Goal: Task Accomplishment & Management: Use online tool/utility

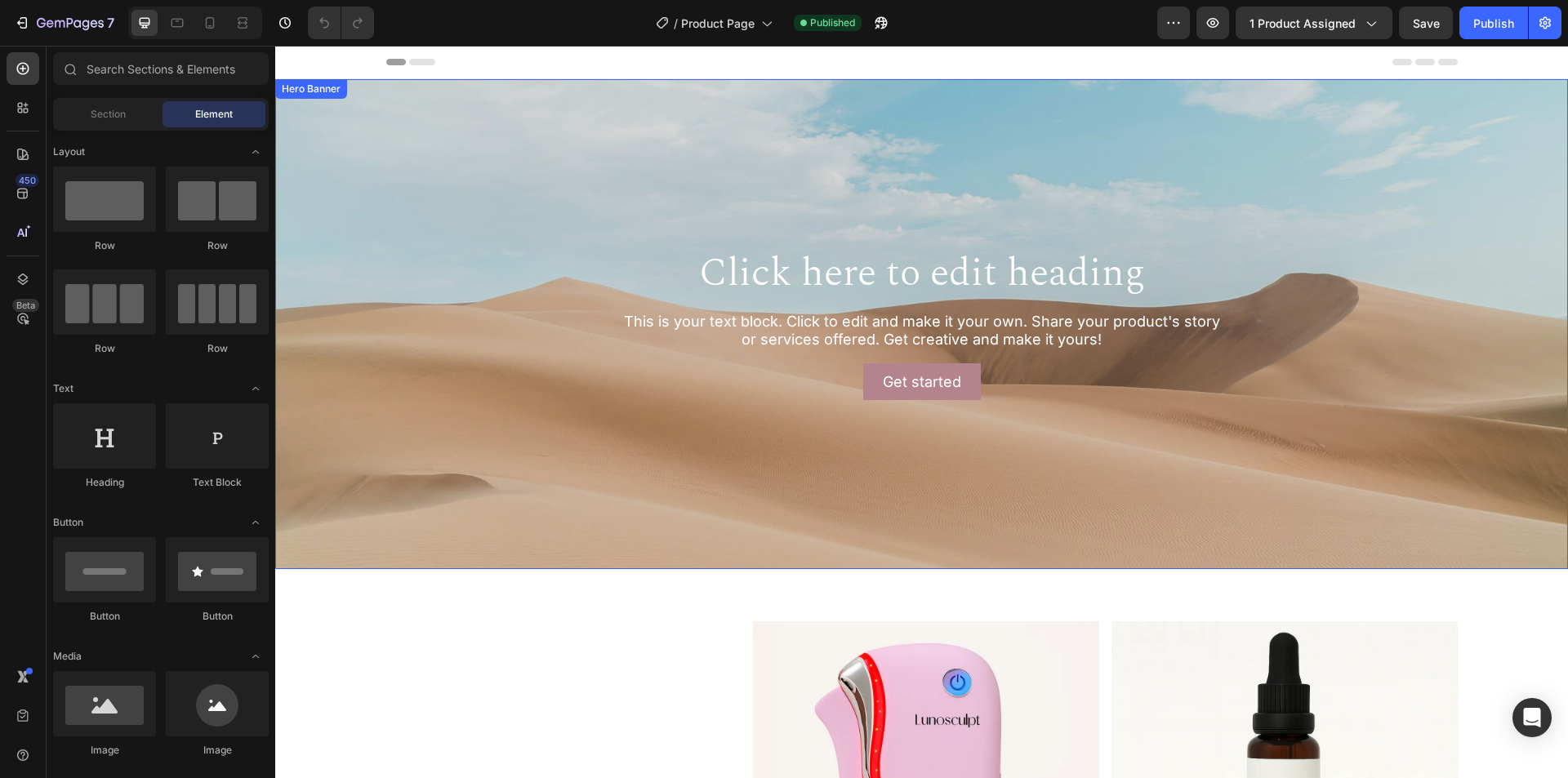
click at [678, 128] on div "Background Image" at bounding box center [922, 324] width 1293 height 490
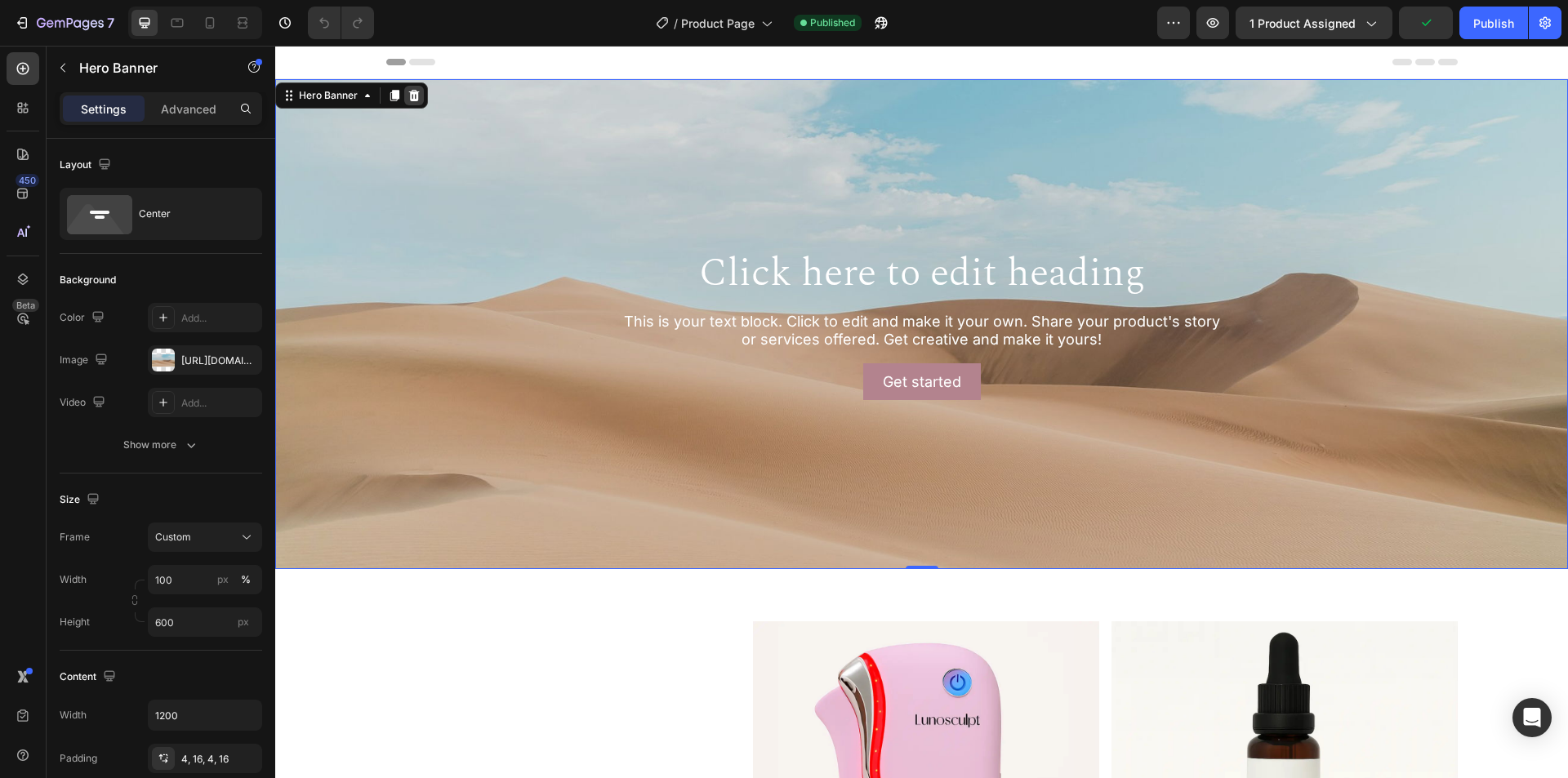
click at [415, 98] on icon at bounding box center [413, 96] width 13 height 13
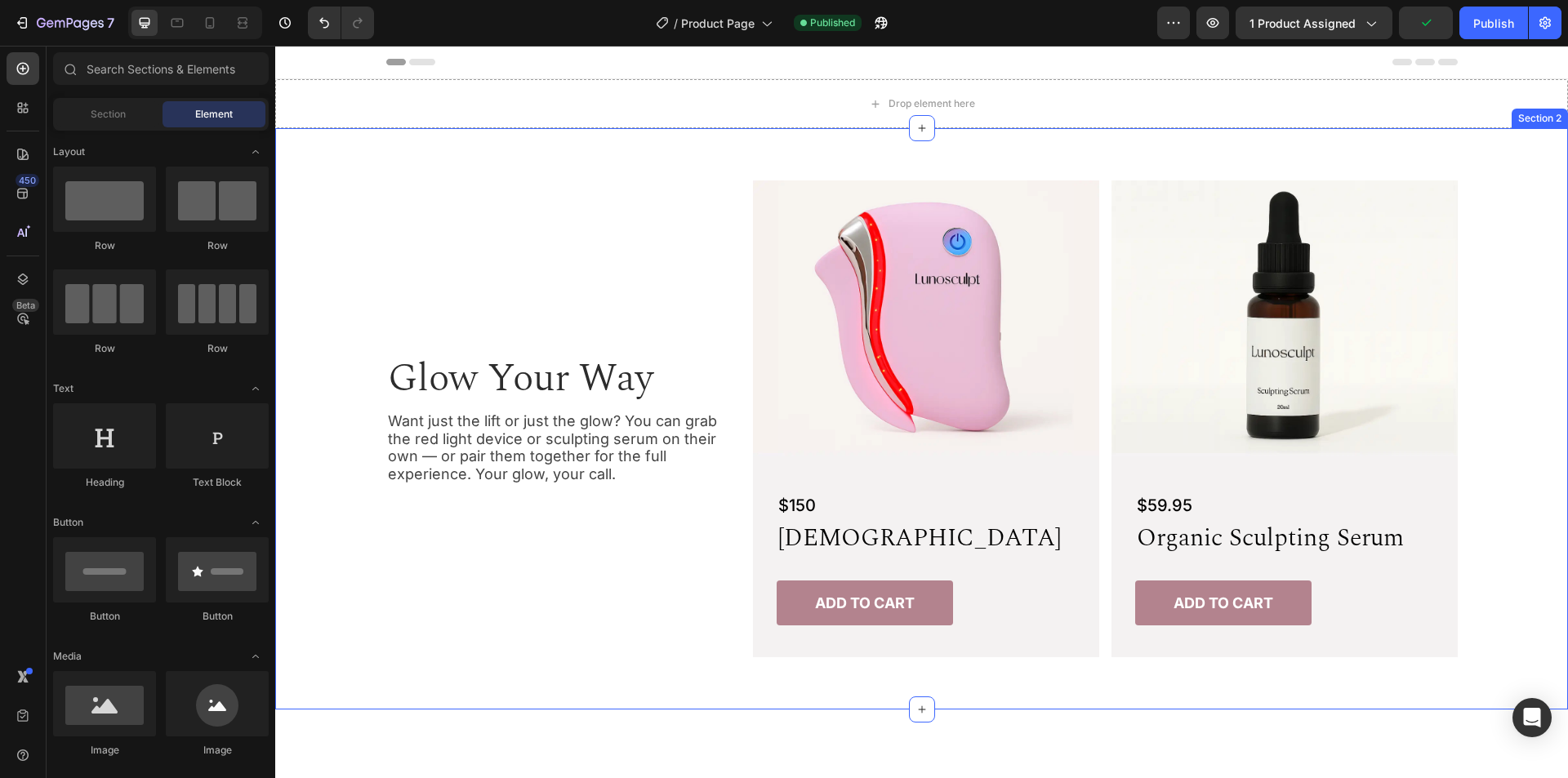
click at [1534, 332] on div "Glow Your Way Heading Want just the lift or just the glow? You can grab the red…" at bounding box center [922, 419] width 1254 height 477
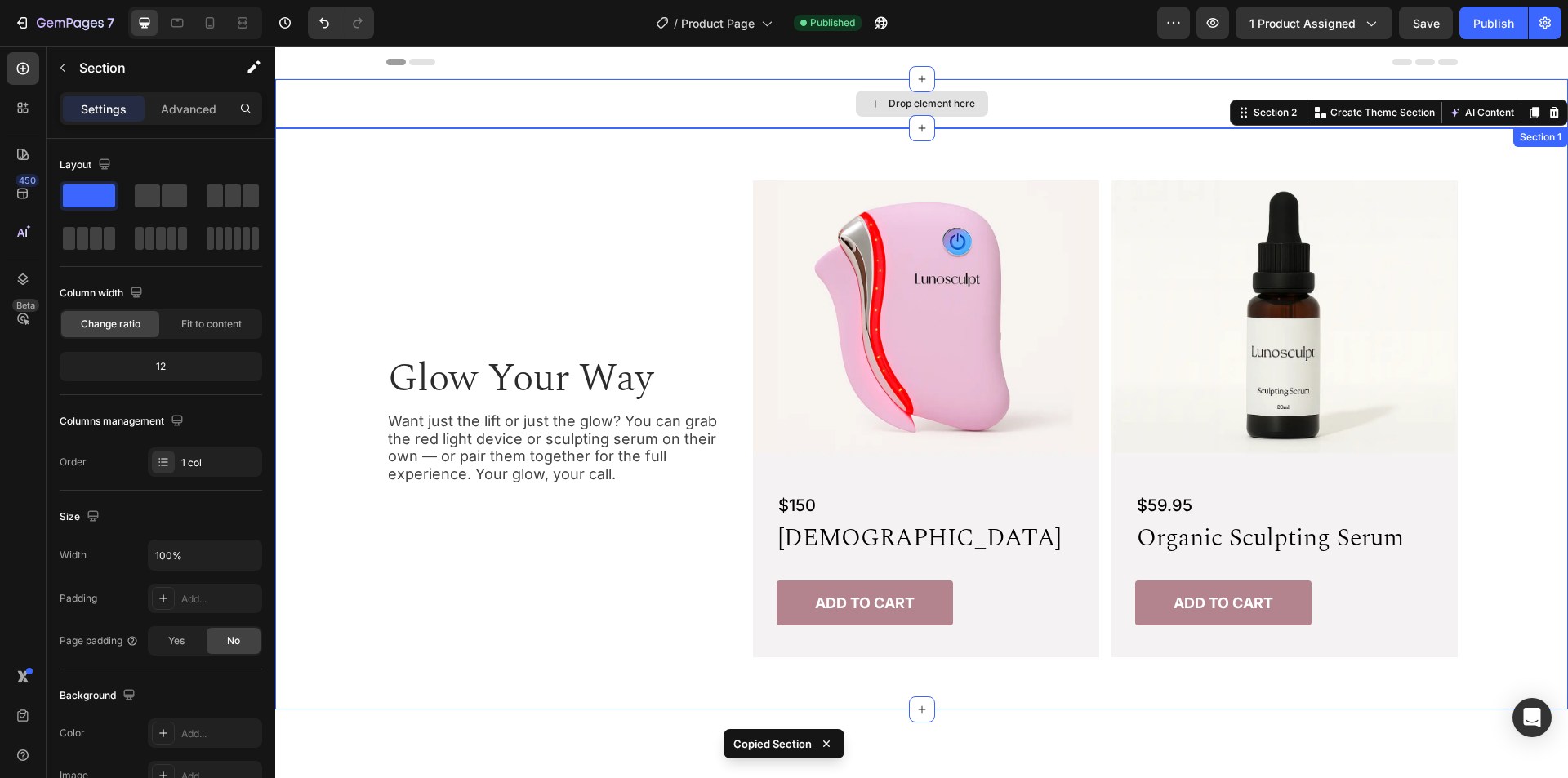
click at [401, 103] on div "Drop element here" at bounding box center [922, 103] width 1293 height 49
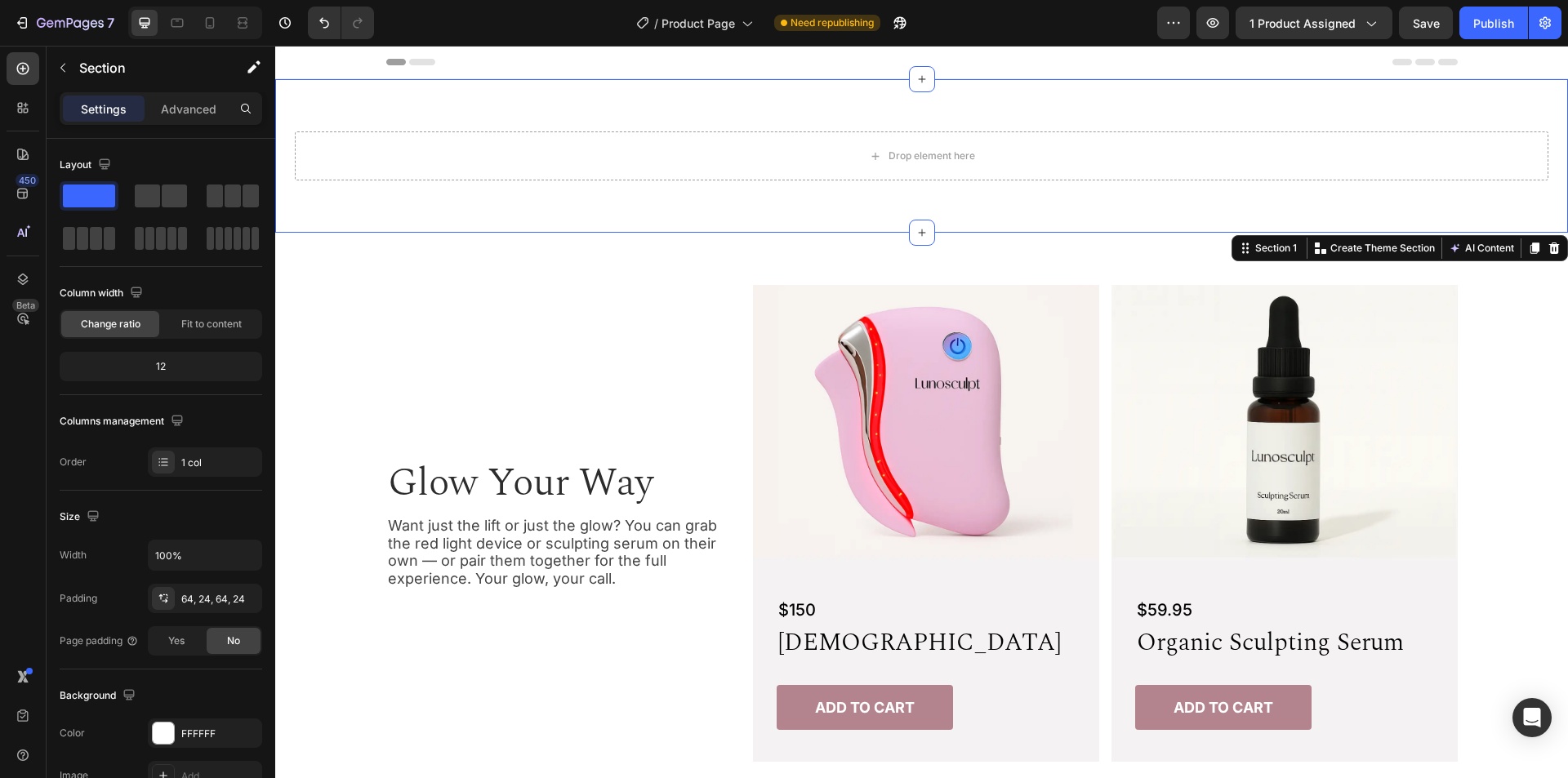
drag, startPoint x: 573, startPoint y: 216, endPoint x: 523, endPoint y: 257, distance: 64.7
click at [573, 216] on div "Drop element here Section 1 Create Theme Section AI Content Write with GemAI Wh…" at bounding box center [922, 155] width 1293 height 153
click at [197, 606] on div "64, 24, 64, 24" at bounding box center [205, 599] width 48 height 15
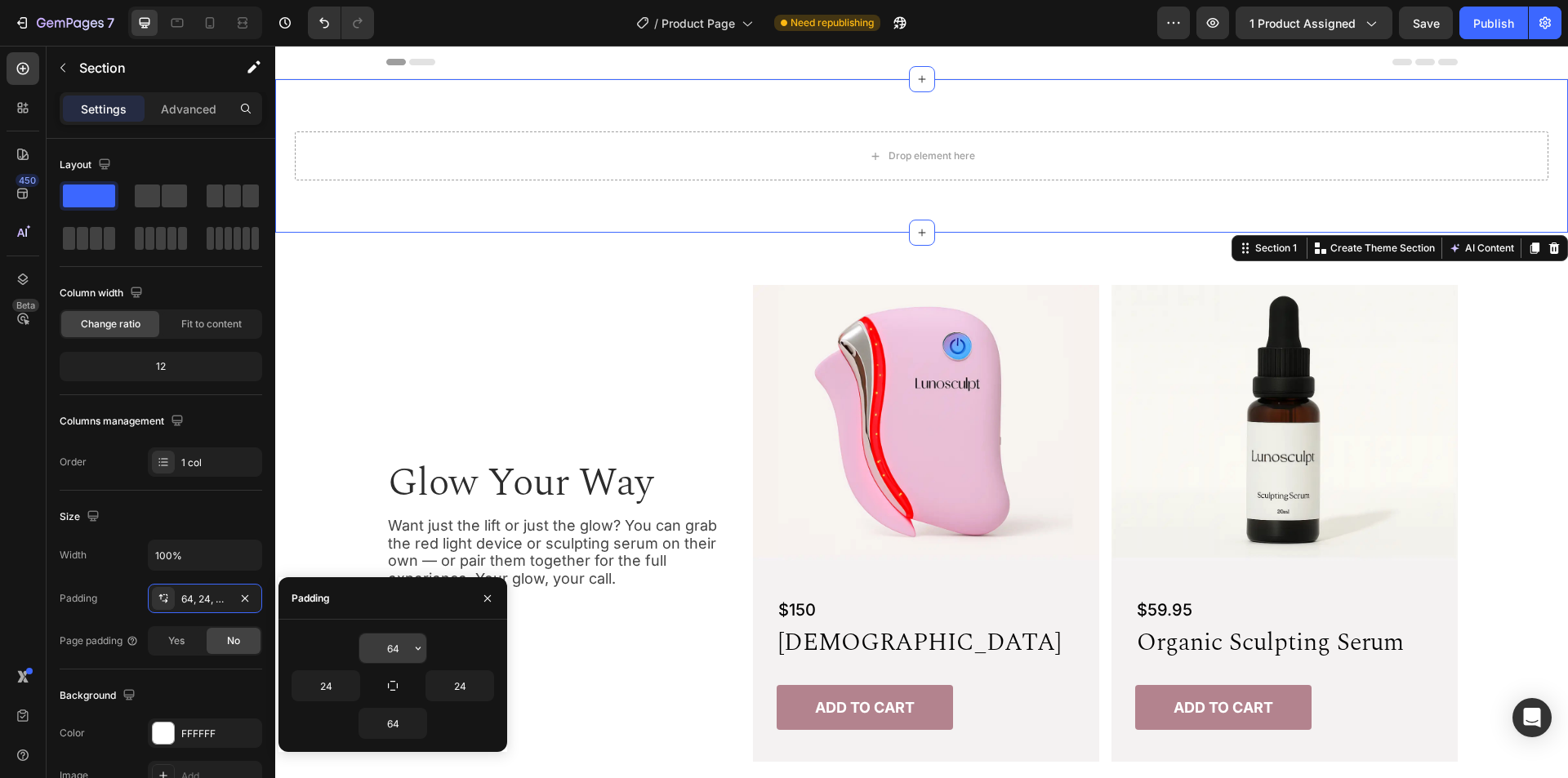
click at [374, 643] on input "64" at bounding box center [393, 648] width 67 height 29
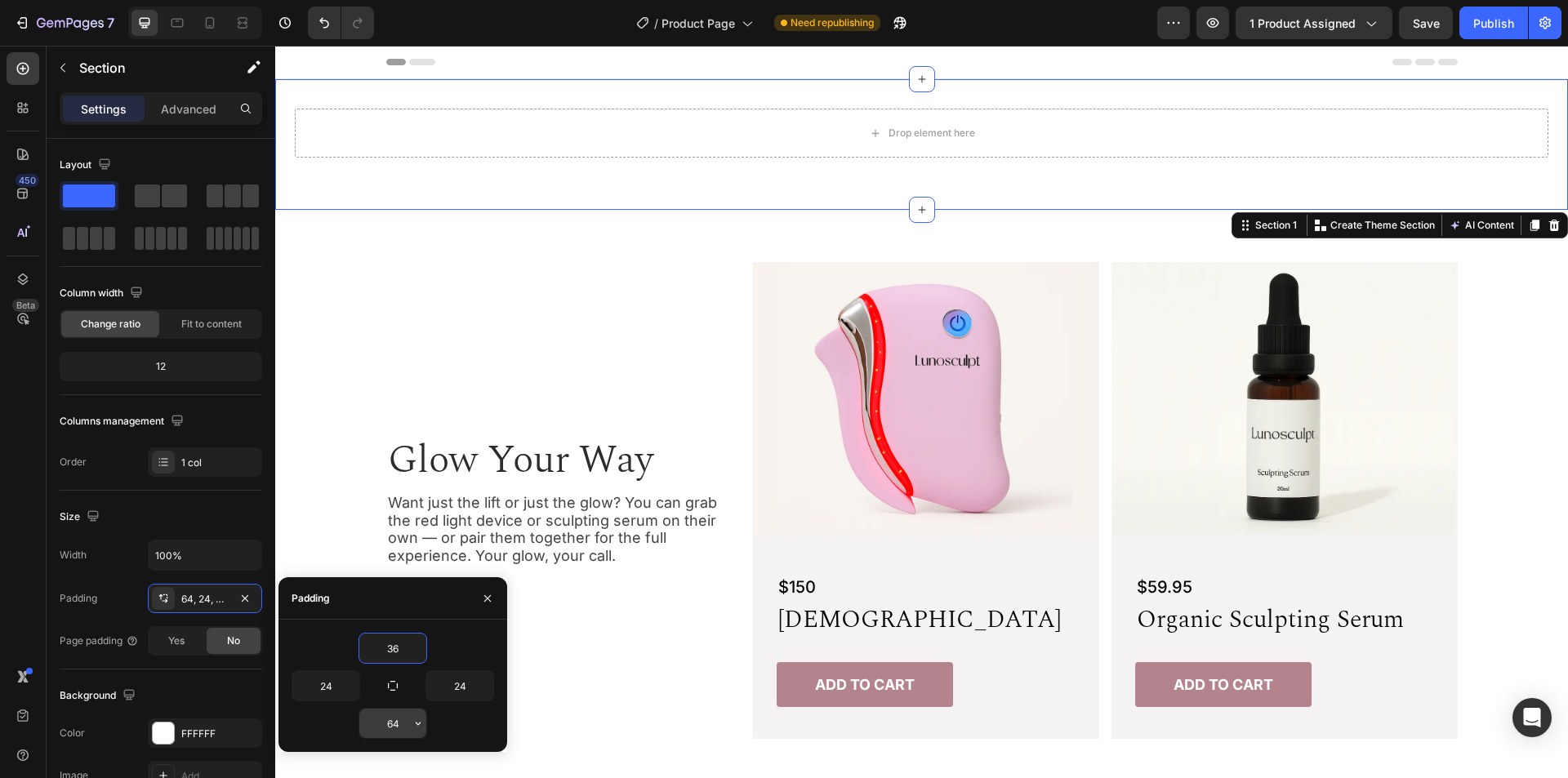
type input "36"
click at [382, 721] on input "64" at bounding box center [393, 723] width 67 height 29
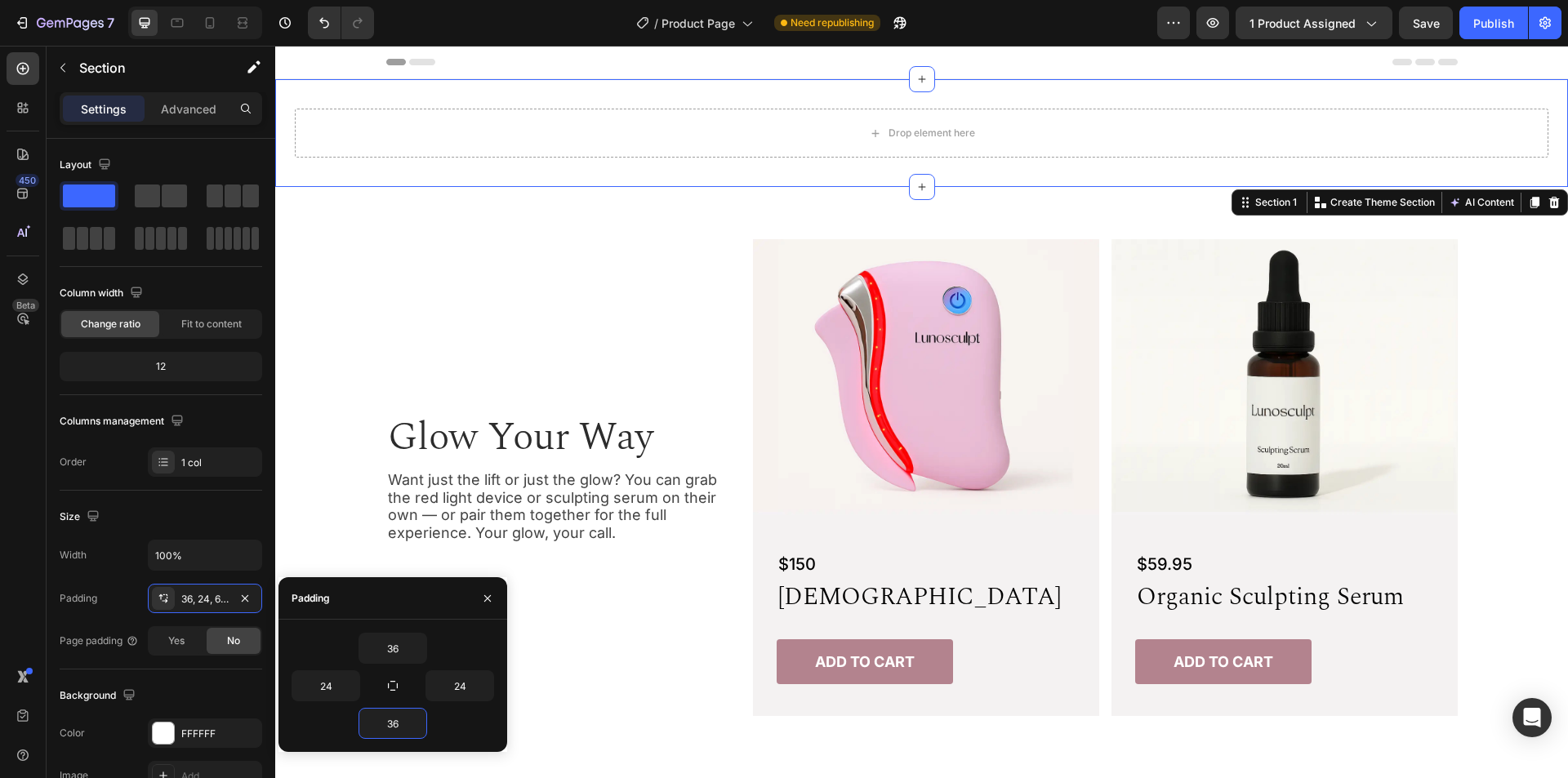
type input "36"
click at [463, 725] on div "36" at bounding box center [392, 723] width 203 height 31
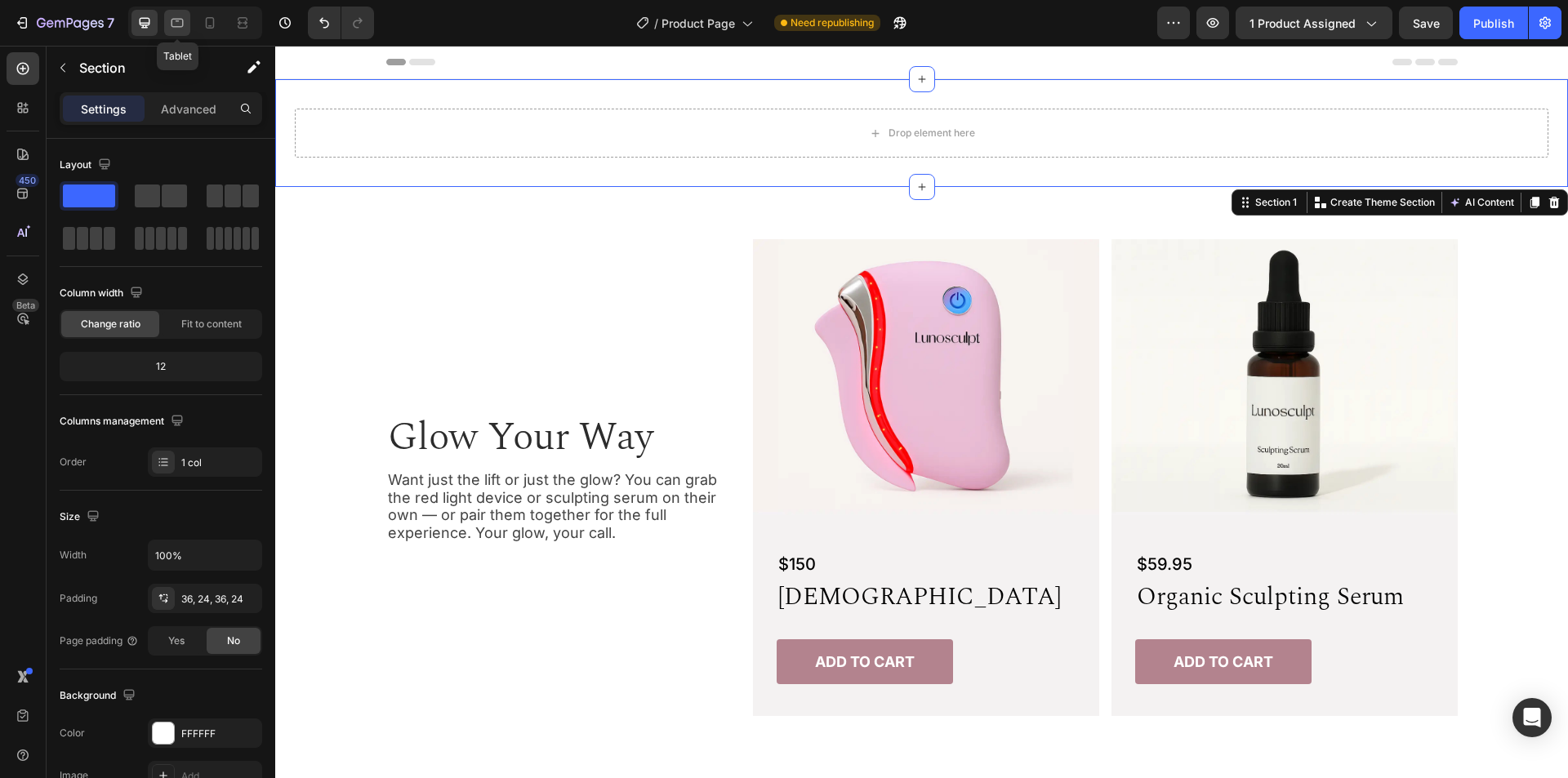
click at [172, 25] on icon at bounding box center [177, 23] width 16 height 16
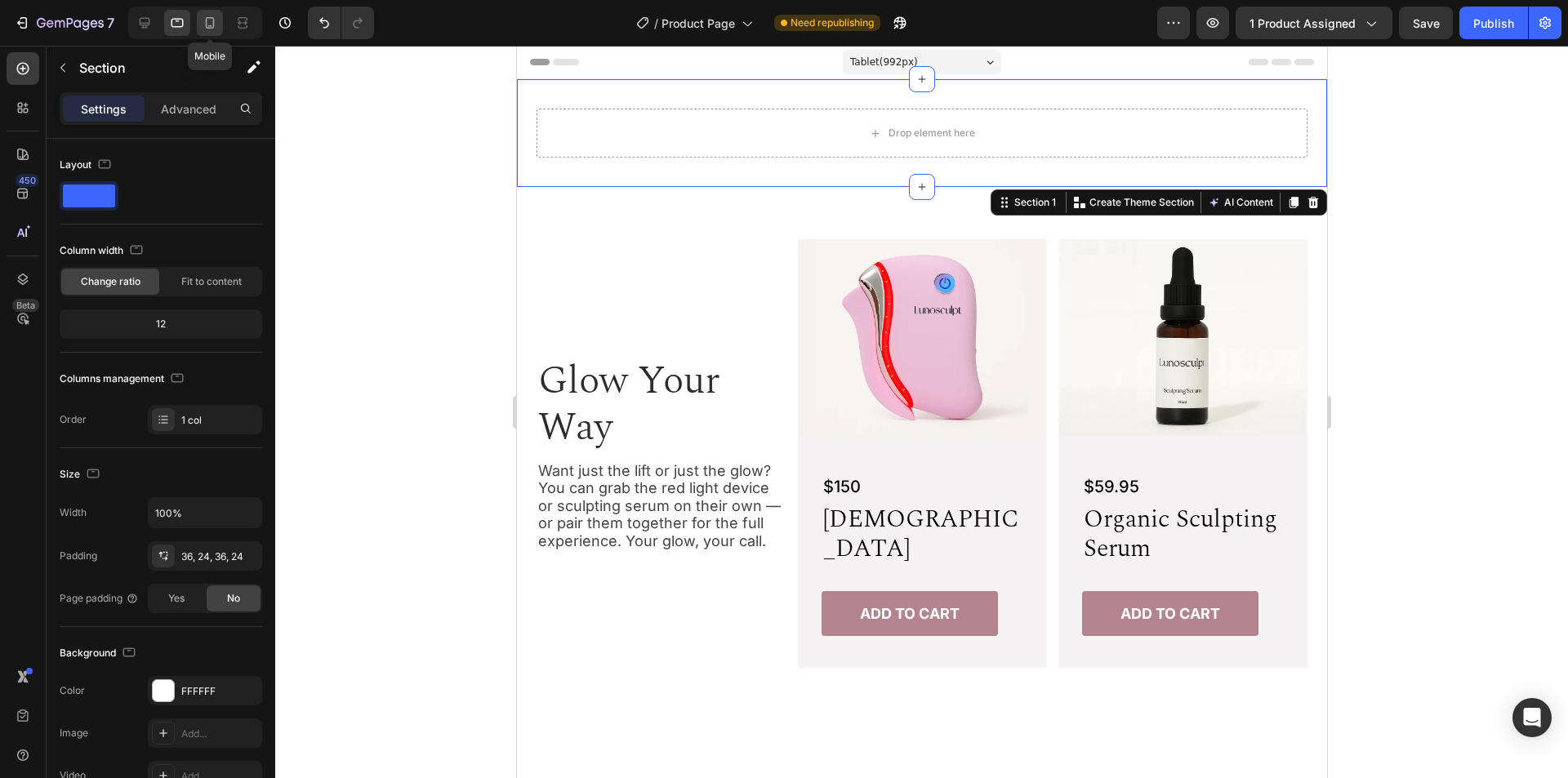
click at [208, 18] on icon at bounding box center [210, 22] width 9 height 12
type input "48"
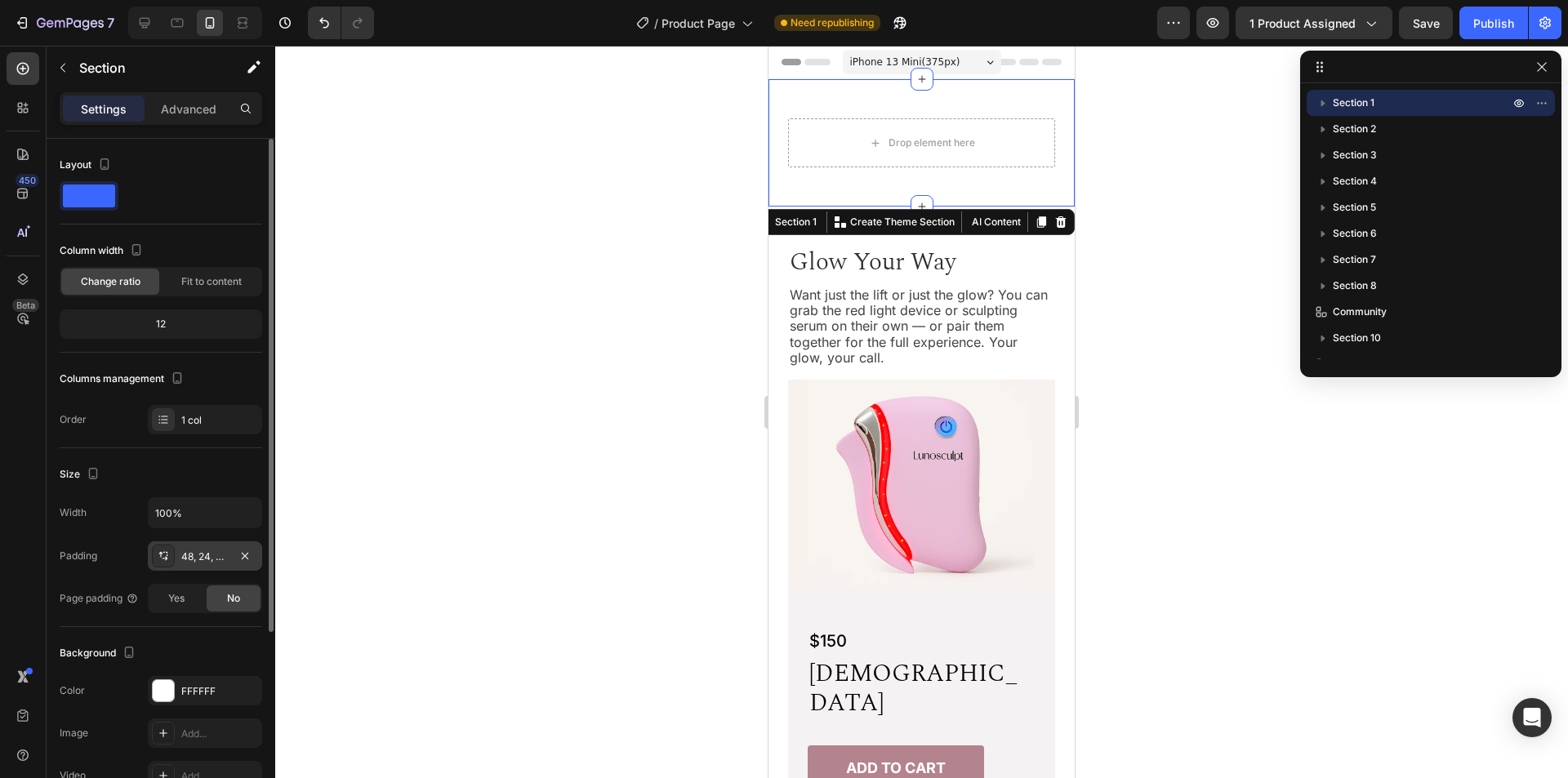
click at [207, 554] on div "48, 24, 48, 24" at bounding box center [205, 557] width 48 height 15
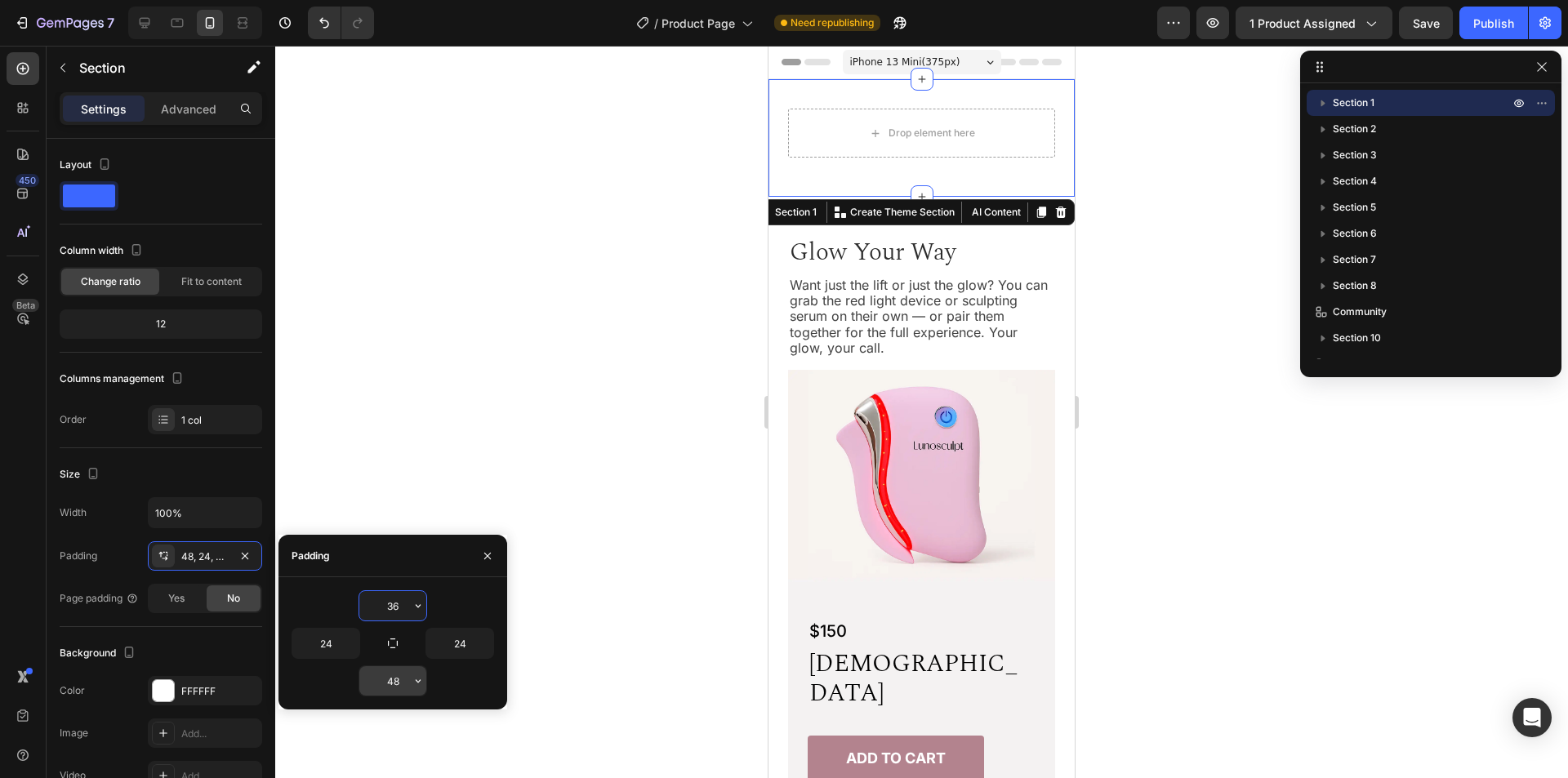
type input "36"
click at [382, 682] on input "48" at bounding box center [393, 681] width 67 height 29
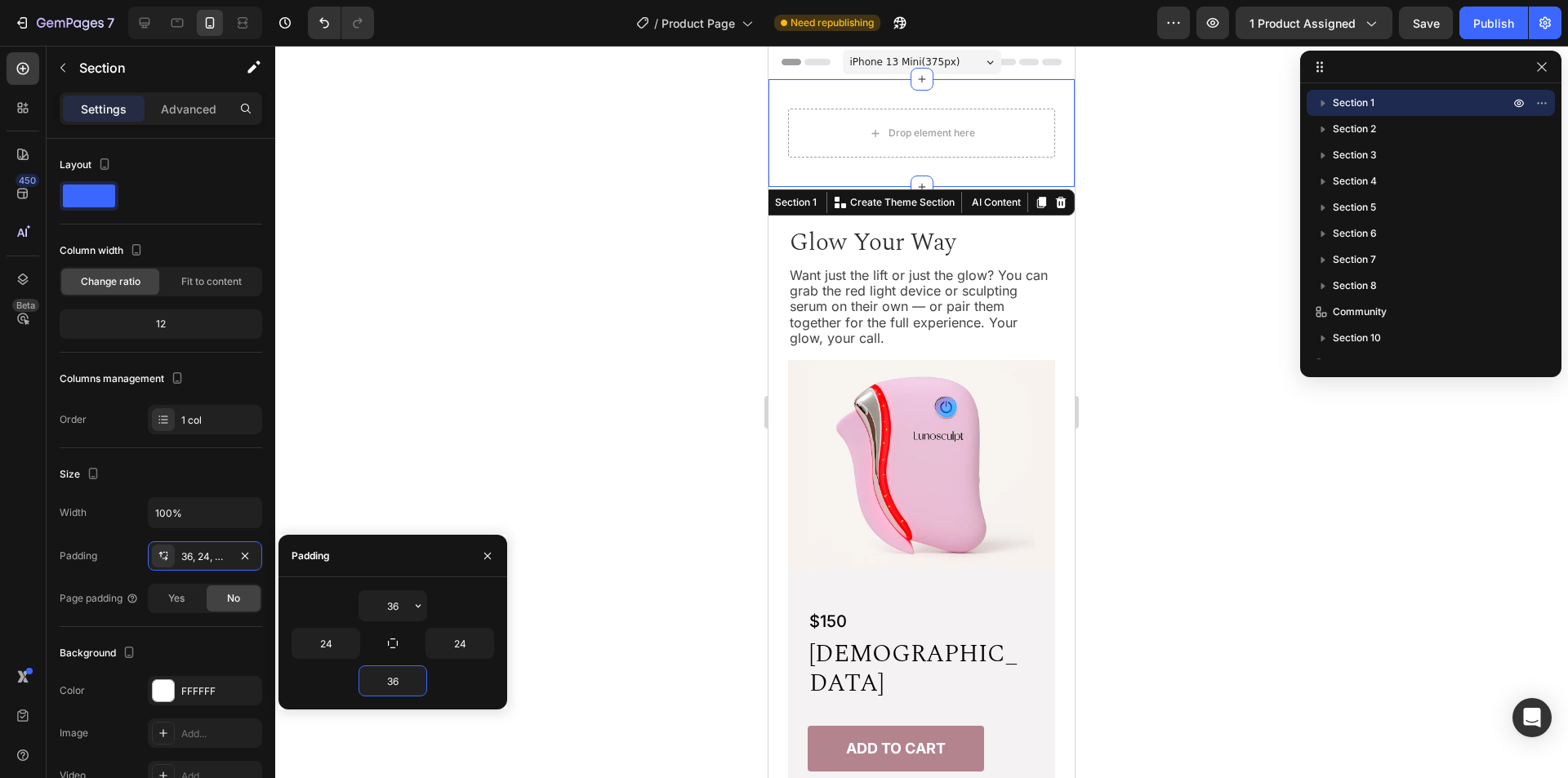
type input "36"
click at [452, 682] on div "36" at bounding box center [392, 681] width 203 height 31
click at [236, 447] on div "Layout Column width Change ratio Fit to content 12 Columns management Order 1 c…" at bounding box center [160, 294] width 203 height 310
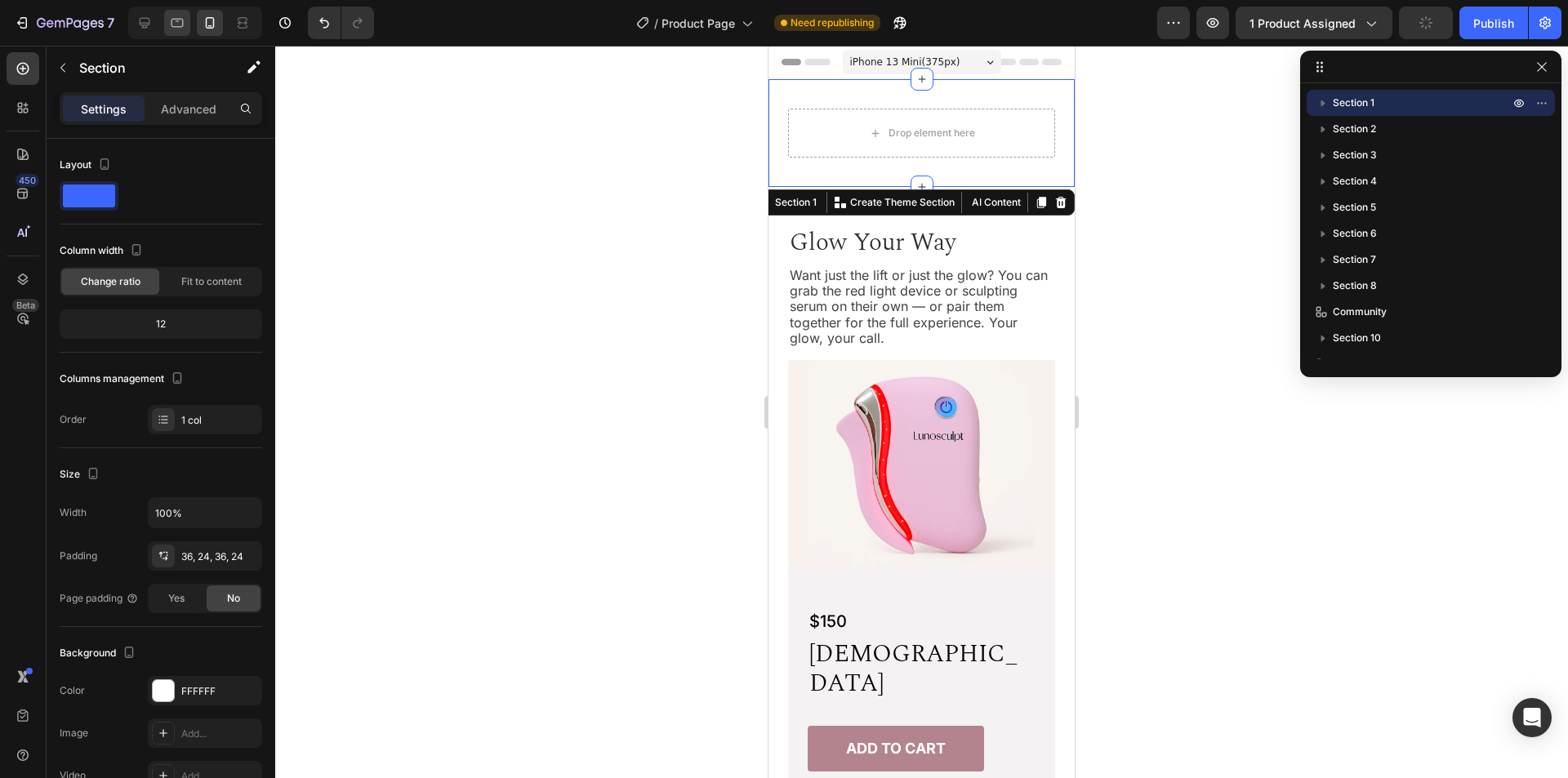
click at [186, 19] on div at bounding box center [177, 23] width 27 height 27
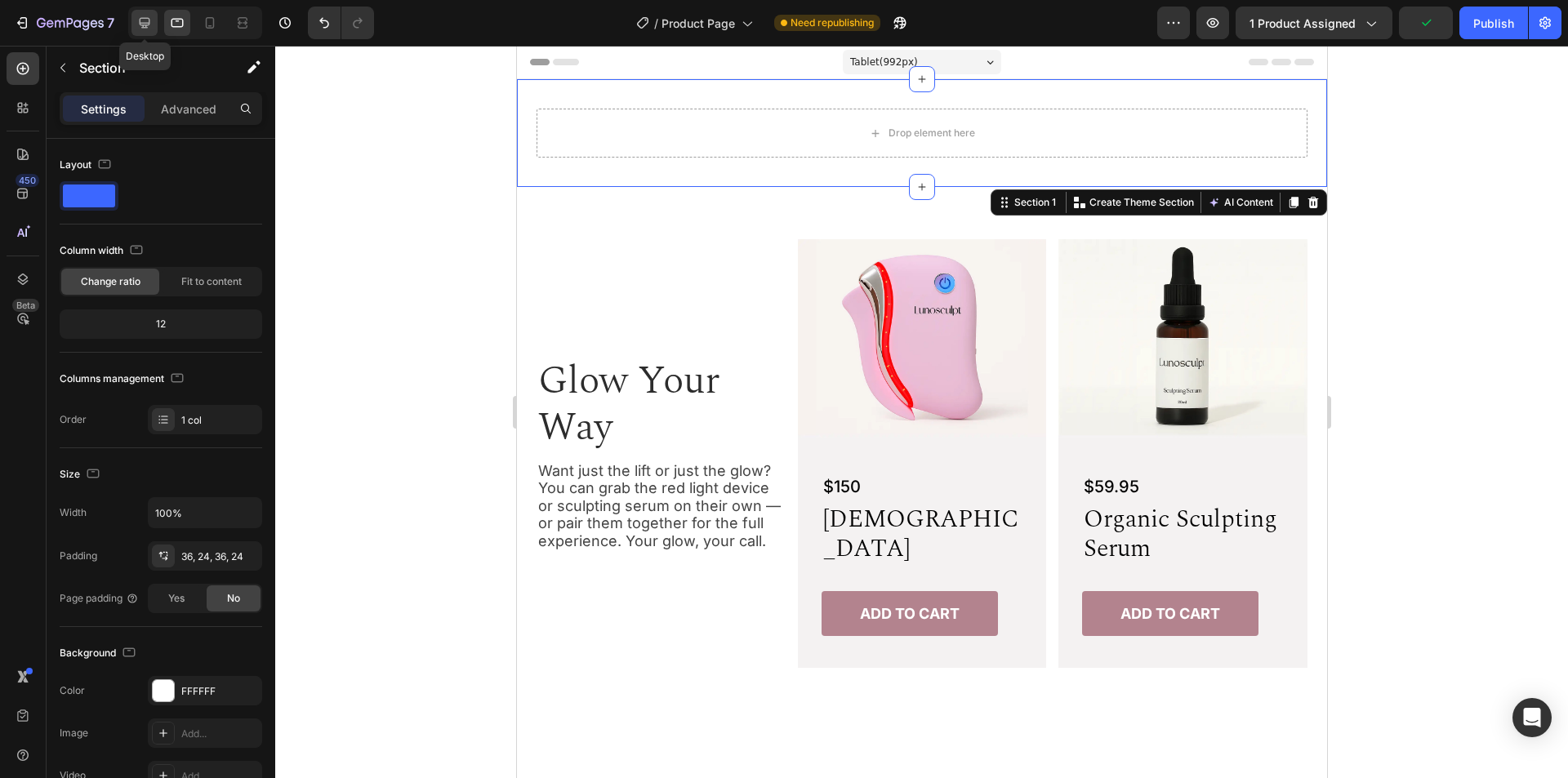
click at [143, 25] on icon at bounding box center [145, 23] width 11 height 11
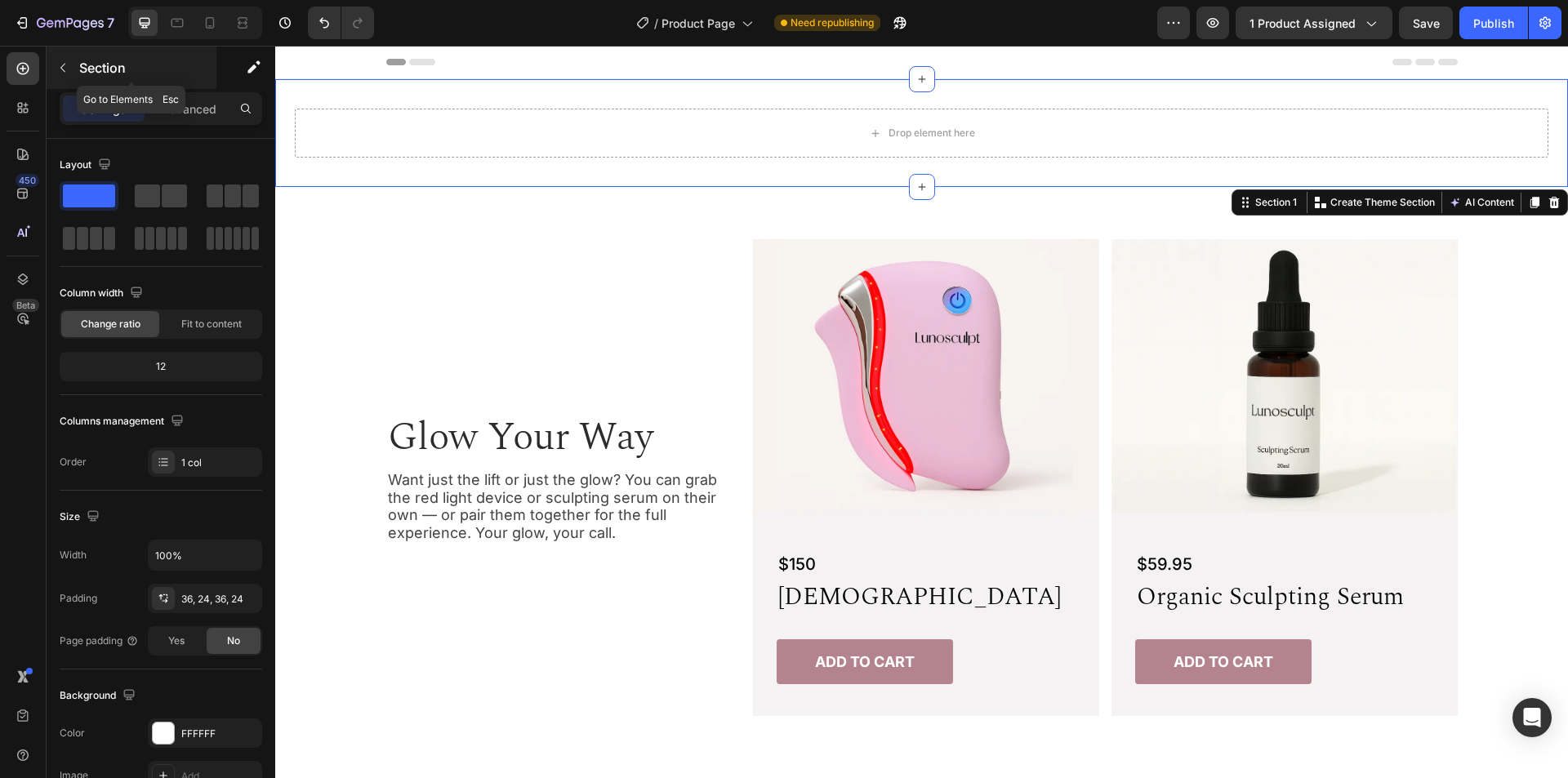
click at [66, 65] on icon "button" at bounding box center [63, 67] width 13 height 13
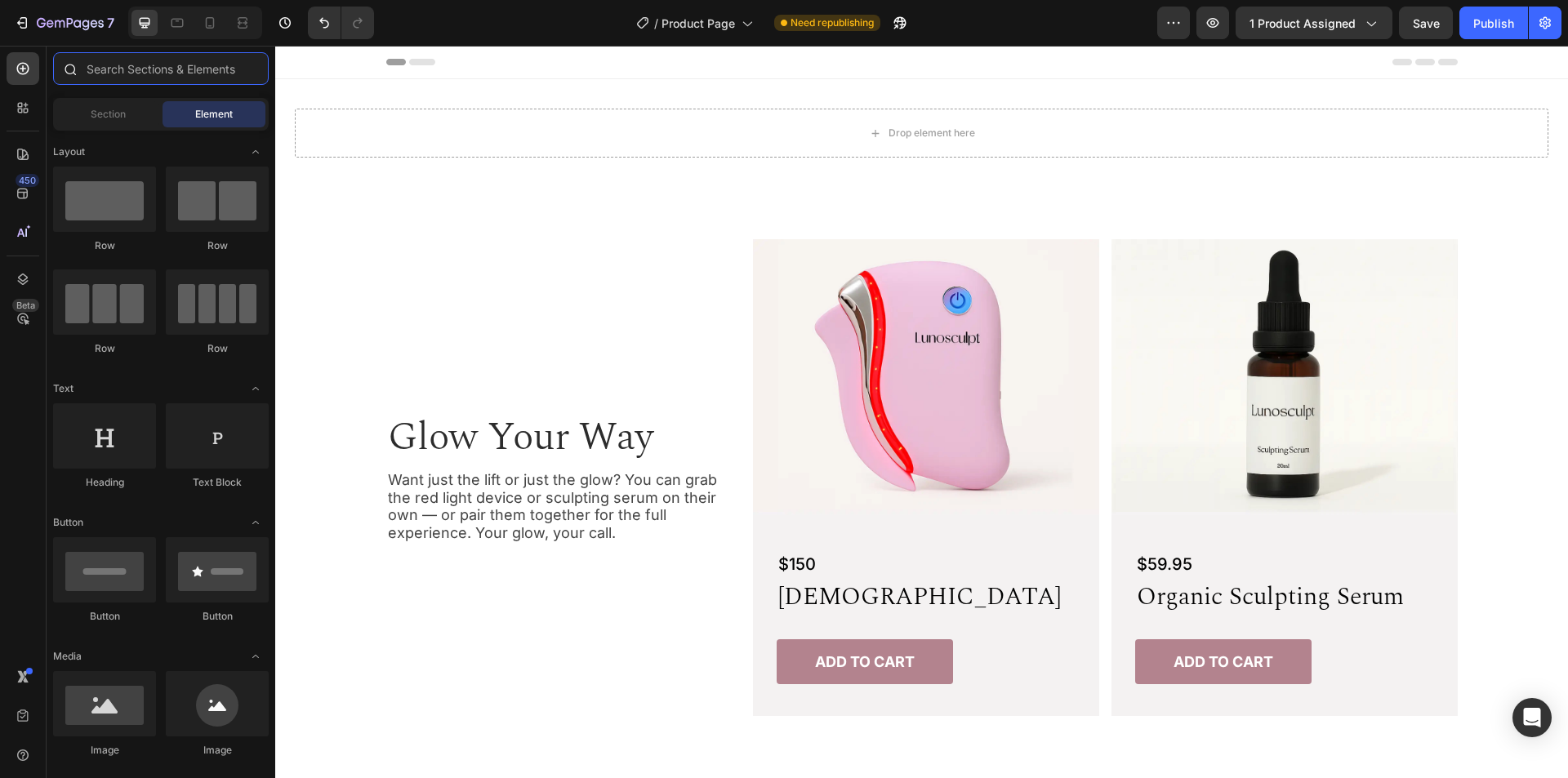
click at [159, 68] on input "text" at bounding box center [161, 68] width 216 height 33
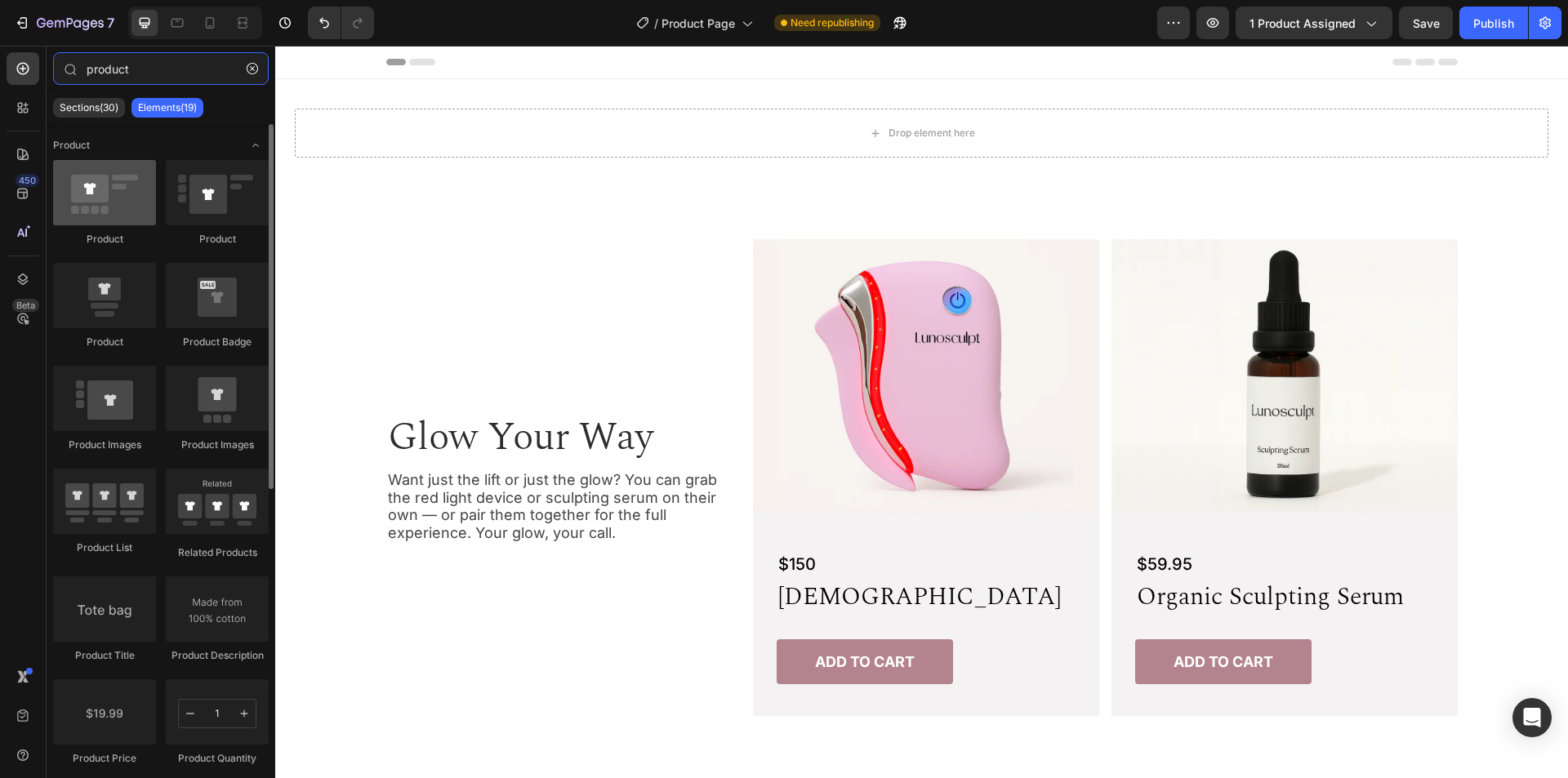
type input "product"
drag, startPoint x: 105, startPoint y: 204, endPoint x: 55, endPoint y: 207, distance: 50.1
click at [55, 207] on div at bounding box center [104, 193] width 103 height 65
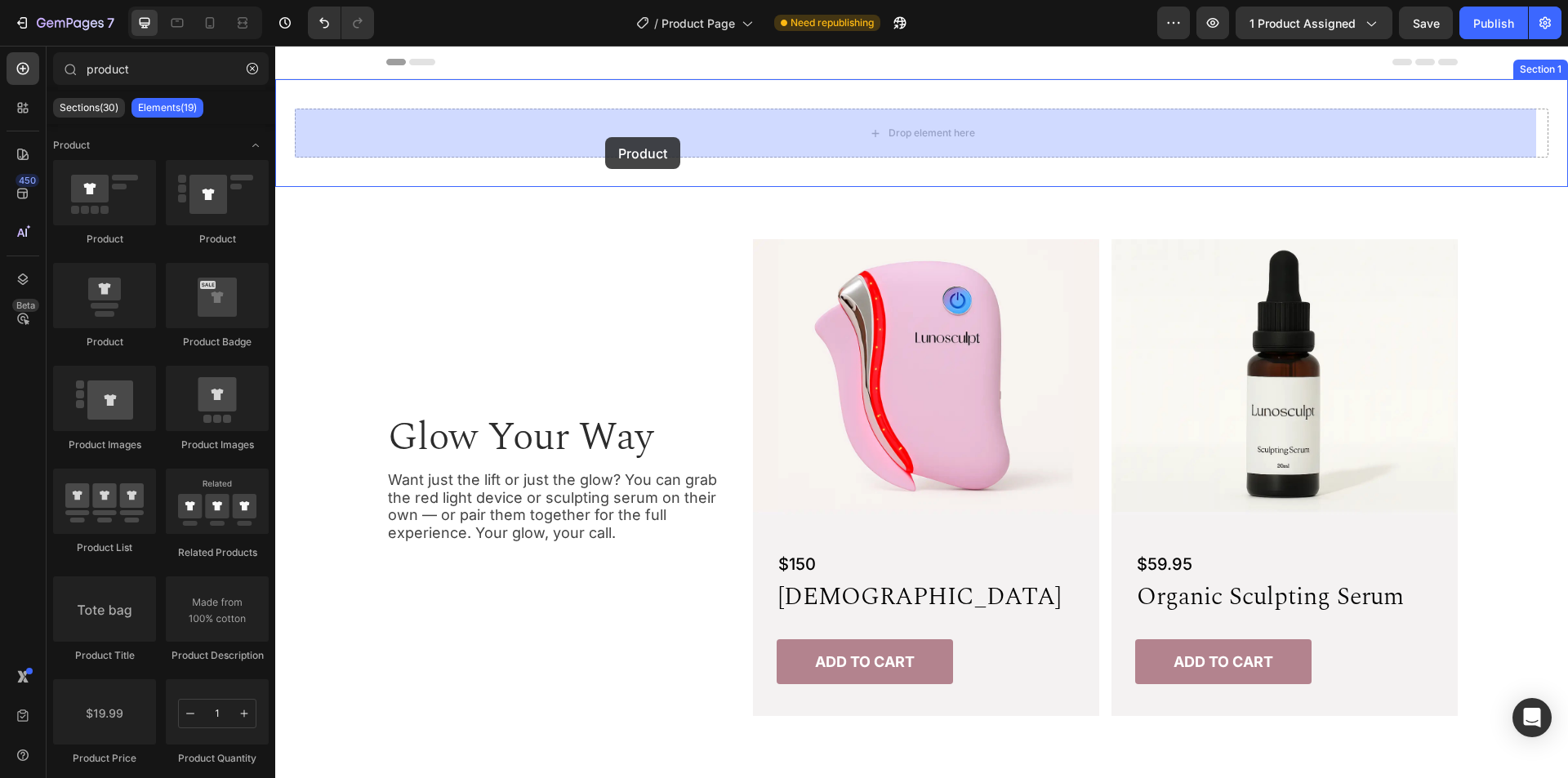
drag, startPoint x: 516, startPoint y: 248, endPoint x: 606, endPoint y: 137, distance: 142.9
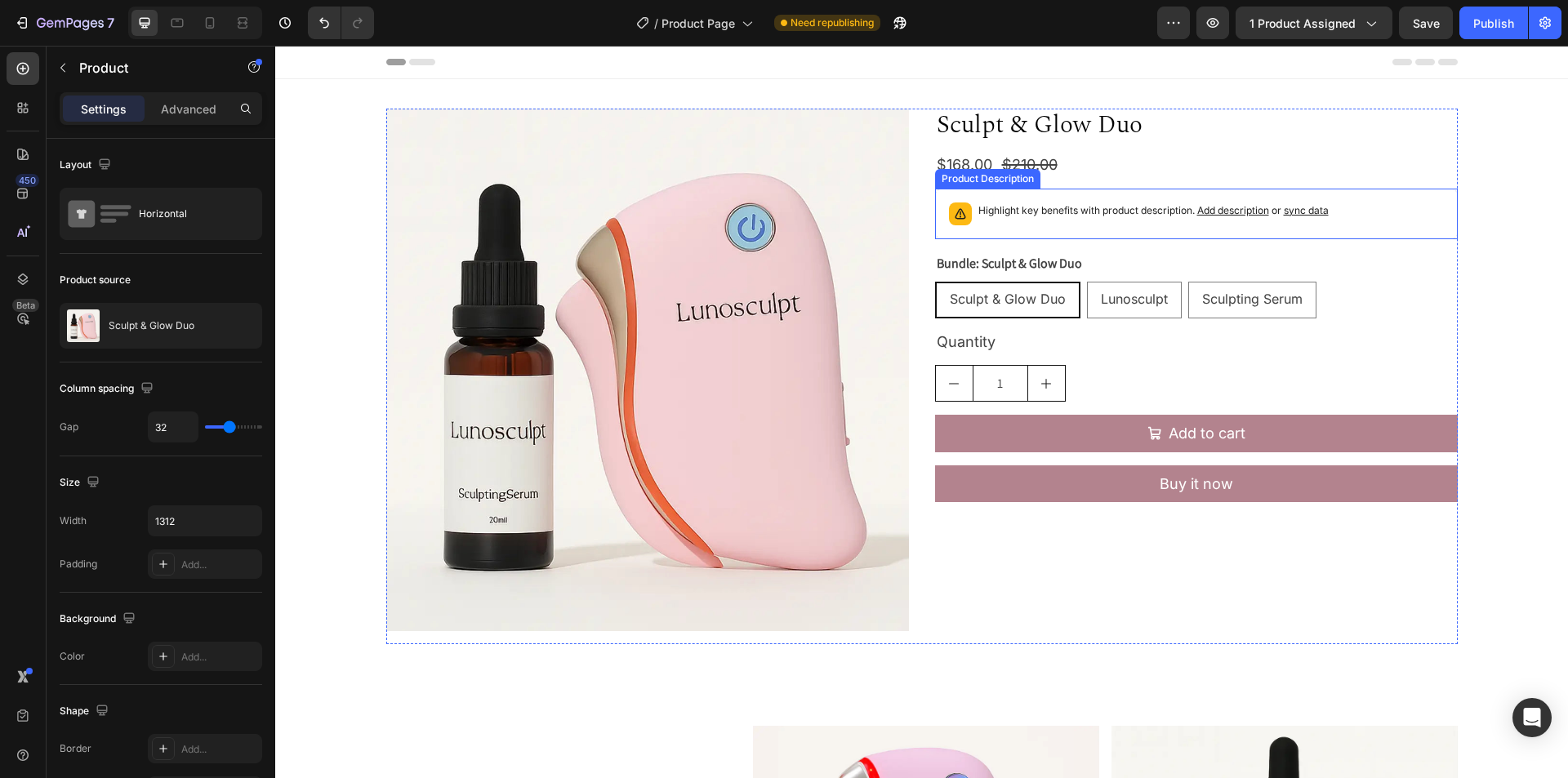
drag, startPoint x: 1405, startPoint y: 207, endPoint x: 1178, endPoint y: 195, distance: 227.3
click at [1405, 207] on div "Highlight key benefits with product description. Add description or sync data" at bounding box center [1197, 213] width 508 height 36
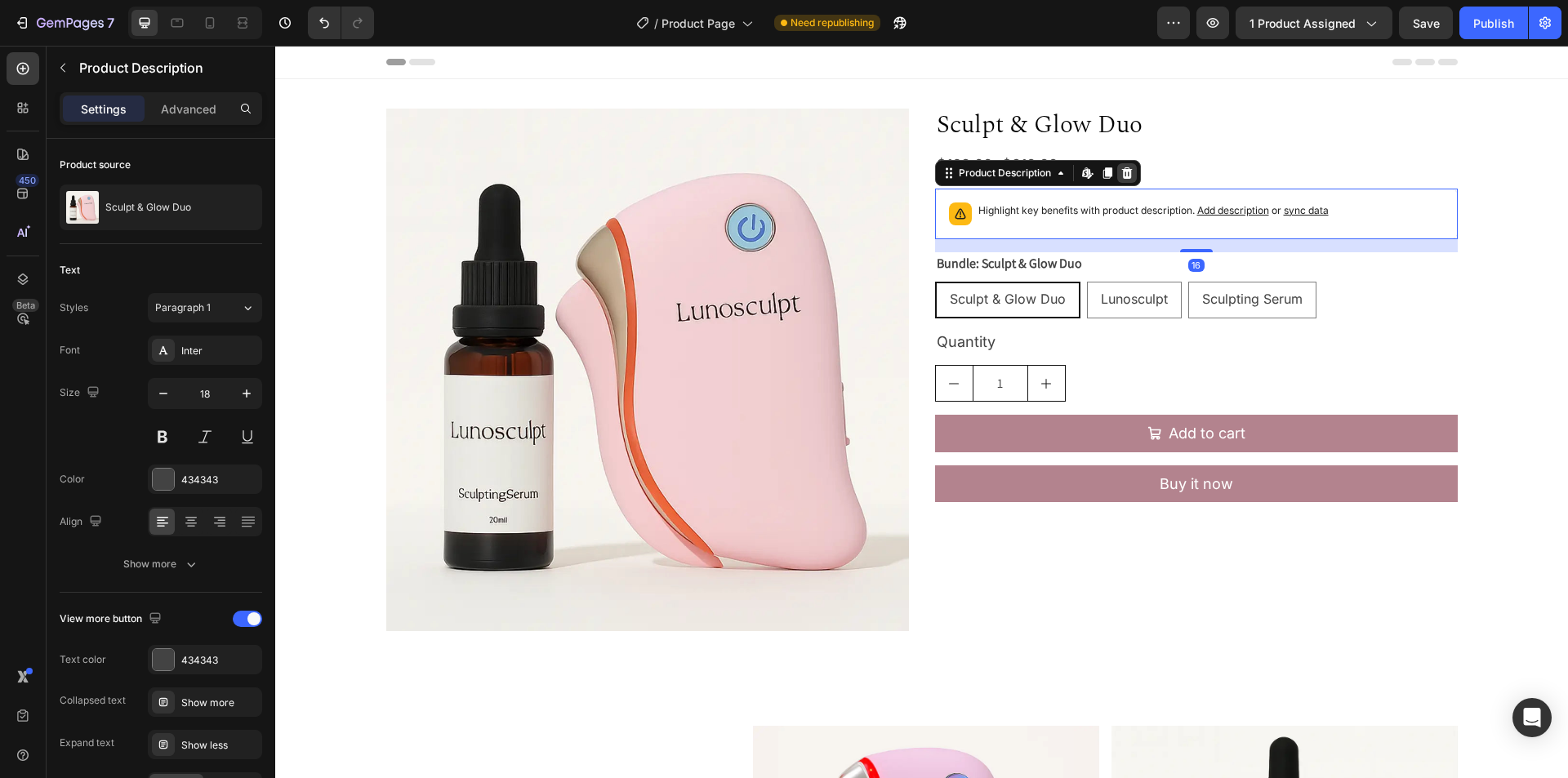
click at [1125, 174] on icon at bounding box center [1127, 172] width 11 height 12
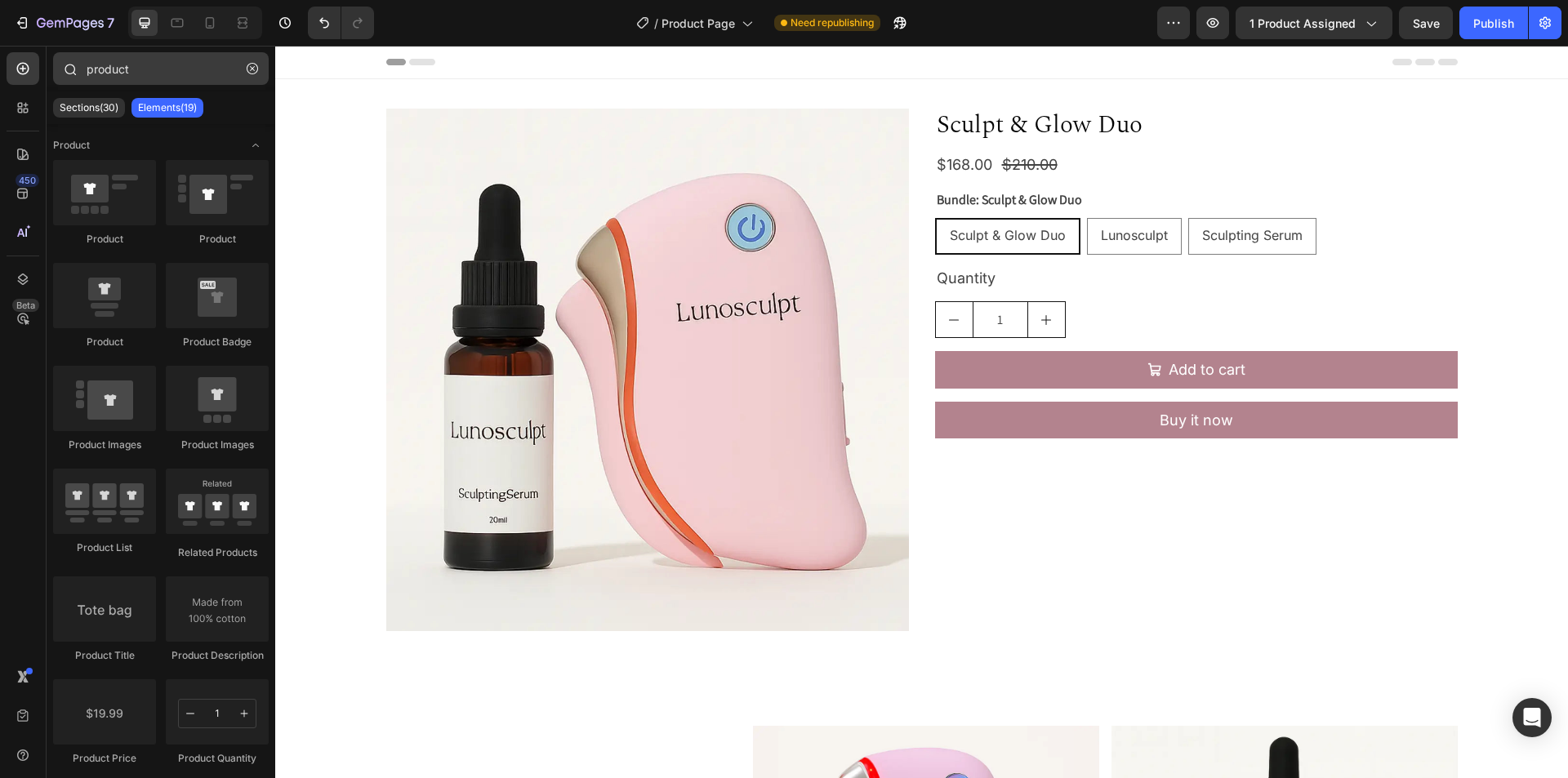
drag, startPoint x: 253, startPoint y: 65, endPoint x: 252, endPoint y: 82, distance: 17.0
click at [253, 65] on icon "button" at bounding box center [252, 68] width 12 height 12
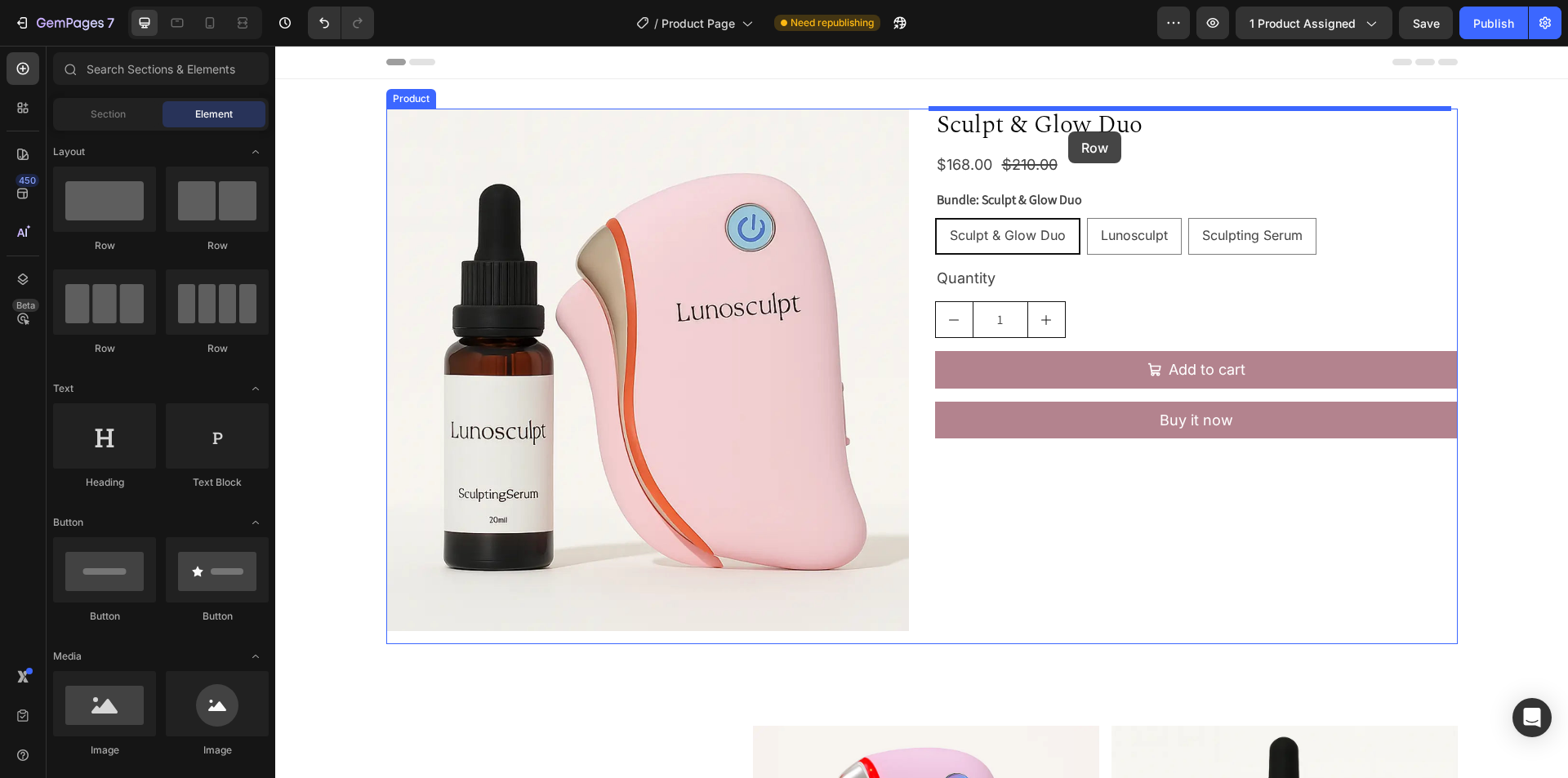
drag, startPoint x: 529, startPoint y: 255, endPoint x: 1069, endPoint y: 132, distance: 553.8
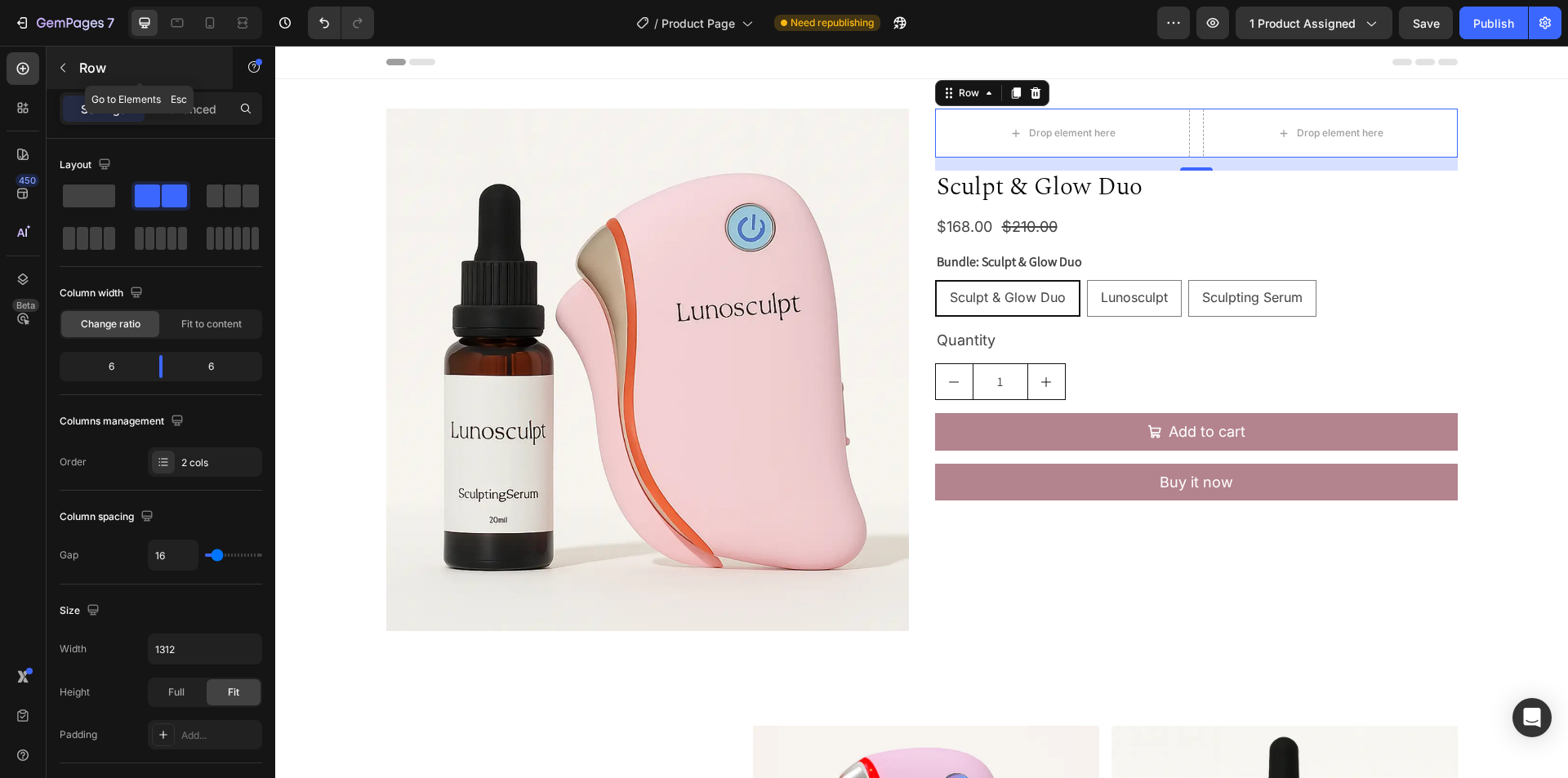
click at [60, 60] on button "button" at bounding box center [63, 68] width 27 height 27
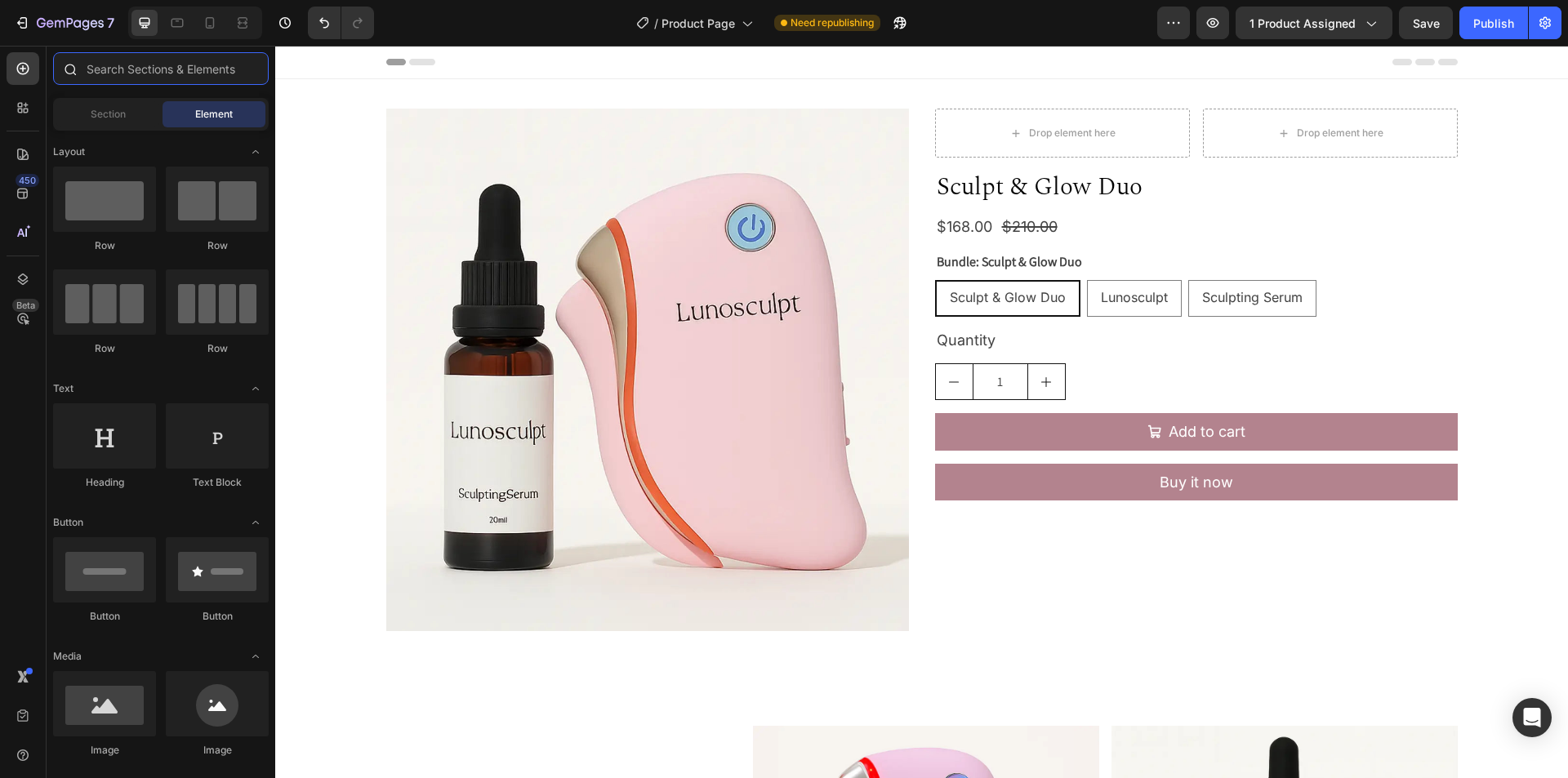
click at [145, 73] on input "text" at bounding box center [161, 68] width 216 height 33
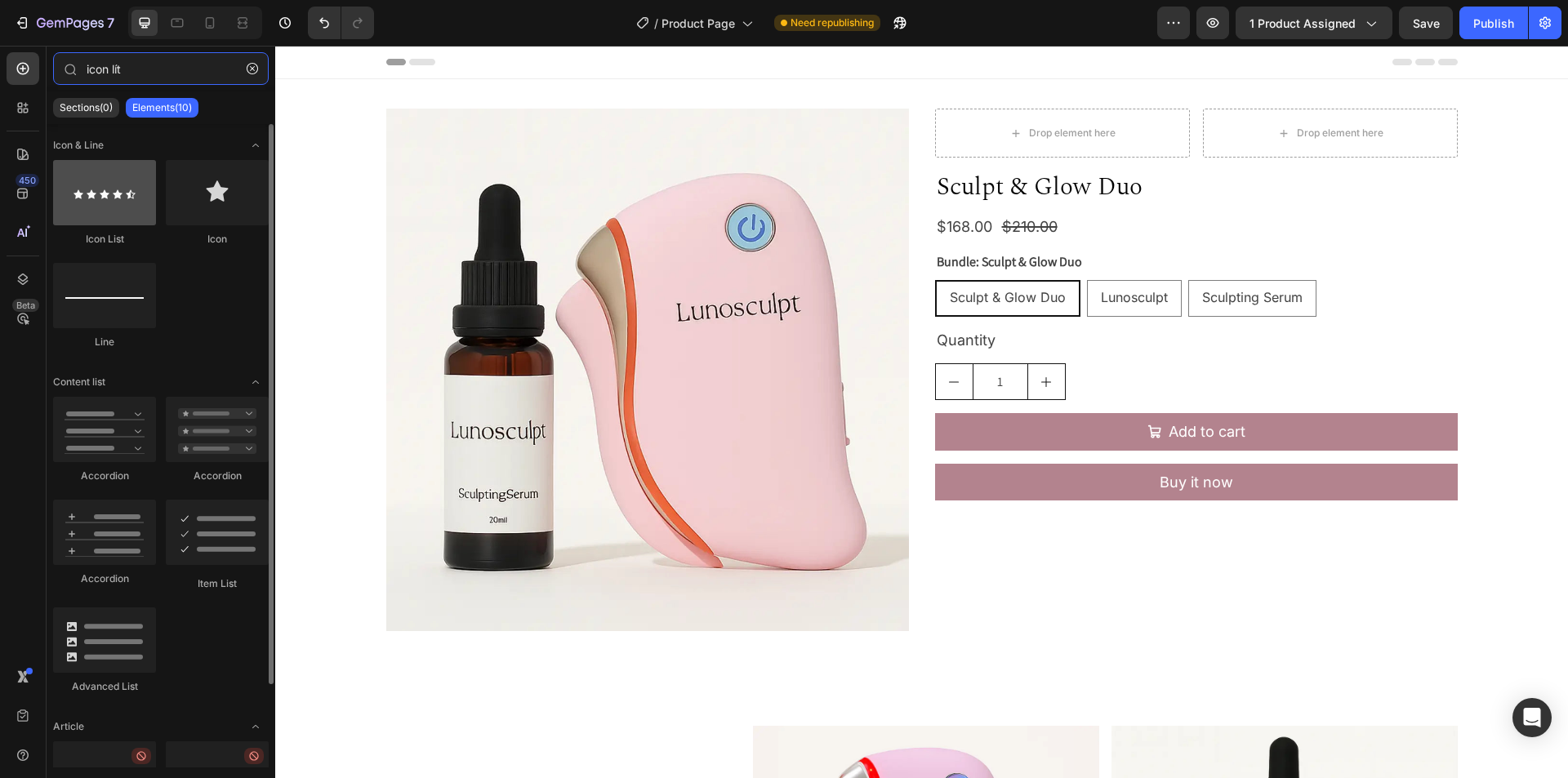
type input "icon lít"
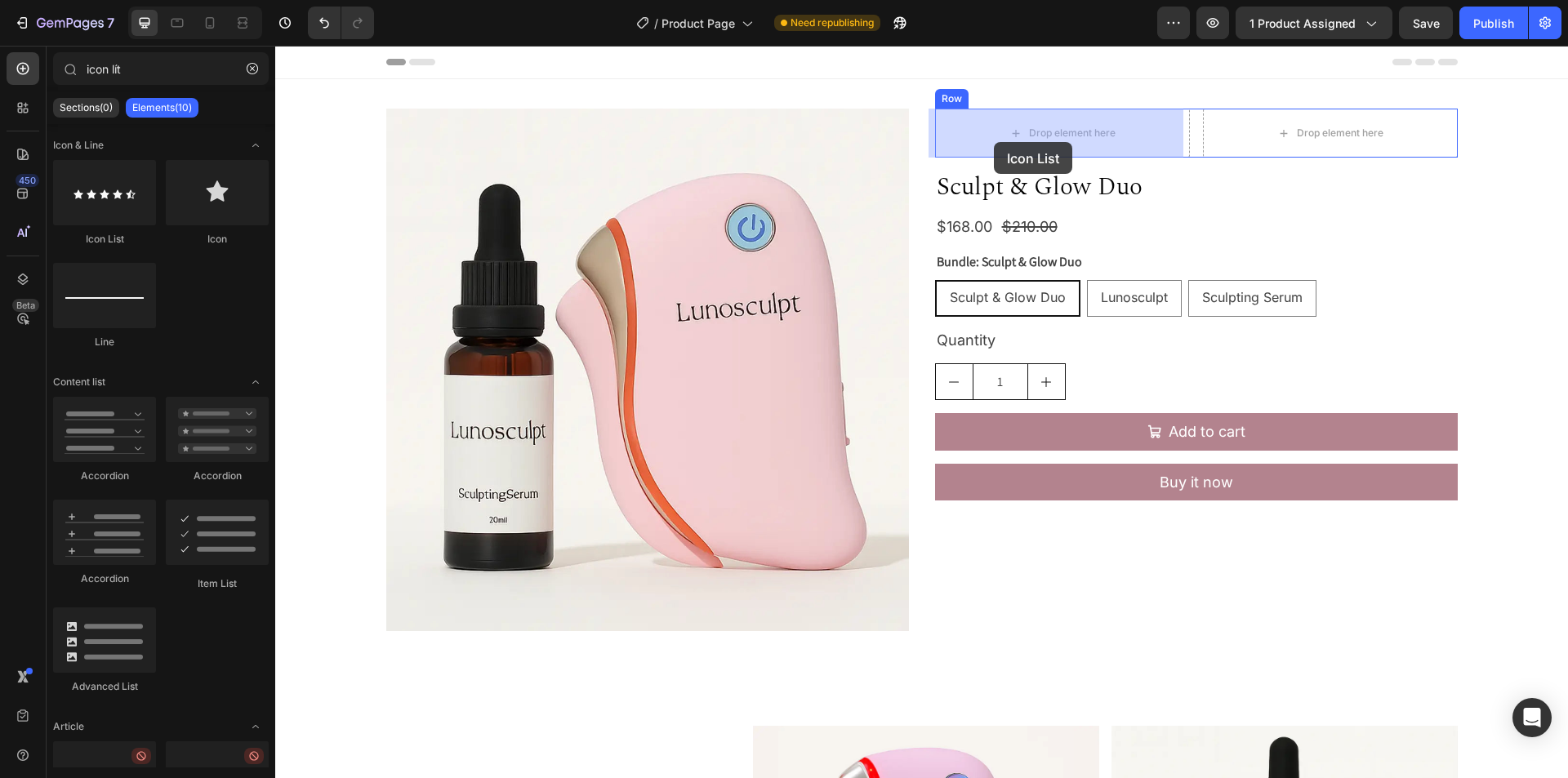
drag, startPoint x: 413, startPoint y: 257, endPoint x: 994, endPoint y: 143, distance: 592.1
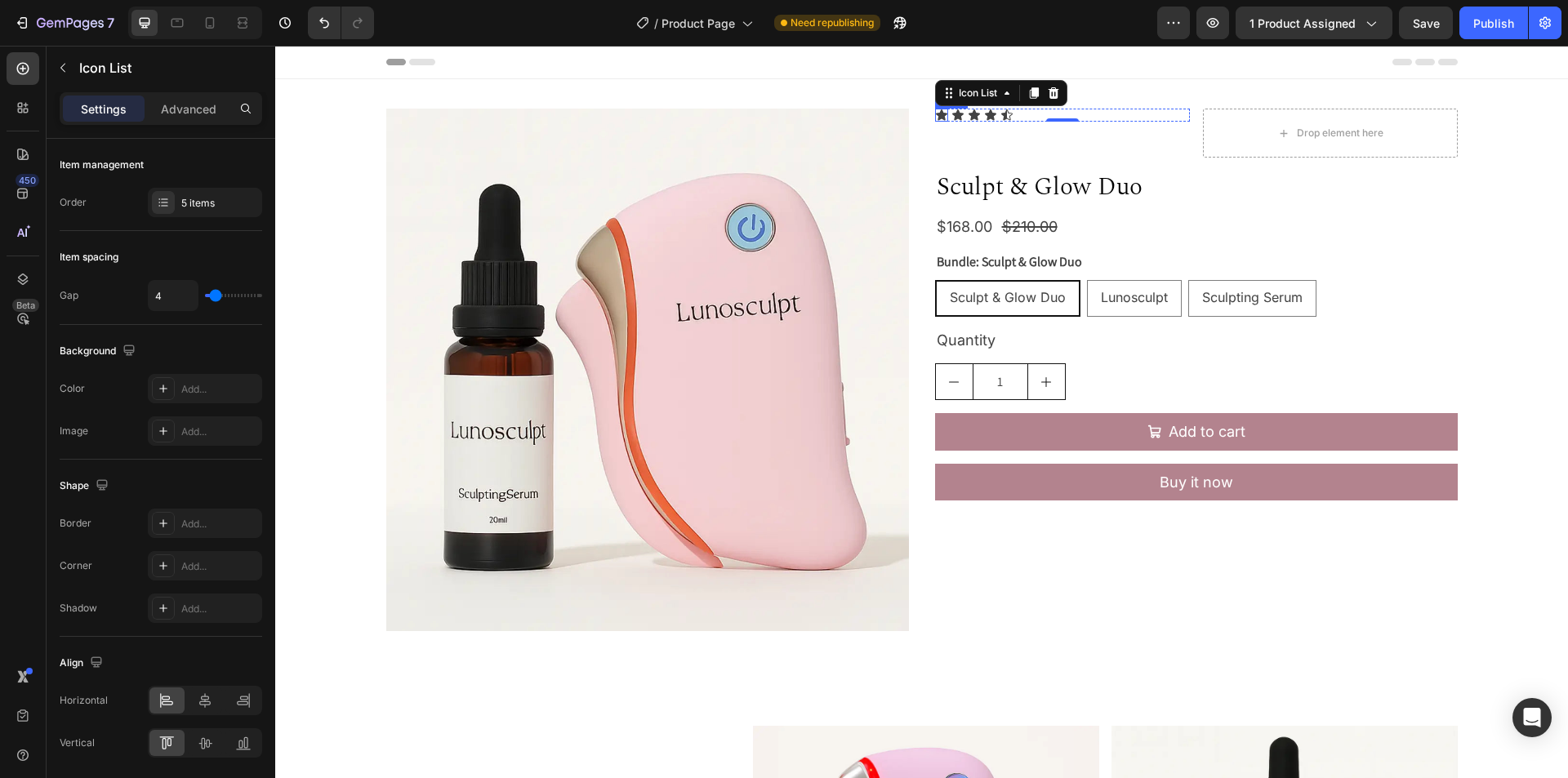
click at [936, 115] on icon at bounding box center [941, 115] width 12 height 11
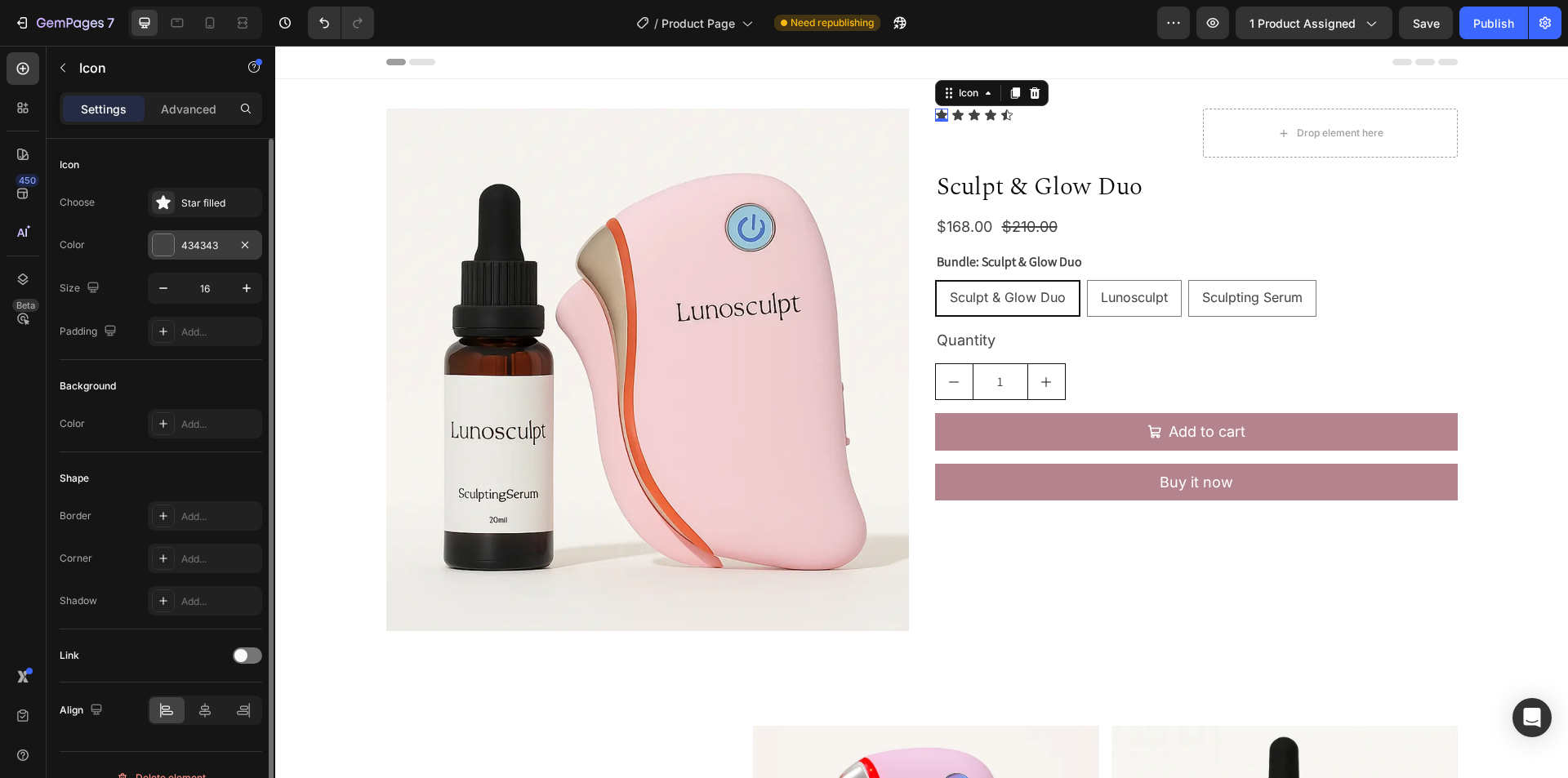
click at [195, 238] on div "434343" at bounding box center [205, 245] width 48 height 15
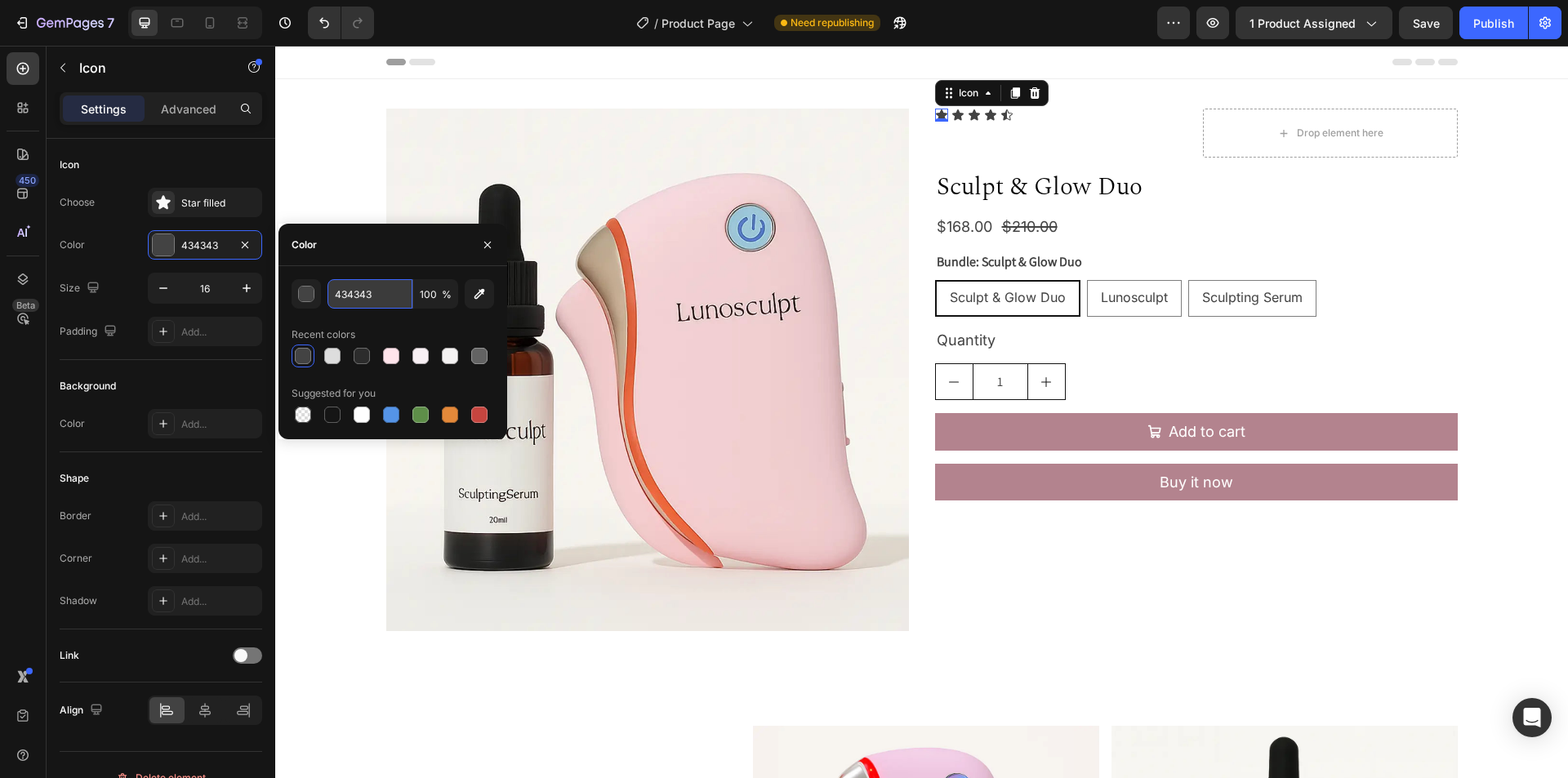
click at [379, 288] on input "434343" at bounding box center [370, 294] width 85 height 29
paste input "#DFC6D6"
click at [411, 321] on div "Recent colors" at bounding box center [392, 335] width 203 height 27
type input "DFC6D6"
click at [490, 248] on icon "button" at bounding box center [487, 244] width 13 height 13
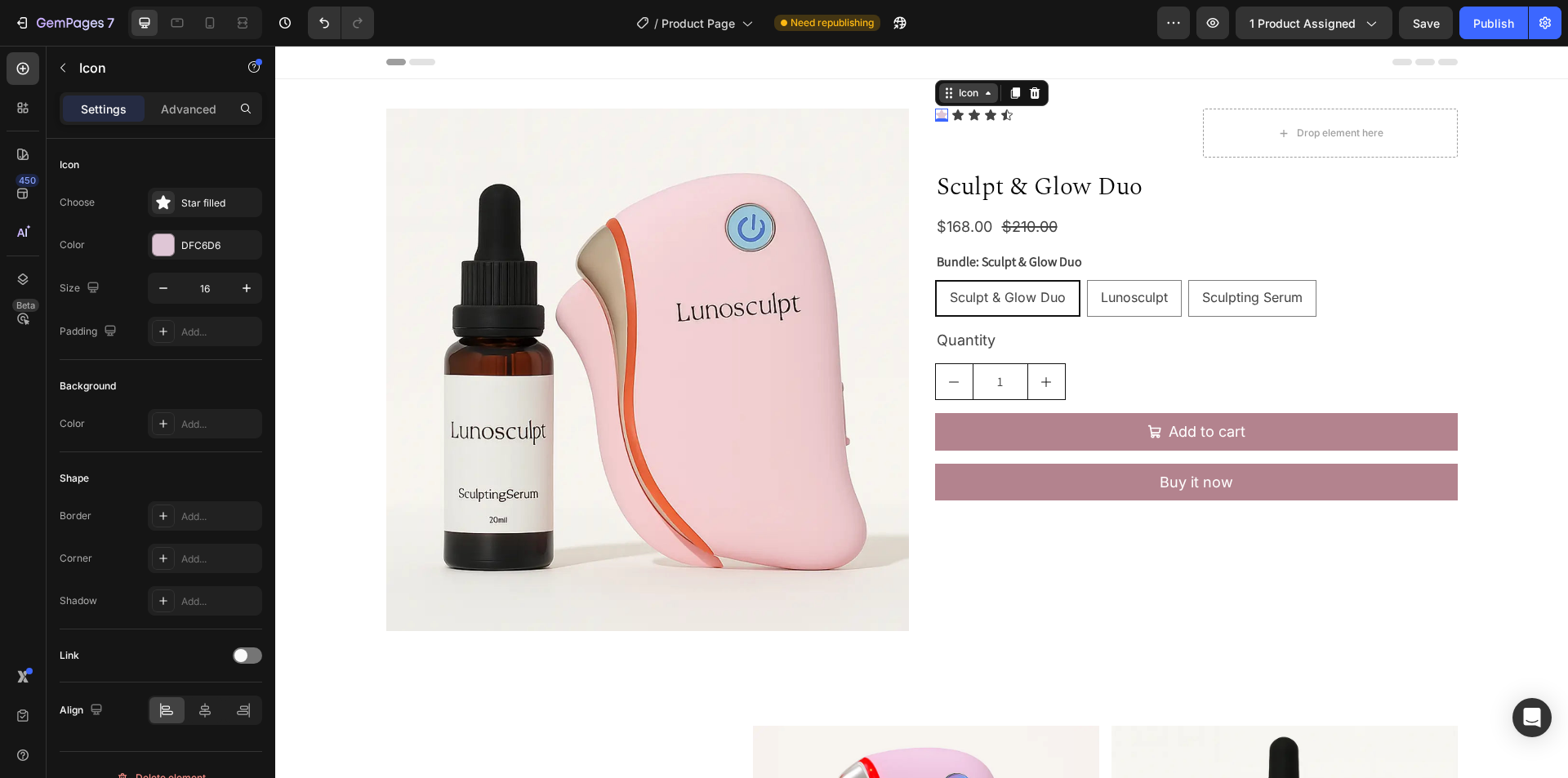
click at [955, 93] on div "Icon" at bounding box center [969, 93] width 27 height 0
click at [959, 93] on div "Icon" at bounding box center [969, 93] width 27 height 0
click at [952, 119] on icon at bounding box center [958, 115] width 13 height 13
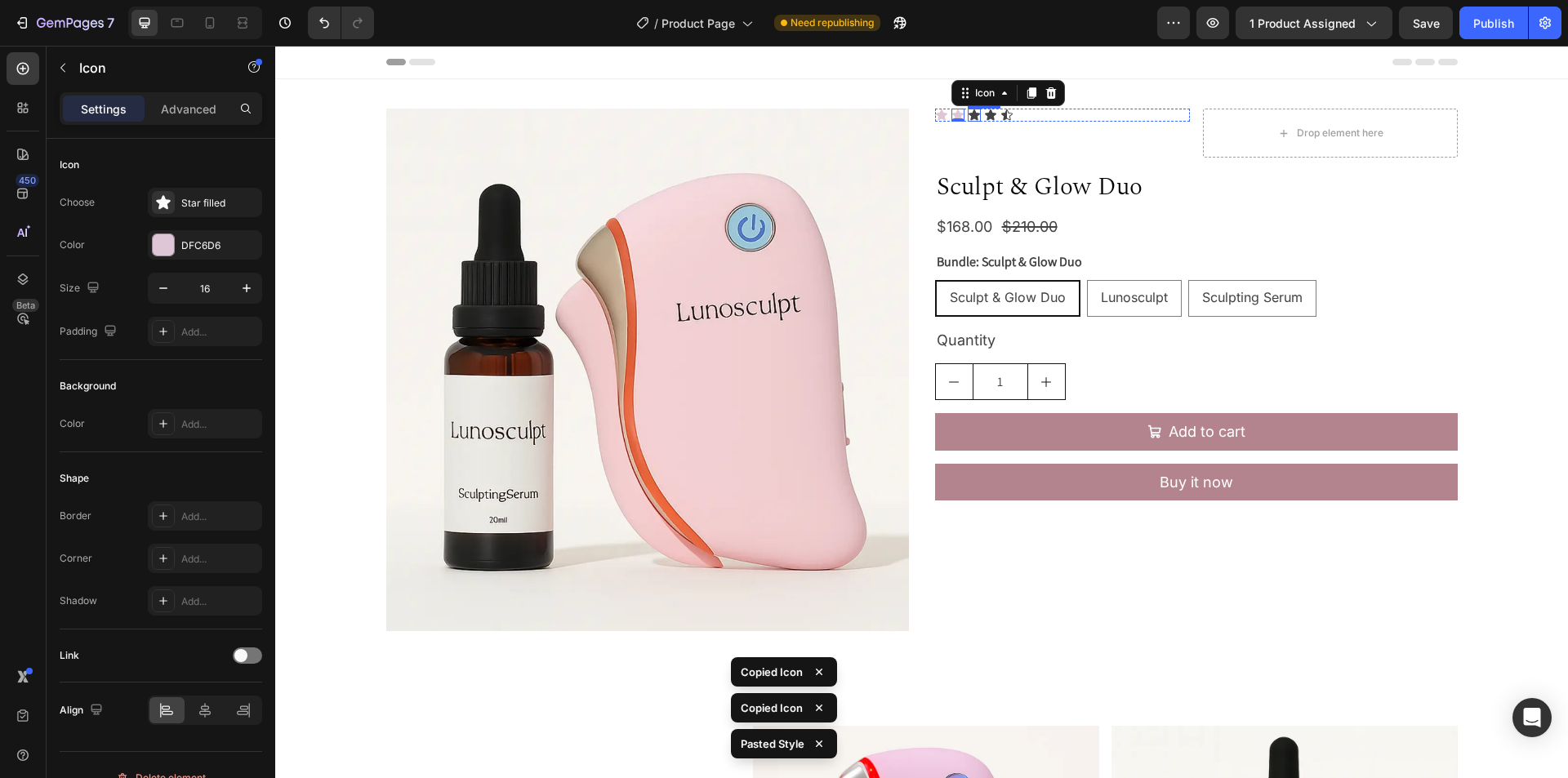
click at [970, 113] on icon at bounding box center [974, 115] width 12 height 11
click at [985, 113] on icon at bounding box center [991, 115] width 12 height 11
click at [1001, 116] on icon at bounding box center [1007, 115] width 12 height 11
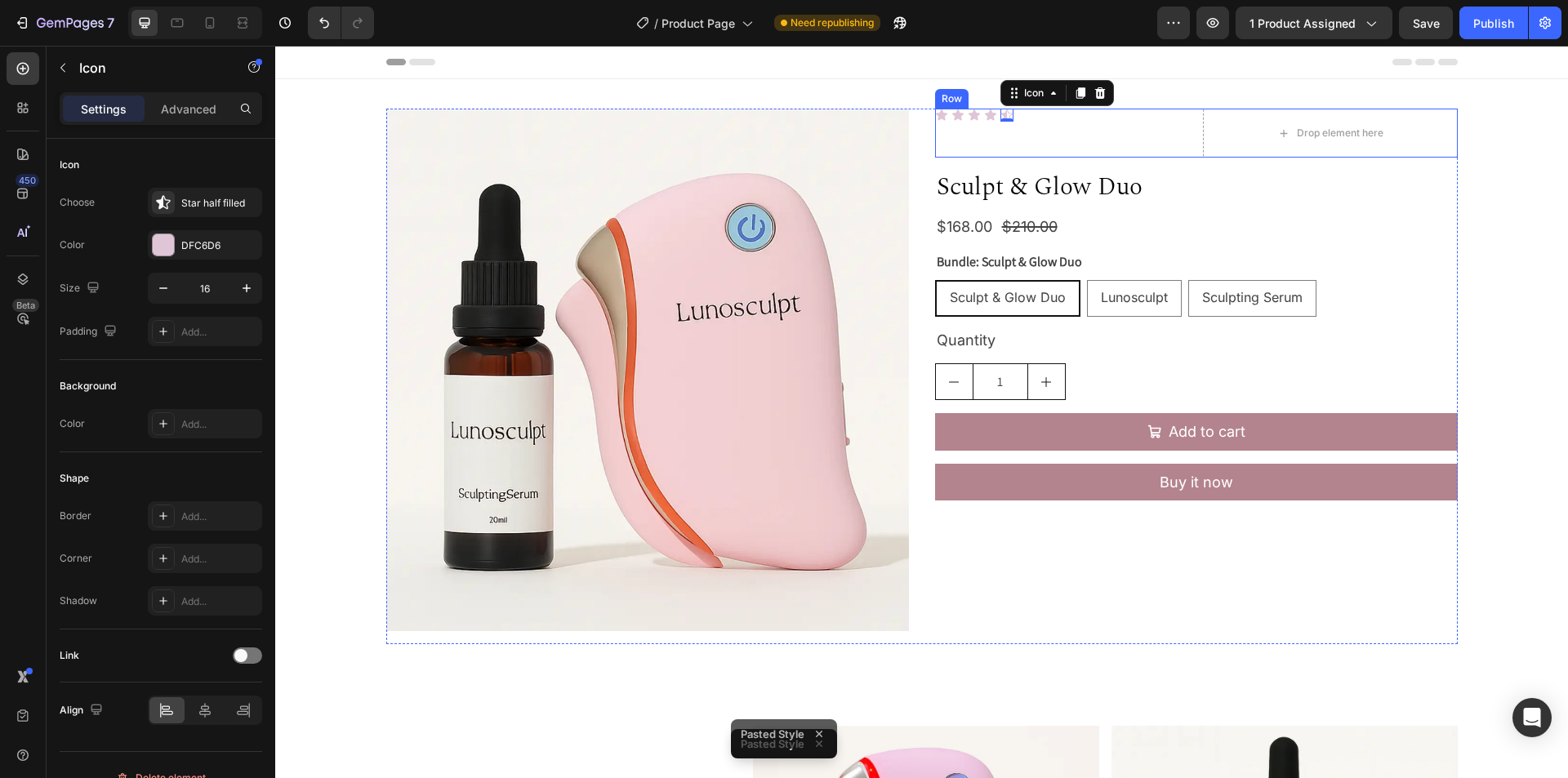
click at [1168, 138] on div "Icon Icon Icon Icon Icon 0 Icon List" at bounding box center [1062, 133] width 255 height 49
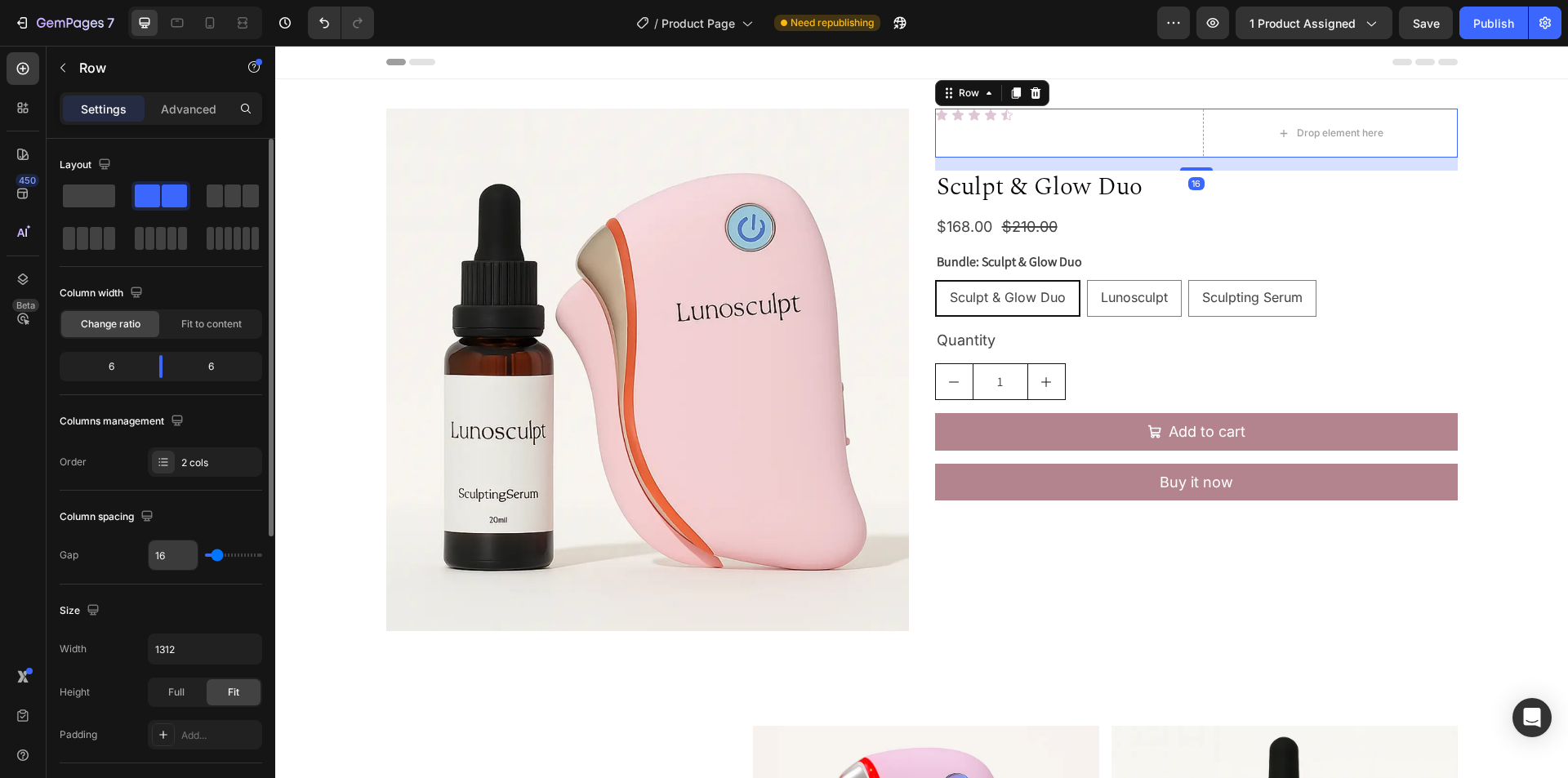
click at [172, 553] on input "16" at bounding box center [173, 555] width 49 height 29
type input "8"
click at [211, 323] on span "Fit to content" at bounding box center [212, 324] width 60 height 15
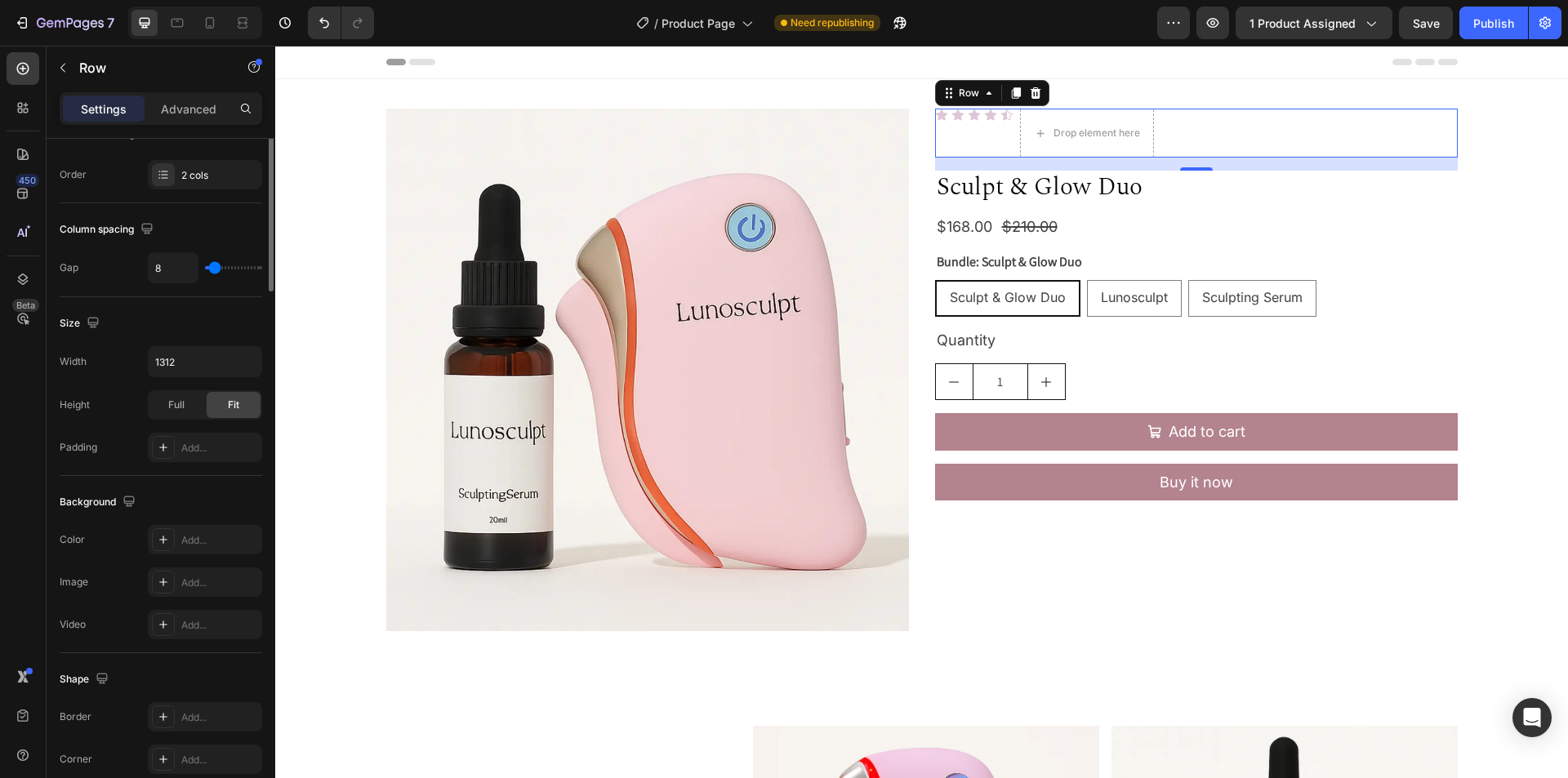
scroll to position [408, 0]
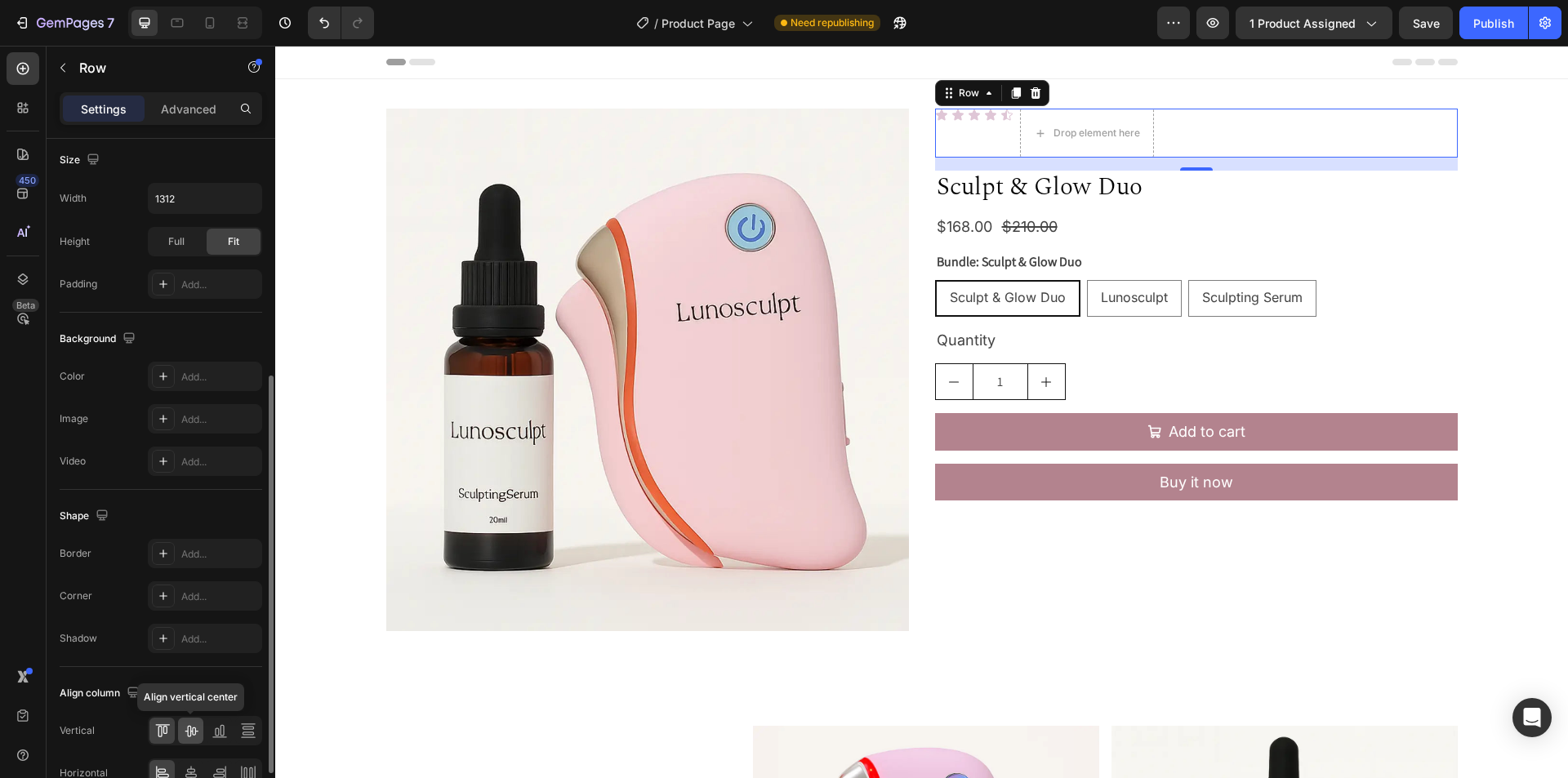
click at [193, 739] on div at bounding box center [190, 731] width 26 height 27
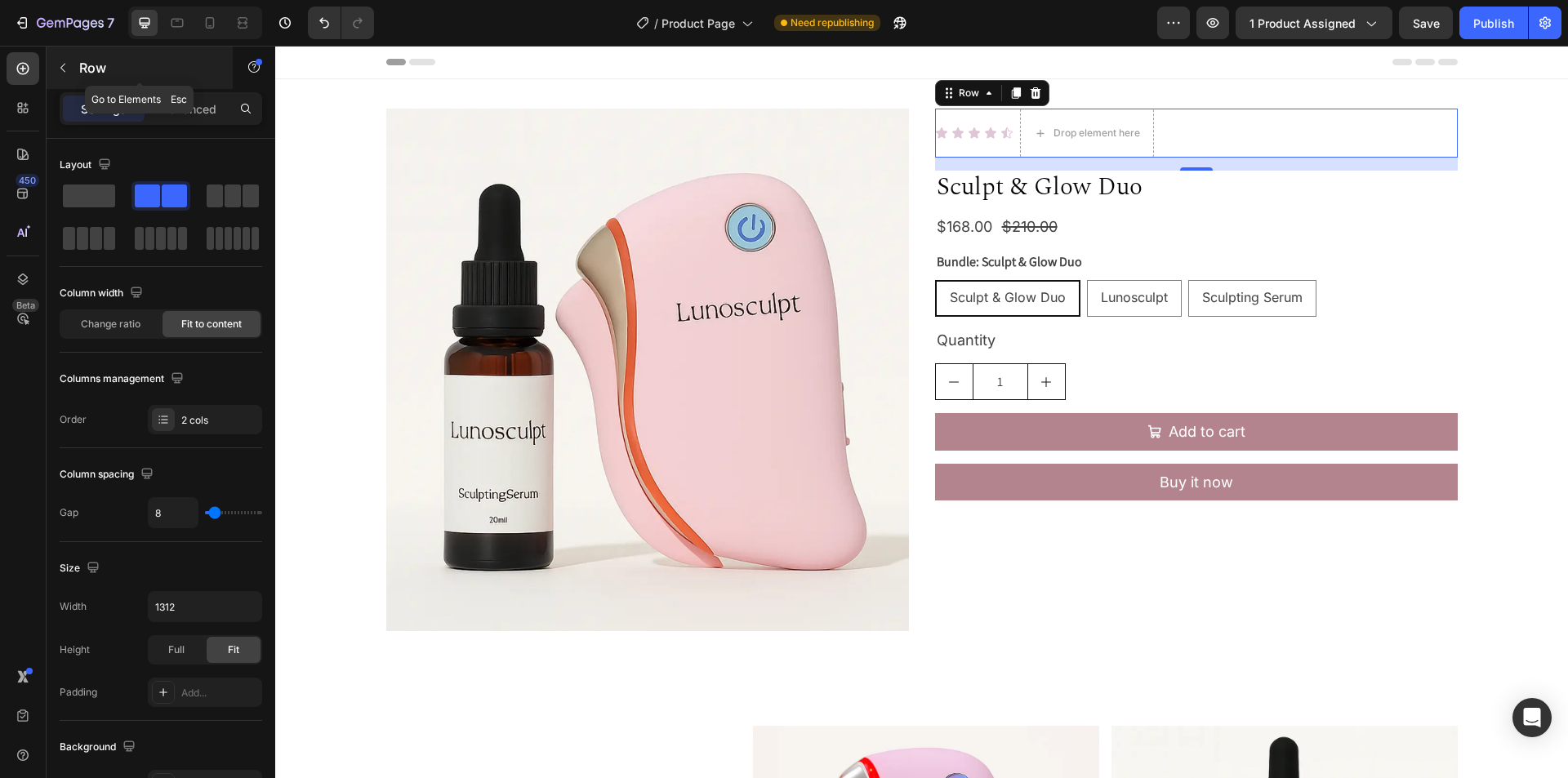
click at [61, 66] on icon "button" at bounding box center [63, 67] width 13 height 13
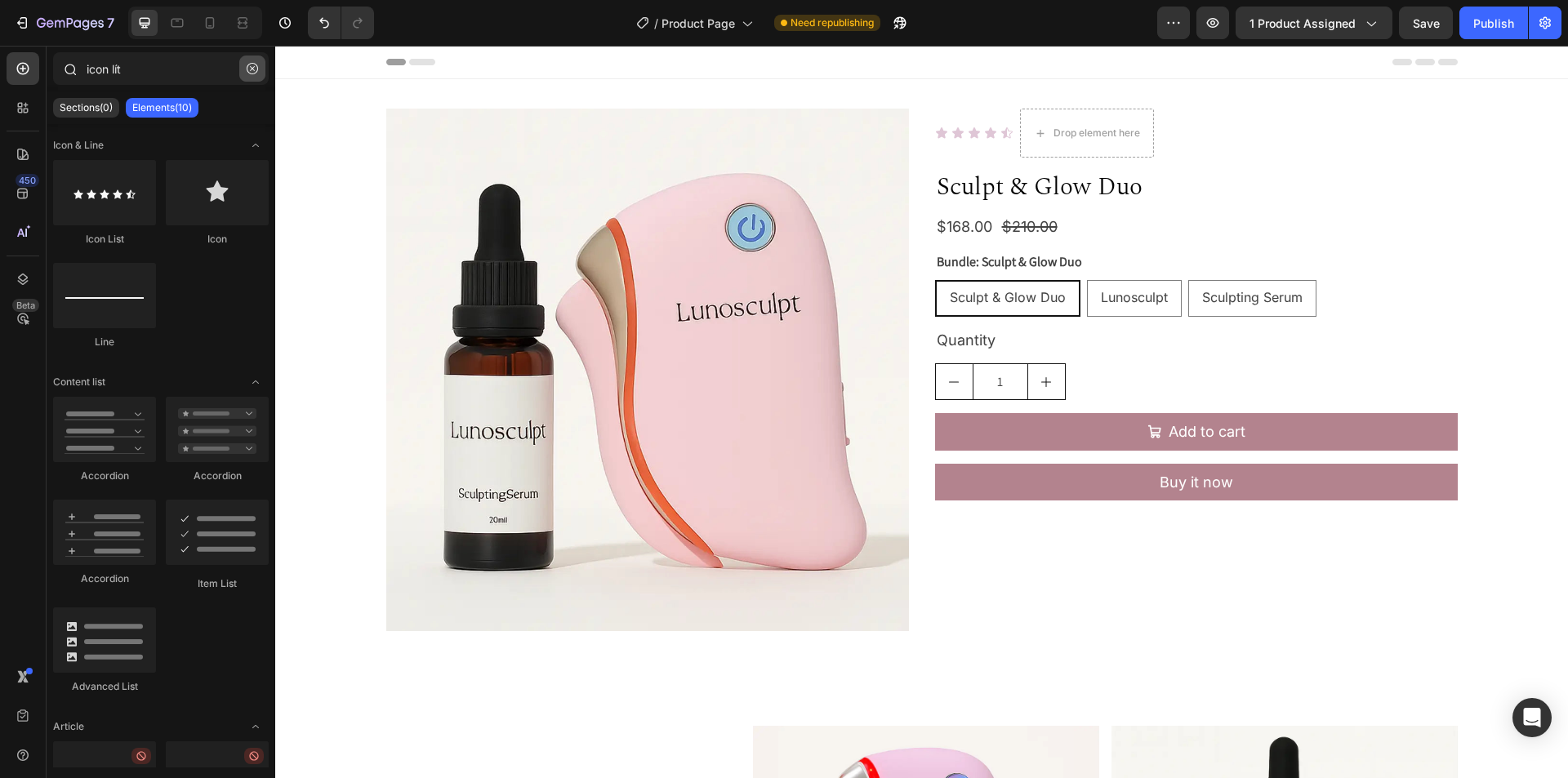
click at [256, 65] on icon "button" at bounding box center [252, 68] width 12 height 12
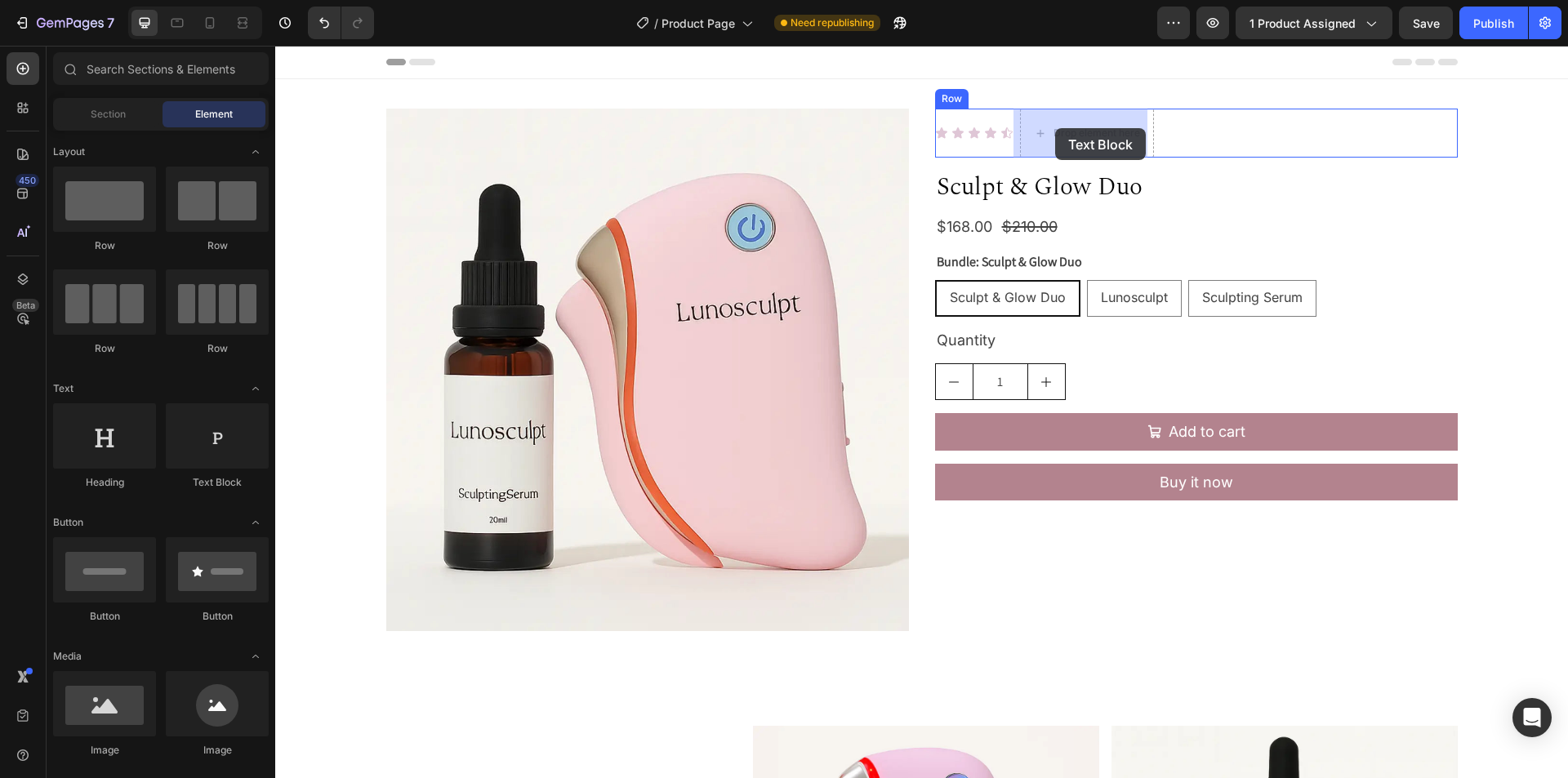
drag, startPoint x: 554, startPoint y: 403, endPoint x: 1055, endPoint y: 128, distance: 571.5
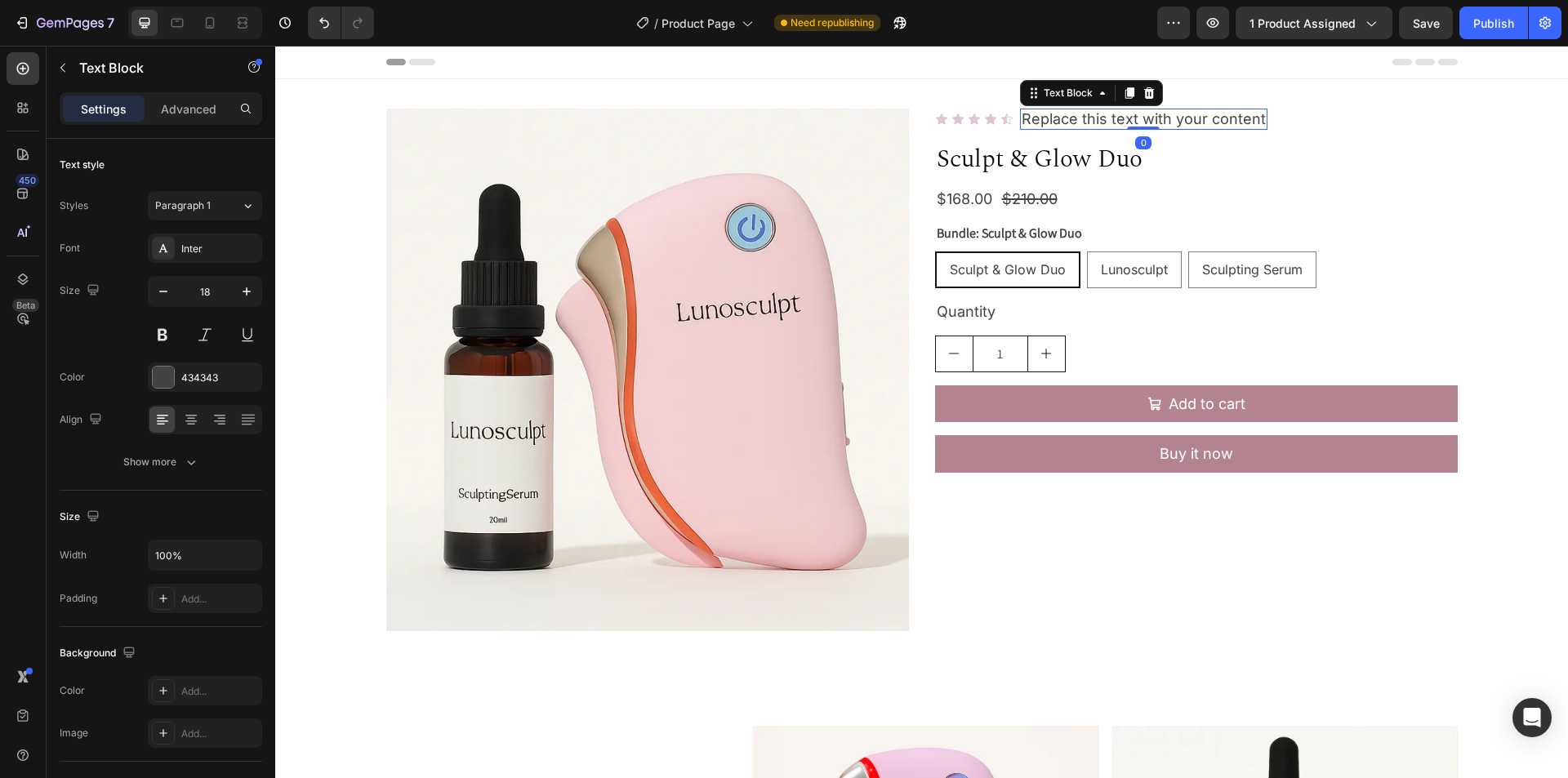
click at [1154, 119] on div "Replace this text with your content" at bounding box center [1144, 119] width 248 height 21
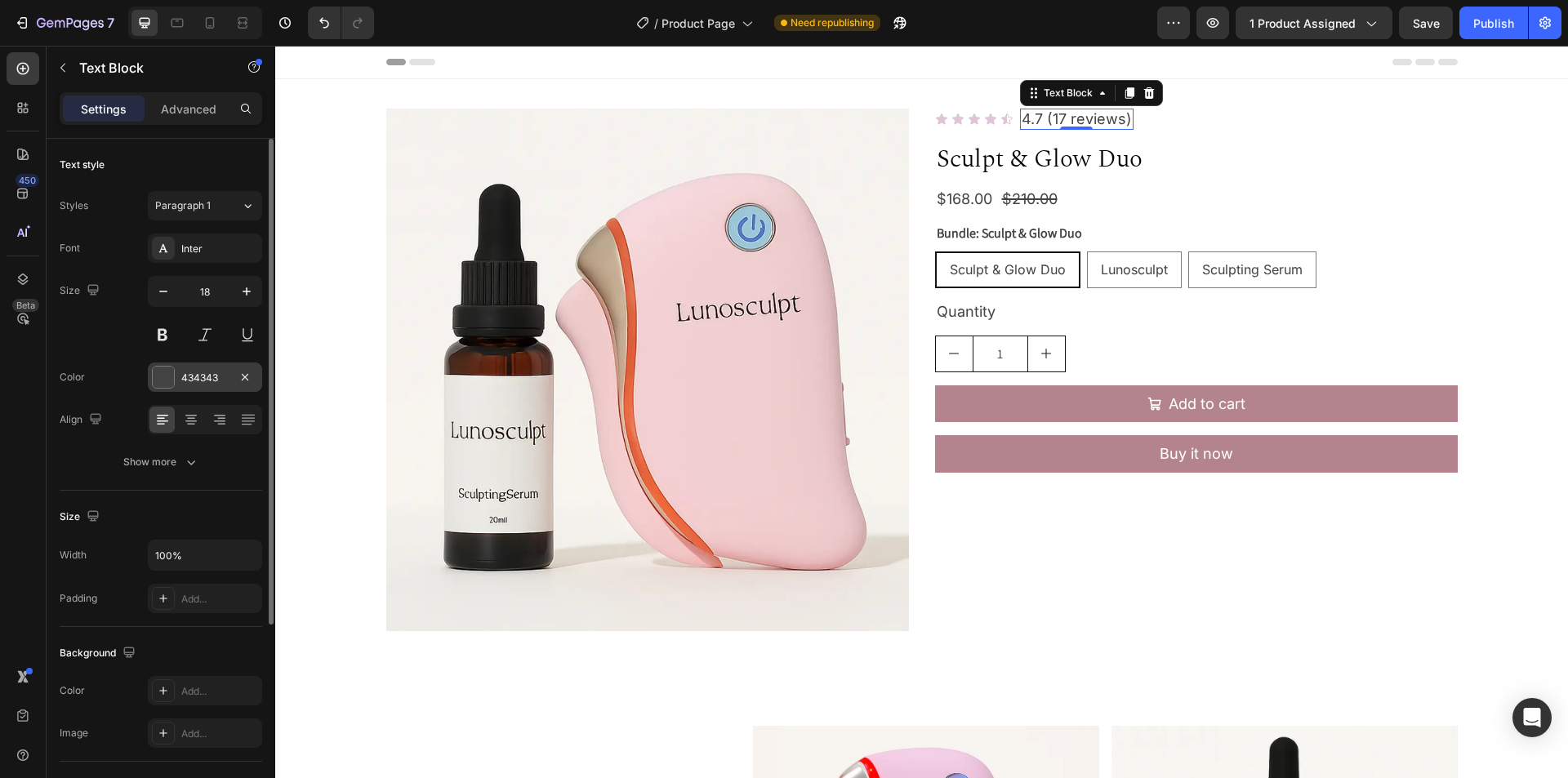
click at [204, 368] on div "434343" at bounding box center [205, 377] width 114 height 29
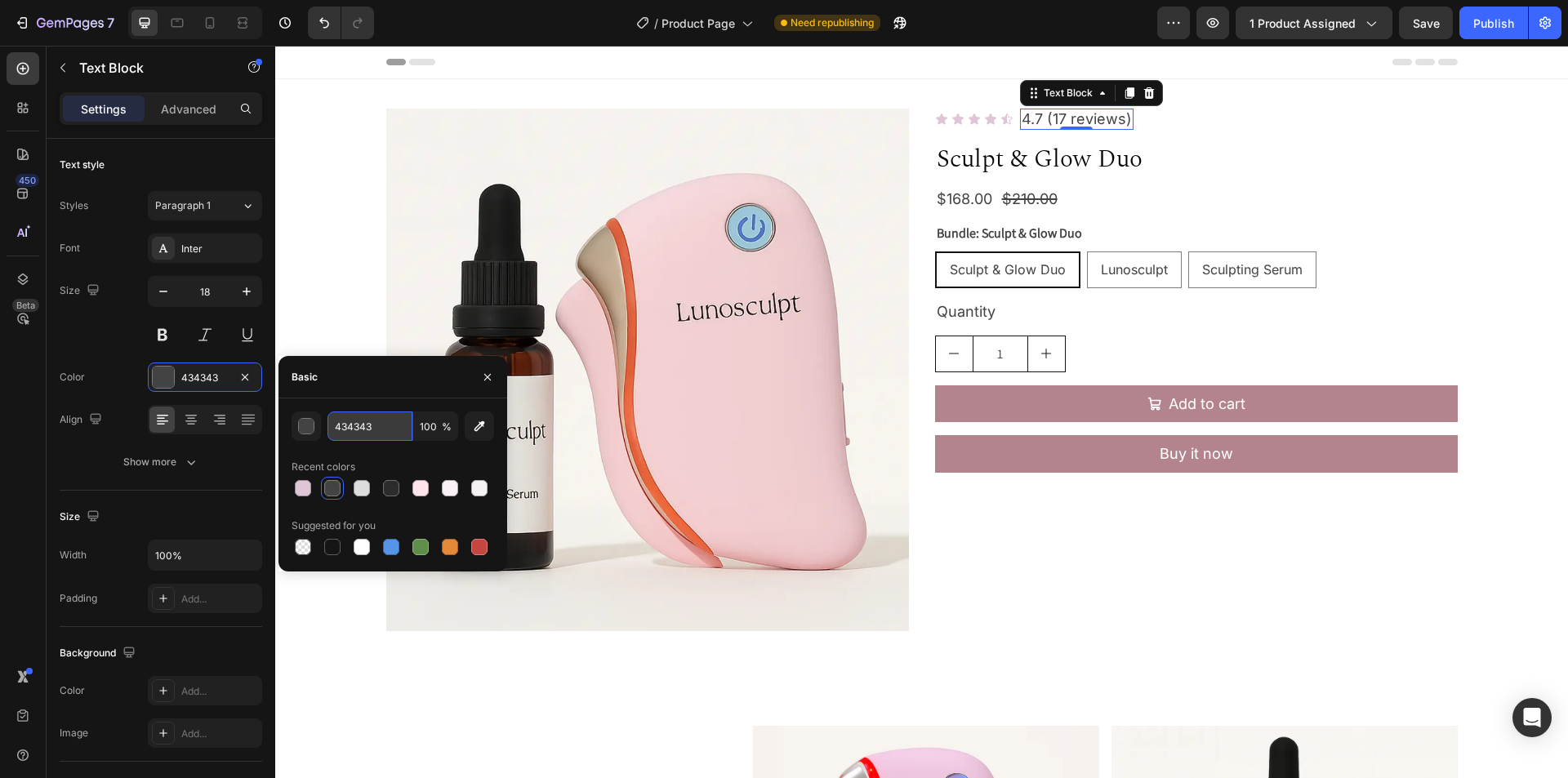
click at [396, 429] on input "434343" at bounding box center [370, 426] width 85 height 29
paste input "#231F20"
click at [402, 385] on div "Basic" at bounding box center [393, 377] width 228 height 42
type input "231F20"
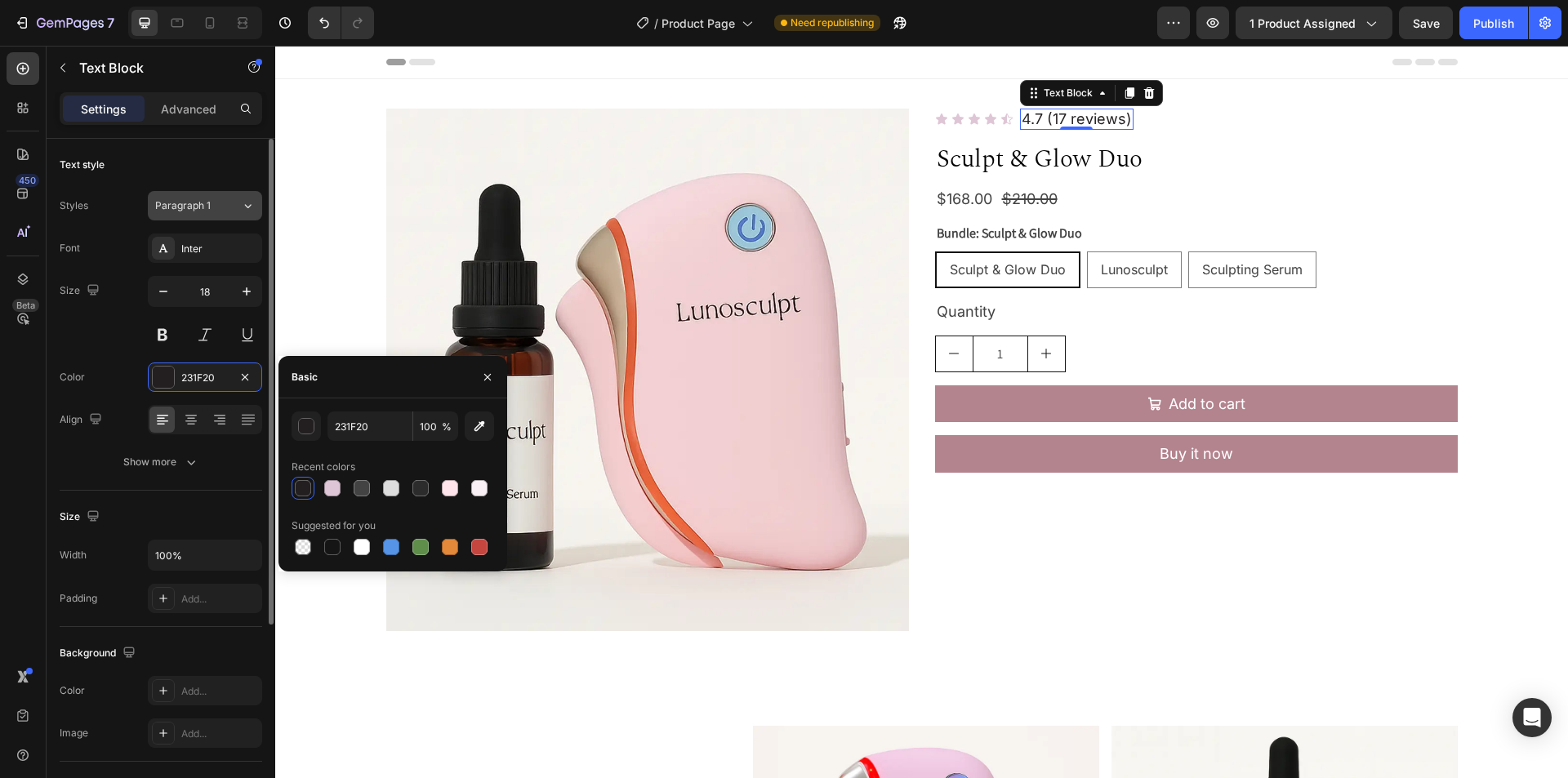
click at [230, 196] on button "Paragraph 1" at bounding box center [205, 205] width 114 height 29
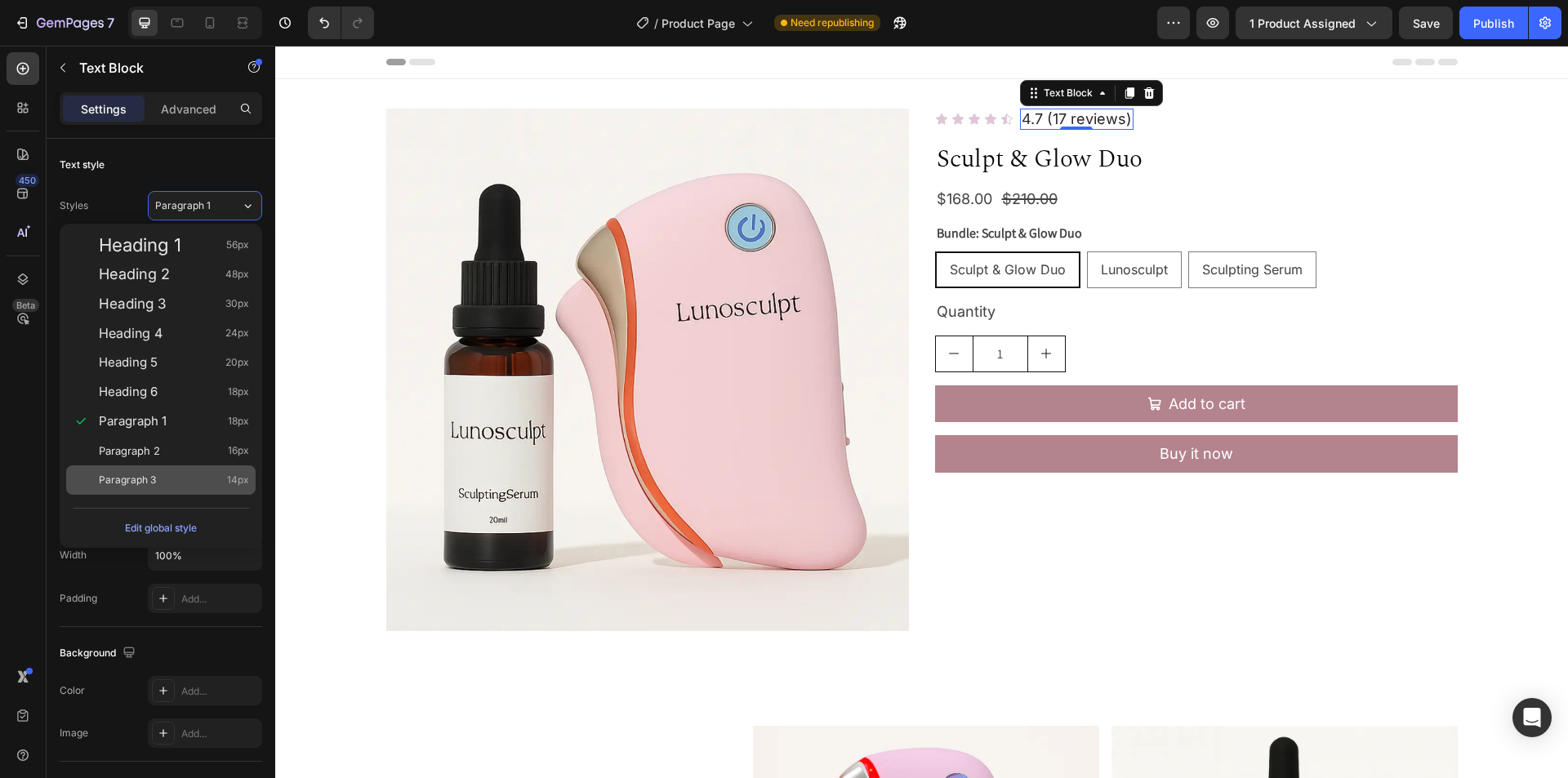
click at [176, 484] on div "Paragraph 3 14px" at bounding box center [174, 480] width 151 height 16
type input "14"
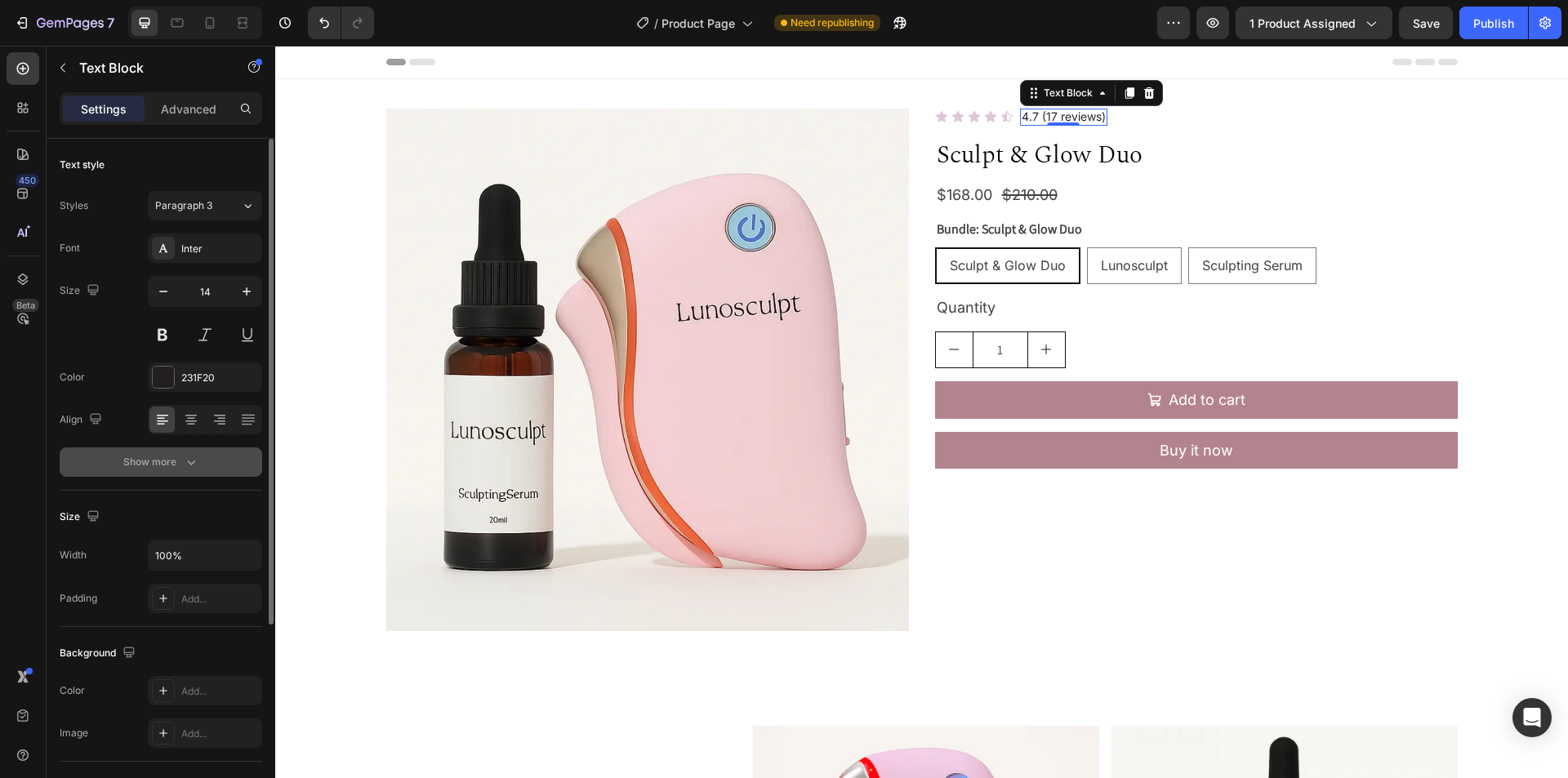
click at [164, 467] on div "Show more" at bounding box center [161, 462] width 76 height 16
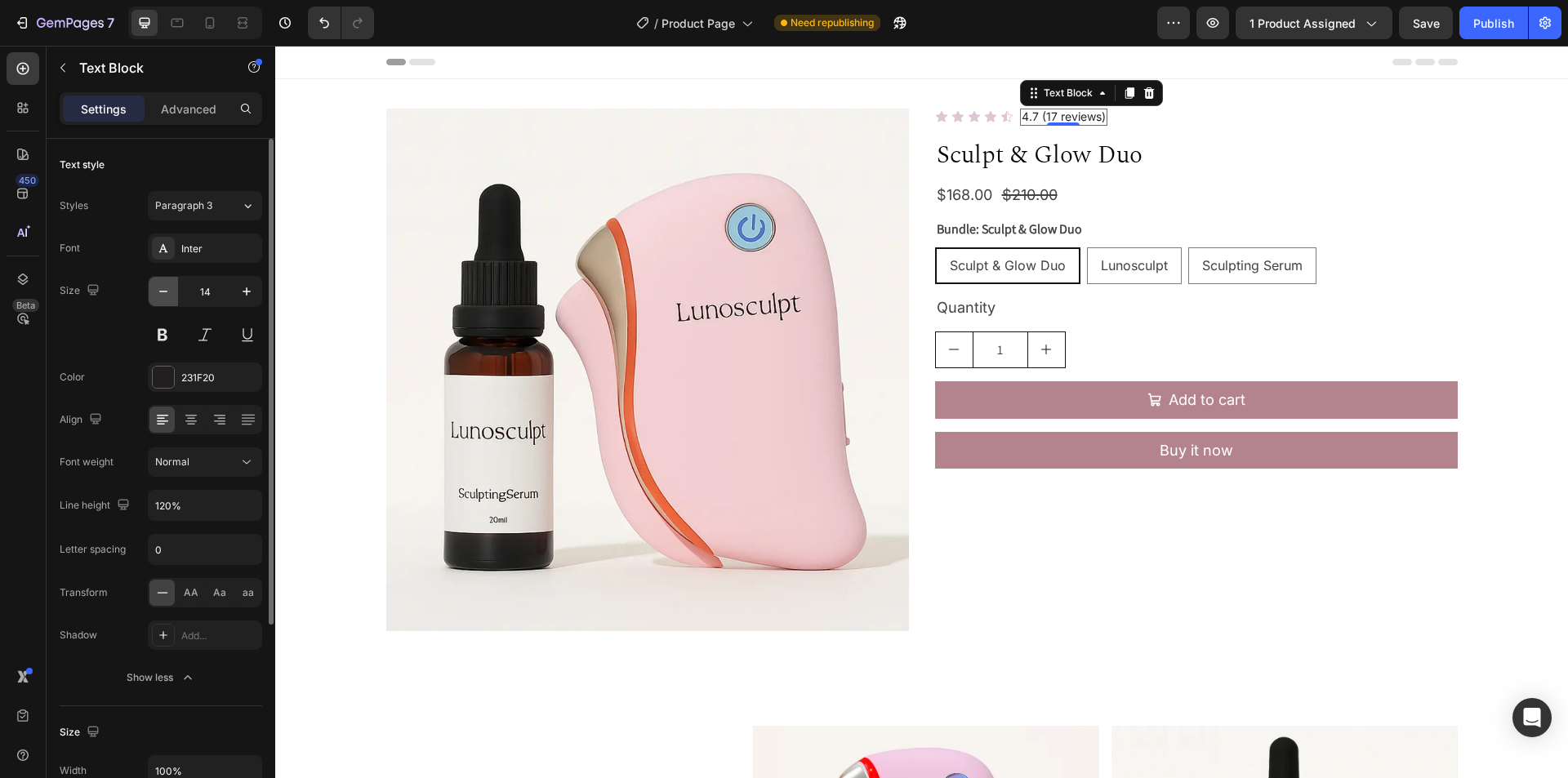
click at [167, 293] on icon "button" at bounding box center [163, 291] width 16 height 16
type input "12"
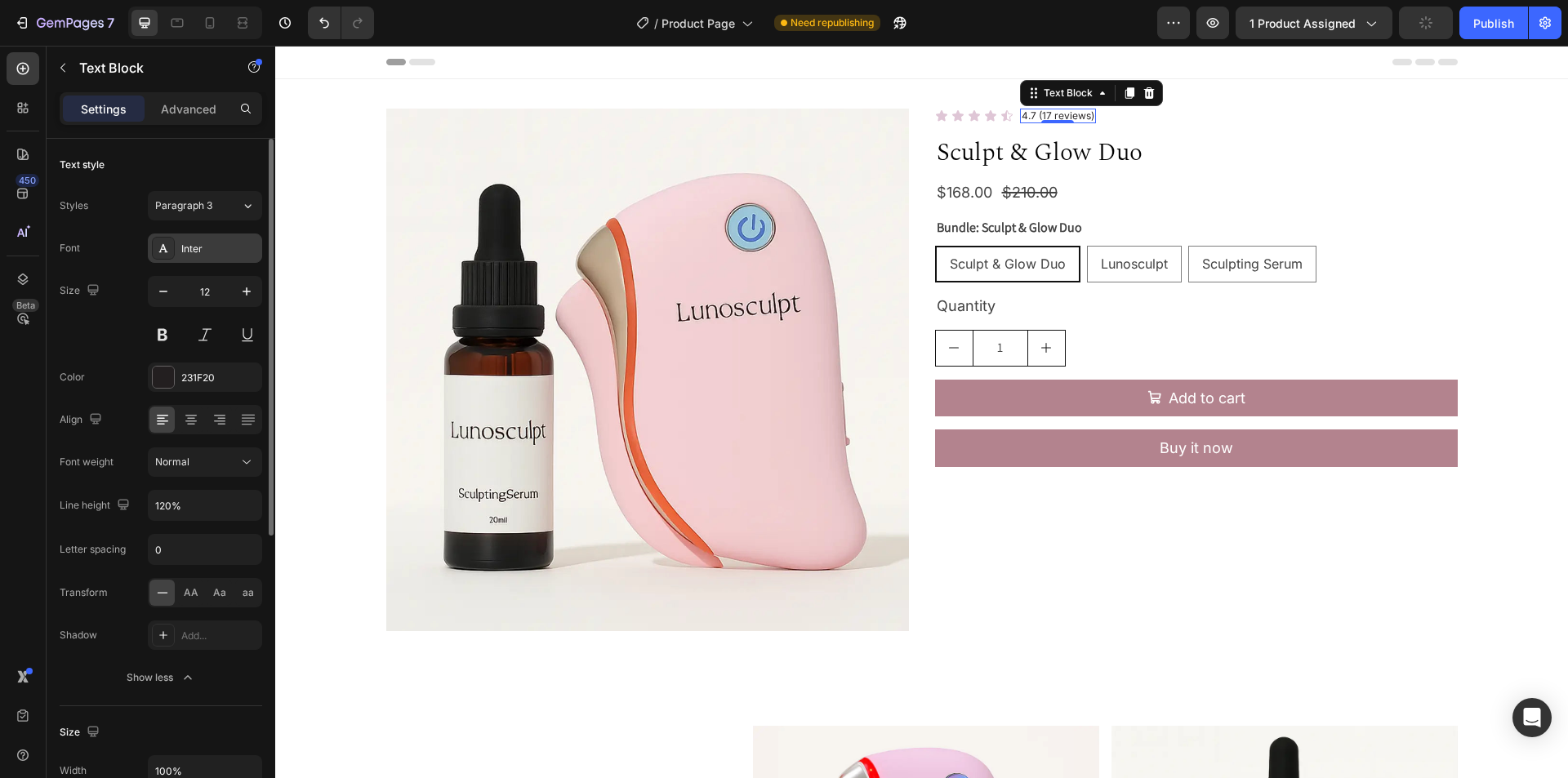
click at [202, 256] on div "Inter" at bounding box center [220, 249] width 77 height 15
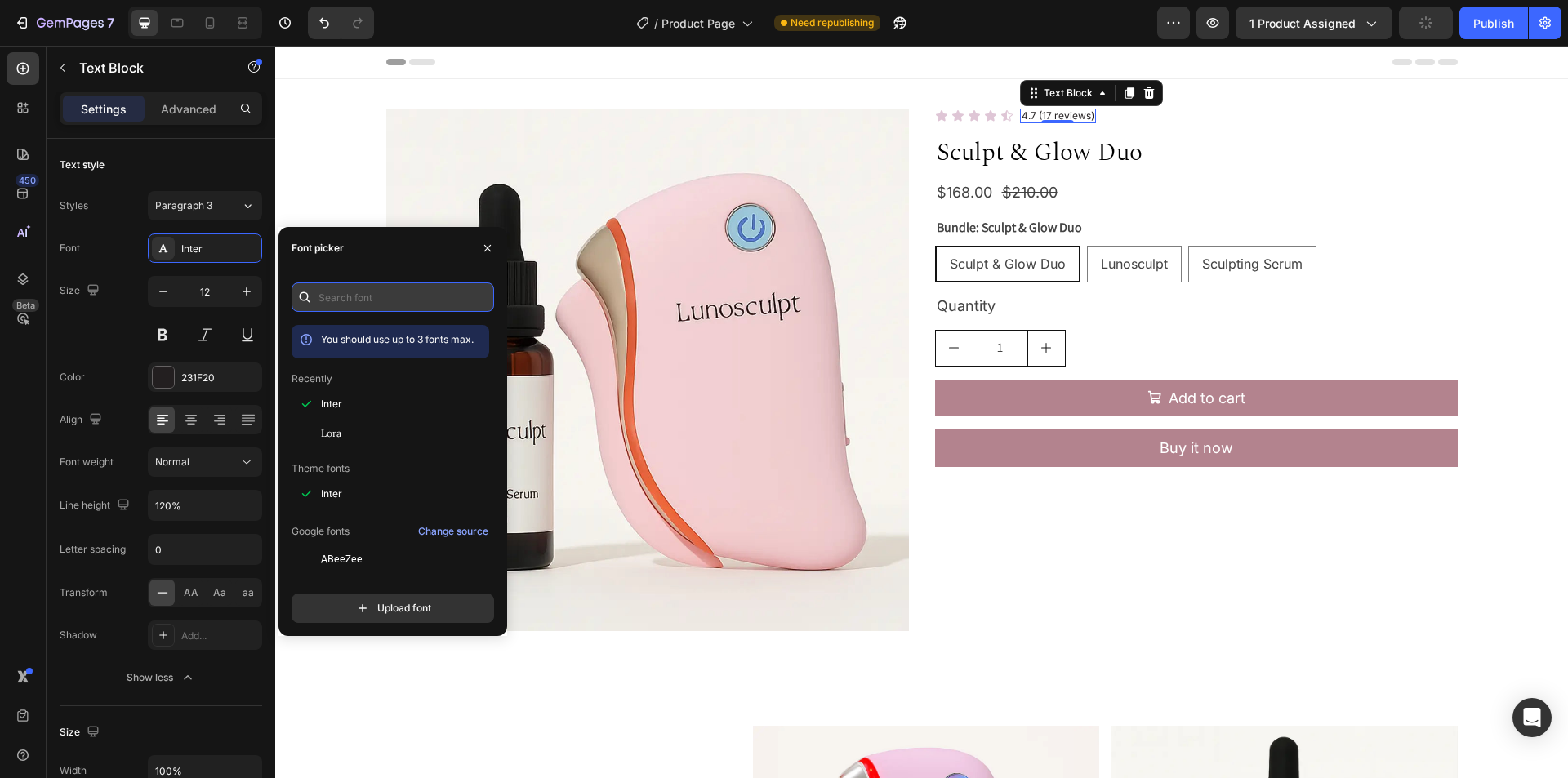
click at [377, 303] on input "text" at bounding box center [392, 297] width 203 height 29
paste input "maxinesans"
type input "maxinesans"
click at [92, 332] on div "Size 12" at bounding box center [160, 312] width 203 height 73
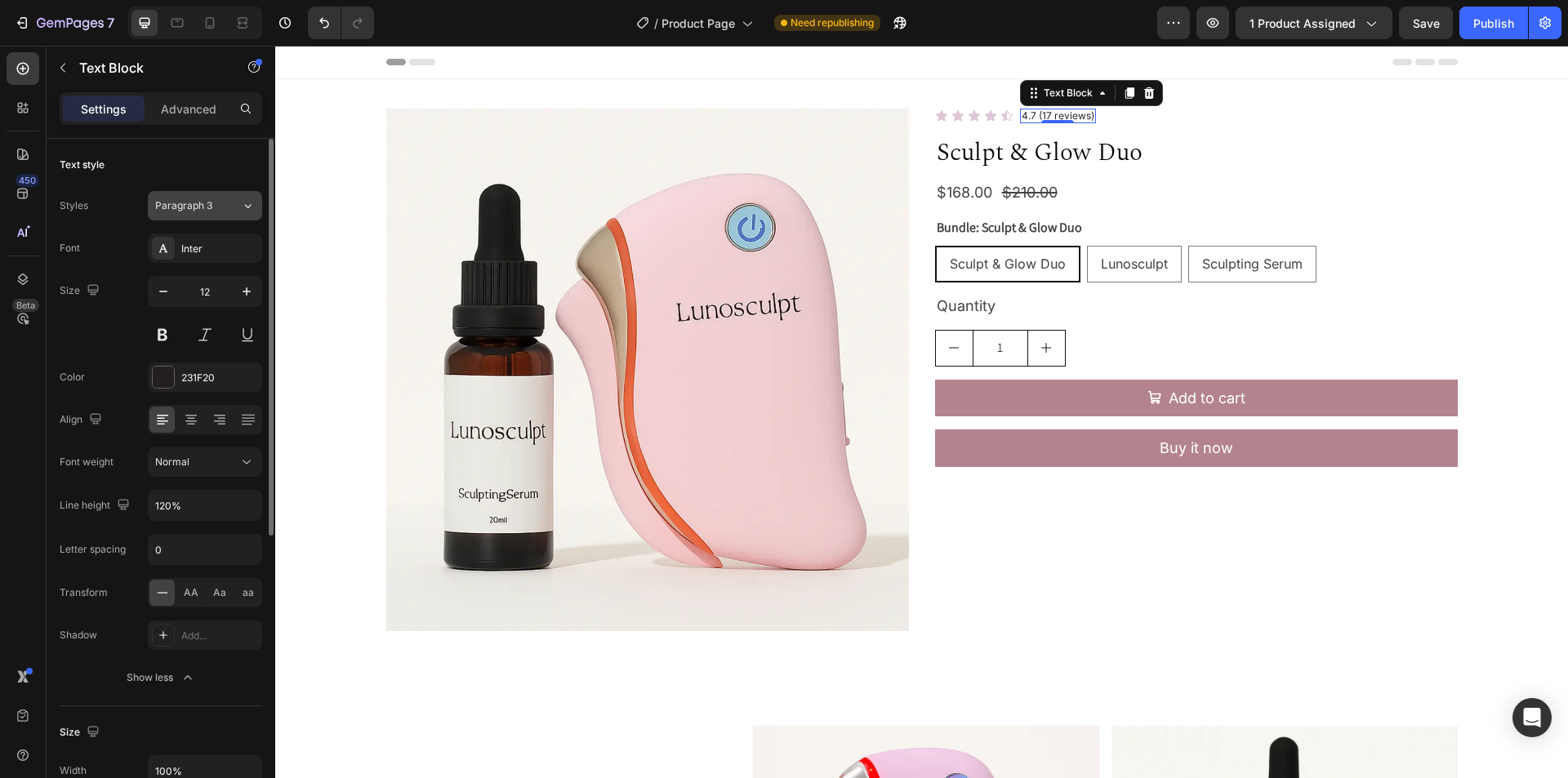
click at [245, 210] on icon at bounding box center [248, 205] width 14 height 16
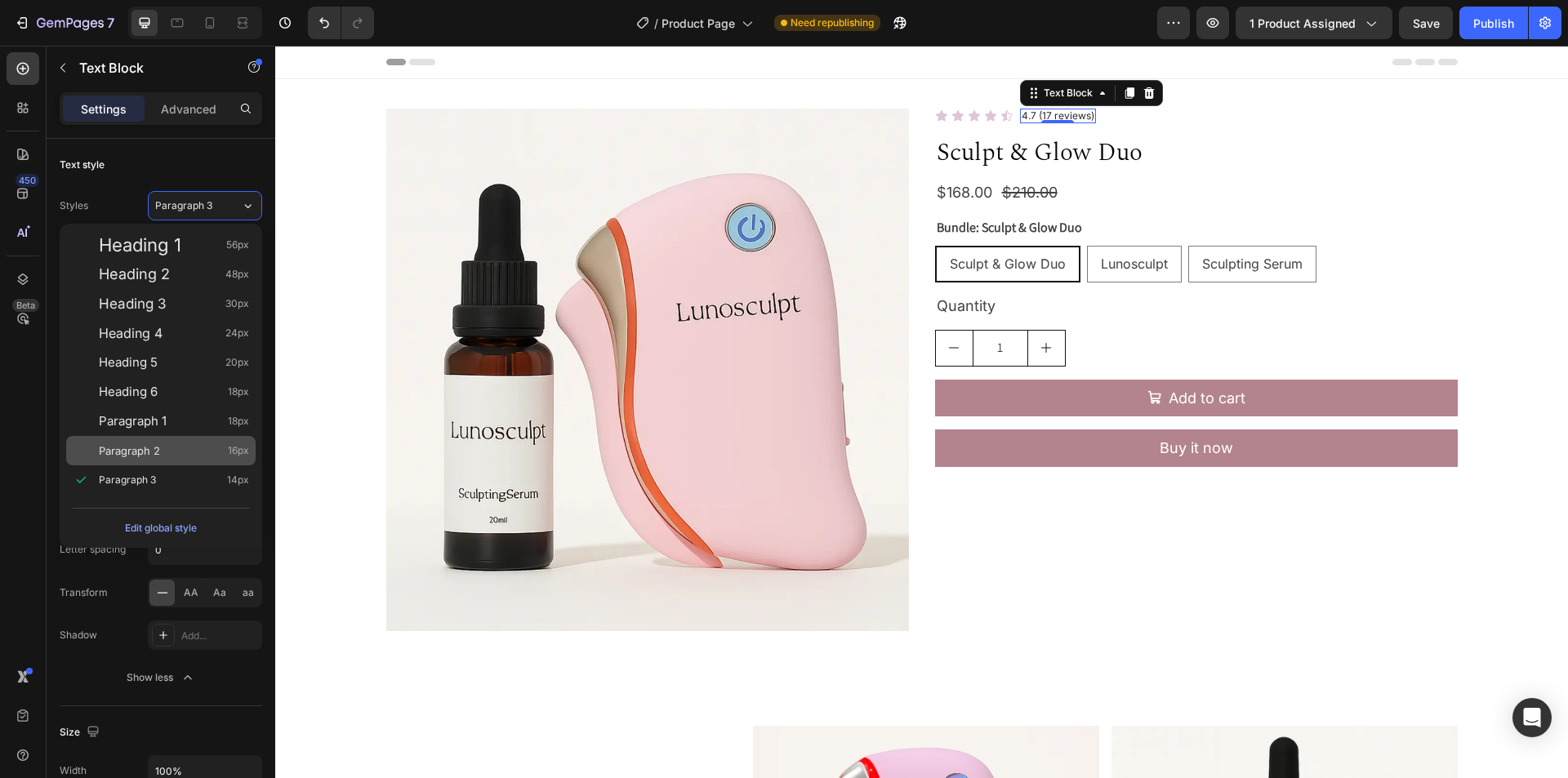
click at [227, 458] on div "Paragraph 2 16px" at bounding box center [174, 451] width 151 height 16
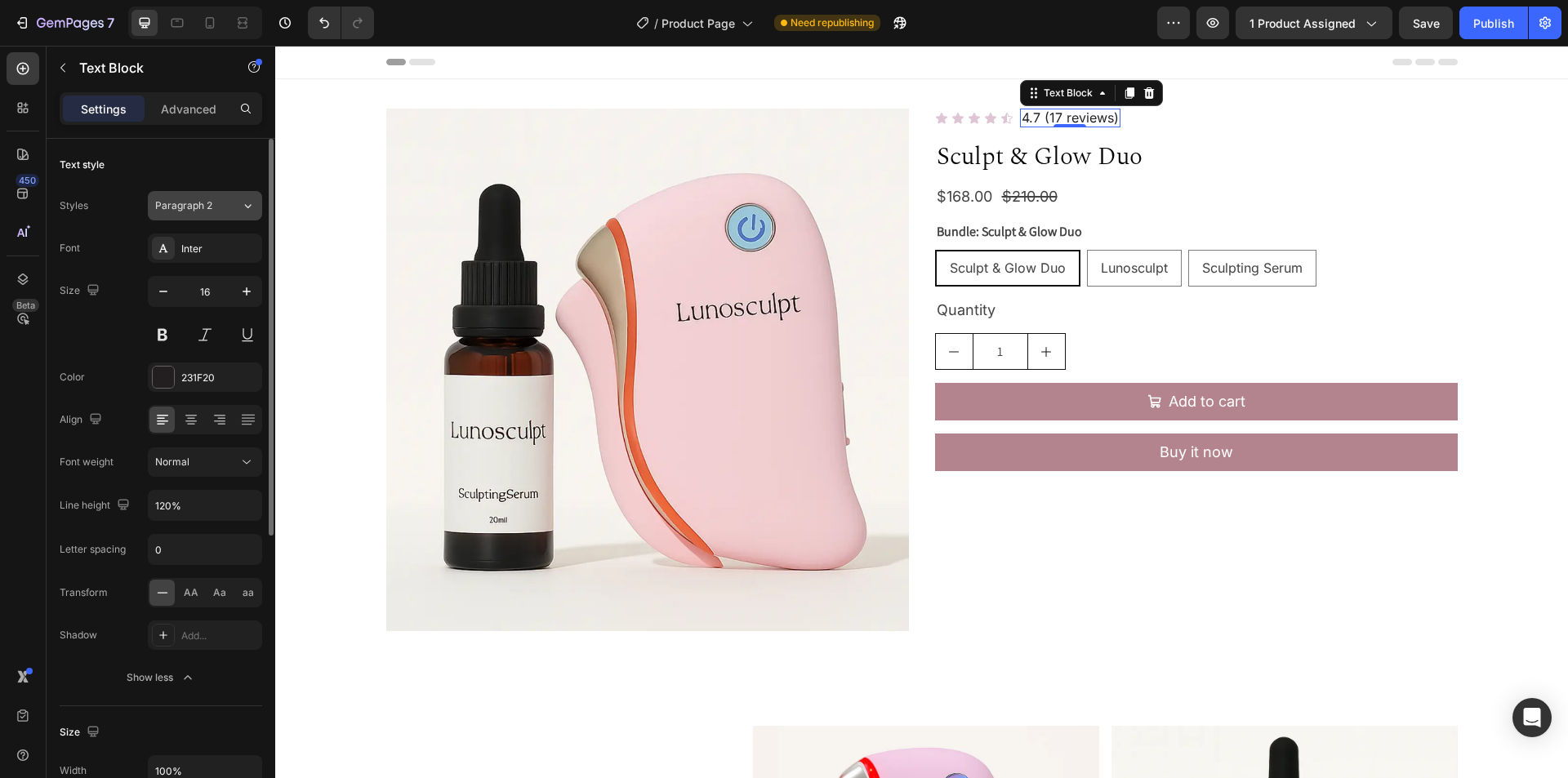
click at [256, 205] on button "Paragraph 2" at bounding box center [205, 205] width 114 height 29
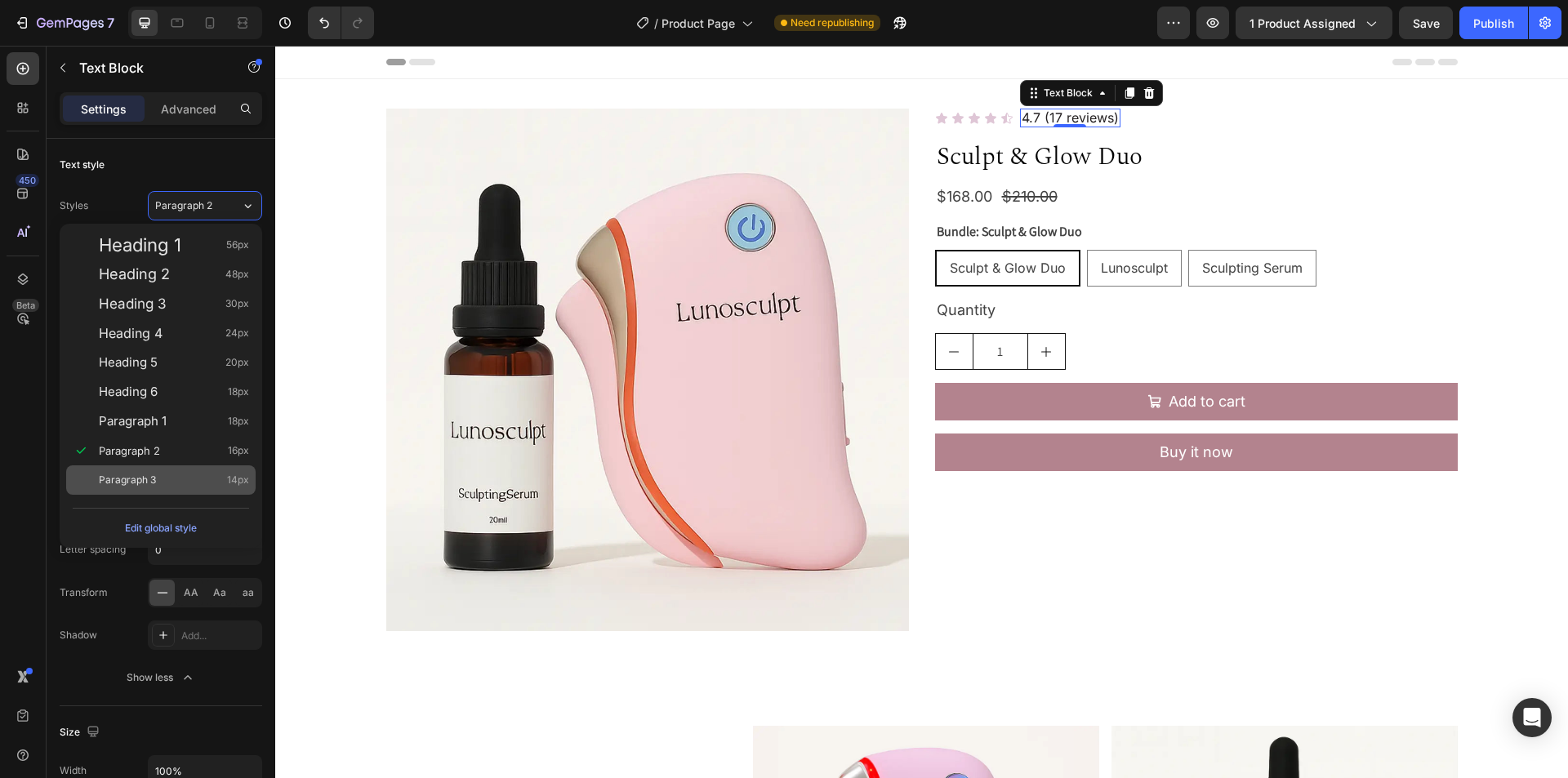
click at [224, 486] on div "Paragraph 3 14px" at bounding box center [174, 480] width 151 height 16
type input "14"
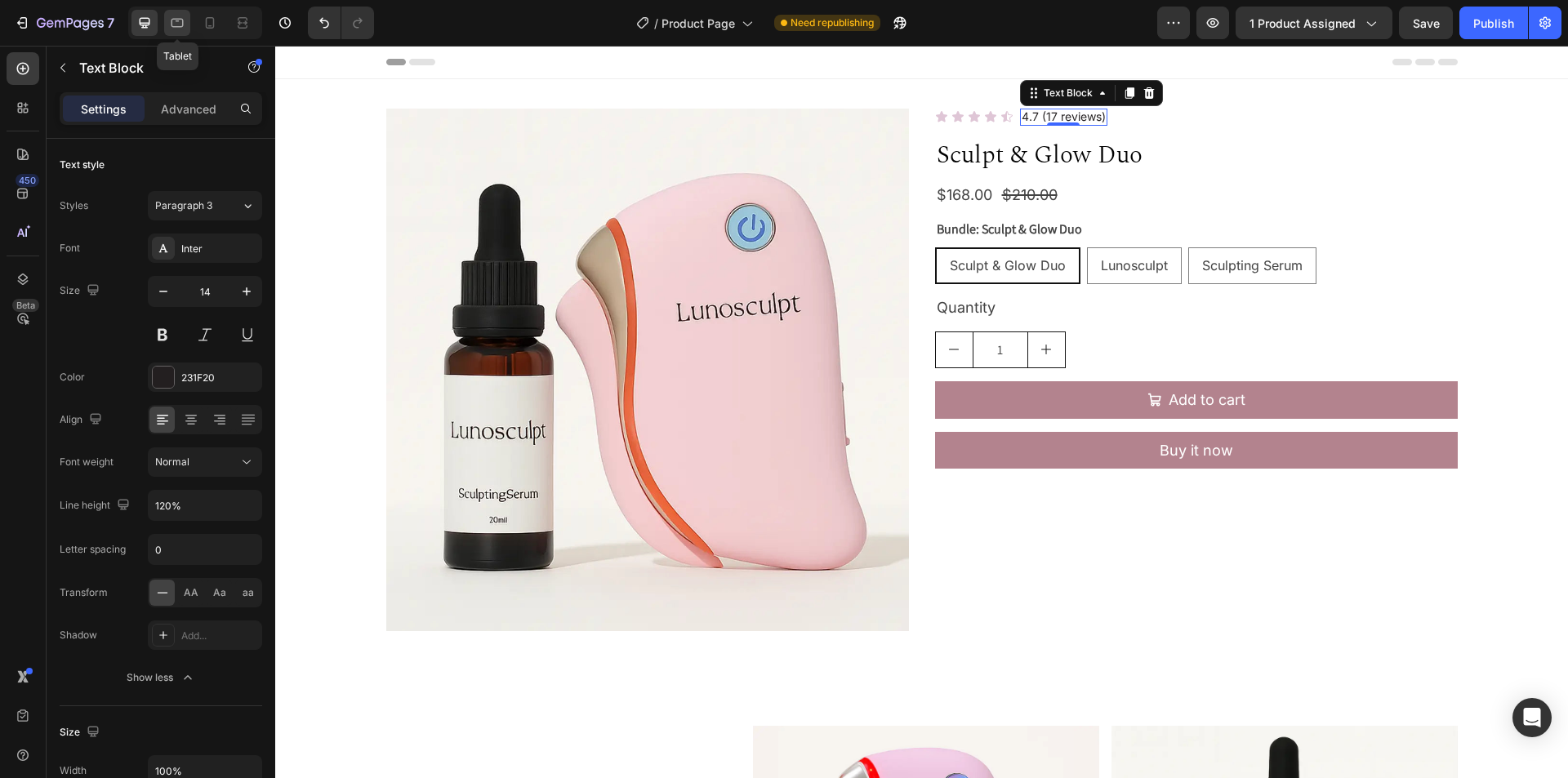
click at [174, 22] on icon at bounding box center [177, 23] width 16 height 16
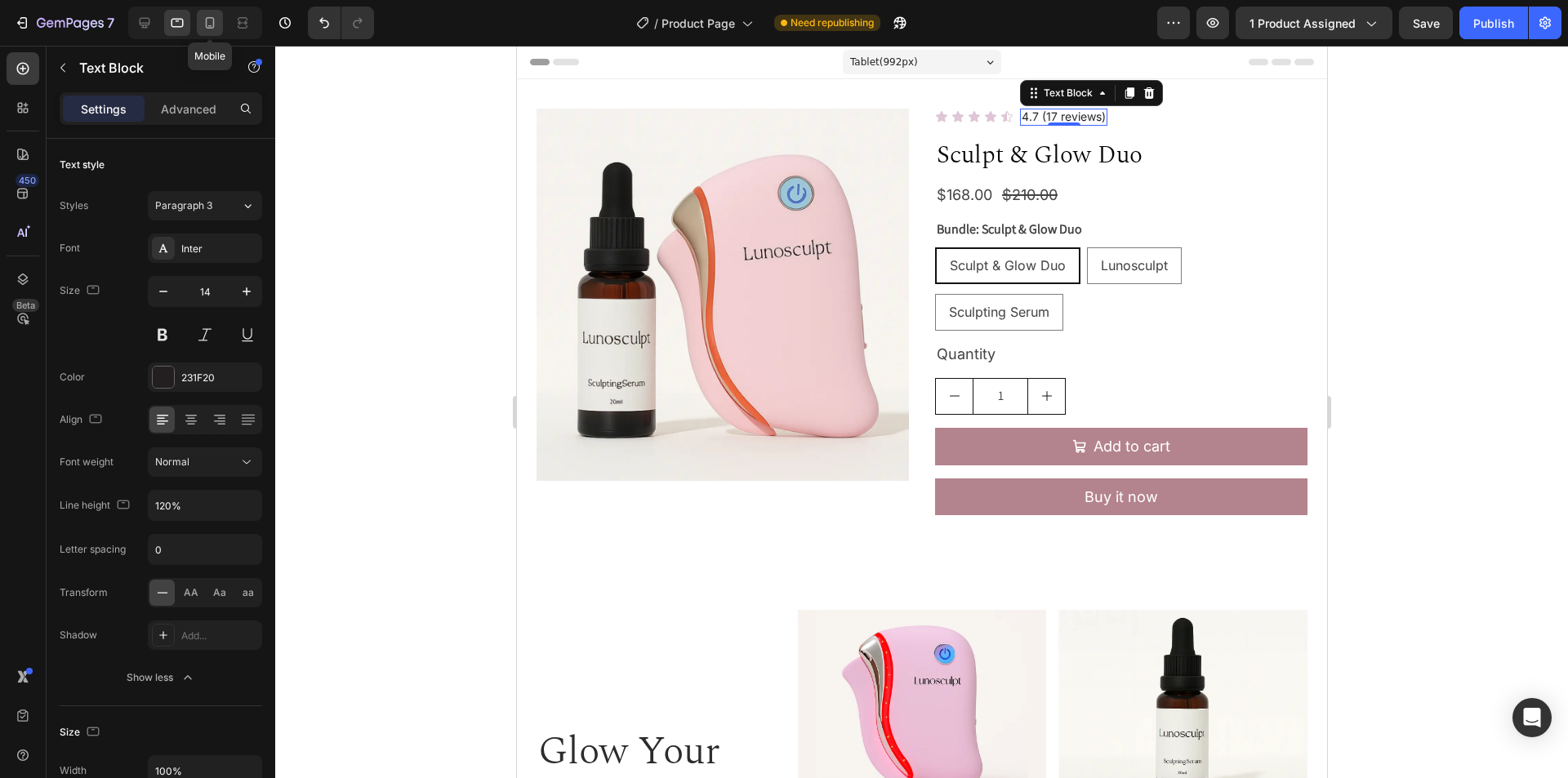
click at [205, 18] on icon at bounding box center [210, 23] width 16 height 16
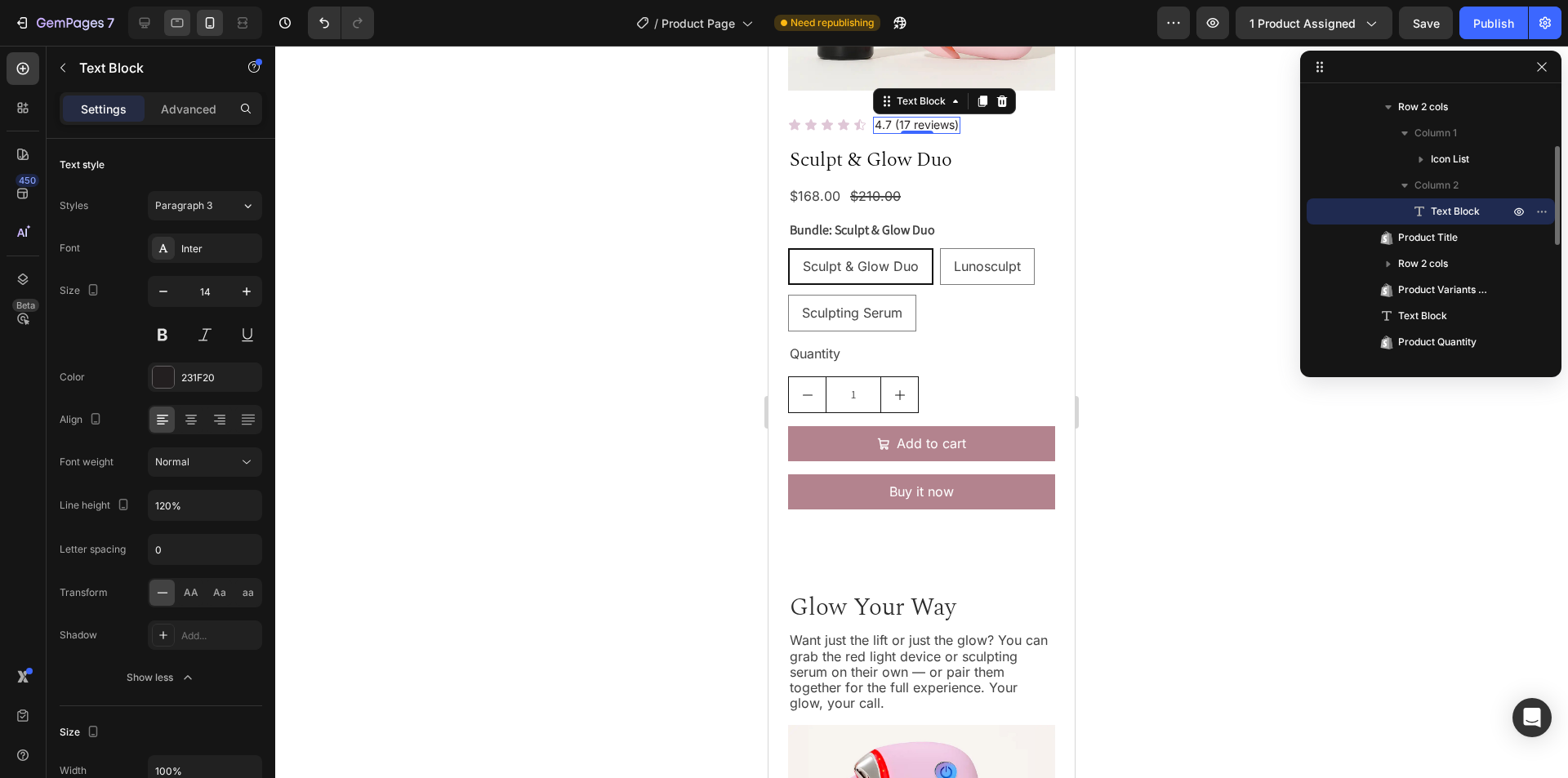
scroll to position [287, 0]
click at [179, 32] on div at bounding box center [177, 23] width 27 height 27
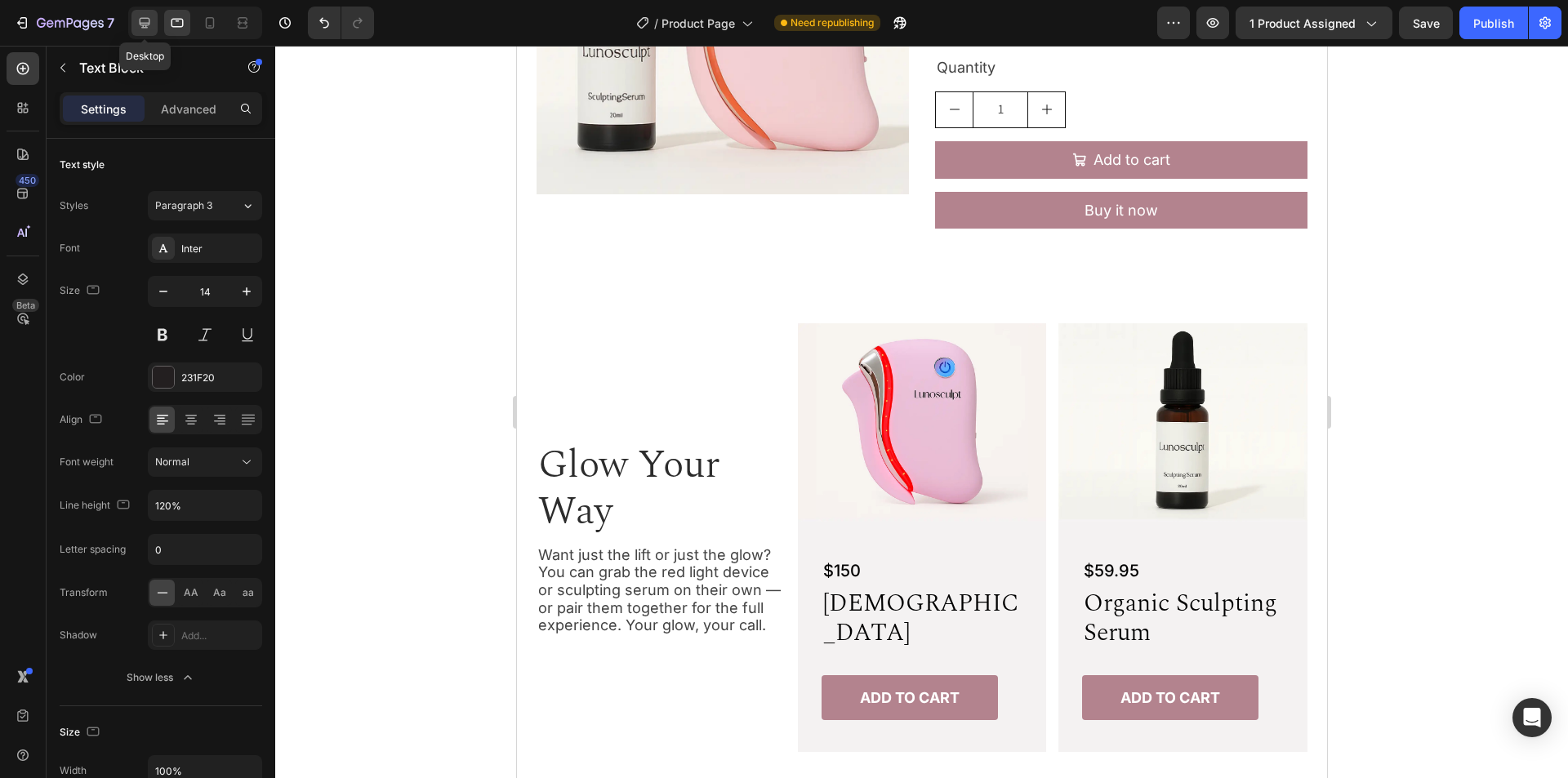
click at [149, 34] on div at bounding box center [145, 23] width 27 height 27
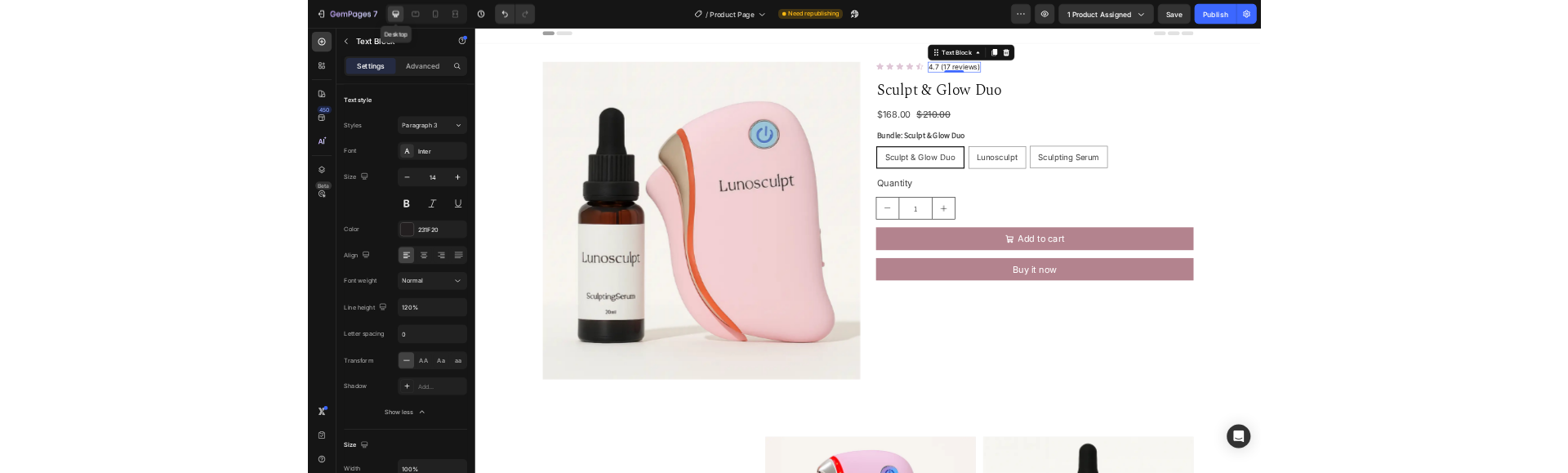
scroll to position [5, 0]
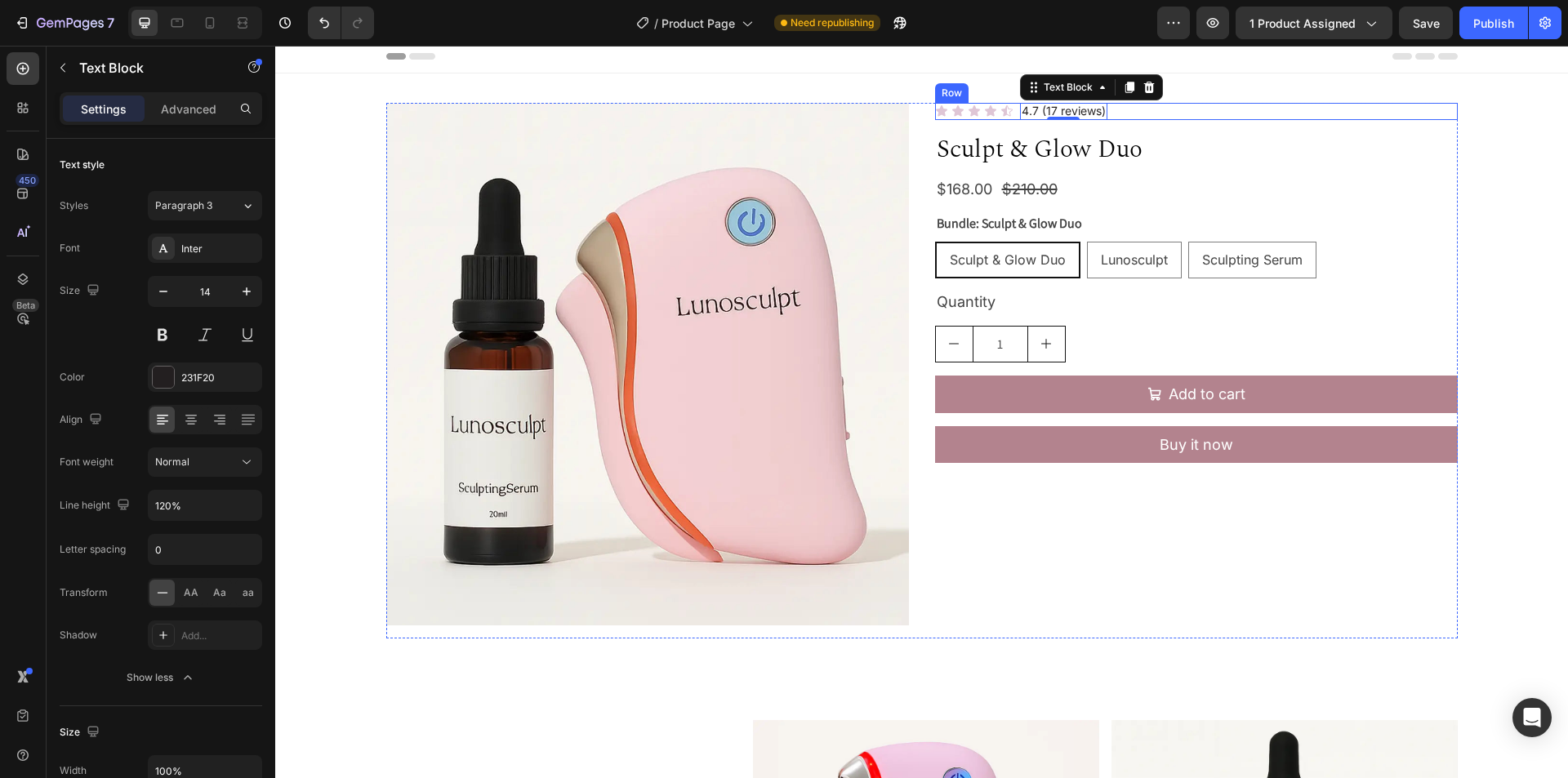
click at [1216, 106] on div "Icon Icon Icon Icon Icon Icon List 4.7 (17 reviews) Text Block 0 Row" at bounding box center [1196, 111] width 522 height 17
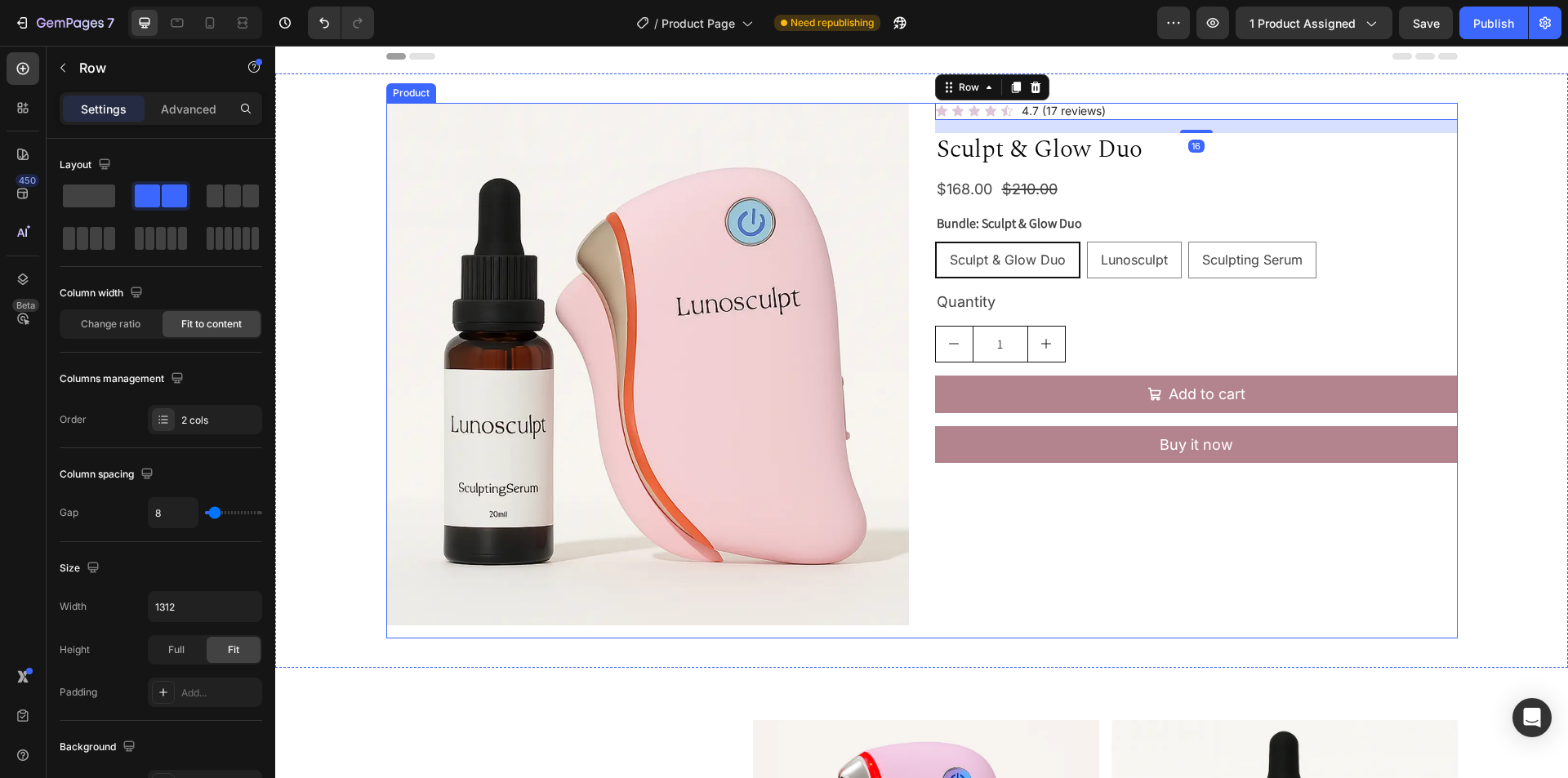
click at [1241, 173] on div "Icon Icon Icon Icon Icon Icon List 4.7 (17 reviews) Text Block Row 16 Sculpt & …" at bounding box center [1196, 370] width 522 height 535
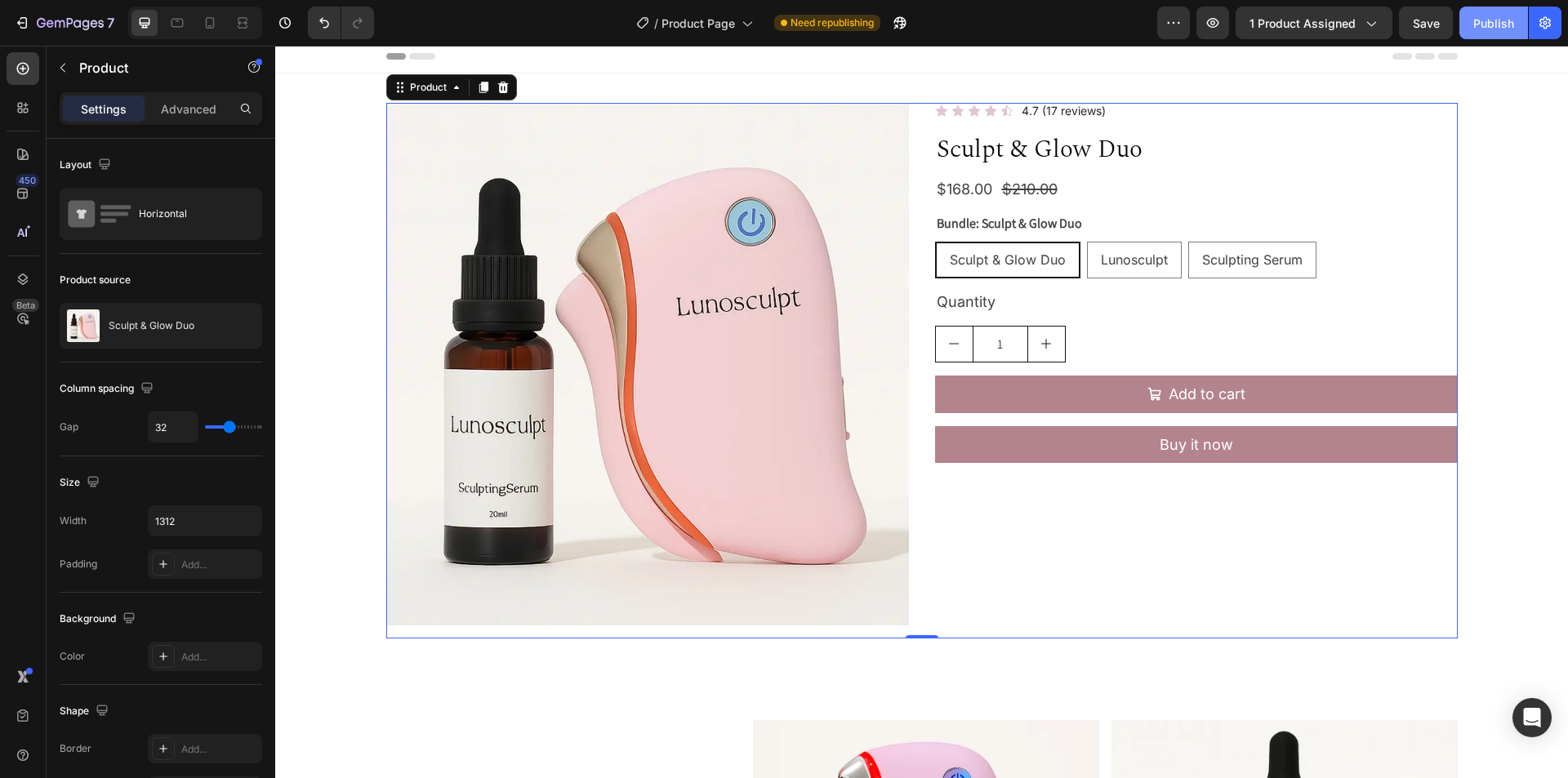
click at [1504, 19] on div "Publish" at bounding box center [1494, 23] width 41 height 17
click at [913, 21] on button "button" at bounding box center [900, 22] width 33 height 33
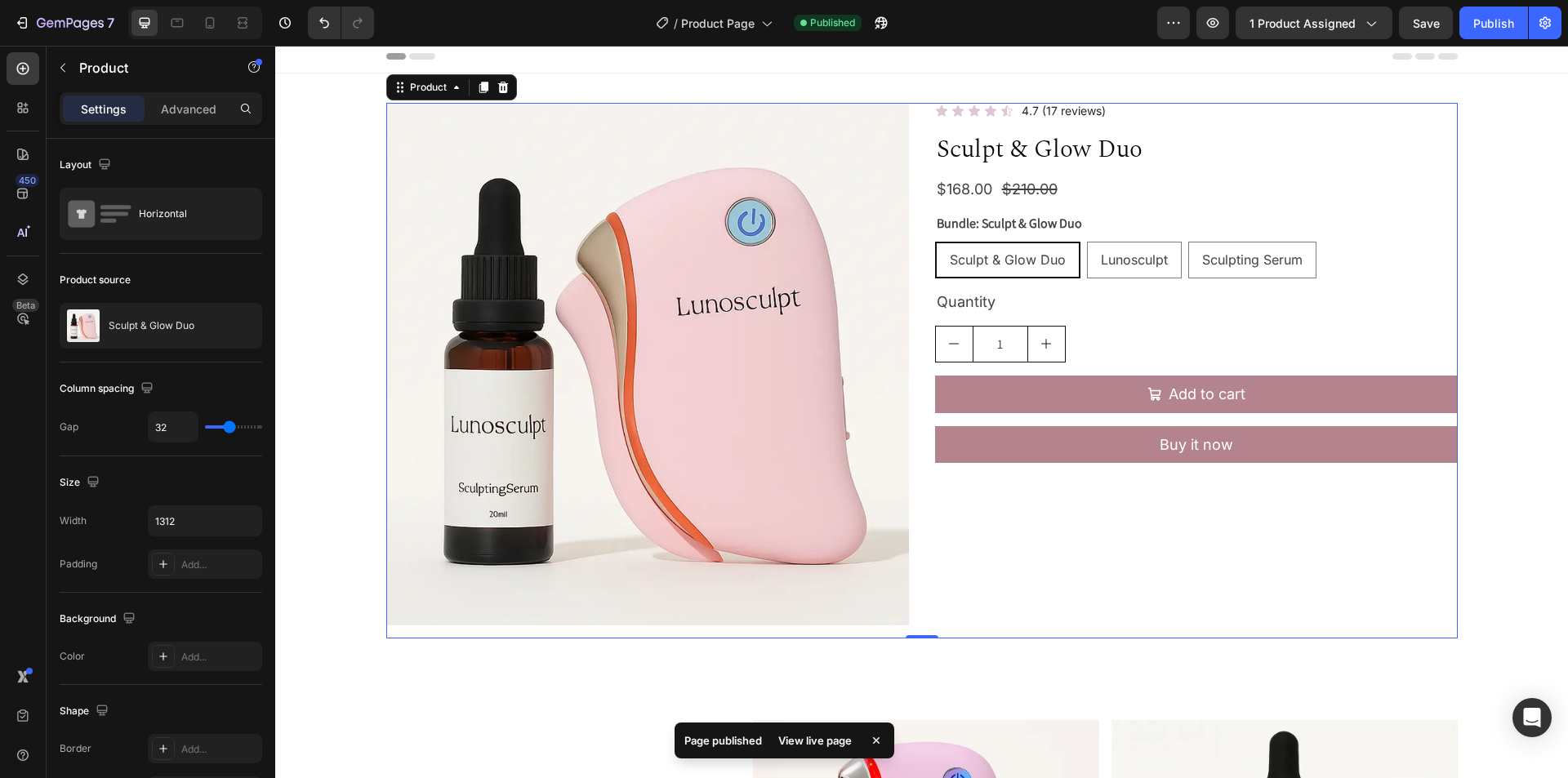
click at [820, 743] on div "View live page" at bounding box center [815, 741] width 93 height 23
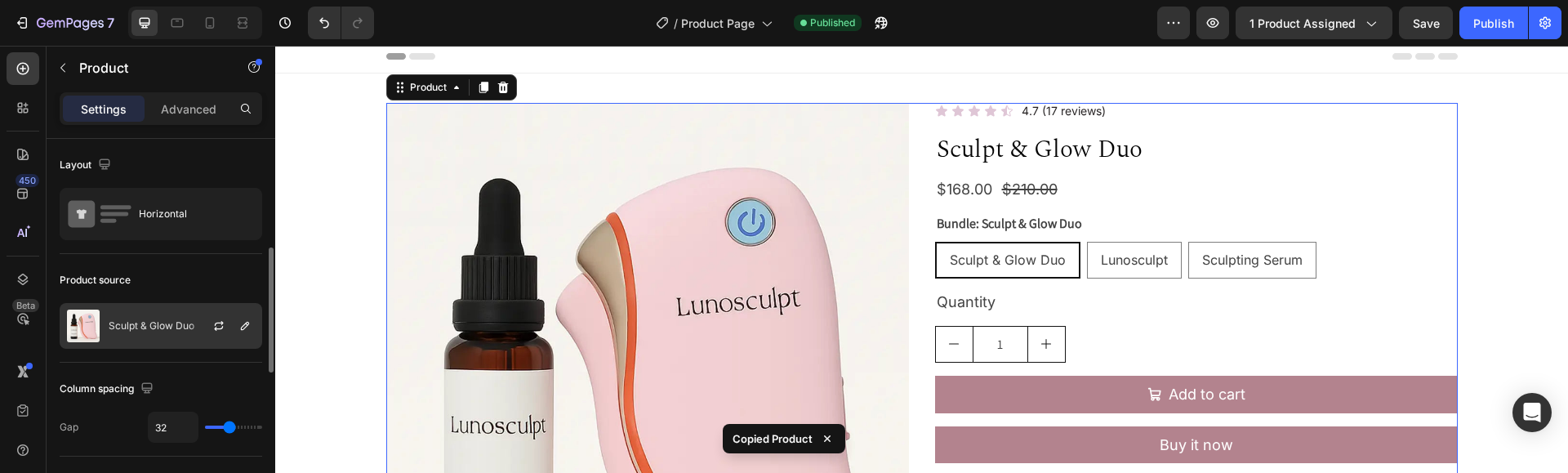
scroll to position [81, 0]
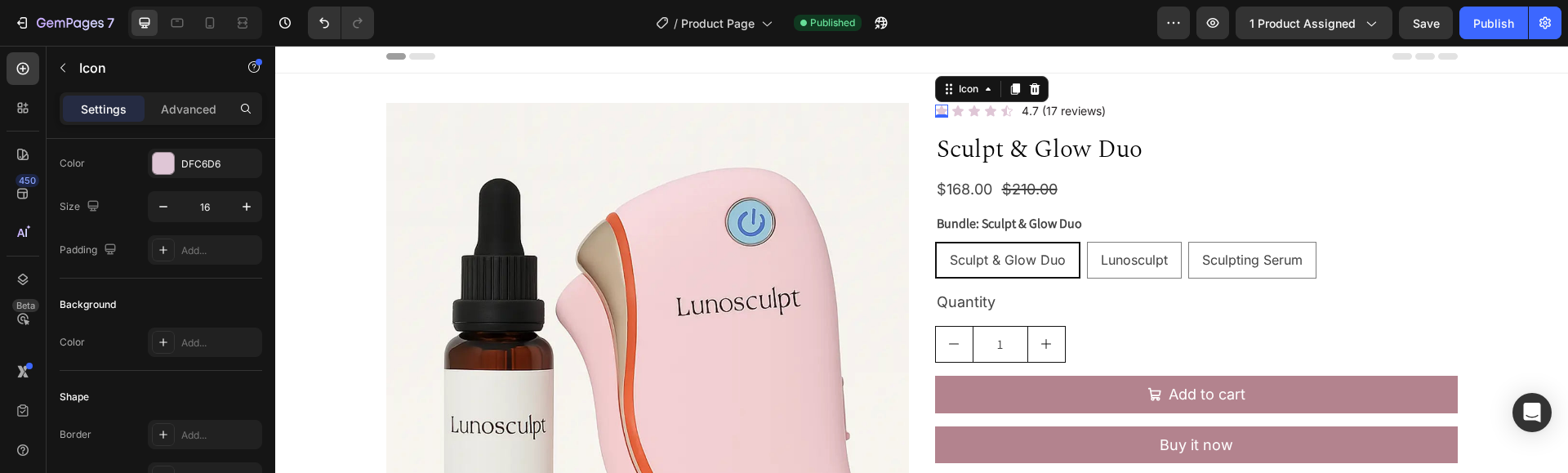
click at [936, 109] on icon at bounding box center [941, 111] width 12 height 11
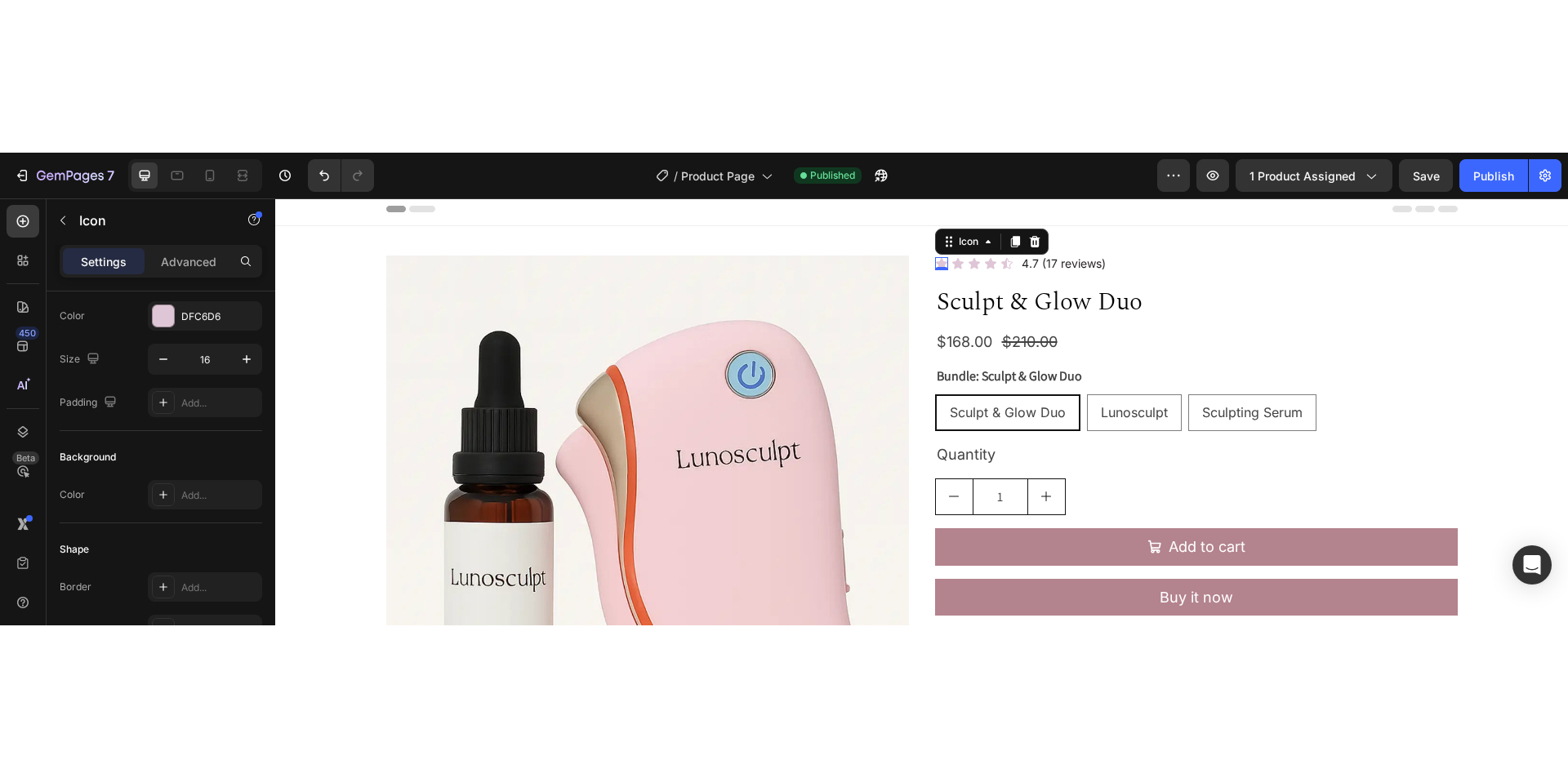
scroll to position [0, 0]
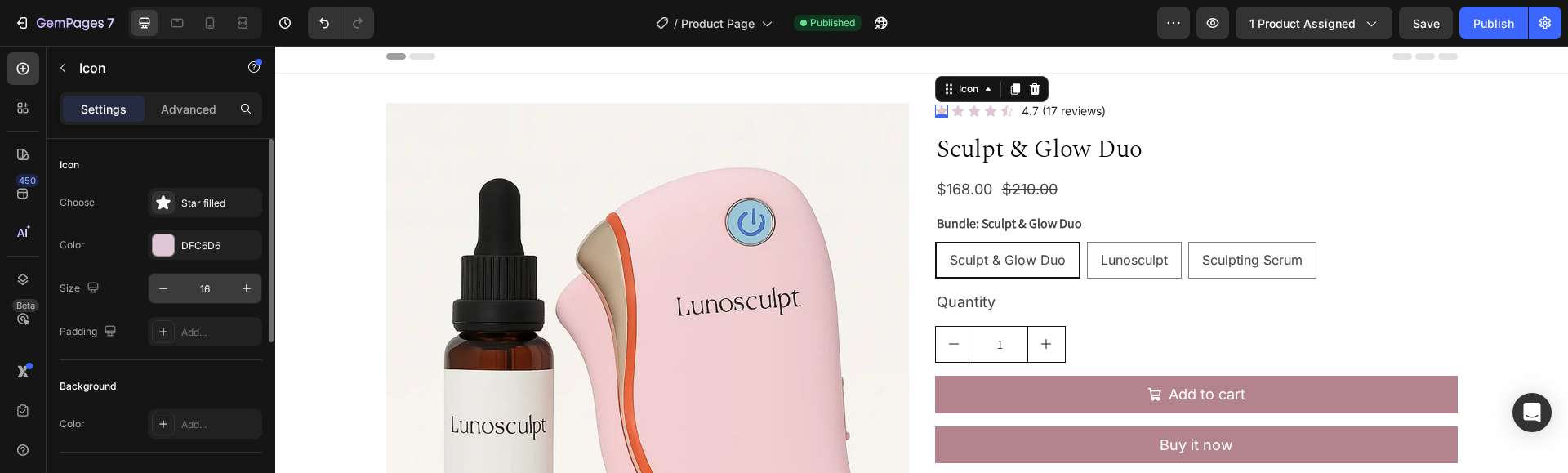
click at [216, 291] on input "16" at bounding box center [205, 288] width 54 height 29
type input "18"
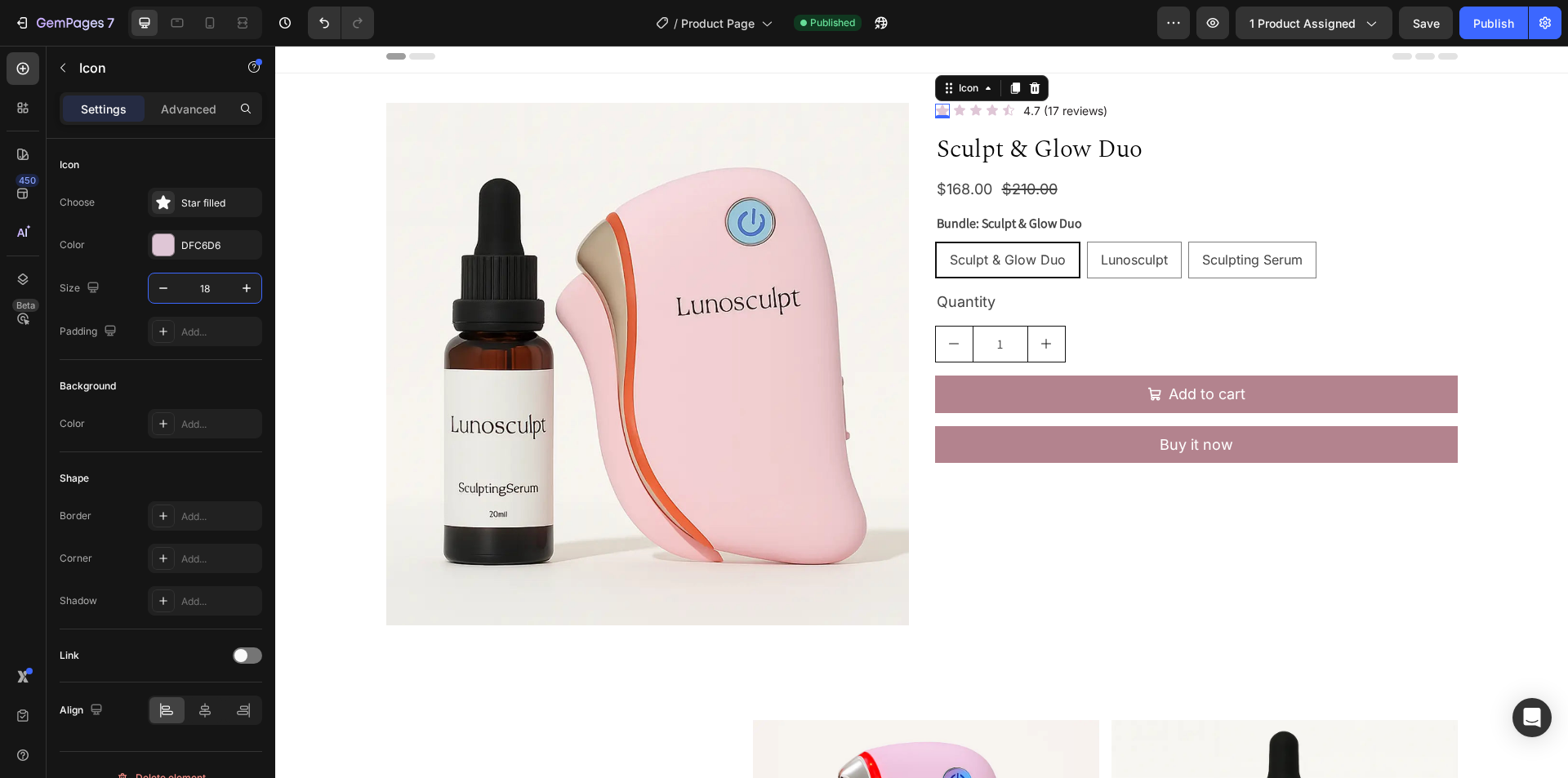
click at [938, 112] on div "0" at bounding box center [942, 118] width 16 height 13
click at [954, 112] on div "Icon" at bounding box center [960, 110] width 13 height 13
type input "18"
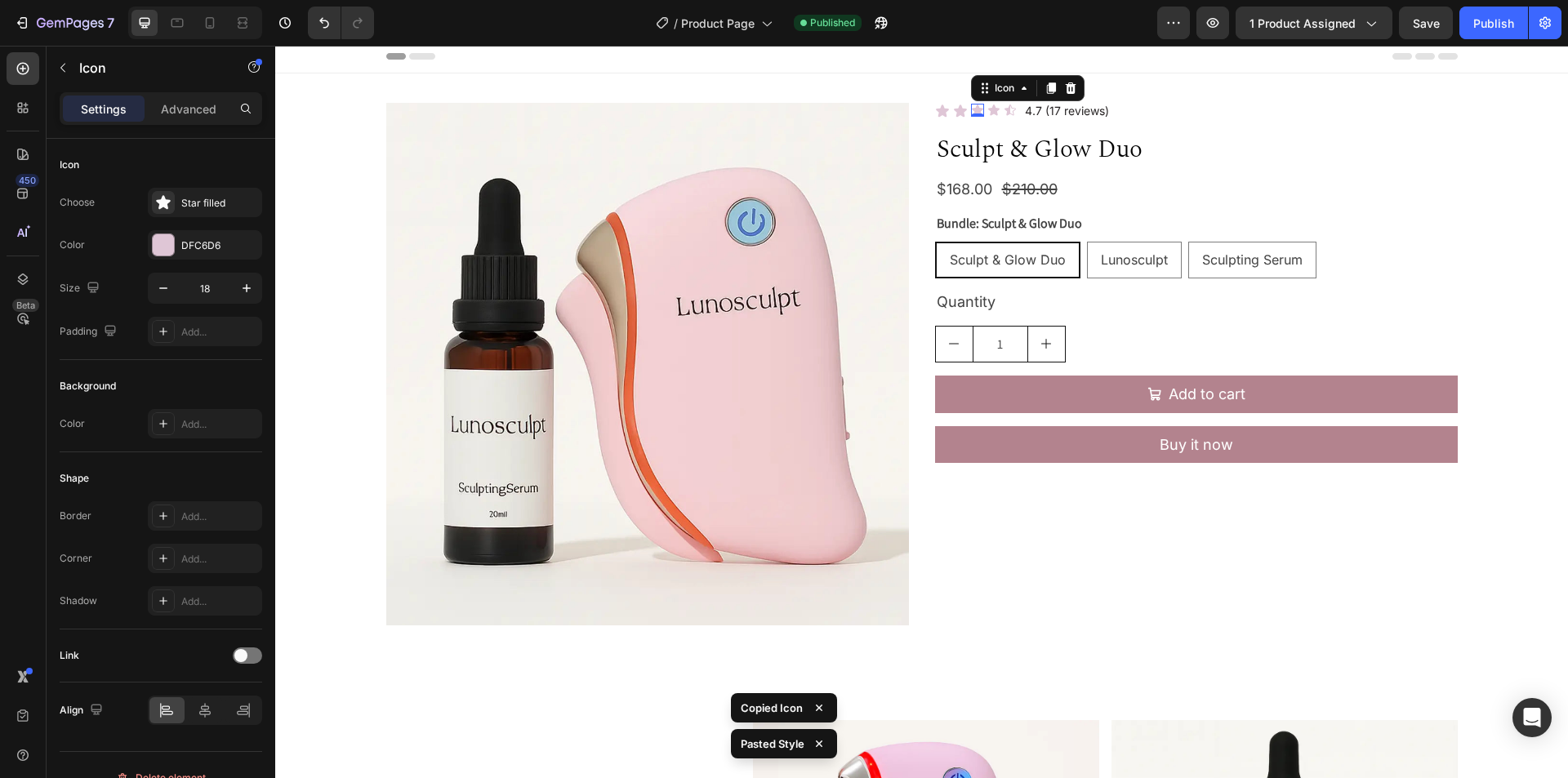
click at [972, 112] on div "Icon 0" at bounding box center [977, 110] width 13 height 13
type input "18"
click at [992, 112] on div "Icon 0" at bounding box center [995, 110] width 13 height 13
type input "18"
click at [1010, 111] on div "Icon 0" at bounding box center [1014, 110] width 13 height 13
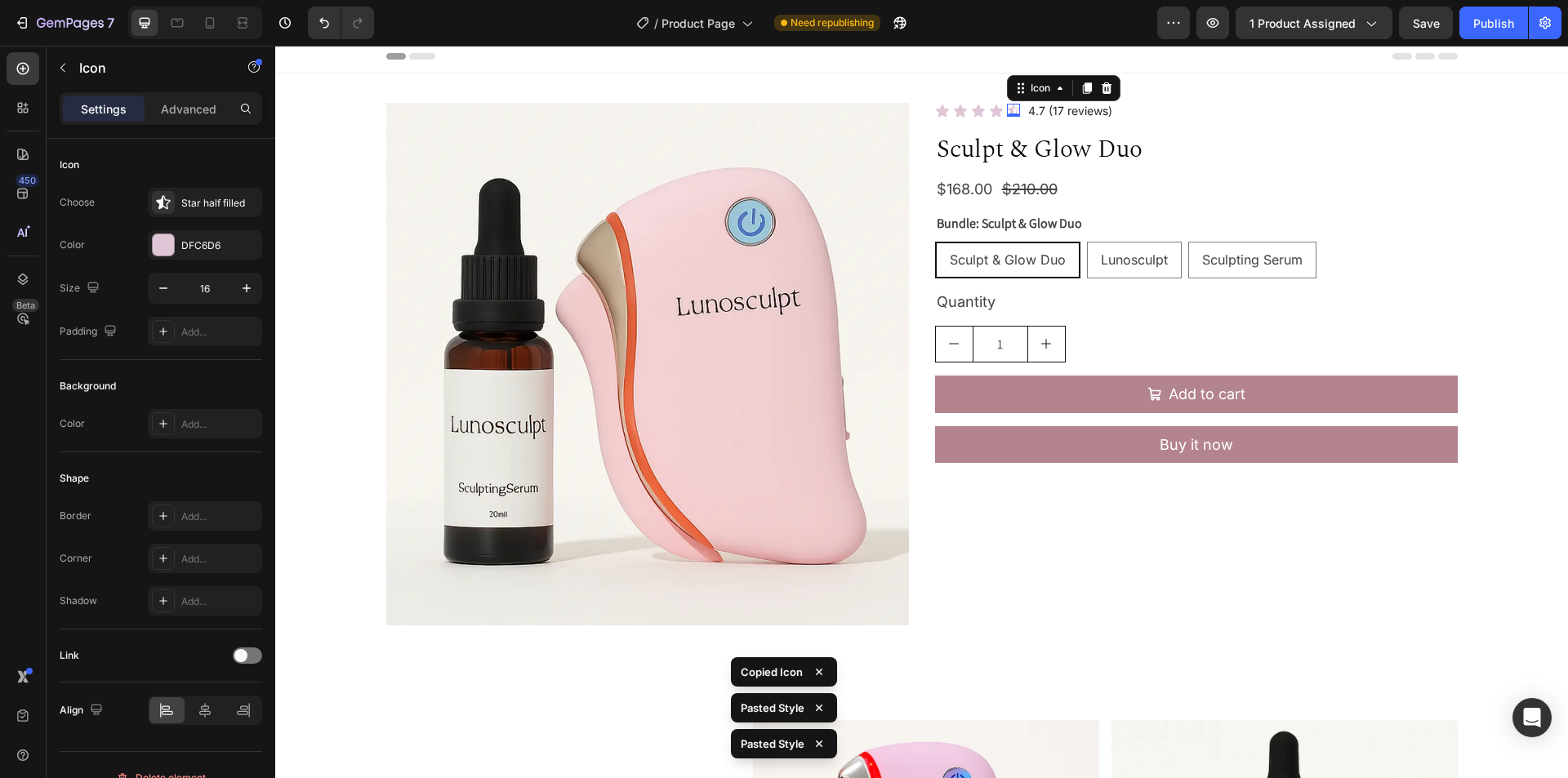
type input "18"
click at [1201, 111] on div "Icon Icon Icon Icon Icon 0 Icon List 4.7 (17 reviews) Text Block Row" at bounding box center [1196, 111] width 522 height 17
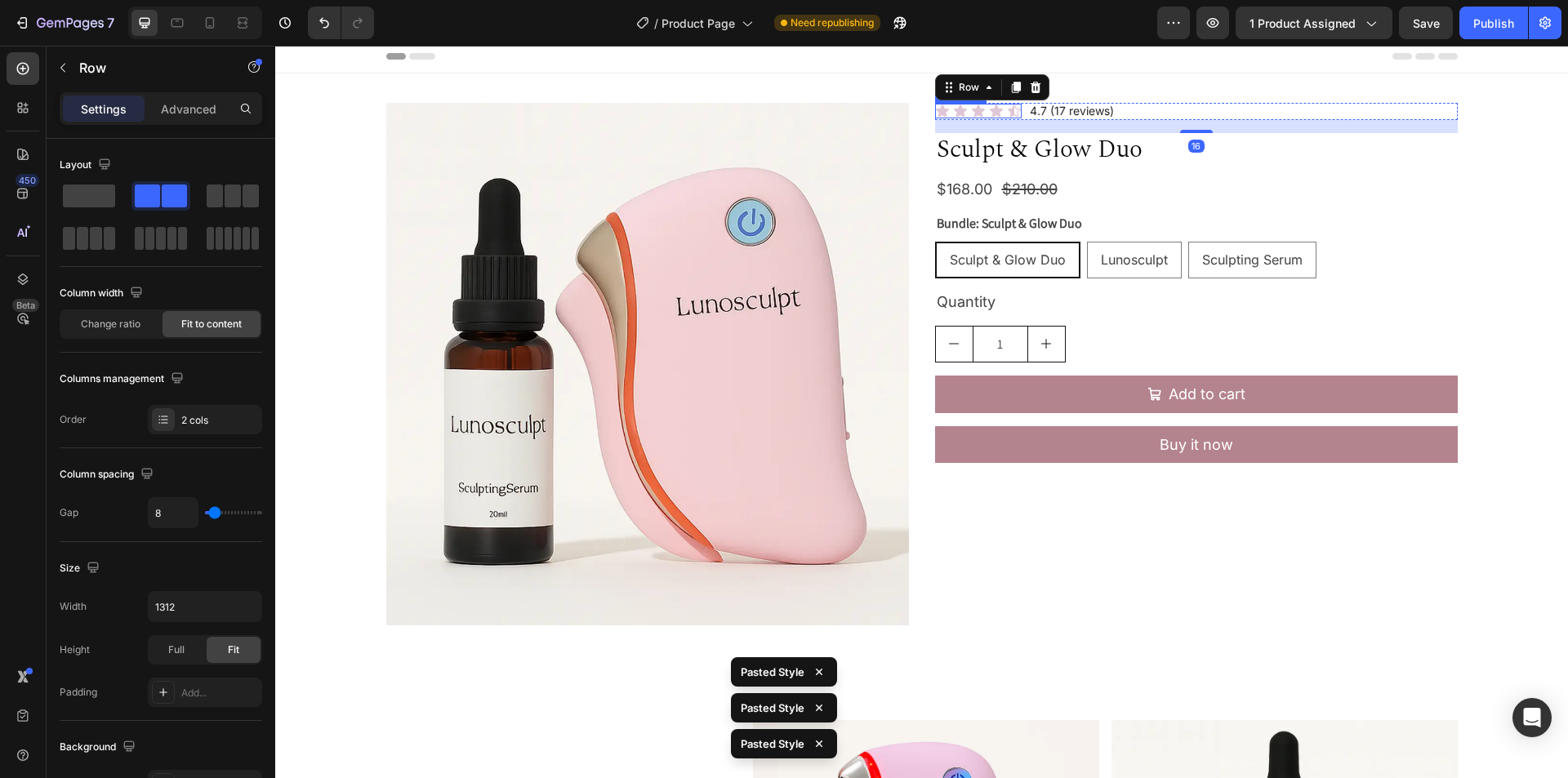
click at [997, 111] on div "Icon Icon Icon Icon Icon" at bounding box center [978, 111] width 87 height 15
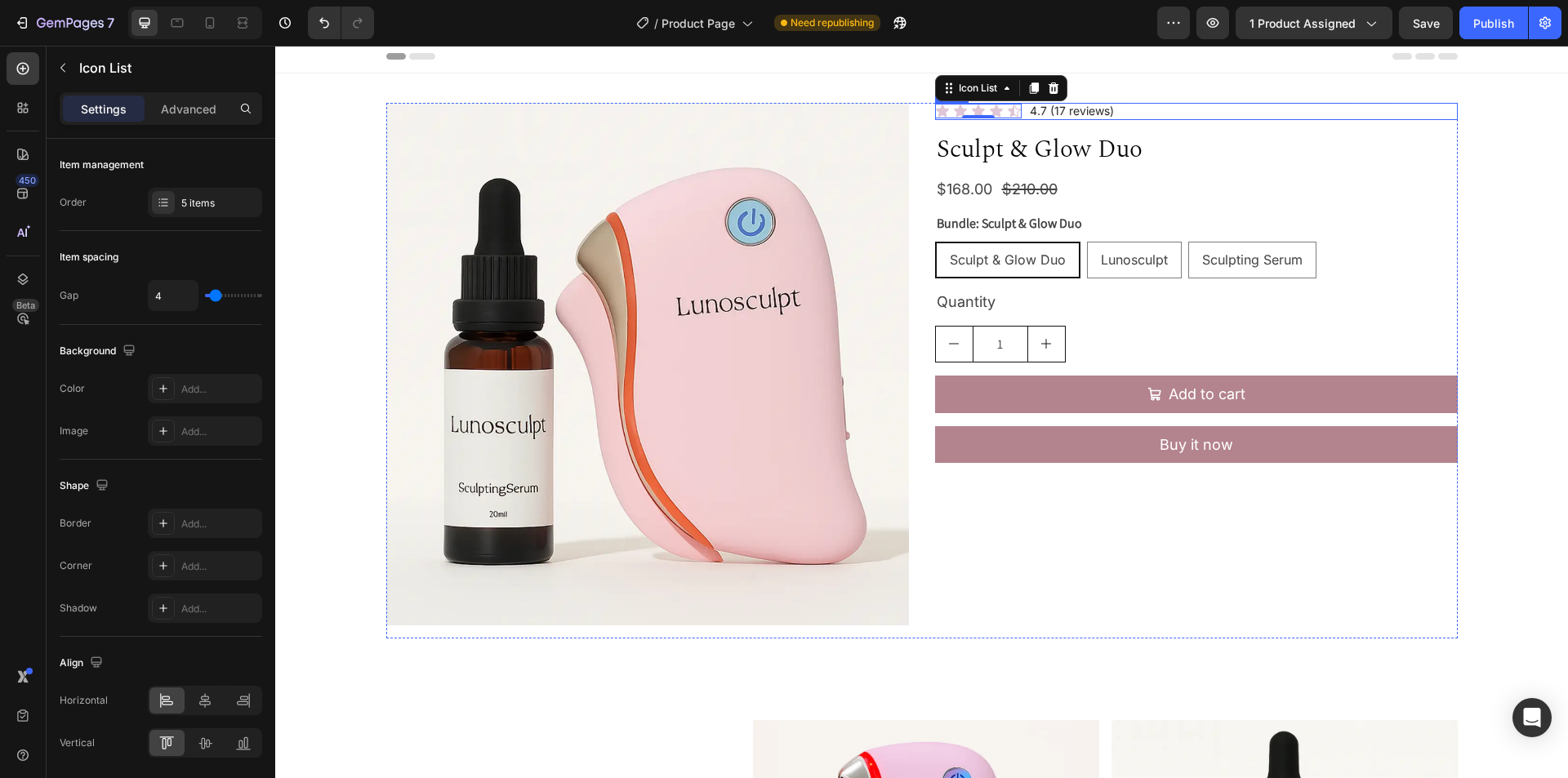
click at [1158, 108] on div "Icon Icon Icon Icon Icon Icon List 0 4.7 (17 reviews) Text Block Row" at bounding box center [1196, 111] width 522 height 17
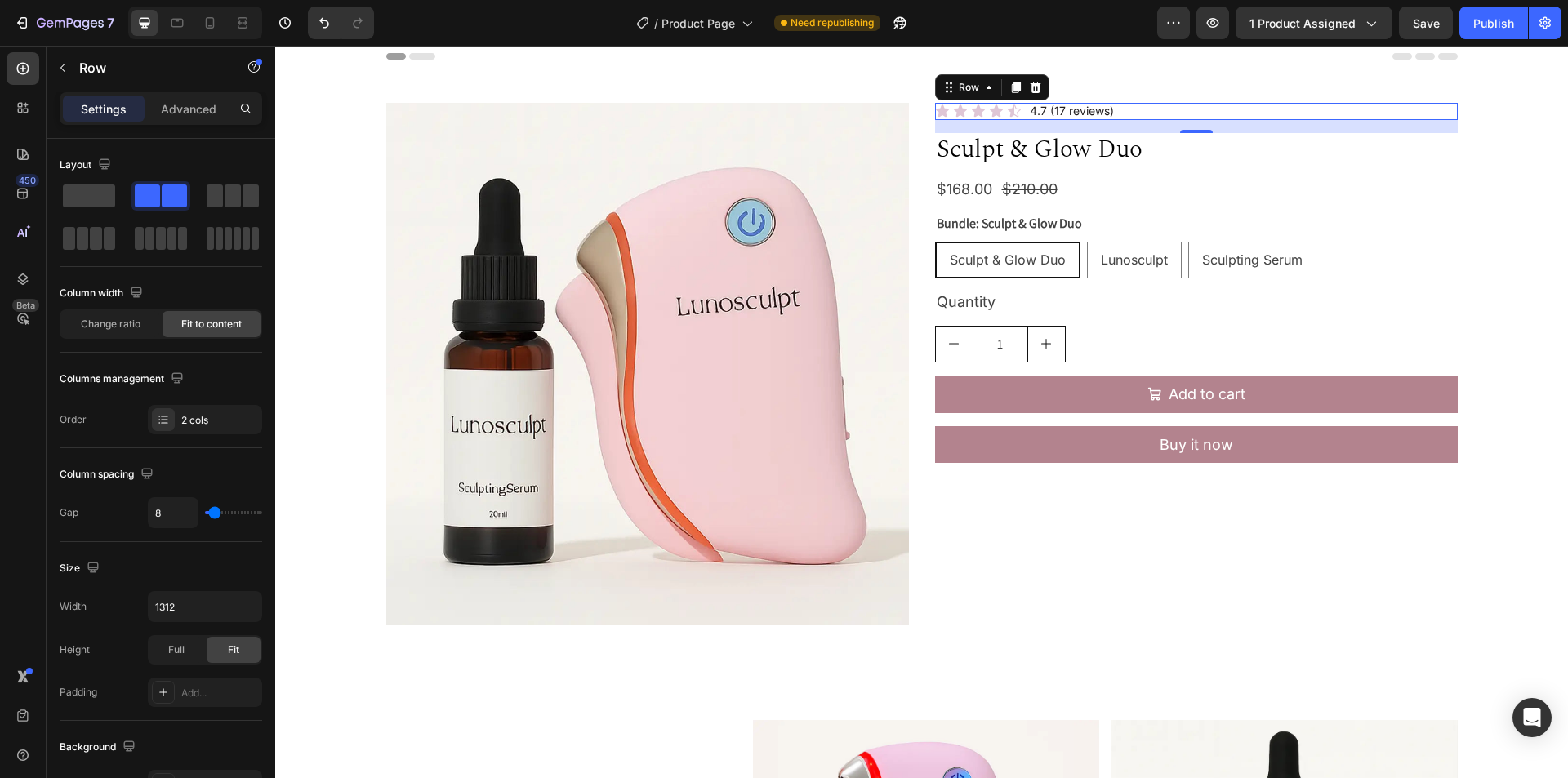
click at [1204, 142] on h2 "Sculpt & Glow Duo" at bounding box center [1196, 149] width 522 height 33
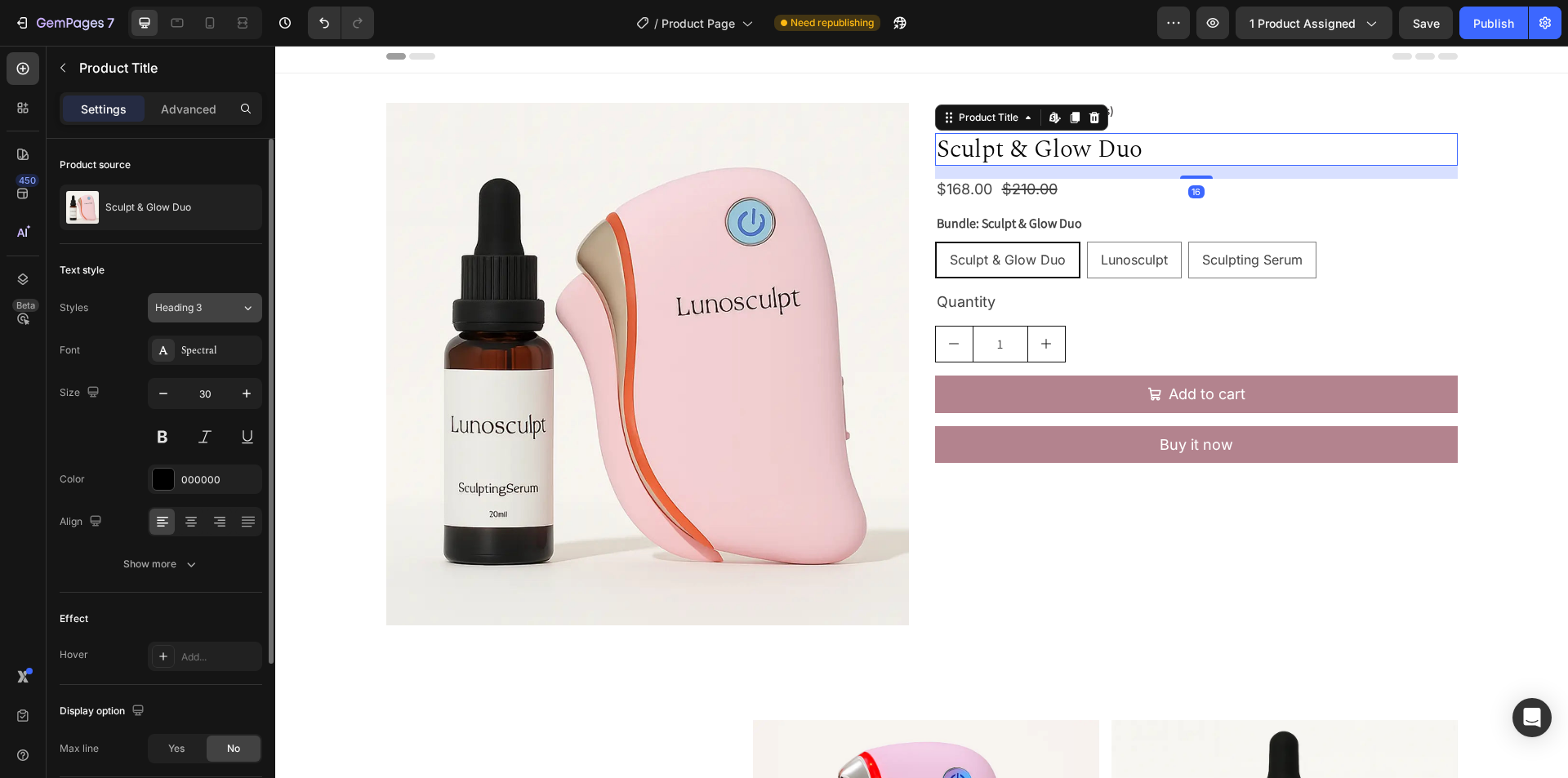
click at [215, 305] on div "Heading 3" at bounding box center [188, 308] width 66 height 15
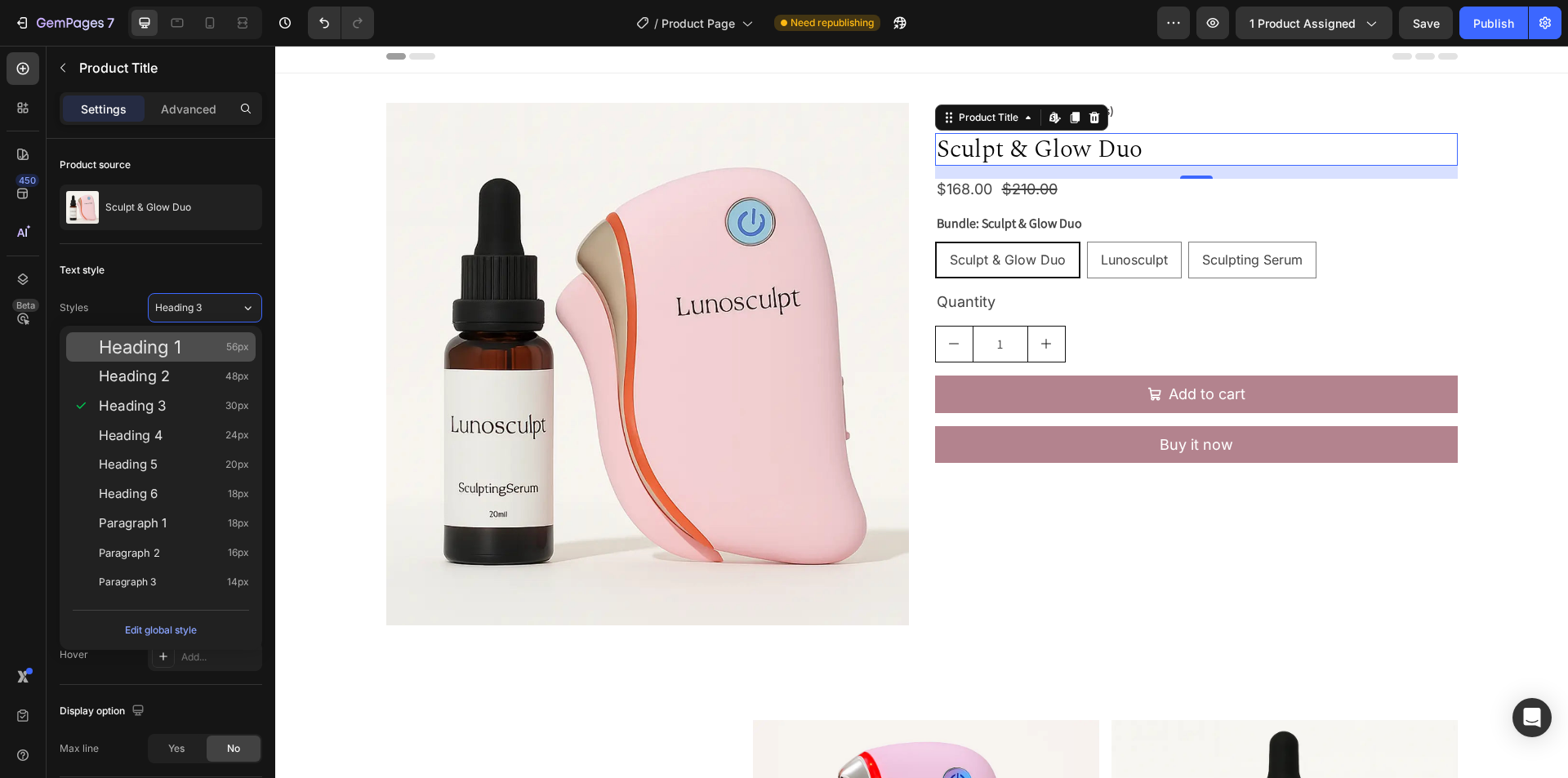
click at [193, 353] on div "Heading 1 56px" at bounding box center [174, 347] width 151 height 16
type input "56"
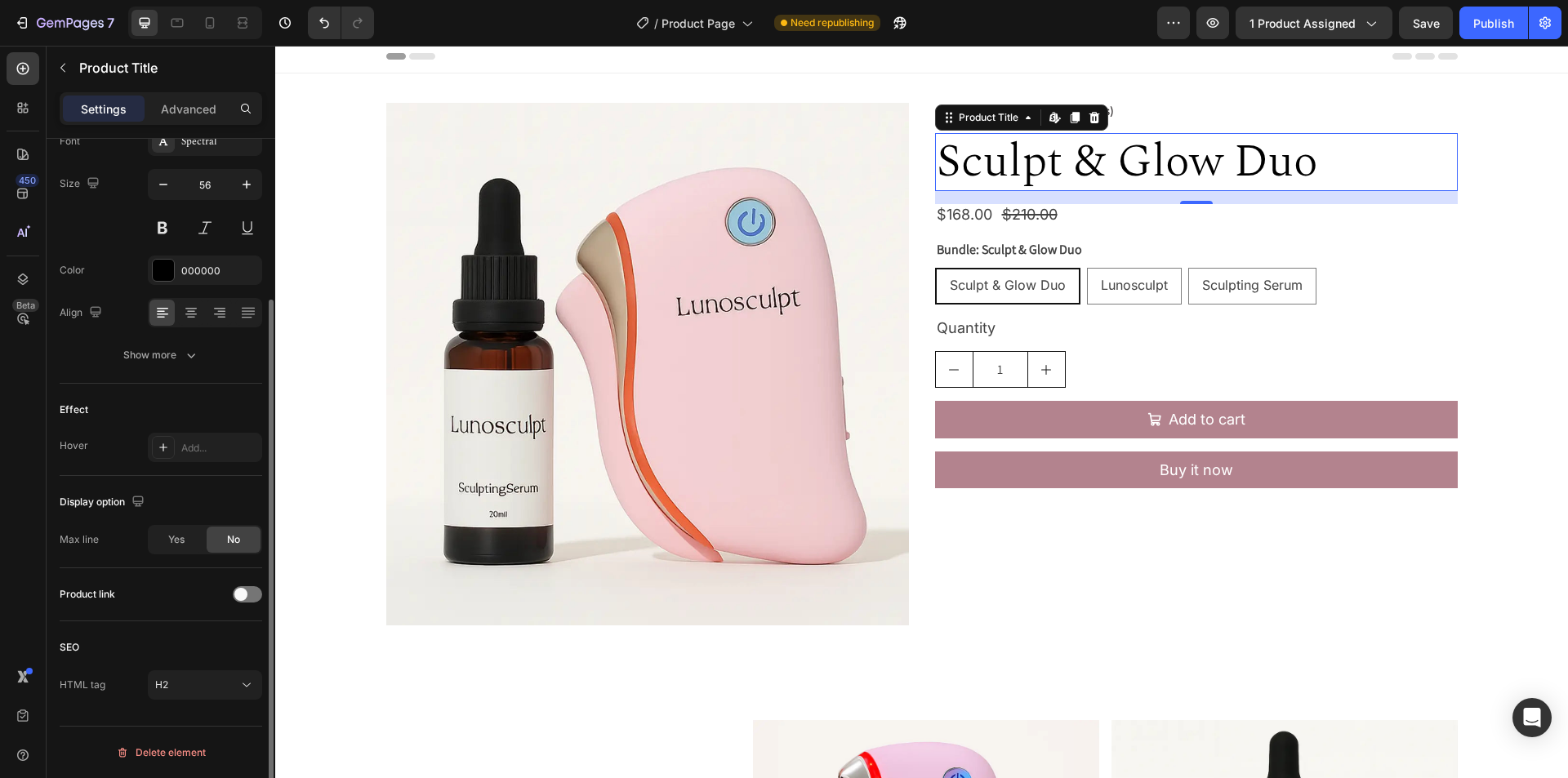
scroll to position [209, 0]
click at [238, 680] on icon at bounding box center [246, 685] width 16 height 16
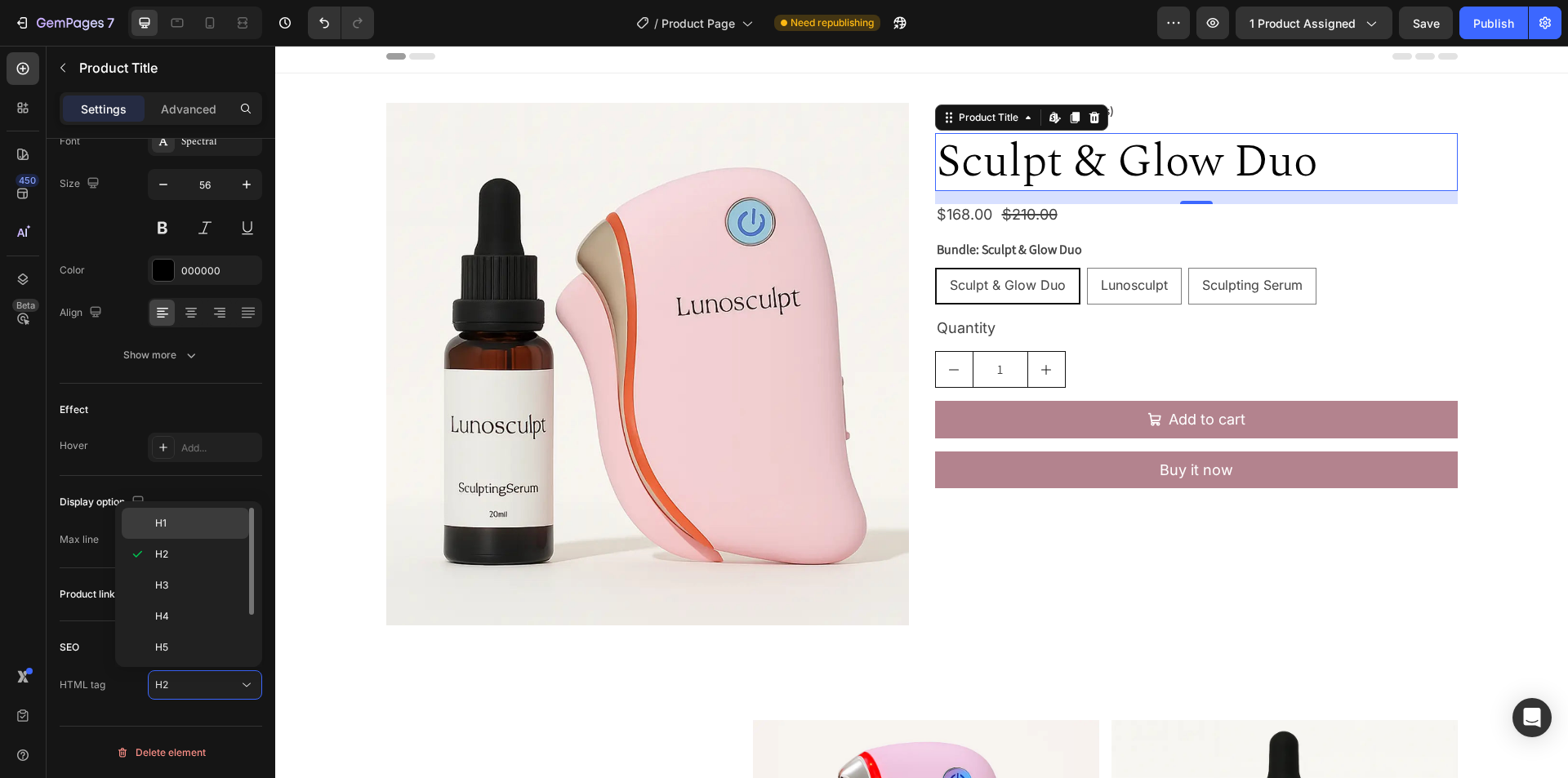
click at [174, 518] on p "H1" at bounding box center [198, 523] width 87 height 15
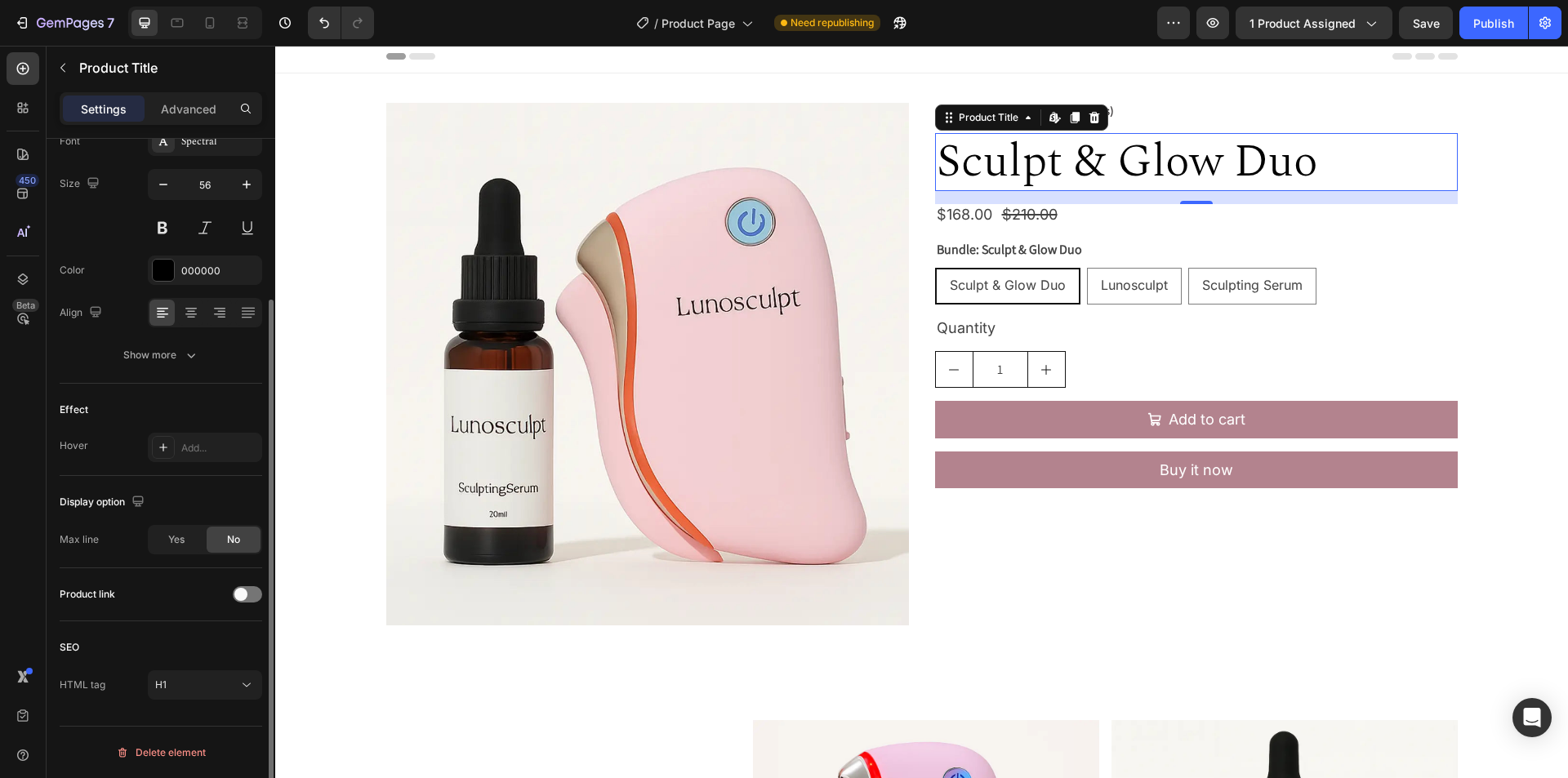
scroll to position [0, 0]
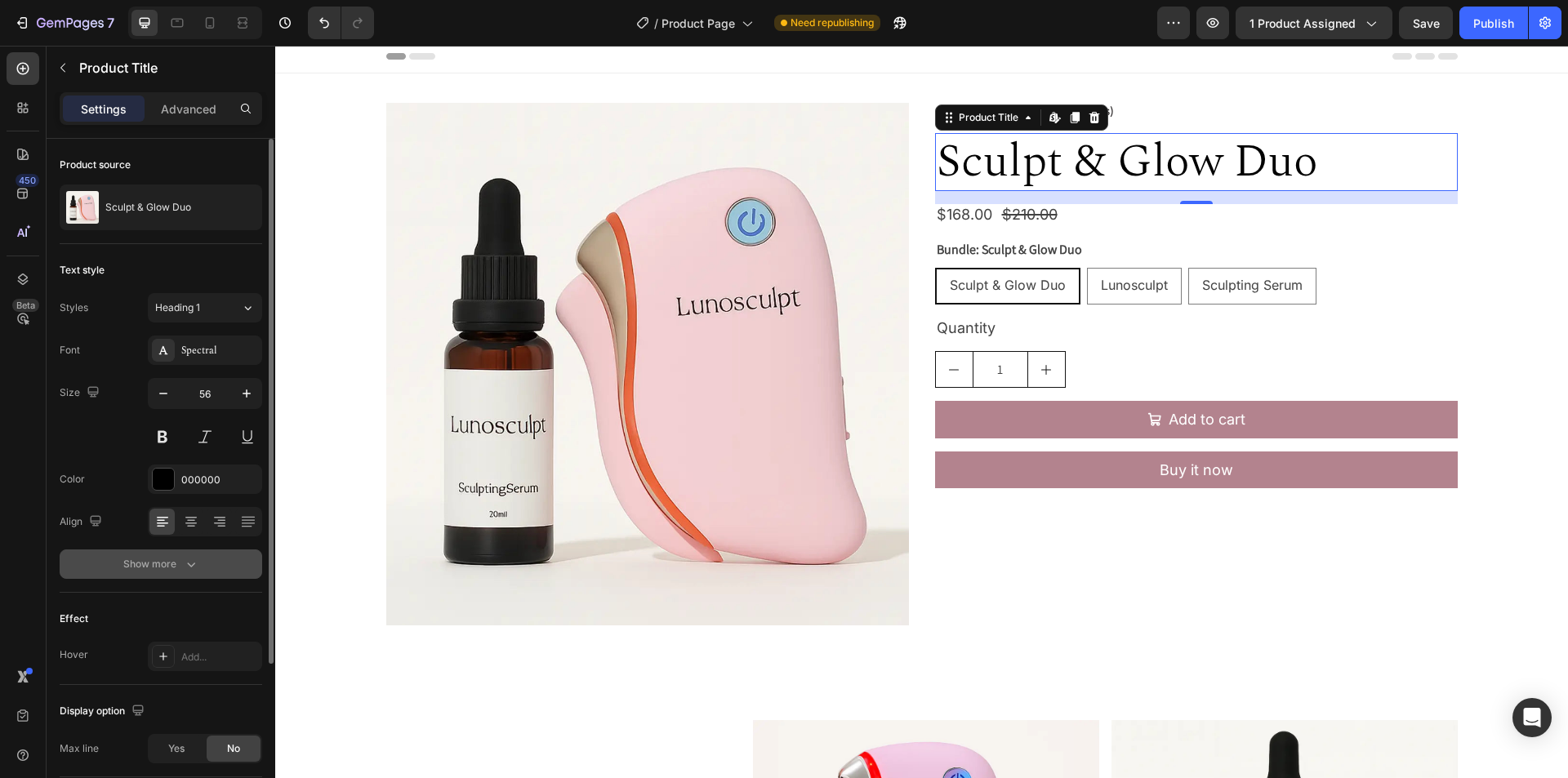
click at [170, 562] on div "Show more" at bounding box center [161, 564] width 76 height 16
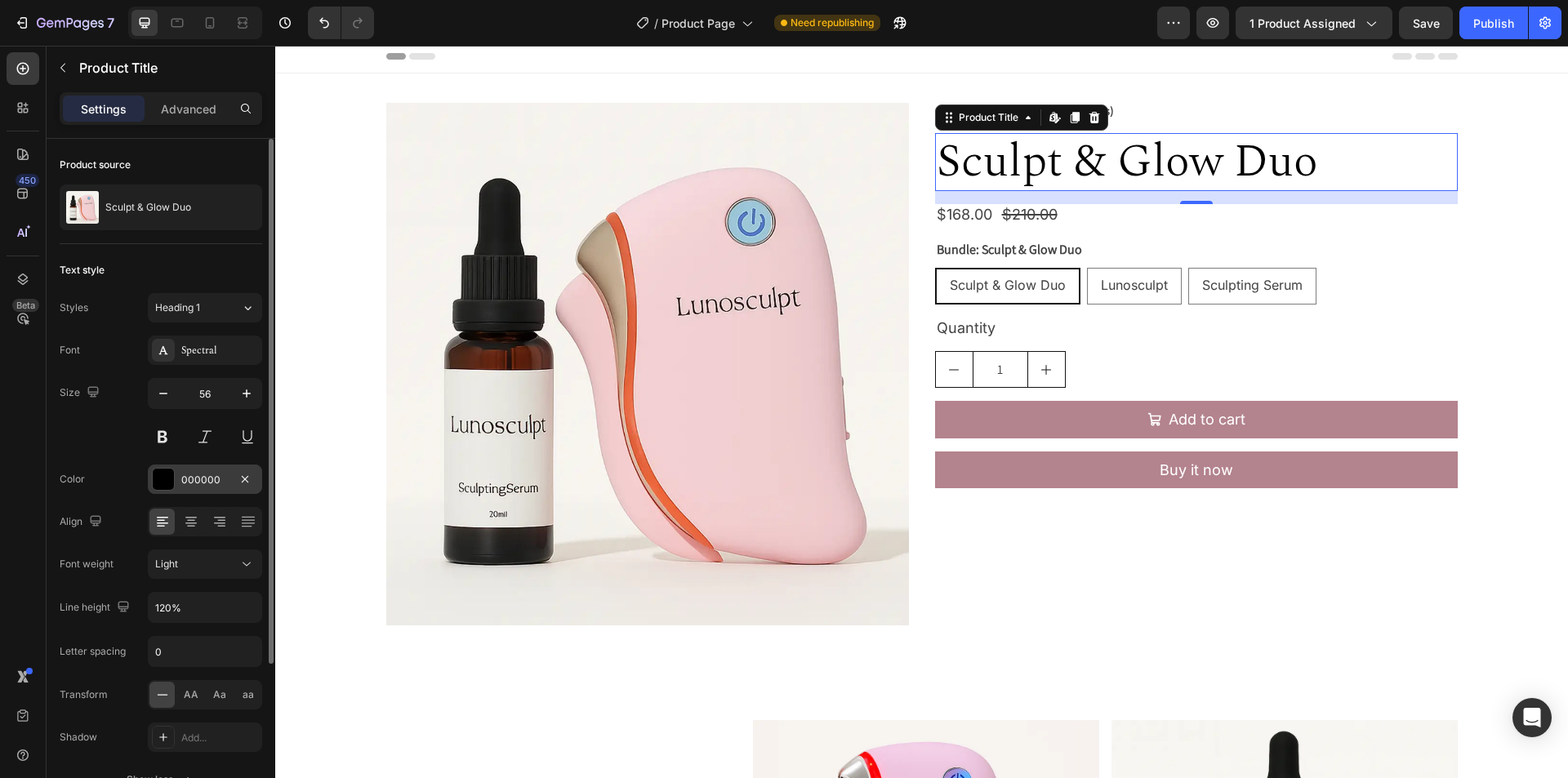
click at [213, 477] on div "000000" at bounding box center [205, 480] width 48 height 15
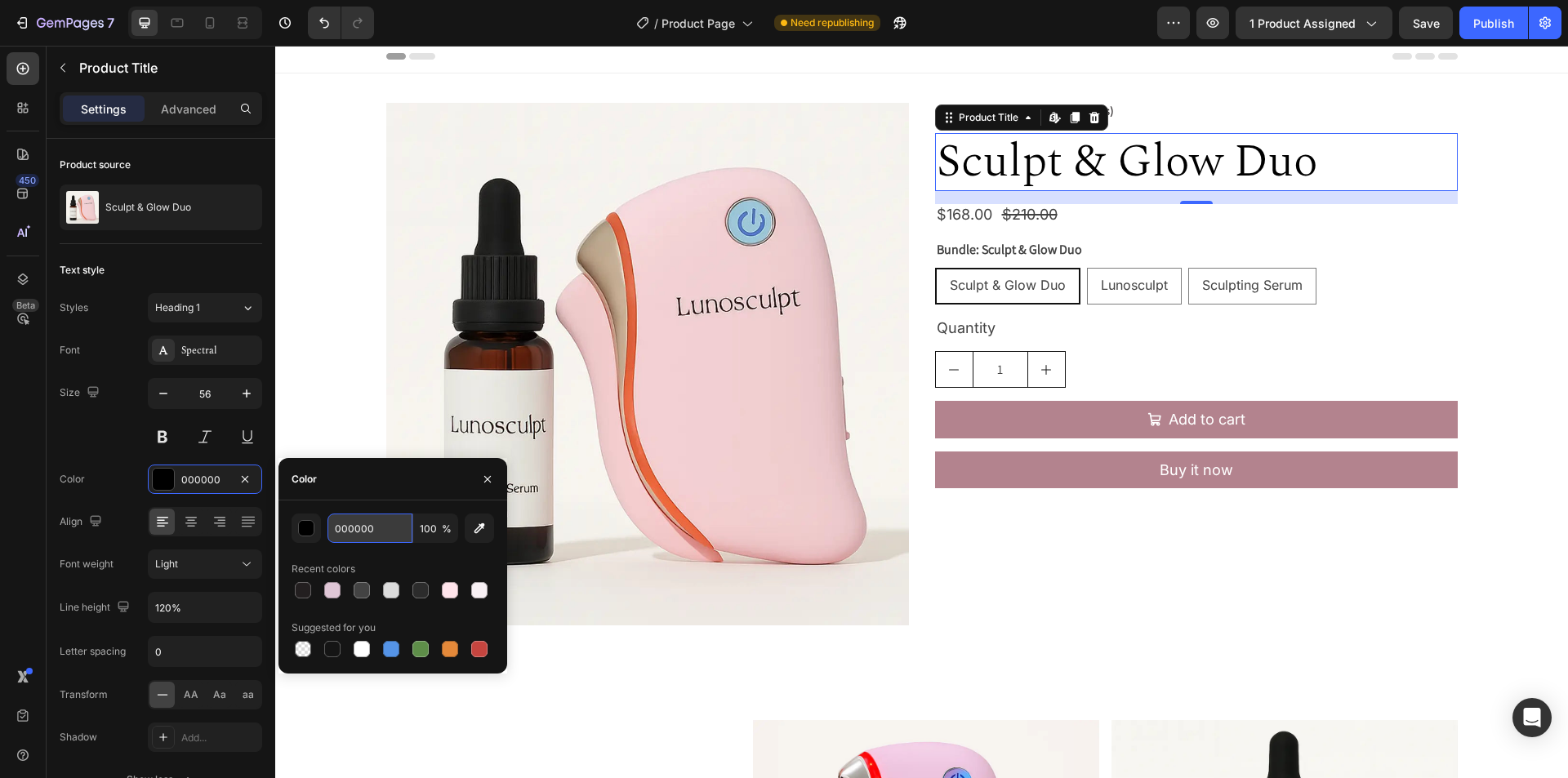
click at [399, 528] on input "000000" at bounding box center [370, 528] width 85 height 29
paste input "#231F2"
click at [415, 480] on div "Color" at bounding box center [393, 480] width 228 height 42
type input "231F20"
click at [180, 35] on div at bounding box center [177, 23] width 27 height 27
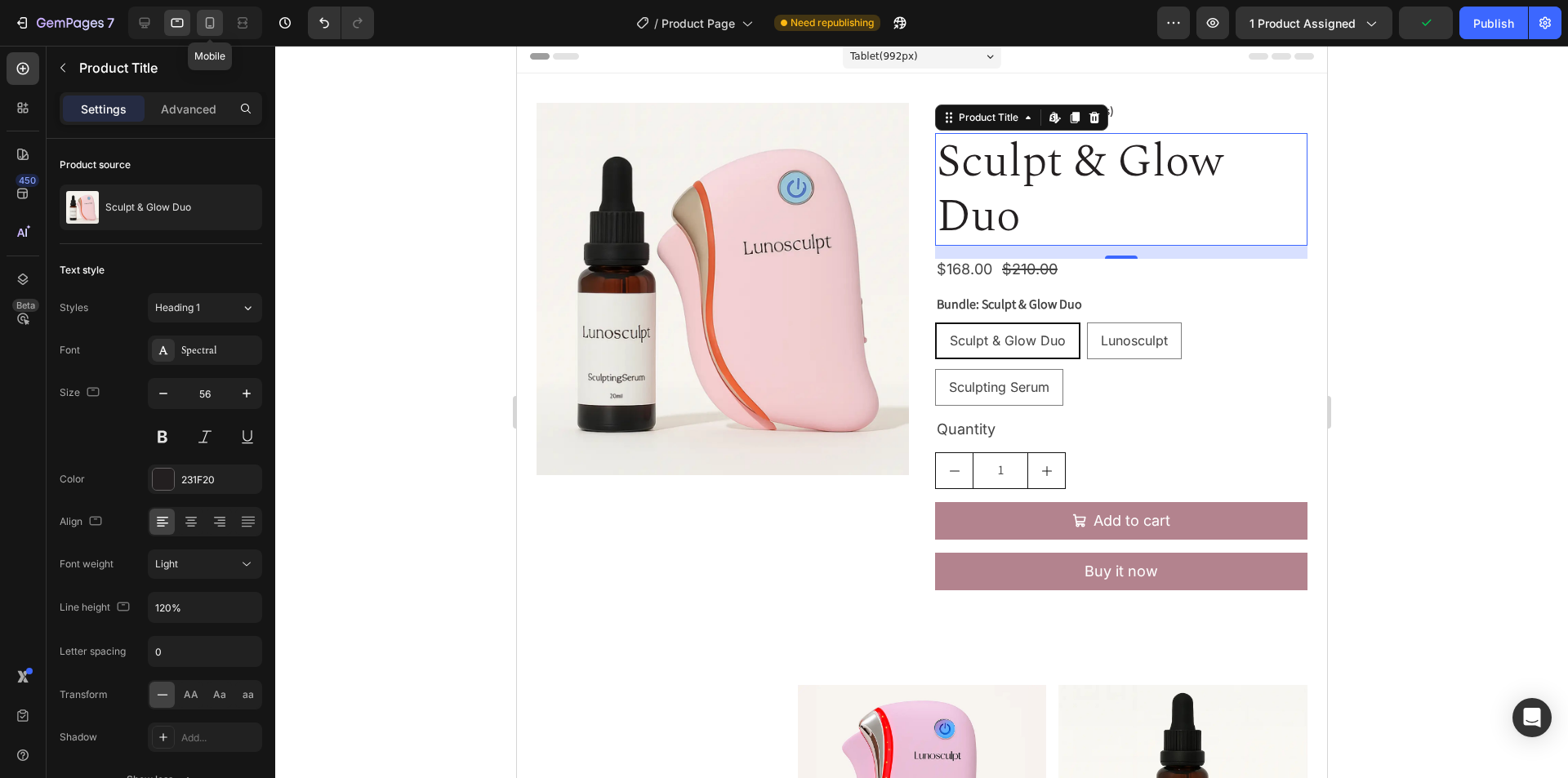
scroll to position [36, 0]
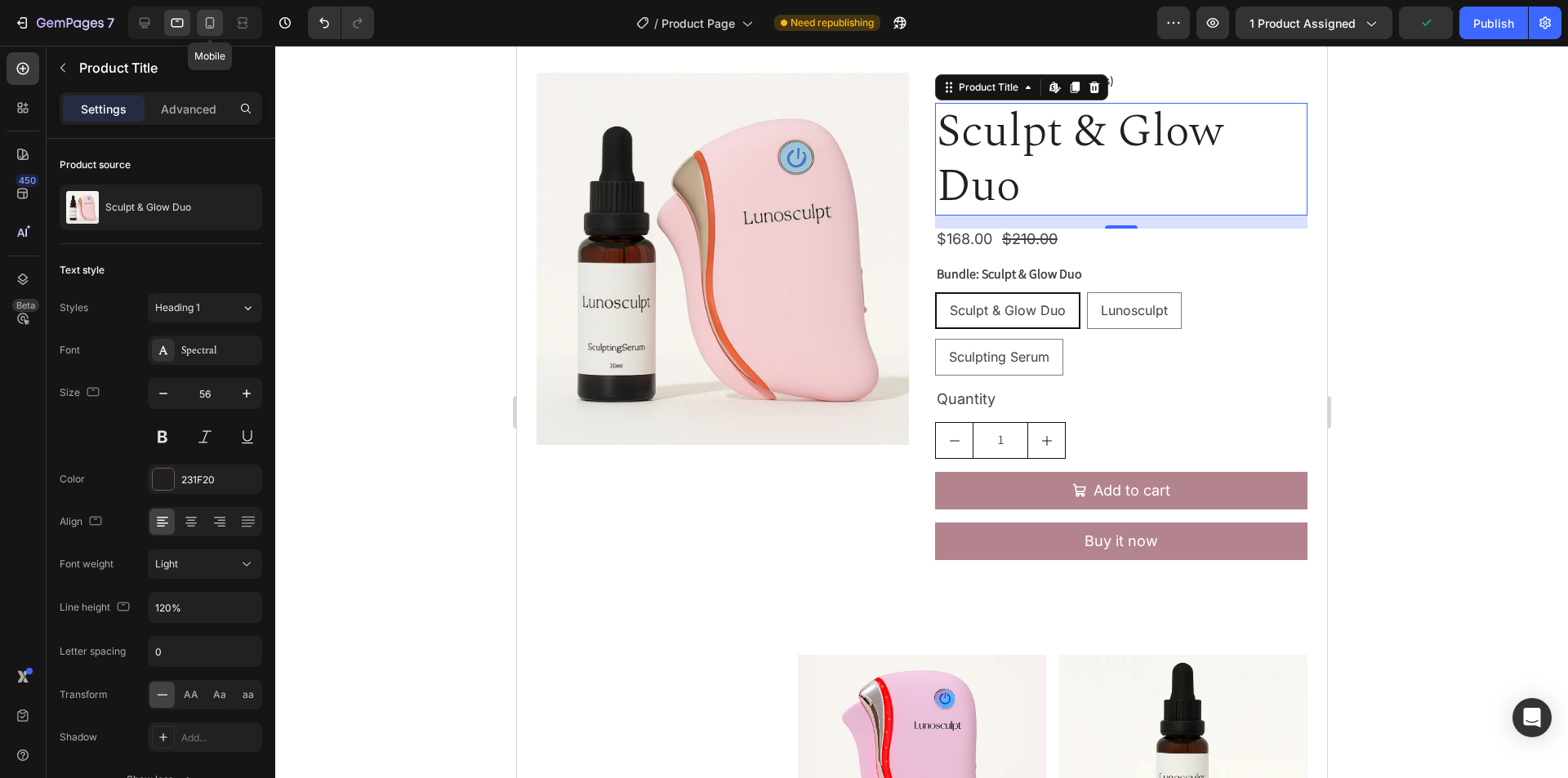
click at [204, 25] on icon at bounding box center [210, 23] width 16 height 16
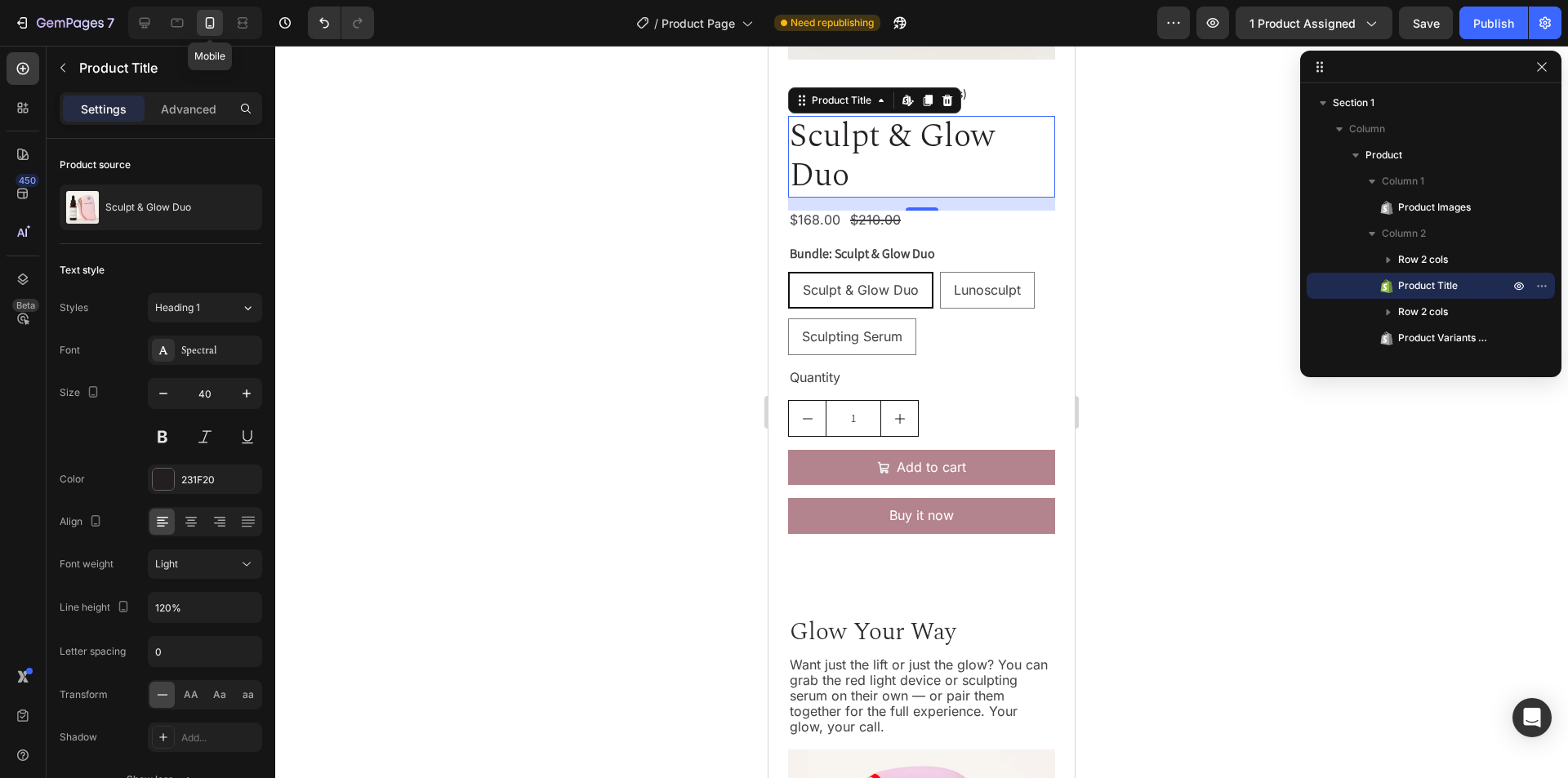
scroll to position [317, 0]
click at [174, 26] on icon at bounding box center [177, 23] width 16 height 16
type input "56"
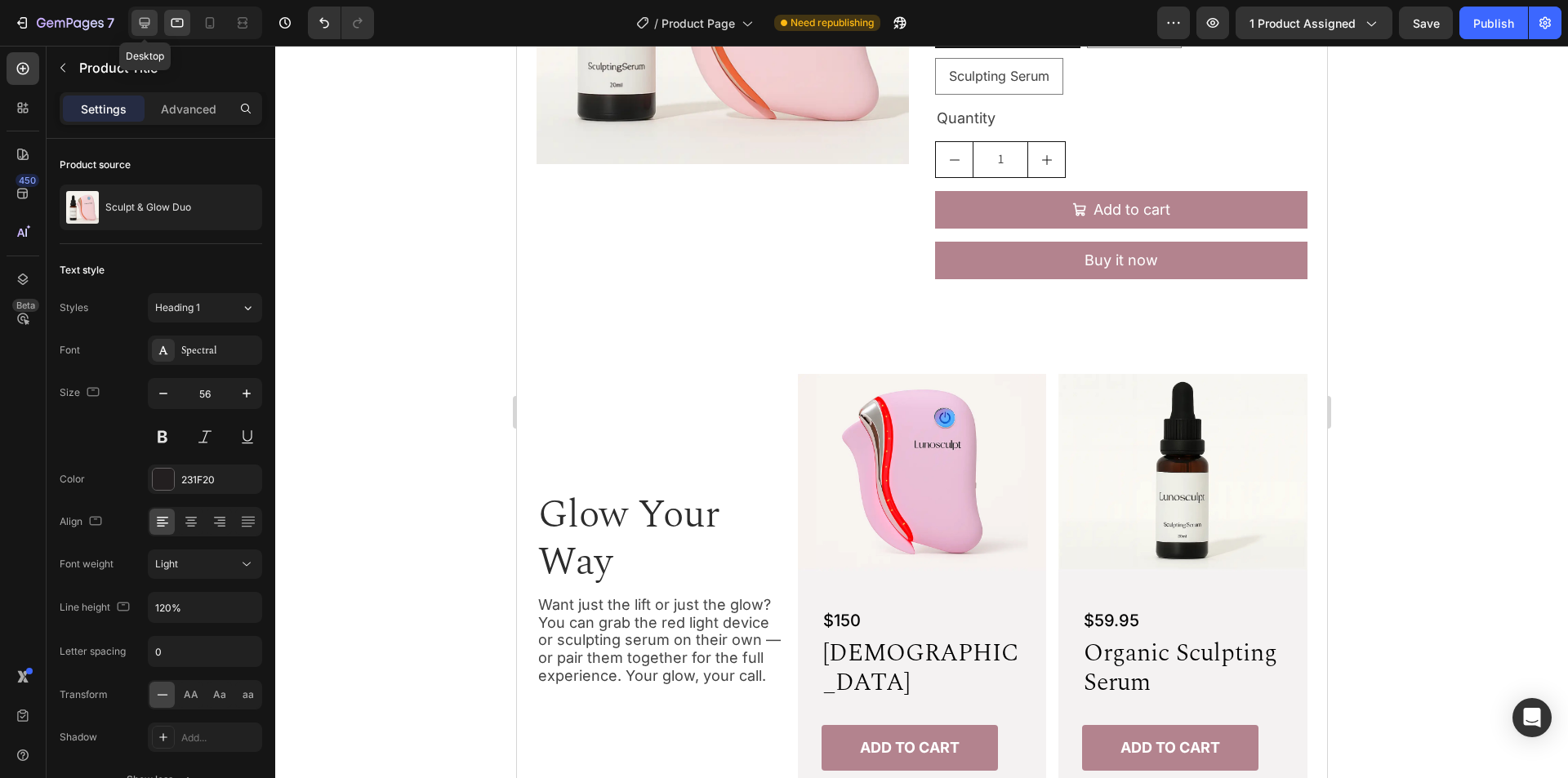
click at [140, 26] on icon at bounding box center [144, 23] width 16 height 16
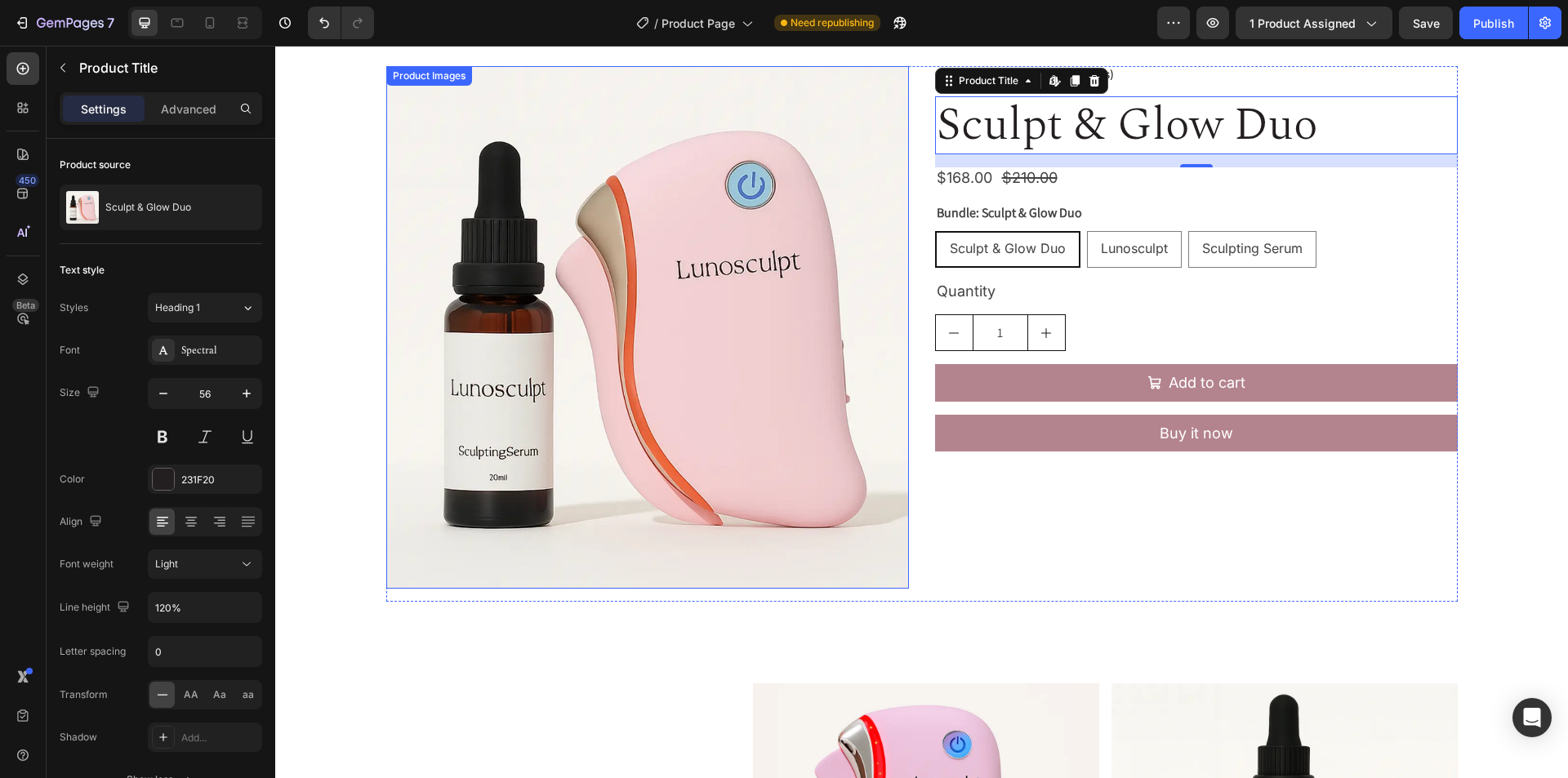
scroll to position [36, 0]
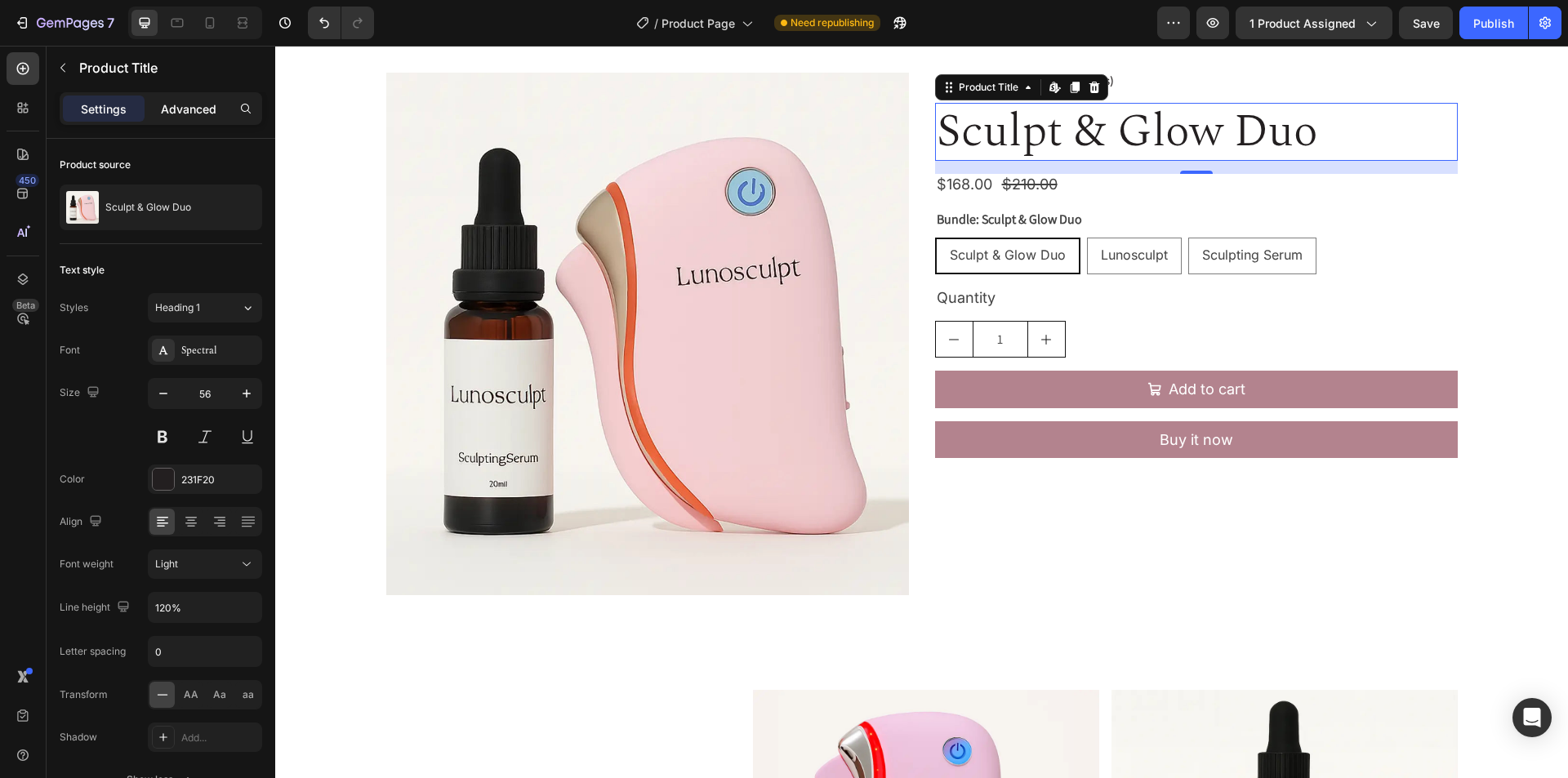
click at [183, 114] on p "Advanced" at bounding box center [189, 108] width 56 height 17
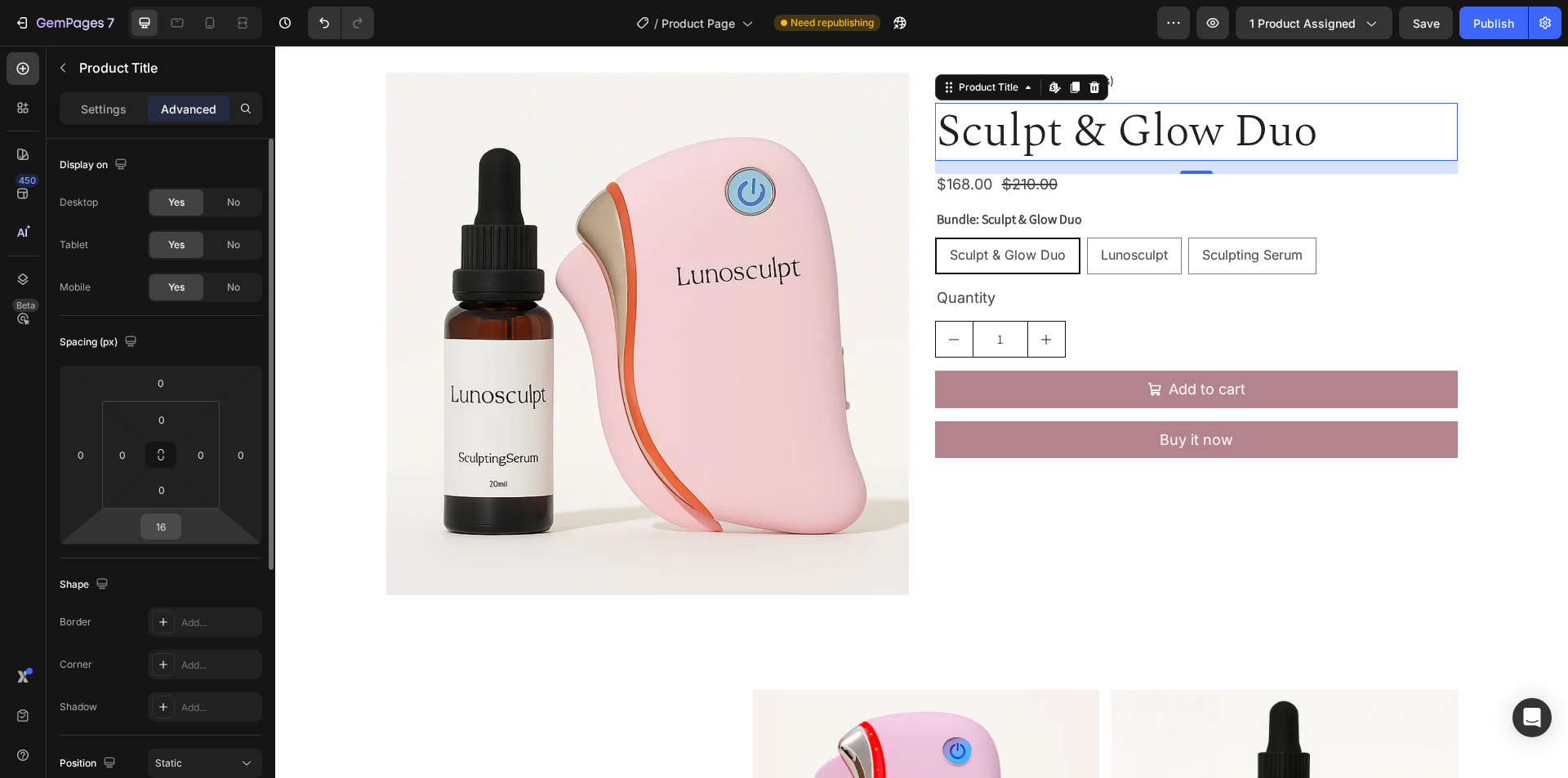
click at [163, 528] on input "16" at bounding box center [160, 527] width 33 height 25
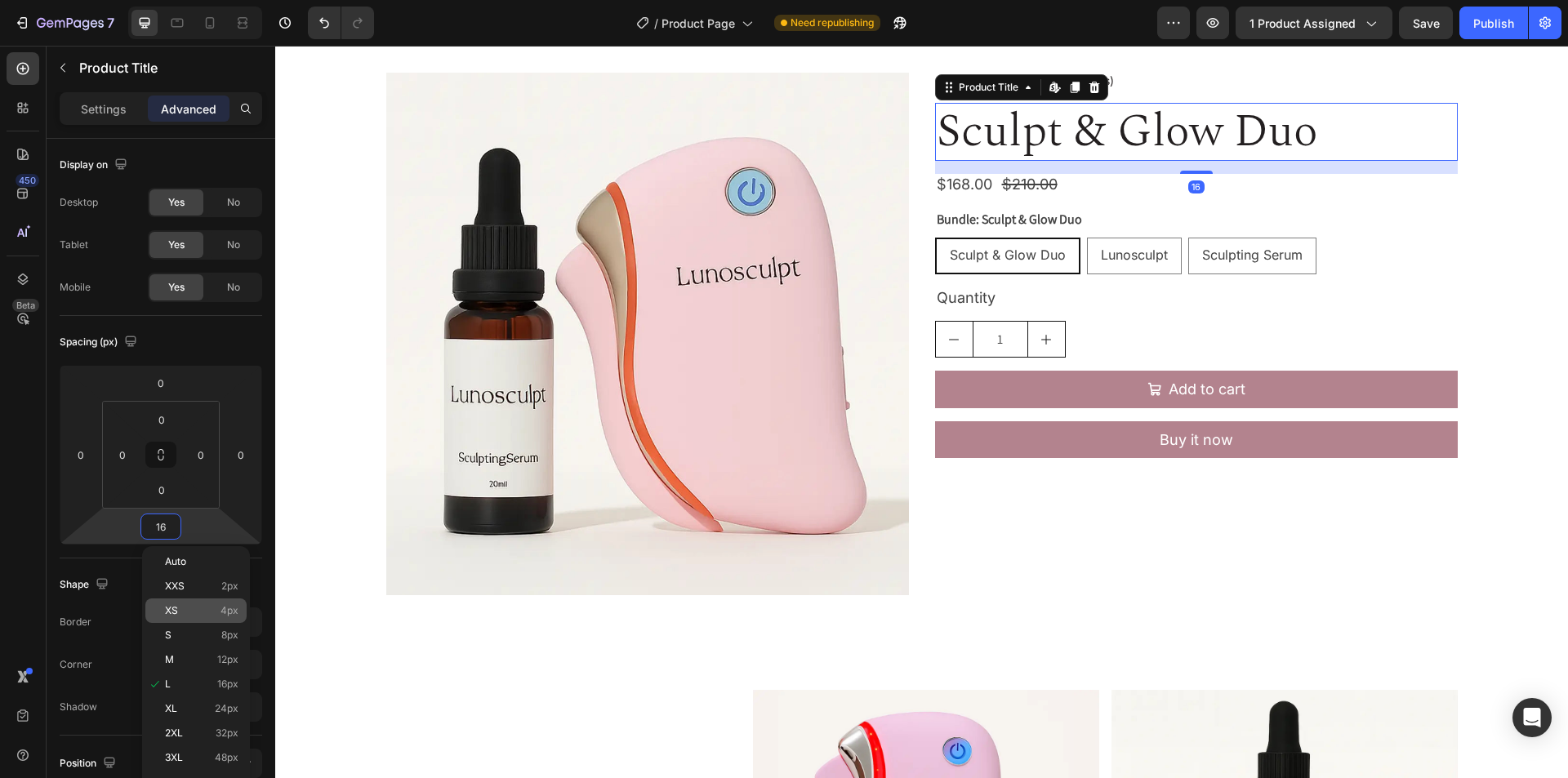
click at [184, 615] on p "XS 4px" at bounding box center [201, 611] width 73 height 12
type input "4"
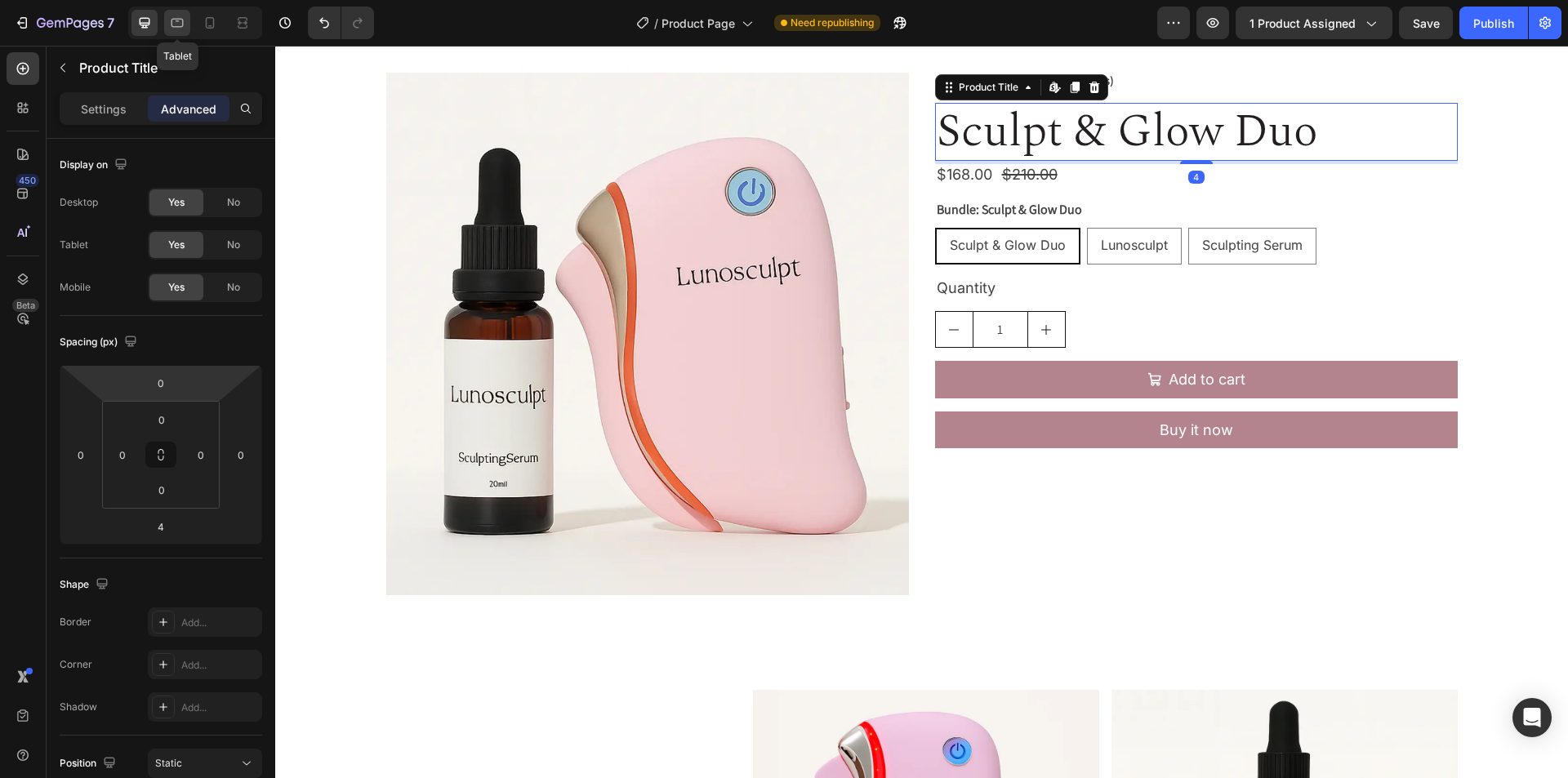
click at [176, 12] on div at bounding box center [177, 23] width 27 height 27
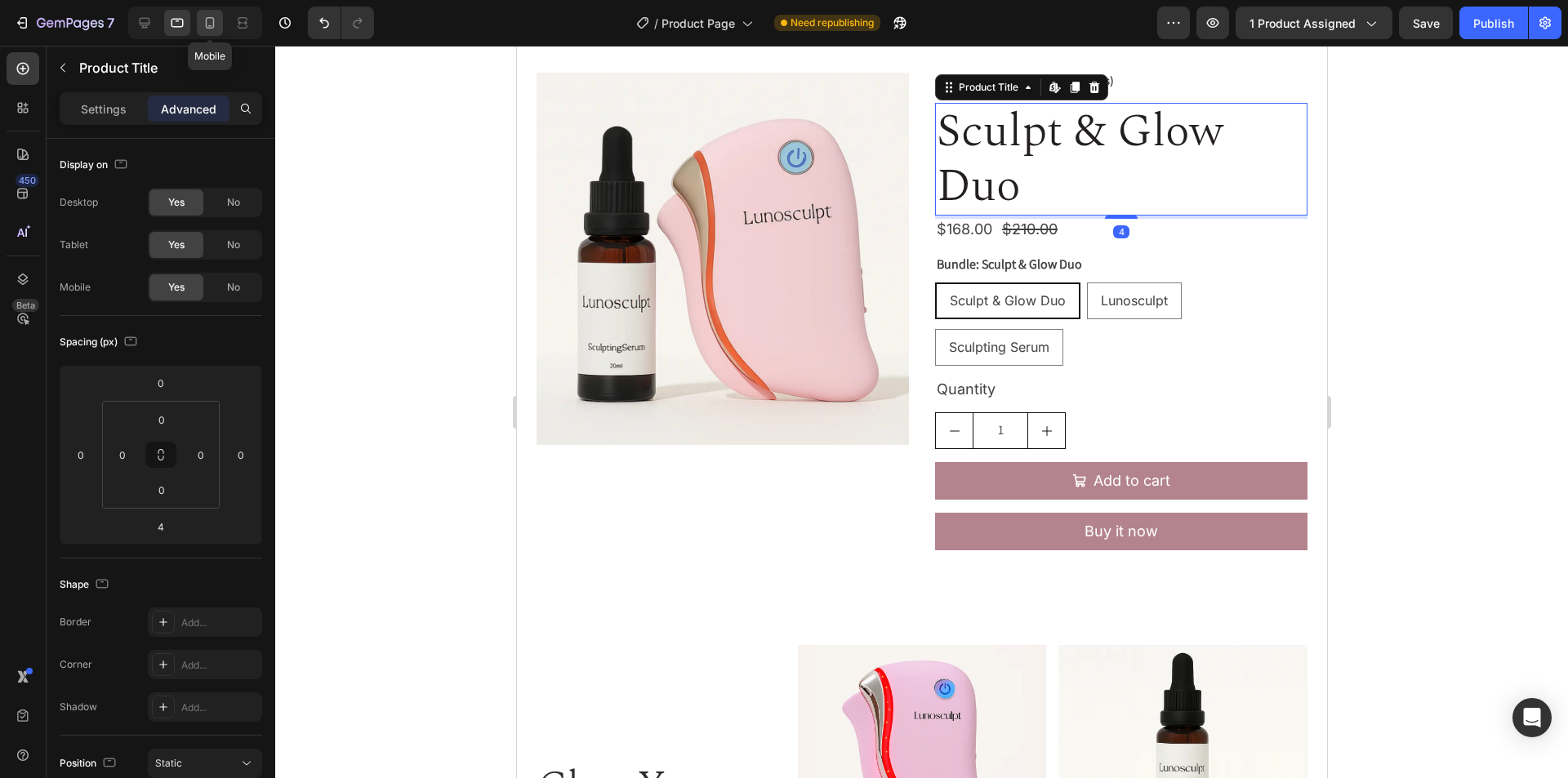
click at [204, 20] on icon at bounding box center [210, 23] width 16 height 16
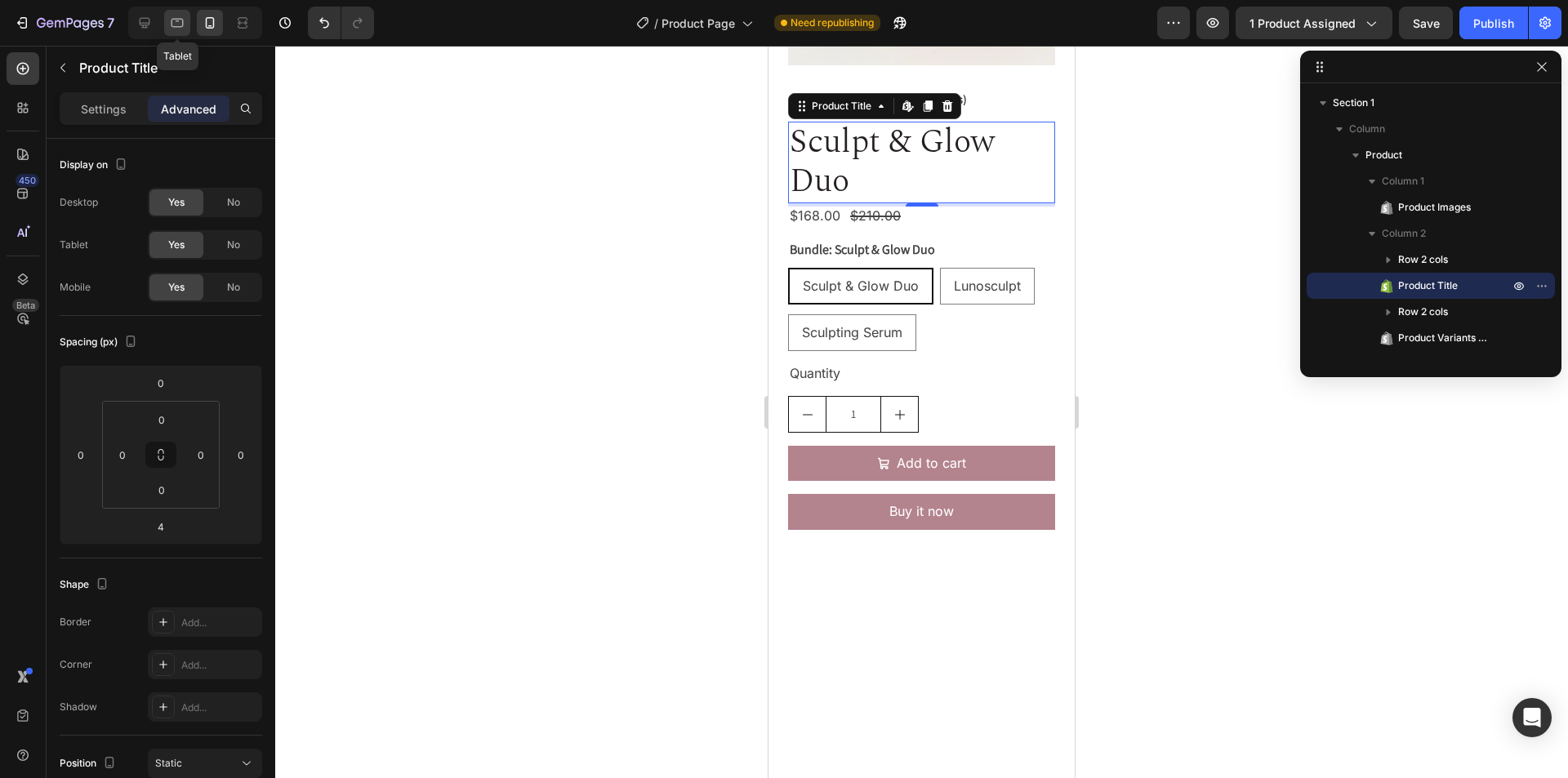
click at [174, 26] on icon at bounding box center [177, 23] width 16 height 16
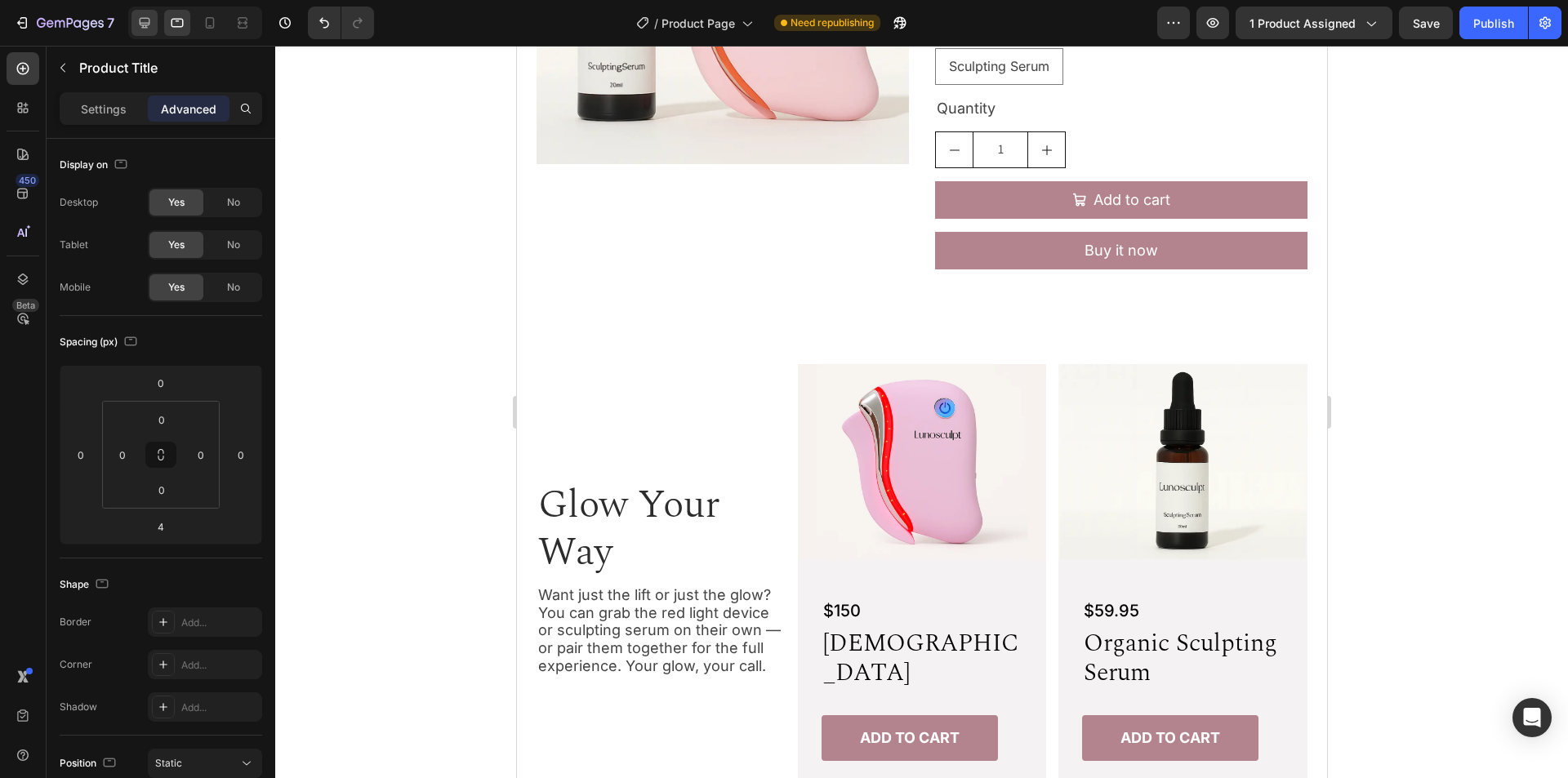
click at [135, 26] on div at bounding box center [145, 23] width 27 height 27
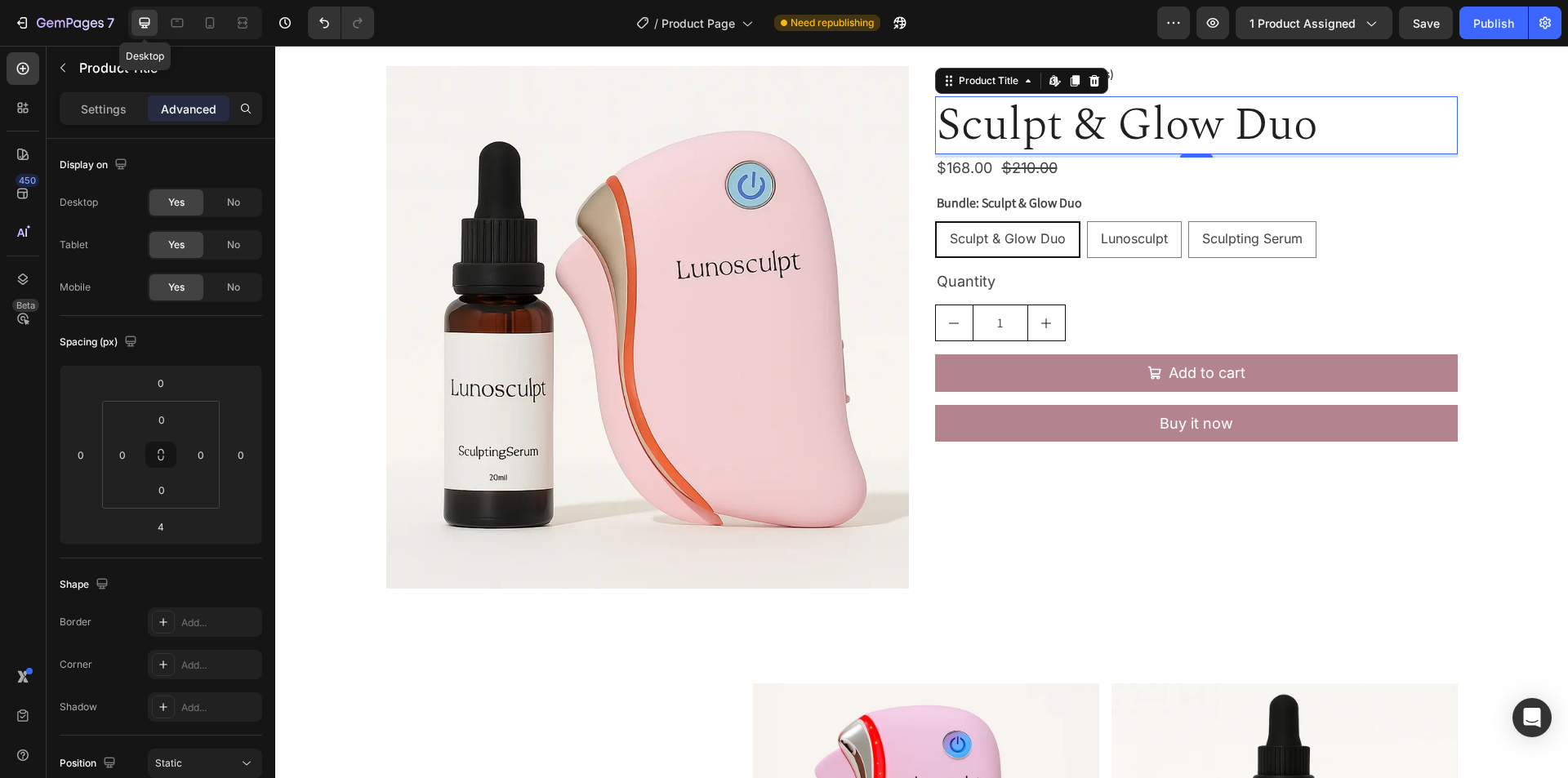
scroll to position [36, 0]
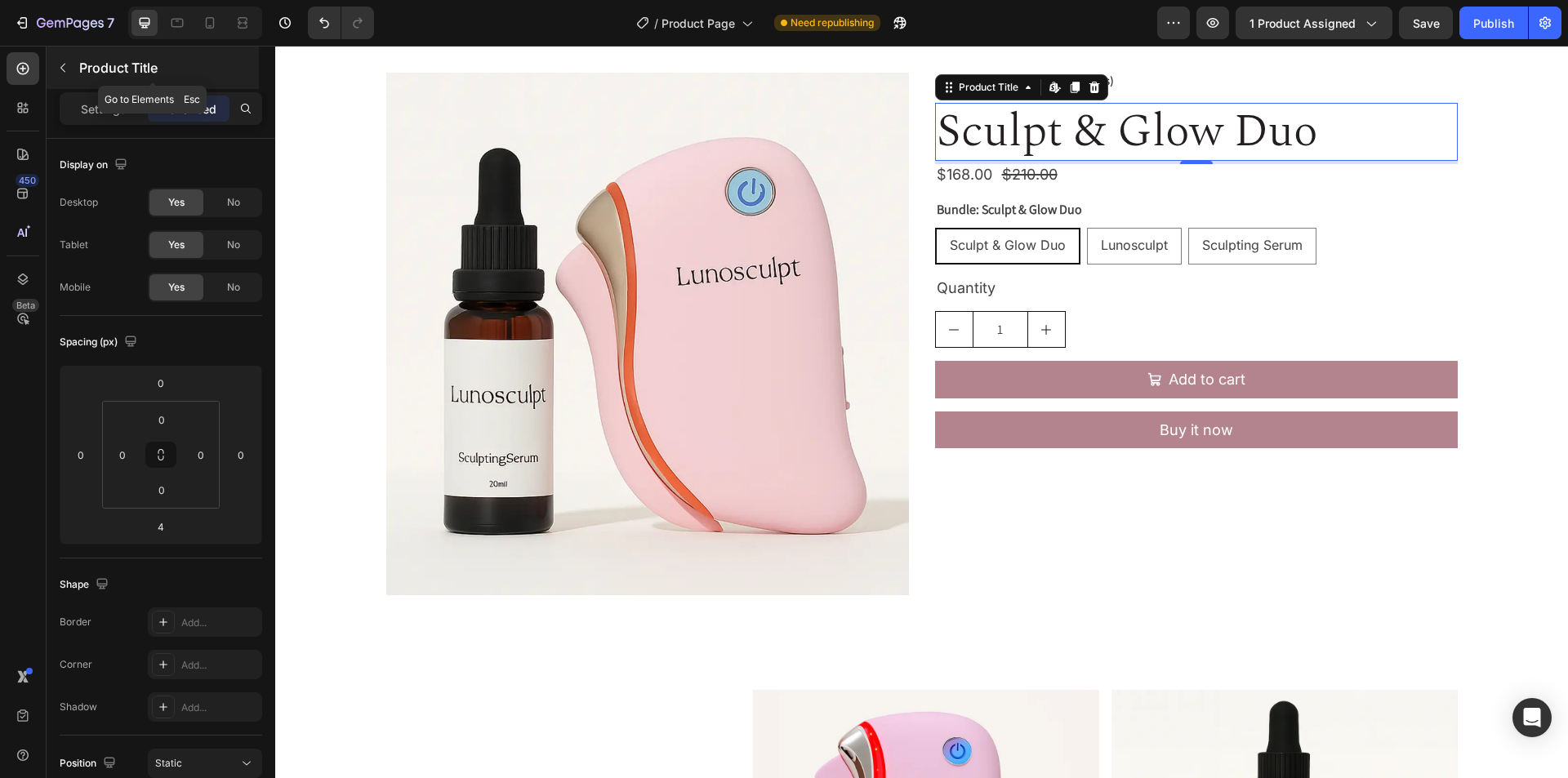
click at [63, 68] on icon "button" at bounding box center [63, 67] width 13 height 13
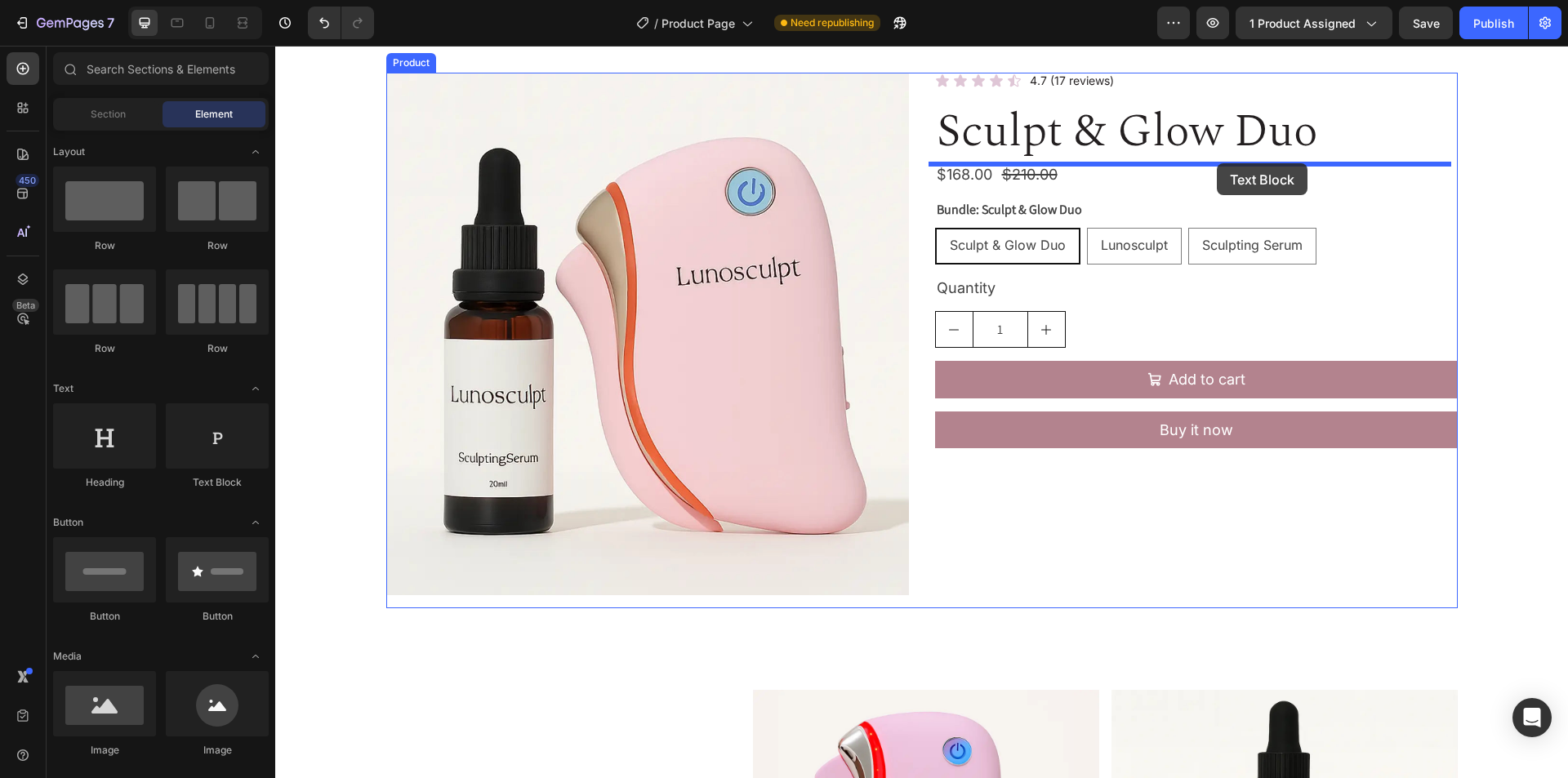
drag, startPoint x: 496, startPoint y: 501, endPoint x: 1217, endPoint y: 164, distance: 795.9
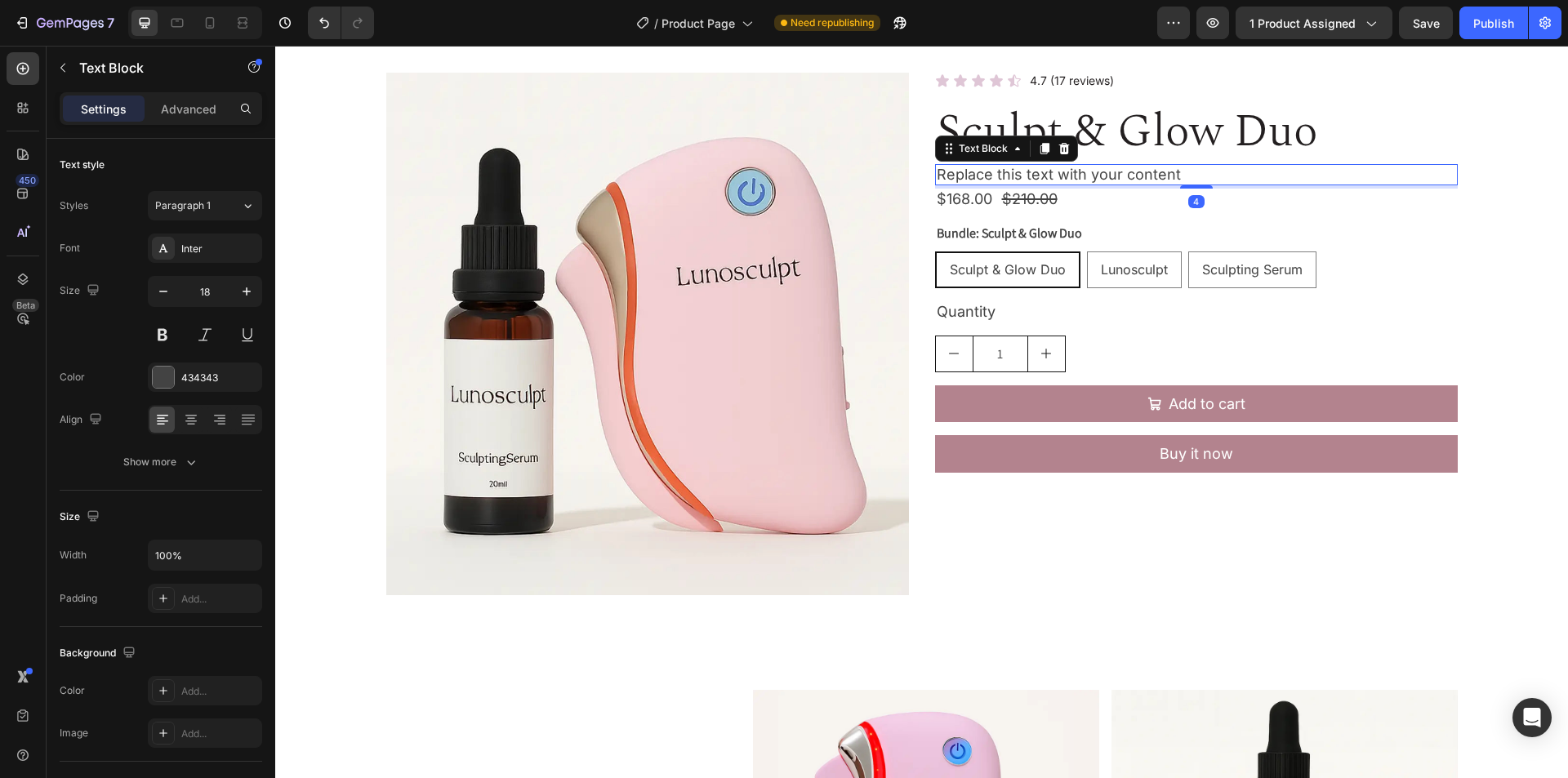
click at [1105, 175] on div "Replace this text with your content" at bounding box center [1196, 174] width 522 height 21
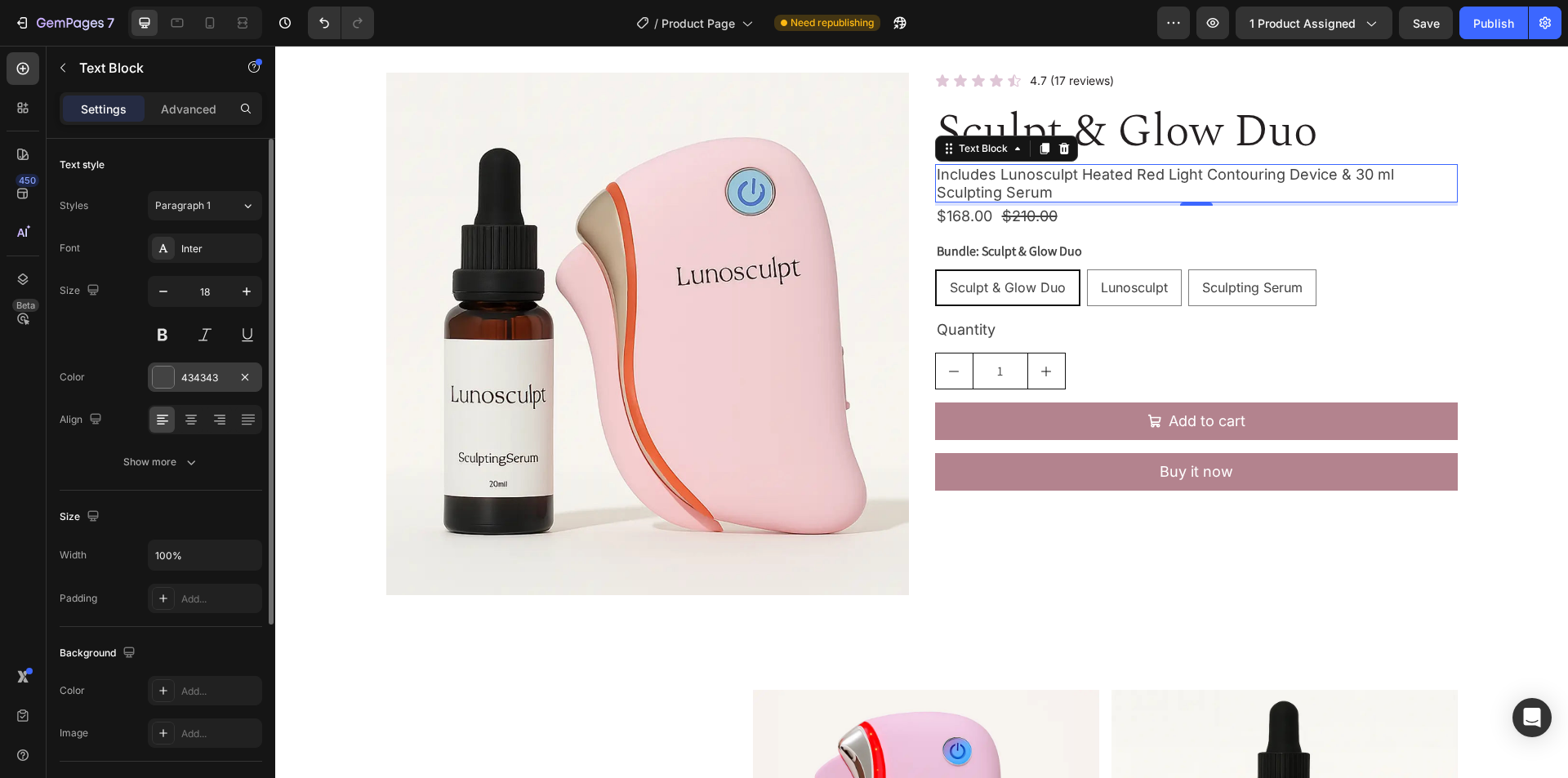
click at [204, 380] on div "434343" at bounding box center [205, 378] width 48 height 15
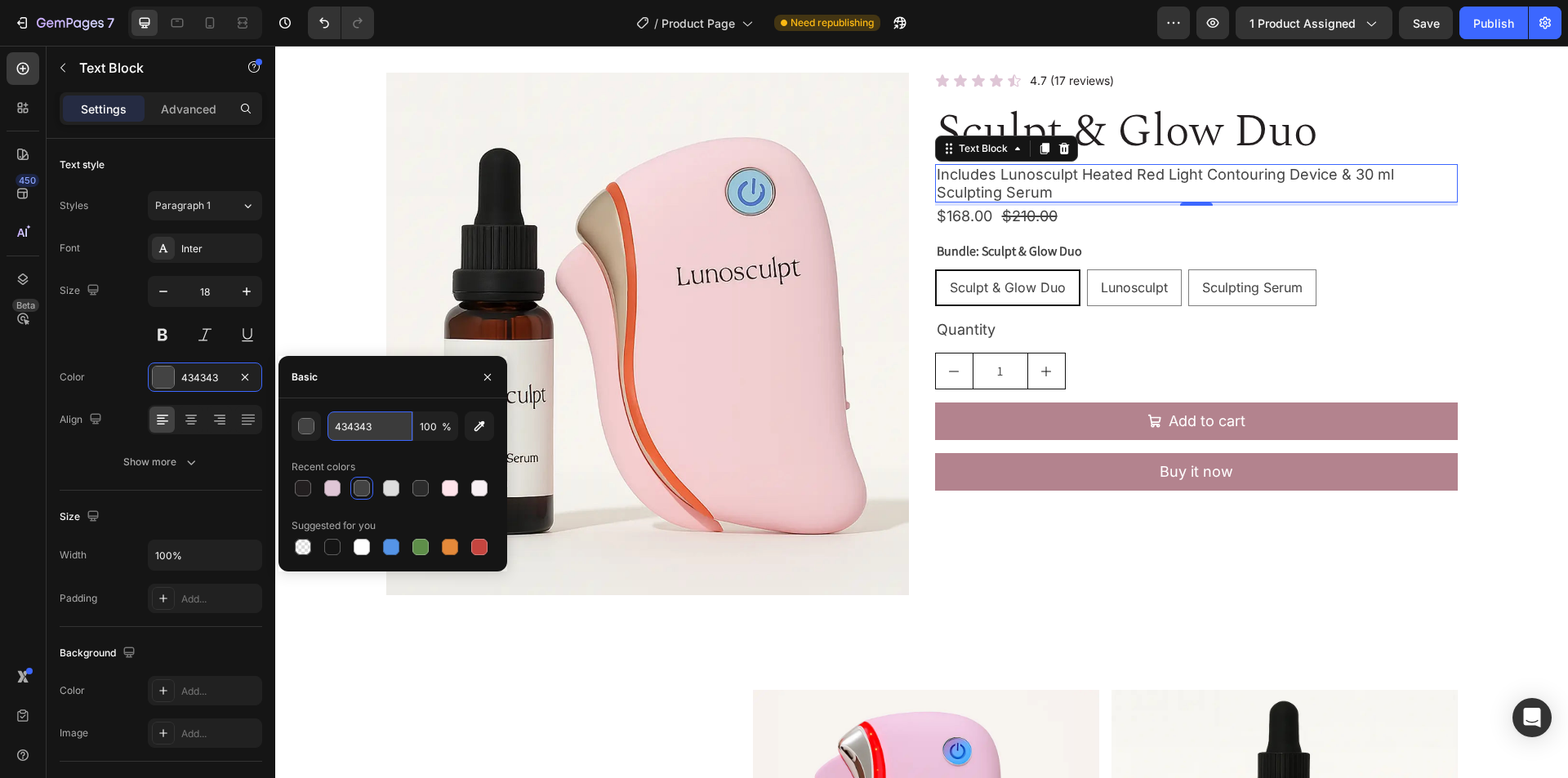
click at [391, 433] on input "434343" at bounding box center [370, 426] width 85 height 29
paste input "#000000"
type input "000000"
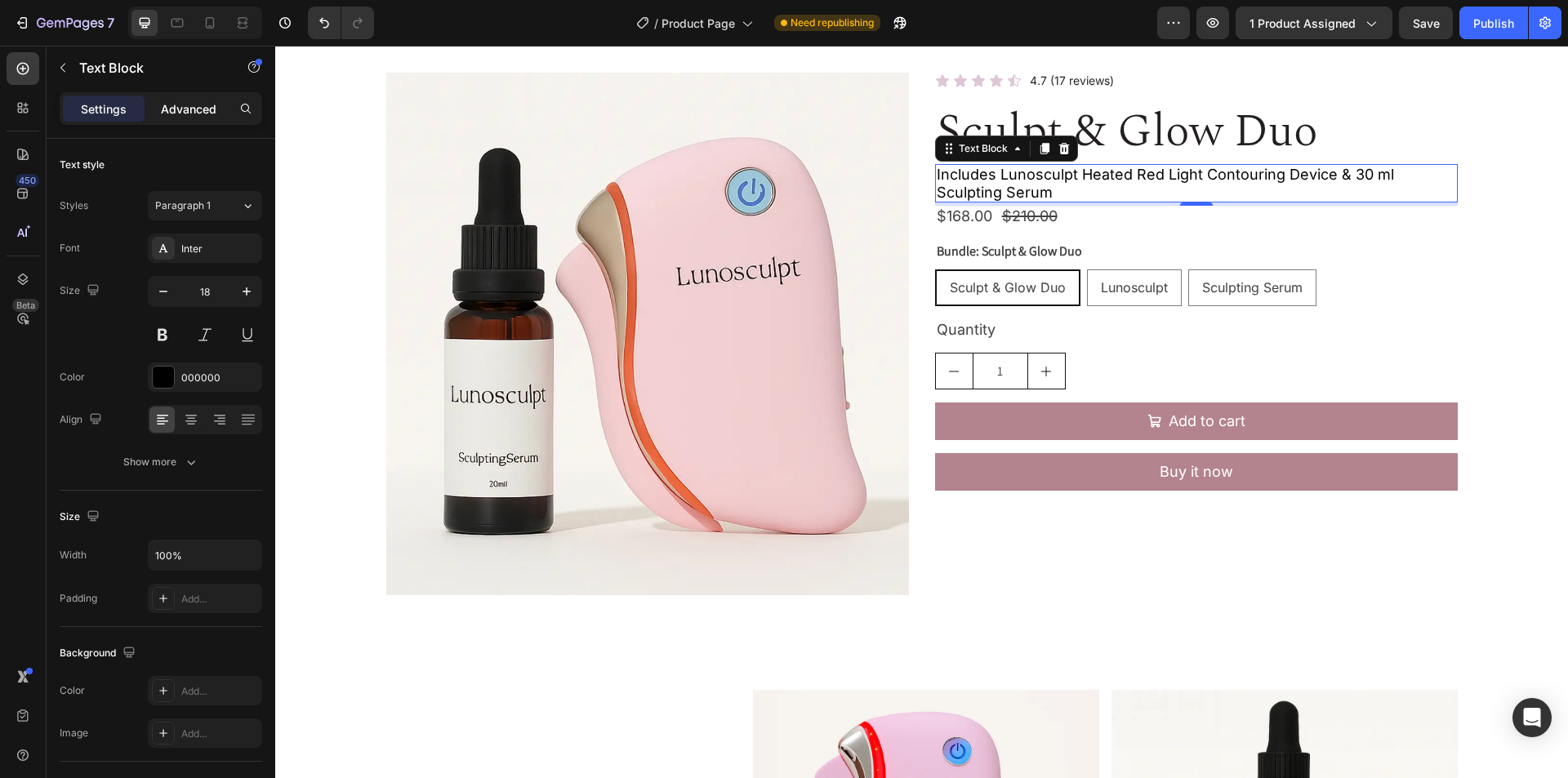
click at [184, 111] on p "Advanced" at bounding box center [189, 108] width 56 height 17
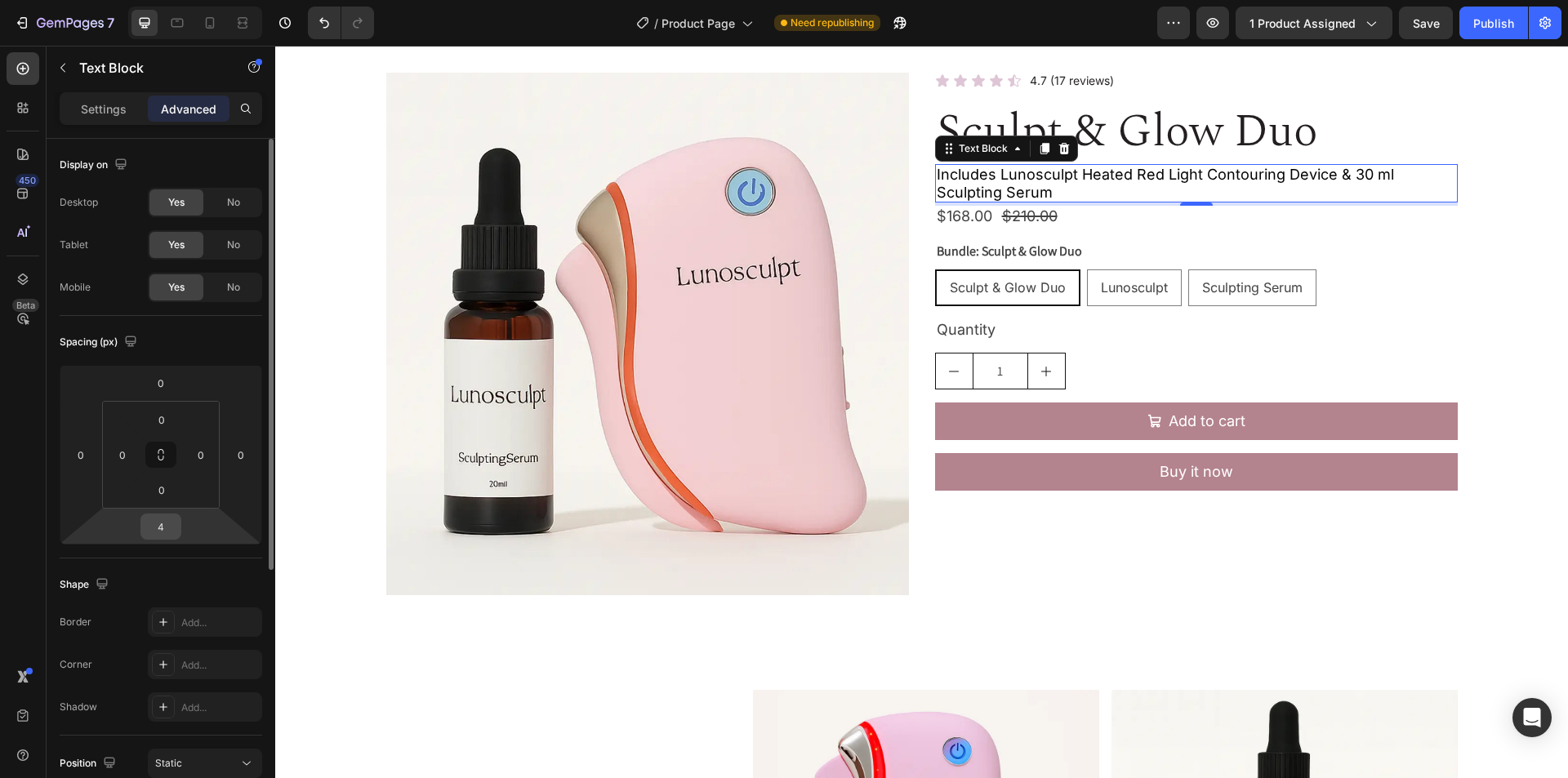
click at [164, 527] on input "4" at bounding box center [160, 527] width 33 height 25
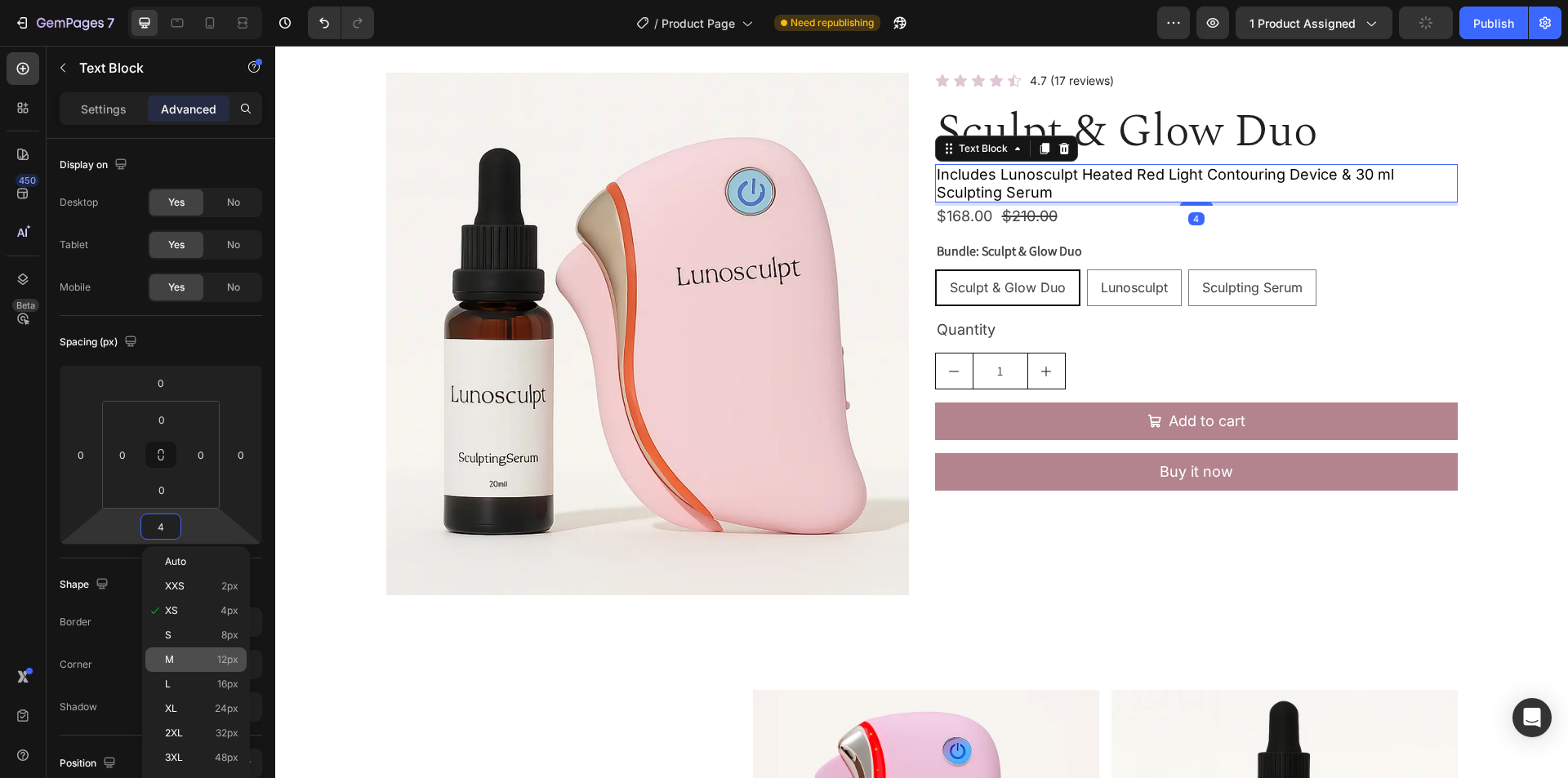
click at [179, 665] on p "M 12px" at bounding box center [201, 659] width 73 height 12
type input "12"
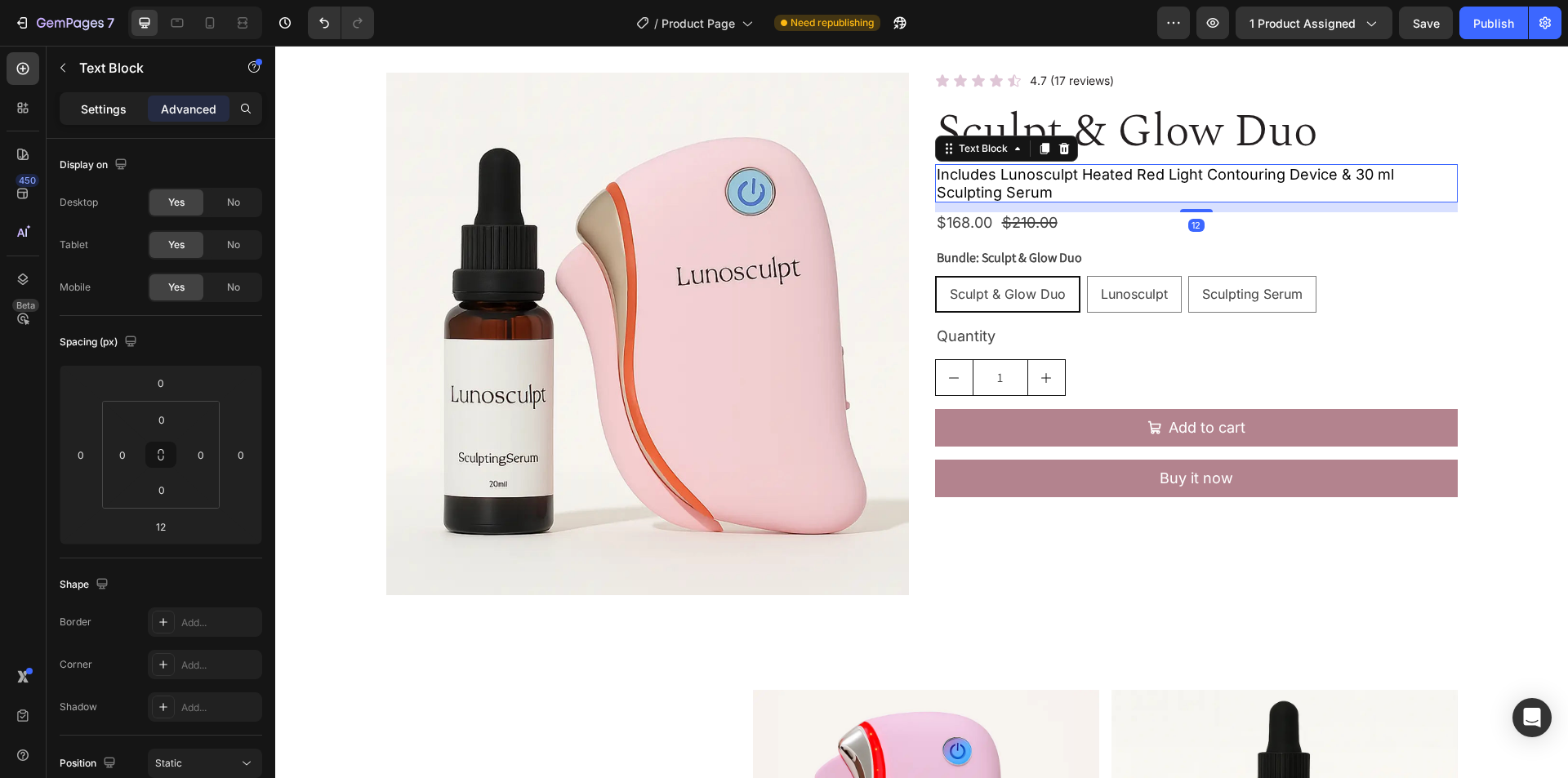
click at [103, 110] on p "Settings" at bounding box center [104, 108] width 46 height 17
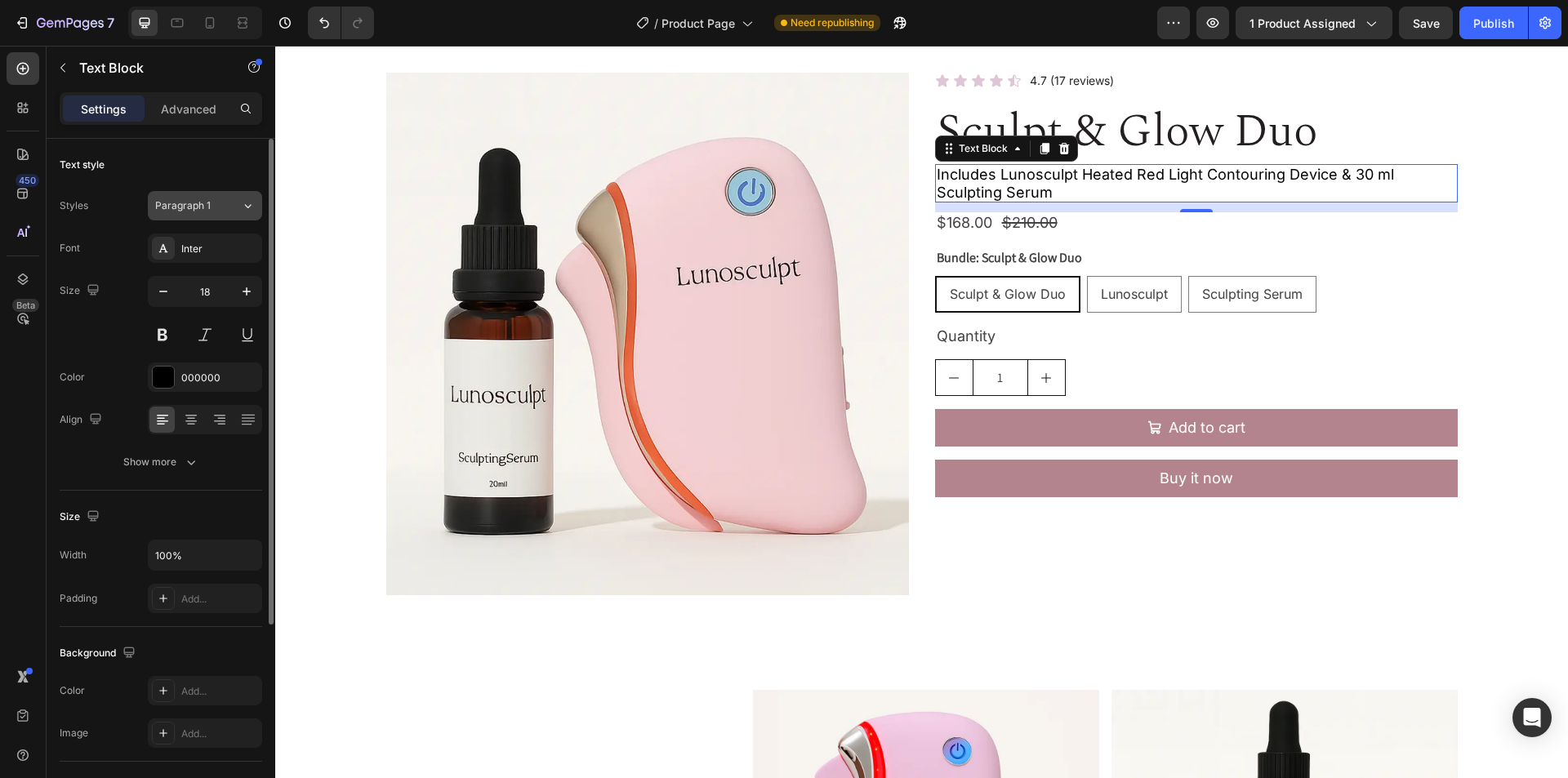
click at [237, 207] on div "Paragraph 1" at bounding box center [197, 205] width 86 height 15
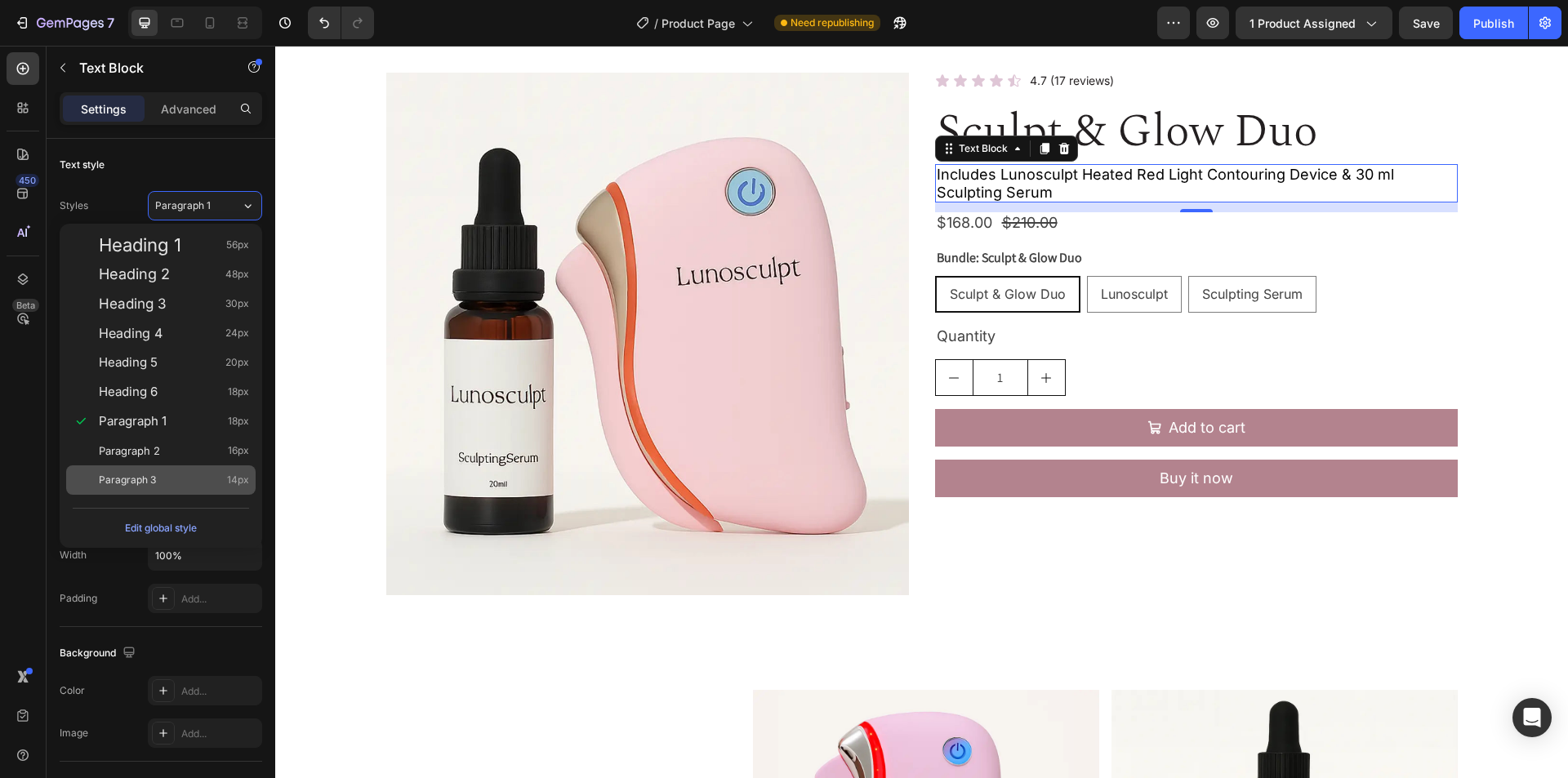
click at [216, 489] on div "Paragraph 3 14px" at bounding box center [161, 480] width 189 height 29
type input "14"
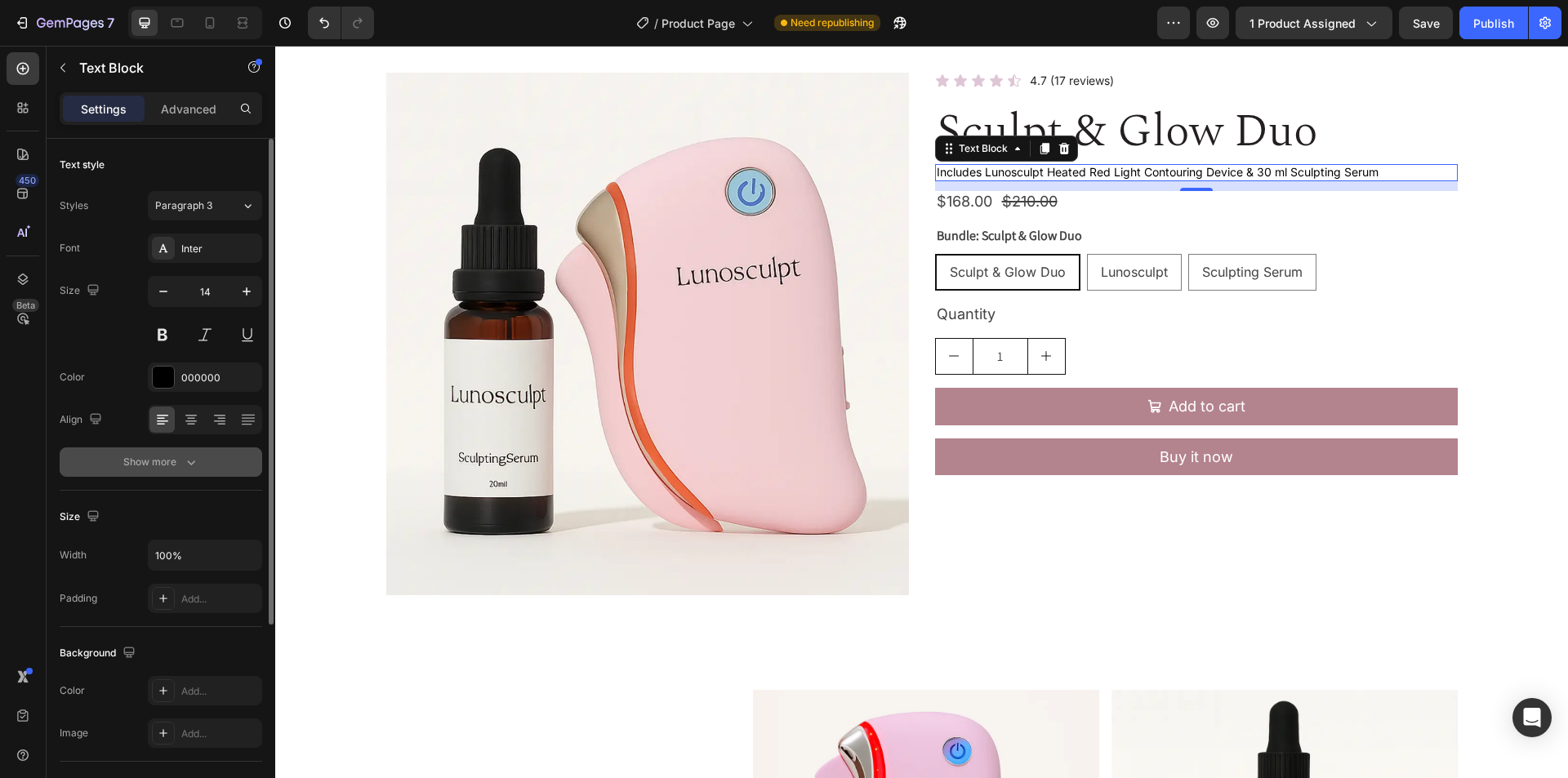
click at [152, 465] on div "Show more" at bounding box center [161, 462] width 76 height 16
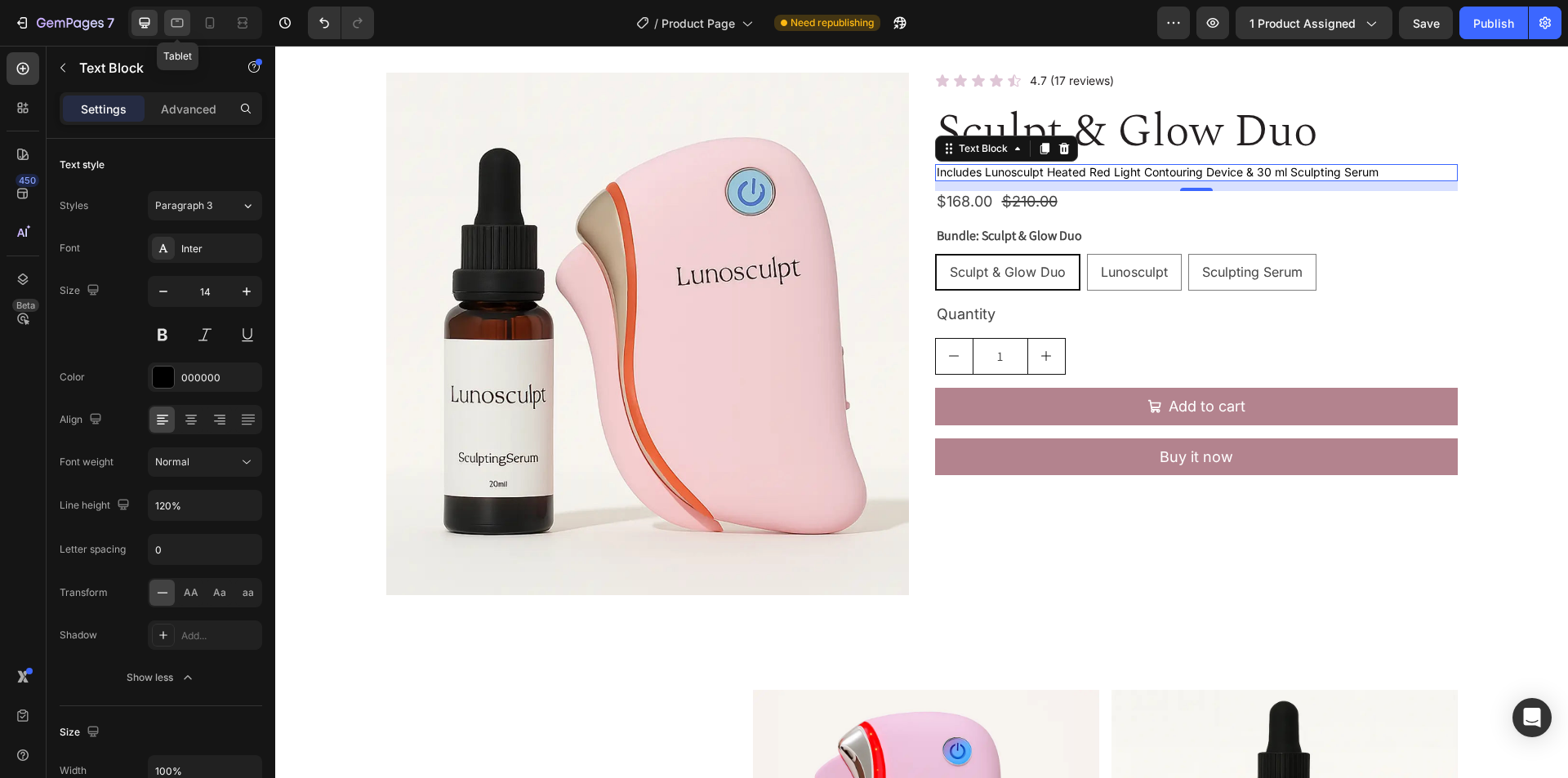
click at [174, 23] on icon at bounding box center [177, 23] width 16 height 16
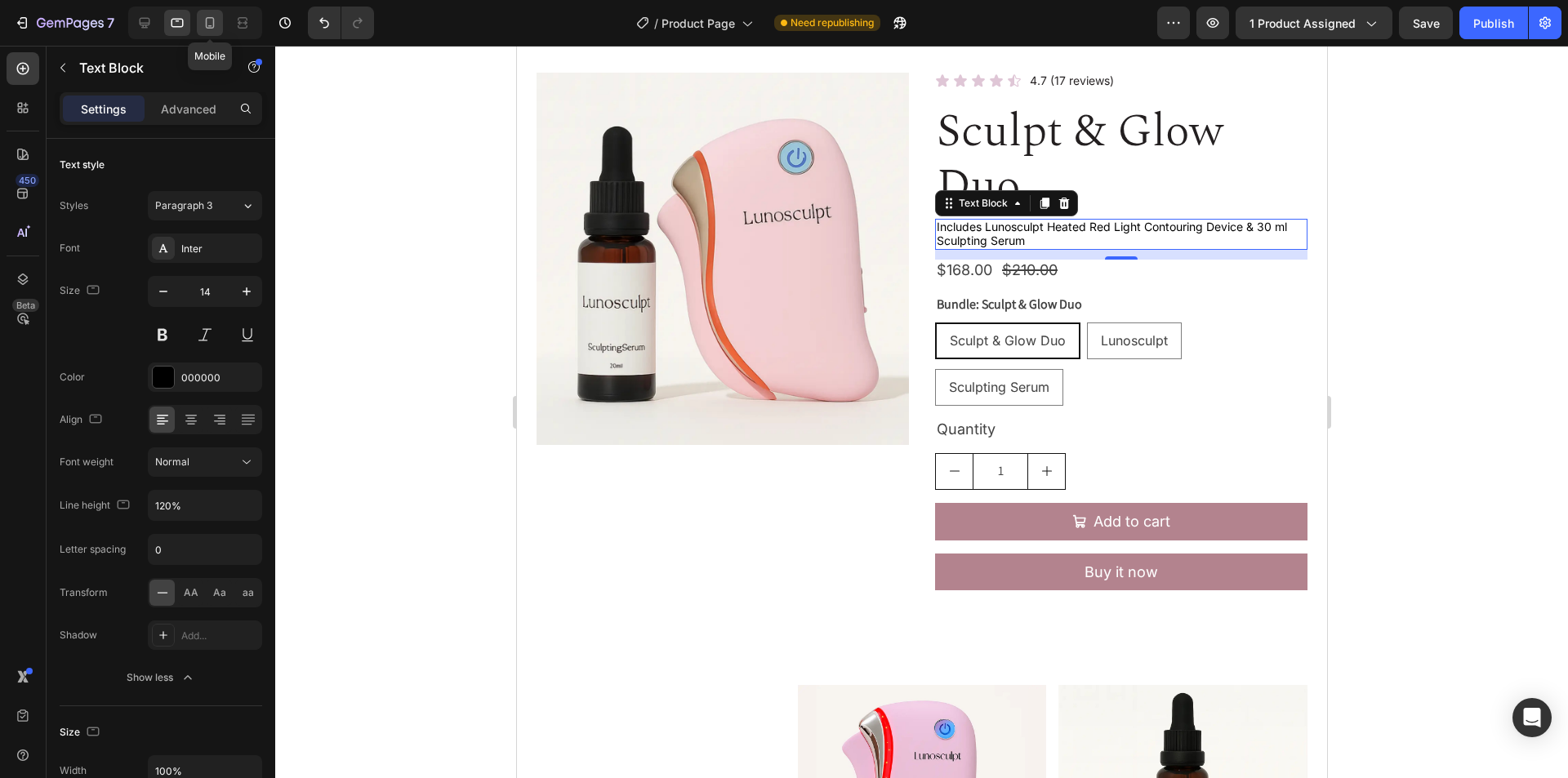
click at [211, 24] on icon at bounding box center [210, 23] width 16 height 16
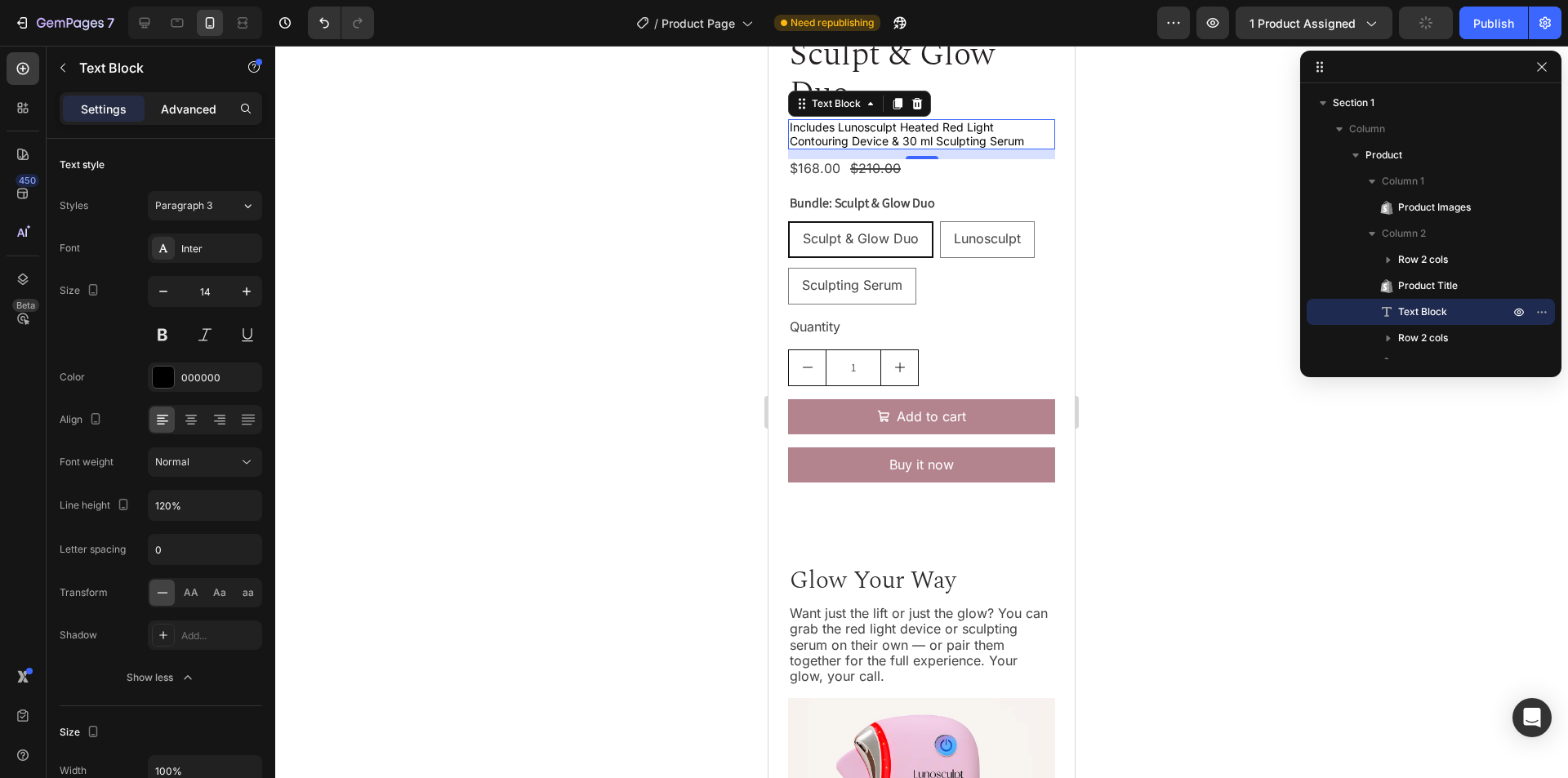
scroll to position [402, 0]
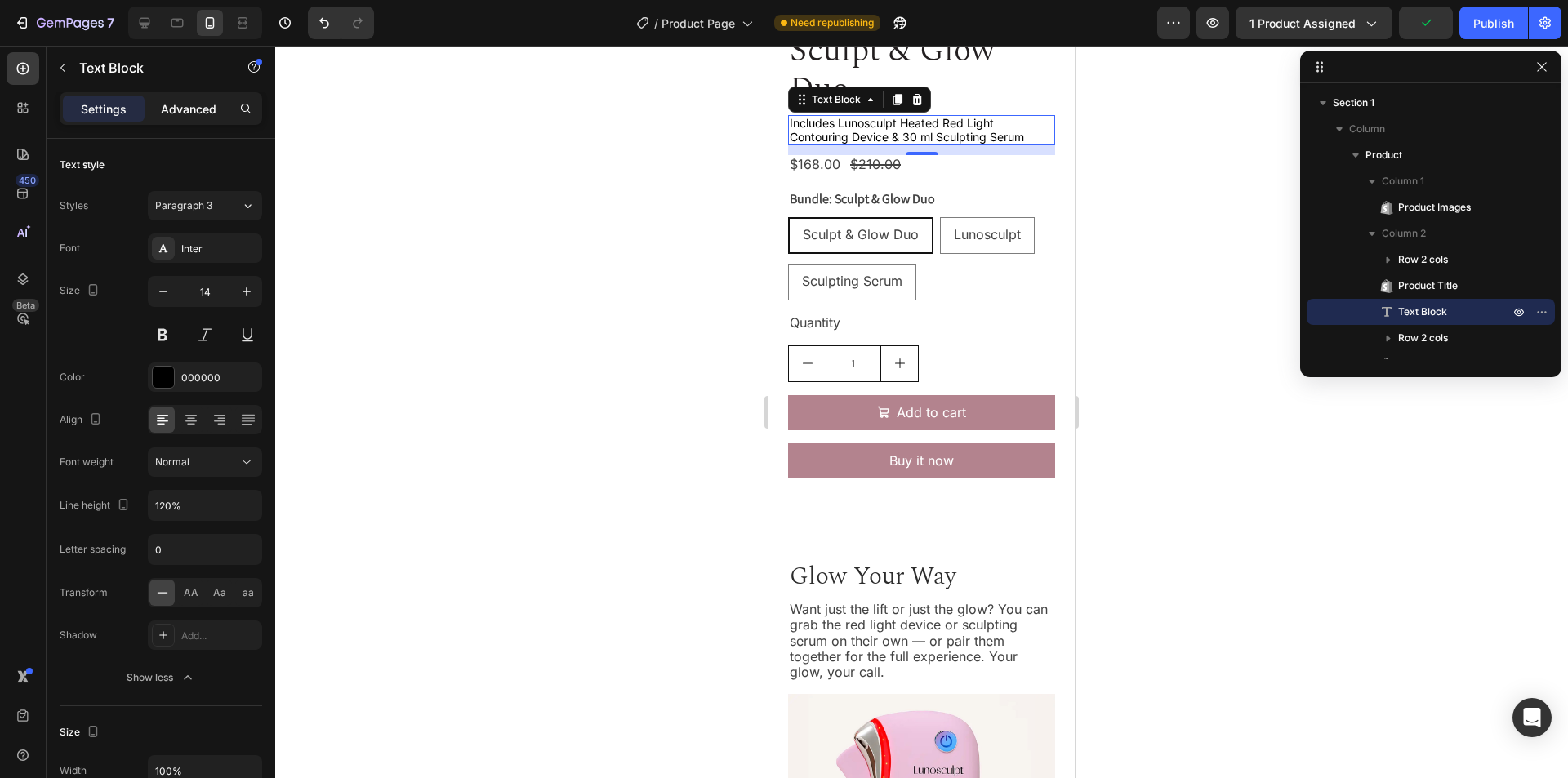
click at [191, 113] on p "Advanced" at bounding box center [189, 108] width 56 height 17
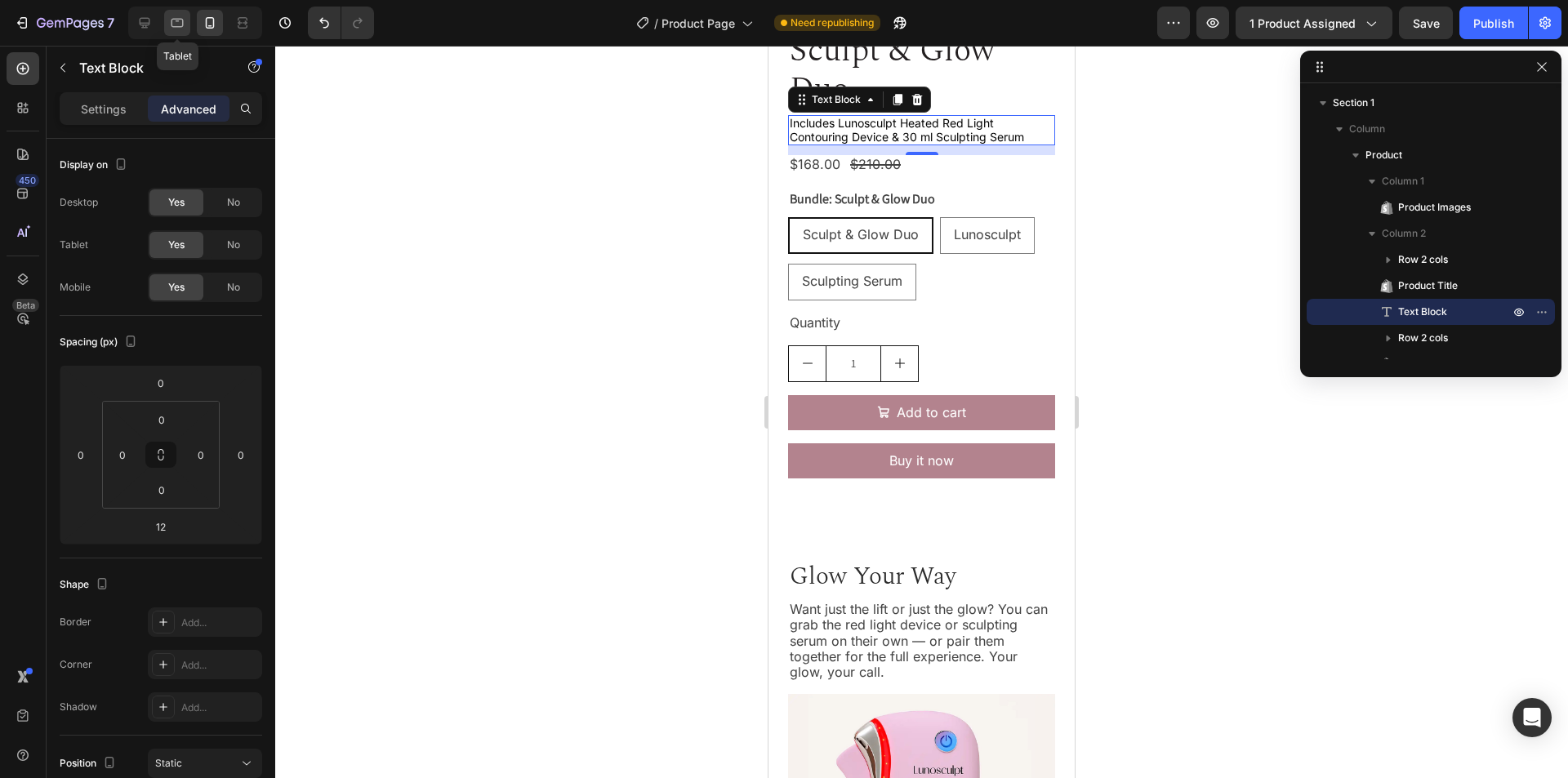
click at [169, 21] on icon at bounding box center [177, 23] width 16 height 16
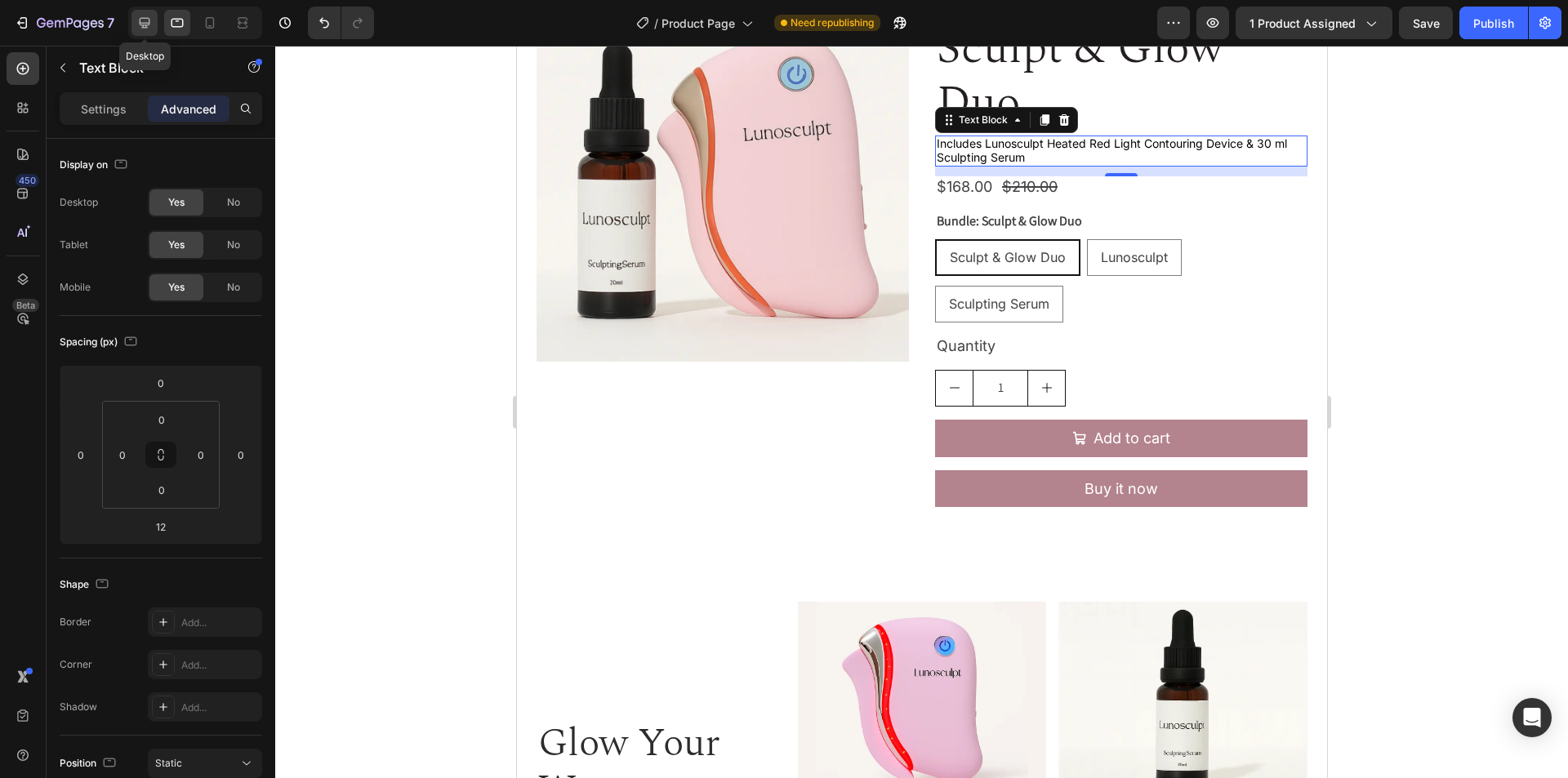
click at [141, 23] on icon at bounding box center [145, 23] width 11 height 11
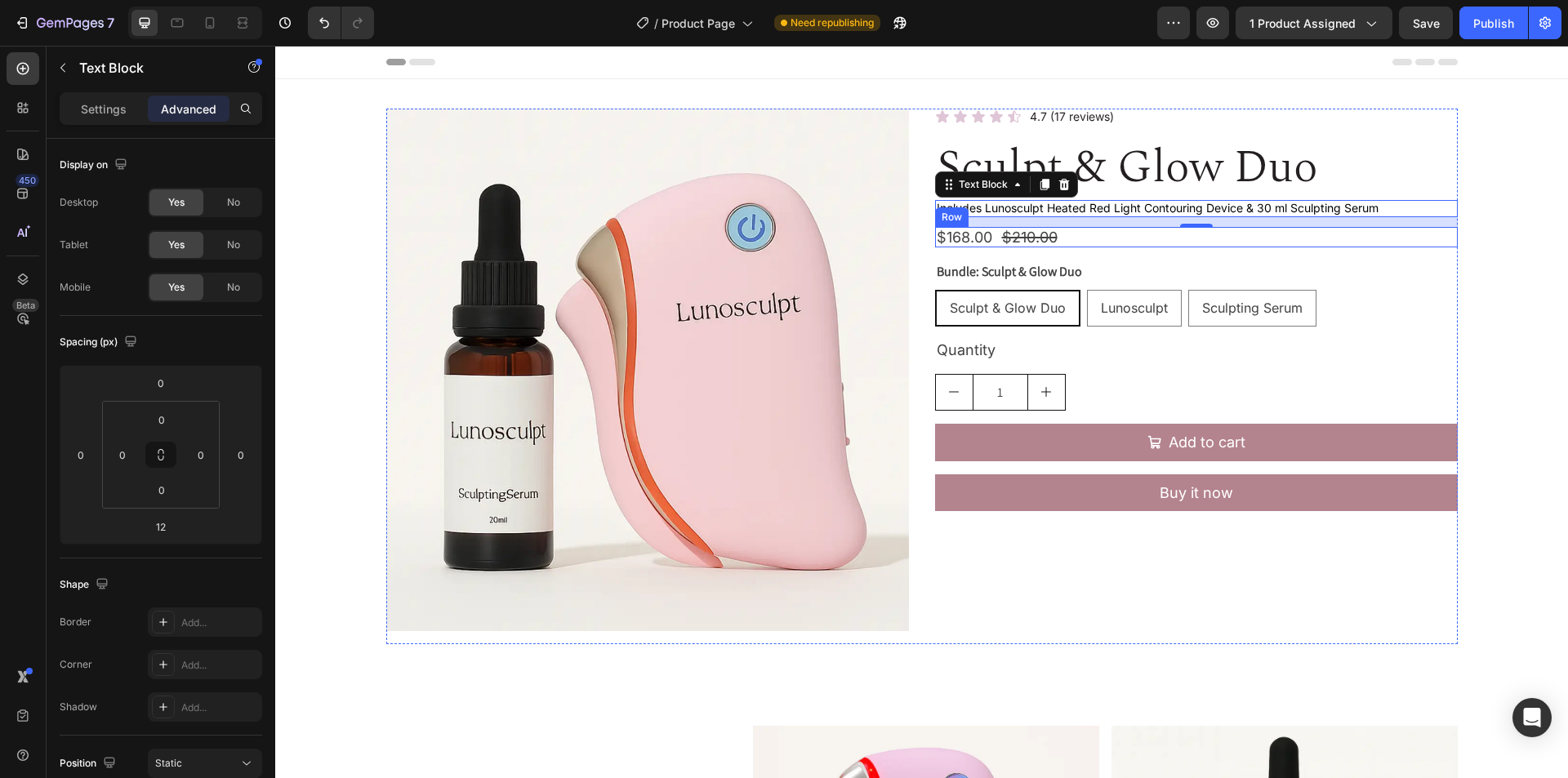
click at [1236, 233] on div "$168.00 Product Price Product Price $210.00 Product Price Product Price Row" at bounding box center [1196, 237] width 522 height 21
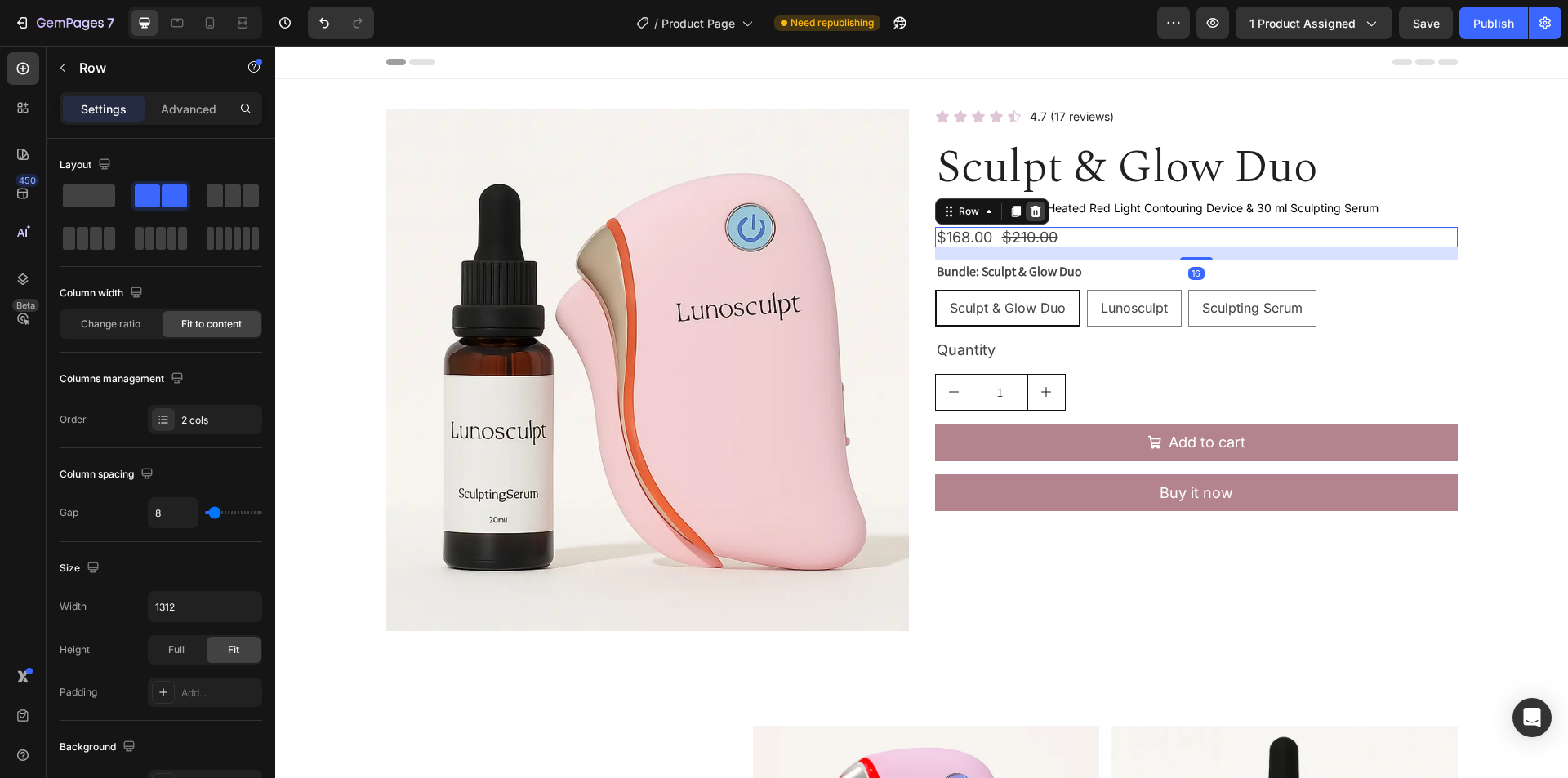
click at [1030, 209] on icon at bounding box center [1035, 211] width 11 height 12
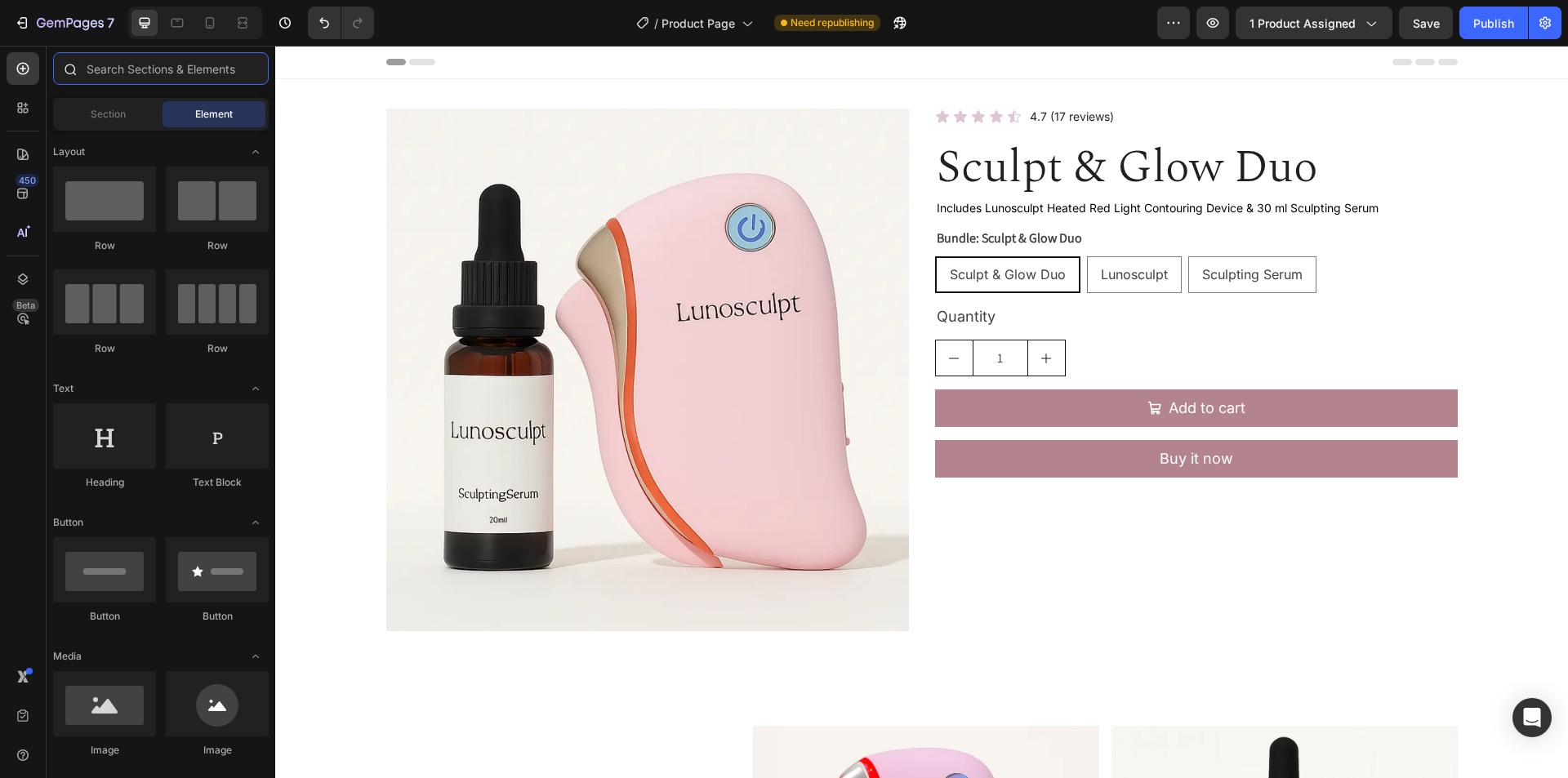
click at [125, 71] on input "text" at bounding box center [161, 68] width 216 height 33
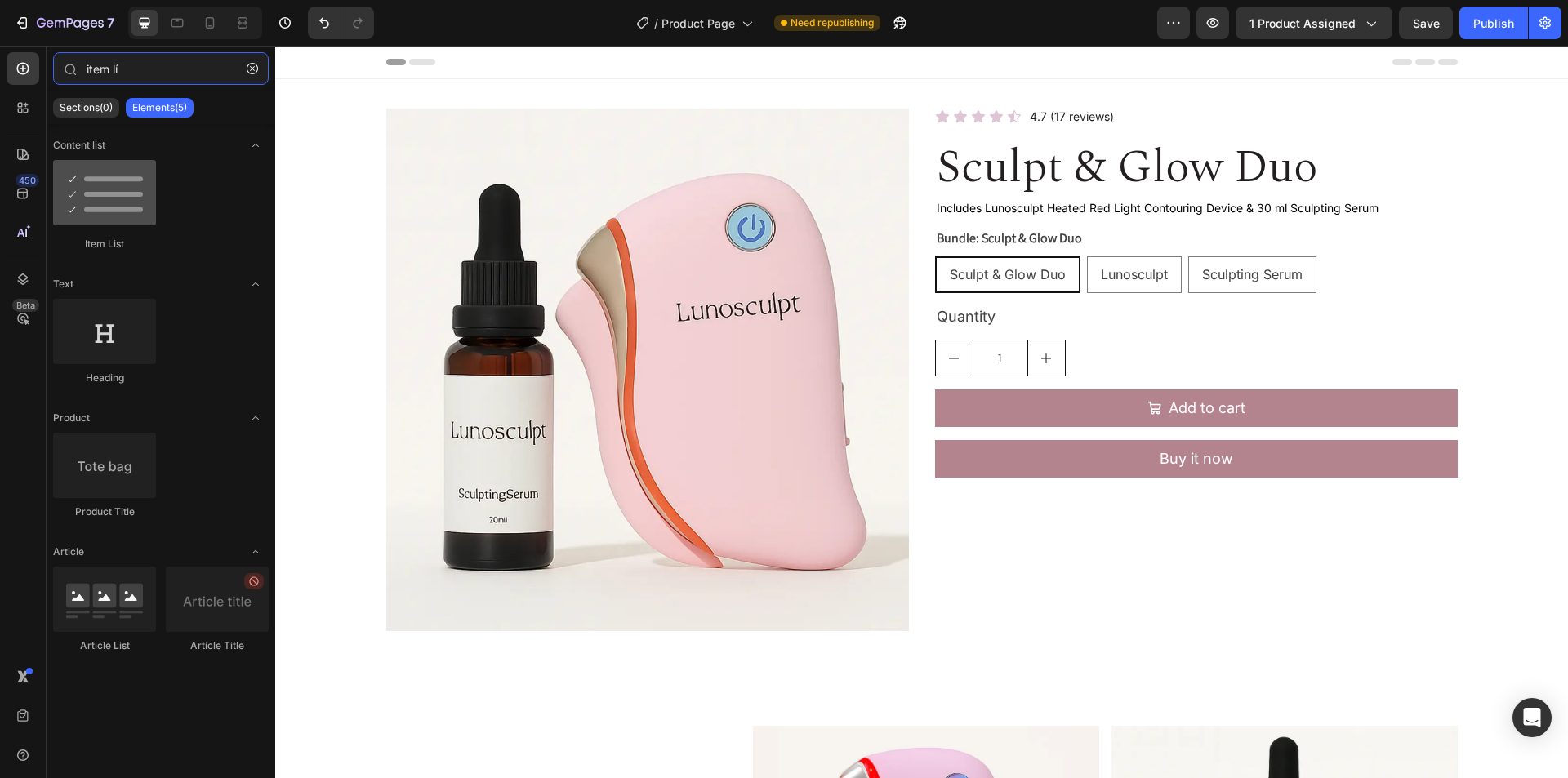
type input "item lí"
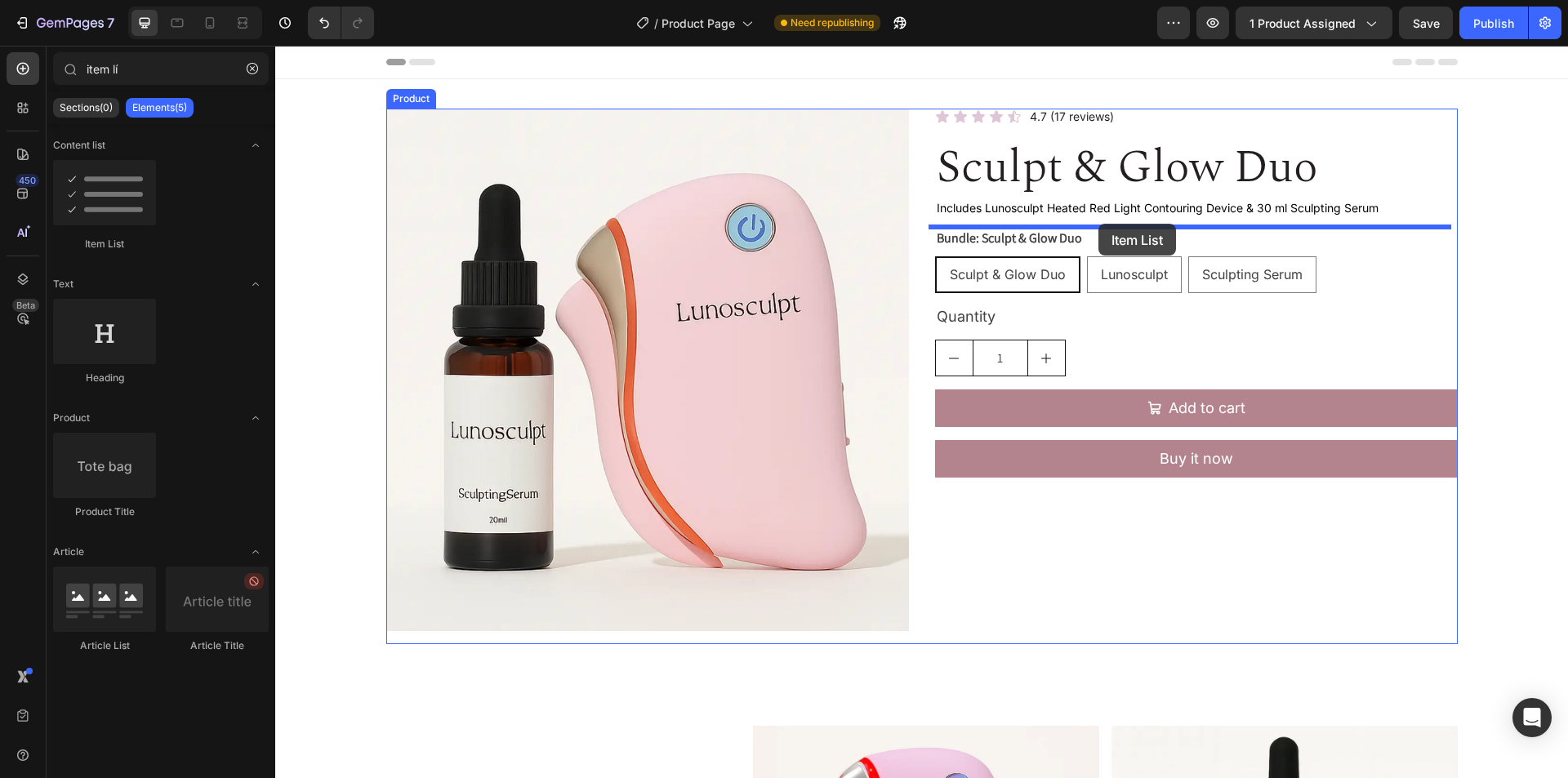
drag, startPoint x: 410, startPoint y: 252, endPoint x: 1099, endPoint y: 224, distance: 689.6
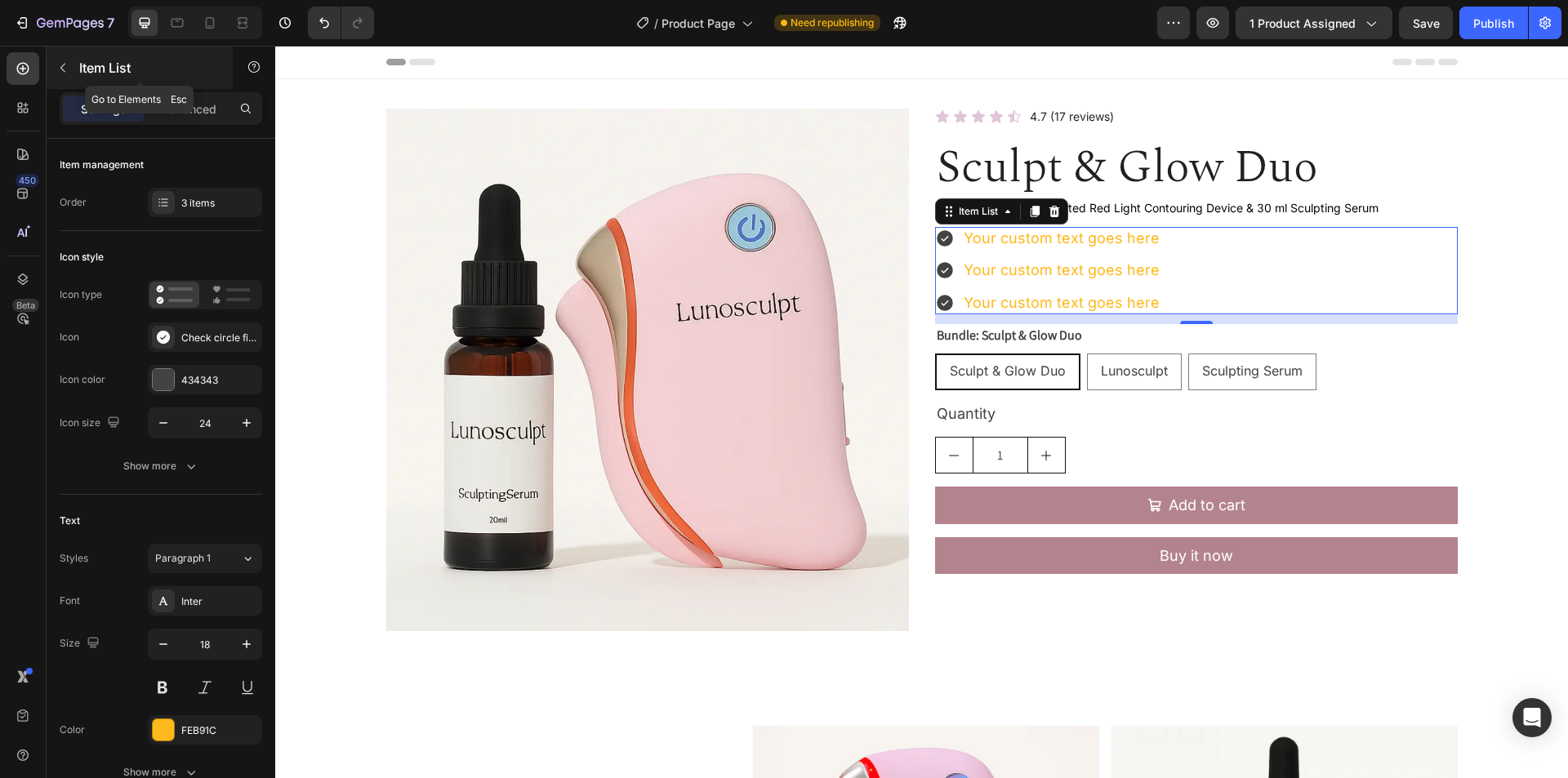
click at [50, 66] on button "button" at bounding box center [63, 68] width 27 height 27
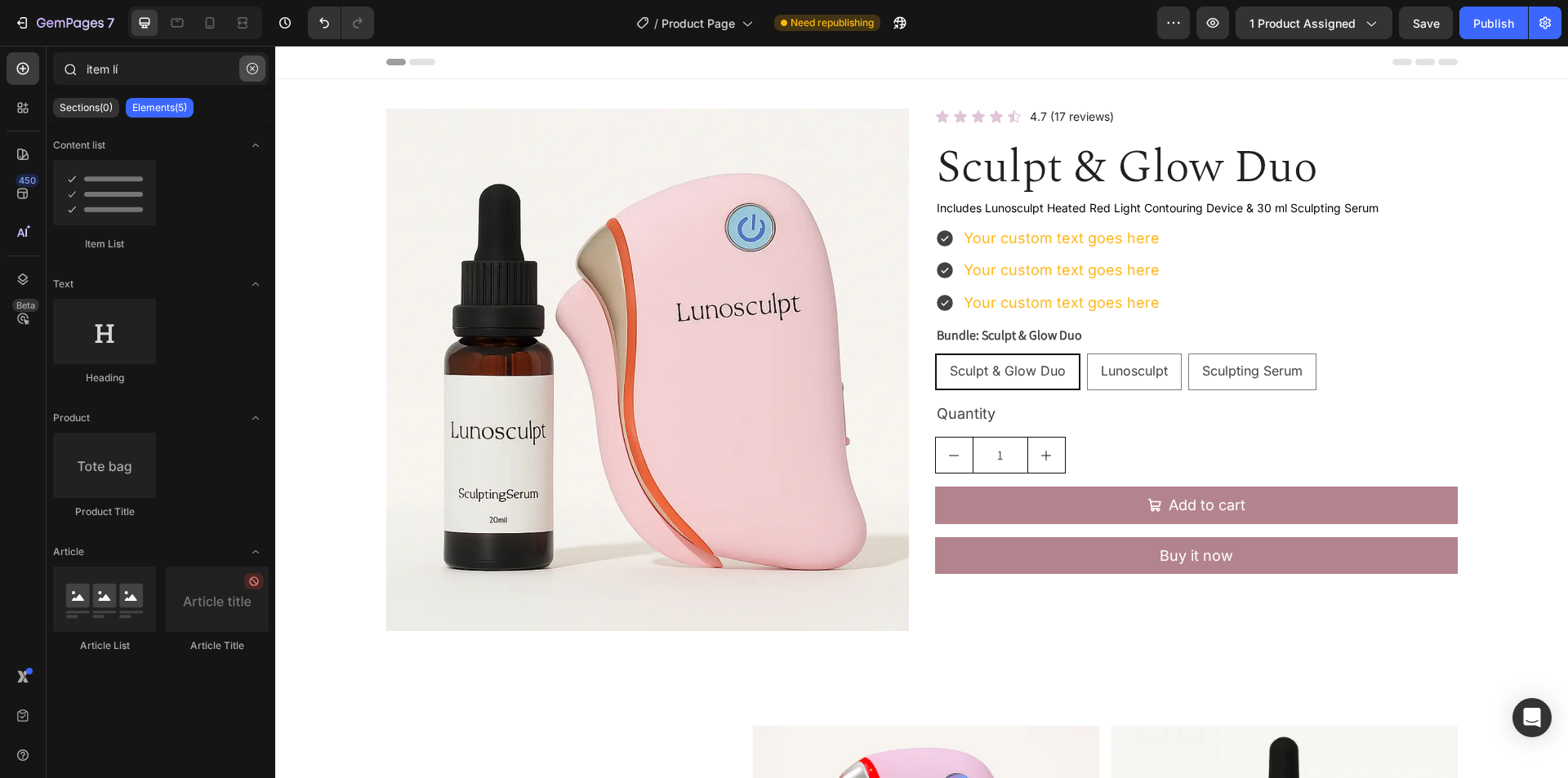
click at [251, 70] on icon "button" at bounding box center [252, 69] width 5 height 5
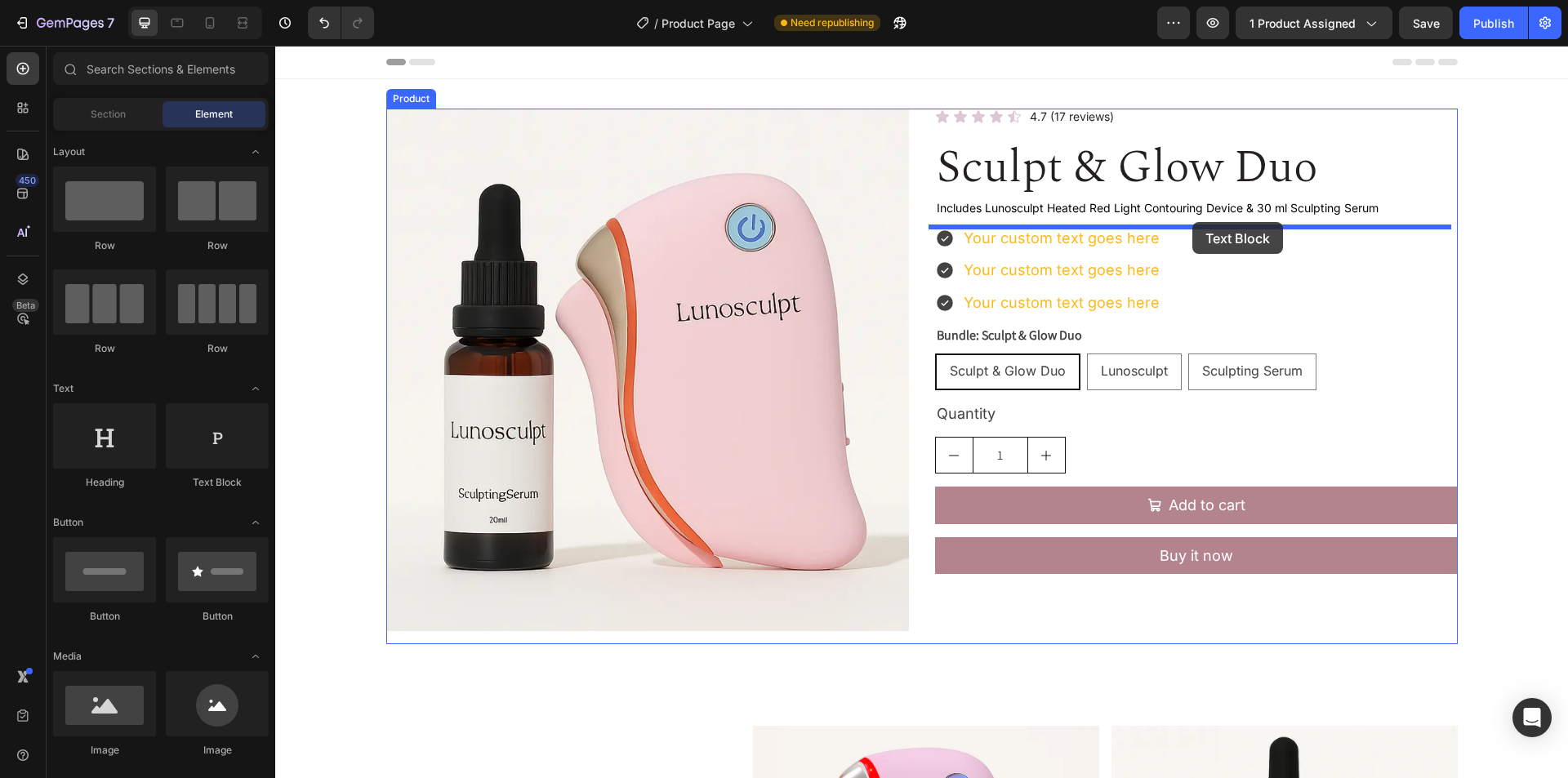
drag, startPoint x: 520, startPoint y: 497, endPoint x: 1193, endPoint y: 222, distance: 727.0
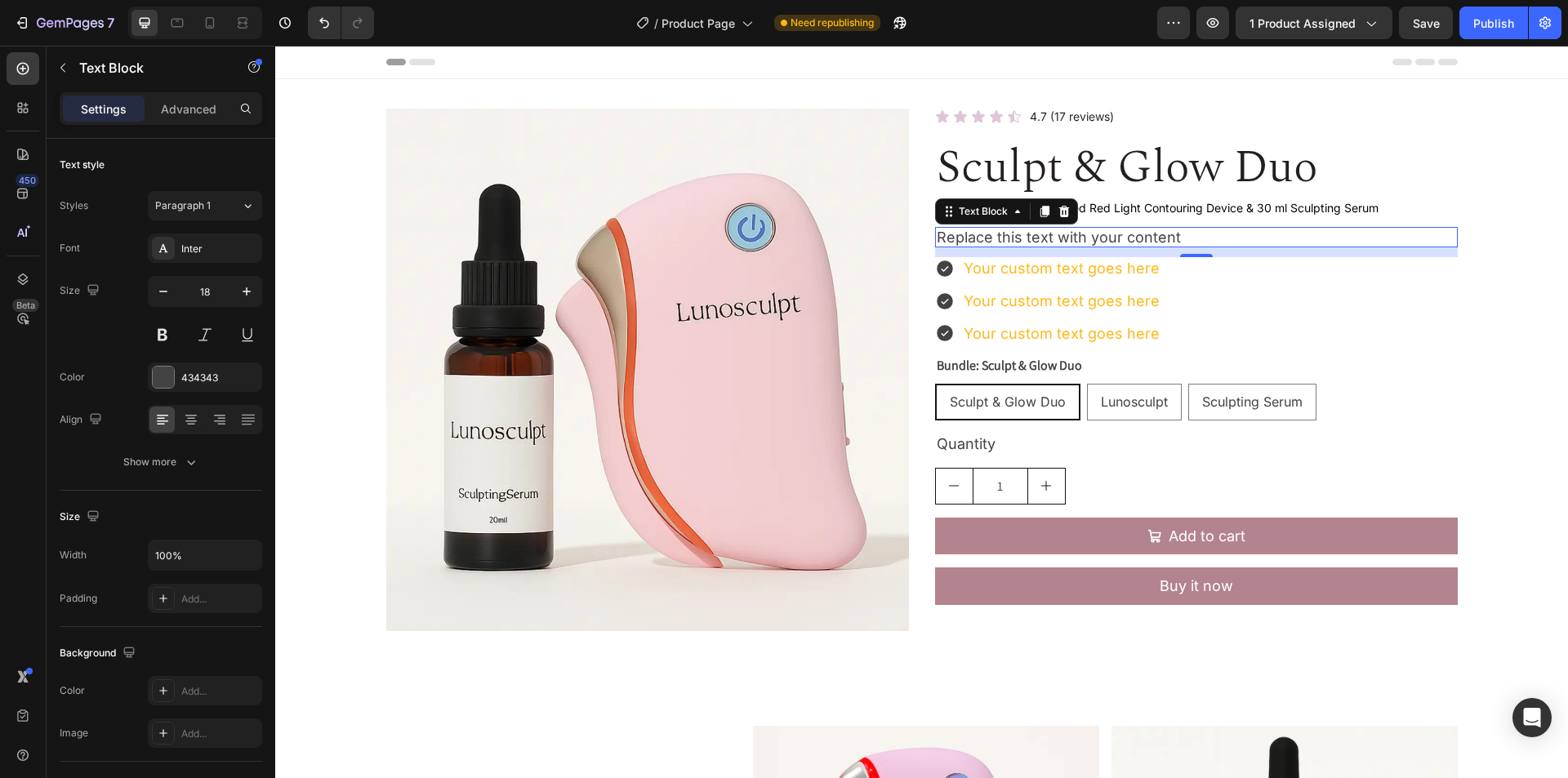
click at [1219, 238] on div "Replace this text with your content" at bounding box center [1196, 237] width 522 height 21
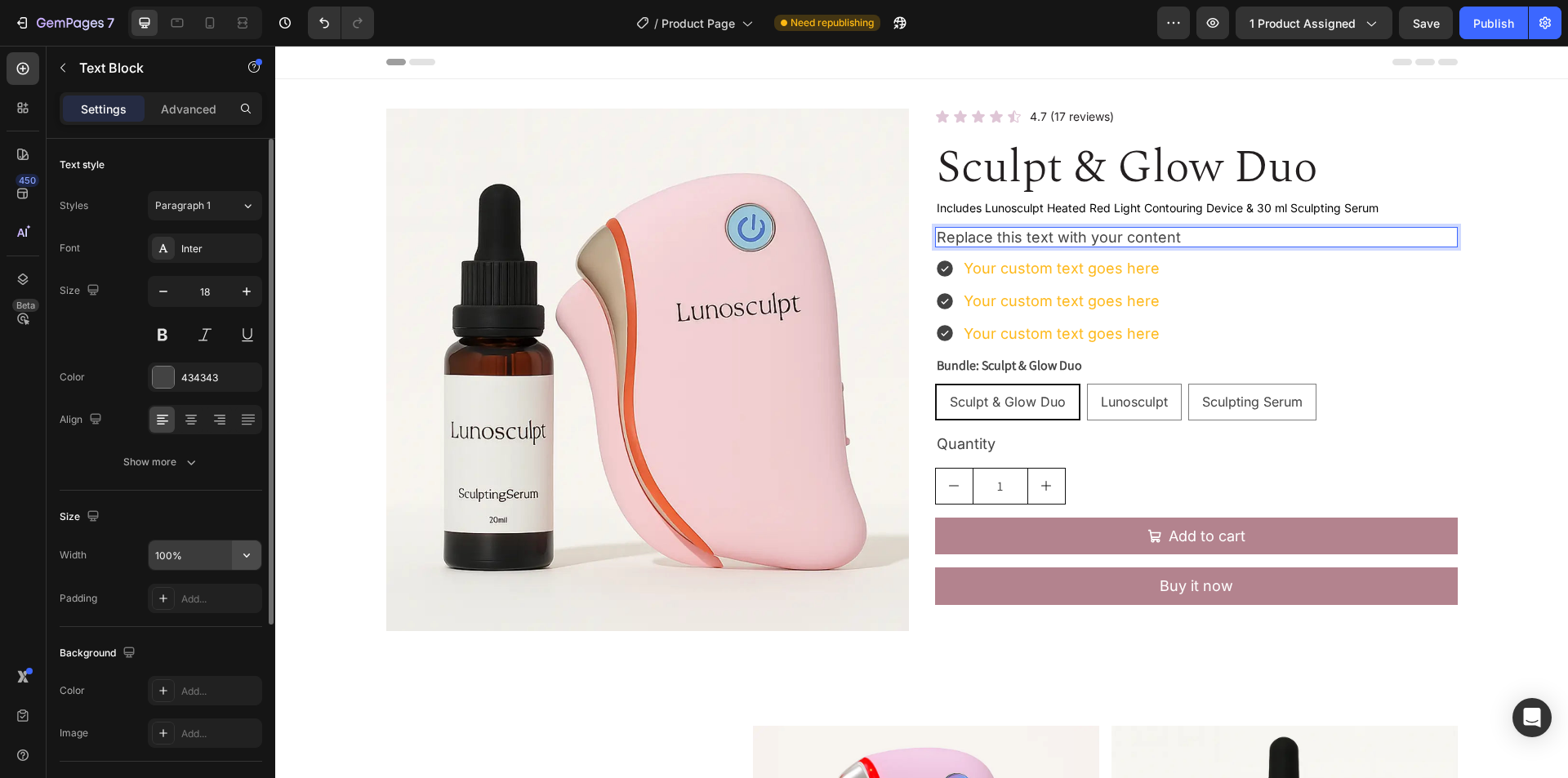
click at [248, 555] on icon "button" at bounding box center [246, 555] width 16 height 16
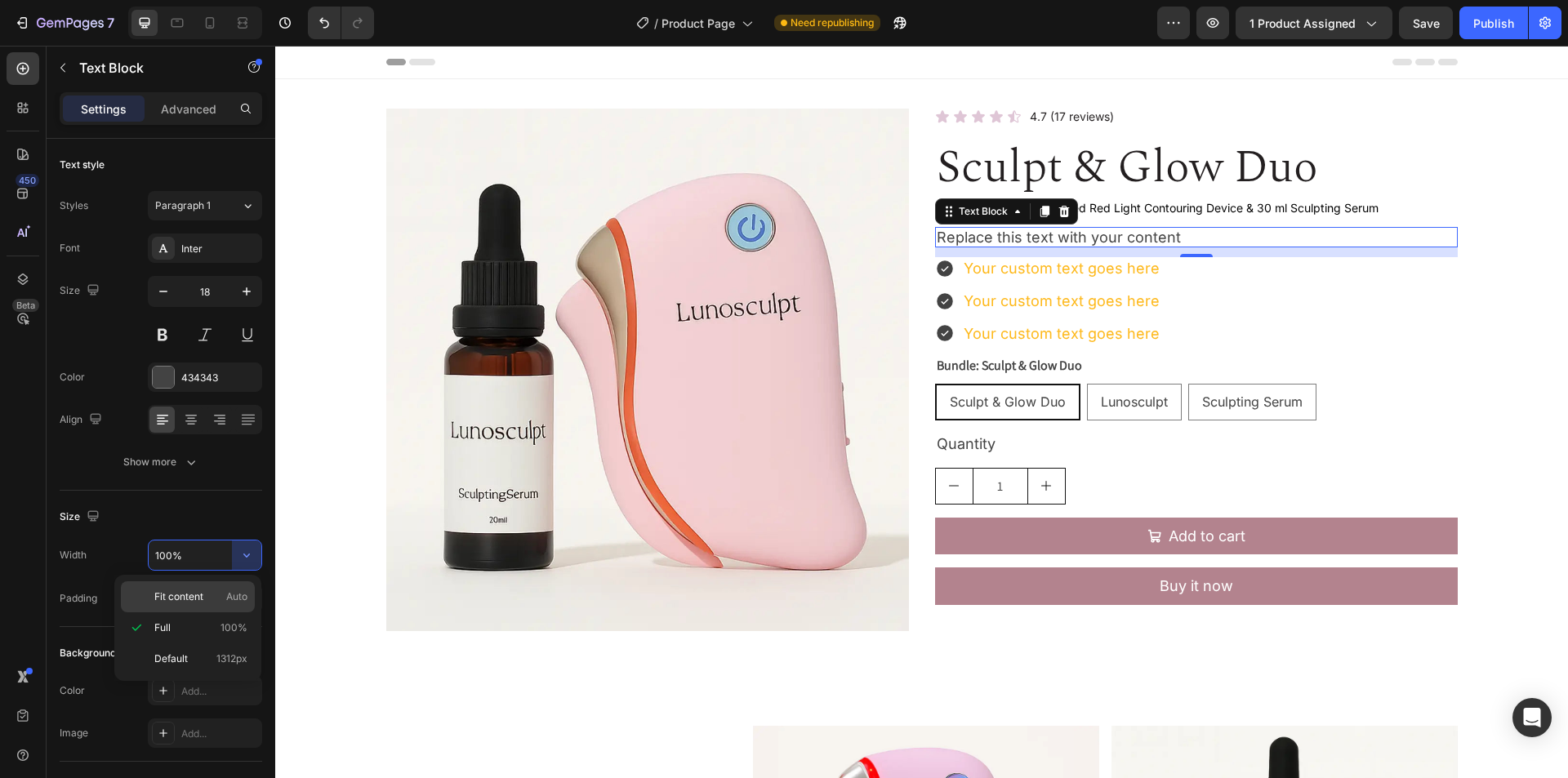
click at [219, 597] on p "Fit content Auto" at bounding box center [200, 597] width 93 height 15
type input "Auto"
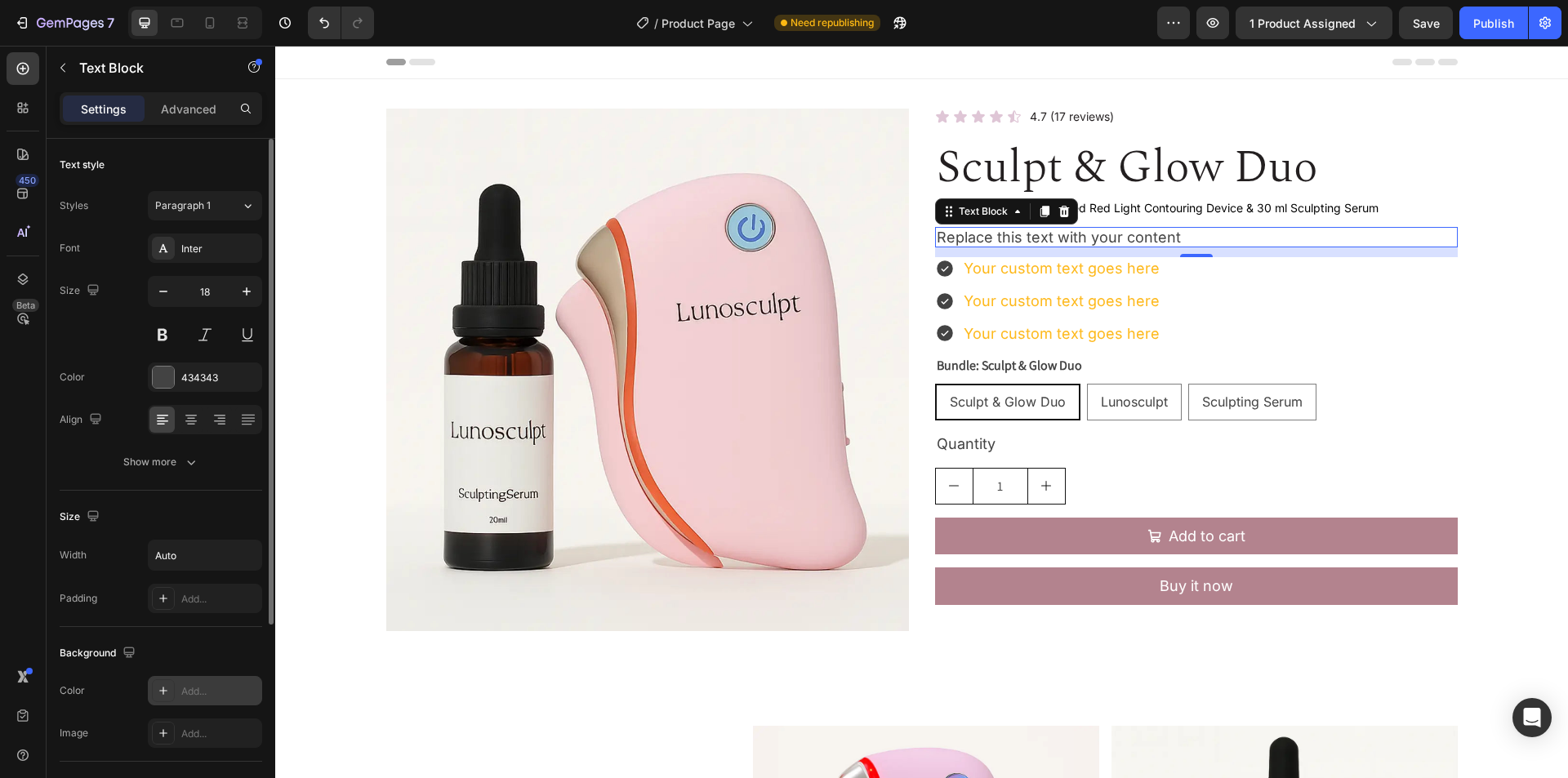
click at [205, 697] on div "Add..." at bounding box center [220, 691] width 77 height 15
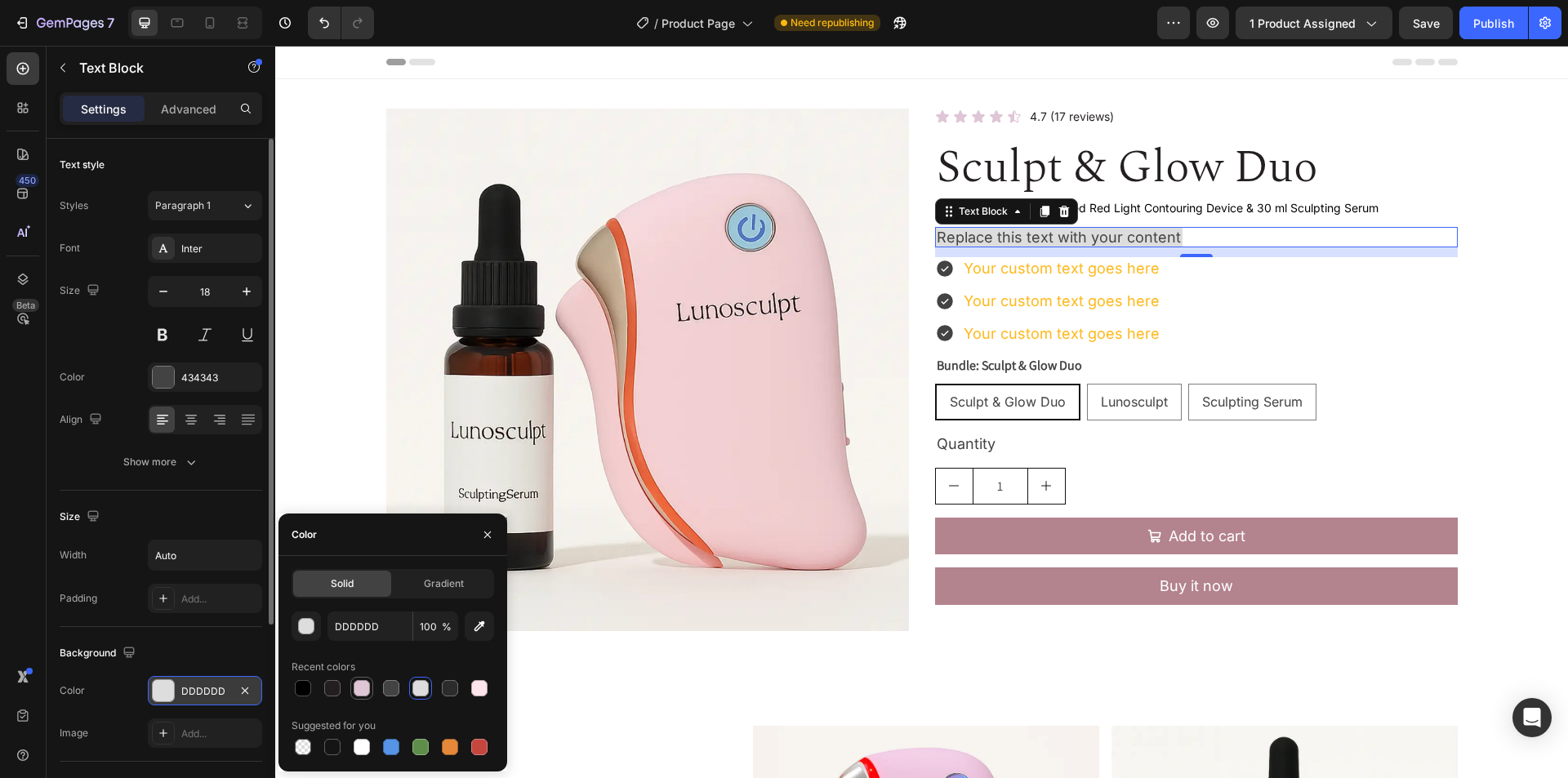
click at [358, 689] on div at bounding box center [361, 688] width 16 height 16
drag, startPoint x: 197, startPoint y: 697, endPoint x: 205, endPoint y: 697, distance: 8.0
click at [197, 697] on div "DFC6D6" at bounding box center [205, 691] width 48 height 15
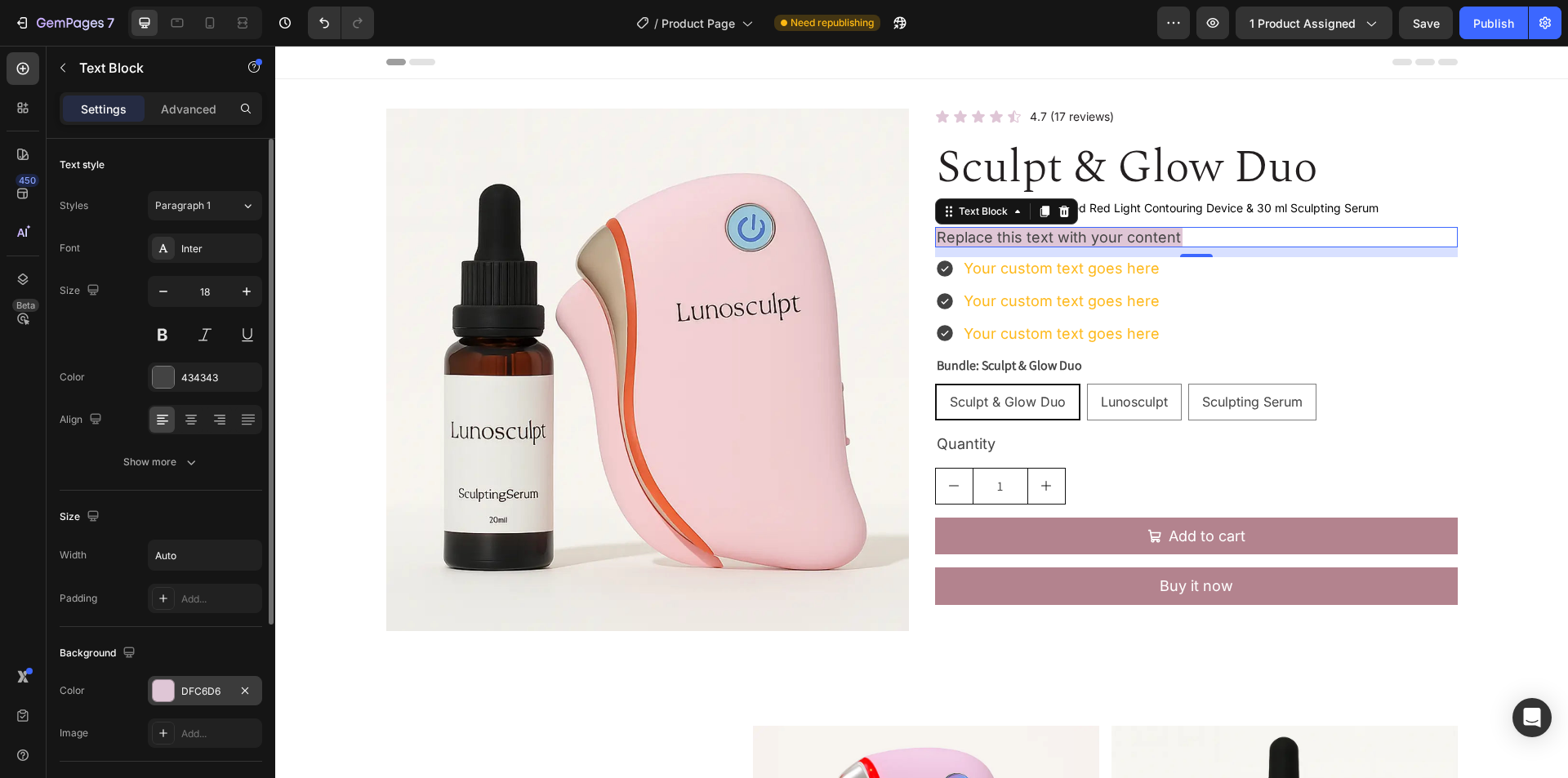
click at [205, 694] on div "DFC6D6" at bounding box center [205, 691] width 48 height 15
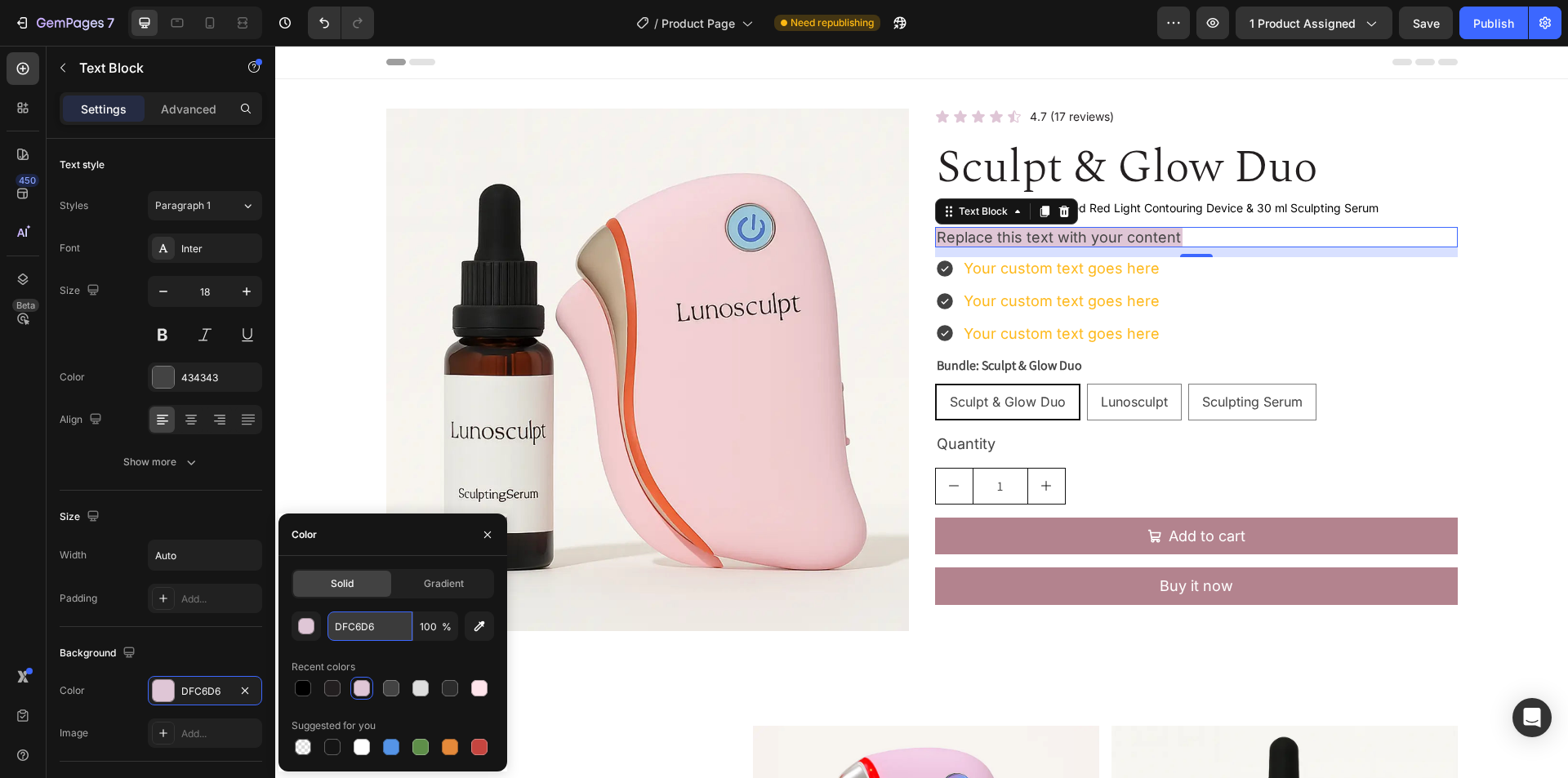
click at [387, 623] on input "DFC6D6" at bounding box center [370, 626] width 85 height 29
paste input "#FFE4EB"
click at [421, 662] on div "Recent colors" at bounding box center [392, 667] width 203 height 27
type input "FFE4EB"
click at [490, 529] on icon "button" at bounding box center [487, 535] width 13 height 13
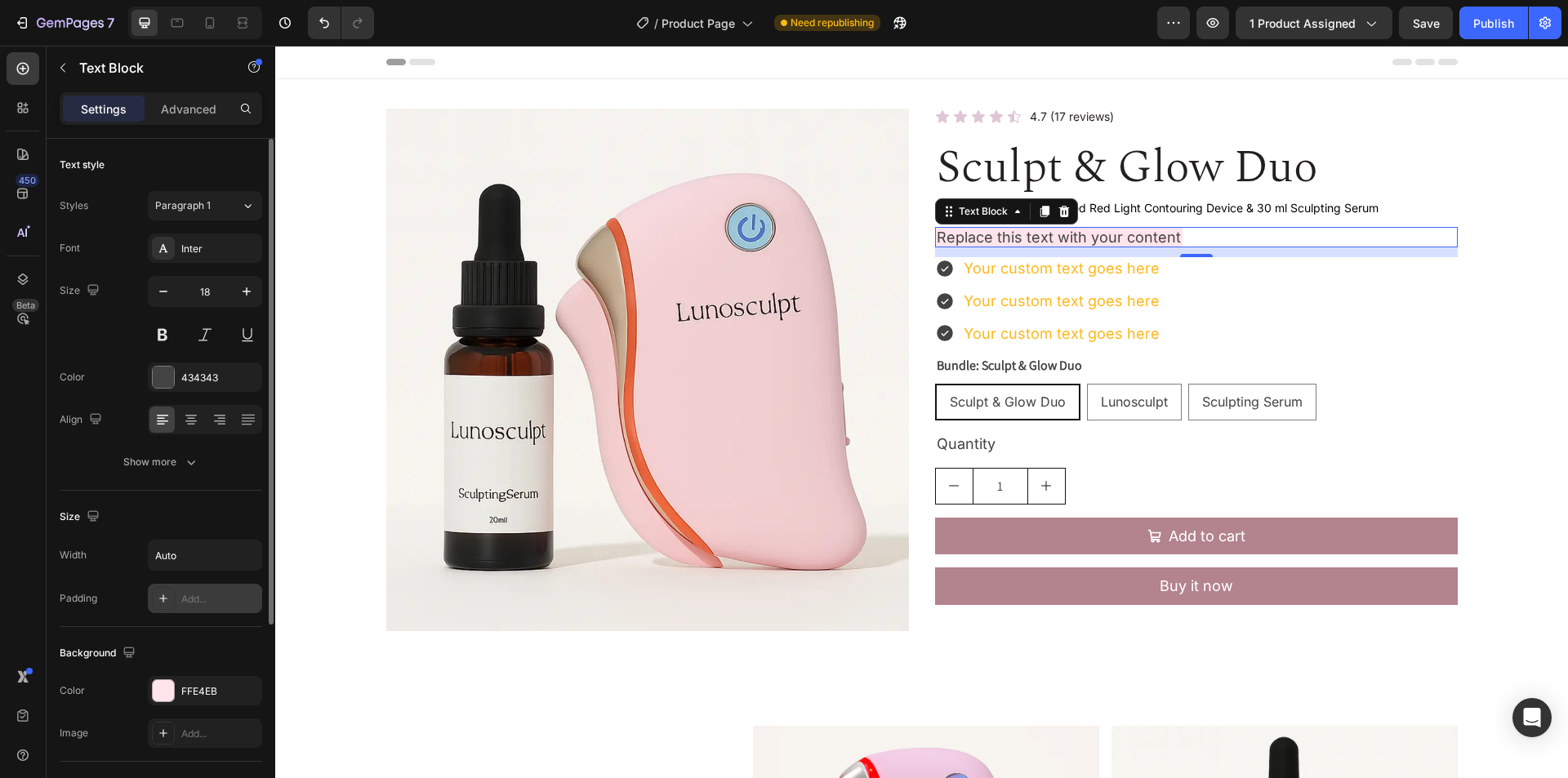
click at [216, 605] on div "Add..." at bounding box center [220, 599] width 77 height 15
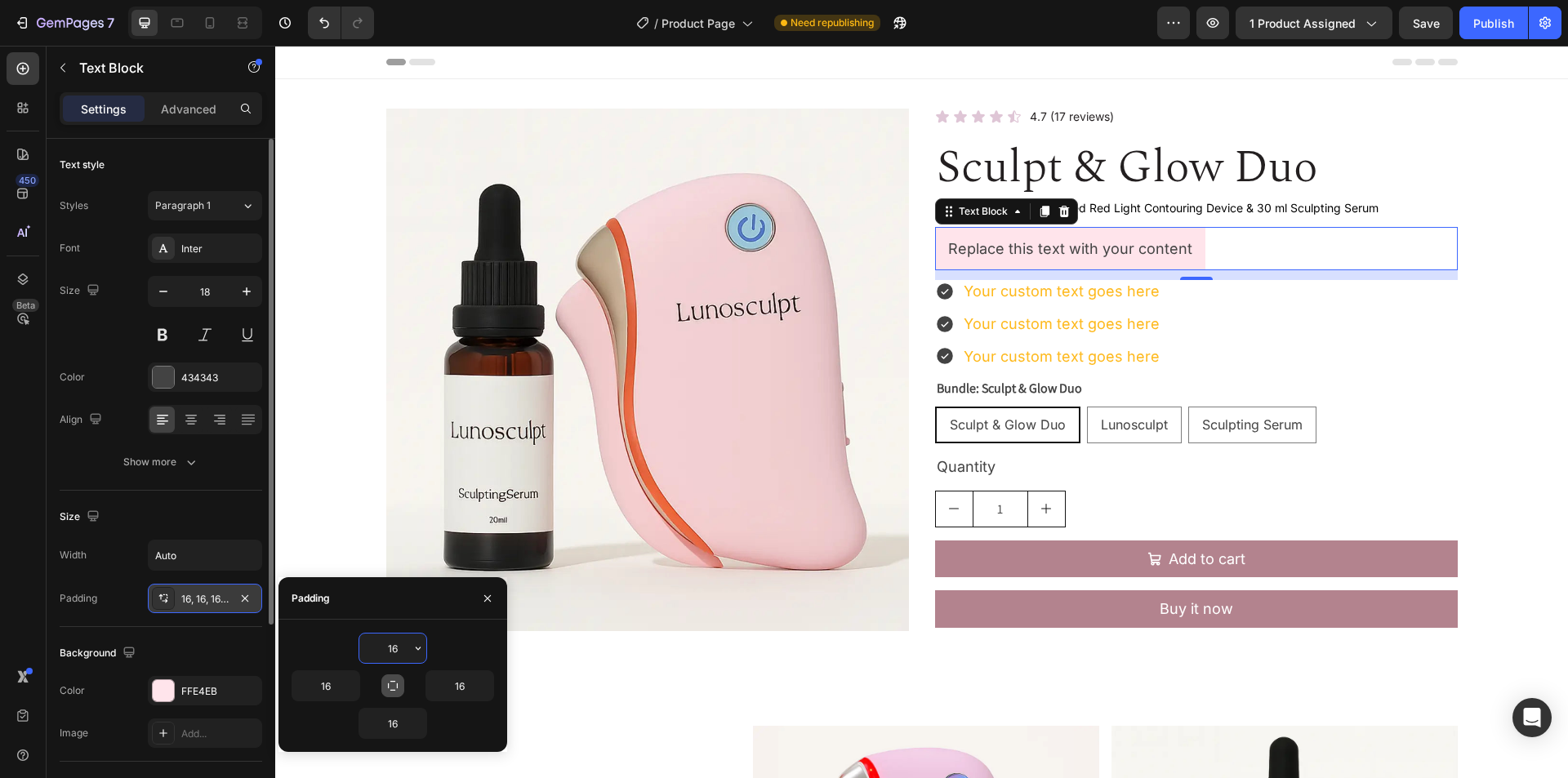
click at [392, 685] on icon "button" at bounding box center [392, 686] width 13 height 13
click at [413, 655] on button "button" at bounding box center [418, 648] width 16 height 29
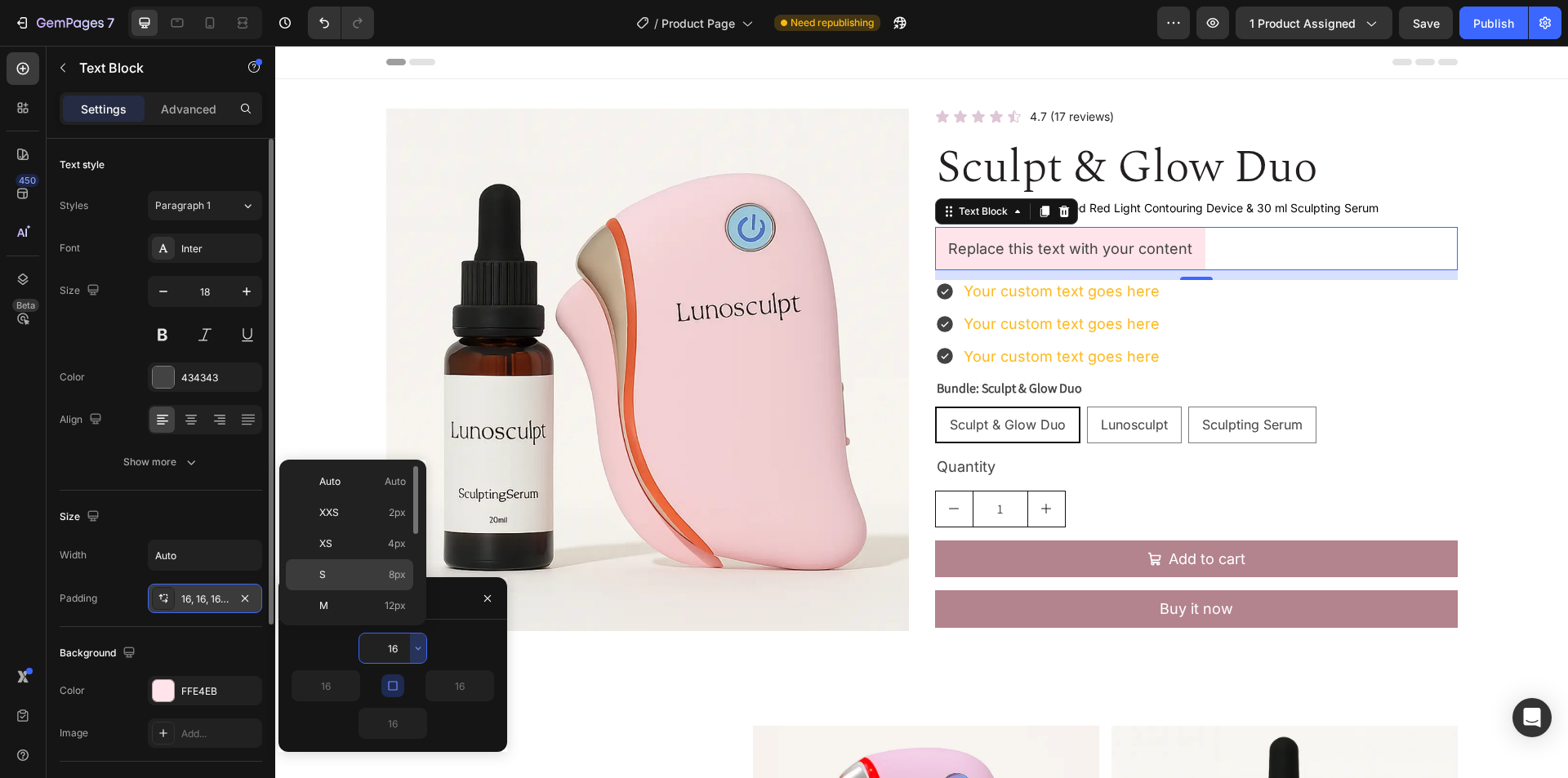
click at [384, 578] on p "S 8px" at bounding box center [363, 574] width 87 height 15
type input "8"
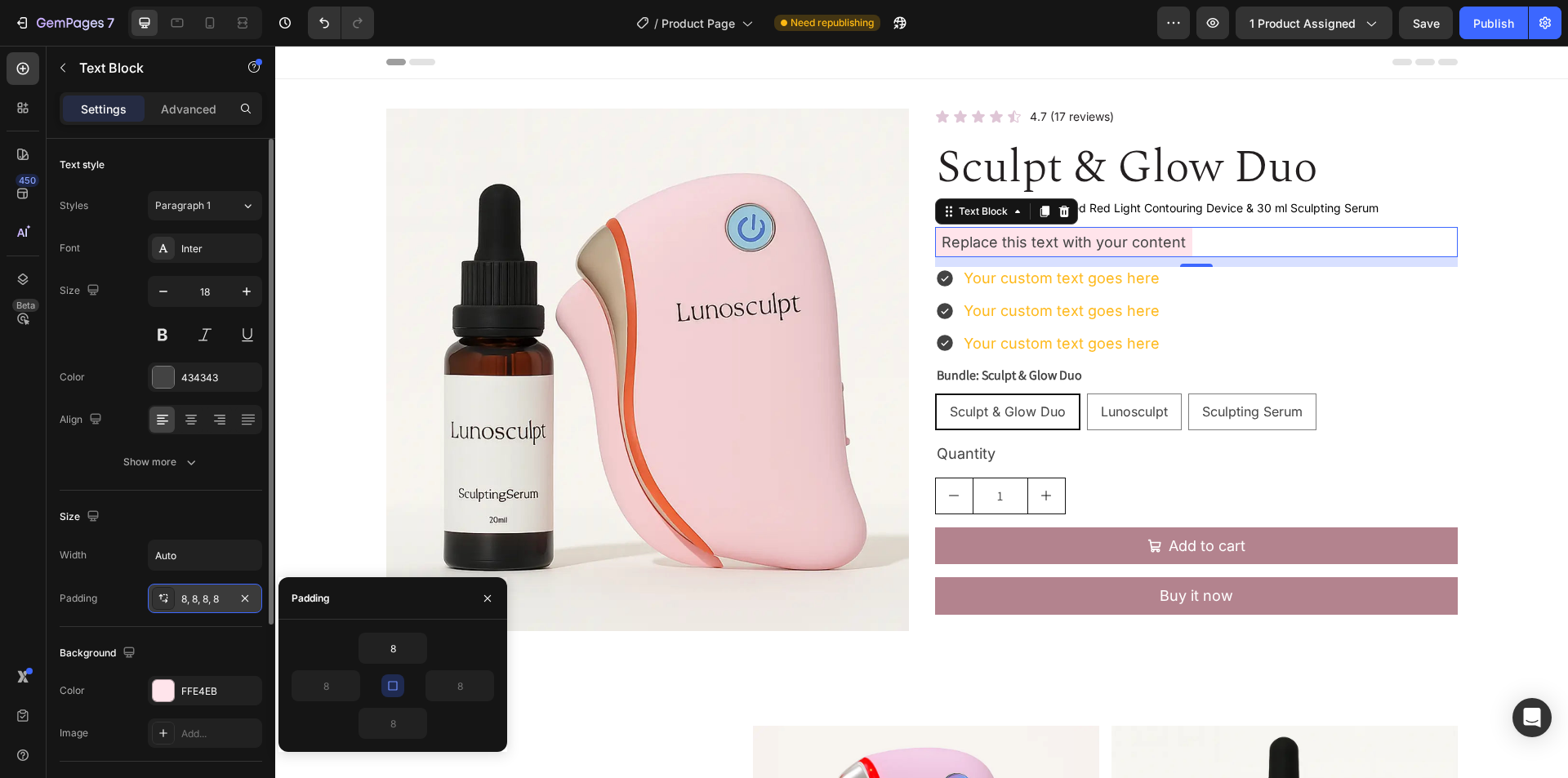
click at [392, 689] on icon "button" at bounding box center [392, 686] width 13 height 13
click at [346, 690] on icon "button" at bounding box center [351, 686] width 13 height 13
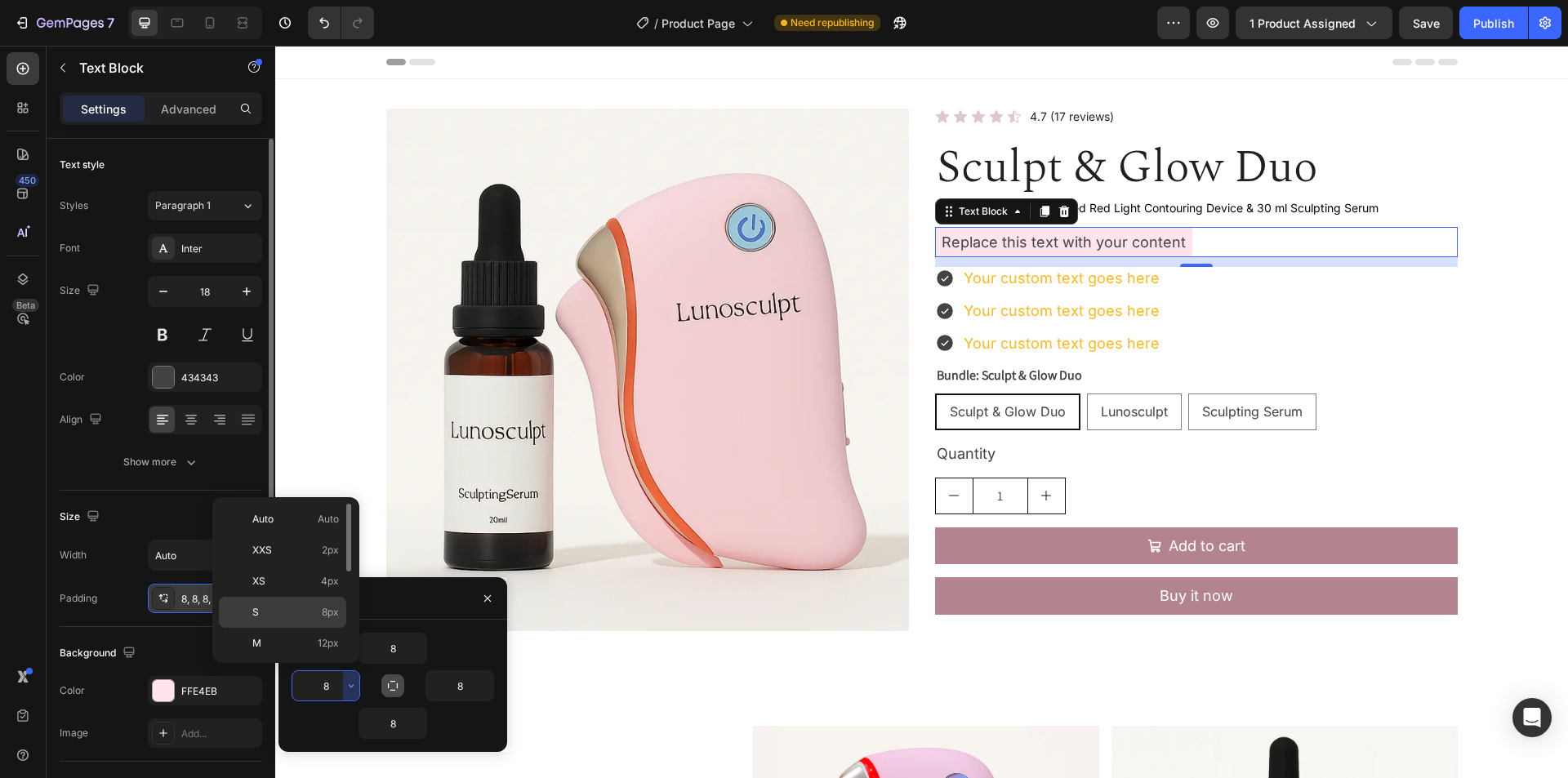
scroll to position [81, 0]
click at [290, 589] on p "L 16px" at bounding box center [296, 592] width 87 height 15
type input "16"
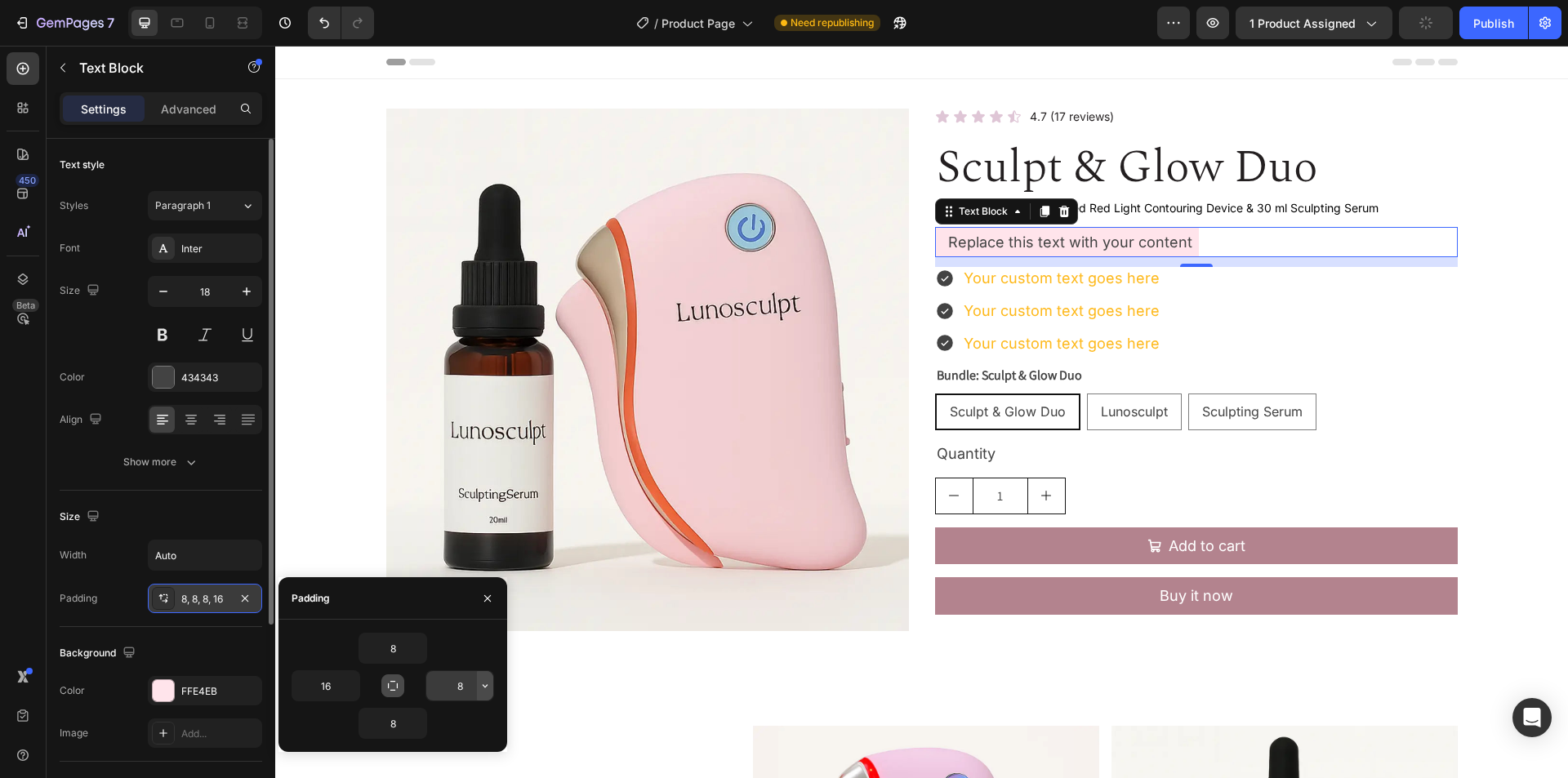
click at [484, 688] on icon "button" at bounding box center [485, 686] width 13 height 13
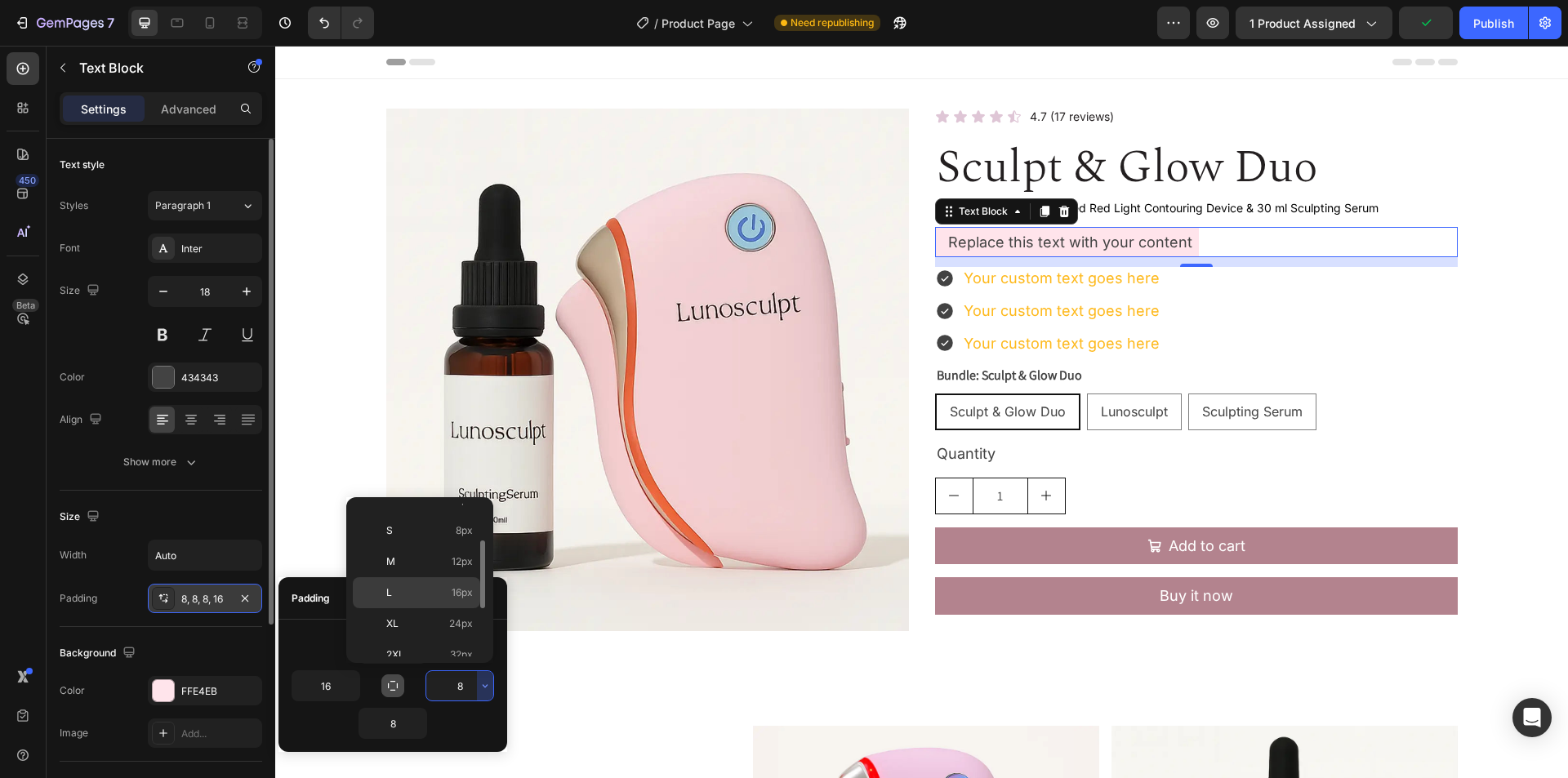
click at [425, 591] on p "L 16px" at bounding box center [429, 592] width 87 height 15
type input "16"
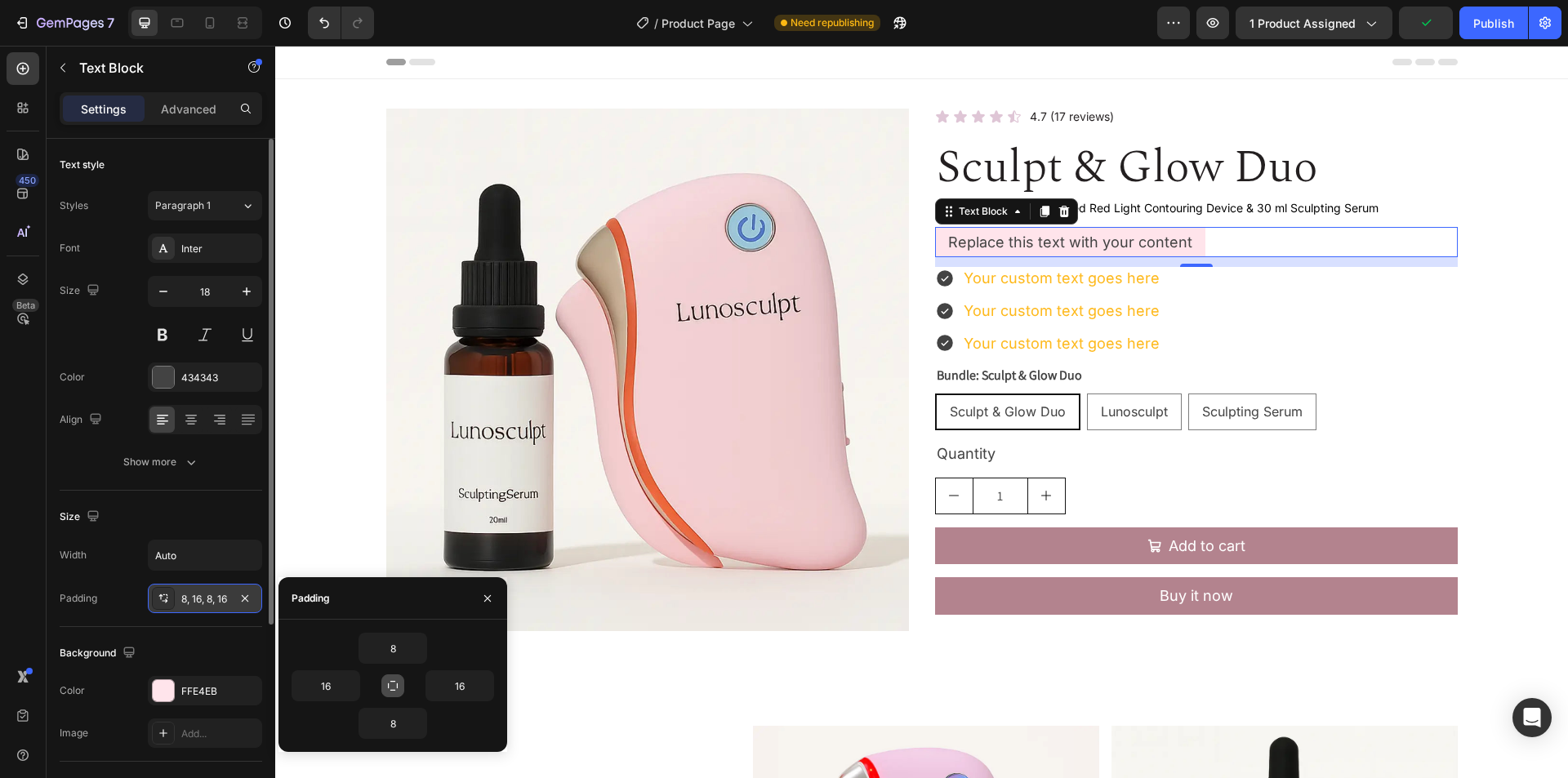
click at [328, 661] on div "8" at bounding box center [392, 648] width 203 height 31
click at [174, 22] on icon at bounding box center [177, 23] width 16 height 16
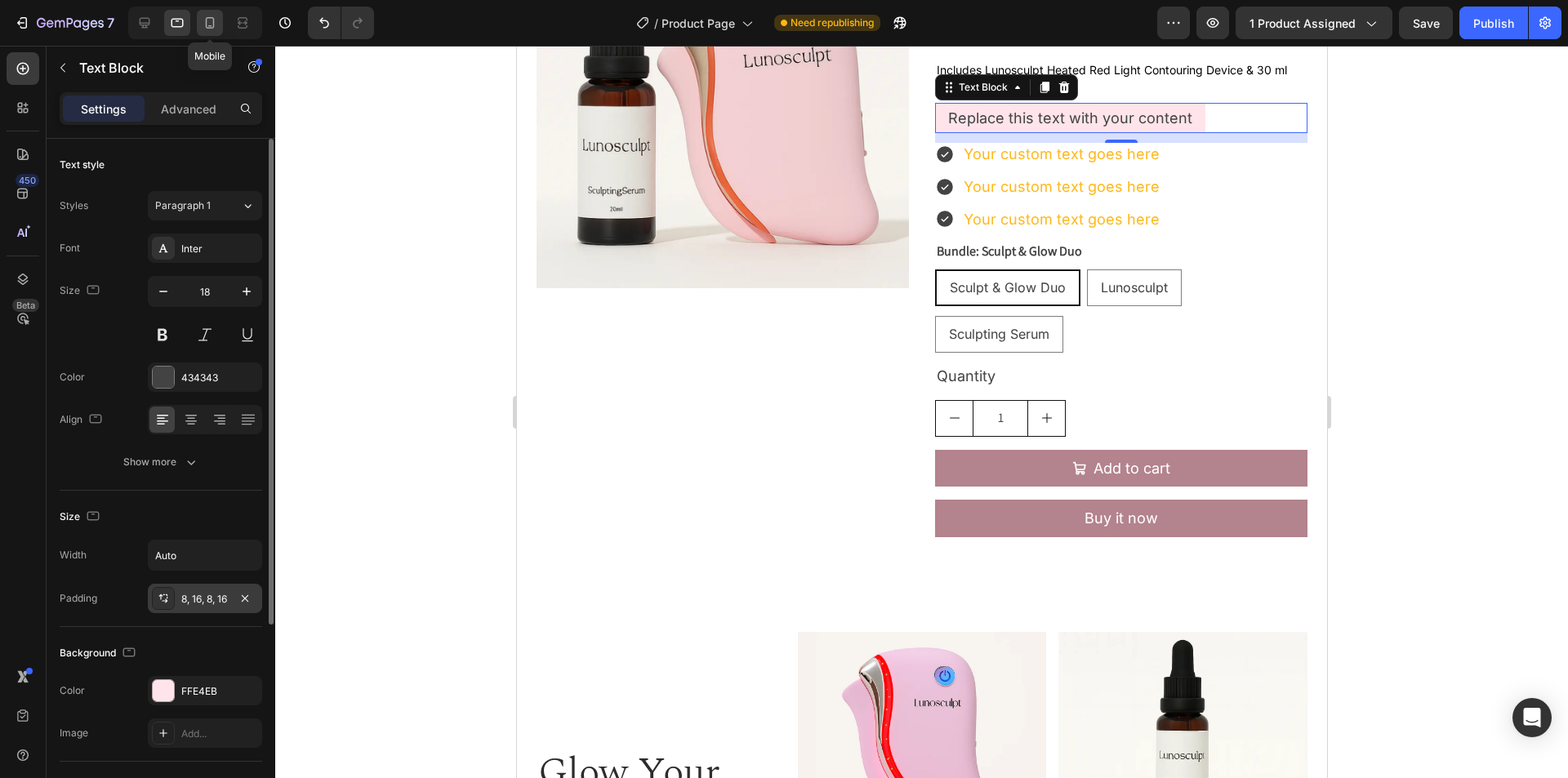
click at [206, 24] on icon at bounding box center [210, 22] width 9 height 12
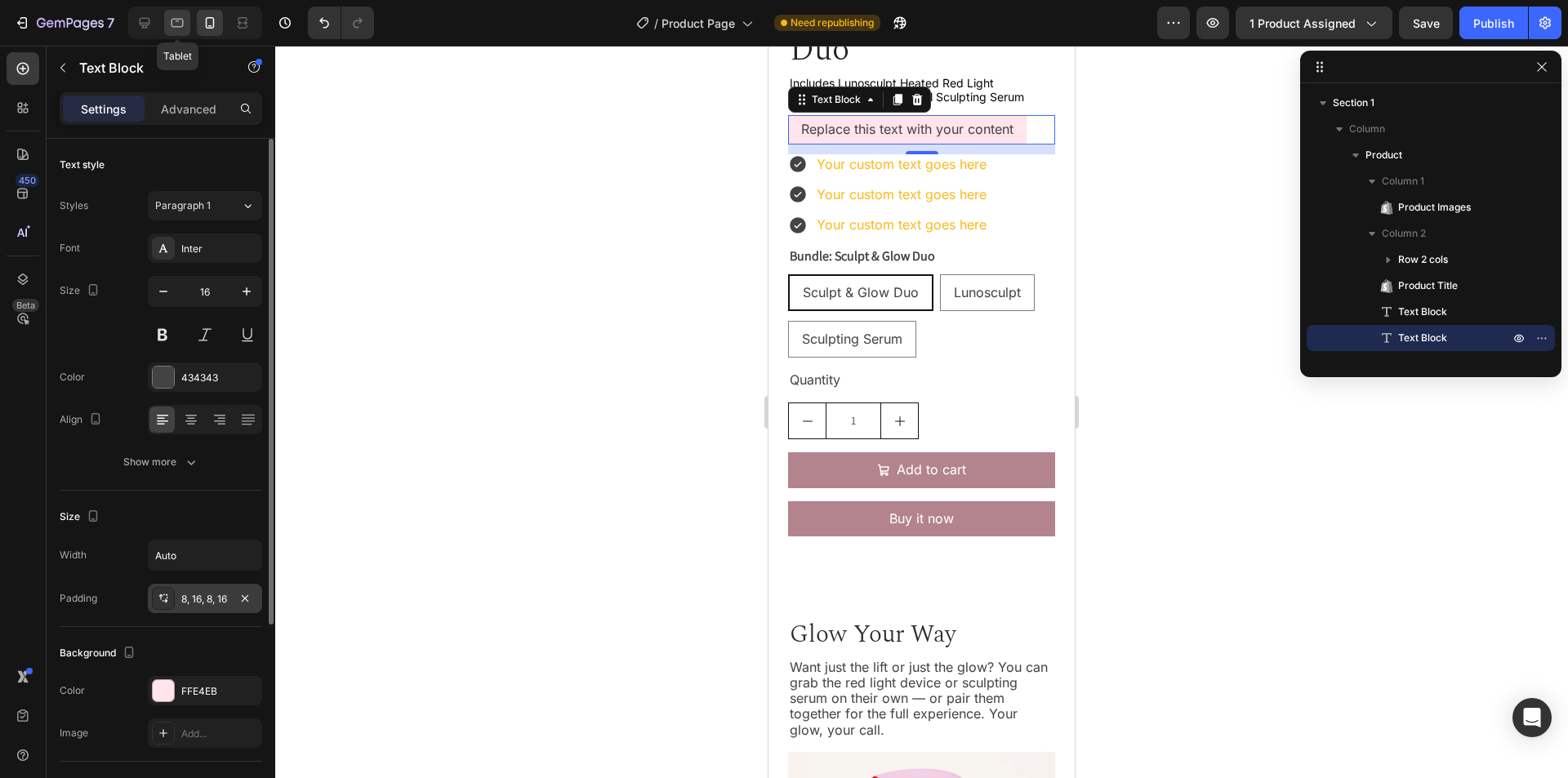
click at [178, 25] on icon at bounding box center [177, 23] width 16 height 16
type input "18"
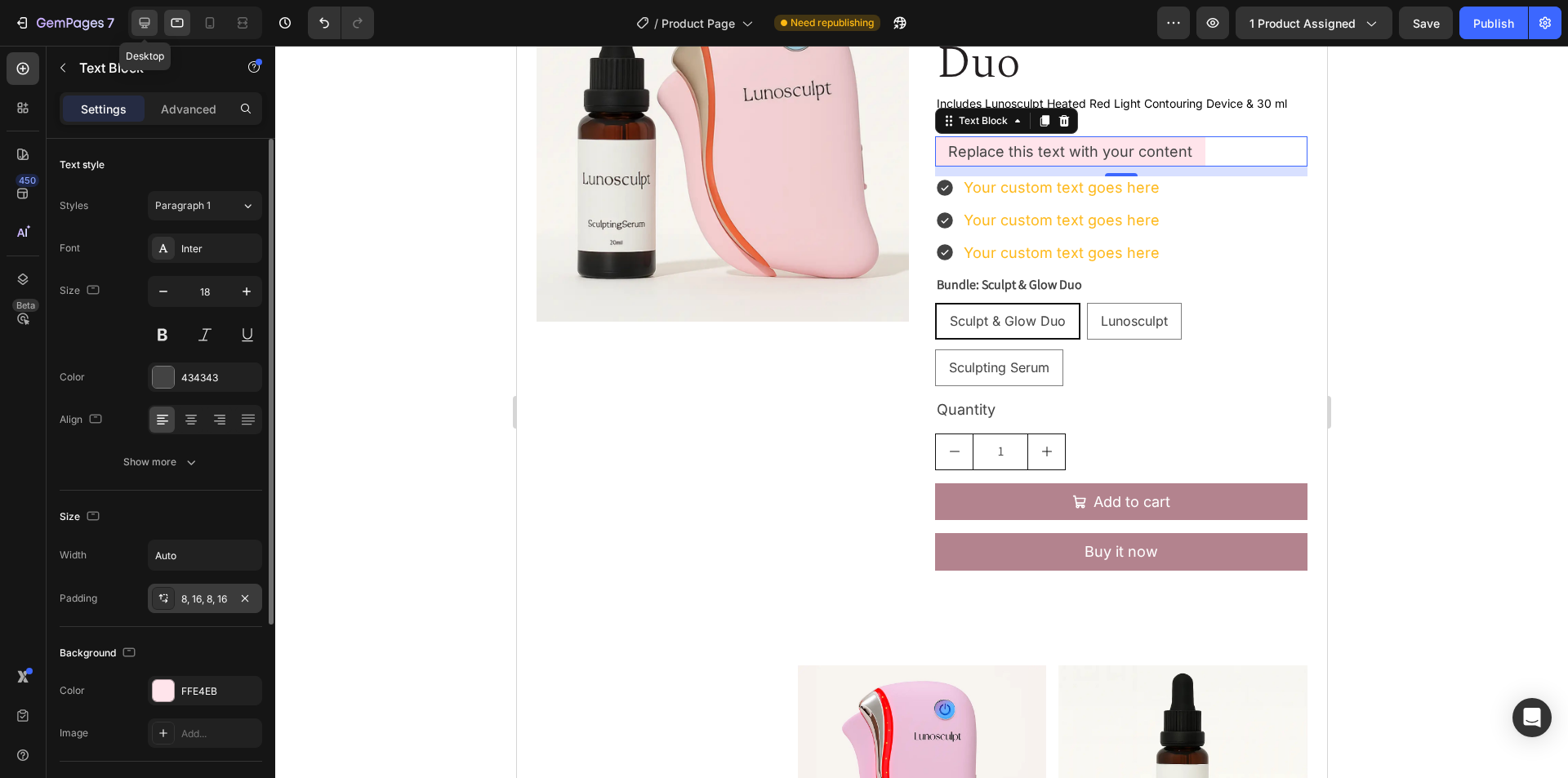
click at [141, 19] on icon at bounding box center [145, 23] width 11 height 11
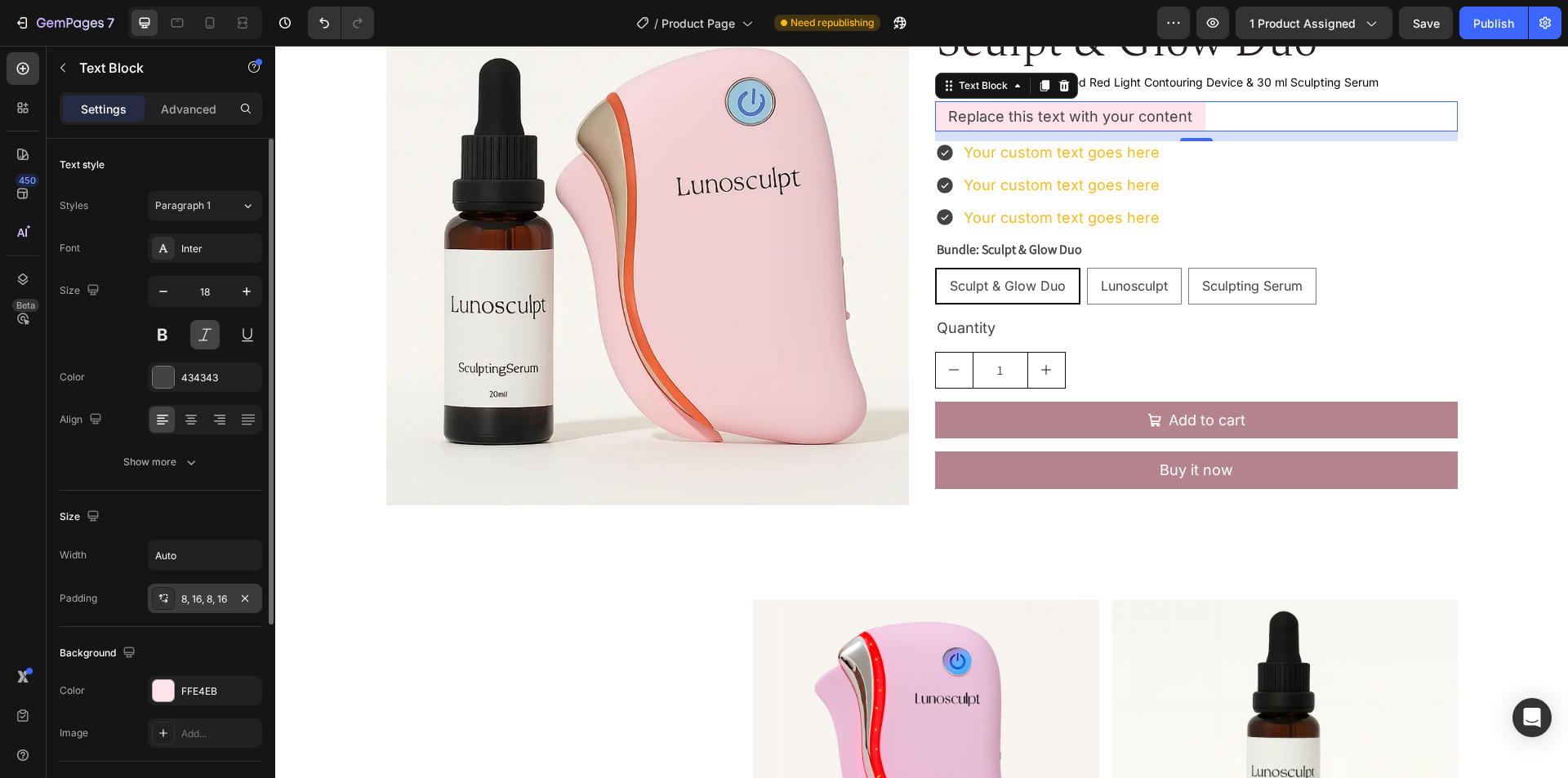
scroll to position [124, 0]
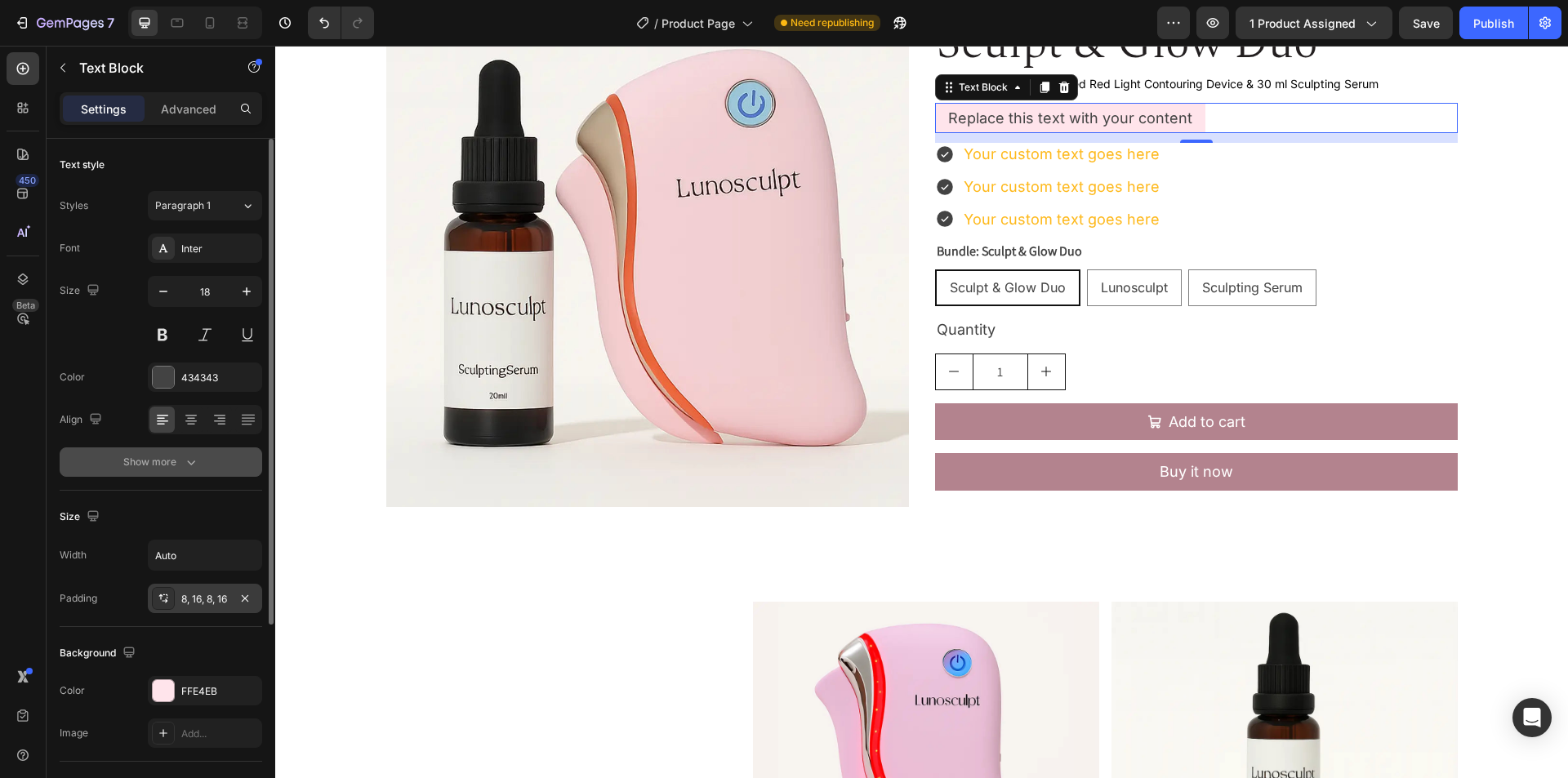
click at [154, 458] on div "Show more" at bounding box center [161, 462] width 76 height 16
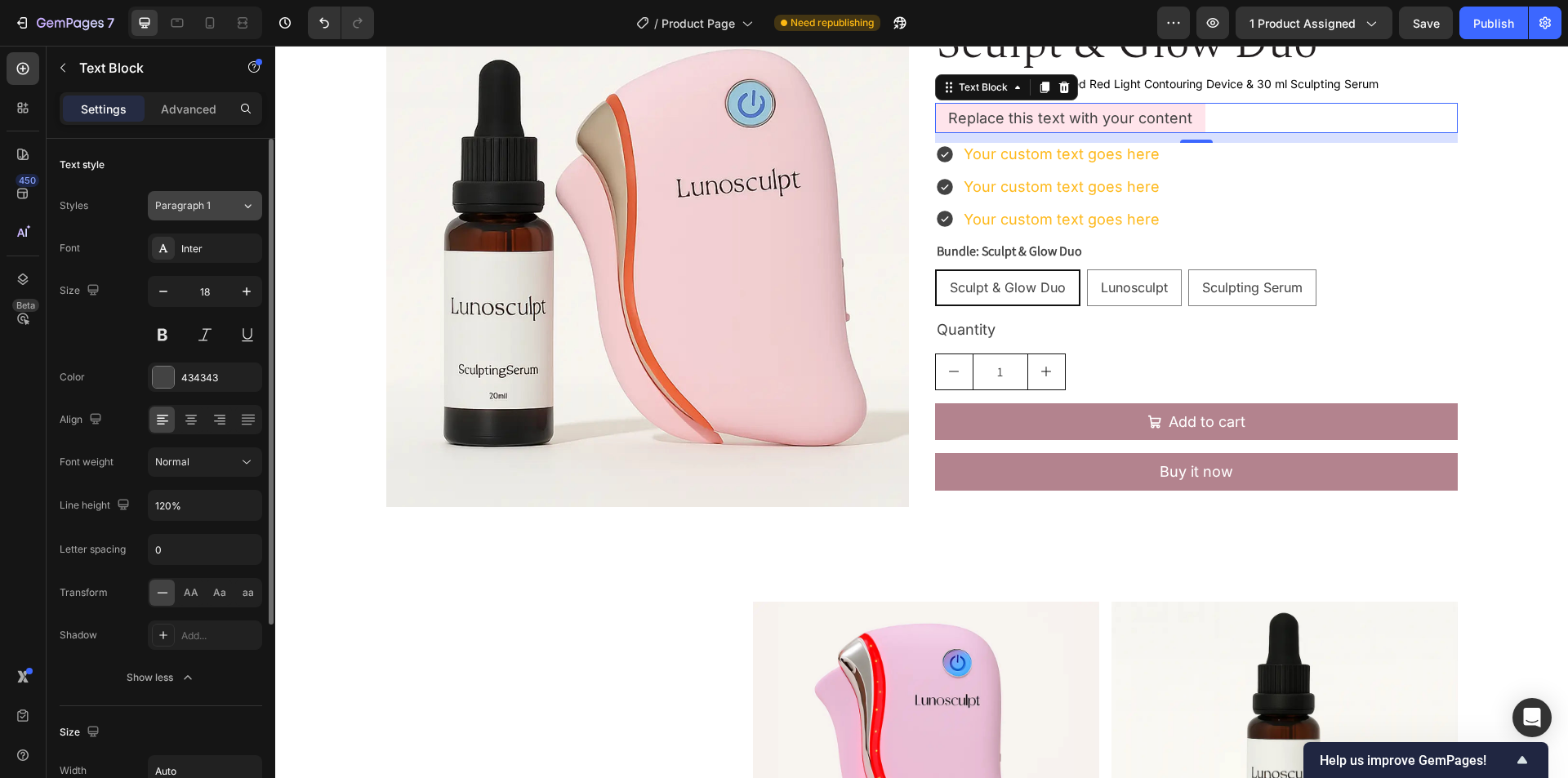
click at [238, 202] on div "Paragraph 1" at bounding box center [197, 205] width 86 height 15
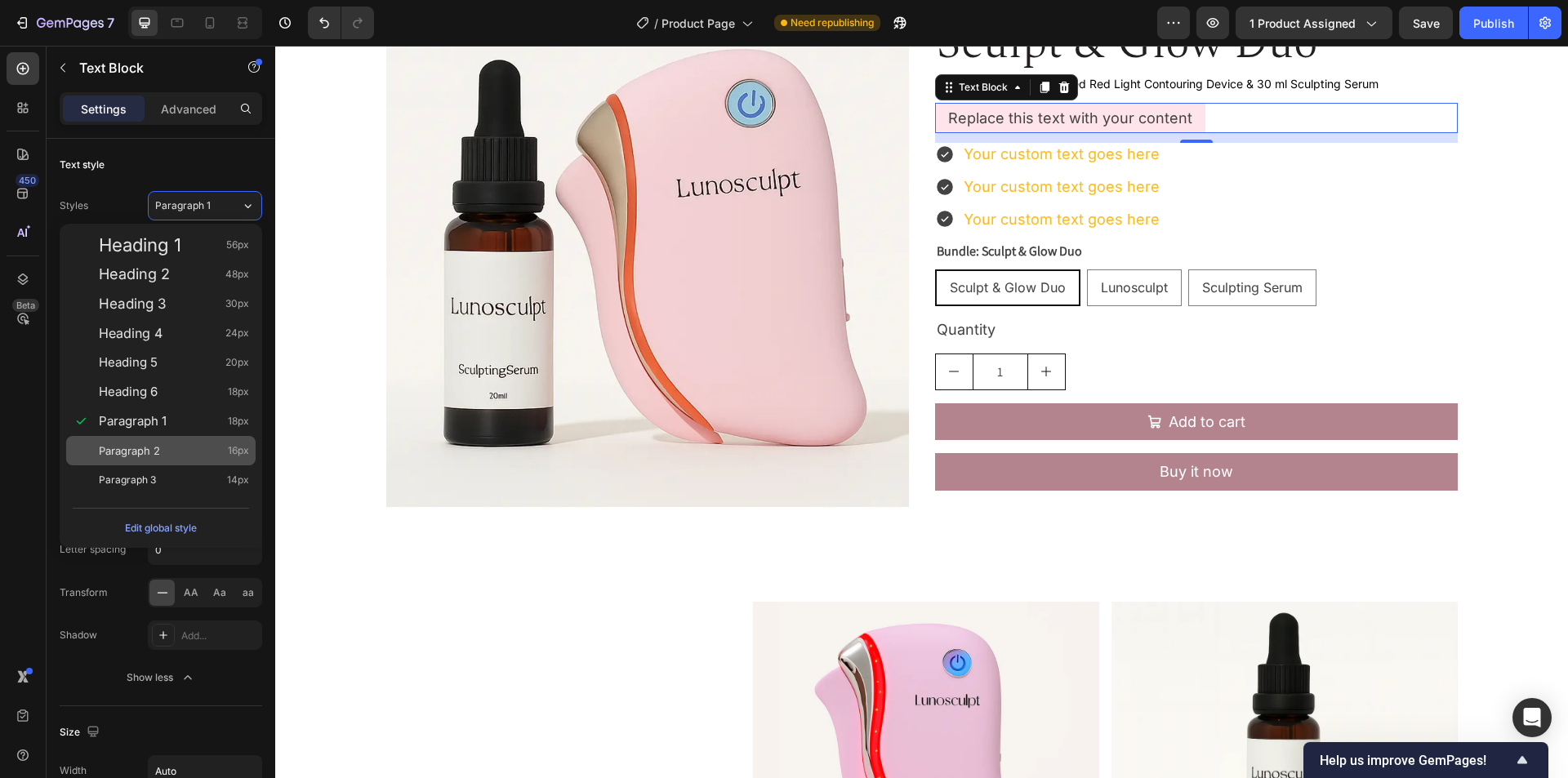
click at [210, 448] on div "Paragraph 2 16px" at bounding box center [174, 451] width 151 height 16
type input "16"
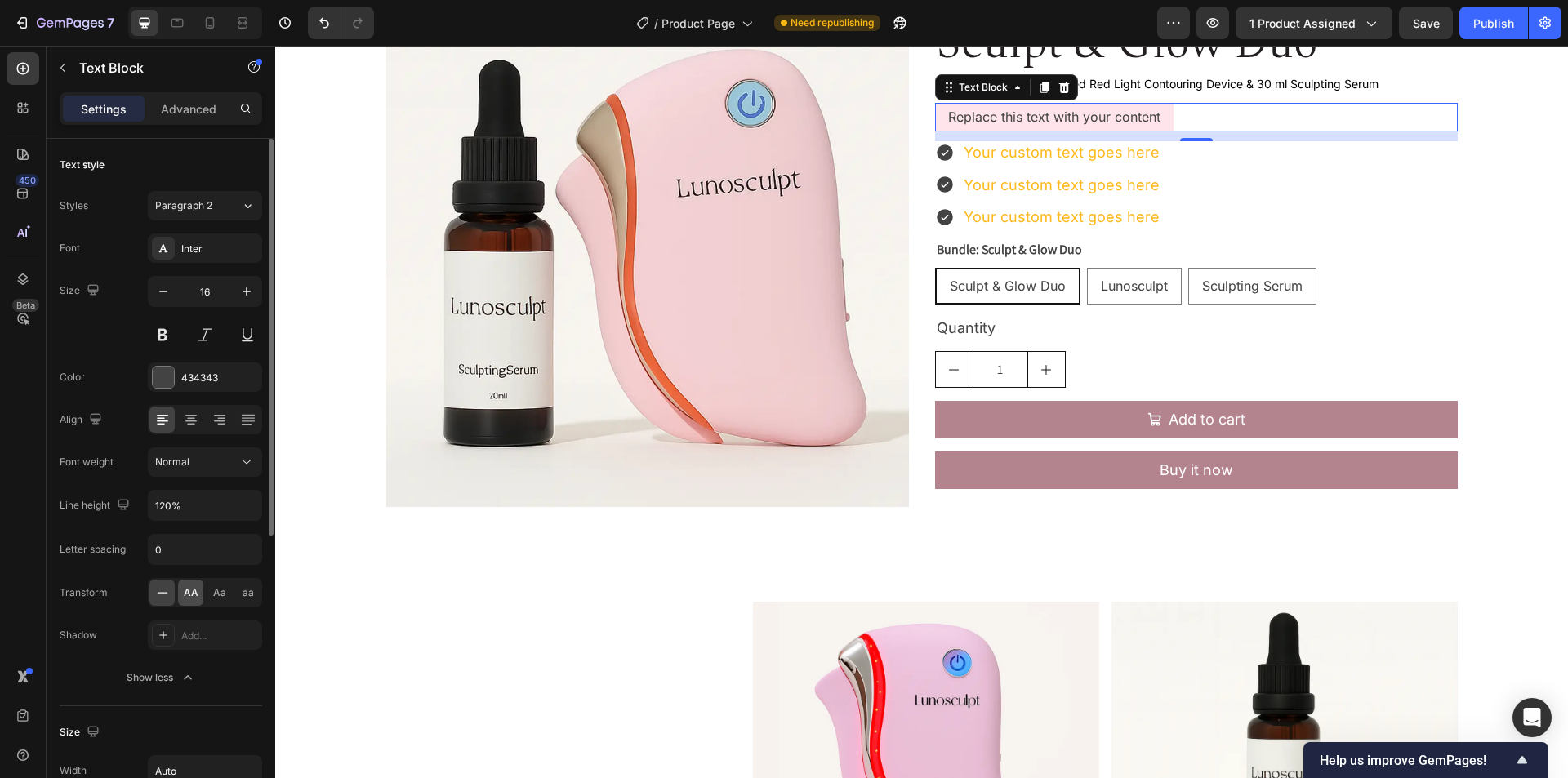
click at [187, 598] on span "AA" at bounding box center [191, 592] width 15 height 15
click at [223, 378] on div "434343" at bounding box center [205, 378] width 48 height 15
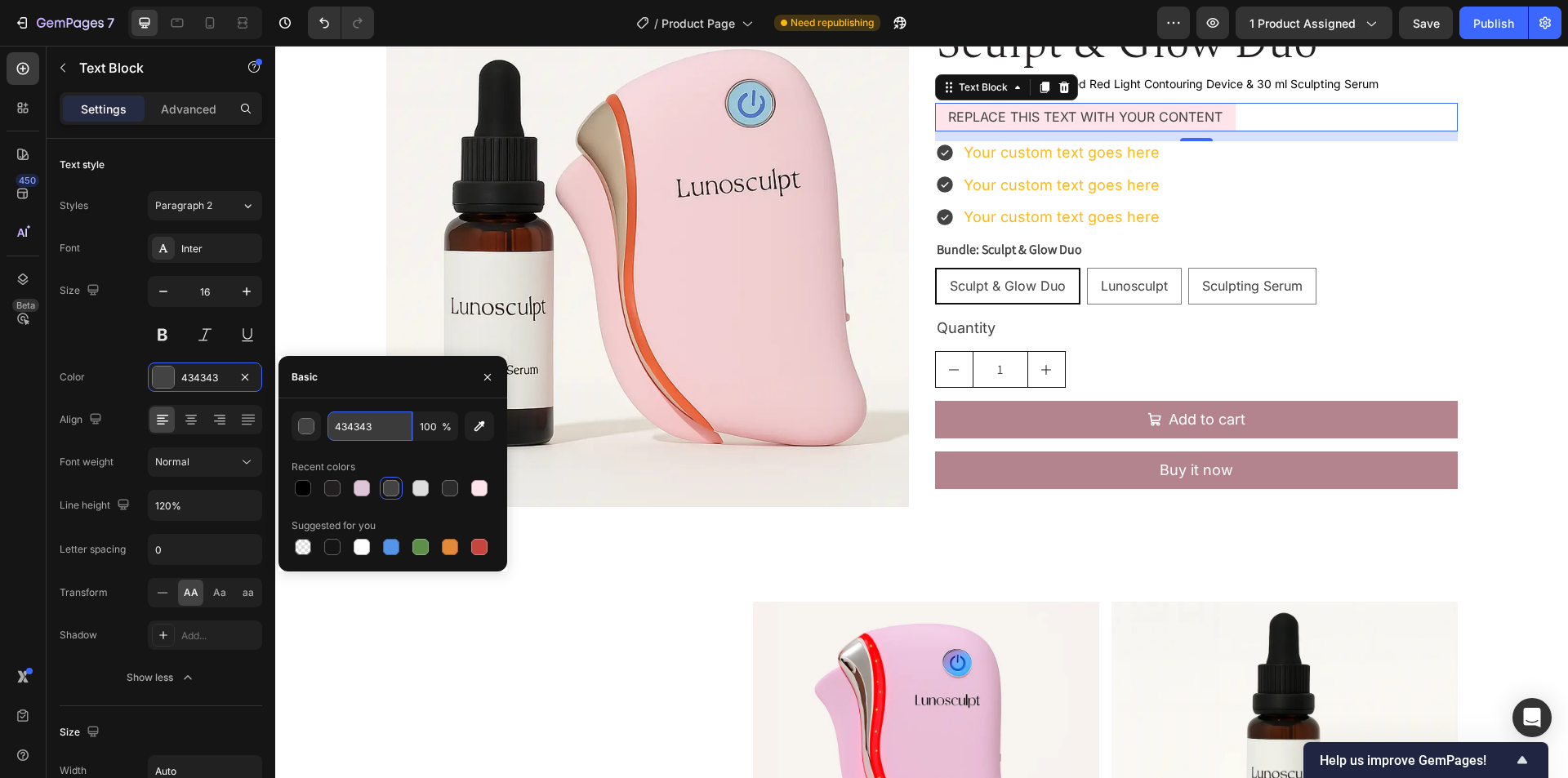
click at [387, 434] on input "434343" at bounding box center [370, 426] width 85 height 29
paste input "#000000"
click at [435, 462] on div "Recent colors" at bounding box center [392, 467] width 203 height 27
type input "000000"
drag, startPoint x: 56, startPoint y: 348, endPoint x: 139, endPoint y: 430, distance: 116.7
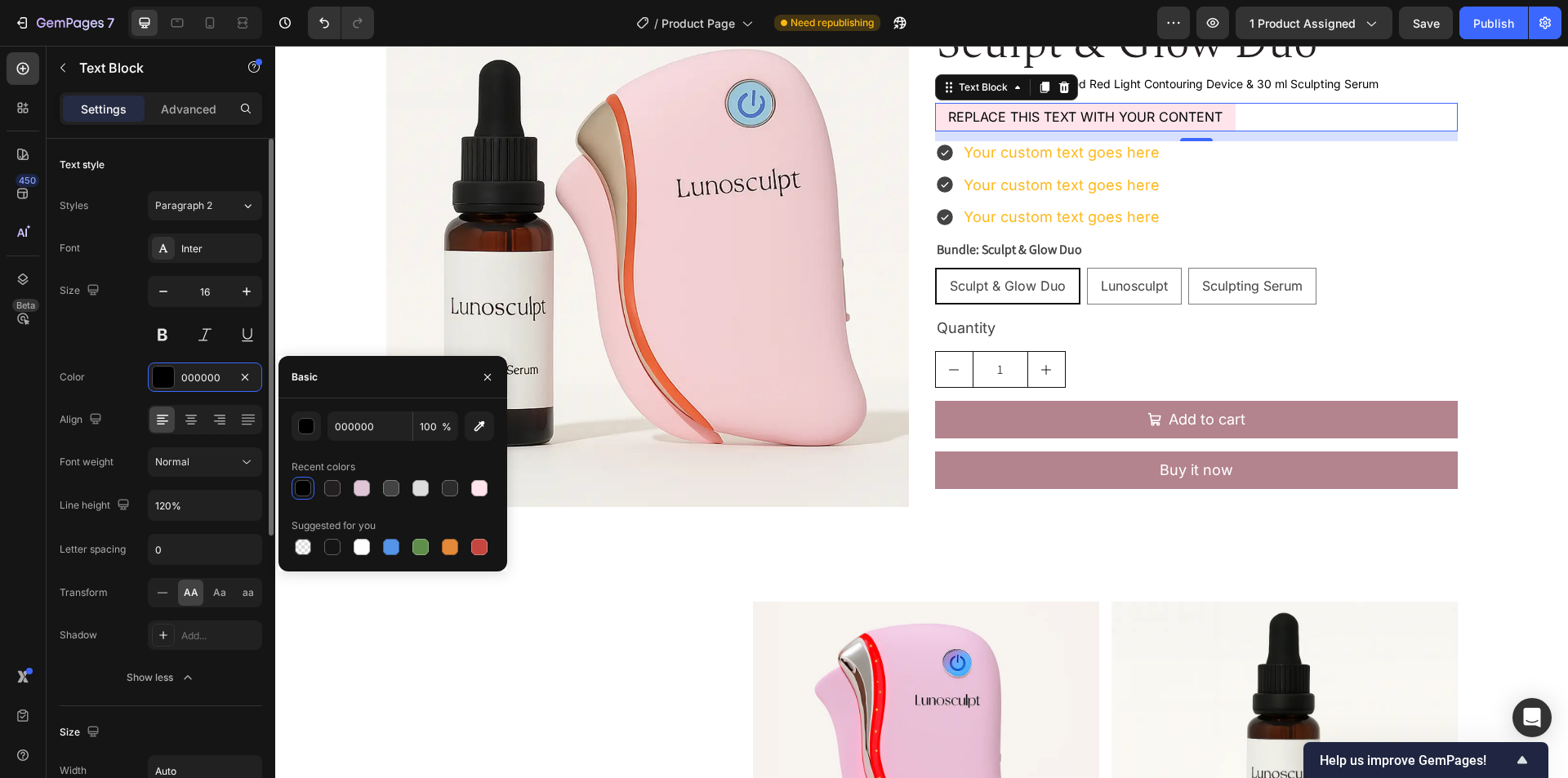
click at [58, 348] on div "Text style Styles Paragraph 2 Font Inter Size 16 Color 000000 Align Font weight…" at bounding box center [161, 730] width 228 height 1183
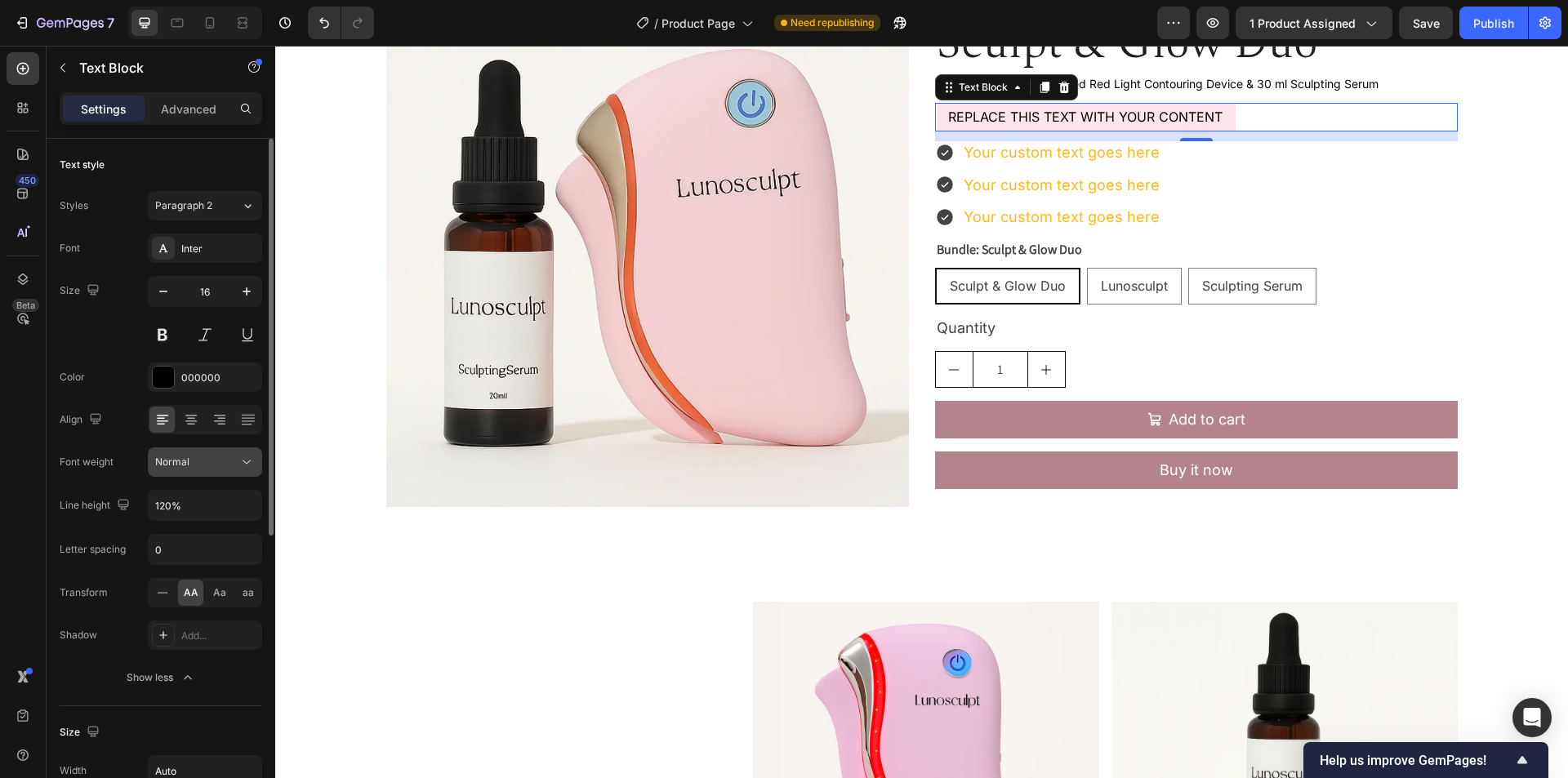
click at [197, 465] on div "Normal" at bounding box center [197, 462] width 83 height 15
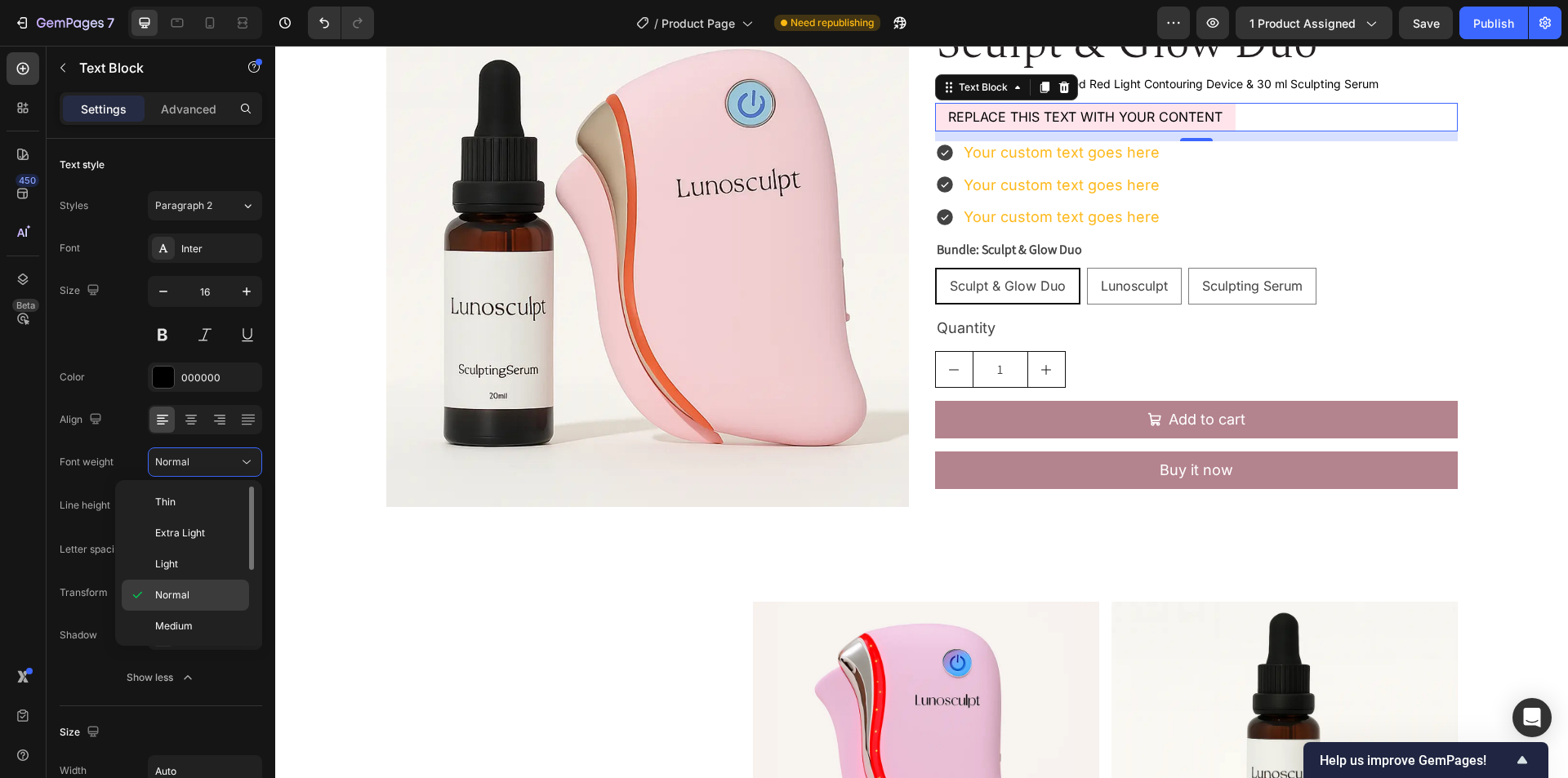
scroll to position [81, 0]
click at [183, 606] on p "Bold" at bounding box center [198, 606] width 87 height 15
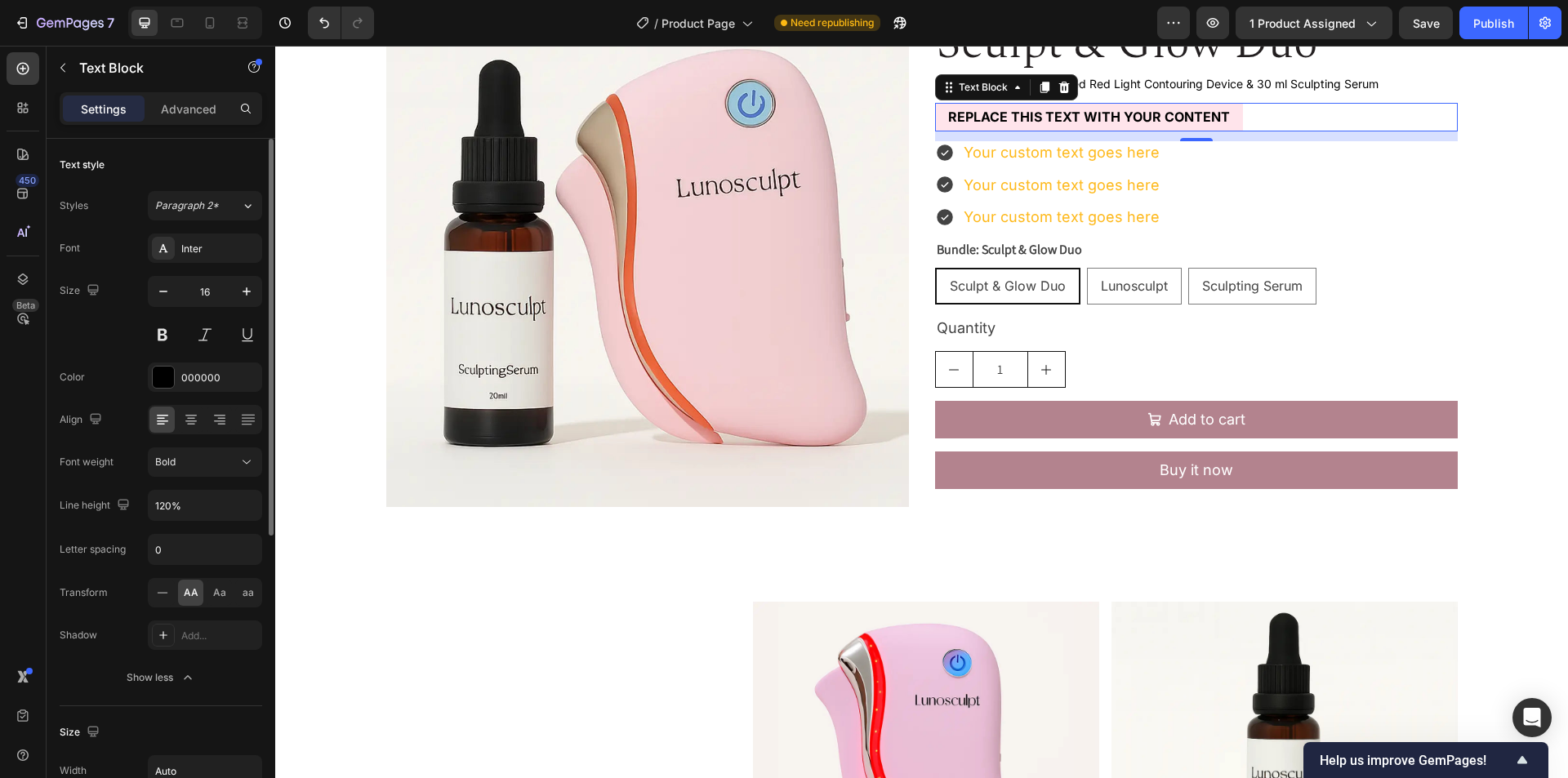
click at [89, 319] on div "Size 16" at bounding box center [160, 312] width 203 height 73
click at [178, 29] on icon at bounding box center [177, 23] width 16 height 16
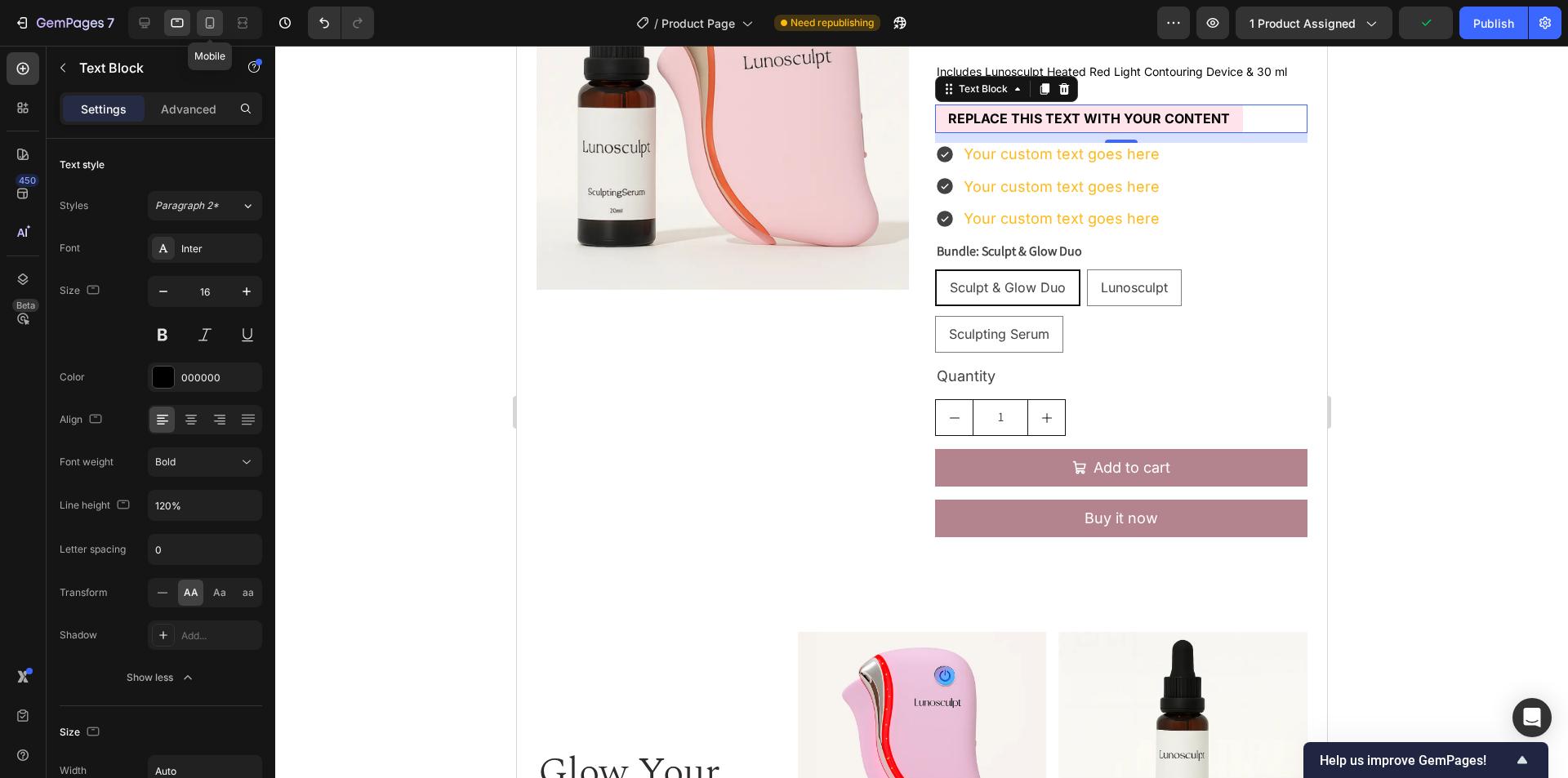
click at [209, 27] on icon at bounding box center [210, 23] width 16 height 16
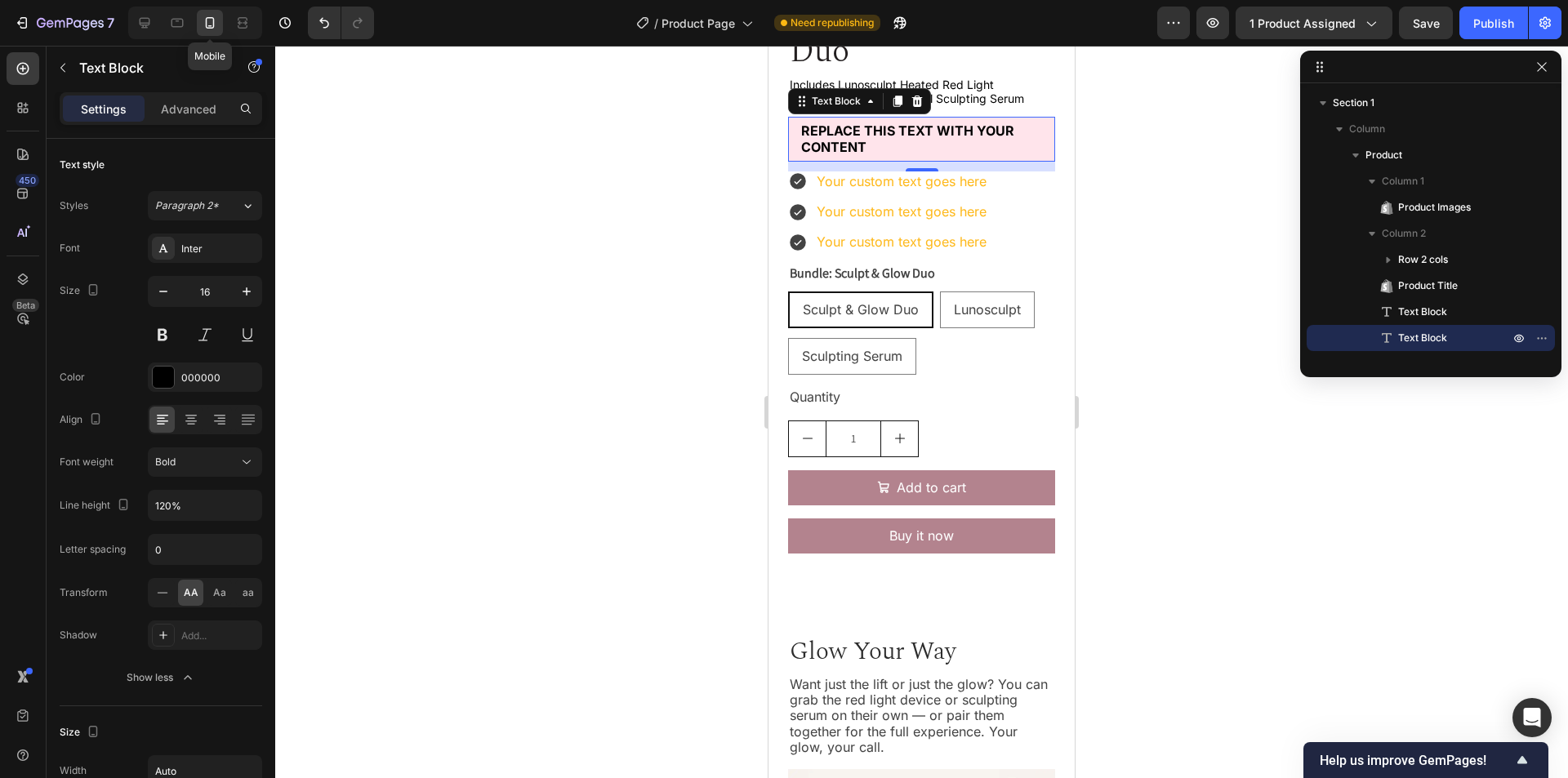
scroll to position [442, 0]
click at [150, 26] on icon at bounding box center [144, 23] width 16 height 16
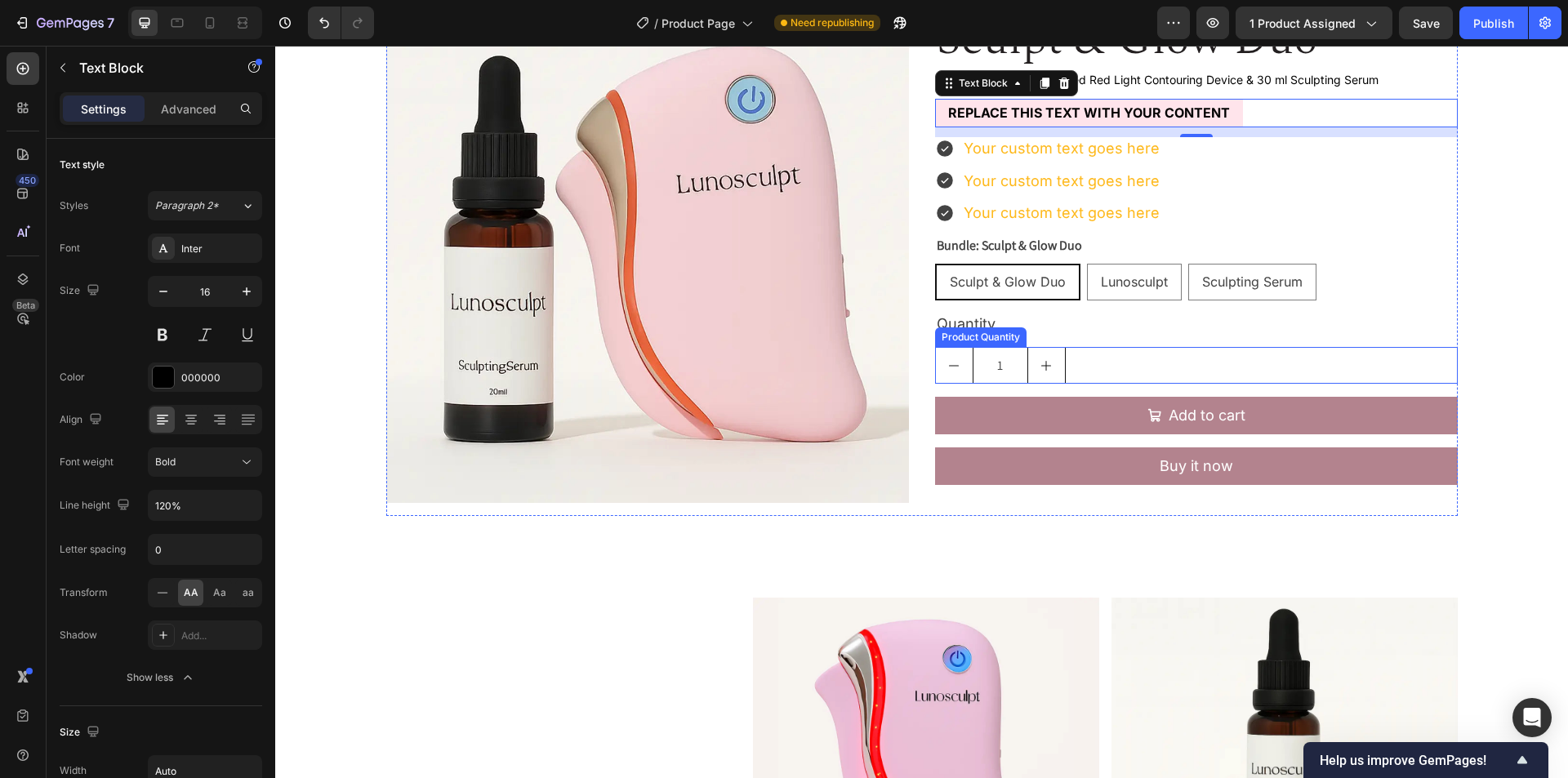
scroll to position [124, 0]
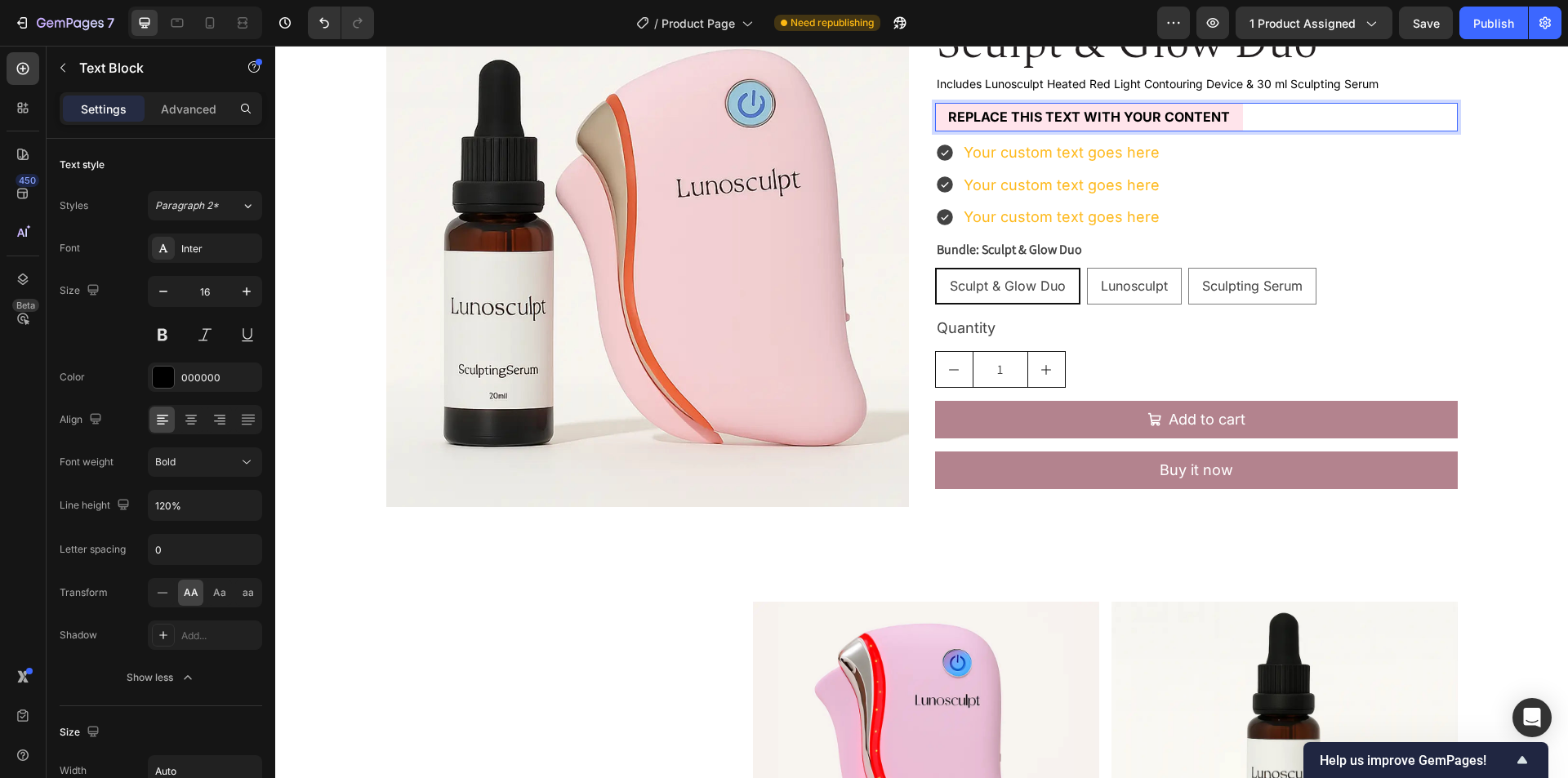
click at [1039, 111] on p "Replace this text with your content" at bounding box center [1089, 118] width 282 height 16
click at [1104, 113] on div "With Free Sticky Grip" at bounding box center [1028, 117] width 187 height 28
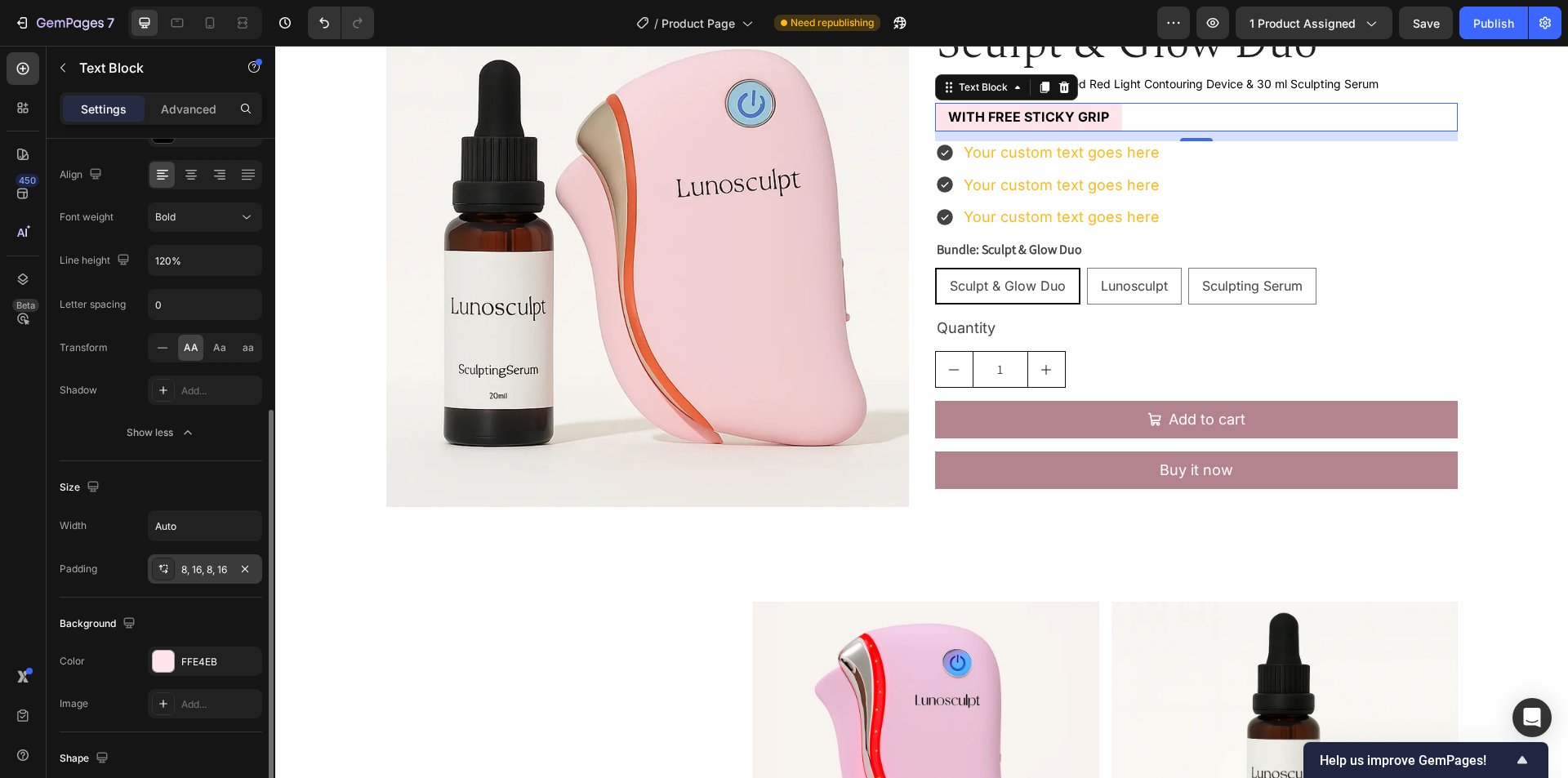
scroll to position [408, 0]
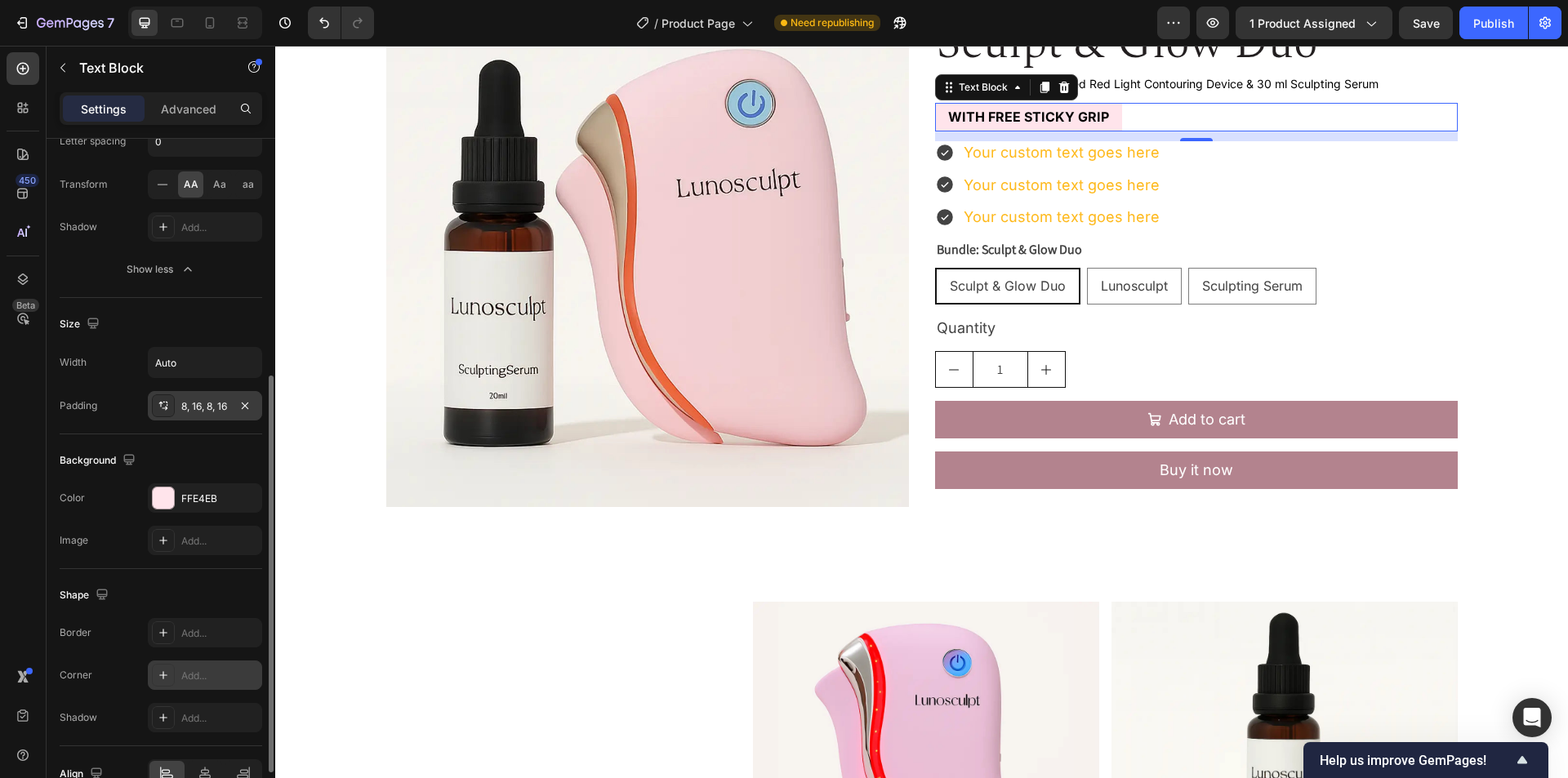
click at [208, 679] on div "Add..." at bounding box center [220, 676] width 77 height 15
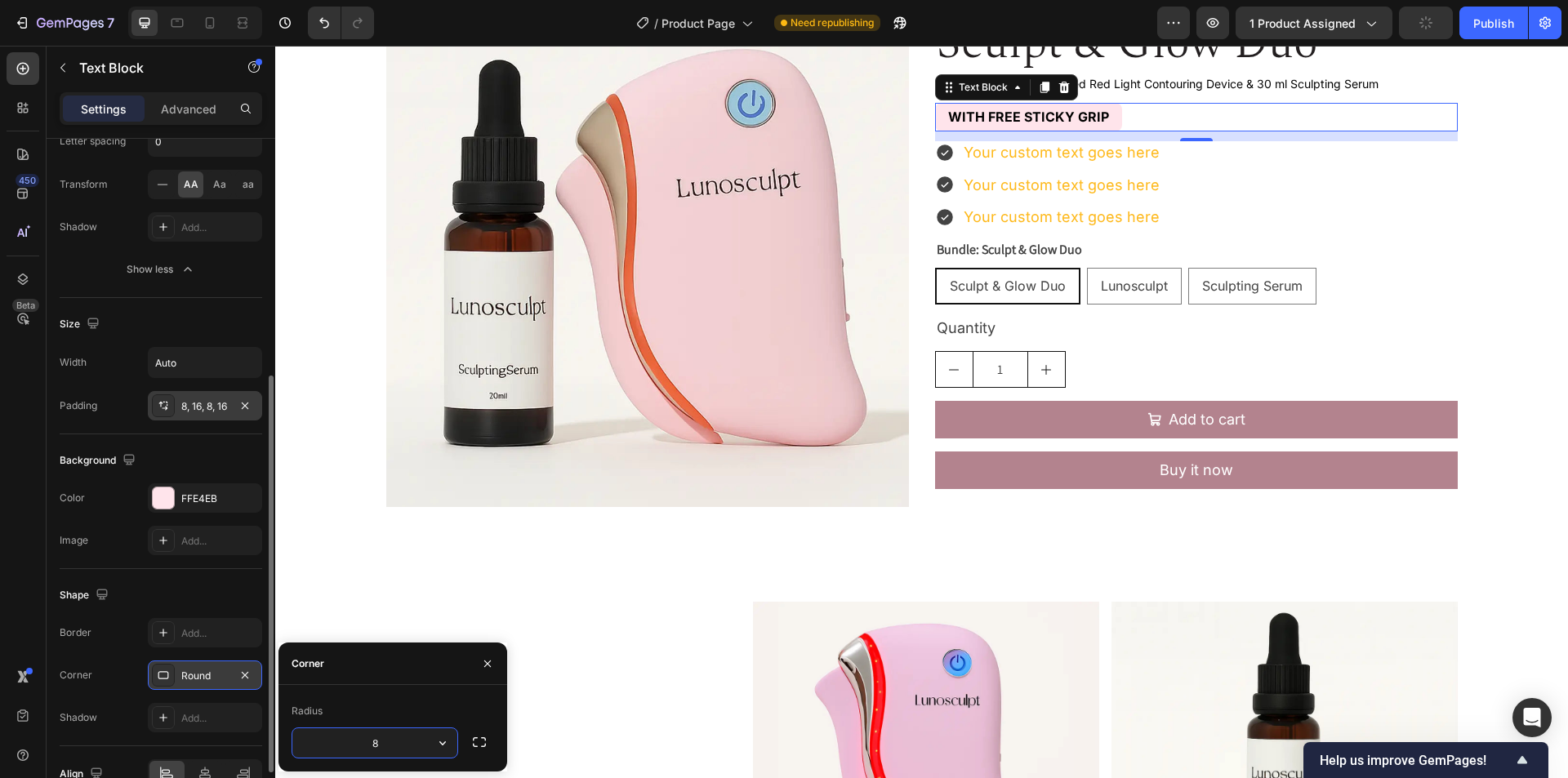
type input "4"
click at [205, 592] on div "Shape" at bounding box center [160, 596] width 203 height 27
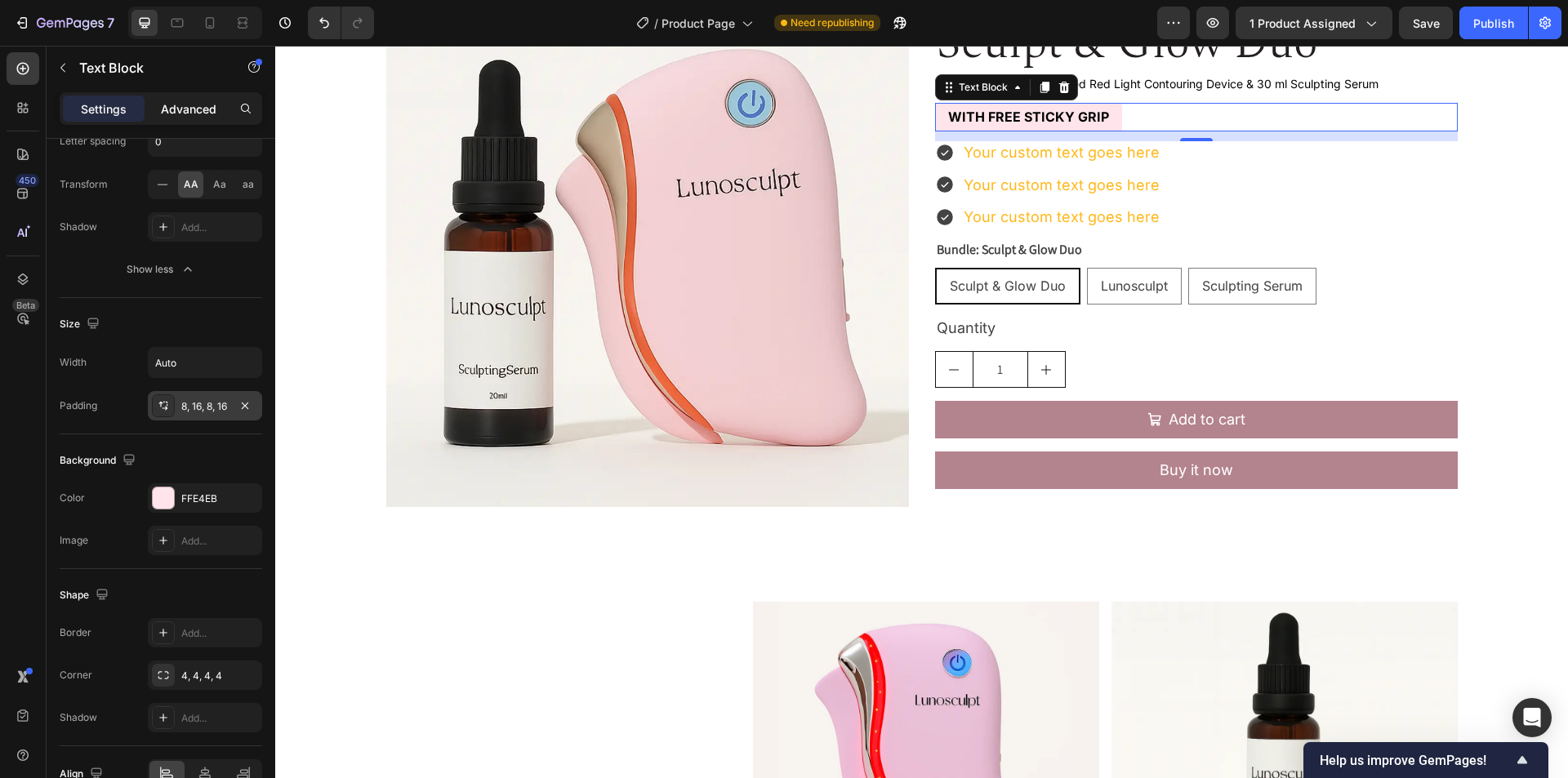
click at [173, 112] on p "Advanced" at bounding box center [189, 108] width 56 height 17
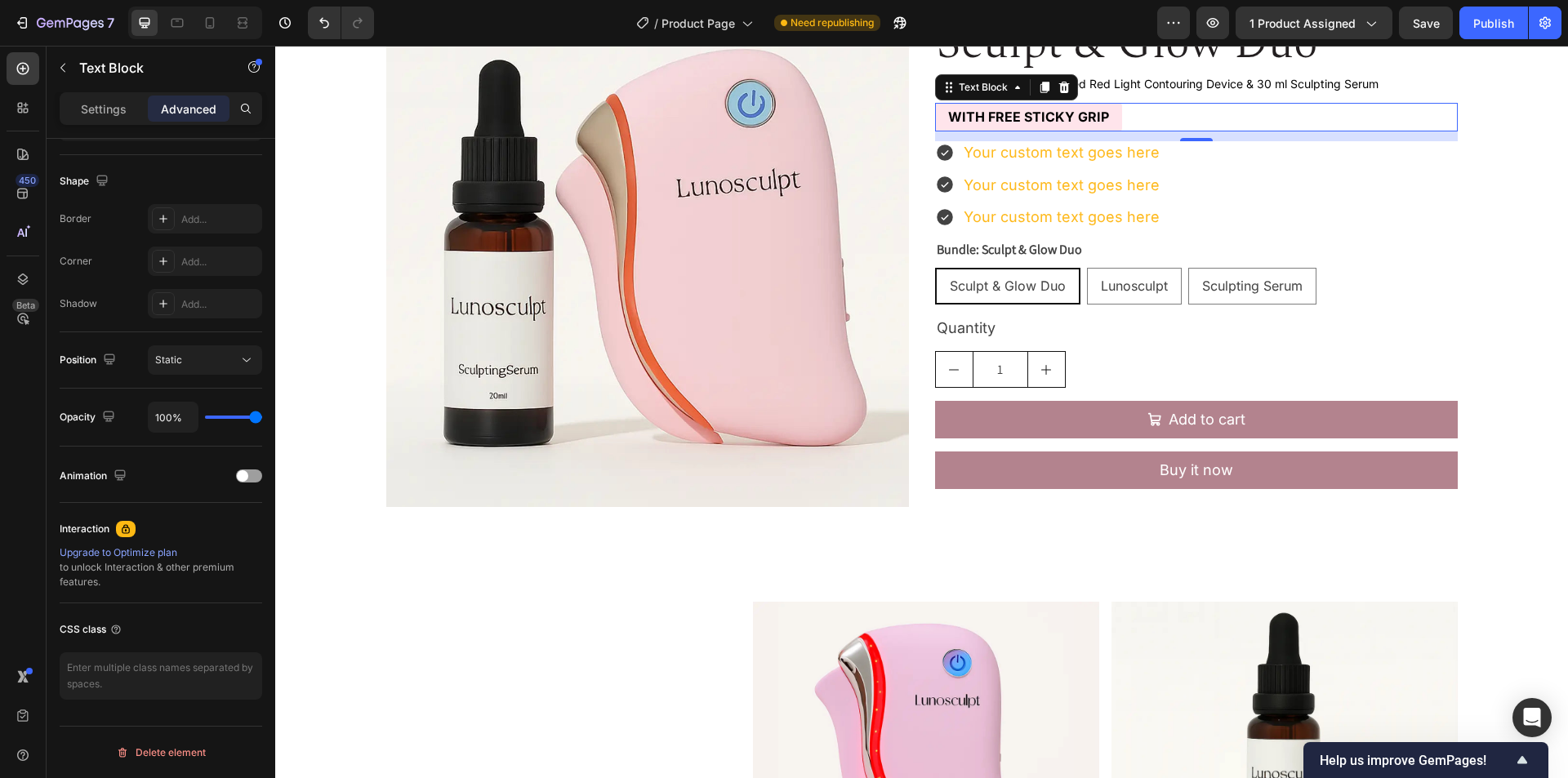
scroll to position [0, 0]
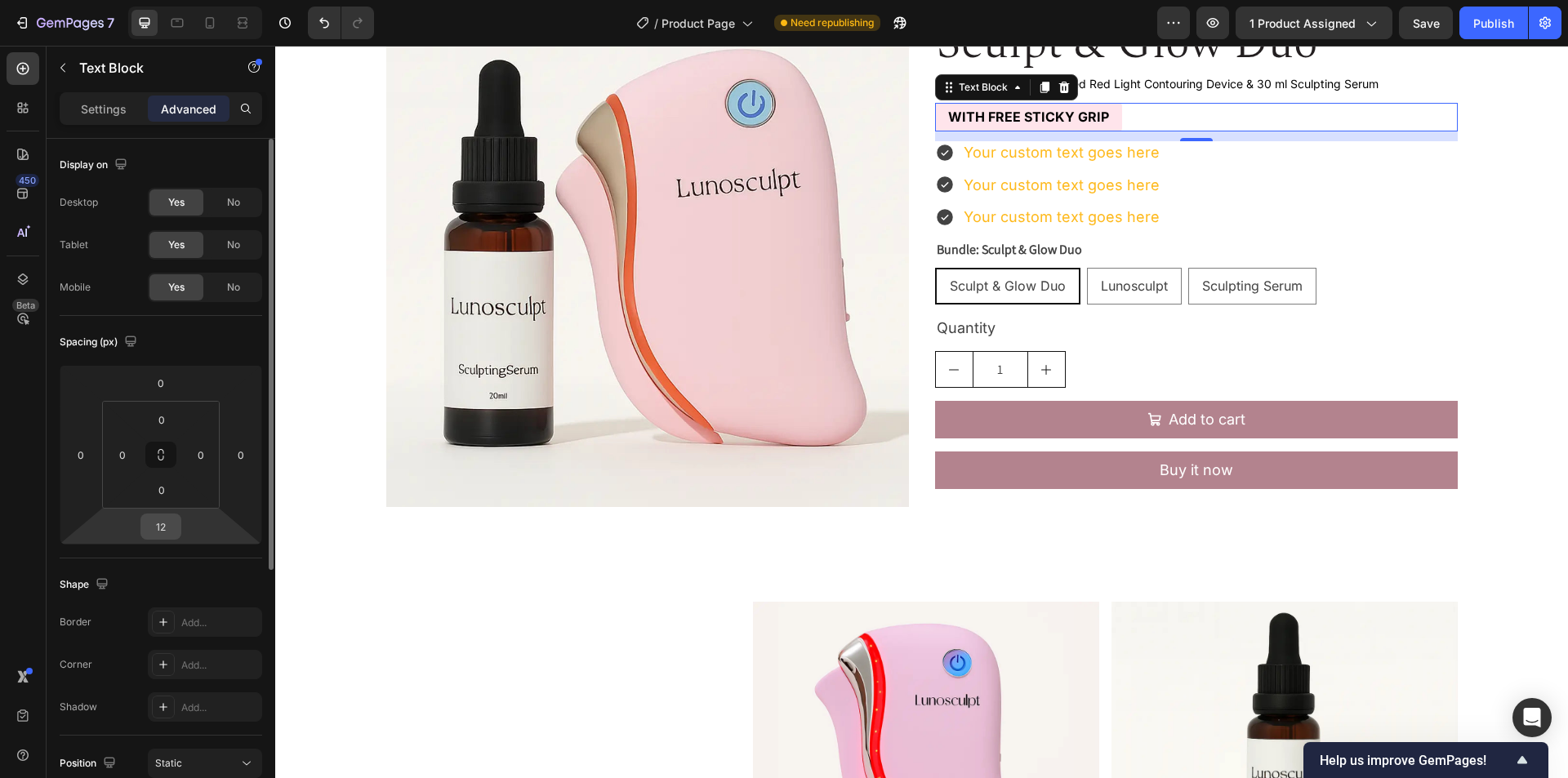
click at [164, 522] on input "12" at bounding box center [160, 527] width 33 height 25
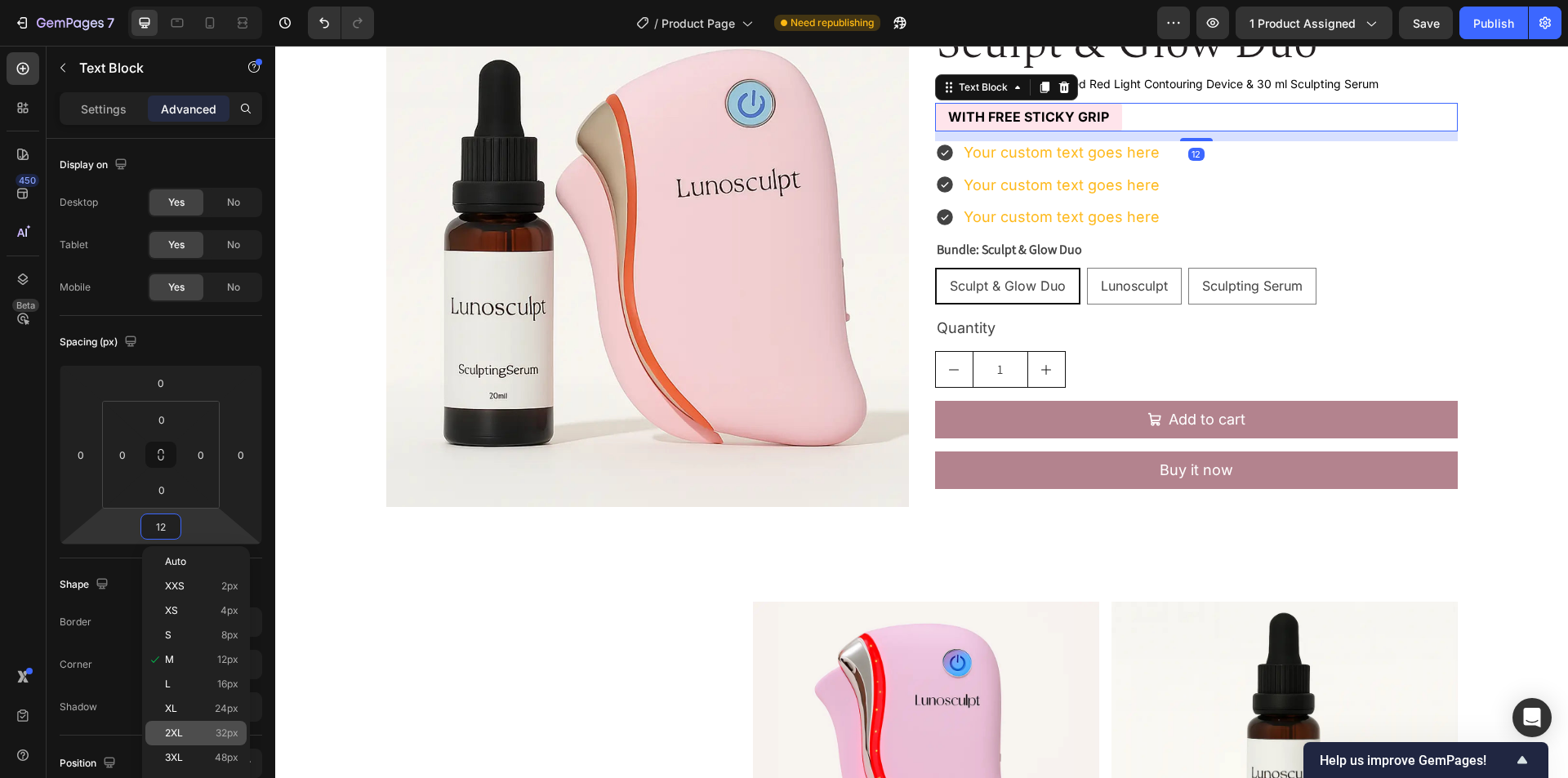
click at [217, 739] on div "2XL 32px" at bounding box center [196, 734] width 101 height 25
type input "32"
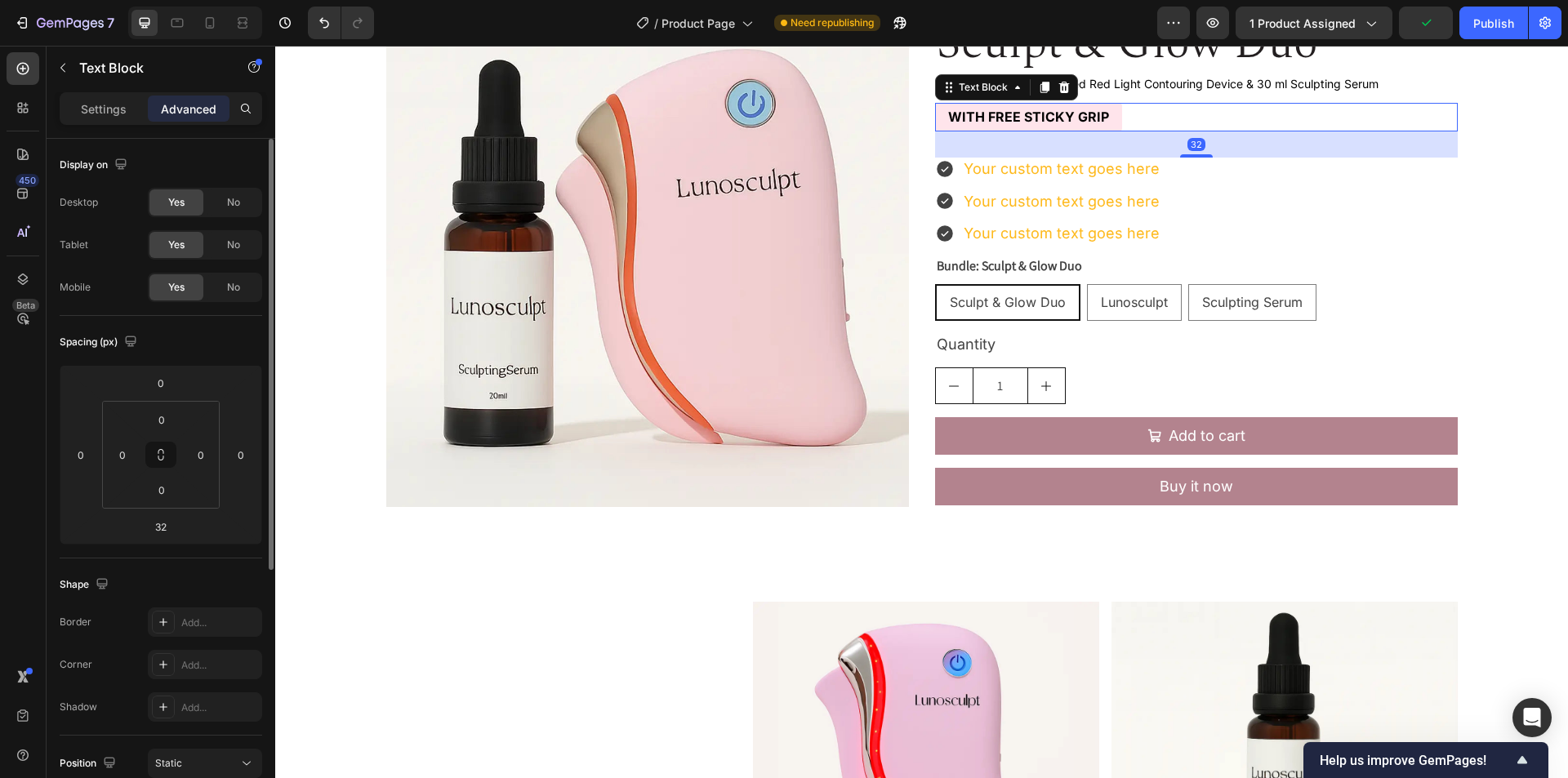
click at [205, 343] on div "Spacing (px)" at bounding box center [160, 343] width 203 height 27
click at [109, 109] on p "Settings" at bounding box center [104, 108] width 46 height 17
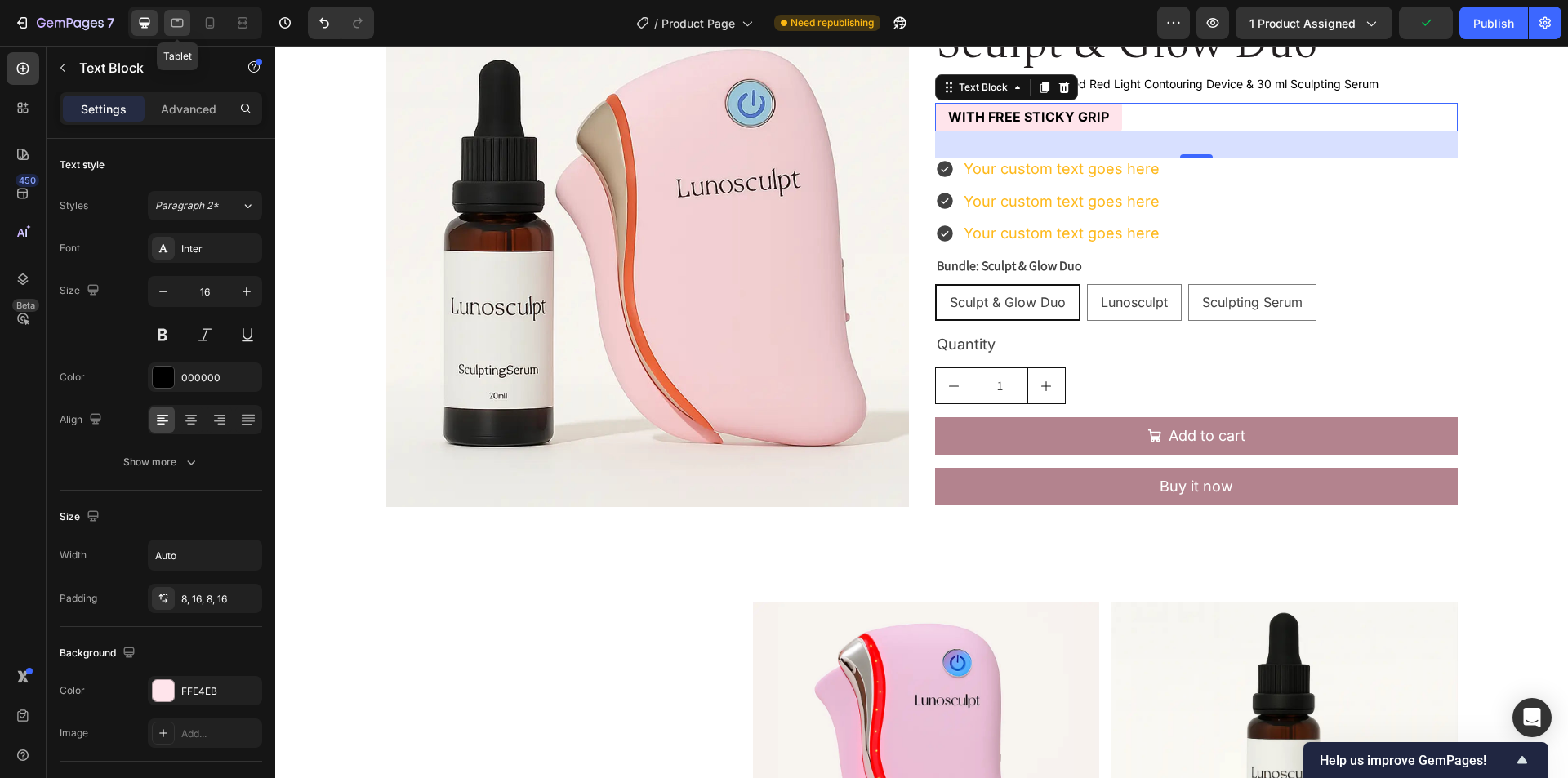
click at [181, 22] on icon at bounding box center [177, 23] width 16 height 16
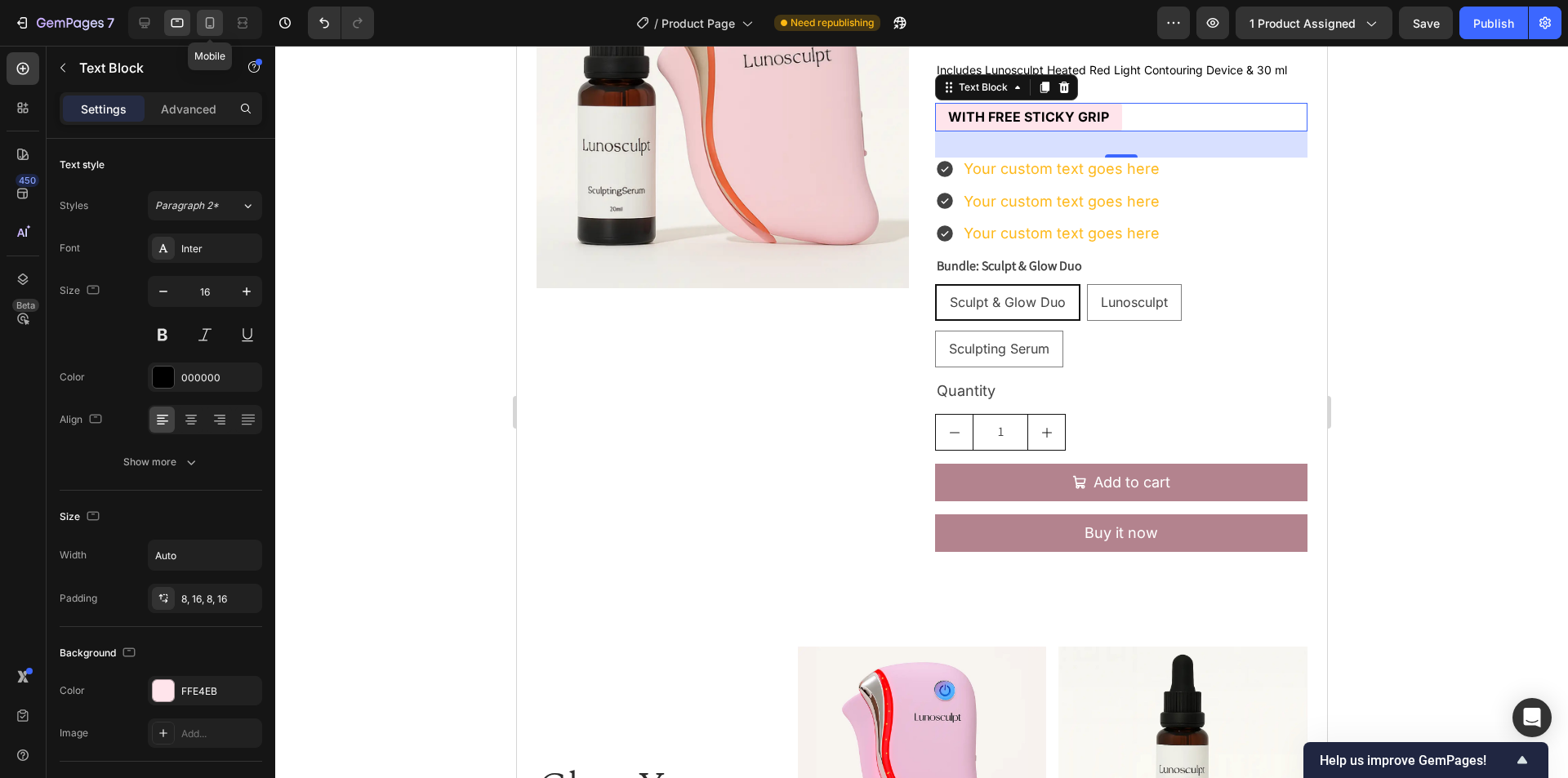
click at [217, 21] on icon at bounding box center [210, 23] width 16 height 16
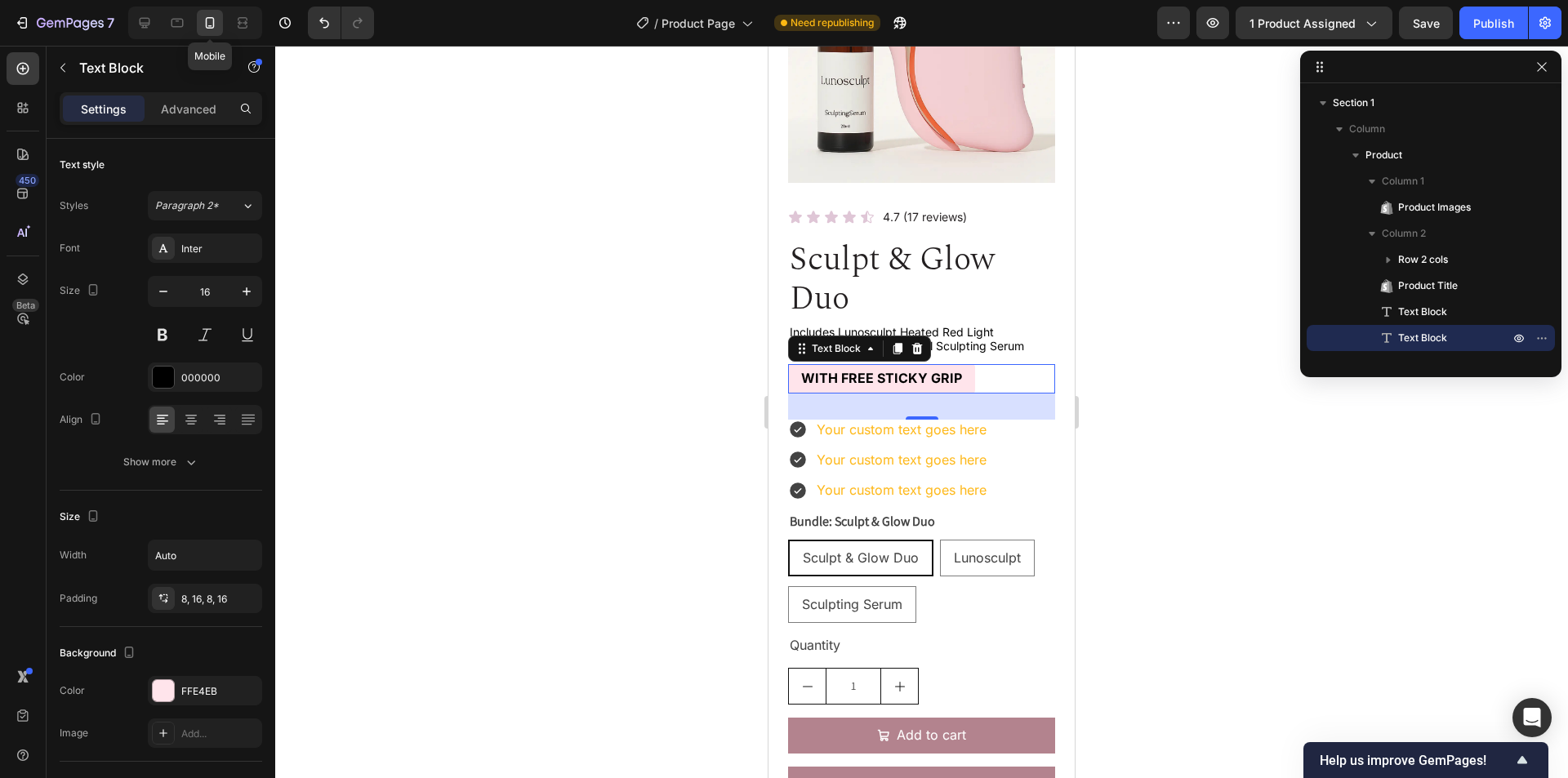
scroll to position [442, 0]
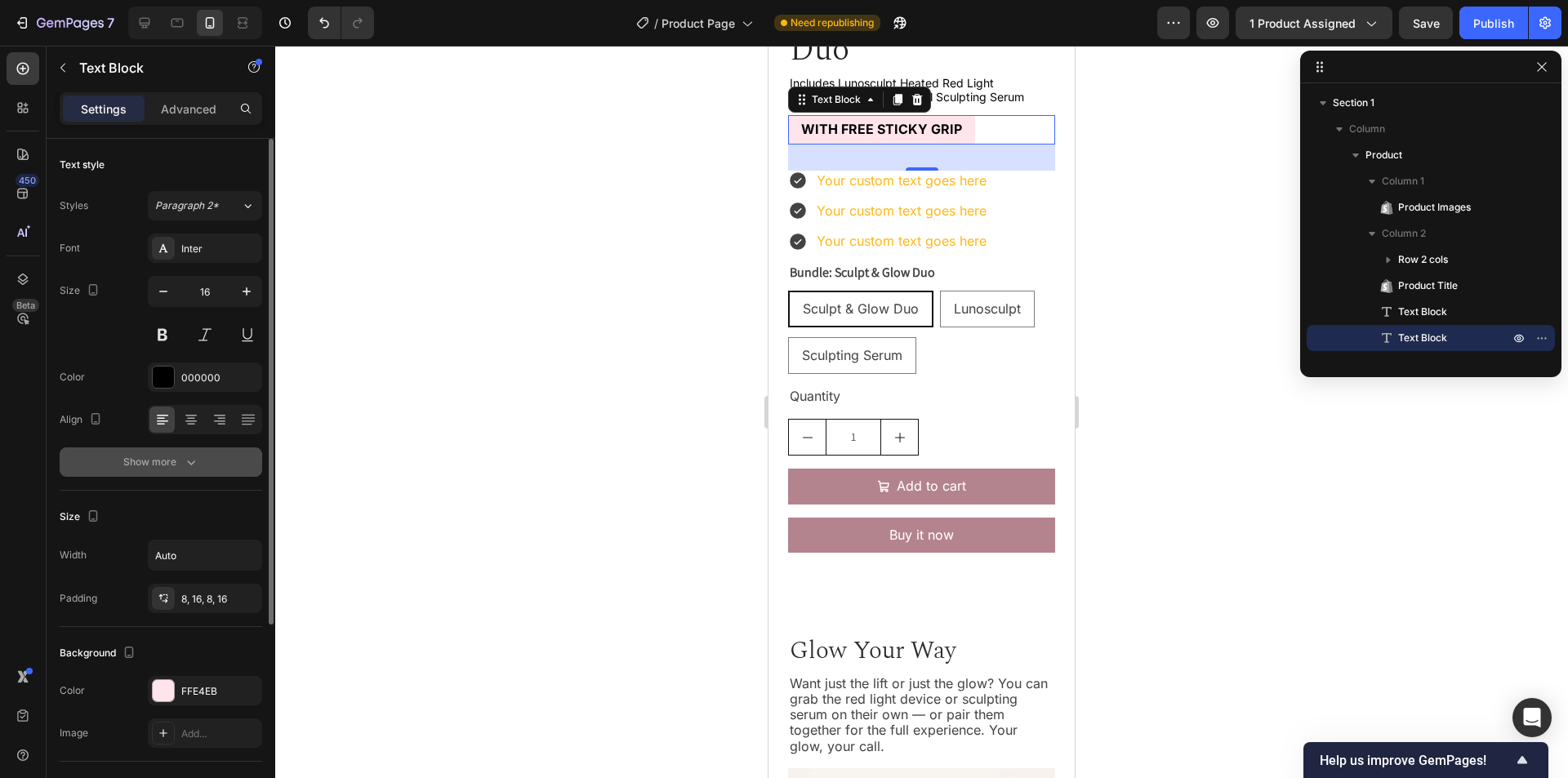
click at [174, 473] on button "Show more" at bounding box center [160, 462] width 203 height 29
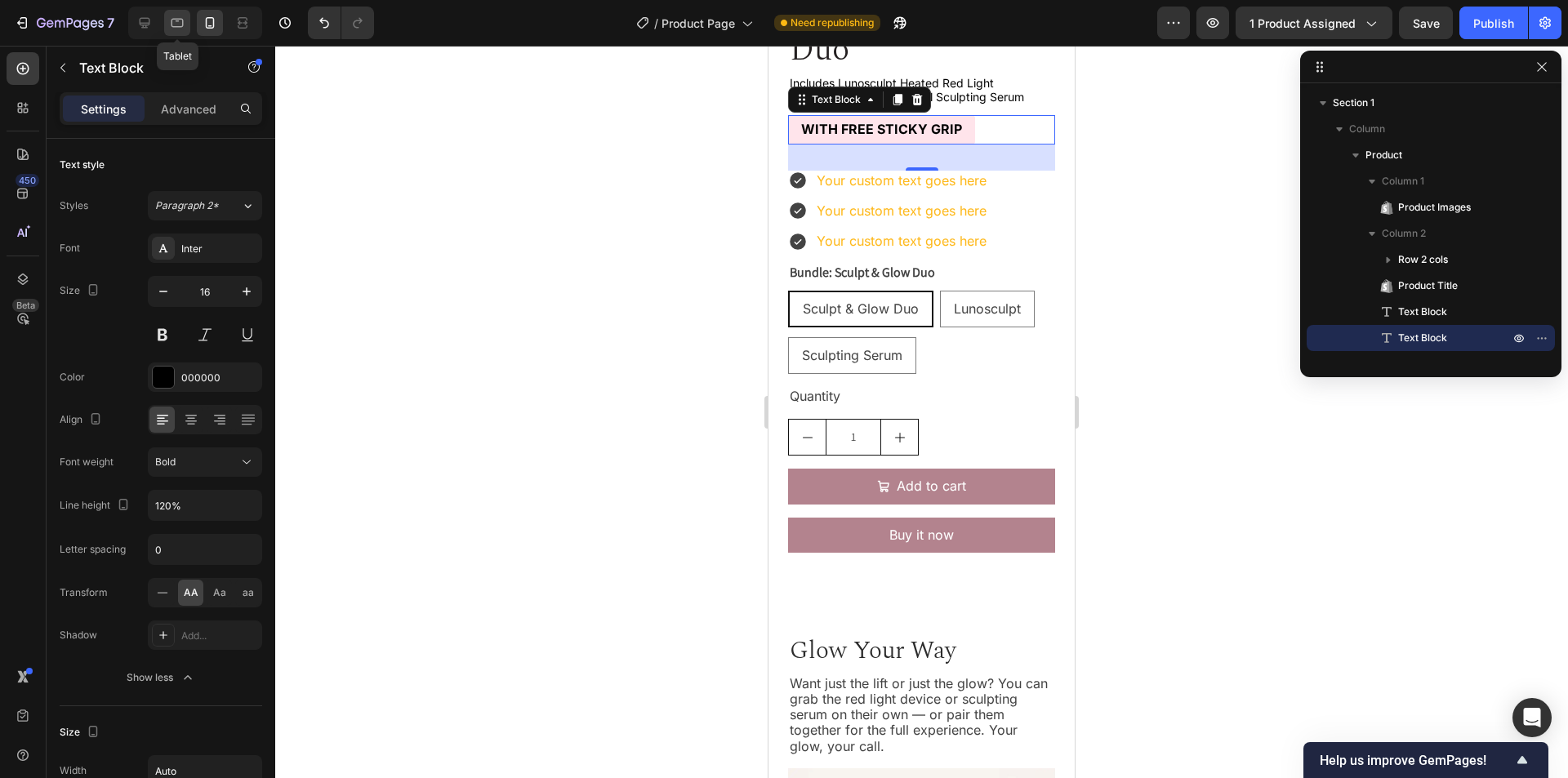
click at [175, 25] on icon at bounding box center [177, 23] width 16 height 16
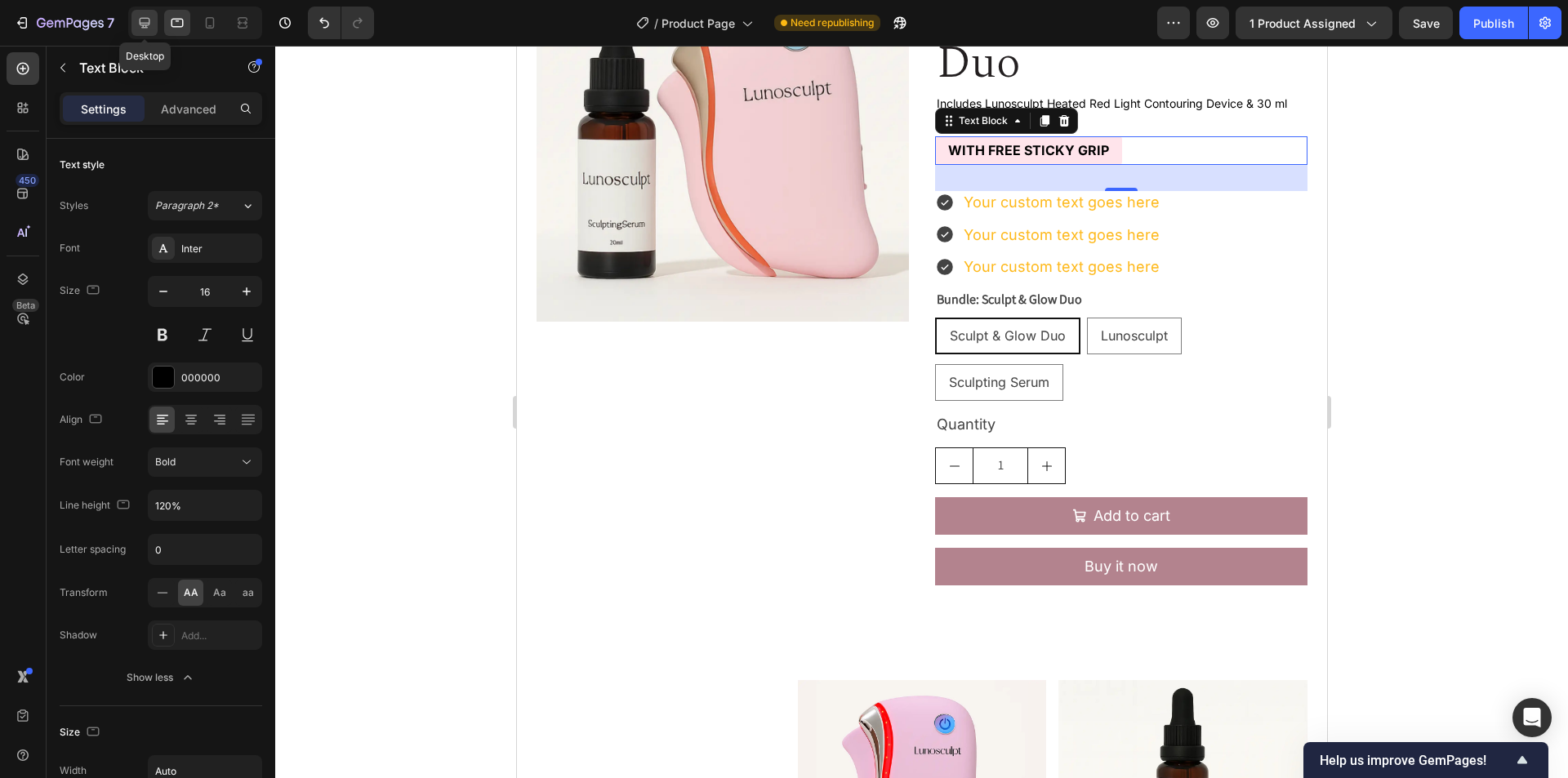
click at [150, 25] on icon at bounding box center [145, 23] width 11 height 11
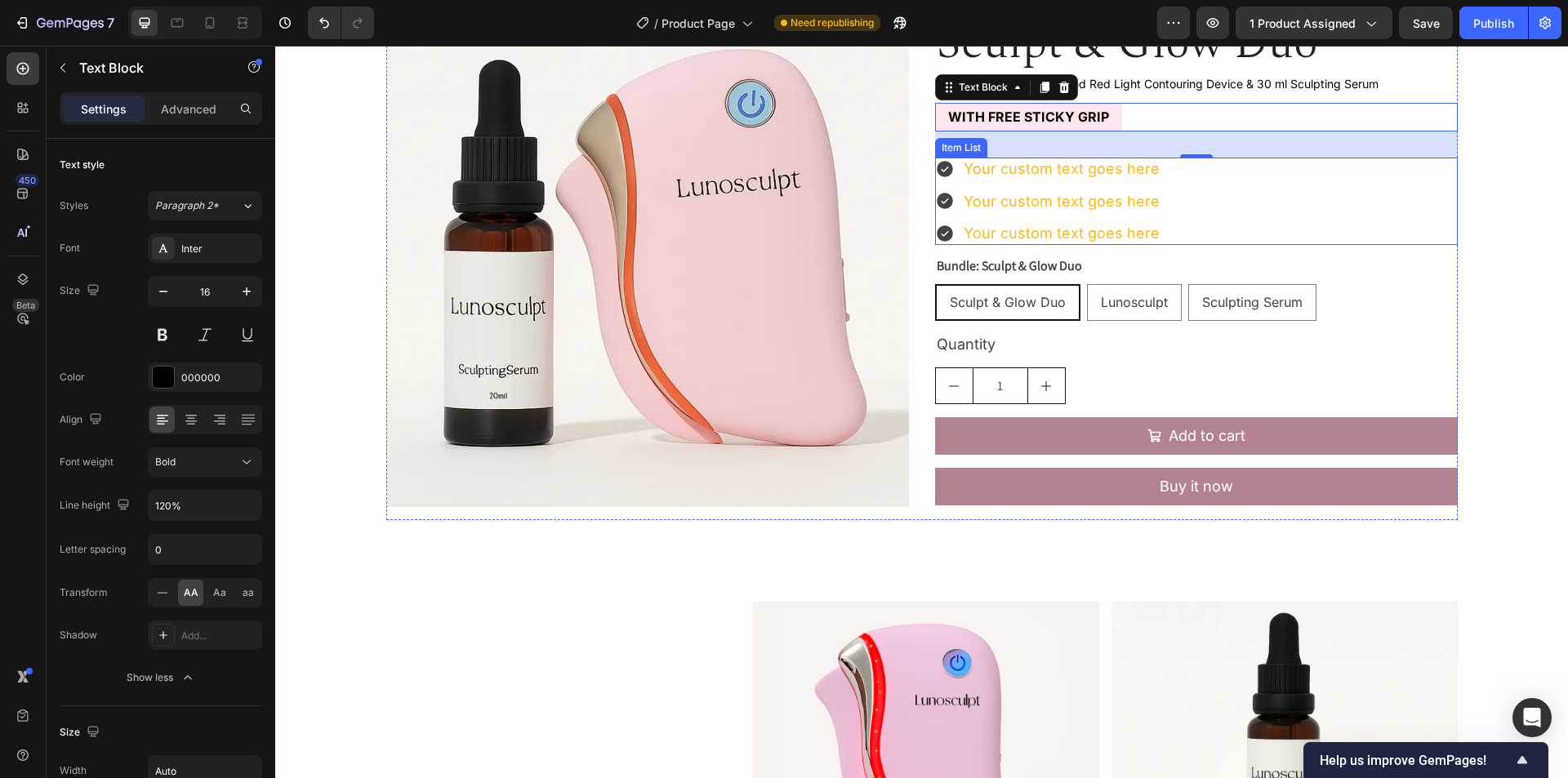
click at [1299, 181] on div "Your custom text goes here Your custom text goes here Your custom text goes here" at bounding box center [1196, 201] width 522 height 88
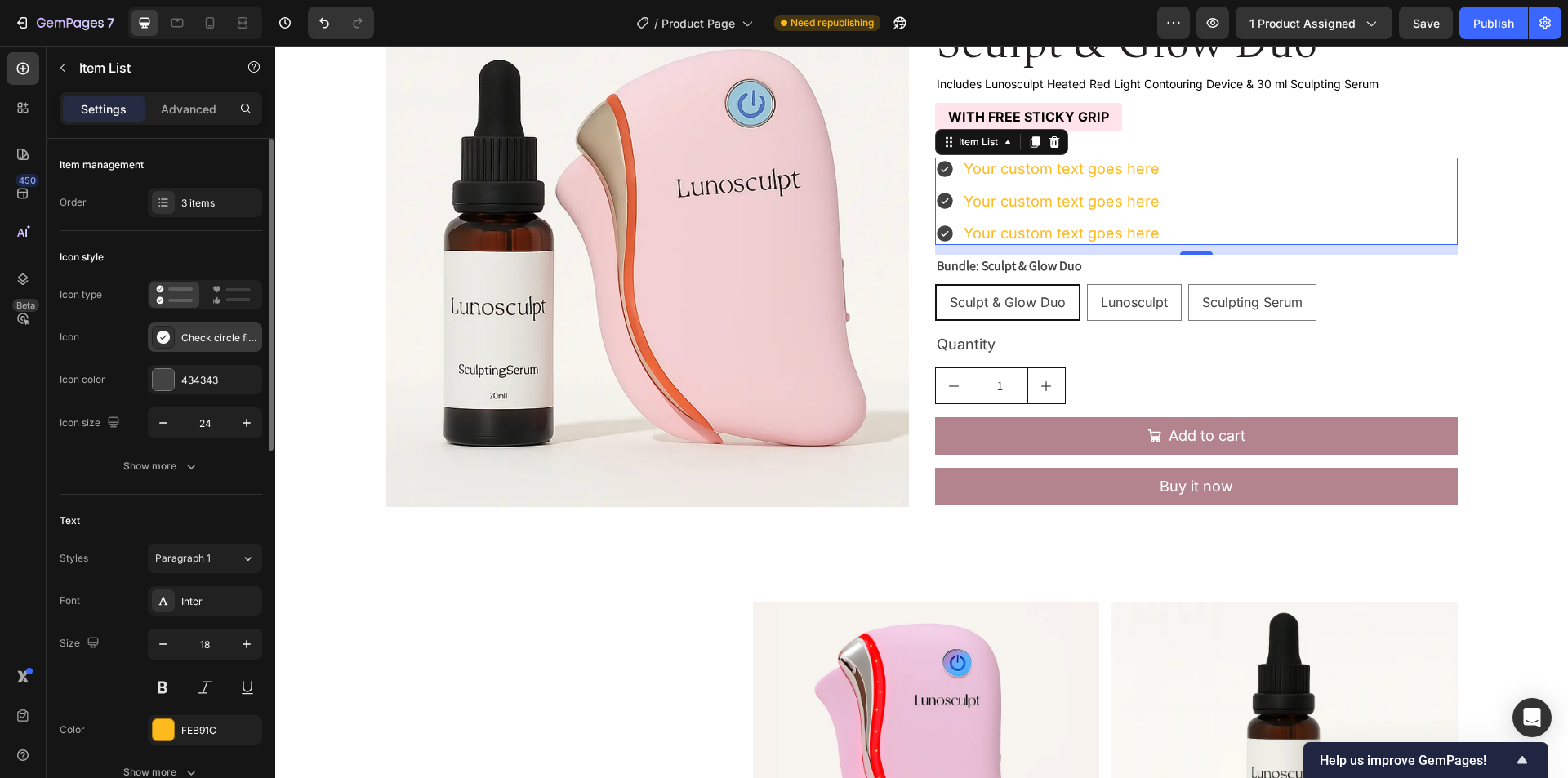
click at [195, 335] on div "Check circle filled" at bounding box center [220, 338] width 77 height 15
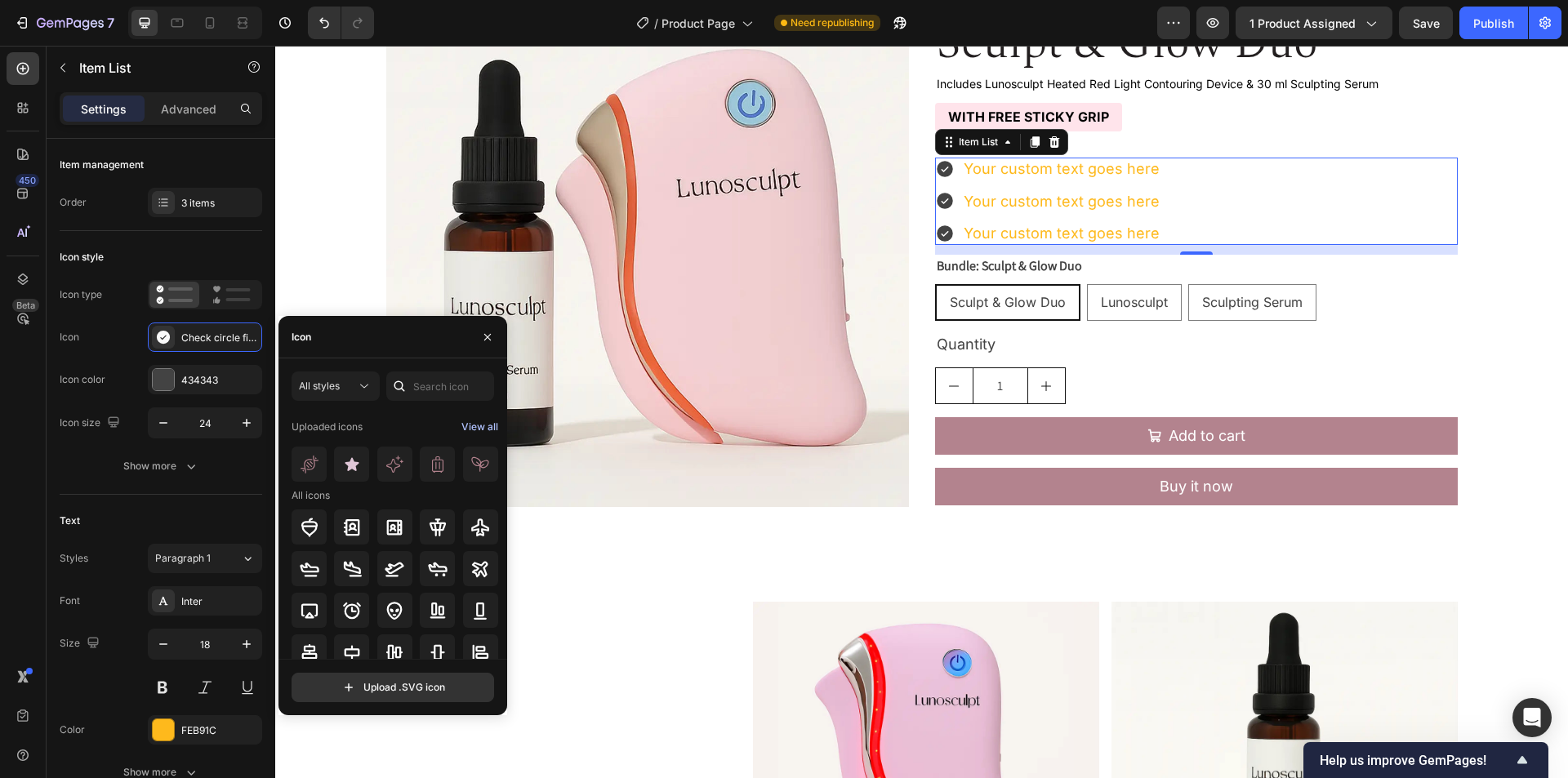
click at [475, 428] on div "View all" at bounding box center [480, 427] width 37 height 19
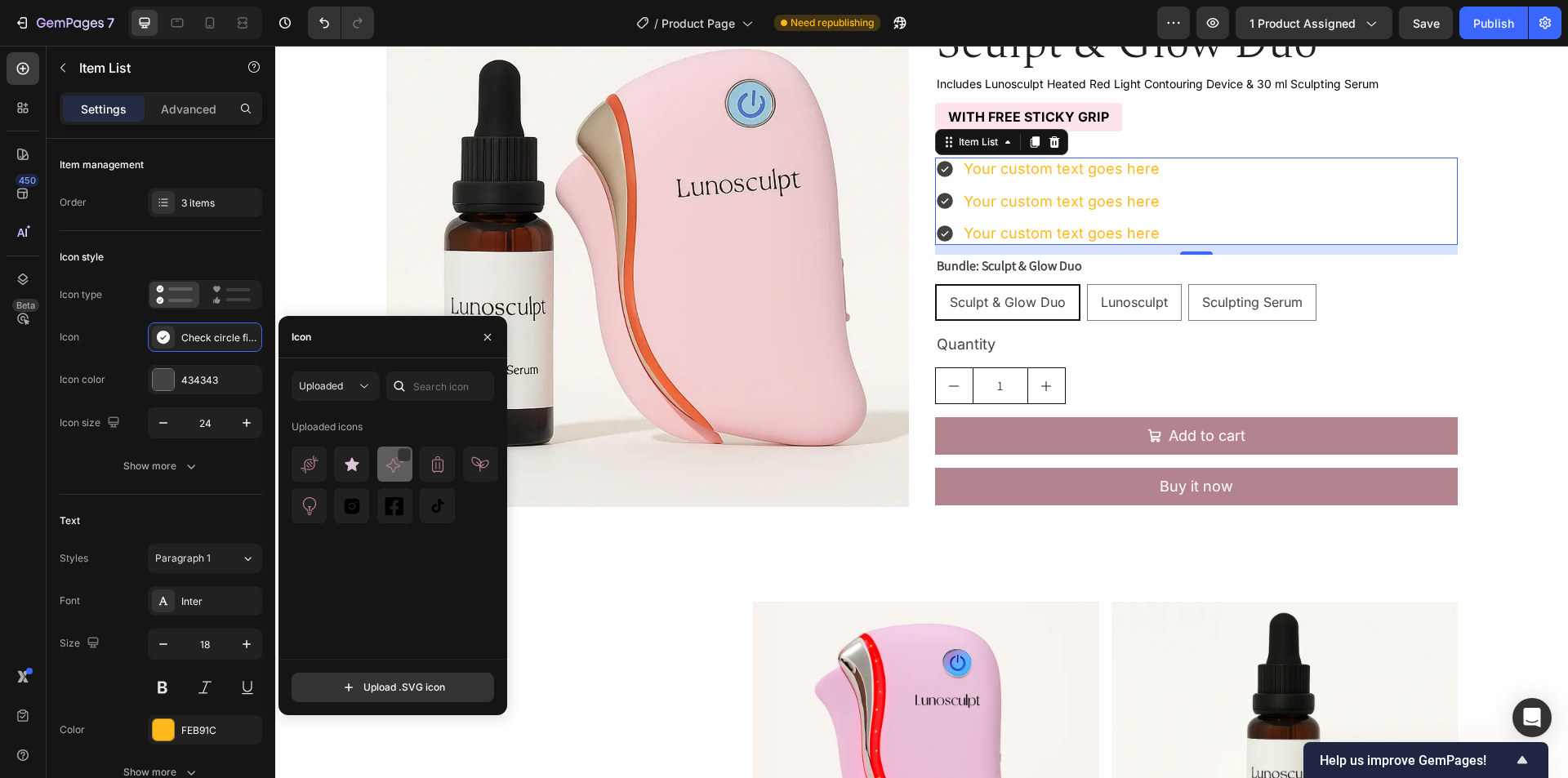
click at [390, 465] on img at bounding box center [395, 465] width 19 height 19
click at [203, 429] on input "24" at bounding box center [205, 422] width 54 height 29
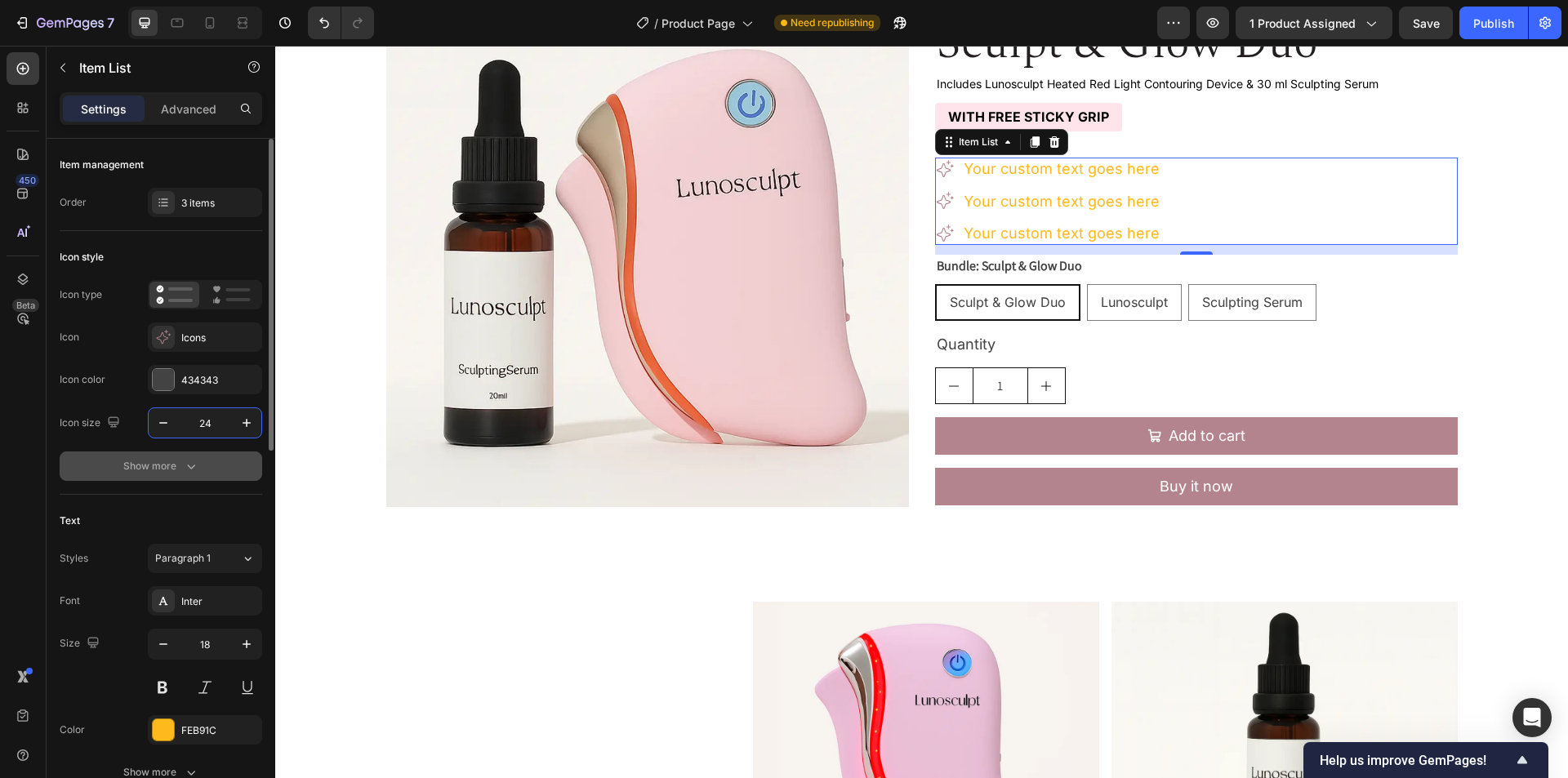
paste input "36"
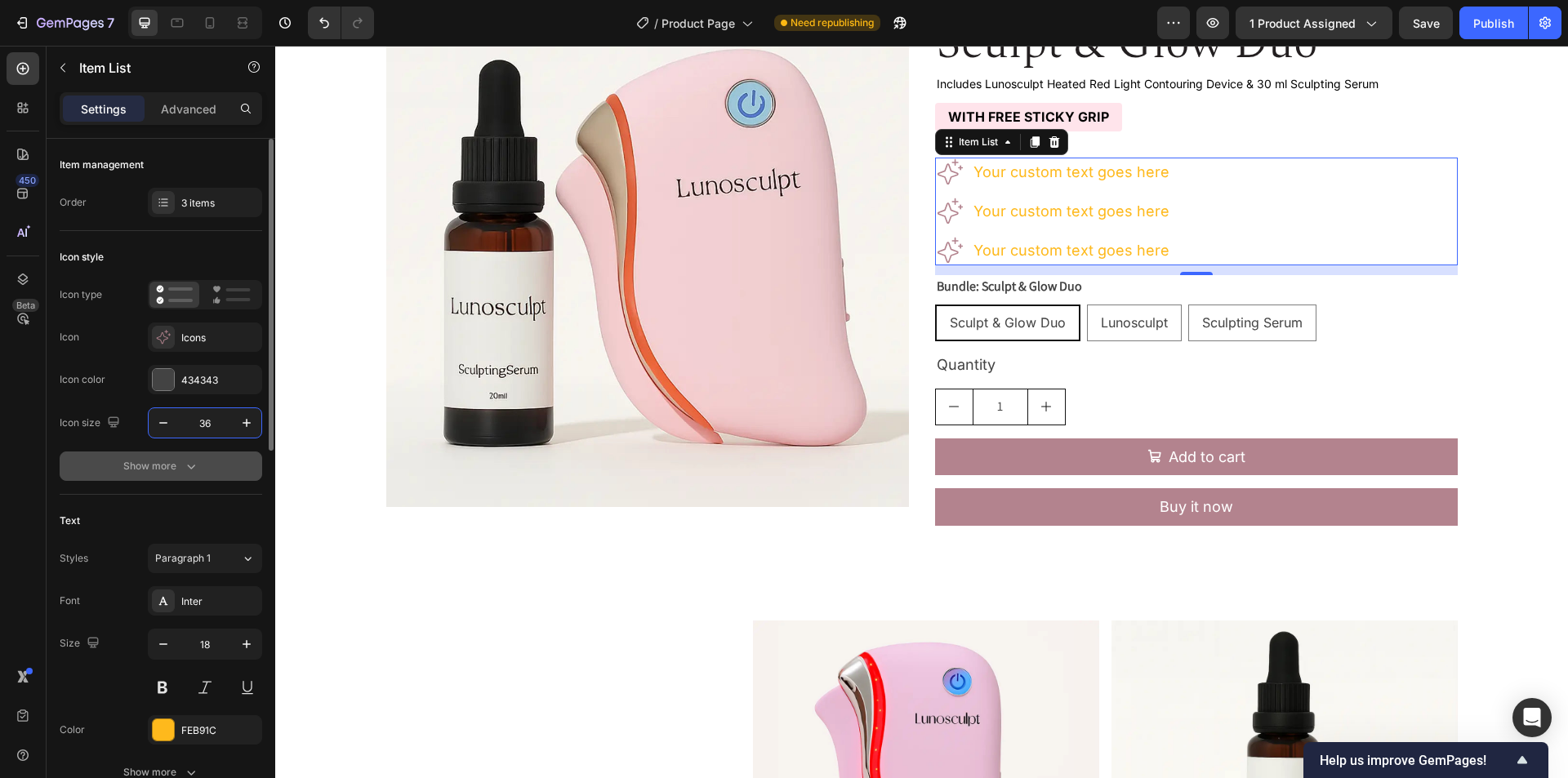
type input "36"
click at [171, 467] on div "Show more" at bounding box center [161, 466] width 76 height 16
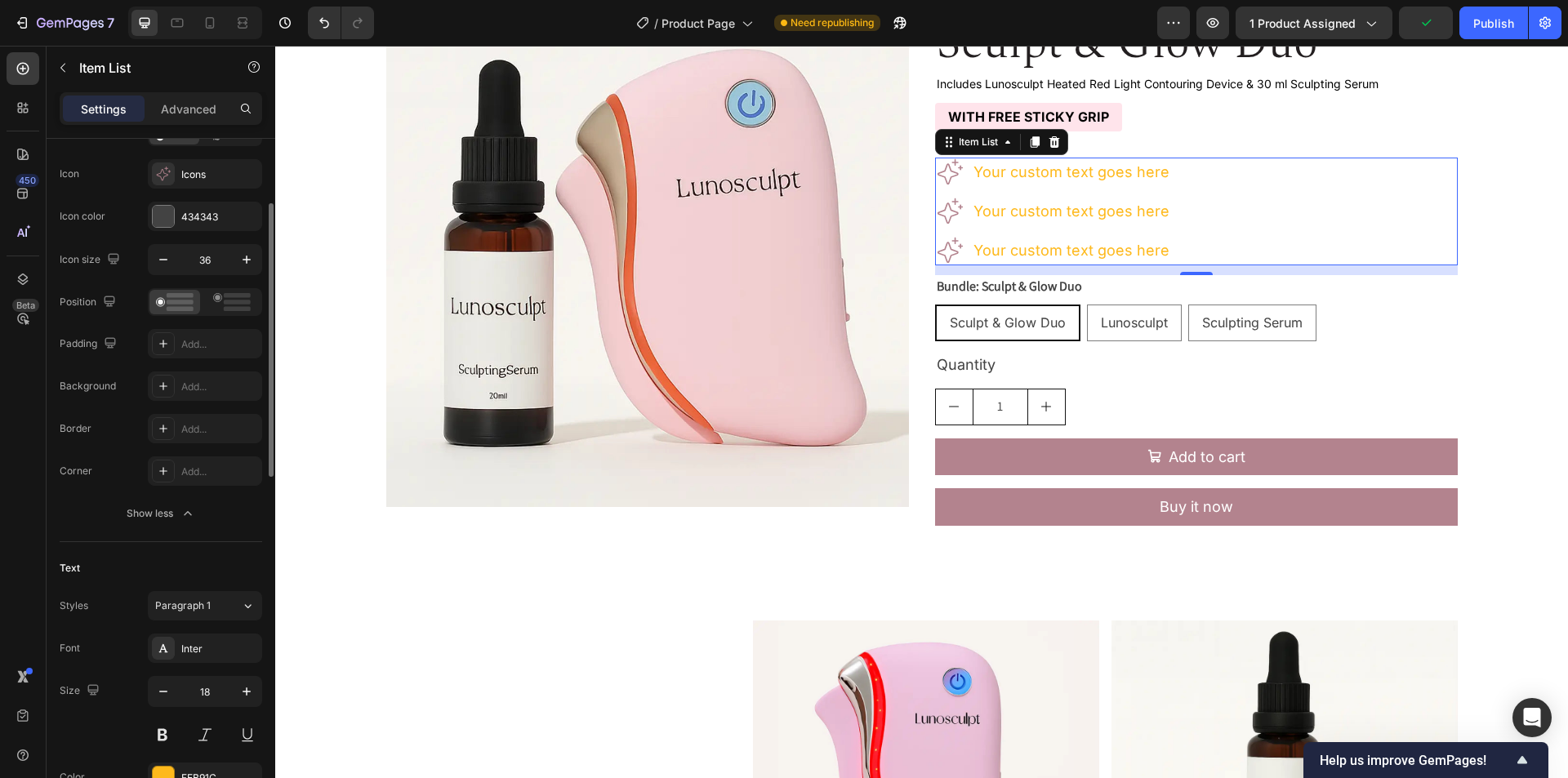
scroll to position [245, 0]
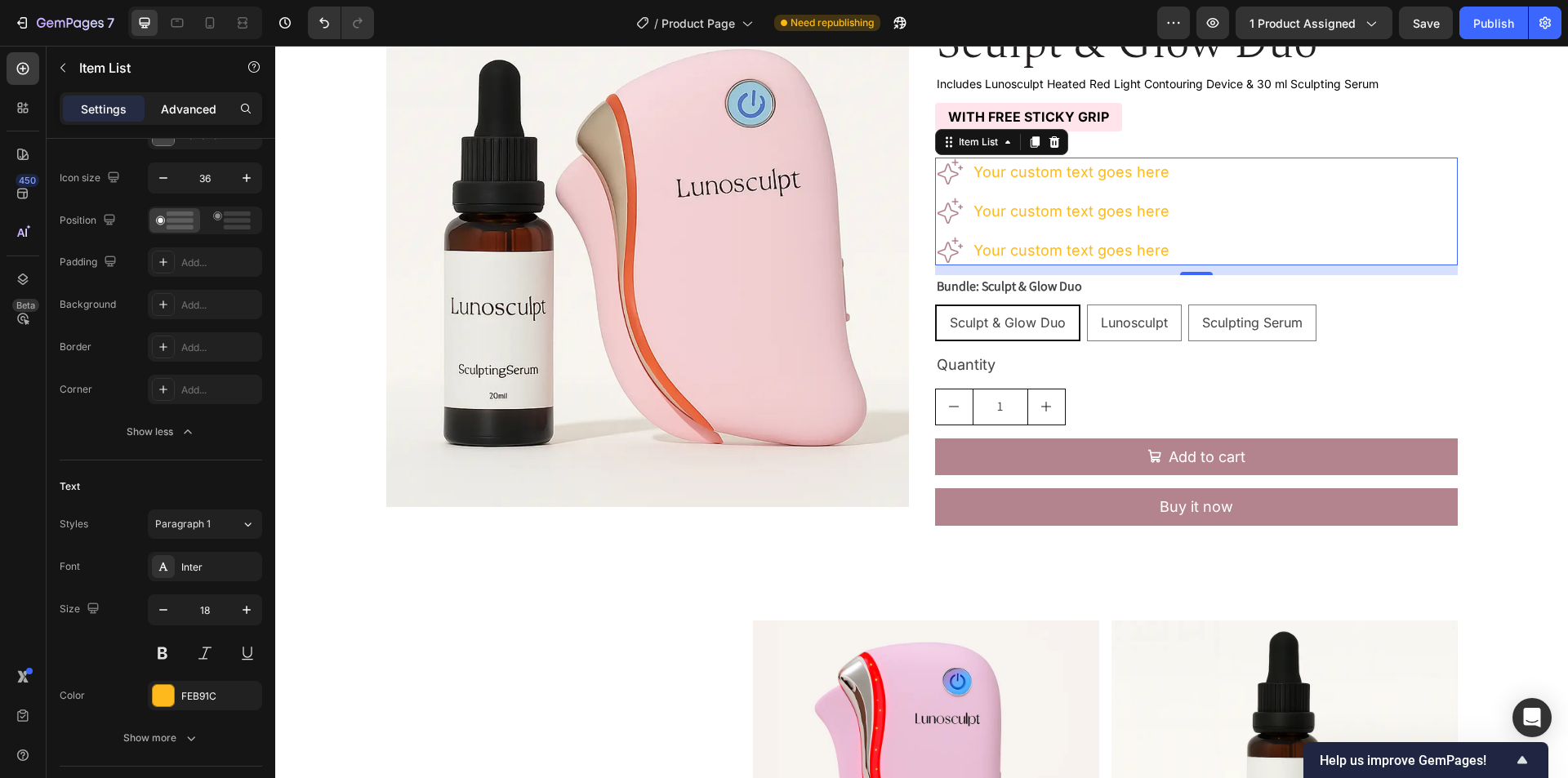
drag, startPoint x: 178, startPoint y: 112, endPoint x: 175, endPoint y: 121, distance: 9.5
click at [178, 112] on p "Advanced" at bounding box center [189, 108] width 56 height 17
type input "100%"
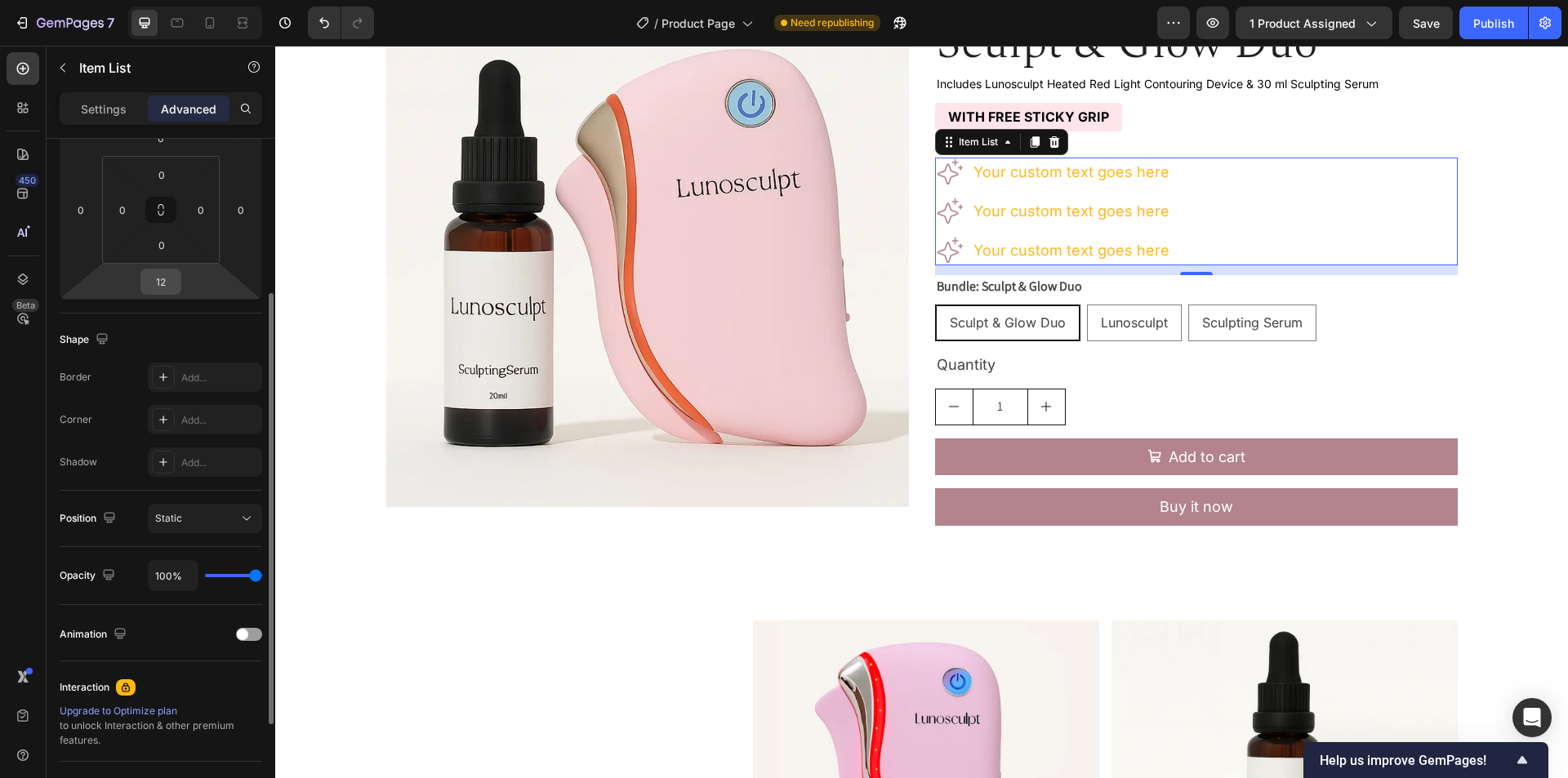
click at [157, 280] on input "12" at bounding box center [160, 281] width 33 height 25
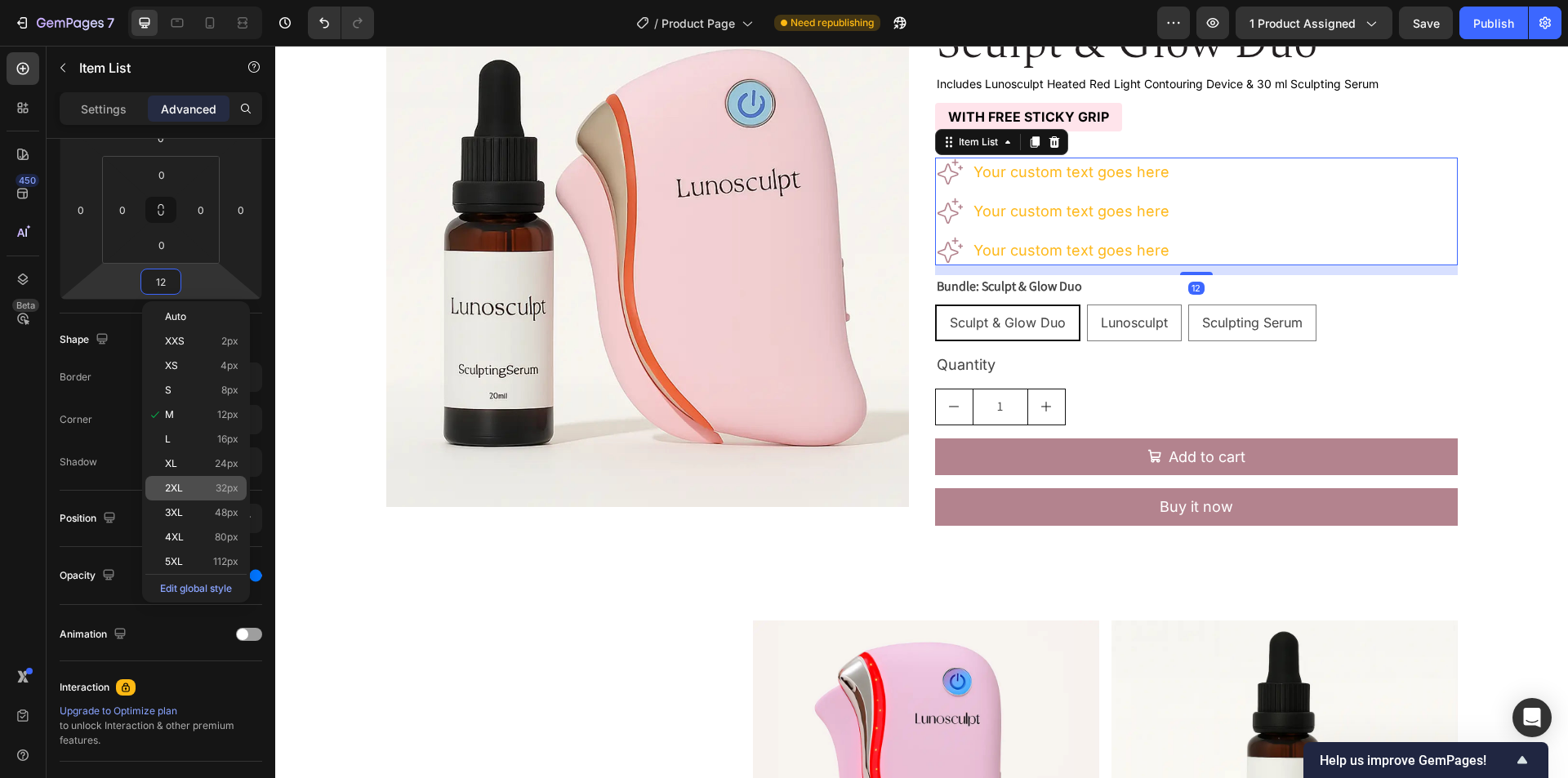
click at [181, 493] on span "2XL" at bounding box center [174, 488] width 18 height 12
type input "32"
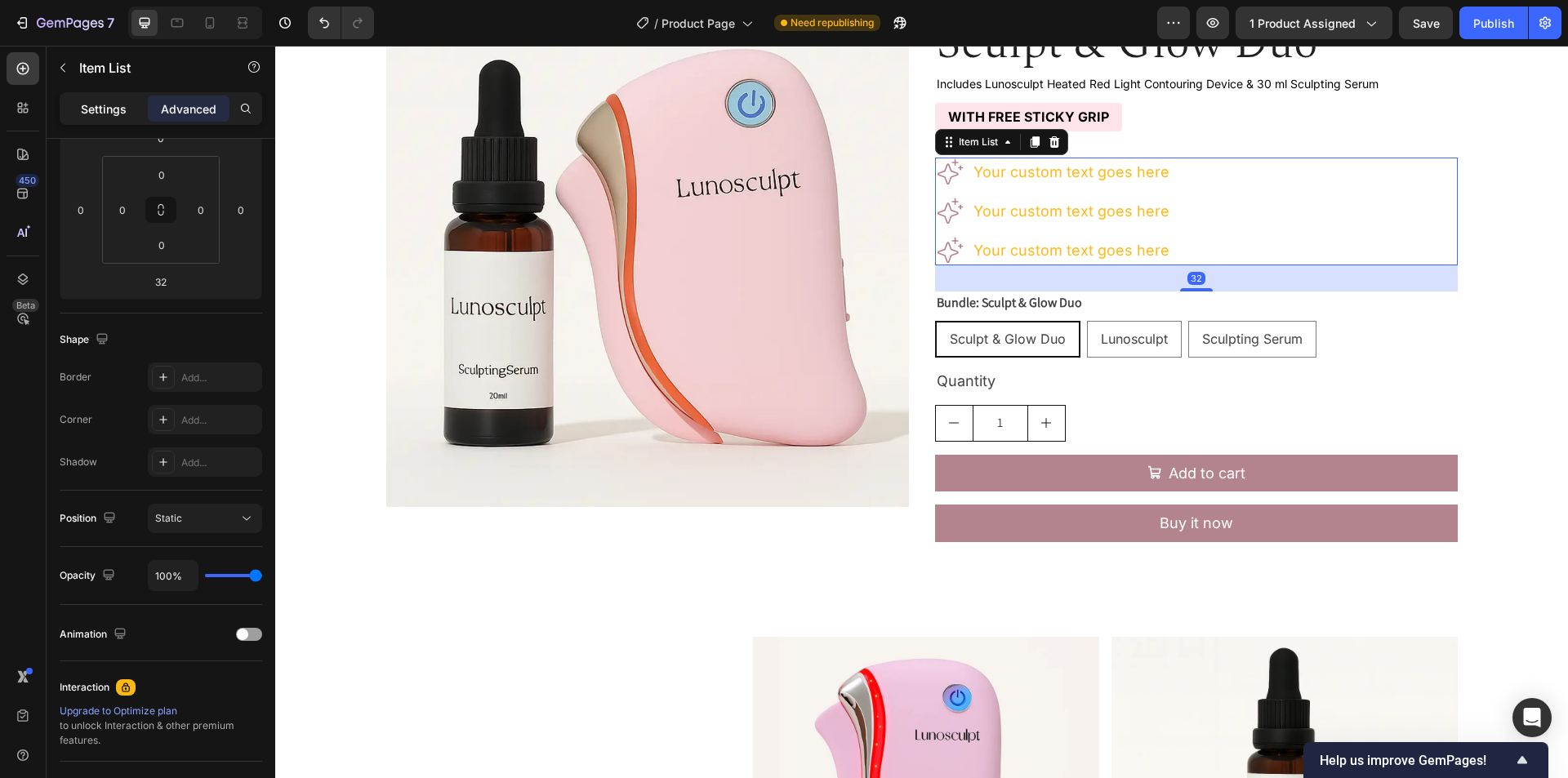
click at [110, 102] on p "Settings" at bounding box center [104, 108] width 46 height 17
type input "8"
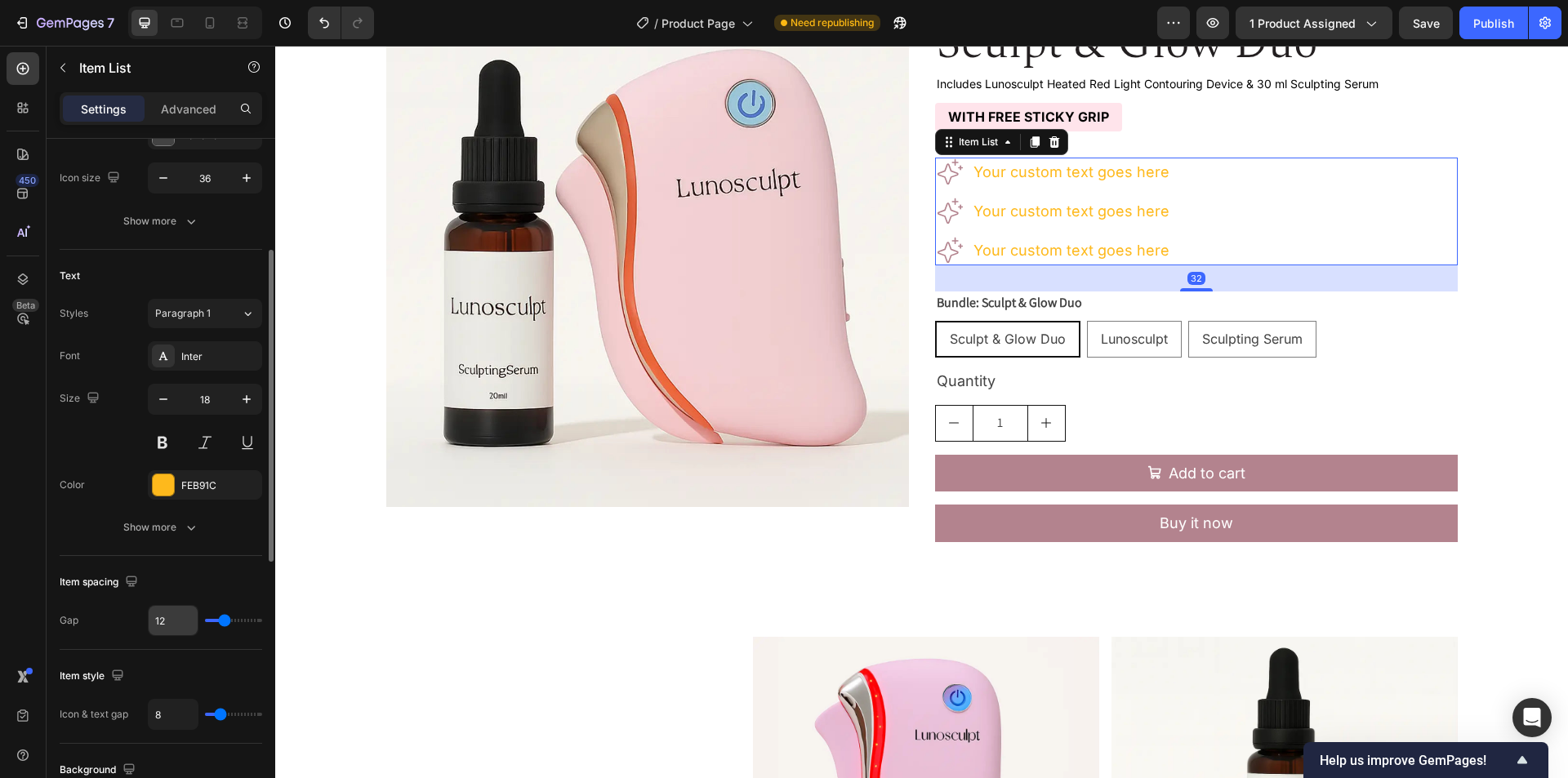
scroll to position [327, 0]
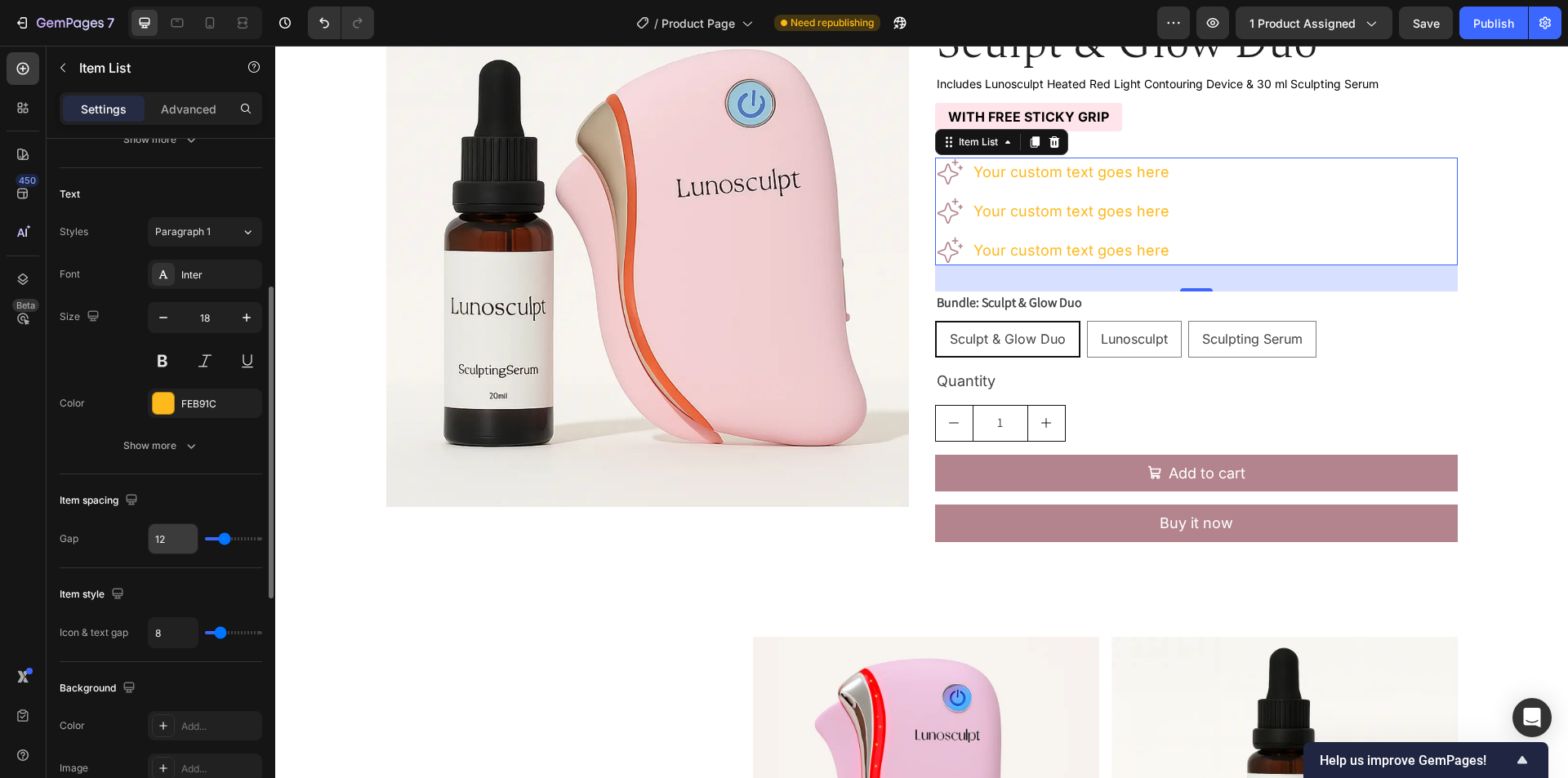
click at [166, 542] on input "12" at bounding box center [173, 538] width 49 height 29
type input "6"
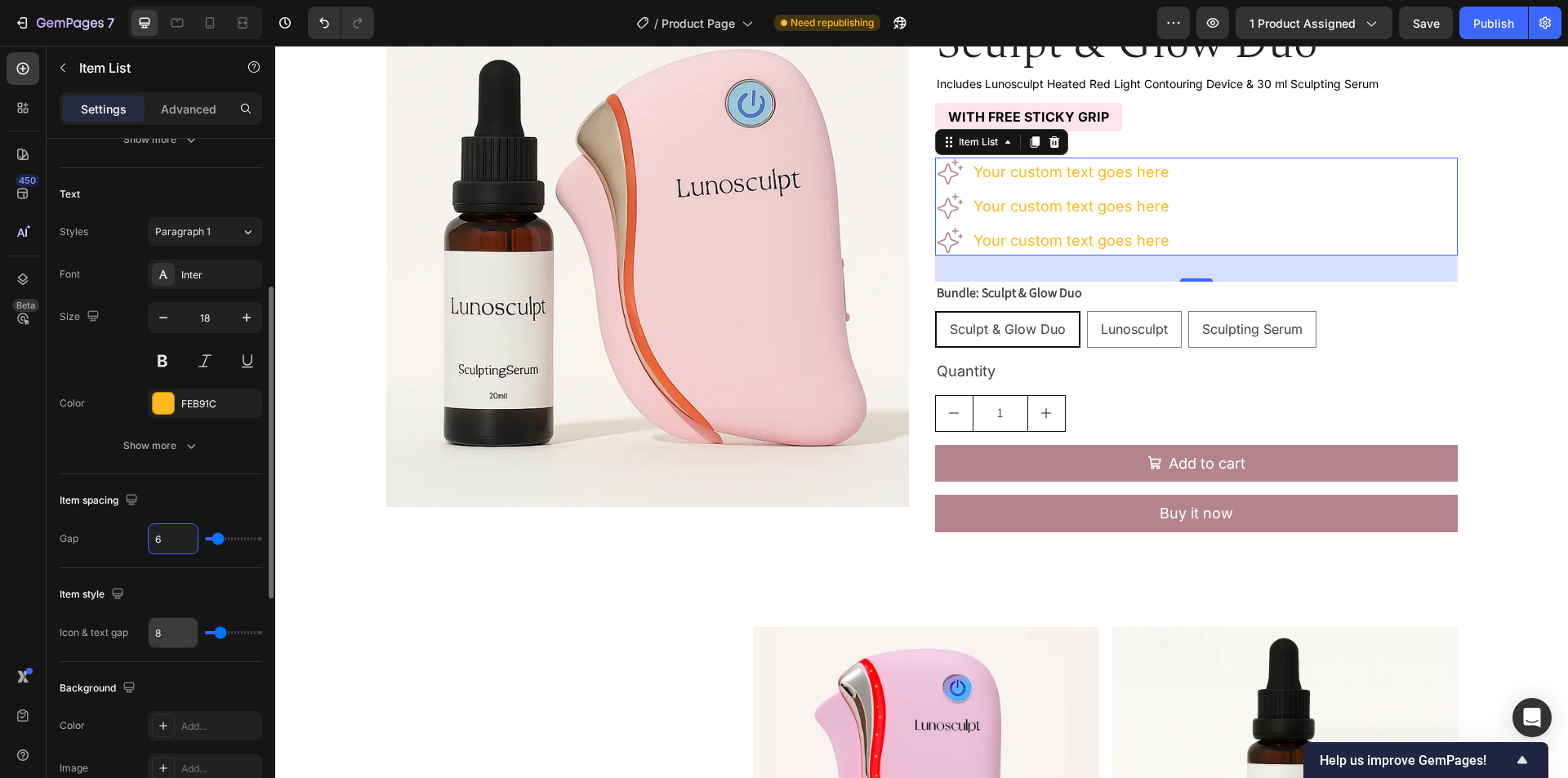
type input "6"
click at [176, 626] on input "8" at bounding box center [173, 632] width 49 height 29
type input "1"
type input "15"
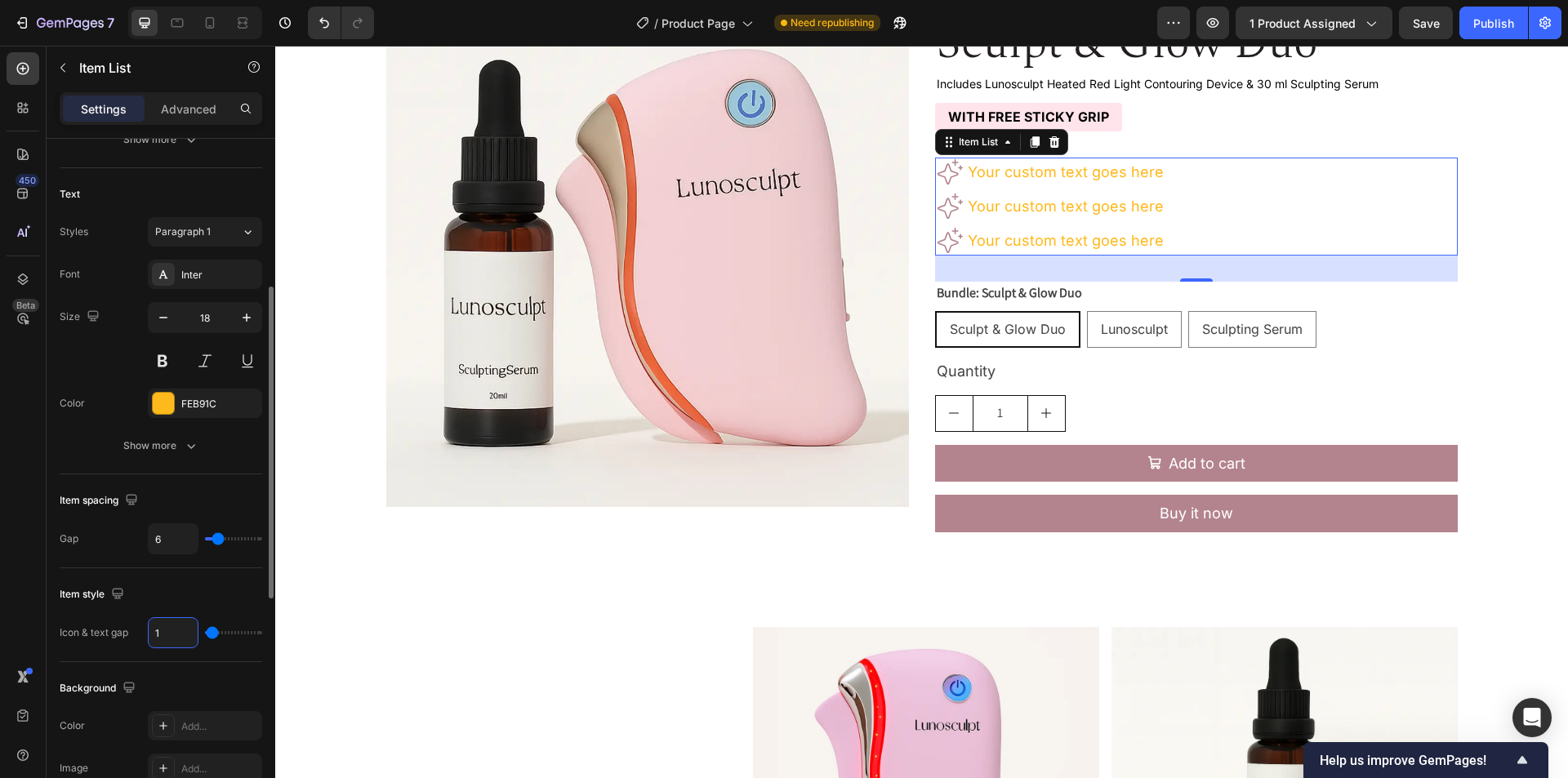
type input "15"
click at [212, 600] on div "Item style" at bounding box center [160, 595] width 203 height 27
click at [1115, 177] on div "Your custom text goes here" at bounding box center [1077, 173] width 201 height 23
click at [1139, 173] on p "Your custom text goes here" at bounding box center [1077, 173] width 196 height 18
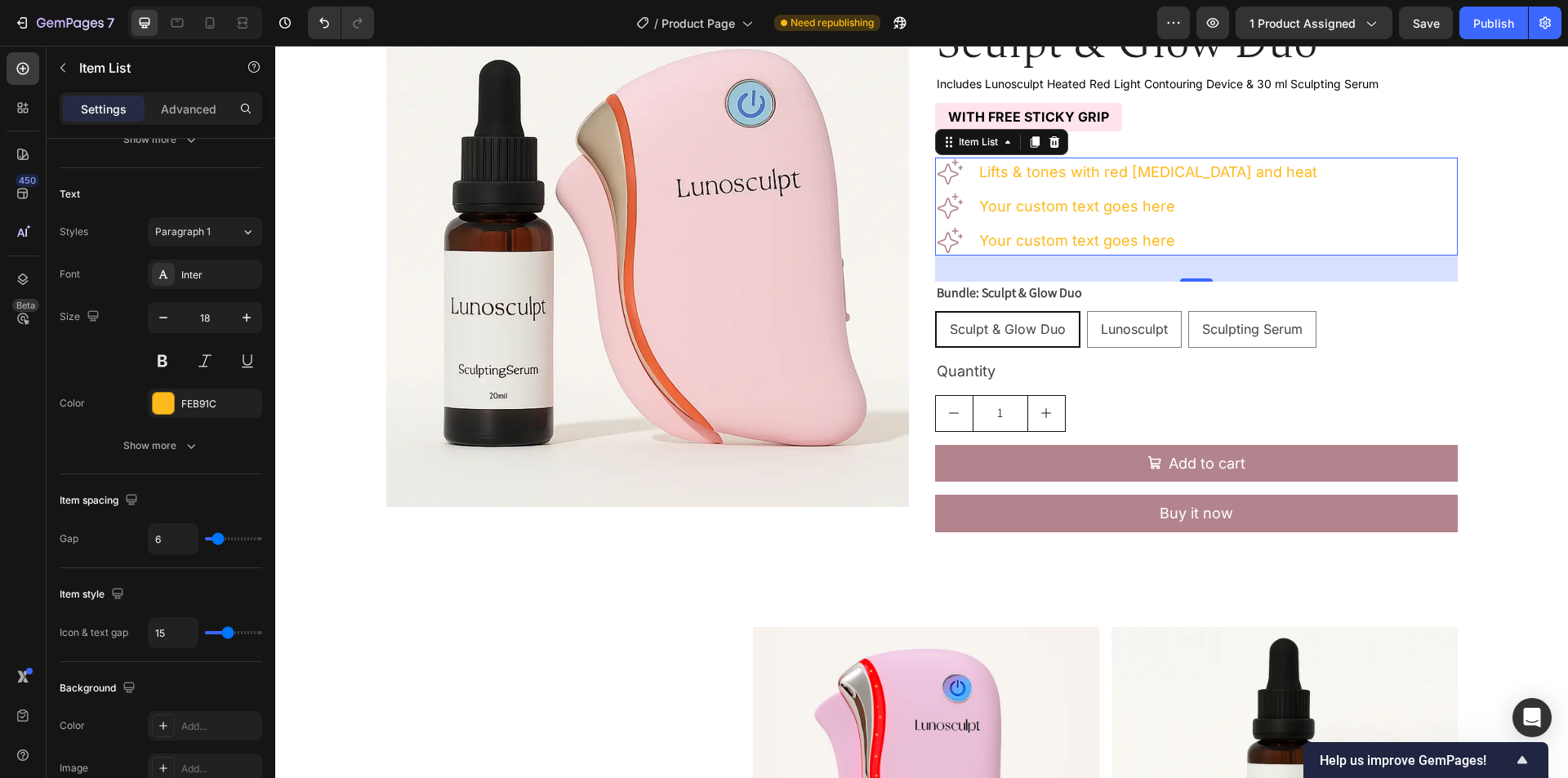
click at [1084, 201] on p "Your custom text goes here" at bounding box center [1148, 206] width 338 height 18
click at [1118, 206] on p "Your custom text goes here" at bounding box center [1148, 206] width 338 height 18
drag, startPoint x: 1090, startPoint y: 243, endPoint x: 1099, endPoint y: 242, distance: 9.1
click at [1090, 243] on p "Your custom text goes here" at bounding box center [1187, 241] width 417 height 18
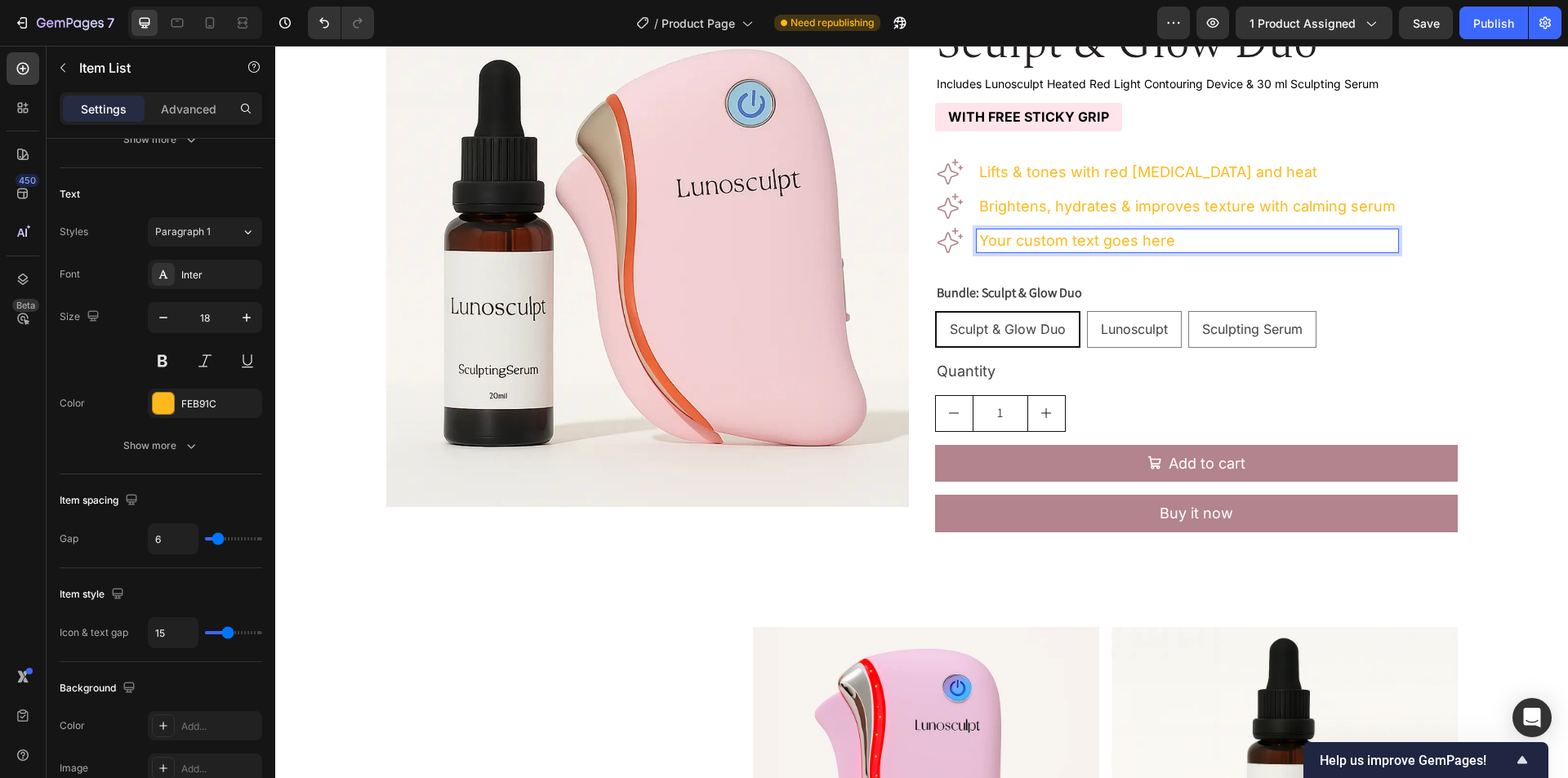
click at [1120, 242] on p "Your custom text goes here" at bounding box center [1187, 241] width 417 height 18
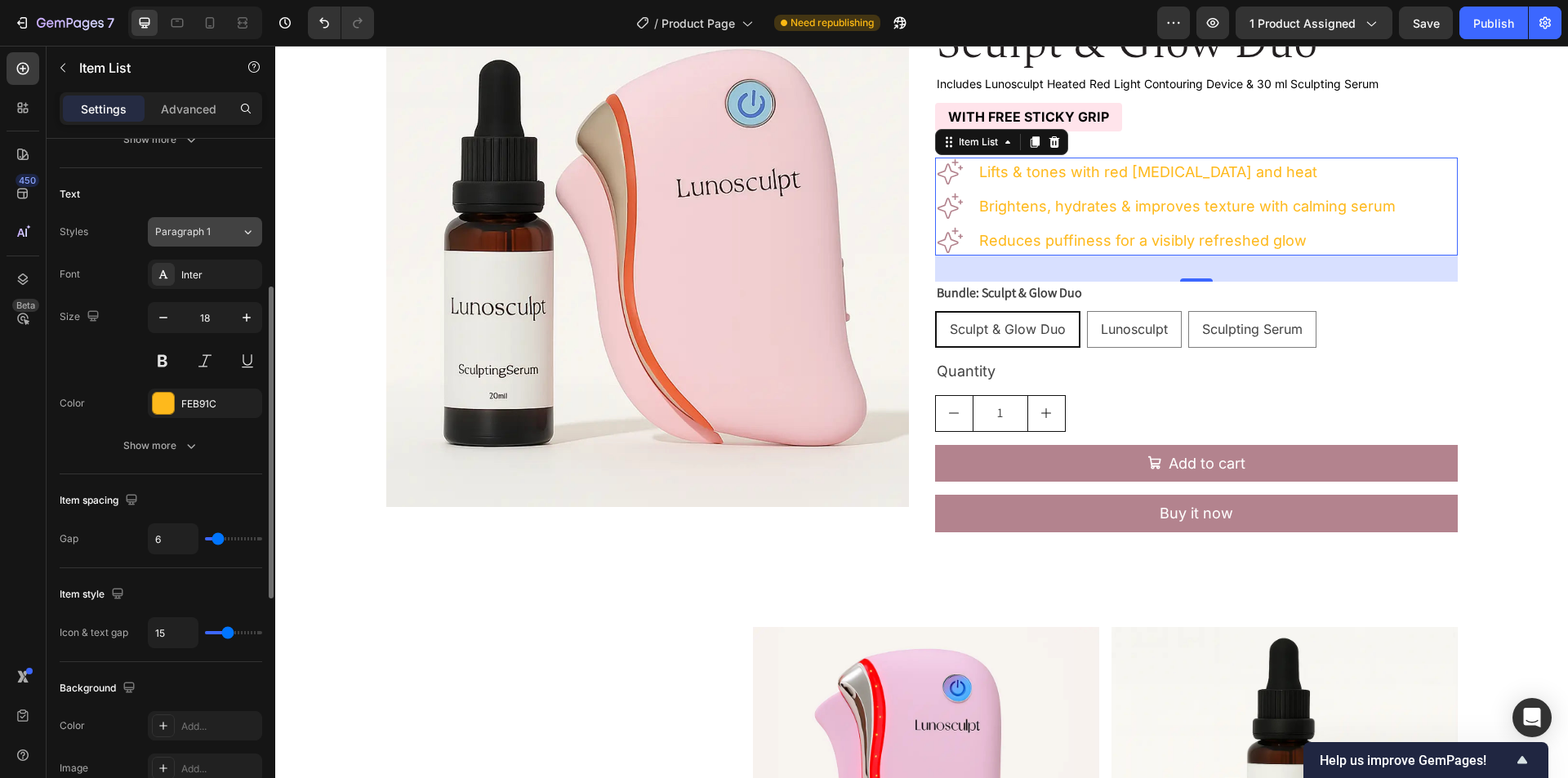
click at [183, 227] on span "Paragraph 1" at bounding box center [182, 232] width 56 height 15
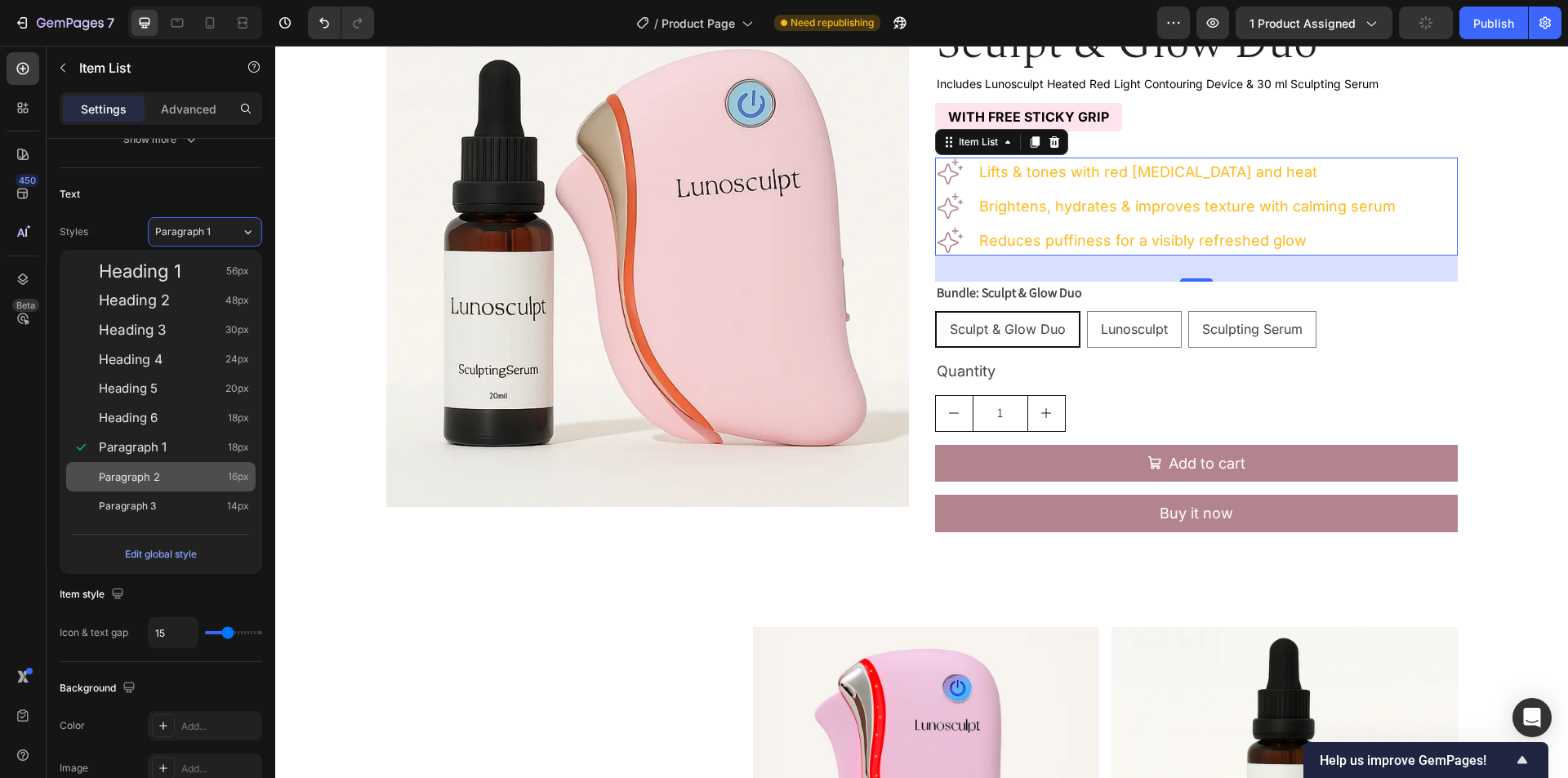
click at [191, 475] on div "Paragraph 2 16px" at bounding box center [174, 477] width 151 height 16
type input "16"
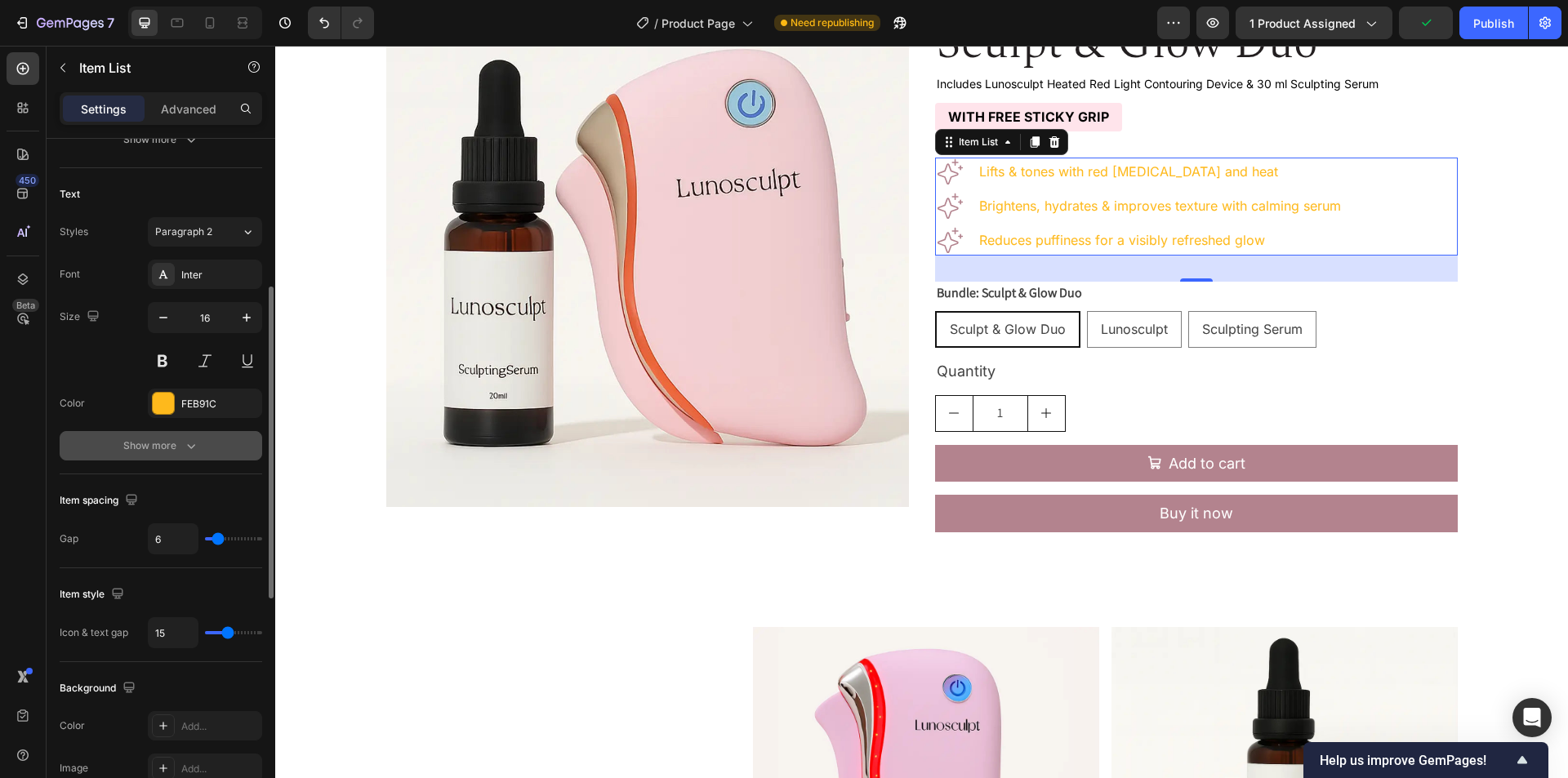
click at [178, 442] on div "Show more" at bounding box center [161, 445] width 76 height 16
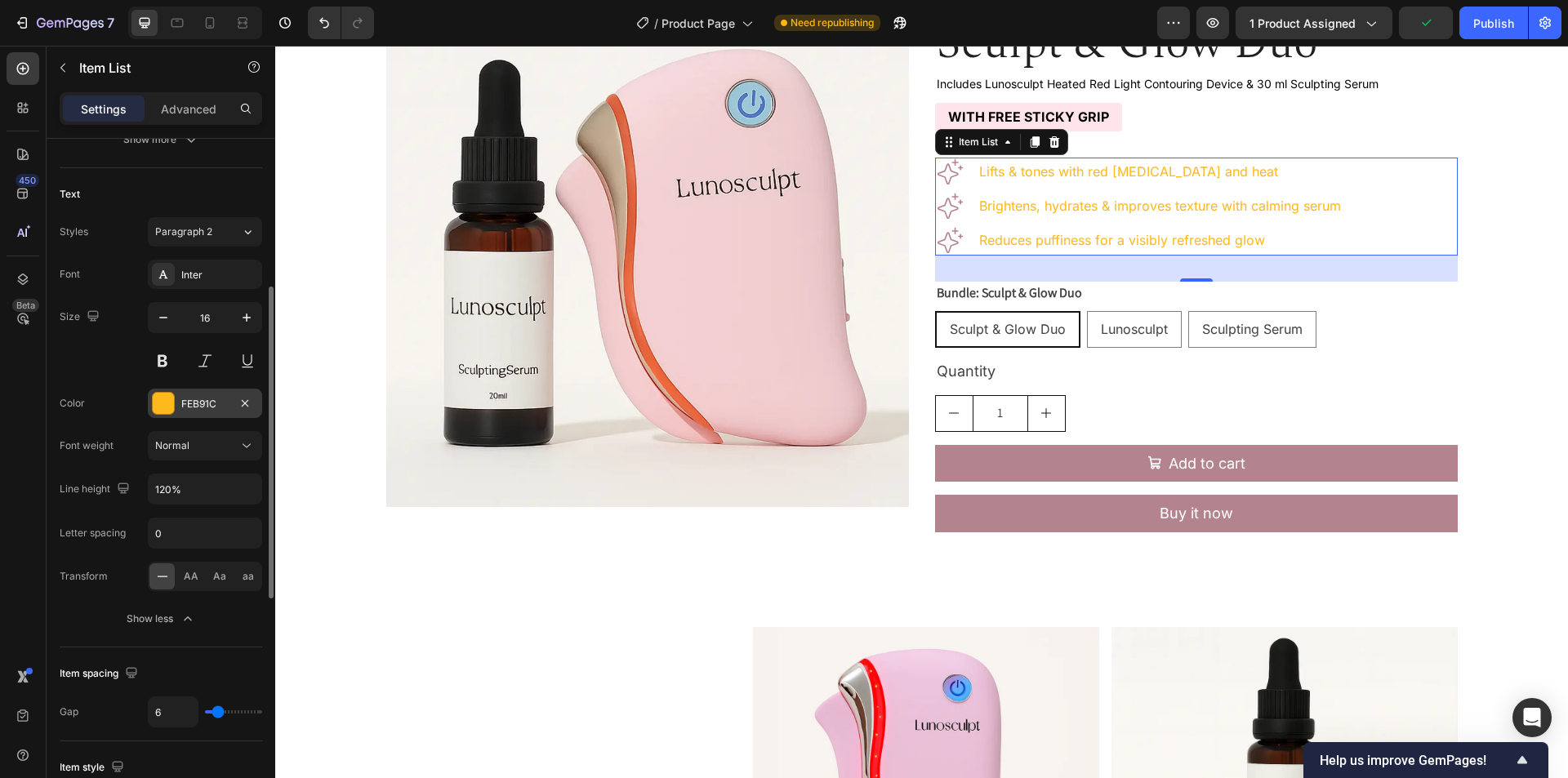
click at [190, 407] on div "FEB91C" at bounding box center [205, 404] width 48 height 15
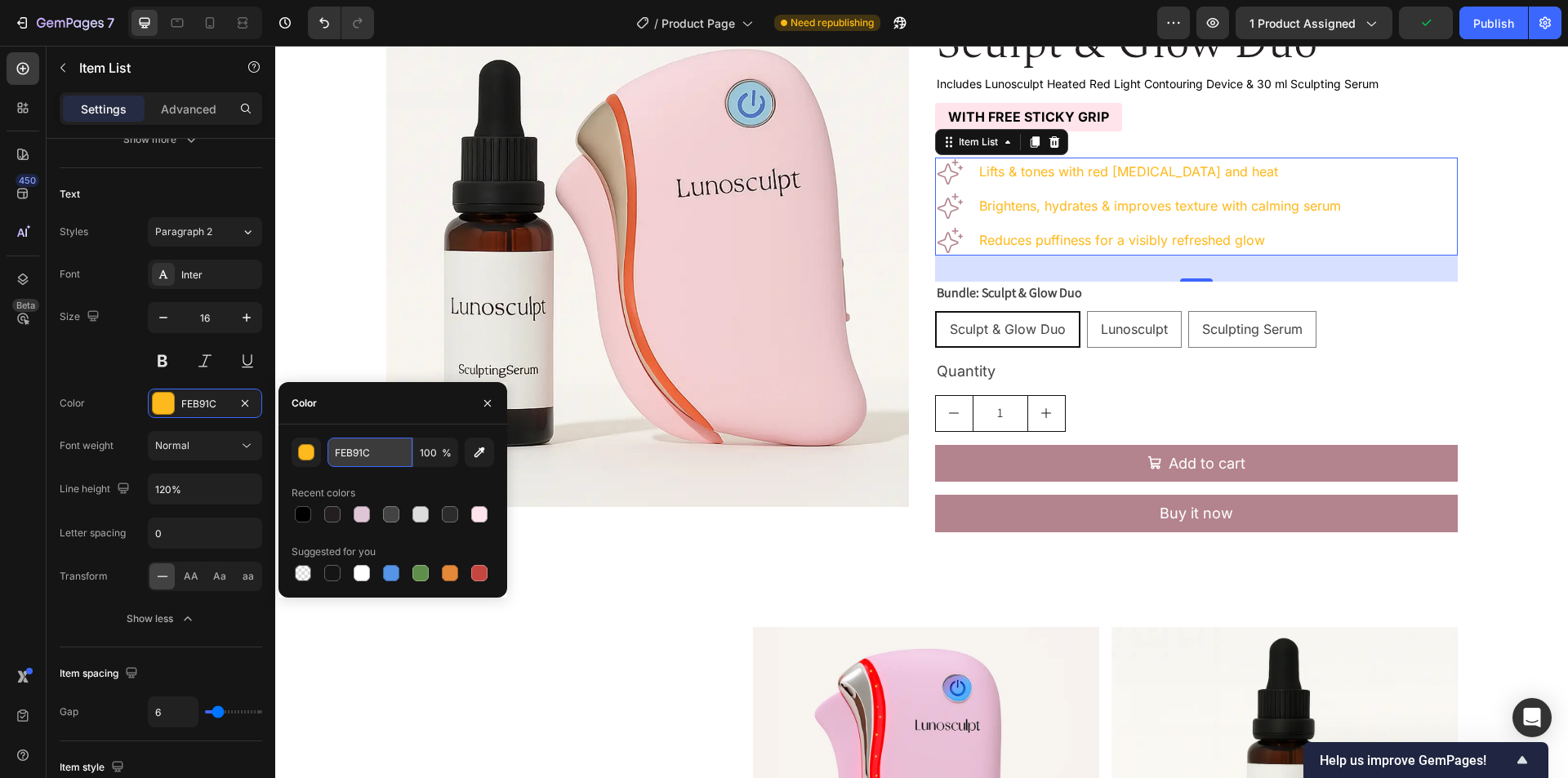
click at [386, 454] on input "FEB91C" at bounding box center [370, 451] width 85 height 29
paste input "#000000"
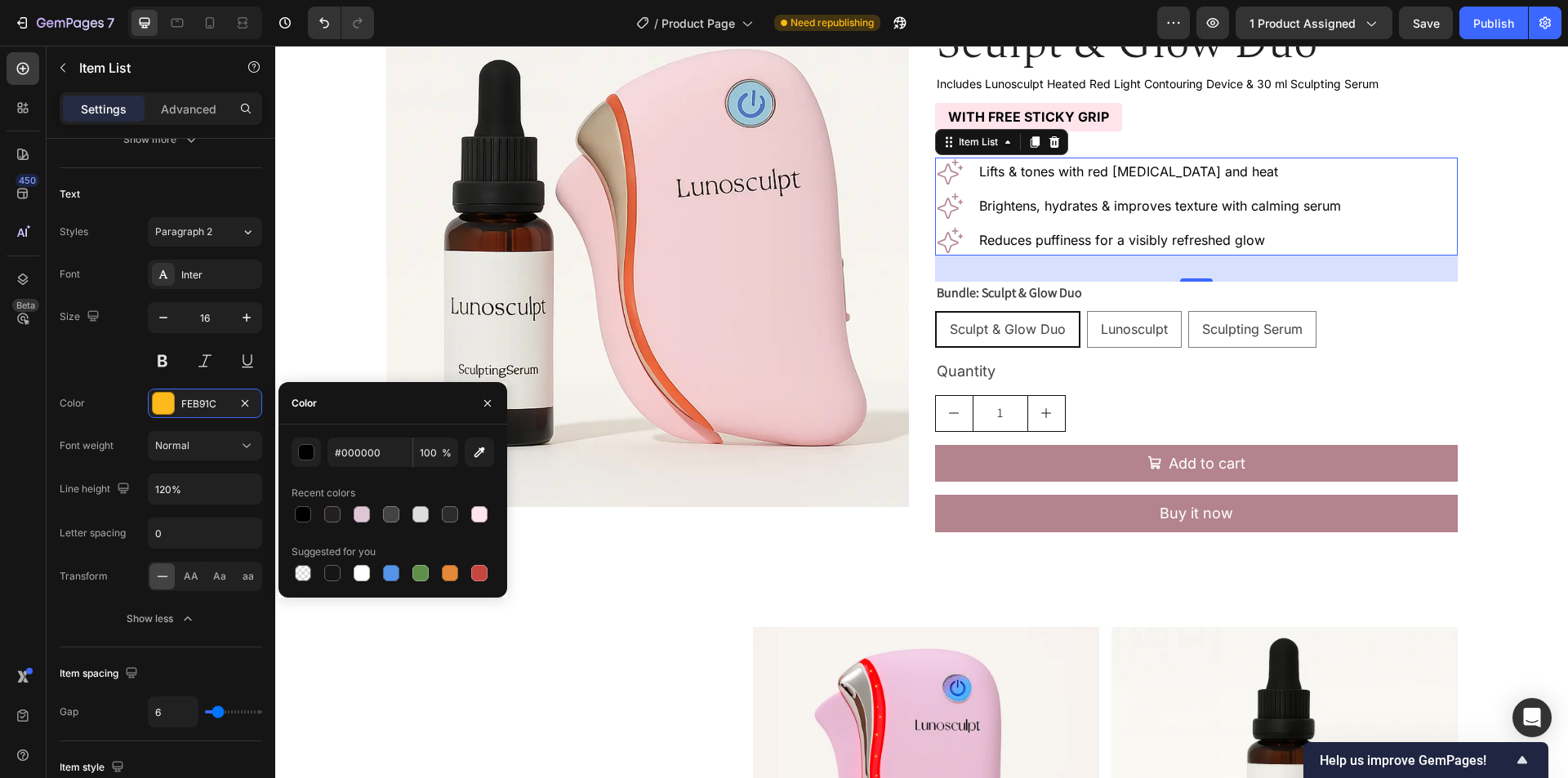
type input "000000"
click at [392, 401] on div "Color" at bounding box center [393, 404] width 228 height 42
click at [490, 403] on icon "button" at bounding box center [487, 403] width 13 height 13
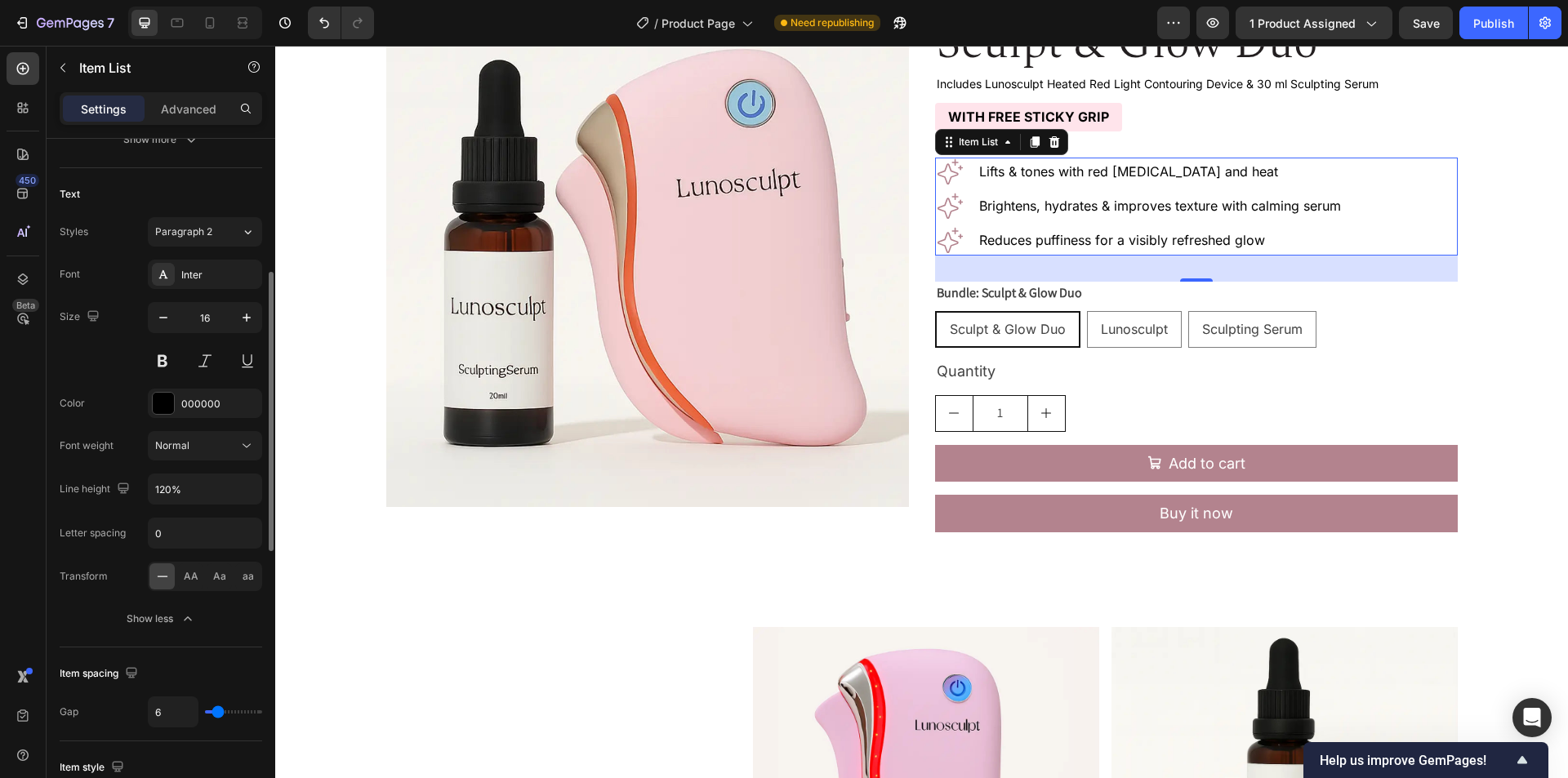
click at [89, 374] on div "Size 16" at bounding box center [160, 338] width 203 height 73
click at [1433, 228] on div "Lifts & tones with red light therapy and heat Brightens, hydrates & improves te…" at bounding box center [1196, 206] width 522 height 98
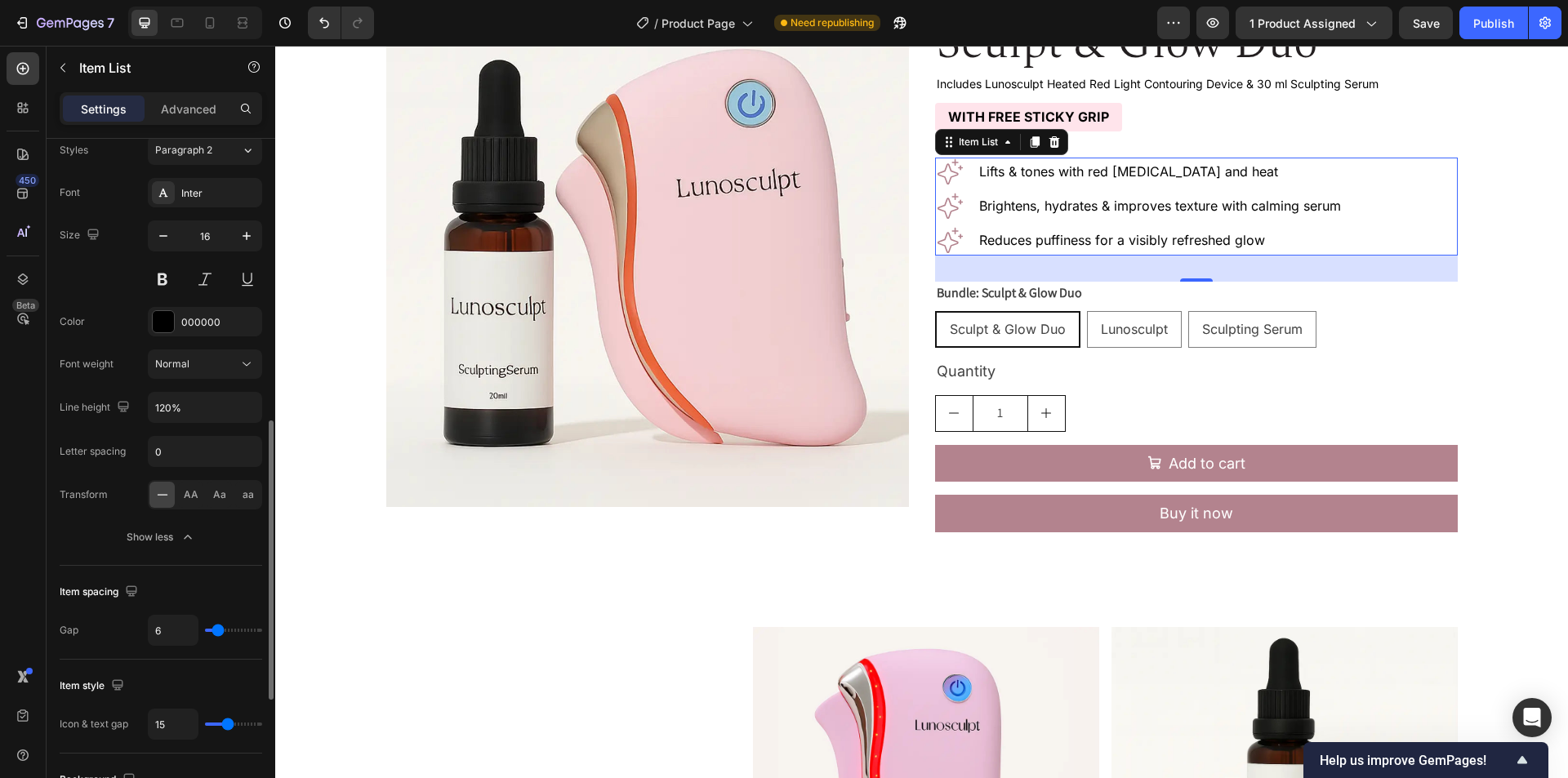
scroll to position [490, 0]
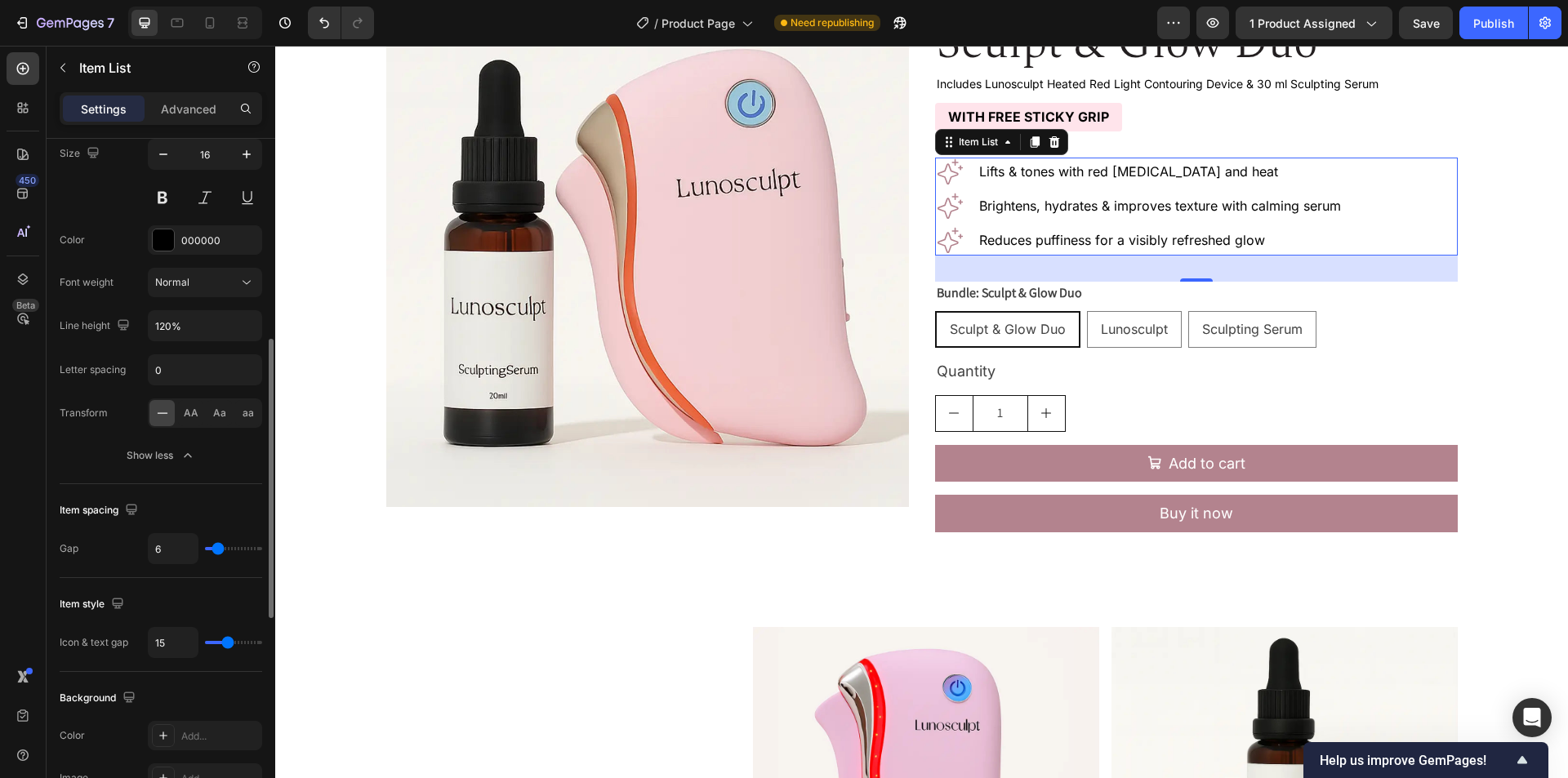
type input "8"
type input "10"
type input "11"
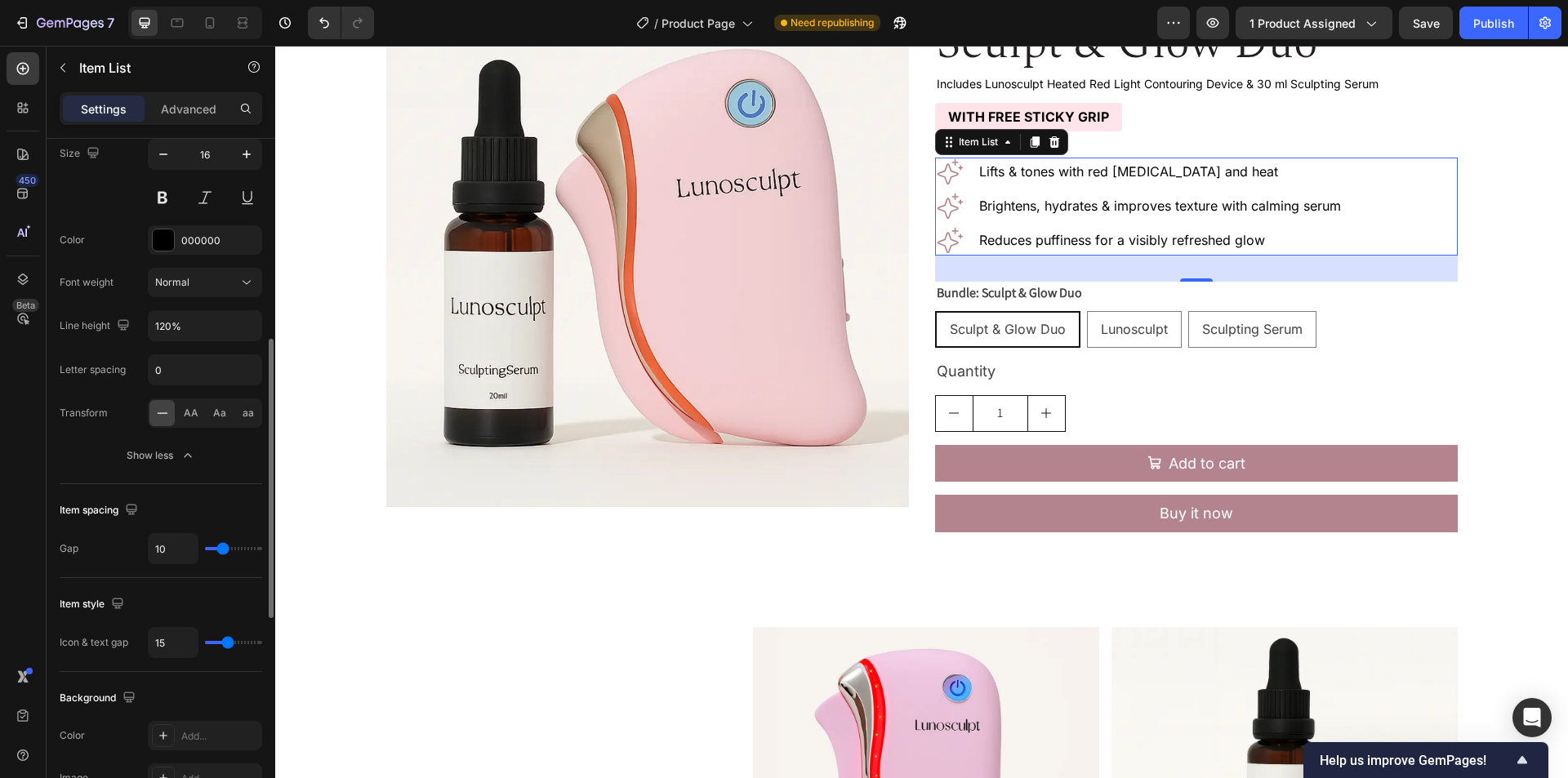
type input "11"
type input "12"
type input "13"
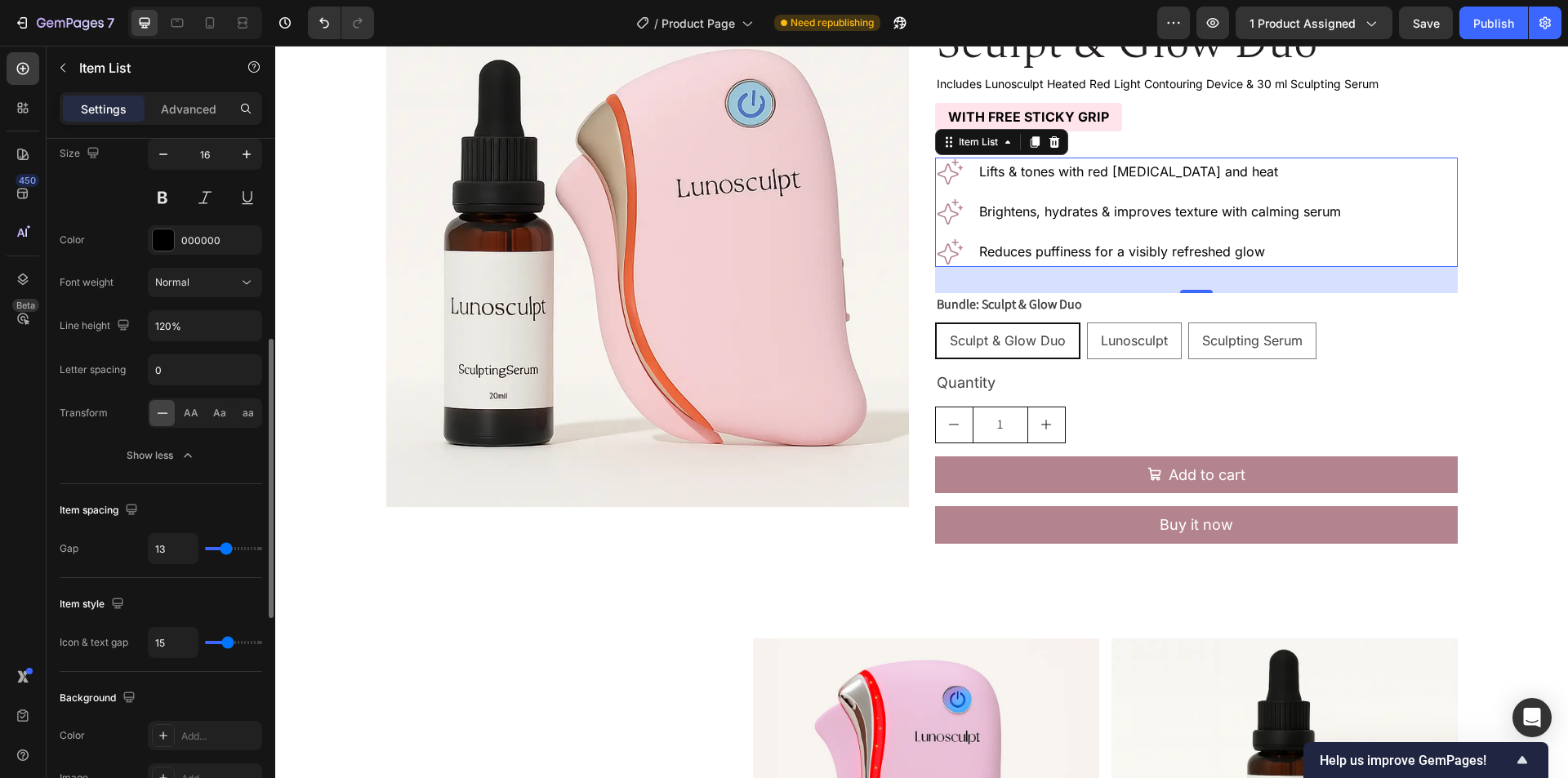
type input "10"
type input "7"
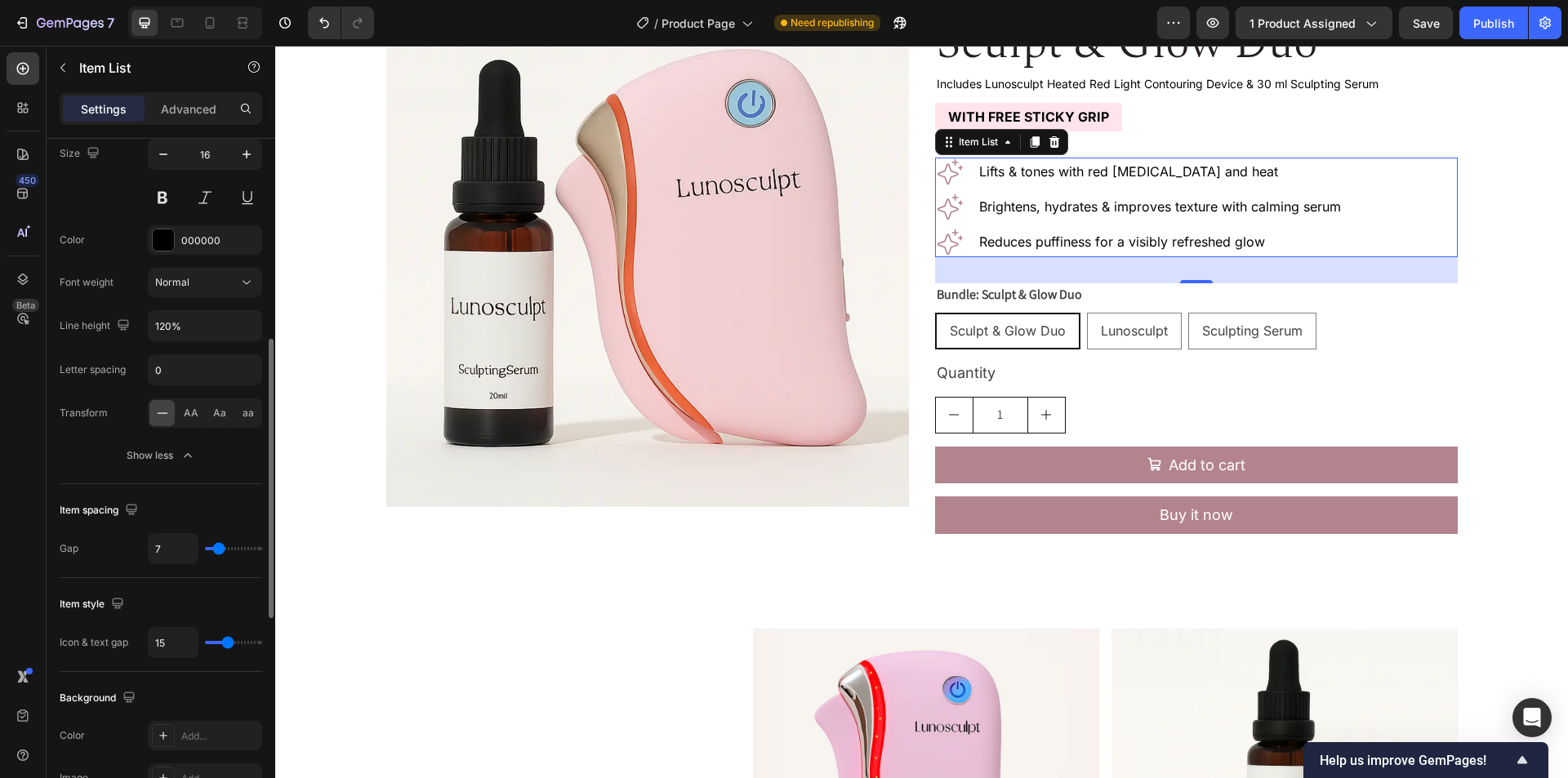
type input "6"
type input "5"
type input "4"
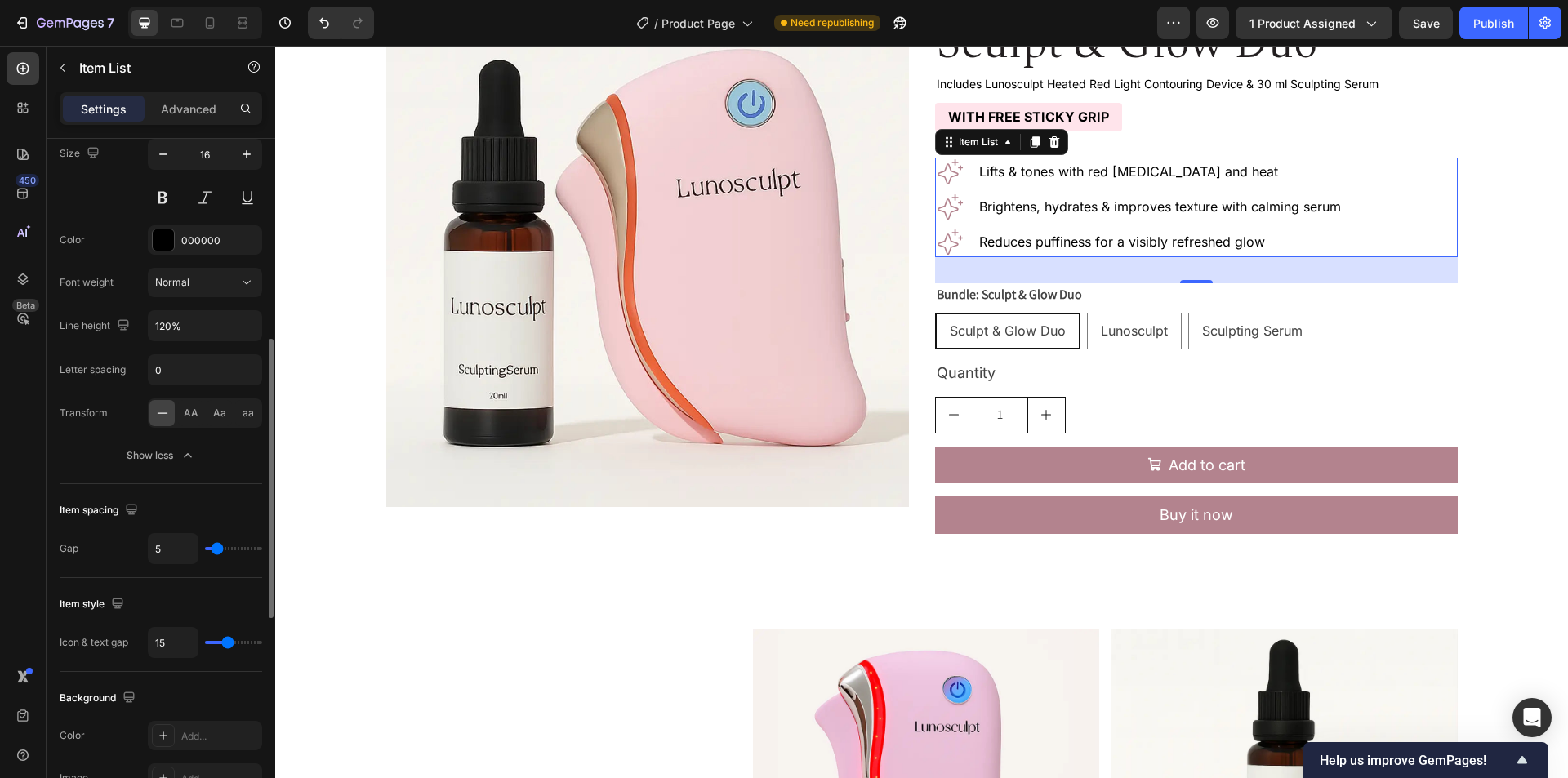
type input "4"
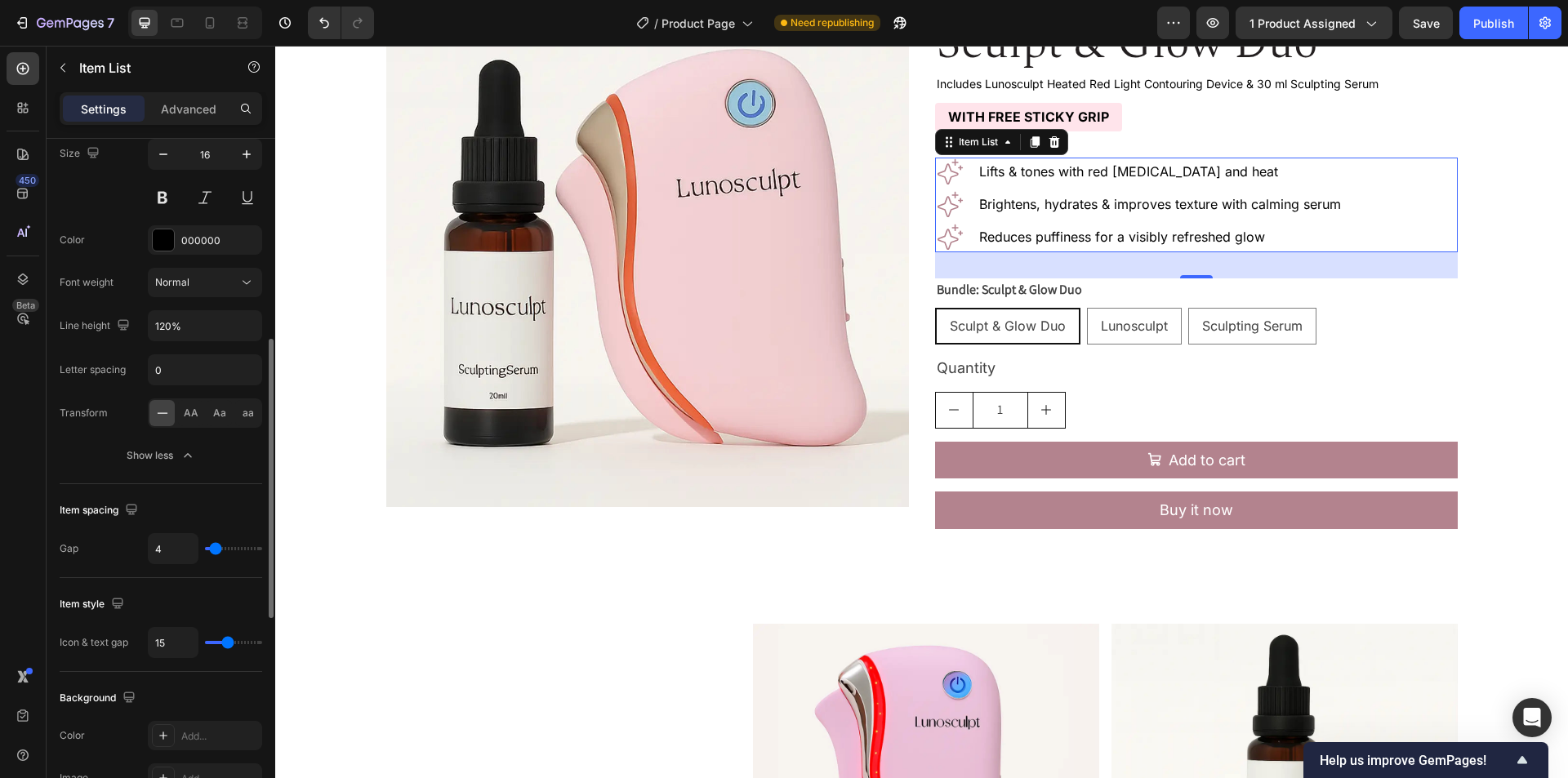
type input "3"
click at [215, 551] on input "range" at bounding box center [234, 549] width 58 height 4
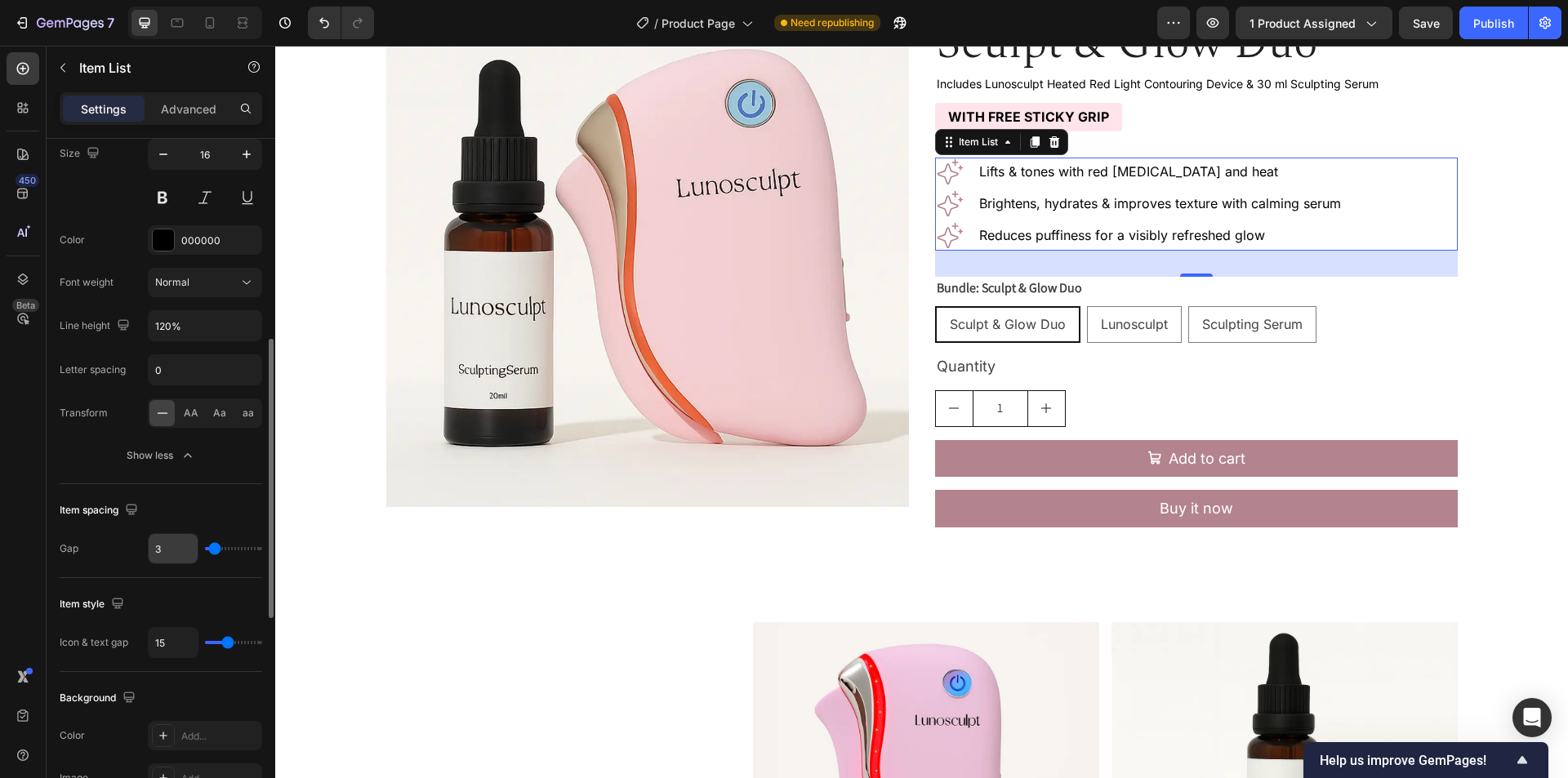
click at [189, 551] on input "3" at bounding box center [173, 548] width 49 height 29
type input "4"
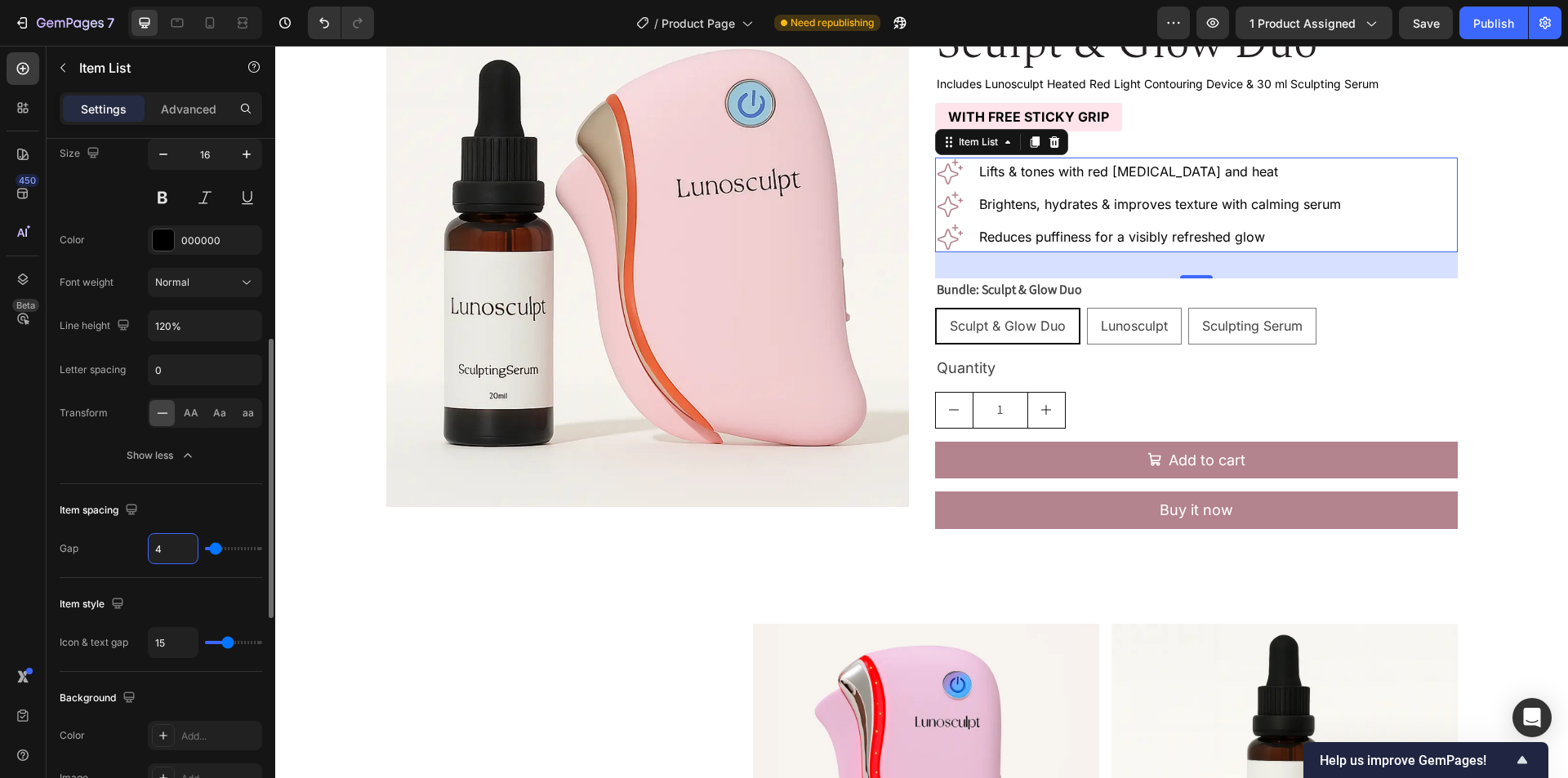
type input "5"
type input "6"
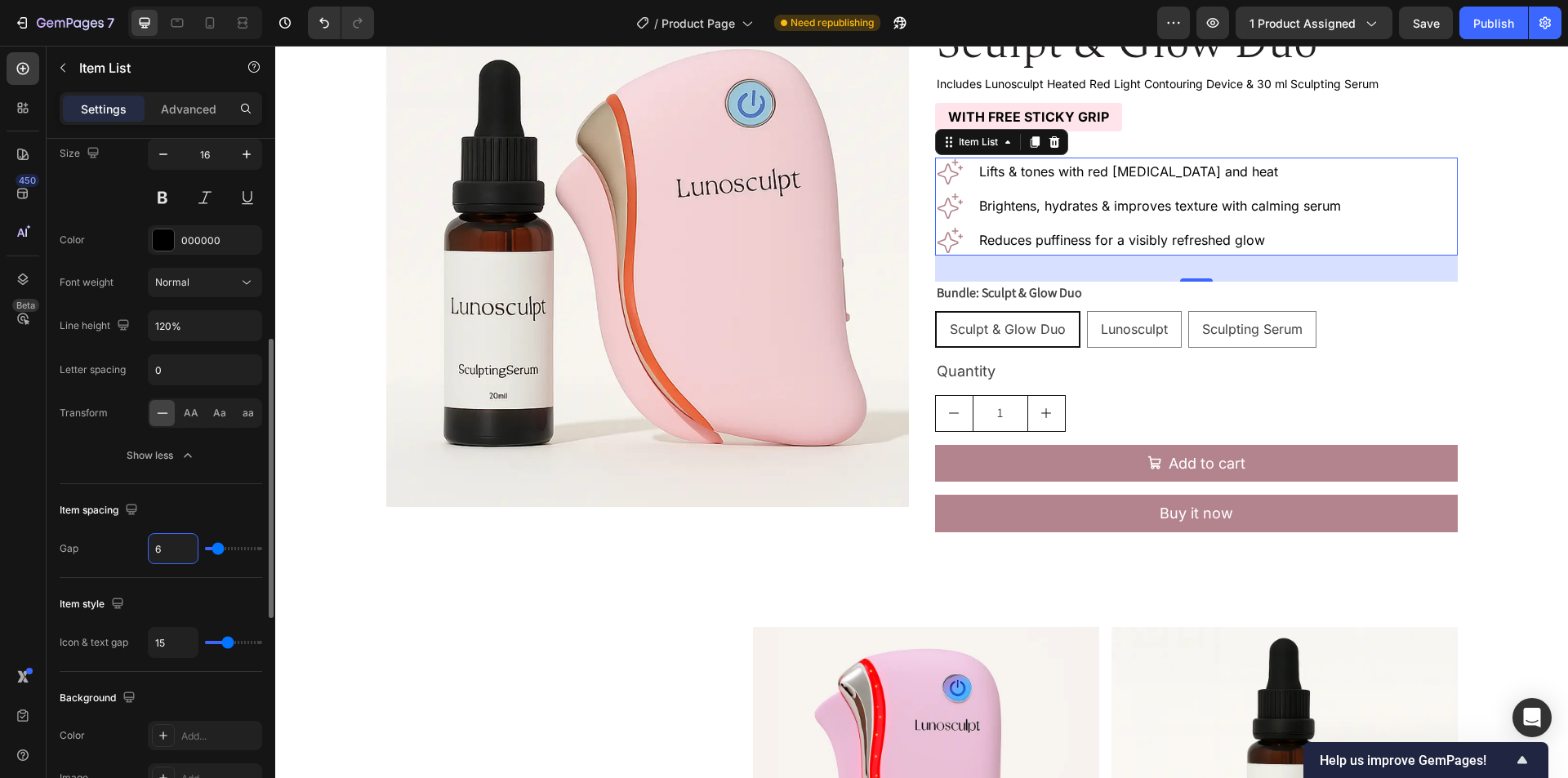
click at [195, 496] on div "Item spacing Gap 6" at bounding box center [160, 531] width 203 height 94
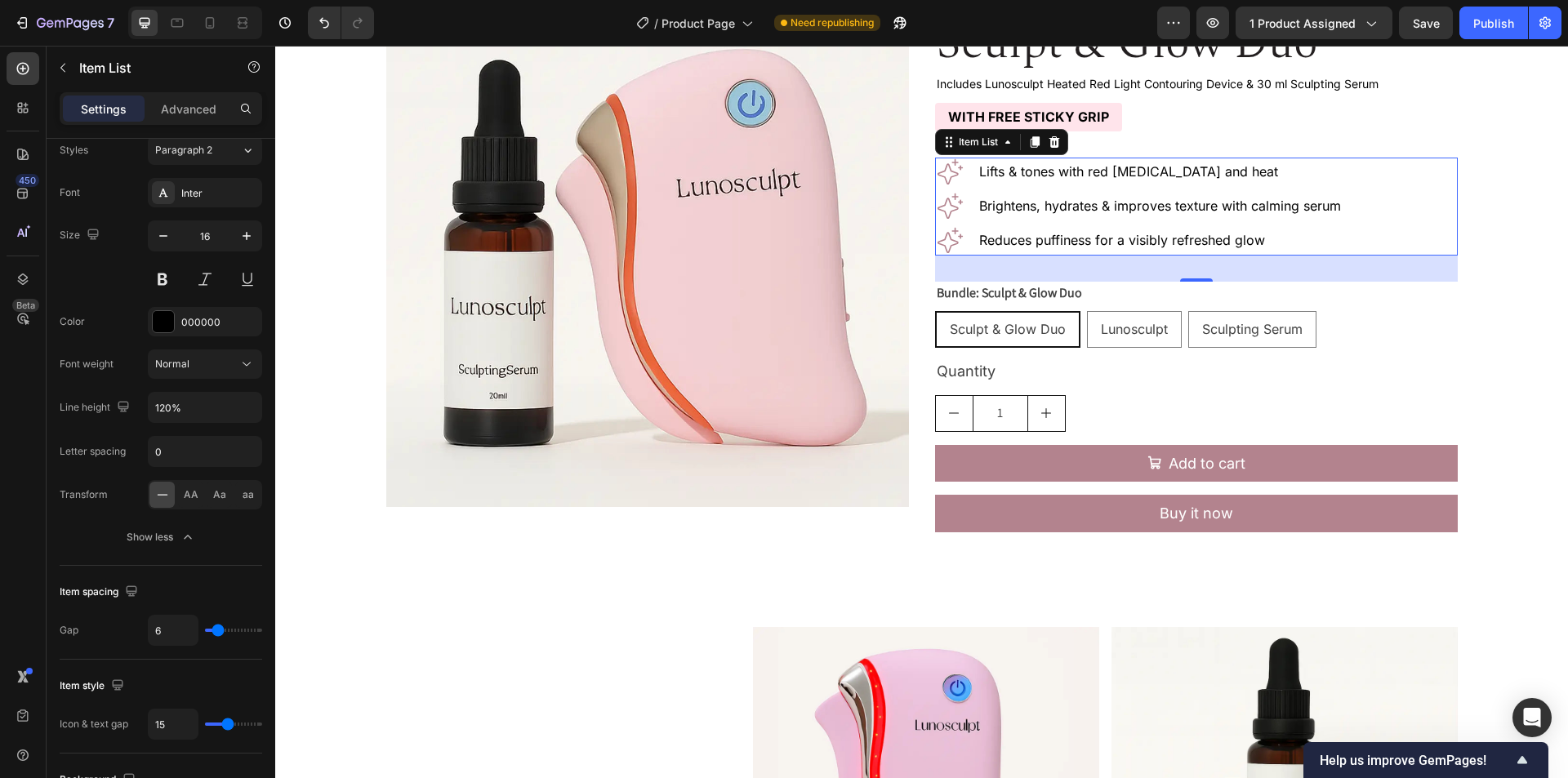
click at [191, 32] on div at bounding box center [195, 22] width 134 height 33
click at [189, 29] on div at bounding box center [177, 23] width 27 height 27
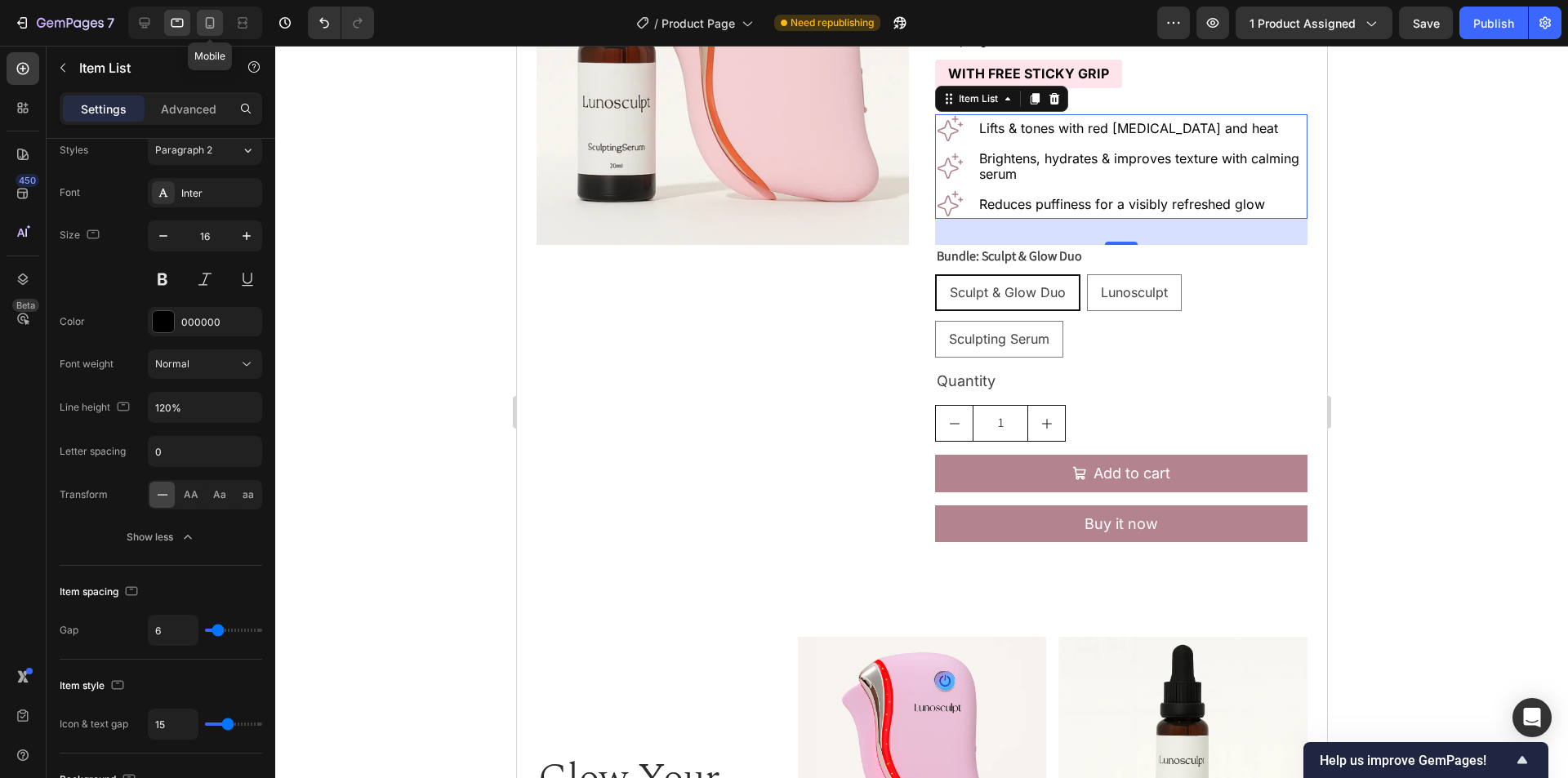
scroll to position [248, 0]
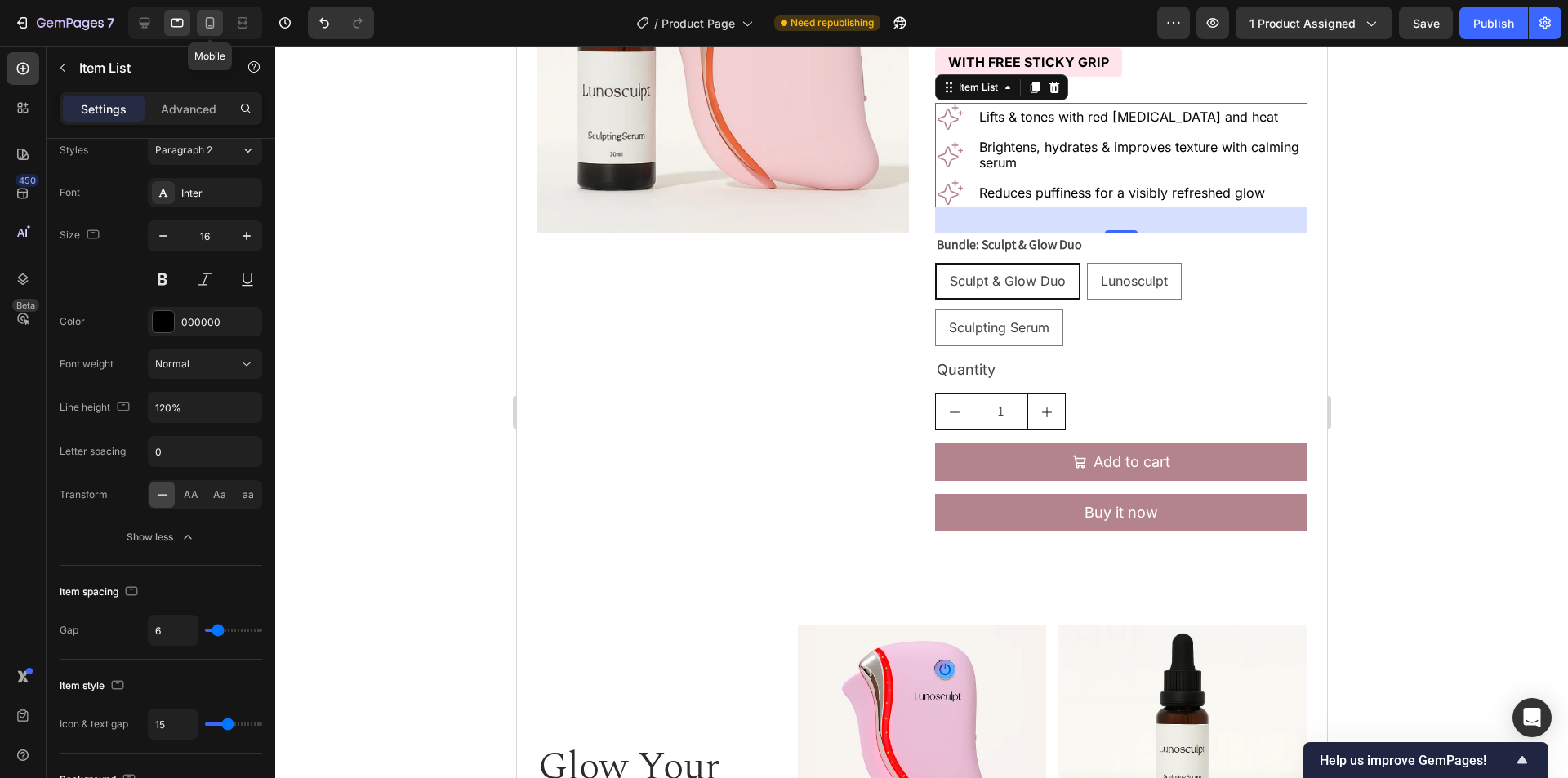
click at [209, 27] on icon at bounding box center [210, 23] width 16 height 16
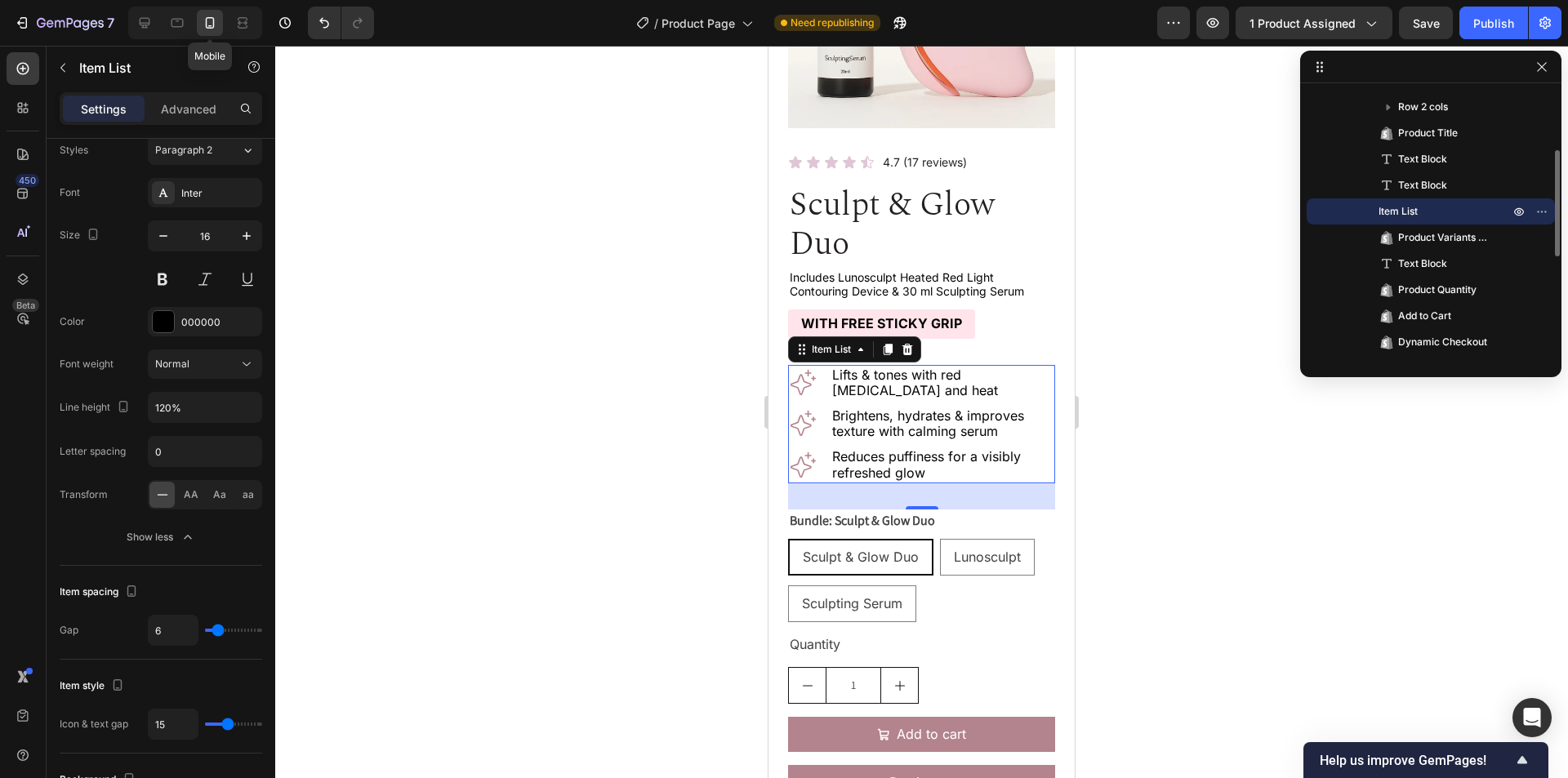
scroll to position [497, 0]
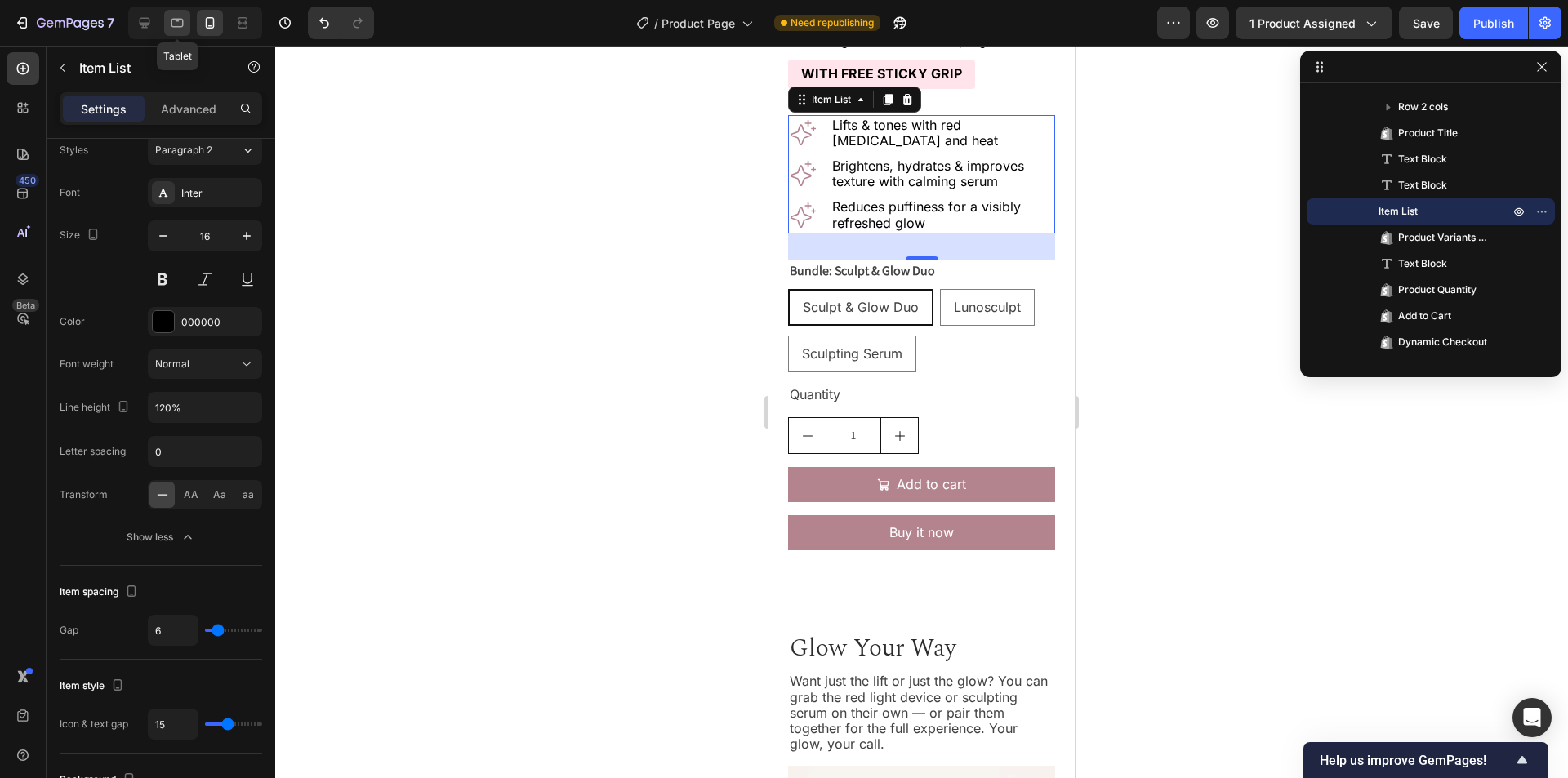
click at [165, 27] on div at bounding box center [177, 23] width 27 height 27
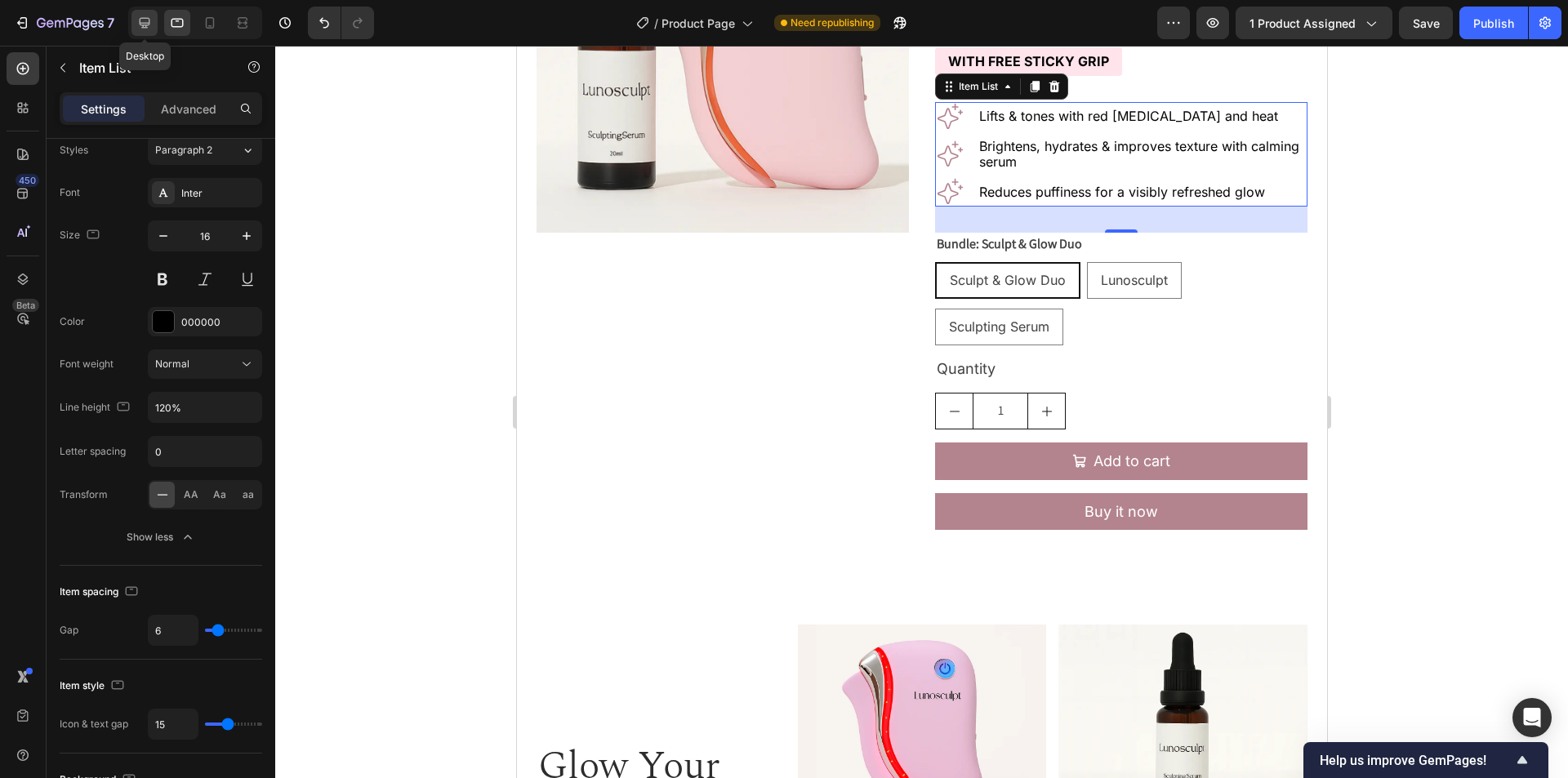
click at [142, 27] on icon at bounding box center [144, 23] width 16 height 16
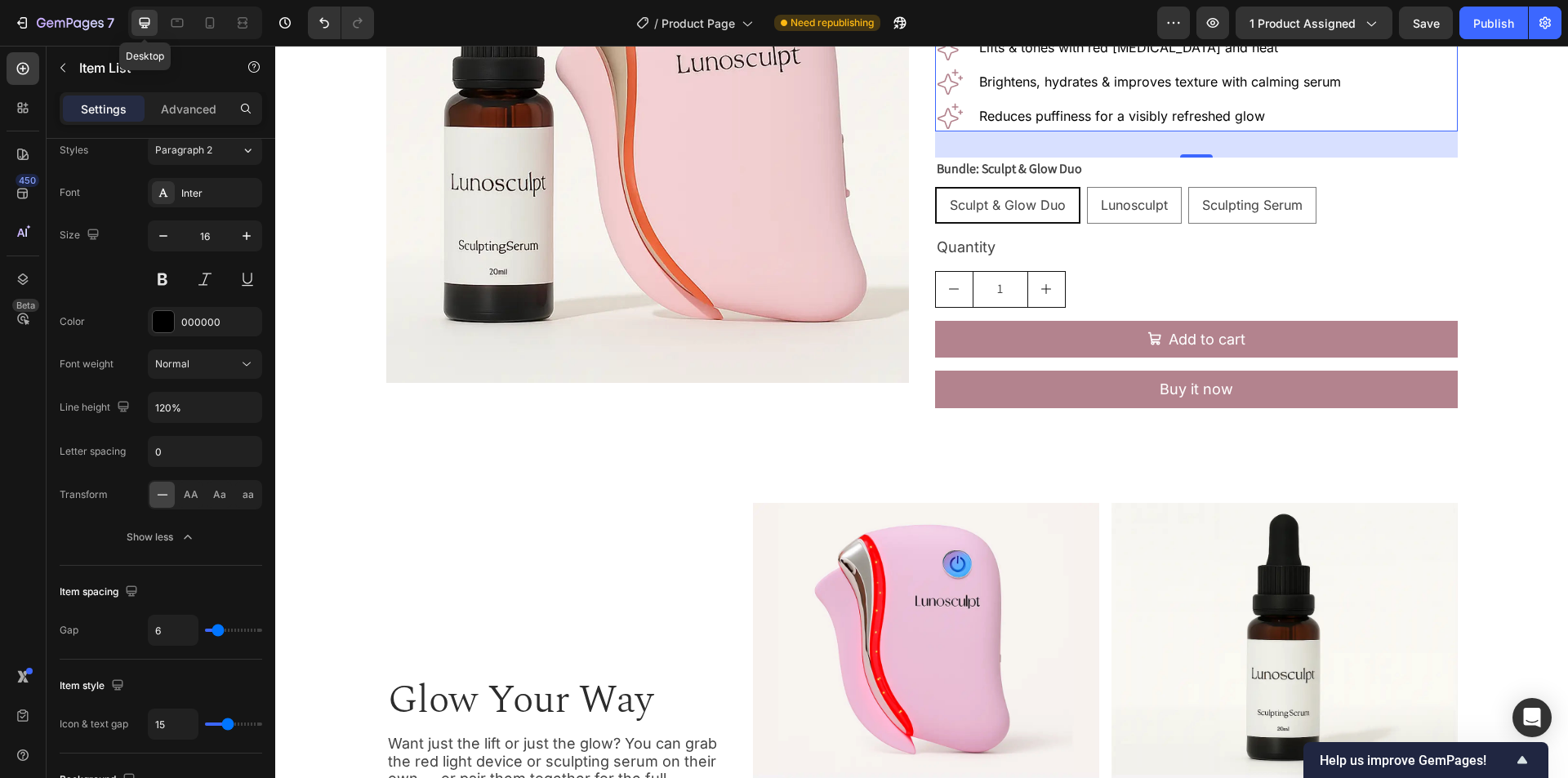
scroll to position [179, 0]
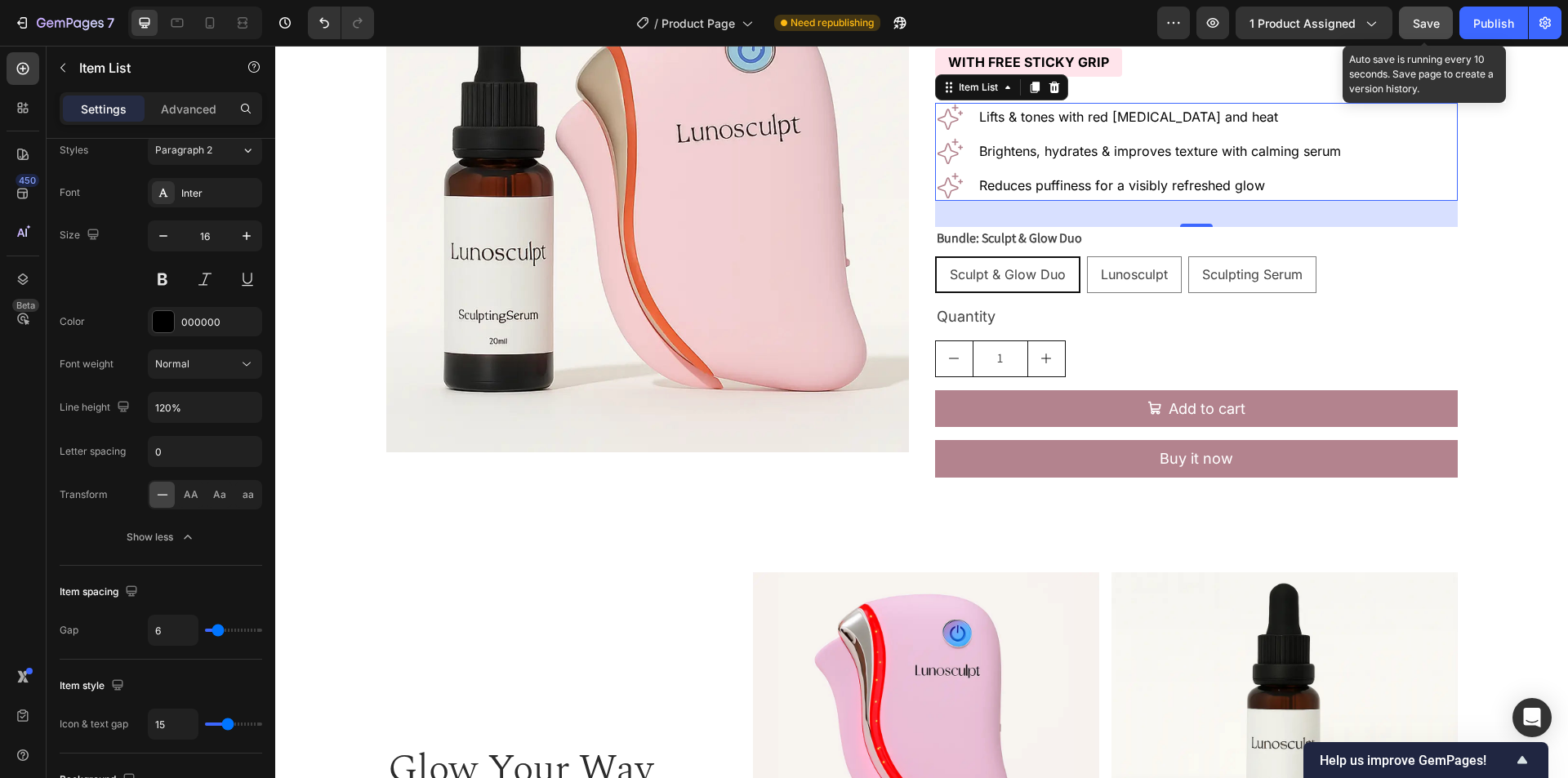
click at [1413, 26] on span "Save" at bounding box center [1426, 23] width 27 height 14
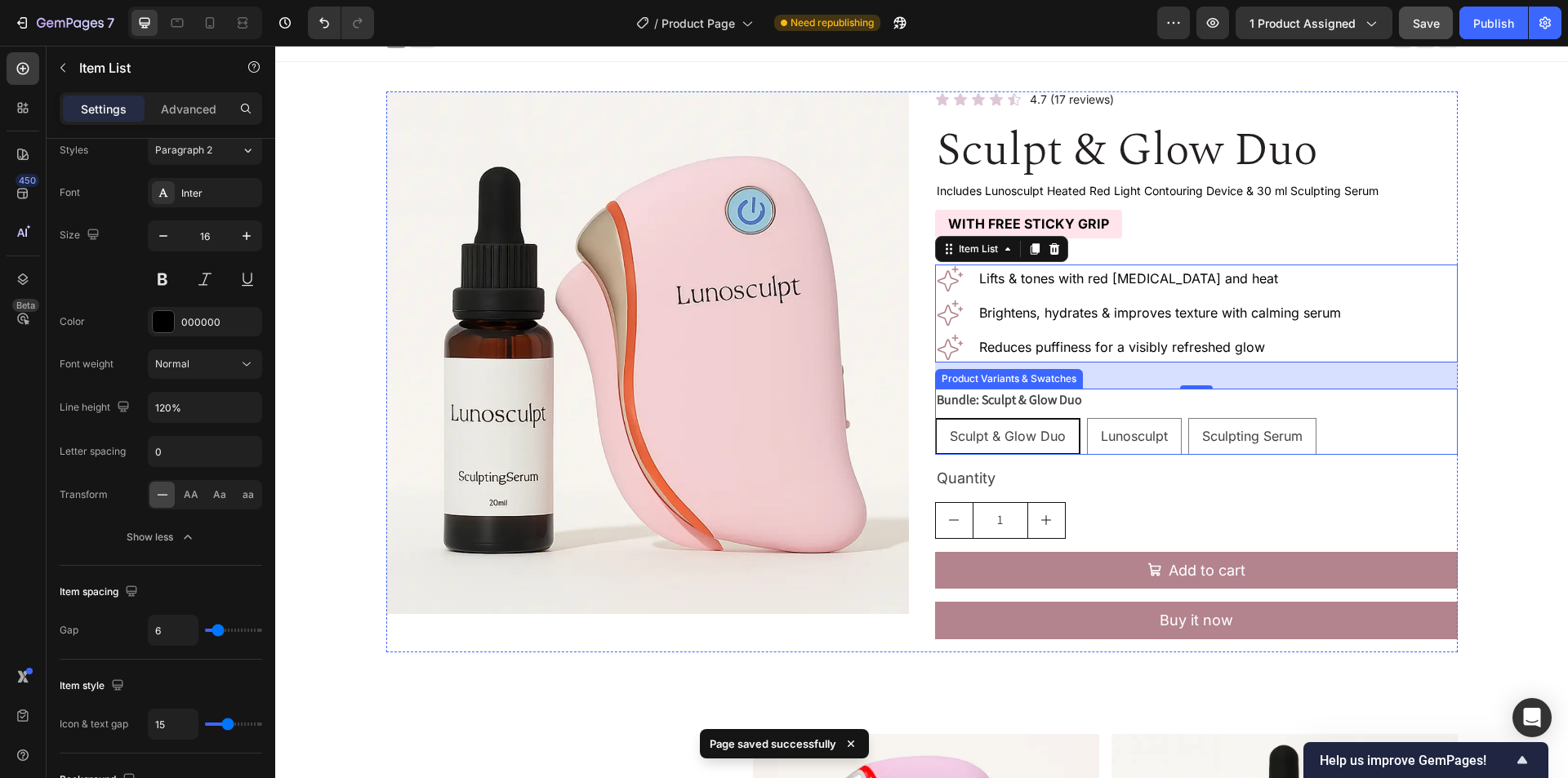
scroll to position [0, 0]
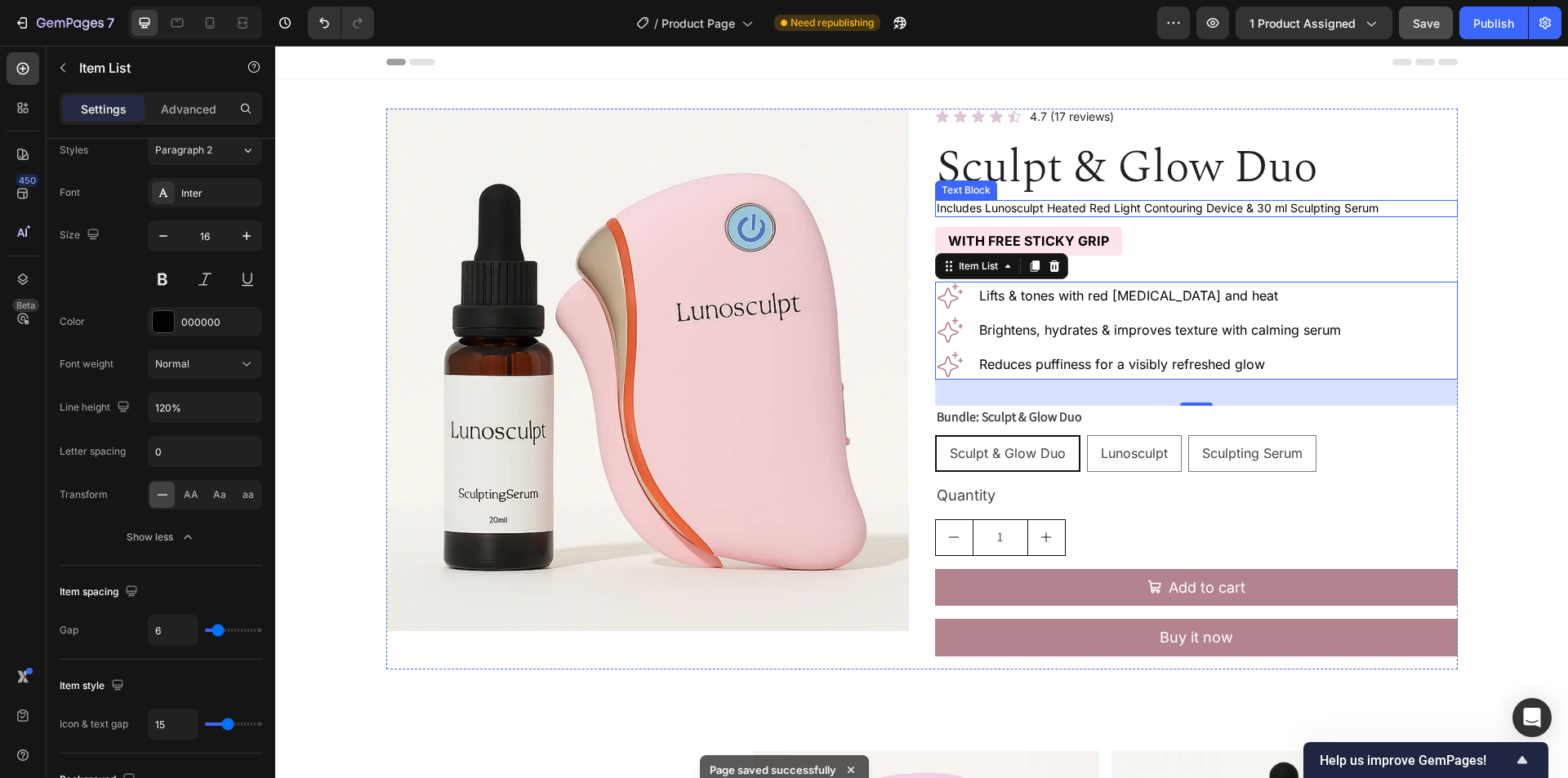
click at [1317, 209] on p "Includes Lunosculpt Heated Red Light Contouring Device & 30 ml Sculpting Serum" at bounding box center [1196, 209] width 520 height 14
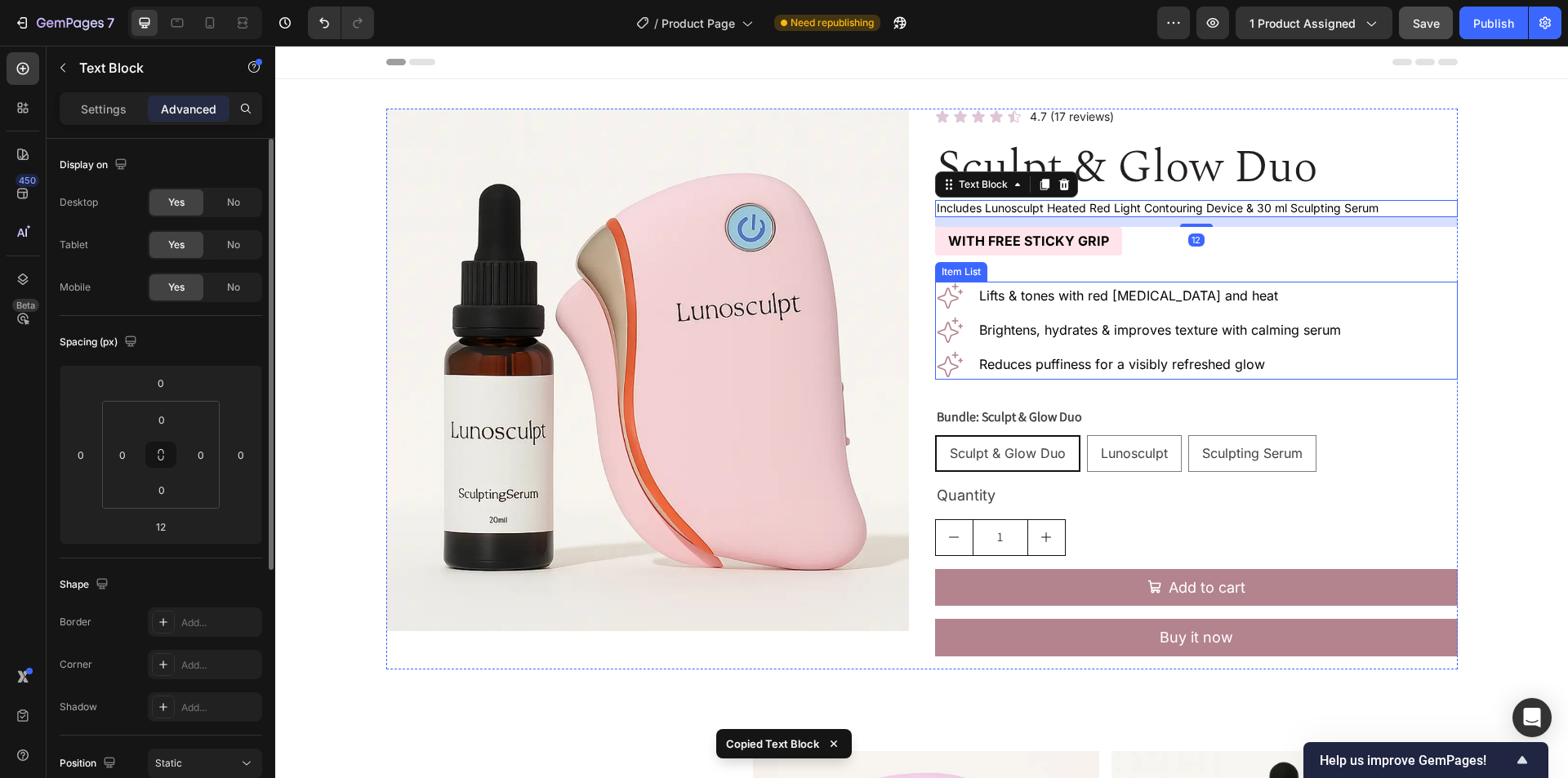
click at [1423, 358] on div "Lifts & tones with red light therapy and heat Brightens, hydrates & improves te…" at bounding box center [1196, 330] width 522 height 98
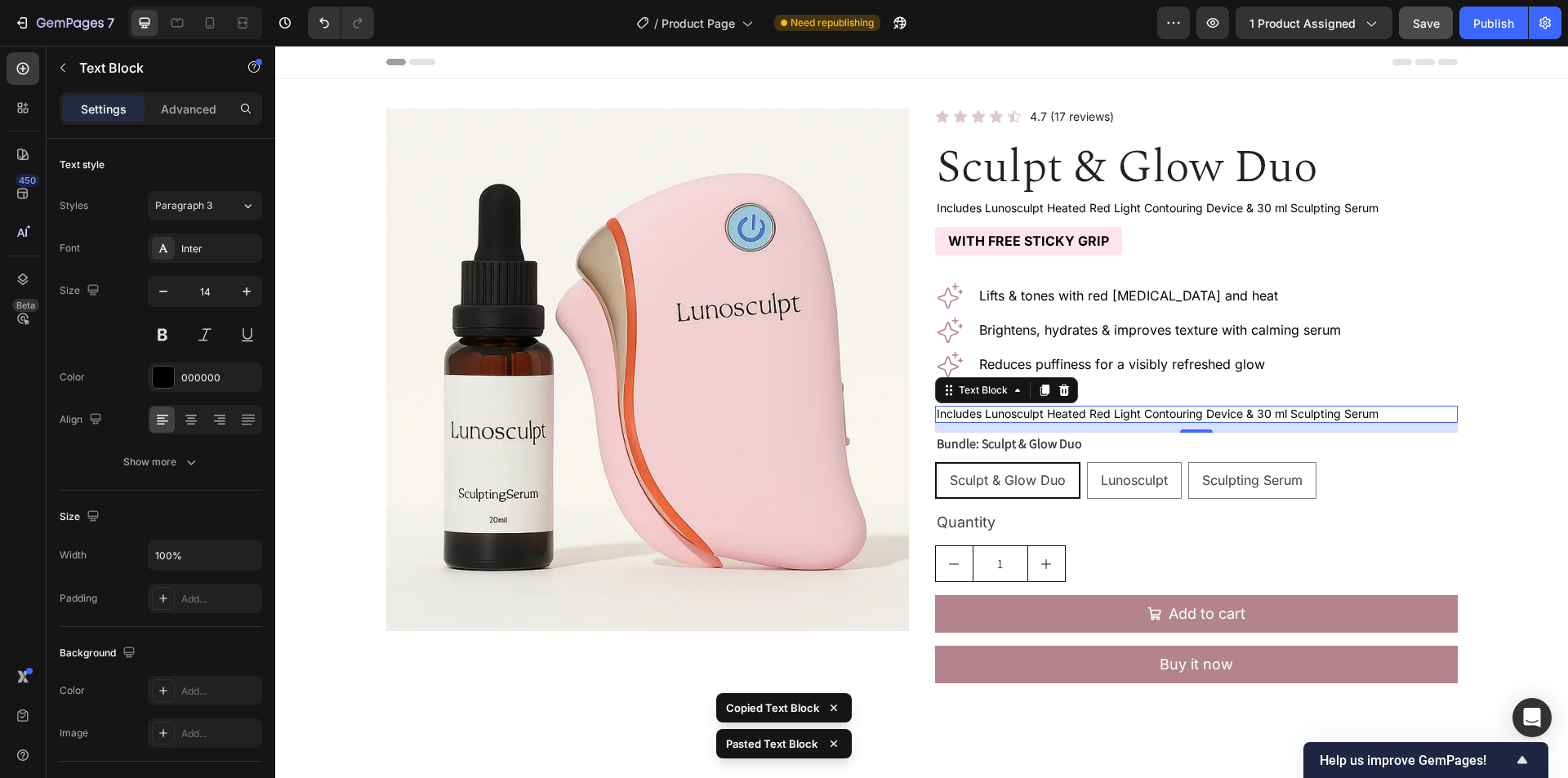
click at [1258, 416] on p "Includes Lunosculpt Heated Red Light Contouring Device & 30 ml Sculpting Serum" at bounding box center [1196, 414] width 520 height 14
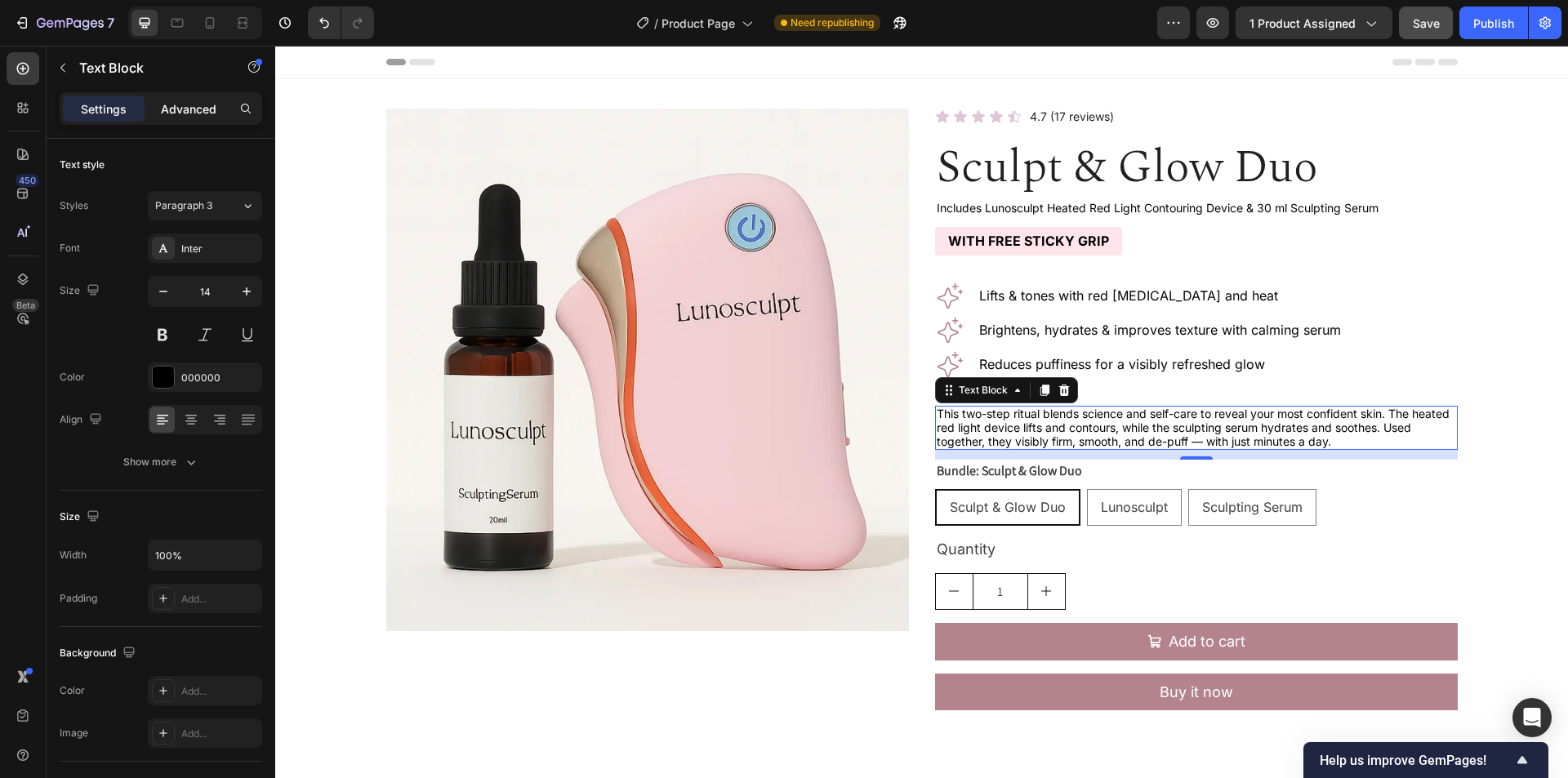
click at [190, 111] on p "Advanced" at bounding box center [189, 108] width 56 height 17
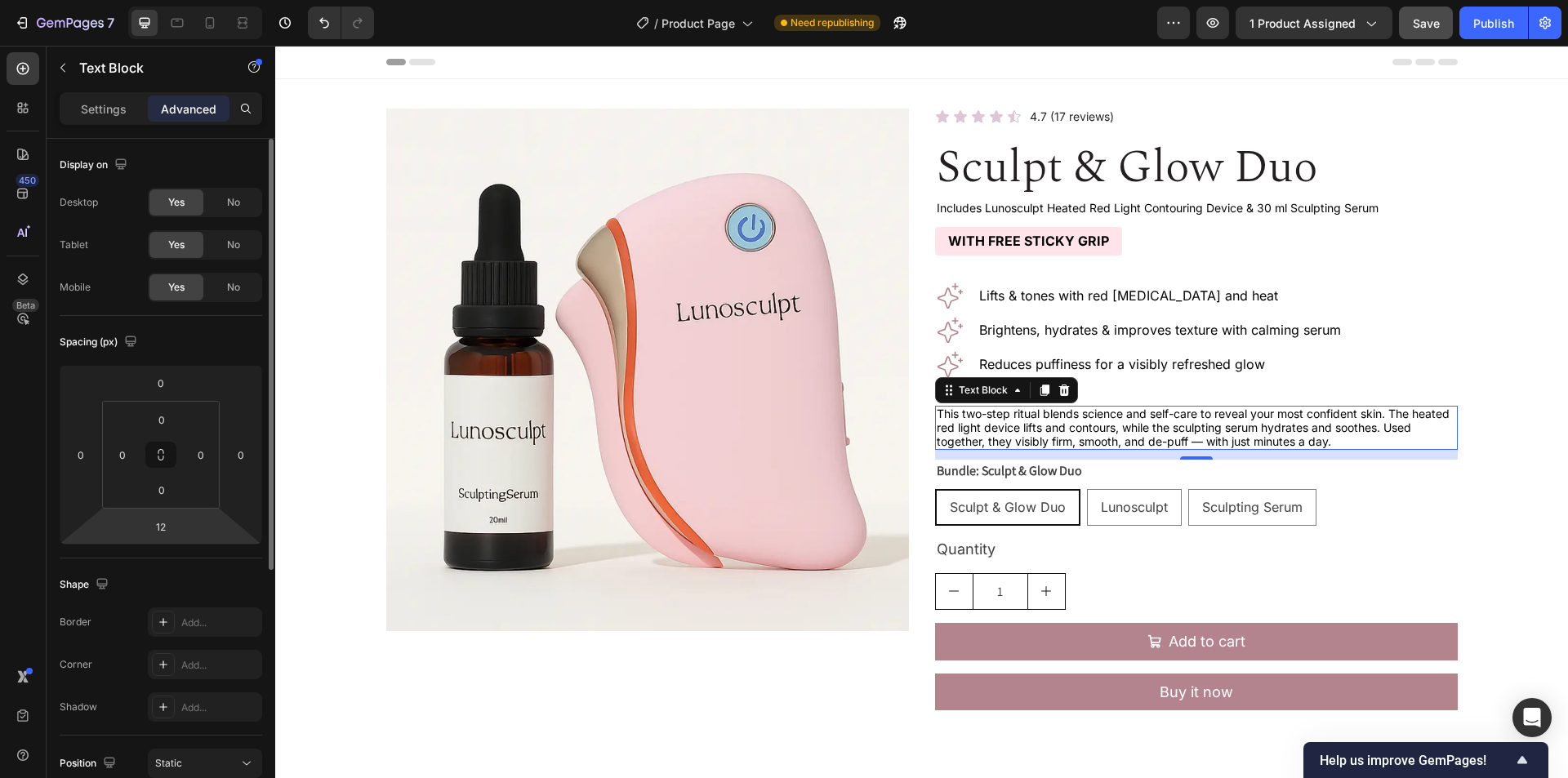
click at [159, 0] on html "7 Version history / Product Page Need republishing Preview 1 product assigned S…" at bounding box center [784, 0] width 1568 height 0
click at [159, 524] on input "12" at bounding box center [160, 527] width 33 height 25
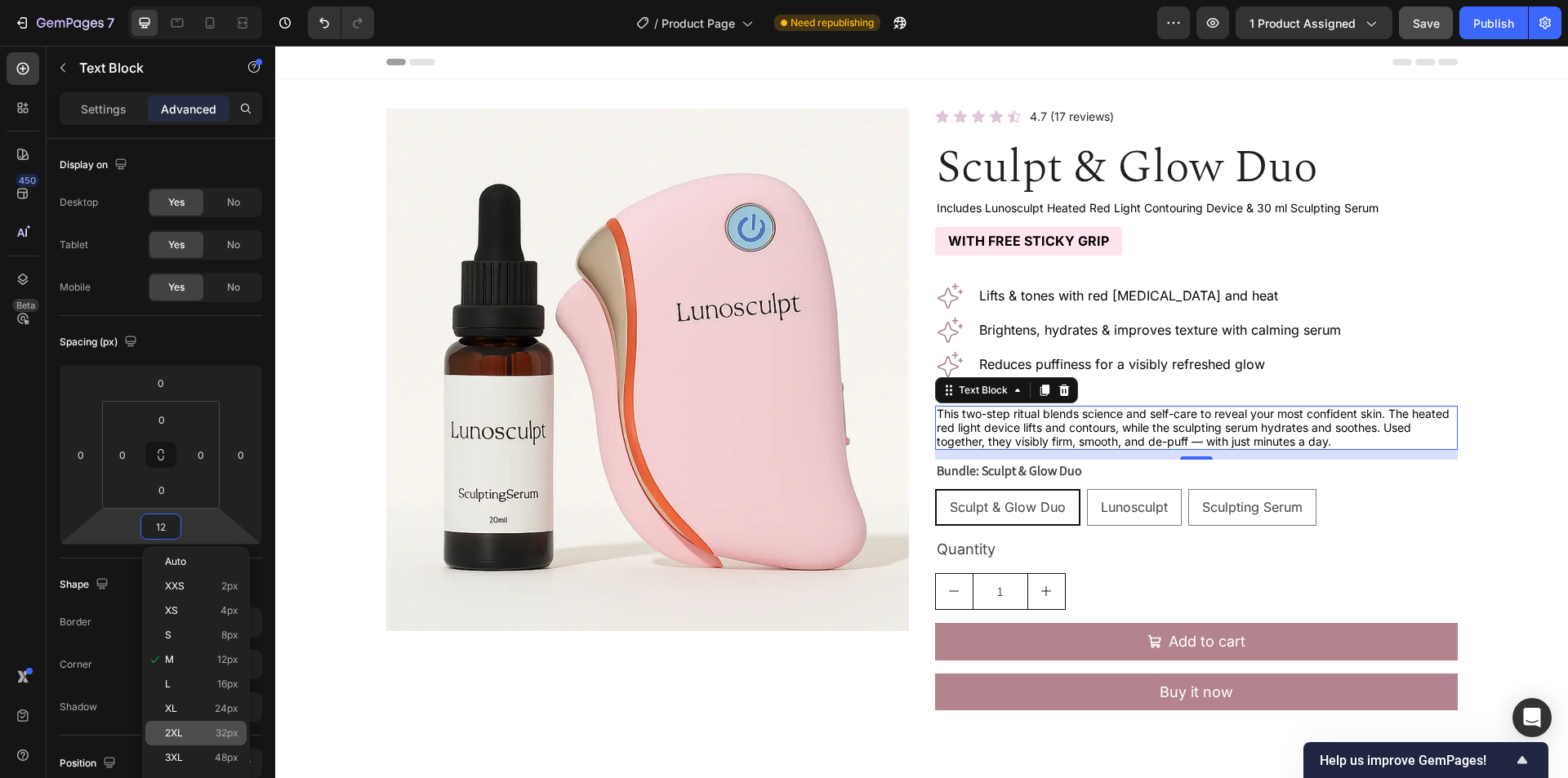
drag, startPoint x: 203, startPoint y: 733, endPoint x: 203, endPoint y: 722, distance: 11.0
click at [203, 734] on p "2XL 32px" at bounding box center [201, 733] width 73 height 12
type input "32"
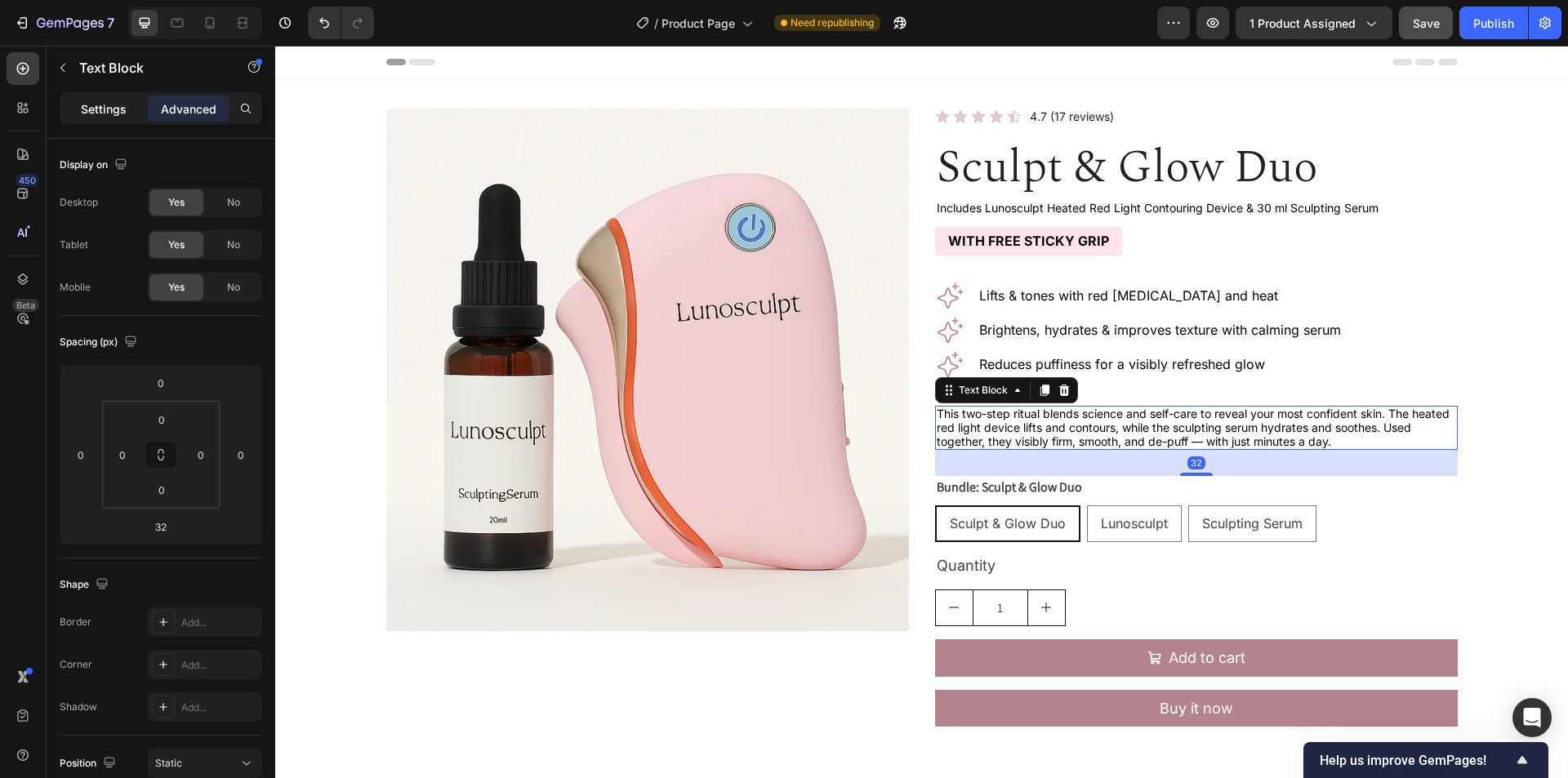
click at [110, 110] on p "Settings" at bounding box center [104, 108] width 46 height 17
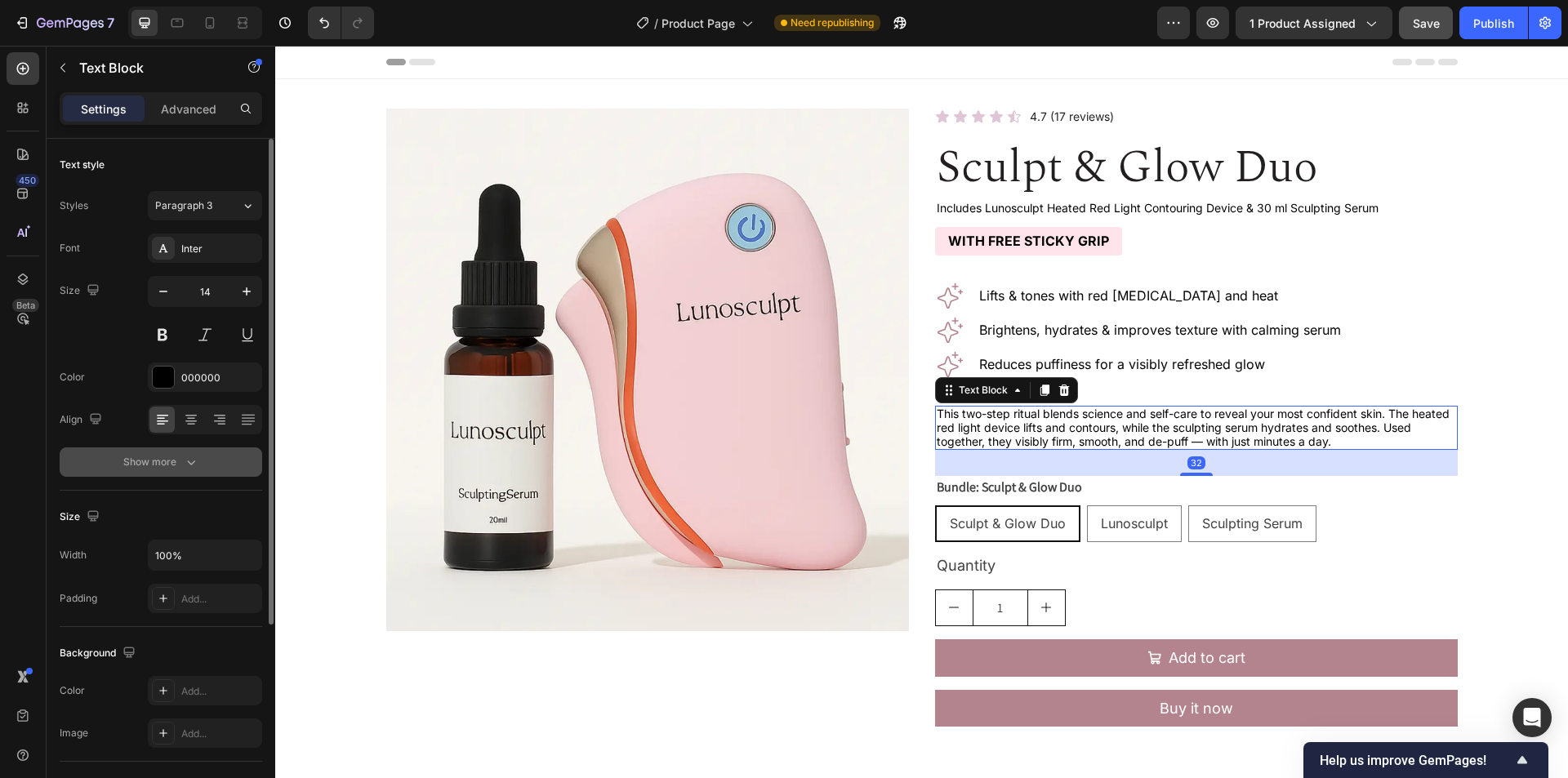
click at [141, 463] on div "Show more" at bounding box center [161, 462] width 76 height 16
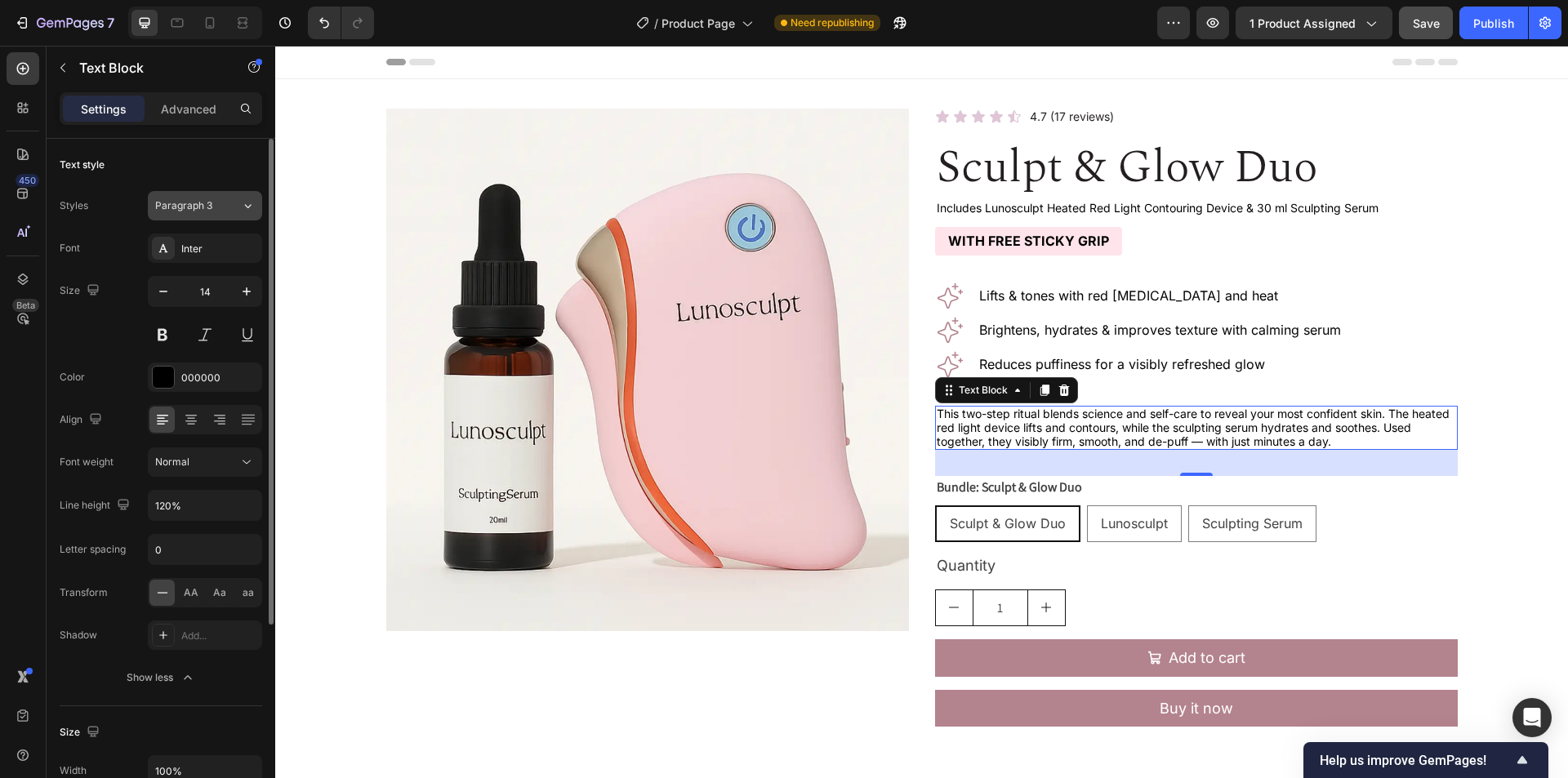
click at [221, 202] on div "Paragraph 3" at bounding box center [197, 205] width 86 height 15
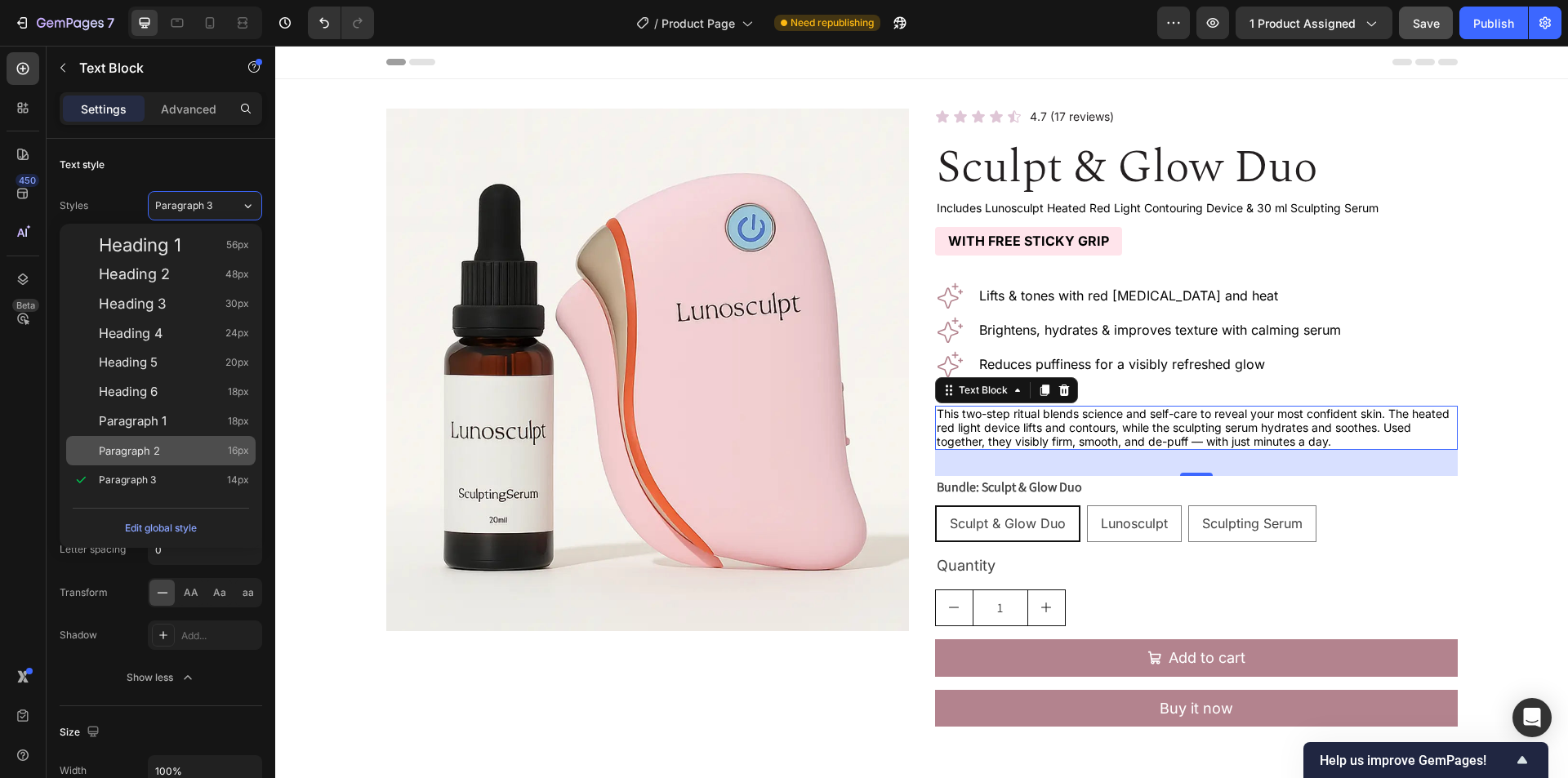
click at [174, 450] on div "Paragraph 2 16px" at bounding box center [174, 451] width 151 height 16
type input "16"
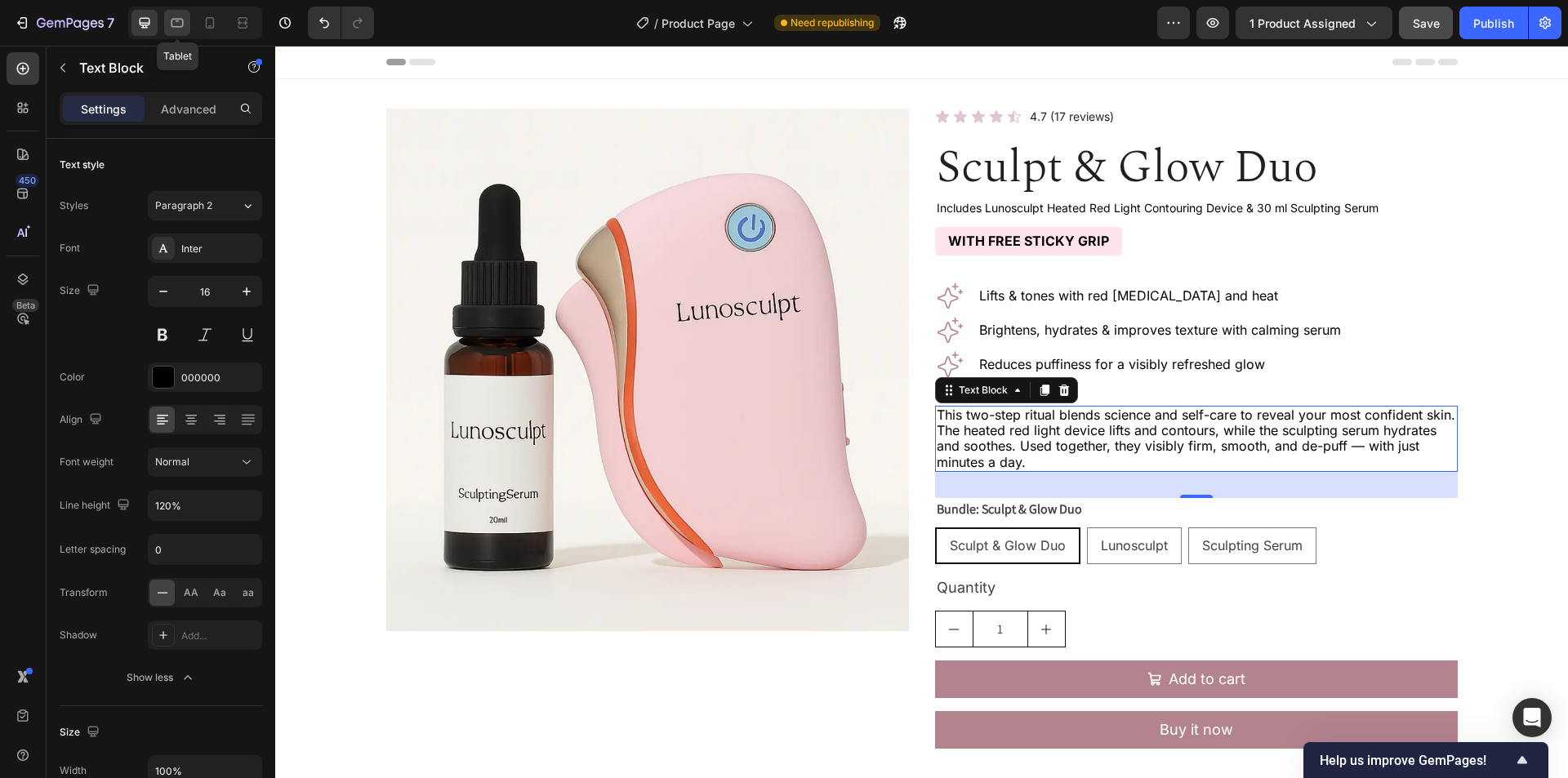
click at [184, 12] on div at bounding box center [177, 23] width 27 height 27
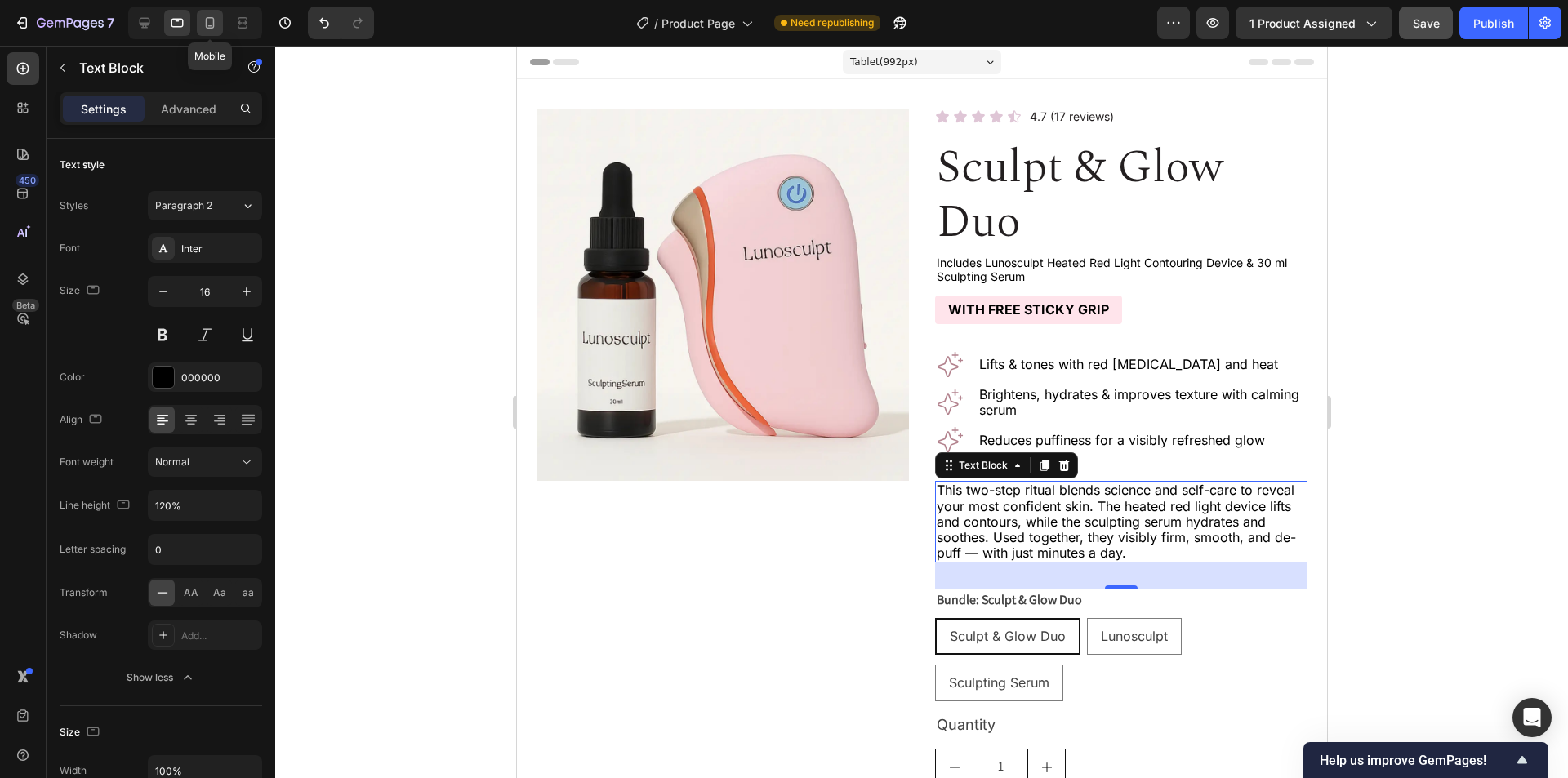
click at [211, 13] on div at bounding box center [210, 23] width 27 height 27
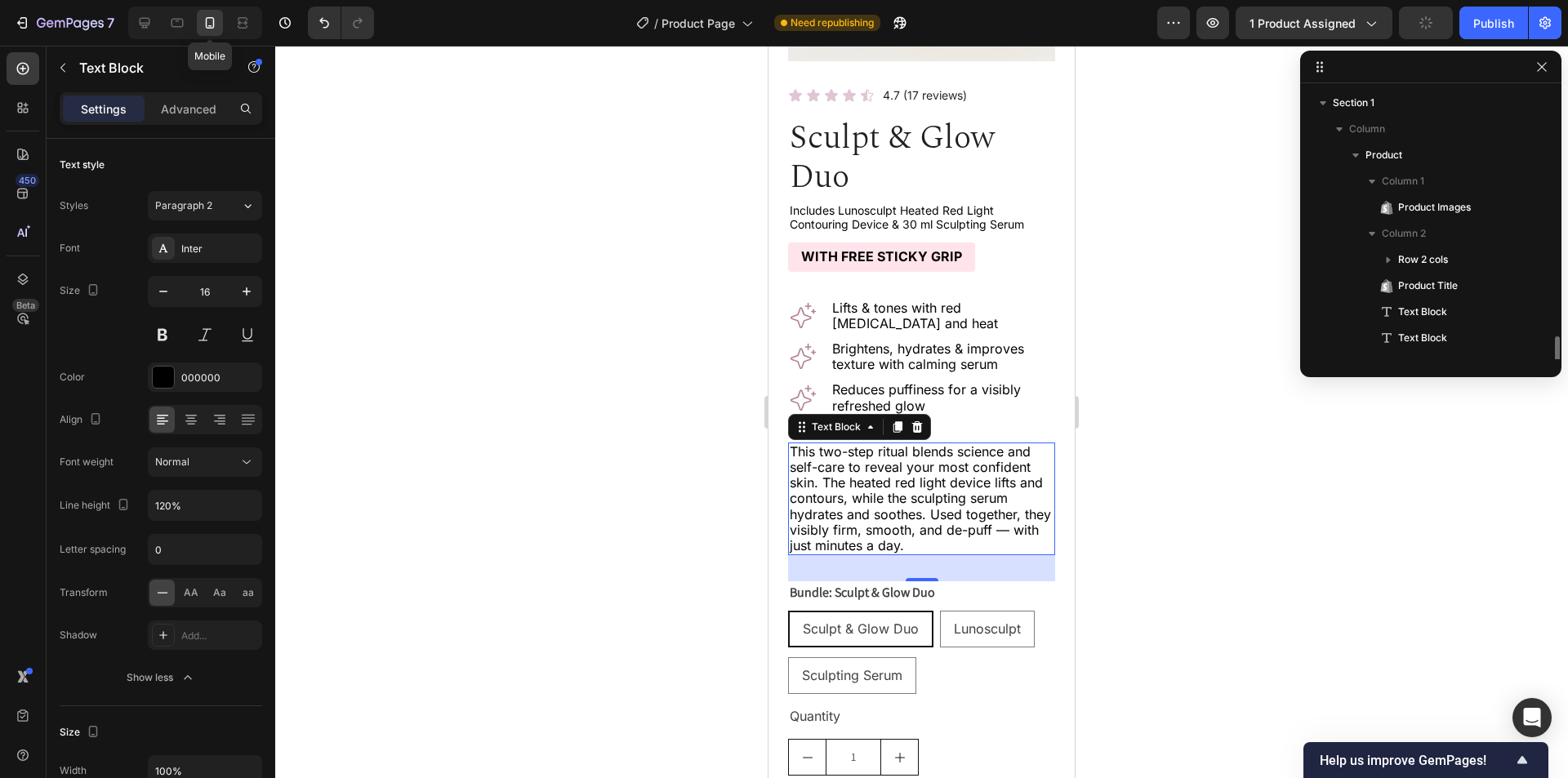
scroll to position [179, 0]
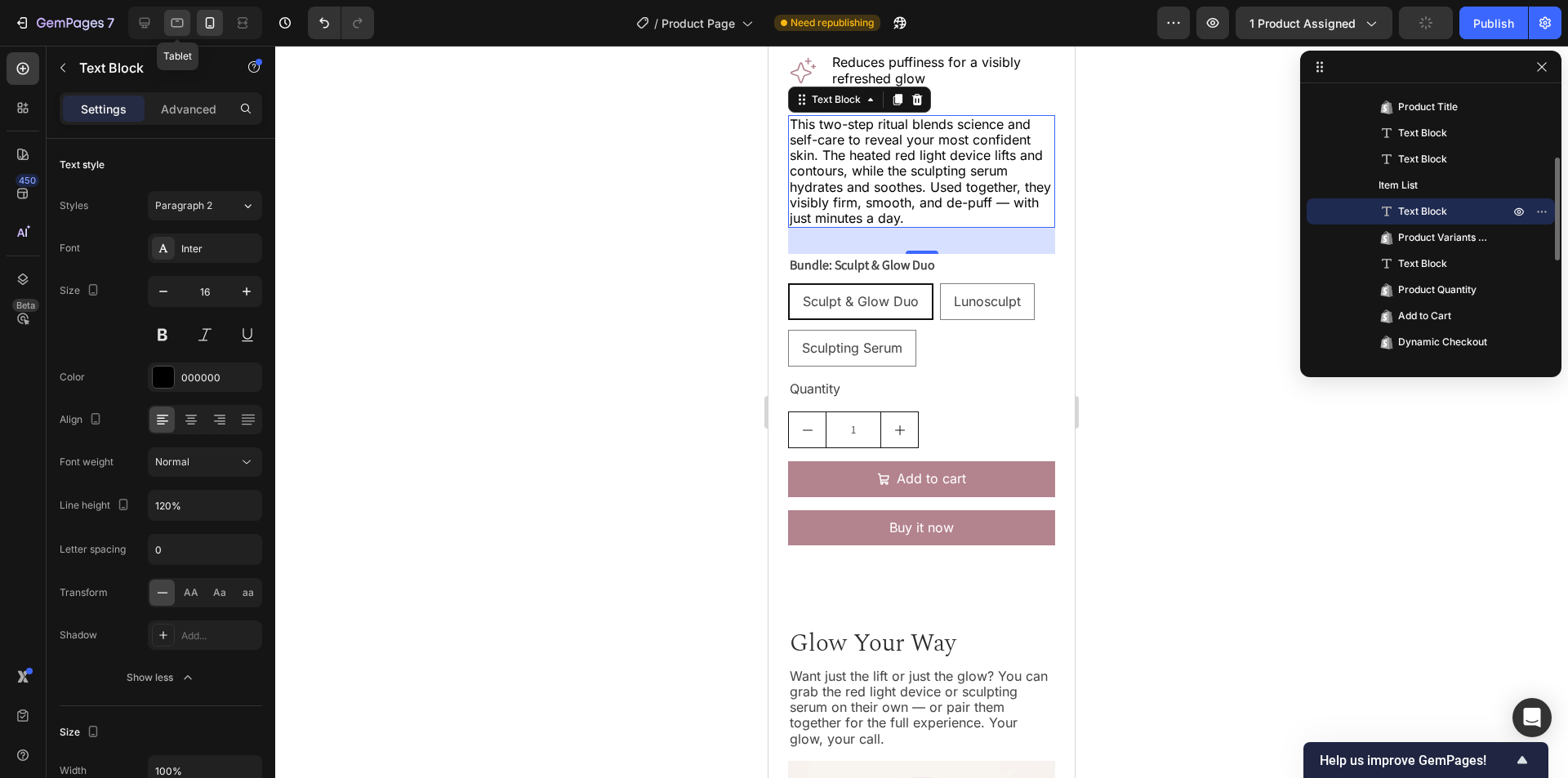
click at [189, 18] on div at bounding box center [177, 23] width 27 height 27
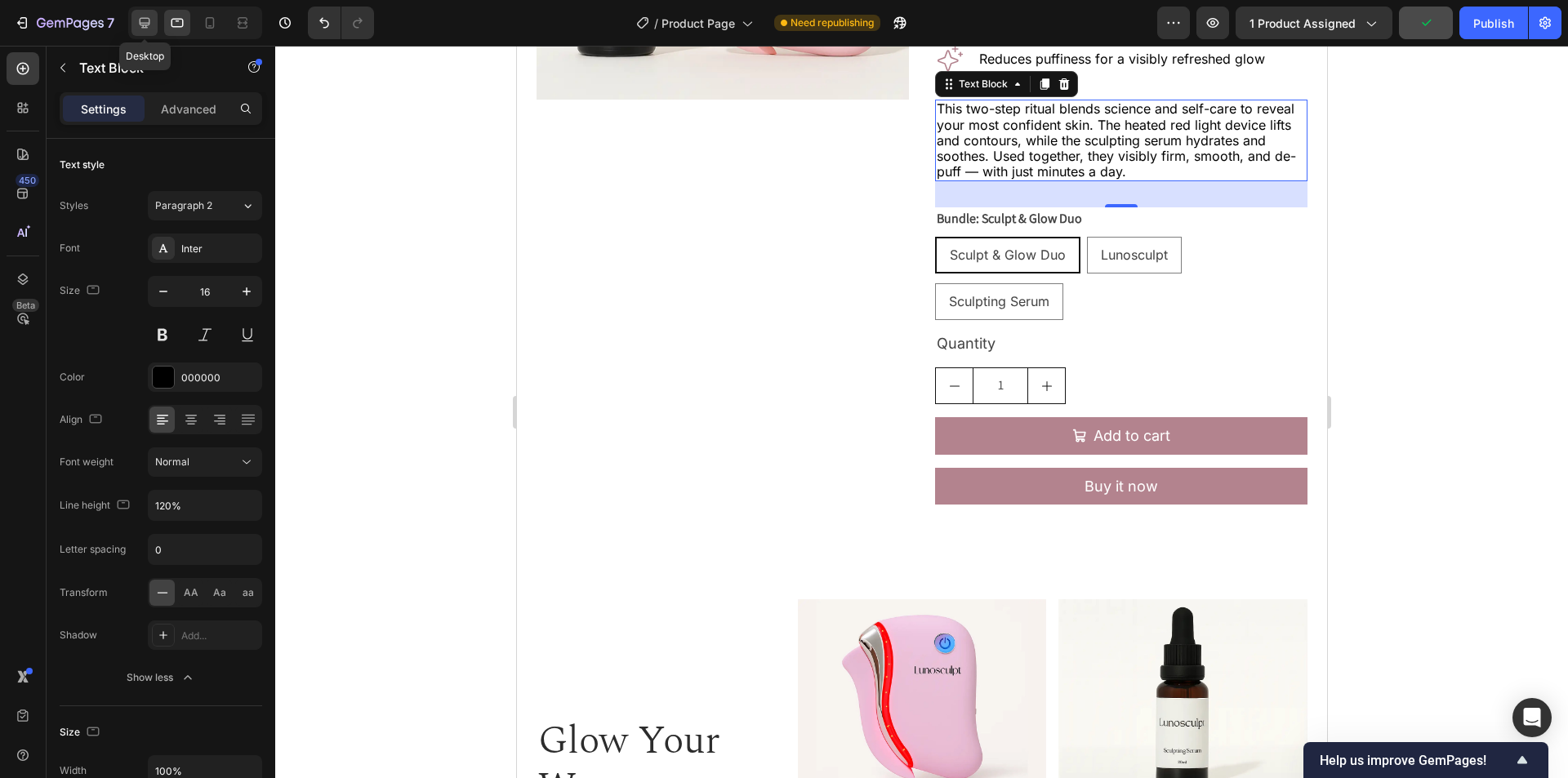
click at [147, 20] on icon at bounding box center [144, 23] width 16 height 16
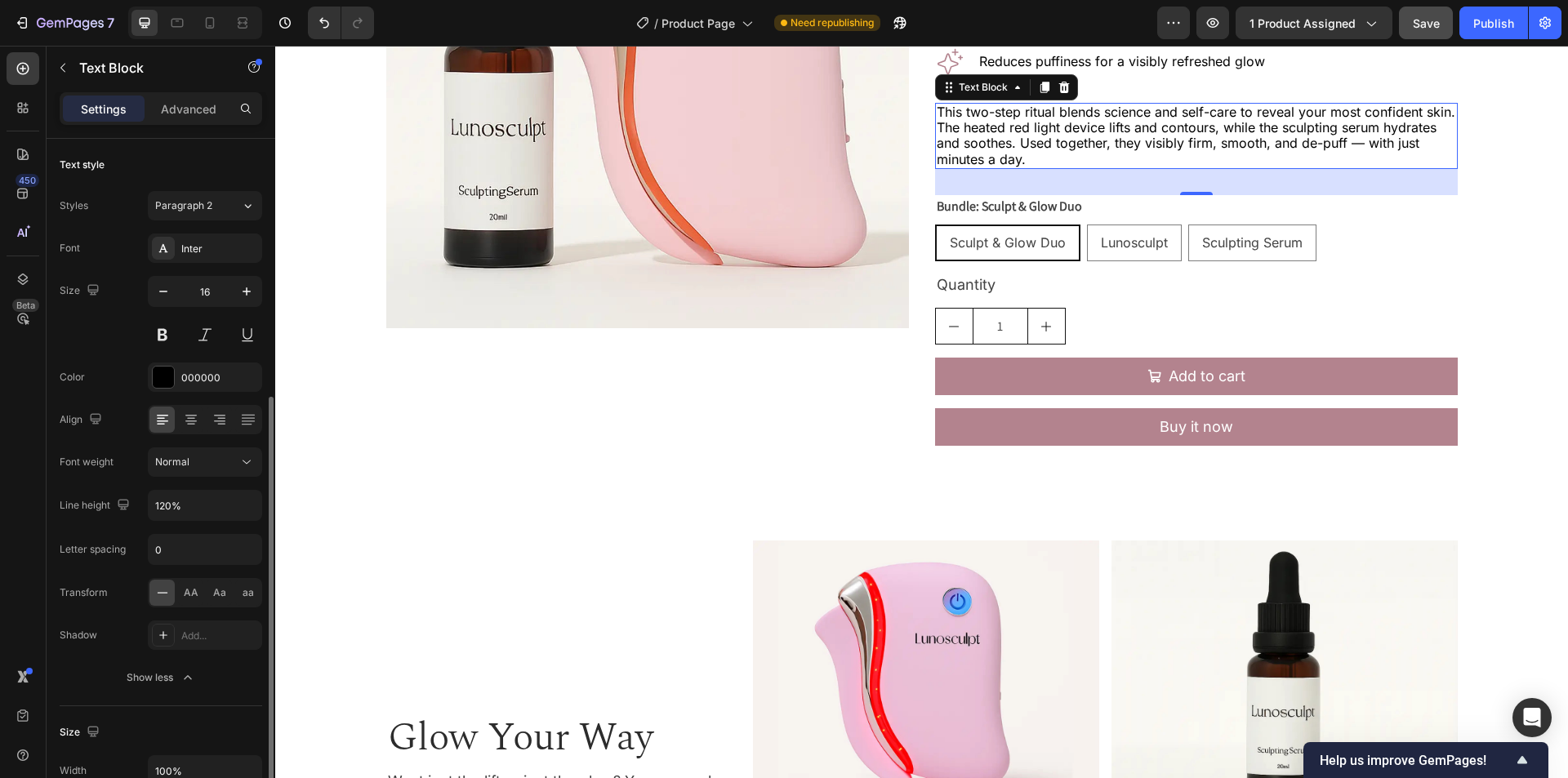
scroll to position [245, 0]
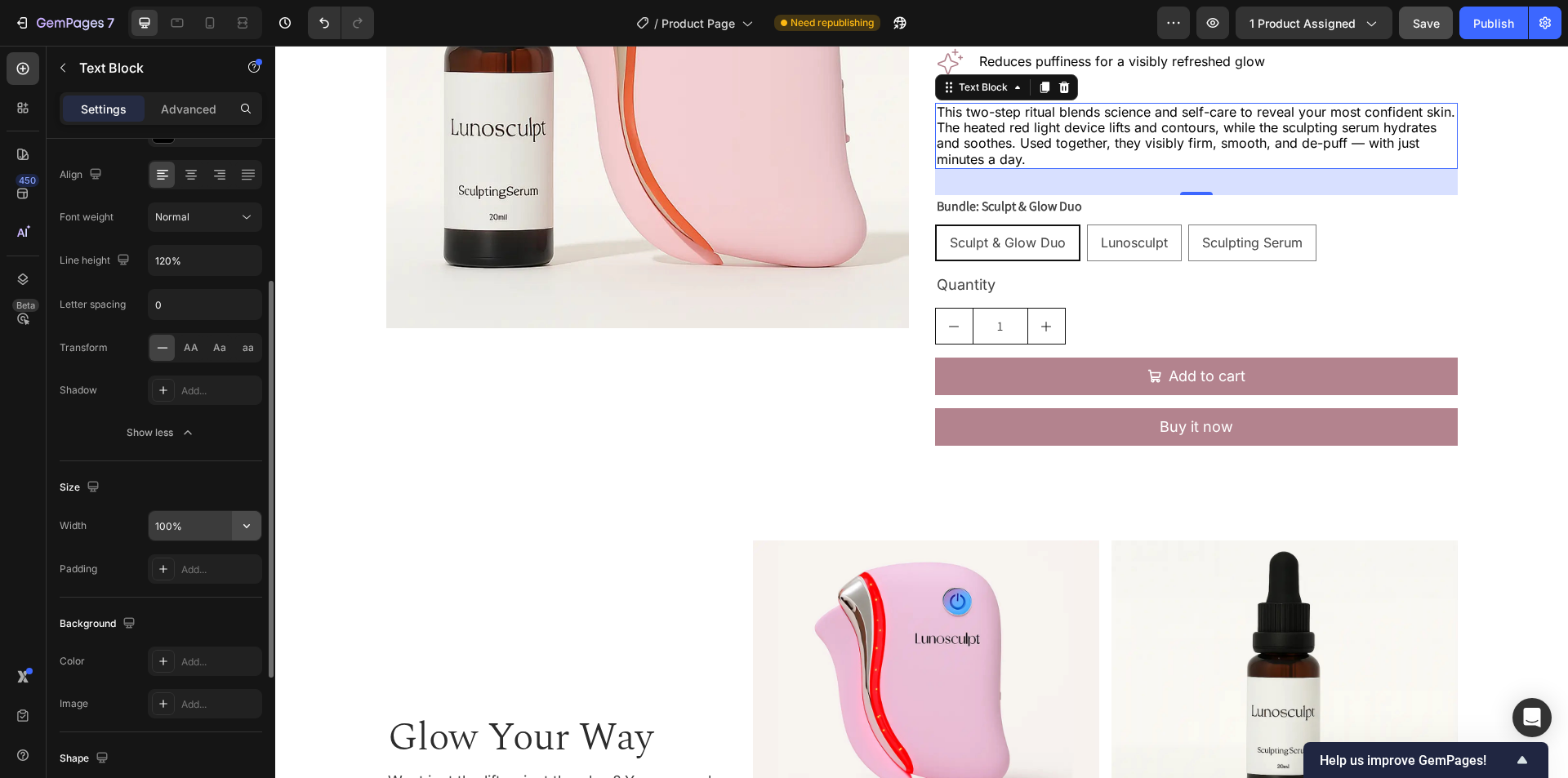
click at [248, 524] on icon "button" at bounding box center [246, 526] width 16 height 16
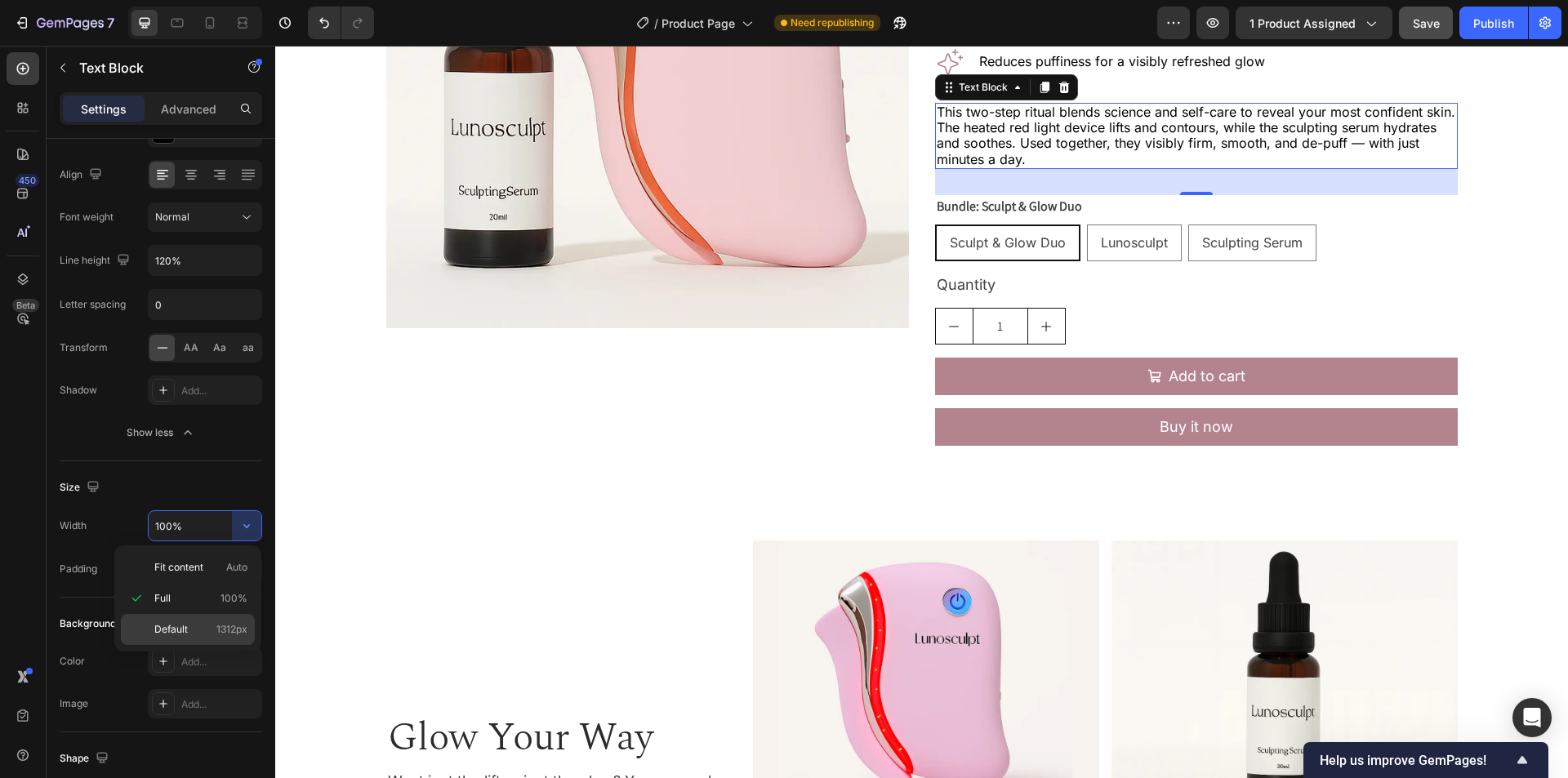
click at [214, 622] on p "Default 1312px" at bounding box center [200, 629] width 93 height 15
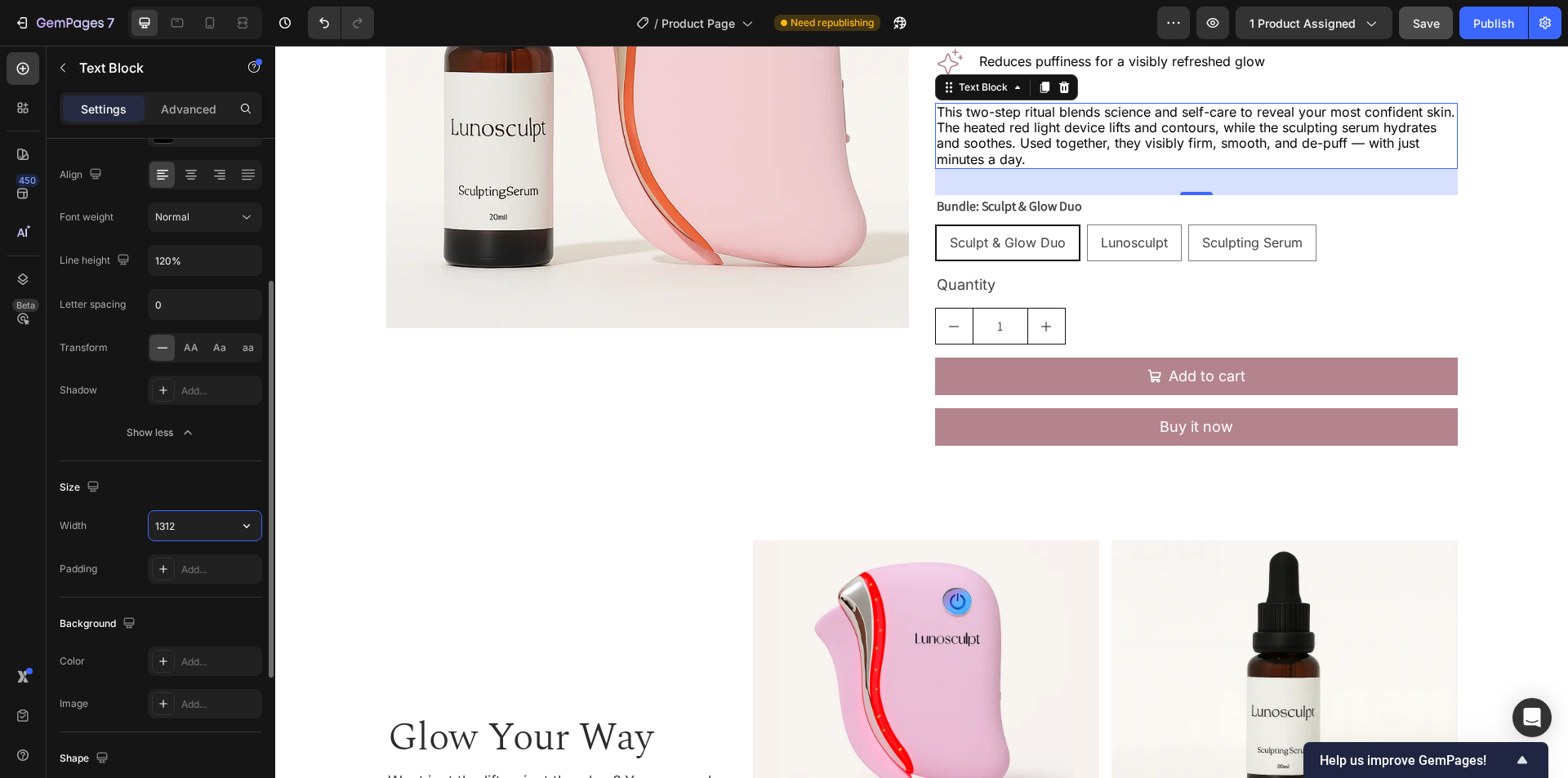
click at [210, 529] on input "1312" at bounding box center [205, 526] width 112 height 29
click at [197, 482] on div "Size" at bounding box center [160, 488] width 203 height 27
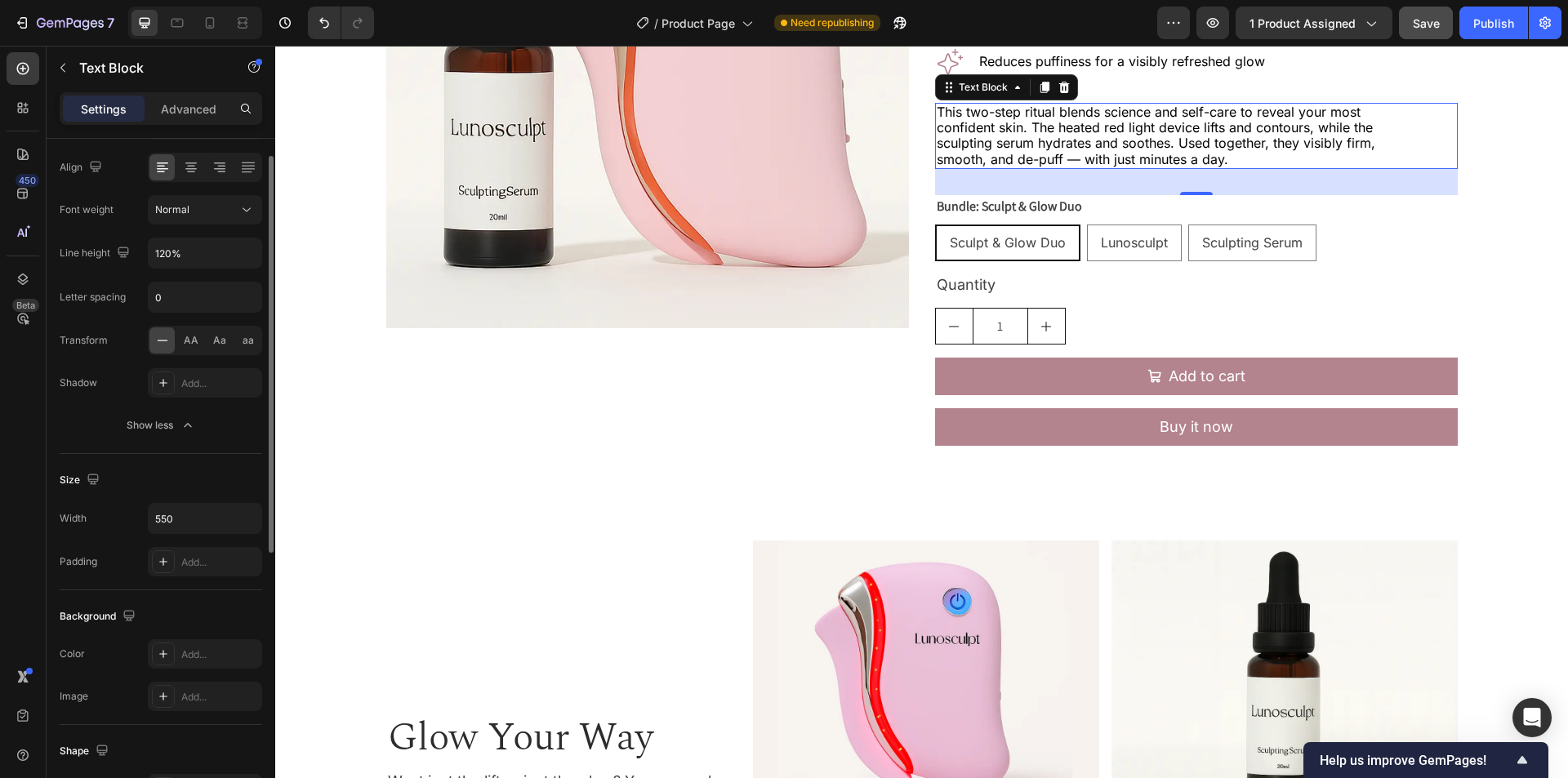
scroll to position [171, 0]
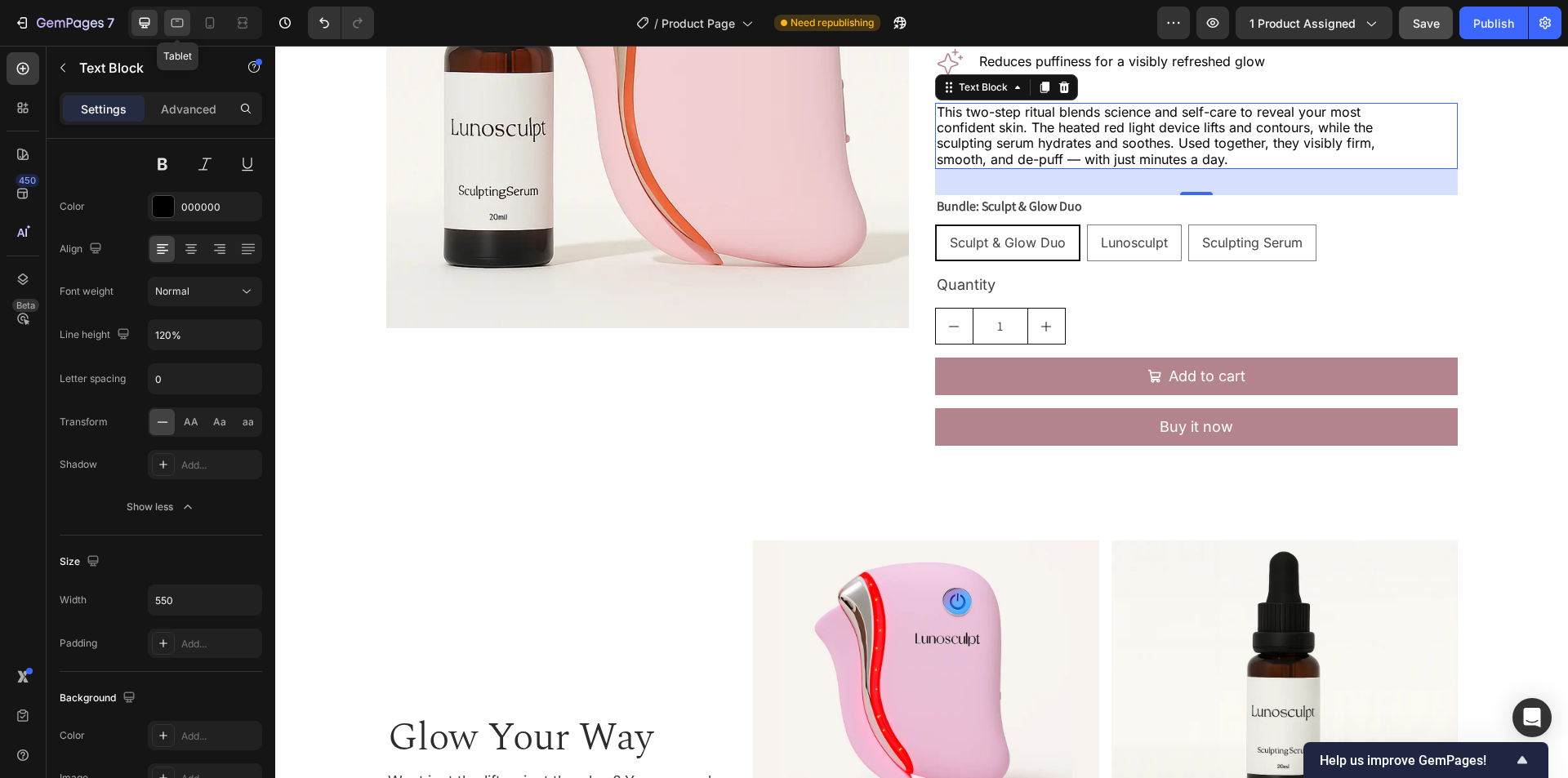
click at [183, 24] on icon at bounding box center [177, 23] width 16 height 16
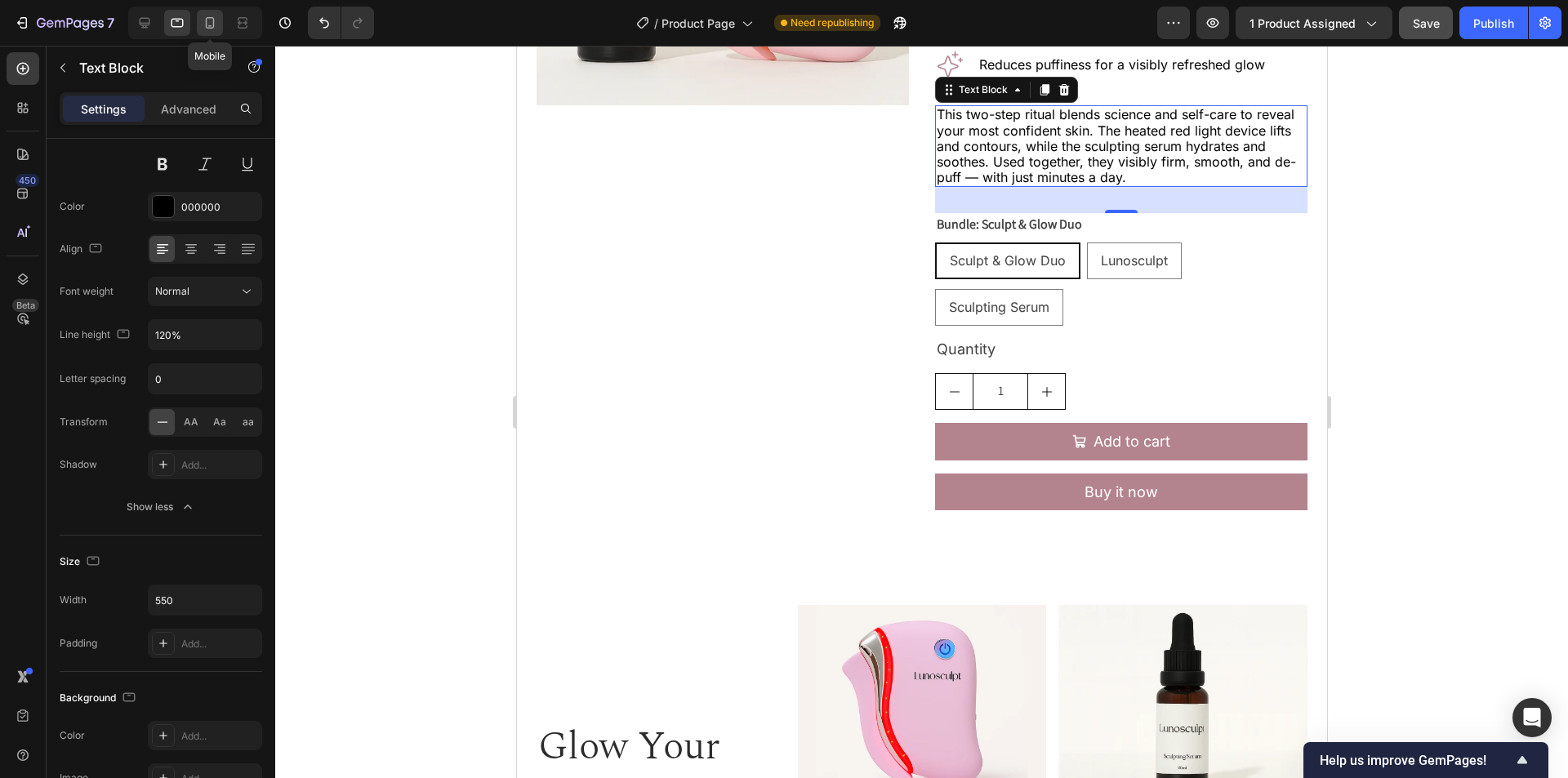
scroll to position [378, 0]
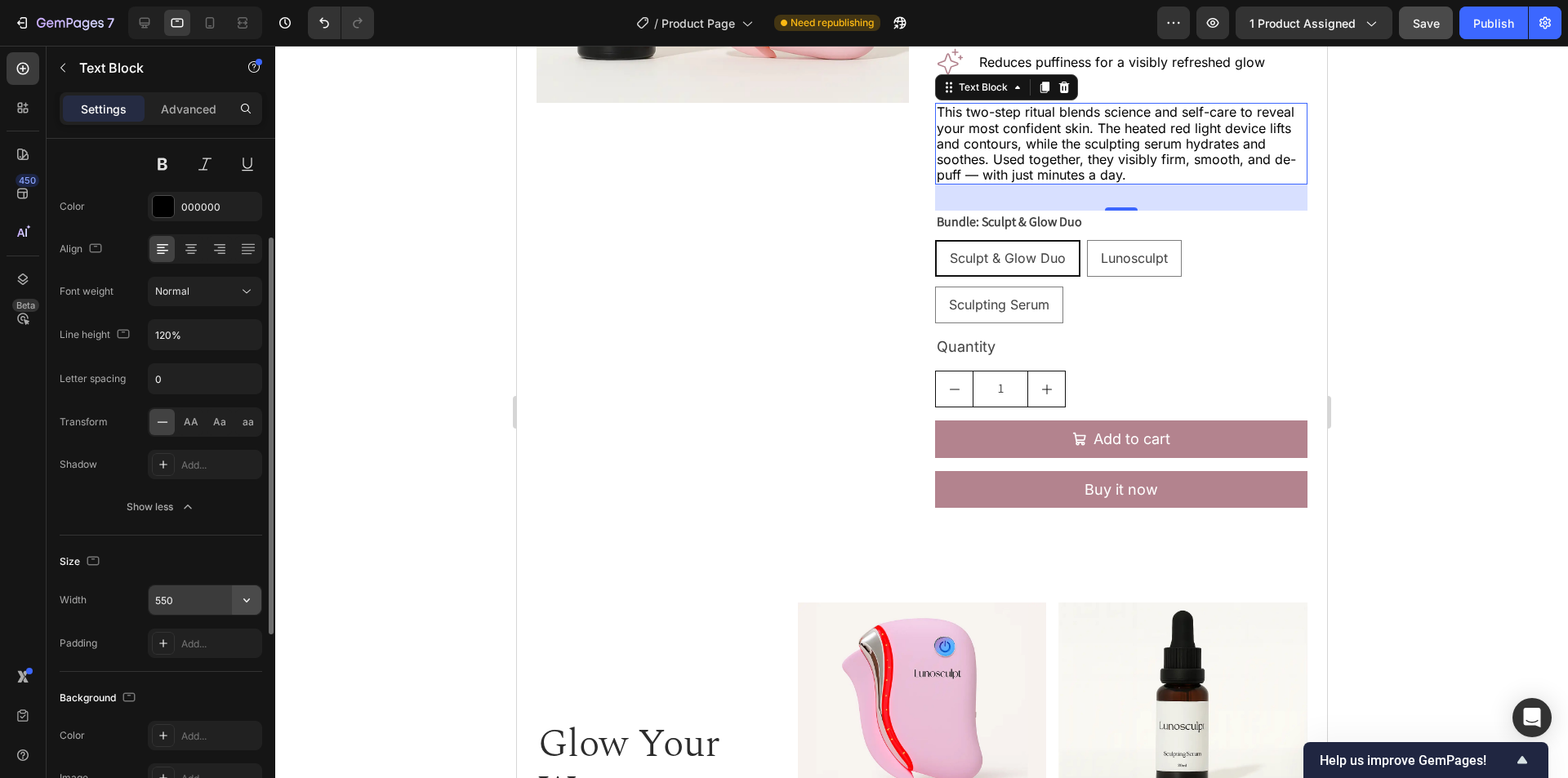
click at [250, 589] on button "button" at bounding box center [246, 599] width 29 height 29
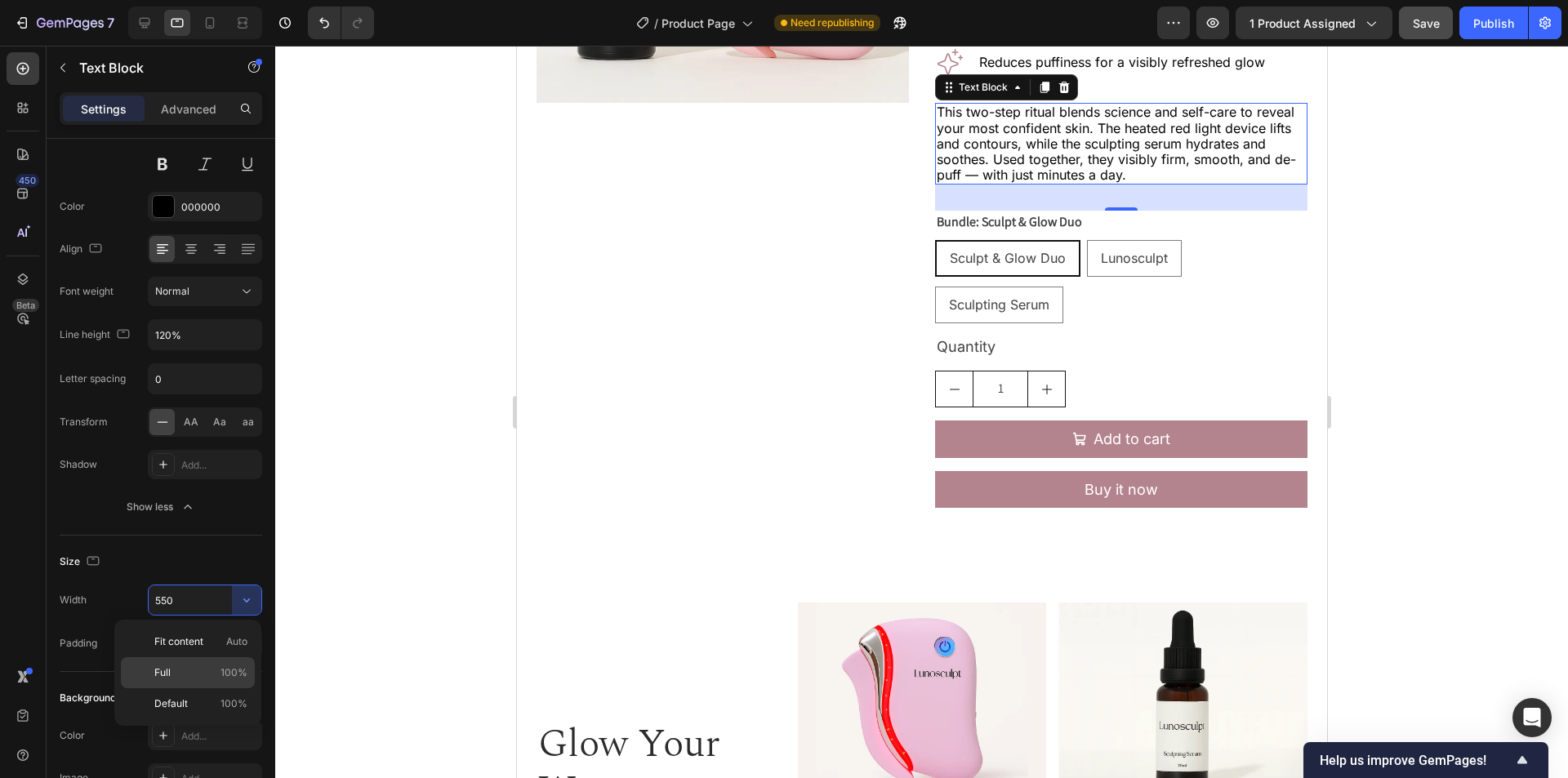
click at [231, 672] on span "100%" at bounding box center [234, 673] width 27 height 15
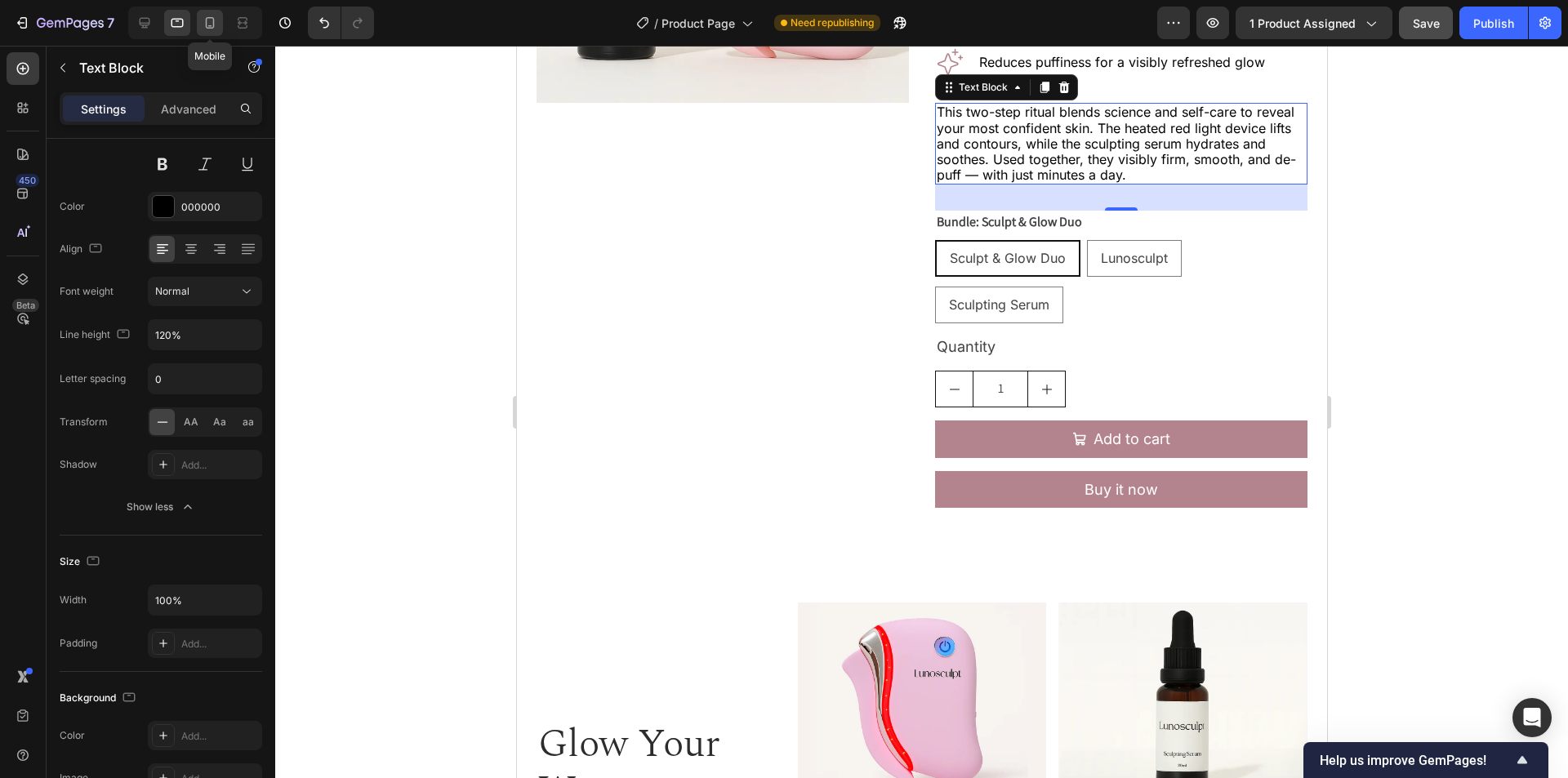
click at [205, 29] on icon at bounding box center [210, 23] width 16 height 16
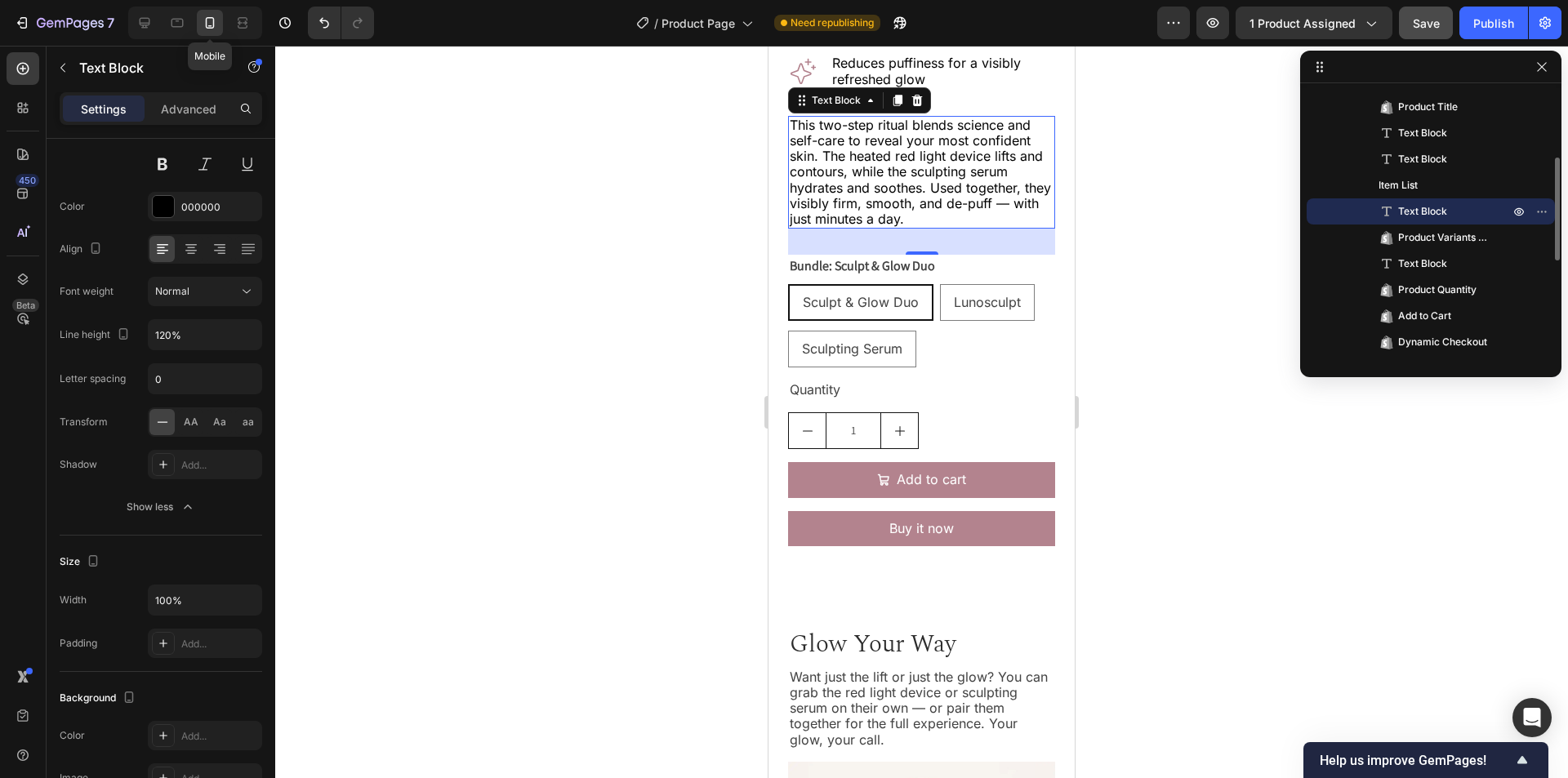
scroll to position [642, 0]
click at [148, 26] on icon at bounding box center [145, 23] width 11 height 11
type input "550"
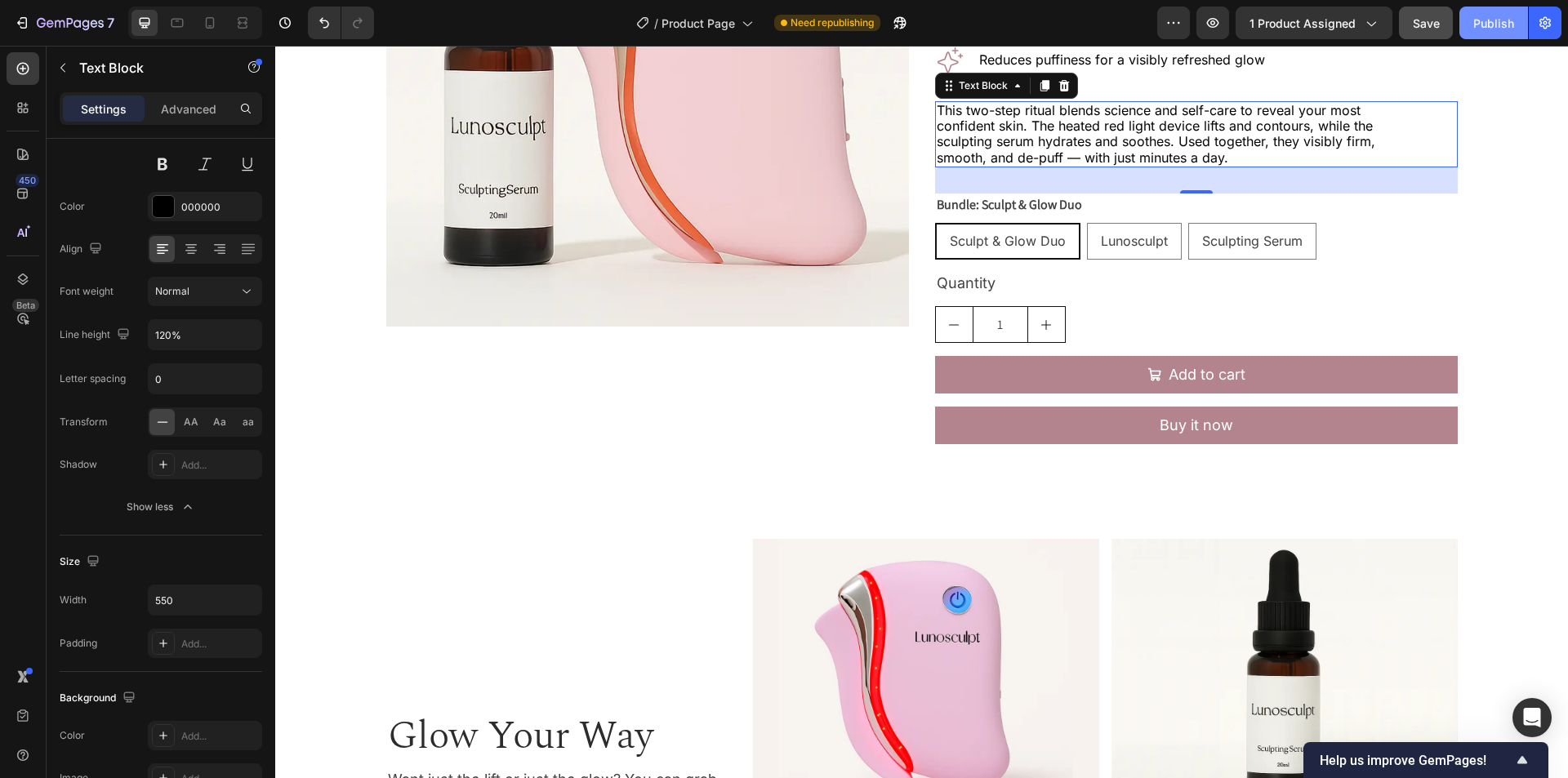
scroll to position [303, 0]
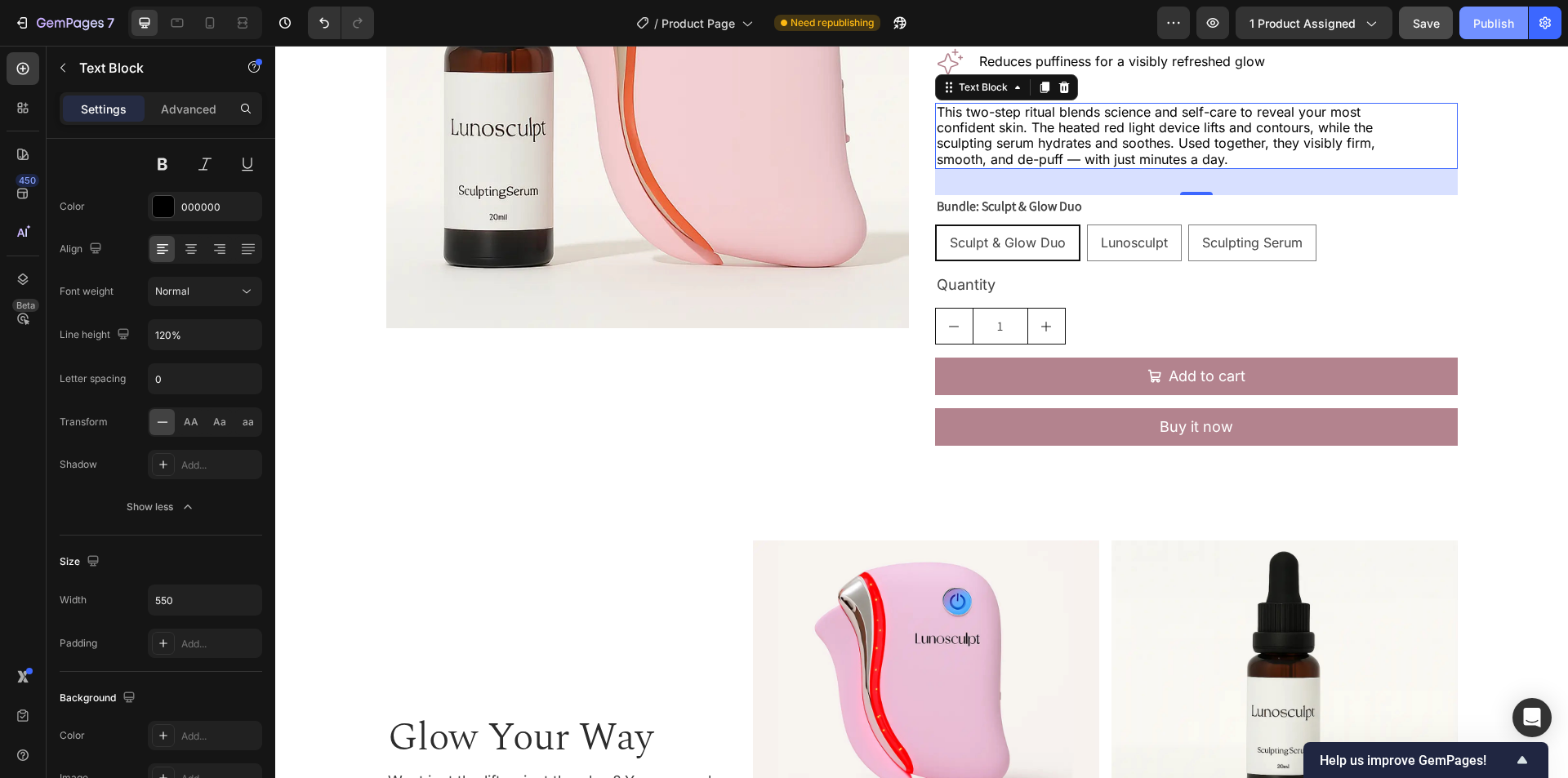
click at [1493, 20] on div "Publish" at bounding box center [1494, 23] width 41 height 17
click at [1382, 338] on div "1" at bounding box center [1196, 327] width 522 height 37
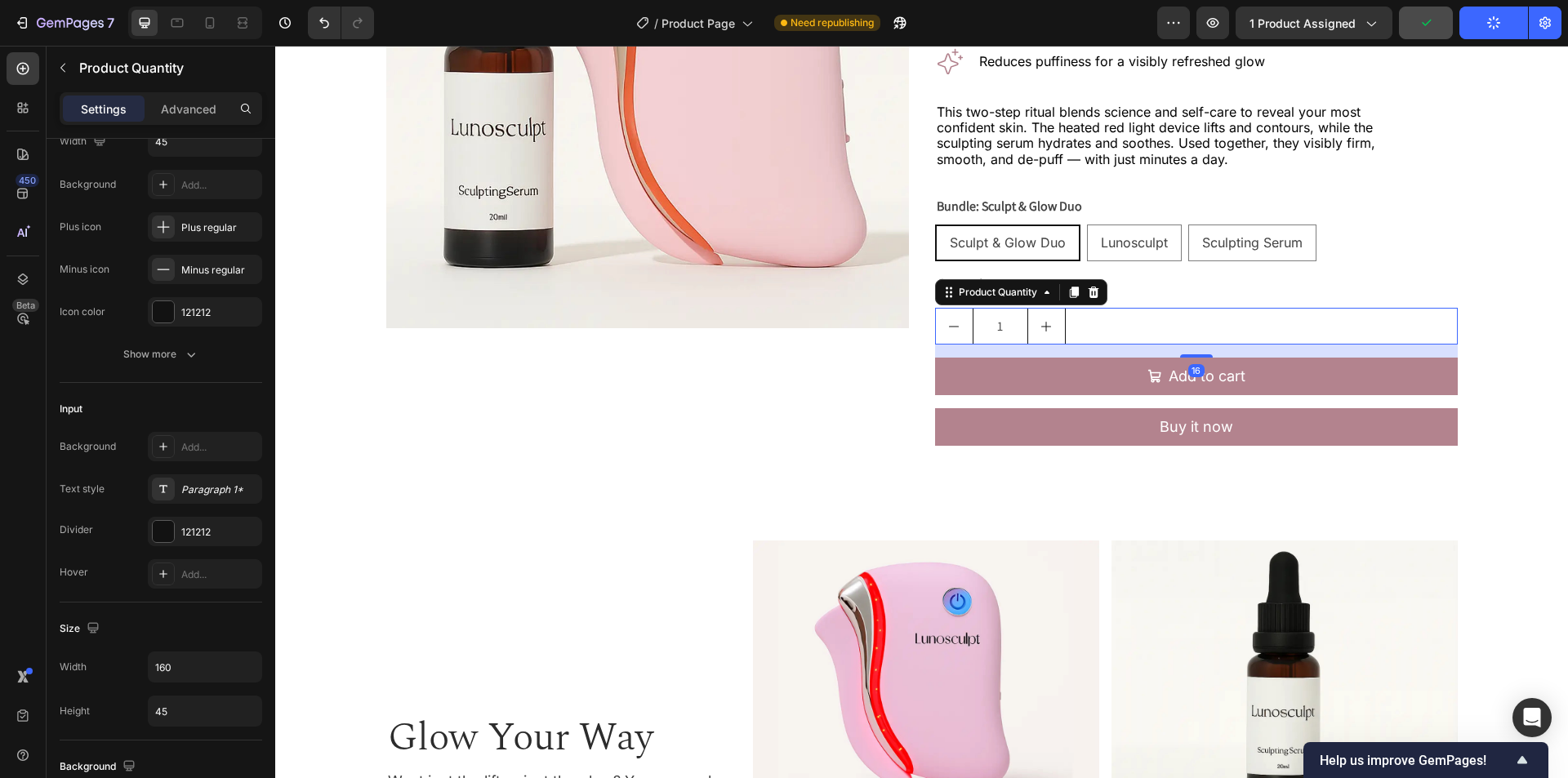
scroll to position [0, 0]
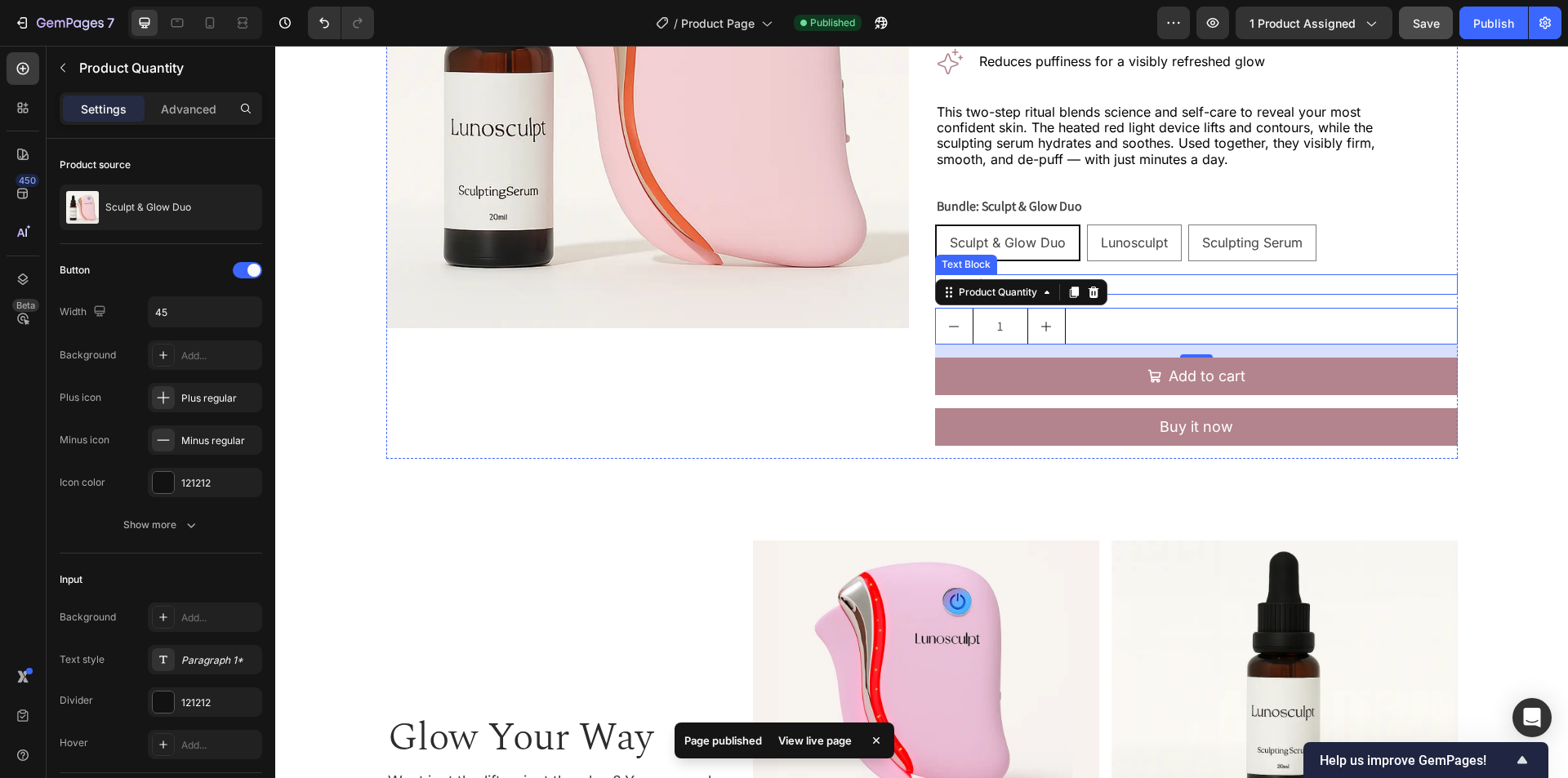
click at [1323, 282] on div "Quantity" at bounding box center [1196, 285] width 522 height 21
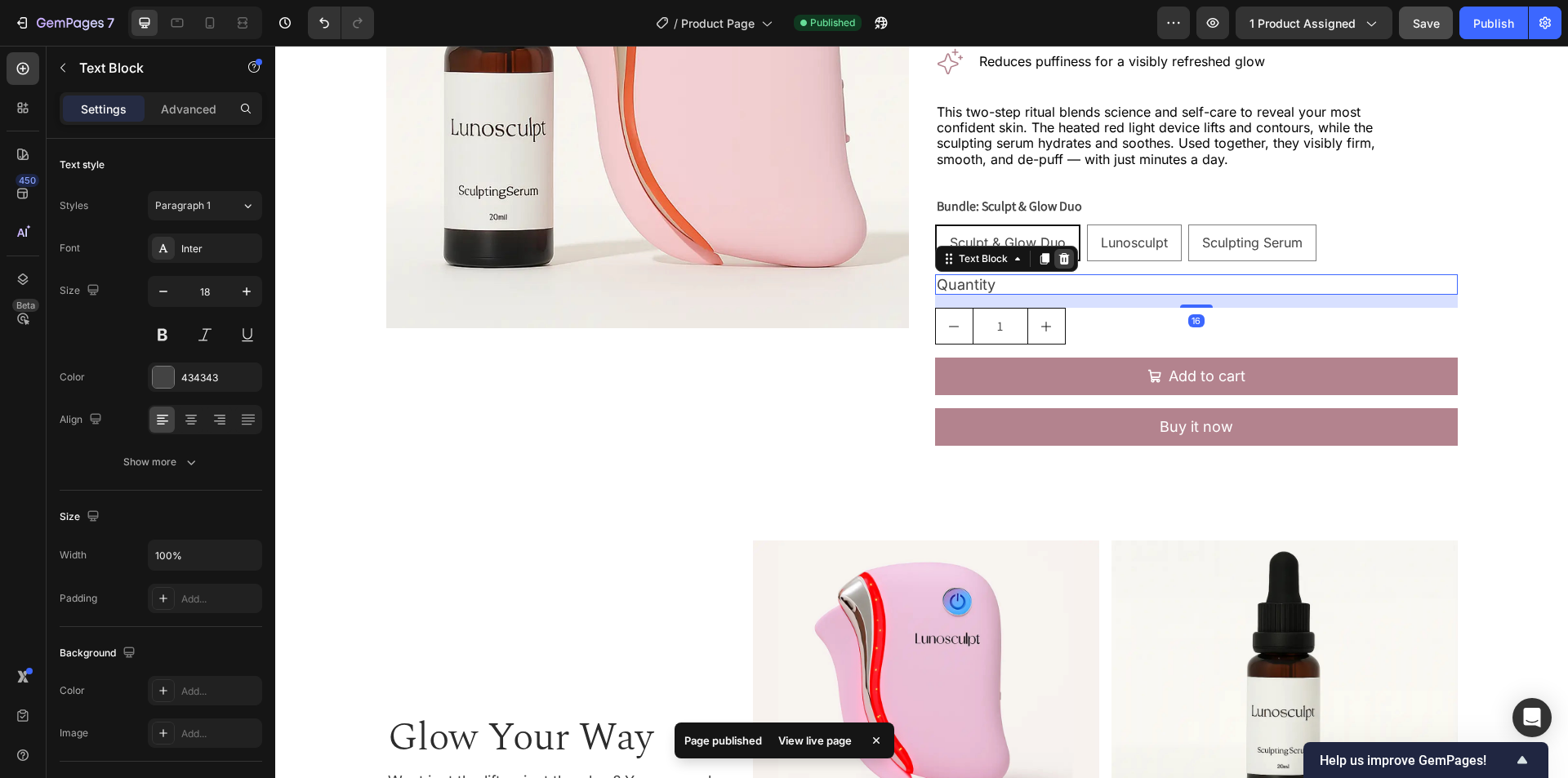
click at [1058, 263] on icon at bounding box center [1064, 258] width 13 height 13
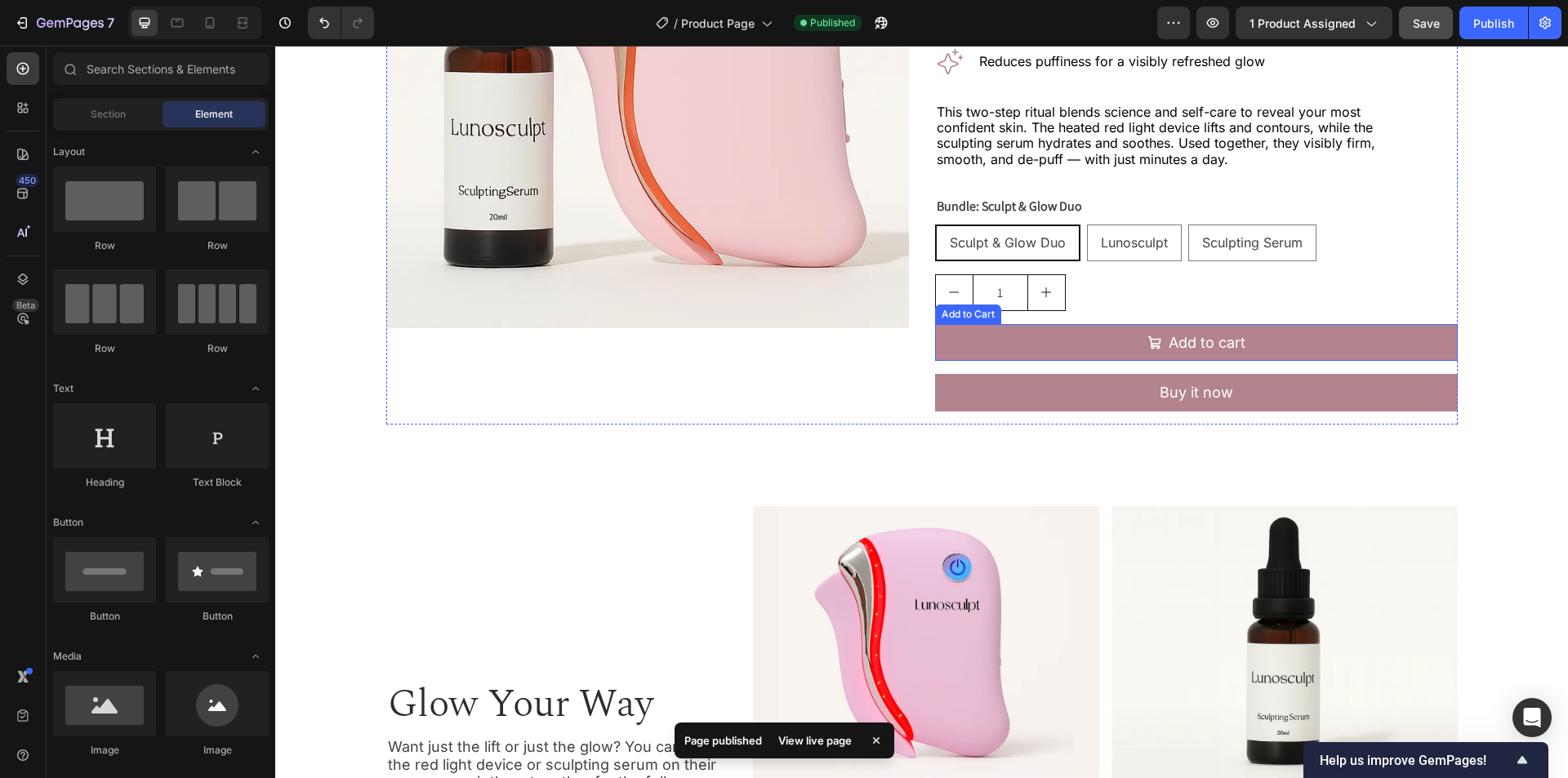
click at [1071, 341] on button "Add to cart" at bounding box center [1196, 343] width 522 height 37
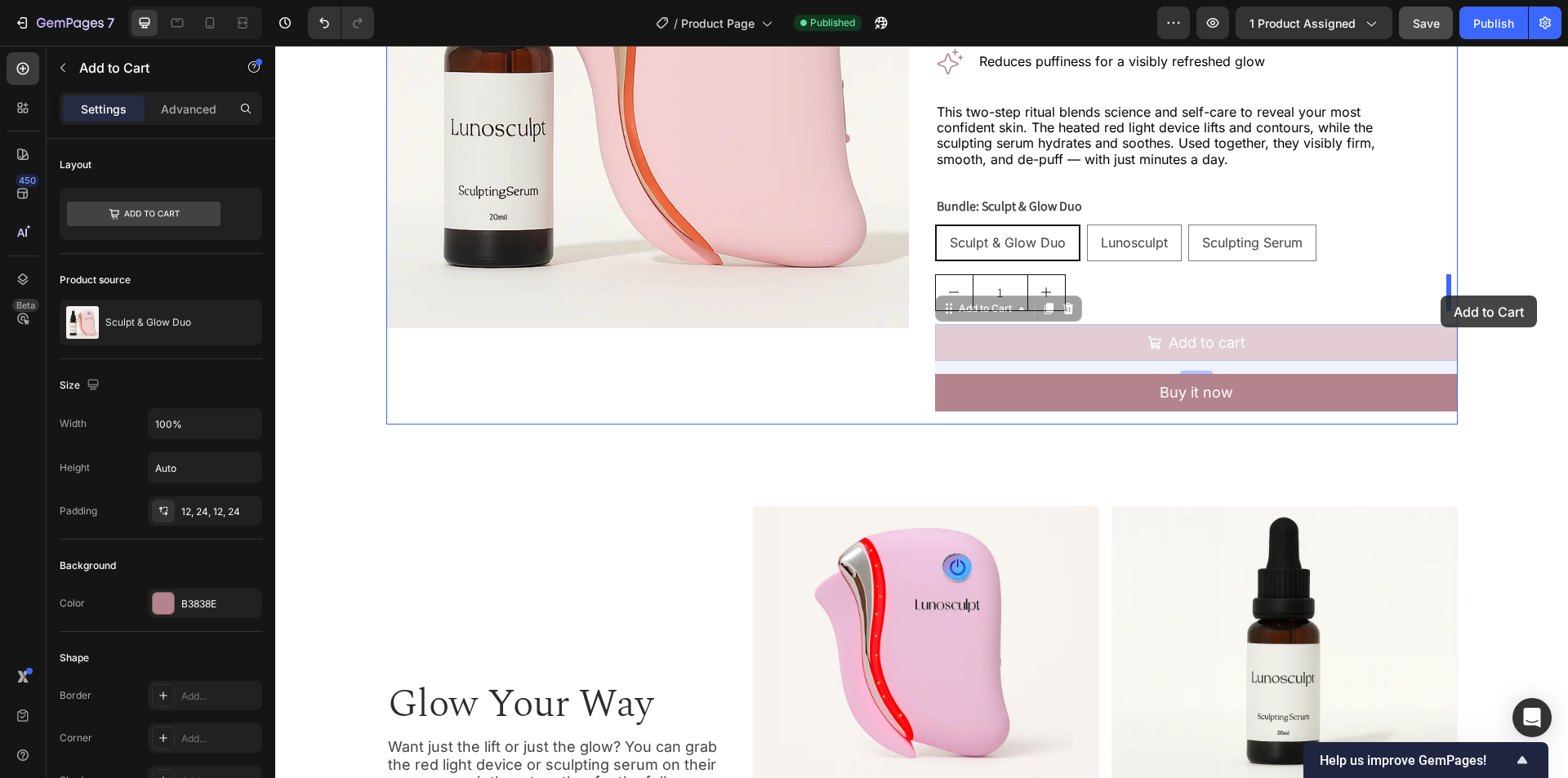
drag, startPoint x: 969, startPoint y: 312, endPoint x: 1441, endPoint y: 296, distance: 472.3
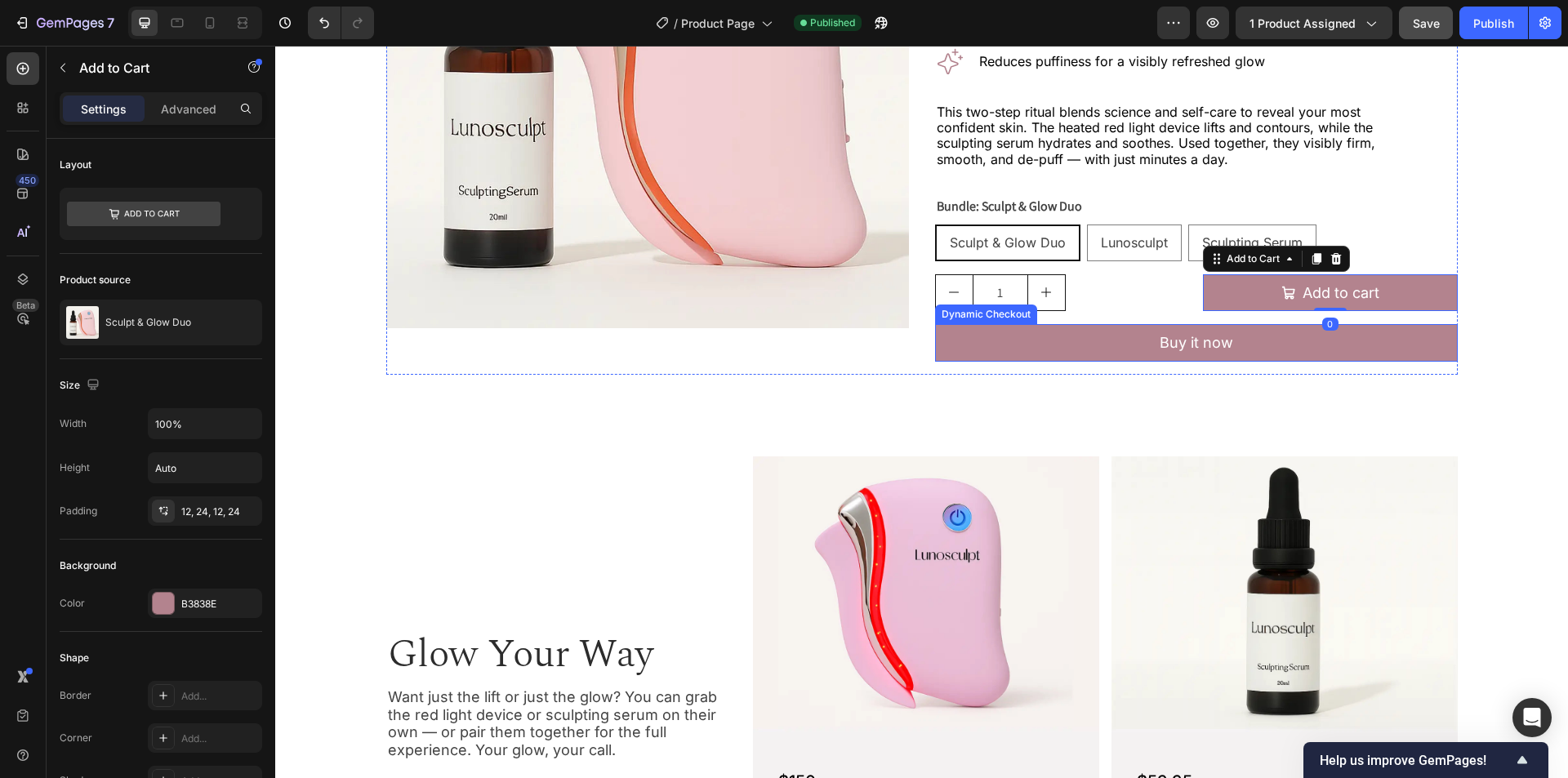
click at [1356, 334] on button "Buy it now" at bounding box center [1196, 343] width 522 height 37
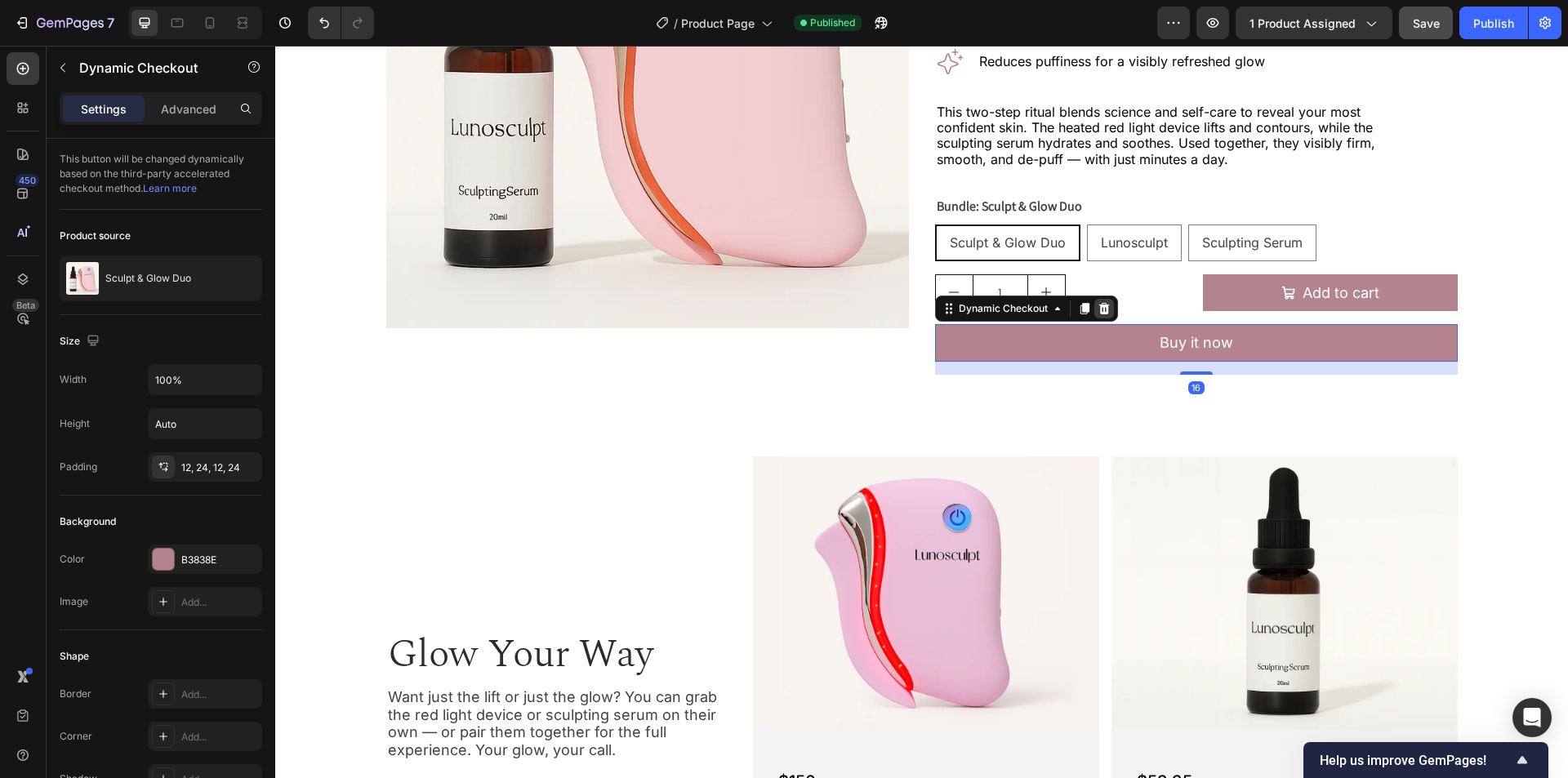
click at [1099, 307] on icon at bounding box center [1104, 308] width 11 height 12
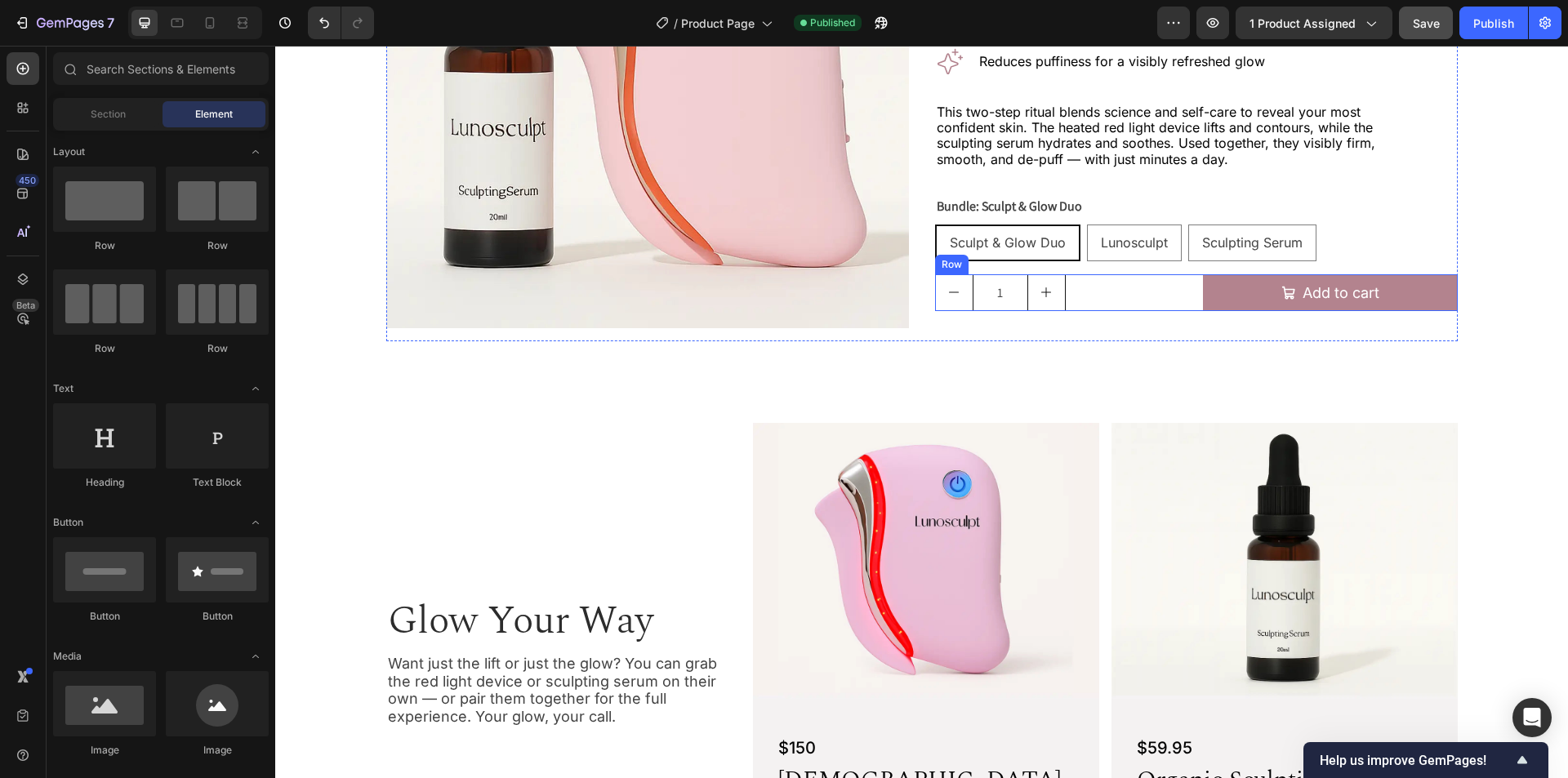
click at [1189, 290] on div "1 Product Quantity Add to cart Add to Cart Row" at bounding box center [1196, 293] width 522 height 37
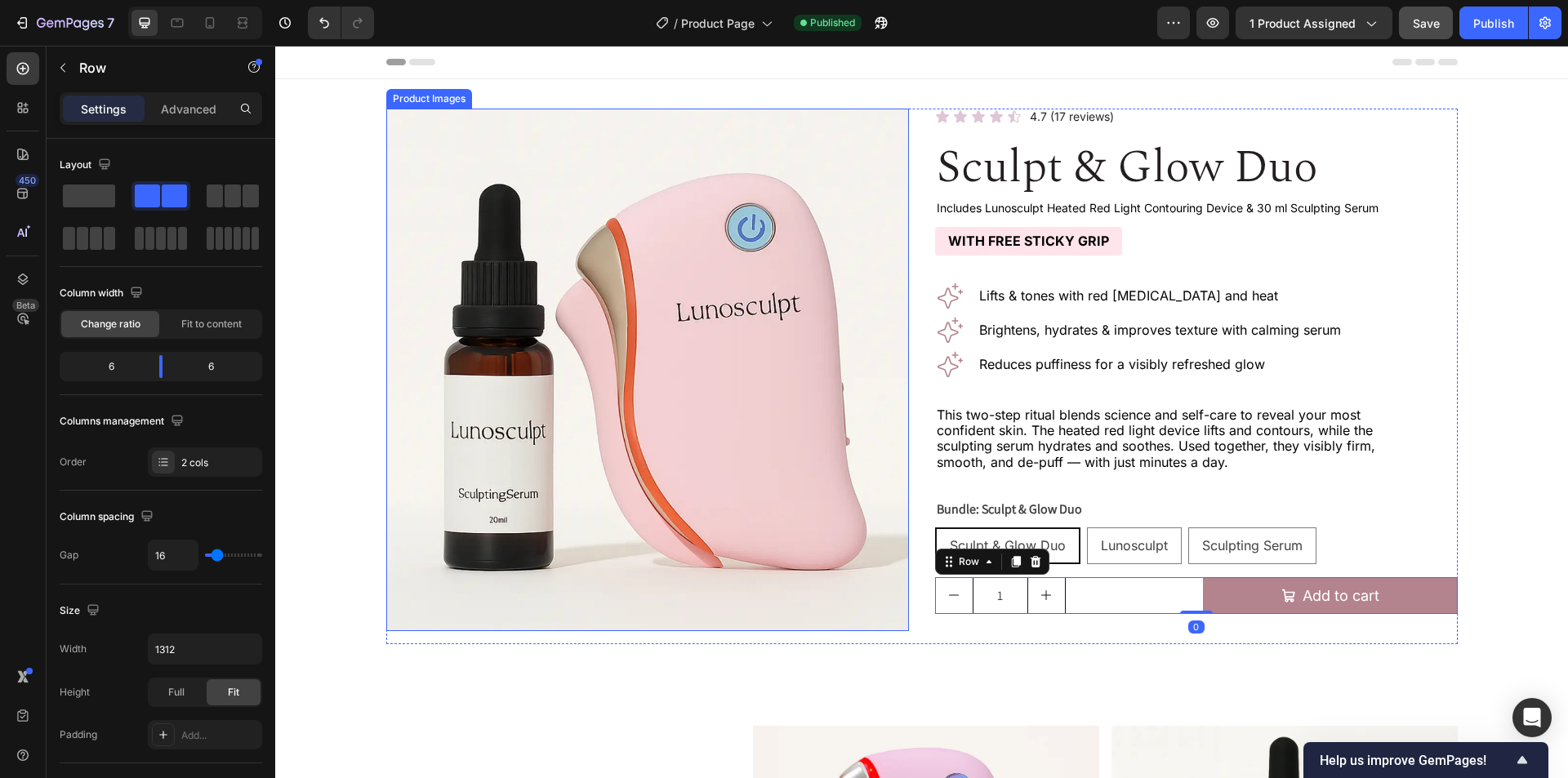
click at [630, 373] on img at bounding box center [647, 370] width 522 height 522
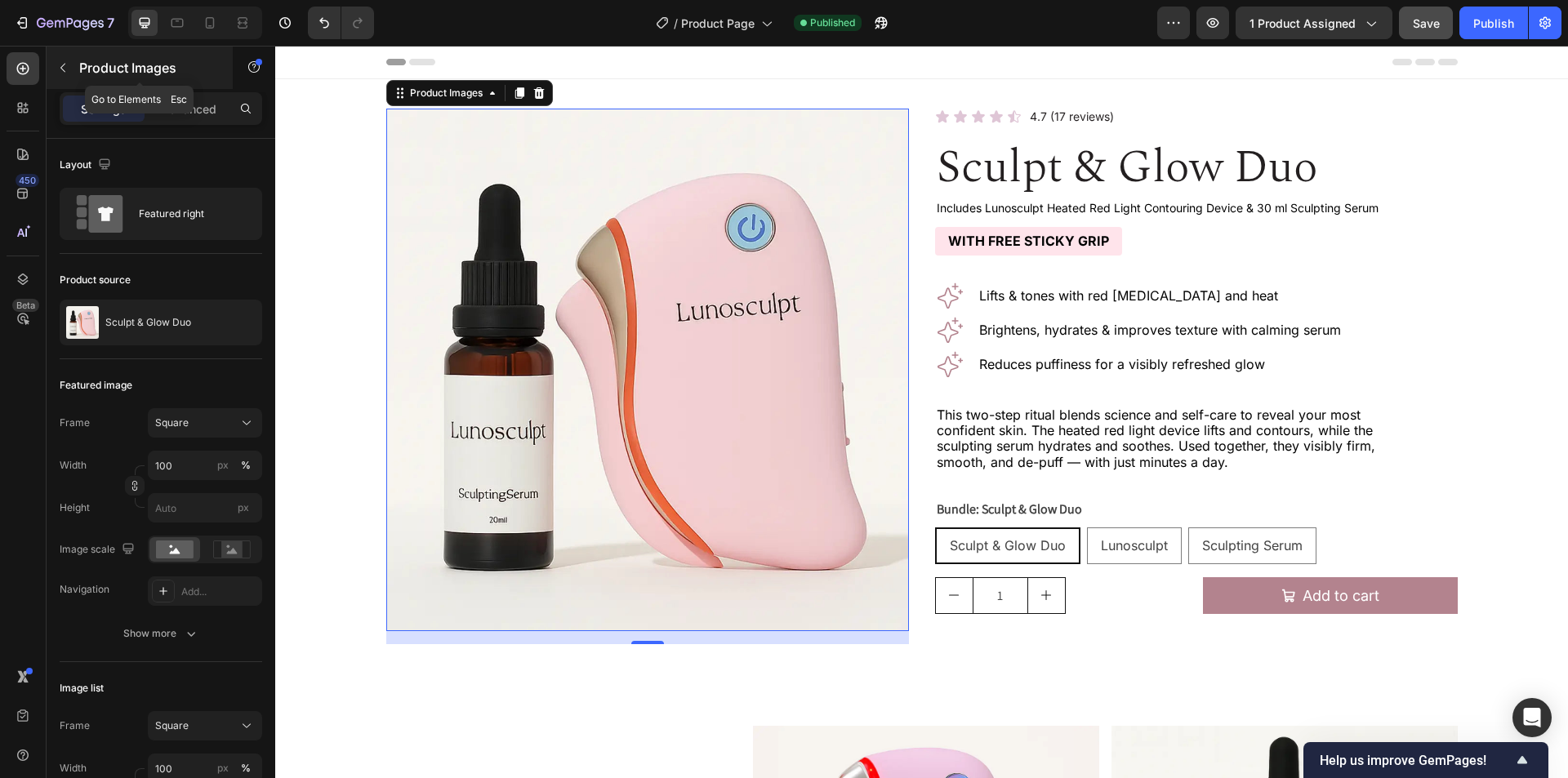
click at [66, 66] on icon "button" at bounding box center [63, 67] width 13 height 13
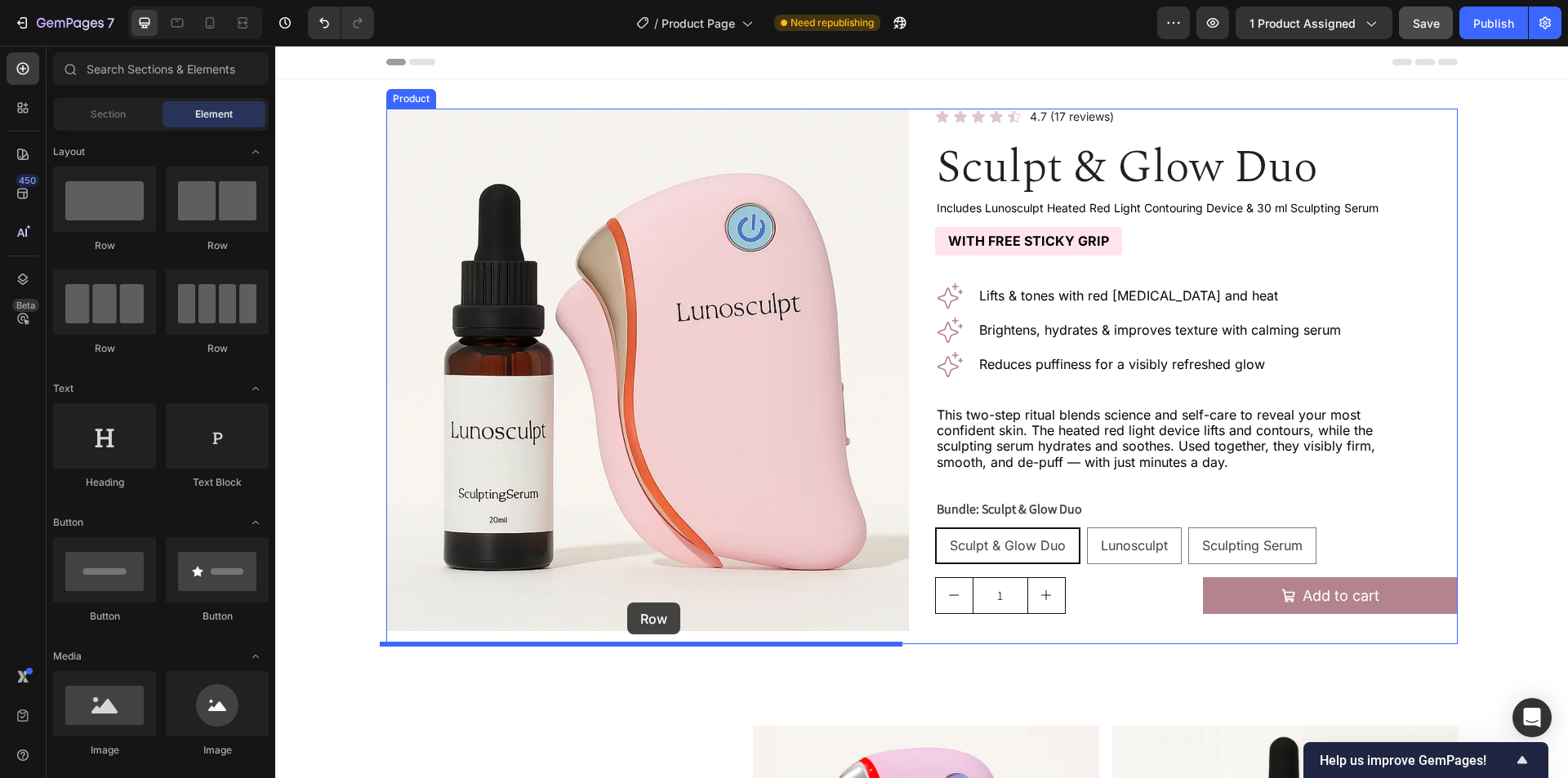
drag, startPoint x: 382, startPoint y: 244, endPoint x: 628, endPoint y: 603, distance: 435.2
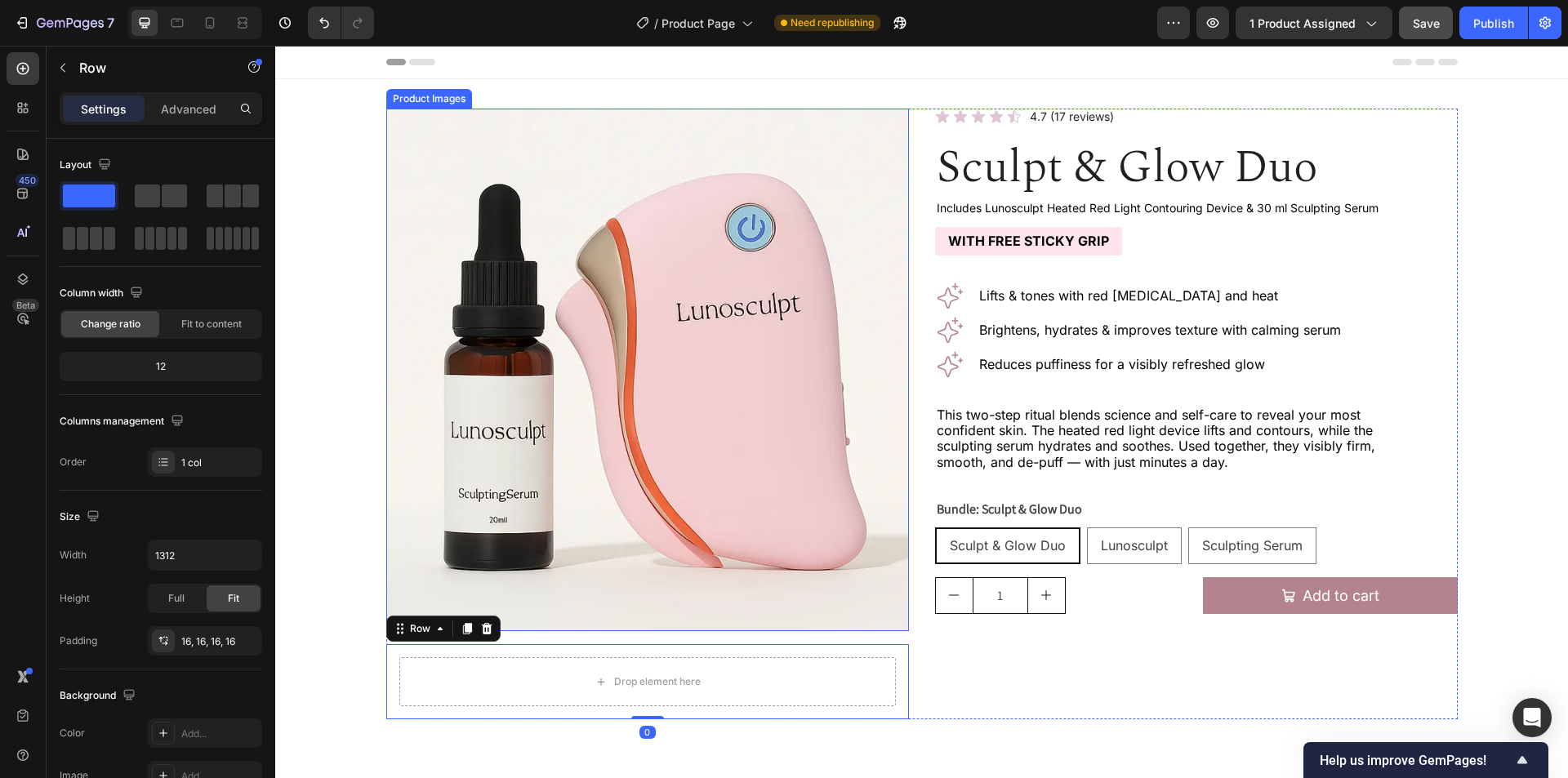
click at [671, 406] on img at bounding box center [647, 370] width 522 height 522
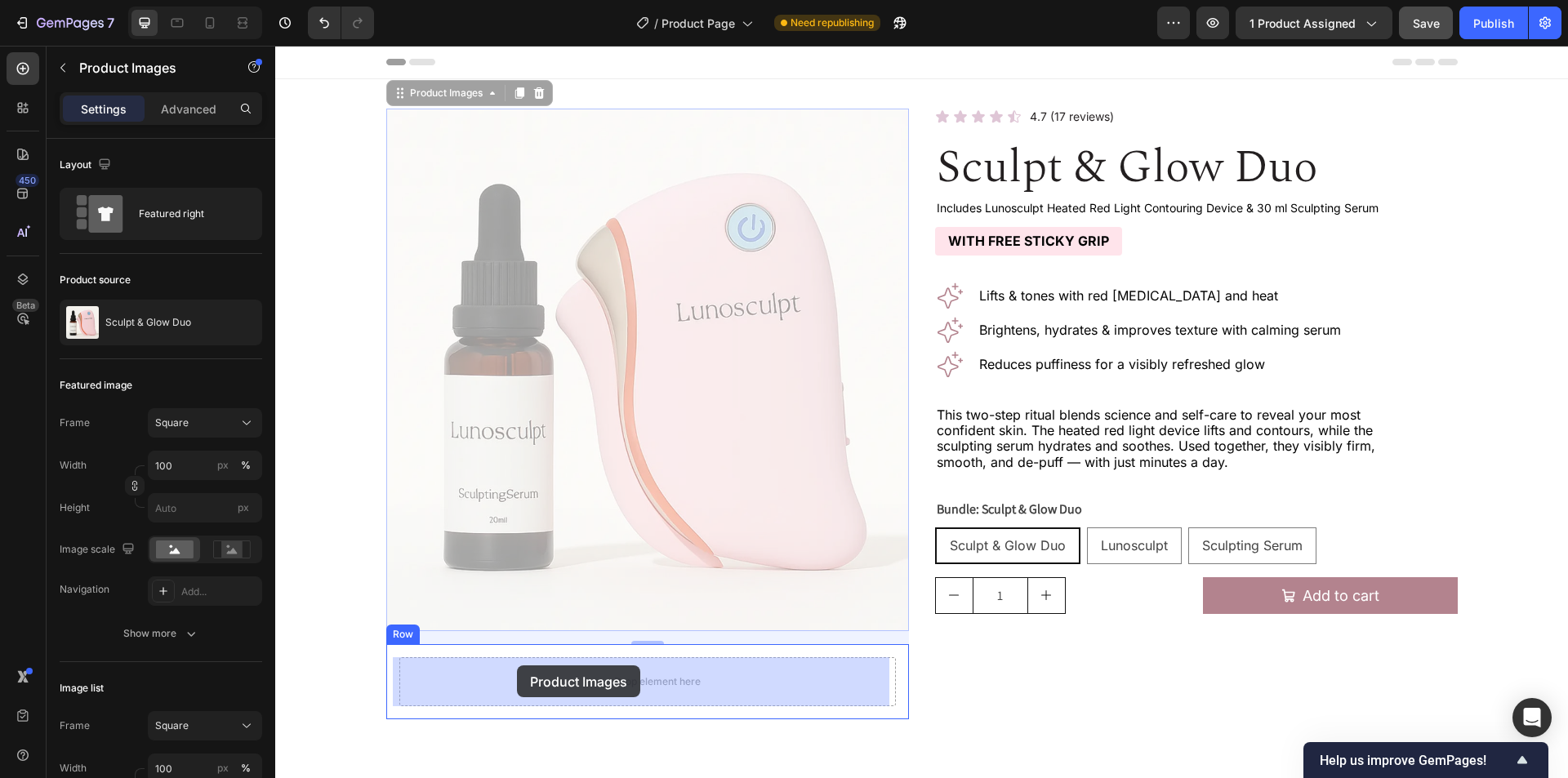
drag, startPoint x: 426, startPoint y: 97, endPoint x: 515, endPoint y: 666, distance: 575.9
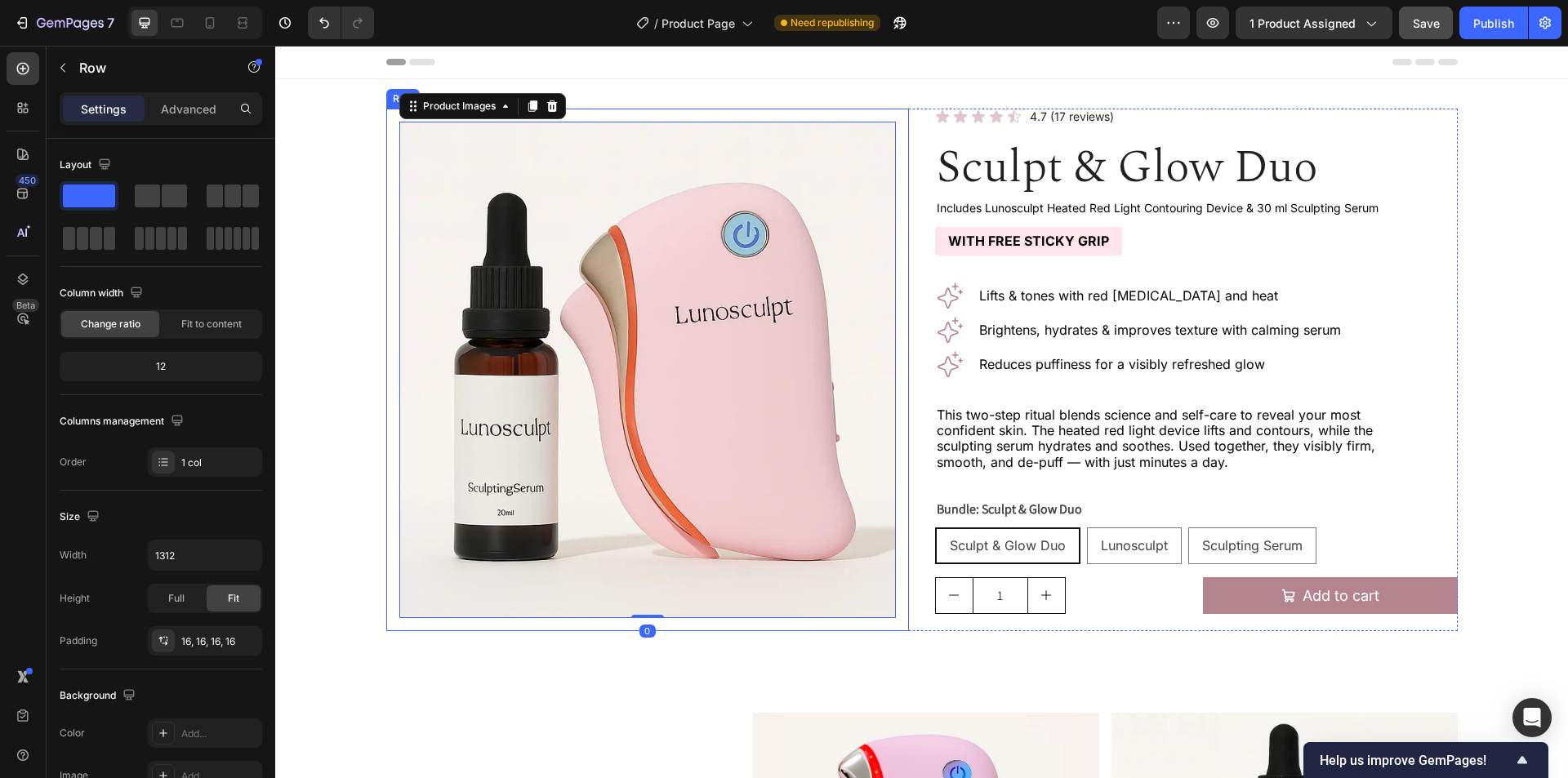
click at [900, 610] on div "Product Images 0 Row" at bounding box center [647, 370] width 522 height 522
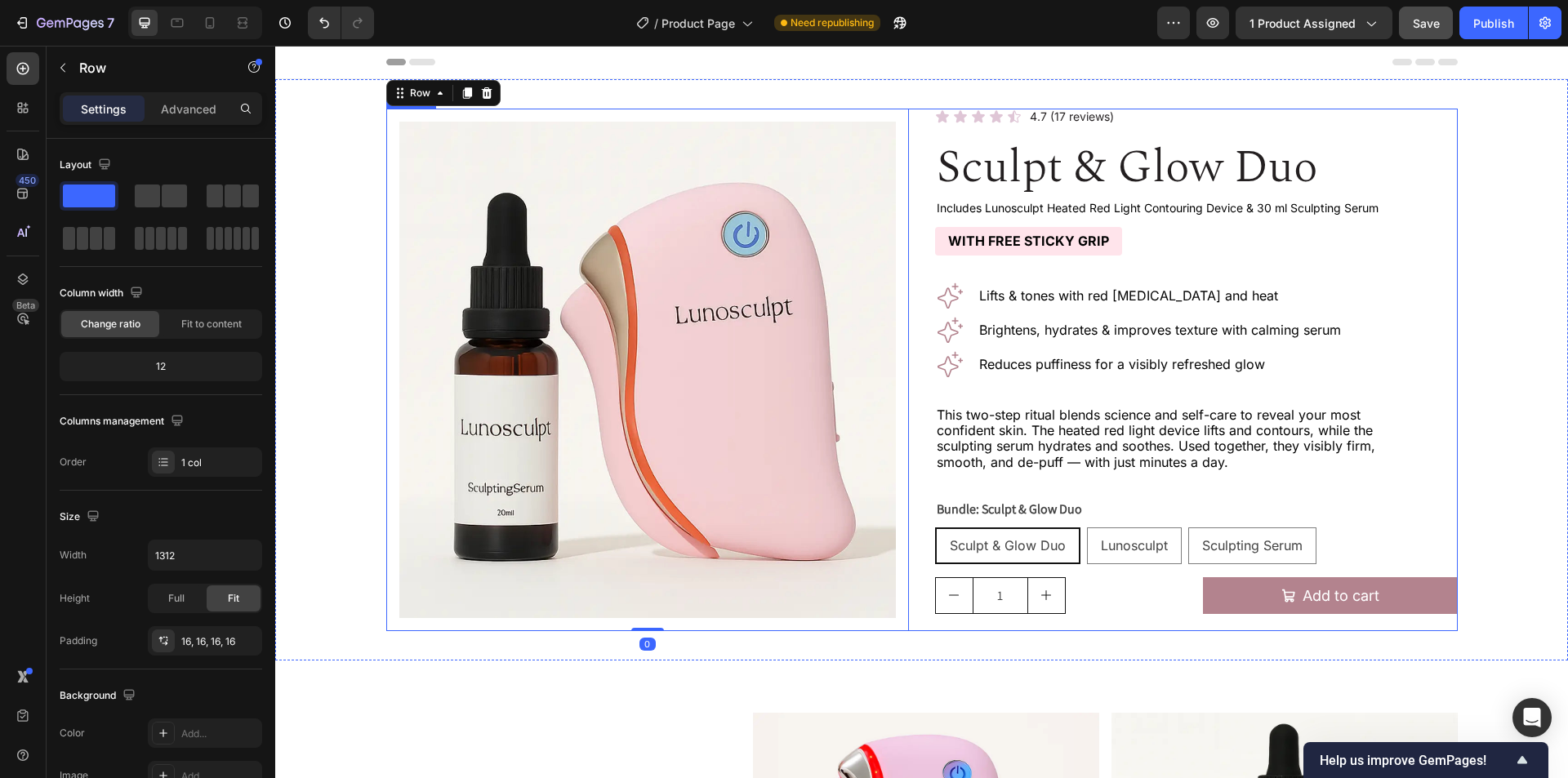
click at [919, 552] on div "Product Images Row 0 Icon Icon Icon Icon Icon Icon List 4.7 (17 reviews) Text B…" at bounding box center [922, 370] width 1071 height 522
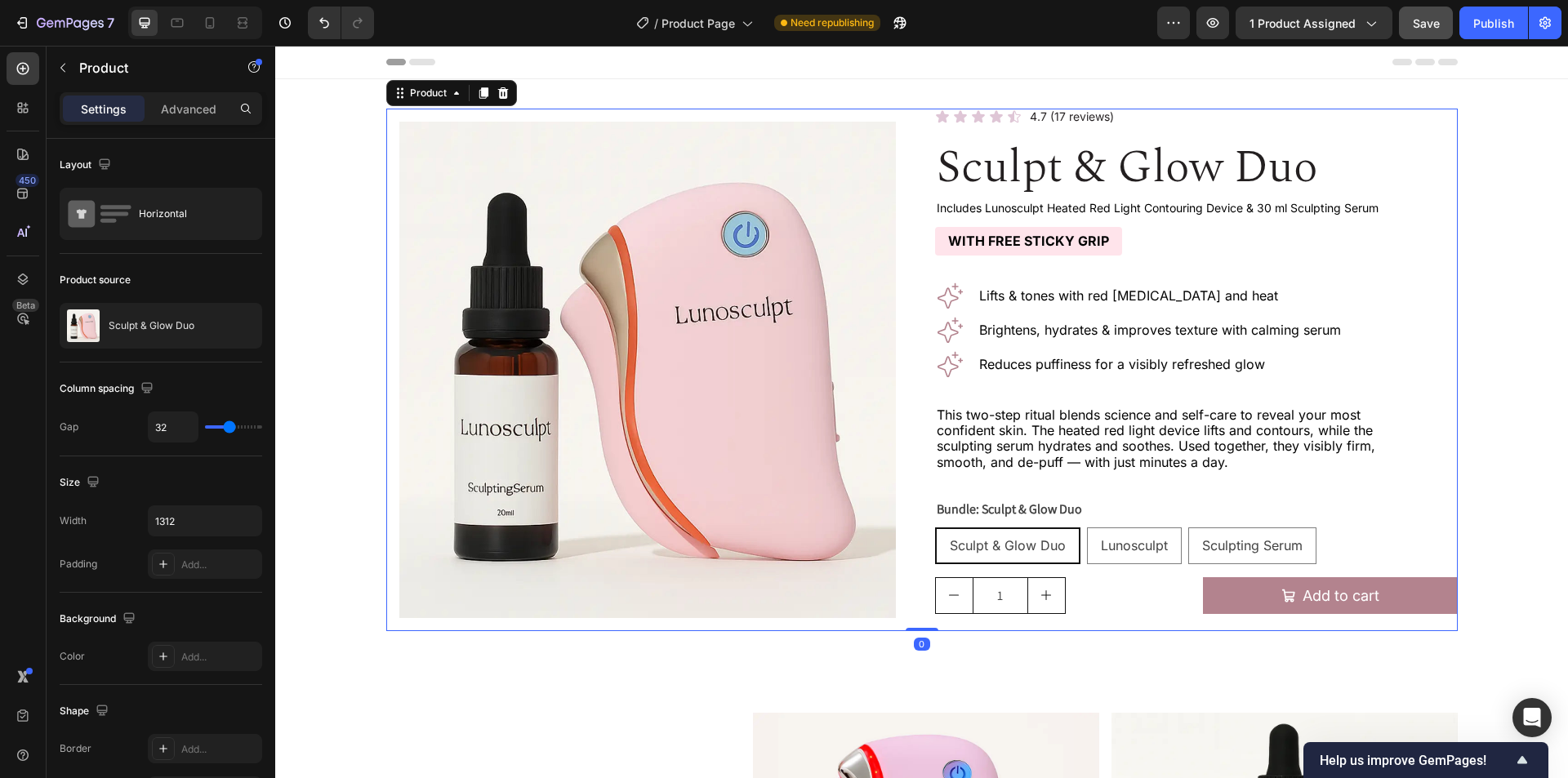
click at [1425, 16] on span "Save" at bounding box center [1426, 23] width 27 height 14
click at [1495, 25] on div "Publish" at bounding box center [1494, 23] width 41 height 17
click at [916, 244] on div "Product Images Row Icon Icon Icon Icon Icon Icon List 4.7 (17 reviews) Text Blo…" at bounding box center [922, 370] width 1071 height 522
click at [1187, 596] on div "1 Product Quantity Add to cart Add to Cart Row" at bounding box center [1196, 596] width 522 height 37
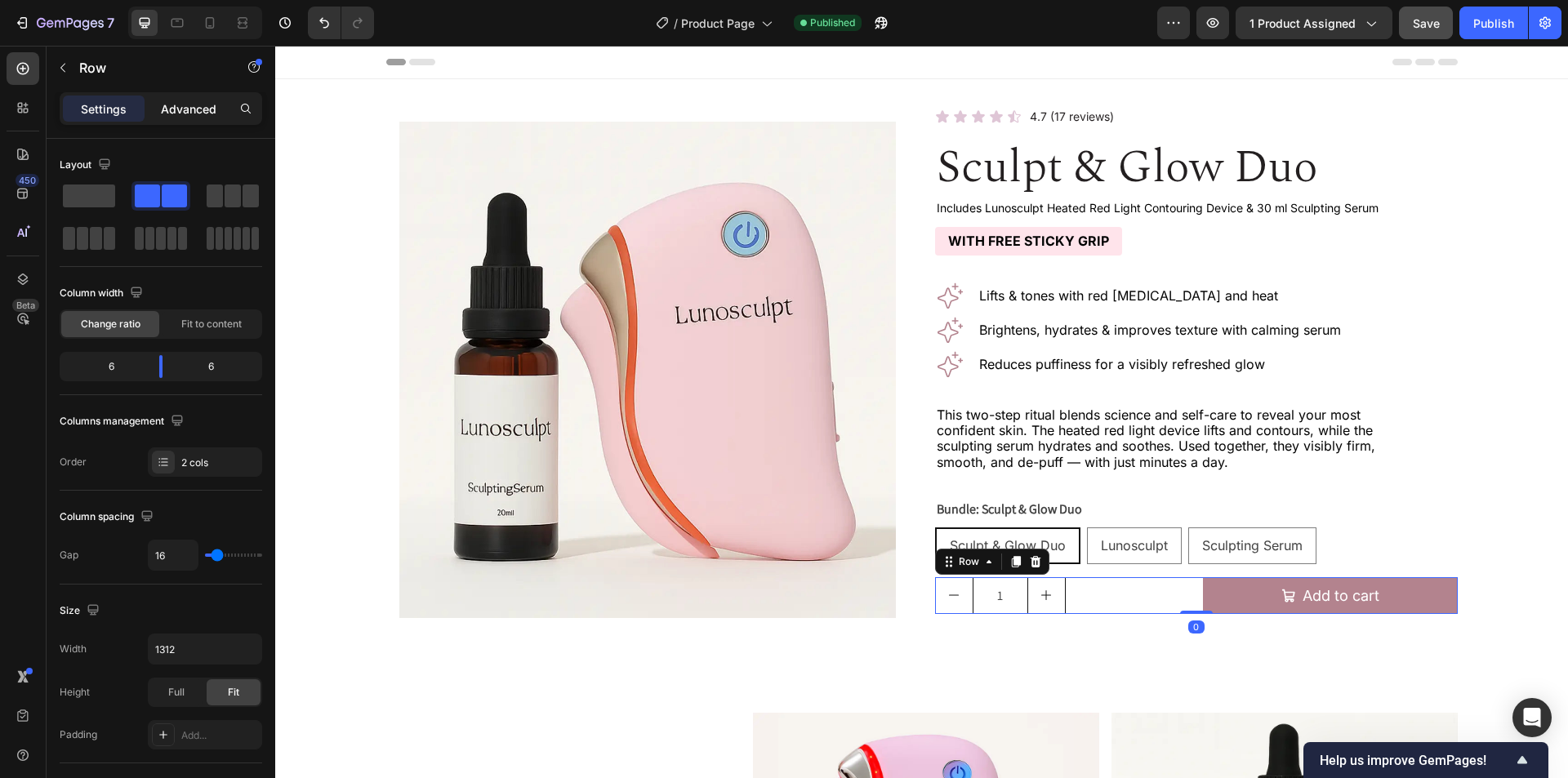
click at [184, 110] on p "Advanced" at bounding box center [189, 108] width 56 height 17
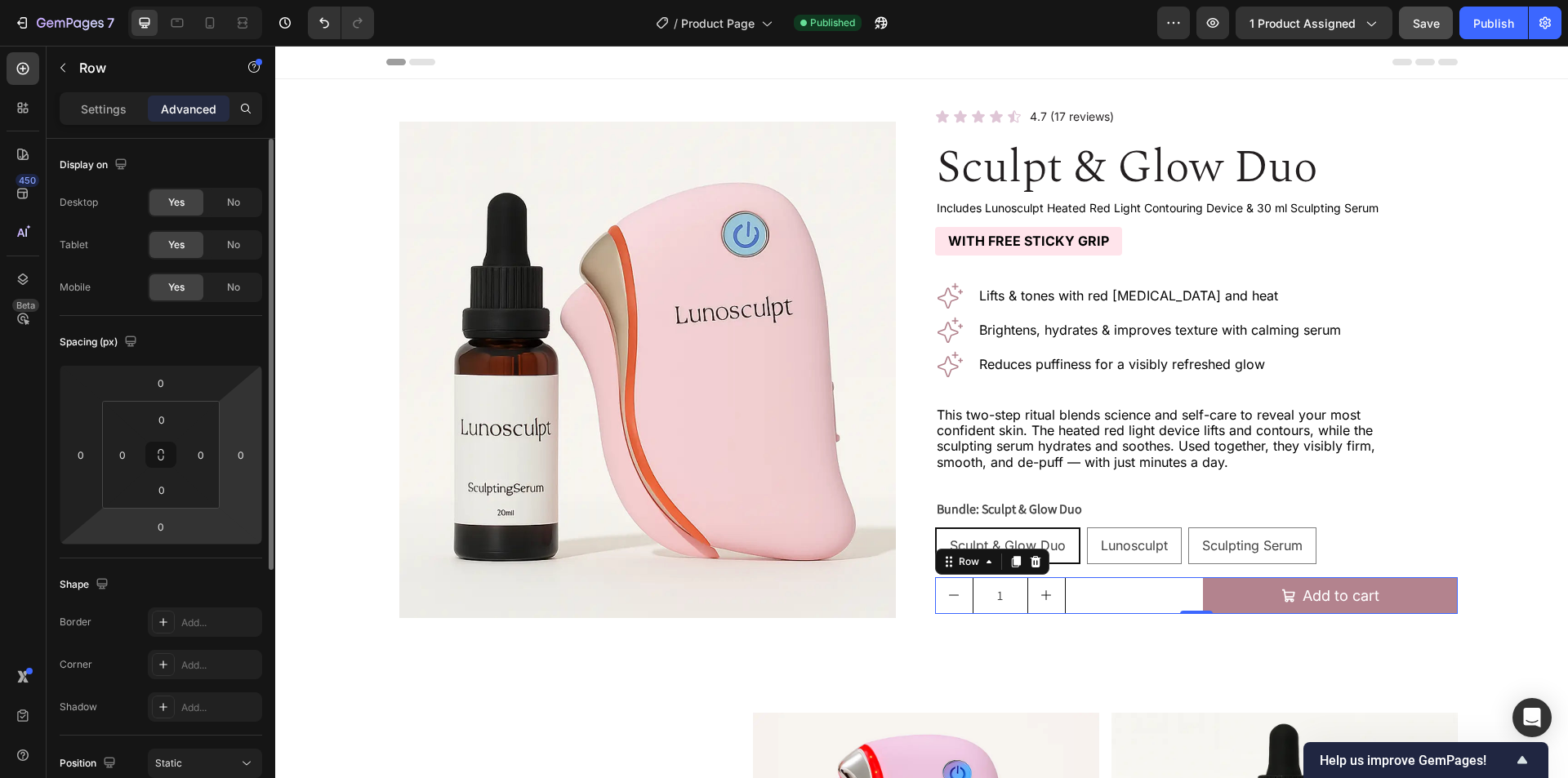
click at [217, 0] on html "7 Version history / Product Page Published Preview 1 product assigned Save Publ…" at bounding box center [784, 0] width 1568 height 0
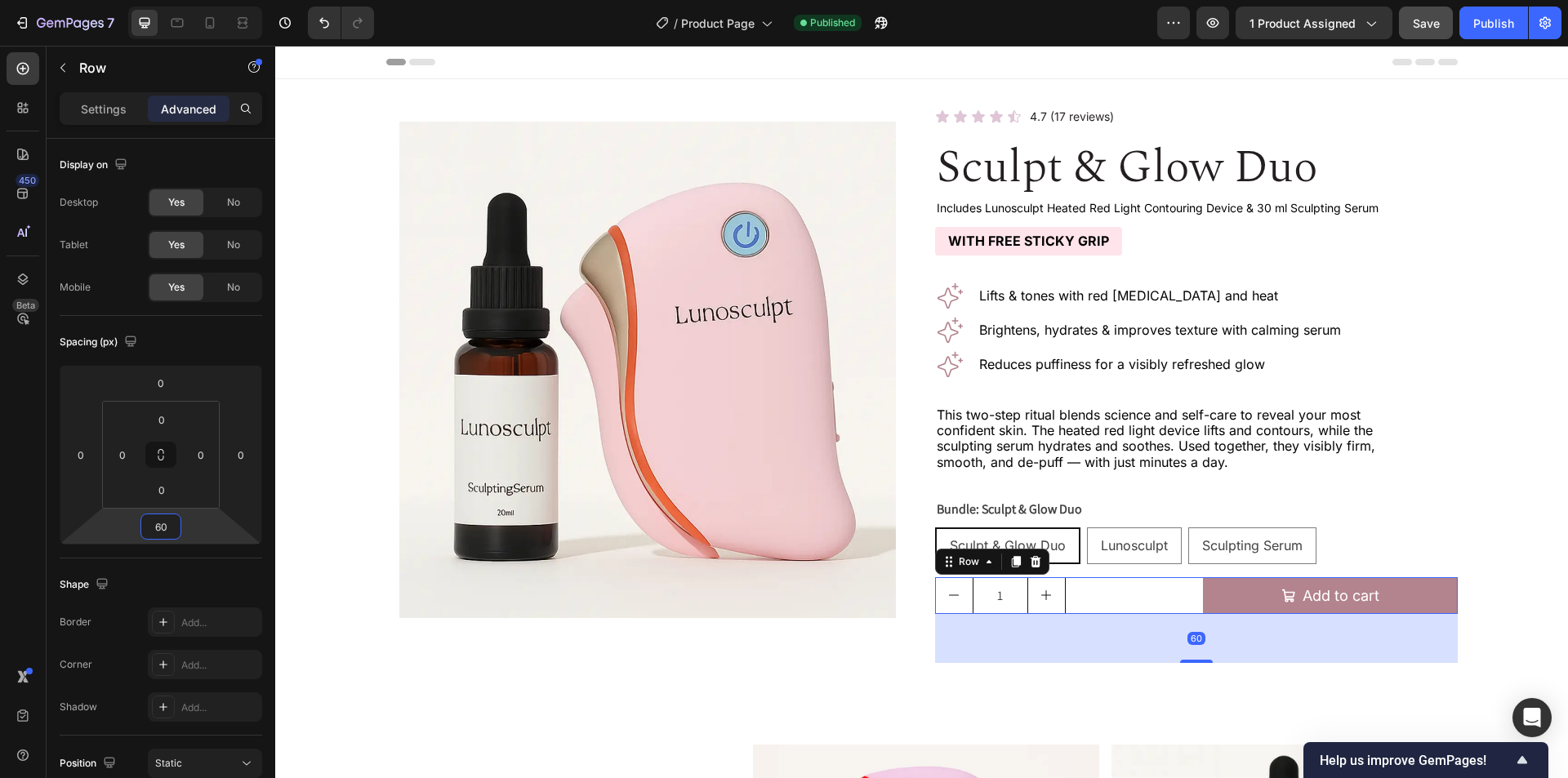
type input "60"
click at [1146, 597] on div "1" at bounding box center [1062, 596] width 255 height 37
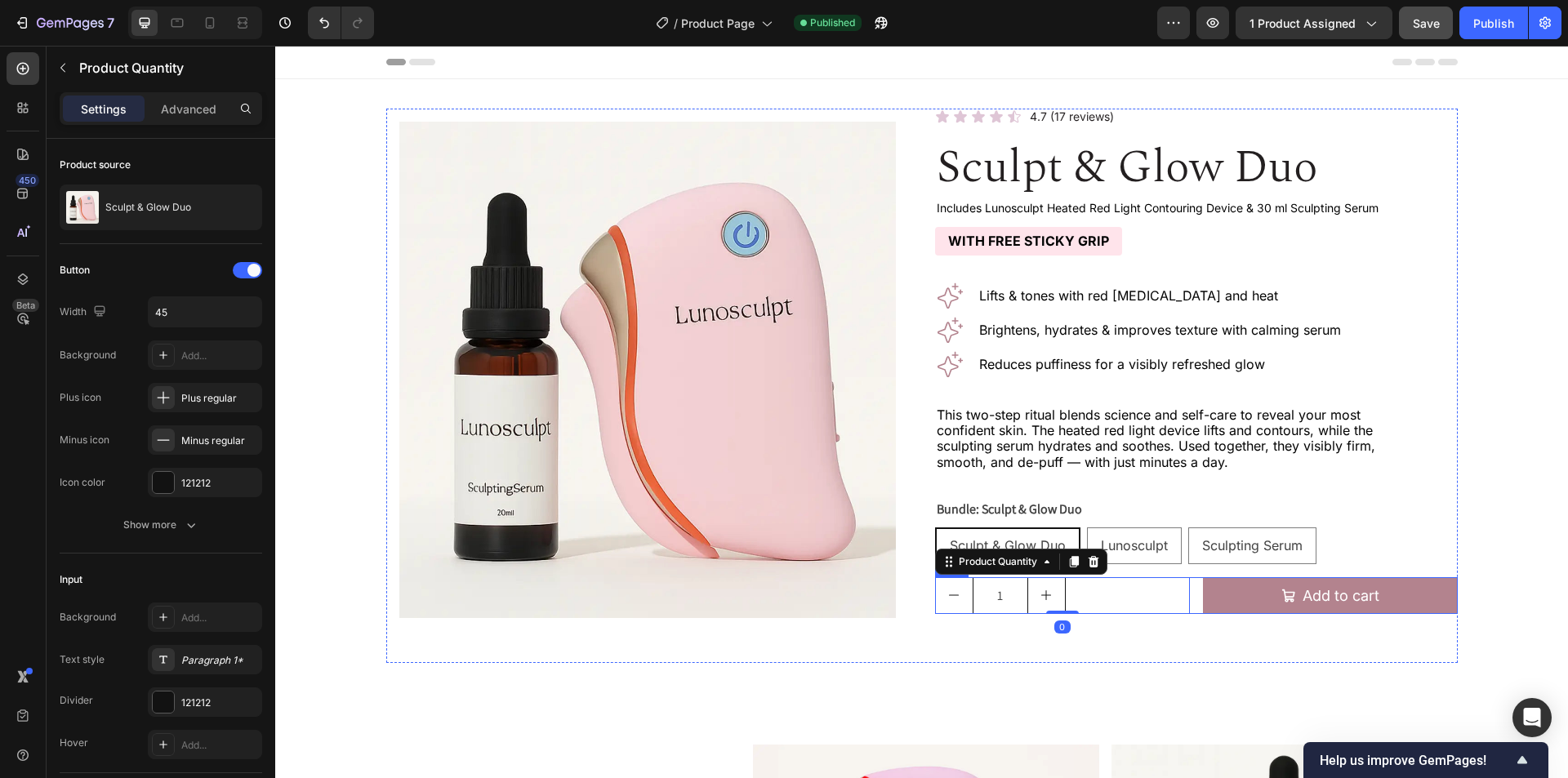
click at [1192, 597] on div "1 Product Quantity 0 Add to cart Add to Cart Row" at bounding box center [1196, 596] width 522 height 37
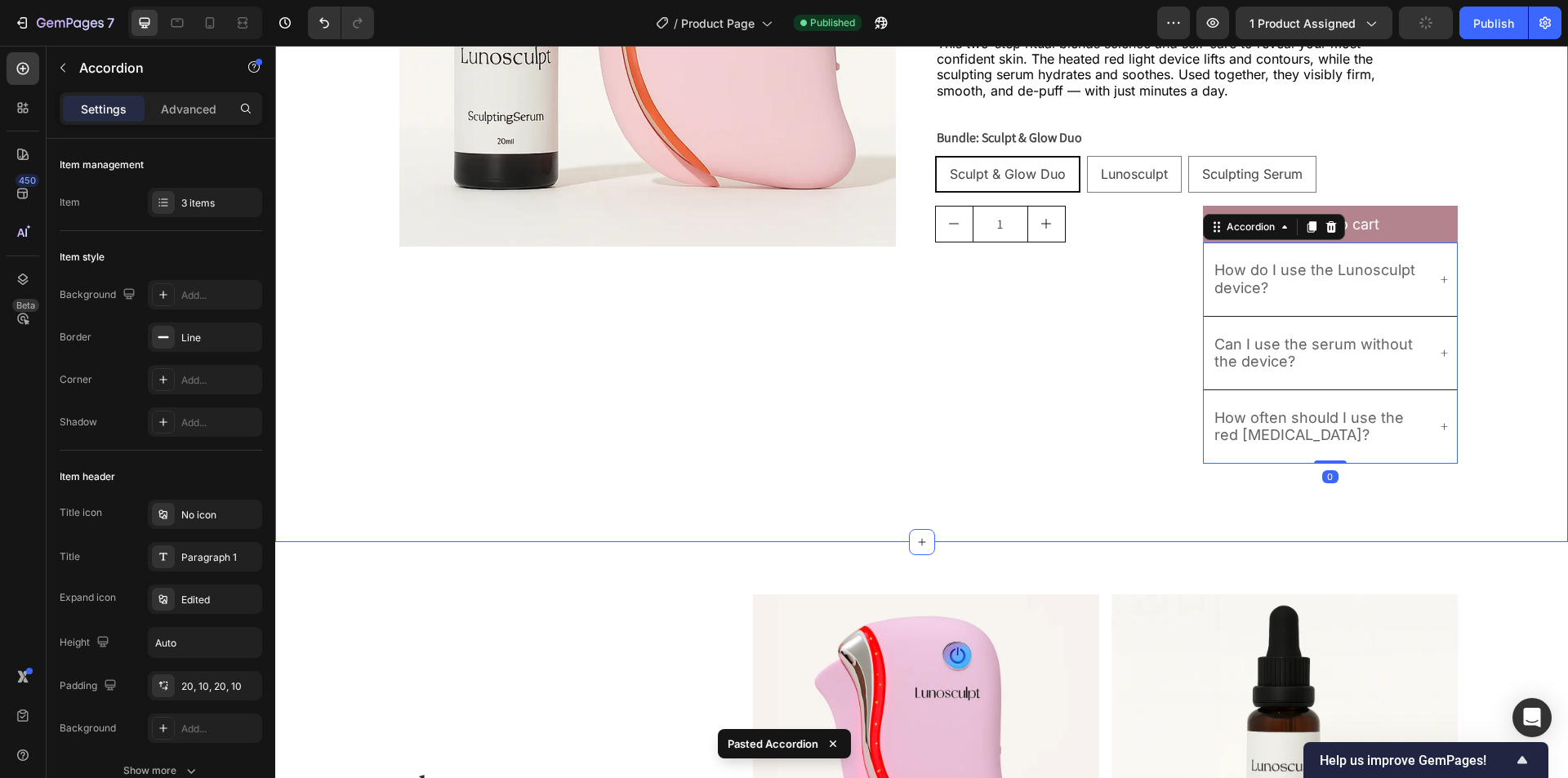
scroll to position [408, 0]
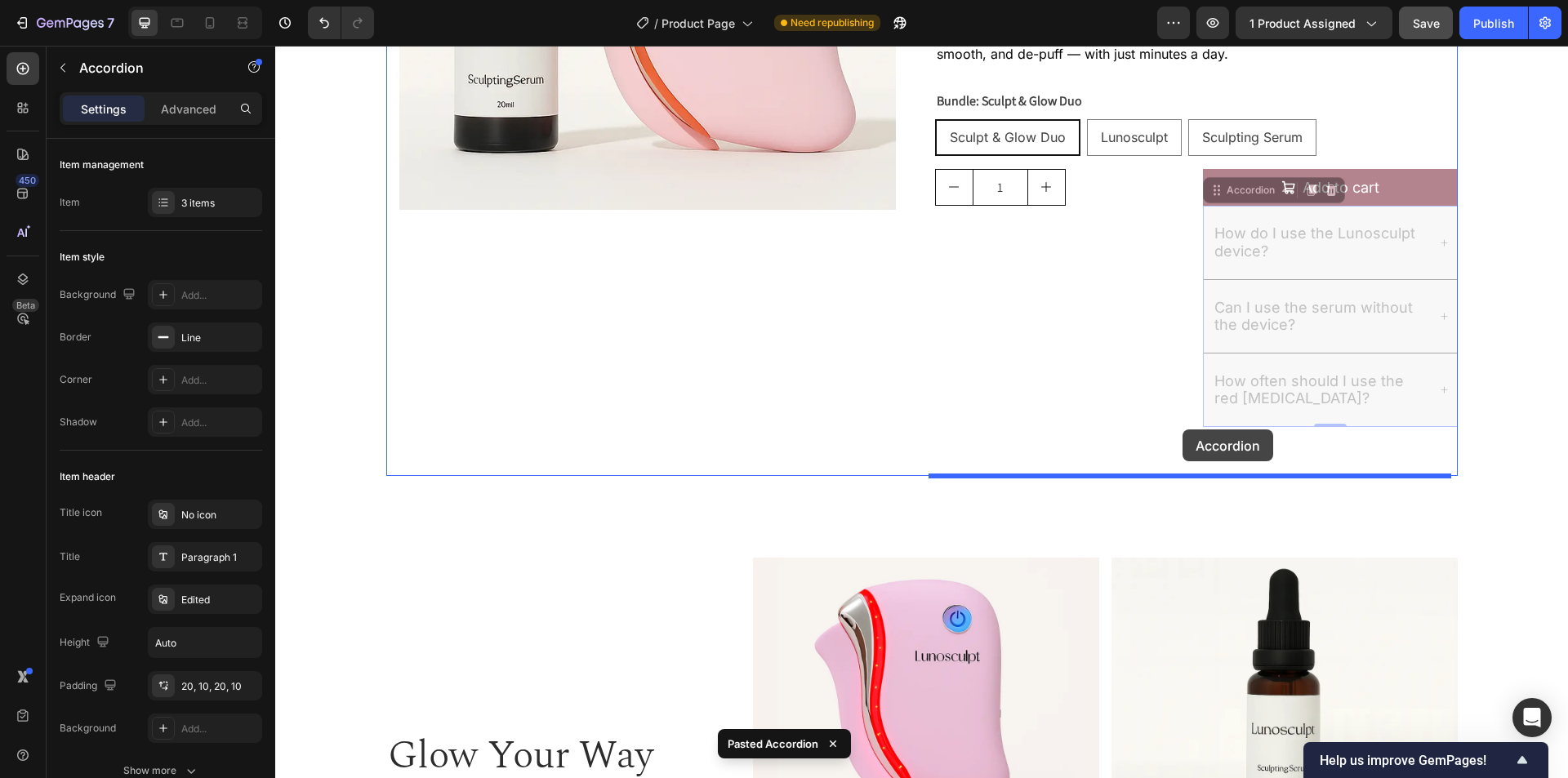
drag, startPoint x: 1219, startPoint y: 193, endPoint x: 1183, endPoint y: 429, distance: 238.7
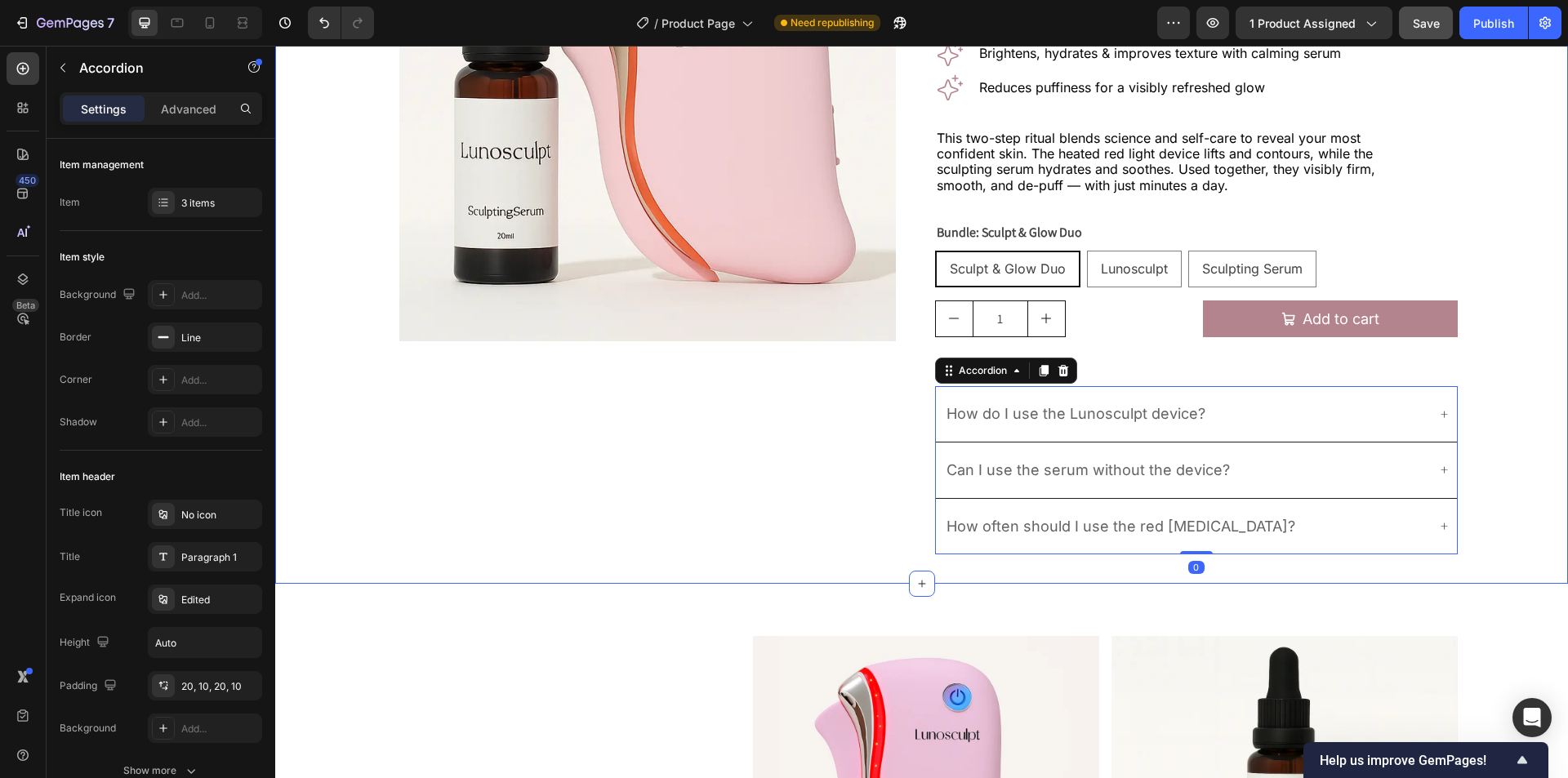
scroll to position [245, 0]
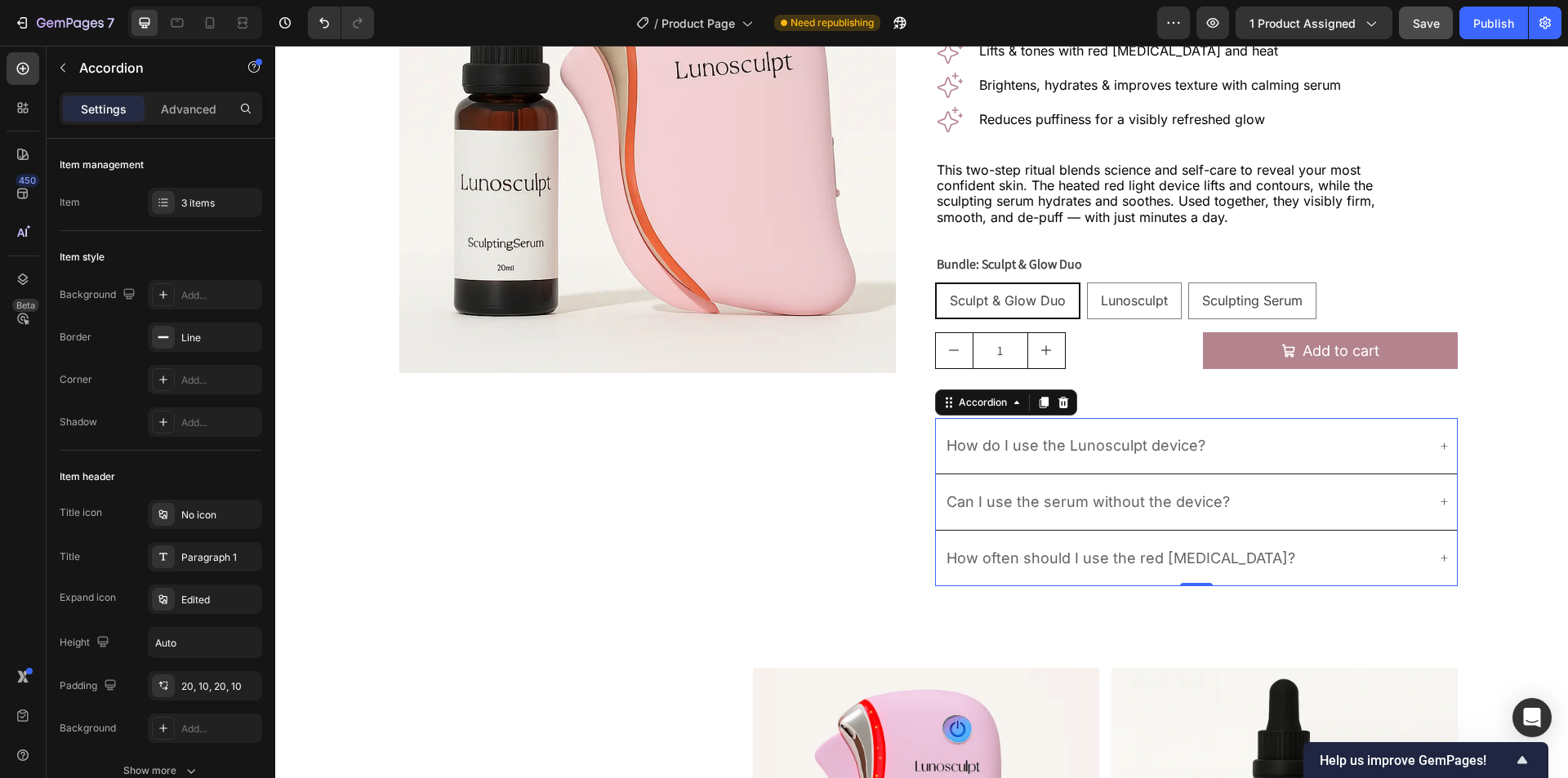
click at [1128, 451] on p "How do I use the Lunosculpt device?" at bounding box center [1076, 446] width 259 height 18
click at [1152, 448] on p "How do I use the Lunosculpt device?" at bounding box center [1076, 446] width 259 height 18
click at [1175, 514] on div "Can I use the serum without the device?" at bounding box center [1196, 502] width 521 height 56
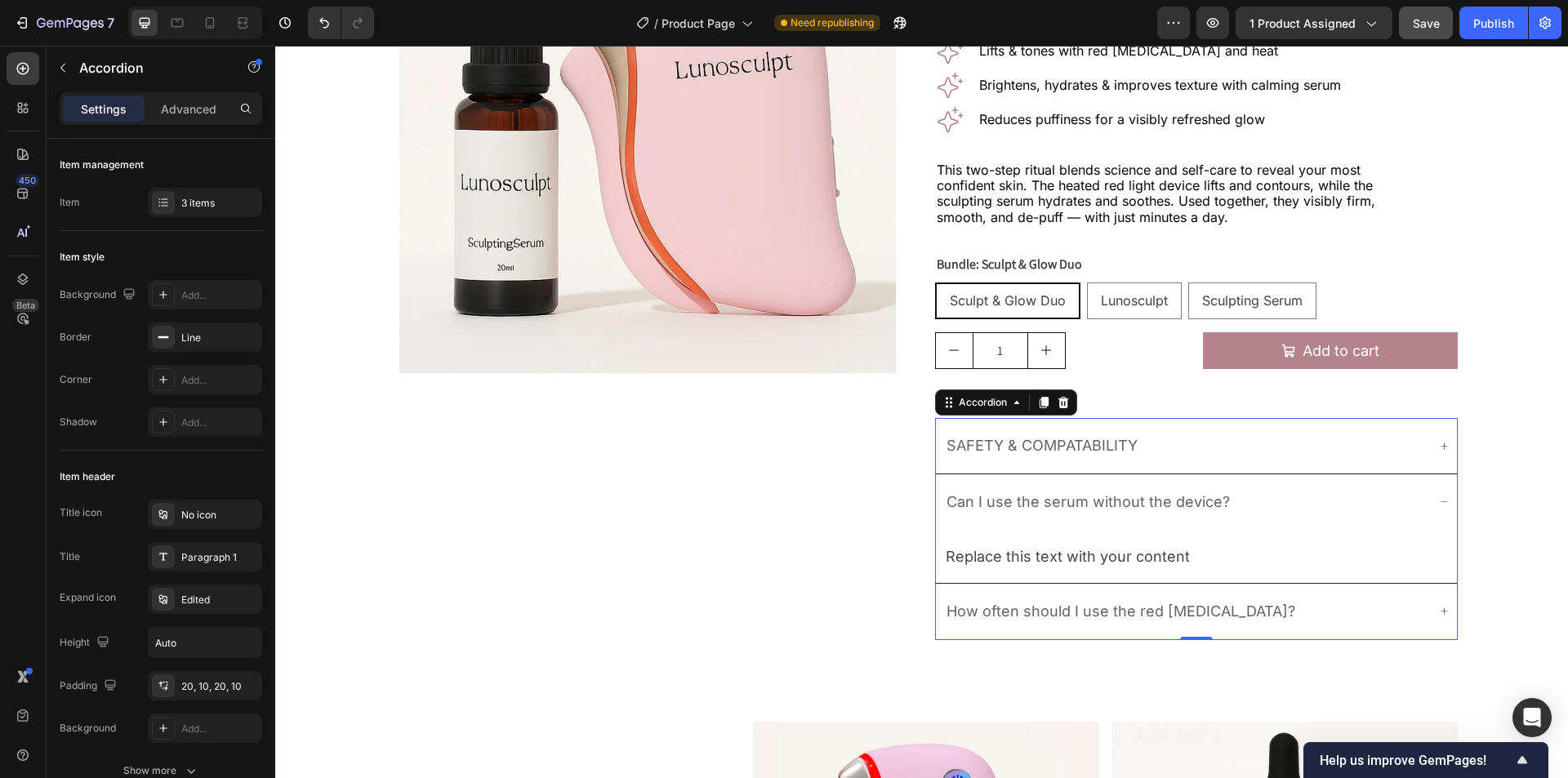
click at [1173, 501] on p "Can I use the serum without the device?" at bounding box center [1088, 502] width 283 height 18
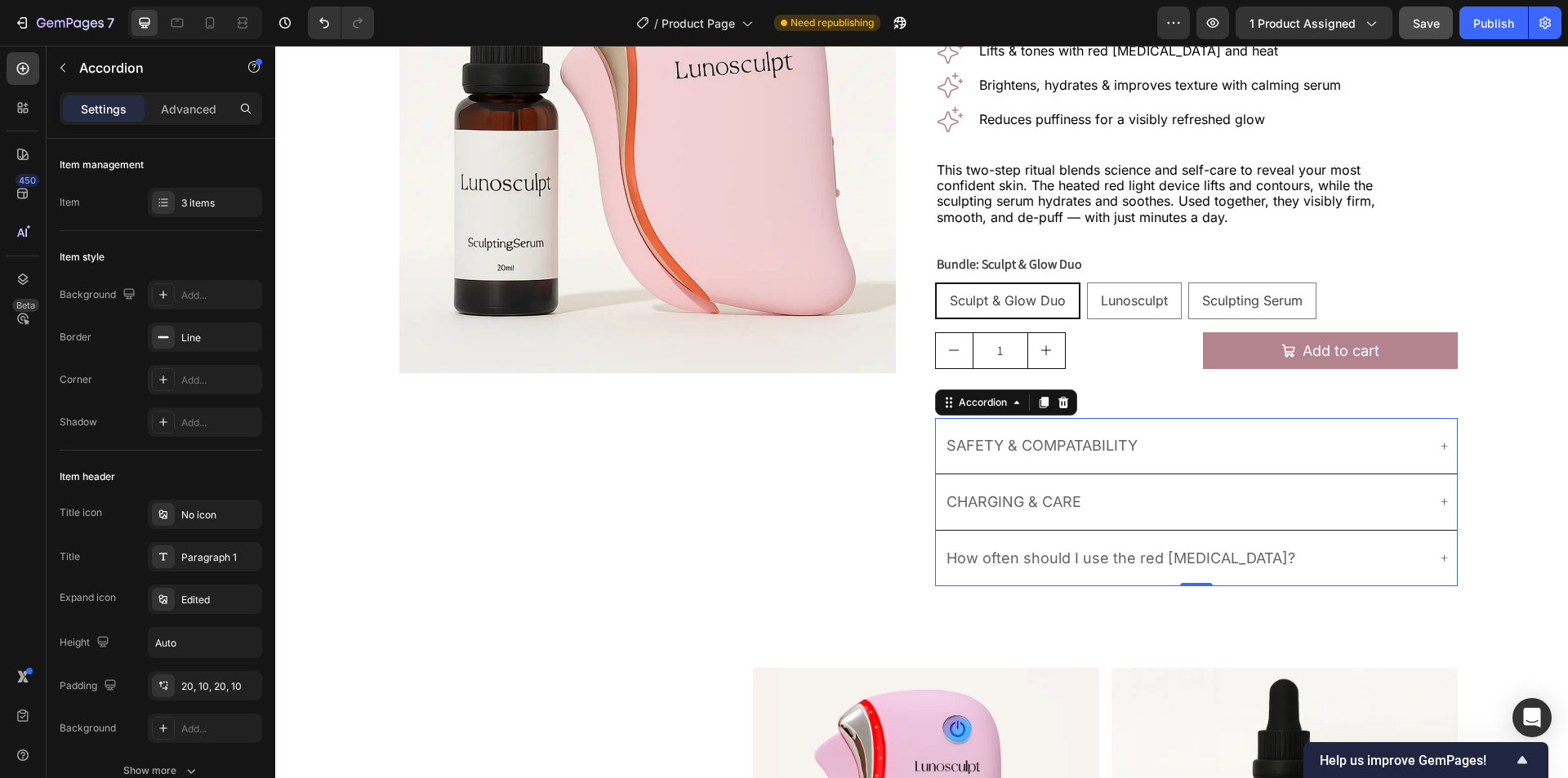
click at [1080, 561] on p "How often should I use the red light therapy?" at bounding box center [1121, 558] width 349 height 18
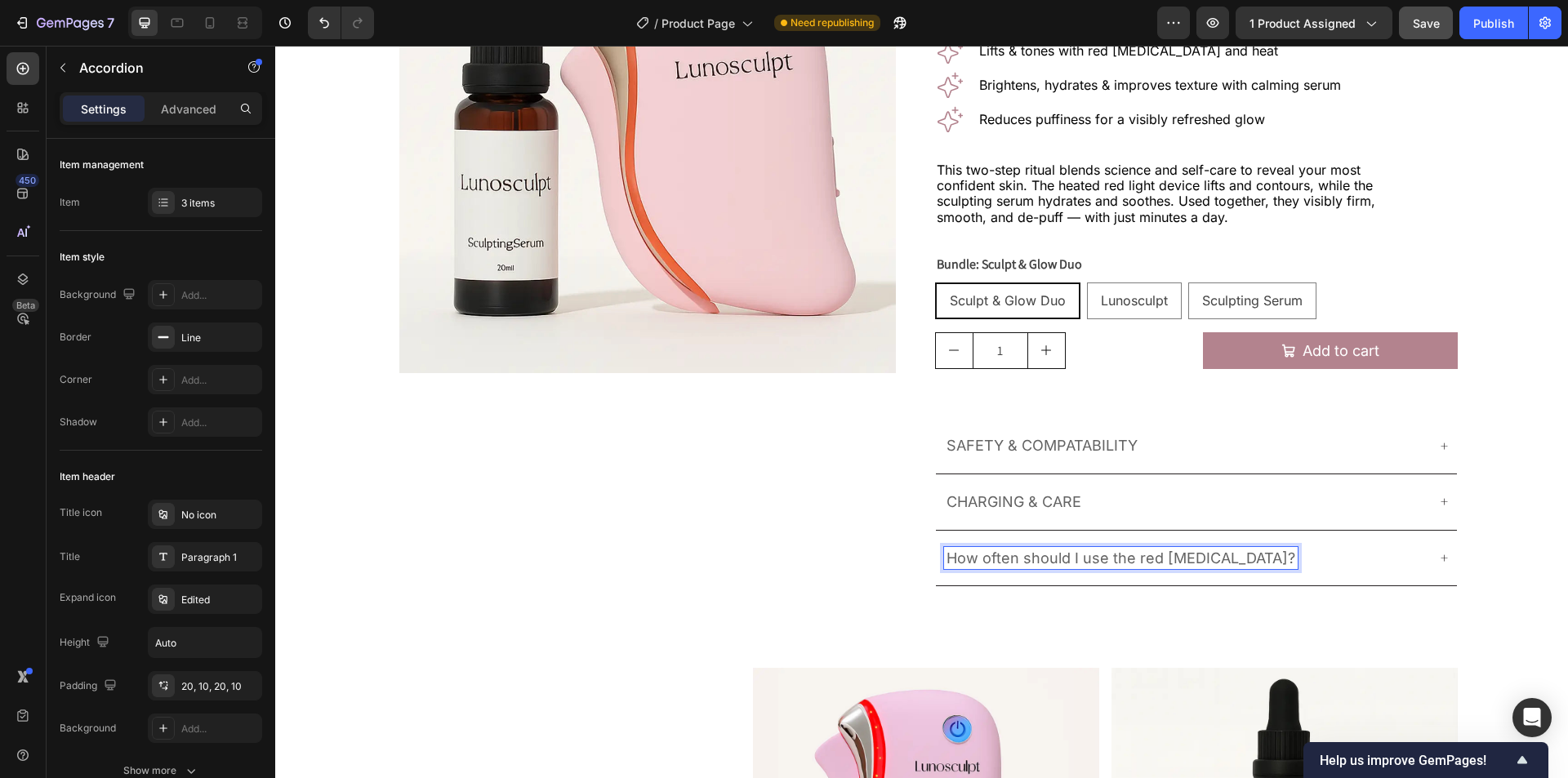
click at [1108, 558] on p "How often should I use the red light therapy?" at bounding box center [1121, 558] width 349 height 18
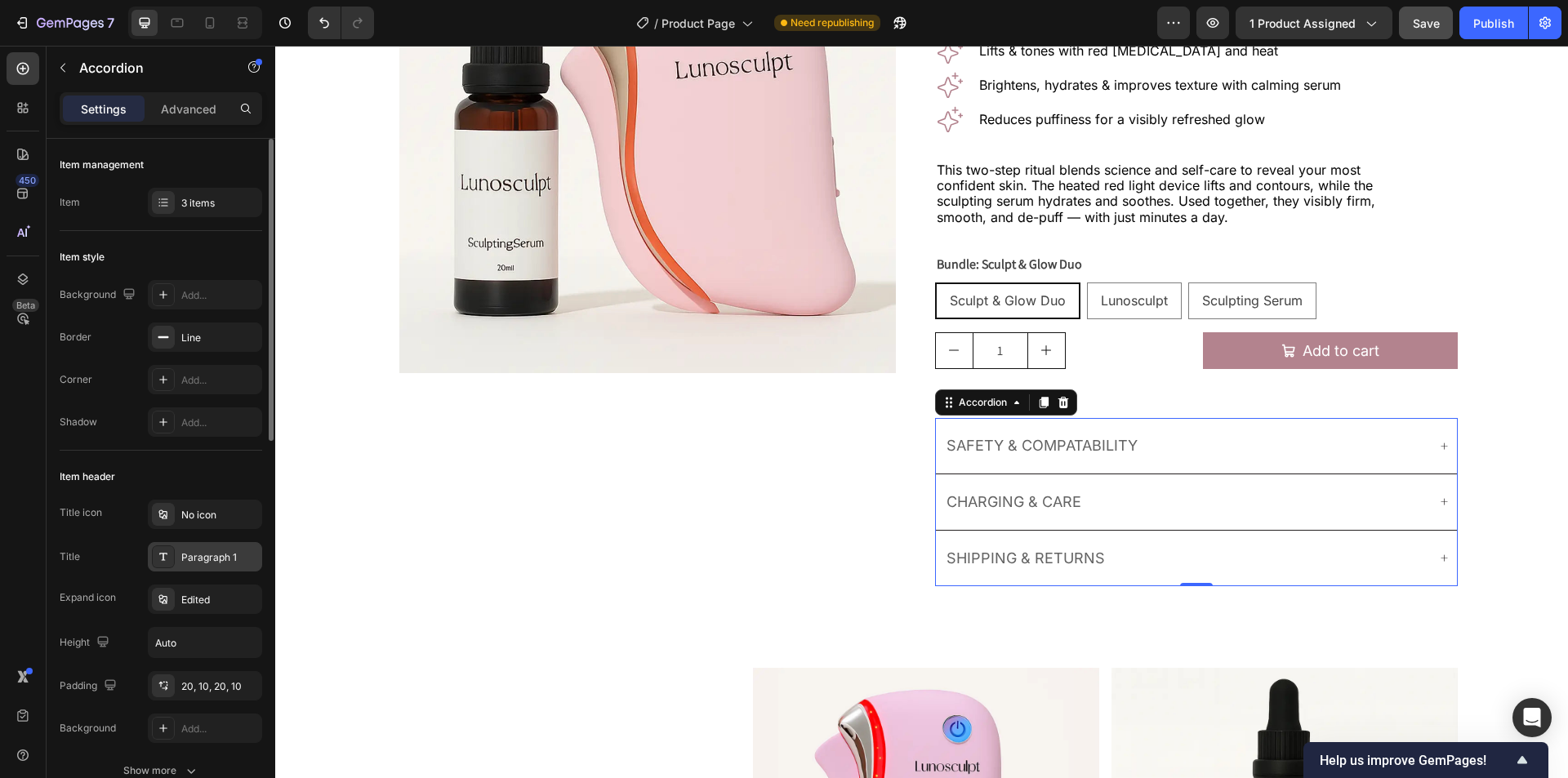
click at [189, 561] on div "Paragraph 1" at bounding box center [220, 558] width 77 height 15
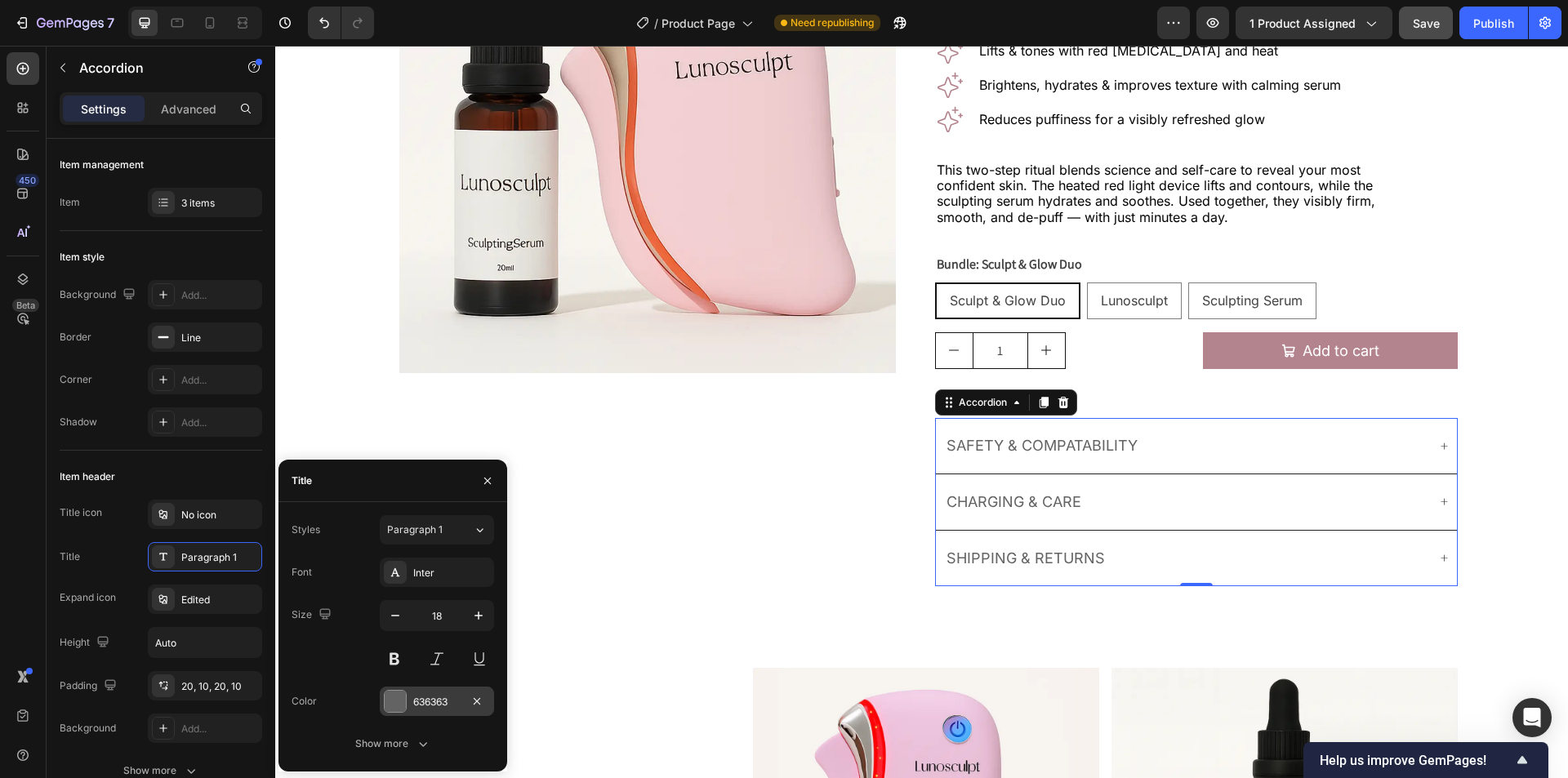
click at [431, 695] on div "636363" at bounding box center [437, 702] width 48 height 15
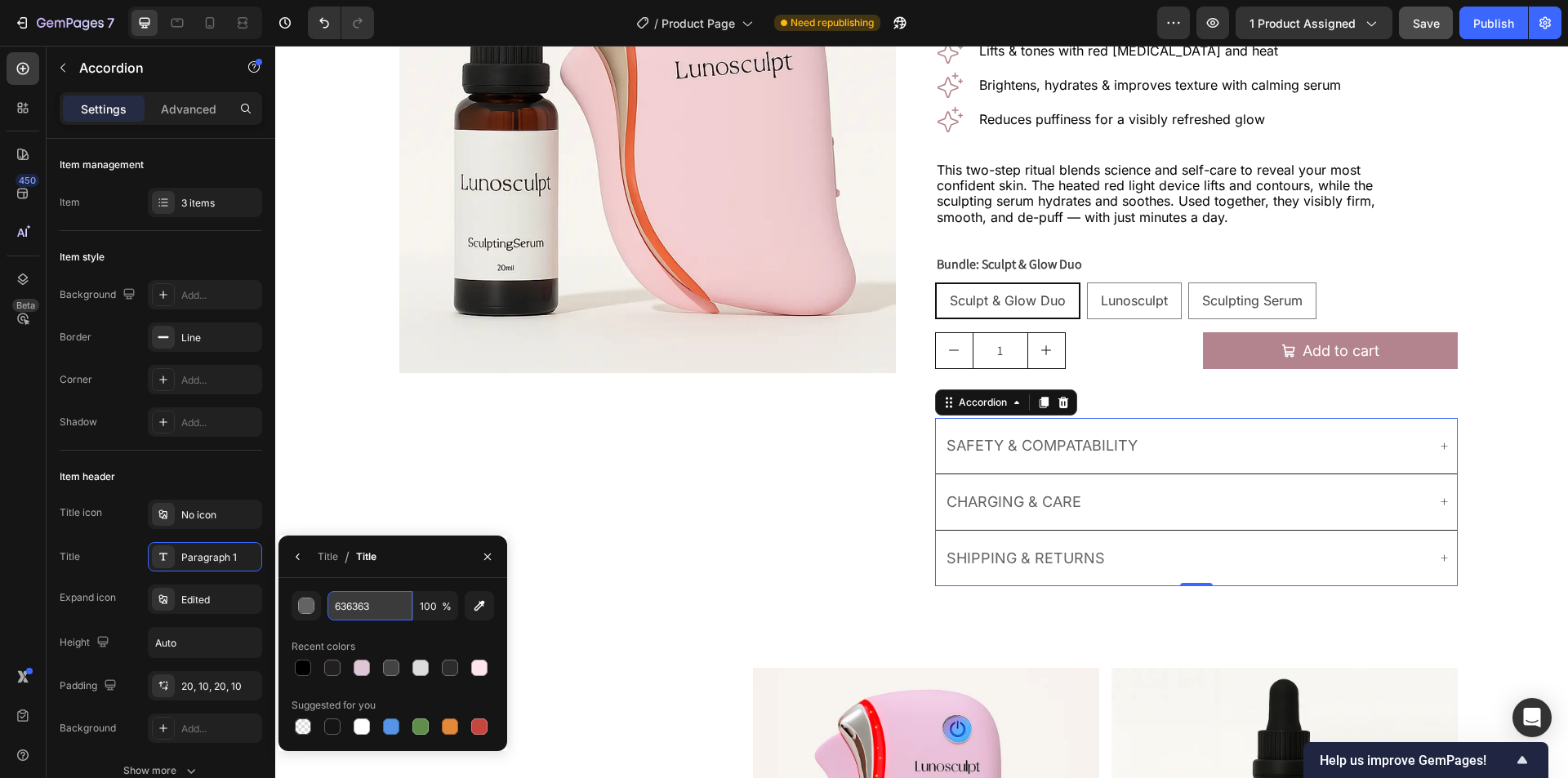
click at [381, 608] on input "636363" at bounding box center [370, 605] width 85 height 29
paste input "#3E3E3E"
click at [420, 631] on div "#3E3E3E 100 % Recent colors Suggested for you" at bounding box center [392, 665] width 203 height 147
type input "3E3E3E"
click at [492, 551] on icon "button" at bounding box center [487, 557] width 13 height 13
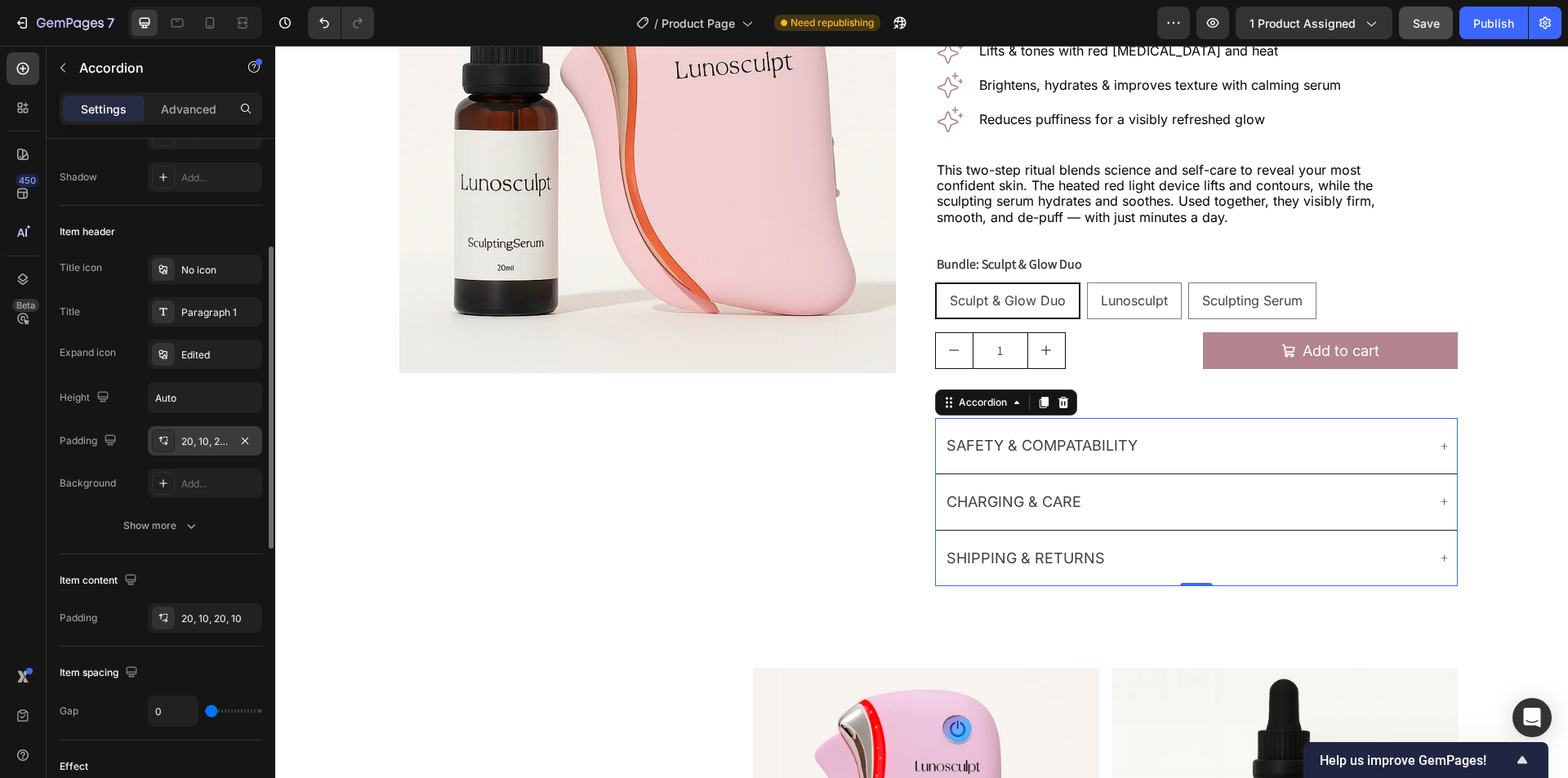
click at [209, 443] on div "20, 10, 20, 10" at bounding box center [205, 442] width 48 height 15
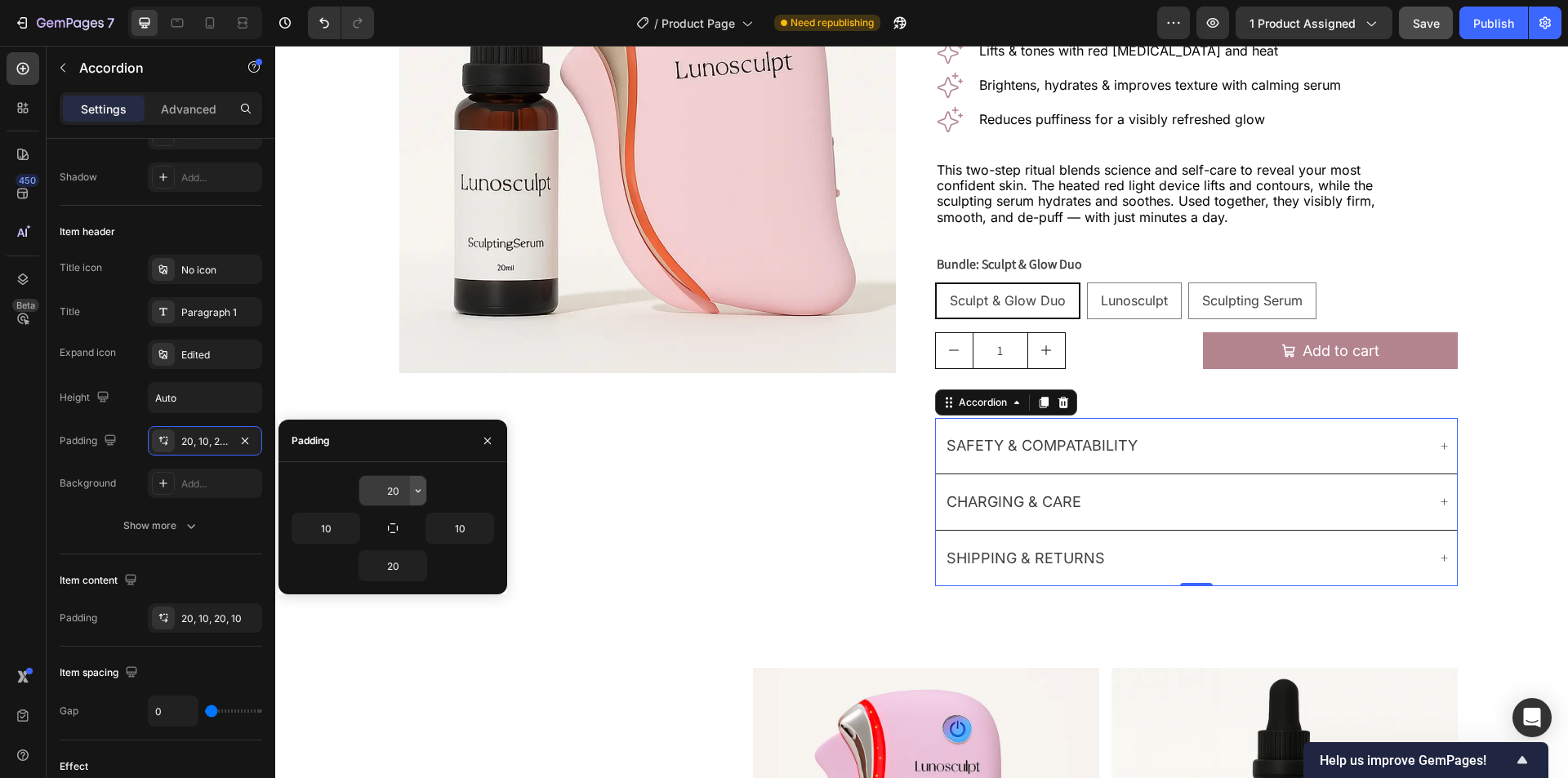
click at [422, 489] on icon "button" at bounding box center [418, 490] width 13 height 13
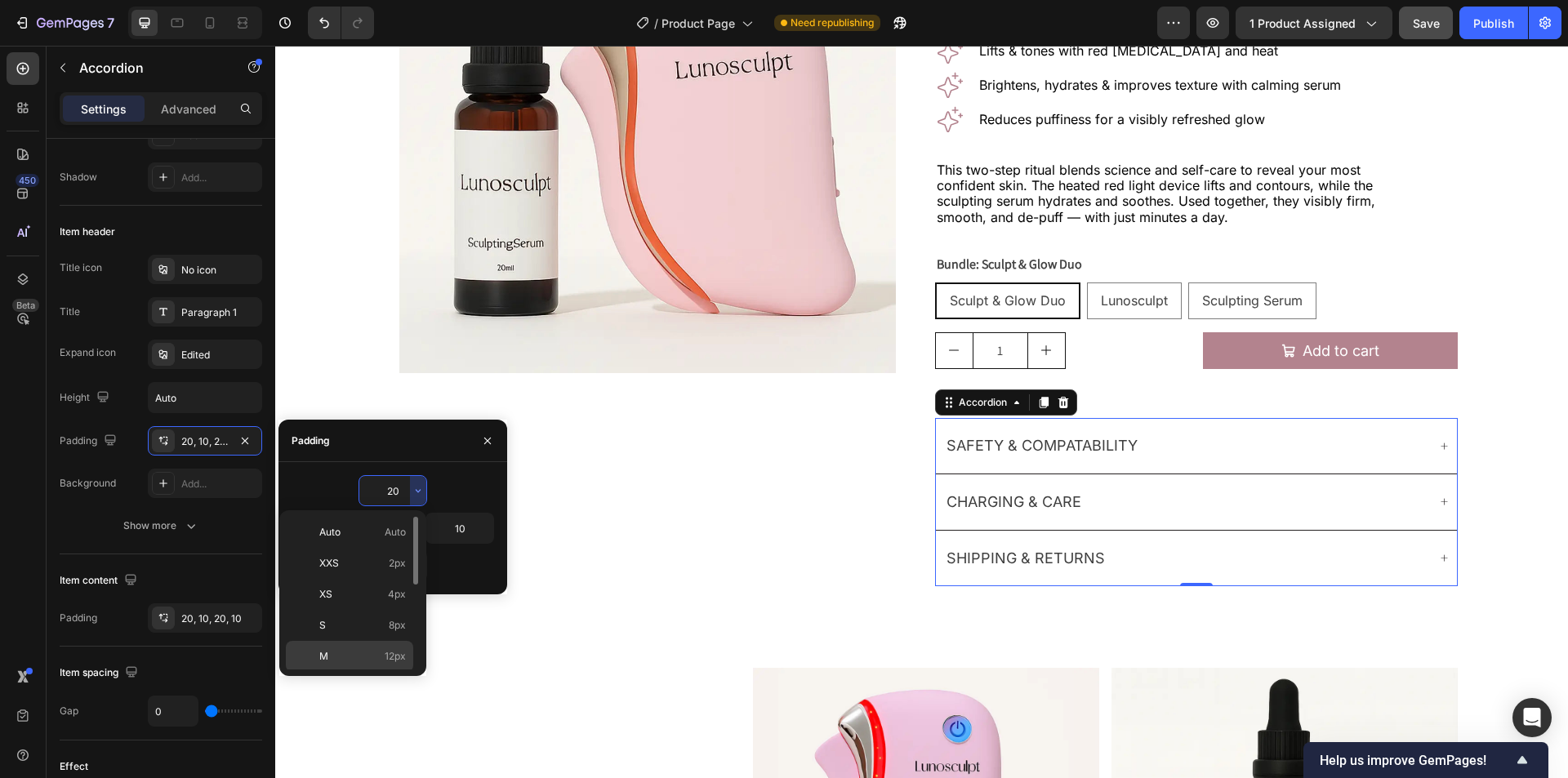
click at [362, 652] on p "M 12px" at bounding box center [363, 656] width 87 height 15
type input "12"
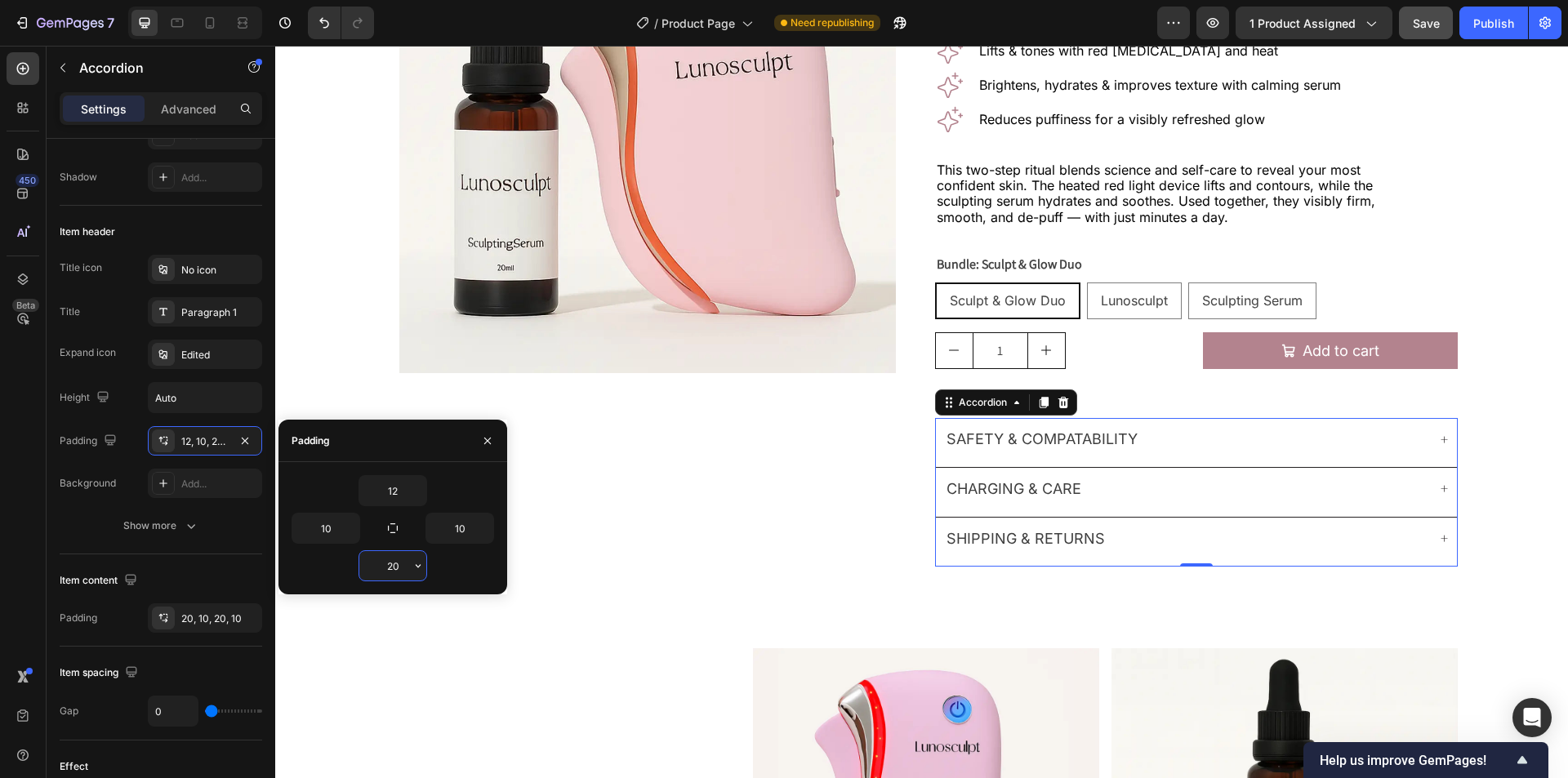
click at [407, 567] on input "20" at bounding box center [393, 566] width 67 height 29
click at [422, 566] on icon "button" at bounding box center [418, 566] width 13 height 13
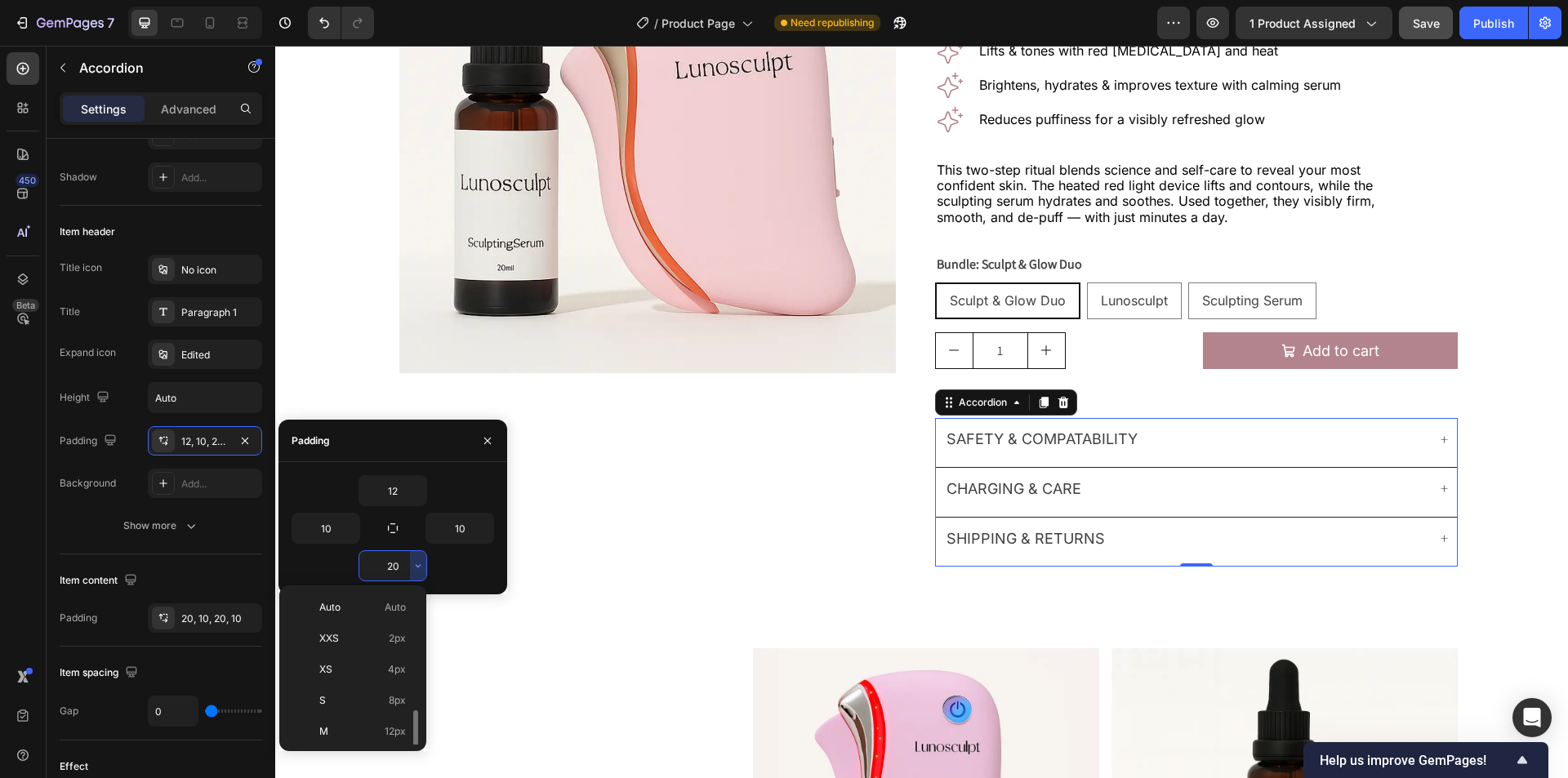
scroll to position [81, 0]
click at [380, 649] on p "M 12px" at bounding box center [363, 650] width 87 height 15
type input "12"
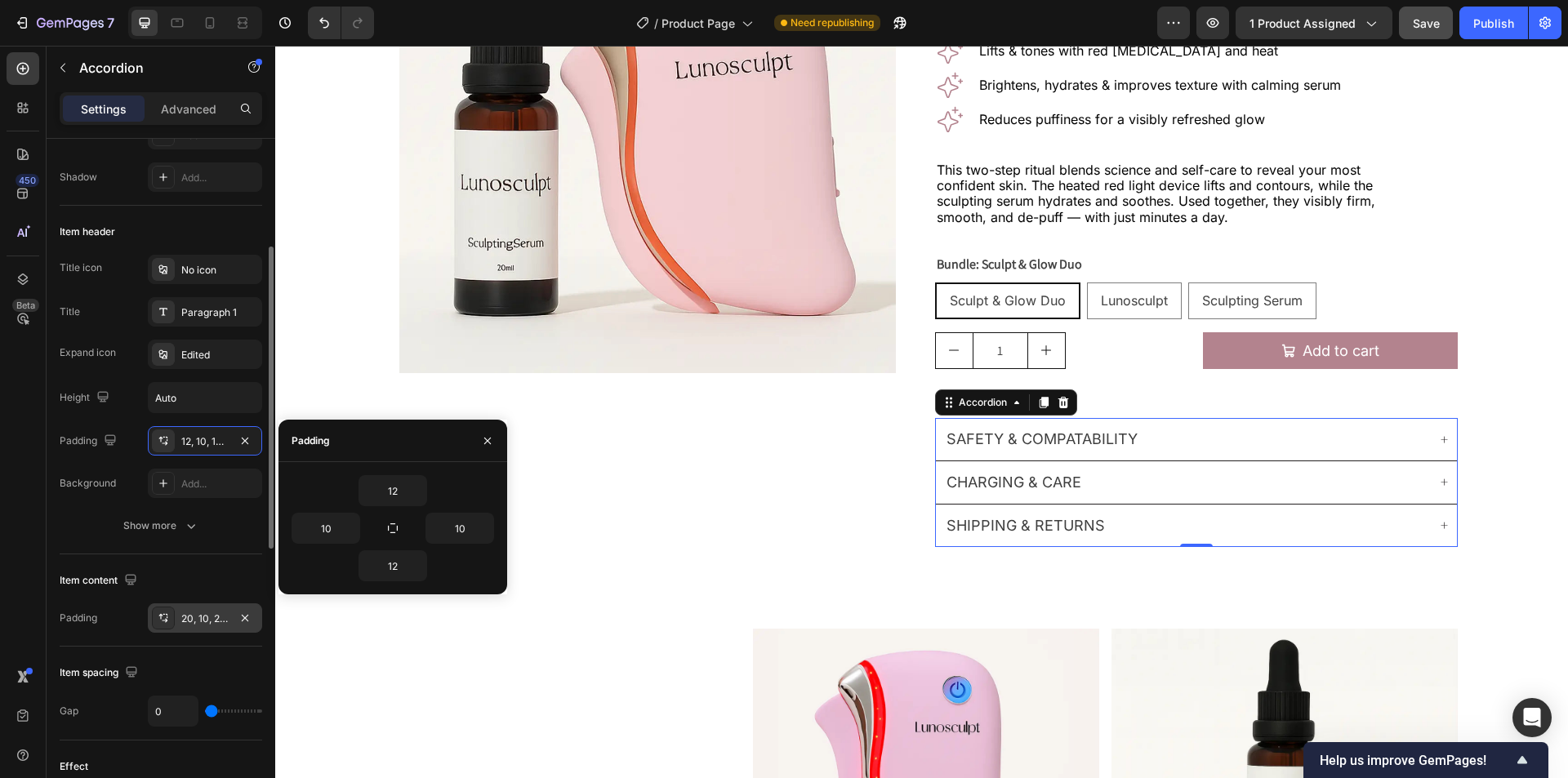
click at [212, 617] on div "20, 10, 20, 10" at bounding box center [205, 619] width 48 height 15
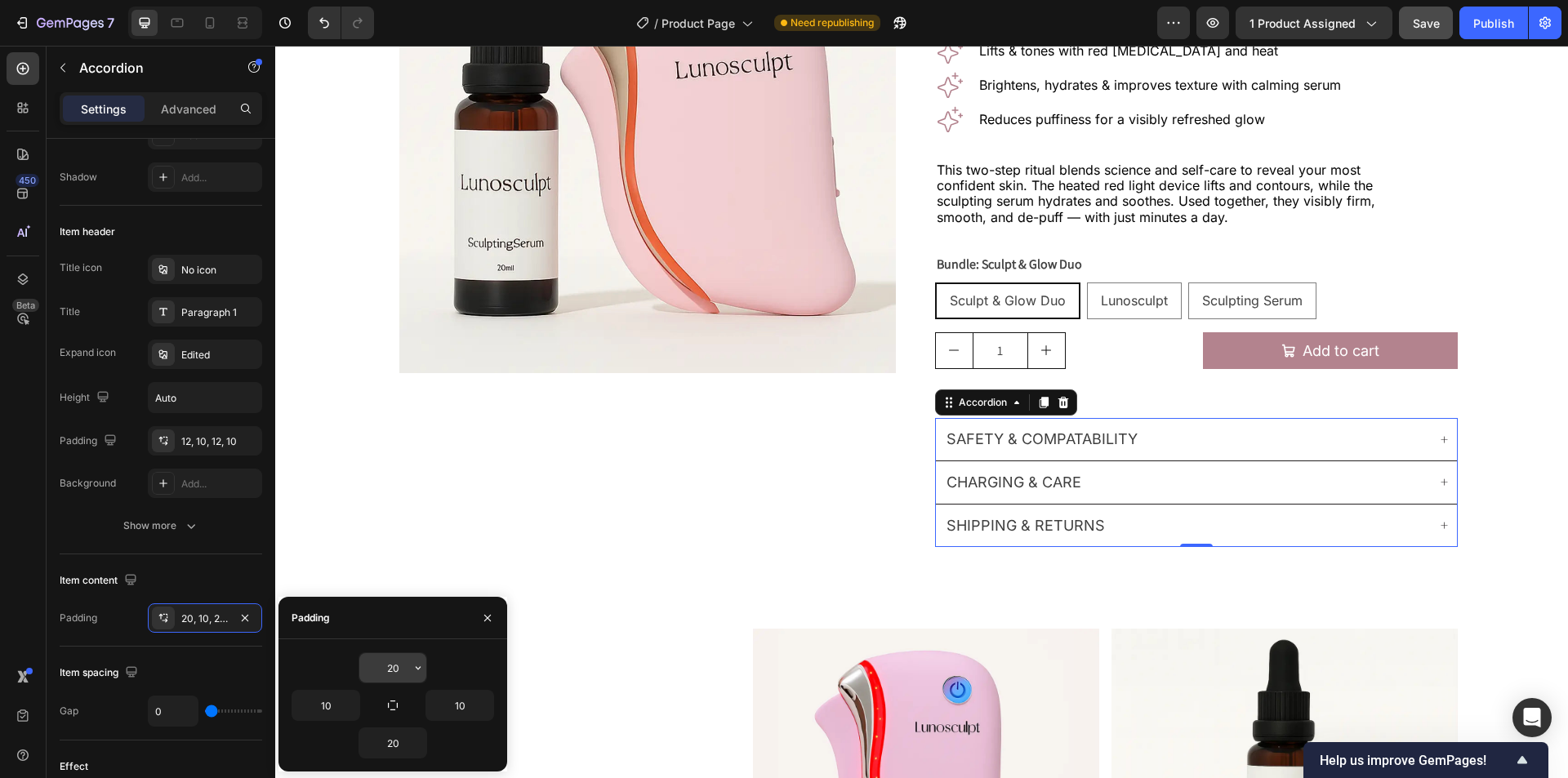
click at [403, 672] on input "20" at bounding box center [393, 667] width 67 height 29
click at [413, 670] on icon "button" at bounding box center [418, 667] width 13 height 13
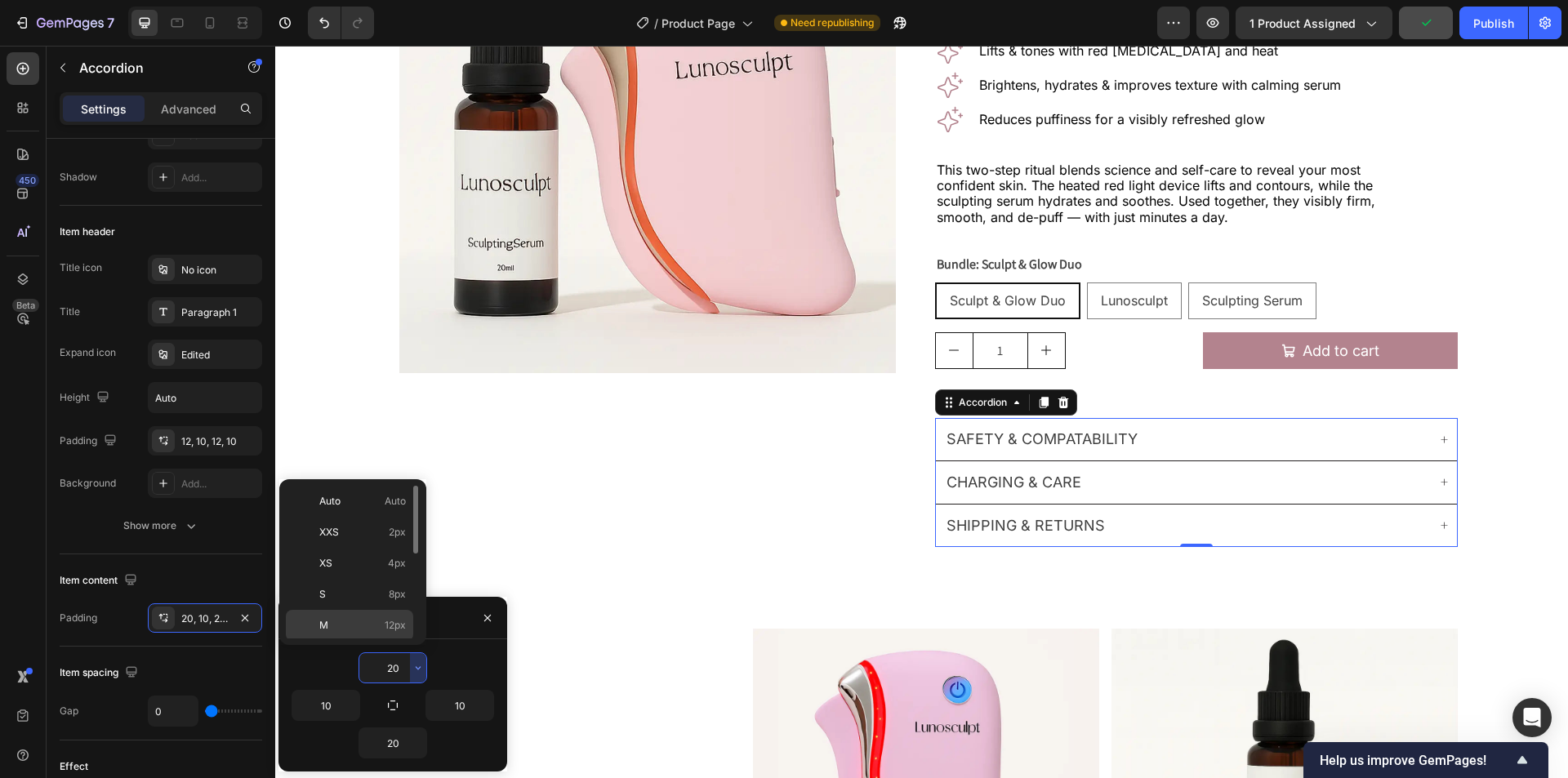
click at [390, 622] on span "12px" at bounding box center [396, 625] width 21 height 15
type input "12"
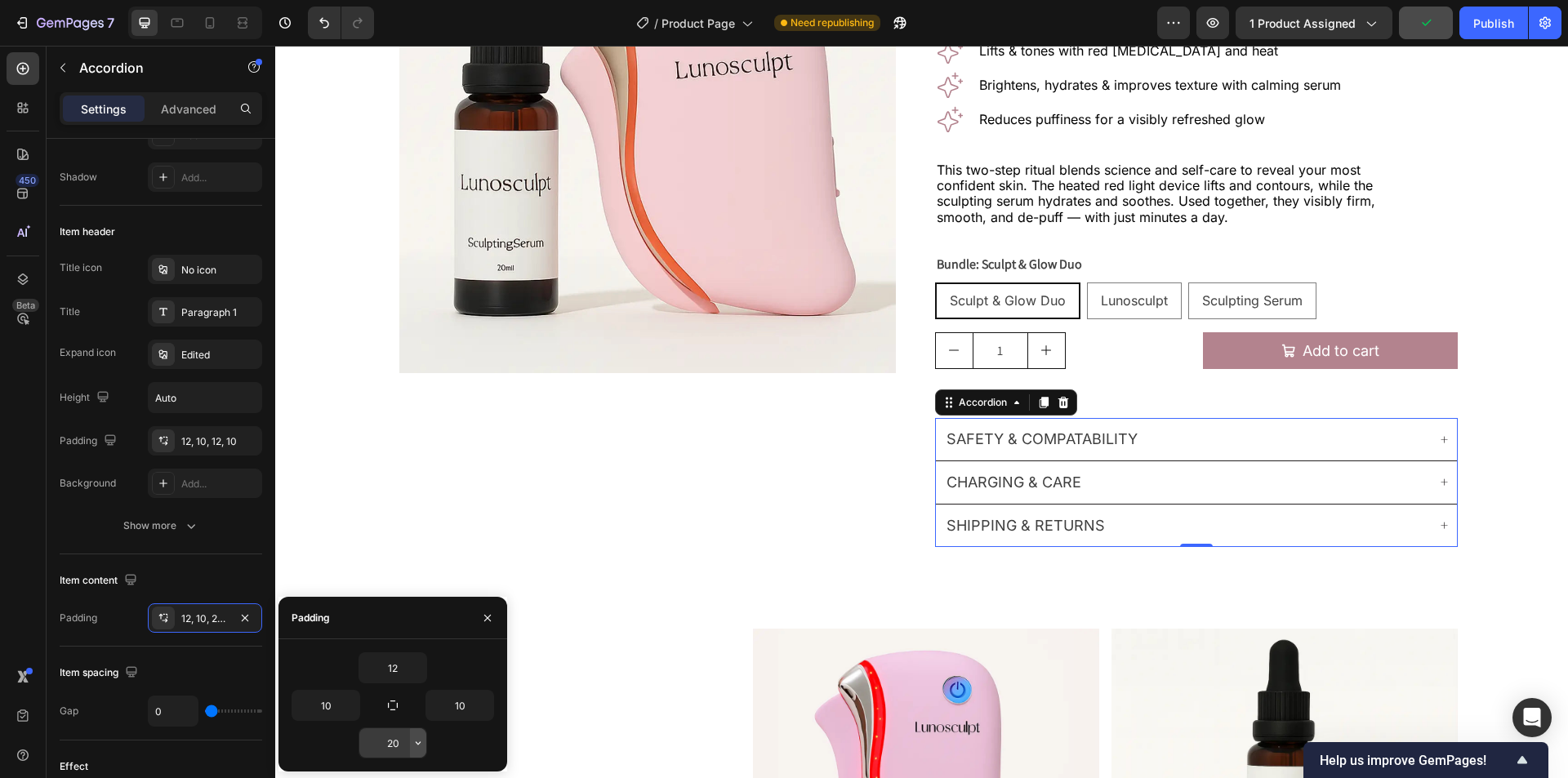
click at [417, 743] on icon "button" at bounding box center [419, 743] width 5 height 4
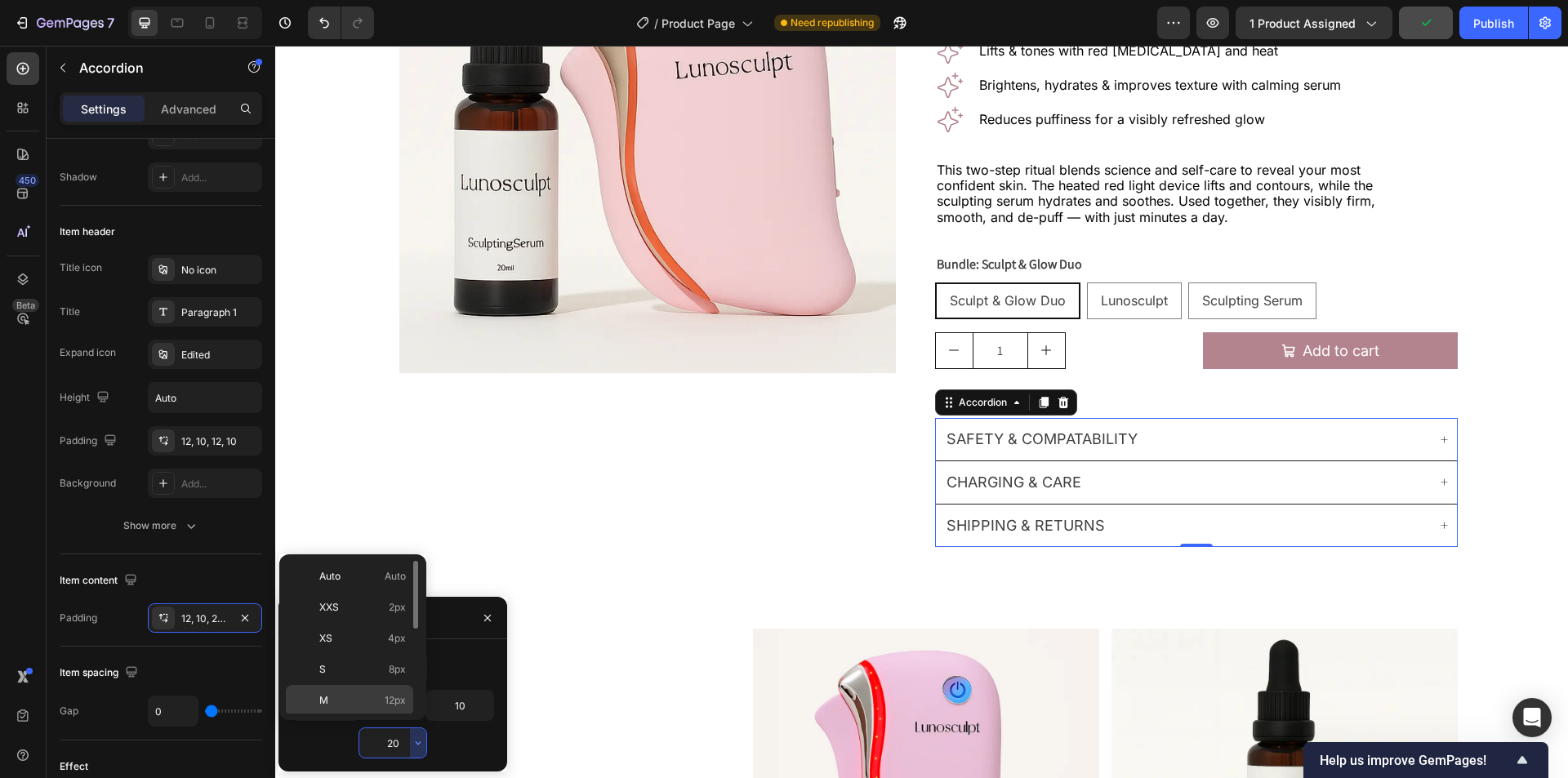
click at [401, 705] on span "12px" at bounding box center [396, 700] width 21 height 15
type input "12"
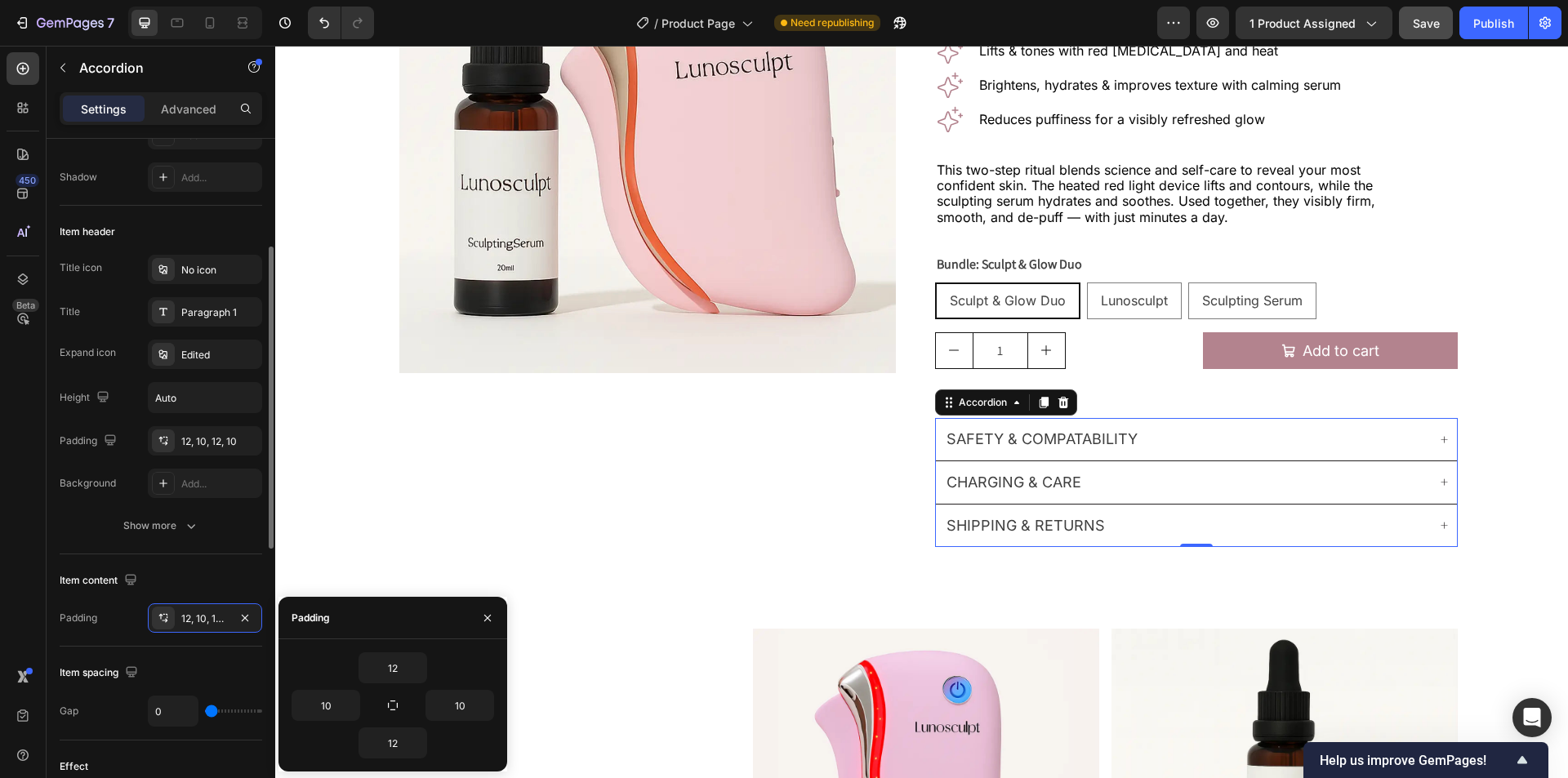
click at [235, 571] on div "Item content" at bounding box center [160, 581] width 203 height 27
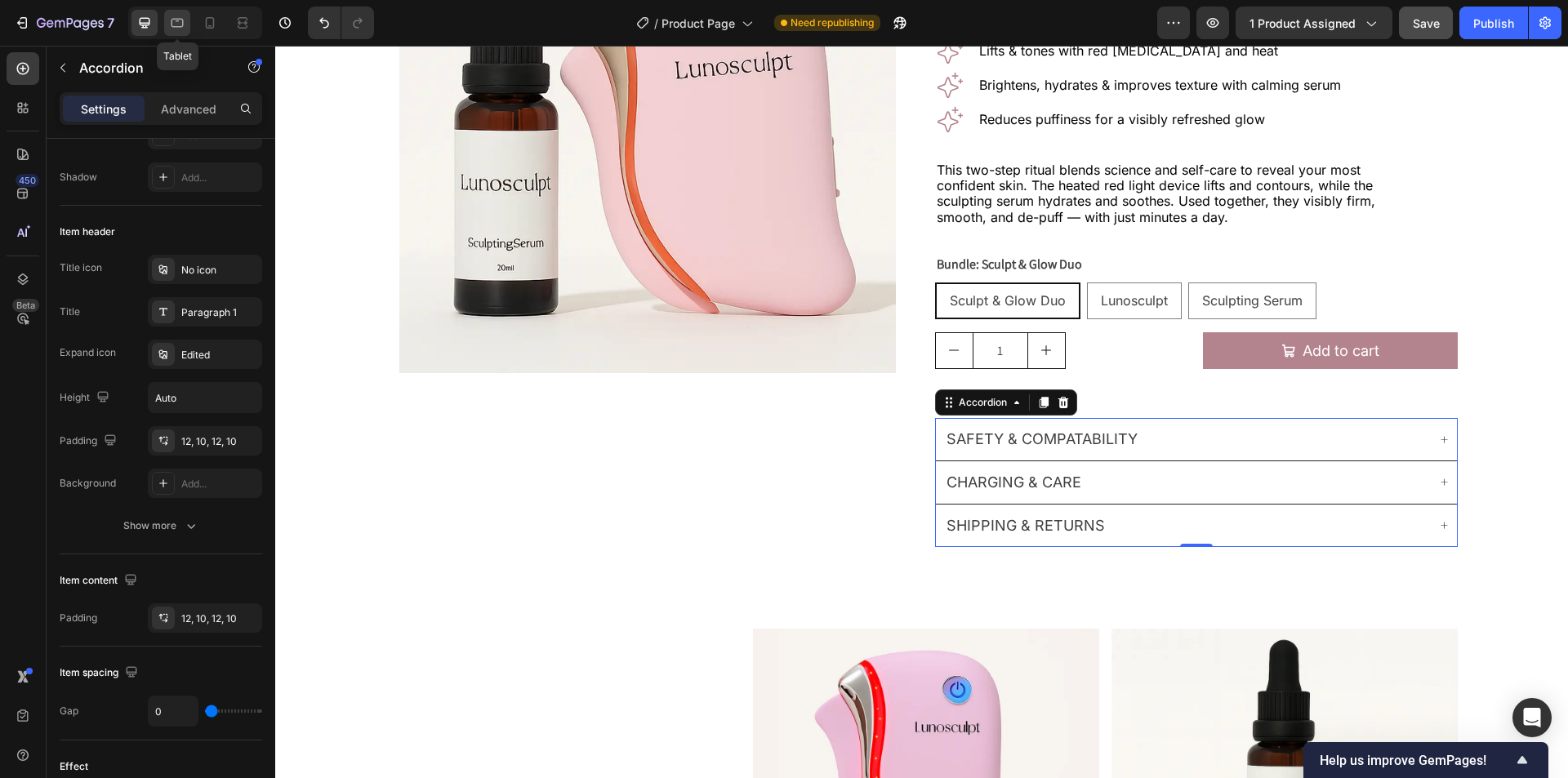
click at [181, 25] on icon at bounding box center [177, 23] width 16 height 16
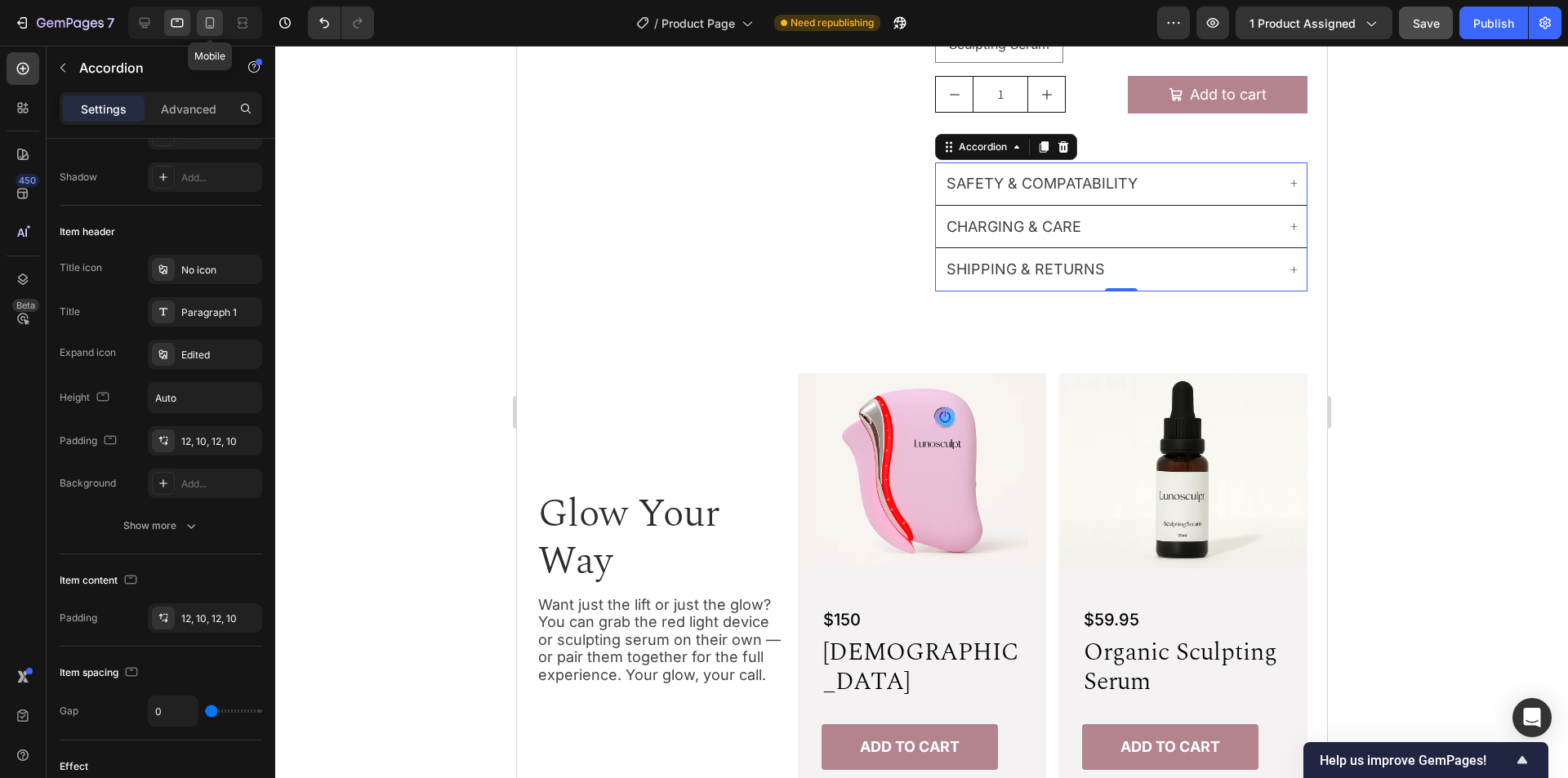
scroll to position [698, 0]
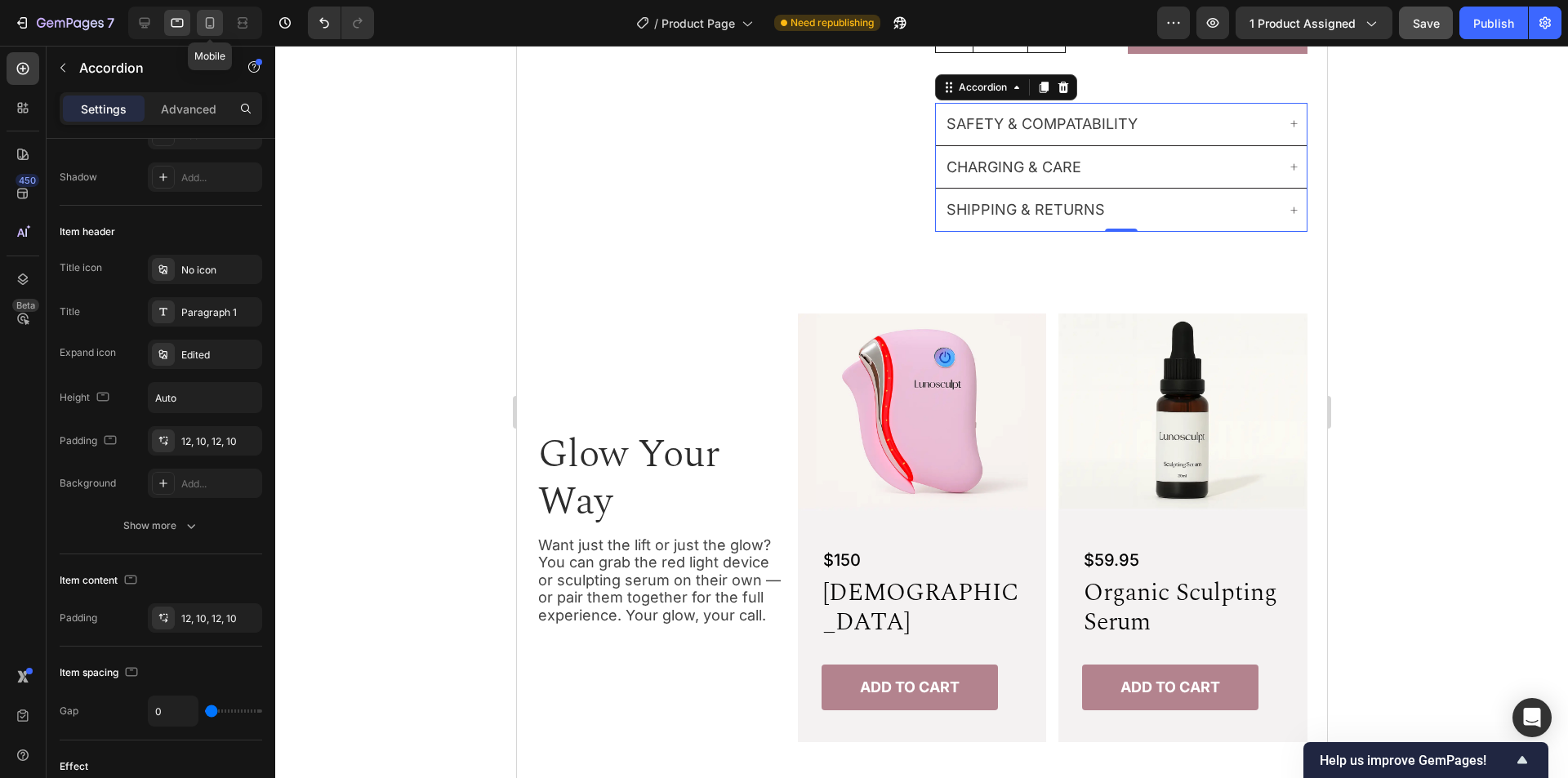
click at [213, 26] on icon at bounding box center [210, 22] width 9 height 12
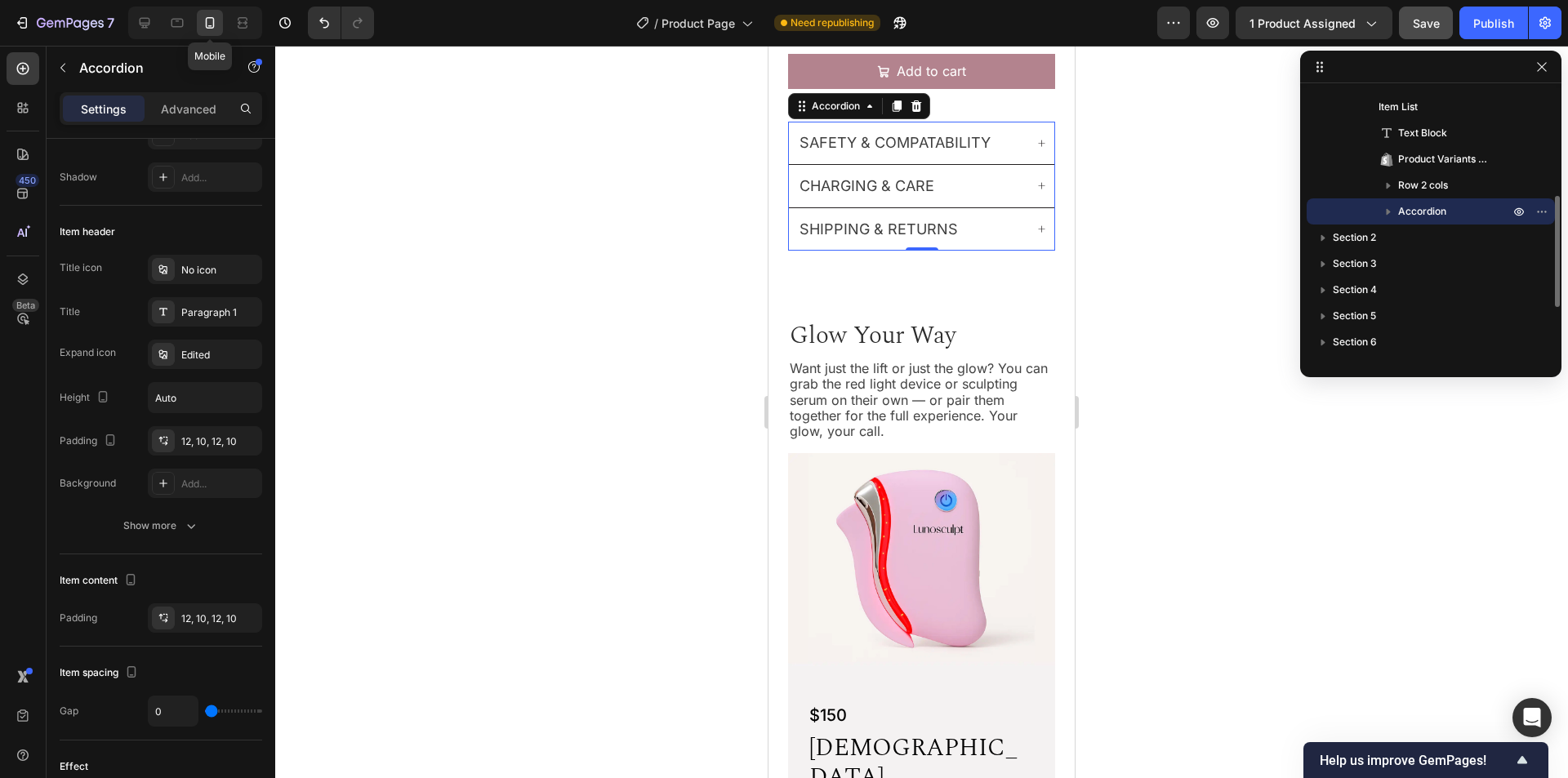
scroll to position [1011, 0]
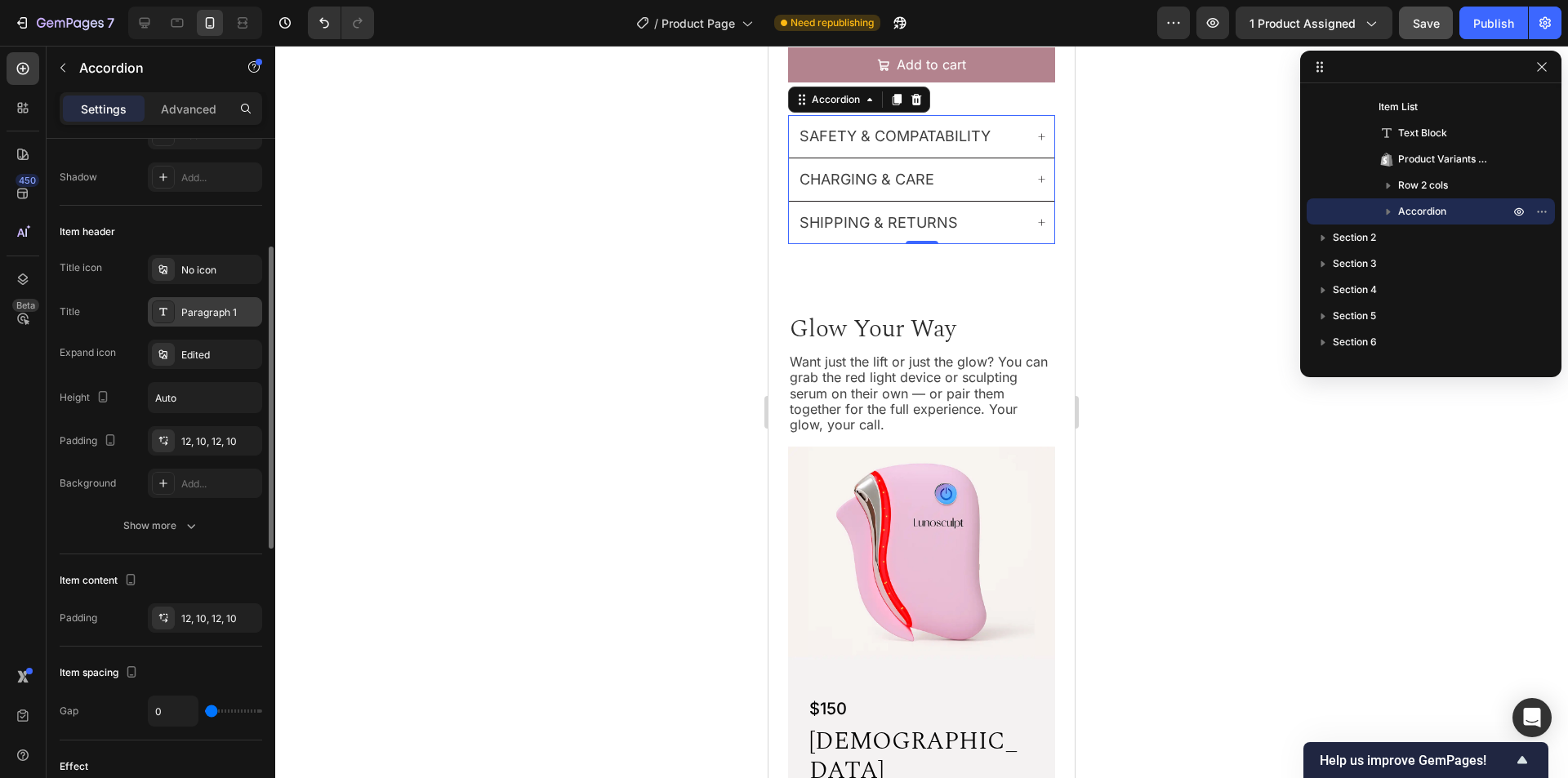
click at [205, 312] on div "Paragraph 1" at bounding box center [220, 312] width 77 height 15
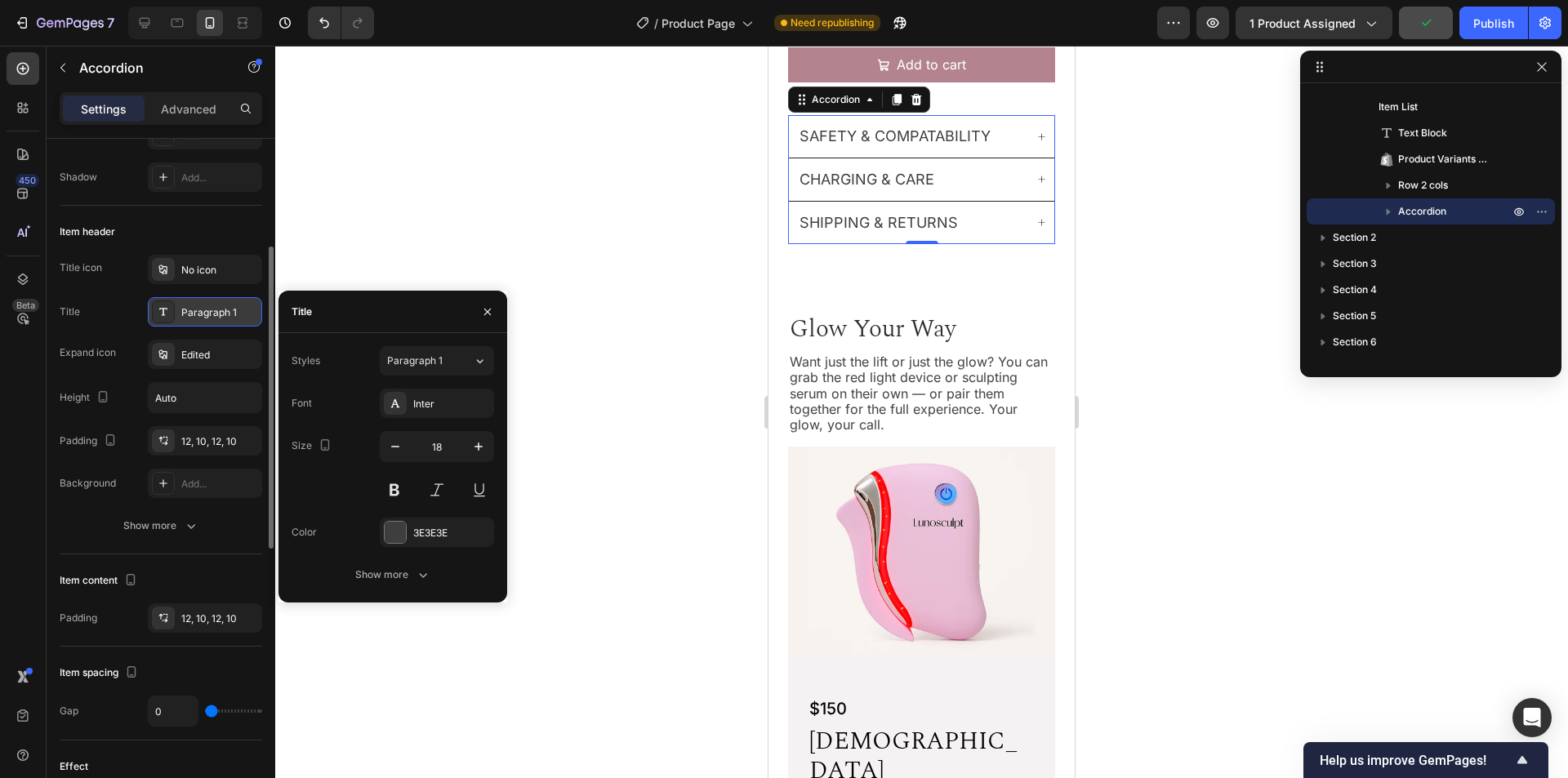
click at [205, 312] on div "Paragraph 1" at bounding box center [220, 312] width 77 height 15
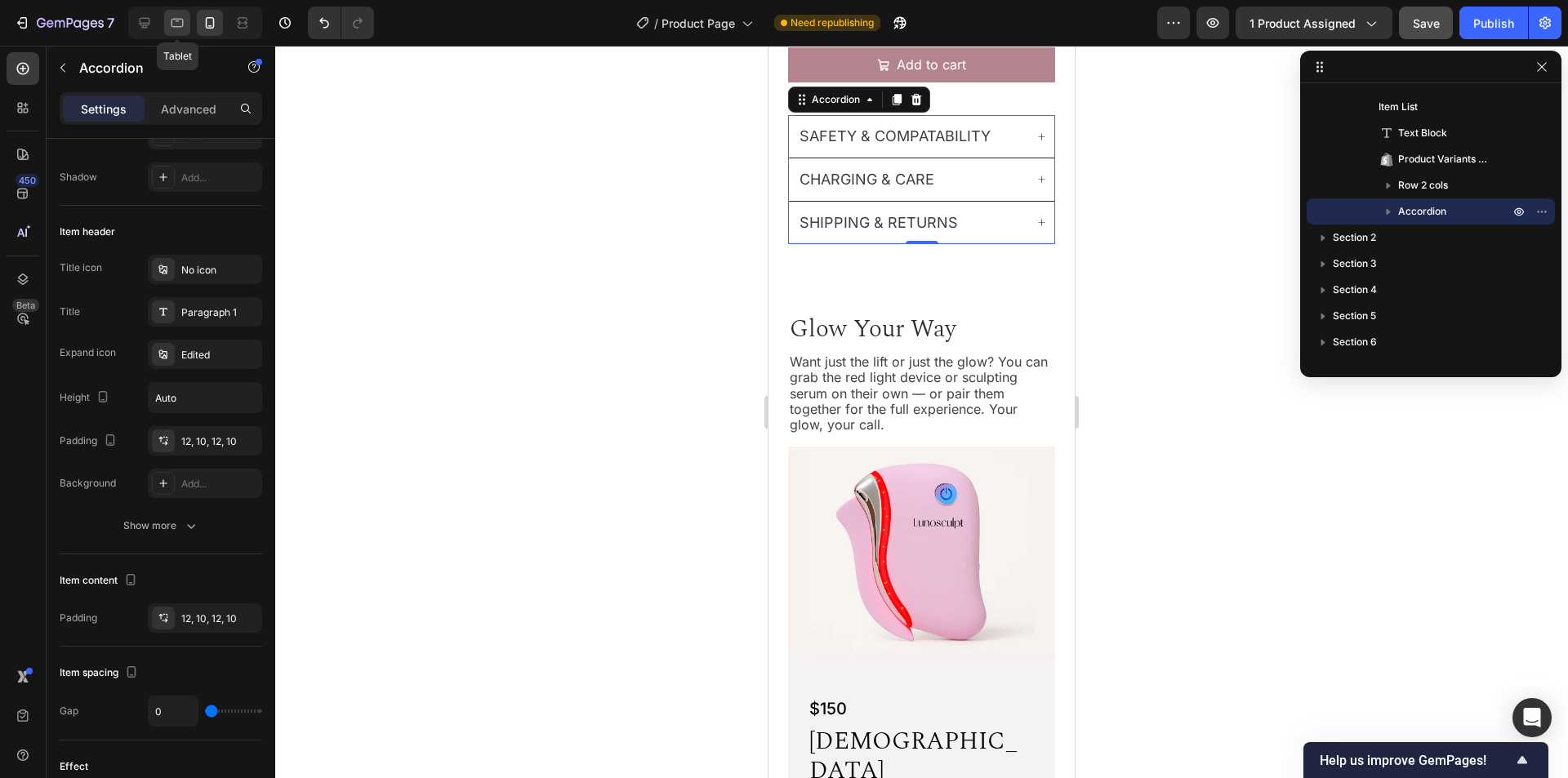
click at [179, 29] on icon at bounding box center [177, 23] width 16 height 16
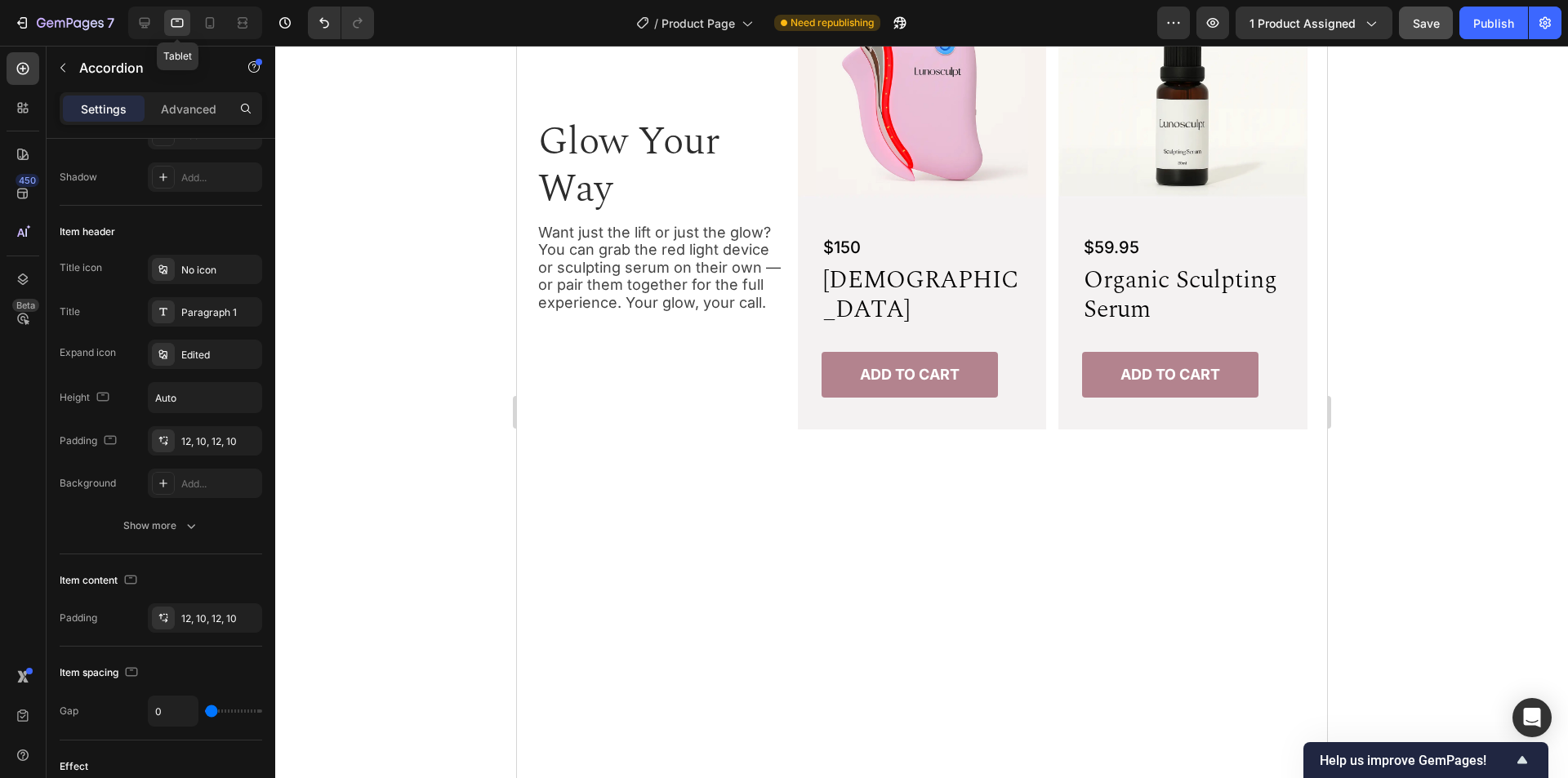
scroll to position [1128, 0]
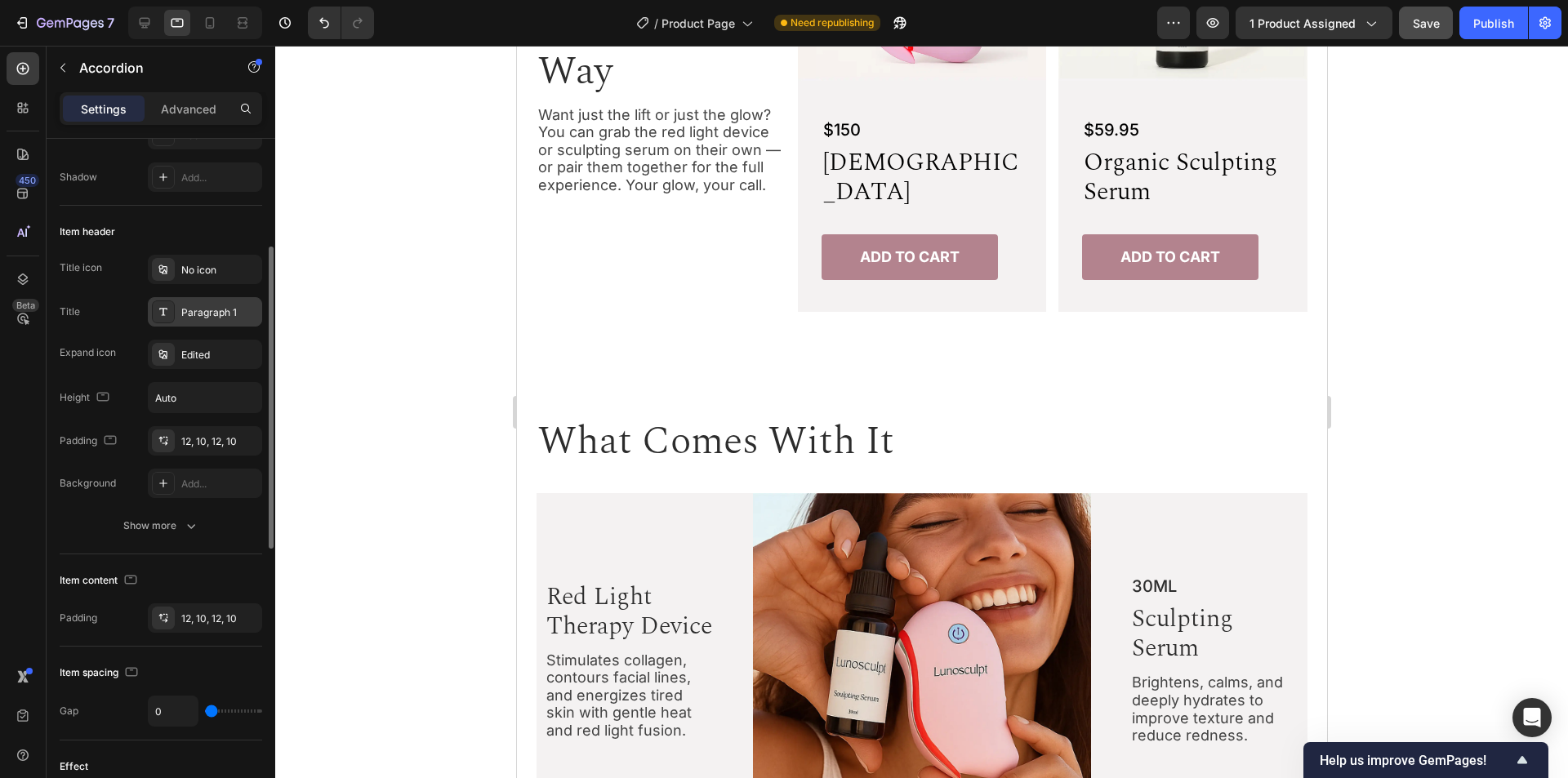
click at [204, 305] on div "Paragraph 1" at bounding box center [220, 312] width 77 height 15
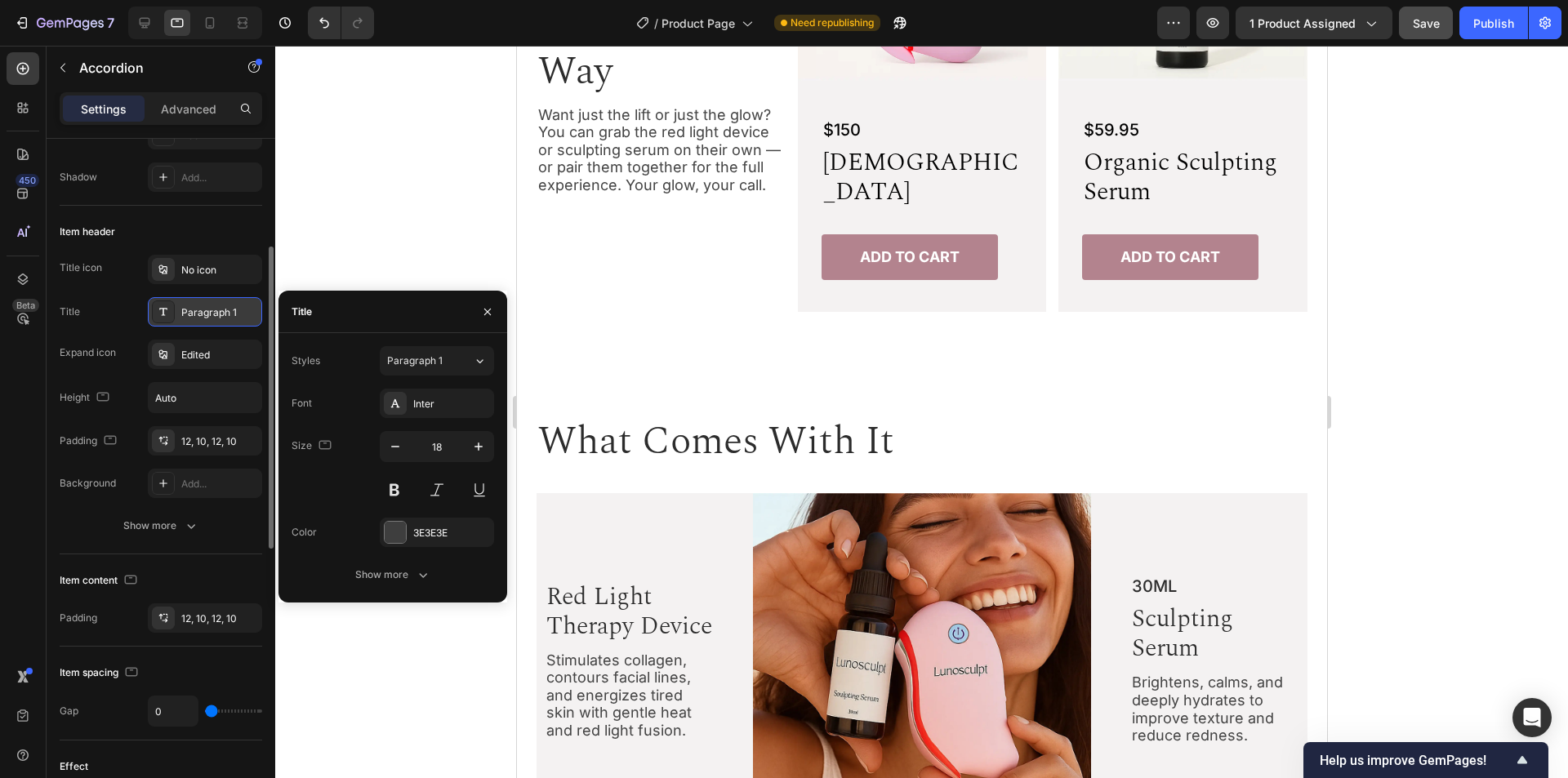
click at [204, 305] on div "Paragraph 1" at bounding box center [220, 312] width 77 height 15
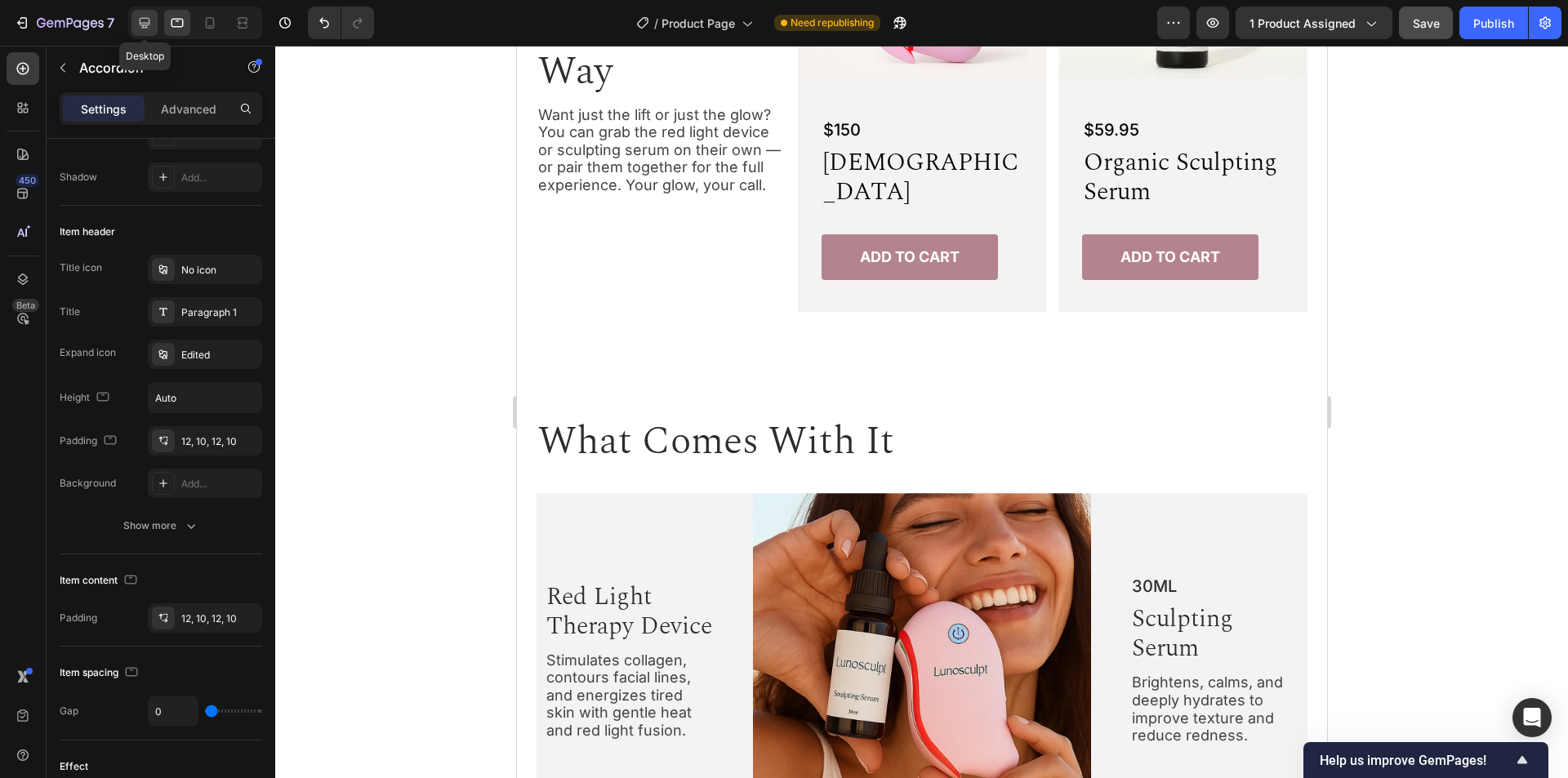
click at [142, 16] on icon at bounding box center [144, 23] width 16 height 16
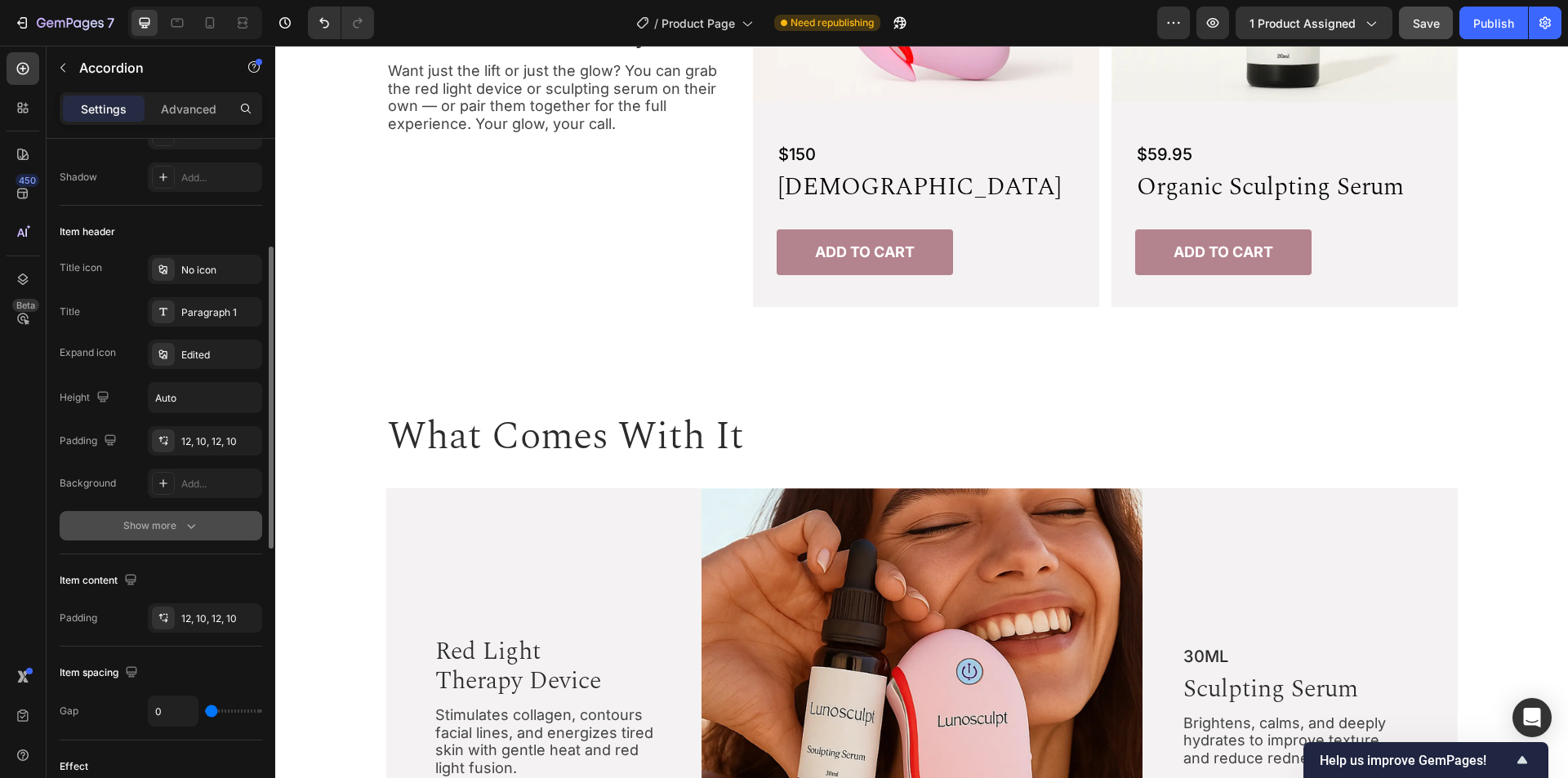
click at [188, 518] on icon "button" at bounding box center [191, 526] width 16 height 16
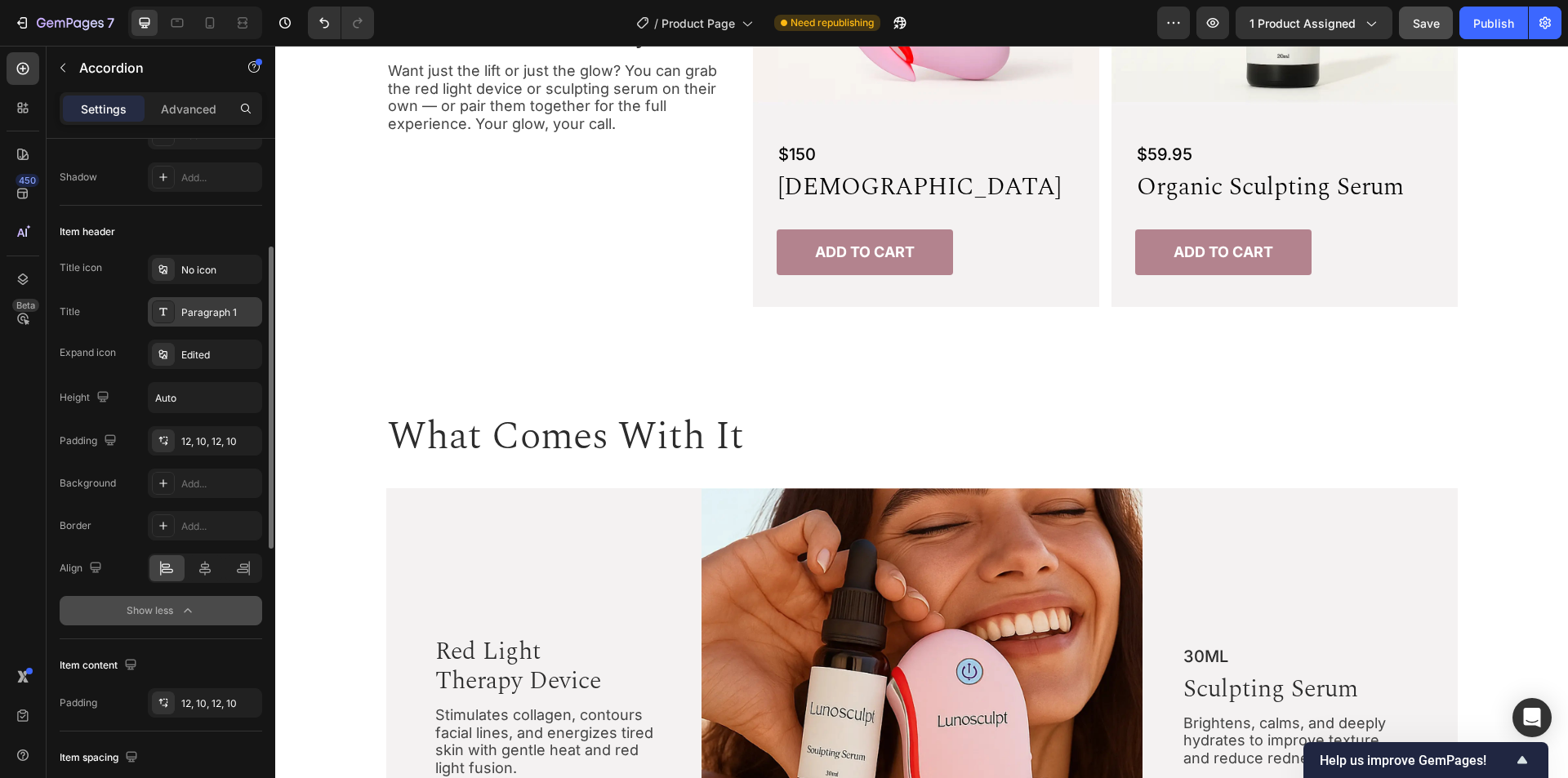
click at [216, 308] on div "Paragraph 1" at bounding box center [220, 312] width 77 height 15
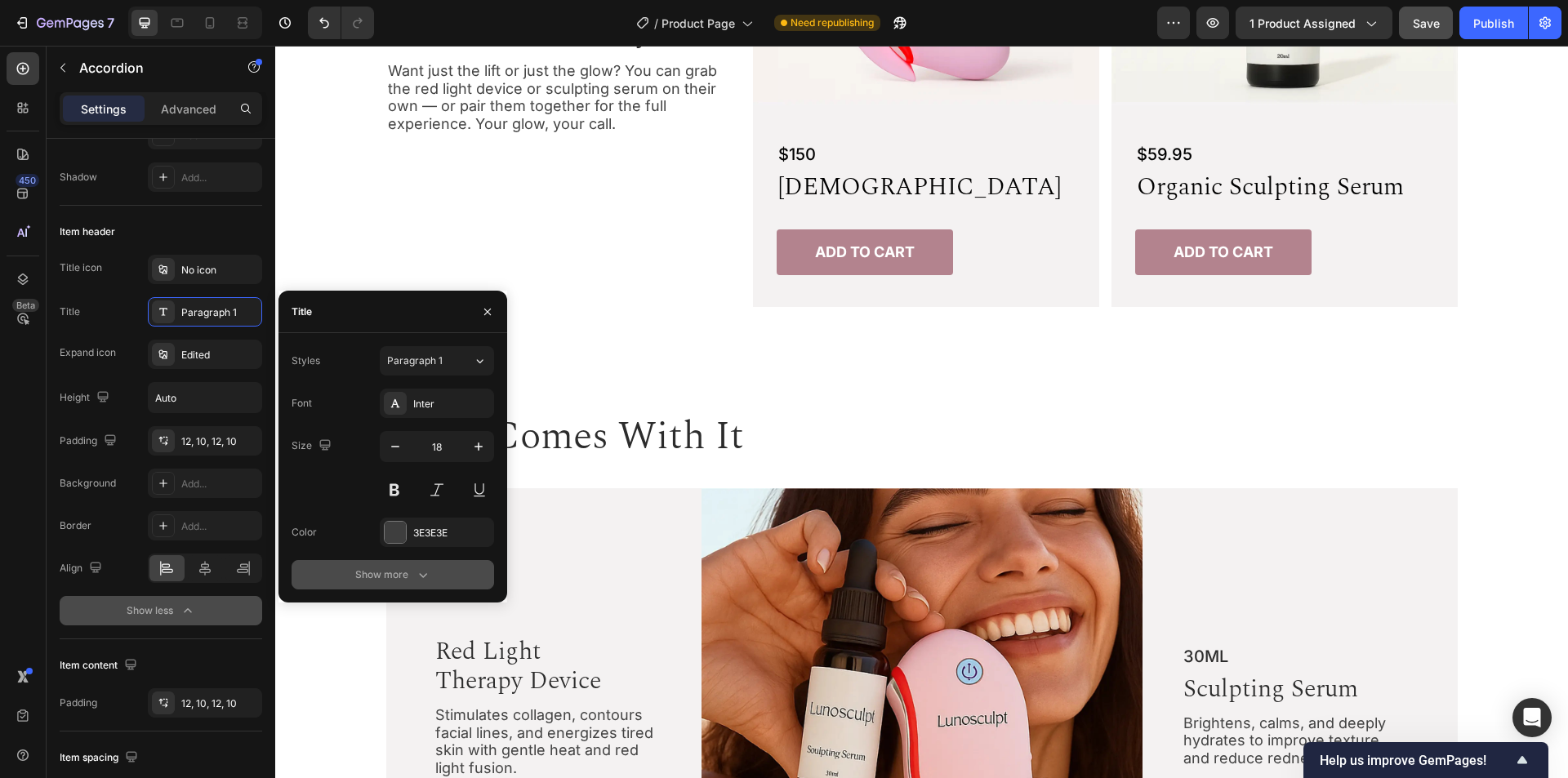
click at [398, 572] on div "Show more" at bounding box center [393, 574] width 76 height 16
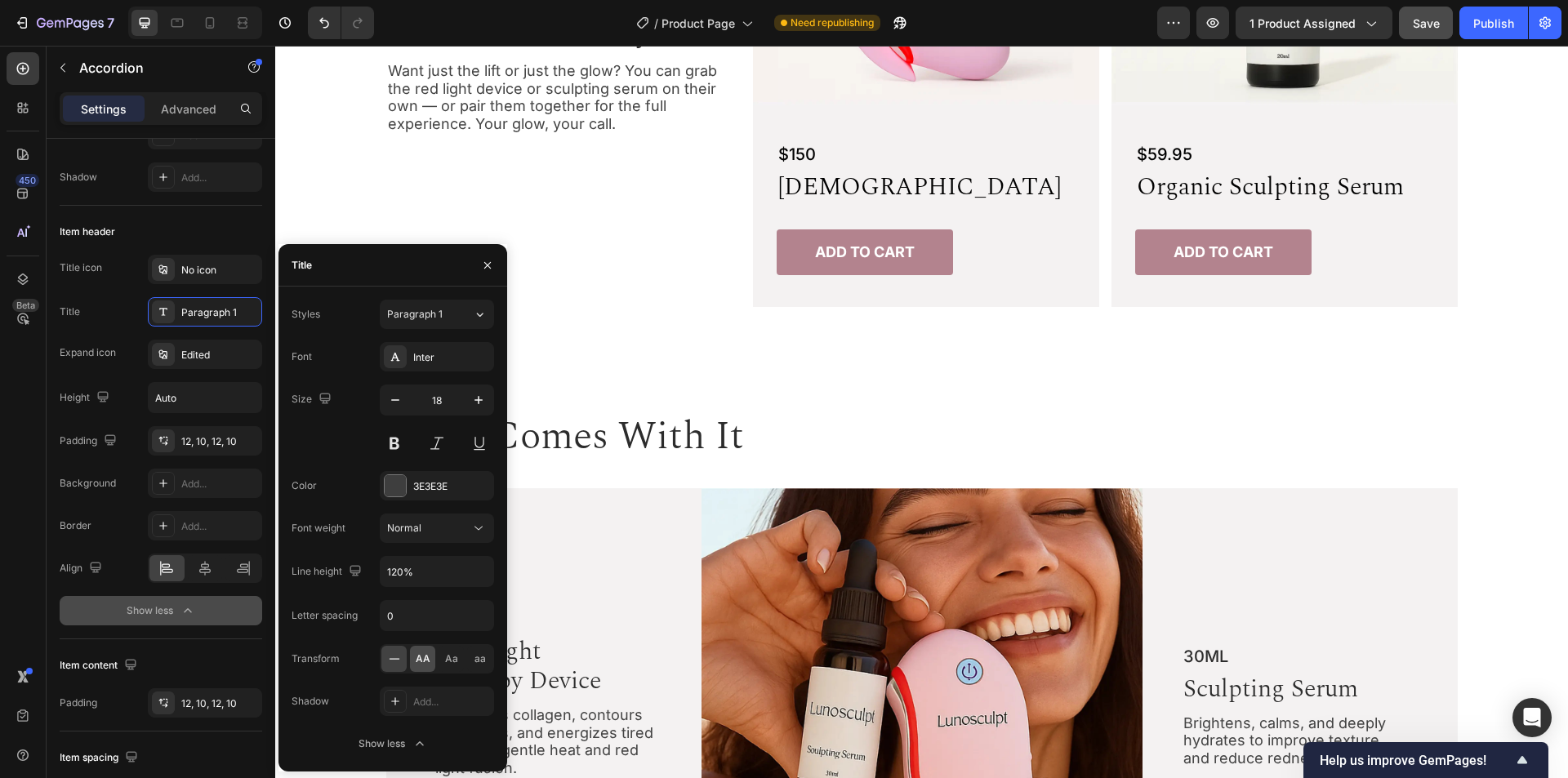
drag, startPoint x: 426, startPoint y: 659, endPoint x: 413, endPoint y: 577, distance: 83.0
click at [426, 659] on span "AA" at bounding box center [423, 659] width 15 height 15
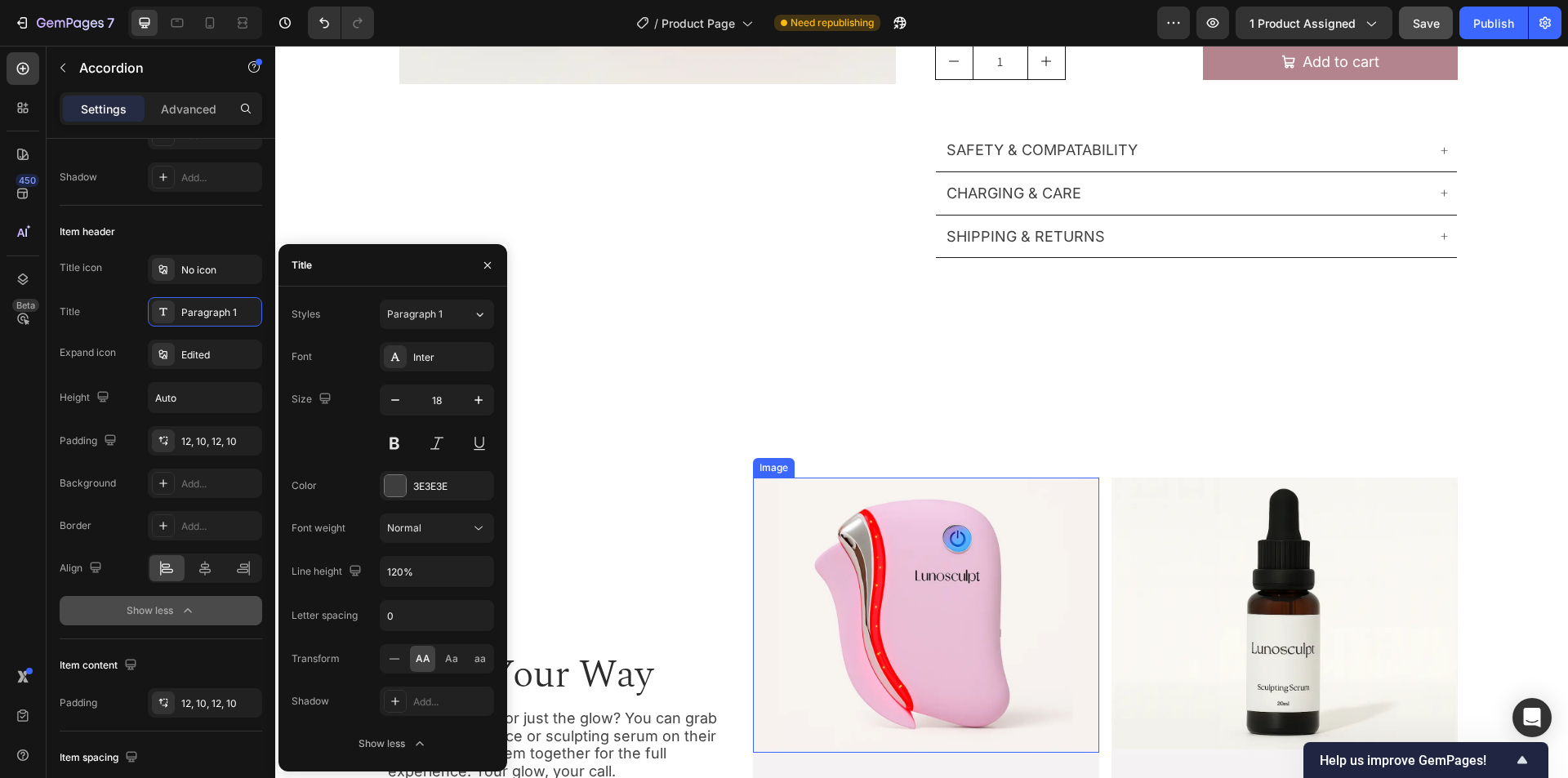
scroll to position [202, 0]
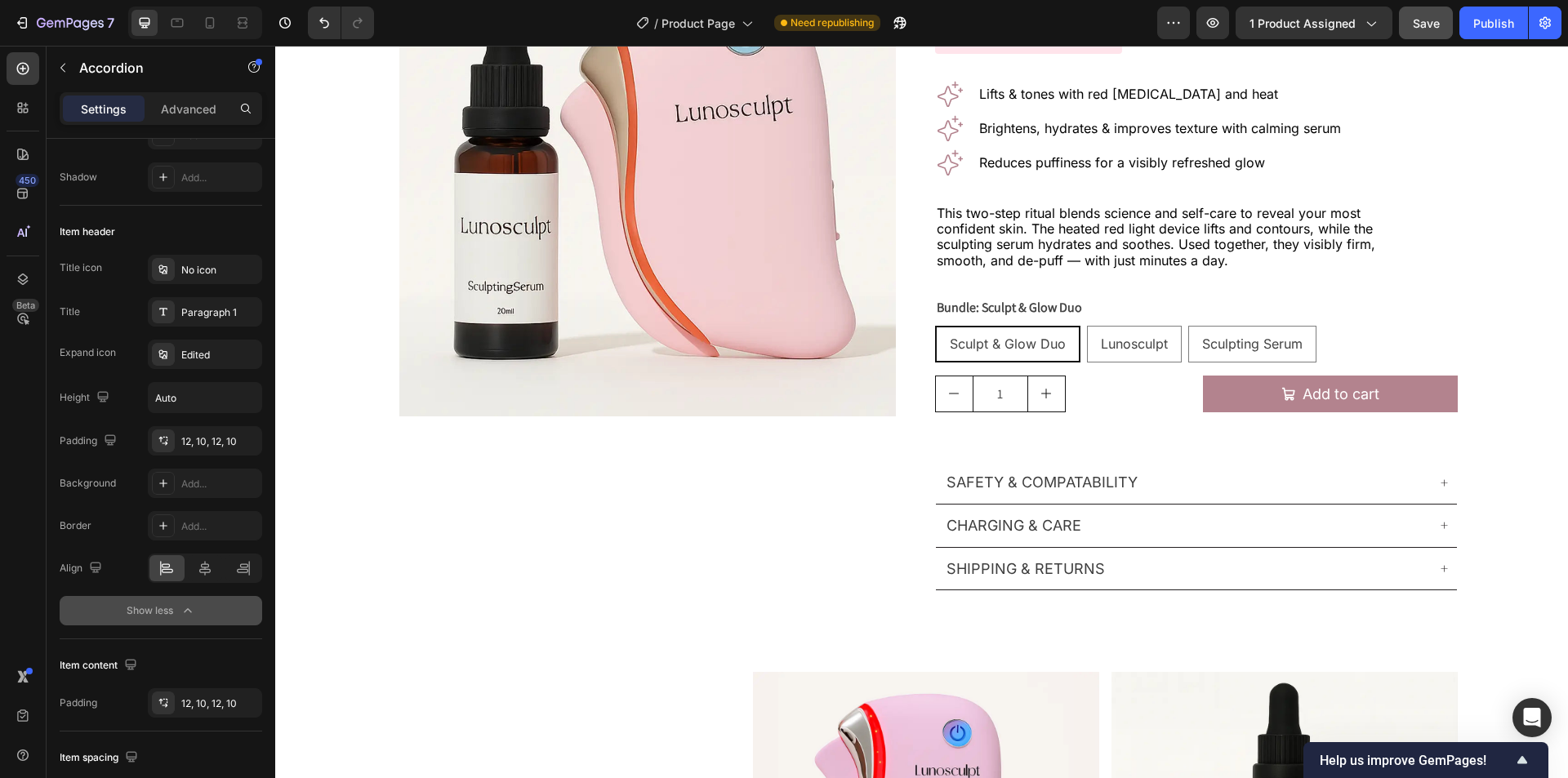
drag, startPoint x: 237, startPoint y: 224, endPoint x: 230, endPoint y: 127, distance: 97.3
click at [237, 226] on div "Item header" at bounding box center [160, 232] width 203 height 27
click at [182, 22] on icon at bounding box center [177, 23] width 16 height 16
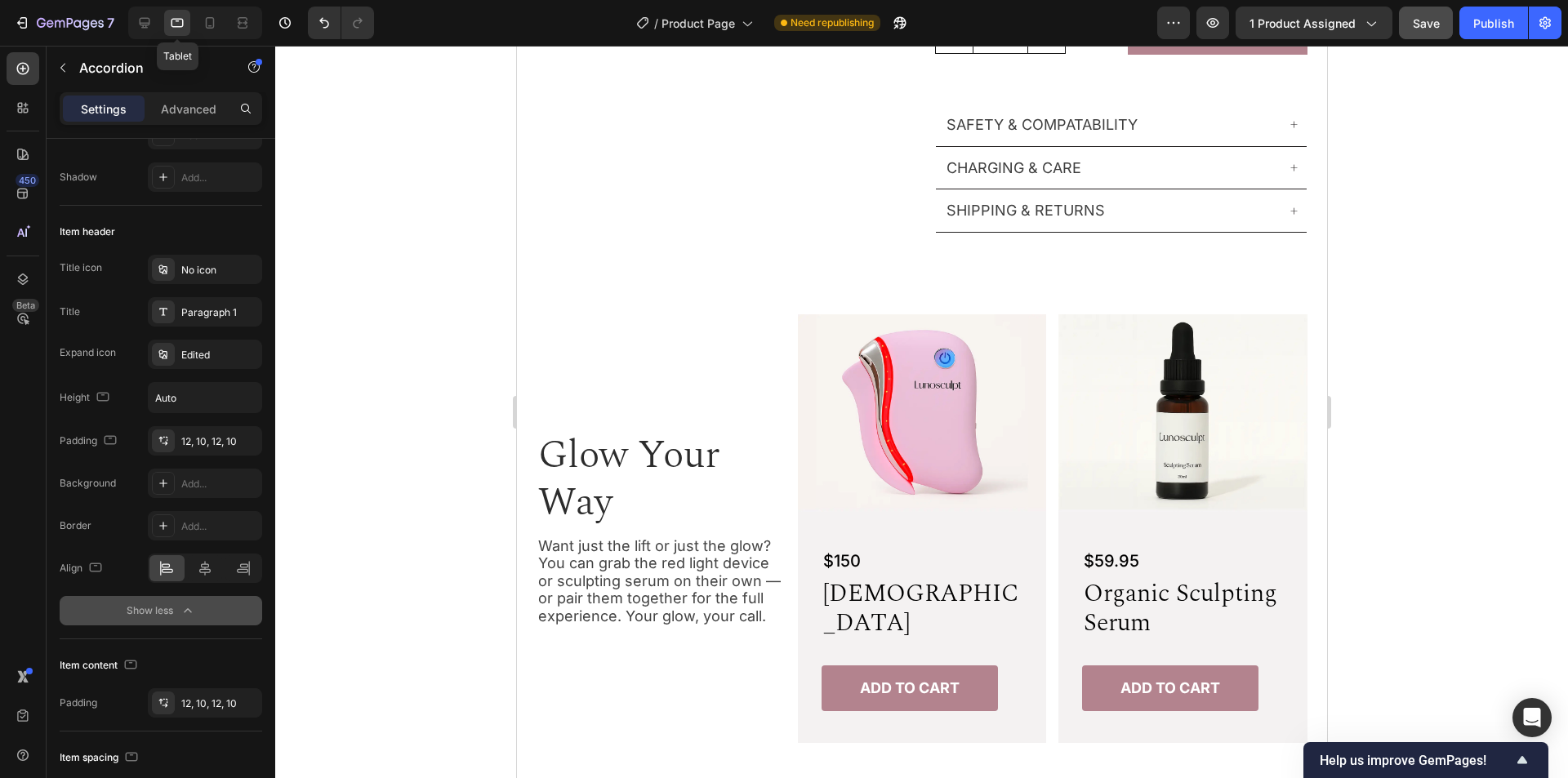
scroll to position [698, 0]
click at [209, 19] on icon at bounding box center [210, 23] width 16 height 16
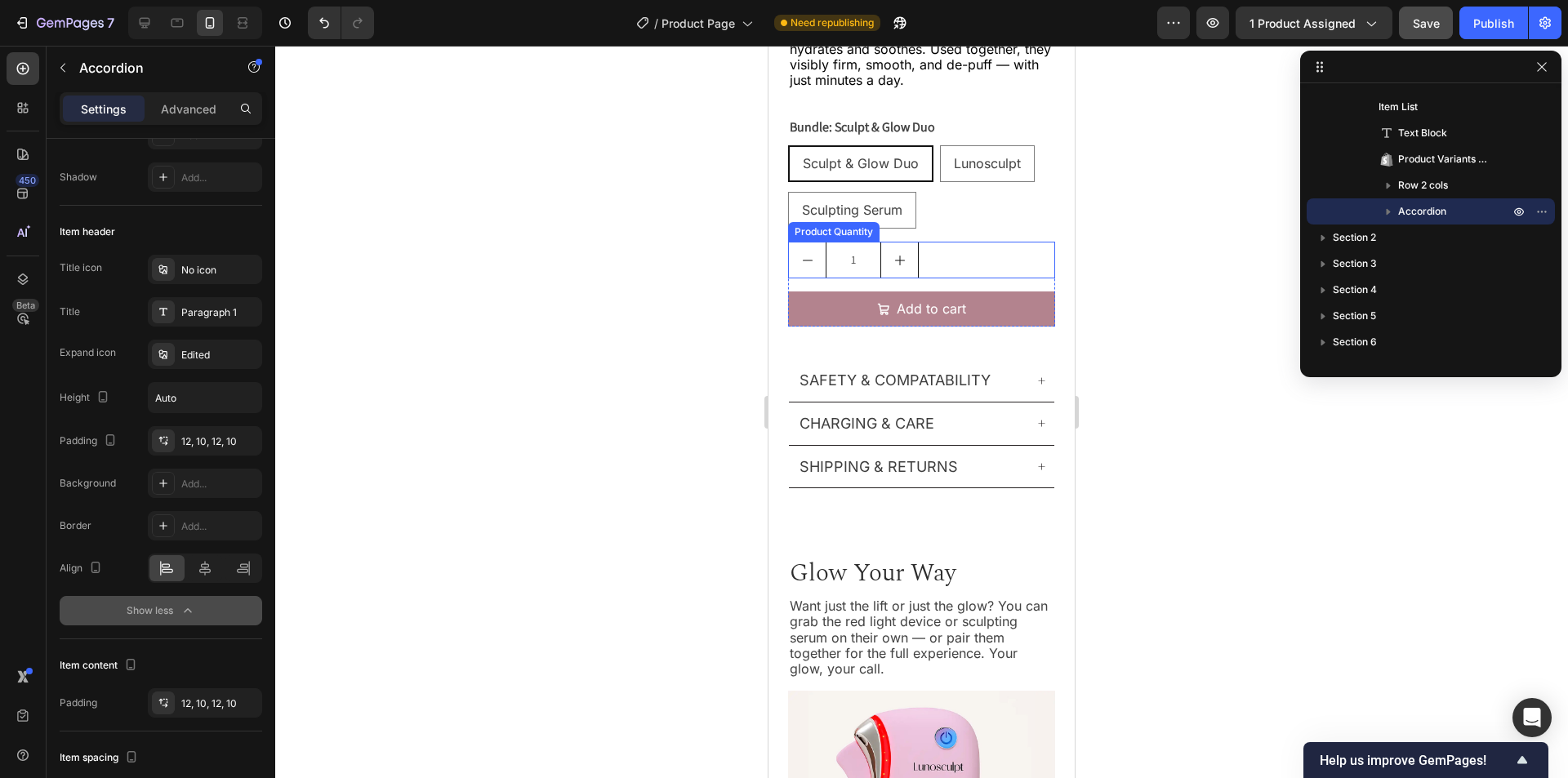
scroll to position [766, 0]
click at [972, 269] on div "1 Product Quantity Add to cart Add to Cart Row" at bounding box center [922, 285] width 267 height 85
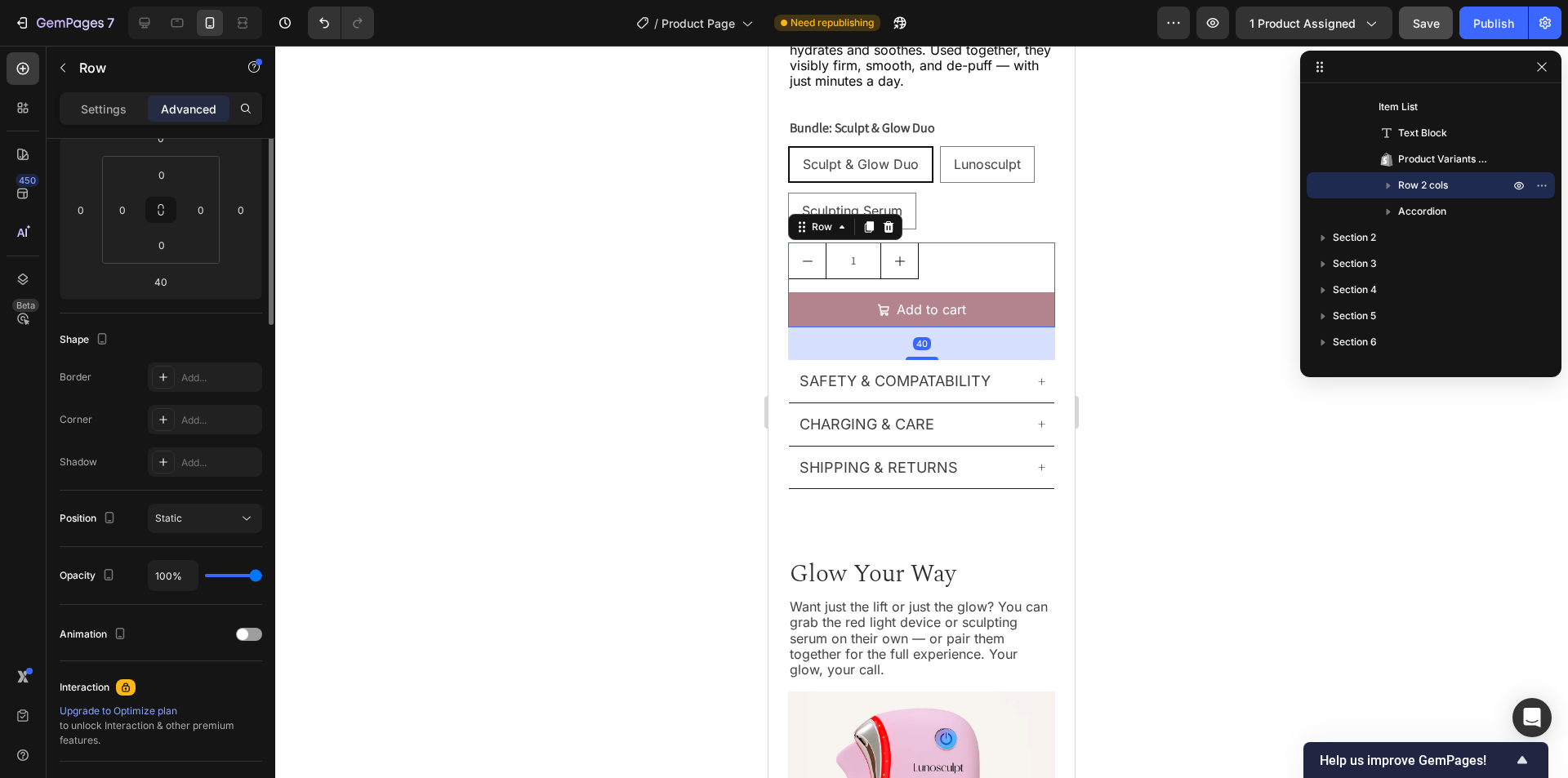
scroll to position [0, 0]
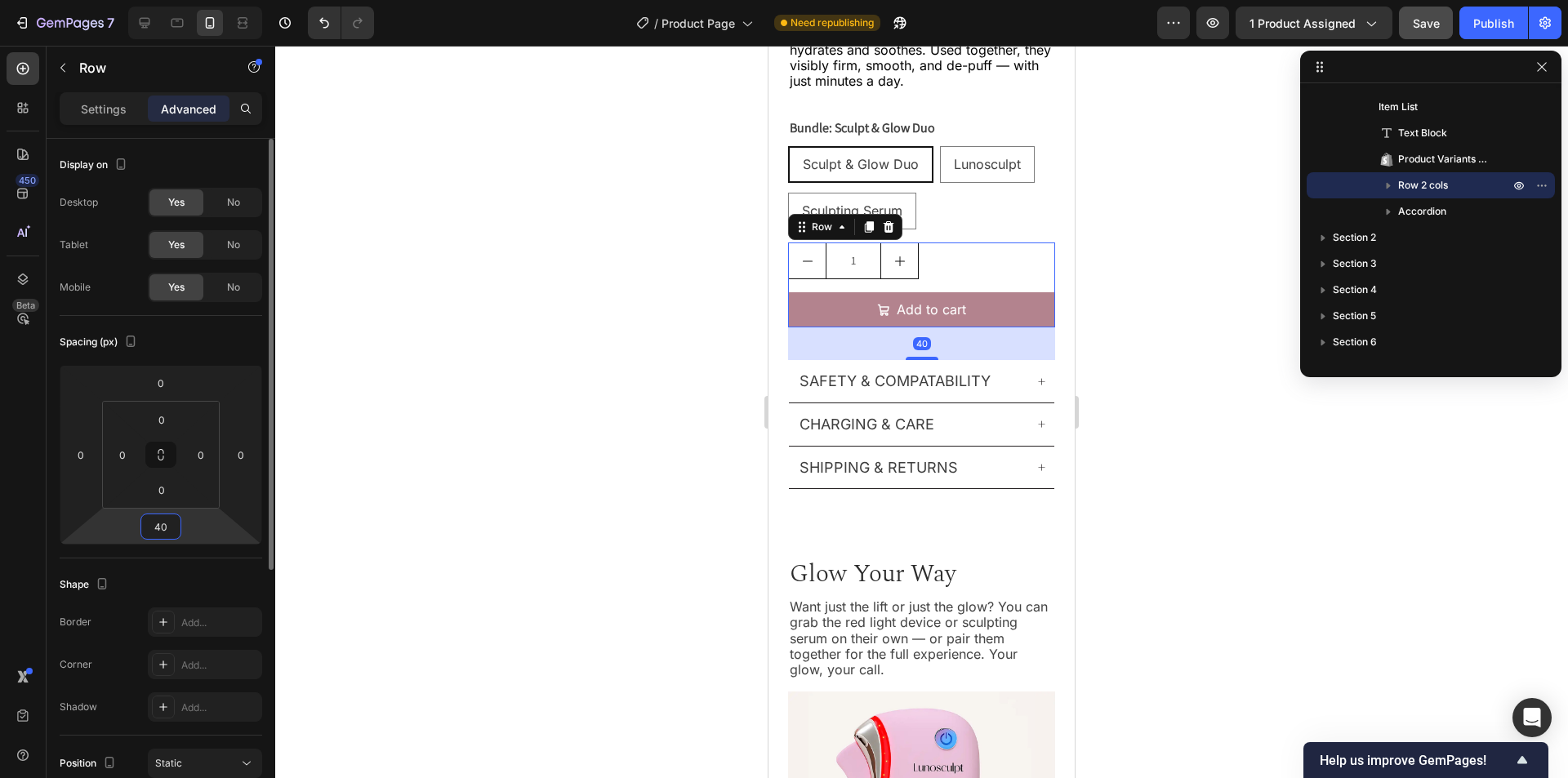
click at [160, 528] on input "40" at bounding box center [160, 527] width 33 height 25
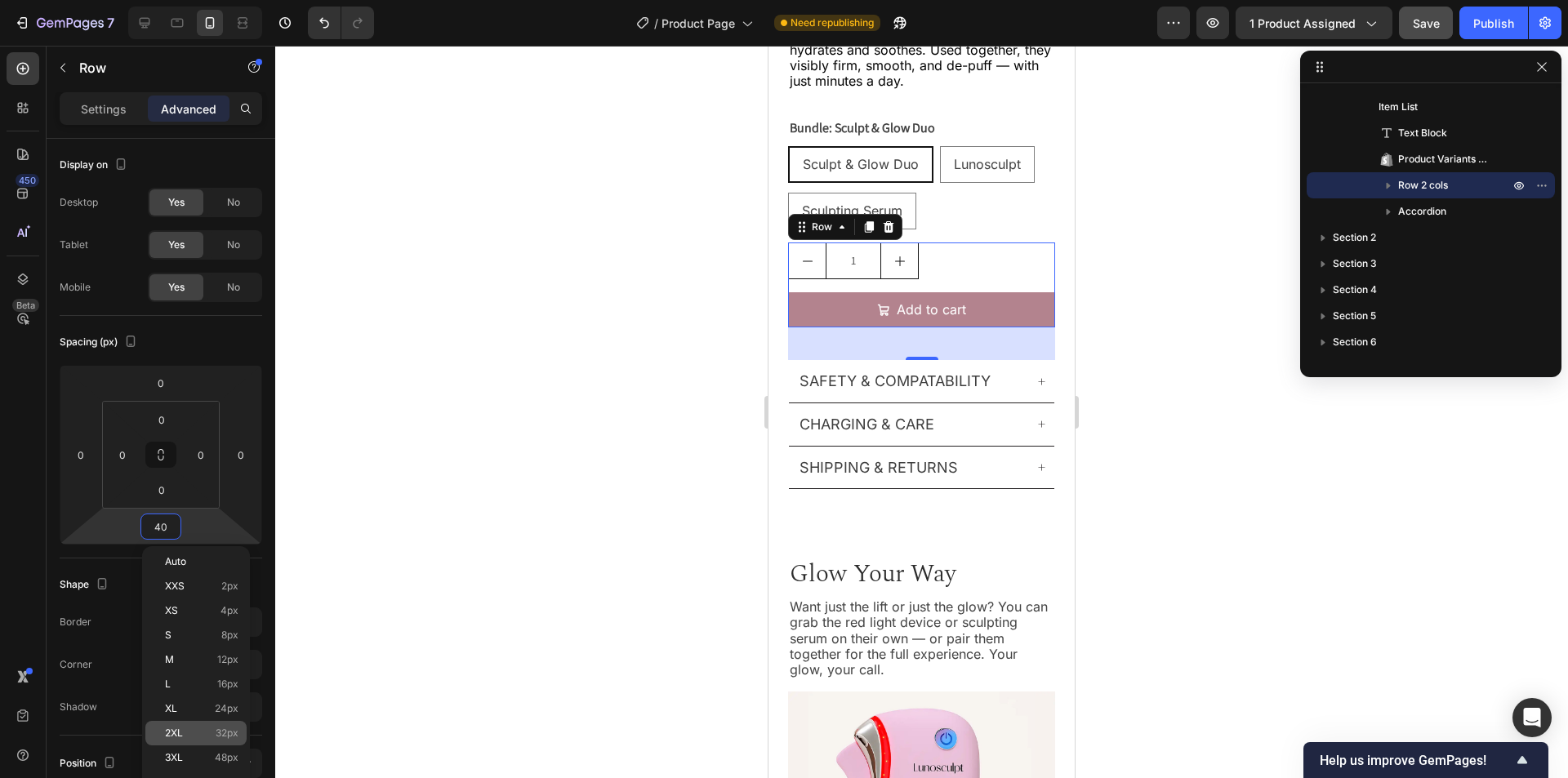
click at [190, 731] on p "2XL 32px" at bounding box center [201, 733] width 73 height 12
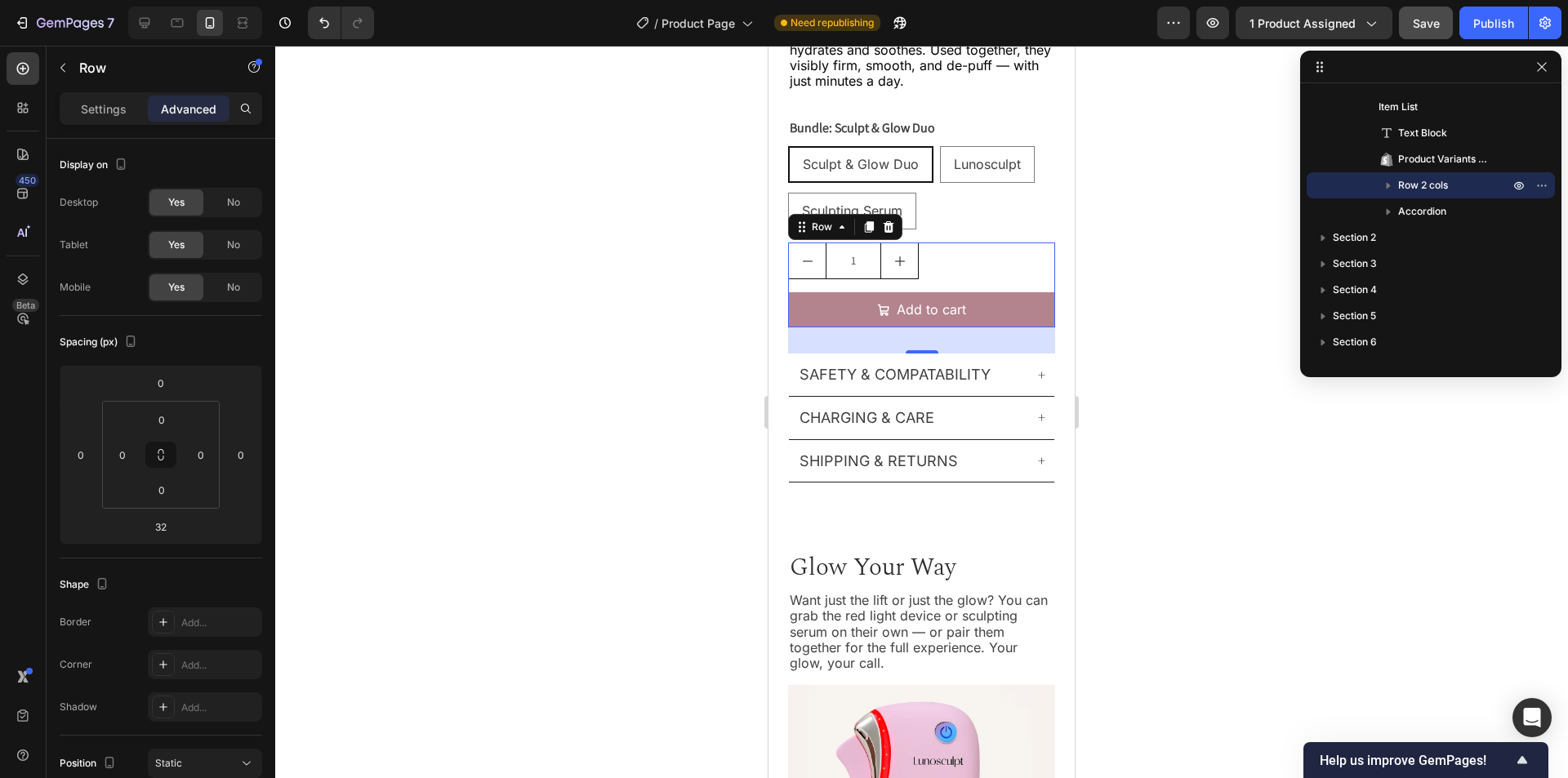
click at [998, 269] on div "1 Product Quantity Add to cart Add to Cart Row 32" at bounding box center [922, 285] width 267 height 85
click at [174, 19] on icon at bounding box center [178, 23] width 12 height 9
type input "60"
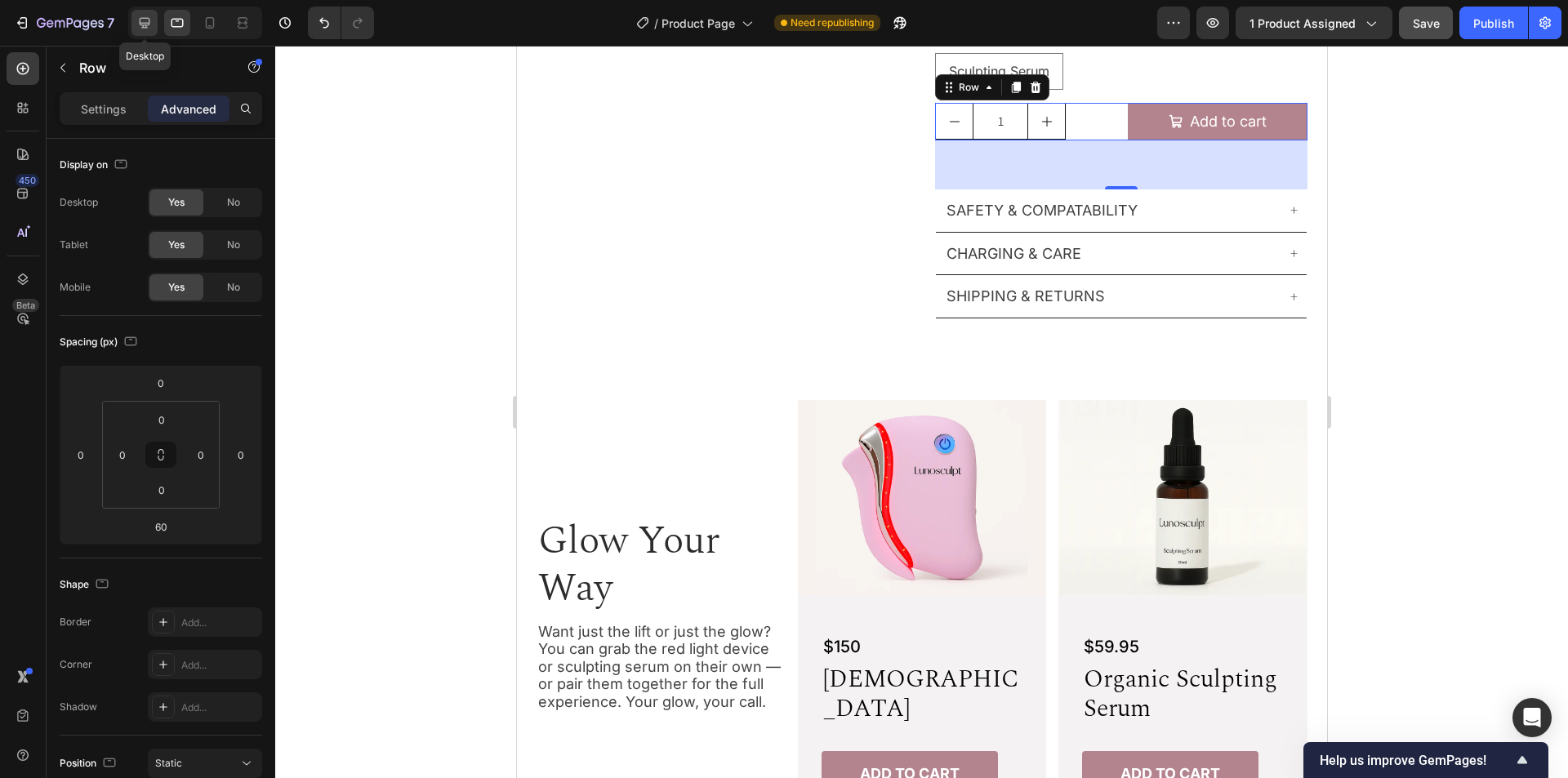
click at [138, 25] on icon at bounding box center [144, 23] width 16 height 16
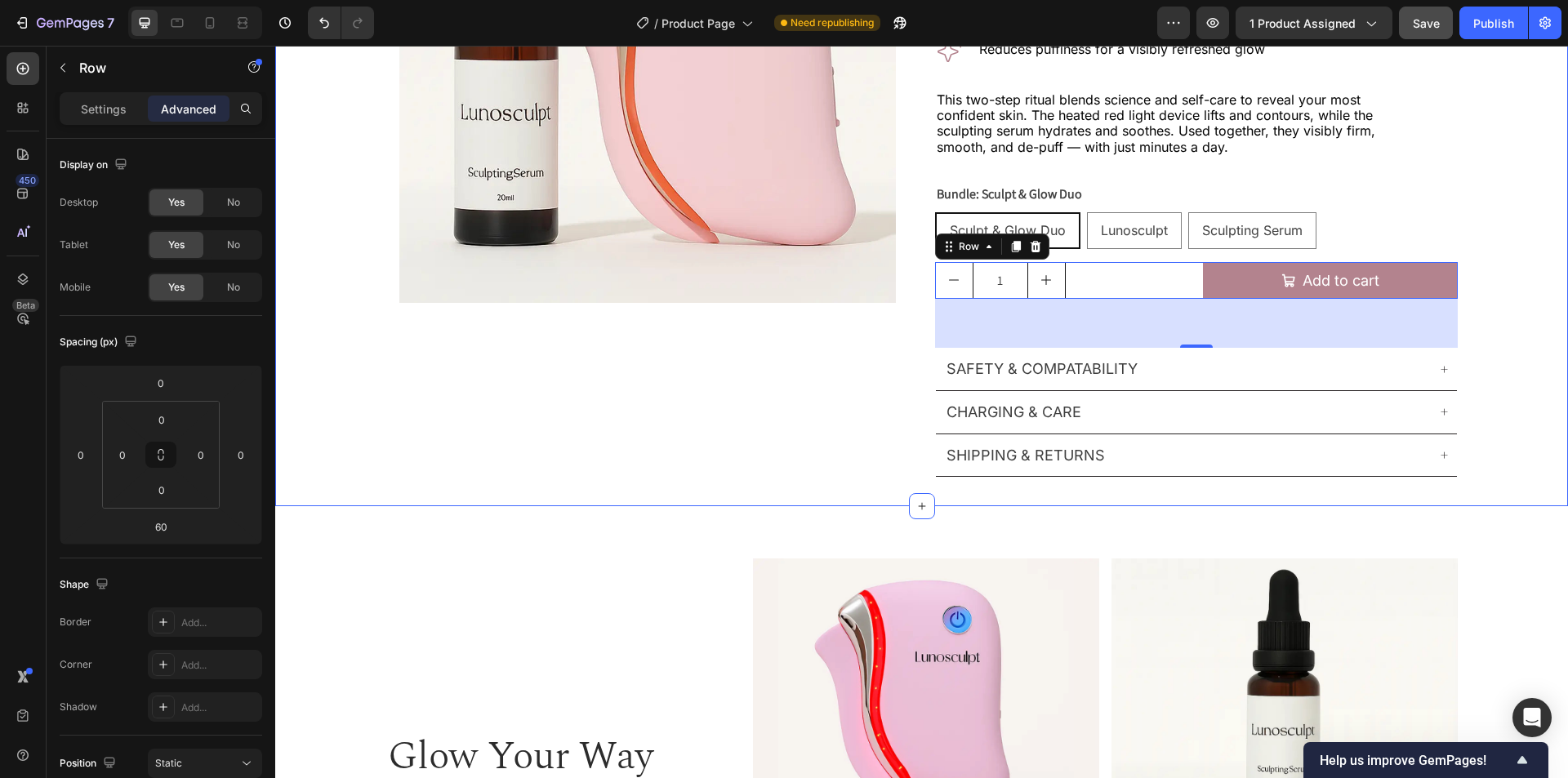
scroll to position [311, 0]
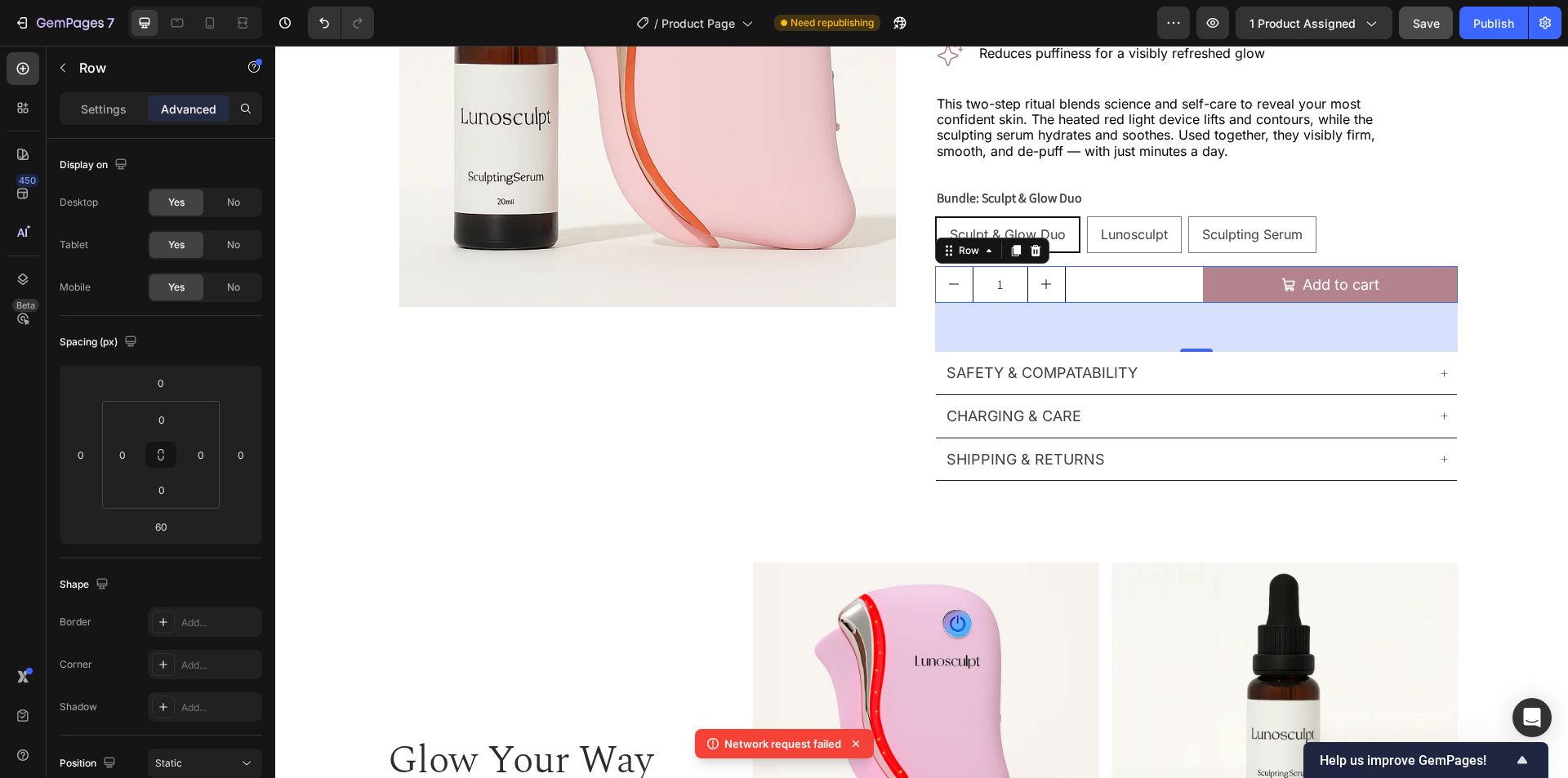
click at [1191, 281] on div "1 Product Quantity Add to cart Add to Cart Row 32" at bounding box center [1196, 285] width 522 height 37
click at [101, 111] on p "Settings" at bounding box center [104, 108] width 46 height 17
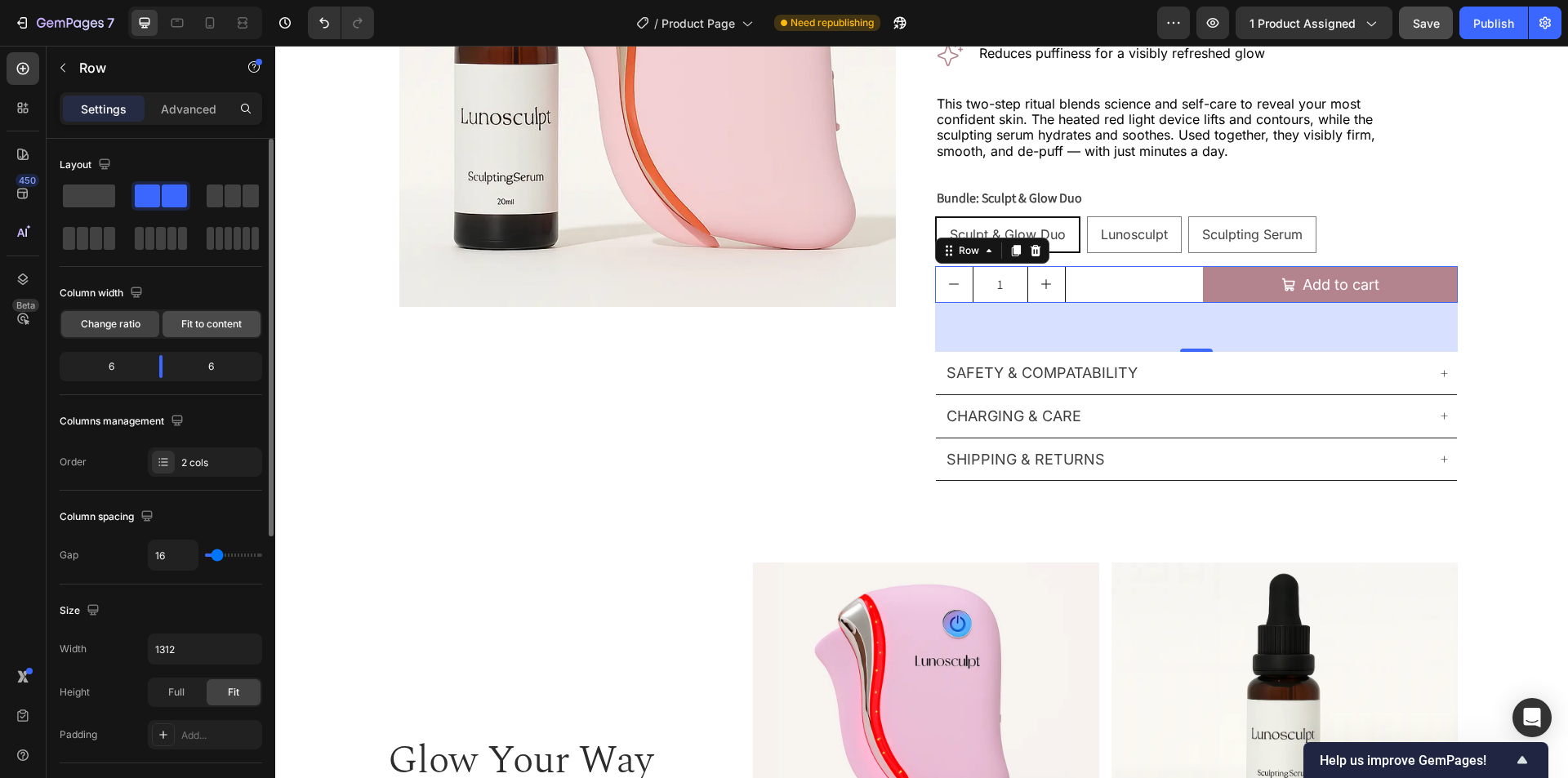
click at [212, 330] on span "Fit to content" at bounding box center [212, 324] width 60 height 15
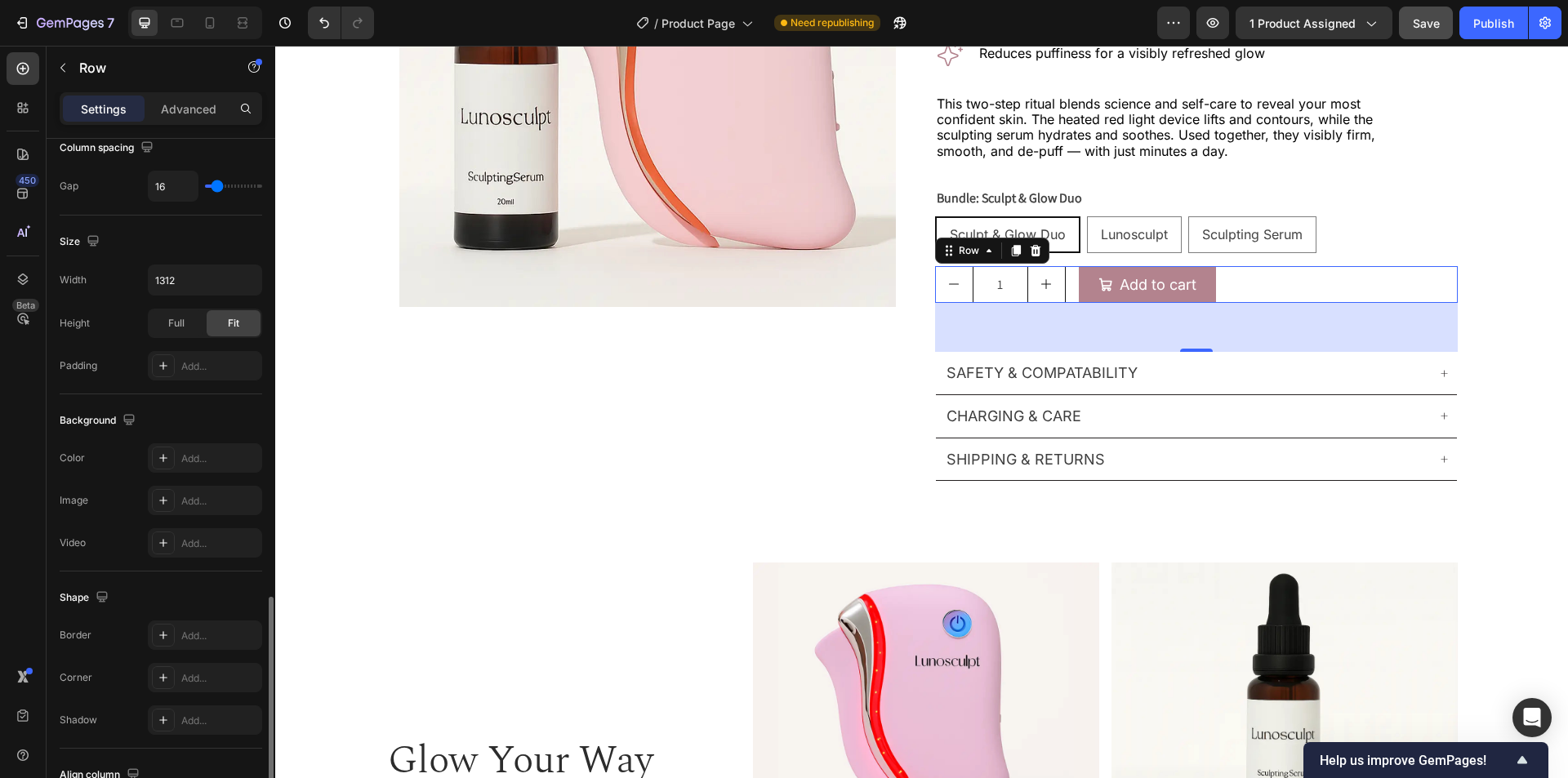
scroll to position [497, 0]
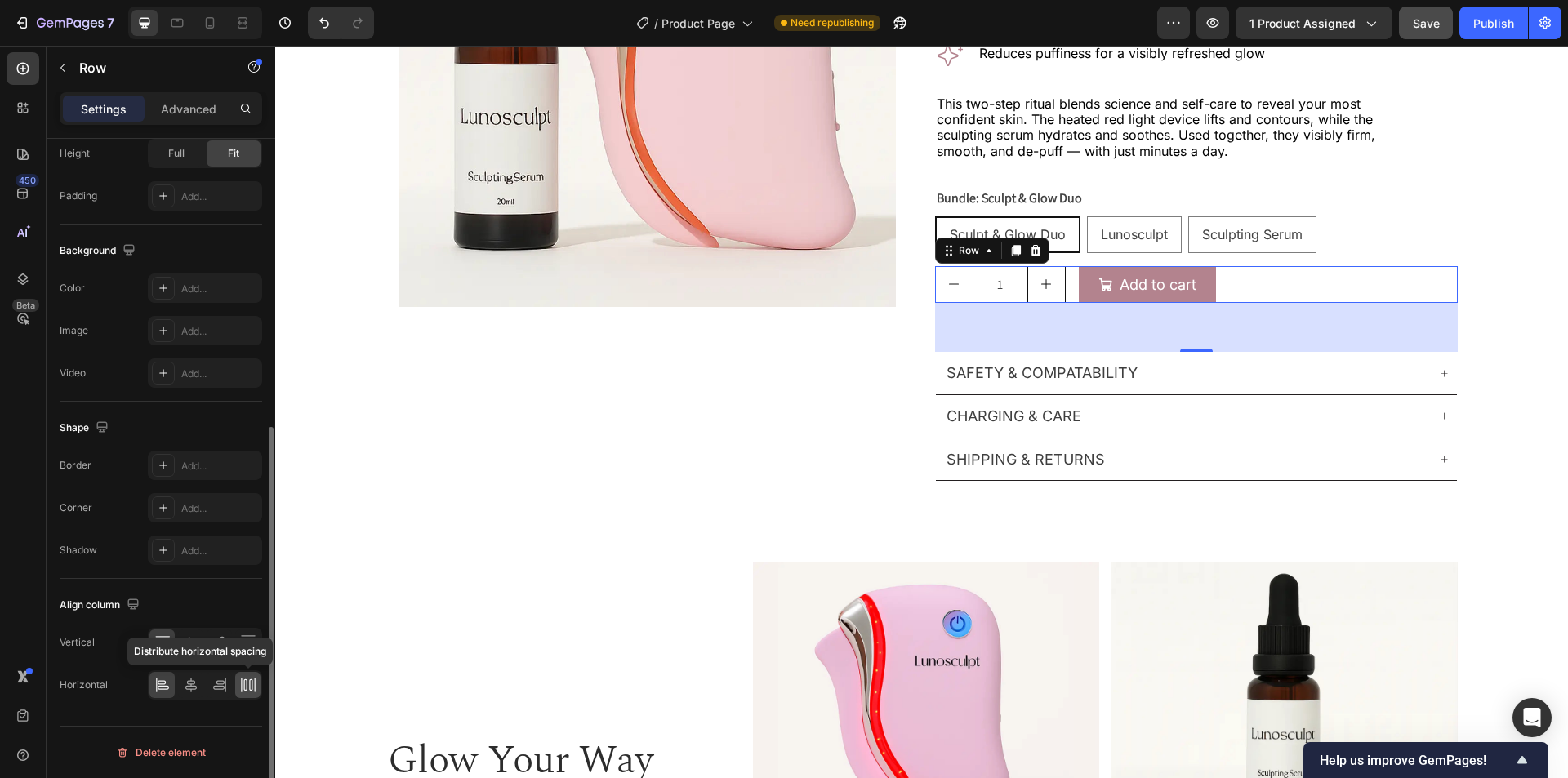
click at [247, 682] on icon at bounding box center [245, 685] width 4 height 12
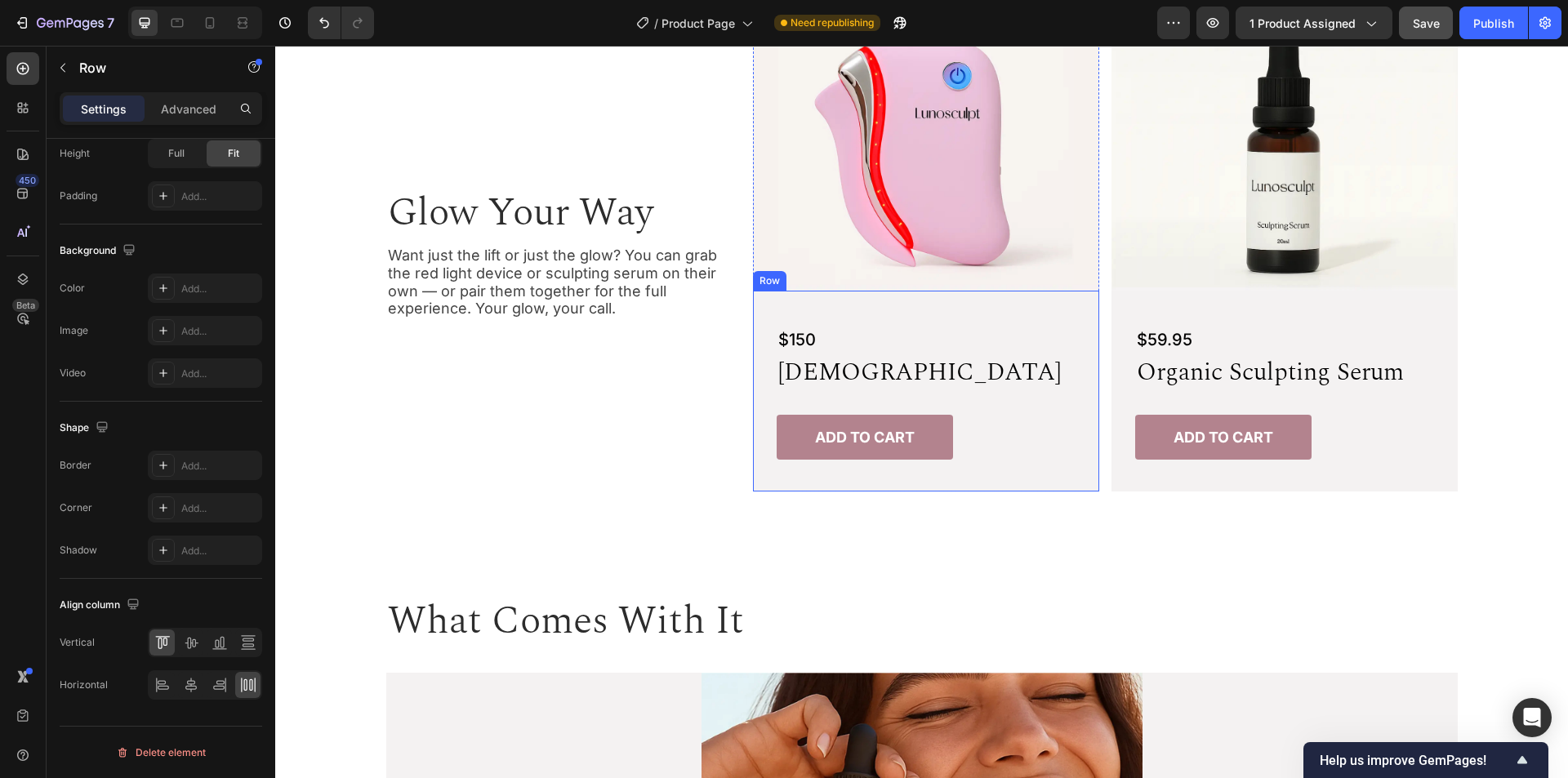
scroll to position [882, 0]
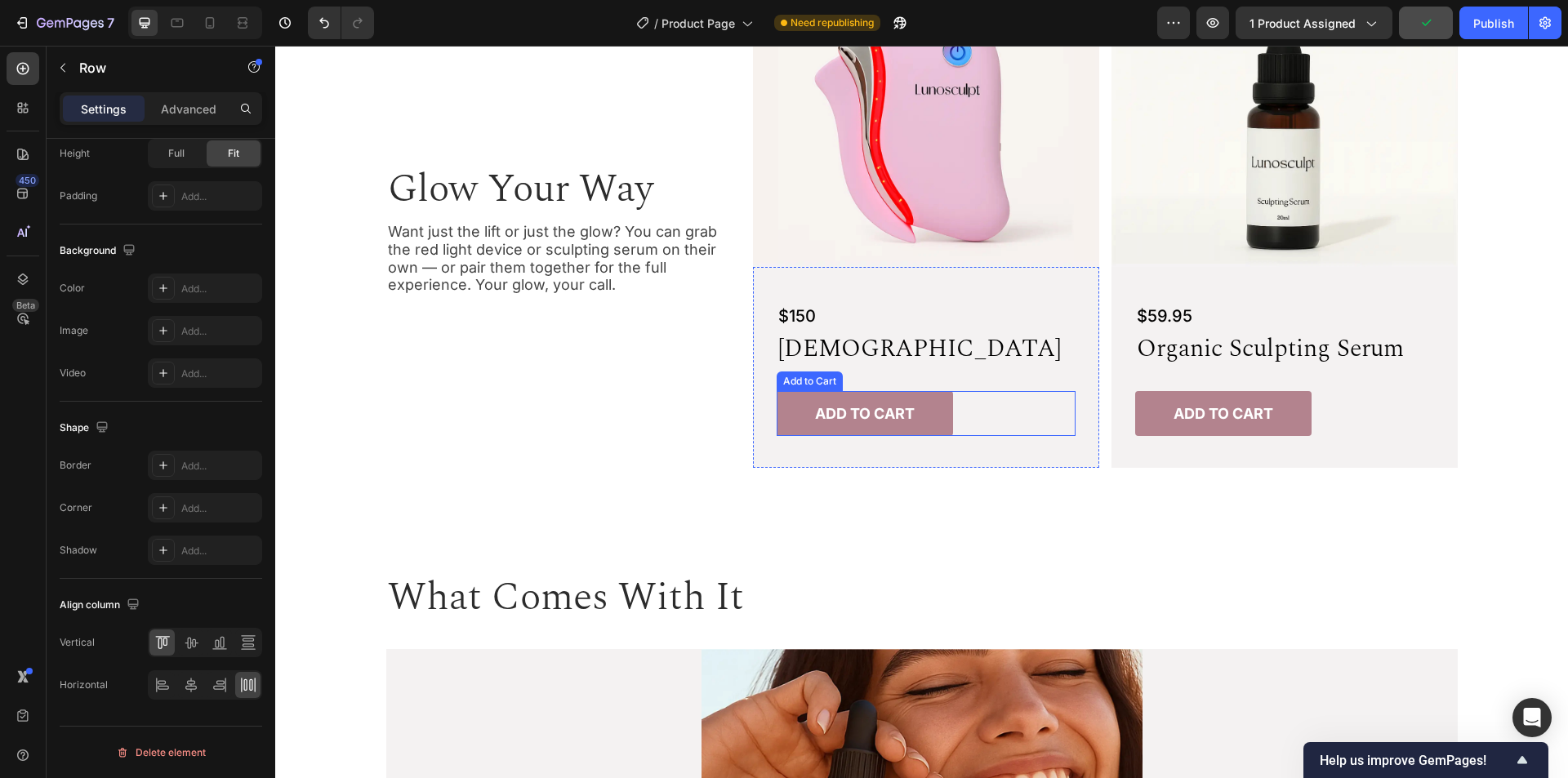
click at [1012, 404] on div "Add to cart Add to Cart" at bounding box center [926, 414] width 299 height 46
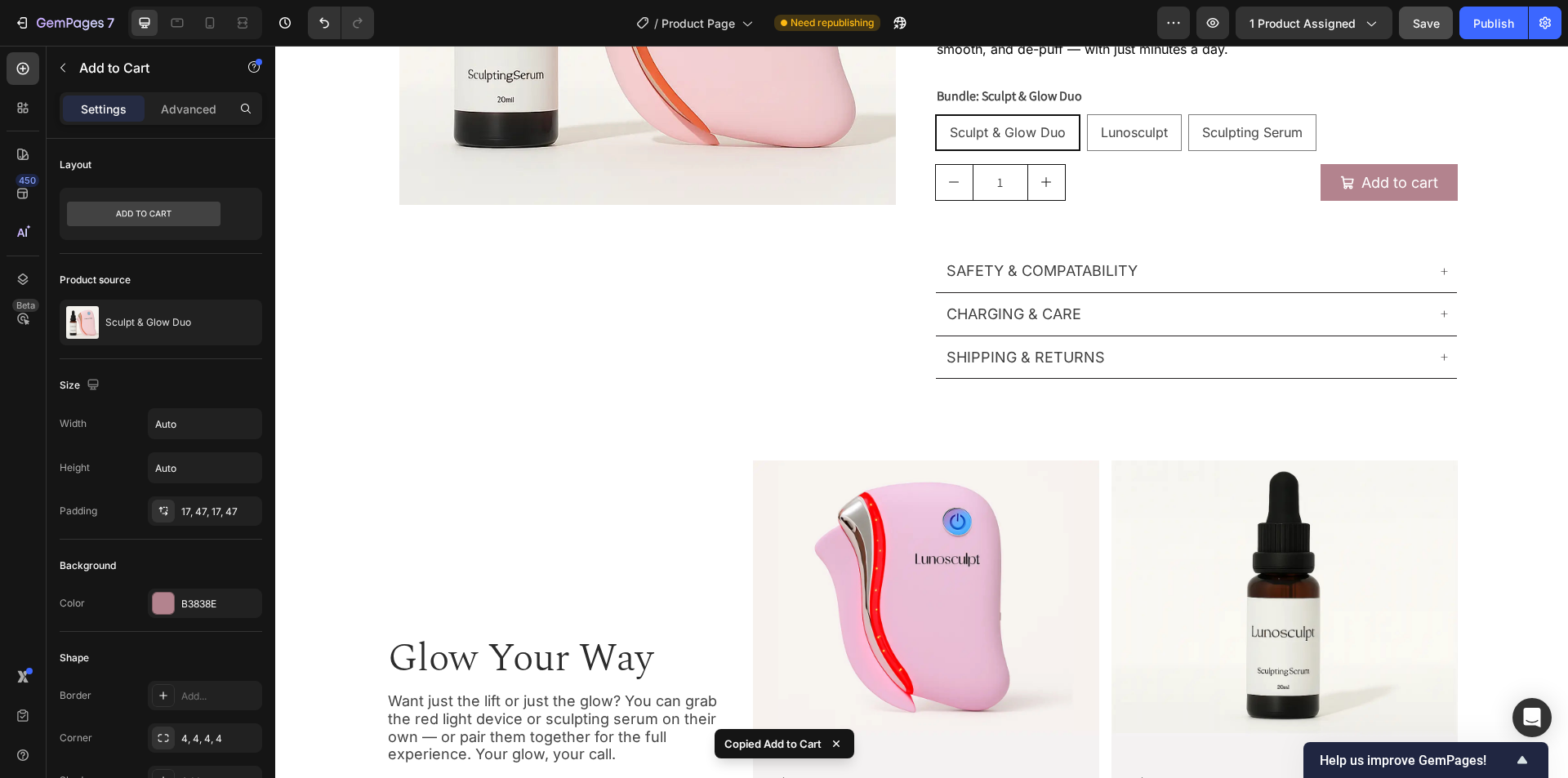
scroll to position [393, 0]
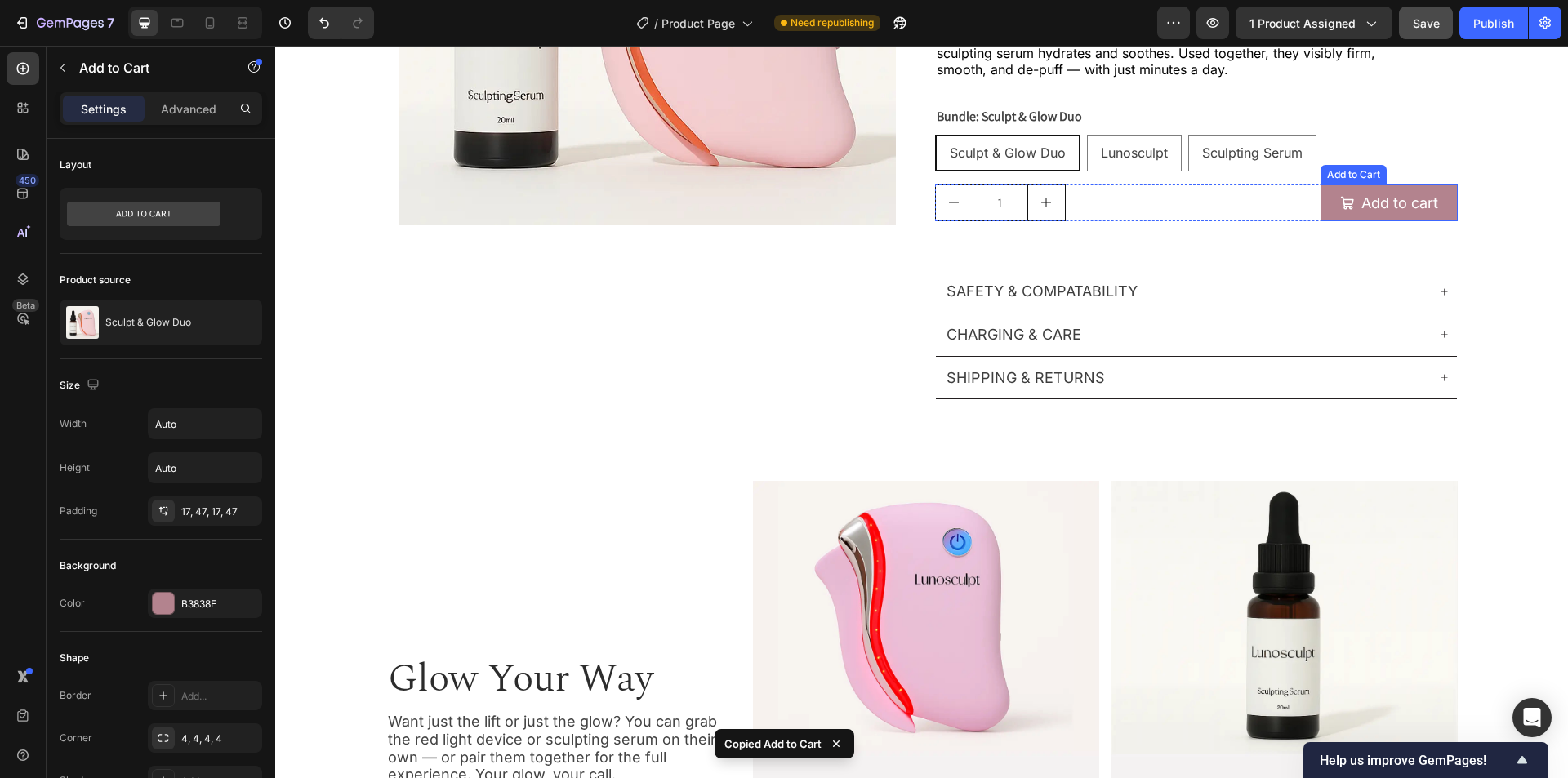
click at [1443, 191] on button "Add to cart" at bounding box center [1389, 203] width 137 height 37
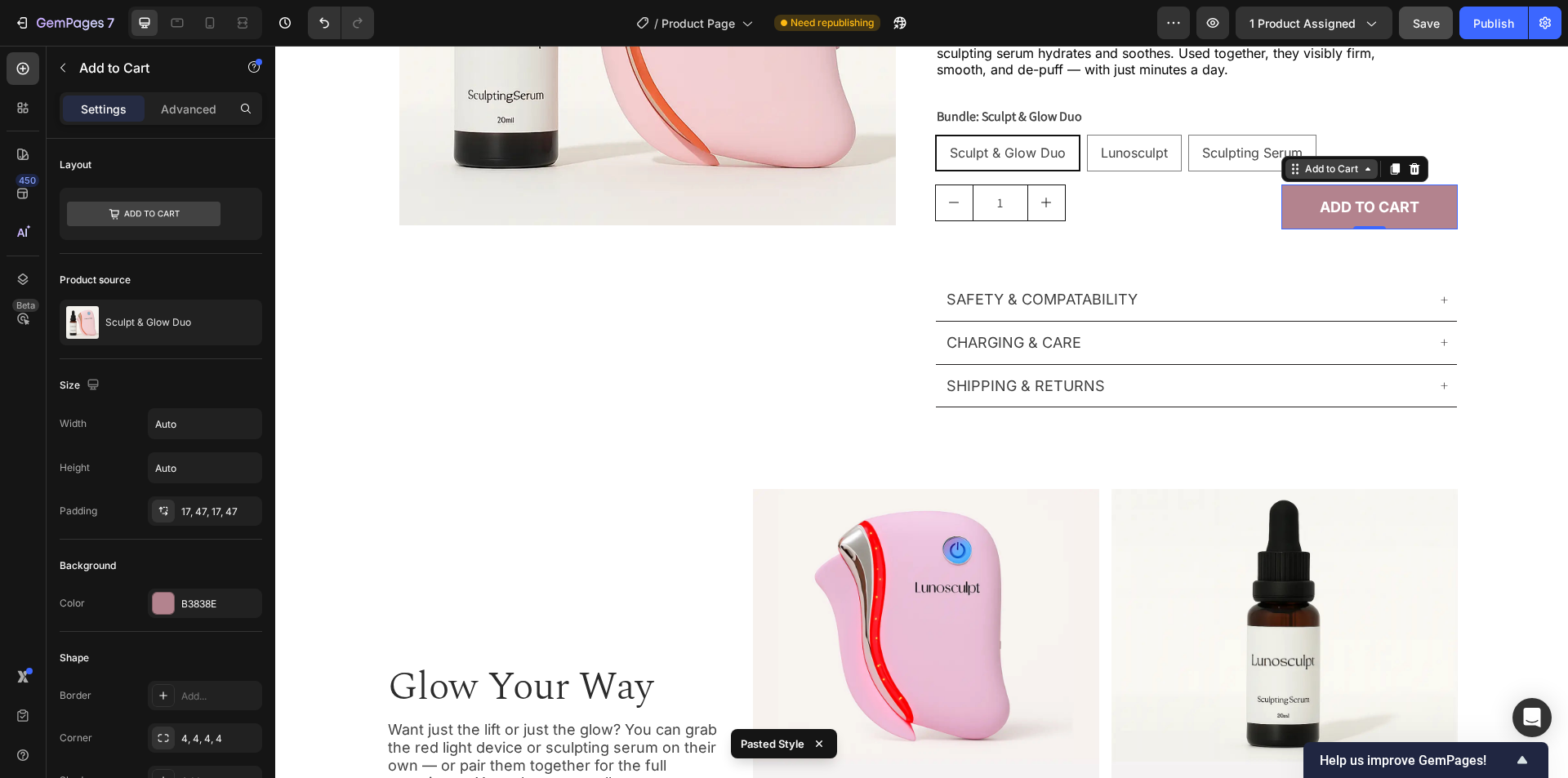
click at [1302, 173] on div "Add to Cart" at bounding box center [1332, 169] width 59 height 15
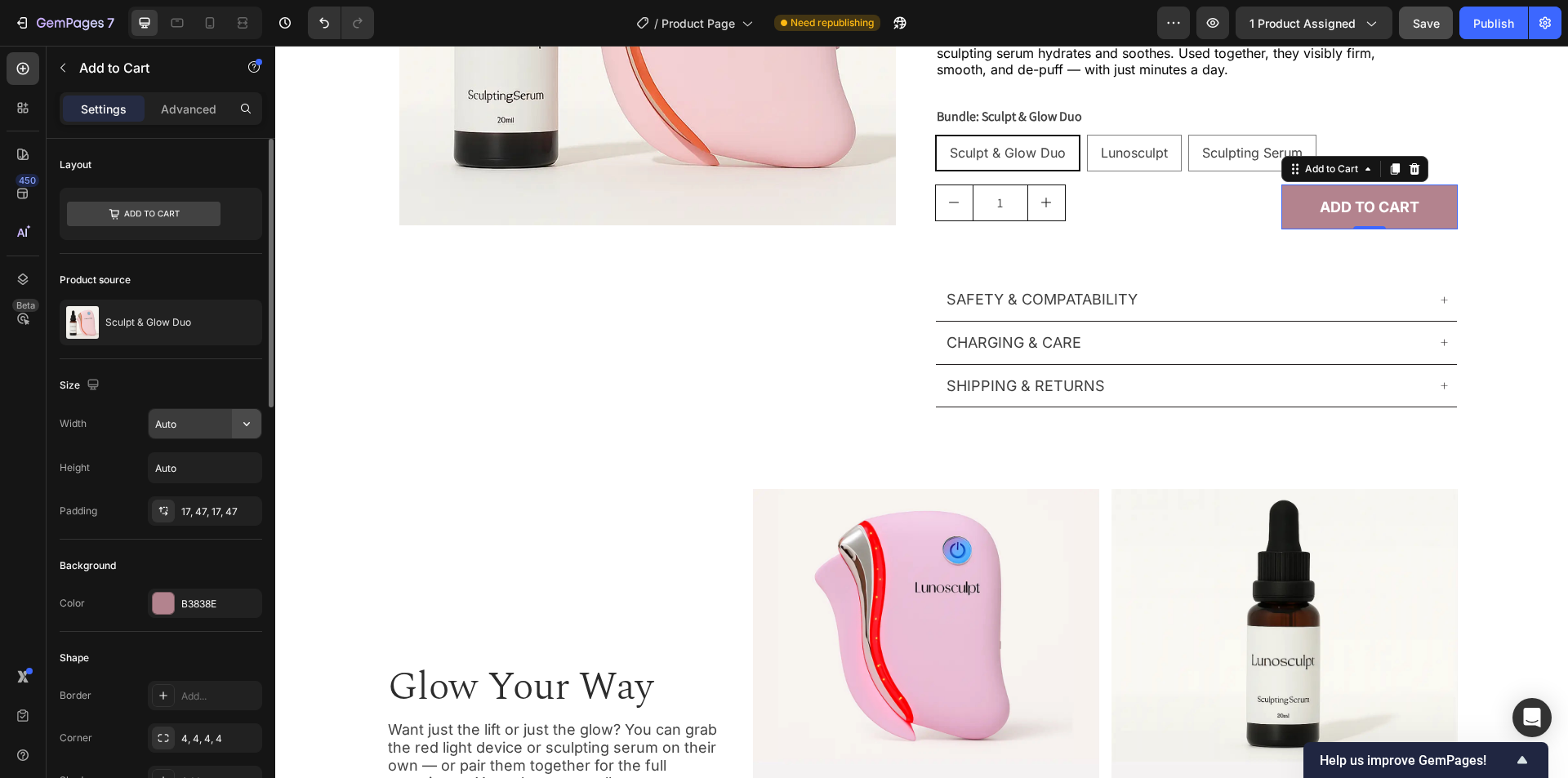
click at [248, 428] on icon "button" at bounding box center [246, 424] width 16 height 16
click at [218, 422] on input "Auto" at bounding box center [205, 423] width 112 height 29
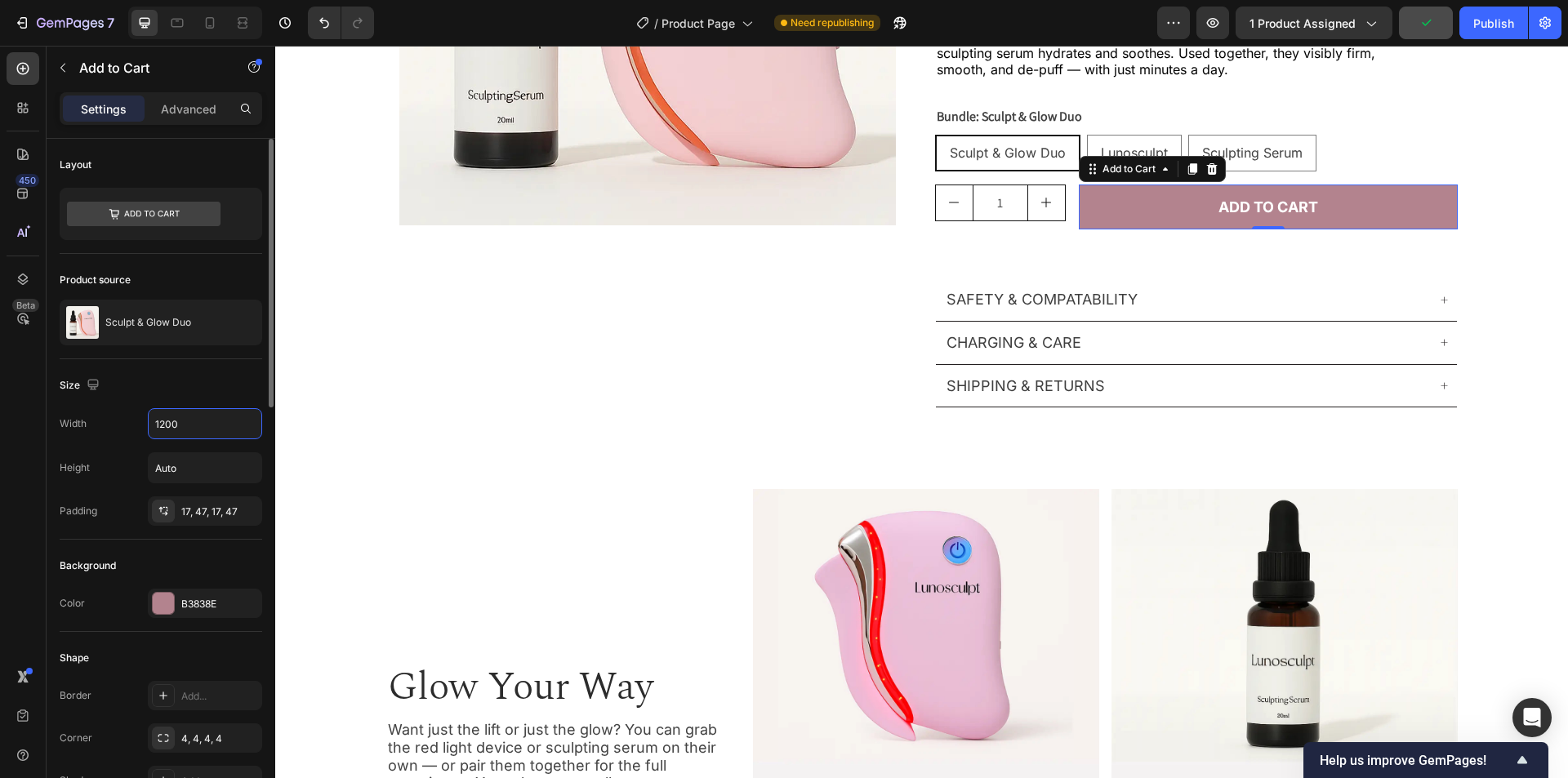
type input "1200"
click at [215, 381] on div "Size" at bounding box center [160, 386] width 203 height 27
click at [1514, 280] on div "Product Images Row Icon Icon Icon Icon Icon Icon List 4.7 (17 reviews) Text Blo…" at bounding box center [922, 61] width 1254 height 691
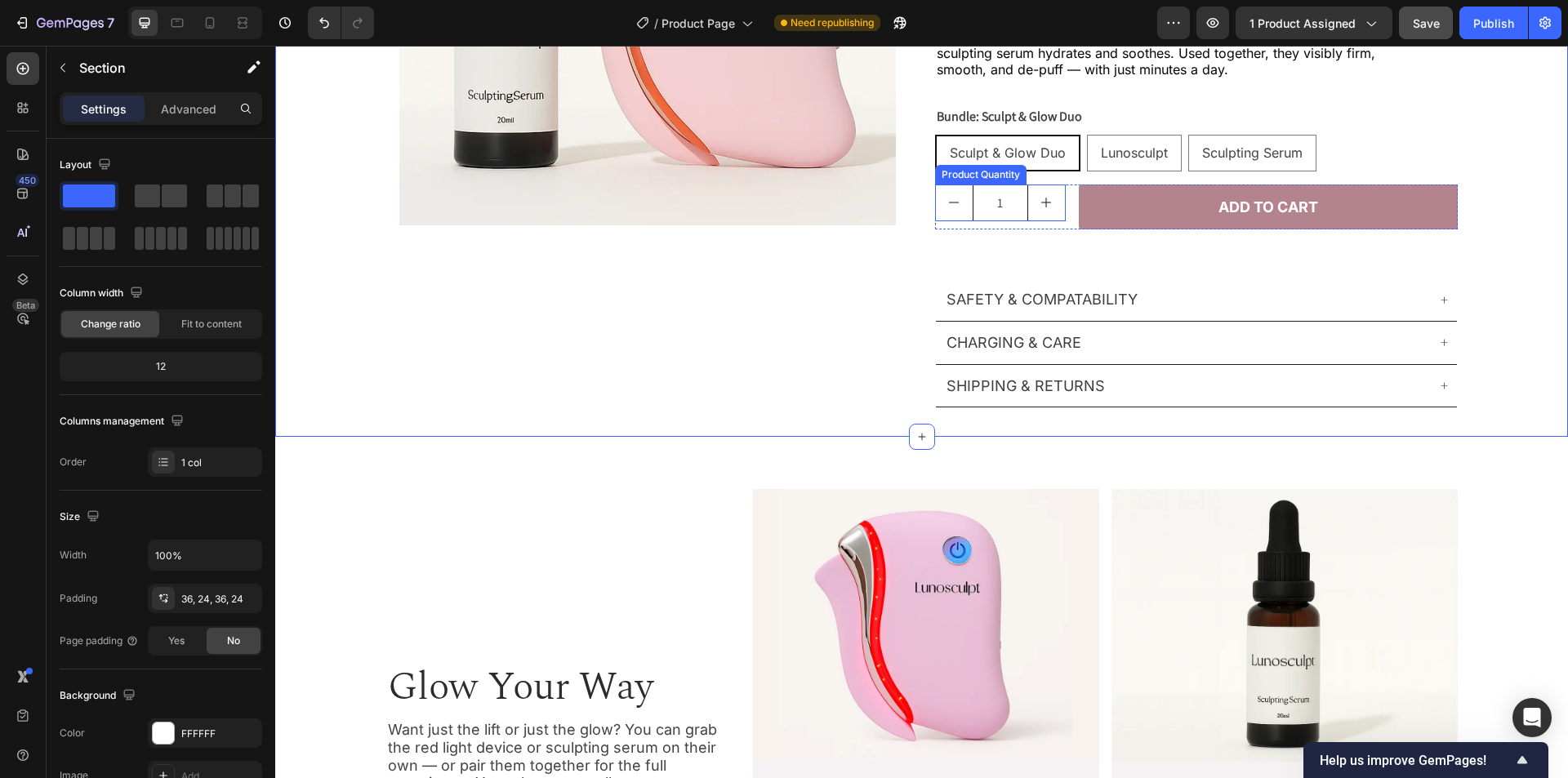
click at [970, 173] on div "Product Quantity" at bounding box center [981, 174] width 85 height 15
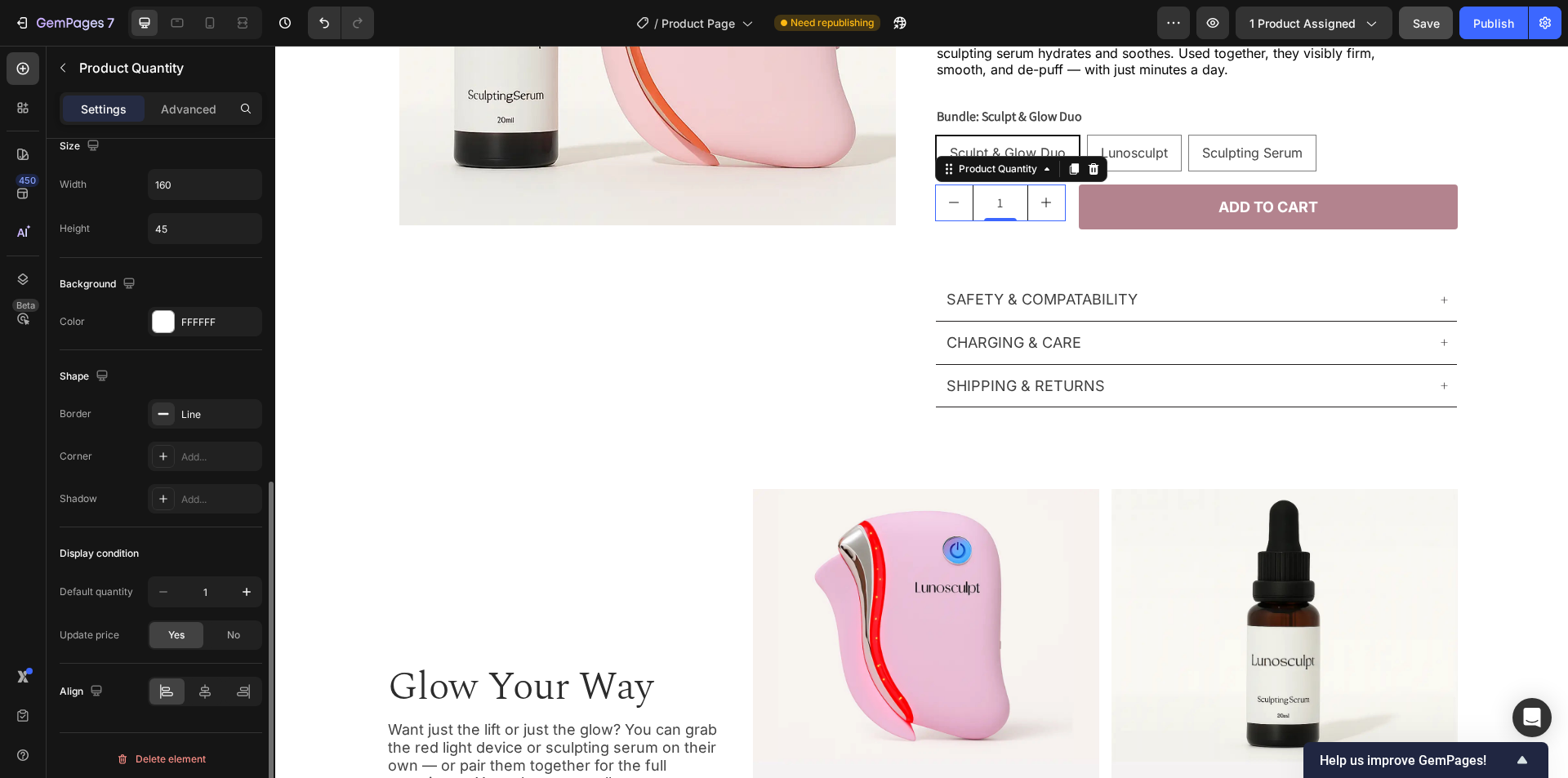
scroll to position [659, 0]
click at [201, 184] on input "160" at bounding box center [205, 178] width 112 height 29
paste input "44"
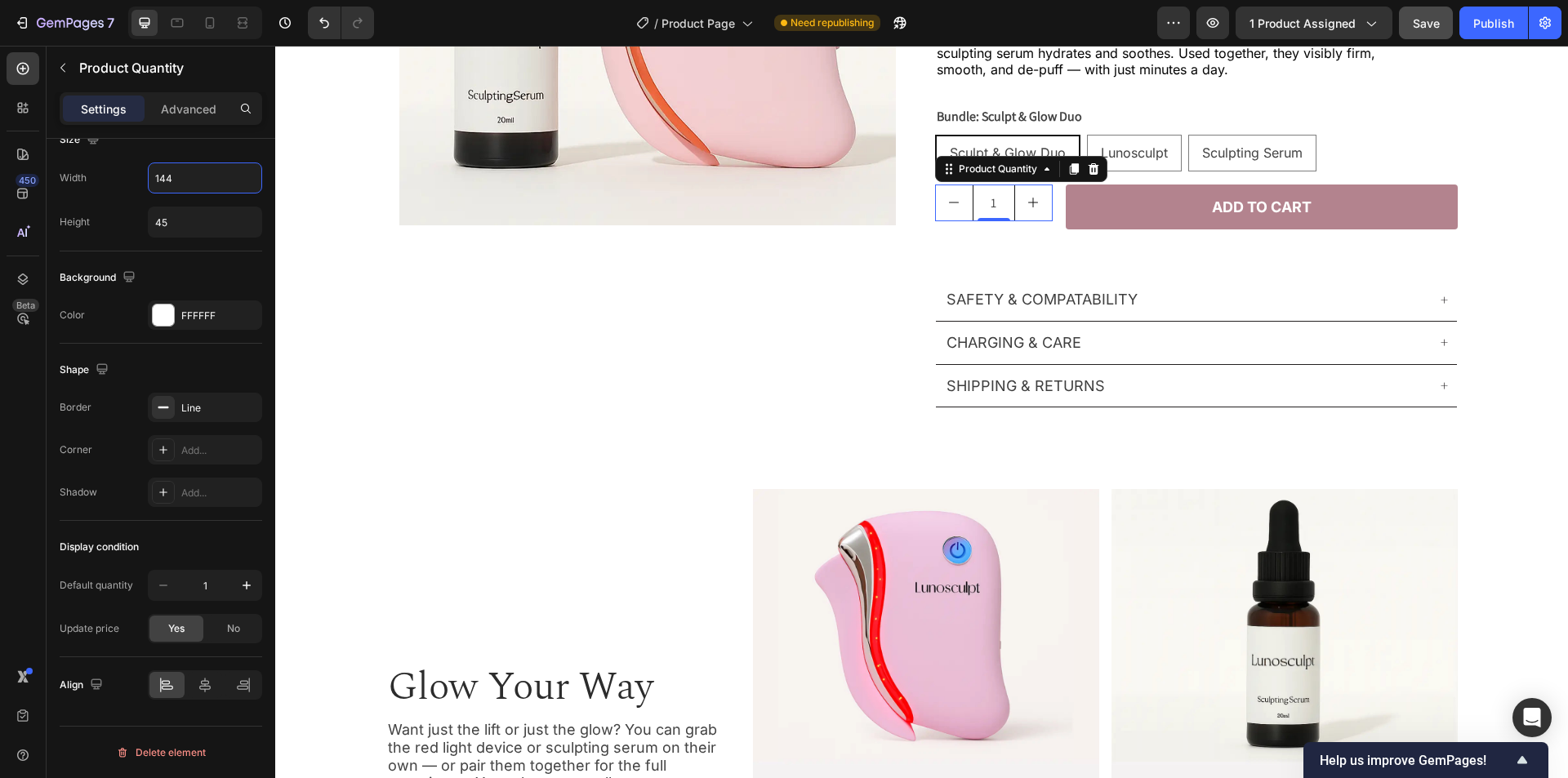
type input "144"
click at [210, 231] on input "45" at bounding box center [205, 221] width 112 height 29
paste input "57"
type input "57"
click at [247, 309] on icon "button" at bounding box center [244, 315] width 13 height 13
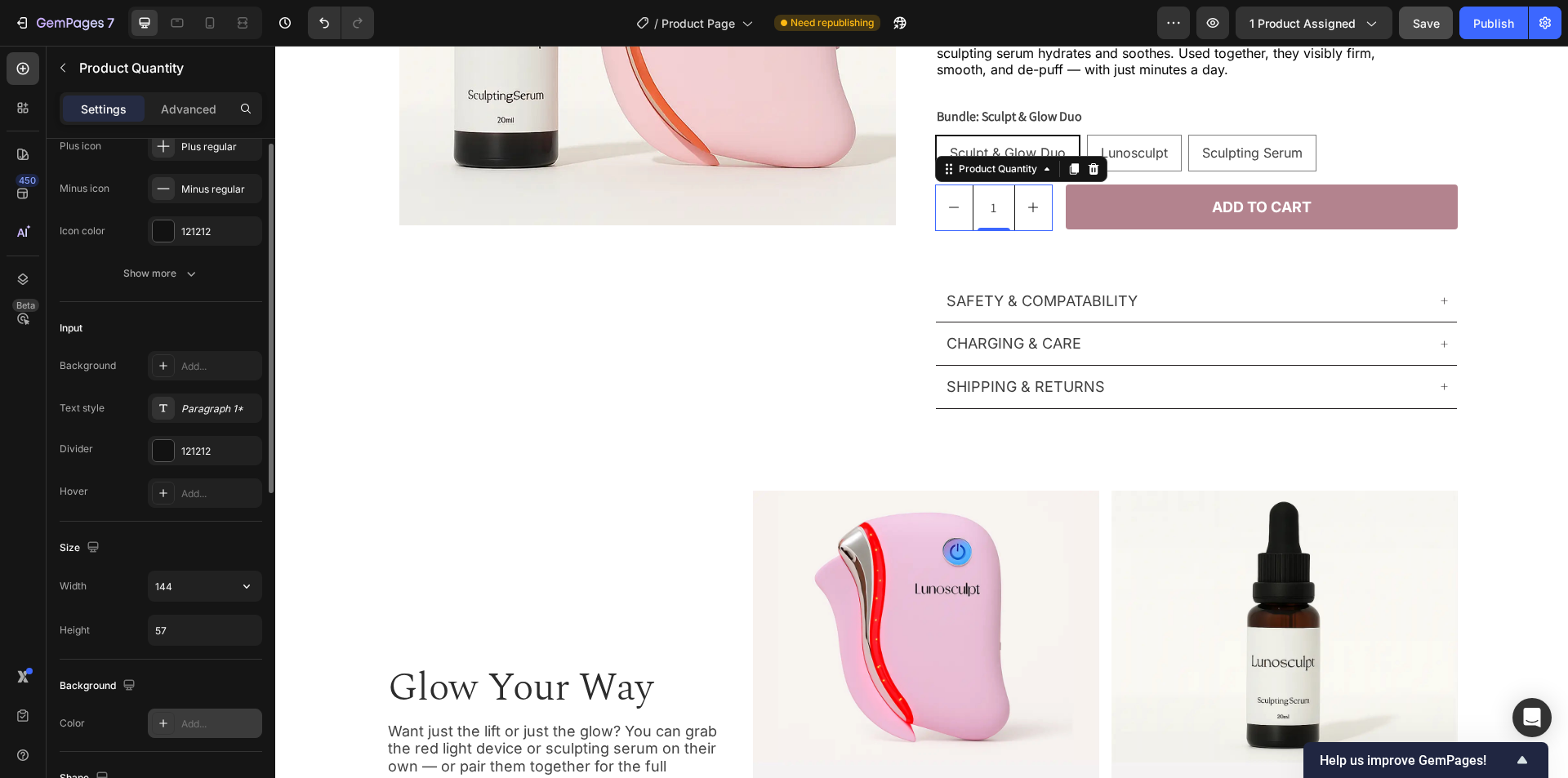
scroll to position [170, 0]
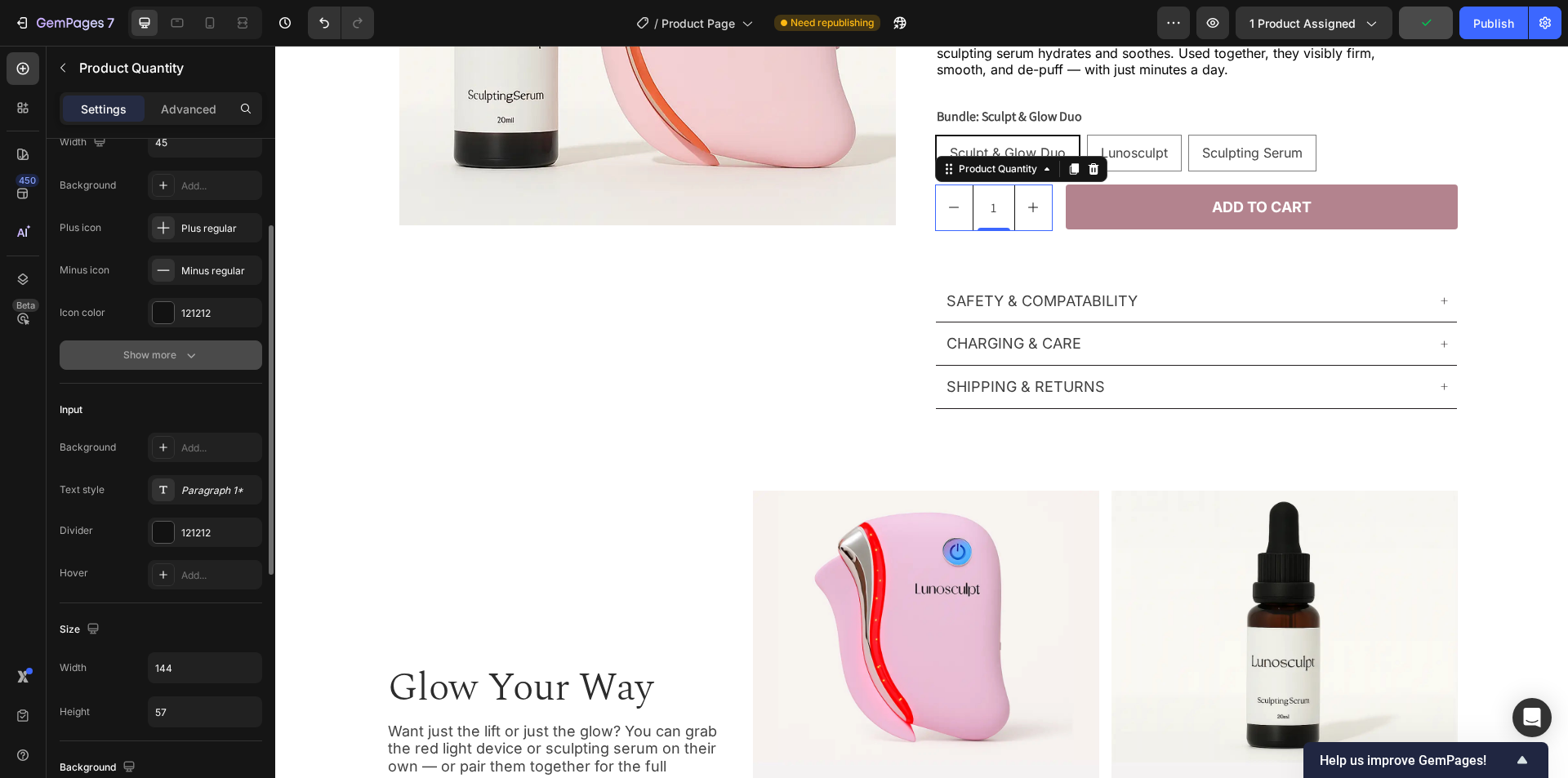
click at [195, 365] on button "Show more" at bounding box center [160, 355] width 203 height 29
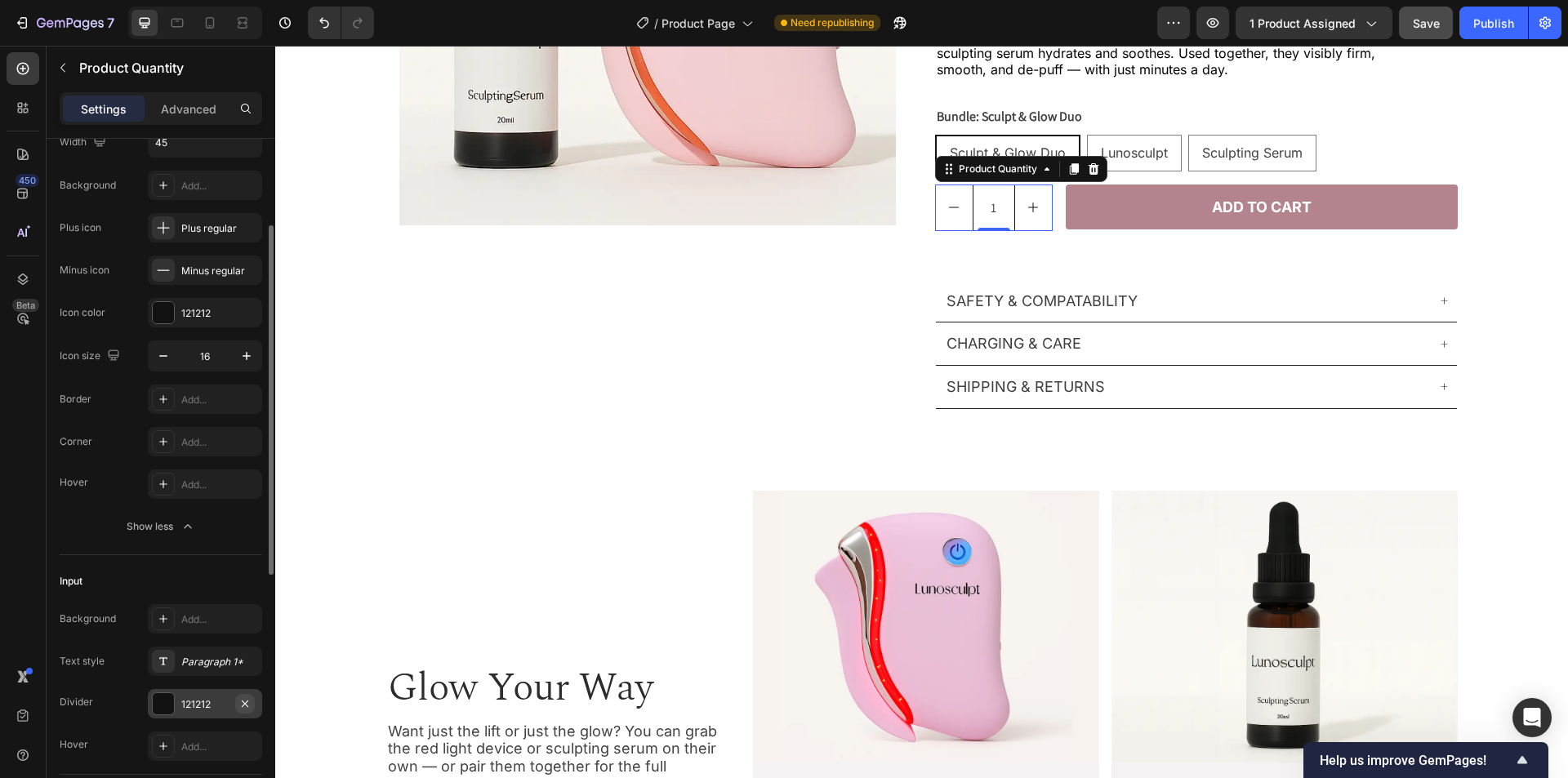
click at [250, 702] on icon "button" at bounding box center [244, 704] width 13 height 13
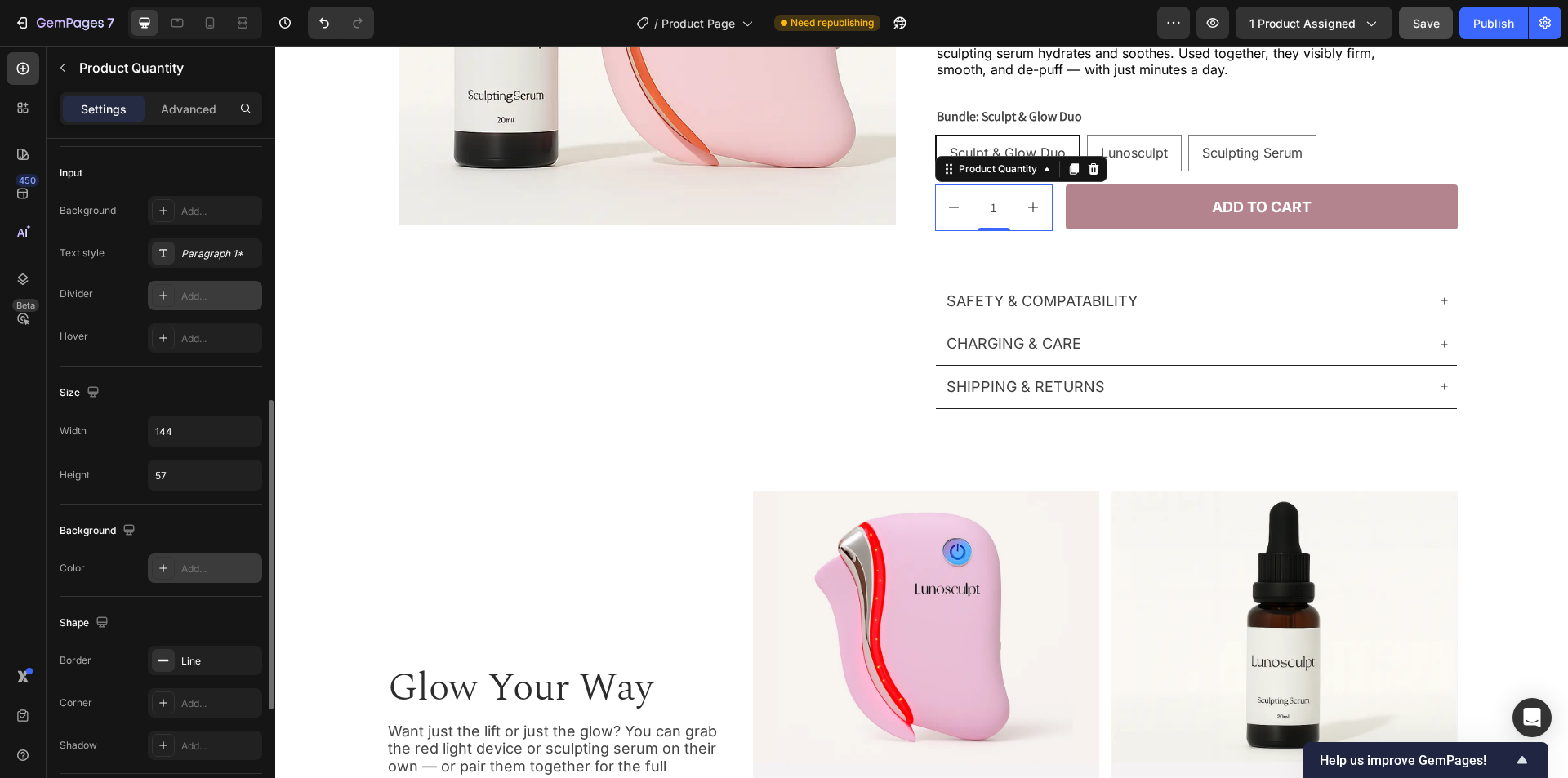
scroll to position [659, 0]
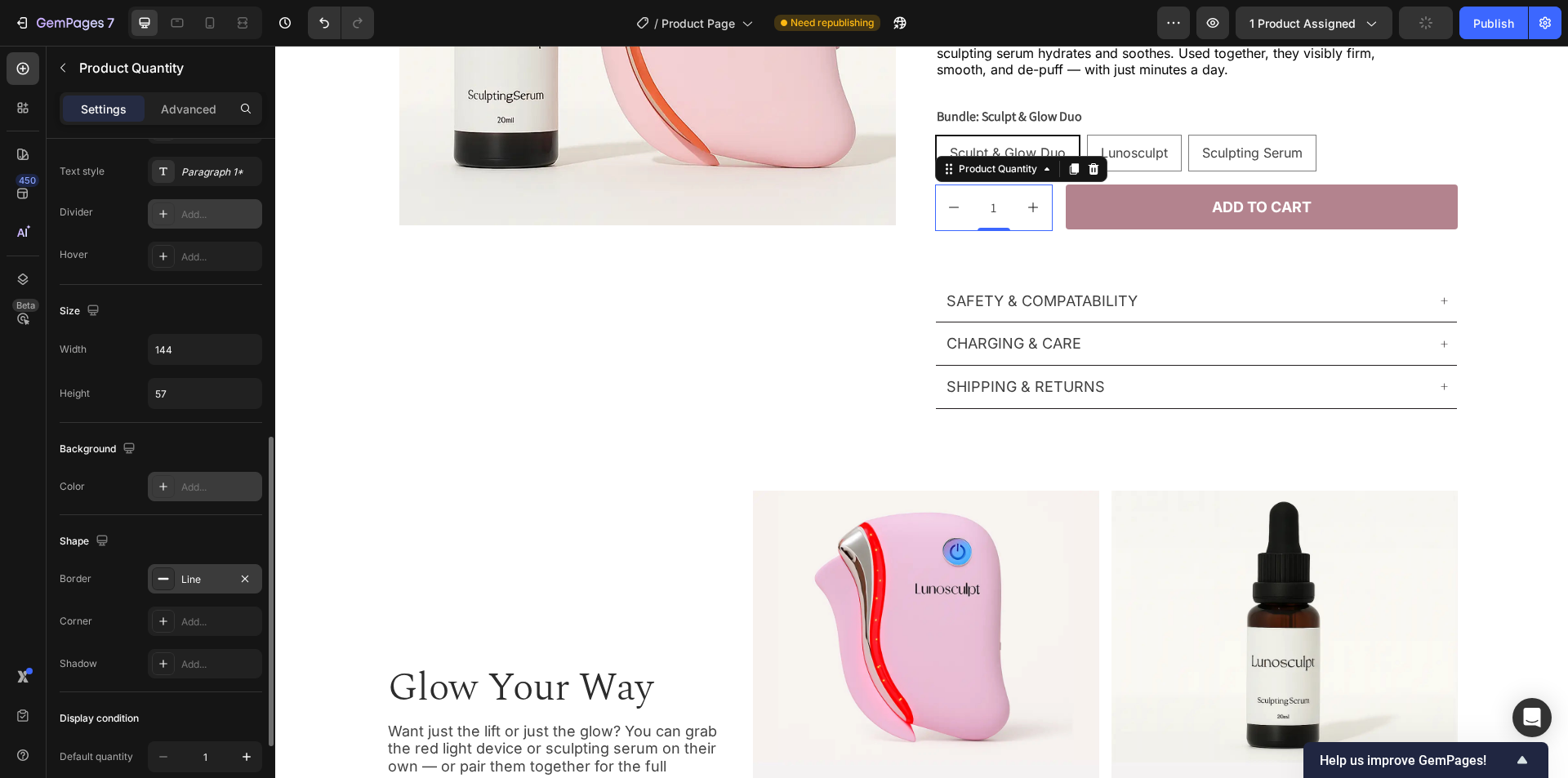
click at [194, 574] on div "Line" at bounding box center [205, 580] width 48 height 15
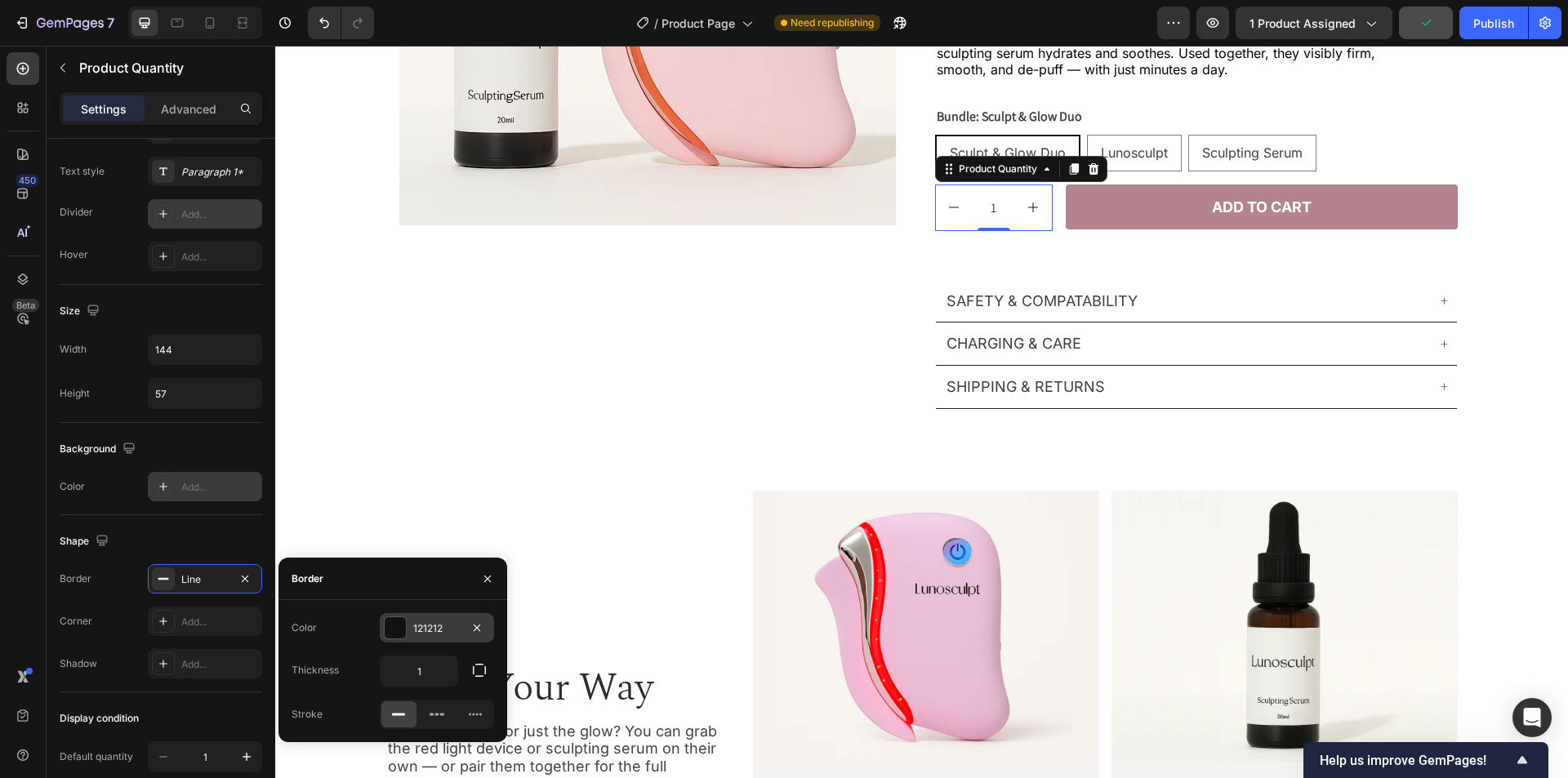
click at [435, 635] on div "121212" at bounding box center [437, 628] width 48 height 15
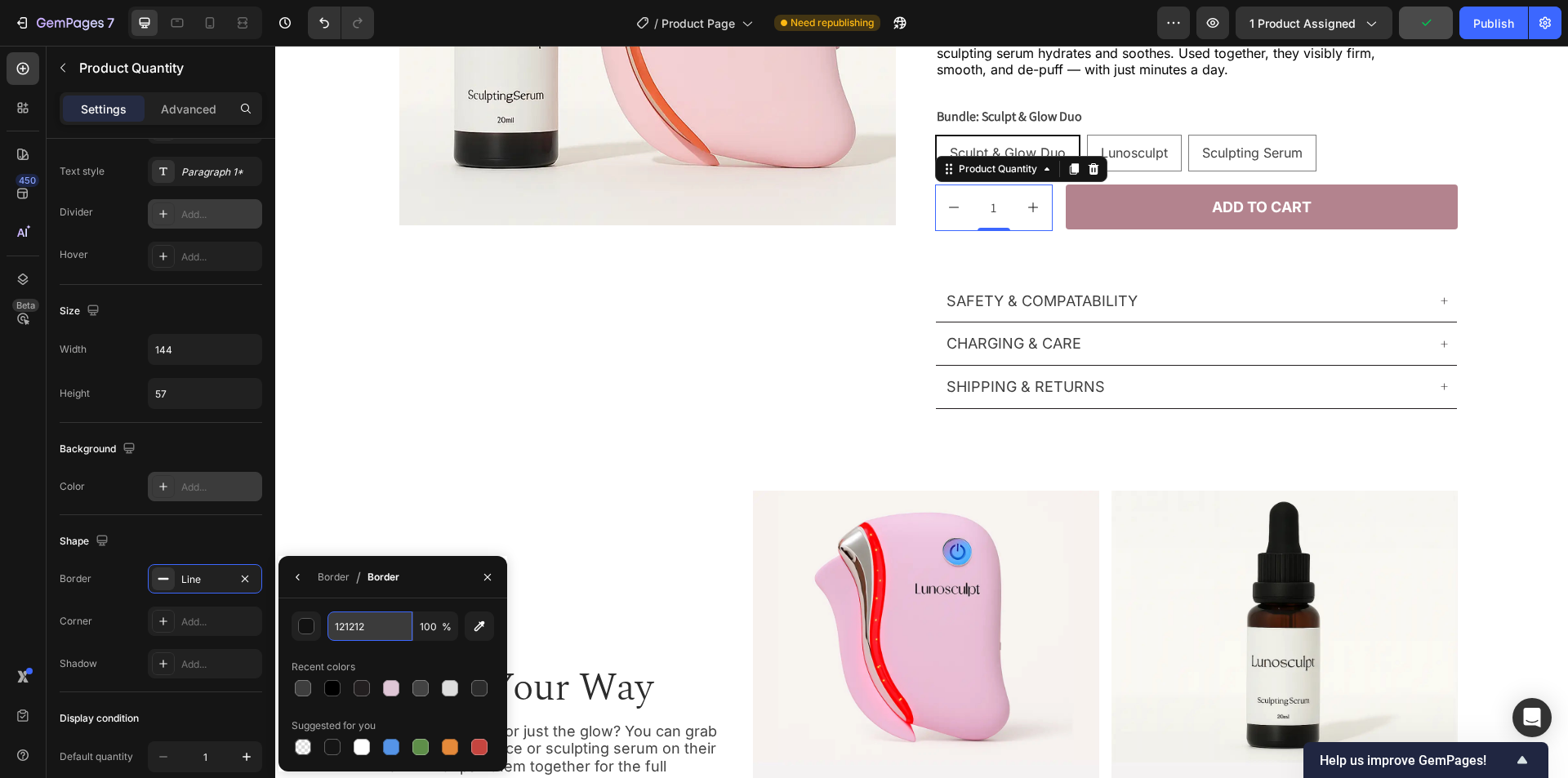
click at [382, 626] on input "121212" at bounding box center [370, 626] width 85 height 29
paste input "#000000"
click at [419, 667] on div "Recent colors" at bounding box center [392, 667] width 203 height 27
type input "000000"
click at [205, 628] on div "Add..." at bounding box center [220, 622] width 77 height 15
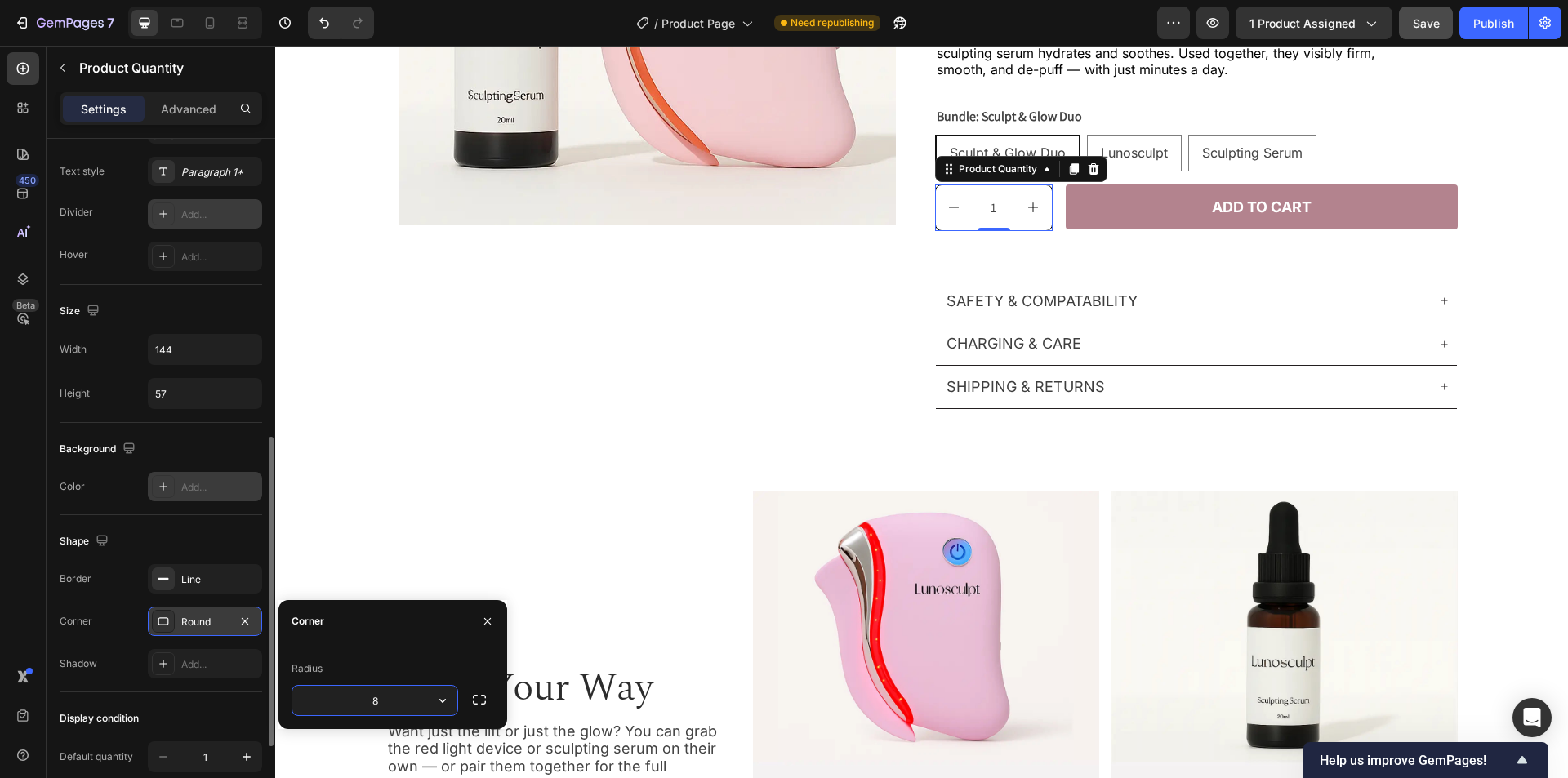
type input "4"
click at [98, 630] on div "Corner Round" at bounding box center [160, 620] width 203 height 29
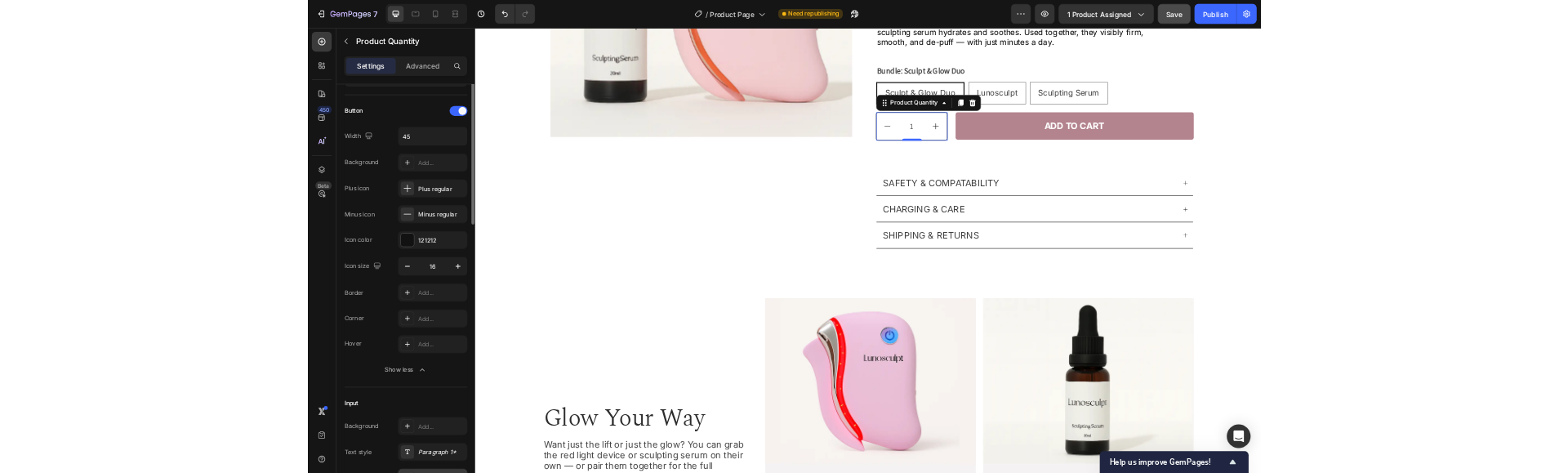
scroll to position [6, 0]
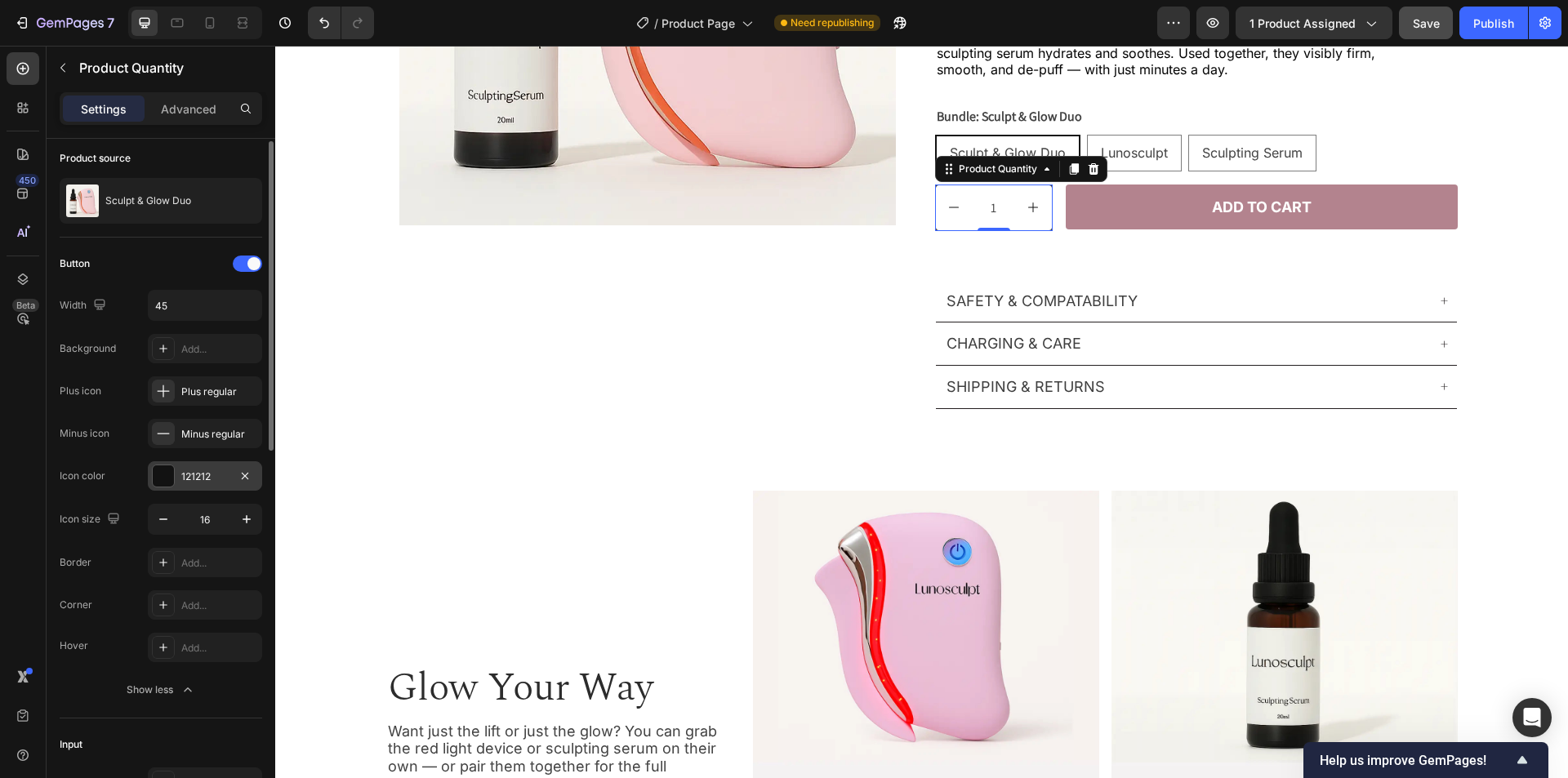
click at [211, 474] on div "121212" at bounding box center [205, 476] width 48 height 15
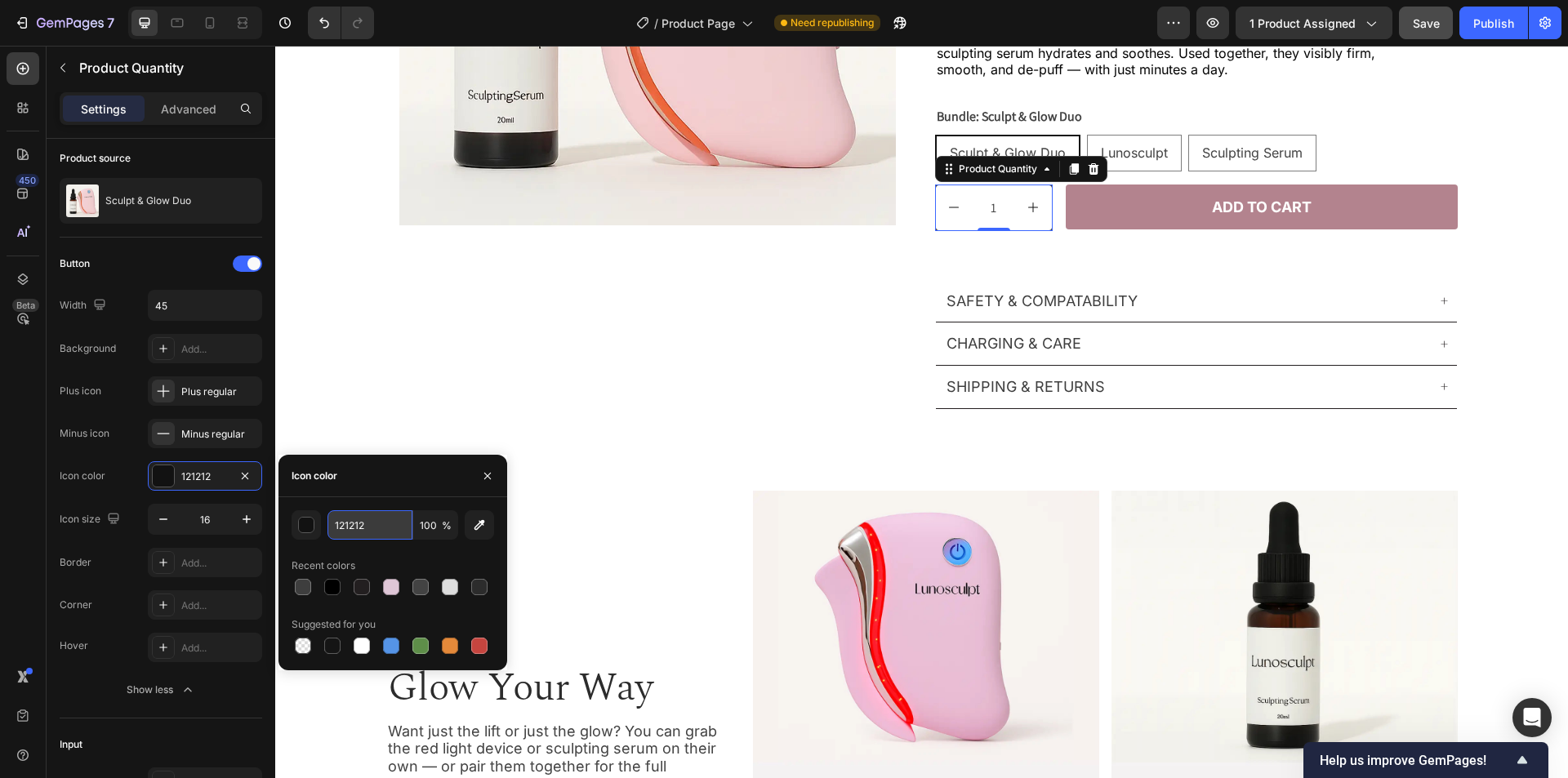
click at [386, 516] on input "121212" at bounding box center [370, 525] width 85 height 29
paste input "#000000"
click at [408, 482] on div "Icon color" at bounding box center [393, 476] width 228 height 42
type input "000000"
click at [199, 310] on input "45" at bounding box center [205, 304] width 112 height 29
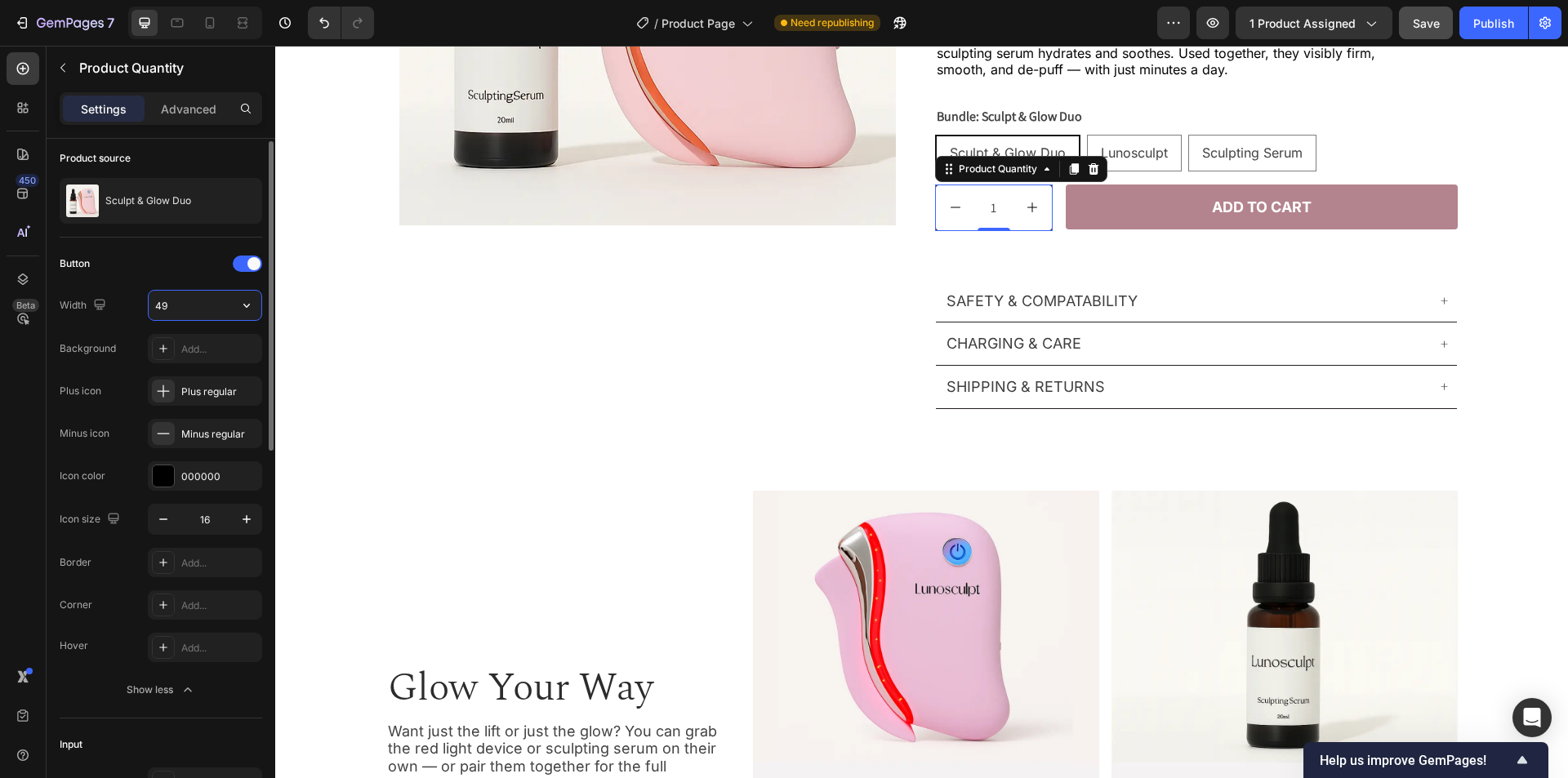
type input "48"
click at [175, 267] on div "Button" at bounding box center [160, 264] width 203 height 27
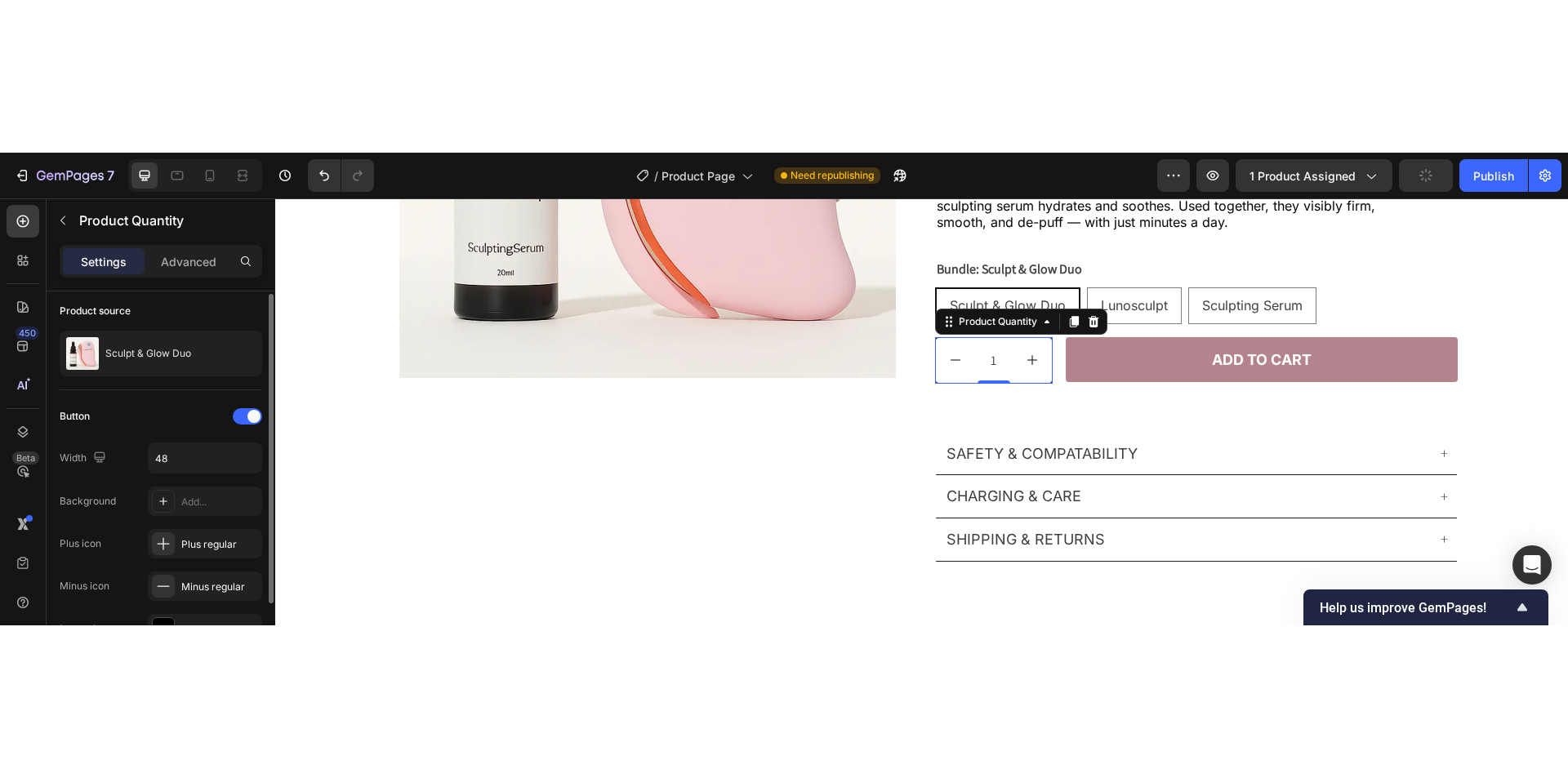
scroll to position [170, 0]
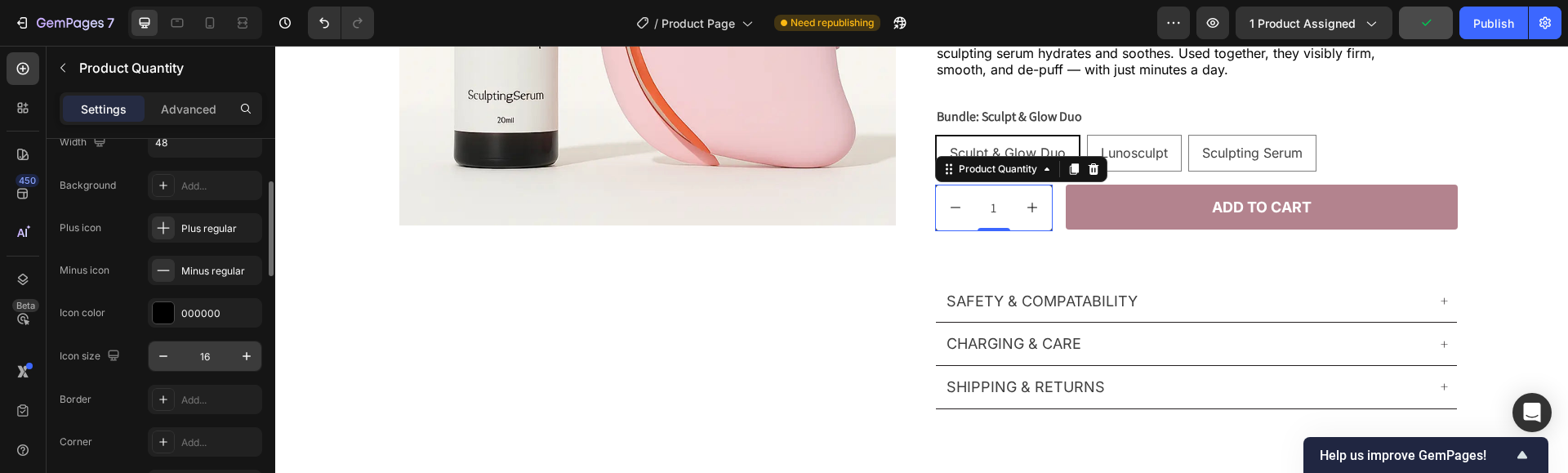
click at [218, 356] on input "16" at bounding box center [205, 356] width 54 height 29
type input "18"
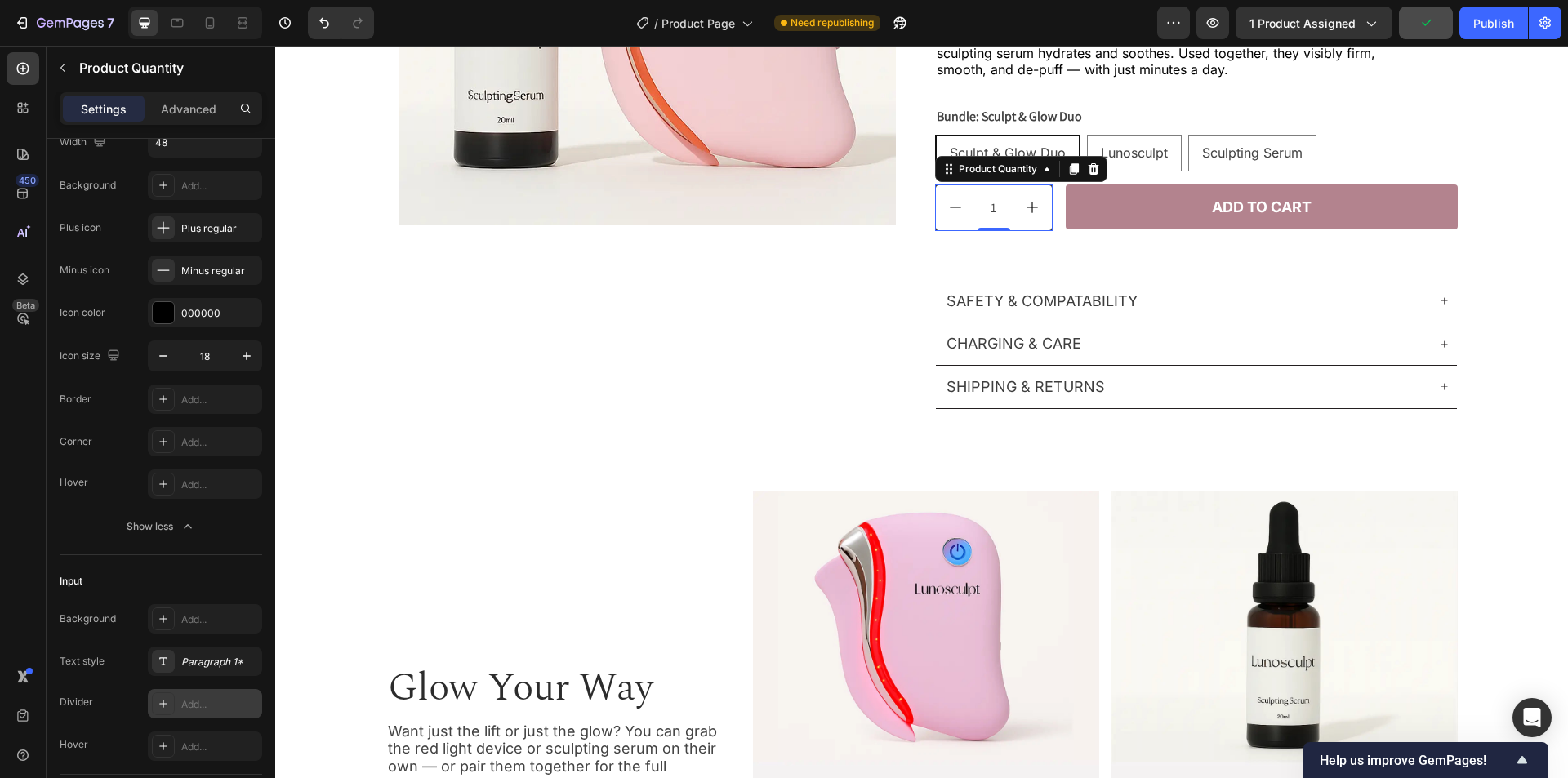
click at [16, 516] on div "450 Beta" at bounding box center [22, 356] width 33 height 608
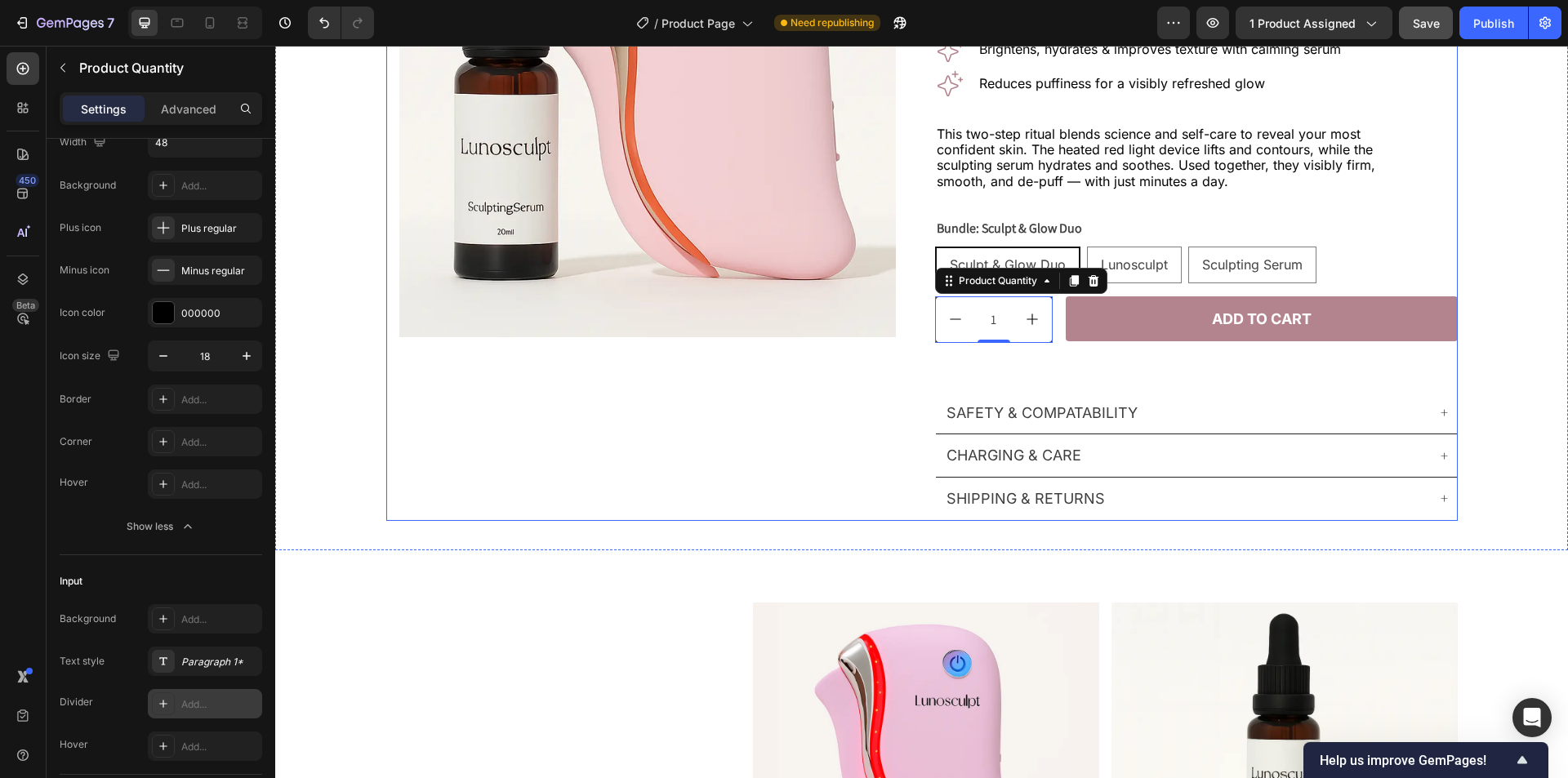
scroll to position [229, 0]
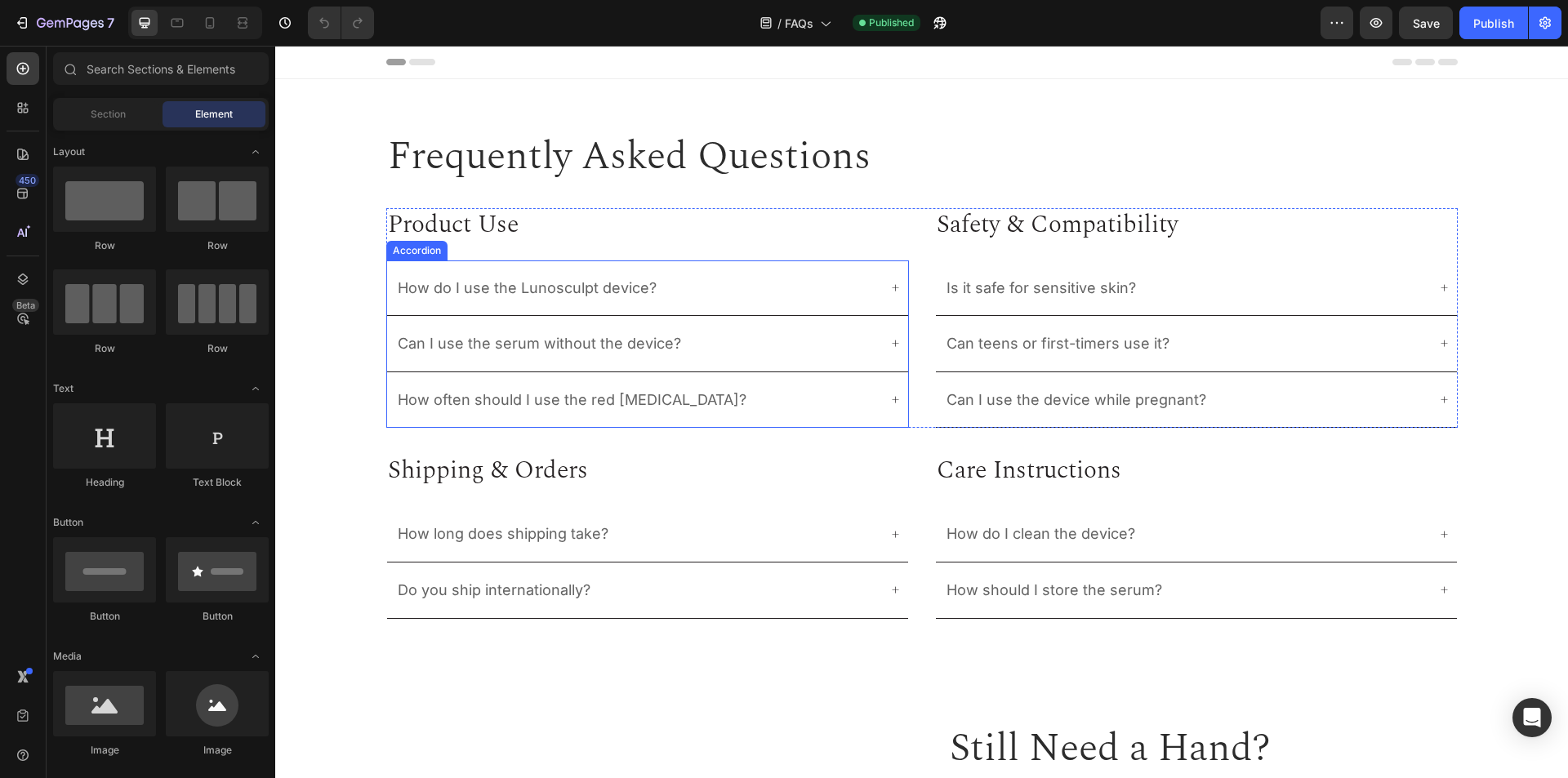
click at [414, 252] on div "Accordion" at bounding box center [417, 250] width 55 height 15
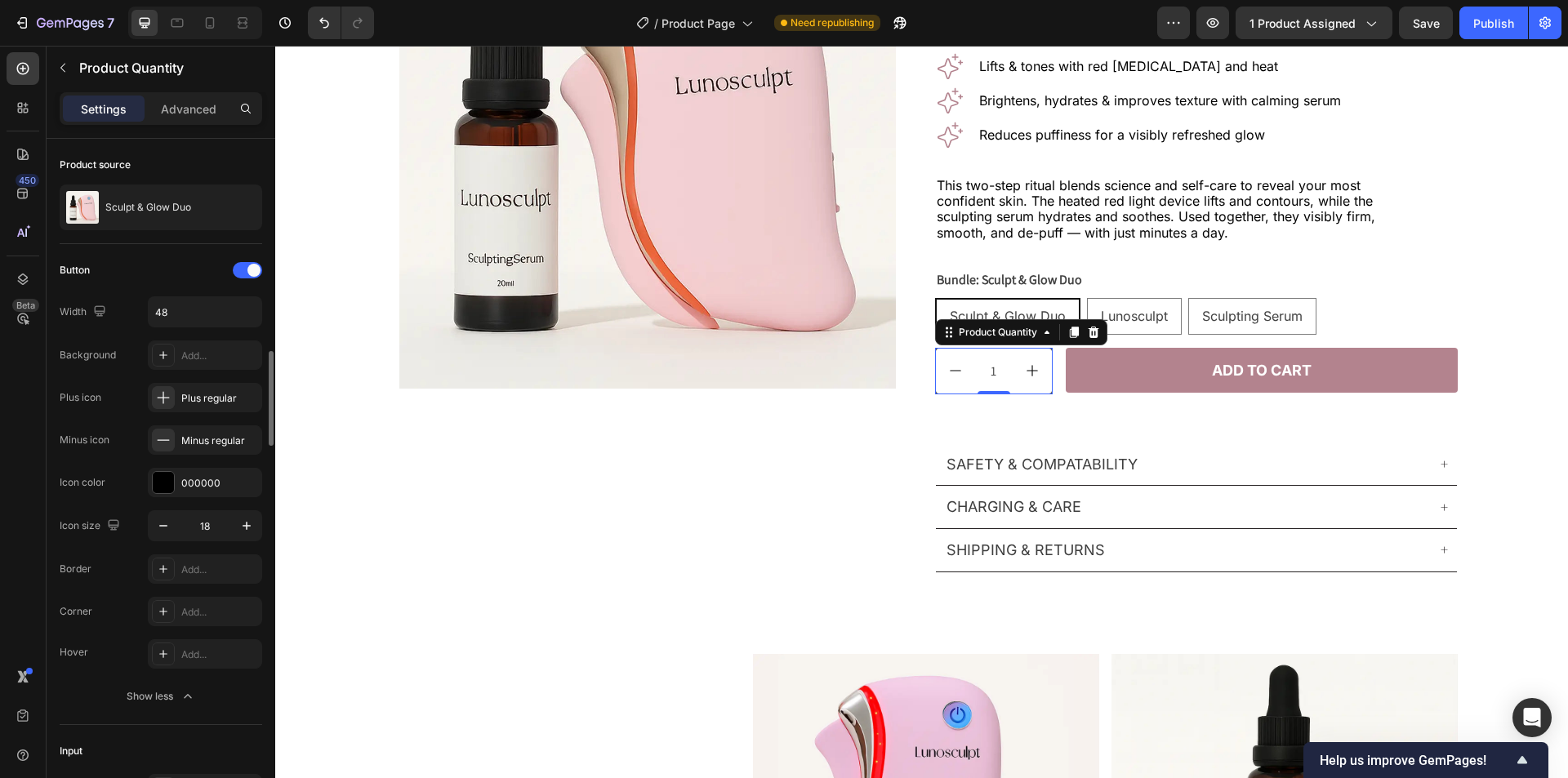
scroll to position [170, 0]
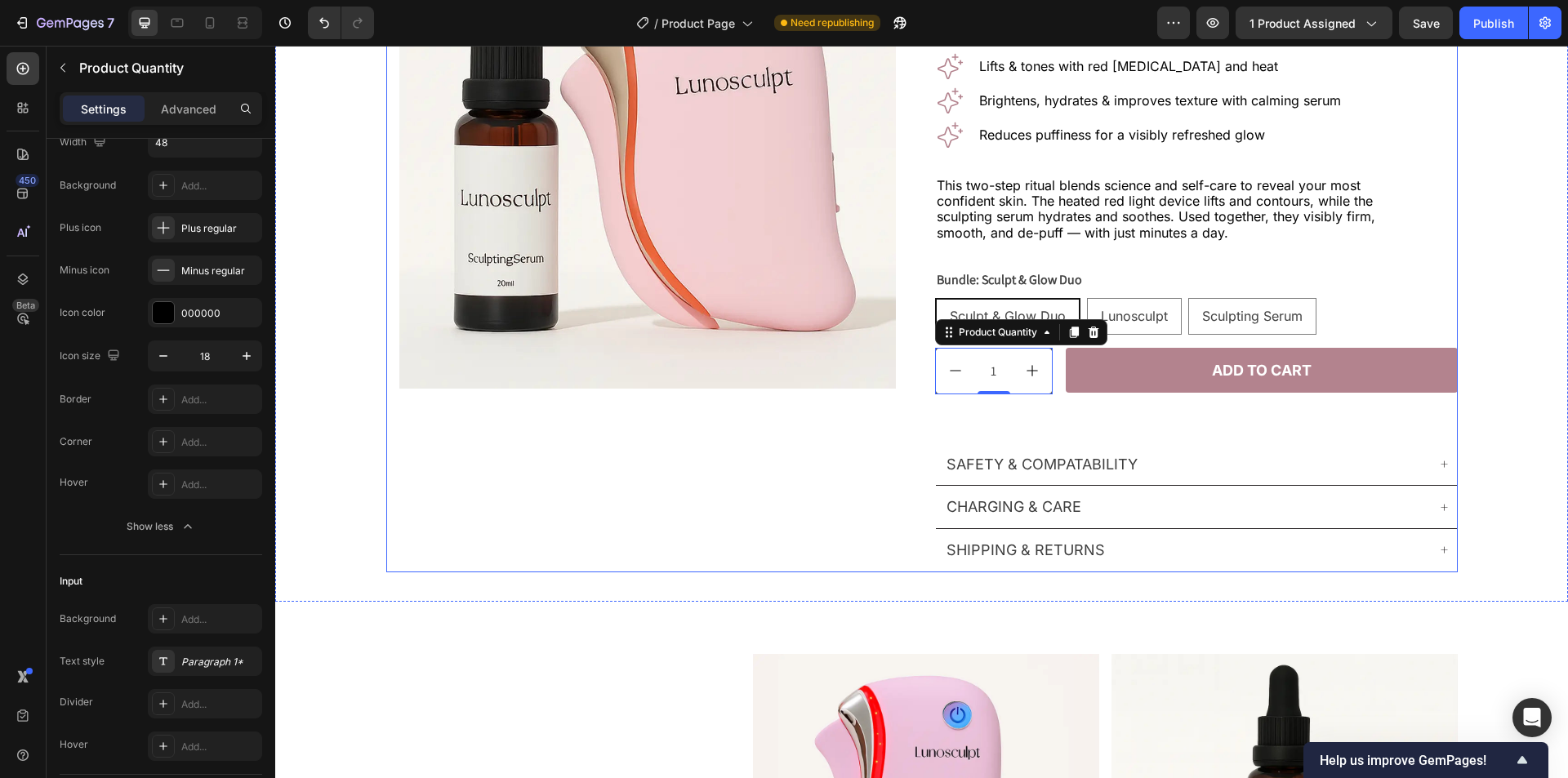
click at [715, 447] on div "Product Images Row" at bounding box center [647, 225] width 522 height 693
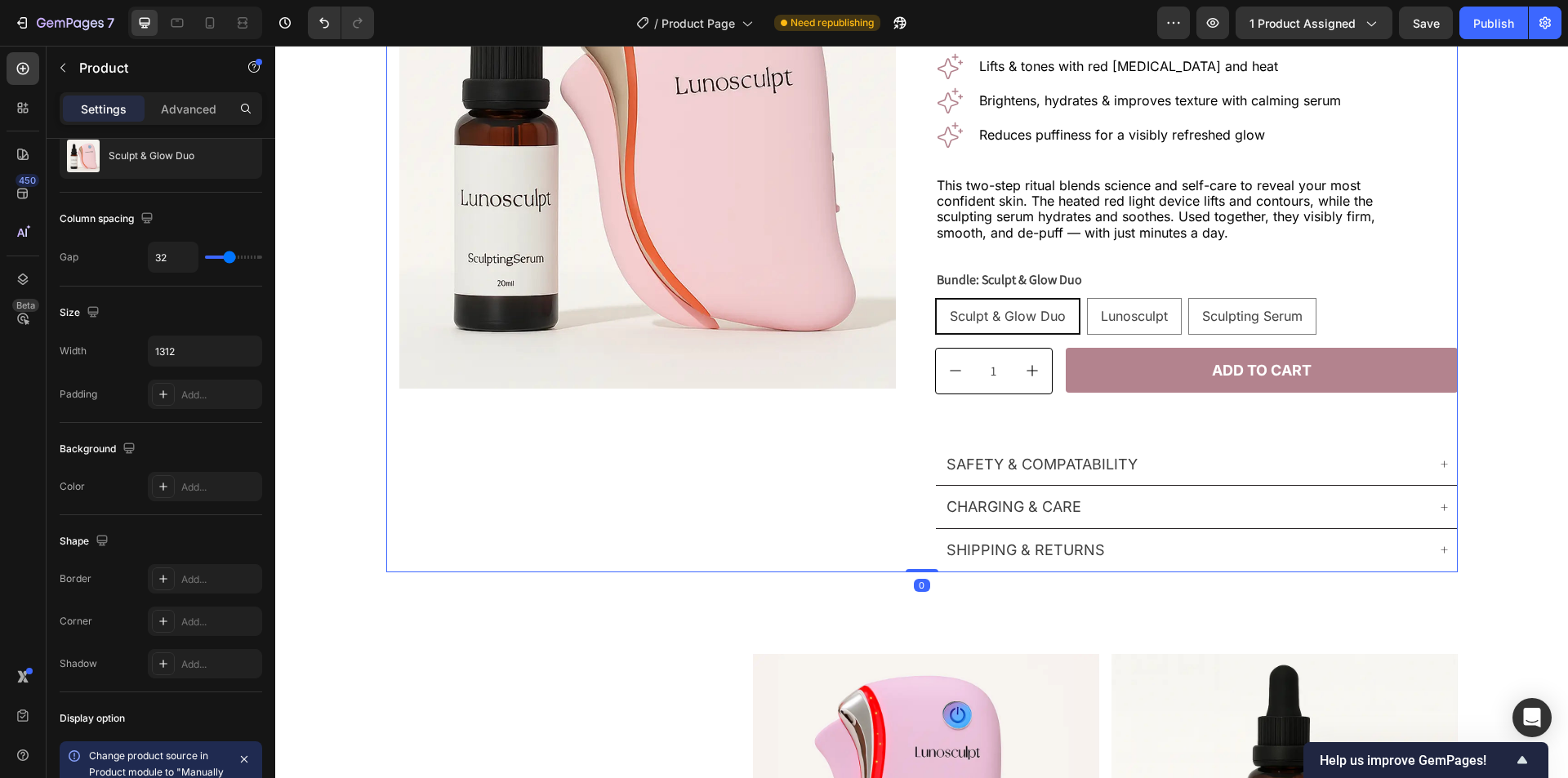
scroll to position [0, 0]
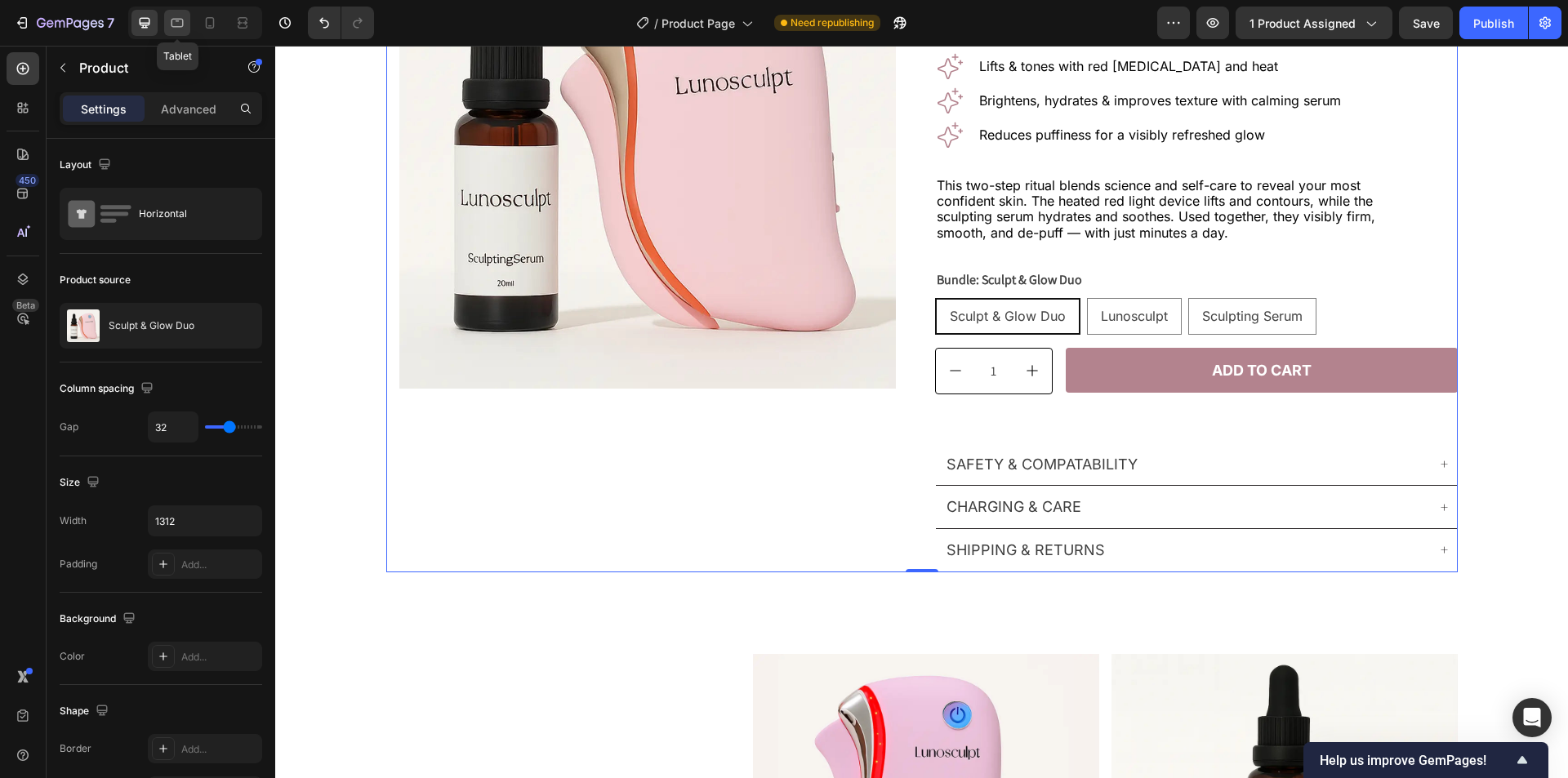
click at [174, 27] on icon at bounding box center [178, 23] width 12 height 9
type input "100%"
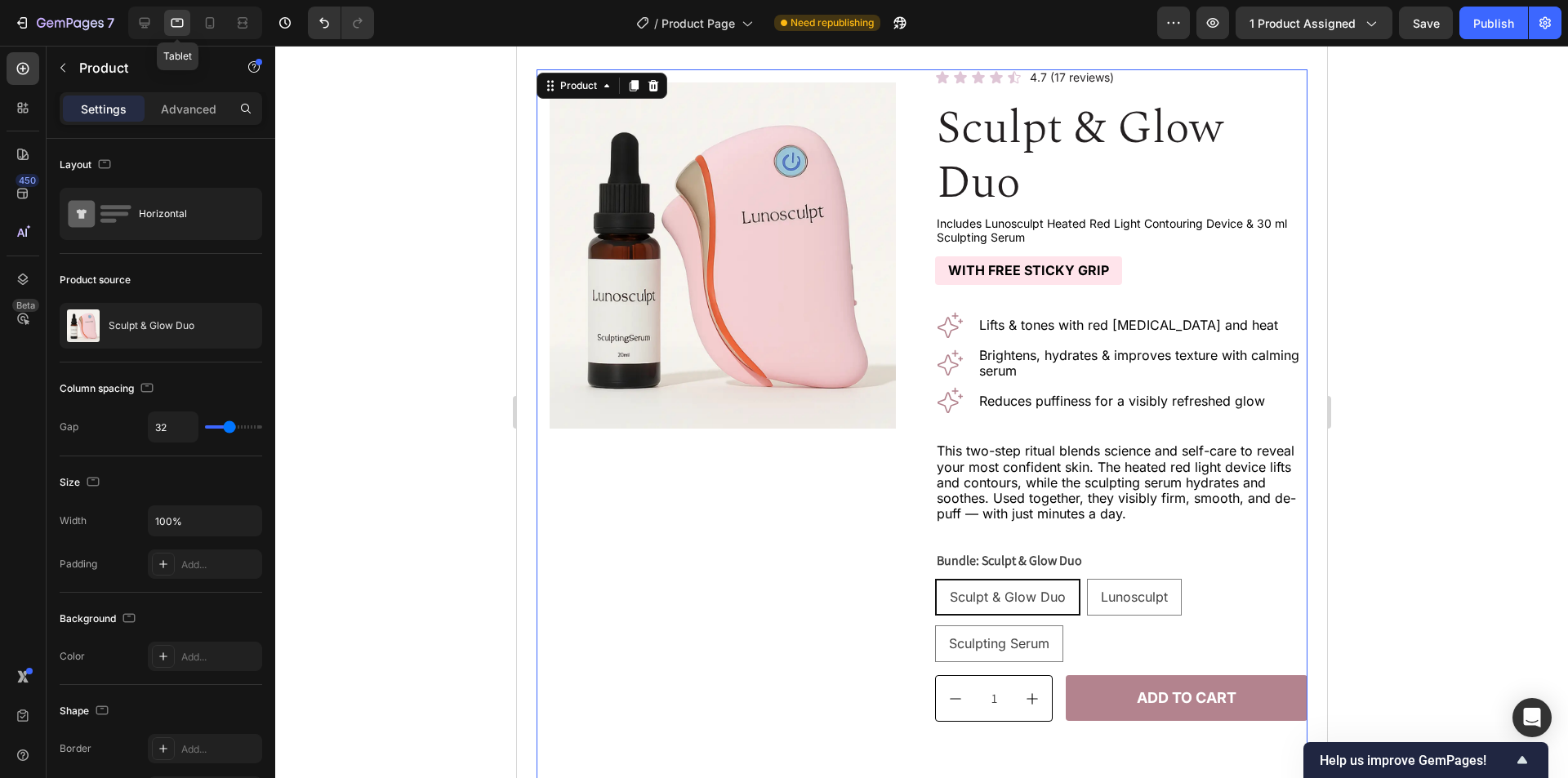
scroll to position [5, 0]
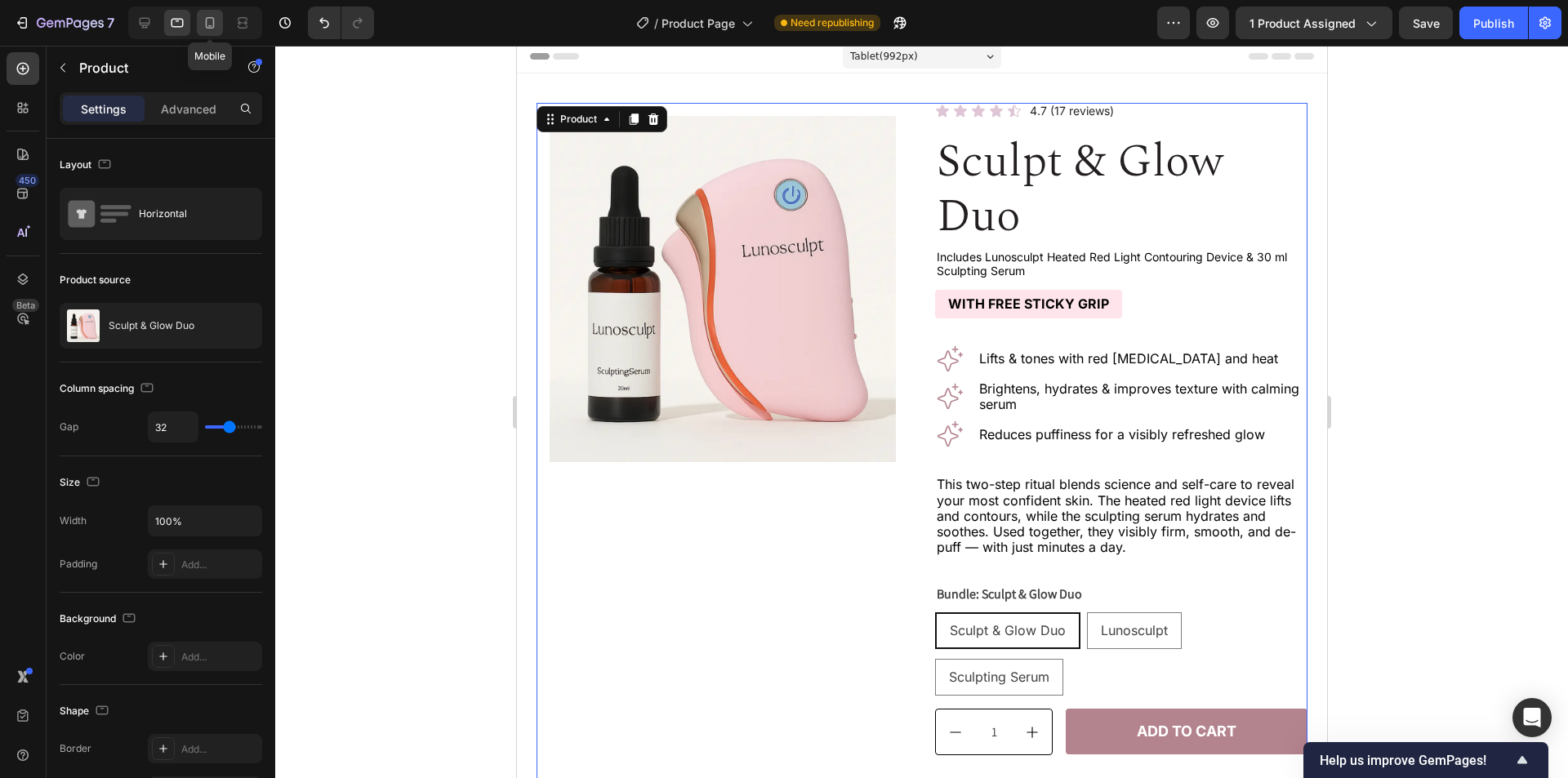
click at [207, 26] on icon at bounding box center [210, 23] width 16 height 16
type input "16"
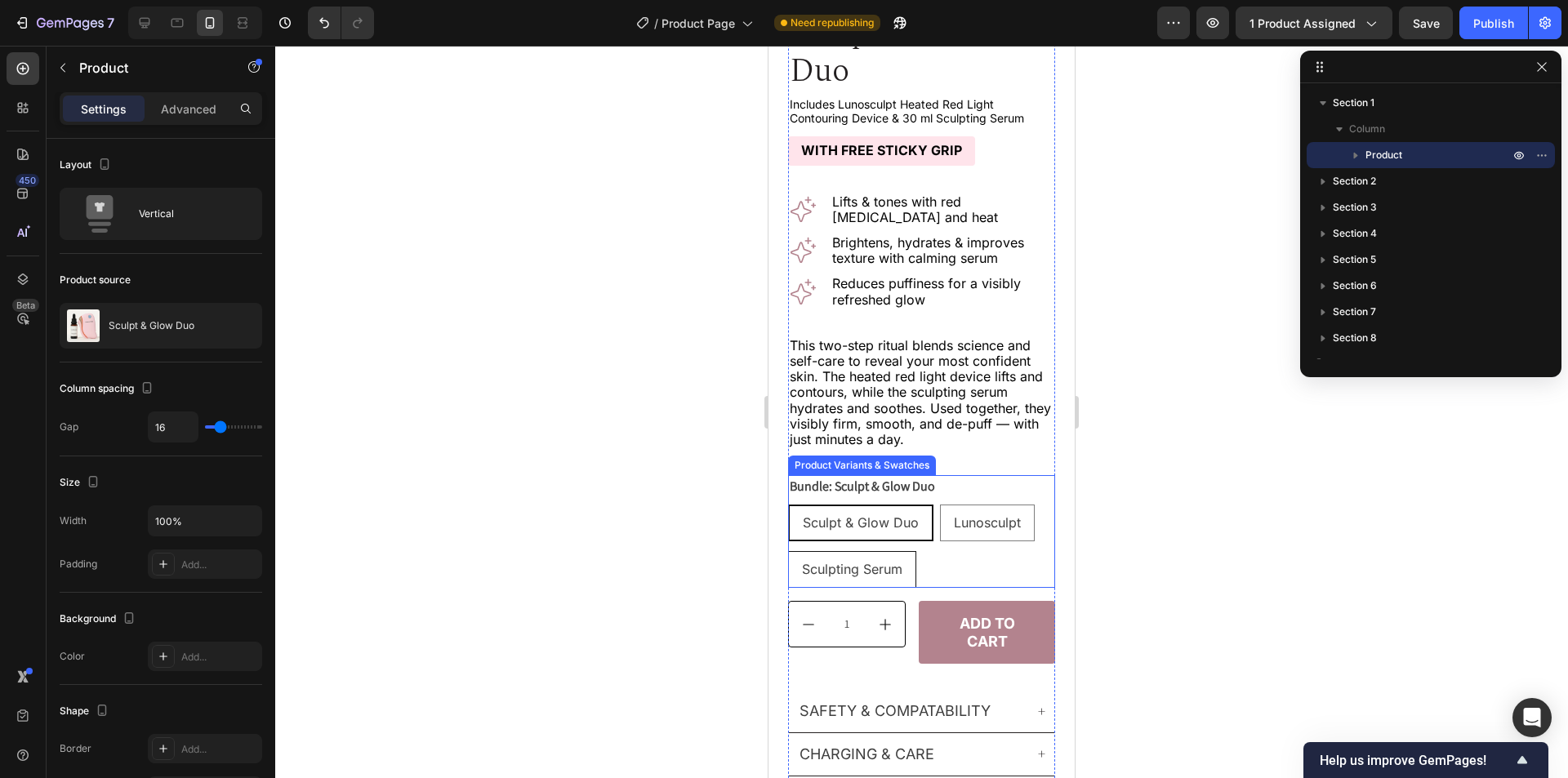
scroll to position [496, 0]
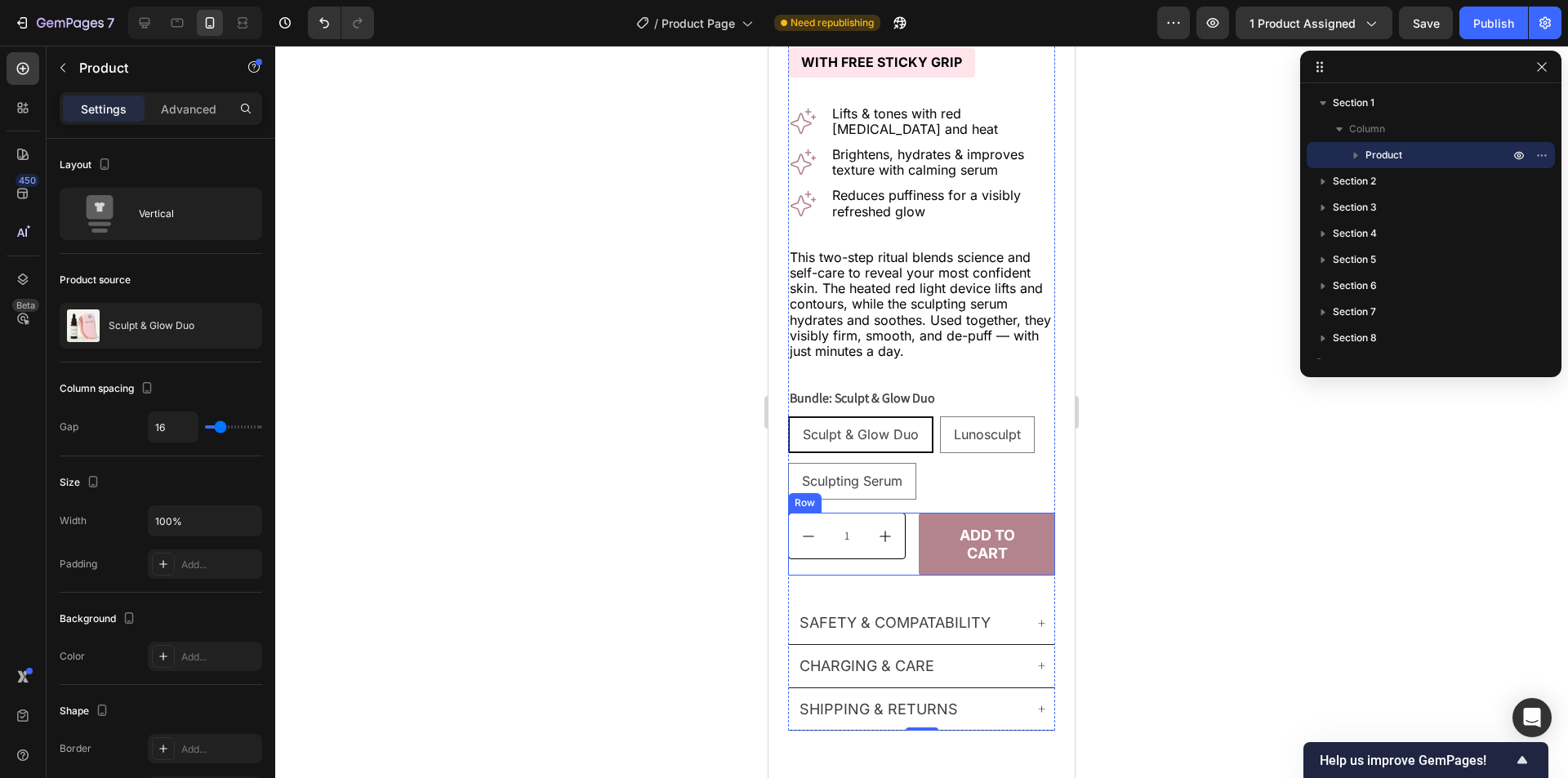
click at [914, 553] on div "1 Product Quantity Add to cart Add to Cart Row" at bounding box center [922, 543] width 267 height 63
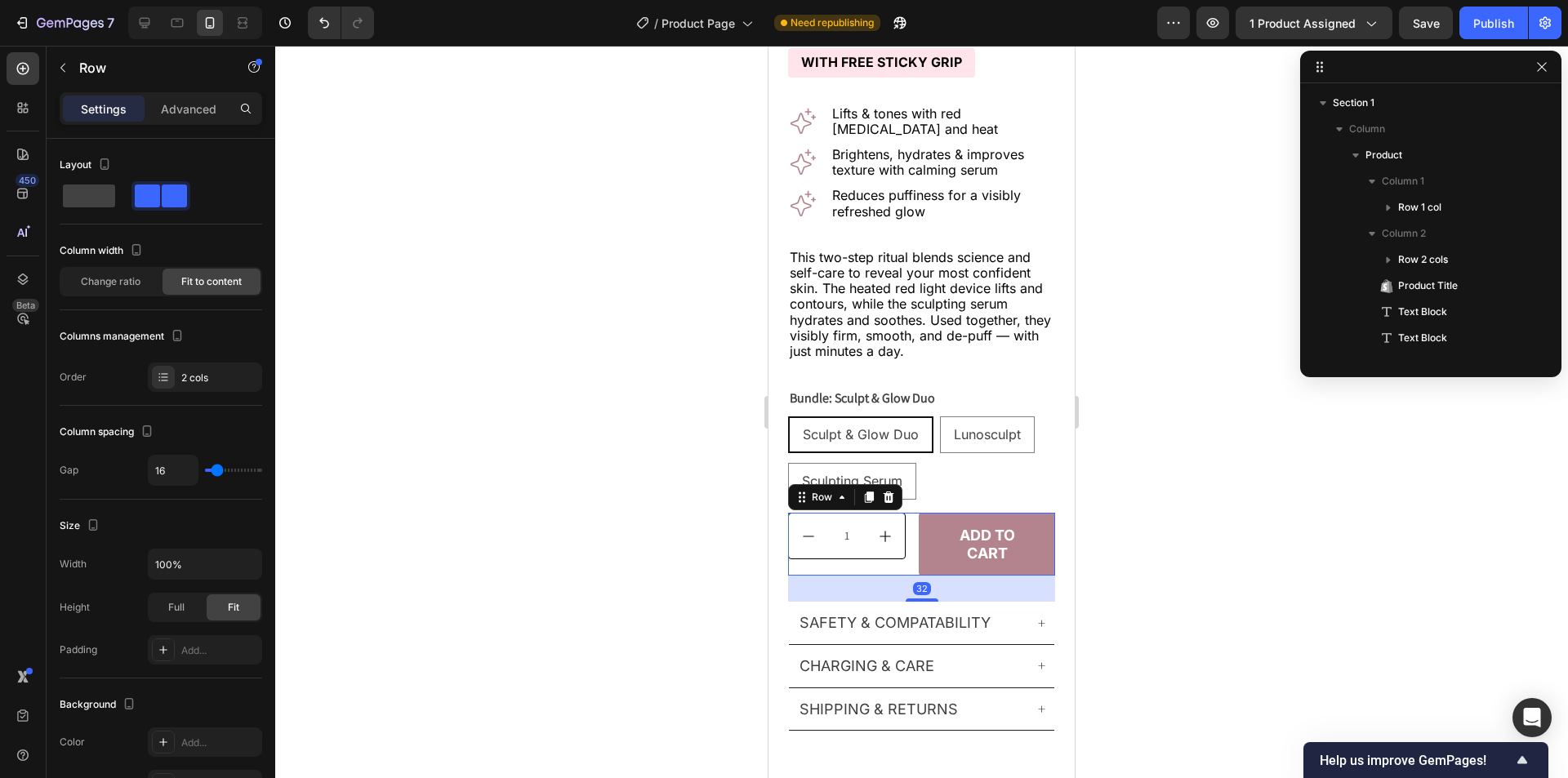
scroll to position [231, 0]
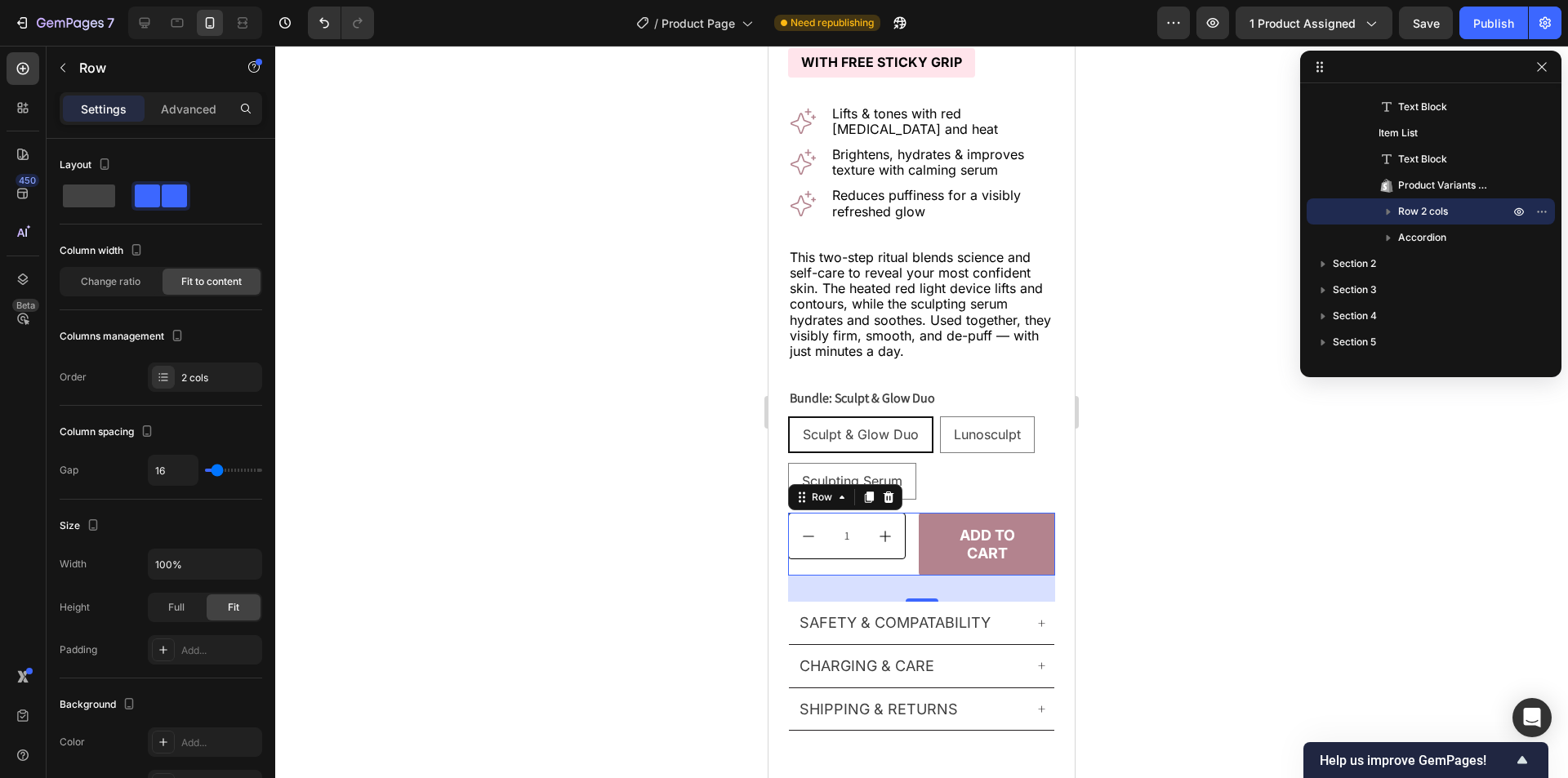
click at [914, 553] on div "1 Product Quantity Add to cart Add to Cart Row 32" at bounding box center [922, 543] width 267 height 63
click at [147, 19] on icon at bounding box center [144, 23] width 16 height 16
type input "1312"
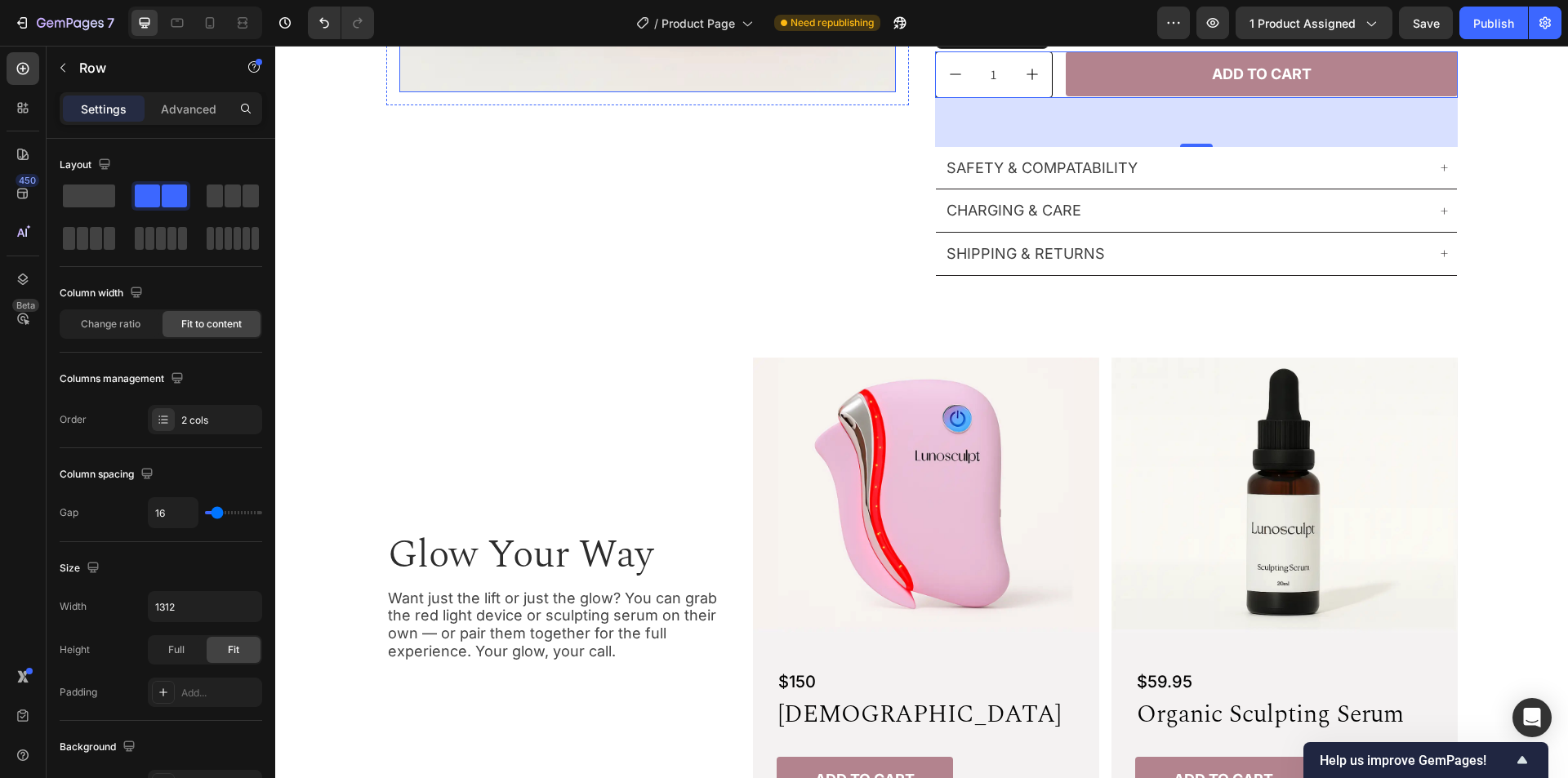
scroll to position [474, 0]
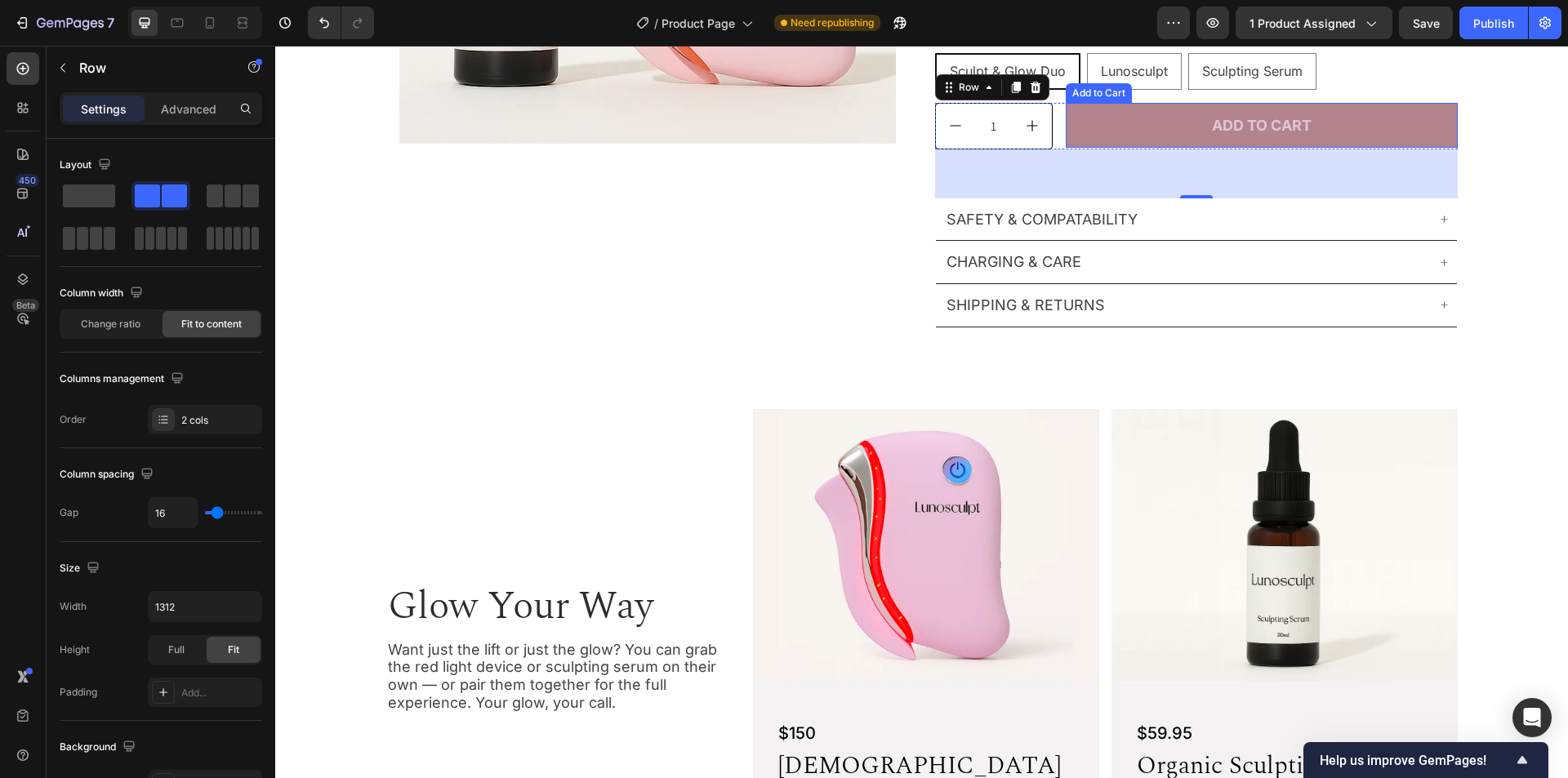
click at [1083, 120] on button "Add to cart" at bounding box center [1262, 126] width 392 height 46
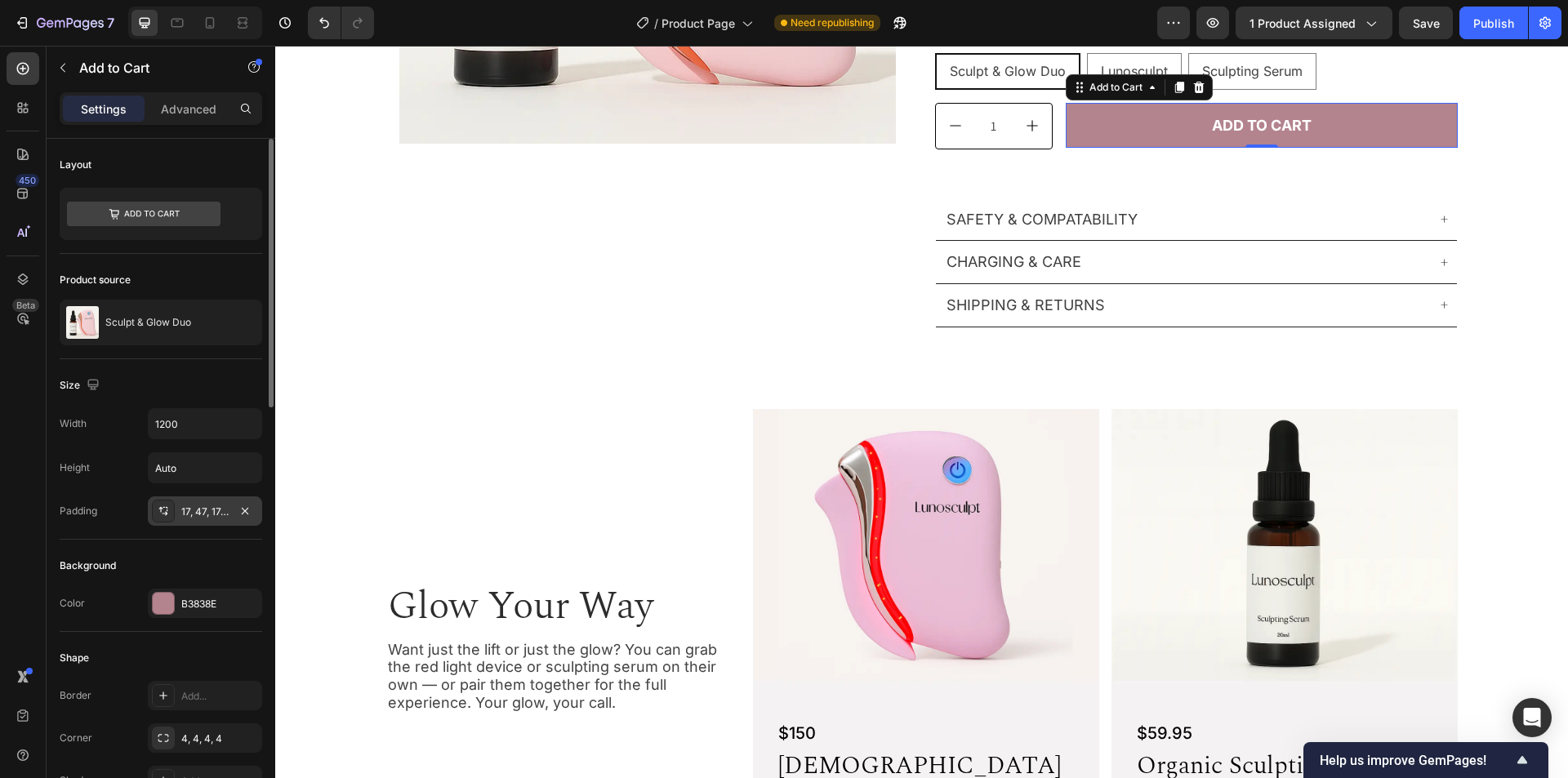
click at [201, 517] on div "17, 47, 17, 47" at bounding box center [205, 512] width 48 height 15
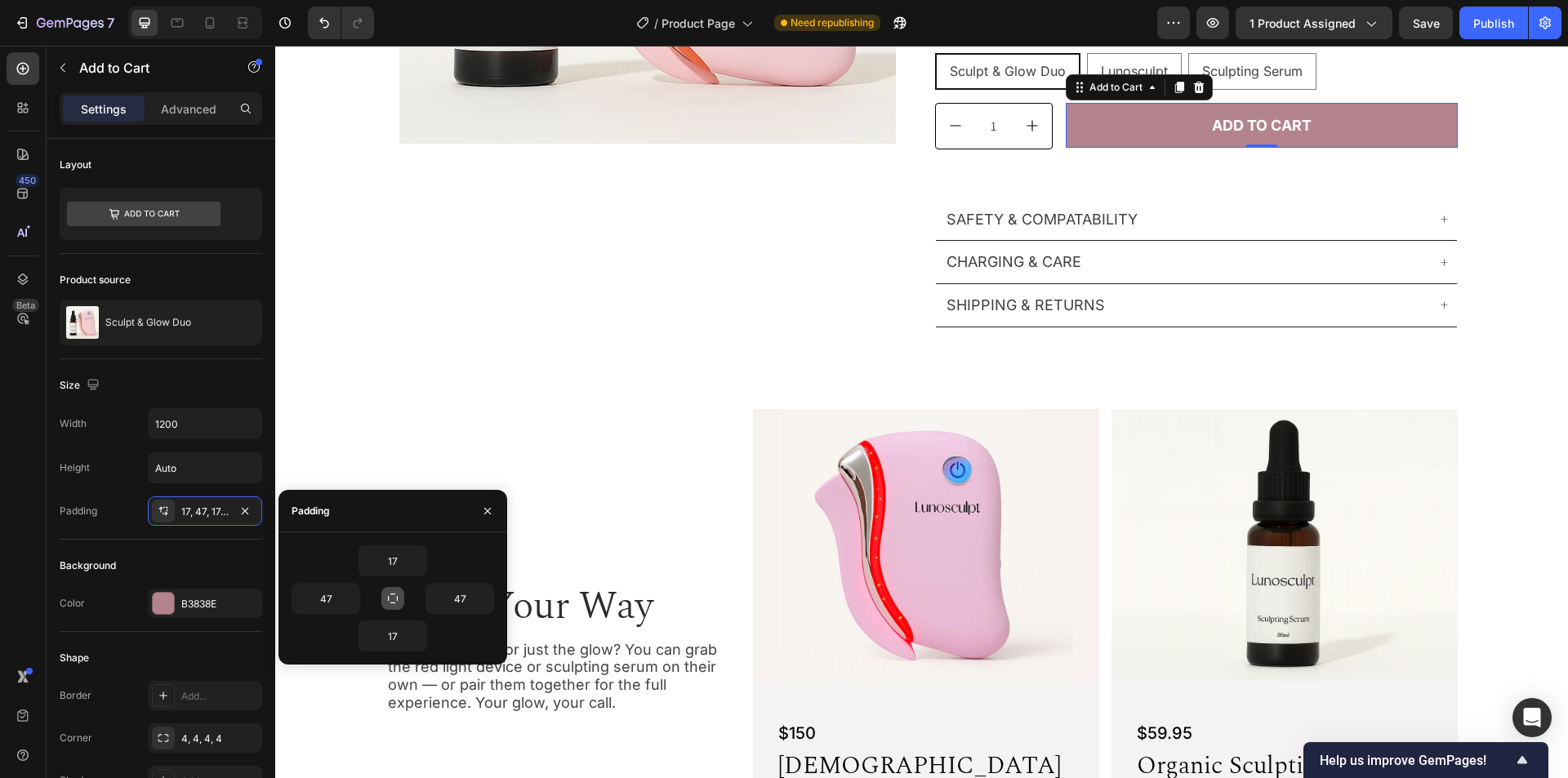
click at [392, 603] on icon "button" at bounding box center [392, 598] width 10 height 10
type input "17"
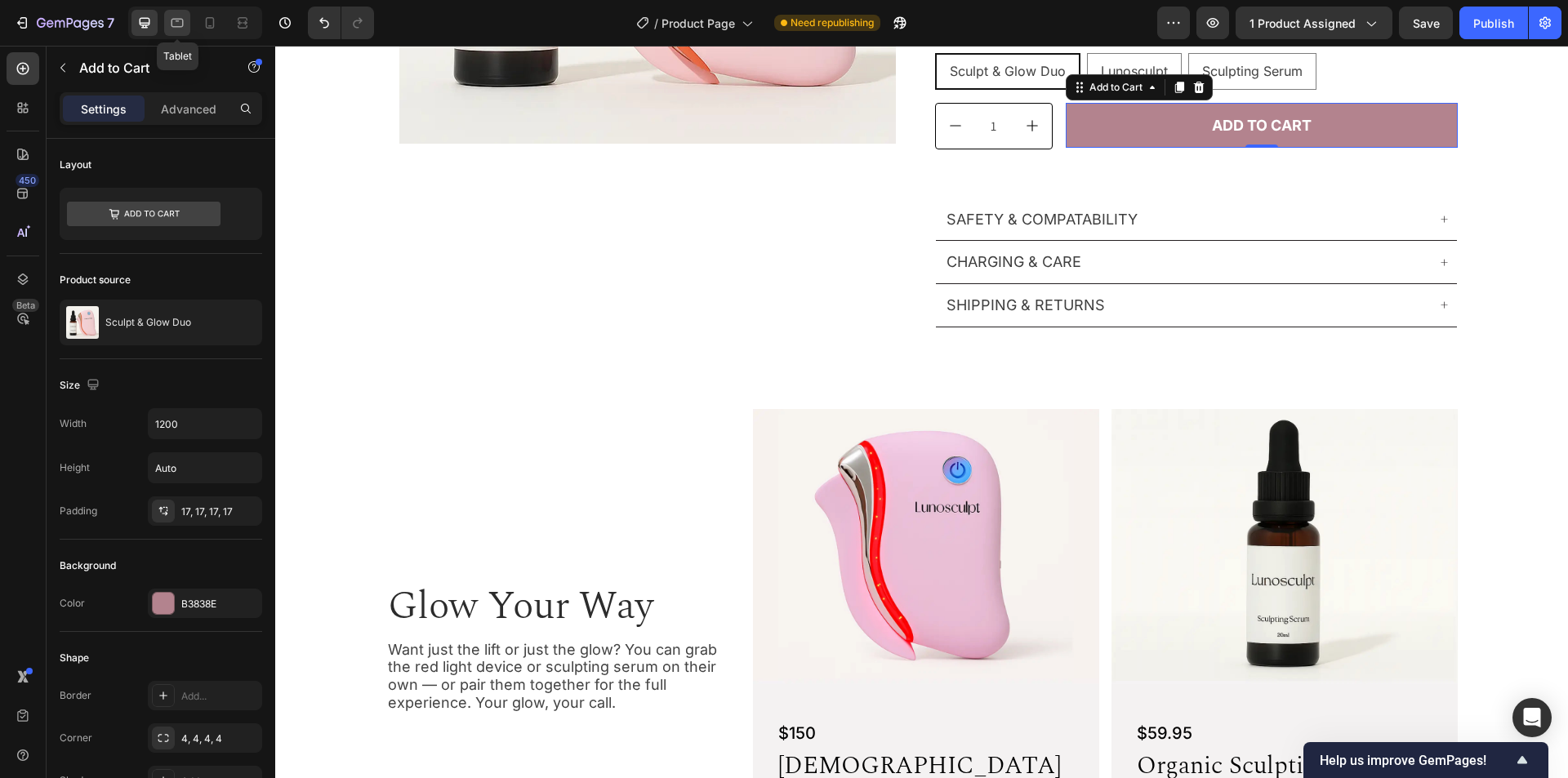
click at [177, 26] on icon at bounding box center [177, 23] width 16 height 16
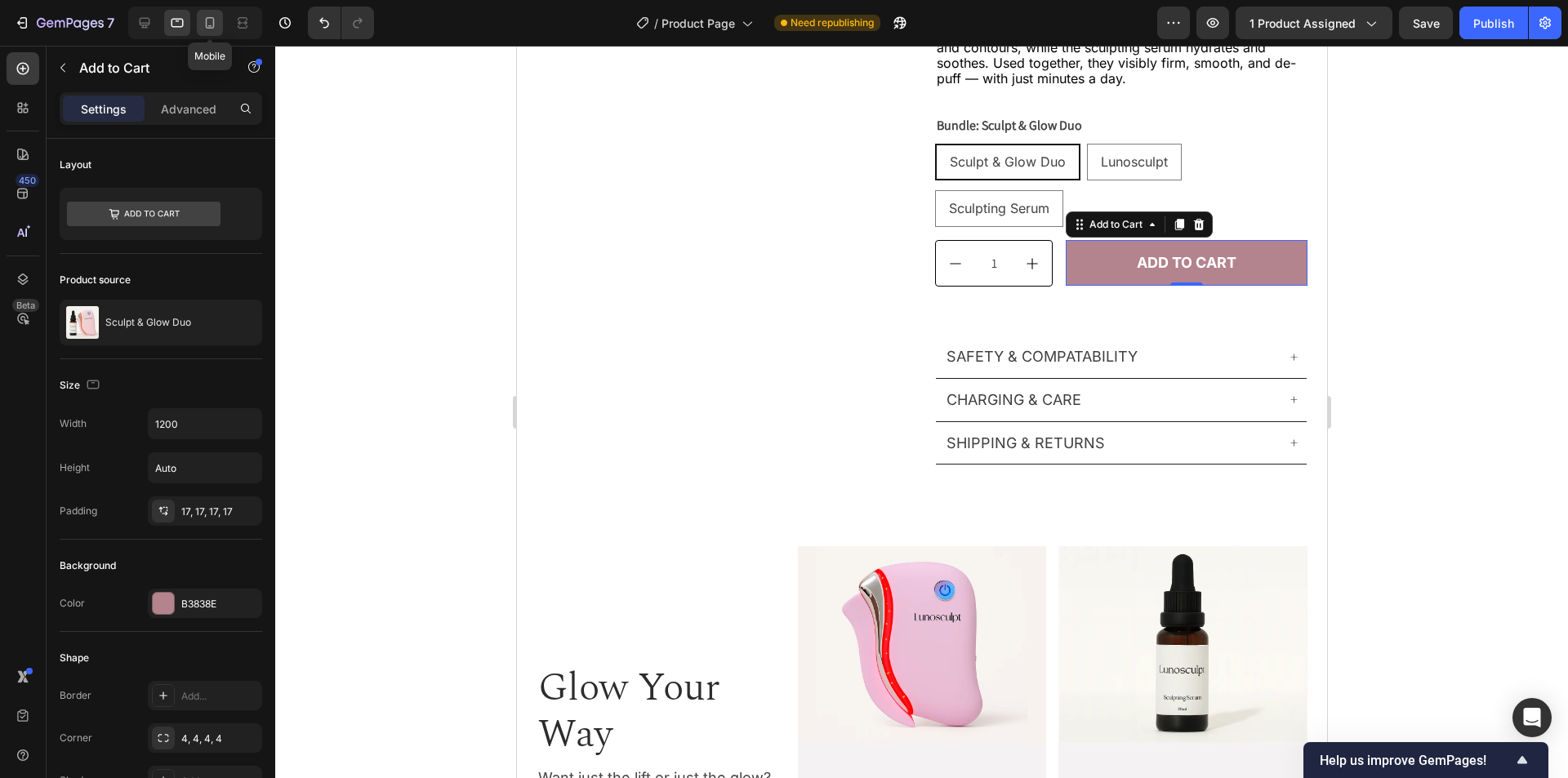
scroll to position [612, 0]
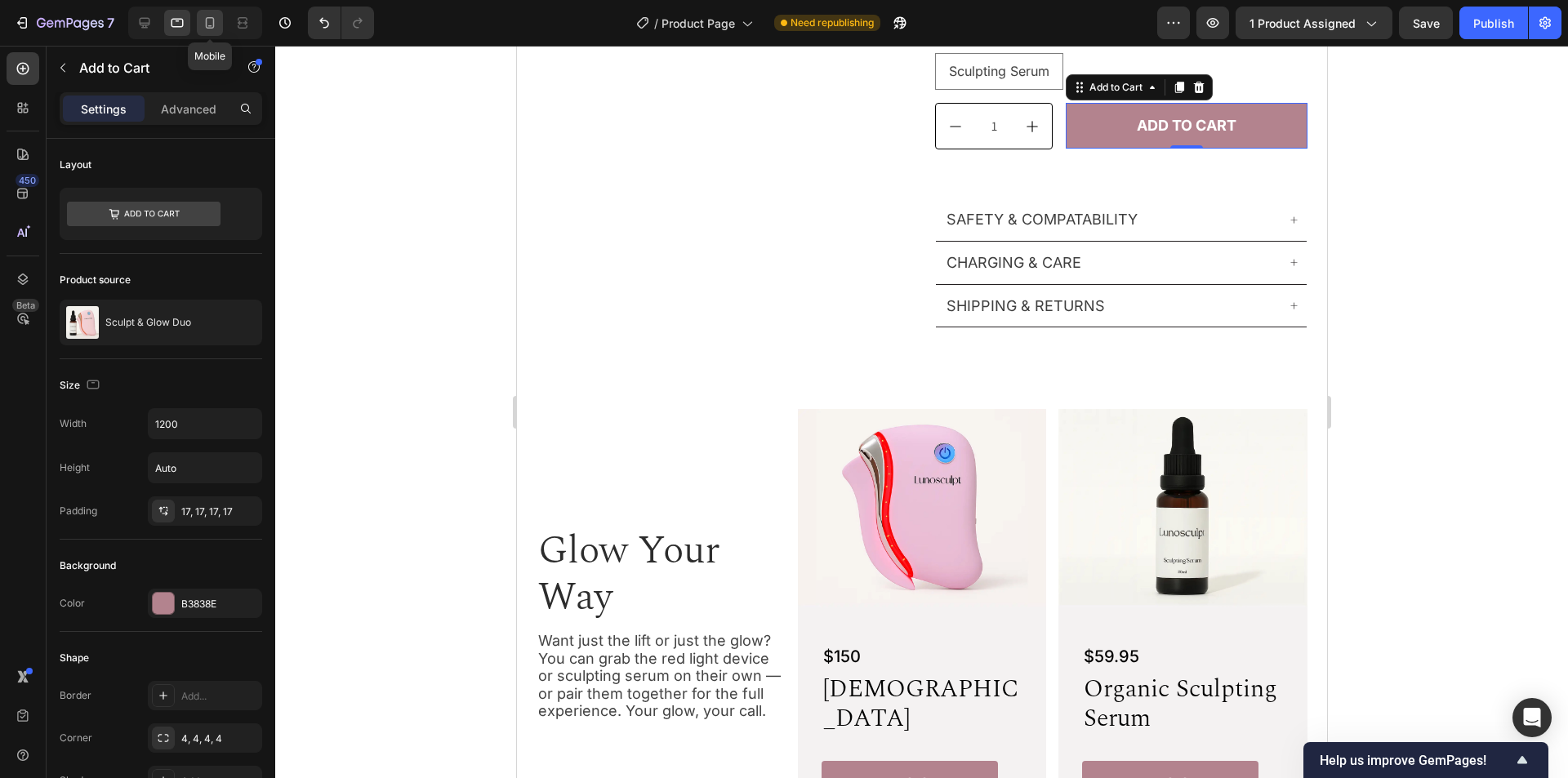
click at [202, 23] on icon at bounding box center [210, 23] width 16 height 16
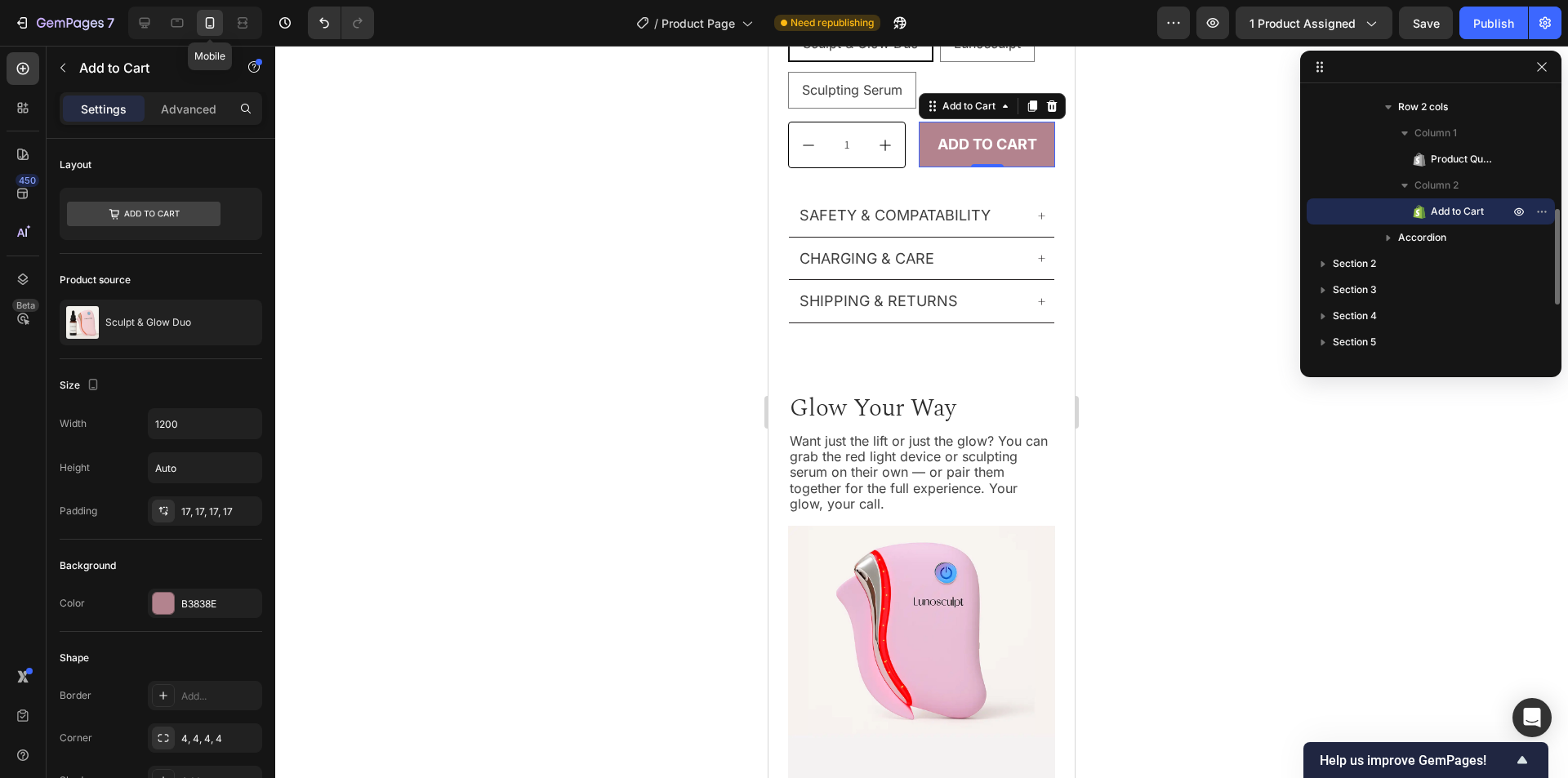
scroll to position [893, 0]
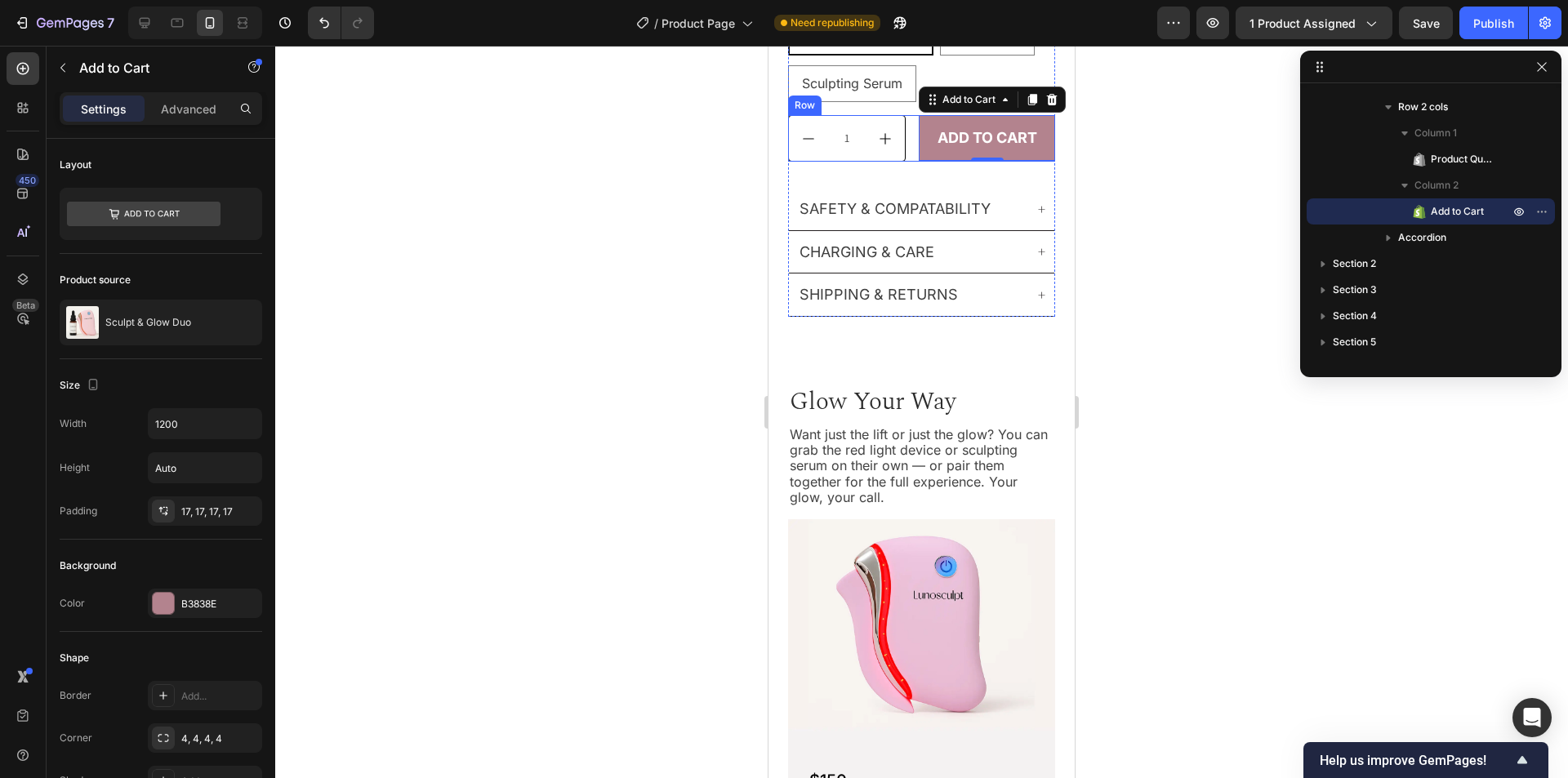
click at [915, 134] on div "1 Product Quantity Add to cart Add to Cart 0 Row" at bounding box center [922, 138] width 267 height 47
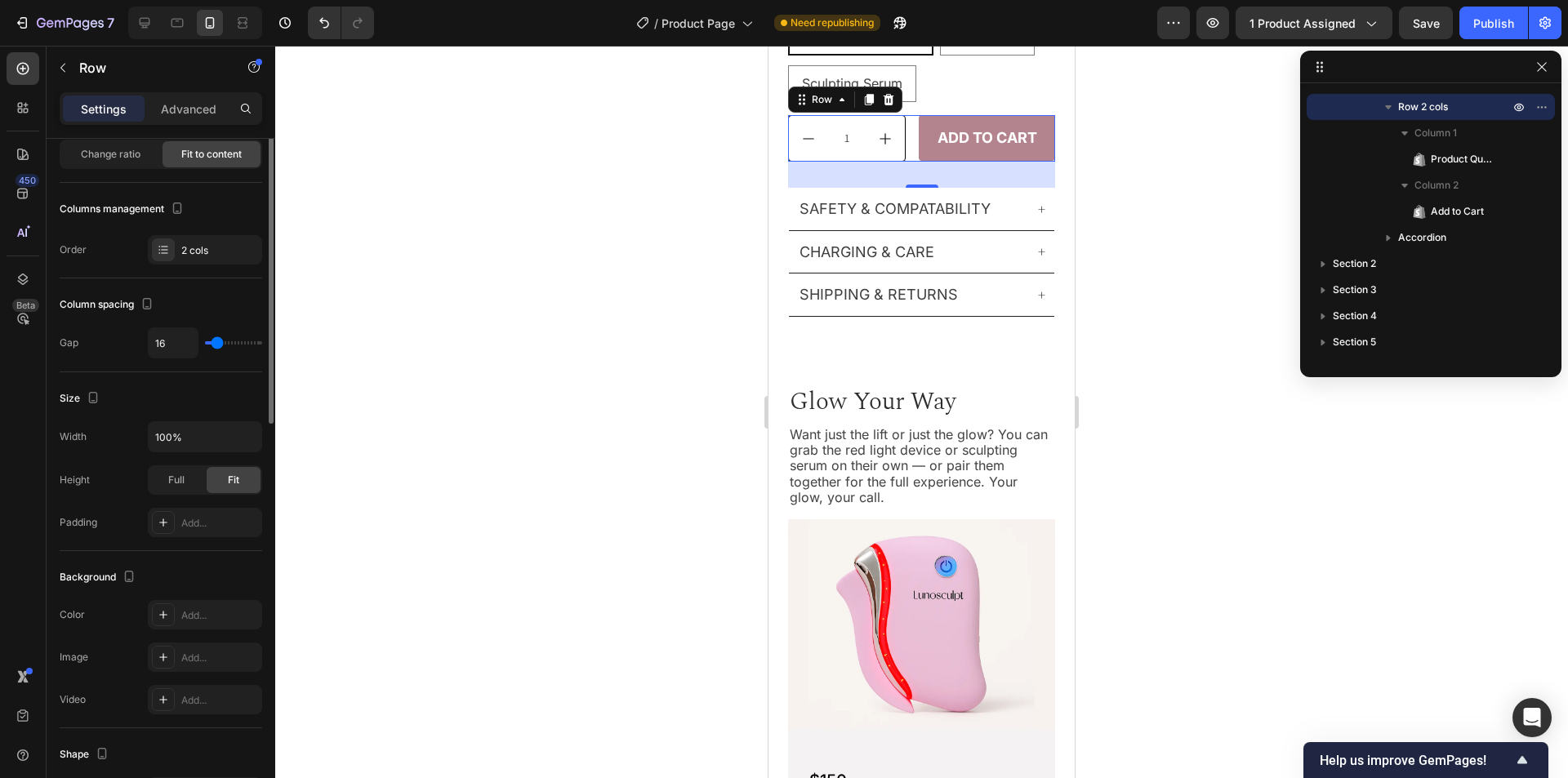
scroll to position [0, 0]
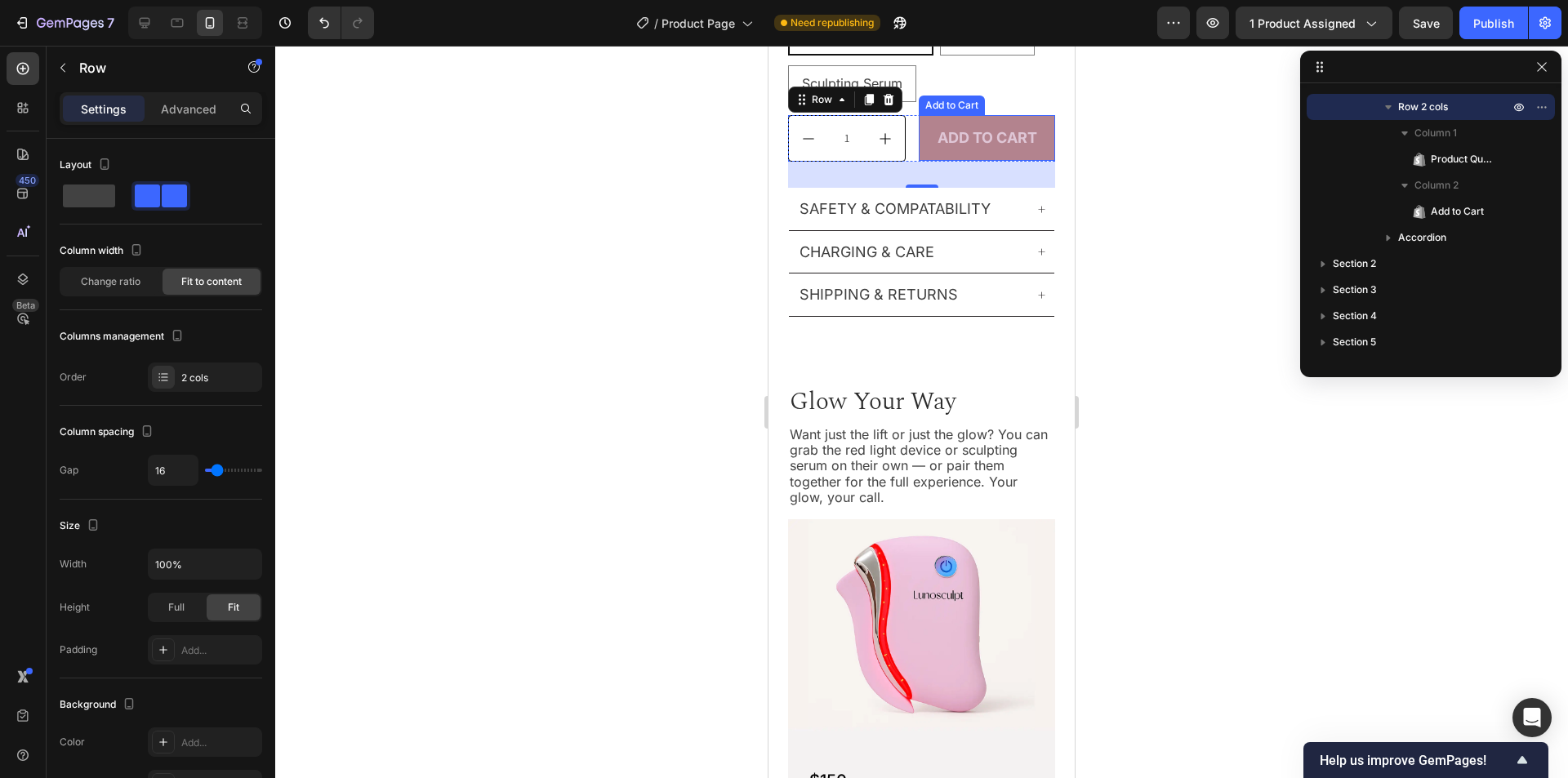
click at [932, 115] on button "Add to cart" at bounding box center [987, 138] width 136 height 46
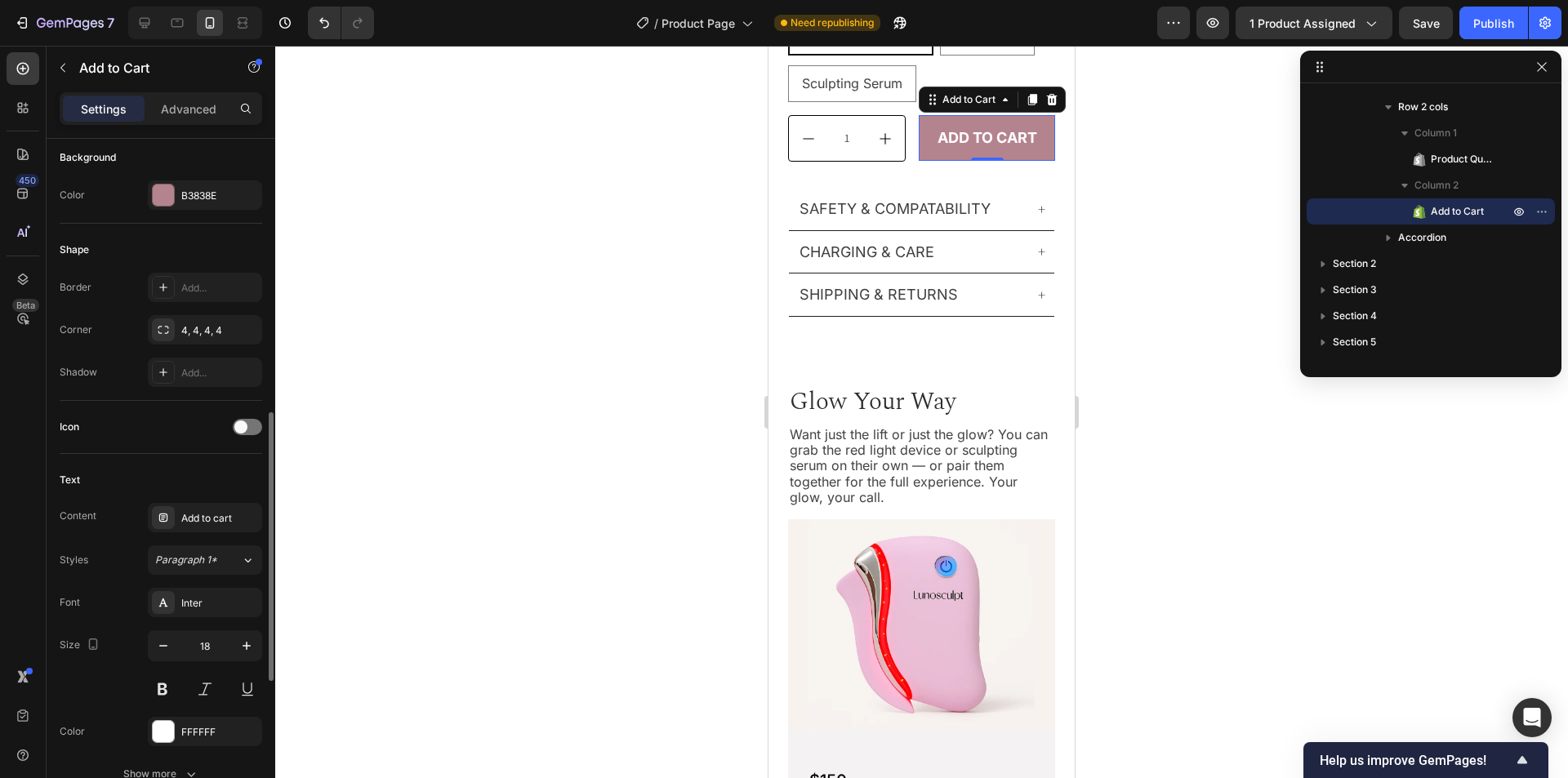
scroll to position [490, 0]
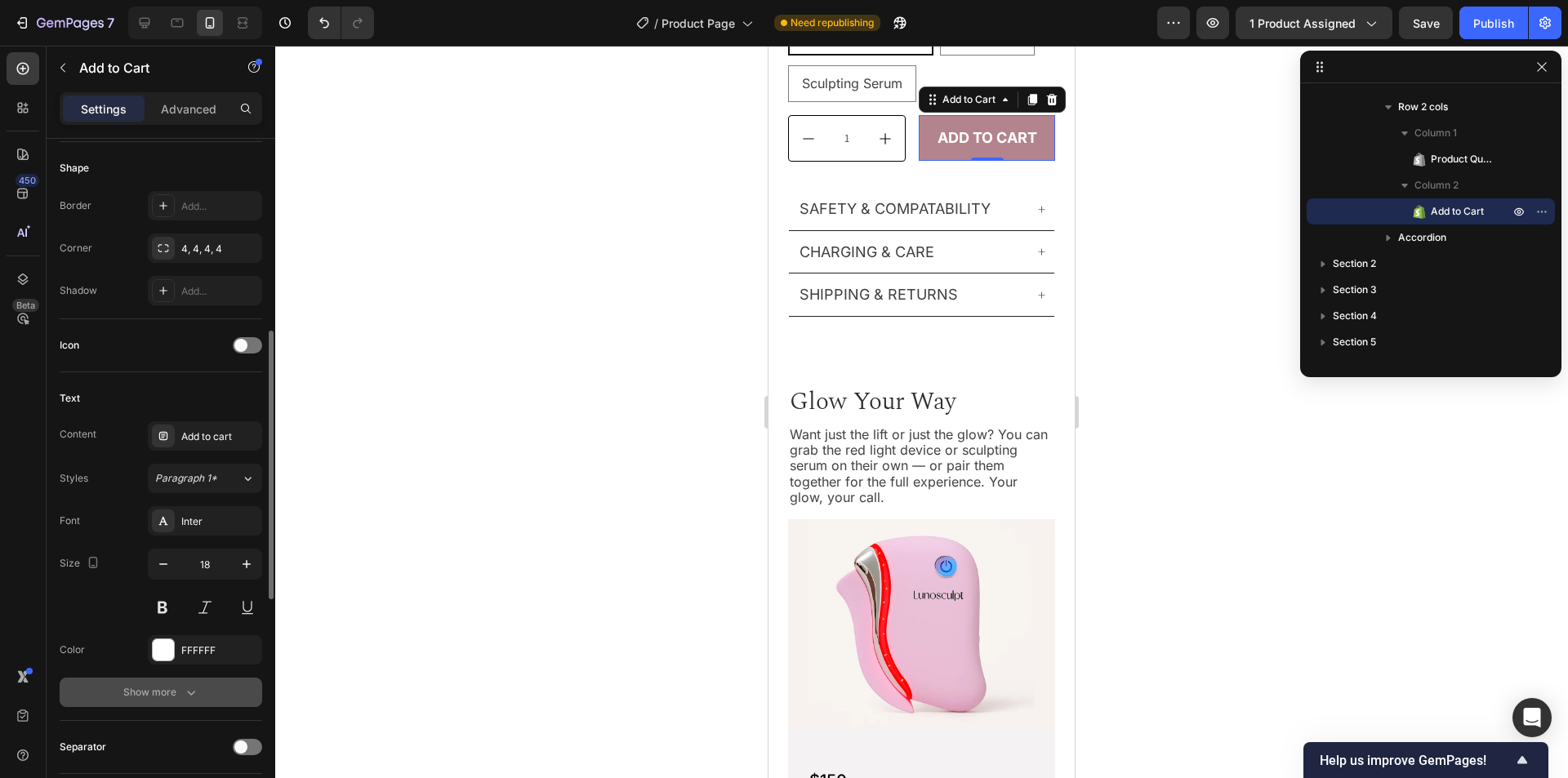
click at [127, 697] on div "Show more" at bounding box center [161, 692] width 76 height 16
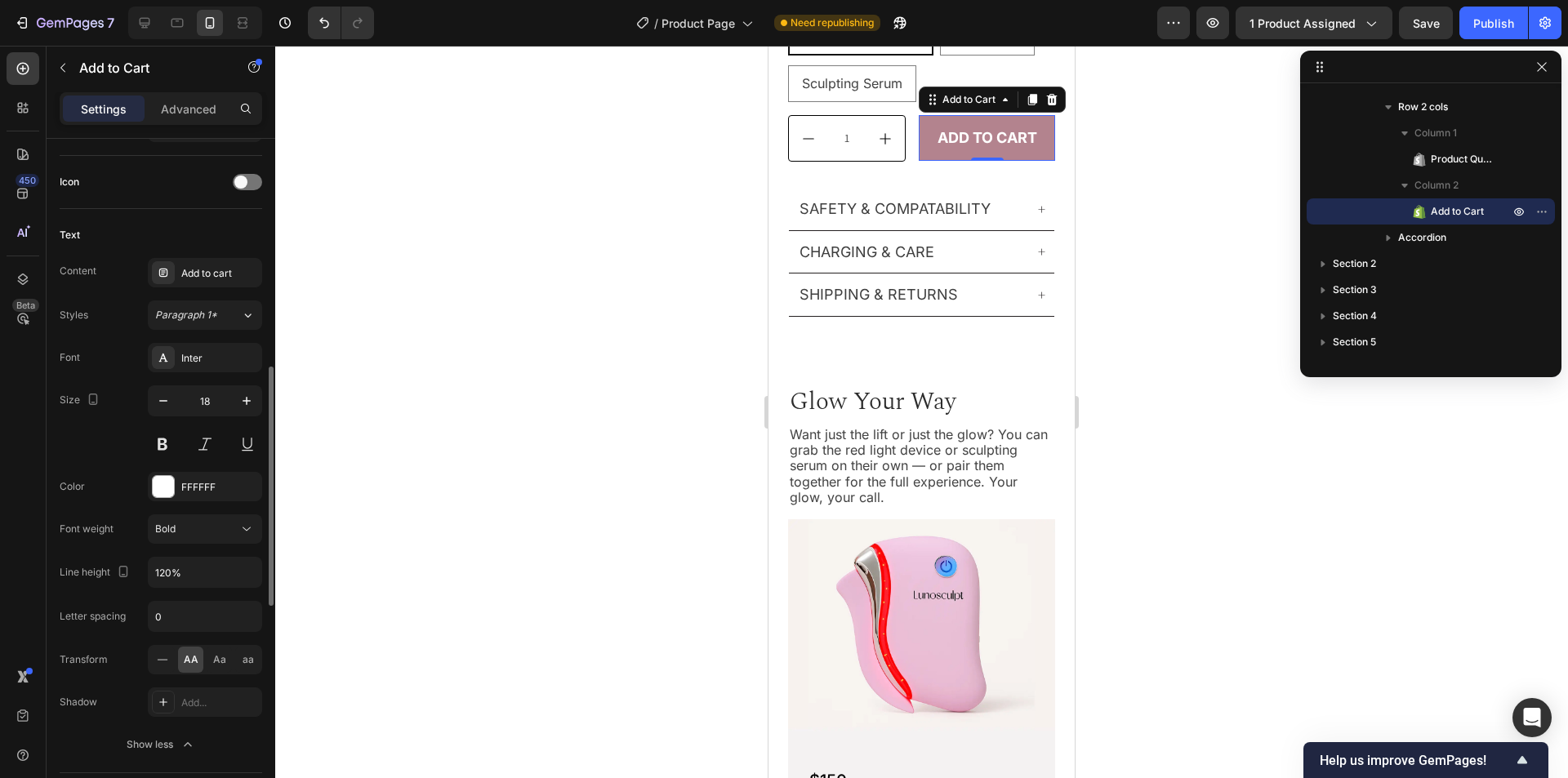
scroll to position [245, 0]
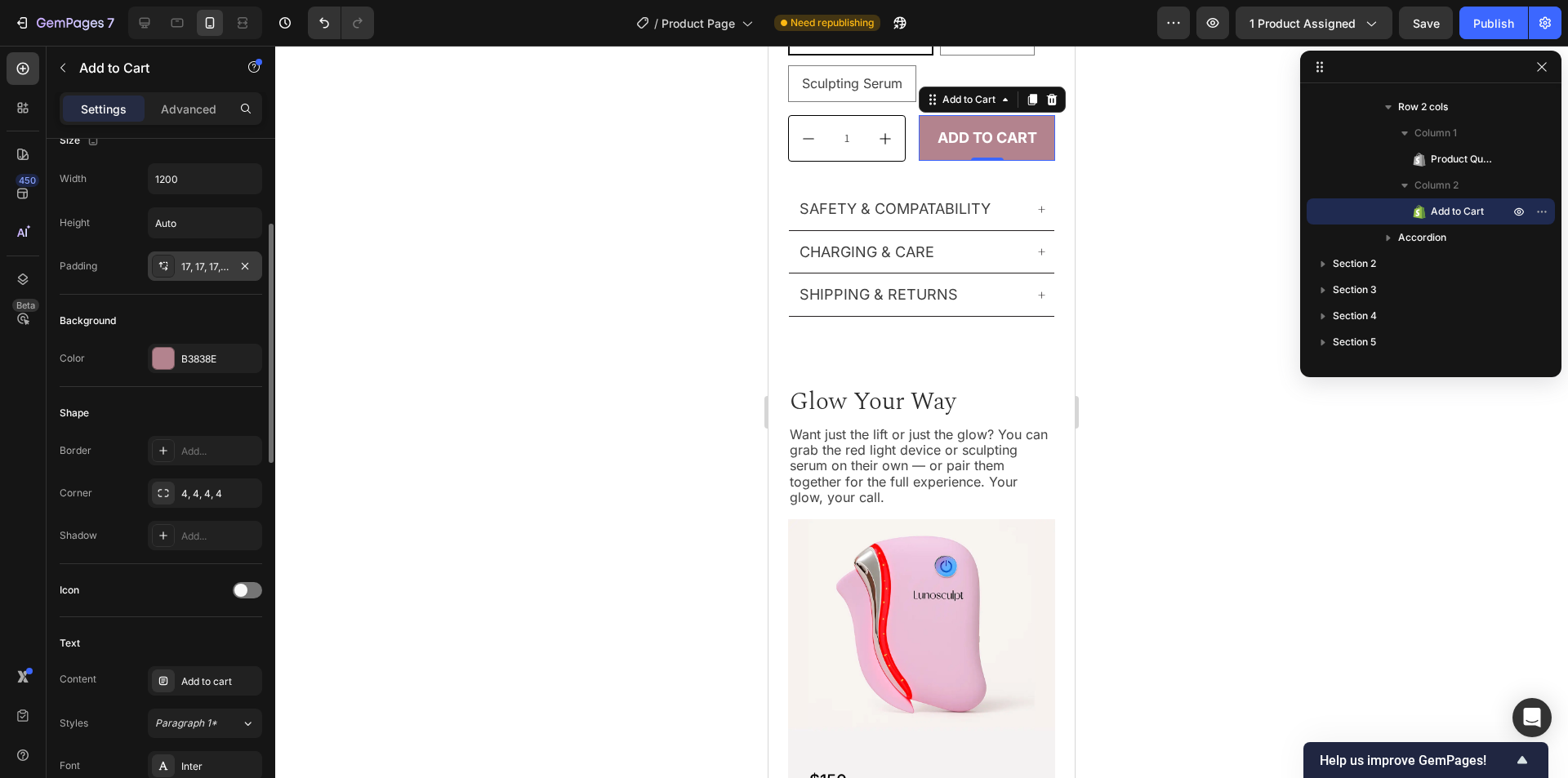
click at [212, 280] on div "17, 17, 17, 17" at bounding box center [205, 266] width 114 height 29
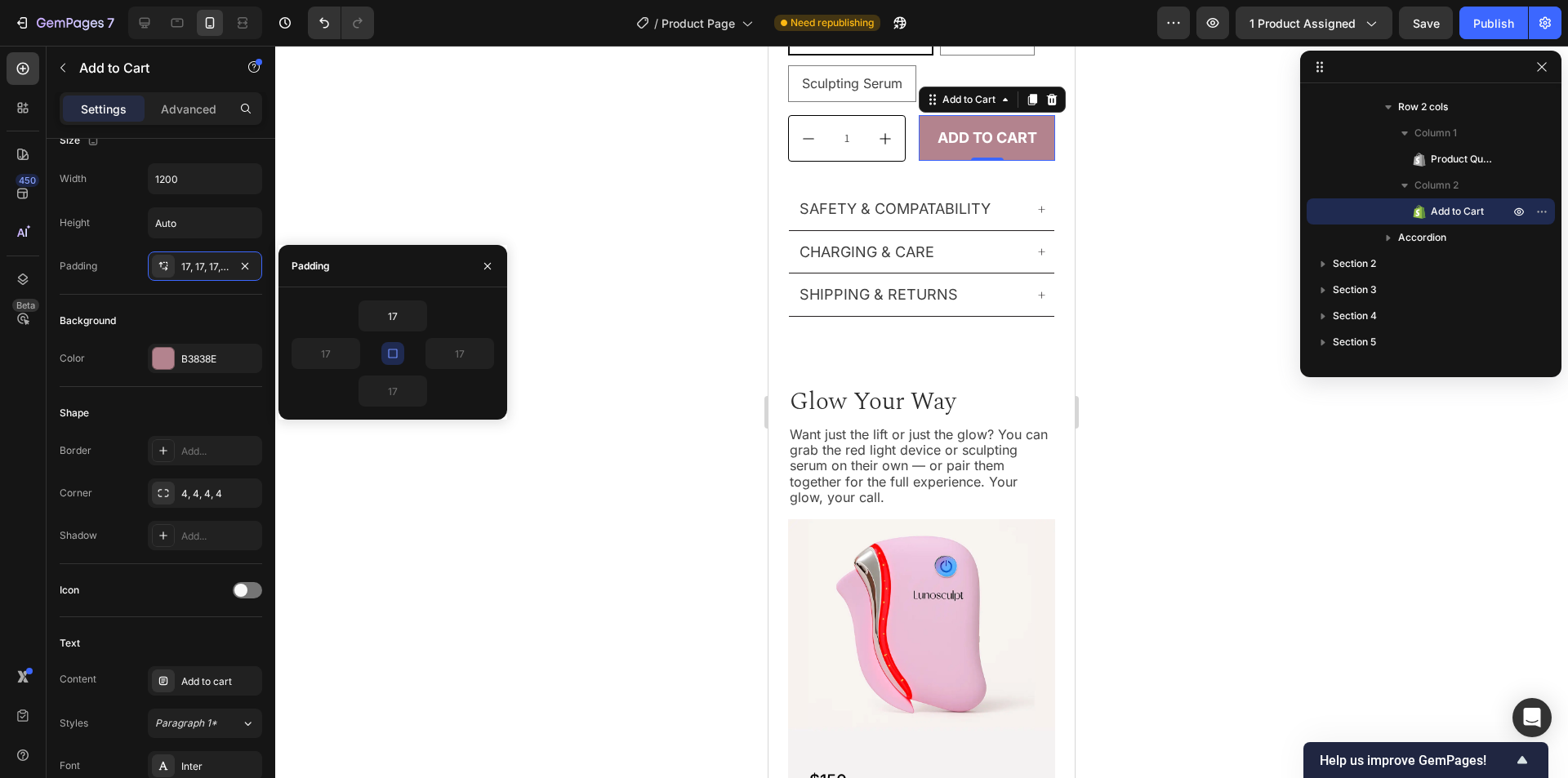
click at [391, 352] on icon "button" at bounding box center [392, 353] width 13 height 13
click at [352, 352] on icon "button" at bounding box center [351, 353] width 13 height 13
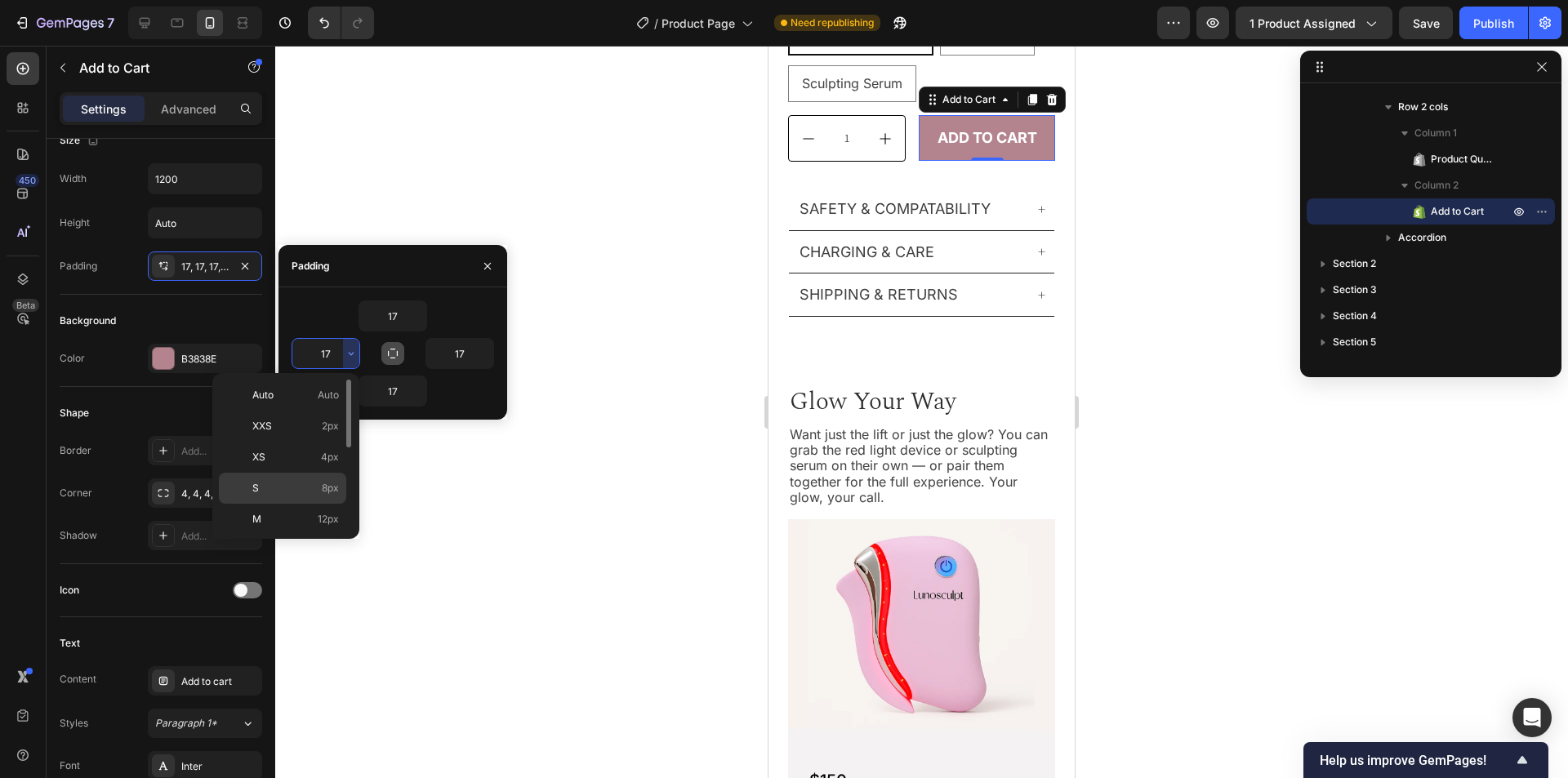
click at [300, 489] on p "S 8px" at bounding box center [296, 488] width 87 height 15
type input "8"
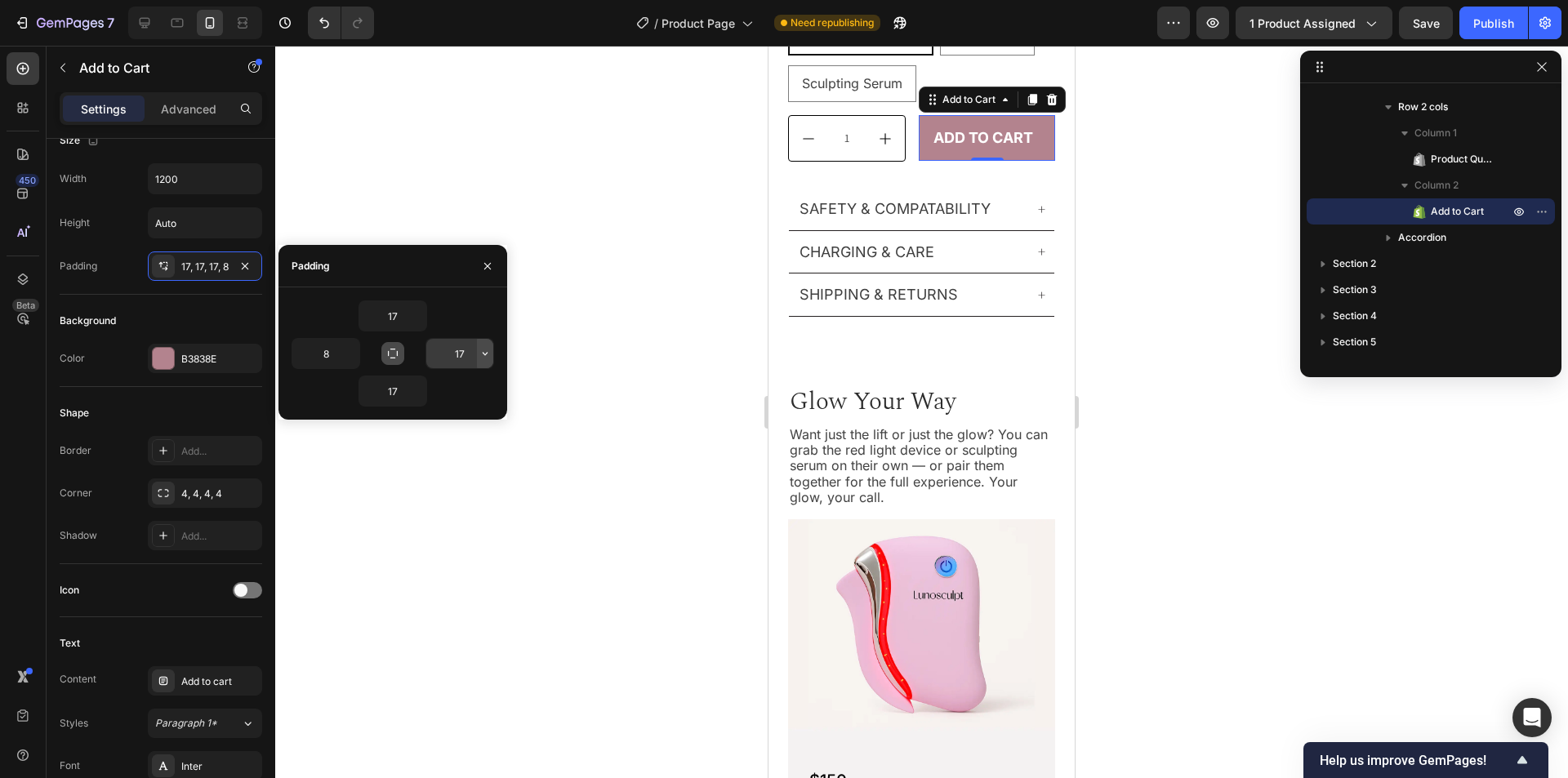
click at [481, 358] on icon "button" at bounding box center [485, 353] width 13 height 13
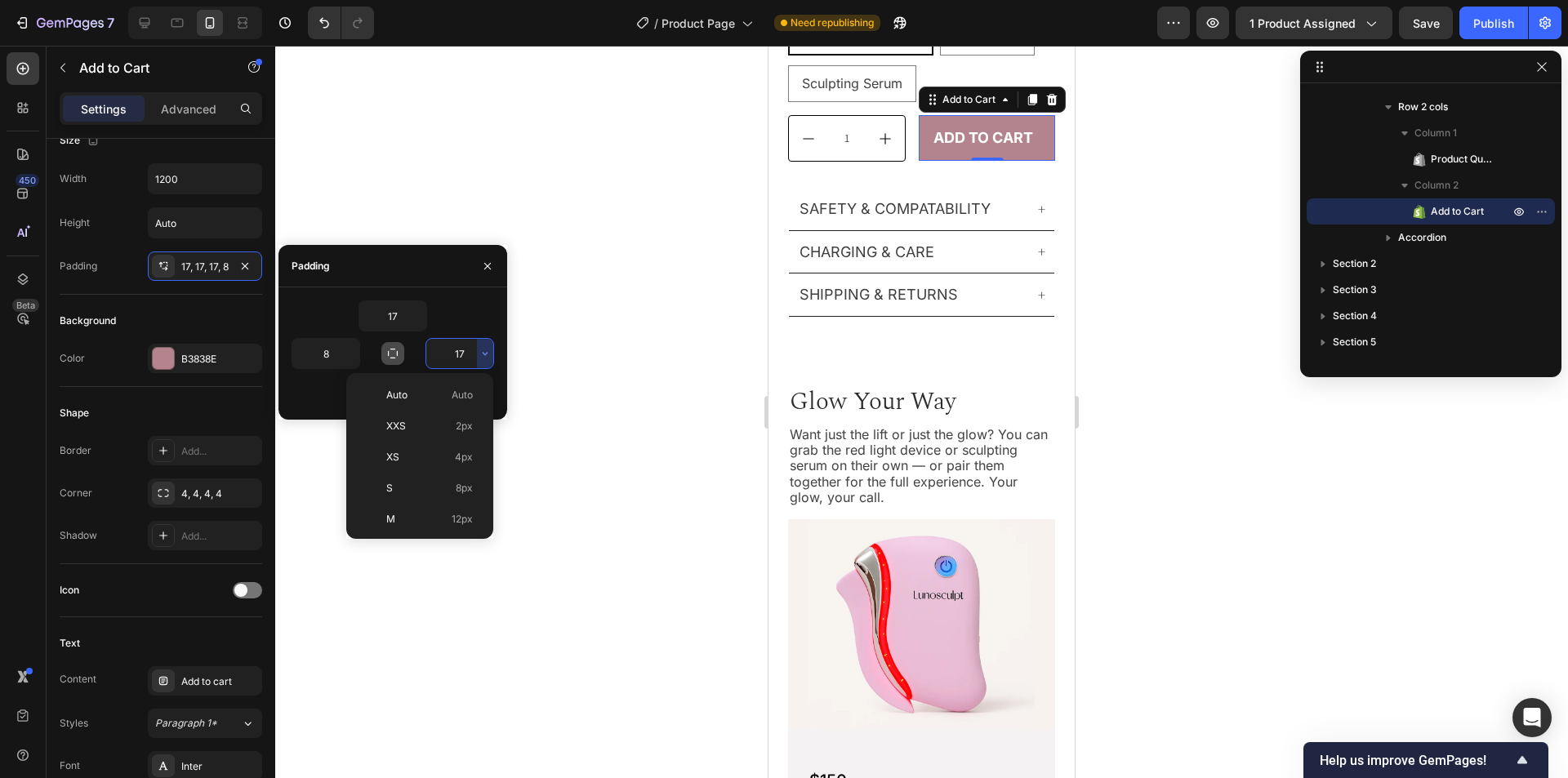
click at [430, 476] on div "S 8px" at bounding box center [417, 488] width 127 height 31
type input "8"
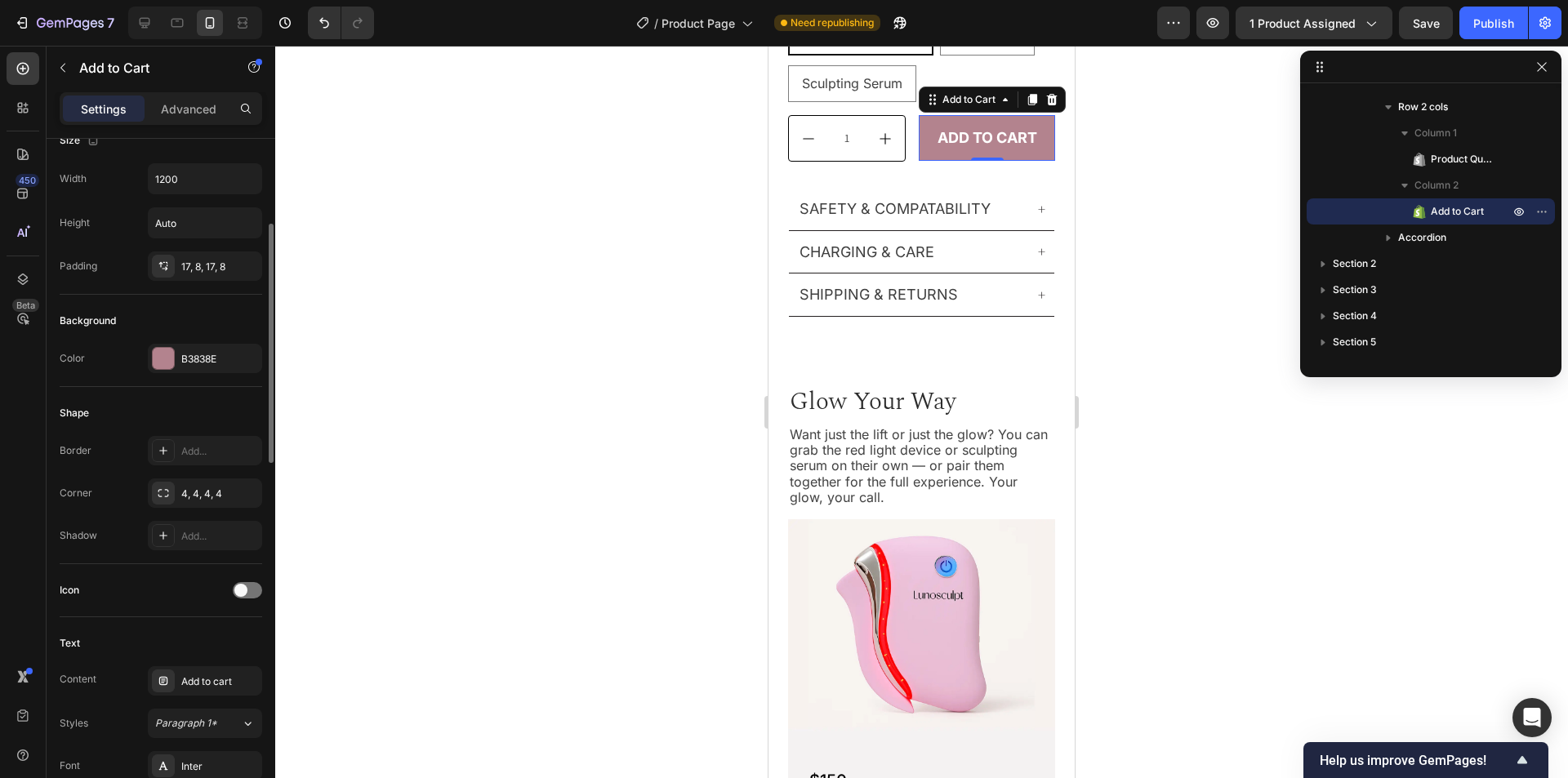
click at [201, 407] on div "Shape" at bounding box center [160, 413] width 203 height 27
click at [173, 19] on icon at bounding box center [178, 23] width 12 height 9
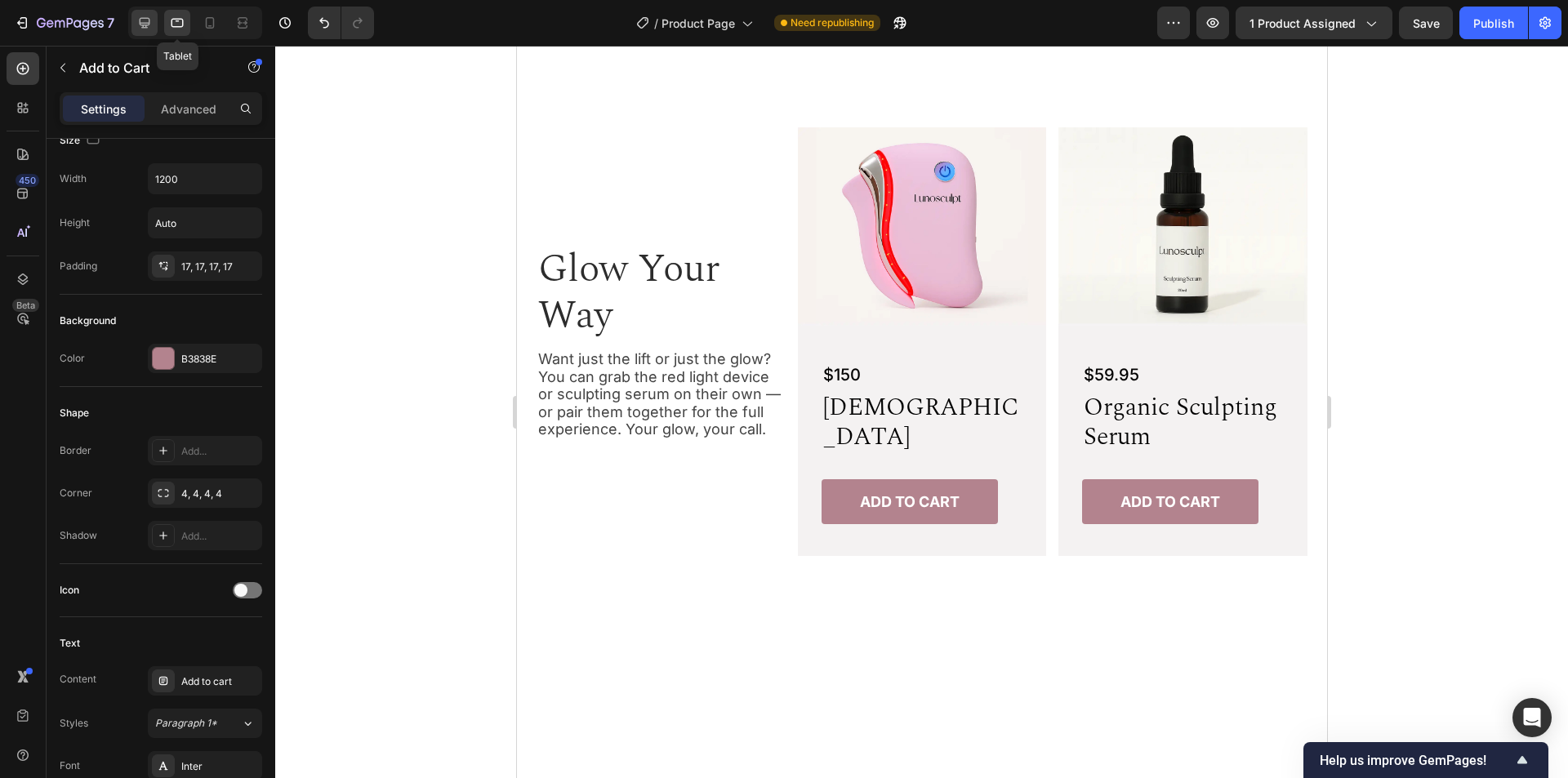
scroll to position [612, 0]
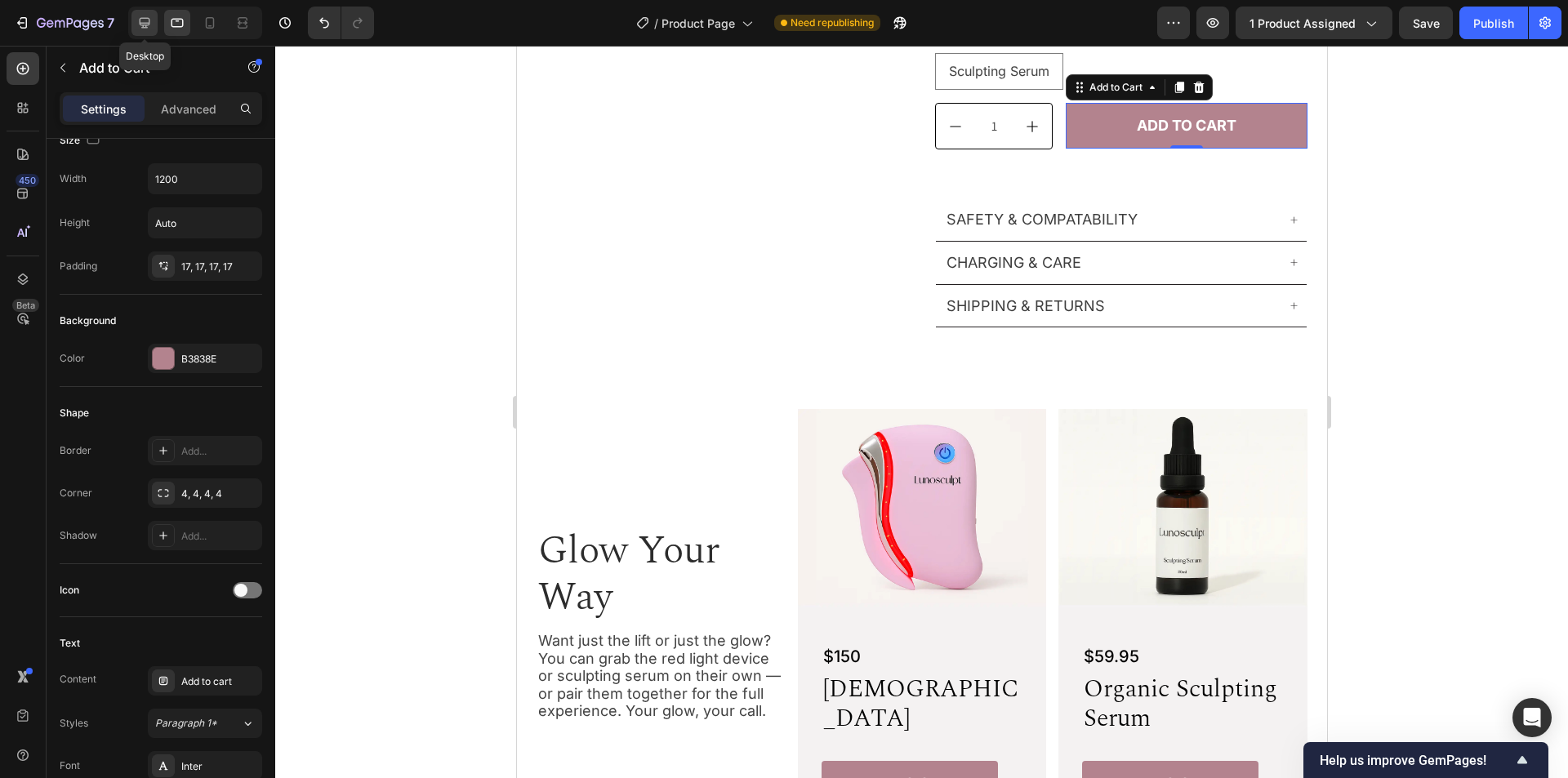
click at [145, 23] on icon at bounding box center [145, 23] width 11 height 11
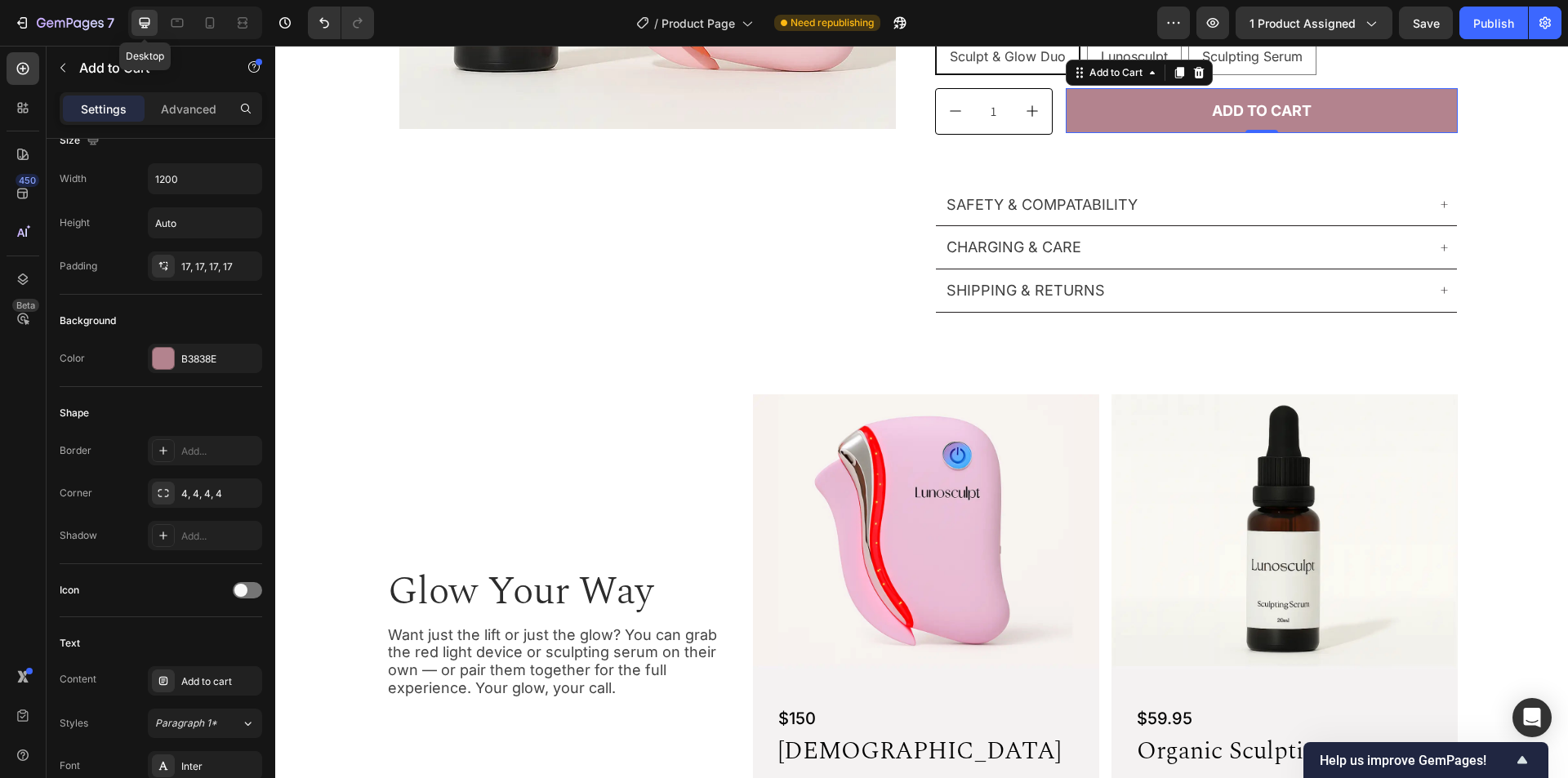
scroll to position [474, 0]
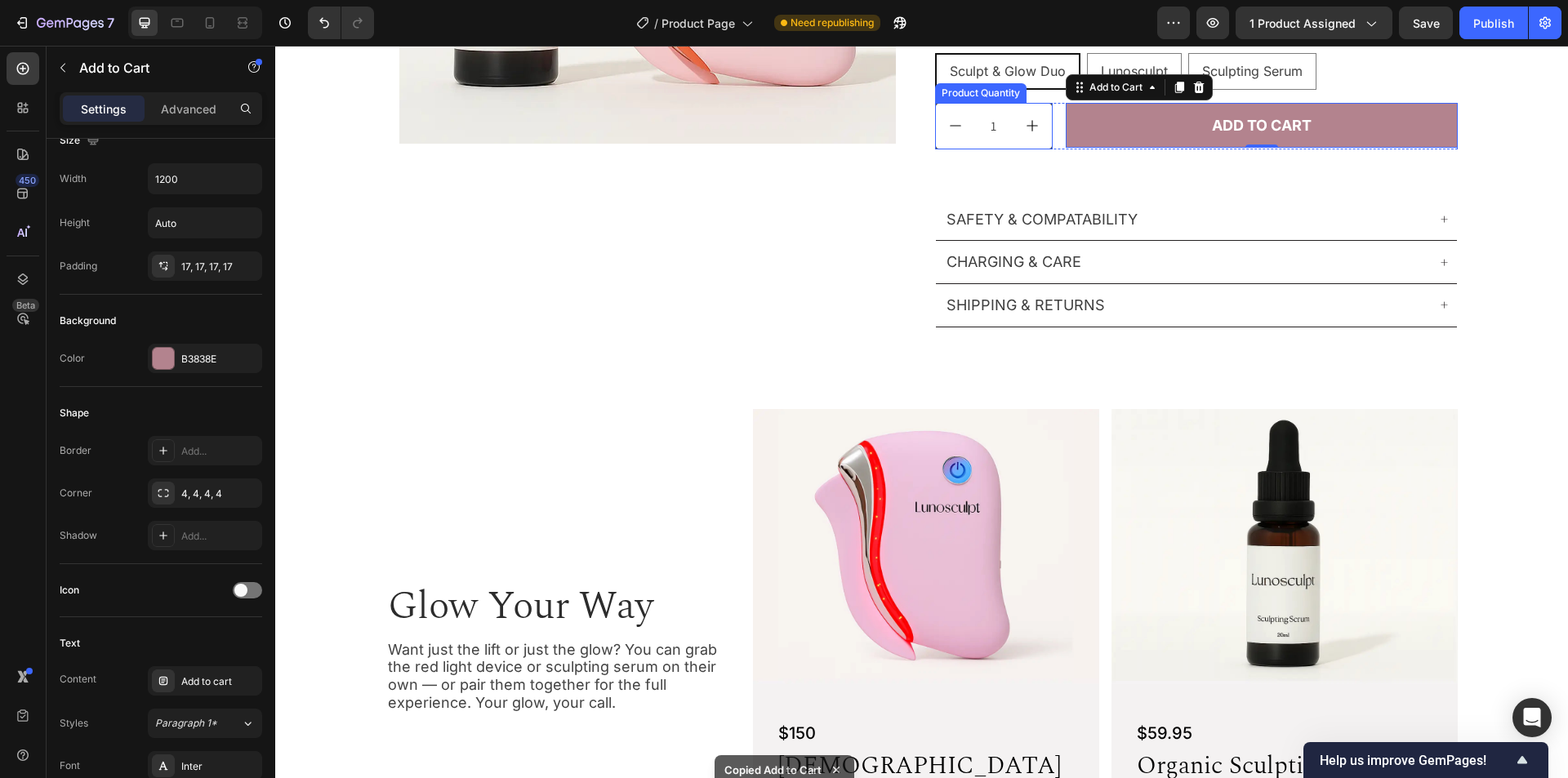
click at [985, 96] on div "Product Quantity" at bounding box center [981, 93] width 85 height 15
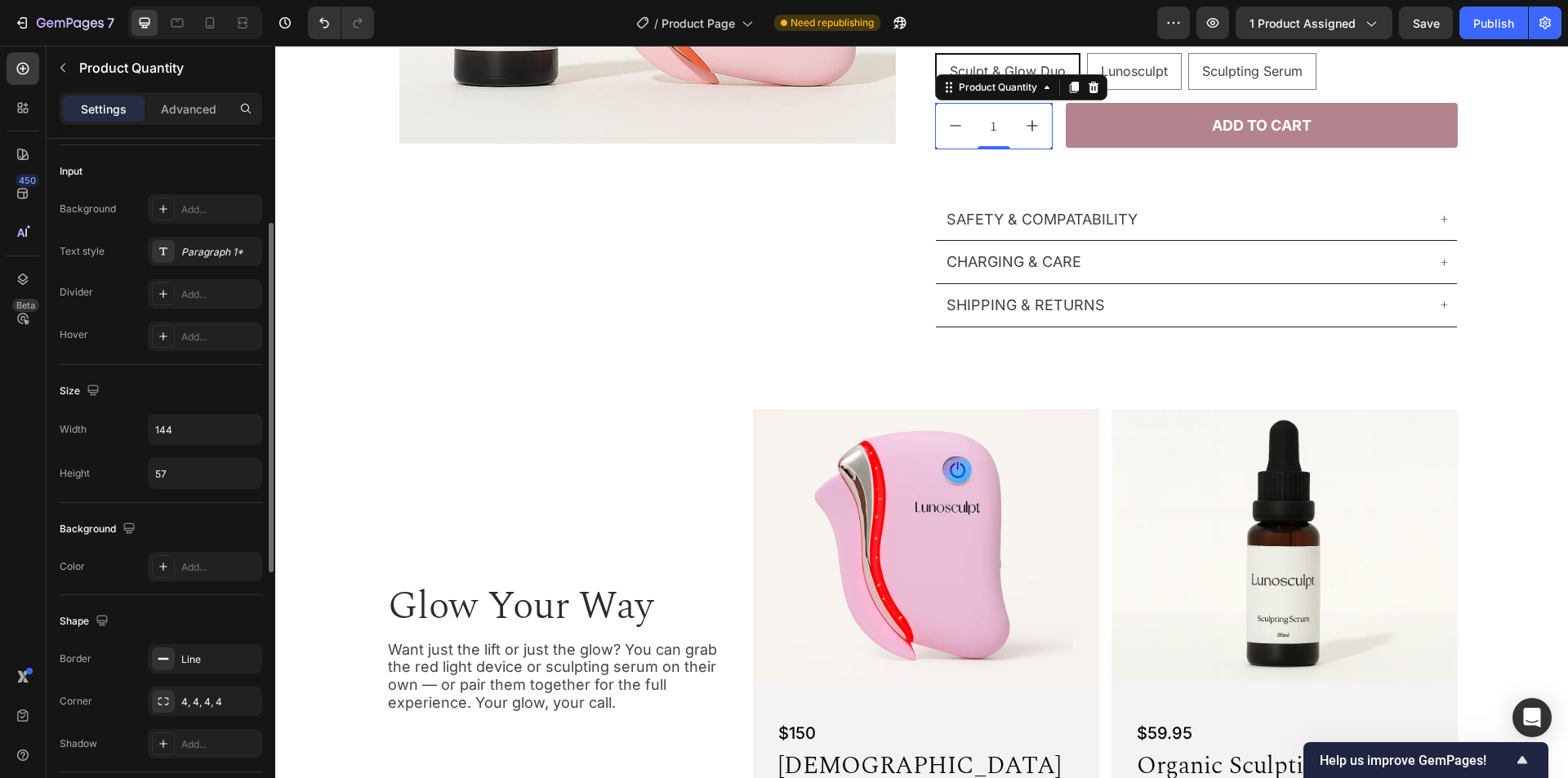
scroll to position [490, 0]
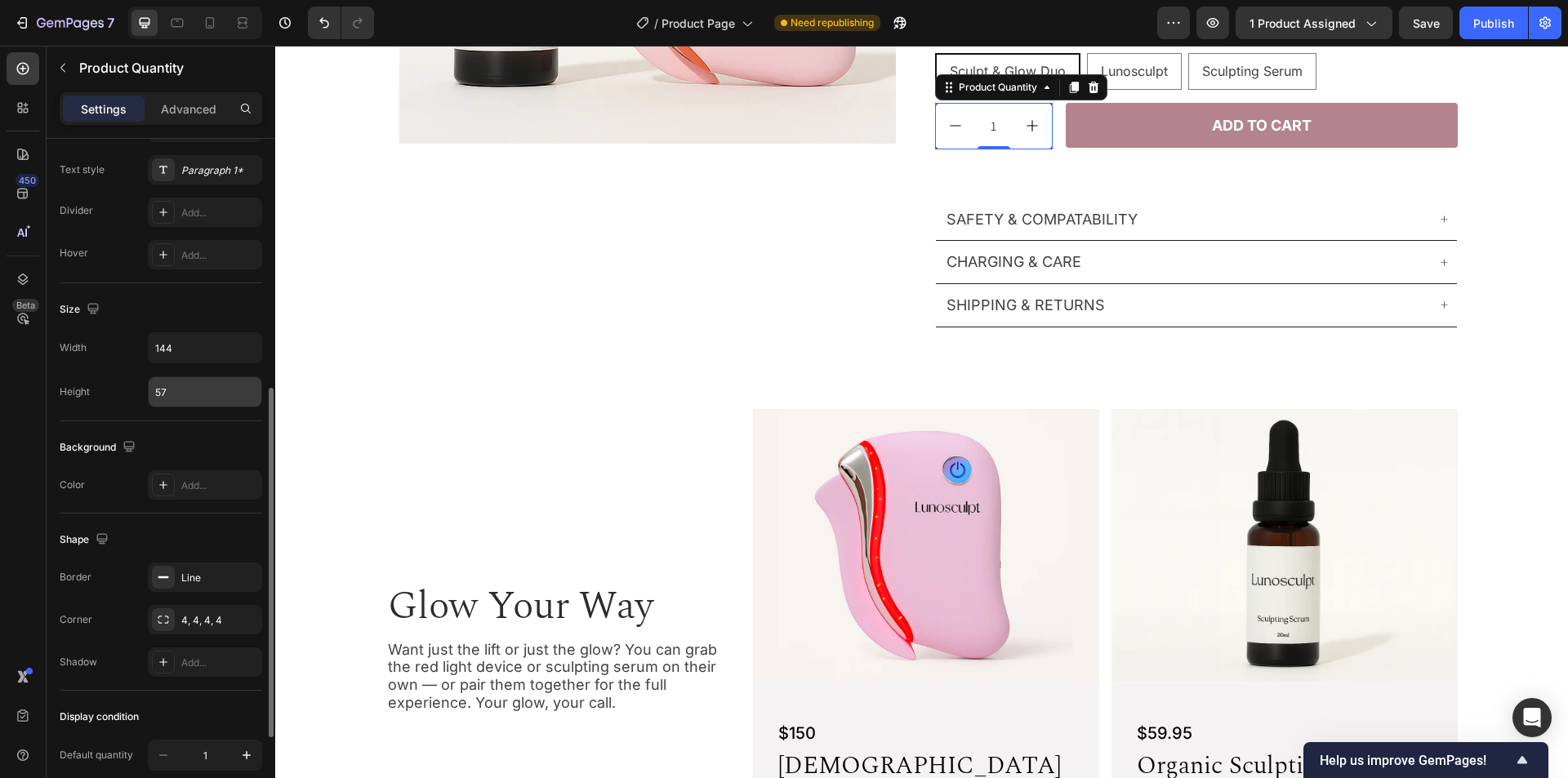
click at [205, 389] on input "57" at bounding box center [205, 391] width 112 height 29
type input "56"
click at [212, 441] on div "Background" at bounding box center [160, 448] width 203 height 27
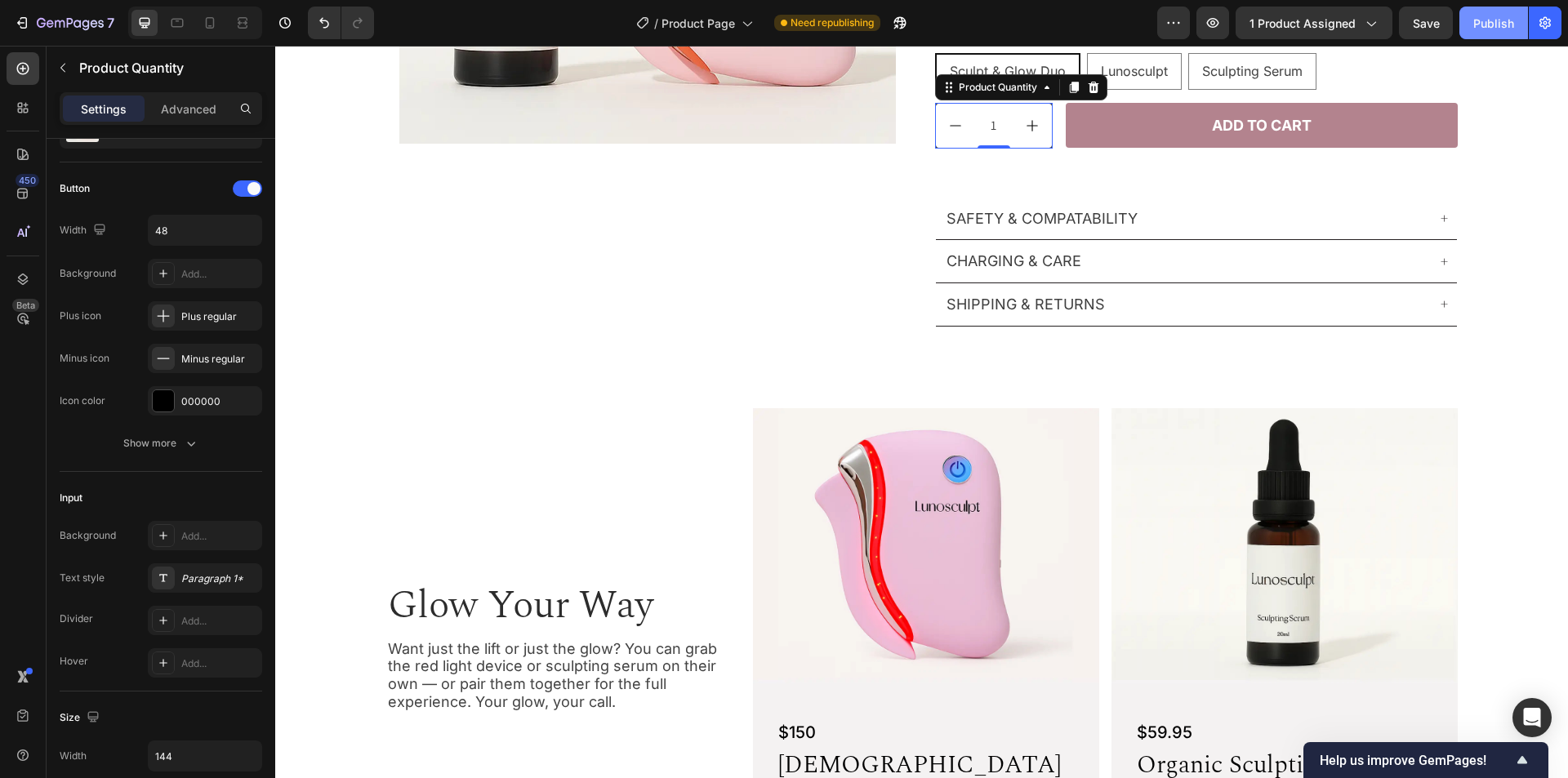
click at [1488, 26] on div "Publish" at bounding box center [1494, 23] width 41 height 17
click at [1055, 117] on div "1 Product Quantity 0 Add to cart Add to Cart Row" at bounding box center [1196, 126] width 522 height 46
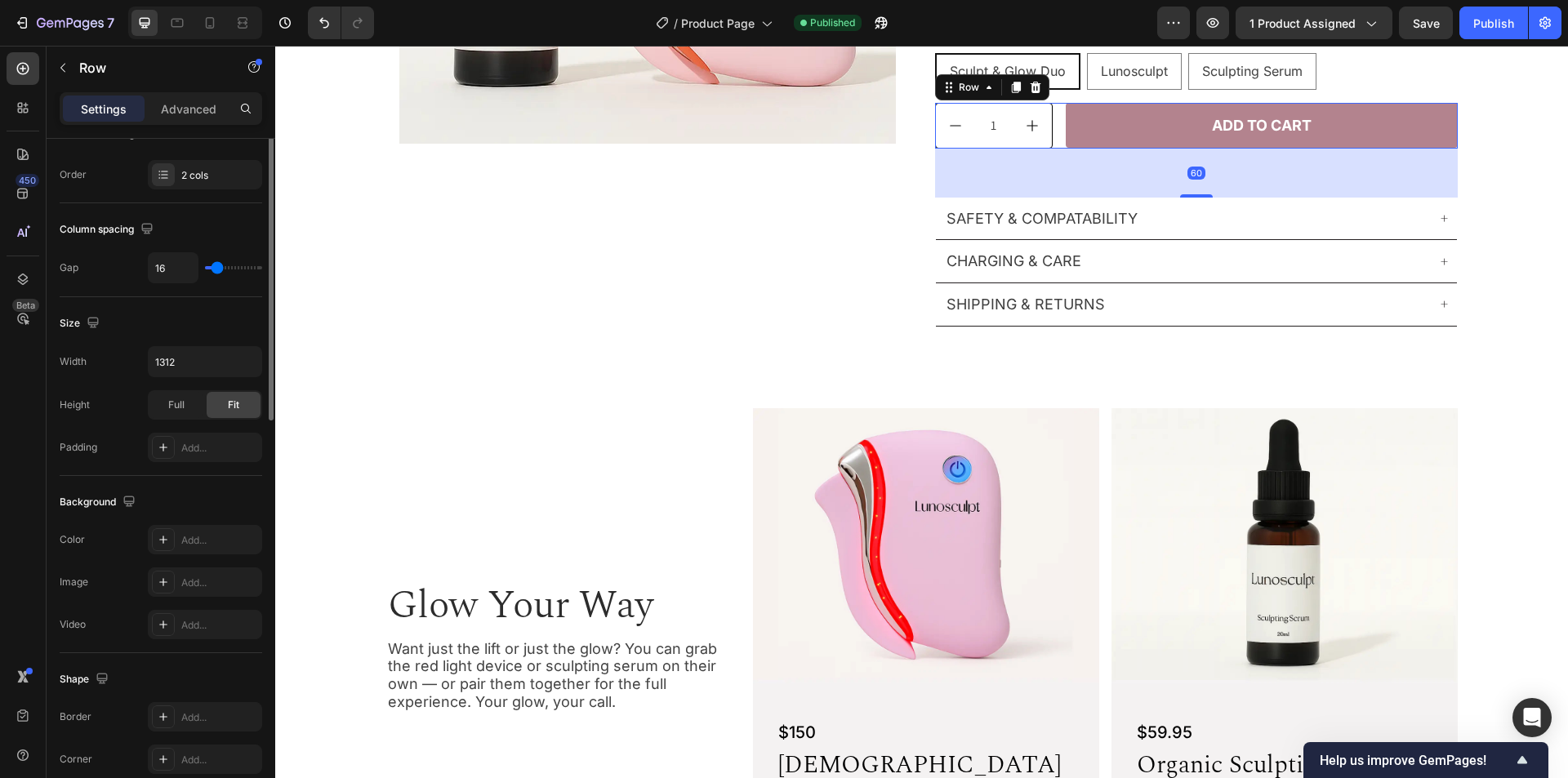
scroll to position [497, 0]
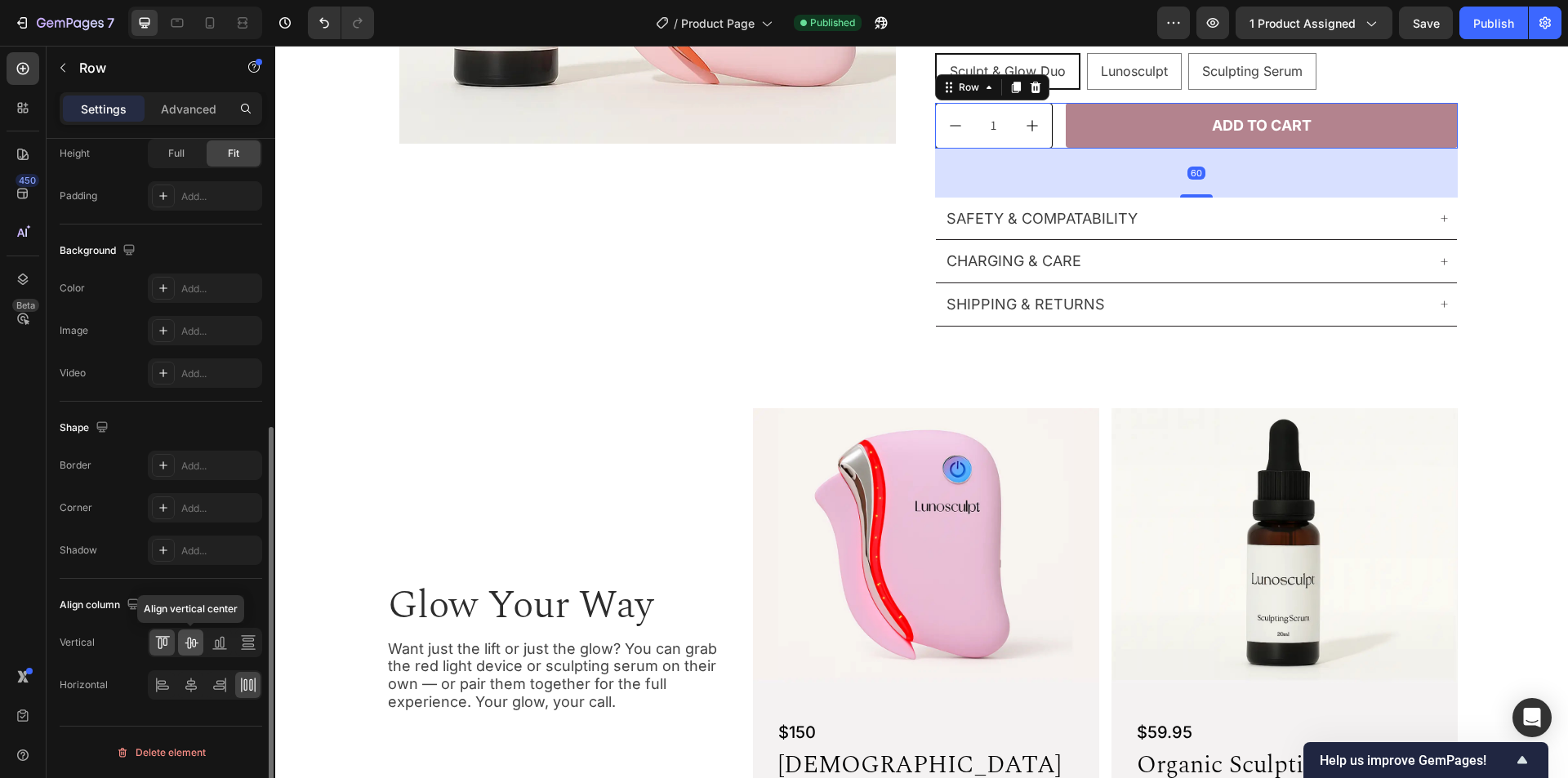
click at [193, 646] on icon at bounding box center [190, 643] width 13 height 12
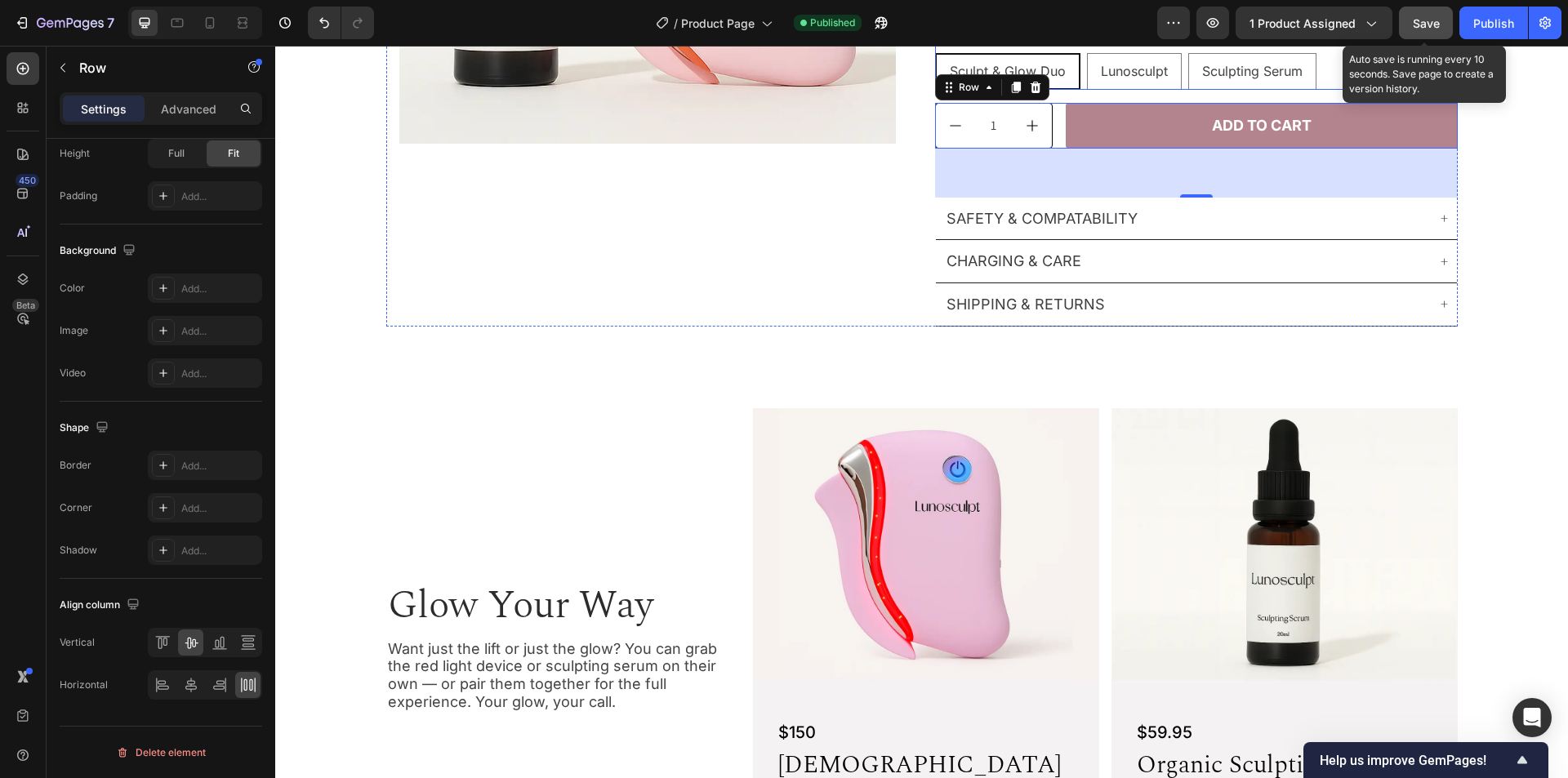
click at [1423, 22] on span "Save" at bounding box center [1426, 23] width 27 height 14
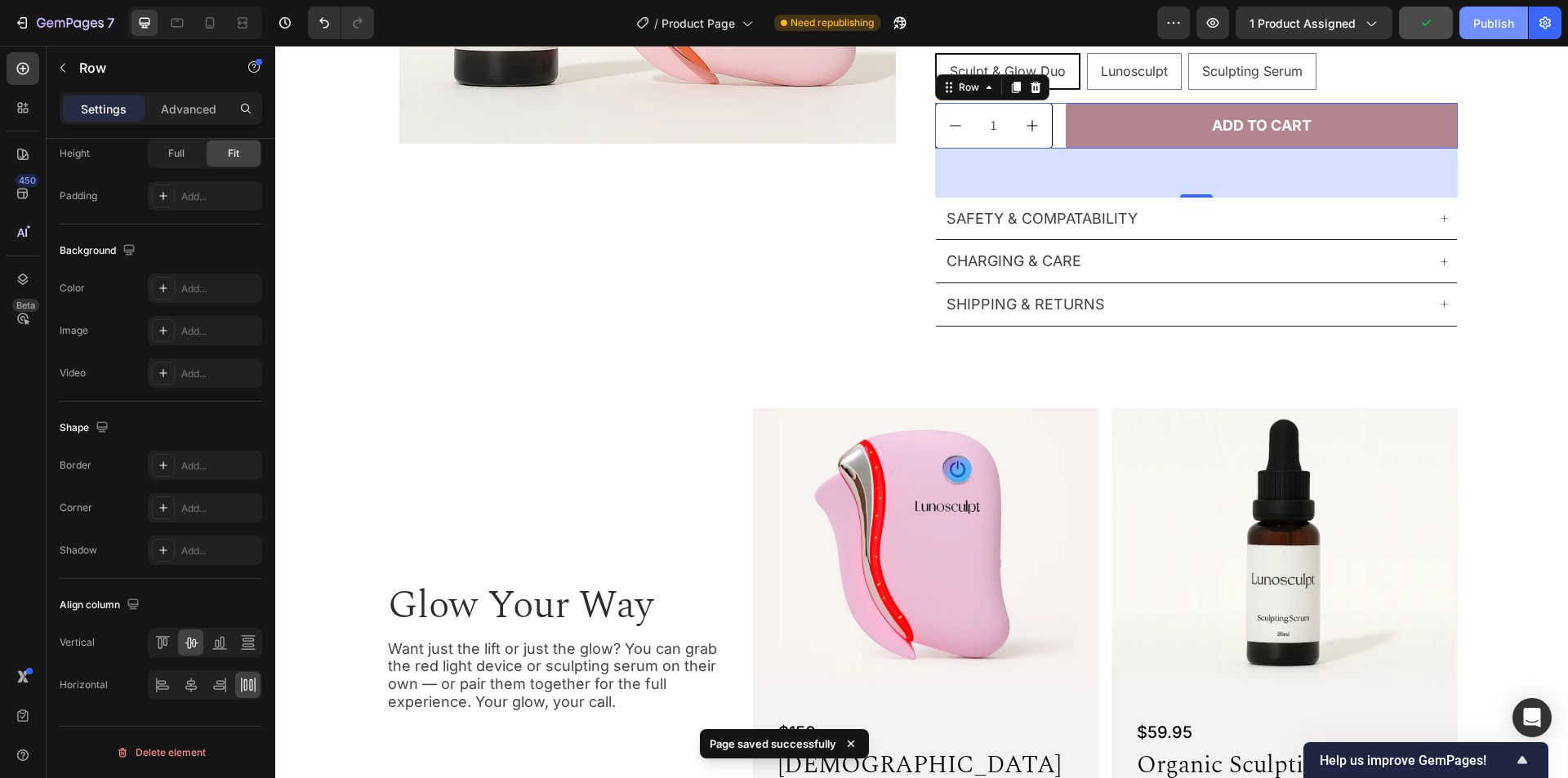
click at [1492, 22] on div "Publish" at bounding box center [1494, 23] width 41 height 17
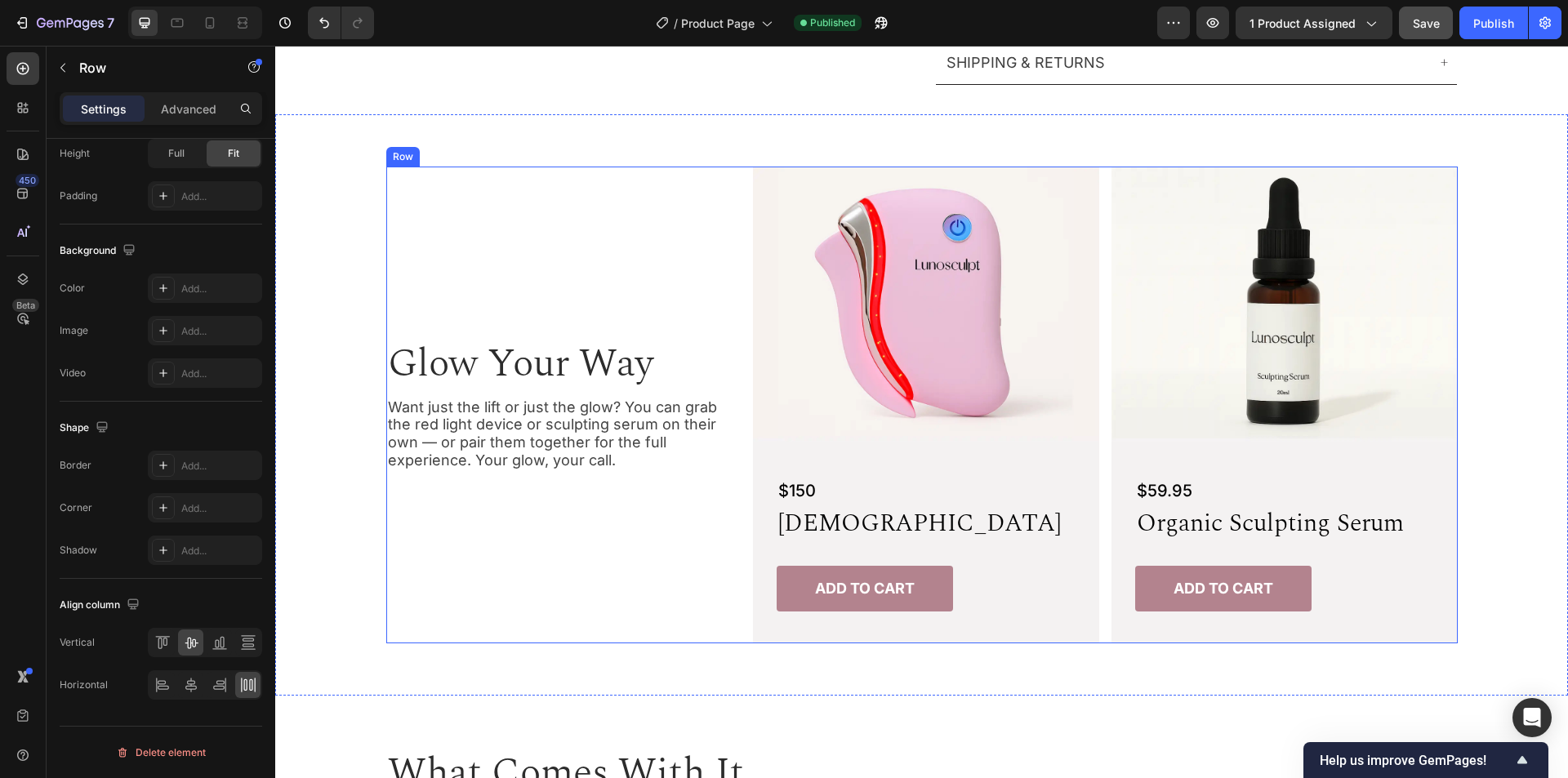
scroll to position [720, 0]
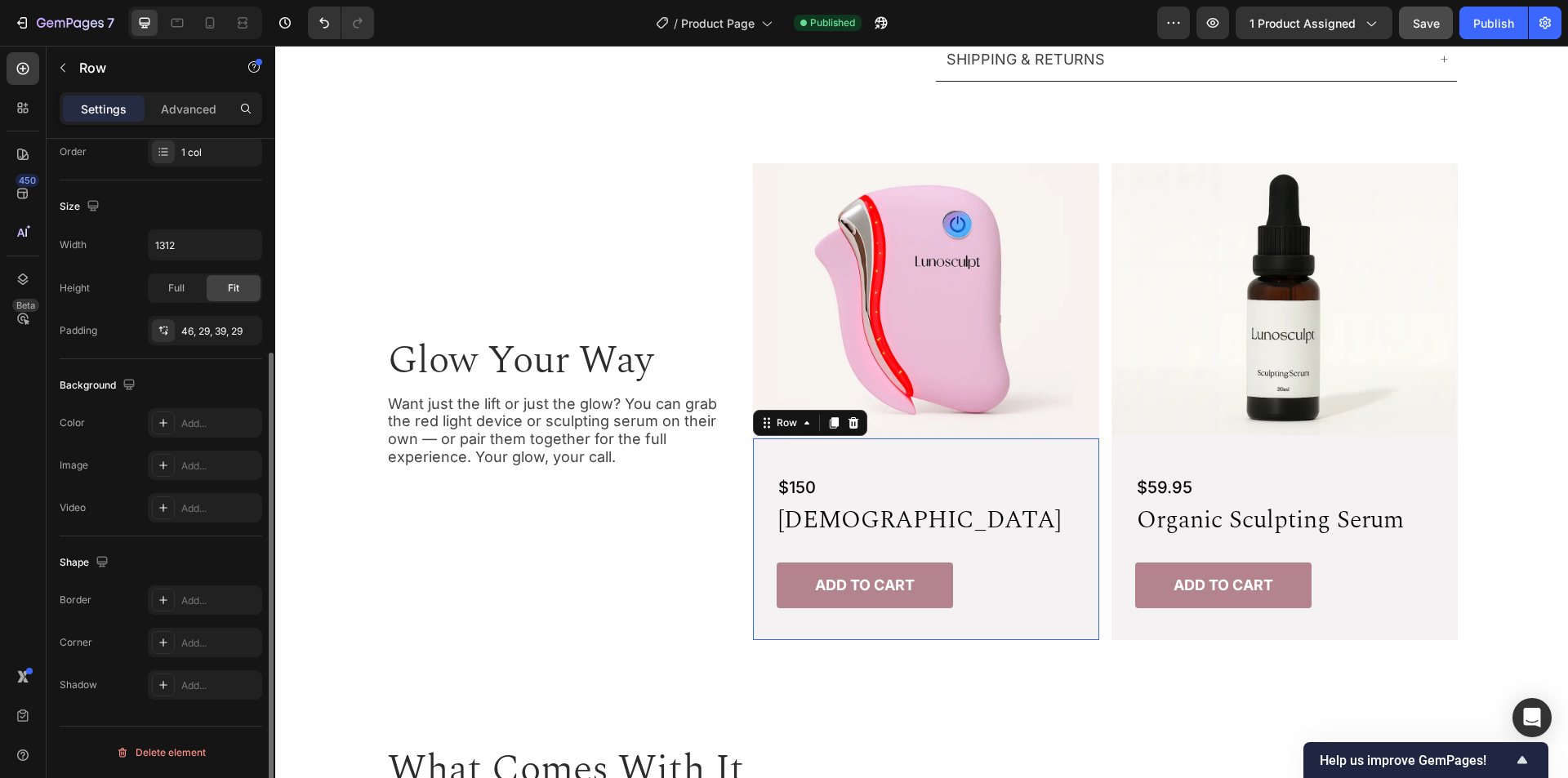
click at [1078, 453] on div "$150 Text Block lunosculpt Heading Add to cart Add to Cart Row 0" at bounding box center [926, 539] width 346 height 202
click at [774, 422] on div "Row" at bounding box center [787, 423] width 27 height 15
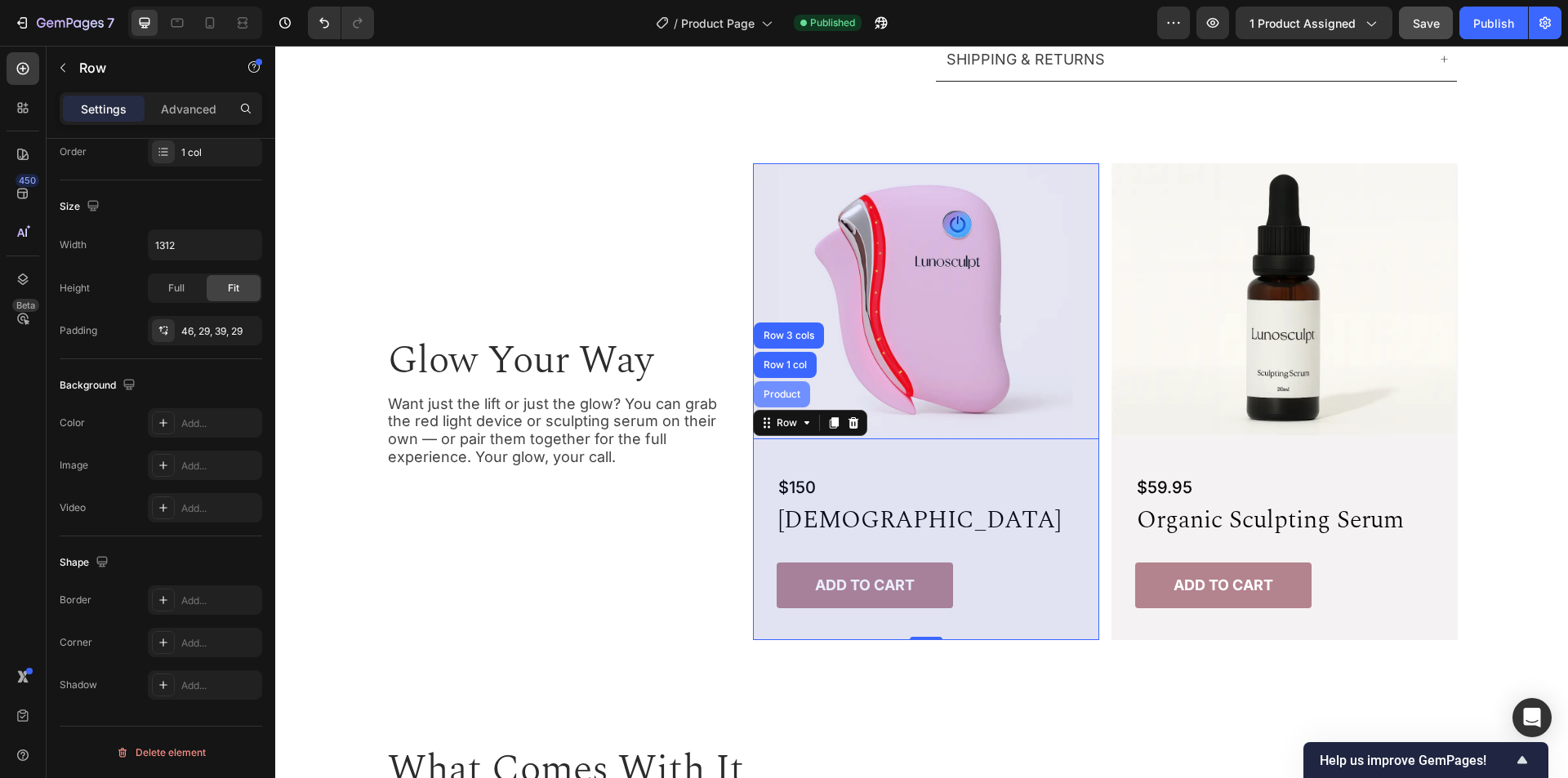
click at [771, 387] on div "Product" at bounding box center [783, 395] width 57 height 27
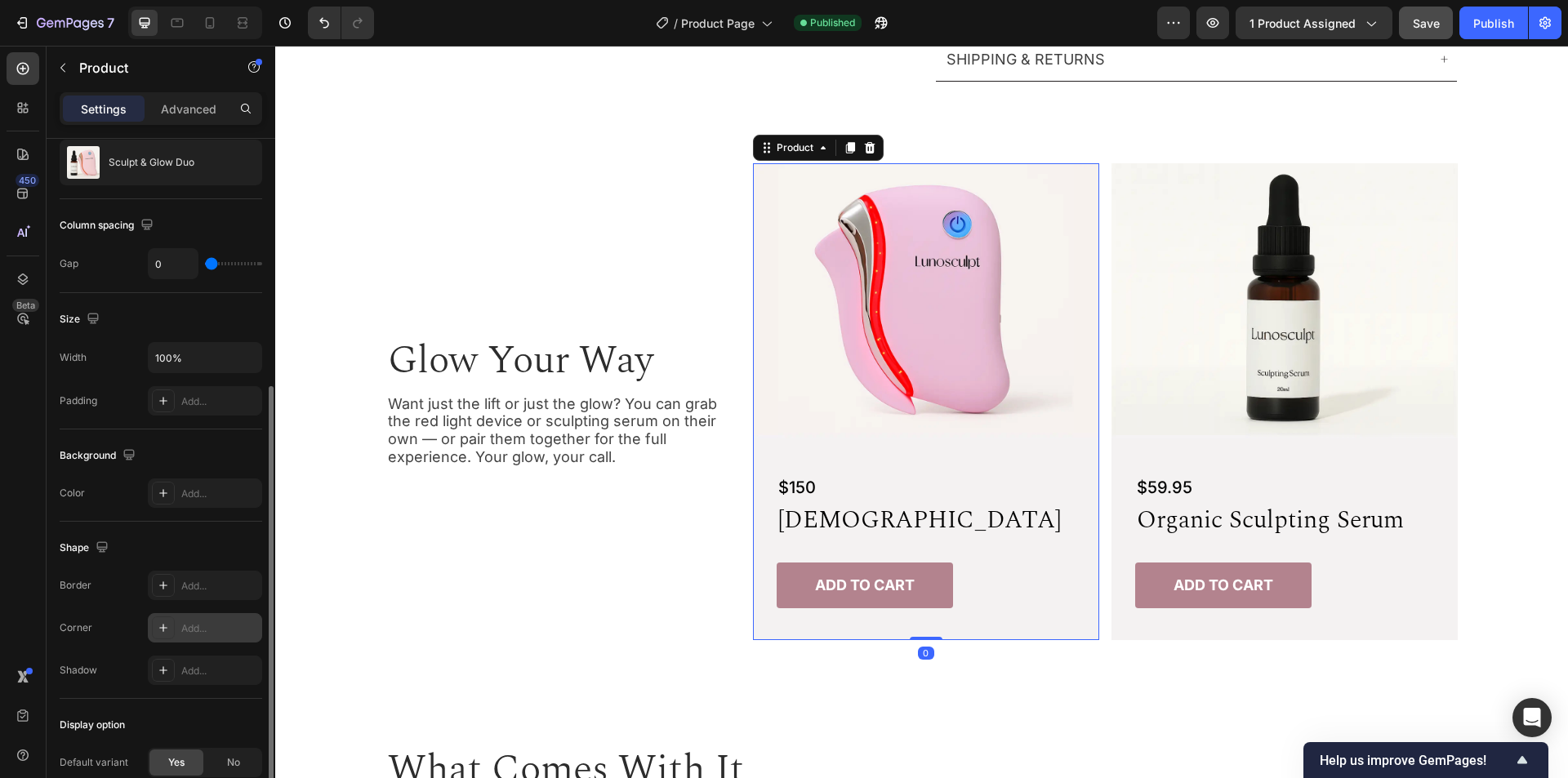
scroll to position [326, 0]
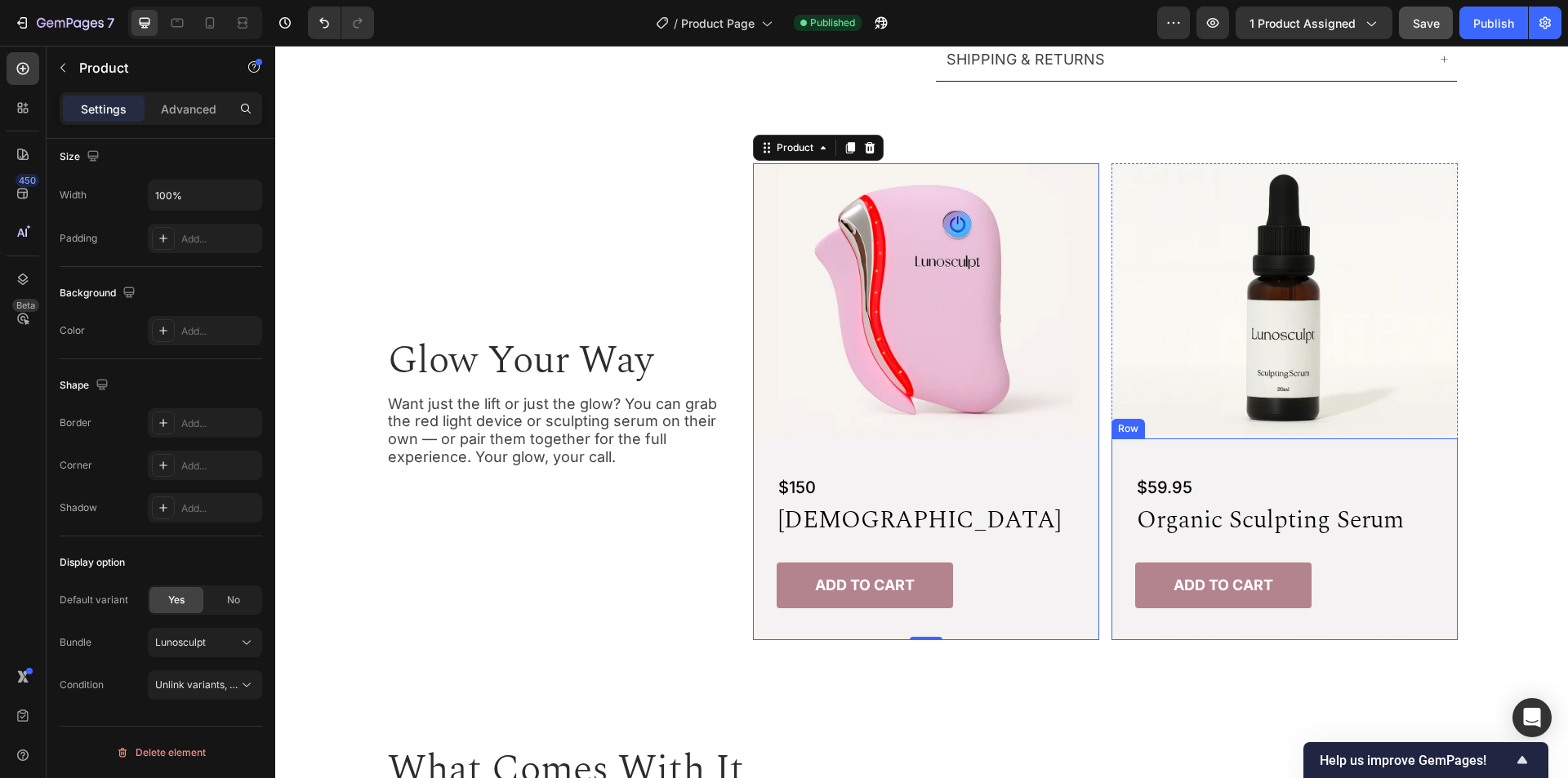
click at [1115, 585] on div "$59.95 Product Price Product Price organic sculpting serum Heading Add to cart …" at bounding box center [1285, 539] width 346 height 202
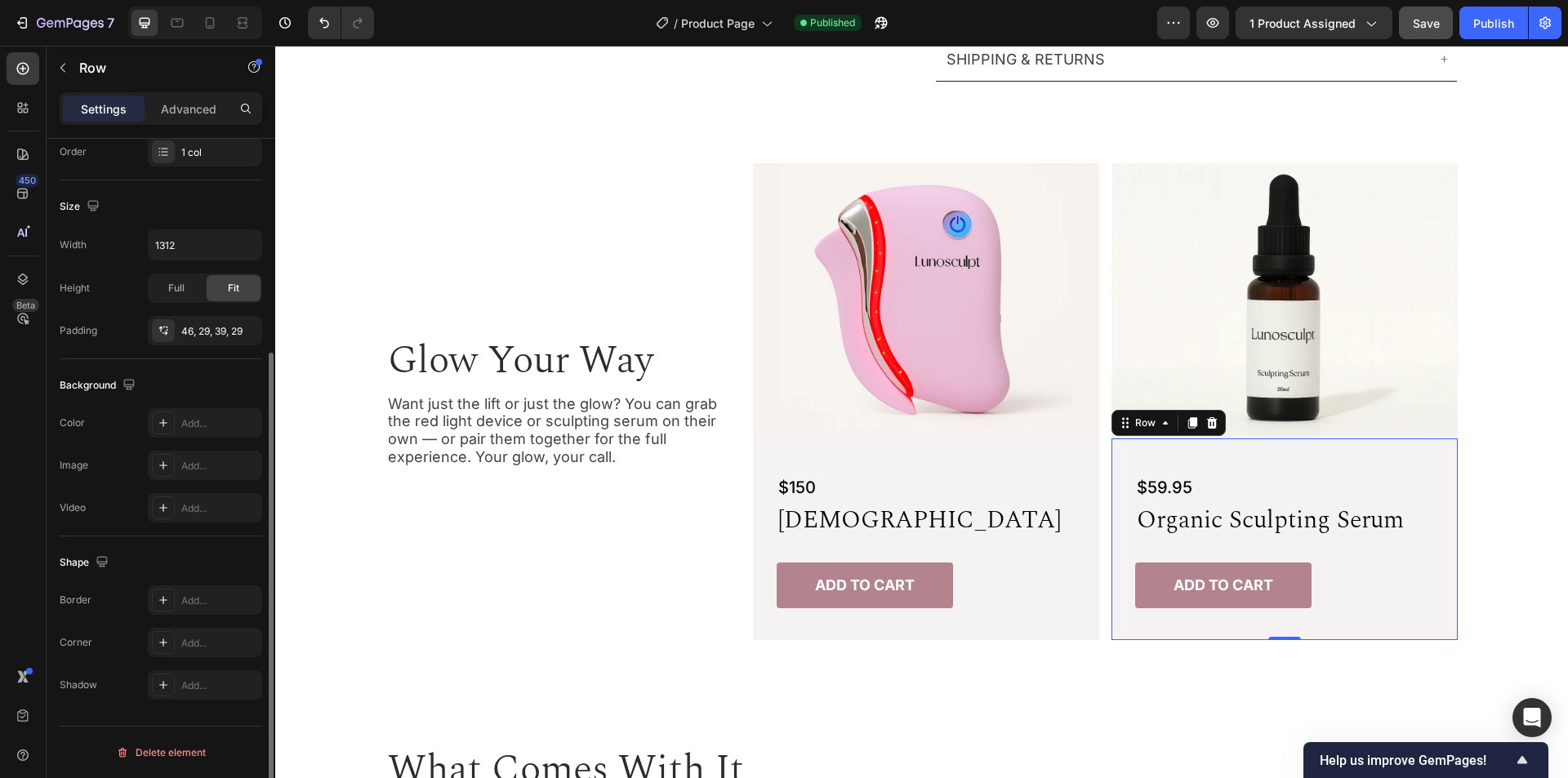
scroll to position [0, 0]
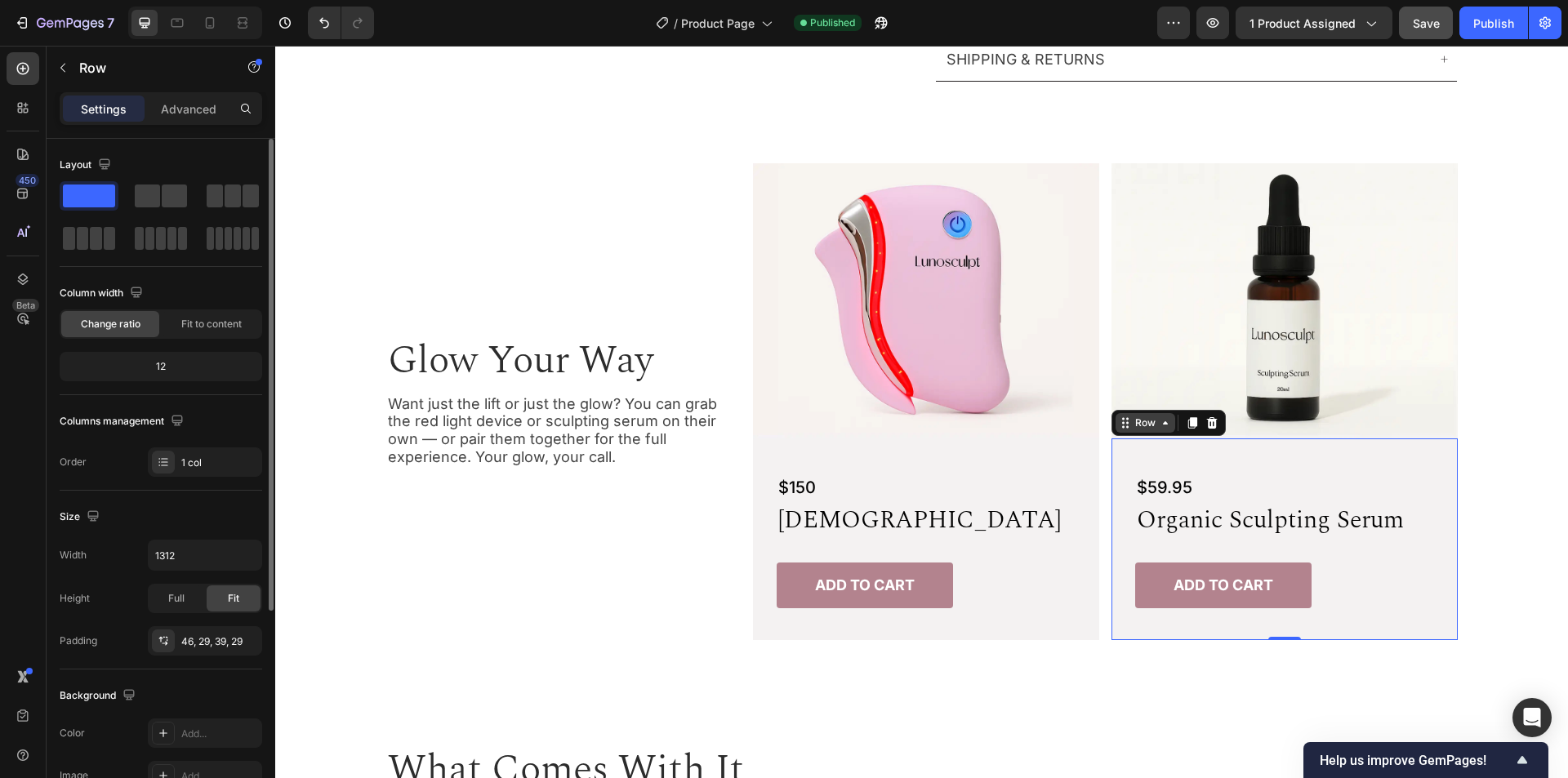
click at [1133, 418] on div "Row" at bounding box center [1146, 423] width 27 height 15
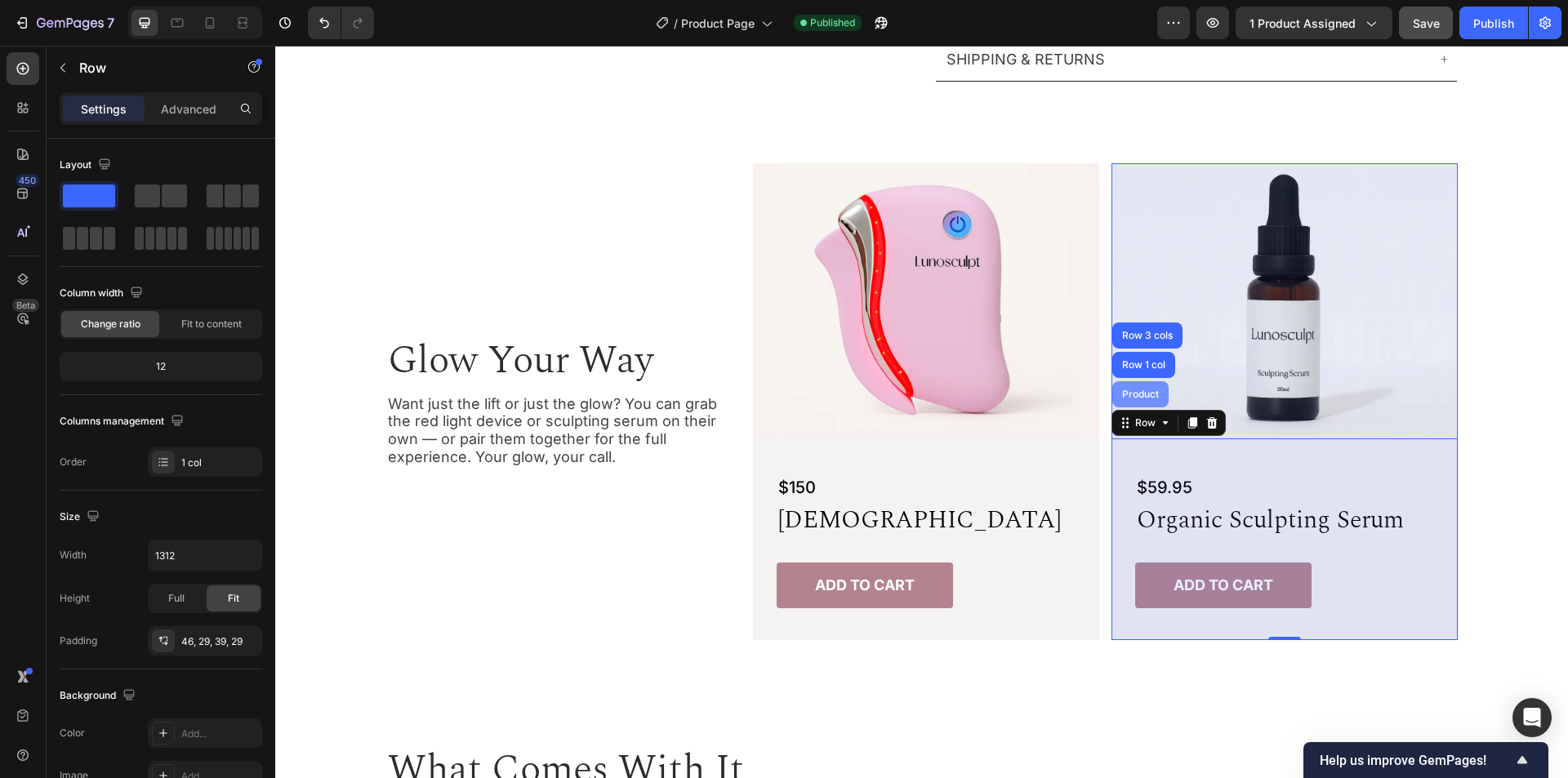
click at [1130, 399] on div "Product" at bounding box center [1140, 394] width 43 height 10
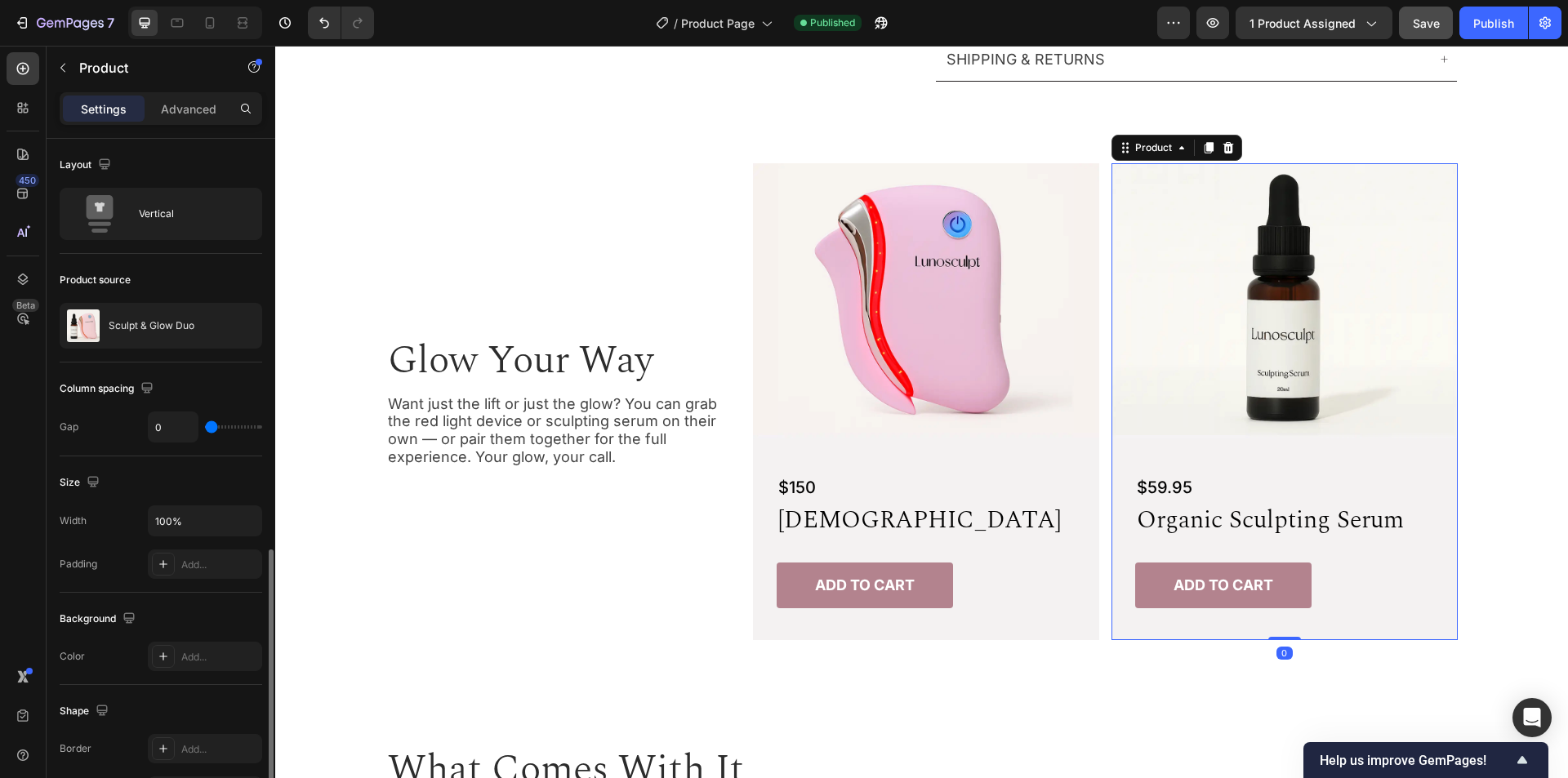
scroll to position [326, 0]
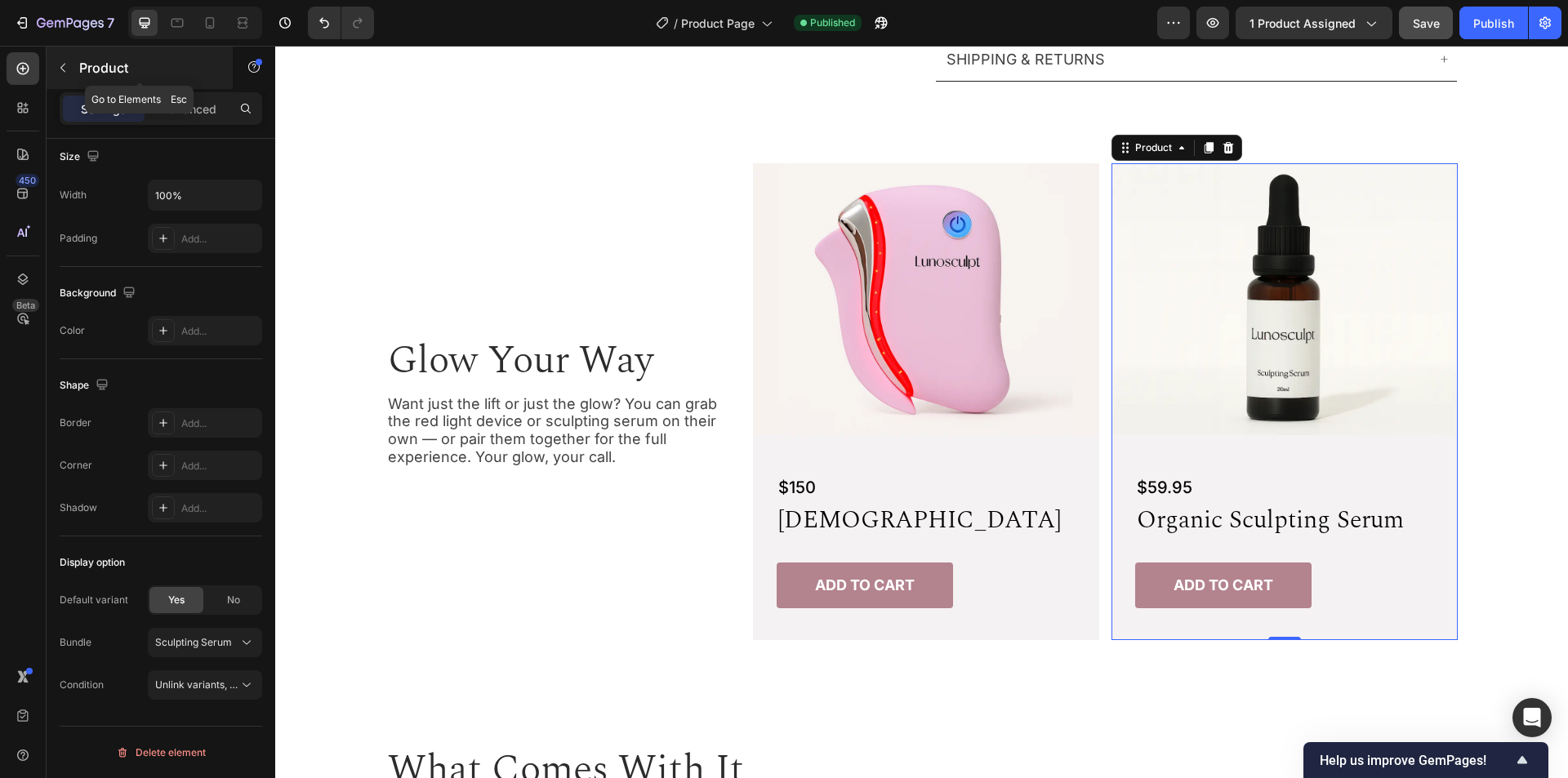
click at [65, 65] on icon "button" at bounding box center [63, 67] width 13 height 13
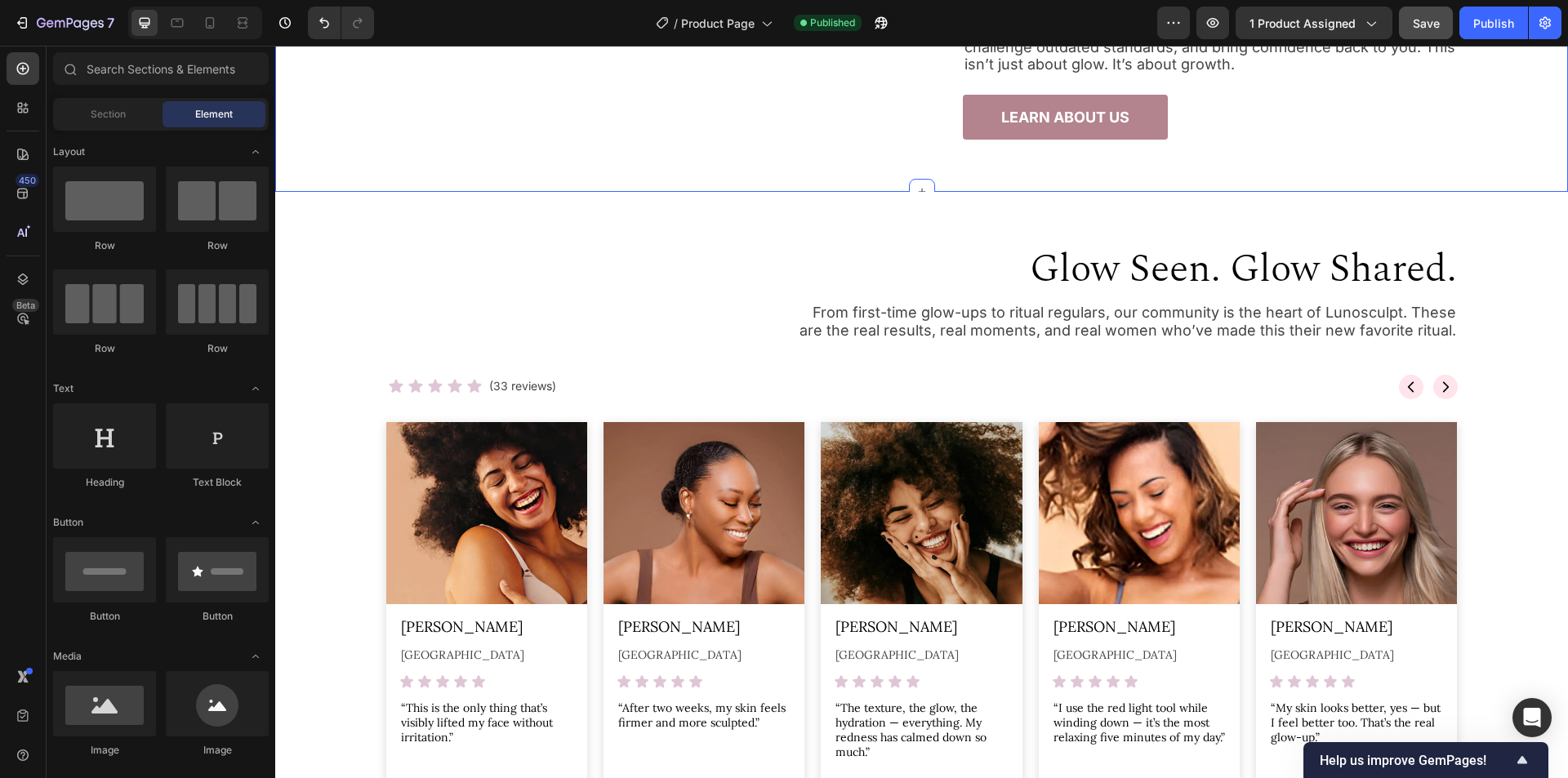
scroll to position [3823, 0]
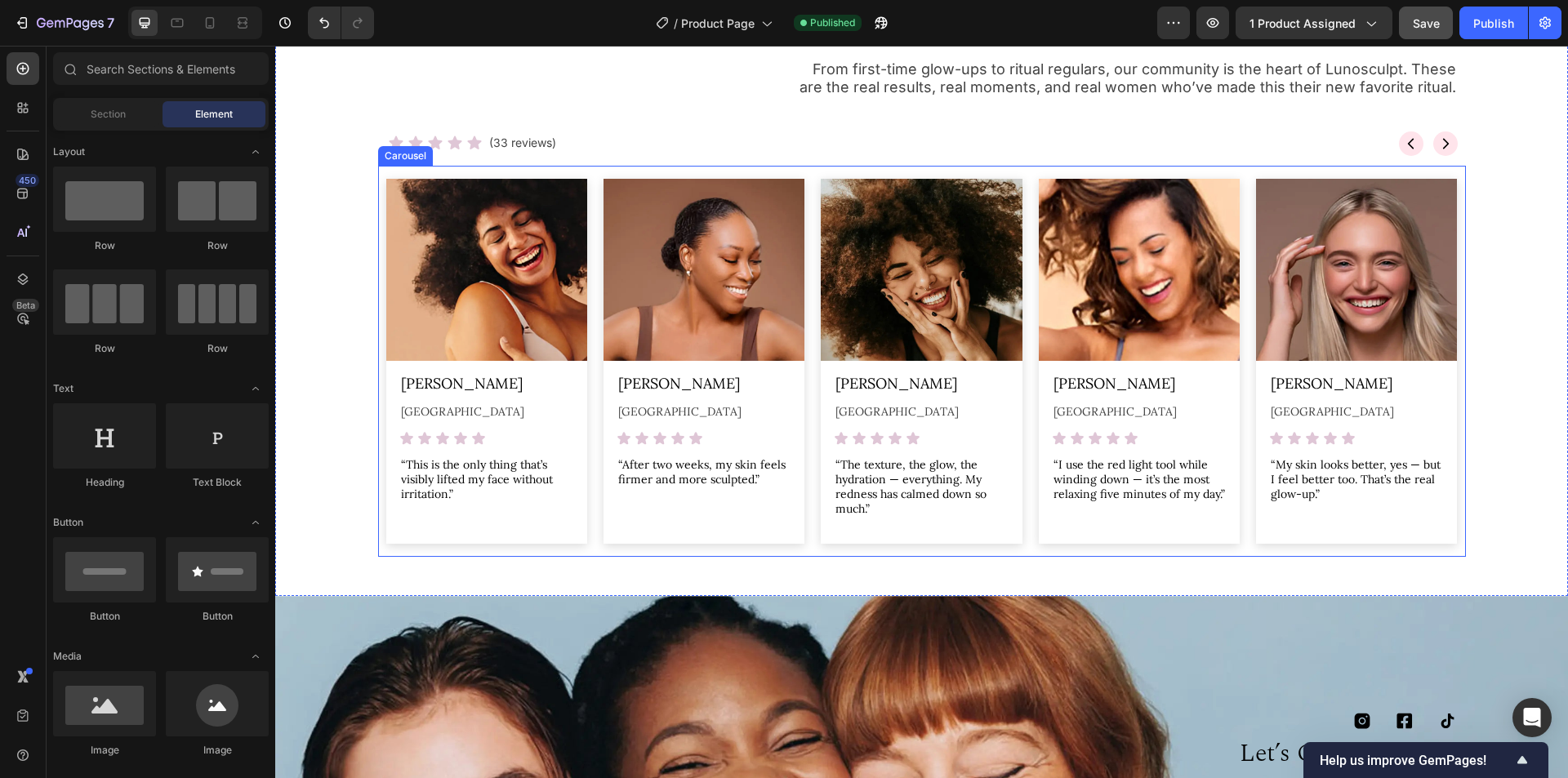
click at [1055, 173] on div "Image Marissa G. Heading Perth Text Block Icon Icon Icon Icon Icon Icon List “I…" at bounding box center [1139, 361] width 217 height 391
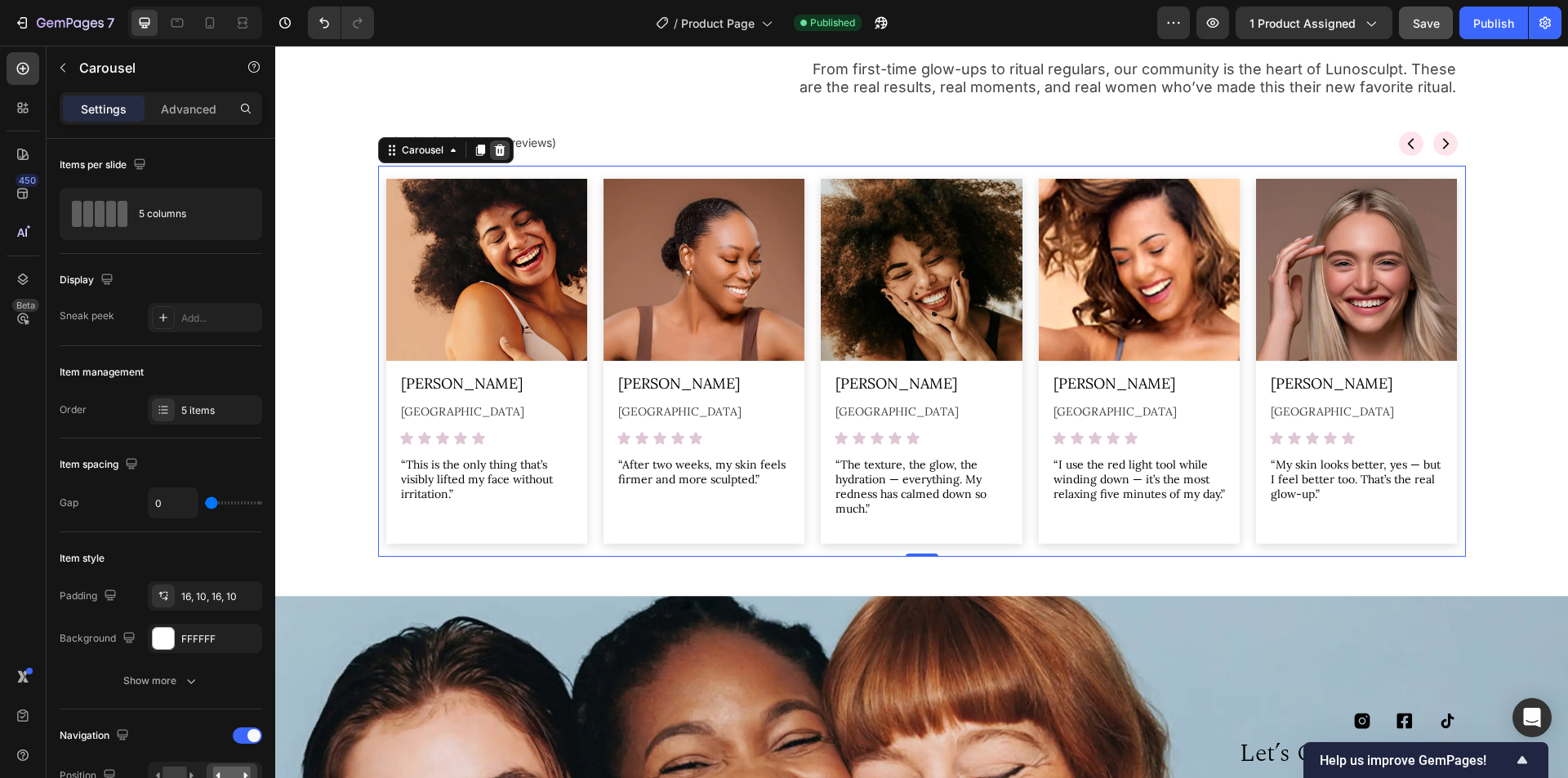
click at [498, 149] on icon at bounding box center [499, 150] width 11 height 12
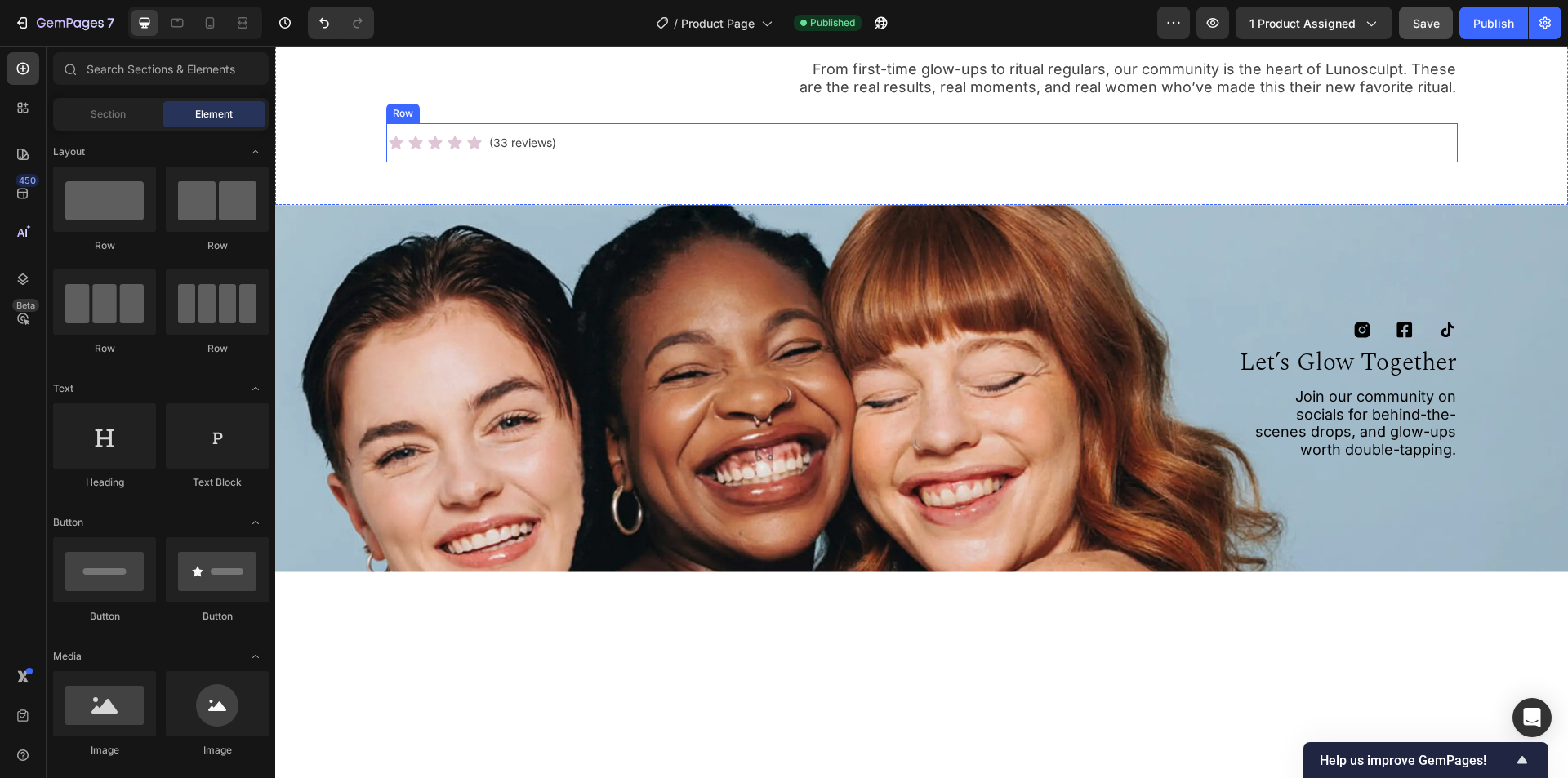
click at [678, 146] on div "Icon Icon Icon Icon Icon Icon List (33 reviews) Text Block Row" at bounding box center [922, 143] width 1071 height 39
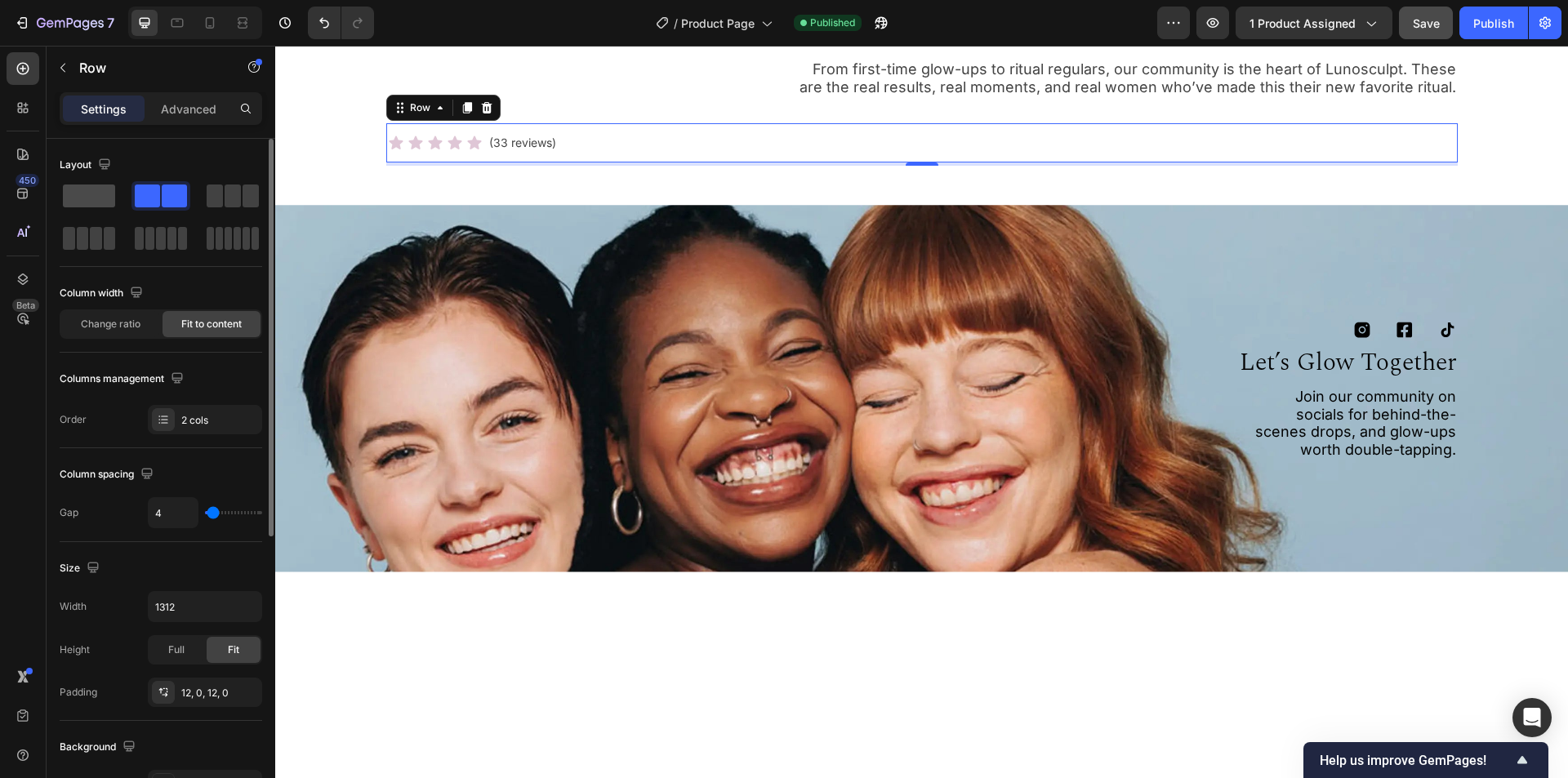
click at [93, 192] on span at bounding box center [89, 196] width 52 height 23
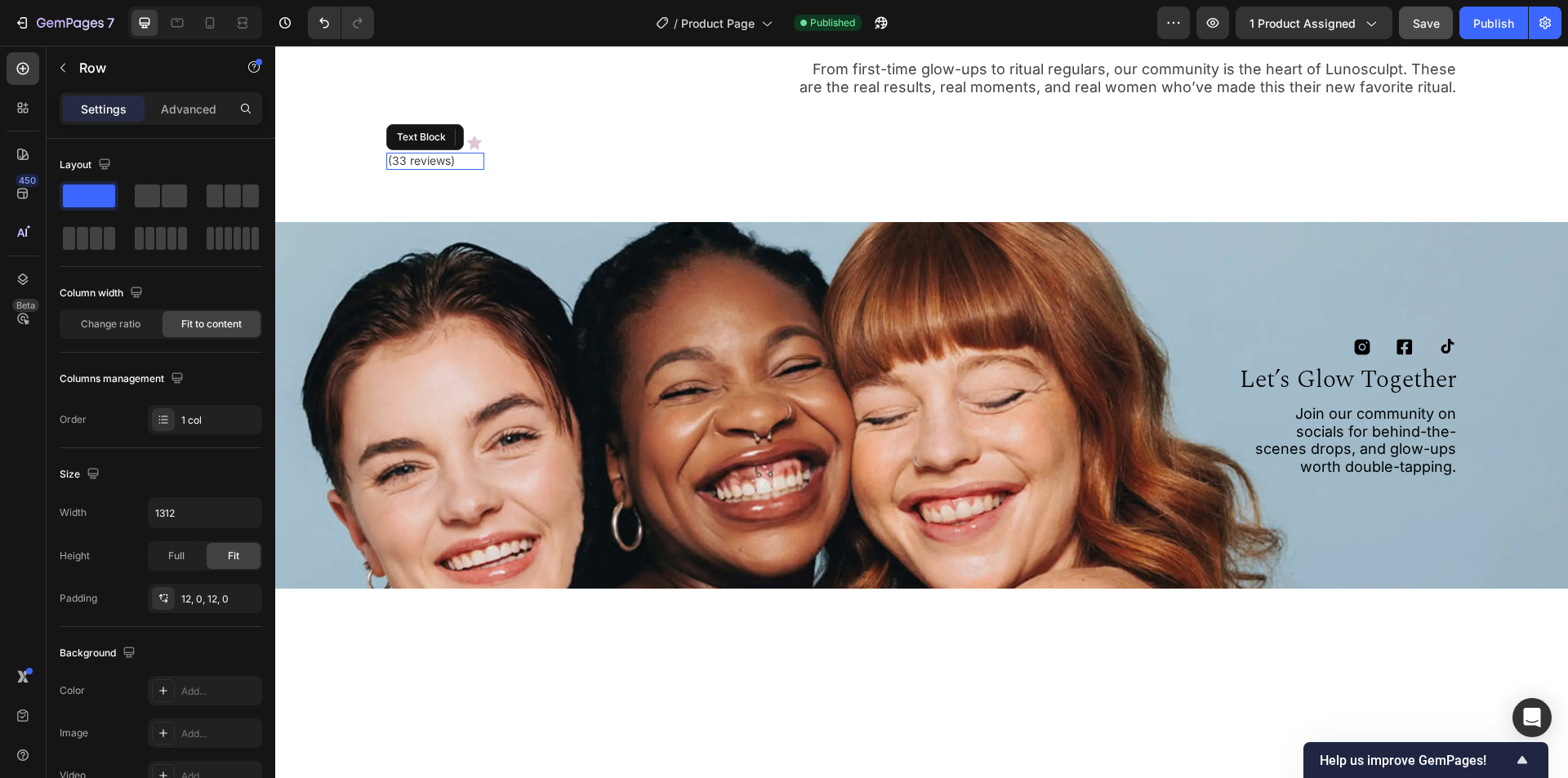
click at [421, 160] on p "(33 reviews)" at bounding box center [435, 161] width 95 height 14
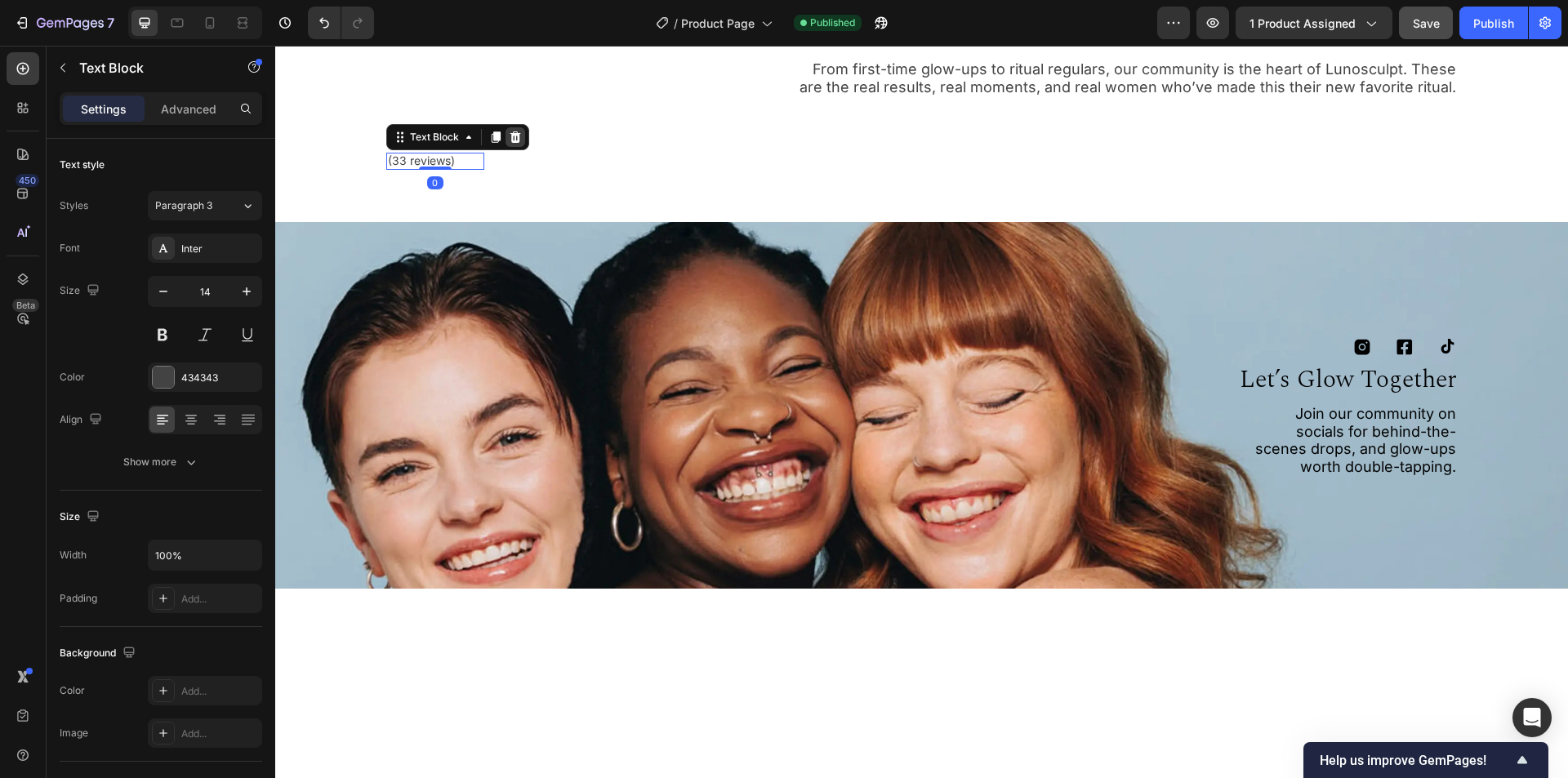
click at [513, 135] on icon at bounding box center [515, 137] width 13 height 13
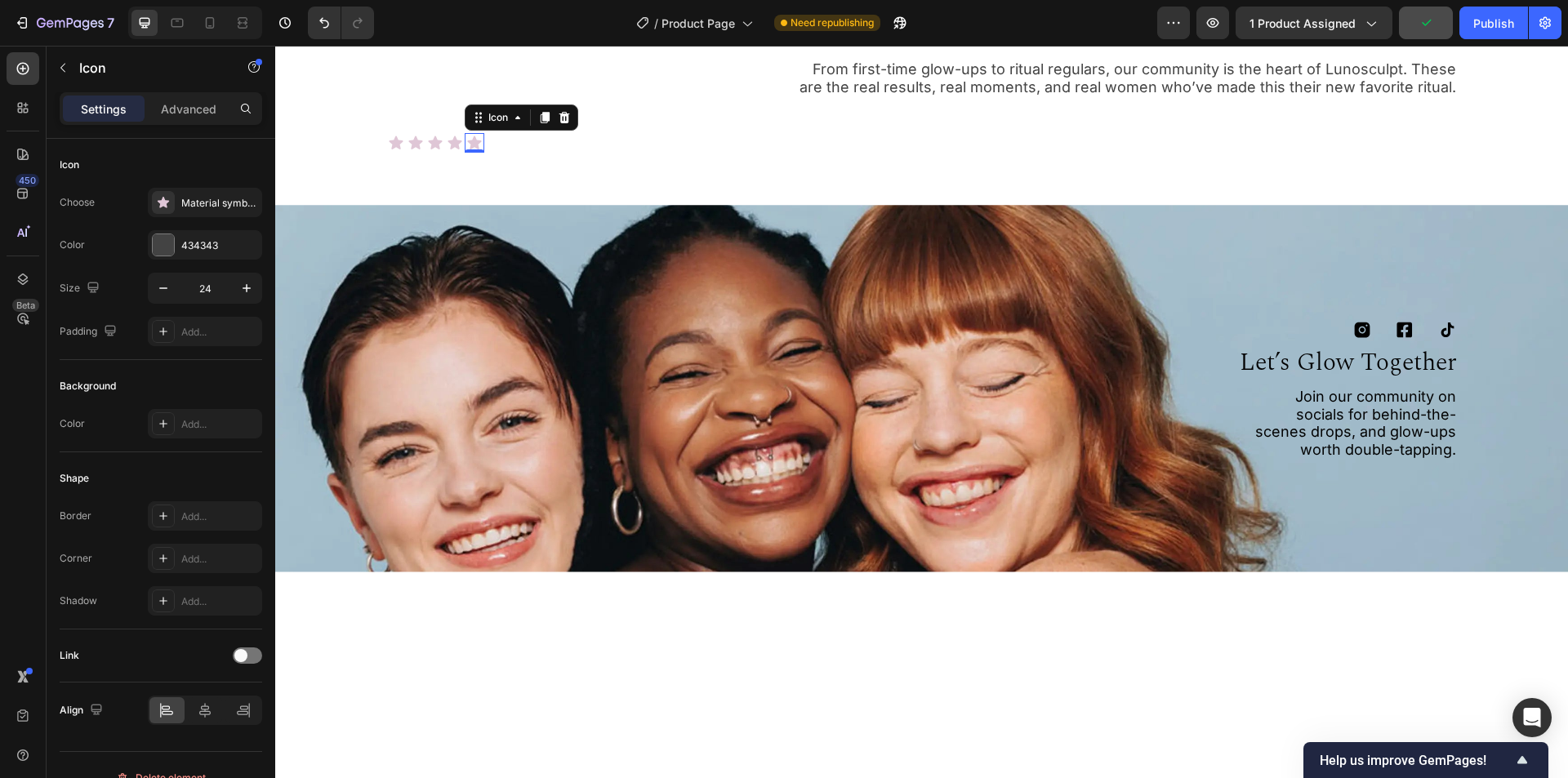
click at [469, 135] on icon at bounding box center [475, 143] width 19 height 19
click at [476, 124] on icon at bounding box center [478, 117] width 13 height 13
click at [490, 146] on div "Icon List" at bounding box center [494, 147] width 45 height 10
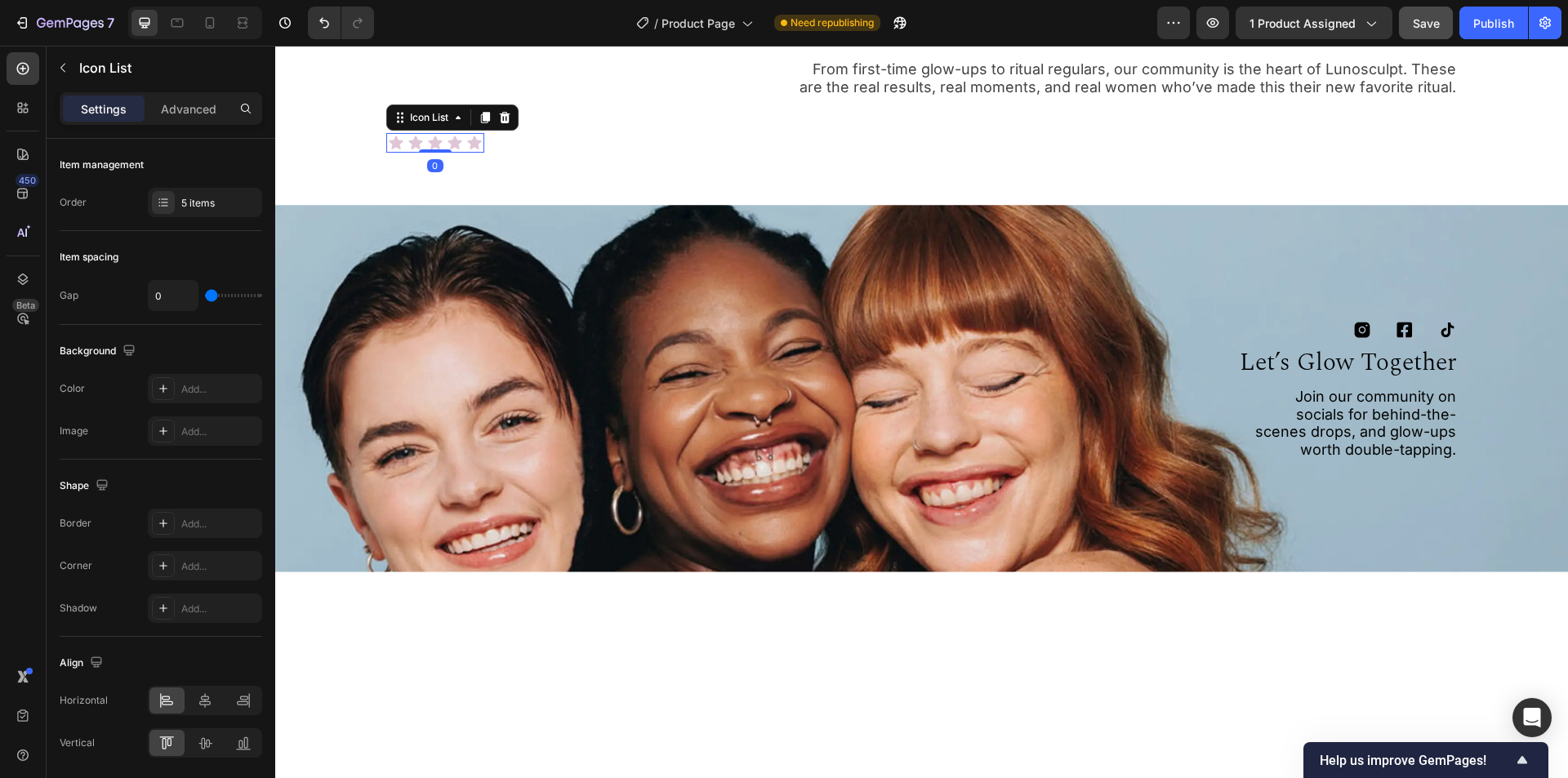
drag, startPoint x: 499, startPoint y: 110, endPoint x: 486, endPoint y: 117, distance: 14.8
click at [499, 111] on div at bounding box center [505, 118] width 19 height 19
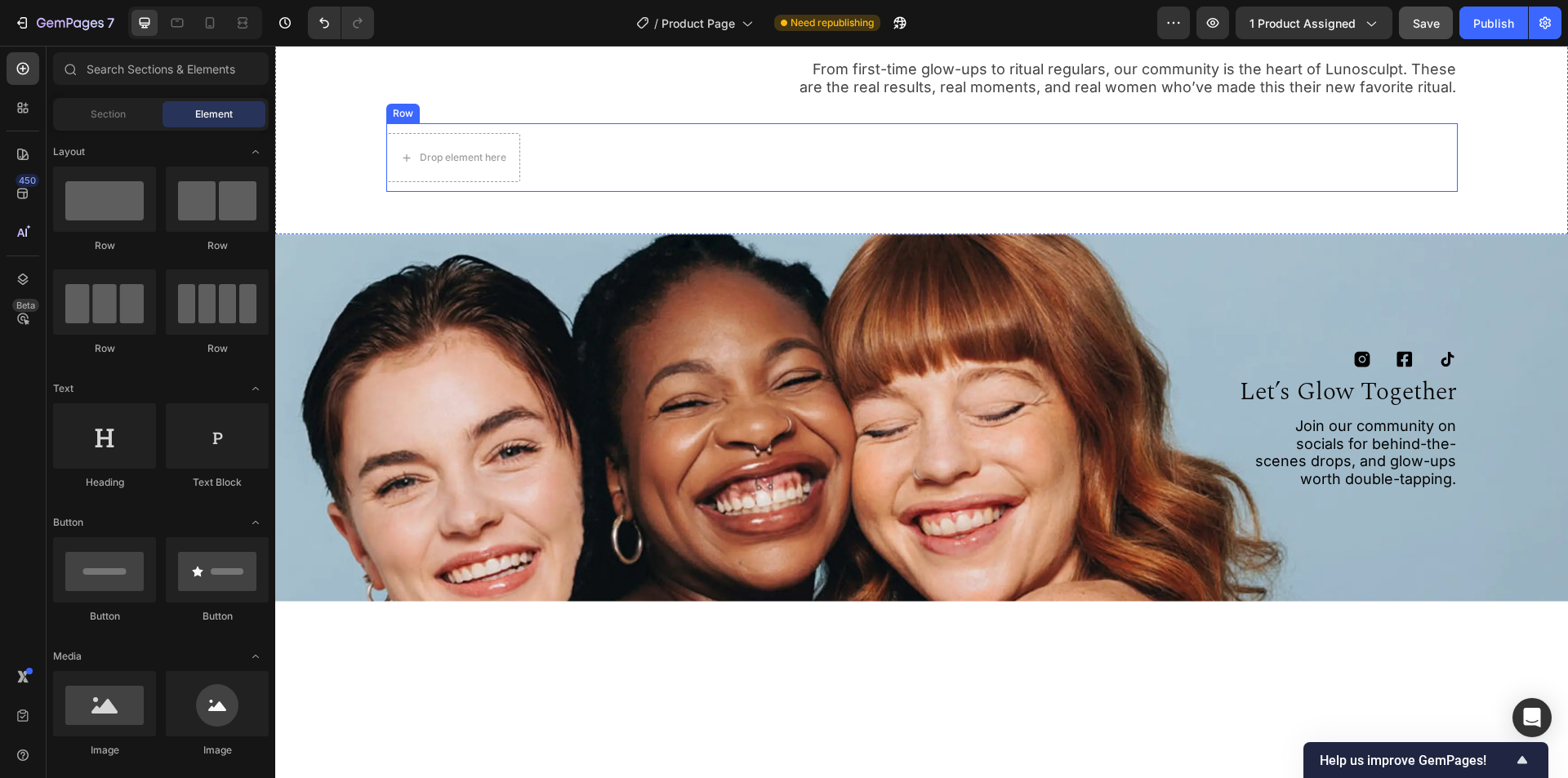
click at [585, 153] on div "Drop element here Row" at bounding box center [922, 157] width 1071 height 68
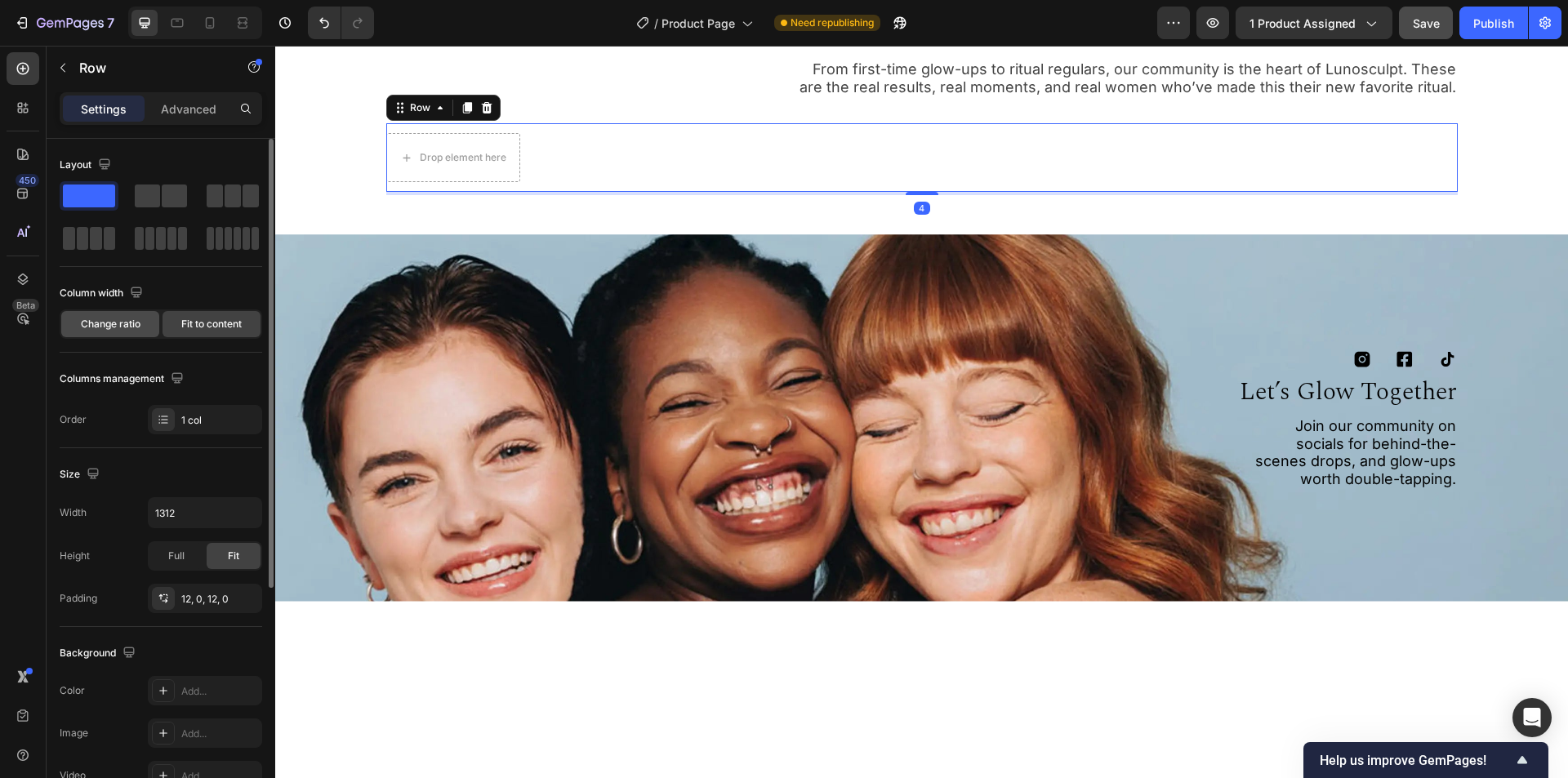
click at [105, 317] on span "Change ratio" at bounding box center [110, 324] width 59 height 15
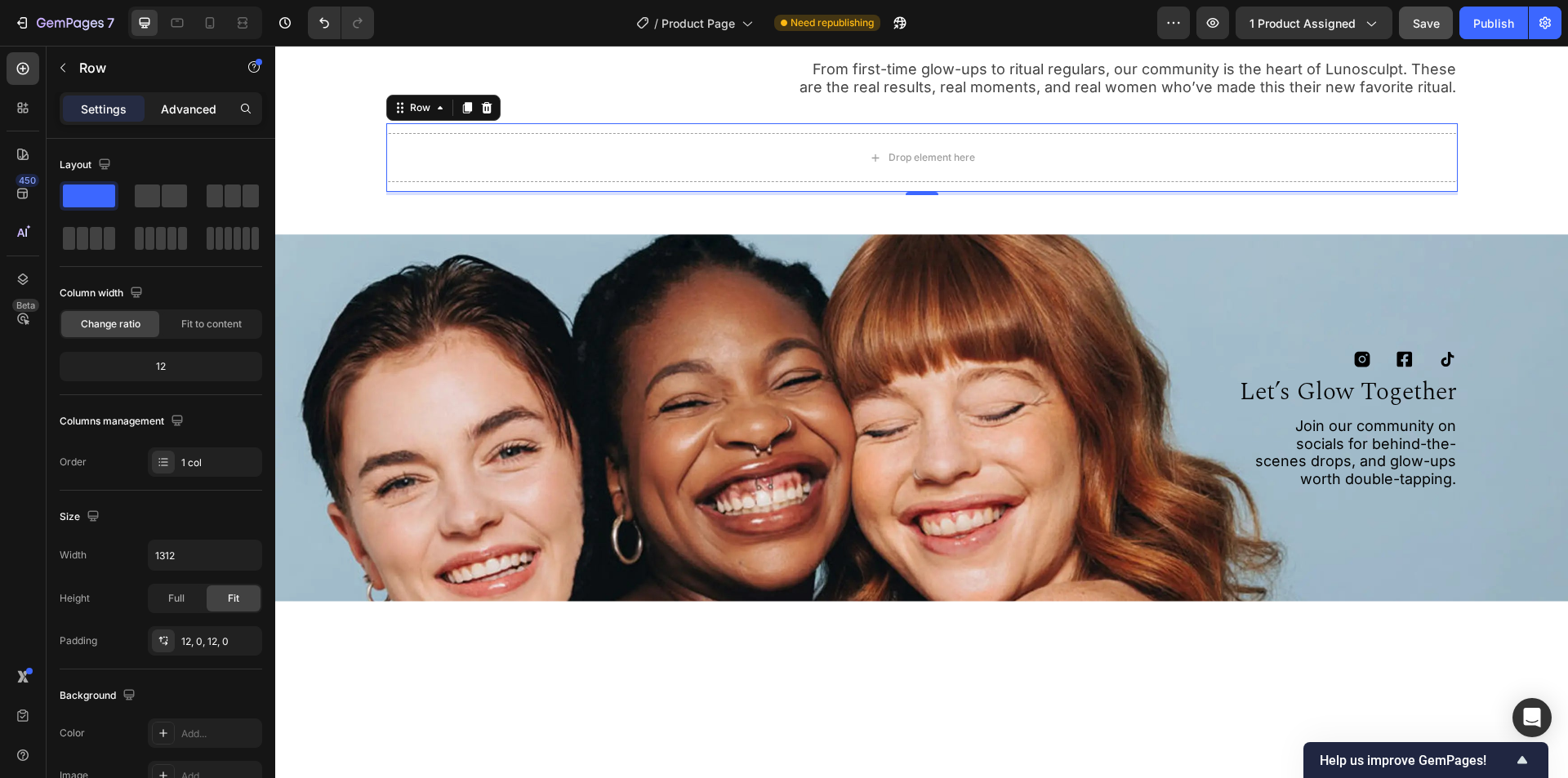
click at [201, 108] on p "Advanced" at bounding box center [189, 108] width 56 height 17
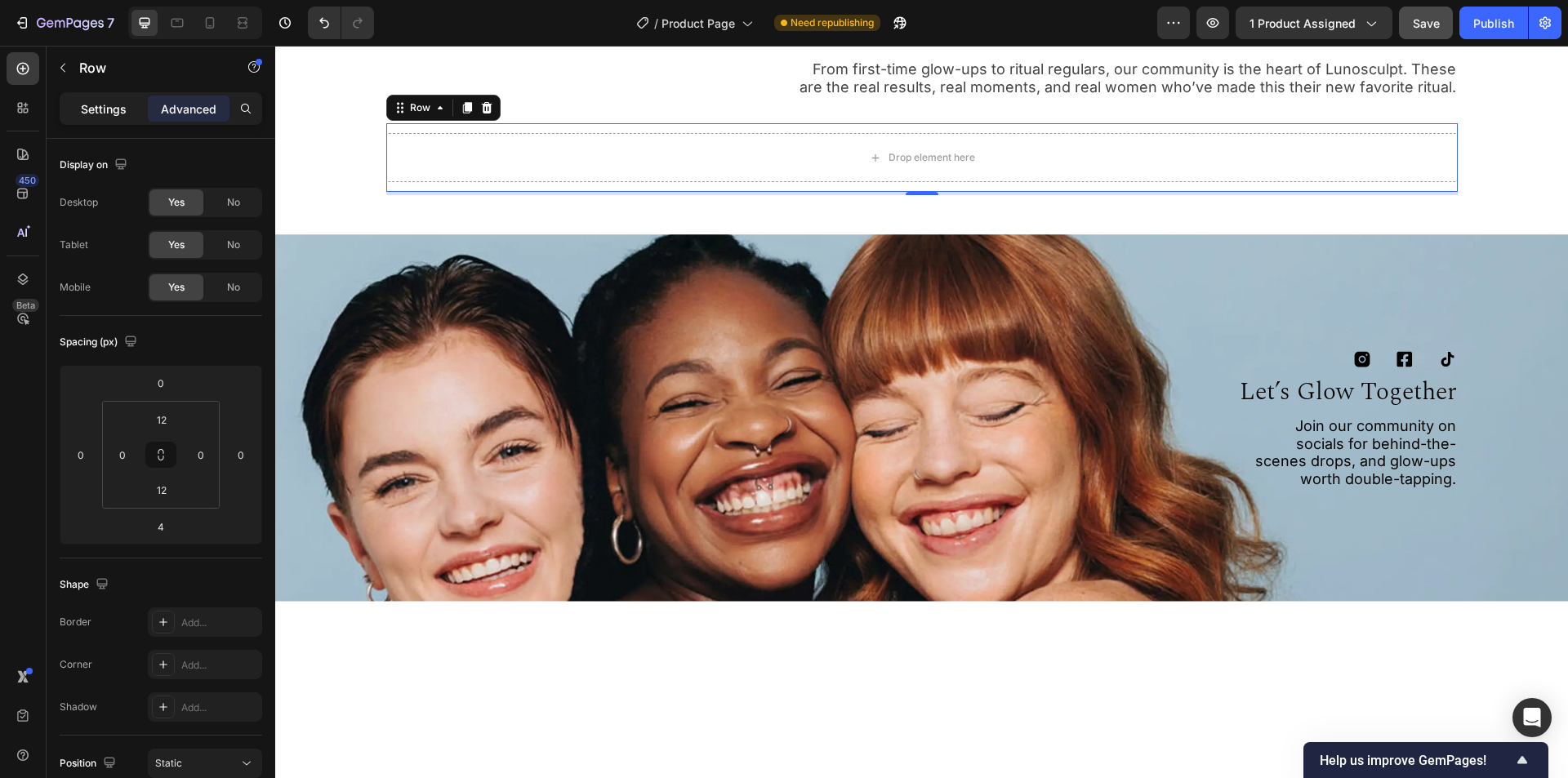
click at [105, 104] on p "Settings" at bounding box center [104, 108] width 46 height 17
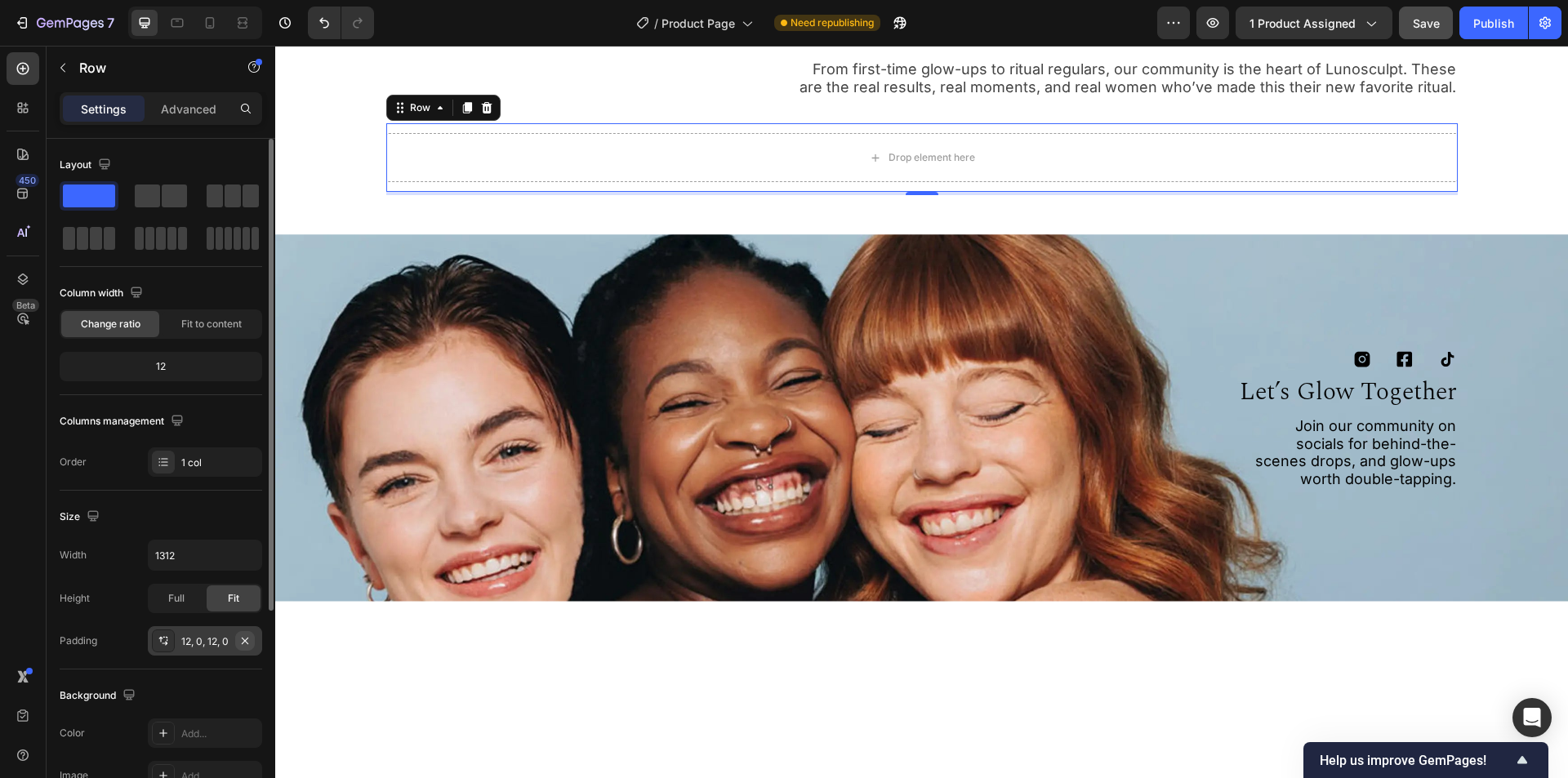
click at [250, 641] on icon "button" at bounding box center [244, 641] width 13 height 13
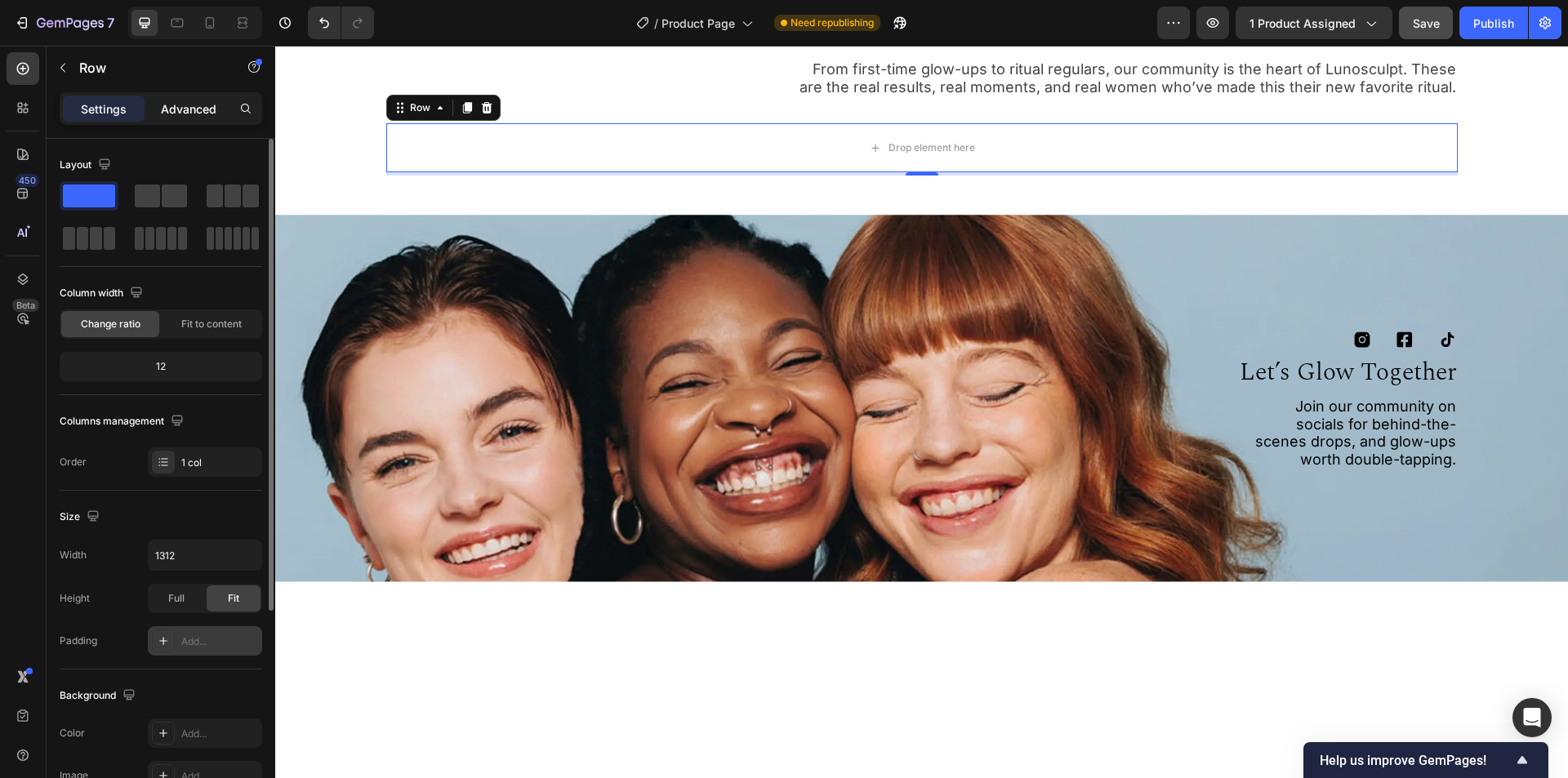
click at [183, 100] on p "Advanced" at bounding box center [189, 108] width 56 height 17
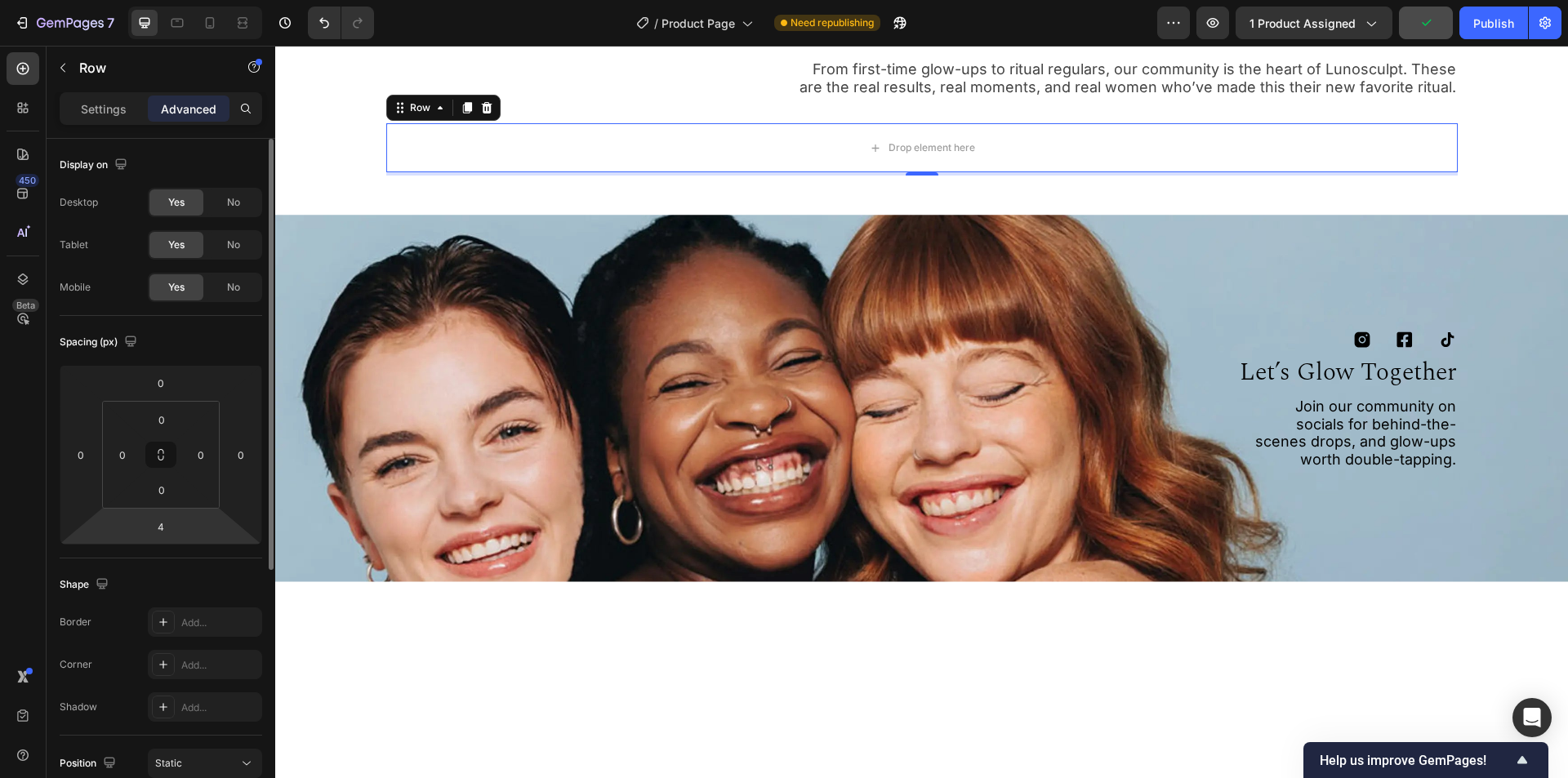
click at [222, 0] on html "7 Version history / Product Page Need republishing Preview 1 product assigned P…" at bounding box center [784, 0] width 1568 height 0
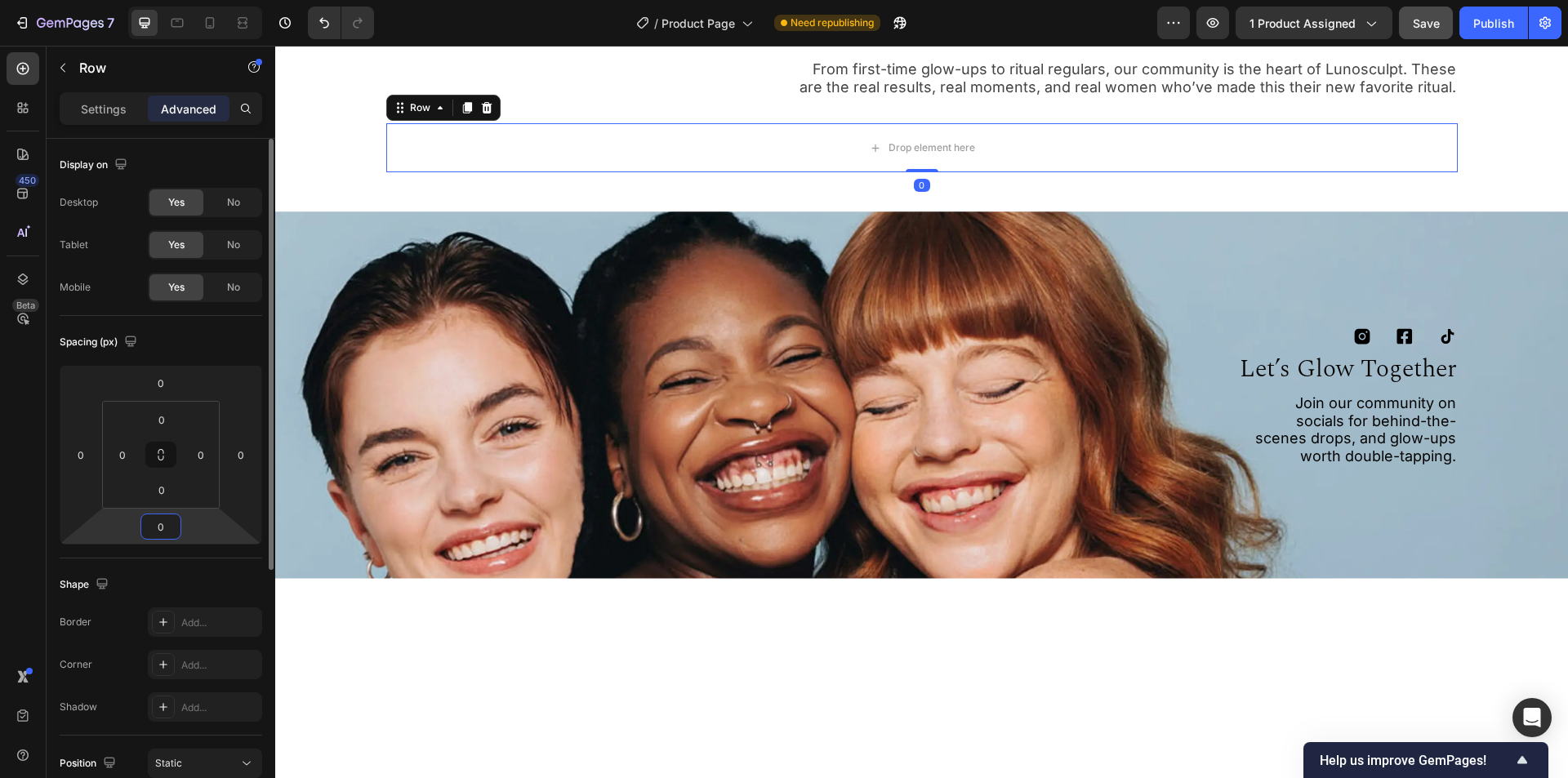
type input "0"
click at [148, 585] on div "Shape" at bounding box center [160, 585] width 203 height 27
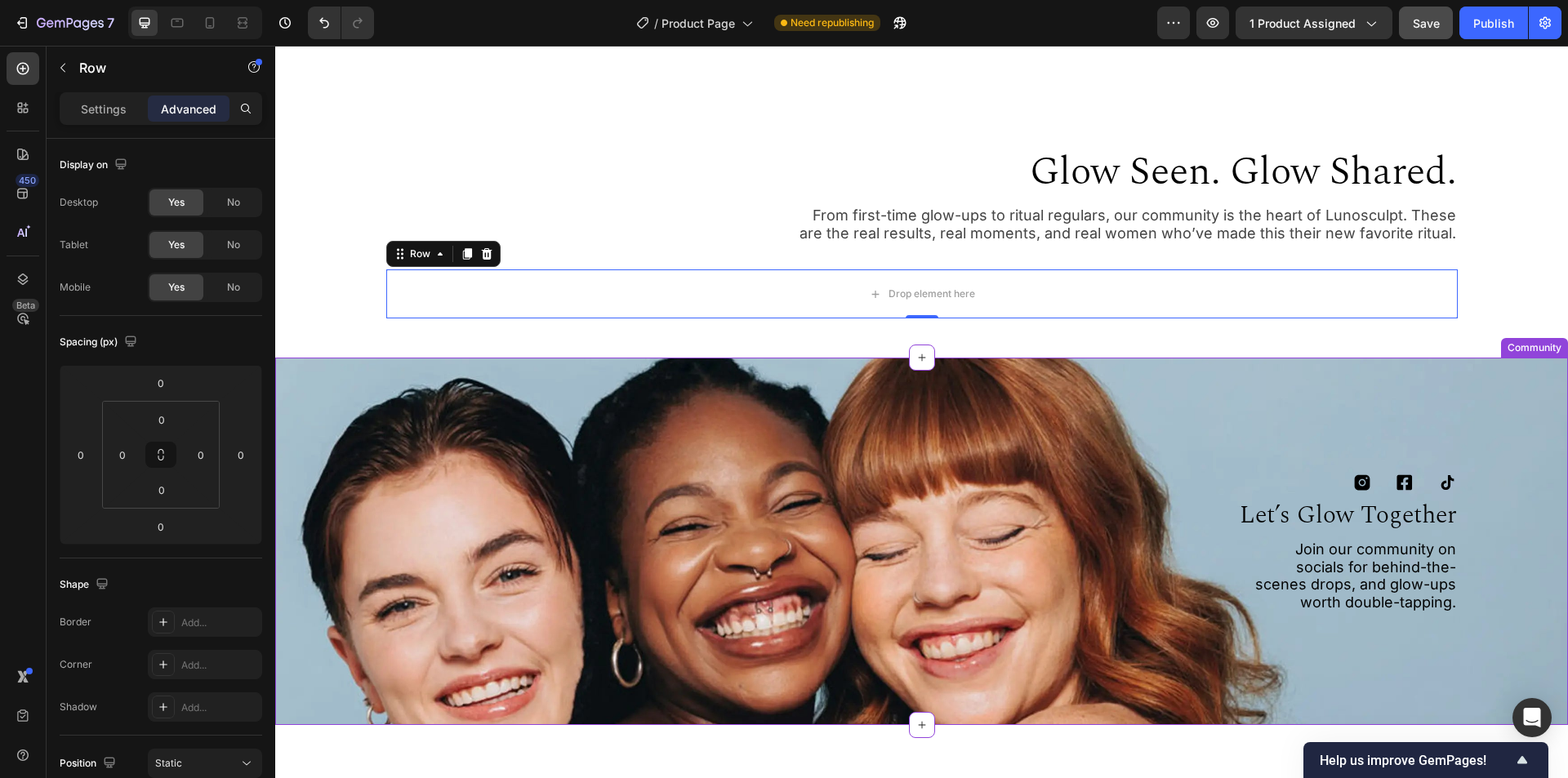
scroll to position [3659, 0]
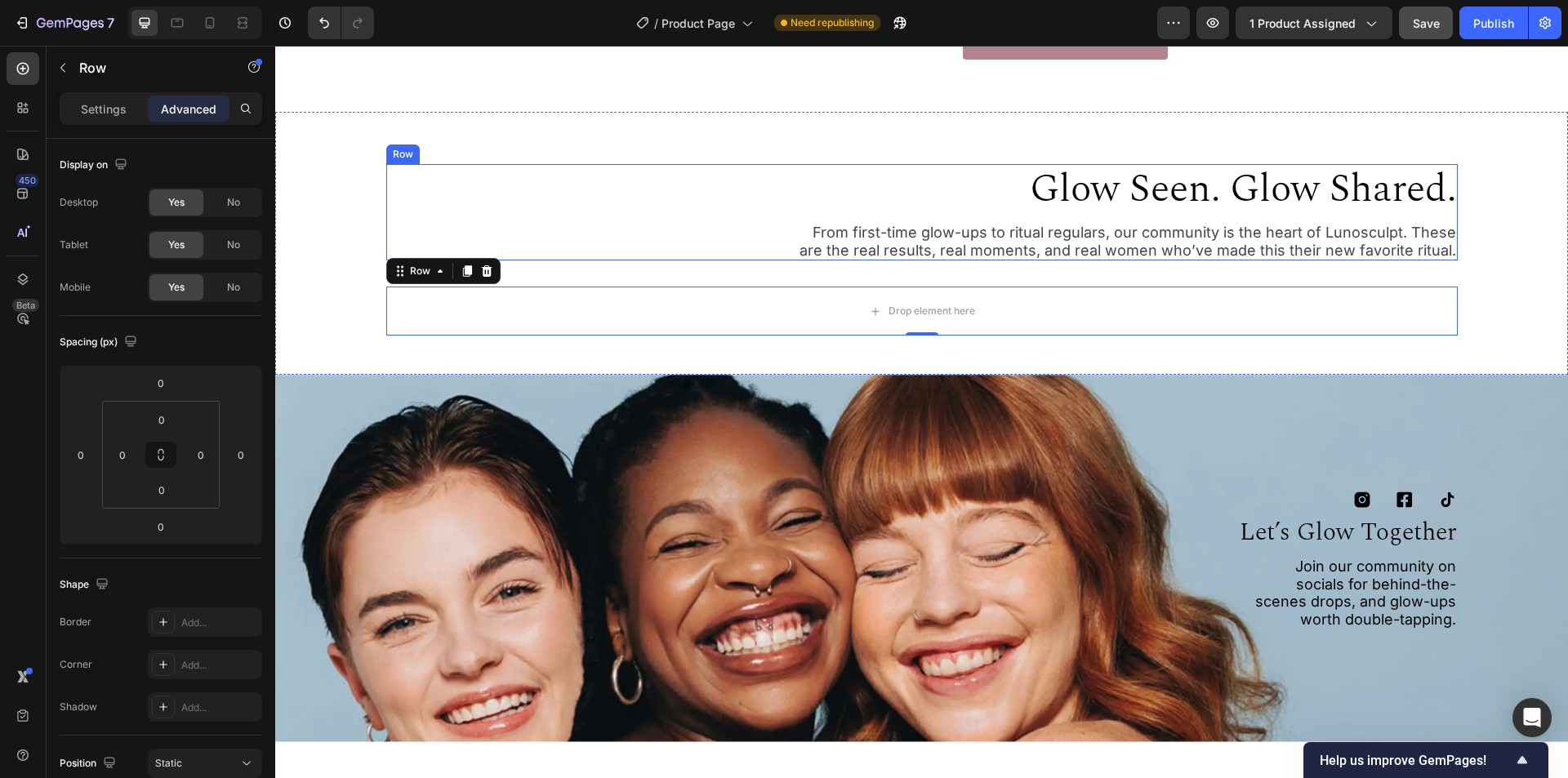
click at [638, 260] on div "glow seen. glow shared. Heading From first-time glow-ups to ritual regulars, ou…" at bounding box center [922, 212] width 1071 height 96
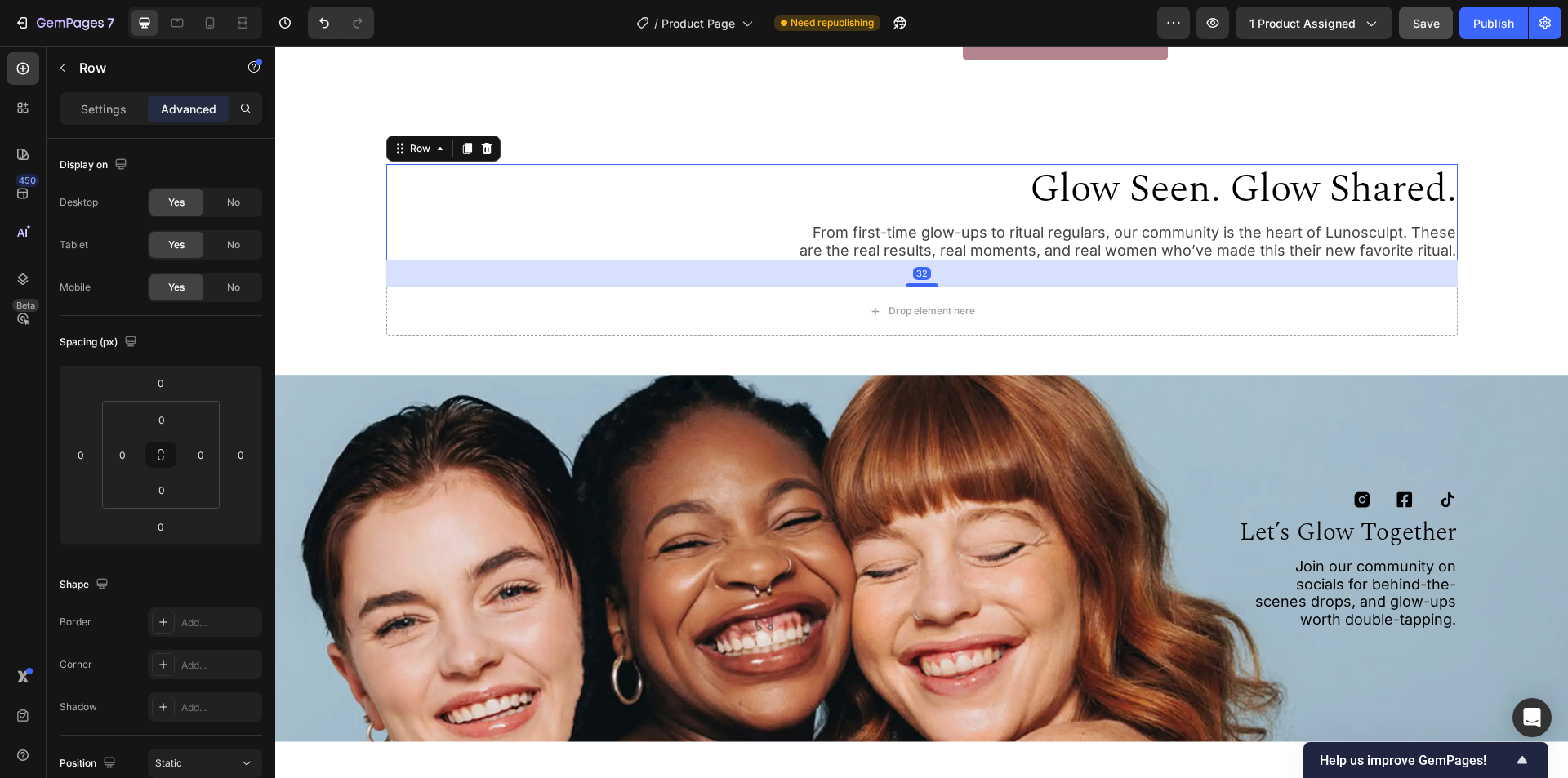
scroll to position [326, 0]
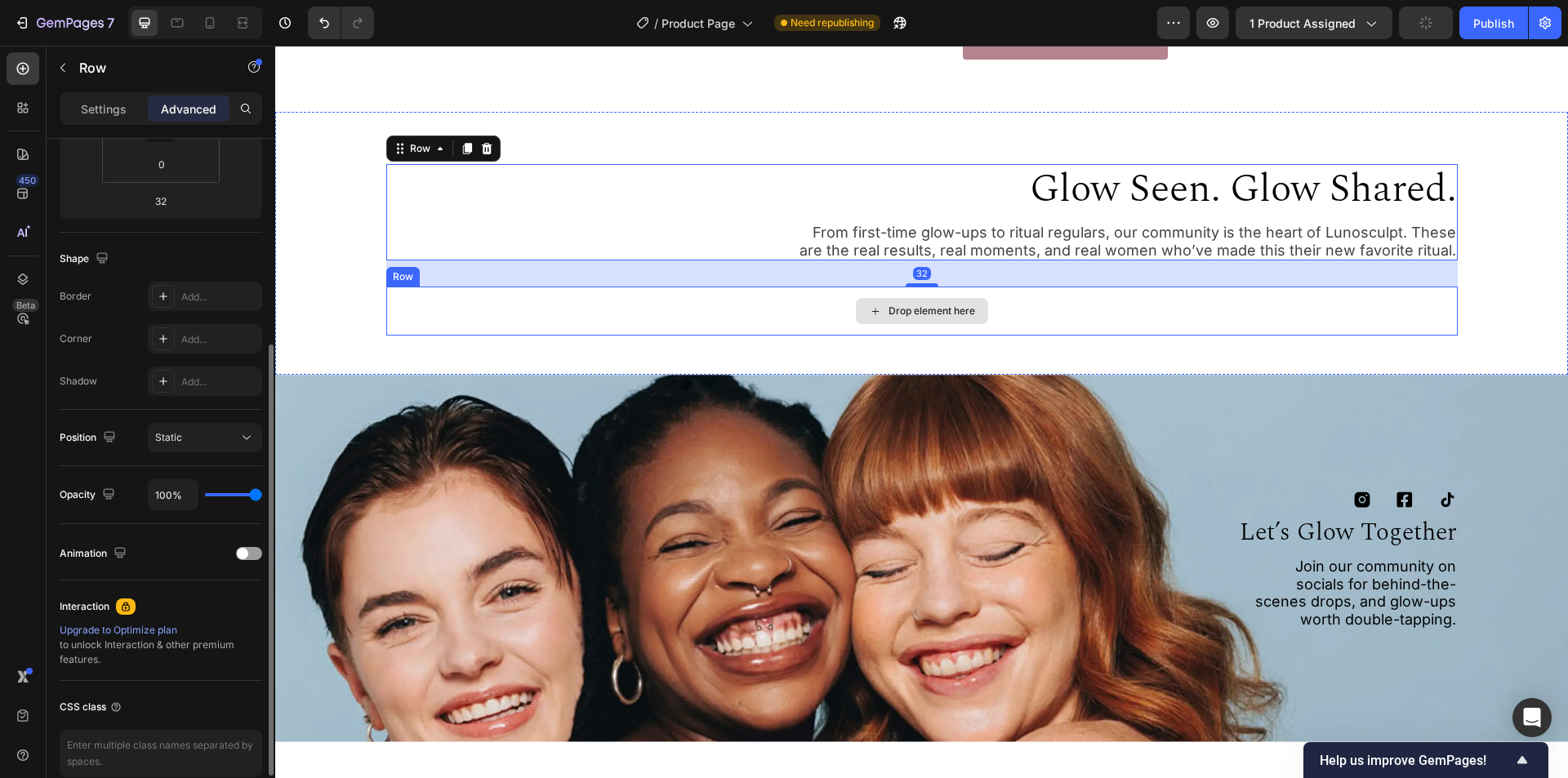
click at [696, 335] on div "Drop element here" at bounding box center [922, 311] width 1071 height 49
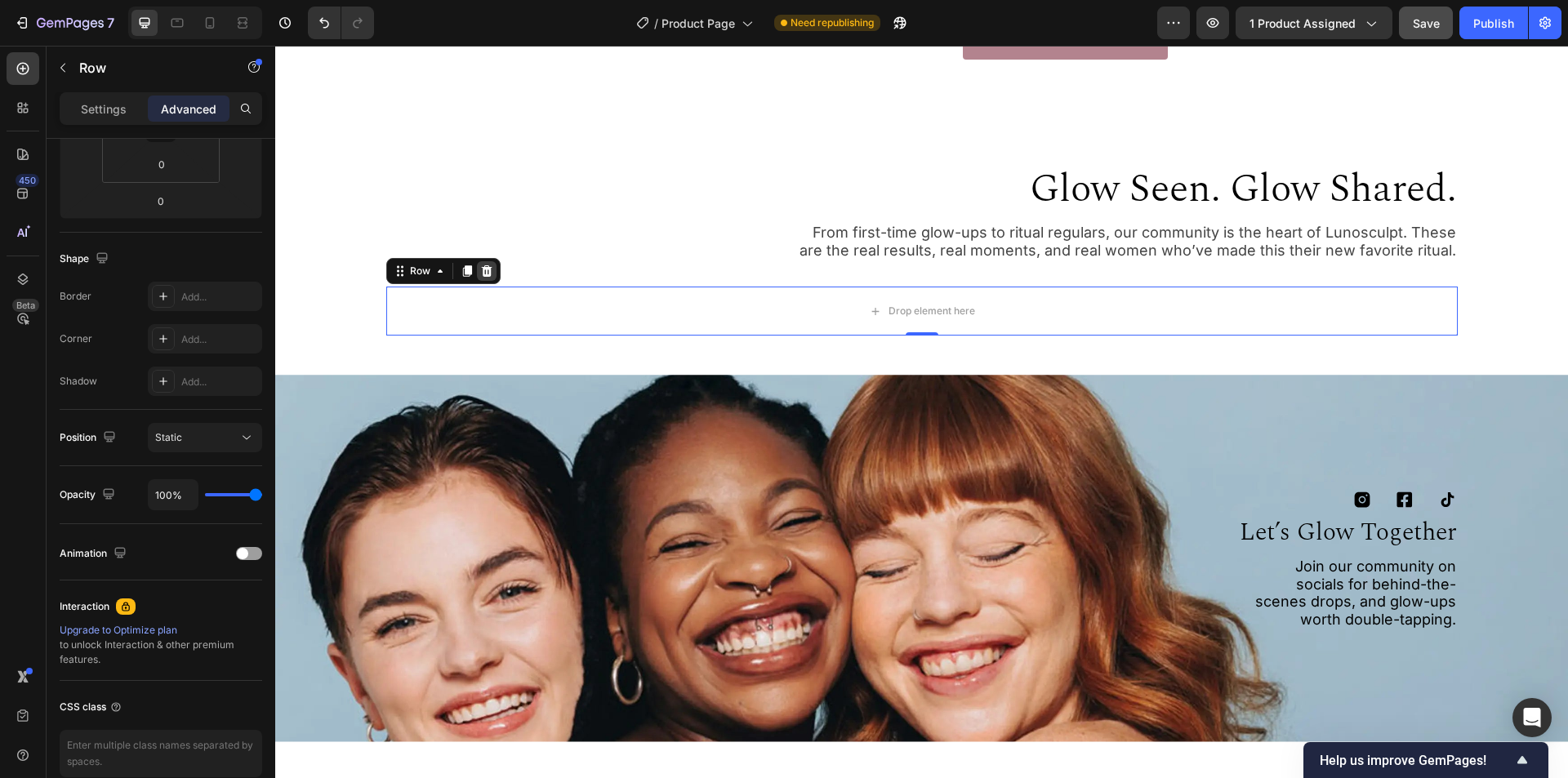
click at [480, 278] on icon at bounding box center [486, 271] width 13 height 13
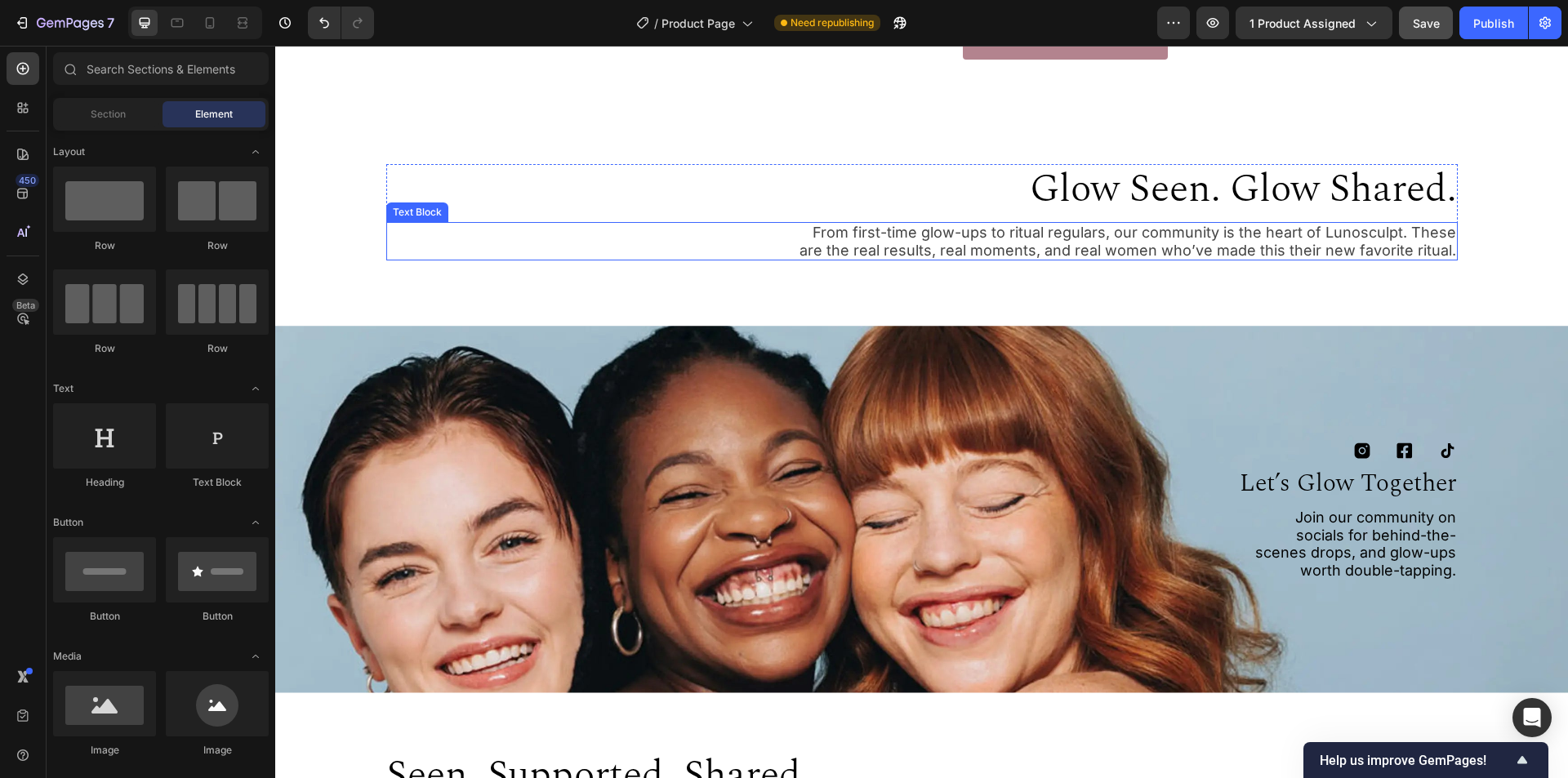
click at [812, 258] on p "From first-time glow-ups to ritual regulars, our community is the heart of Luno…" at bounding box center [1123, 242] width 667 height 35
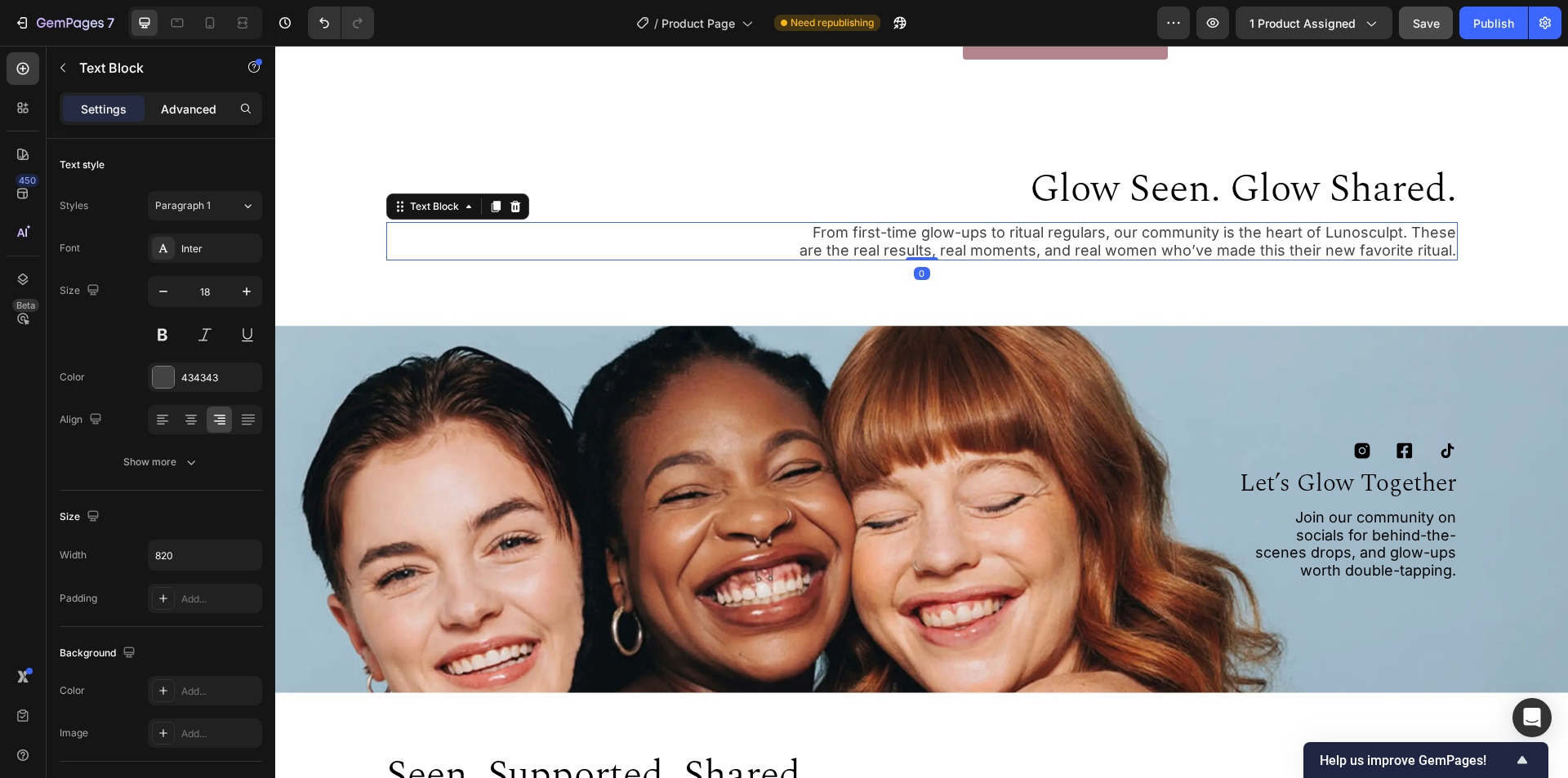
click at [195, 108] on p "Advanced" at bounding box center [189, 108] width 56 height 17
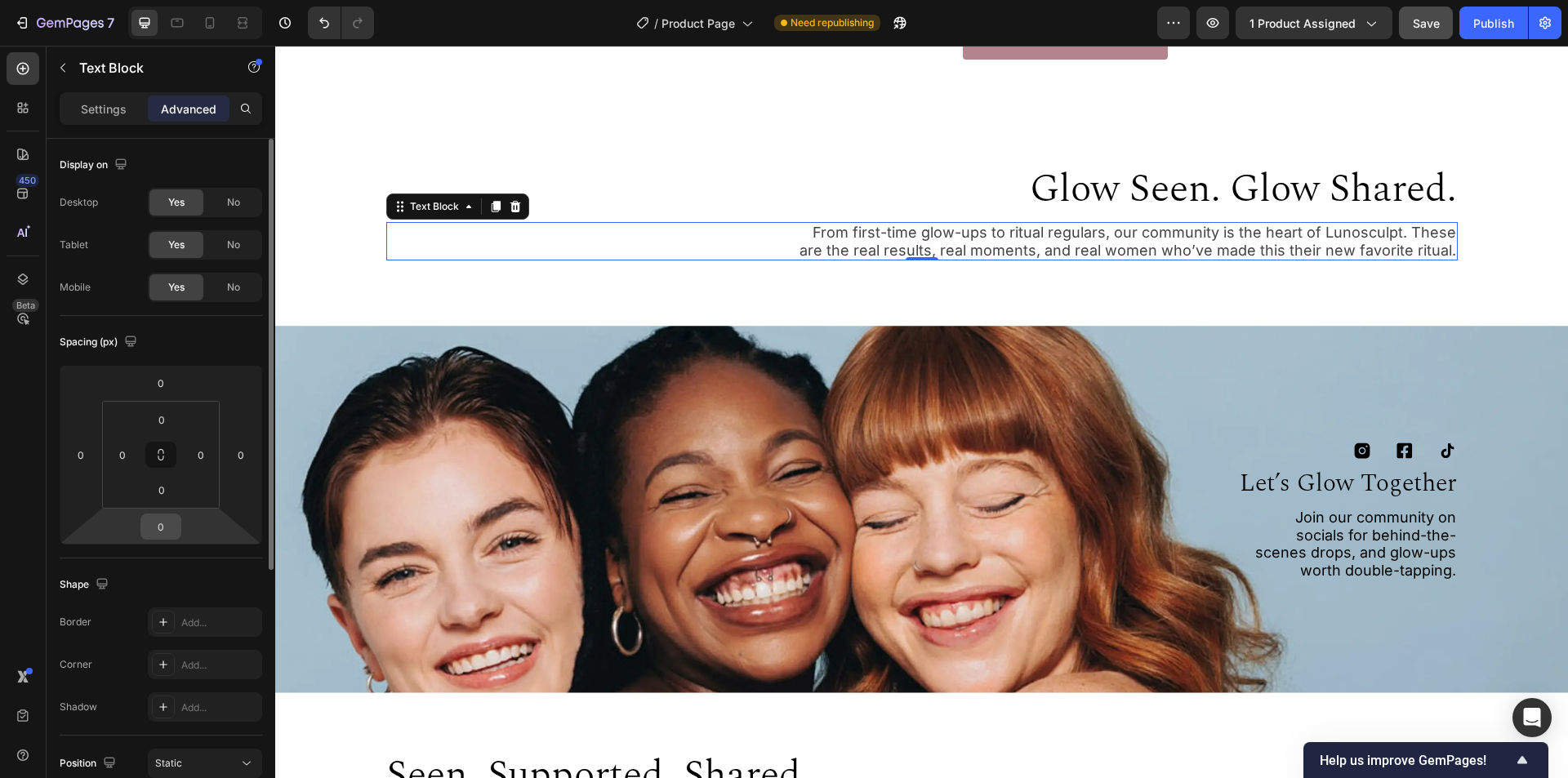
click at [166, 527] on input "0" at bounding box center [160, 527] width 33 height 25
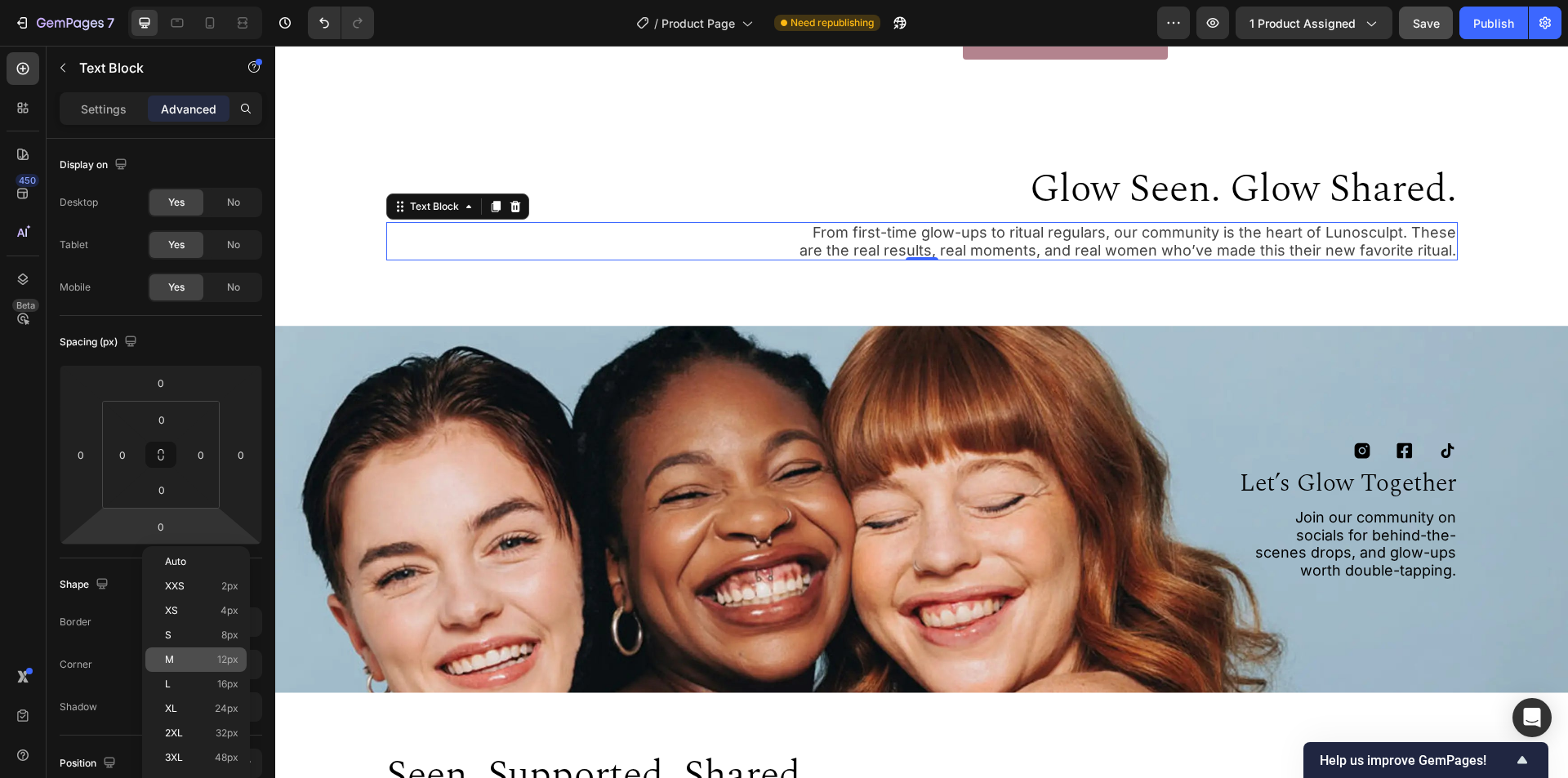
click at [175, 662] on p "M 12px" at bounding box center [201, 659] width 73 height 12
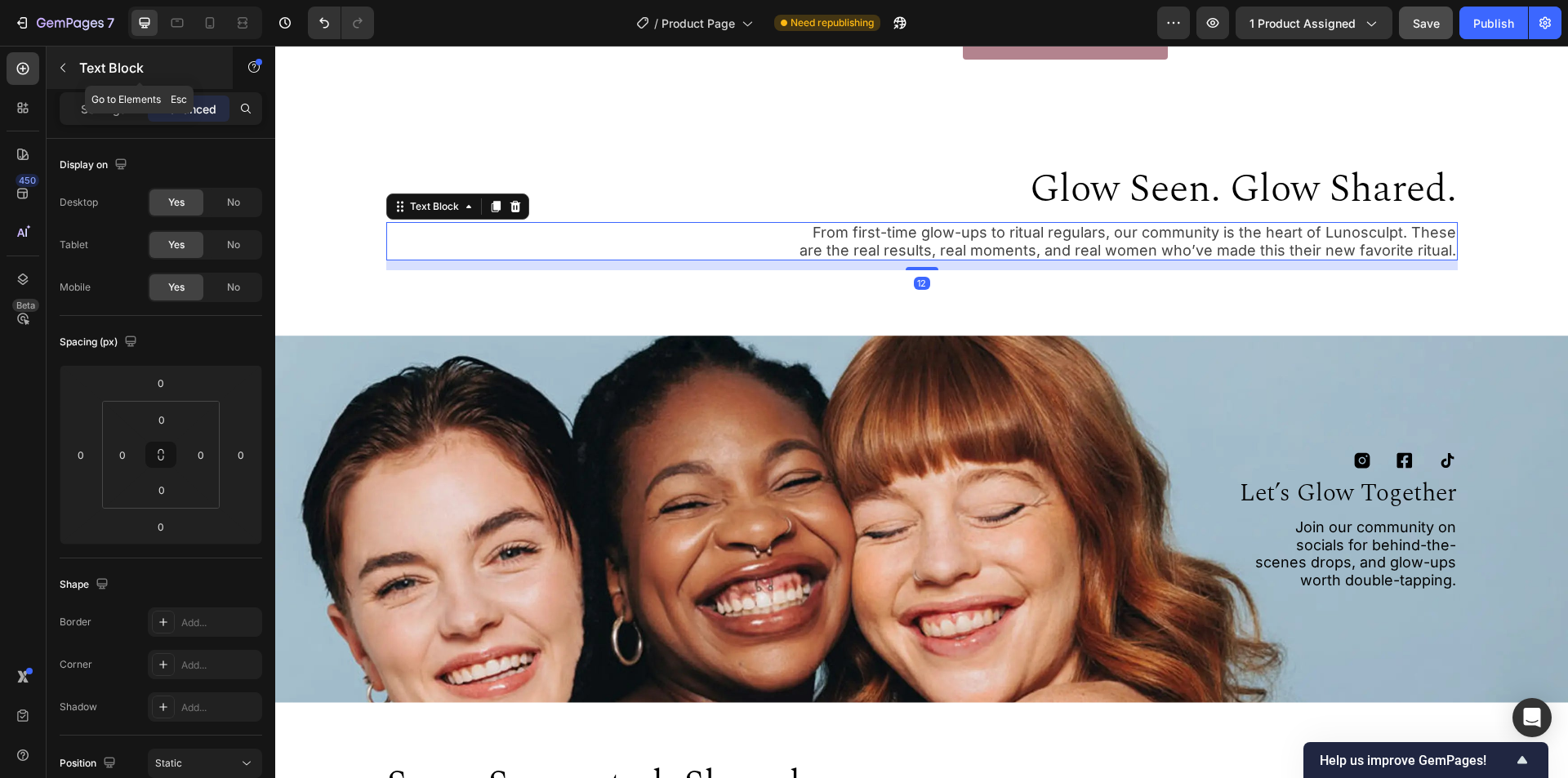
click at [66, 62] on icon "button" at bounding box center [63, 67] width 13 height 13
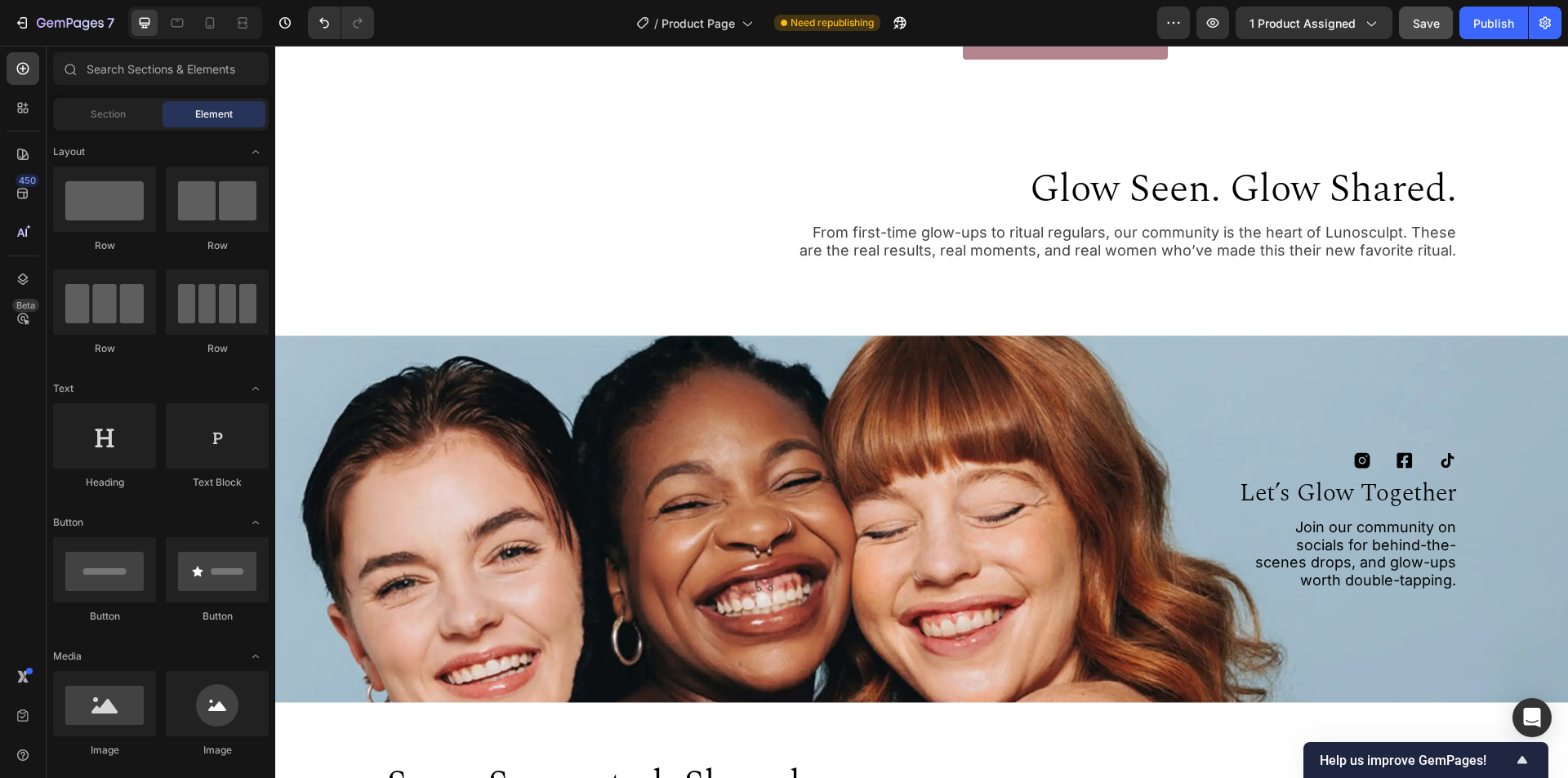
click at [39, 105] on div "450 Beta" at bounding box center [23, 412] width 47 height 733
click at [23, 108] on icon at bounding box center [23, 108] width 16 height 16
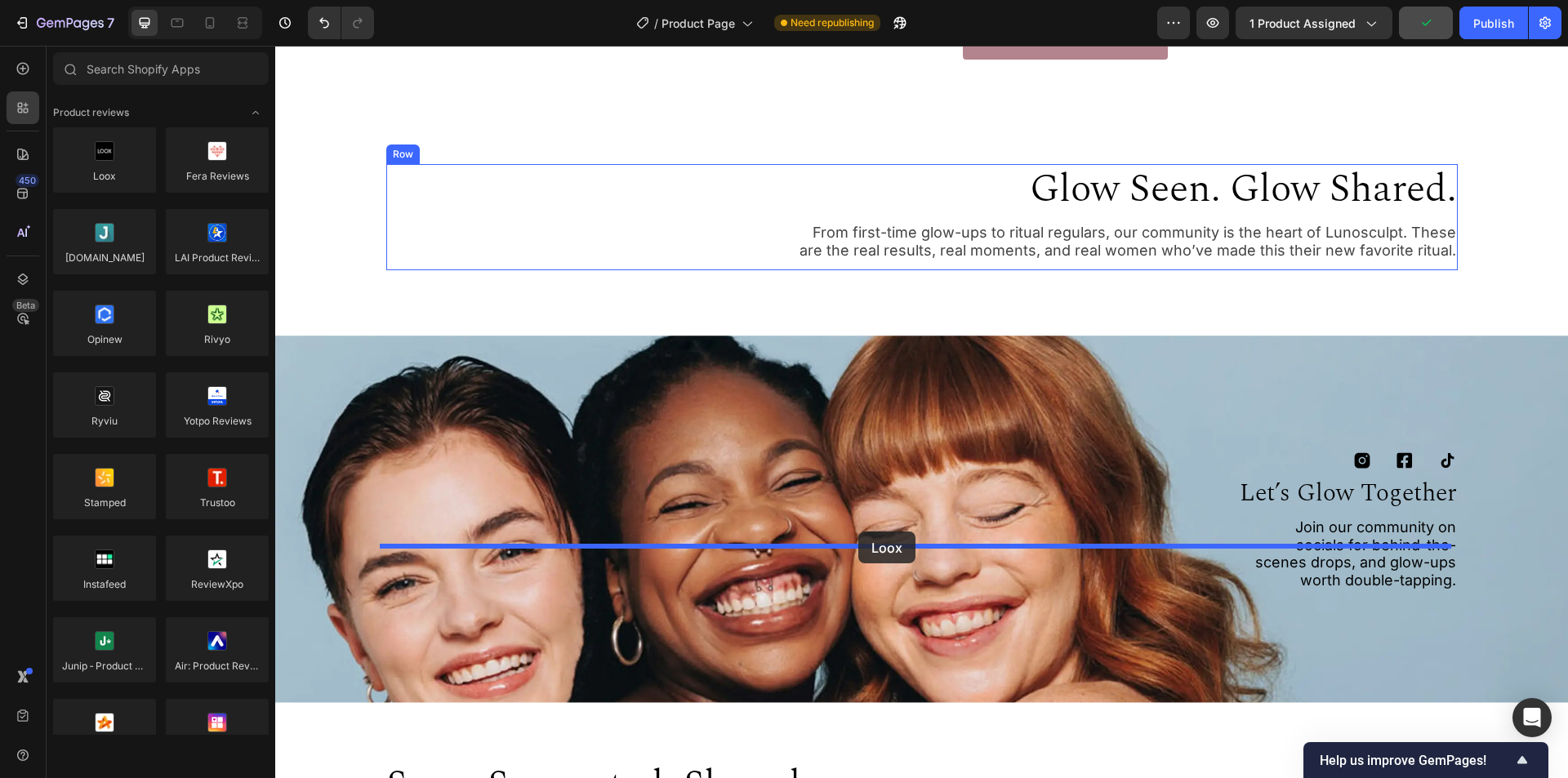
drag, startPoint x: 378, startPoint y: 208, endPoint x: 859, endPoint y: 532, distance: 579.9
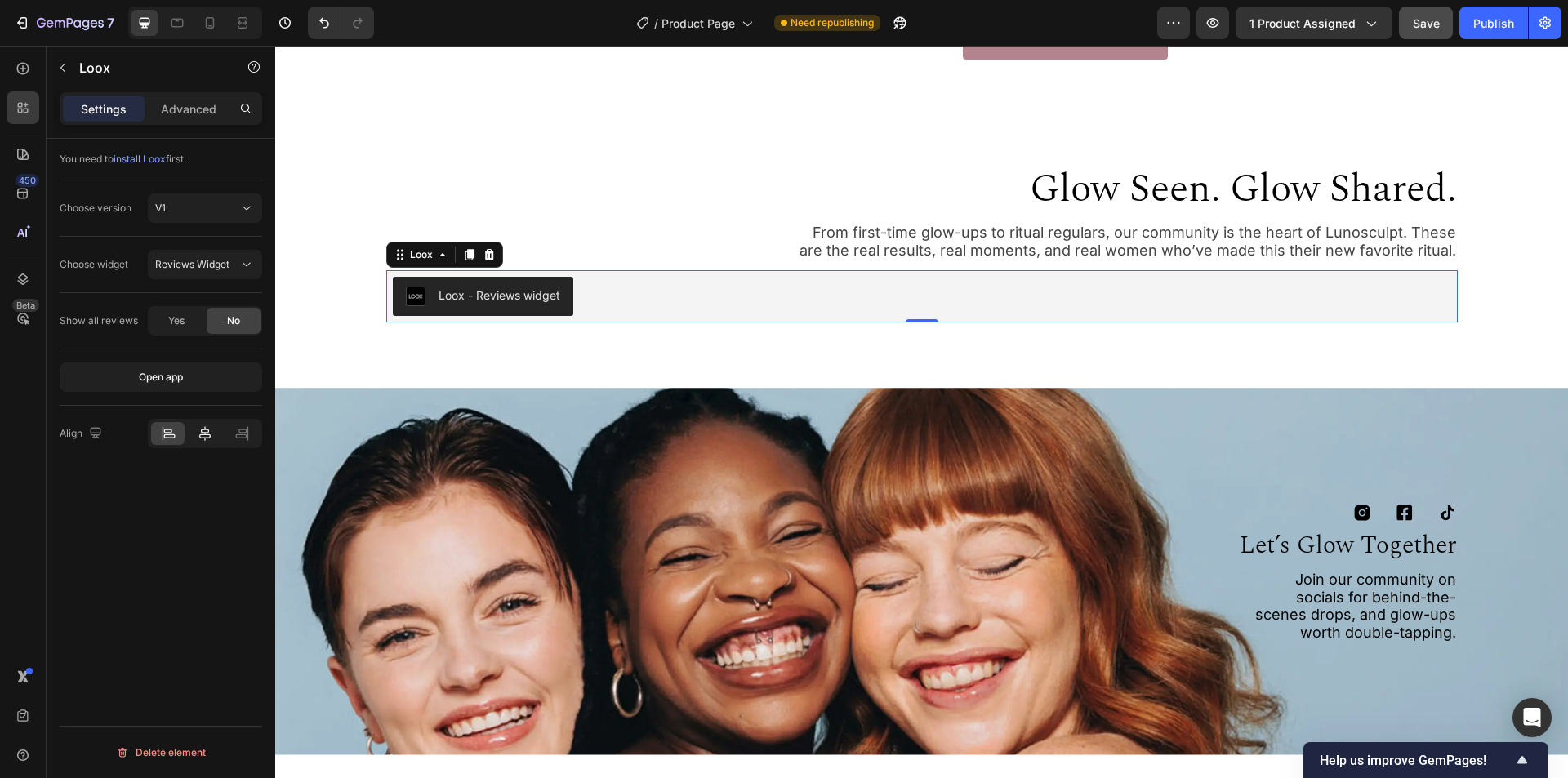
click at [203, 432] on icon at bounding box center [205, 434] width 16 height 16
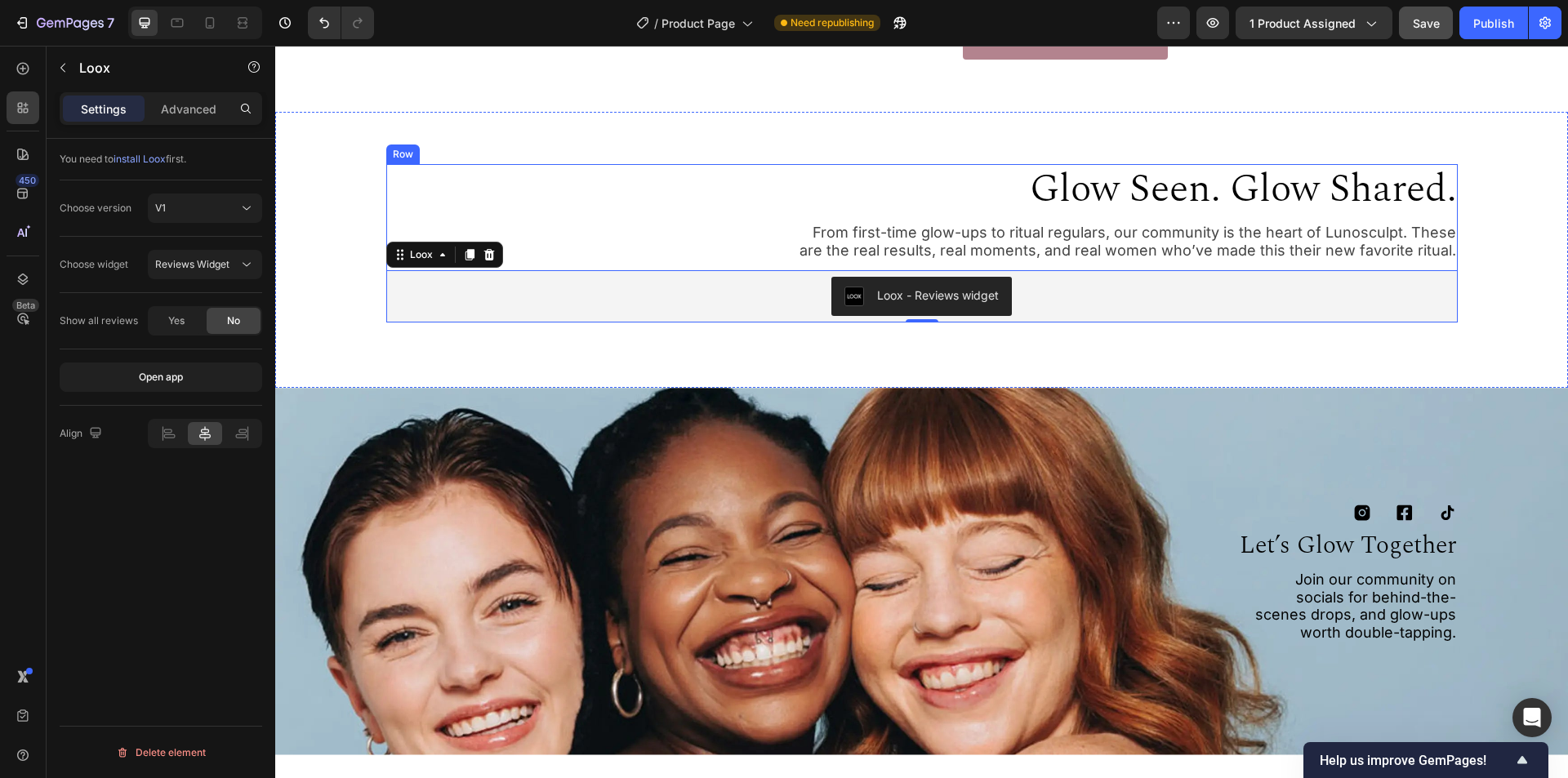
click at [740, 322] on div "glow seen. glow shared. Heading From first-time glow-ups to ritual regulars, ou…" at bounding box center [922, 243] width 1071 height 158
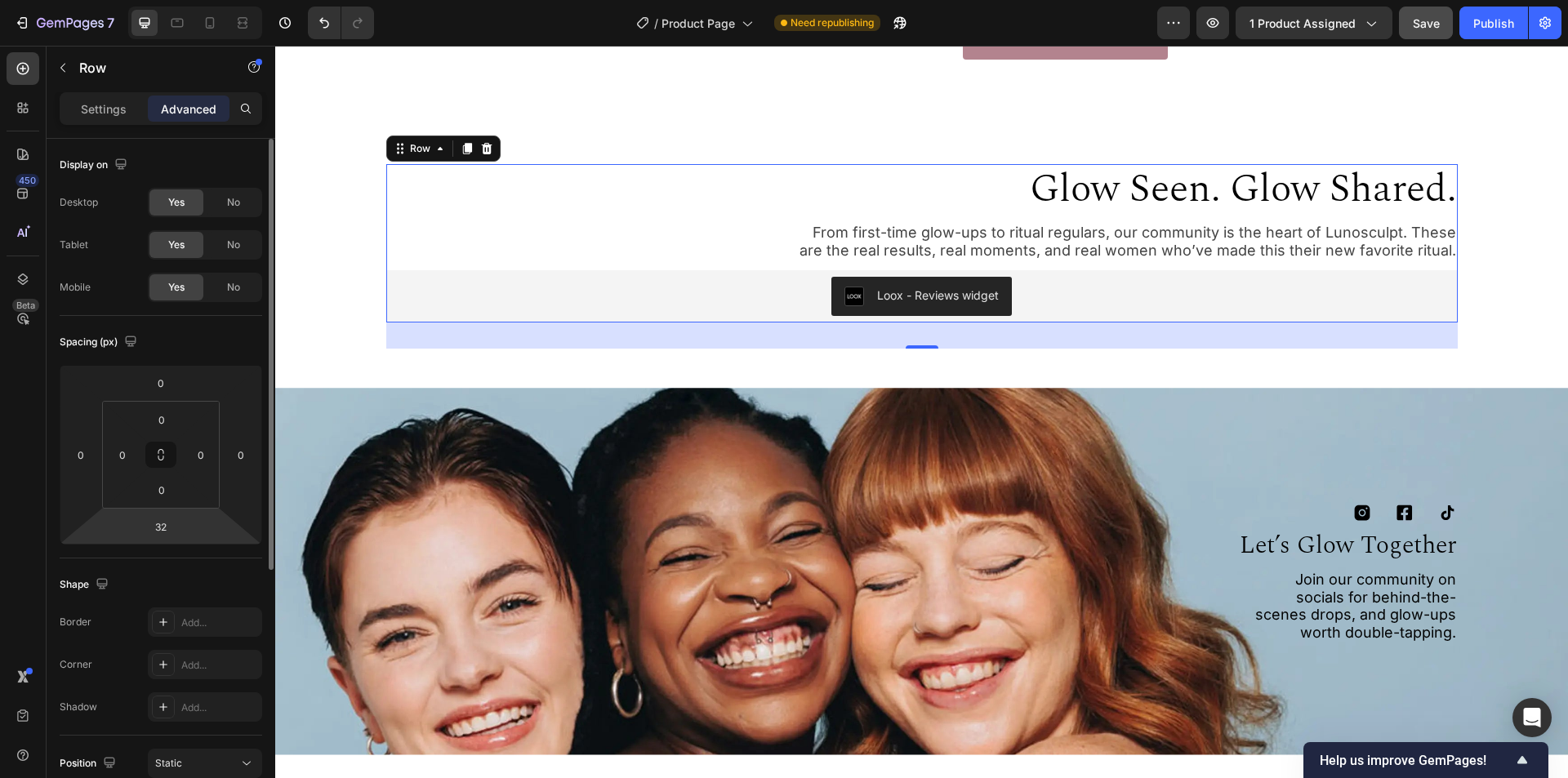
click at [238, 0] on html "7 Version history / Product Page Need republishing Preview 1 product assigned S…" at bounding box center [784, 0] width 1568 height 0
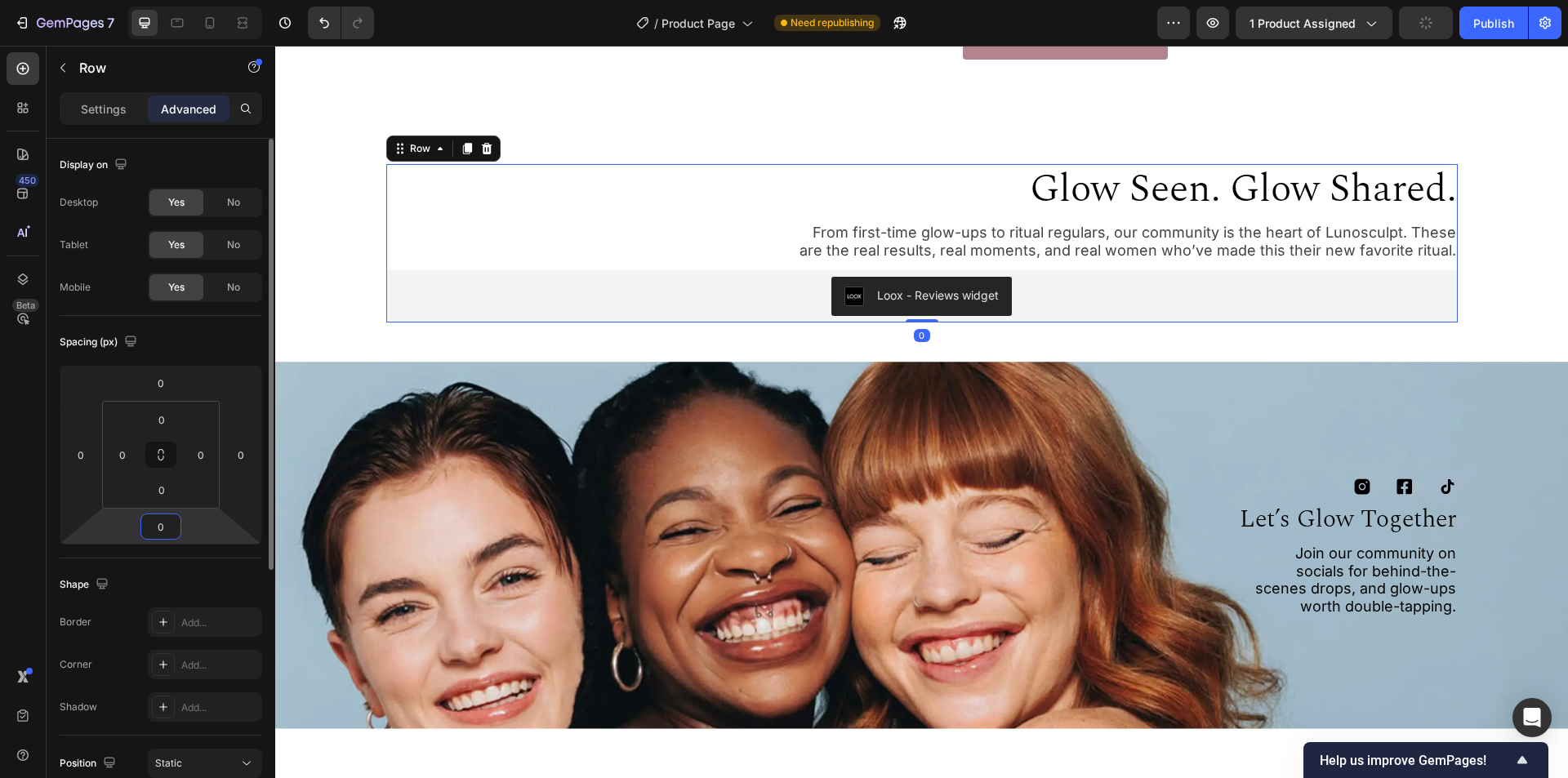
type input "0"
click at [225, 590] on div "Shape" at bounding box center [160, 585] width 203 height 27
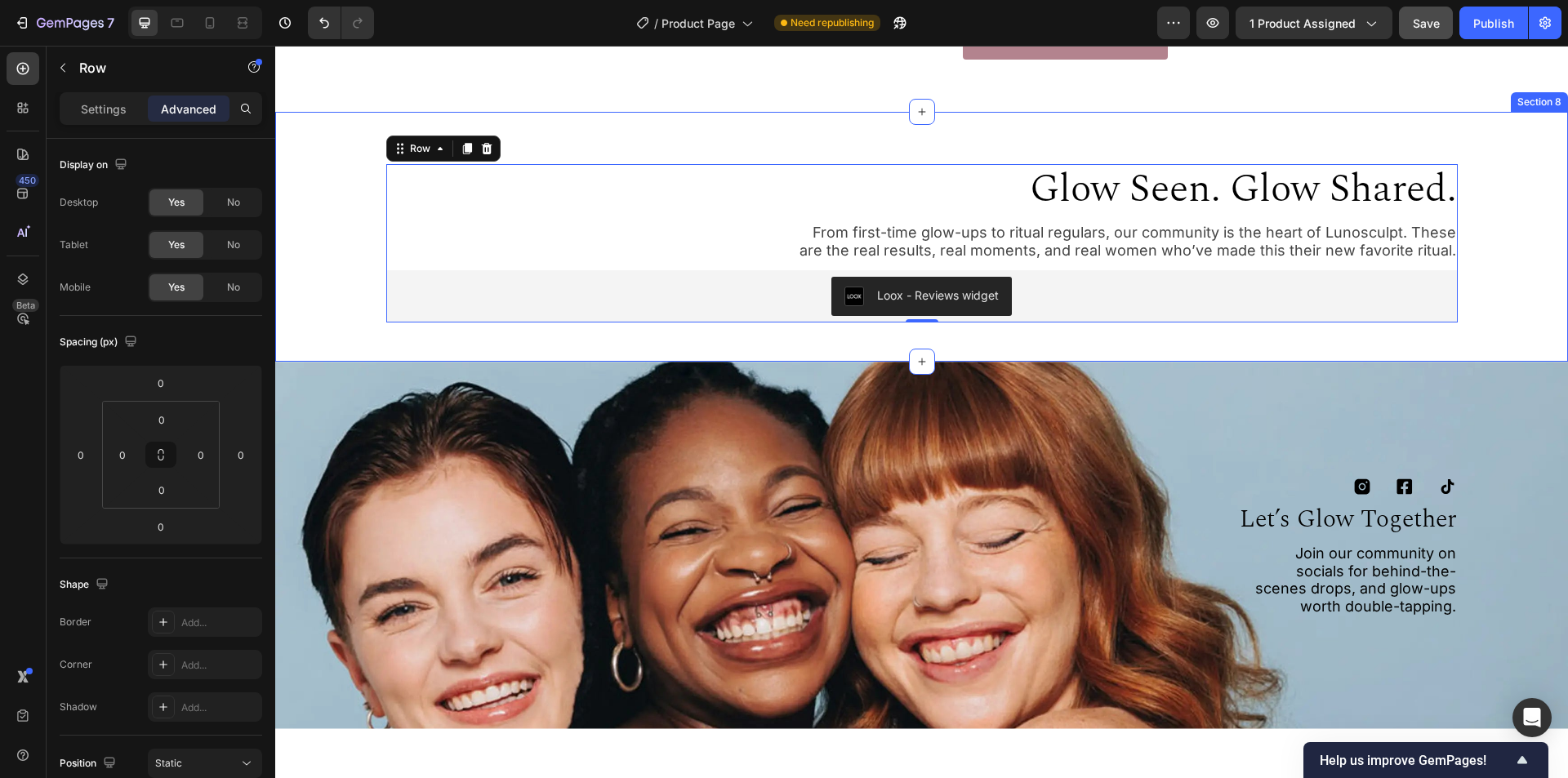
click at [390, 362] on div "glow seen. glow shared. Heading From first-time glow-ups to ritual regulars, ou…" at bounding box center [922, 236] width 1293 height 250
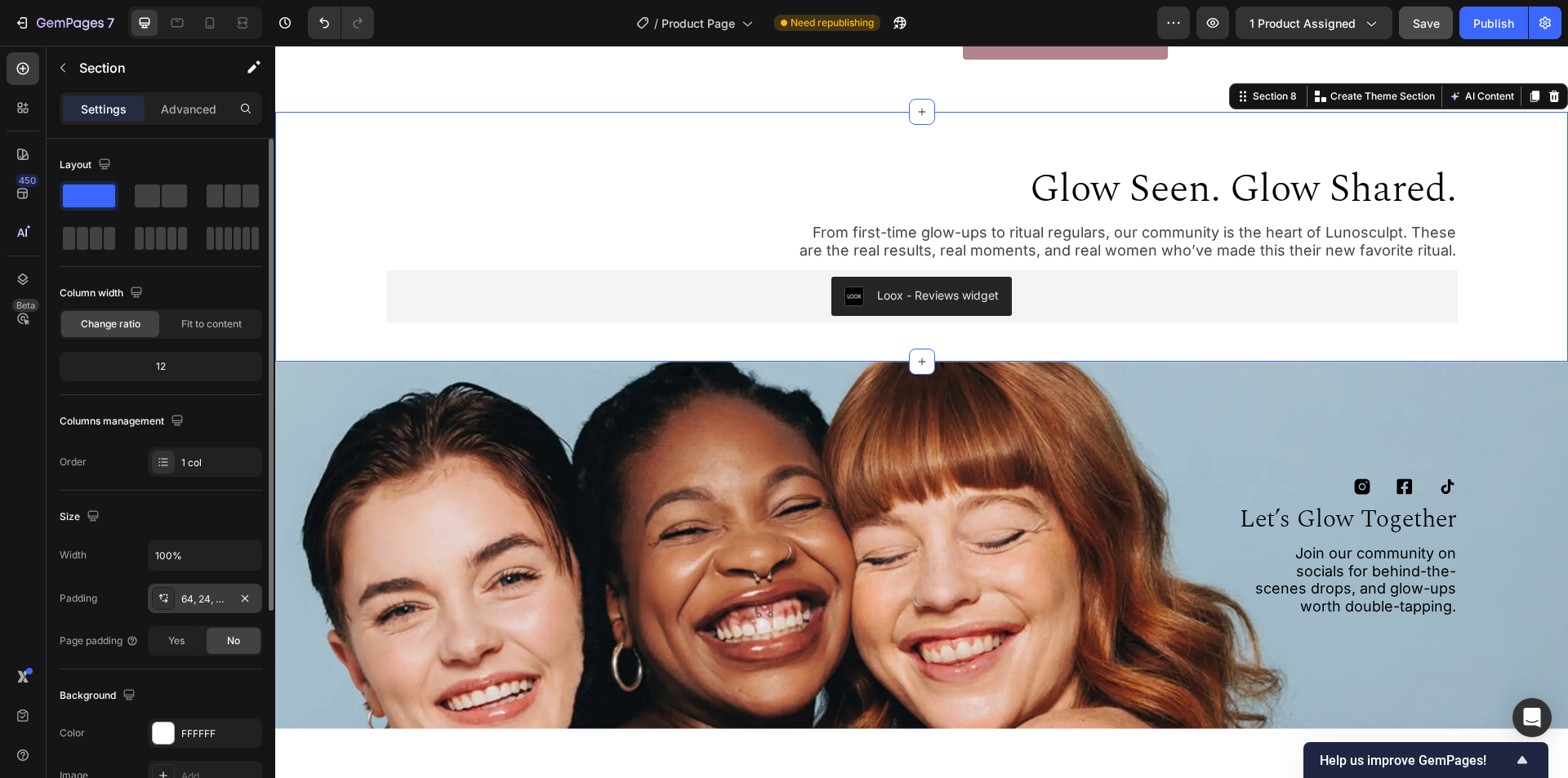
click at [197, 598] on div "64, 24, 48, 24" at bounding box center [205, 599] width 48 height 15
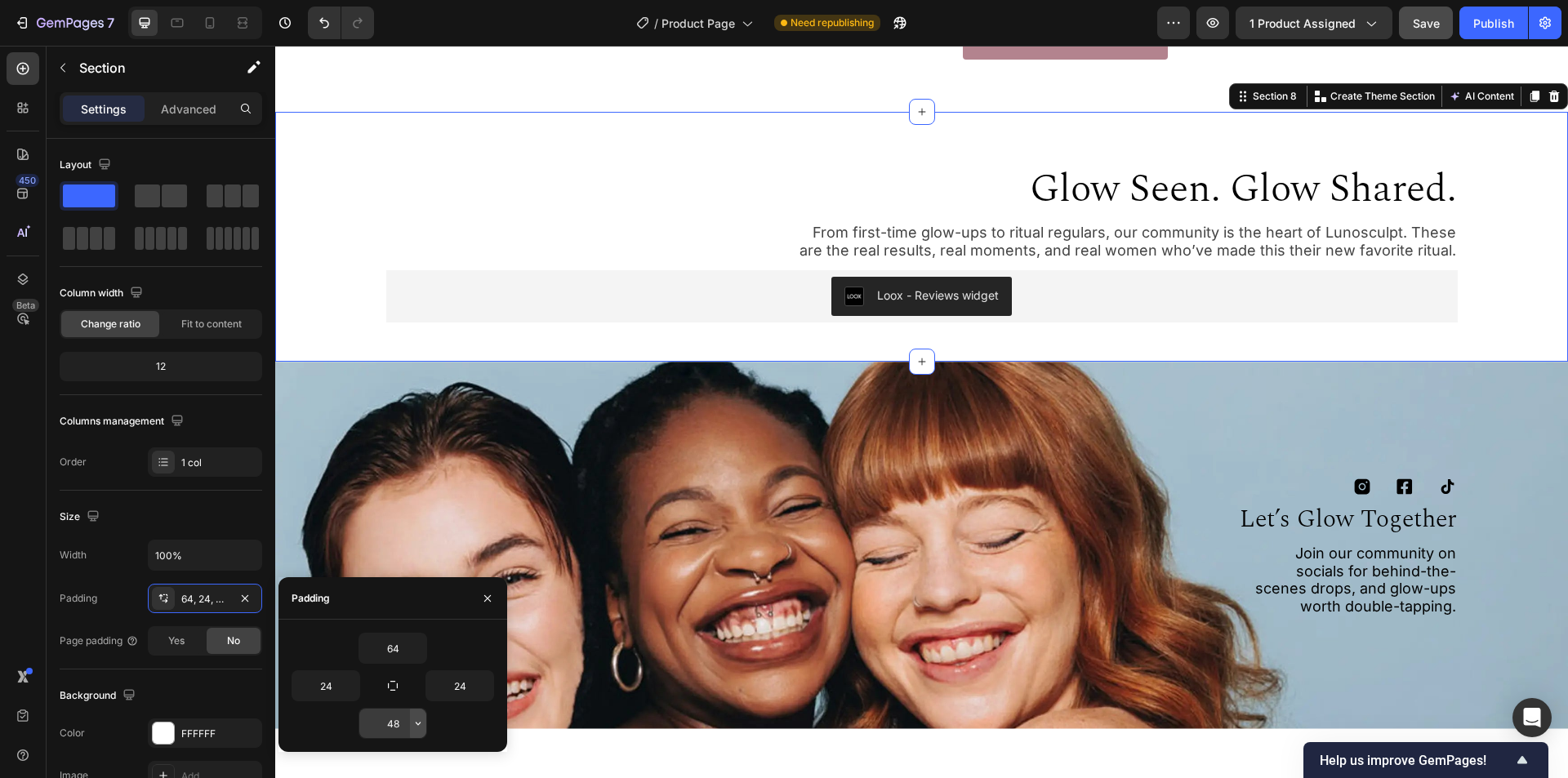
click at [420, 723] on icon "button" at bounding box center [419, 724] width 5 height 4
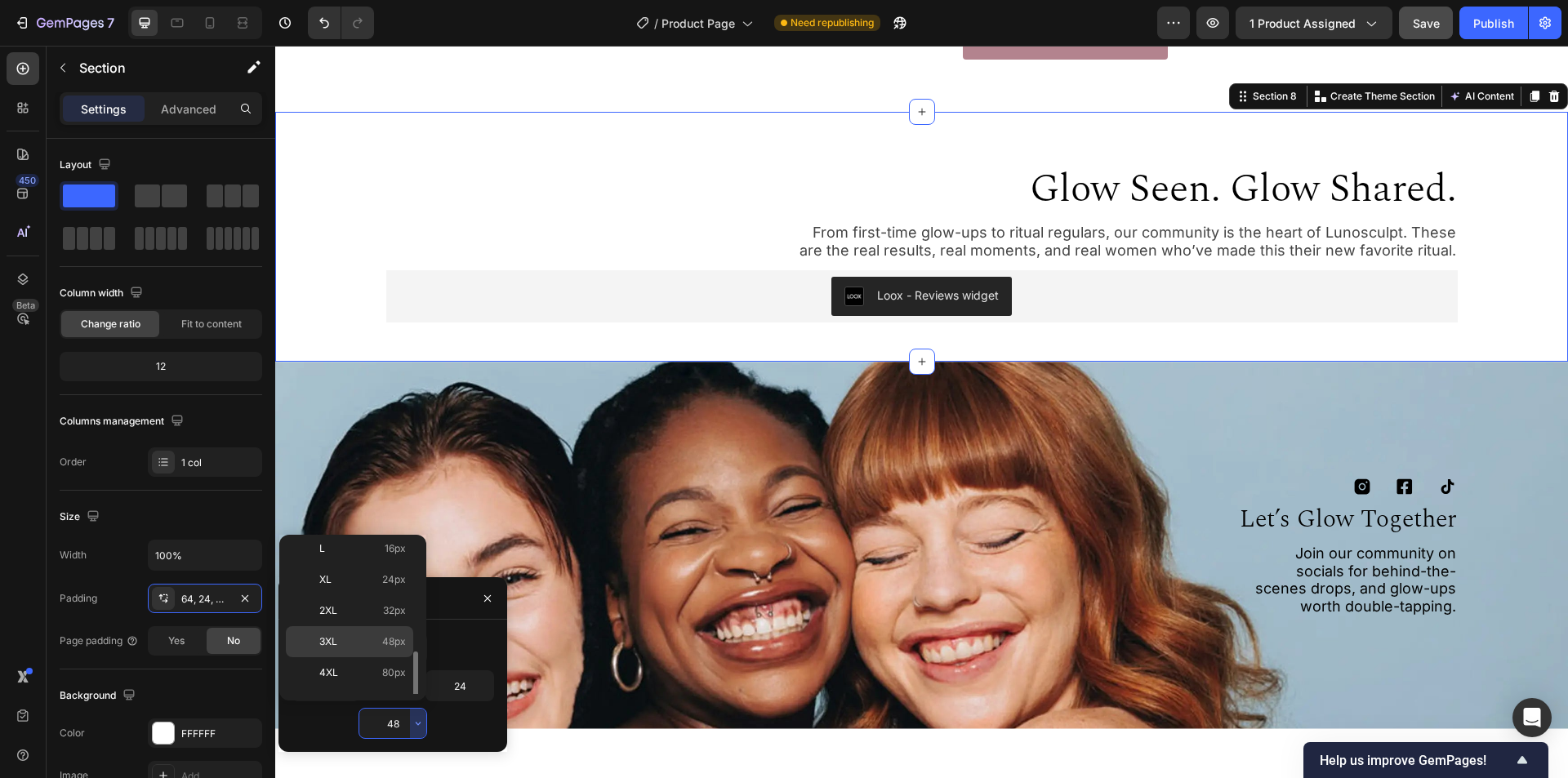
scroll to position [189, 0]
click at [348, 583] on p "2XL 32px" at bounding box center [363, 585] width 87 height 15
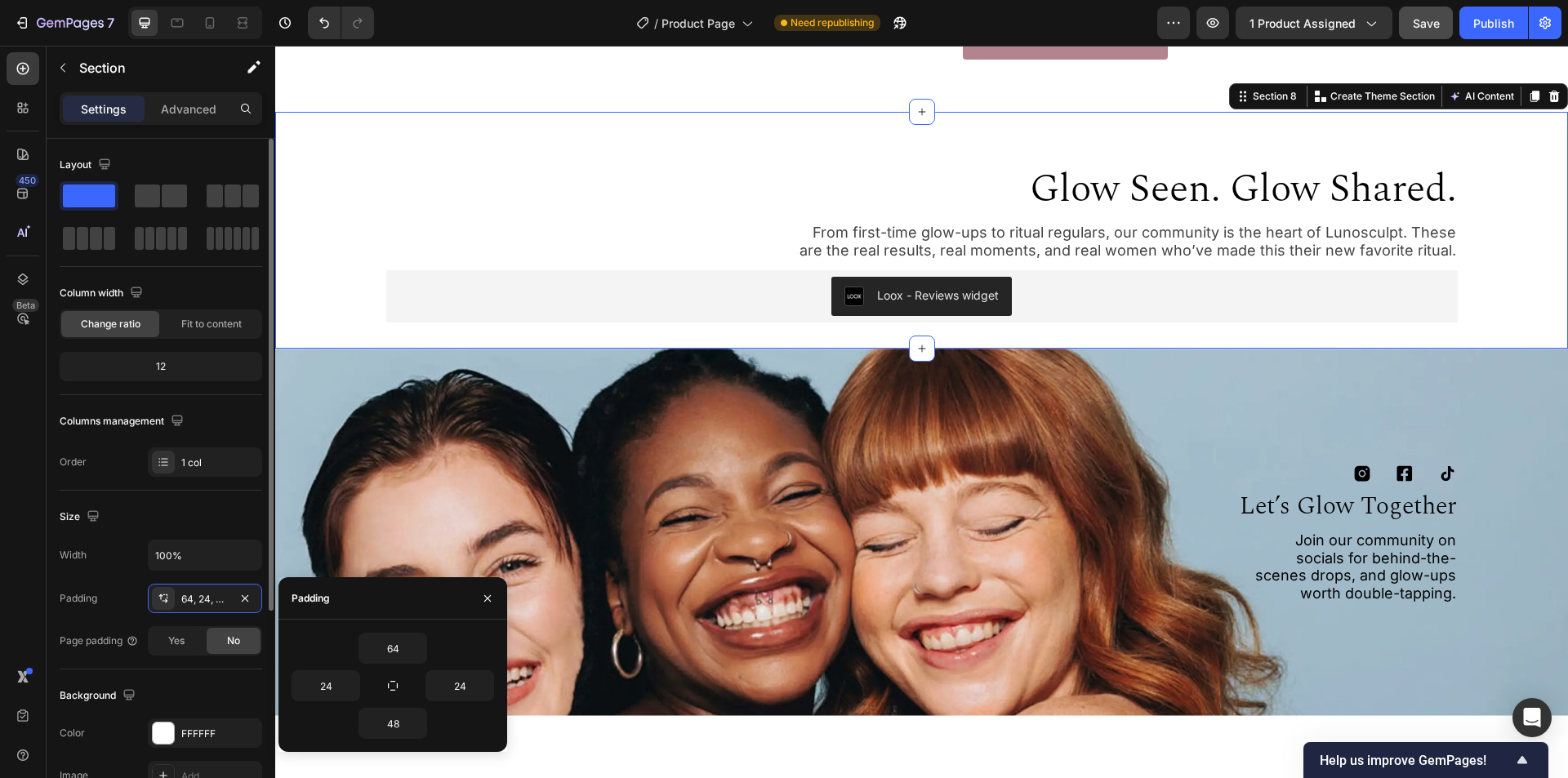
click at [223, 515] on div "Size" at bounding box center [160, 517] width 203 height 27
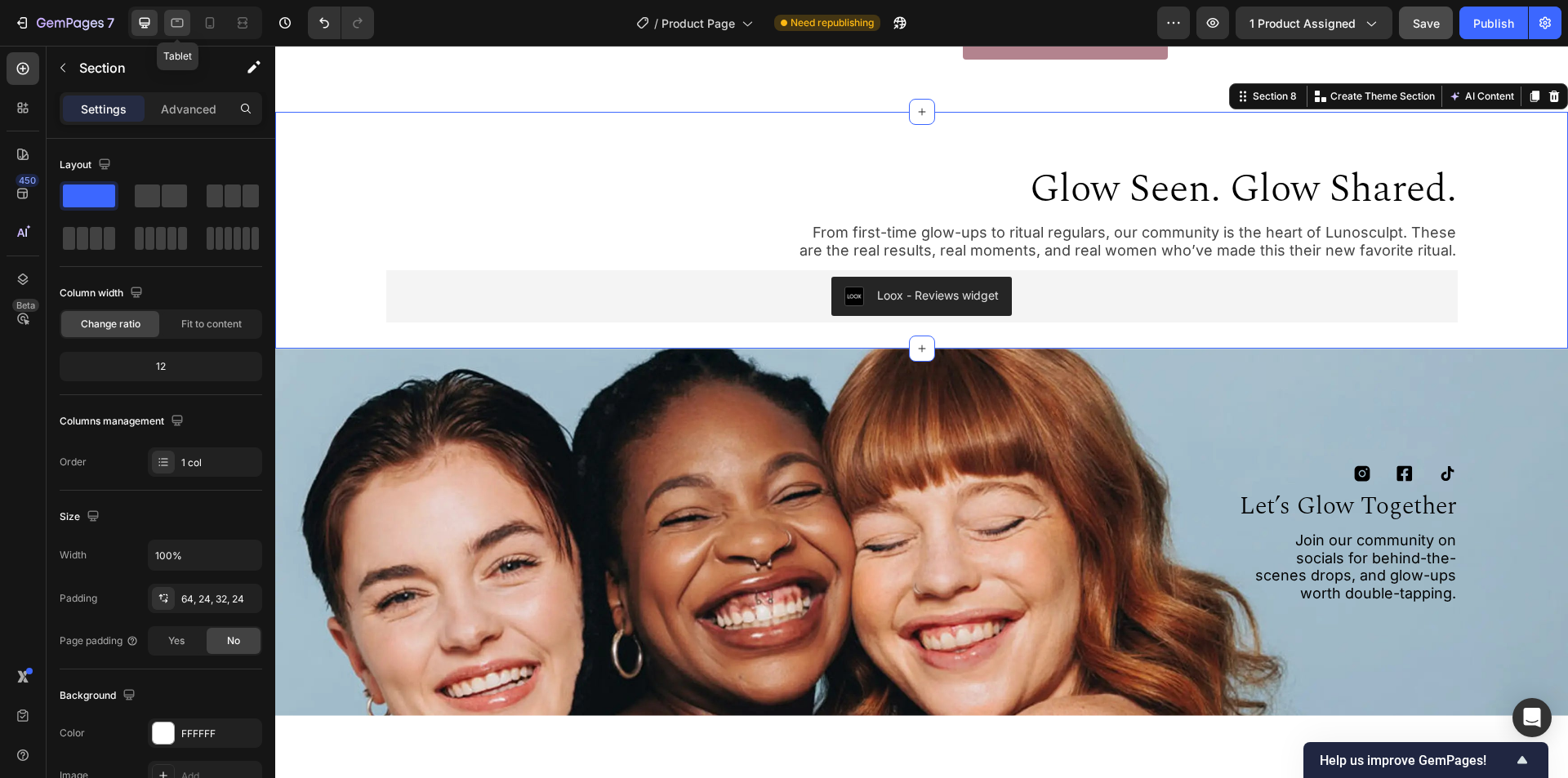
click at [182, 19] on icon at bounding box center [178, 23] width 12 height 9
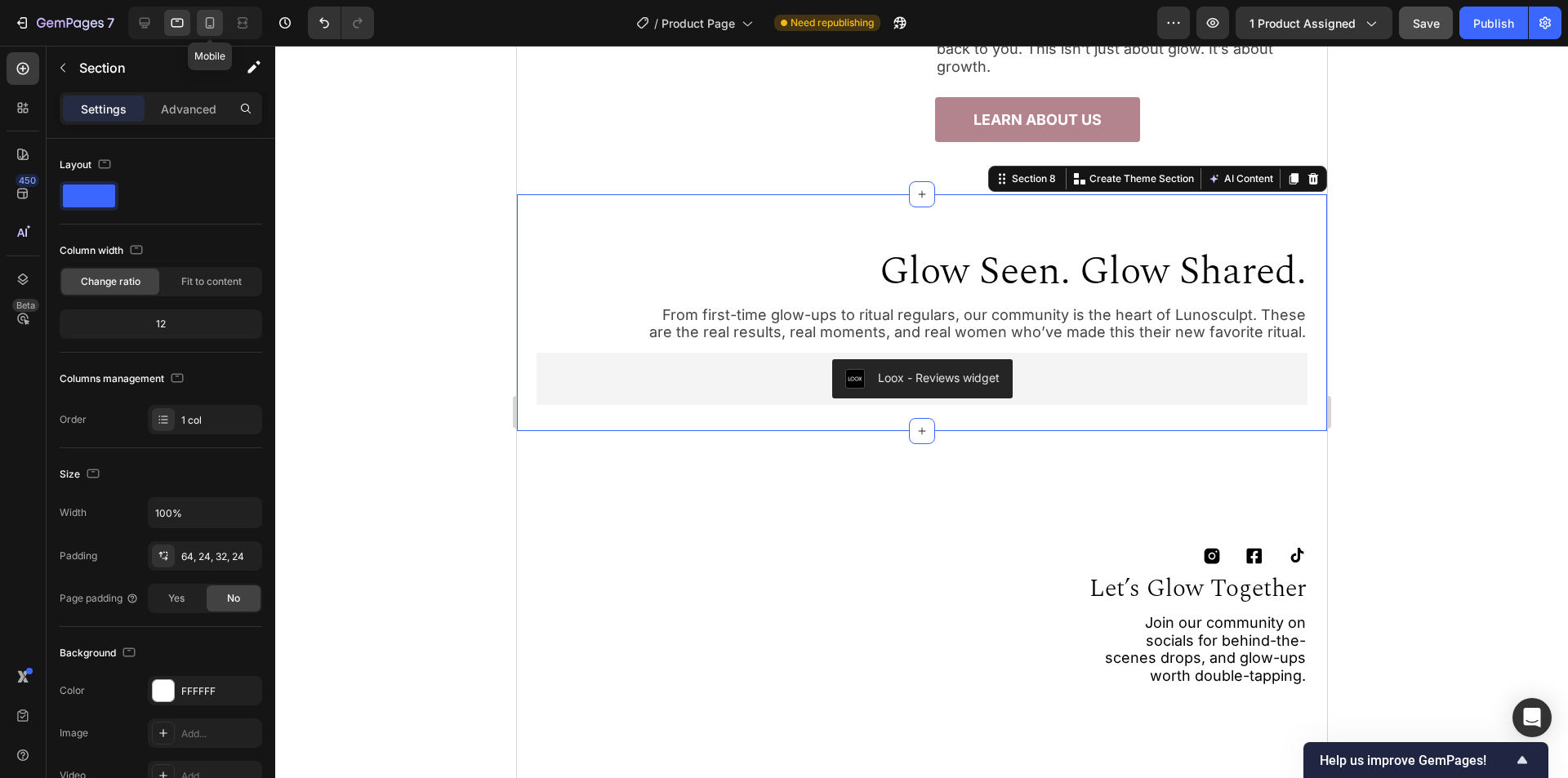
click at [216, 21] on icon at bounding box center [210, 23] width 16 height 16
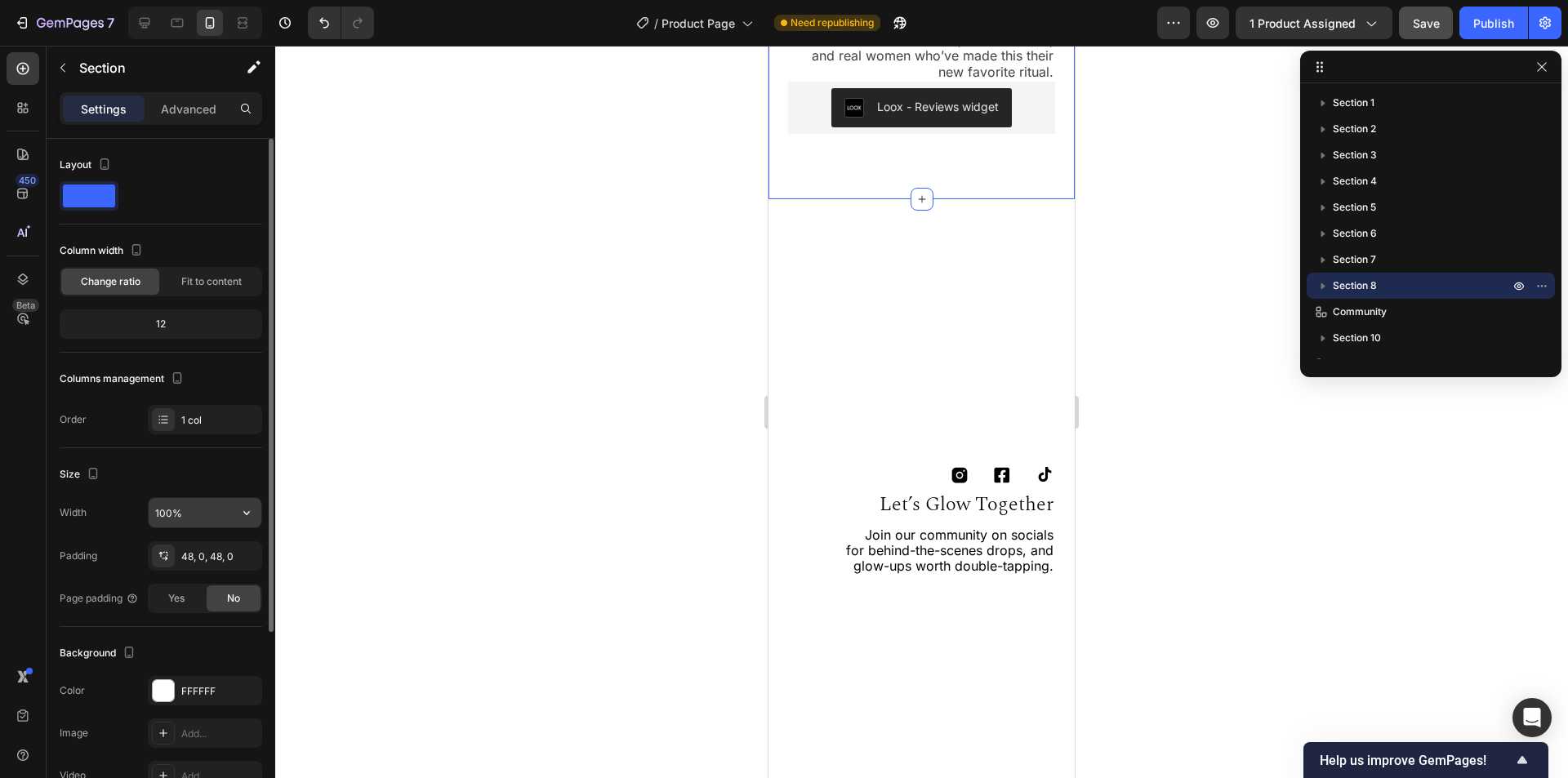
scroll to position [3949, 0]
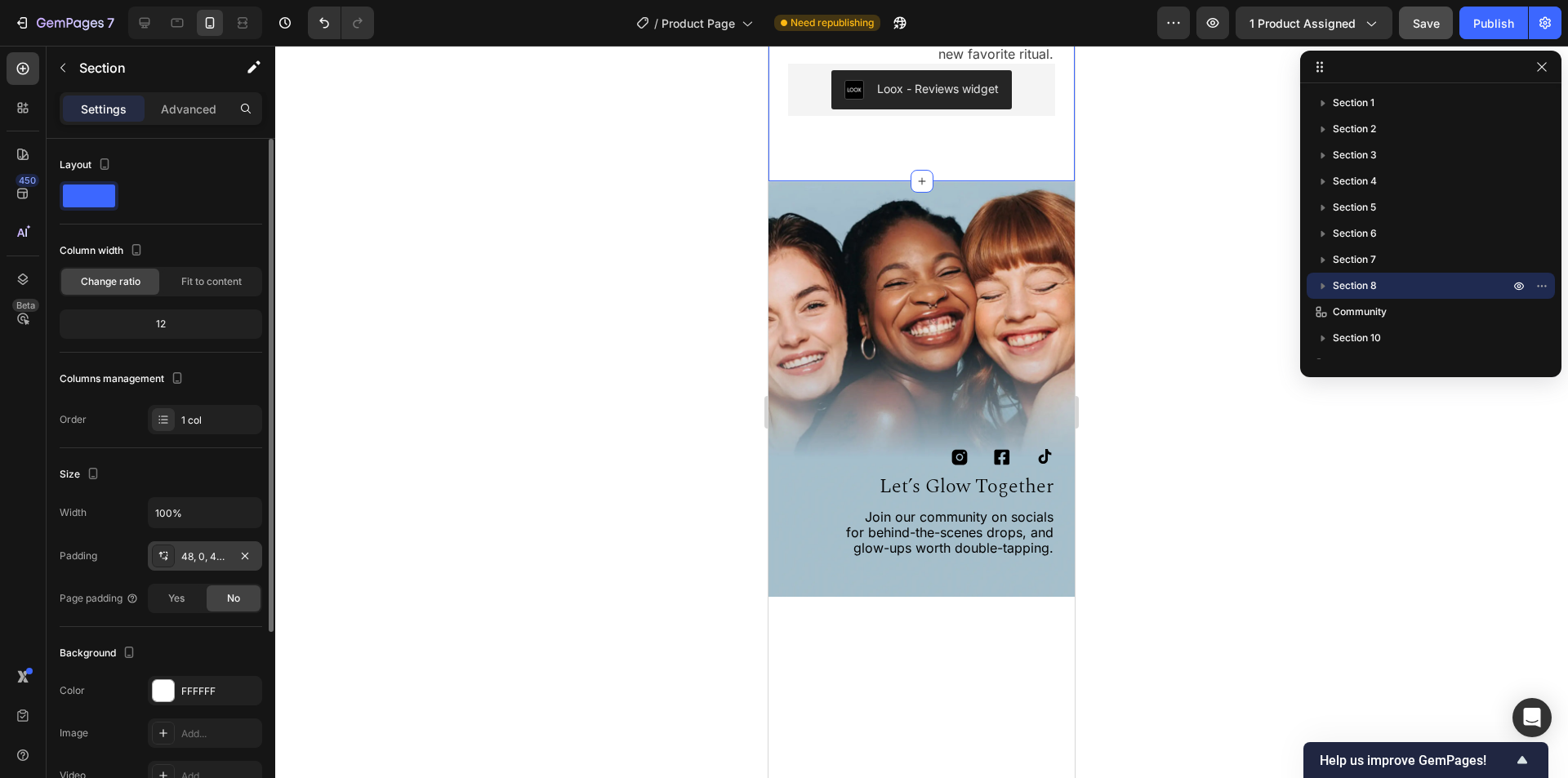
click at [203, 558] on div "48, 0, 48, 0" at bounding box center [205, 557] width 48 height 15
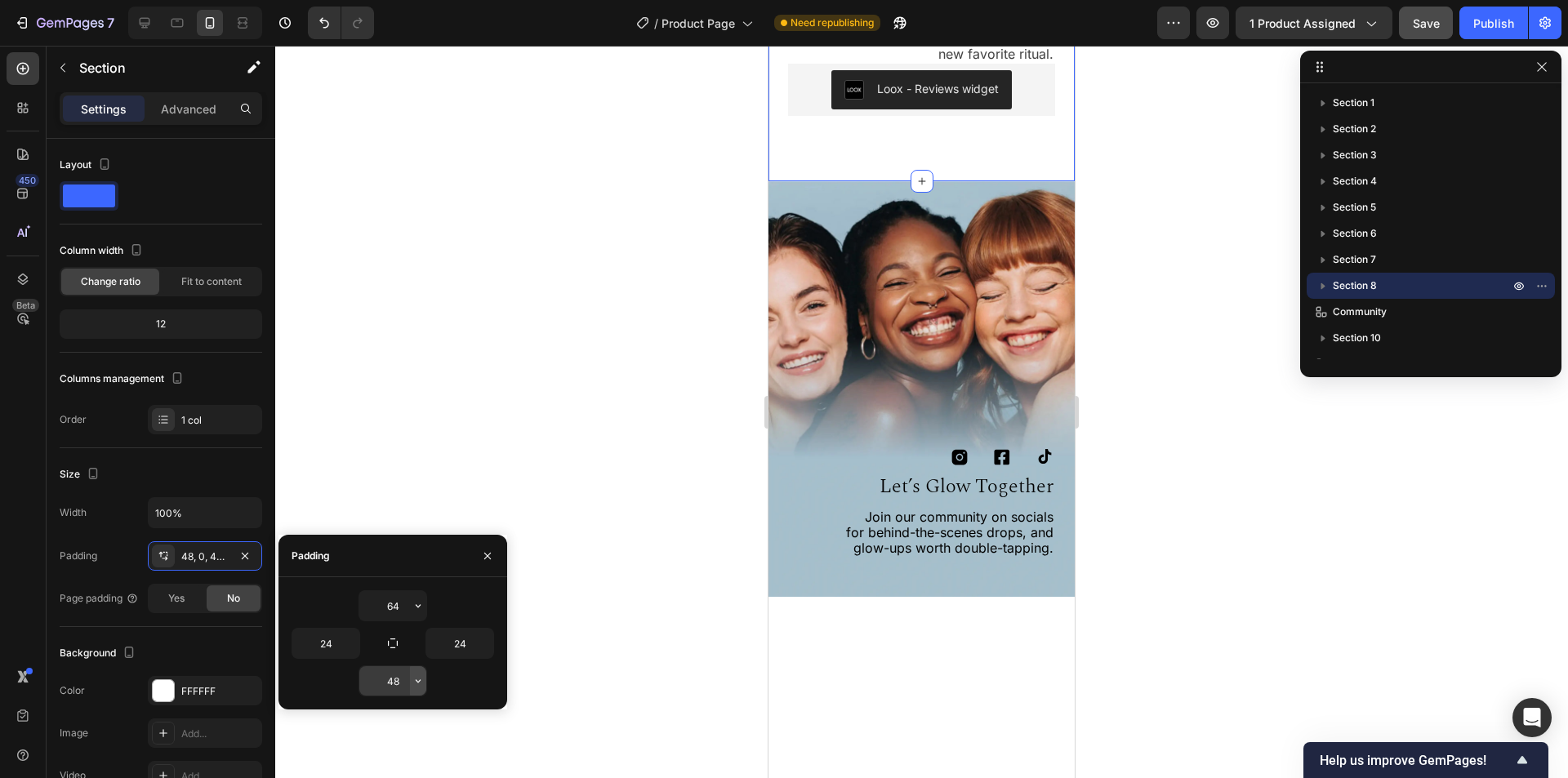
click at [420, 677] on icon "button" at bounding box center [418, 681] width 13 height 13
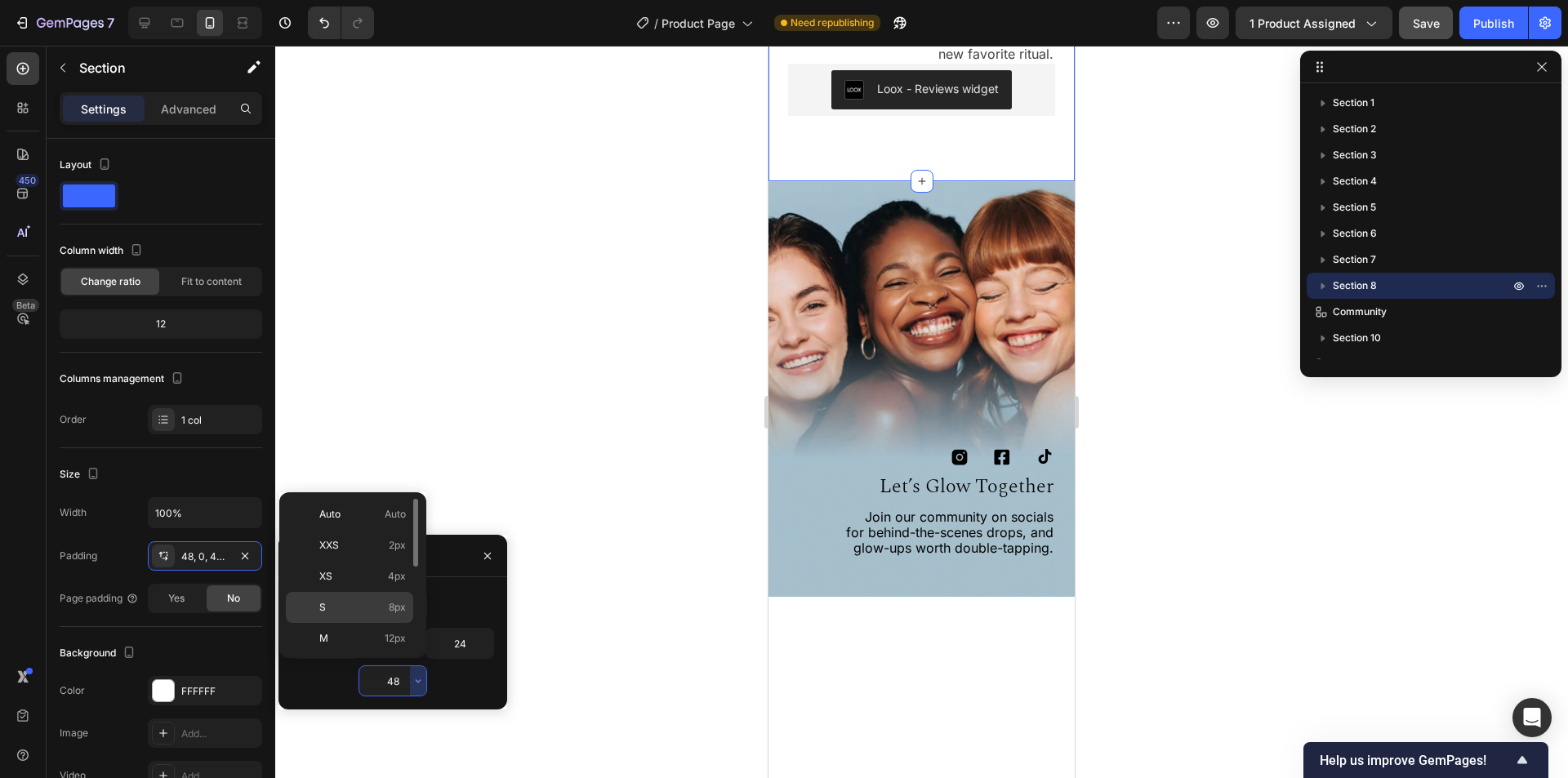
scroll to position [81, 0]
click at [342, 643] on p "2XL 32px" at bounding box center [363, 650] width 87 height 15
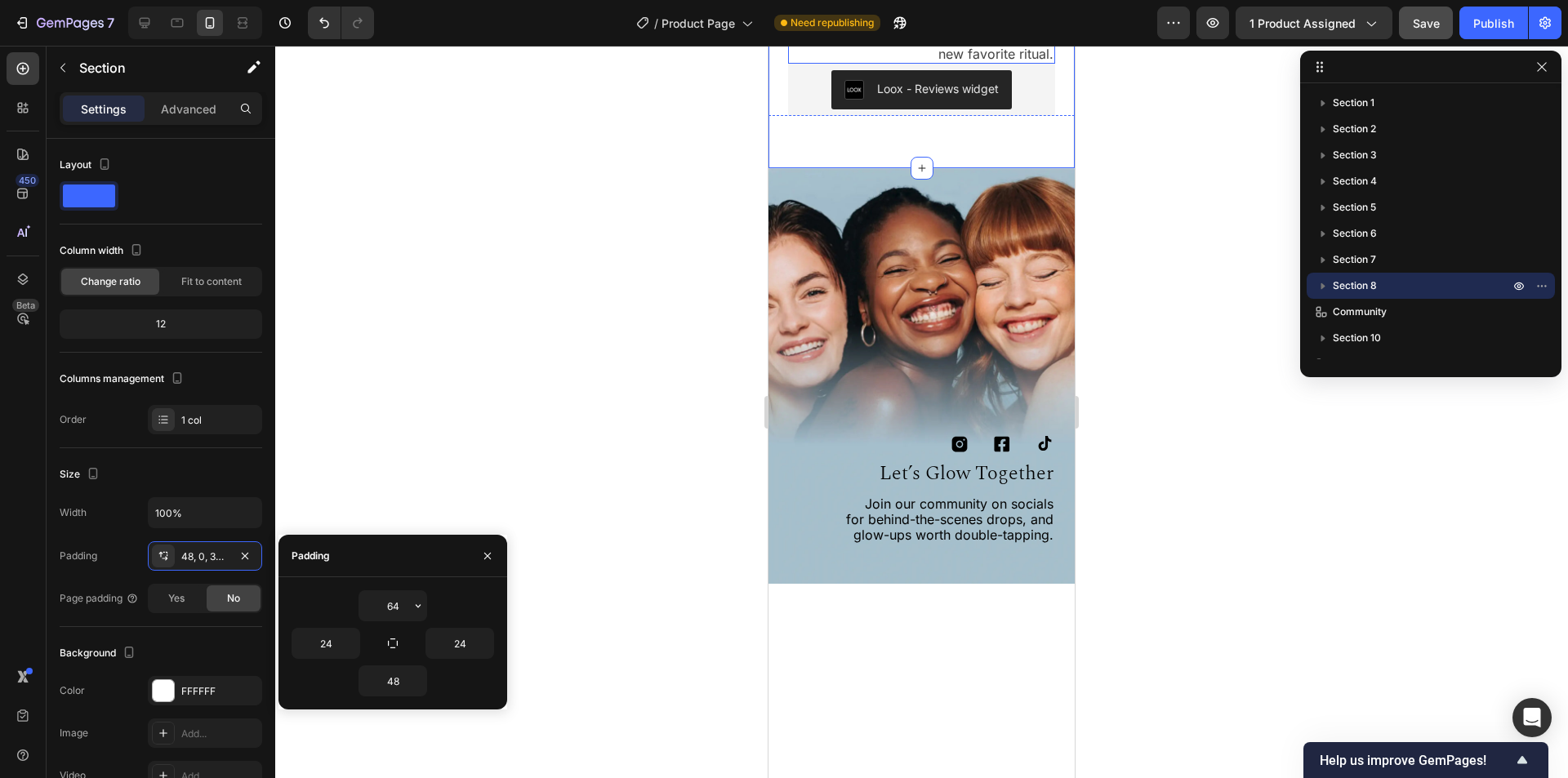
click at [899, 62] on p "From first-time glow-ups to ritual regulars, our community is the heart of Luno…" at bounding box center [922, 23] width 264 height 79
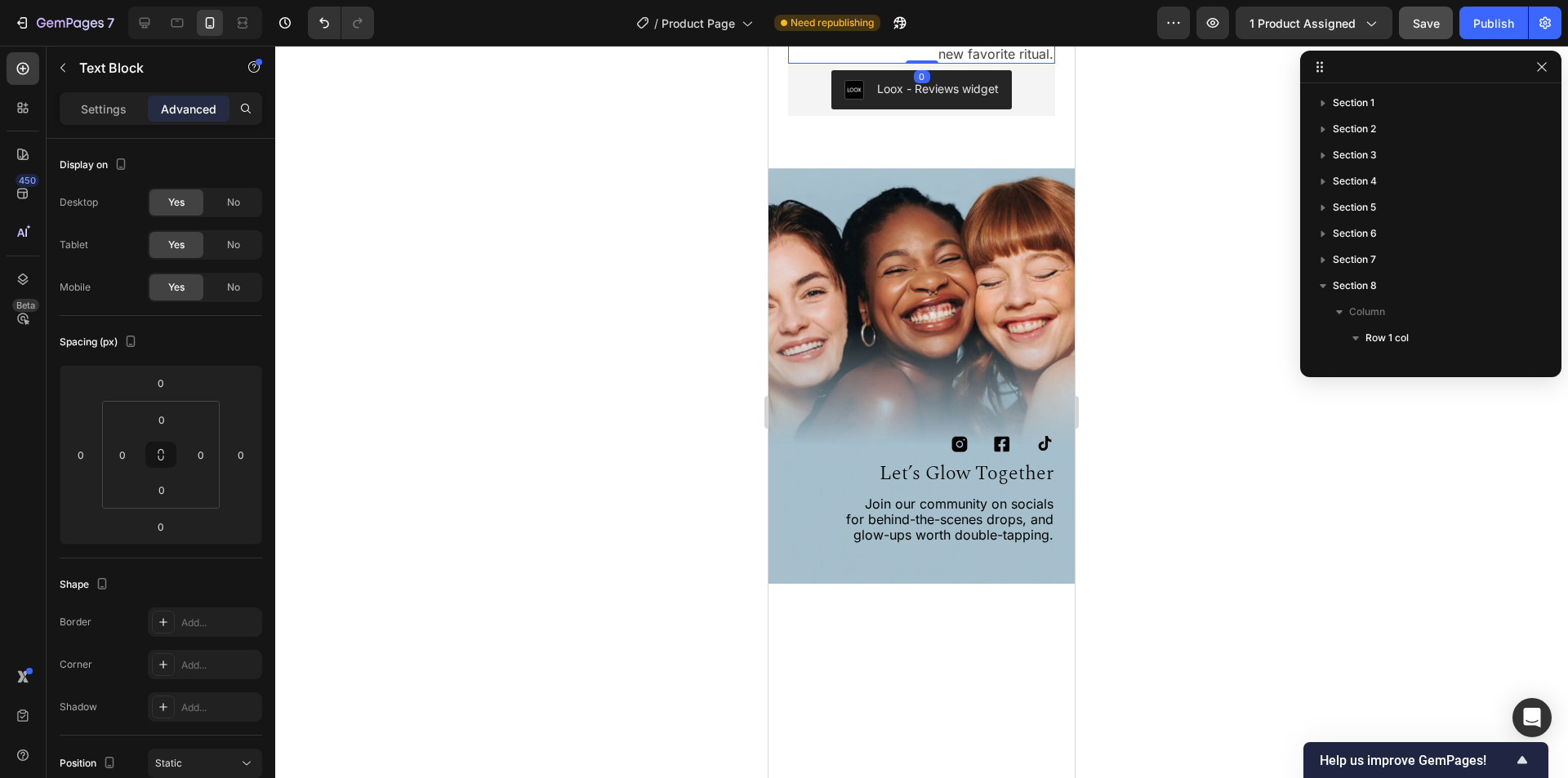
scroll to position [174, 0]
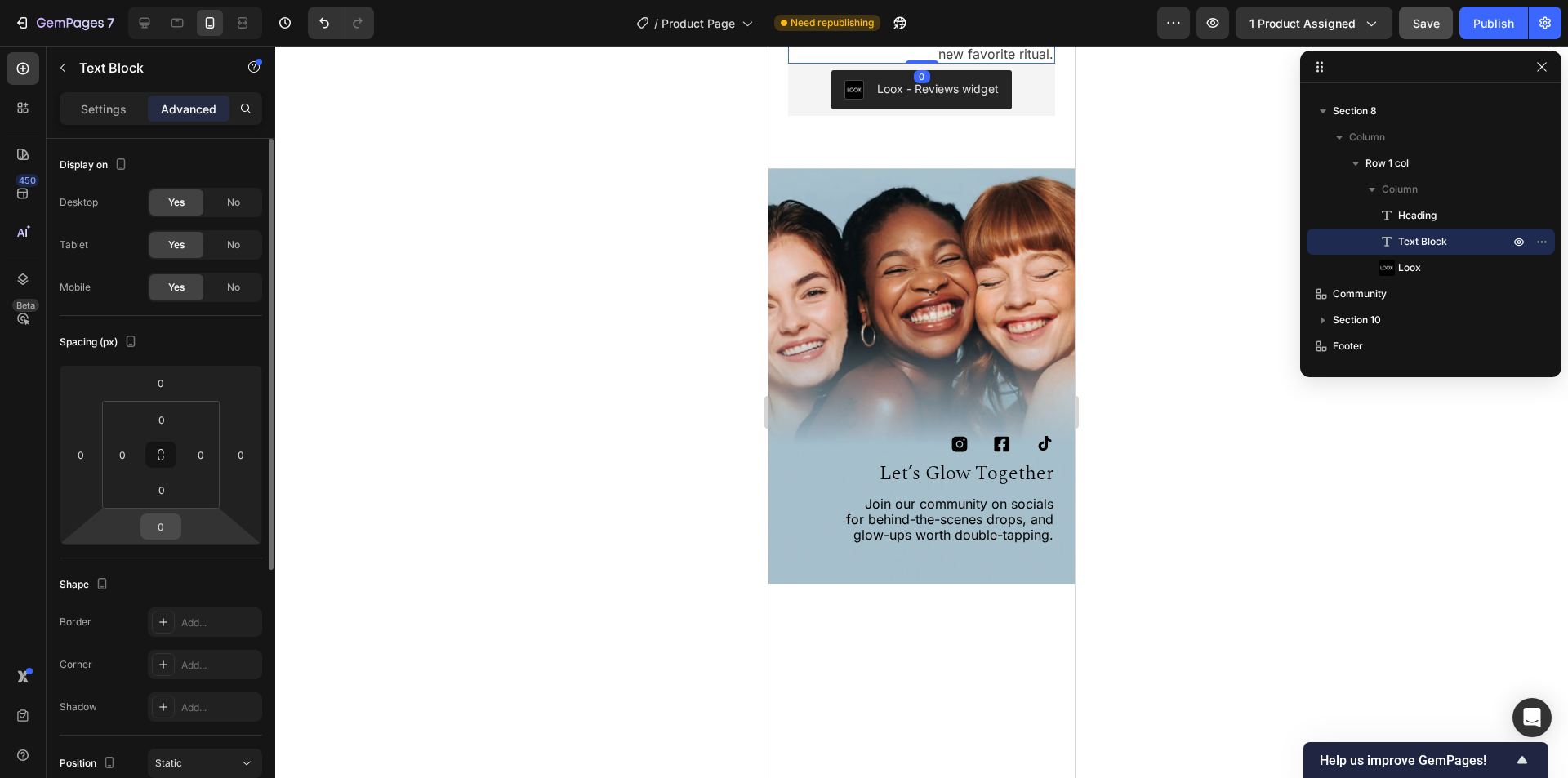
click at [158, 525] on input "0" at bounding box center [160, 527] width 33 height 25
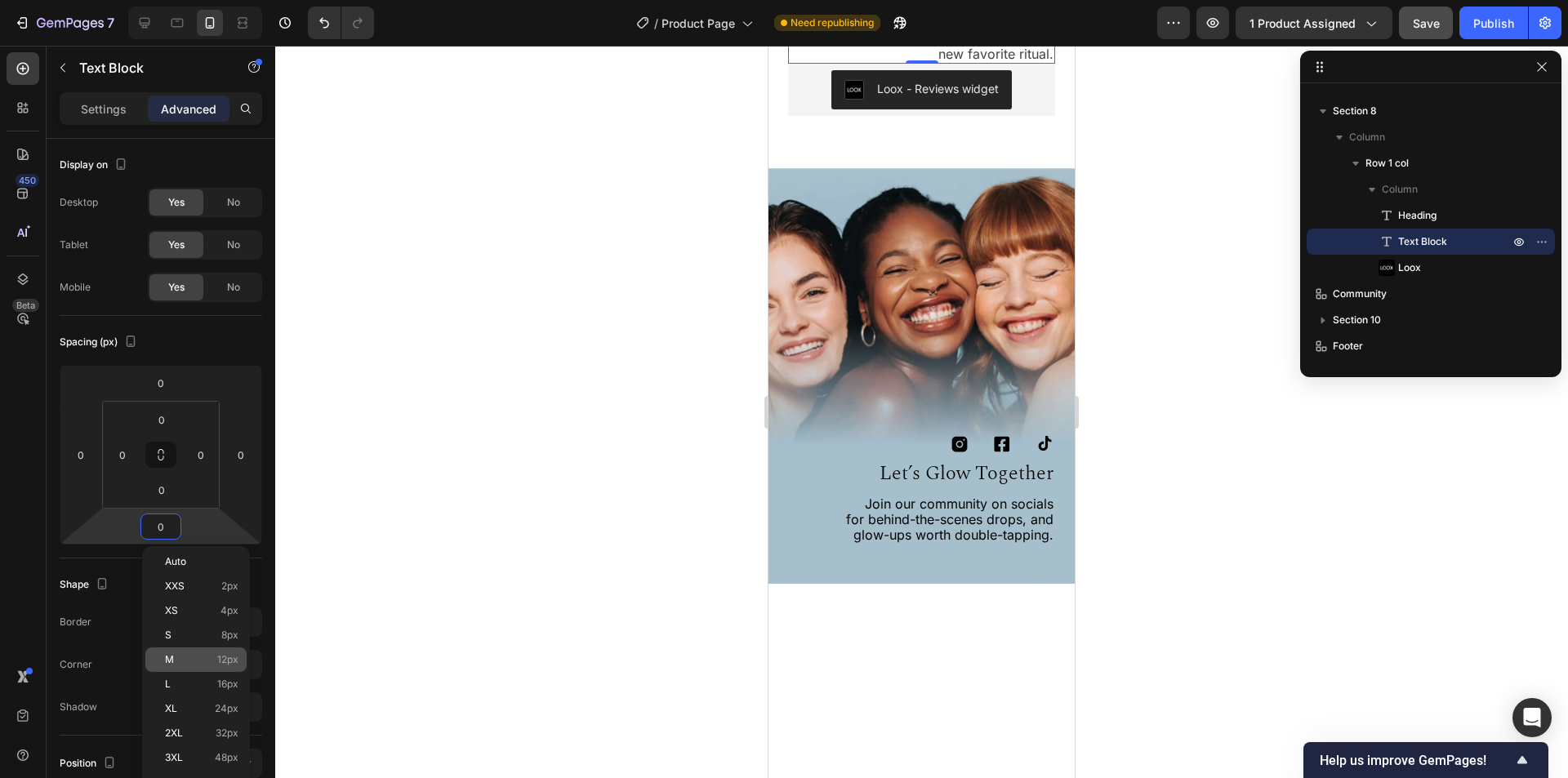
click at [174, 655] on p "M 12px" at bounding box center [201, 659] width 73 height 12
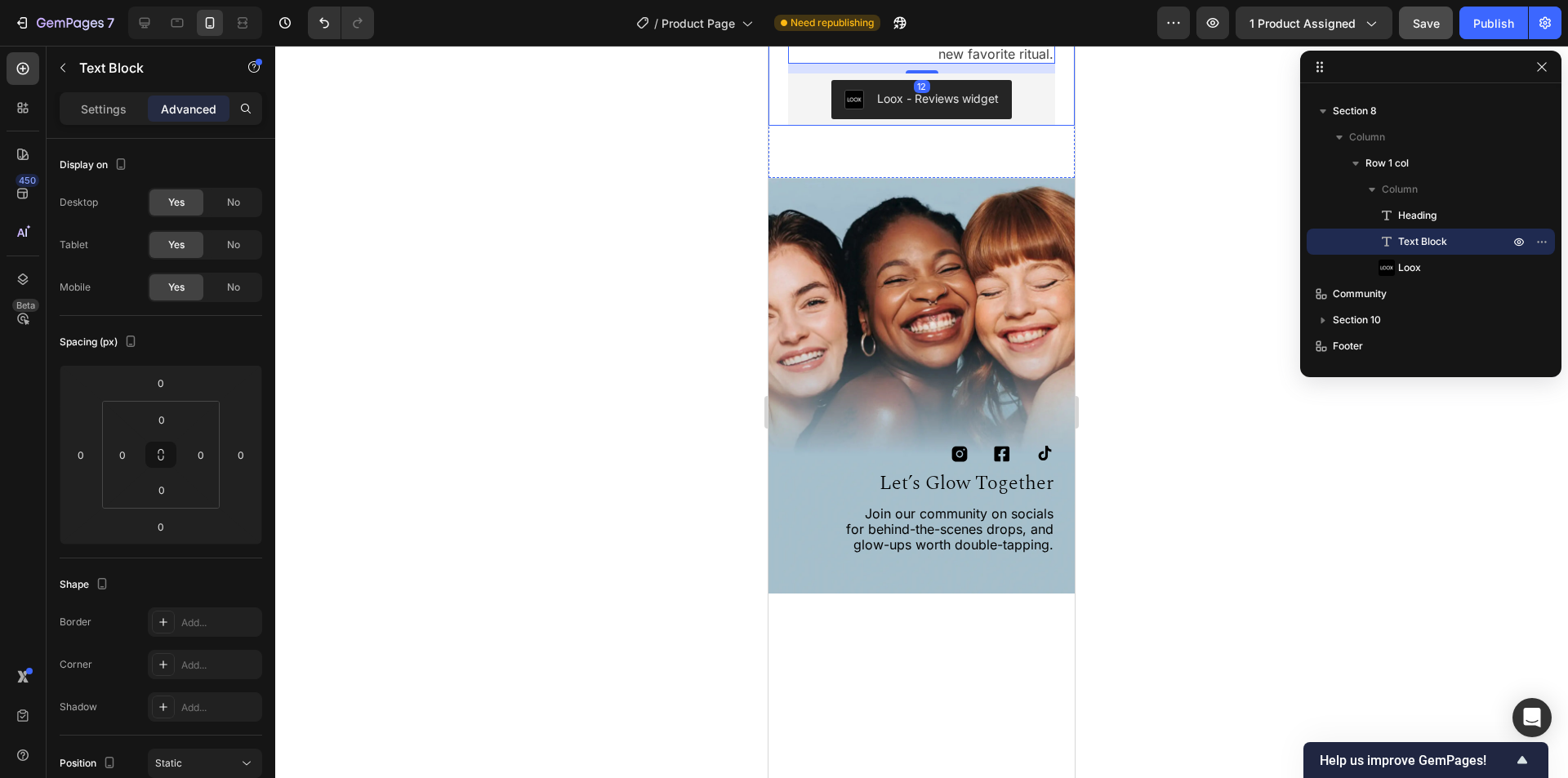
click at [778, 126] on div "glow seen. glow shared. Heading From first-time glow-ups to ritual regulars, ou…" at bounding box center [922, 19] width 306 height 213
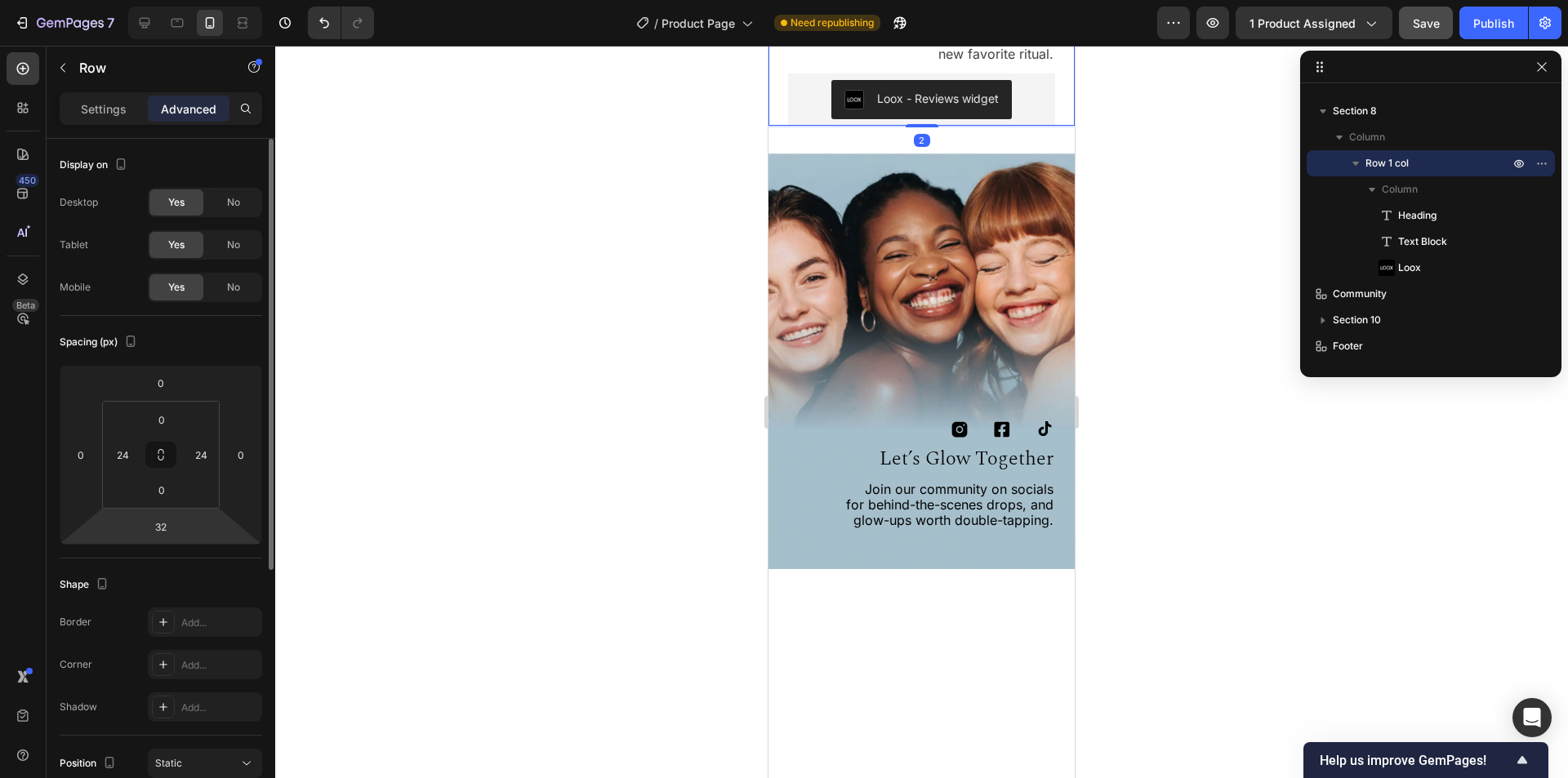
click at [221, 0] on html "7 Version history / Product Page Need republishing Preview 1 product assigned S…" at bounding box center [784, 0] width 1568 height 0
type input "0"
click at [232, 577] on div "Shape" at bounding box center [160, 585] width 203 height 27
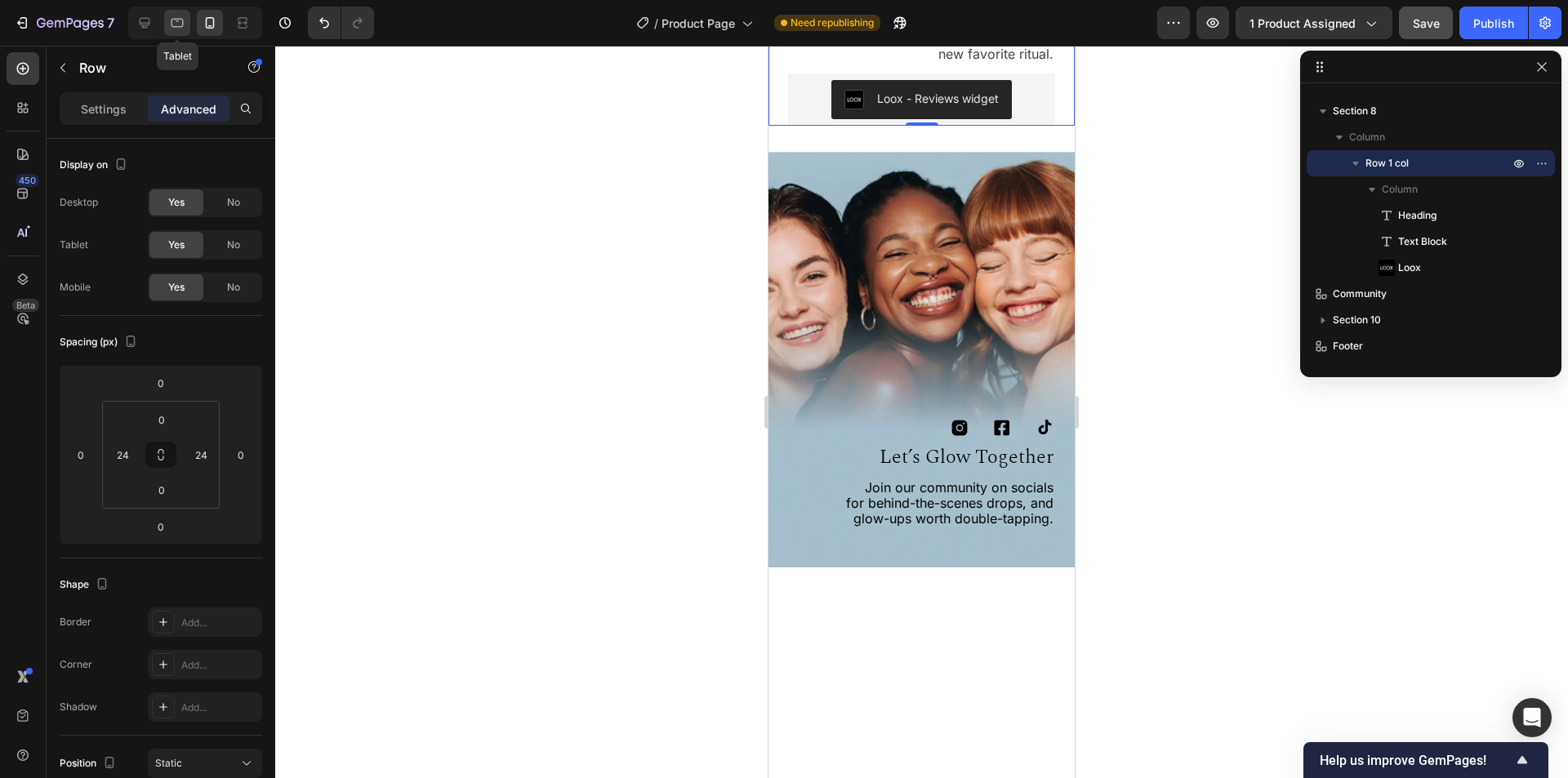
click at [176, 26] on icon at bounding box center [177, 23] width 16 height 16
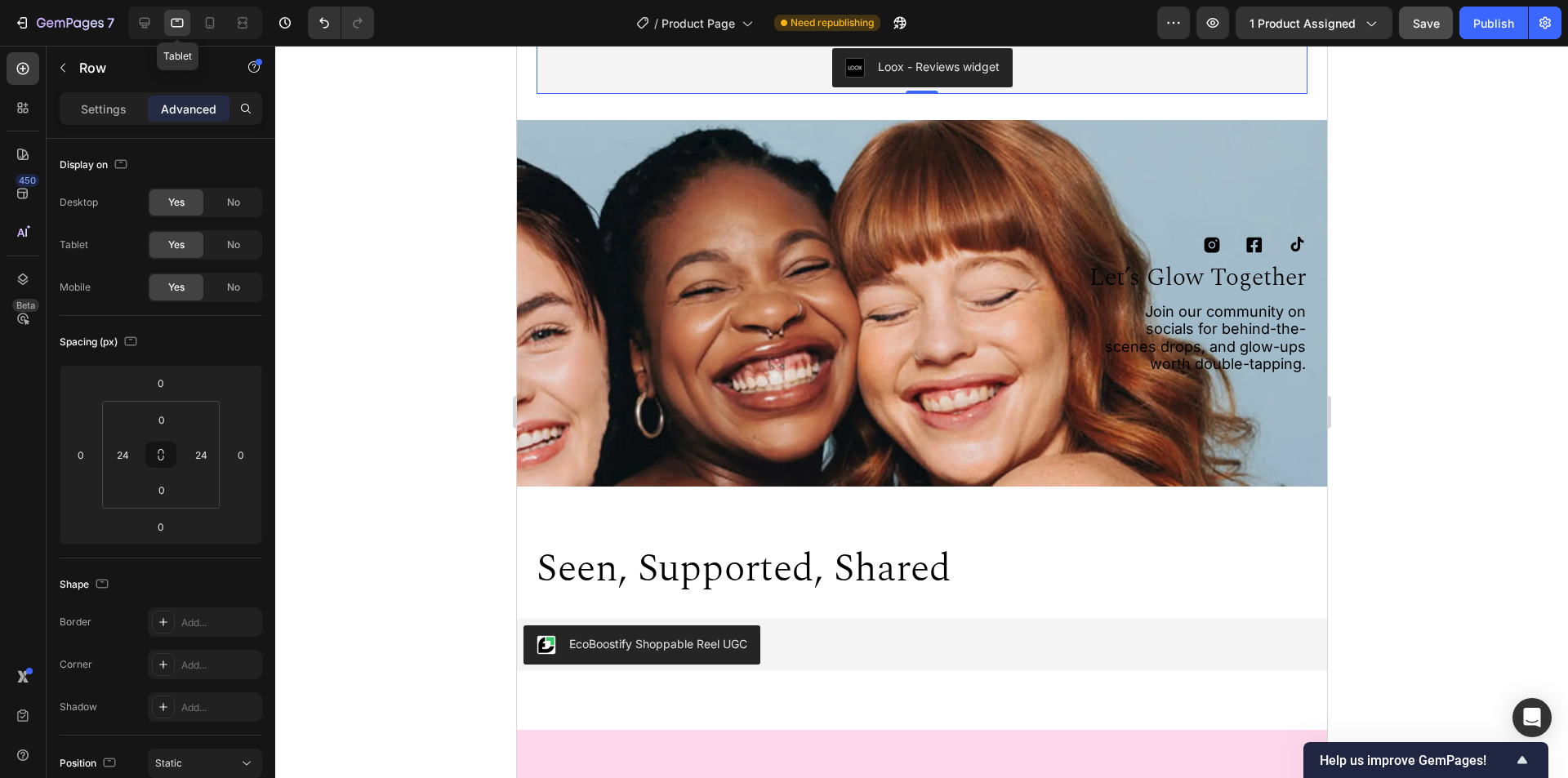
scroll to position [3821, 0]
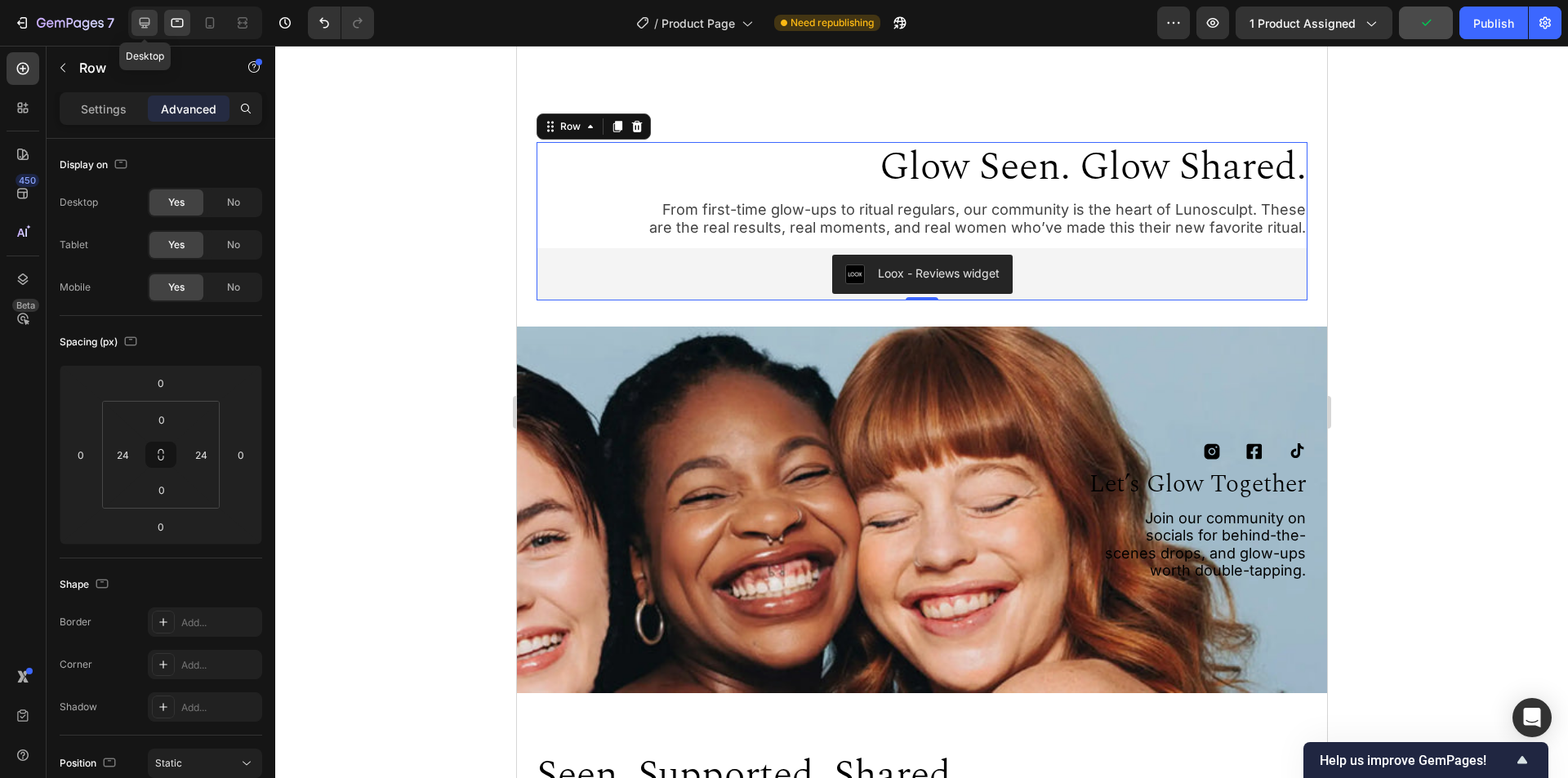
click at [139, 24] on icon at bounding box center [144, 23] width 16 height 16
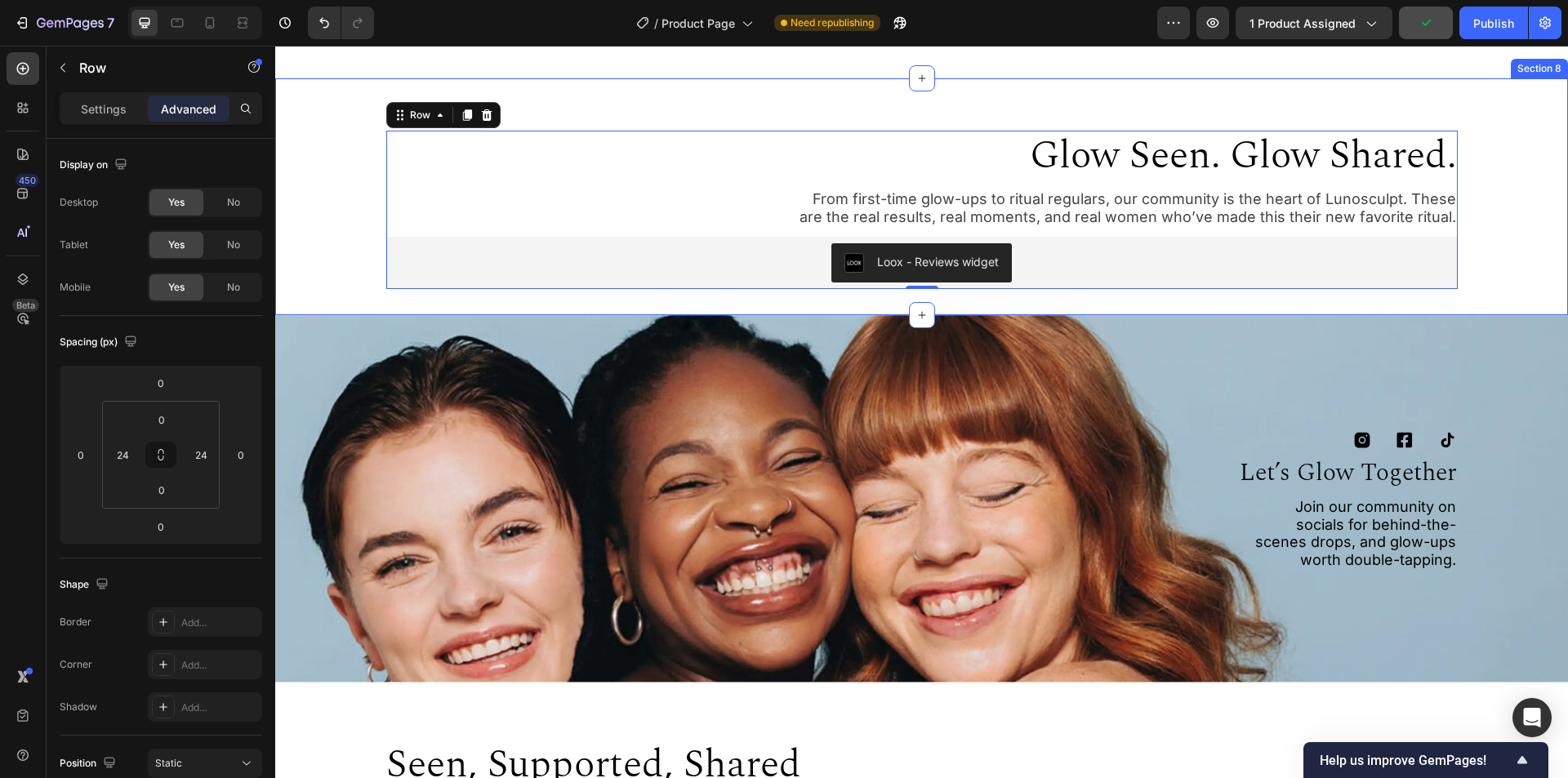
scroll to position [3996, 0]
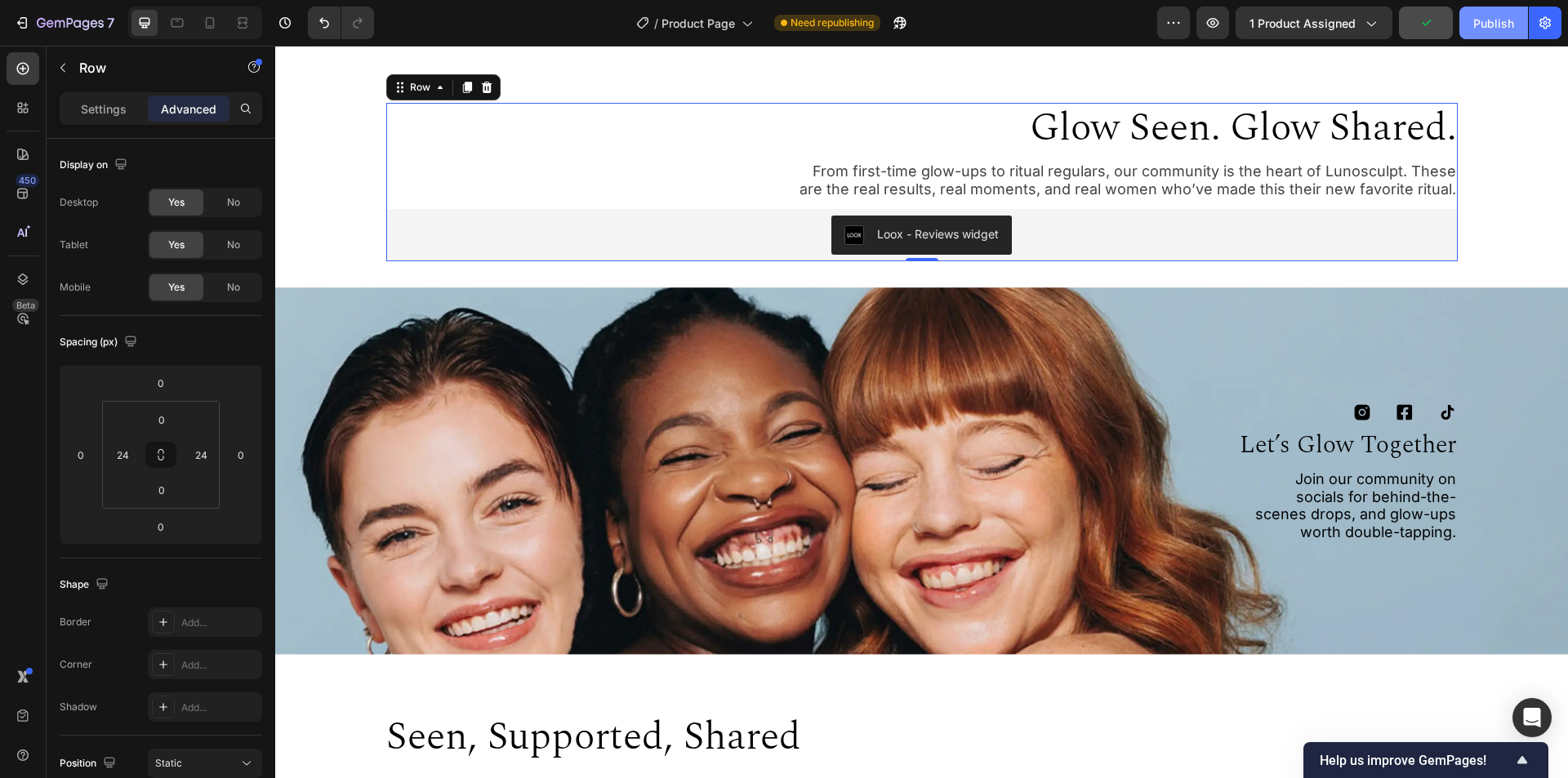
click at [1493, 29] on div "Publish" at bounding box center [1494, 23] width 41 height 17
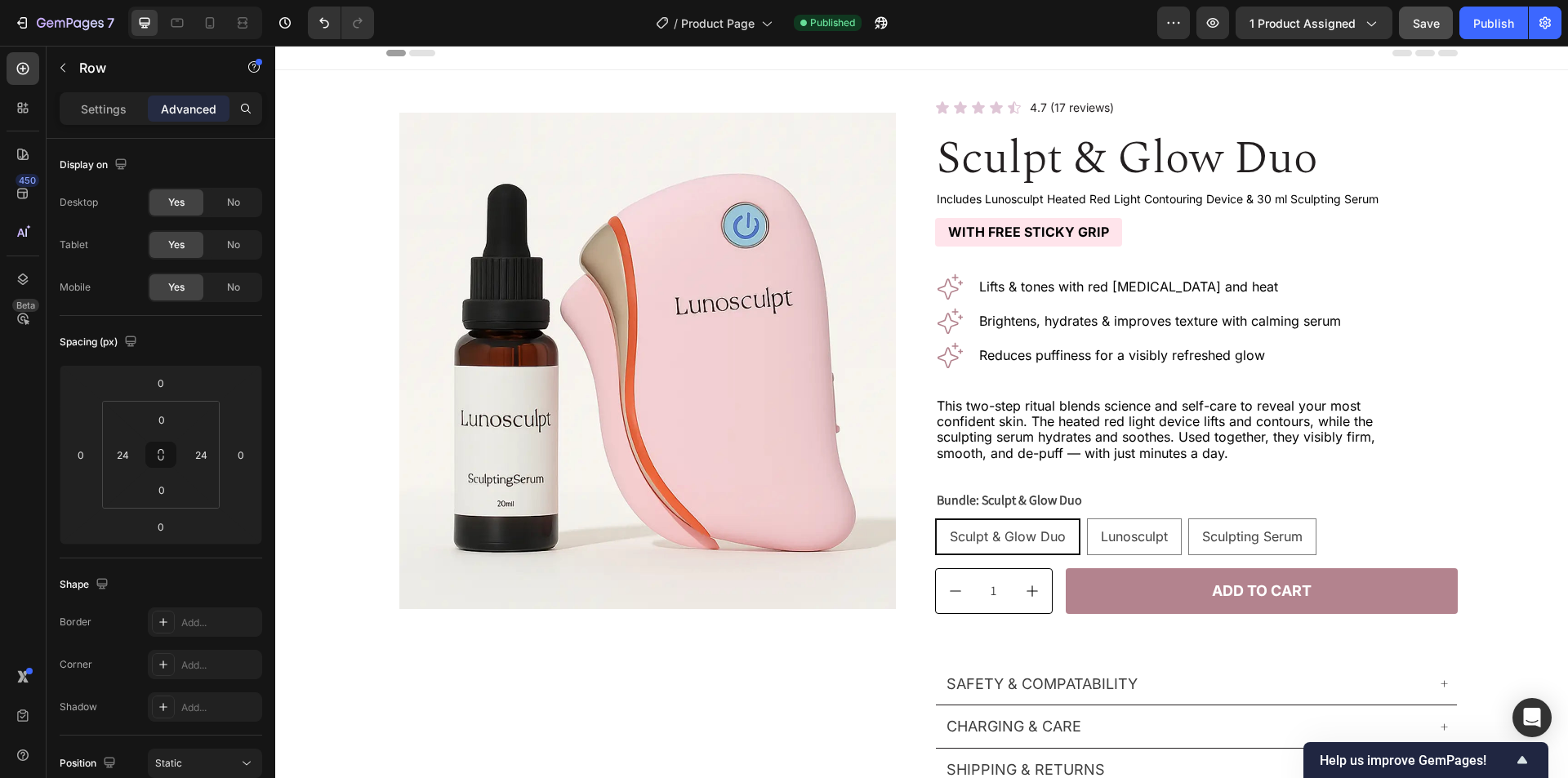
scroll to position [0, 0]
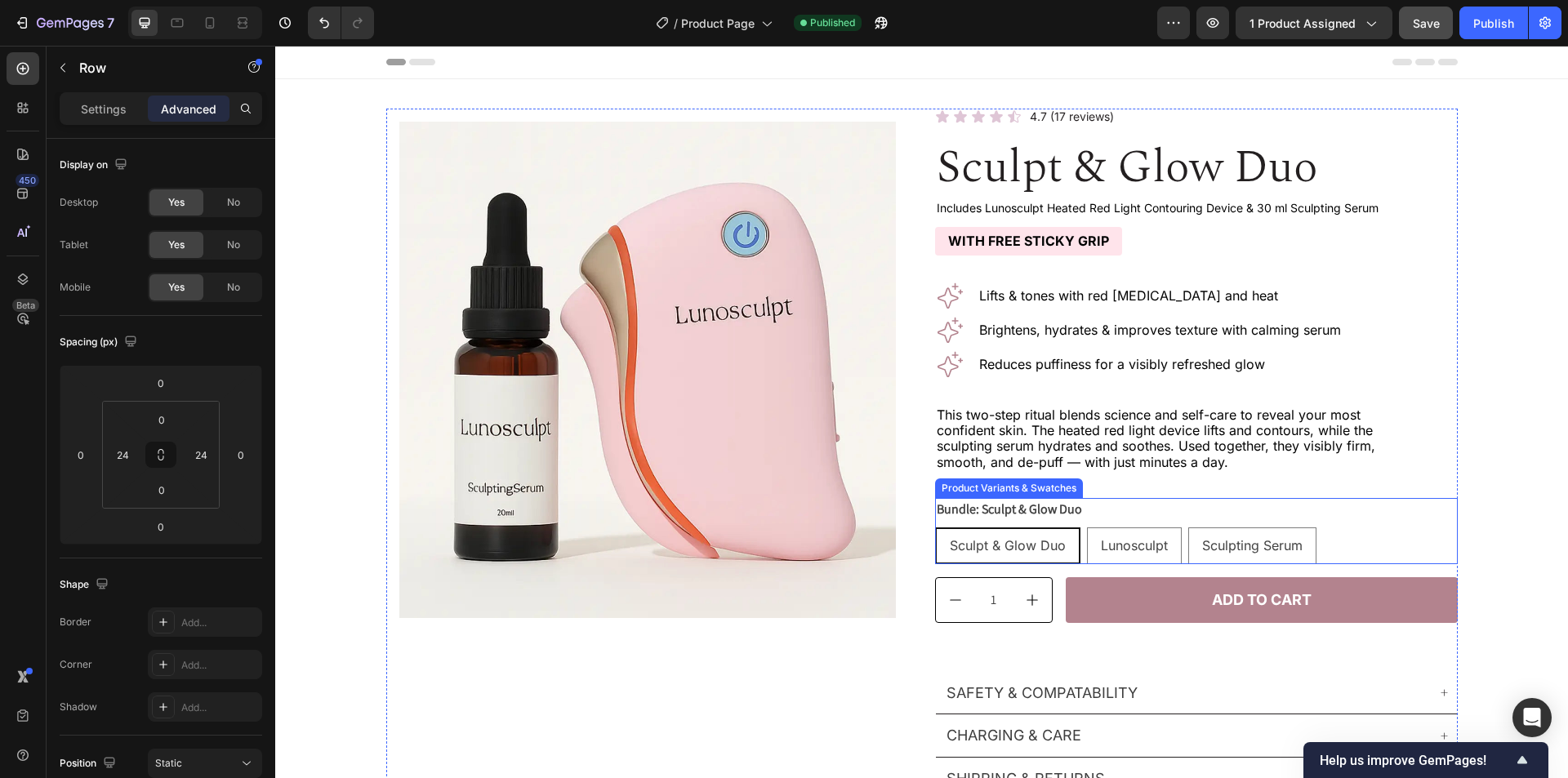
click at [1356, 530] on div "Sculpt & Glow Duo Sculpt & Glow Duo Sculpt & Glow Duo Lunosculpt Lunosculpt Lun…" at bounding box center [1196, 546] width 522 height 37
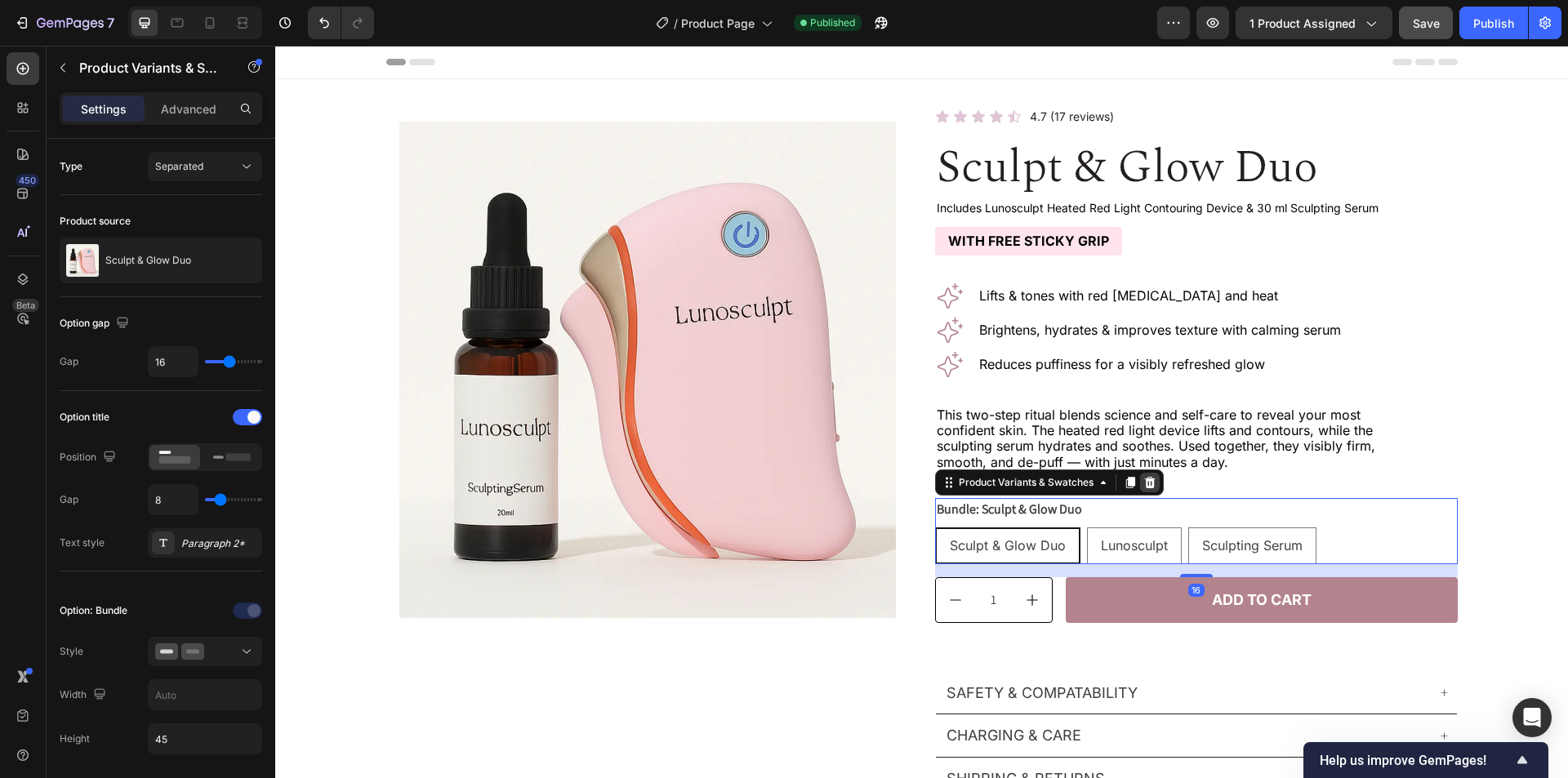
click at [1144, 478] on icon at bounding box center [1150, 482] width 13 height 13
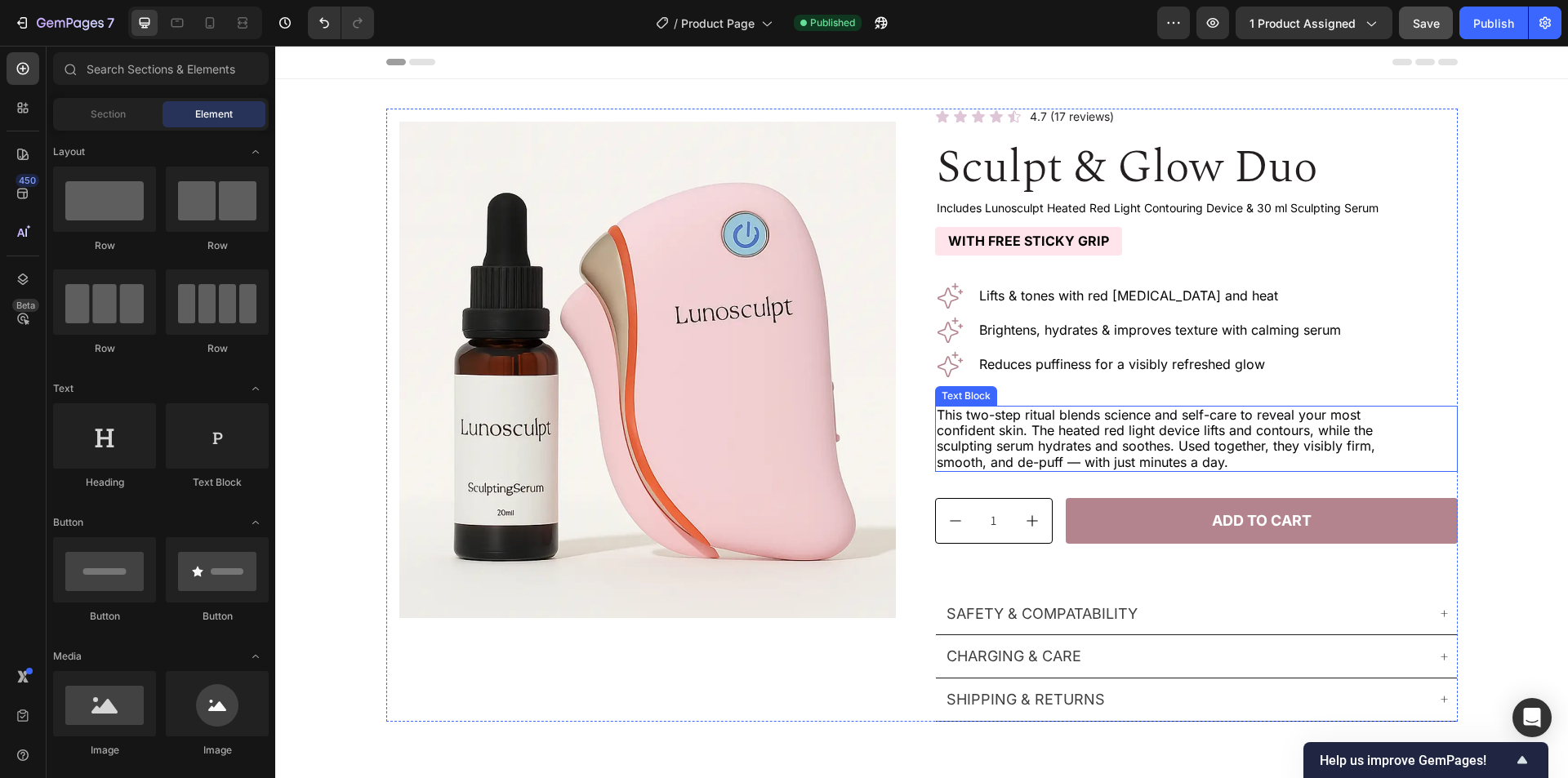
click at [1327, 427] on p "This two-step ritual blends science and self-care to reveal your most confident…" at bounding box center [1160, 438] width 446 height 63
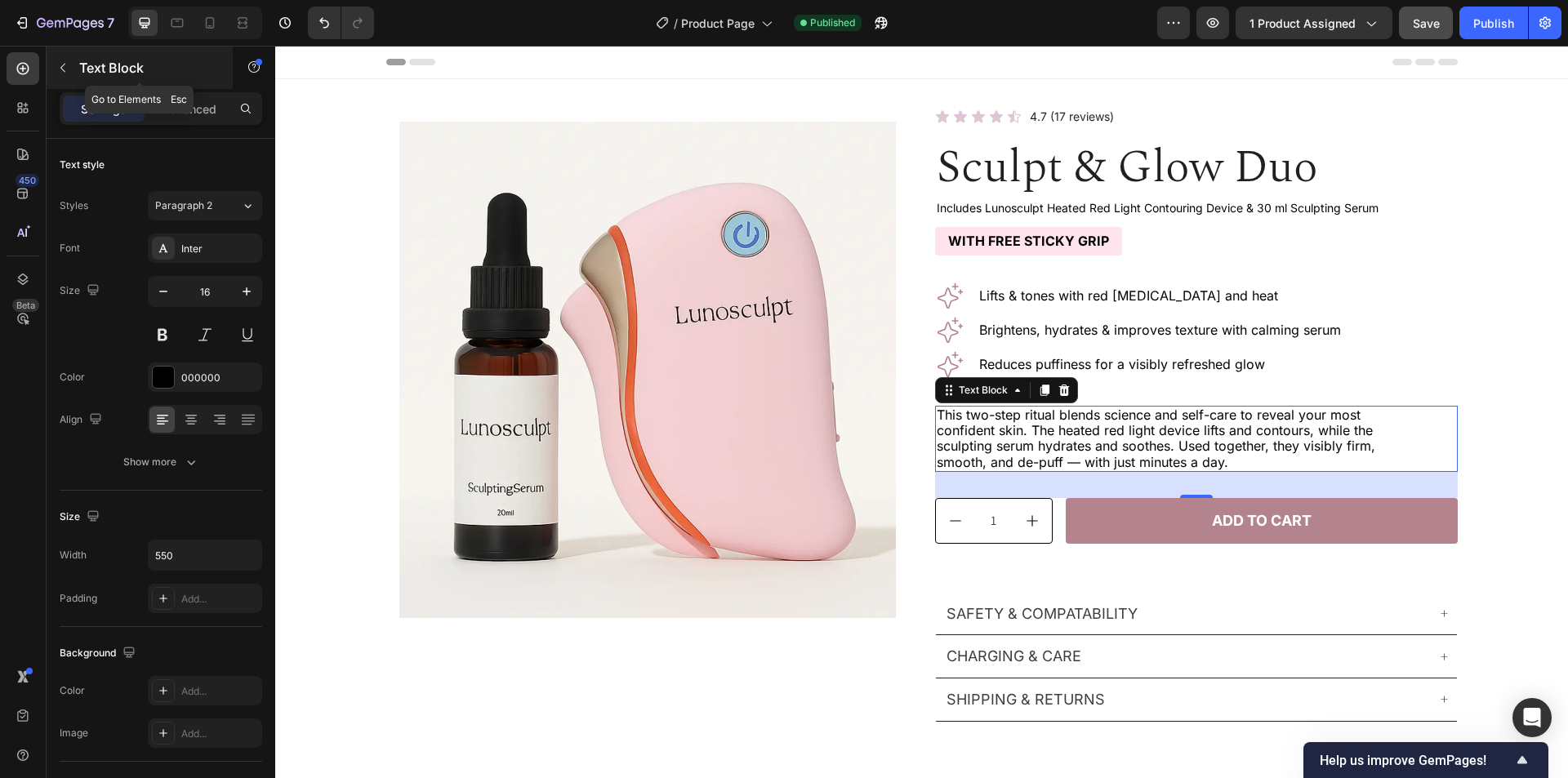
click at [60, 68] on icon "button" at bounding box center [63, 67] width 13 height 13
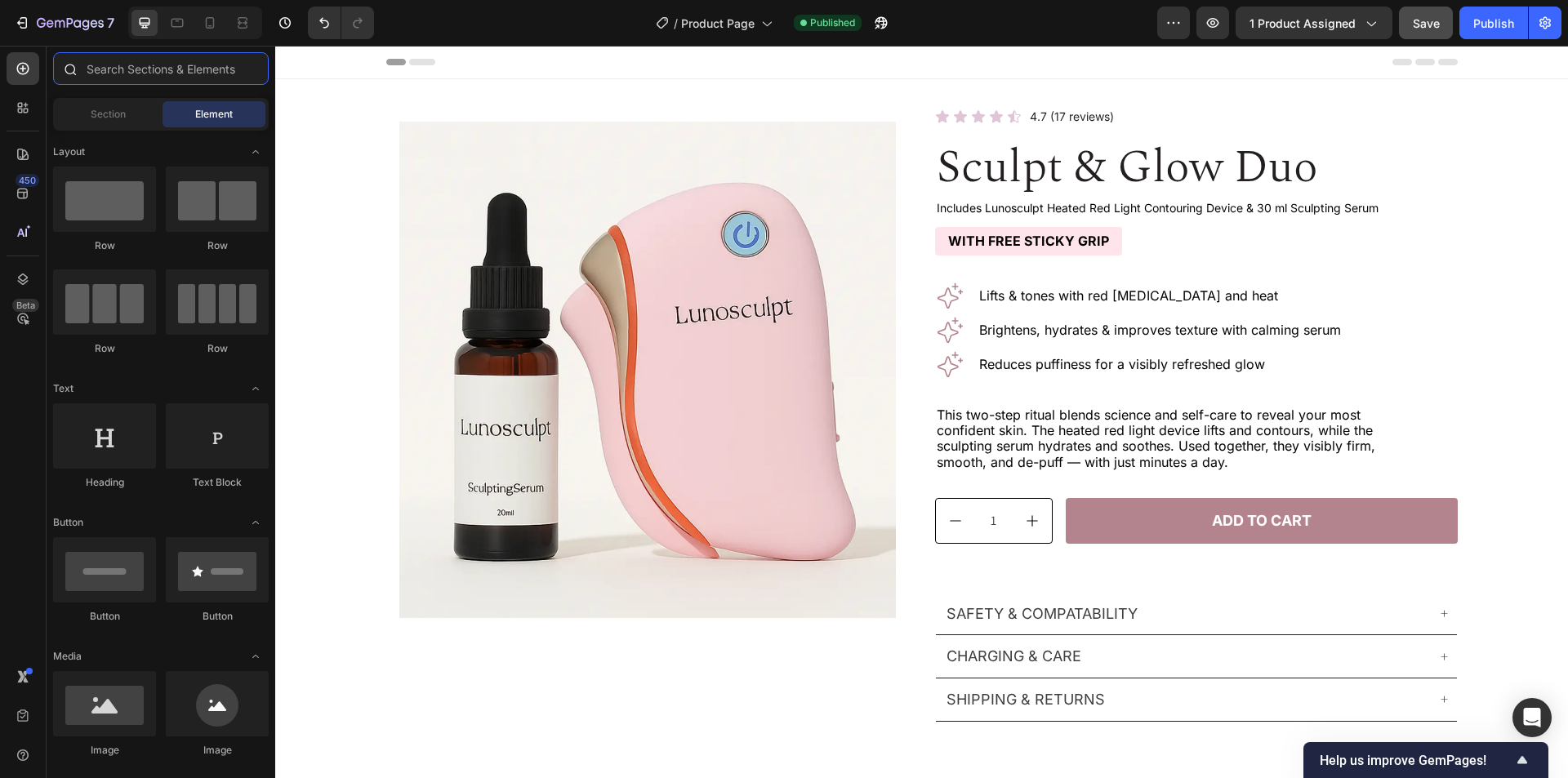
click at [118, 76] on input "text" at bounding box center [161, 68] width 216 height 33
click at [6, 112] on div at bounding box center [22, 107] width 33 height 33
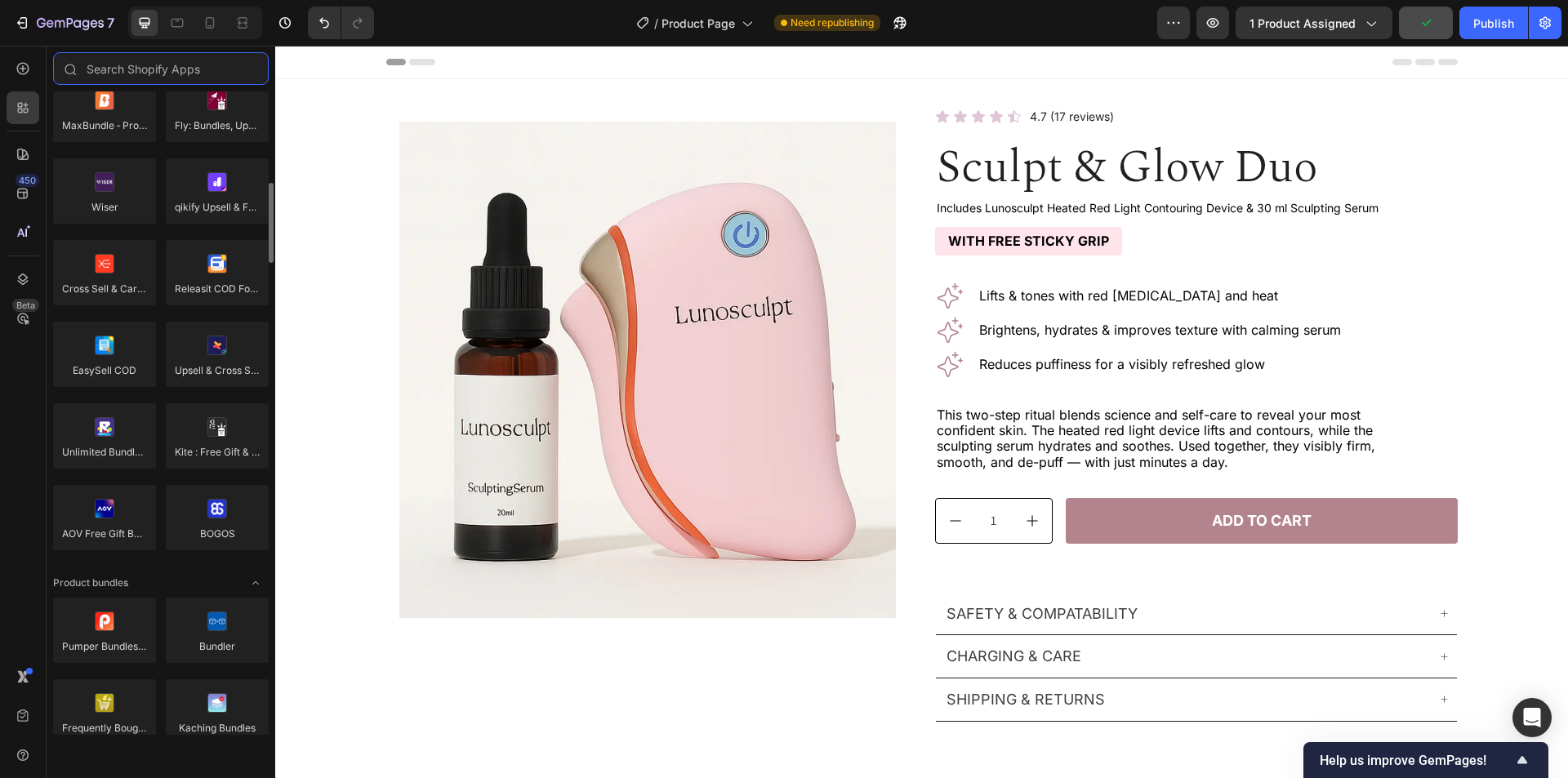
scroll to position [817, 0]
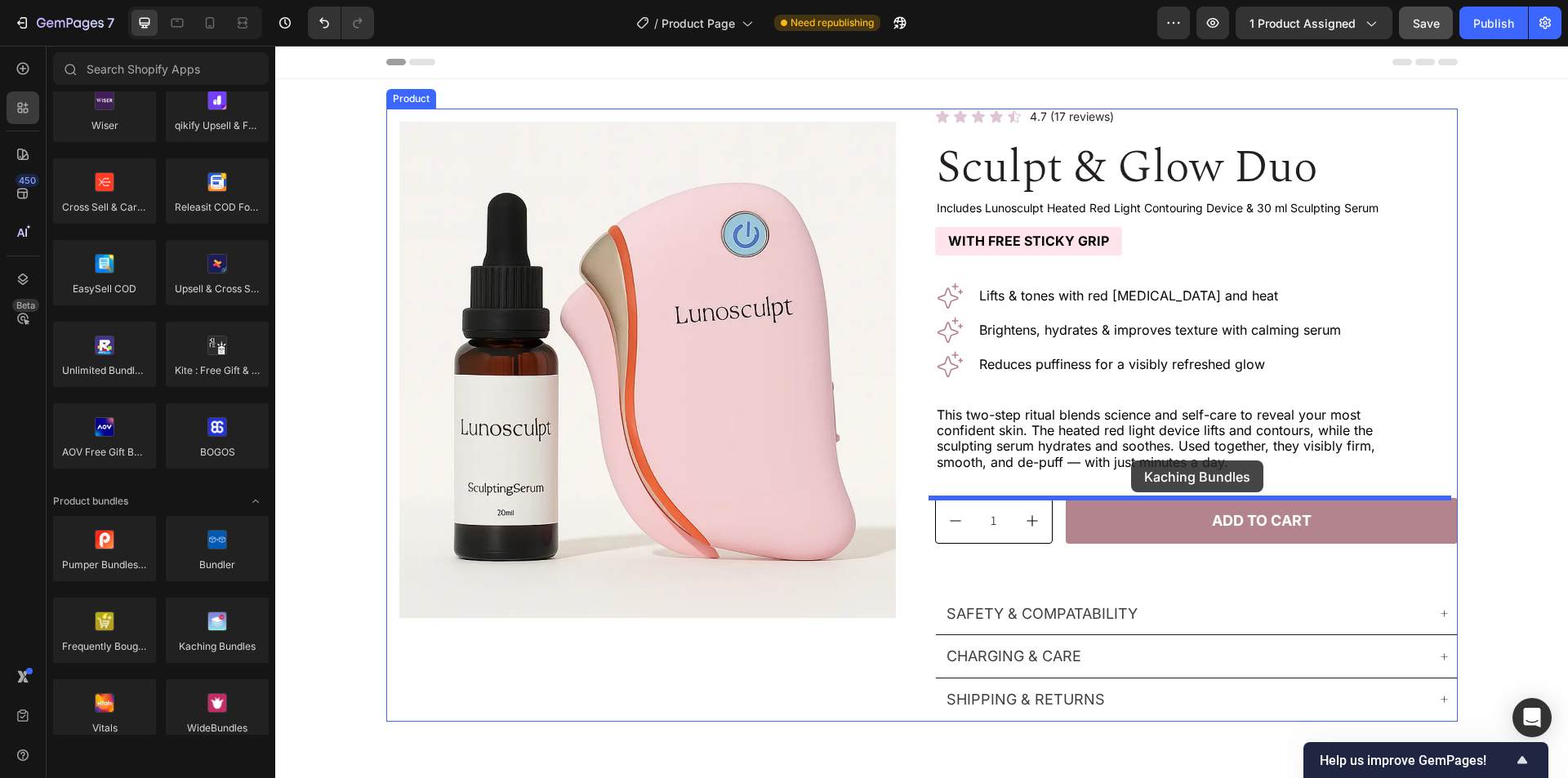
drag, startPoint x: 503, startPoint y: 684, endPoint x: 1132, endPoint y: 460, distance: 667.7
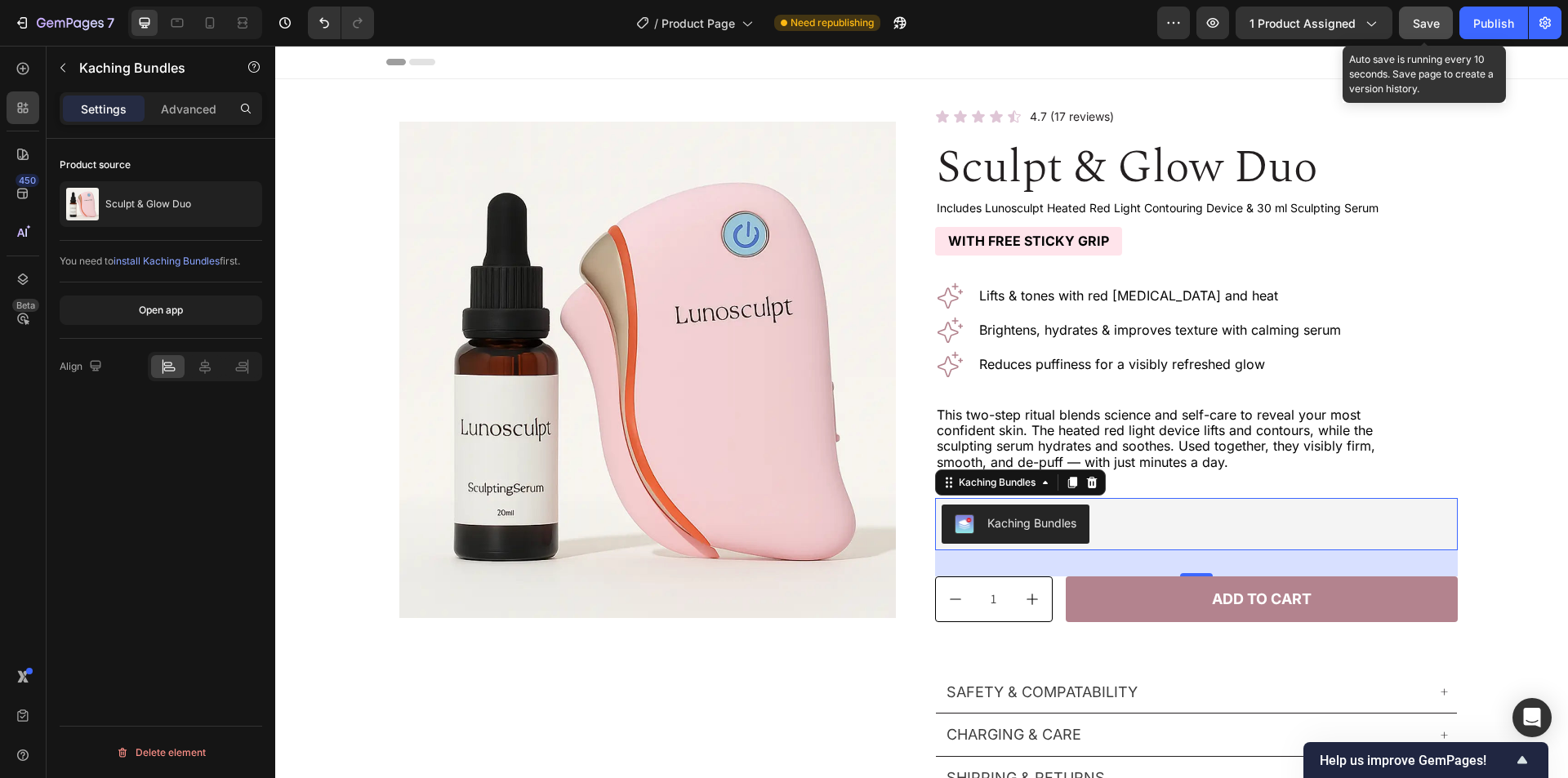
click at [1435, 19] on span "Save" at bounding box center [1426, 23] width 27 height 14
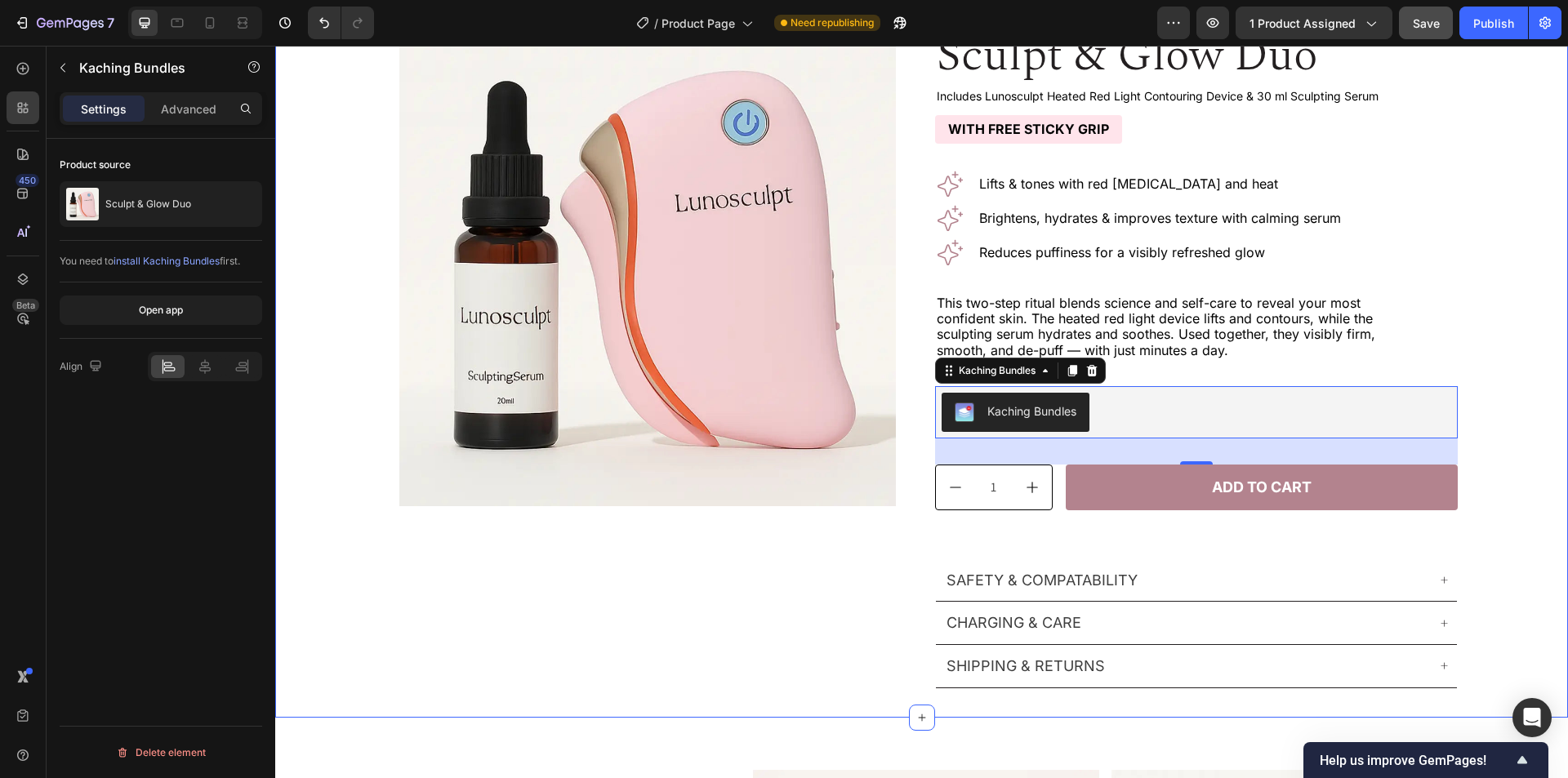
scroll to position [81, 0]
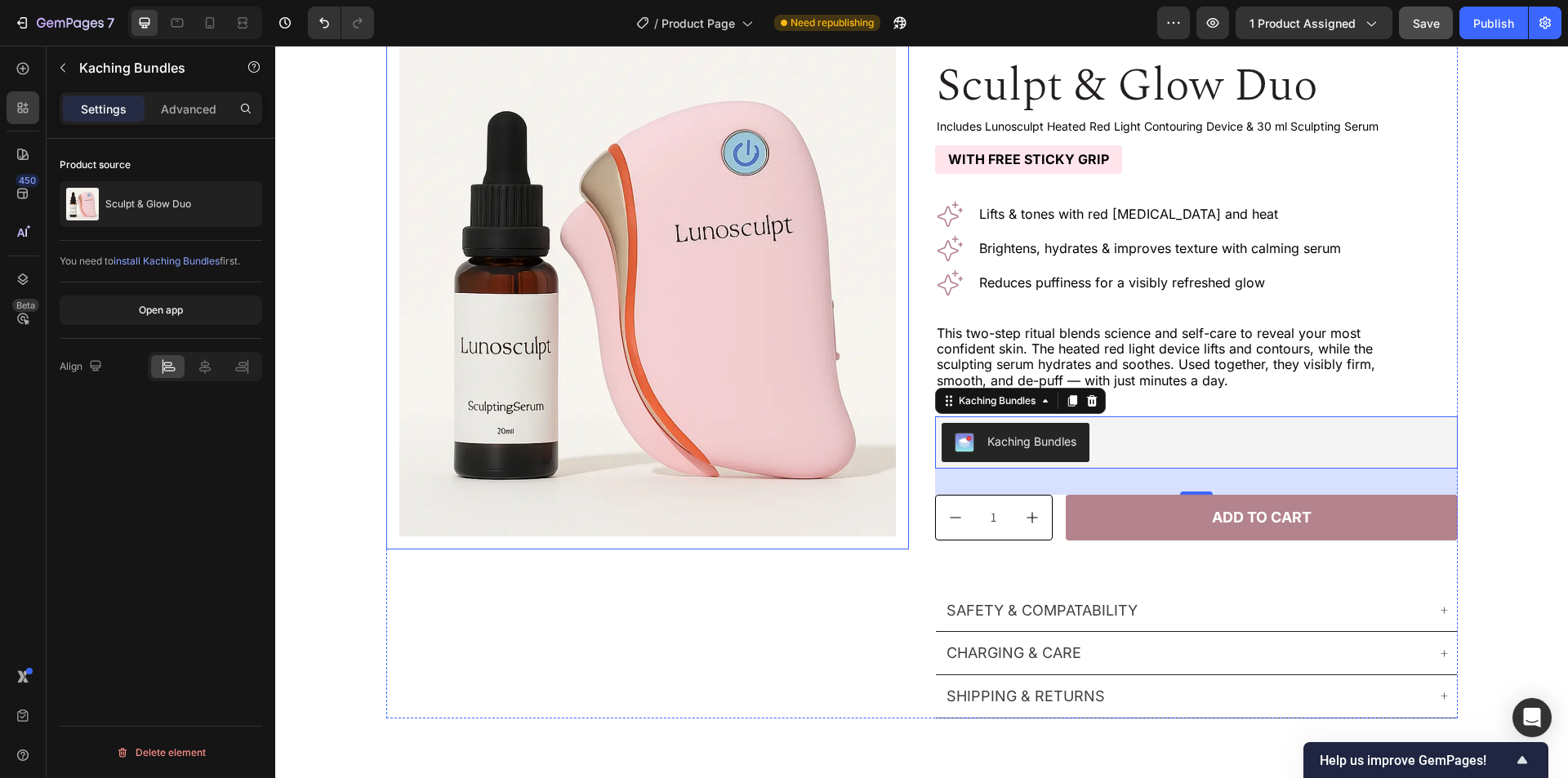
click at [892, 543] on div "Product Images Row" at bounding box center [647, 288] width 522 height 522
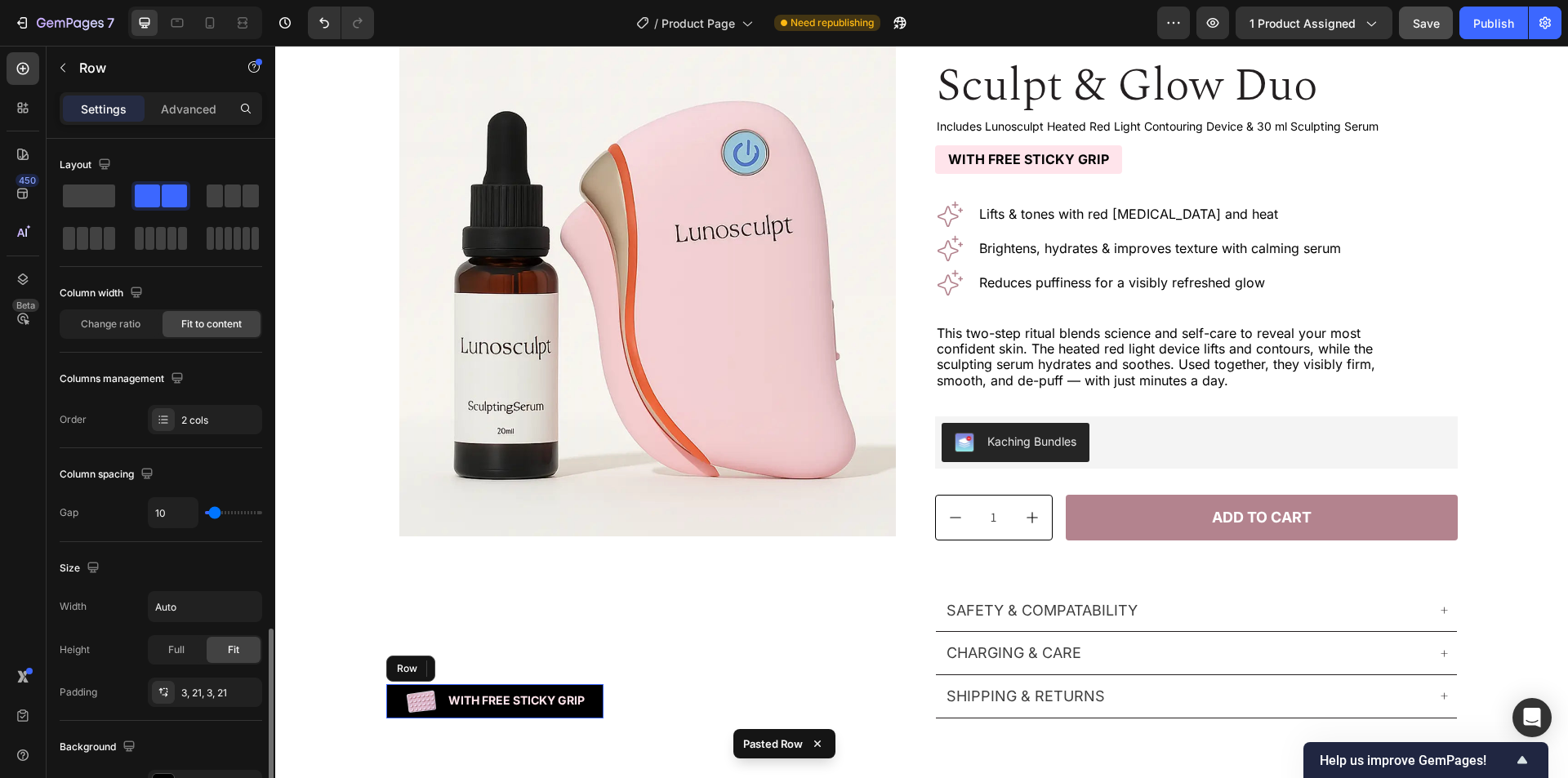
scroll to position [311, 0]
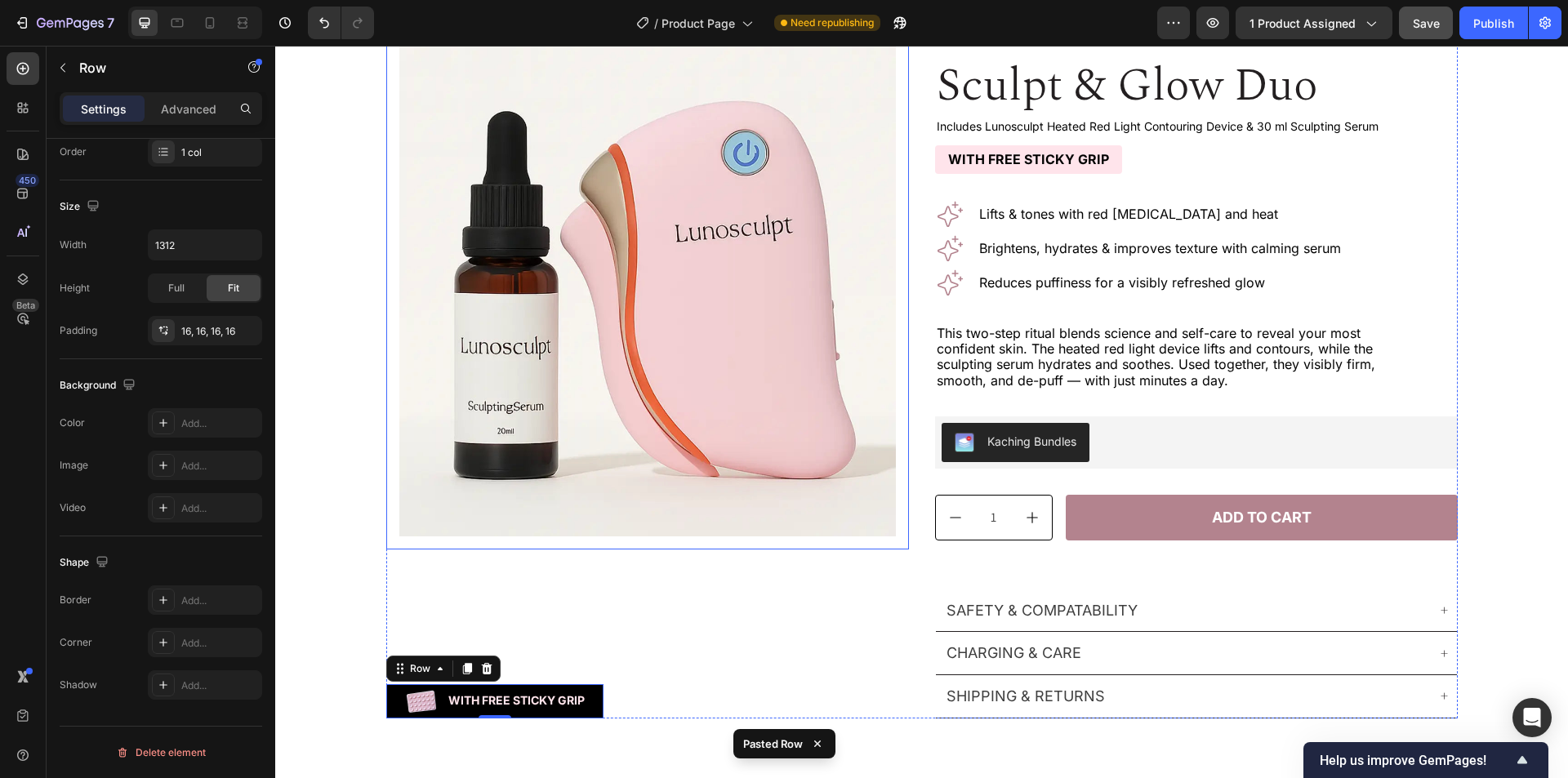
click at [891, 539] on div "Product Images Row" at bounding box center [647, 288] width 522 height 522
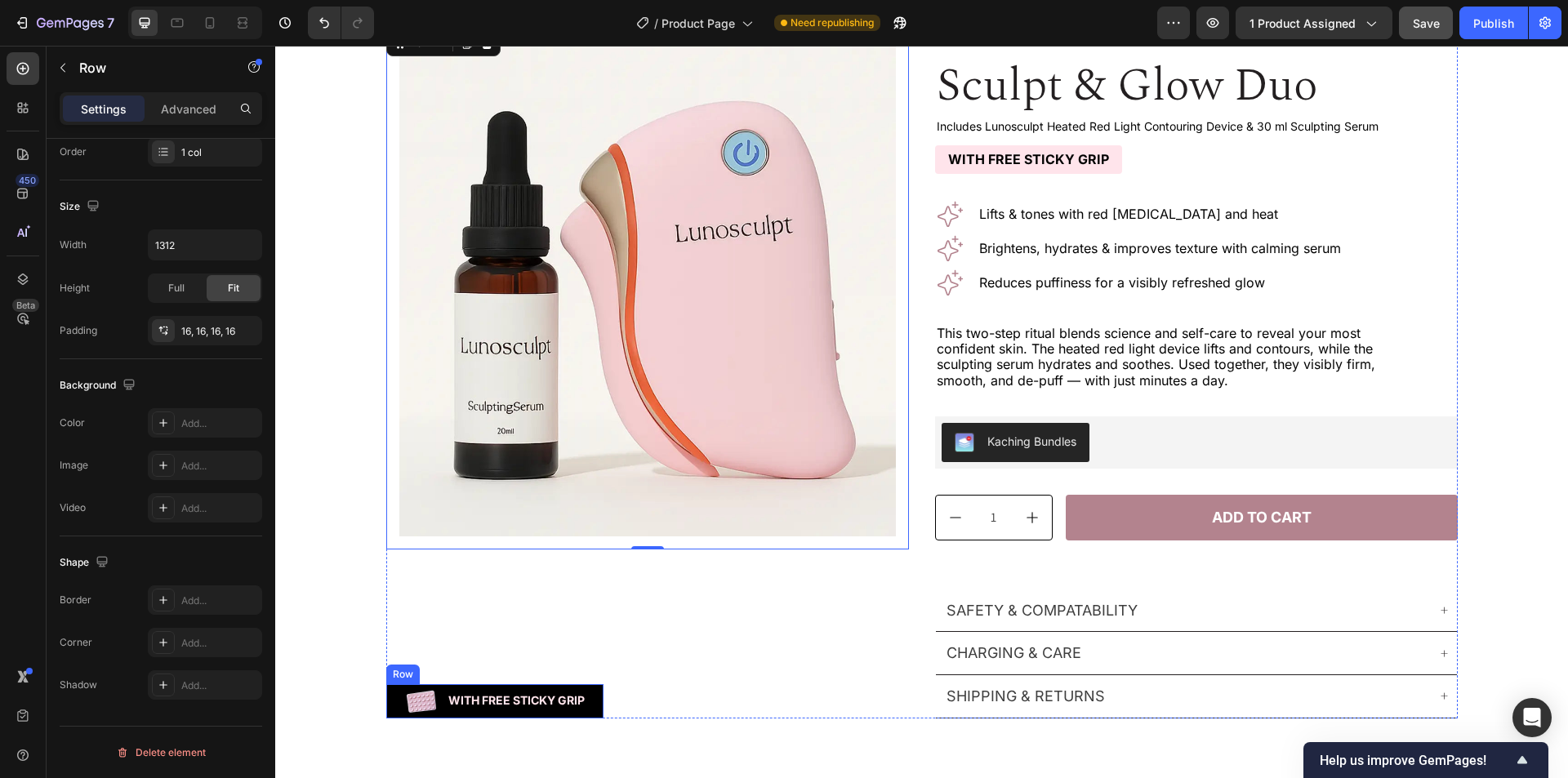
click at [583, 688] on div "Image With Free Sticky Grip Text Block Row" at bounding box center [494, 701] width 217 height 35
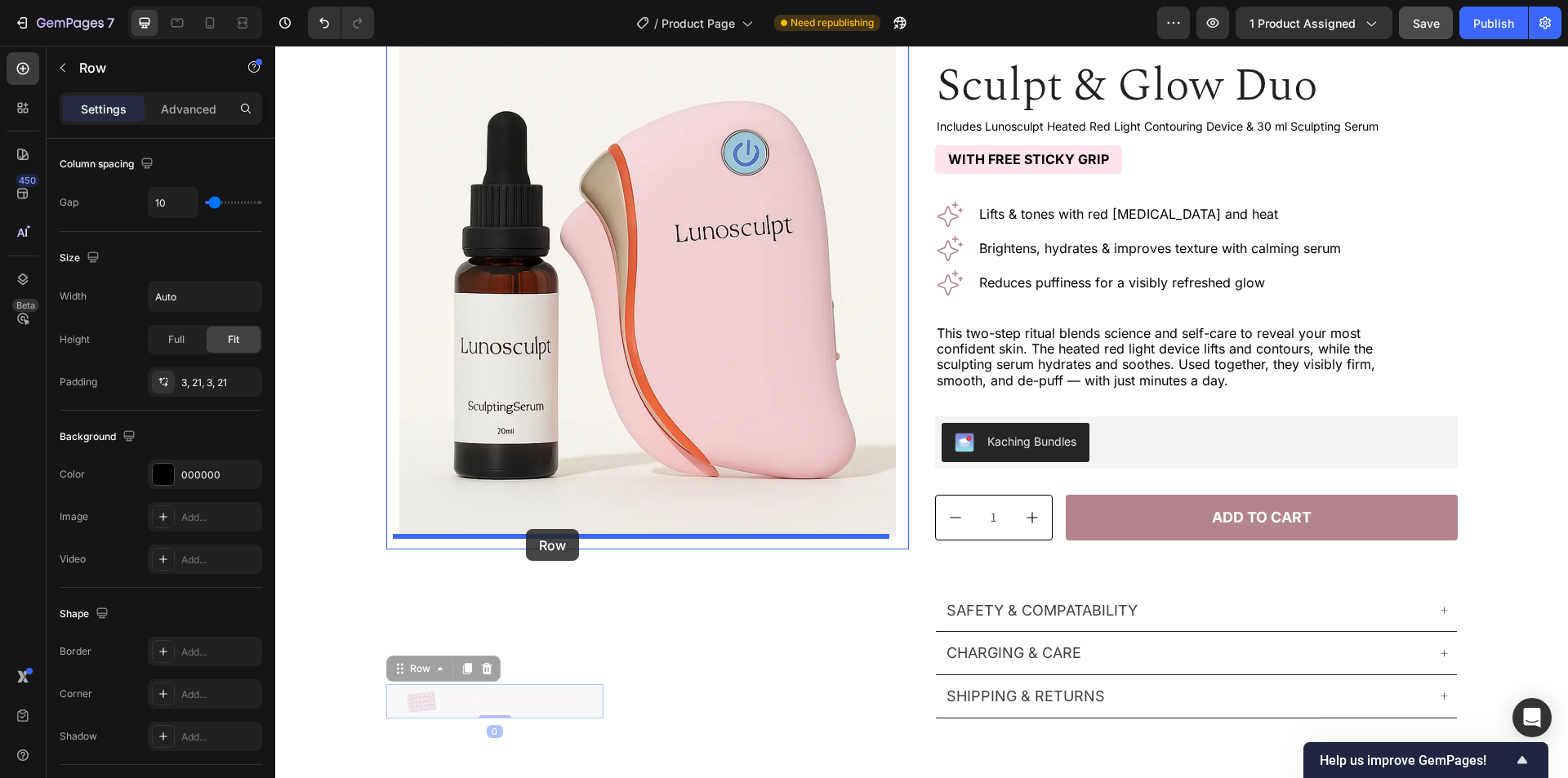
drag, startPoint x: 397, startPoint y: 668, endPoint x: 526, endPoint y: 529, distance: 189.6
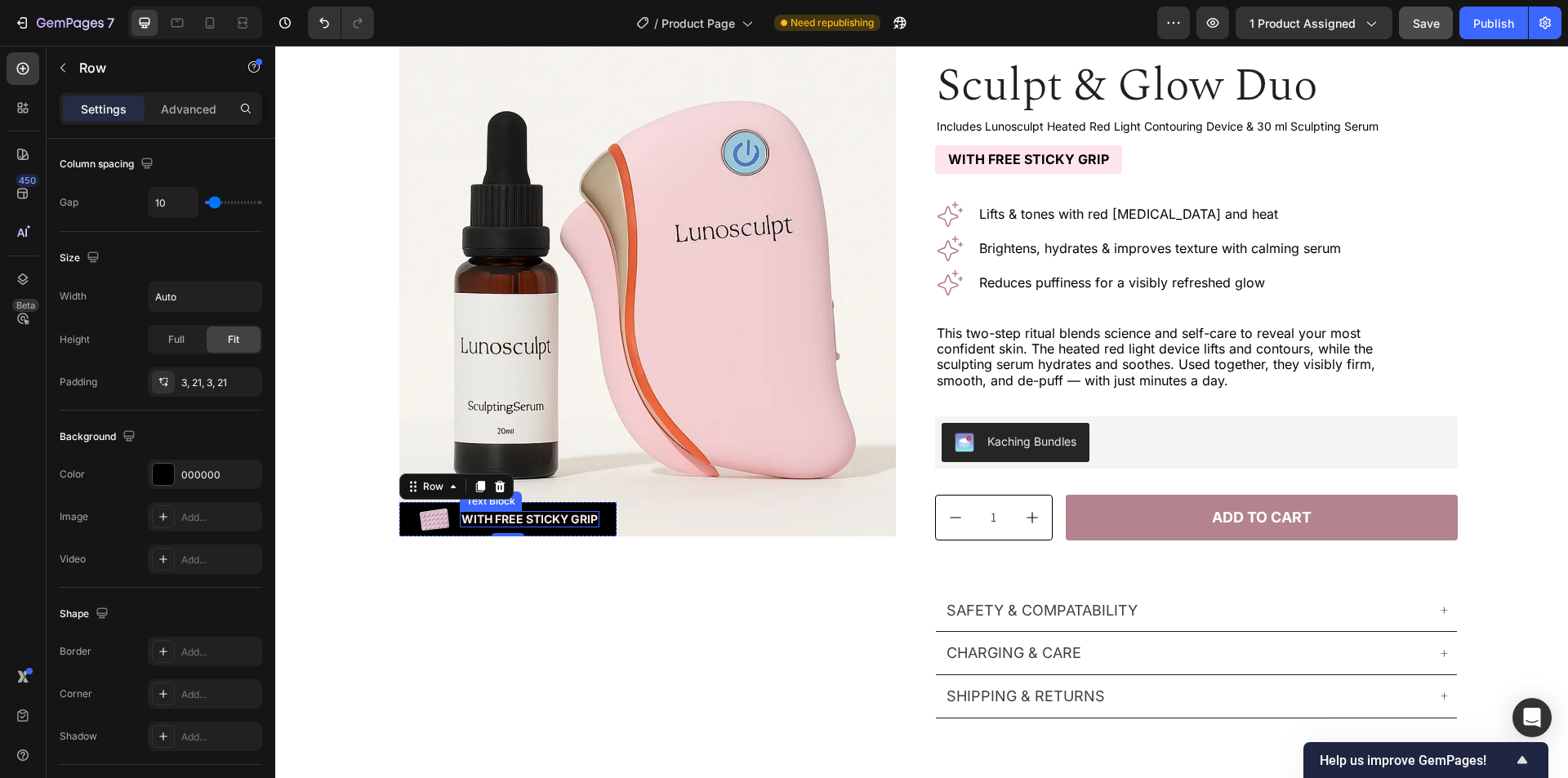
drag, startPoint x: 562, startPoint y: 521, endPoint x: 572, endPoint y: 521, distance: 10.0
click at [562, 521] on p "With Free Sticky Grip" at bounding box center [529, 520] width 136 height 14
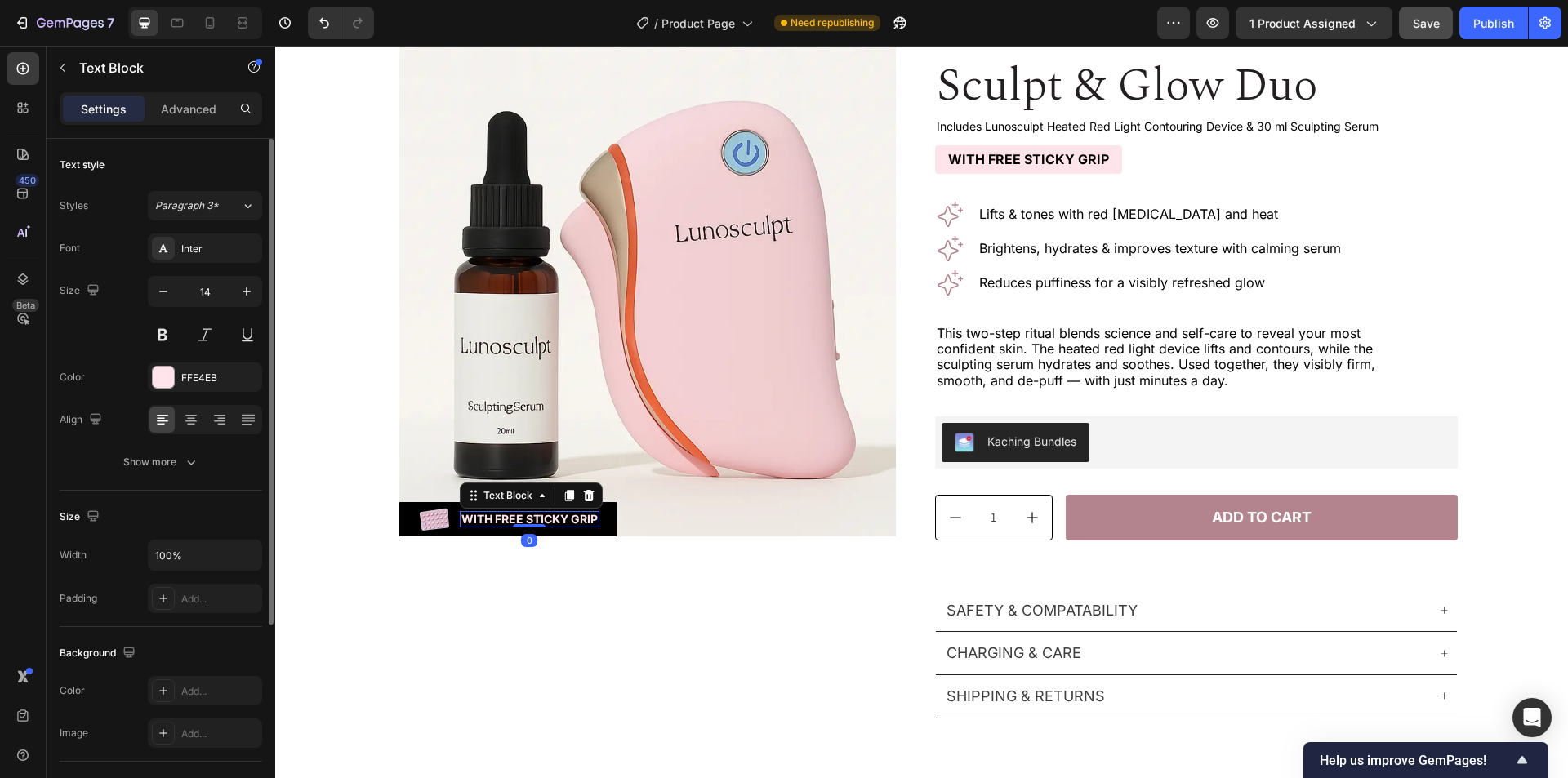
click at [586, 524] on p "With Free Sticky Grip" at bounding box center [529, 520] width 136 height 14
click at [227, 204] on div "Paragraph 3*" at bounding box center [197, 205] width 86 height 15
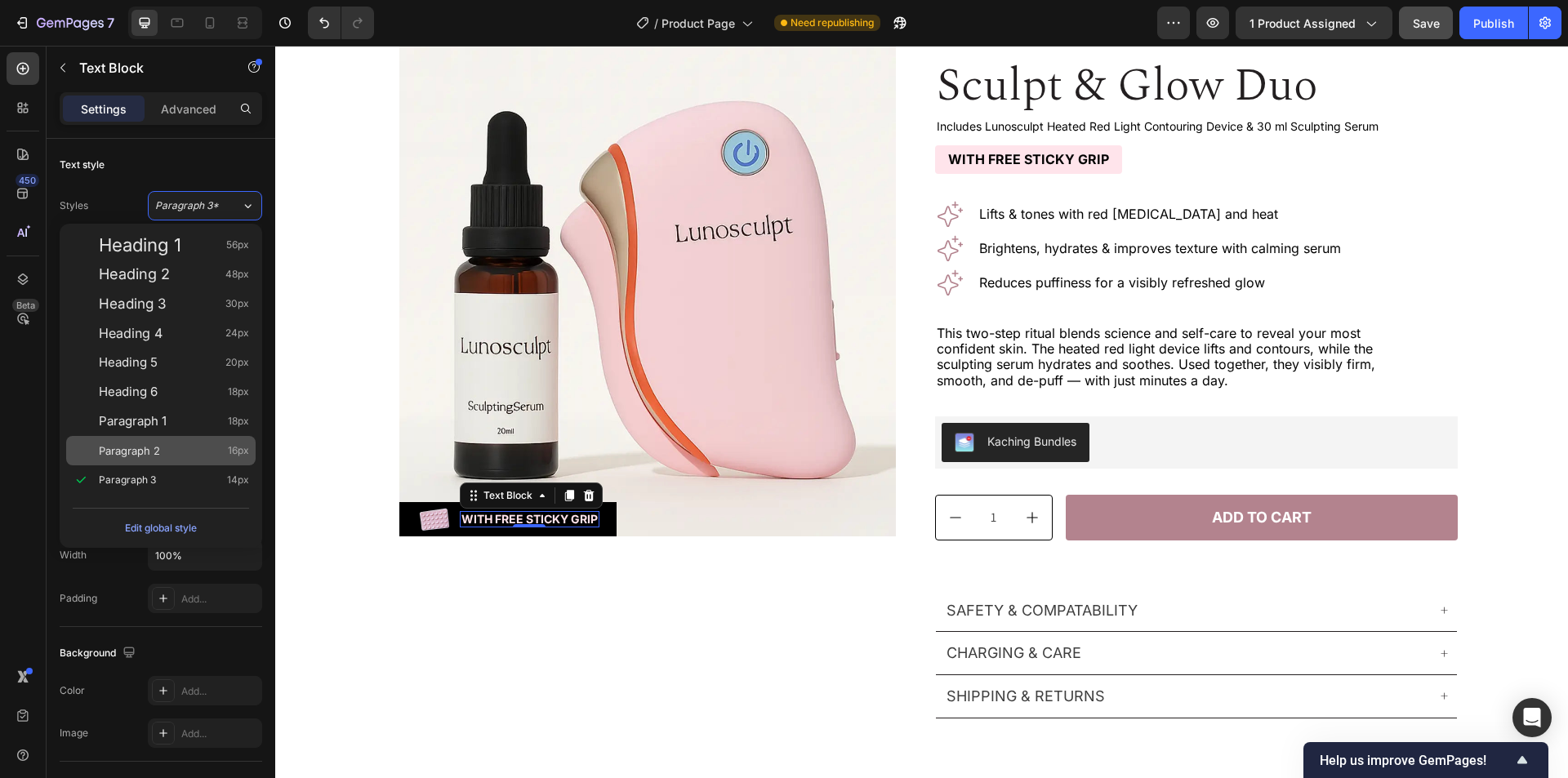
click at [205, 442] on div "Paragraph 2 16px" at bounding box center [161, 451] width 189 height 29
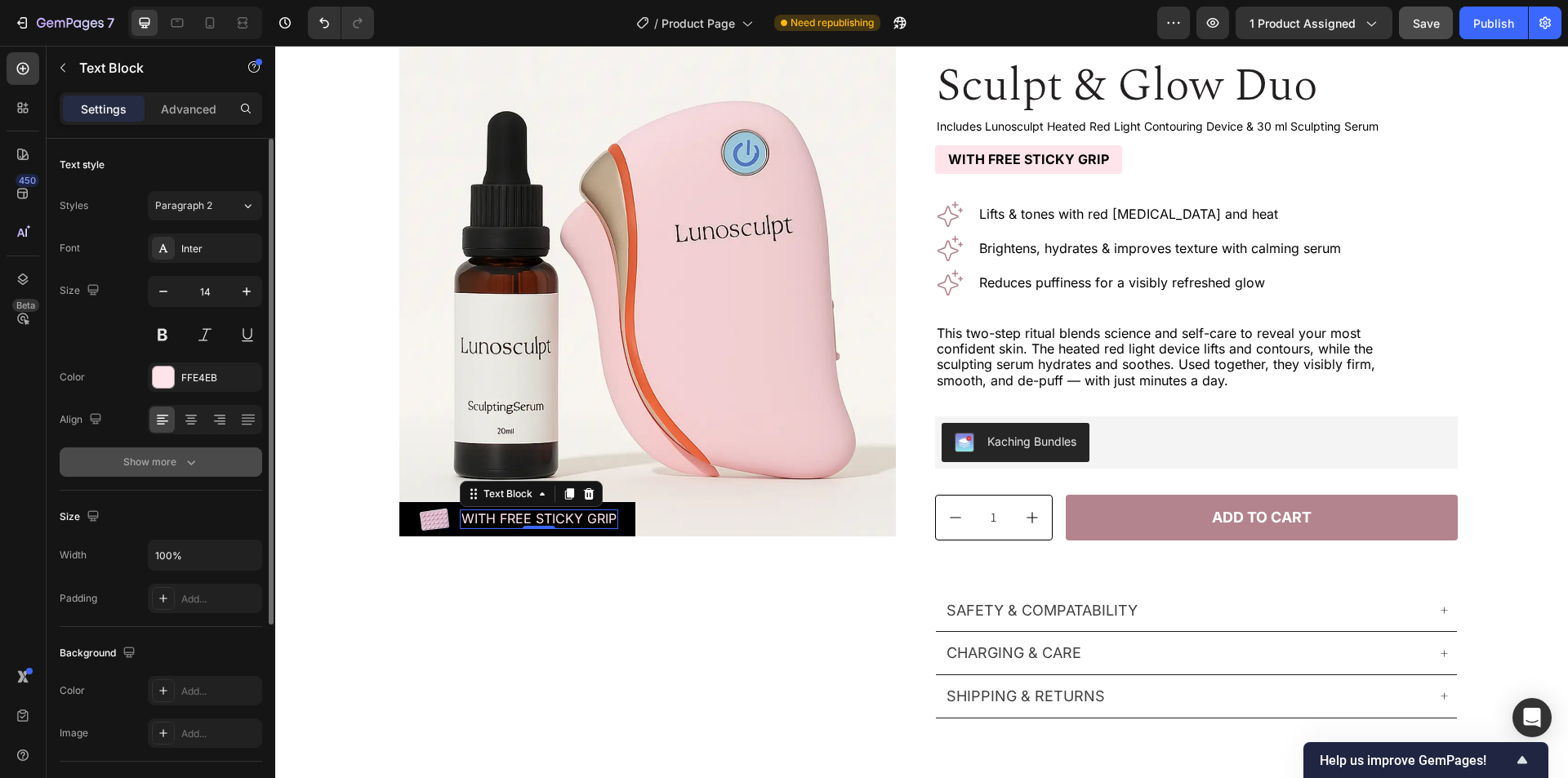
click at [185, 467] on icon "button" at bounding box center [191, 462] width 16 height 16
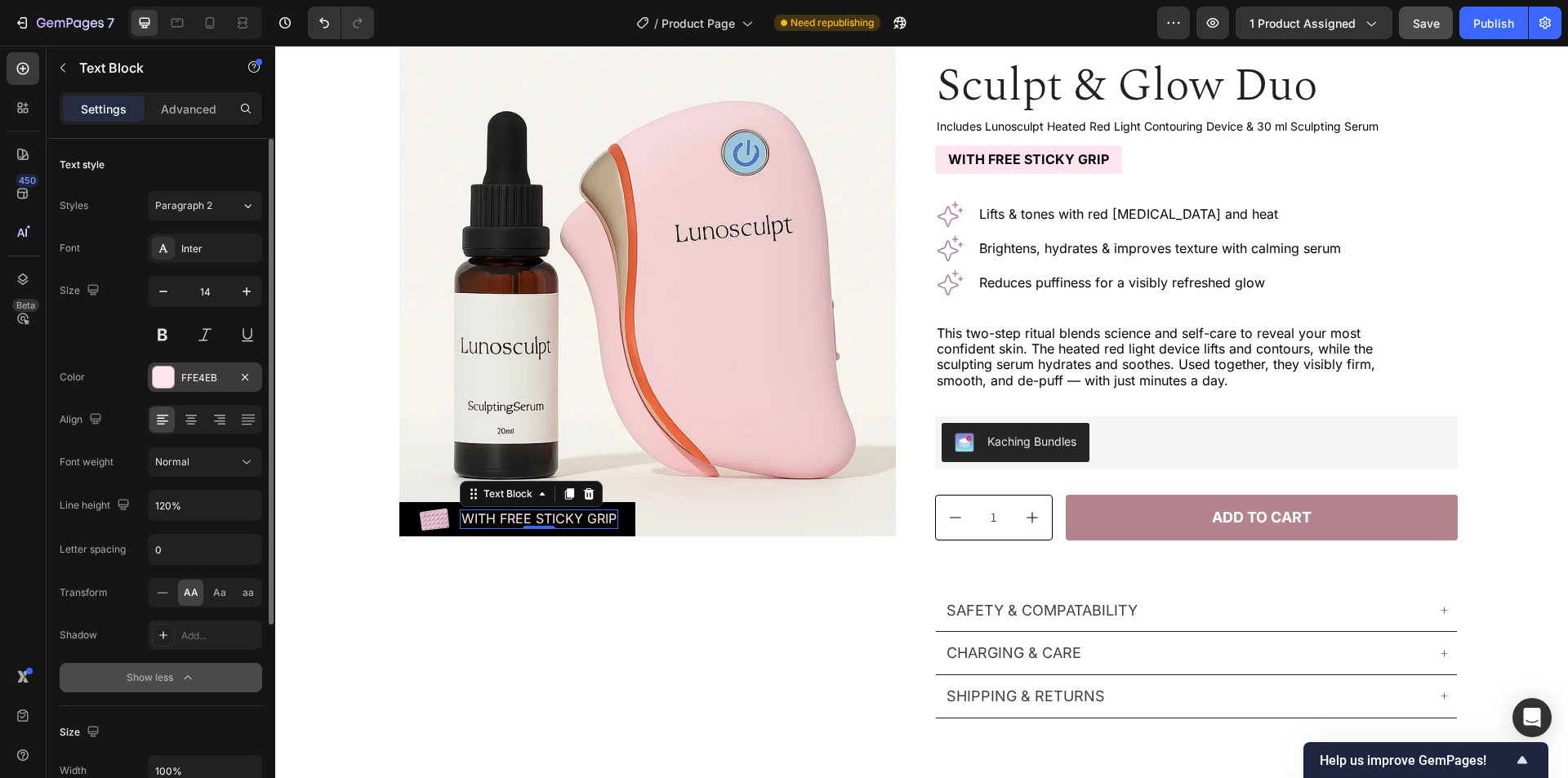
click at [202, 380] on div "FFE4EB" at bounding box center [205, 378] width 48 height 15
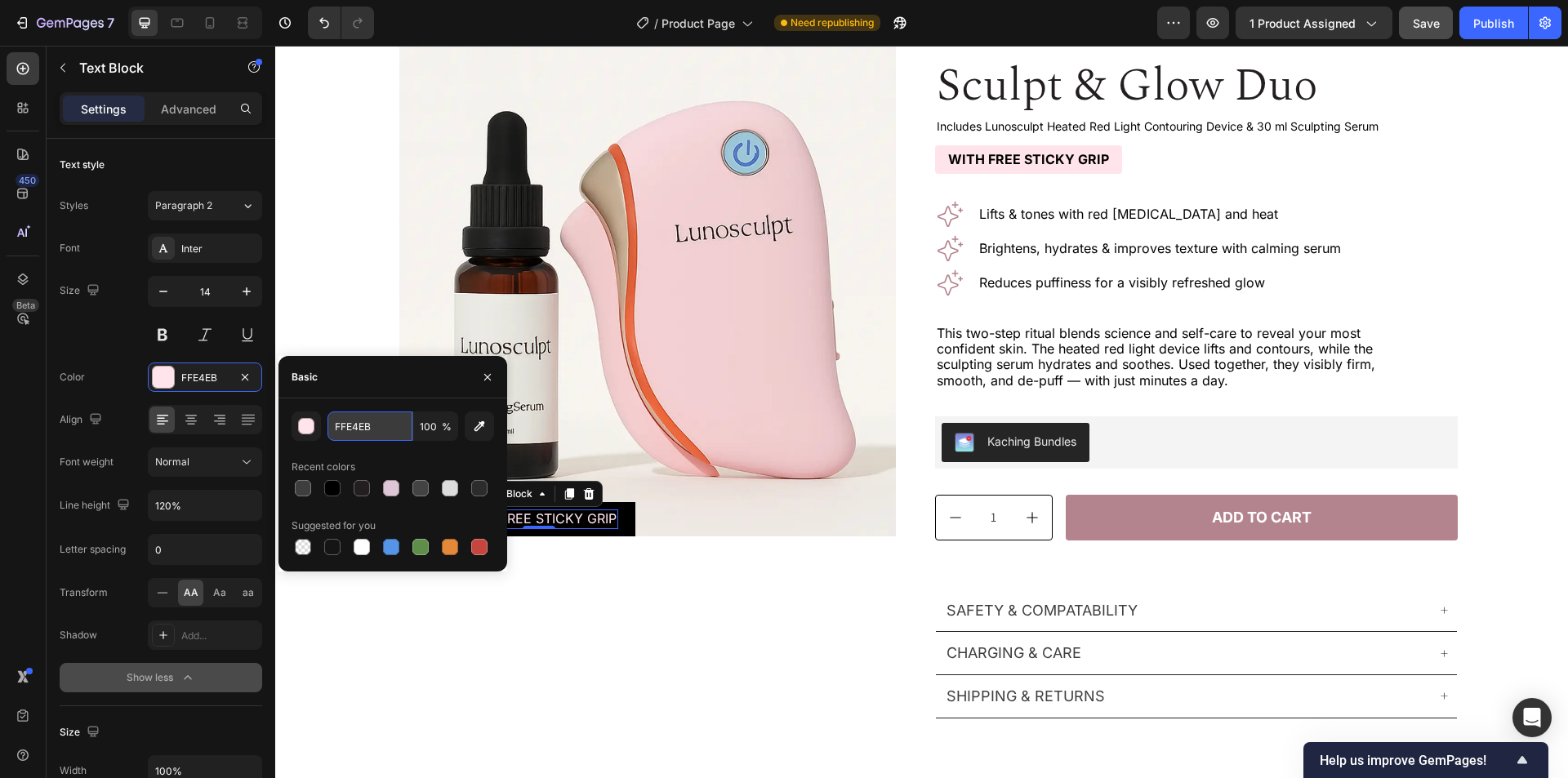
click at [375, 427] on input "FFE4EB" at bounding box center [370, 426] width 85 height 29
paste input "#FFFFFF"
type input "#FFFFFF"
click at [385, 385] on div "Basic" at bounding box center [393, 377] width 228 height 42
click at [79, 350] on div "Font Inter Size 14 Color FFFFFF Align Font weight Normal Line height 120% Lette…" at bounding box center [160, 463] width 203 height 458
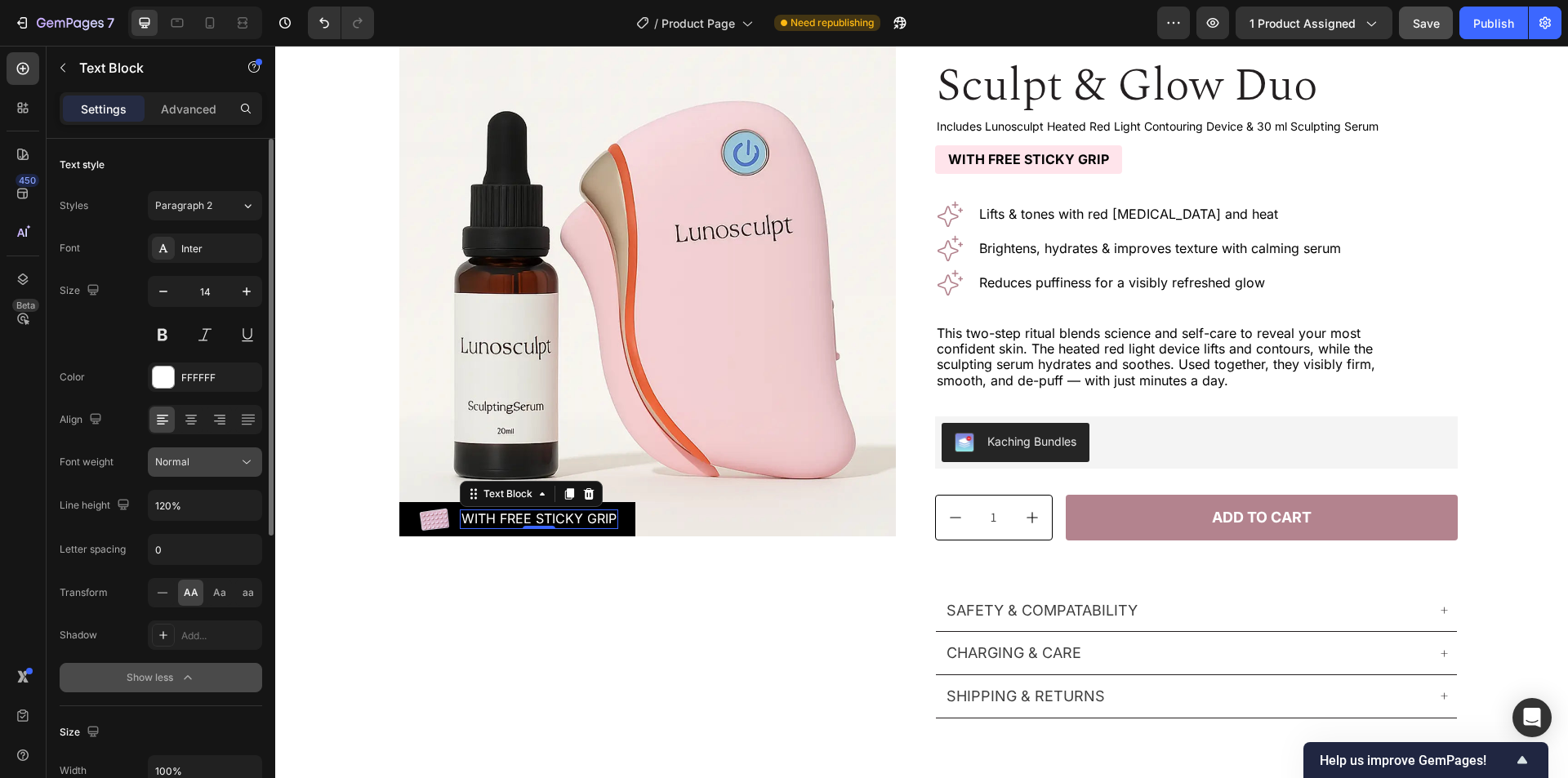
click at [179, 461] on span "Normal" at bounding box center [172, 462] width 35 height 12
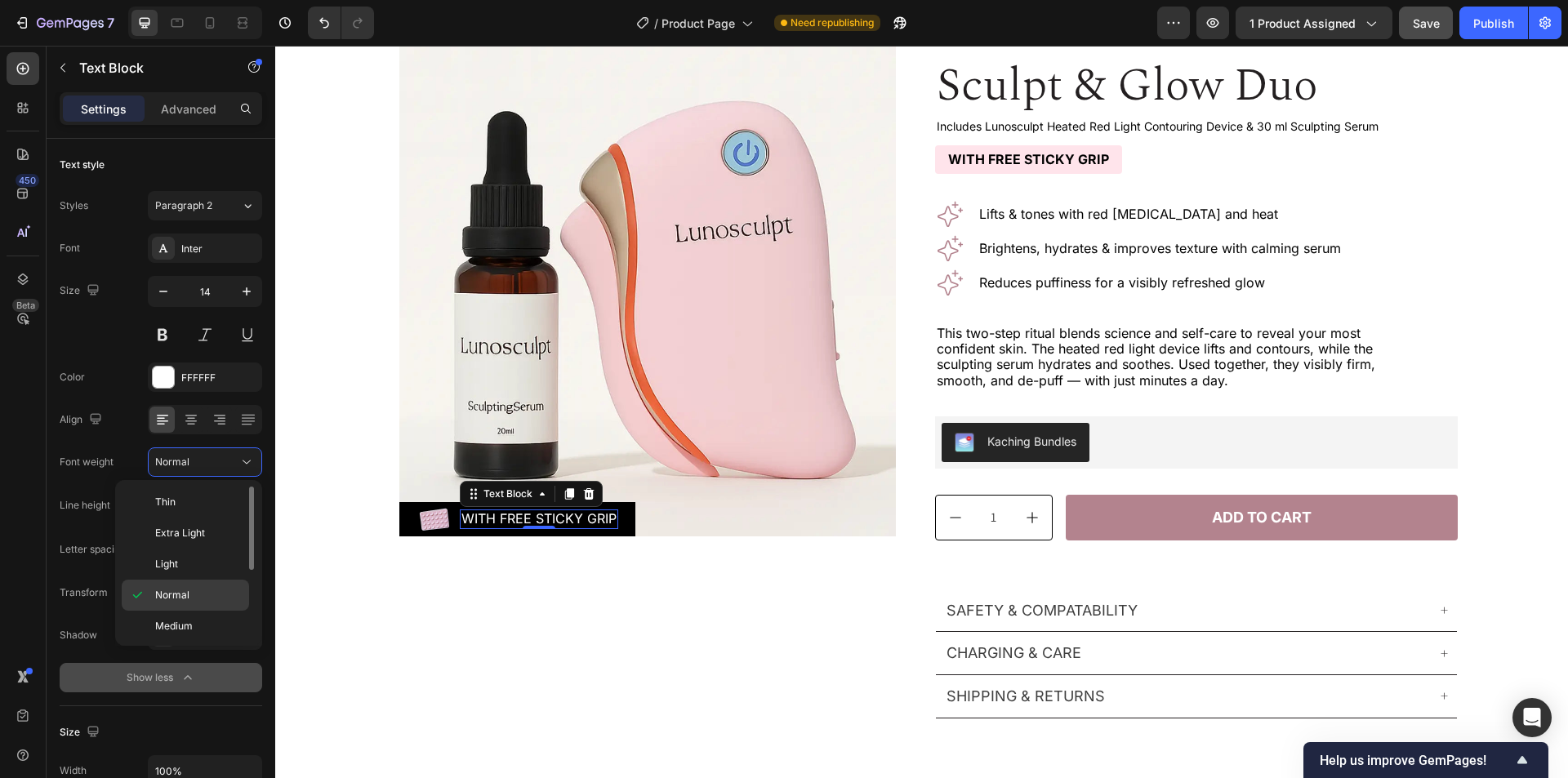
scroll to position [81, 0]
click at [196, 610] on p "Bold" at bounding box center [198, 606] width 87 height 15
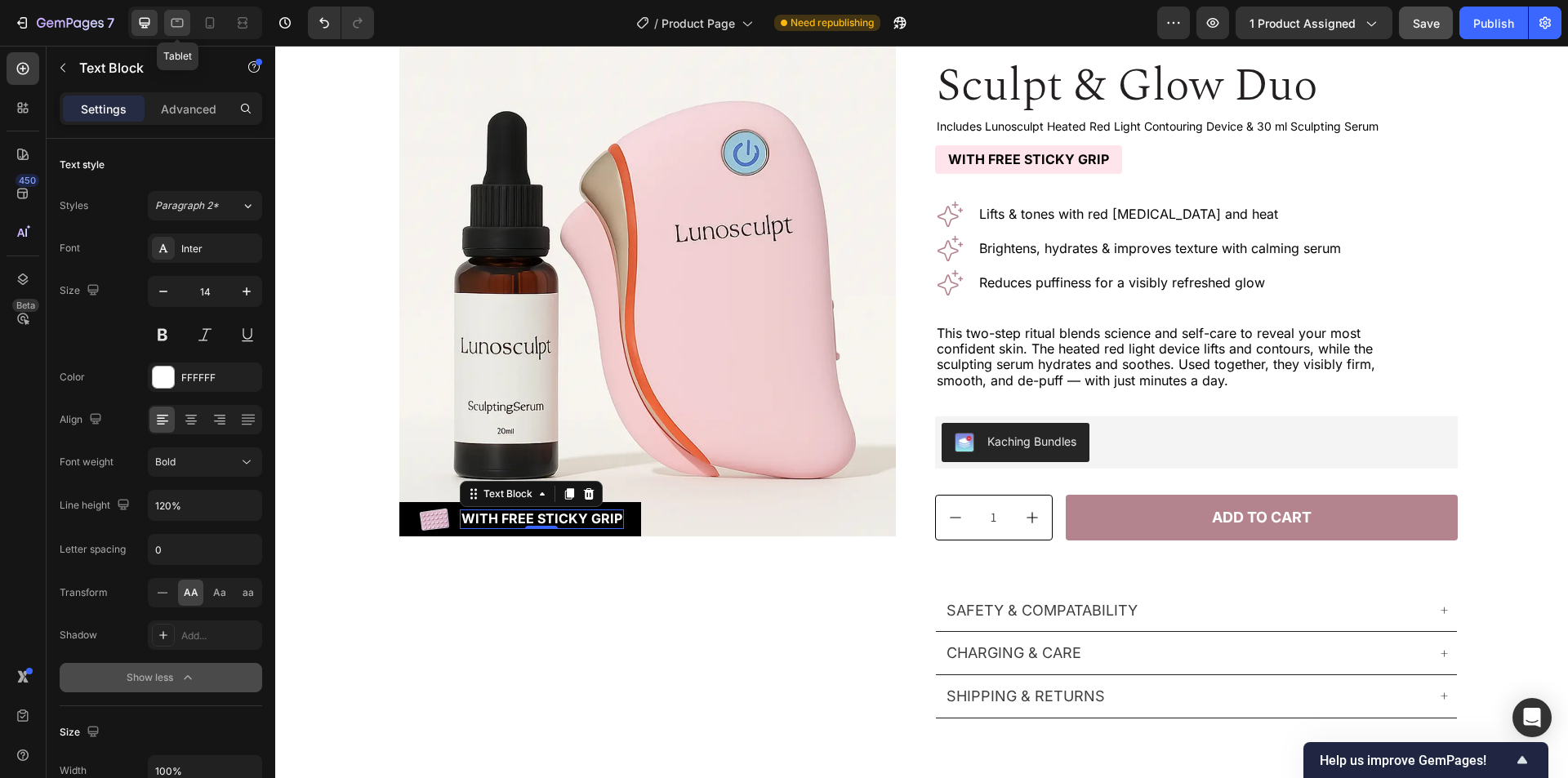
click at [176, 23] on icon at bounding box center [177, 23] width 16 height 16
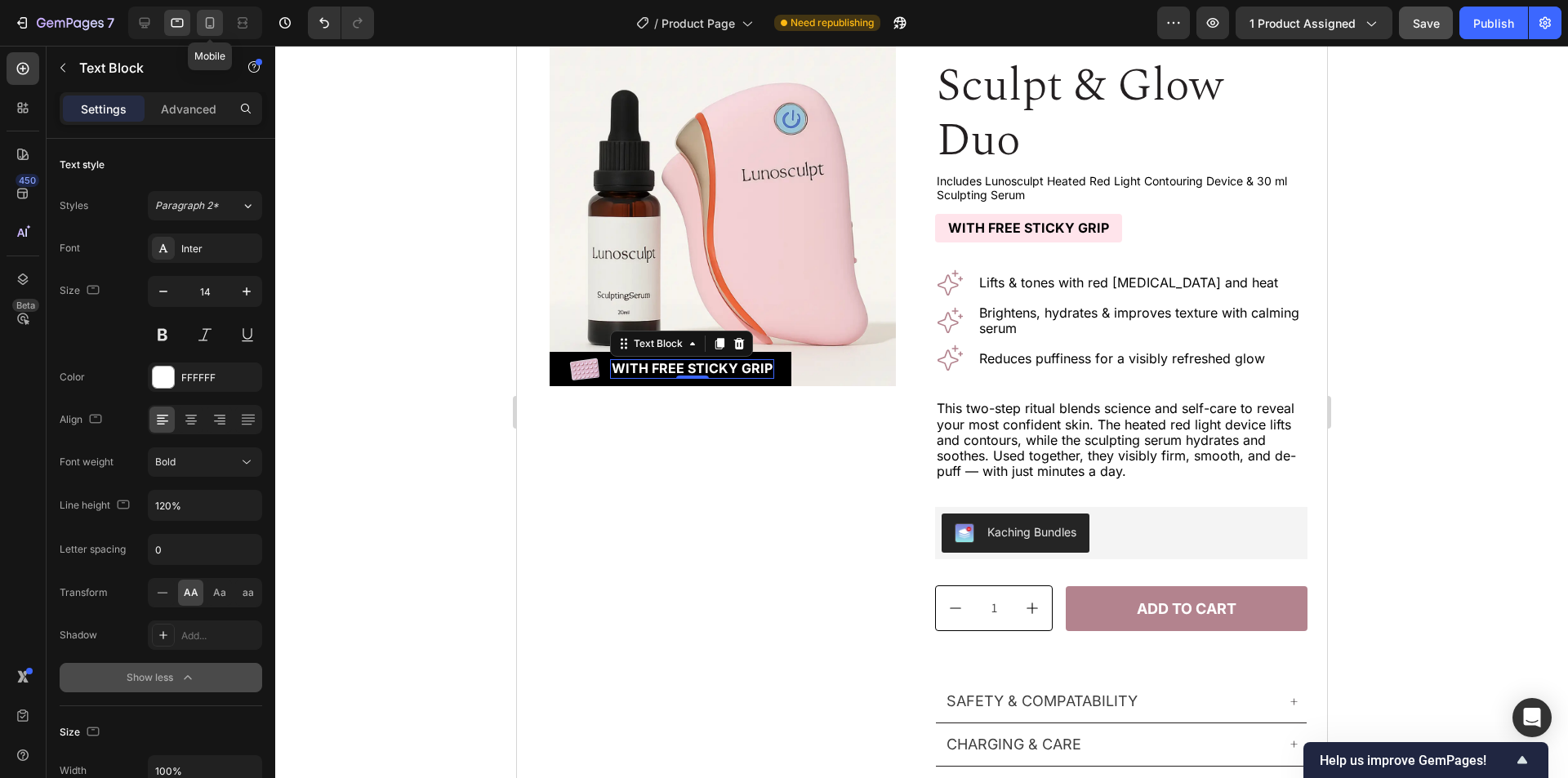
click at [213, 27] on icon at bounding box center [210, 22] width 9 height 12
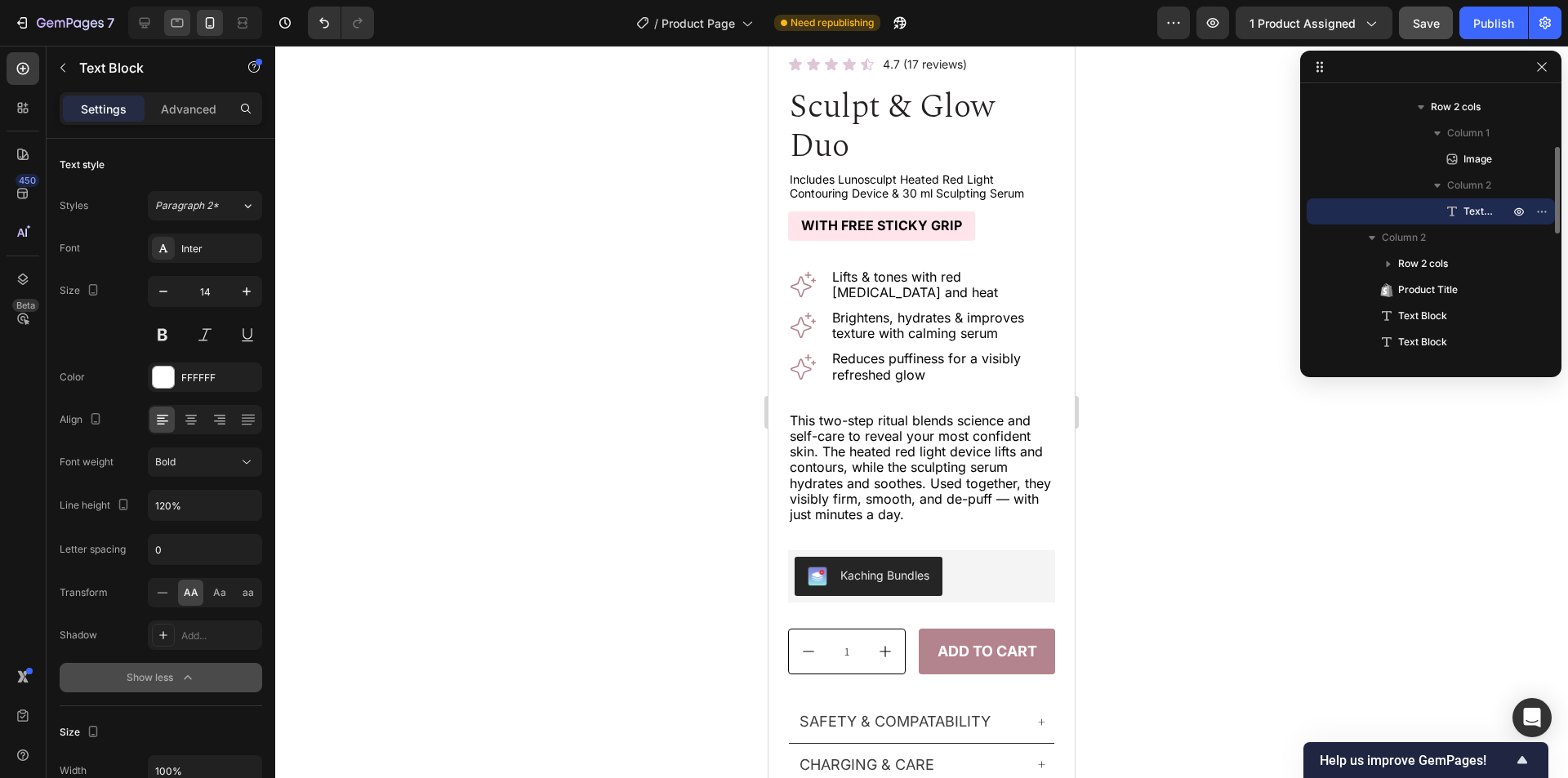
scroll to position [211, 0]
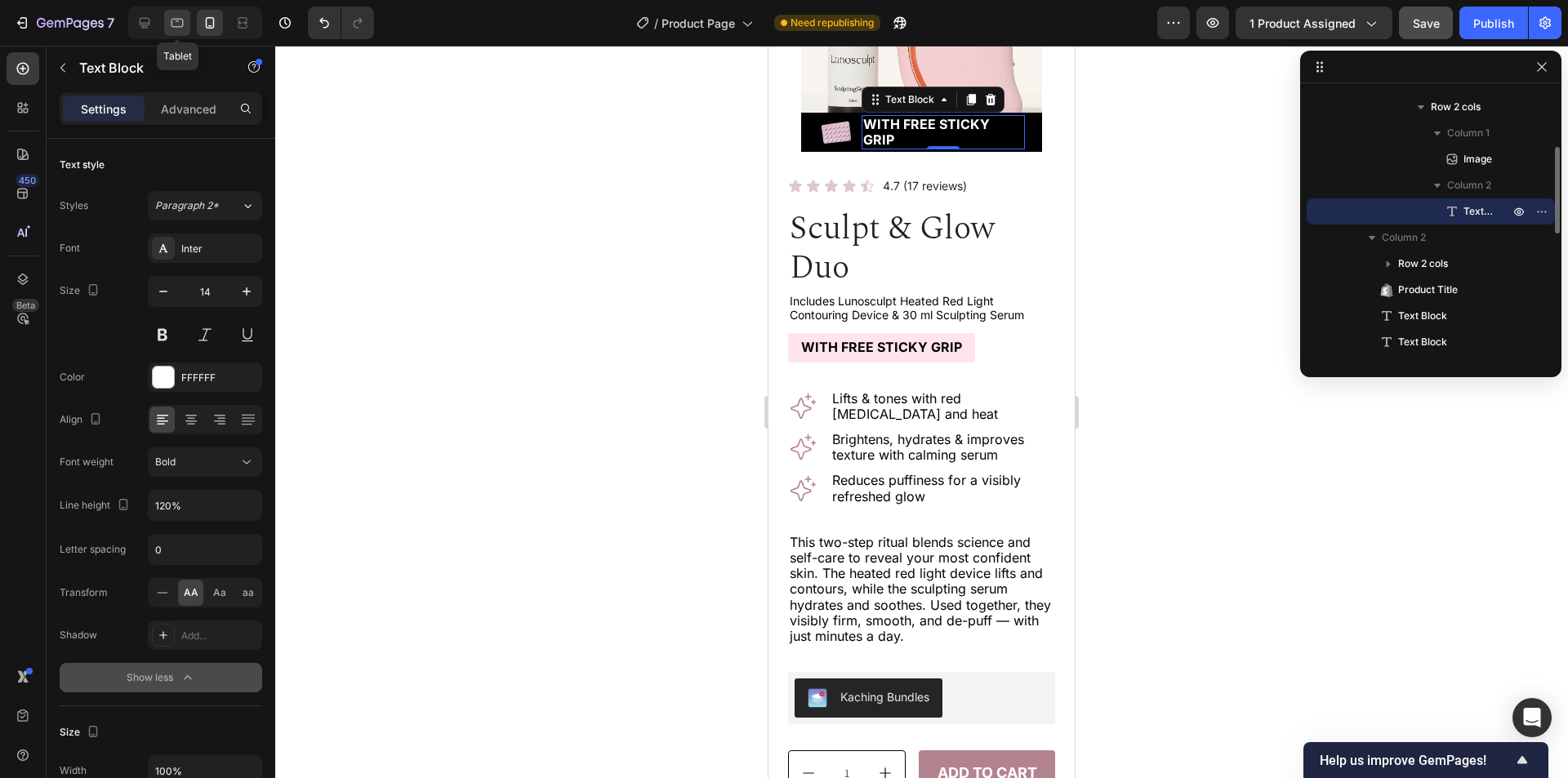
click at [174, 28] on icon at bounding box center [177, 23] width 16 height 16
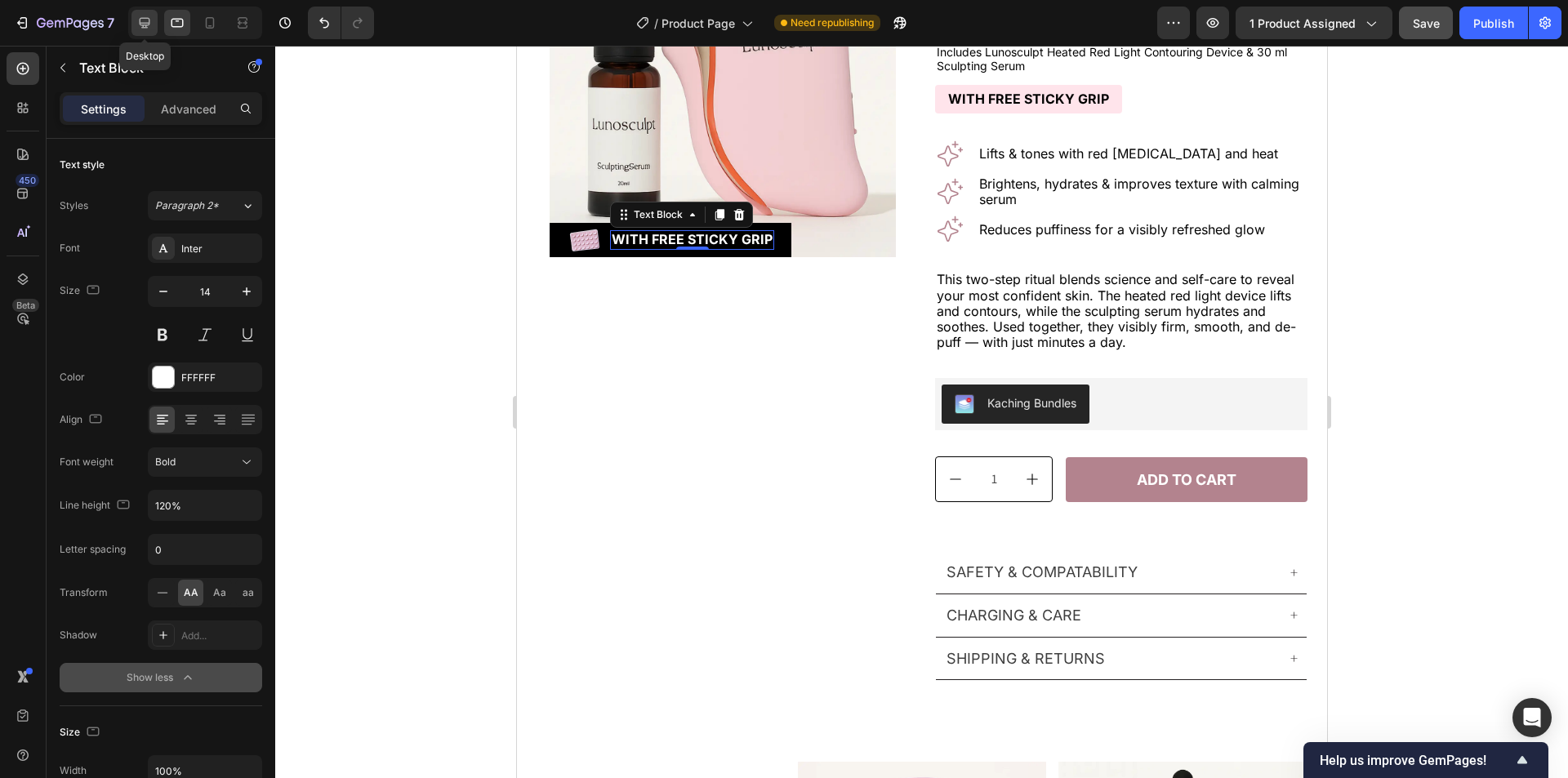
click at [142, 30] on icon at bounding box center [144, 23] width 16 height 16
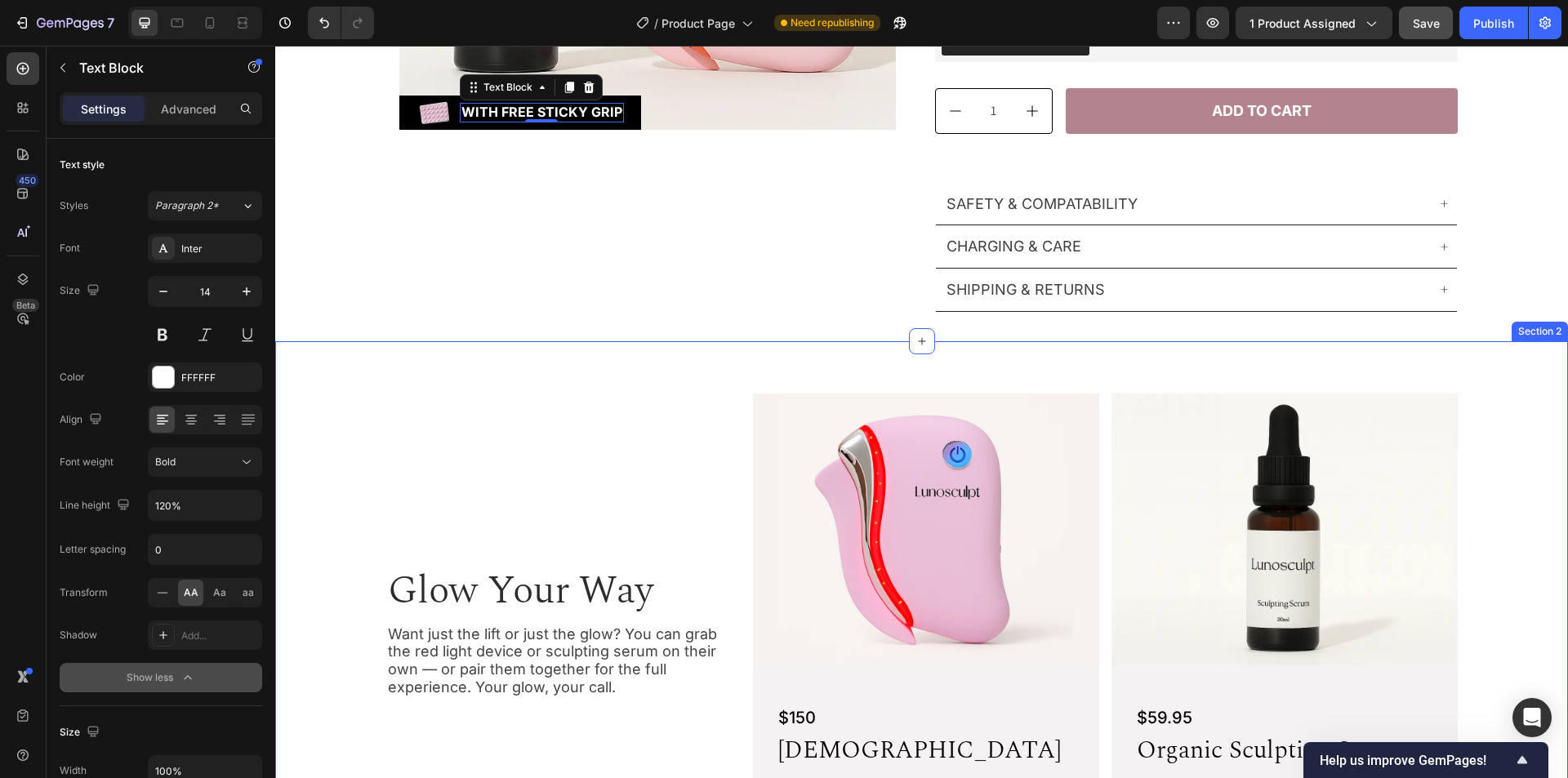
scroll to position [406, 0]
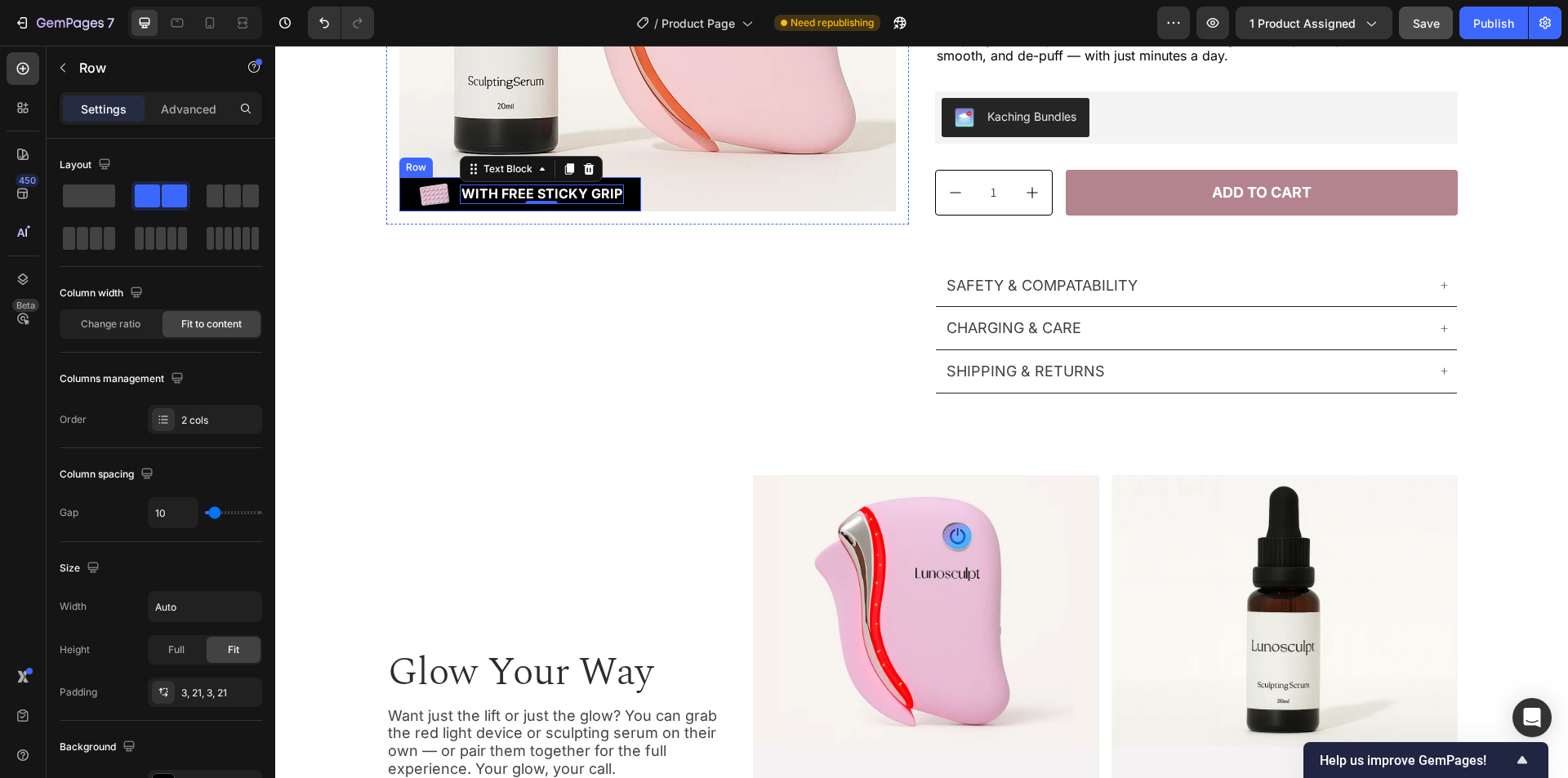
click at [399, 181] on div "Image With Free Sticky Grip Text Block 0 Row" at bounding box center [520, 194] width 242 height 35
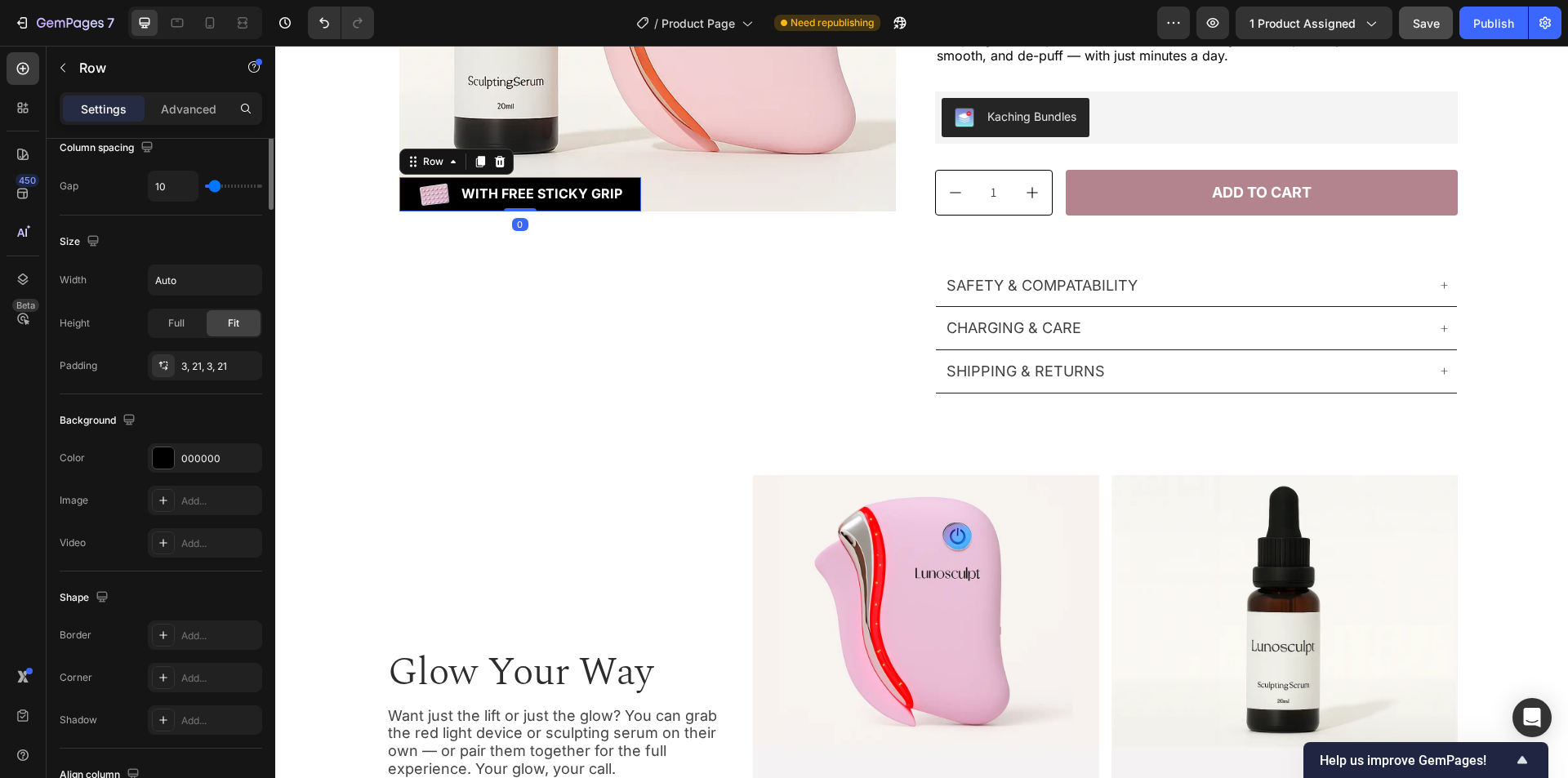
scroll to position [490, 0]
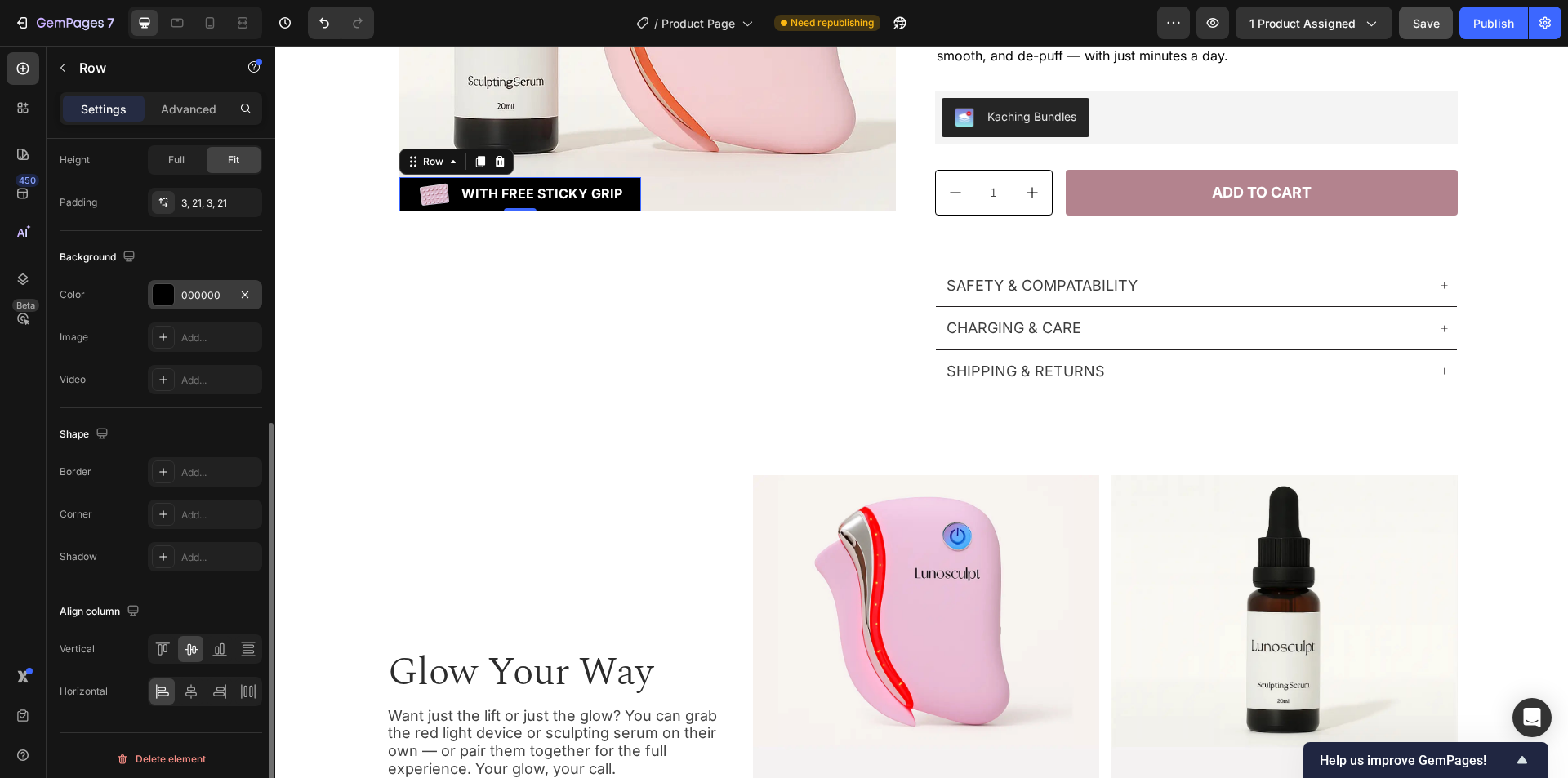
click at [210, 289] on div "000000" at bounding box center [205, 296] width 48 height 15
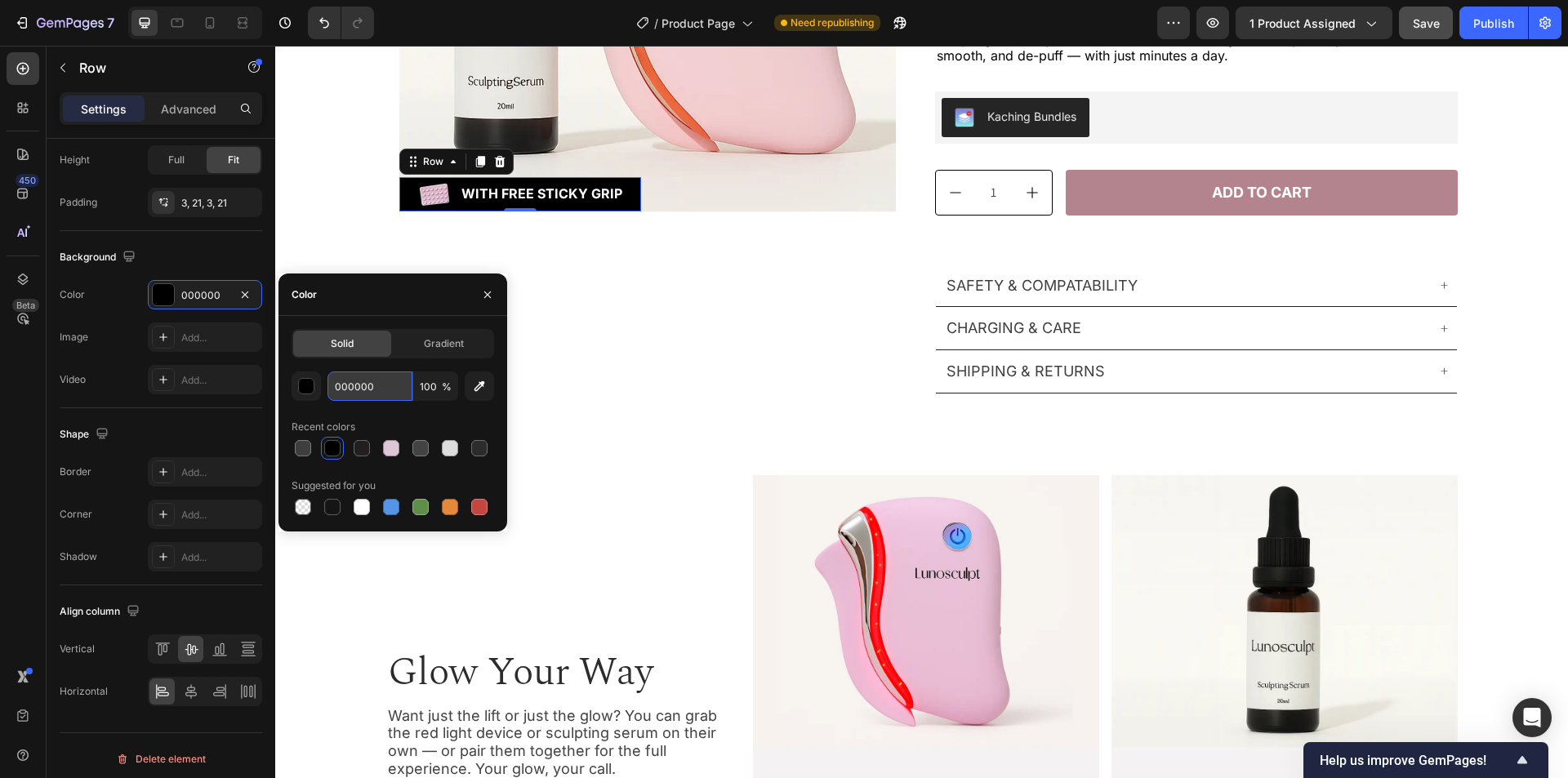
click at [389, 388] on input "000000" at bounding box center [370, 386] width 85 height 29
paste input "#B3838E"
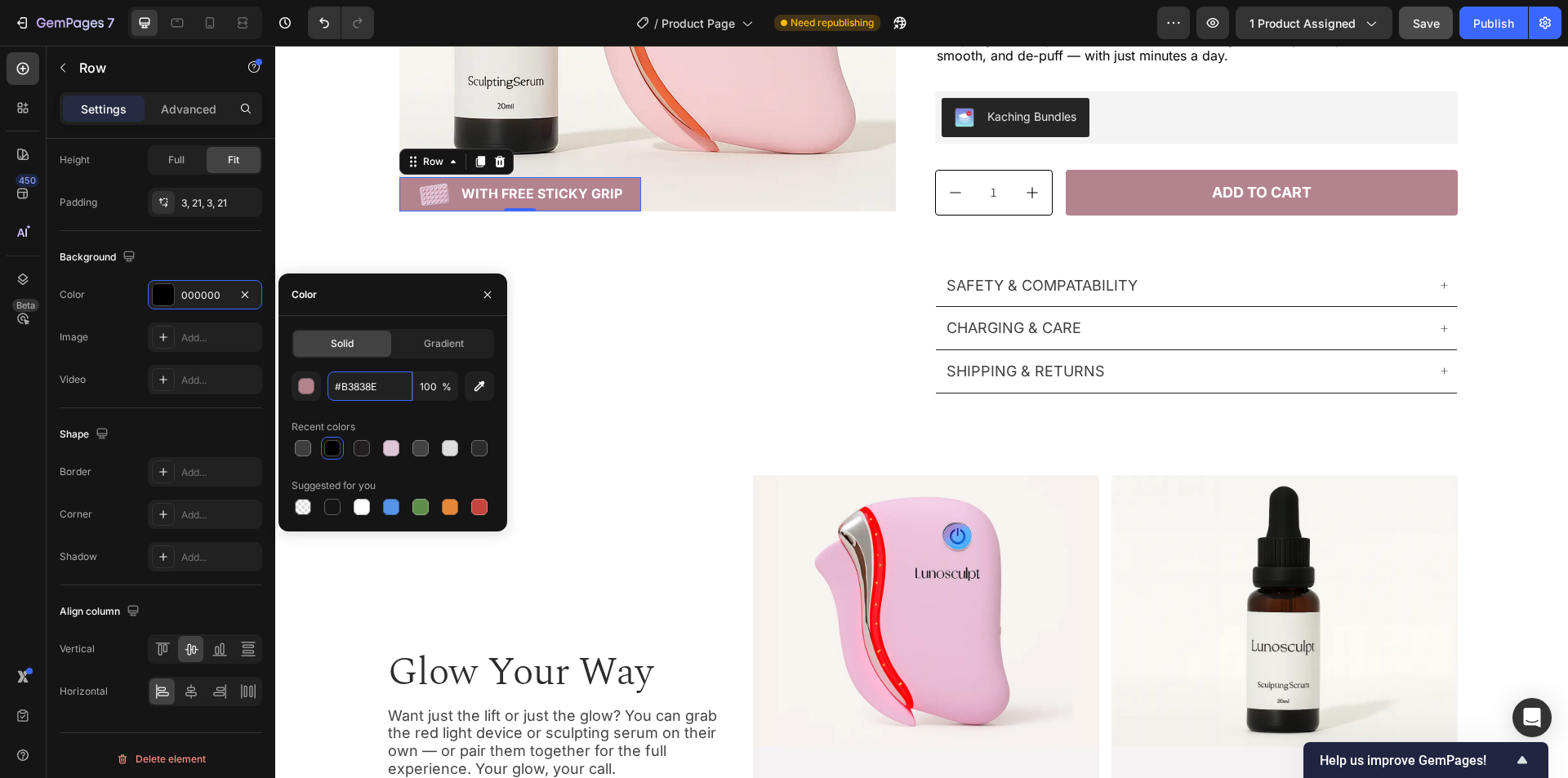
type input "#B3838E"
click at [454, 412] on div "#B3838E 100 % Recent colors Suggested for you" at bounding box center [392, 445] width 203 height 147
drag, startPoint x: 487, startPoint y: 291, endPoint x: 1180, endPoint y: 449, distance: 710.8
click at [487, 291] on icon "button" at bounding box center [487, 295] width 13 height 13
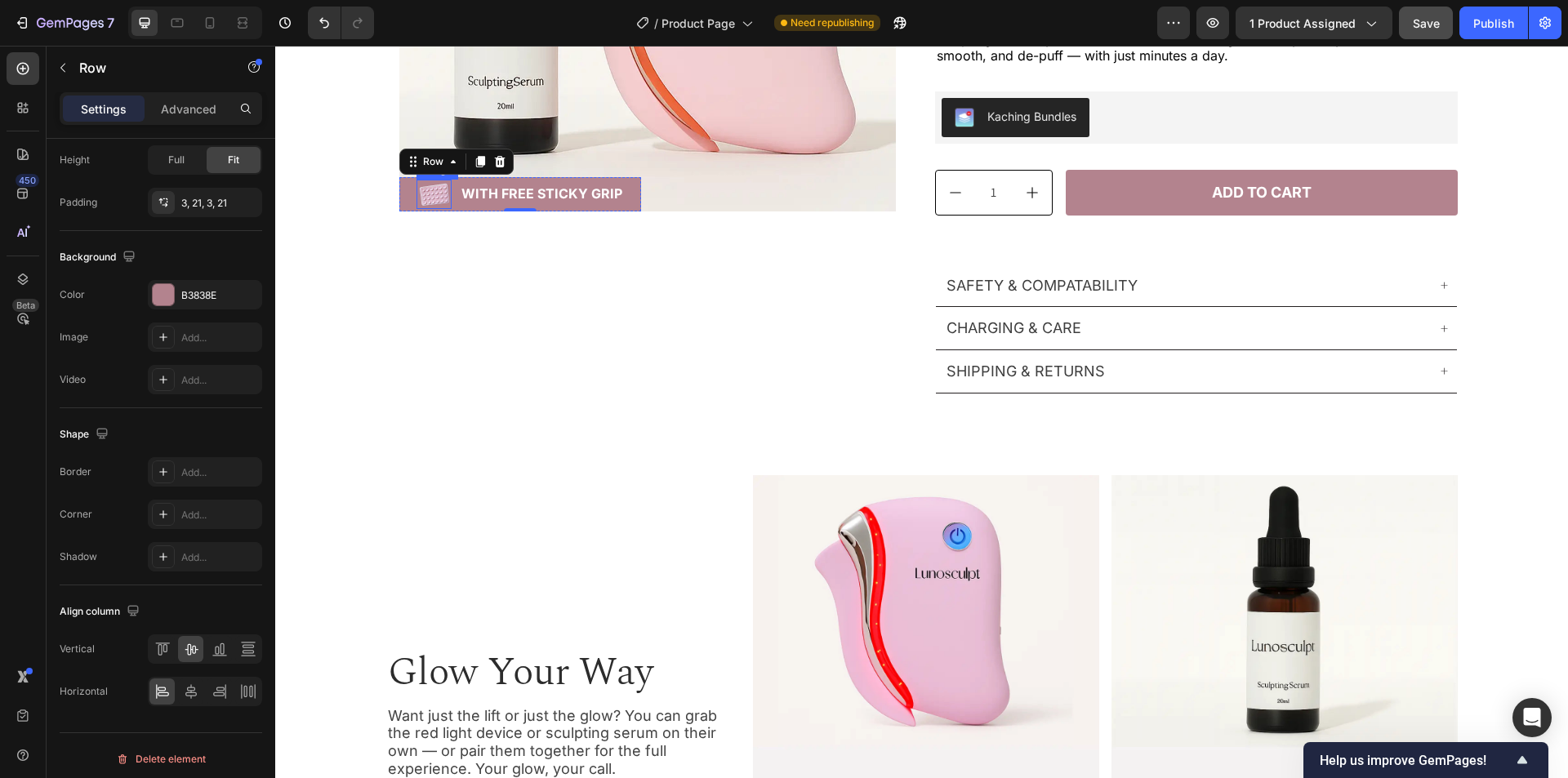
click at [435, 203] on img at bounding box center [435, 194] width 35 height 29
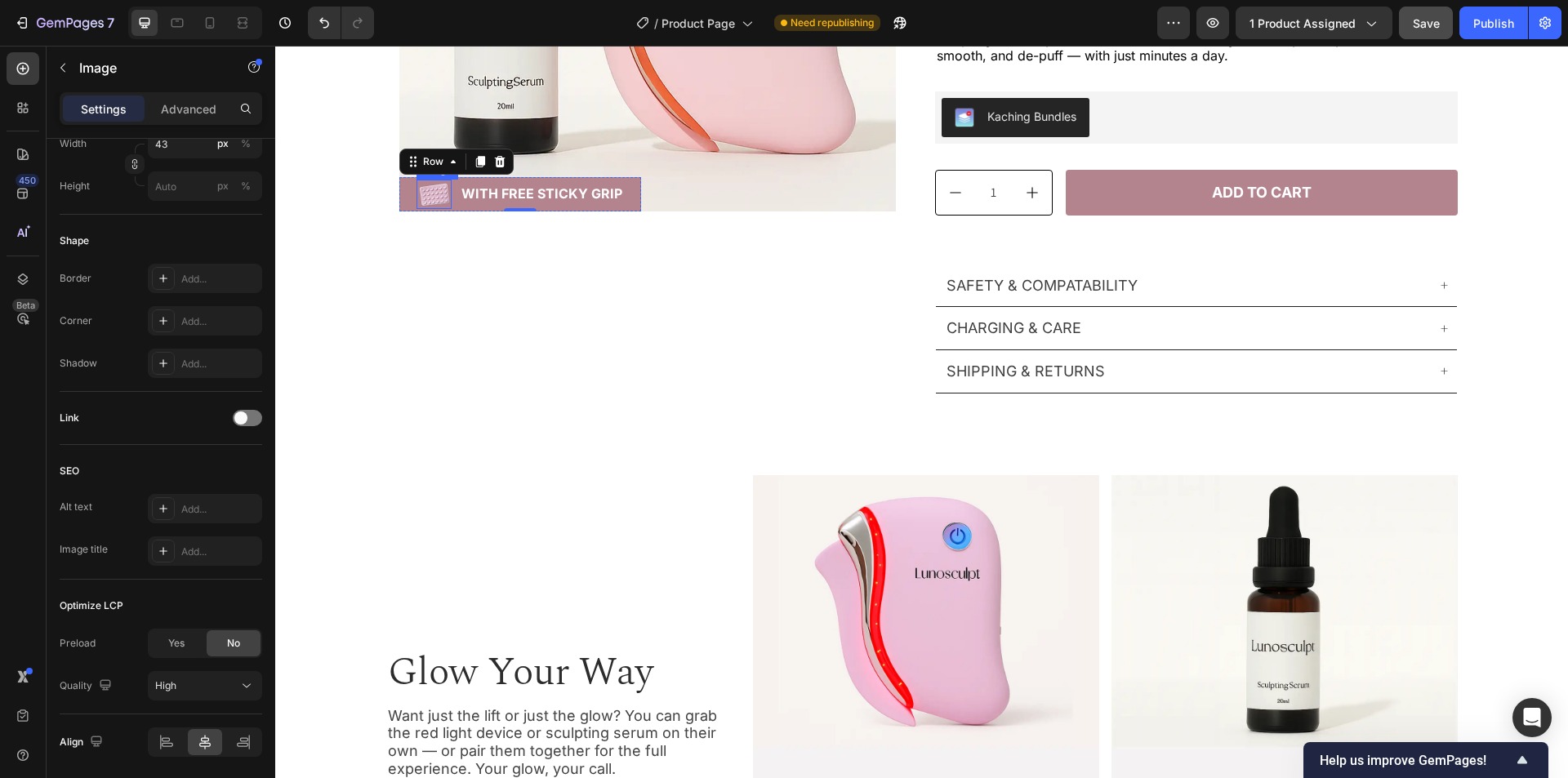
scroll to position [0, 0]
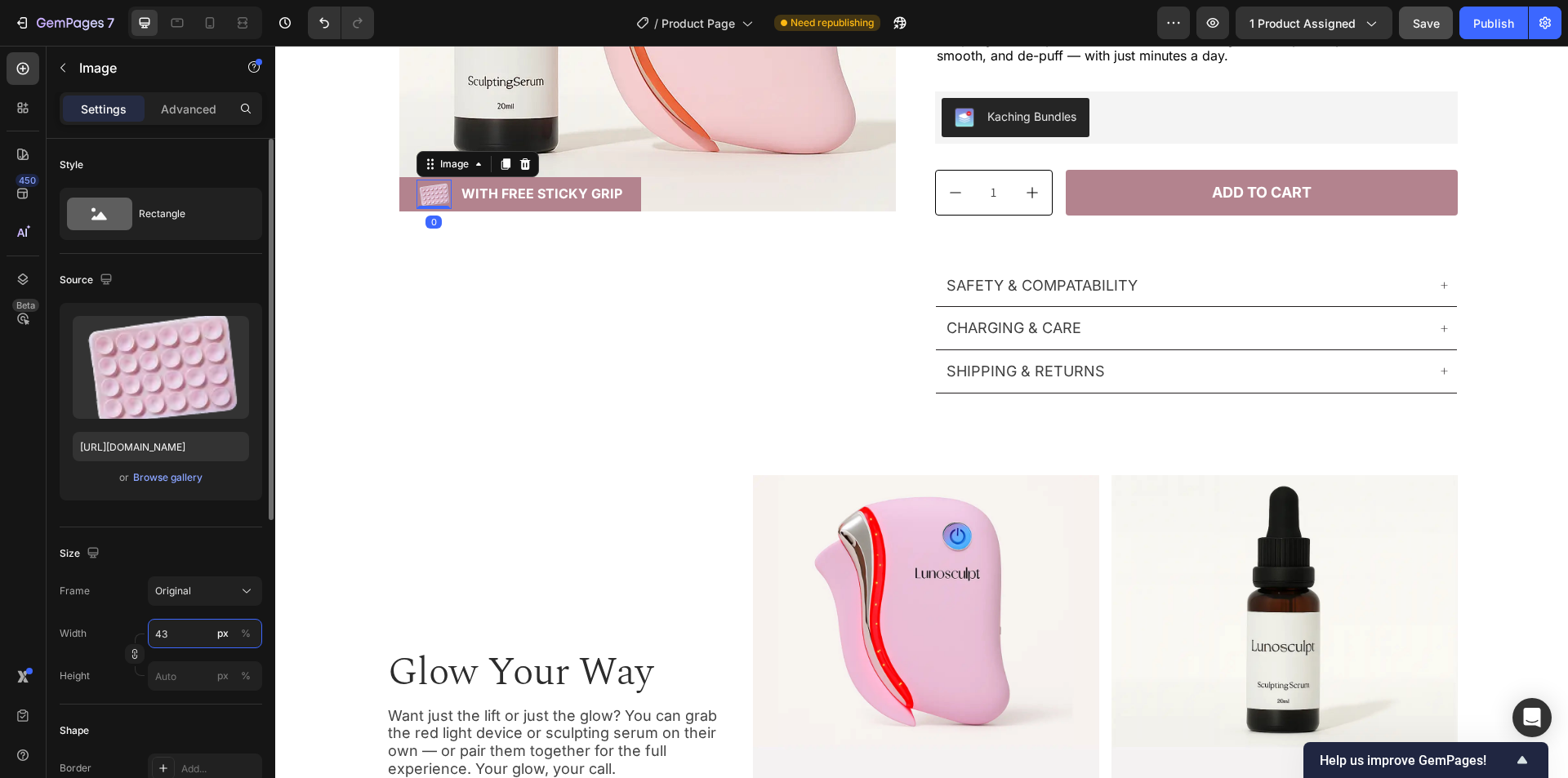
click at [194, 639] on input "43" at bounding box center [205, 633] width 114 height 29
paste input "81.5"
paste input "1.5"
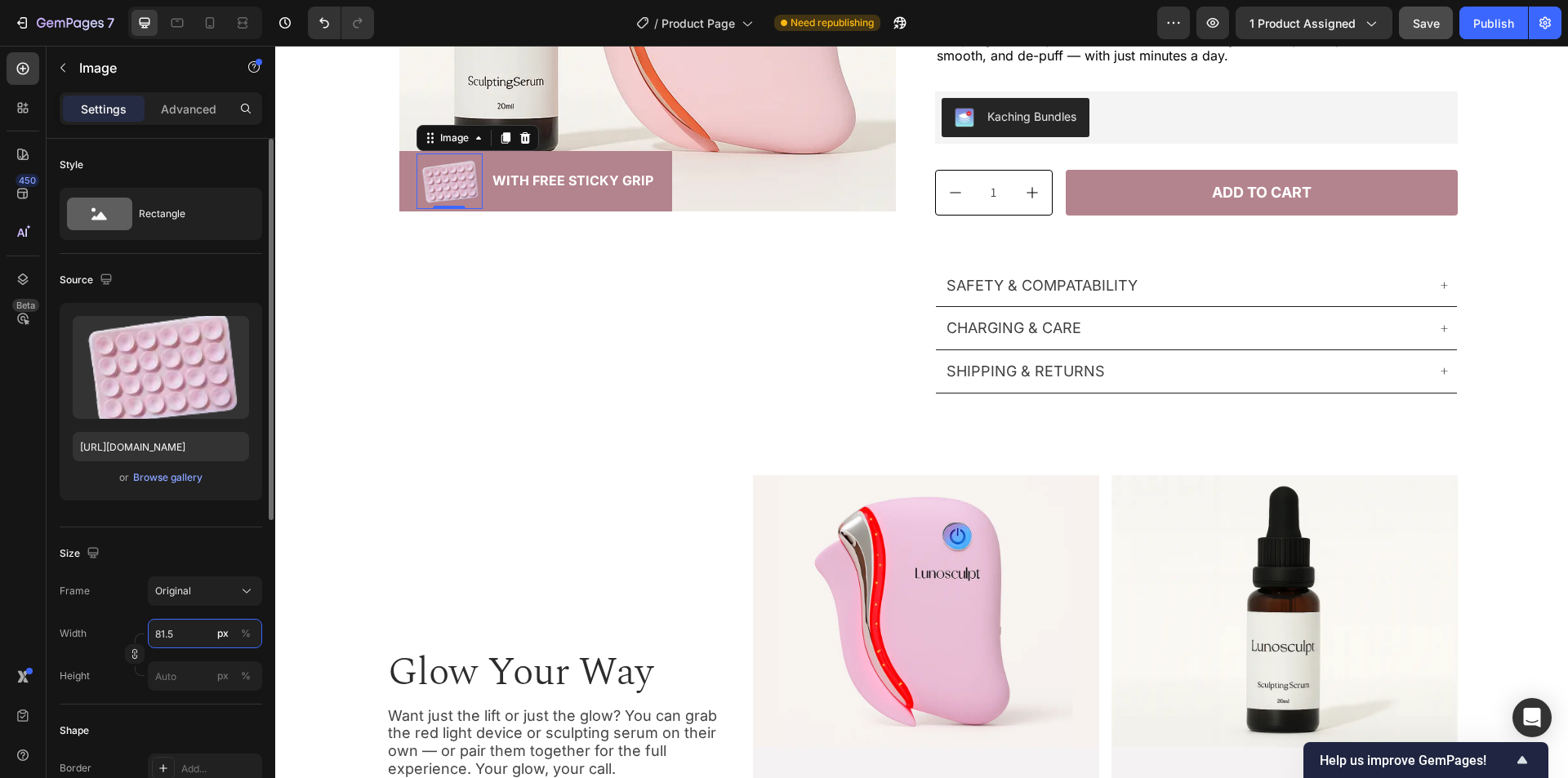
type input "81.5"
click at [204, 548] on div "Size" at bounding box center [160, 554] width 203 height 27
click at [649, 158] on div "Image 0 With Free Sticky Grip Text Block Row" at bounding box center [536, 181] width 274 height 60
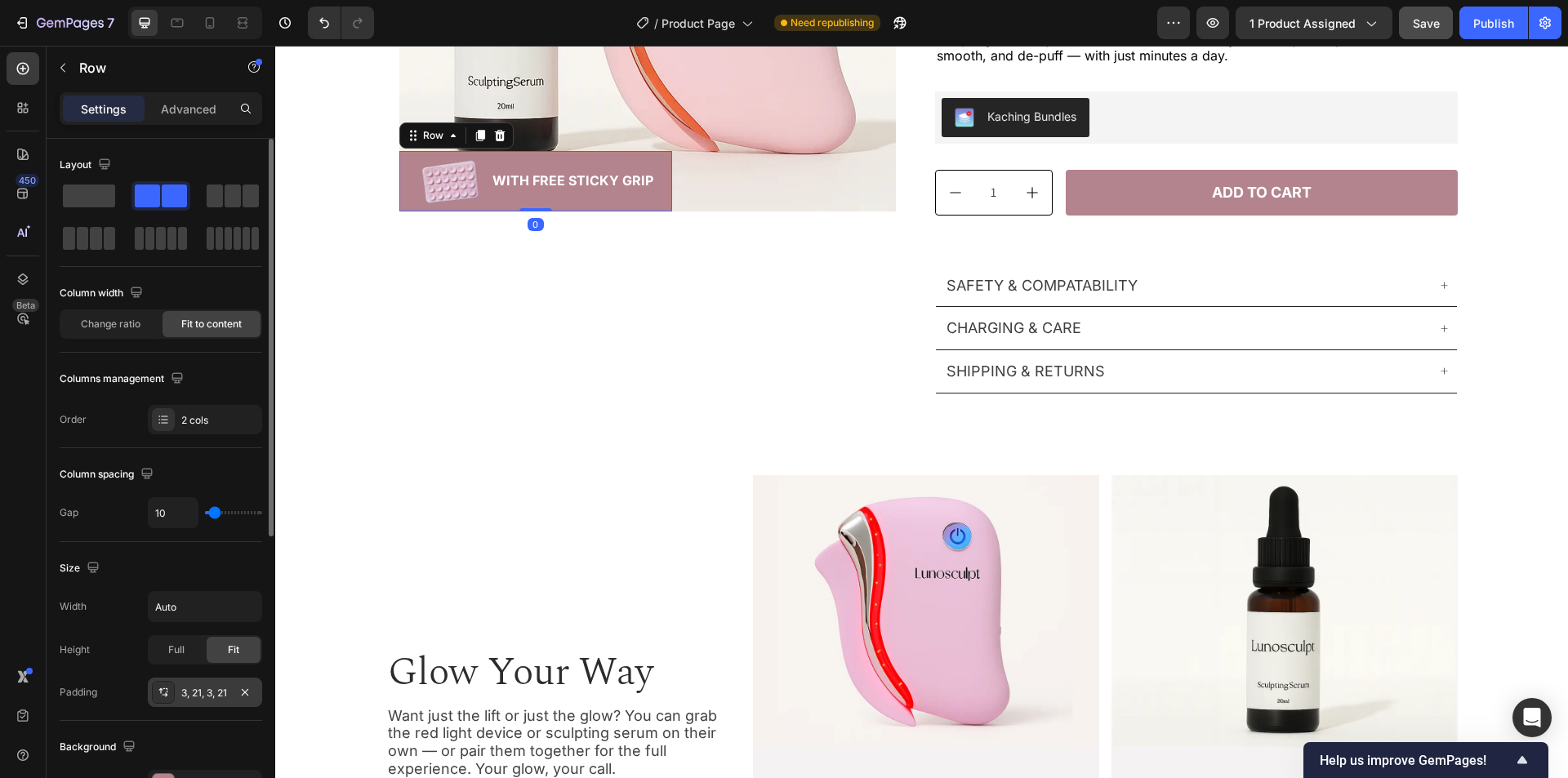
click at [192, 695] on div "3, 21, 3, 21" at bounding box center [205, 693] width 48 height 15
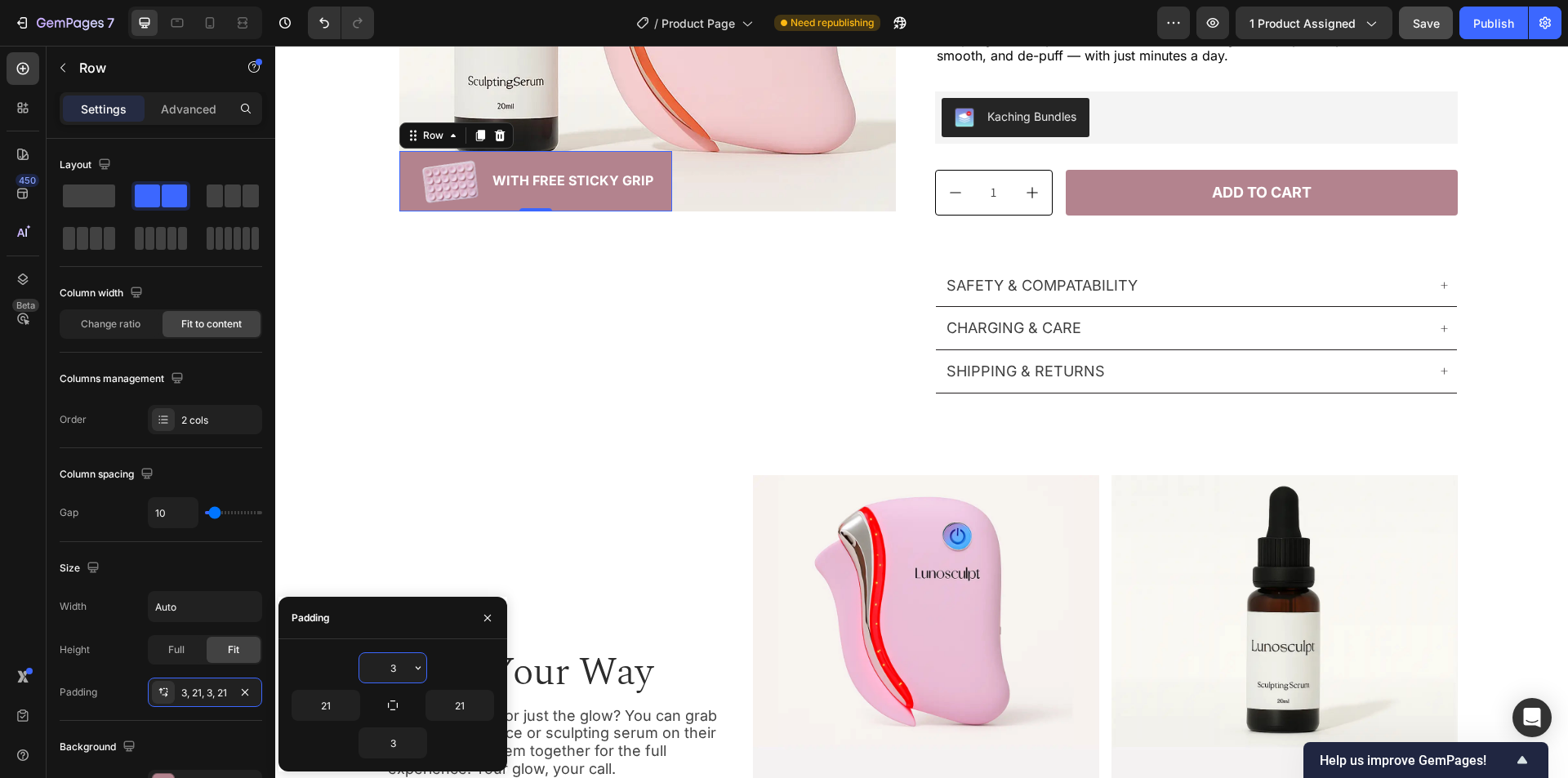
click at [379, 658] on input "3" at bounding box center [393, 667] width 67 height 29
type input "0"
click at [382, 743] on input "3" at bounding box center [393, 743] width 67 height 29
type input "0"
click at [471, 659] on div "0" at bounding box center [392, 667] width 203 height 31
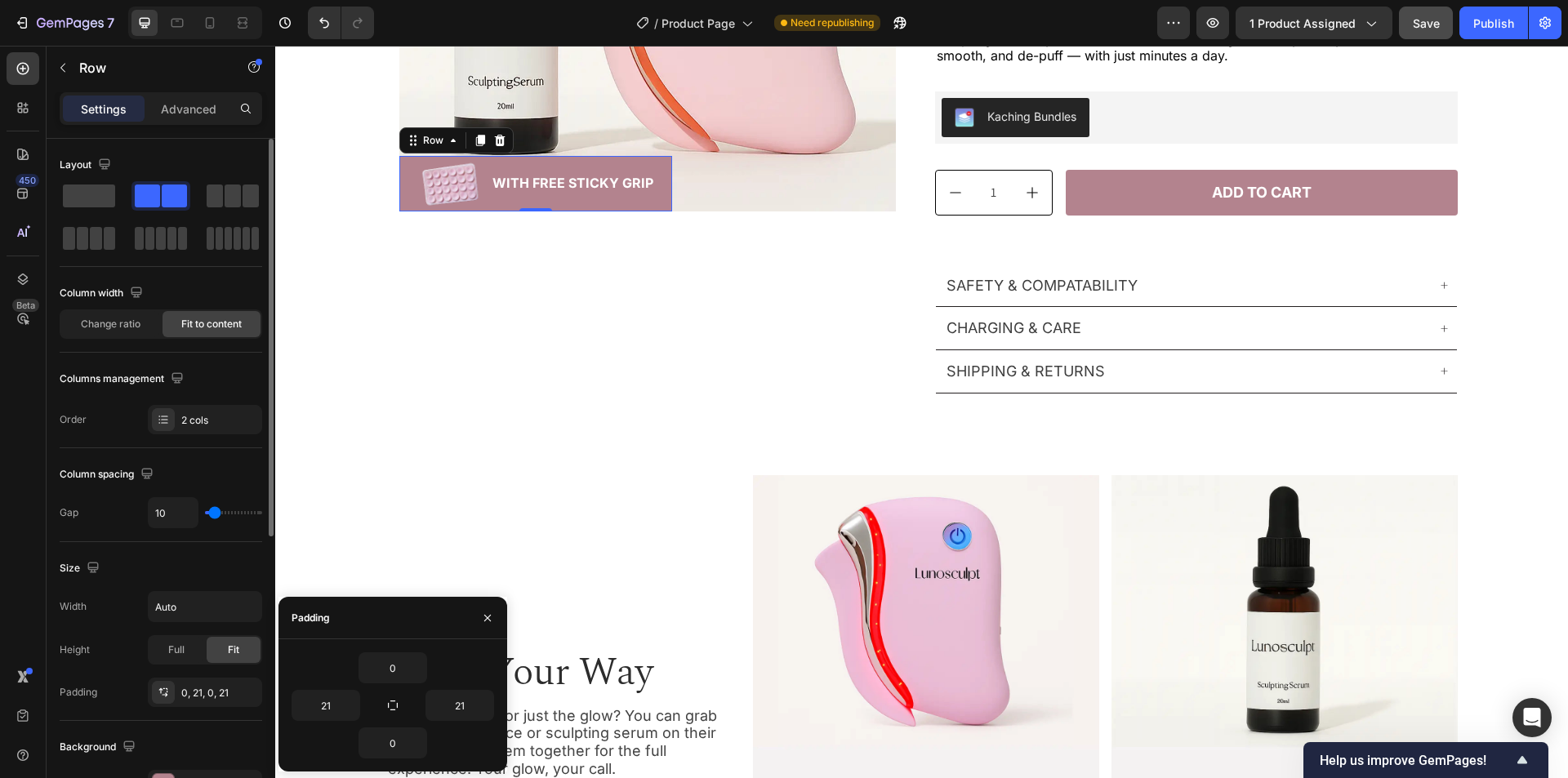
click at [240, 739] on div "Background" at bounding box center [160, 747] width 203 height 27
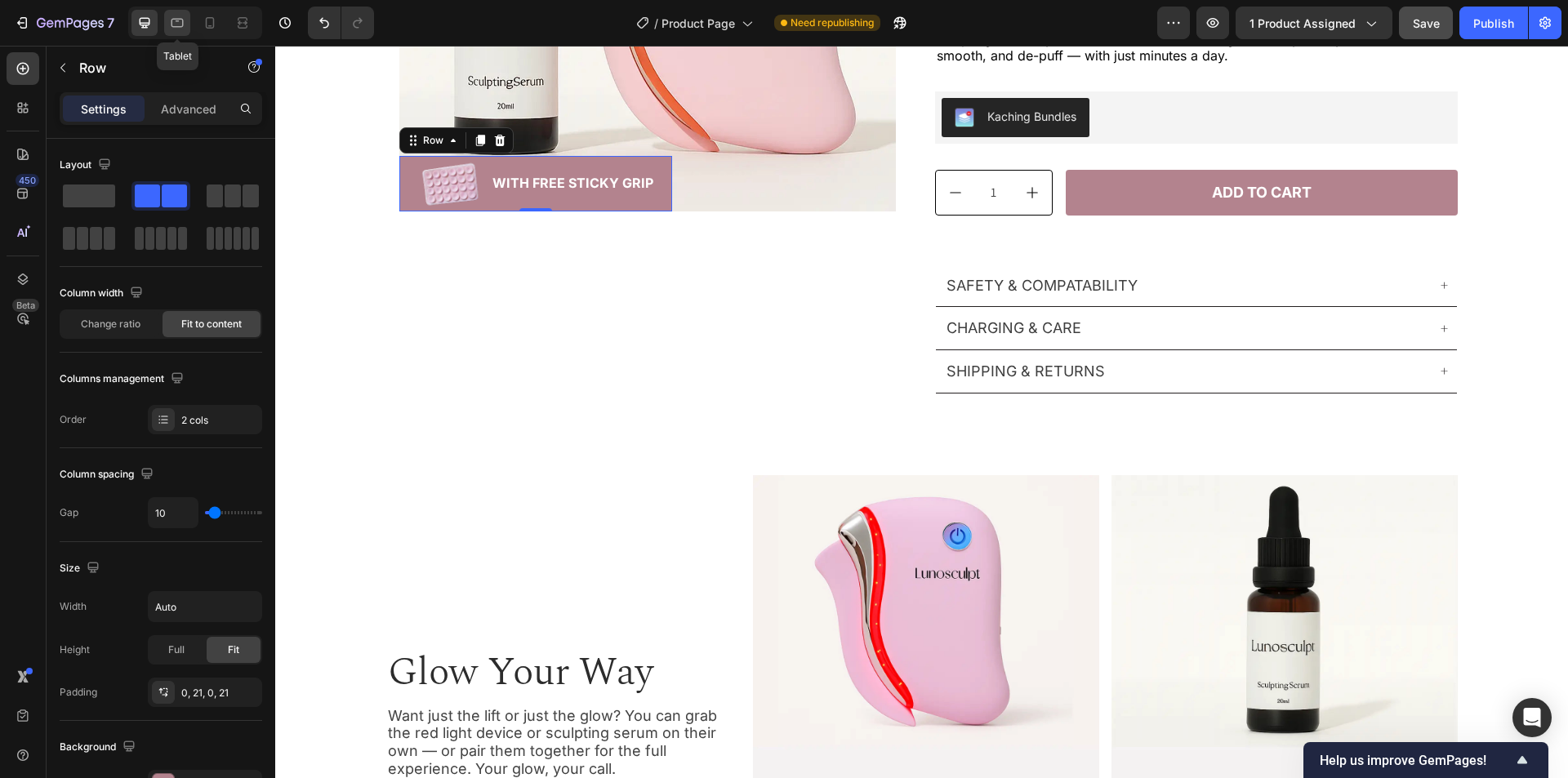
click at [184, 21] on icon at bounding box center [177, 23] width 16 height 16
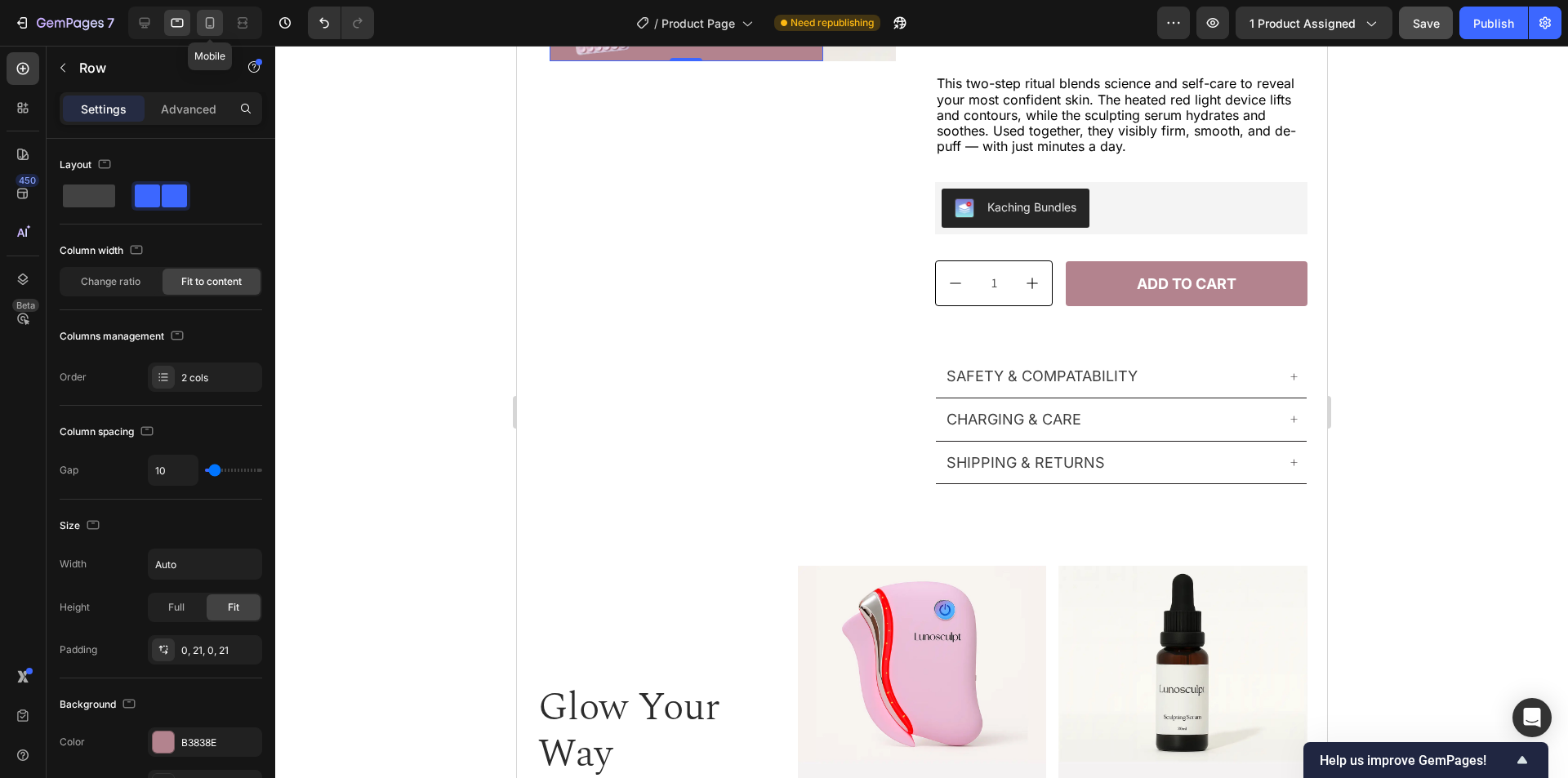
scroll to position [303, 0]
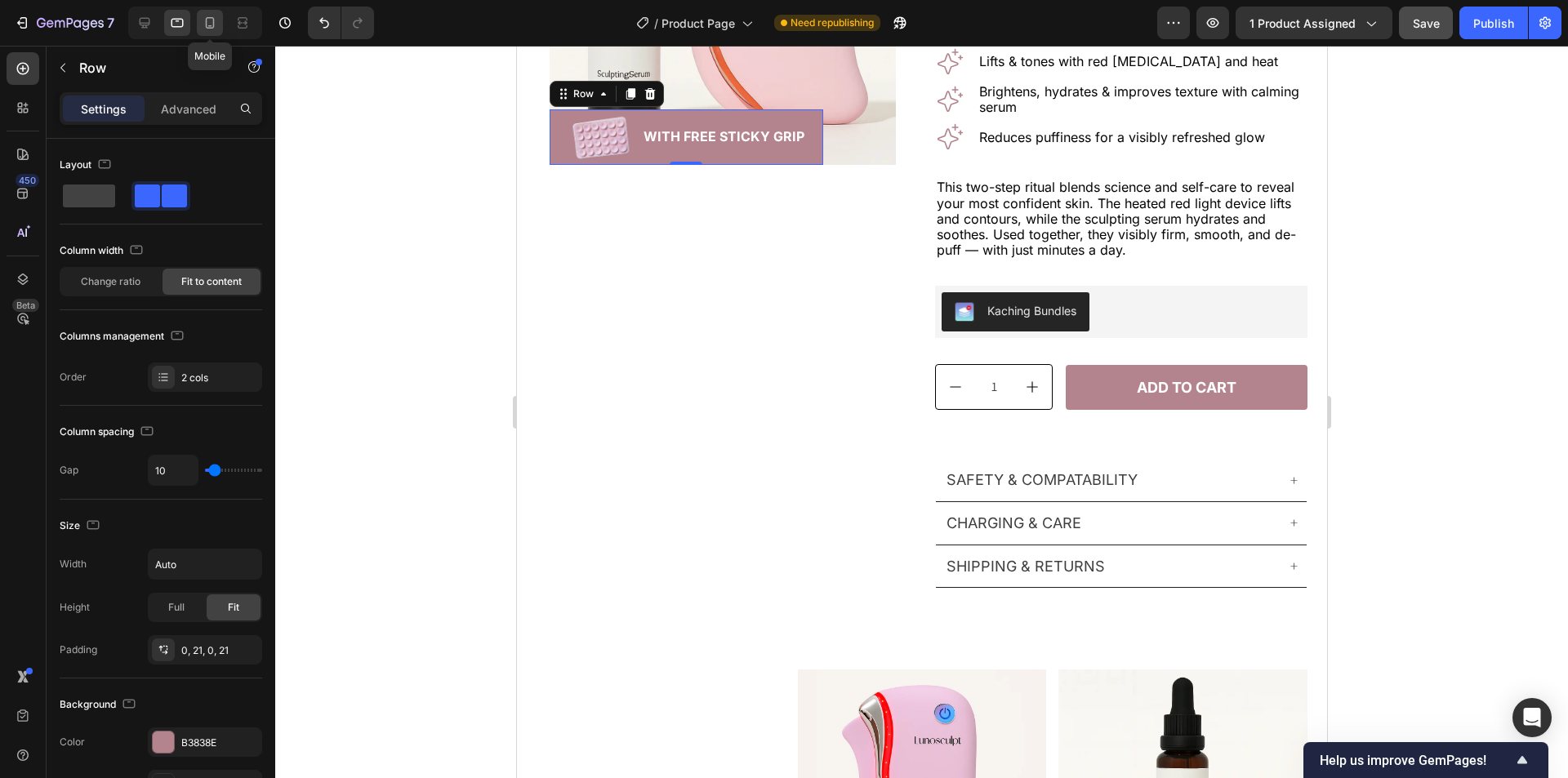
click at [205, 21] on icon at bounding box center [210, 23] width 16 height 16
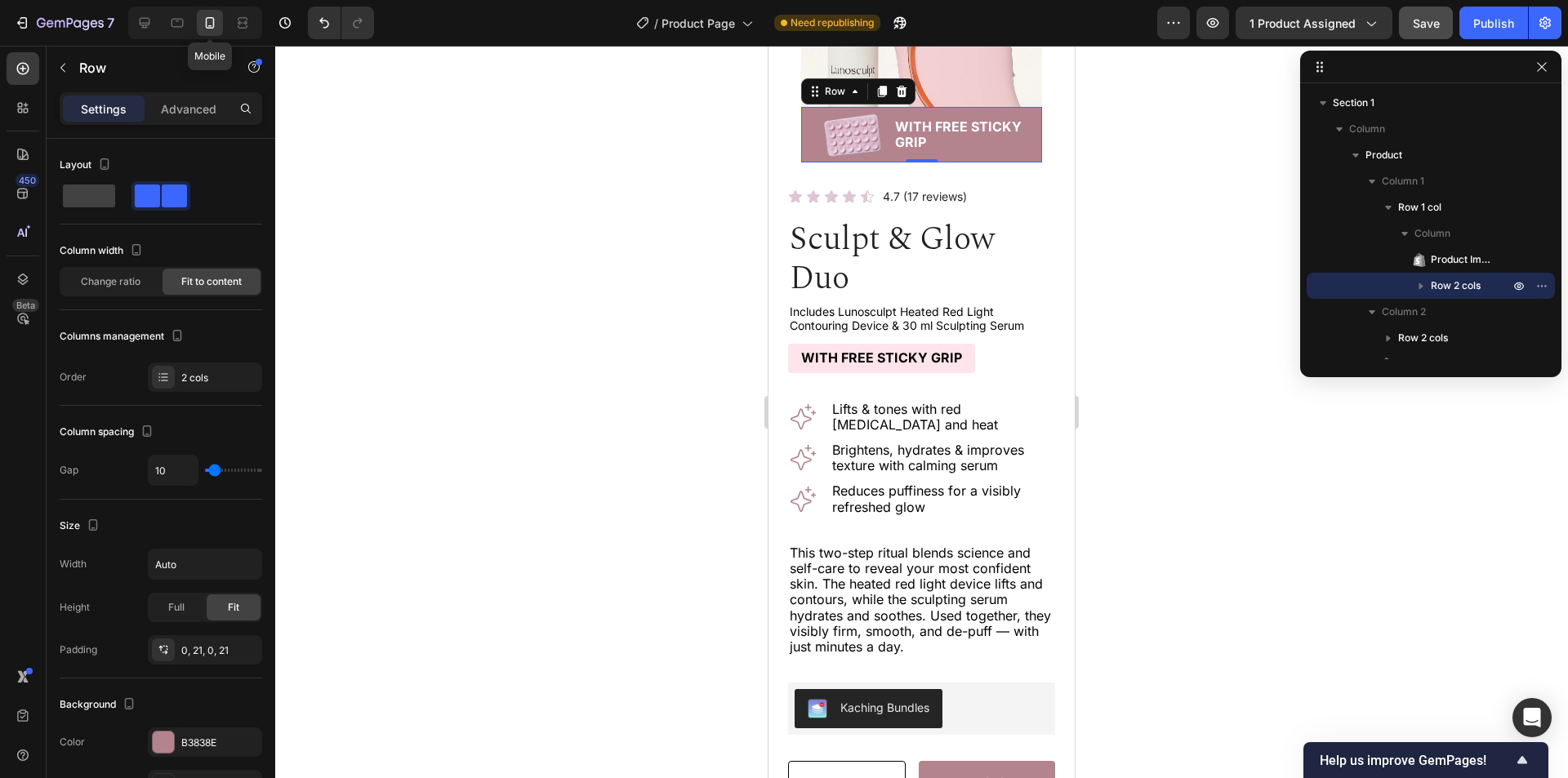
scroll to position [192, 0]
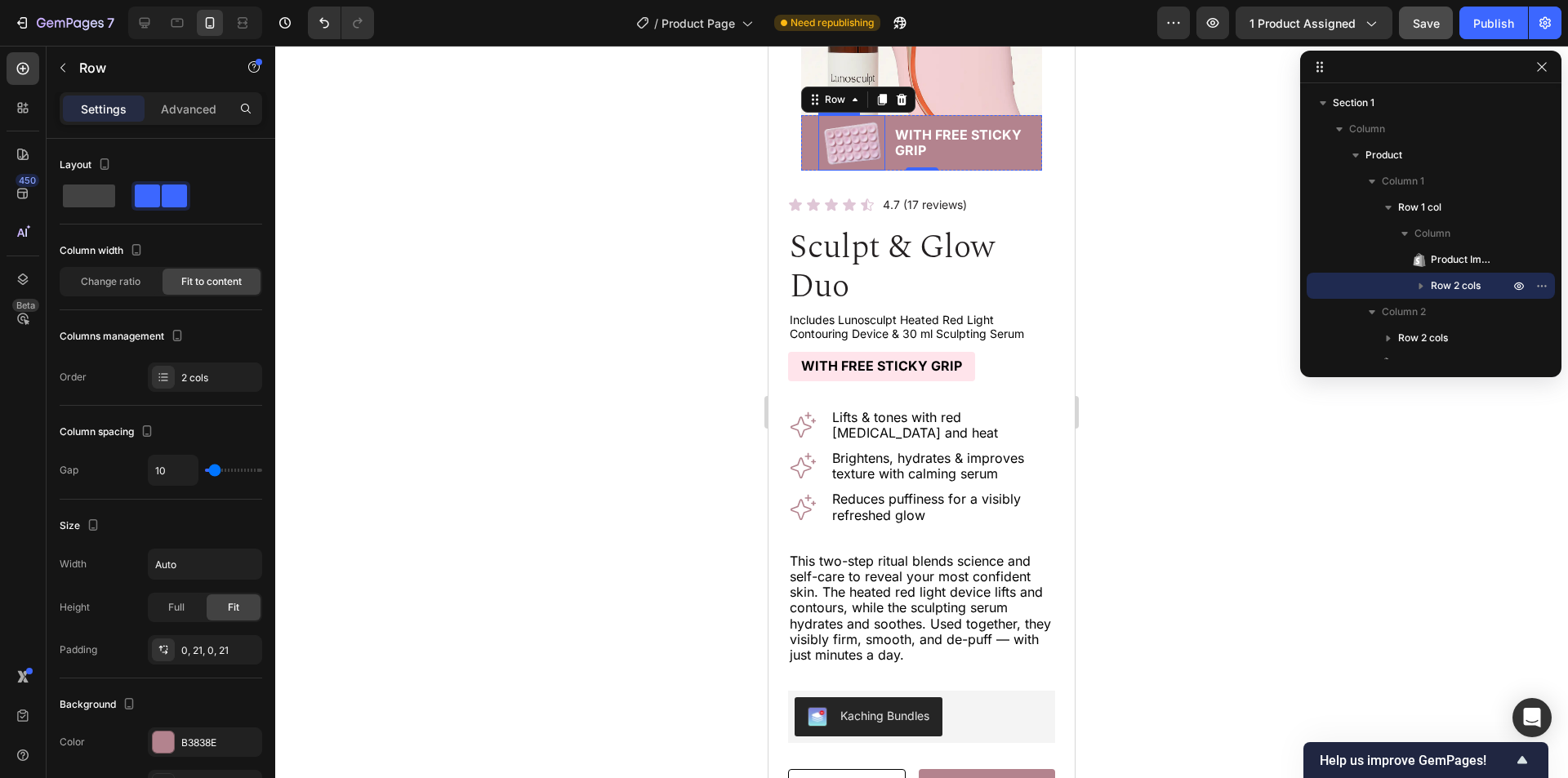
click at [866, 129] on img at bounding box center [852, 143] width 67 height 56
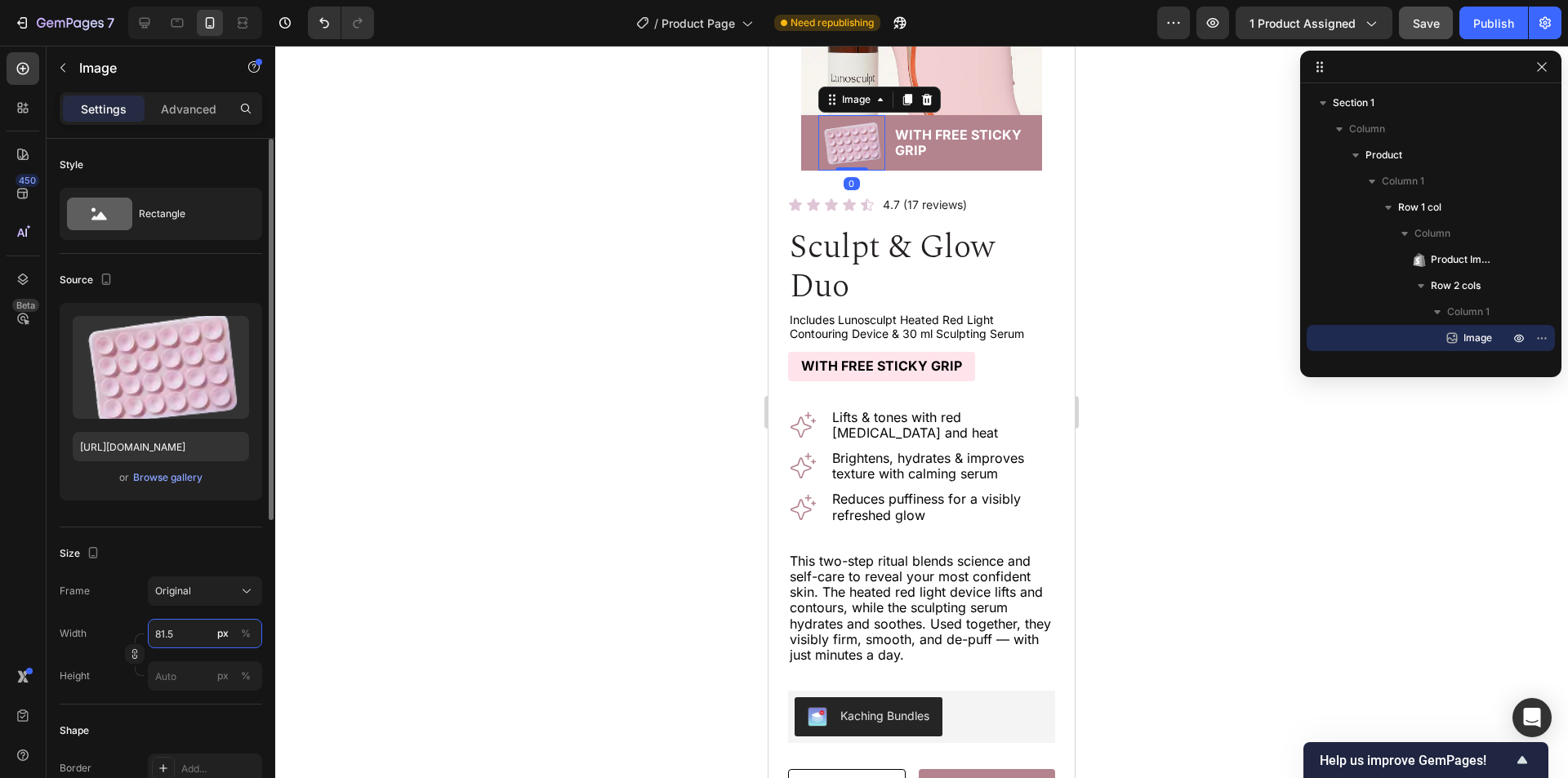
click at [178, 628] on input "81.5" at bounding box center [205, 633] width 114 height 29
paste input "58"
type input "58"
click at [189, 531] on div "Size Frame Original Width 58 px % Height px %" at bounding box center [160, 616] width 203 height 177
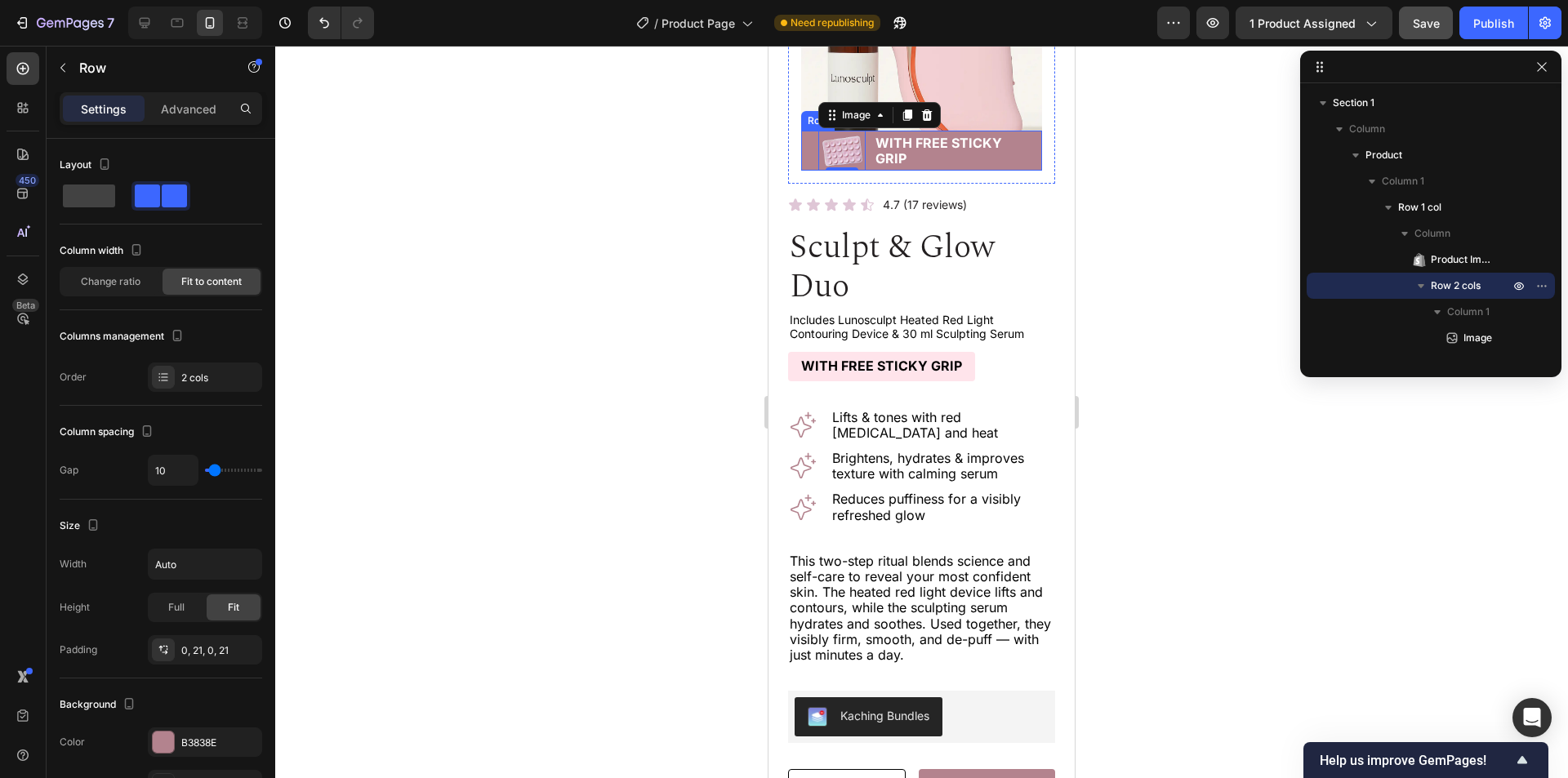
click at [1022, 135] on div "Image 0 With Free Sticky Grip Text Block Row" at bounding box center [922, 150] width 241 height 40
click at [205, 650] on div "0, 21, 0, 21" at bounding box center [205, 651] width 48 height 15
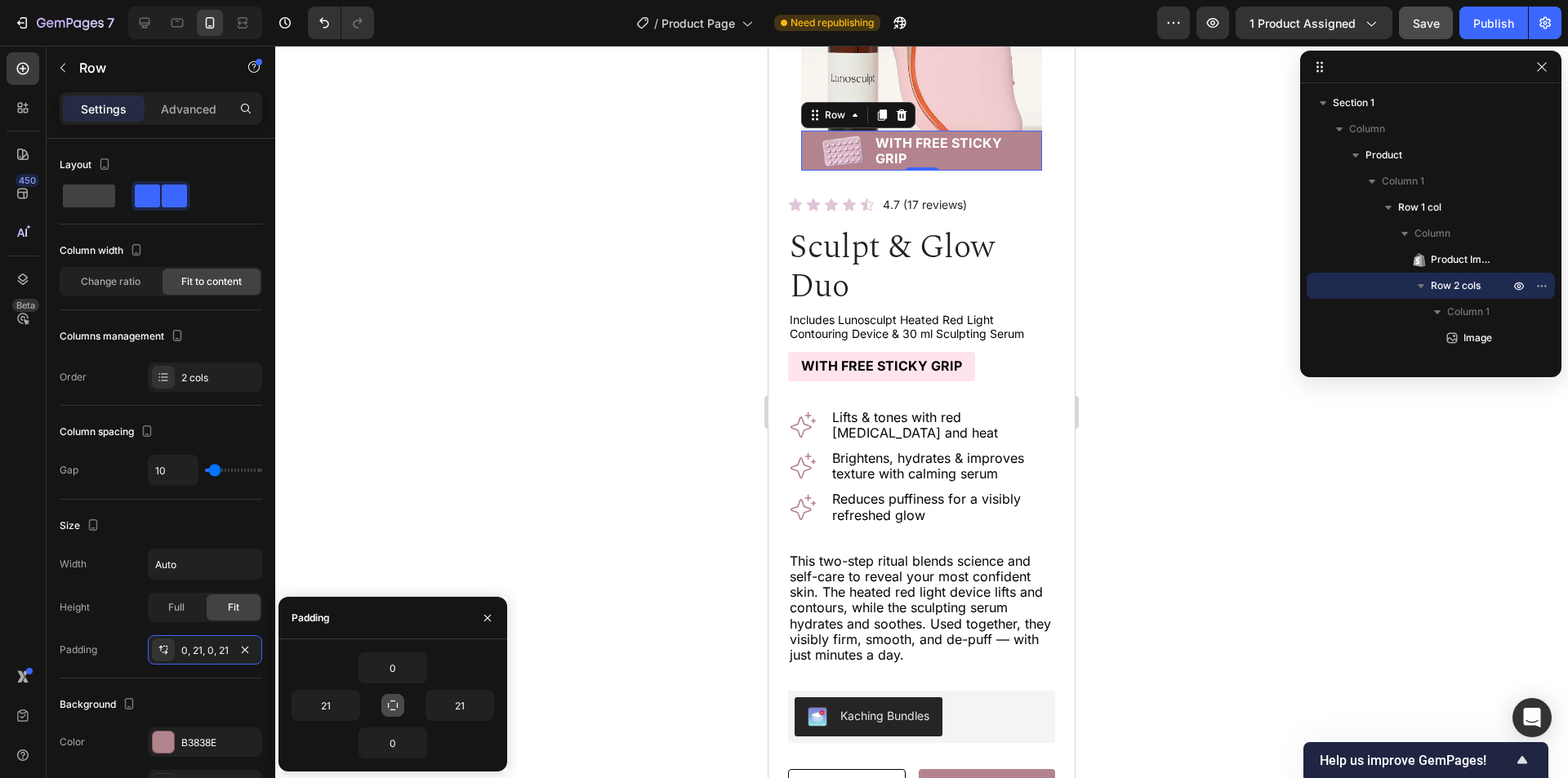
click at [390, 701] on icon "button" at bounding box center [392, 705] width 13 height 13
click at [384, 667] on input "0" at bounding box center [393, 667] width 67 height 29
type input "3"
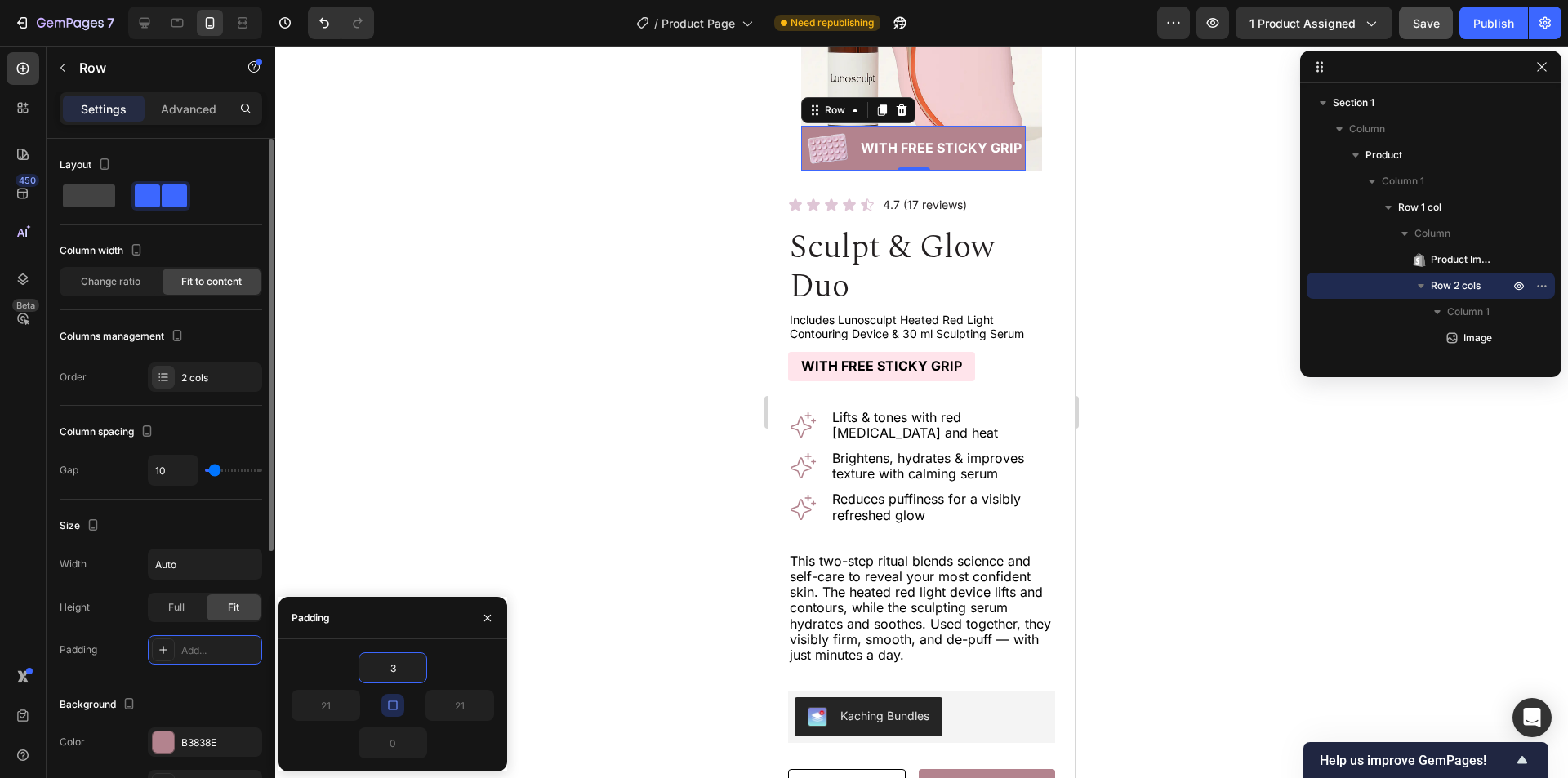
click at [208, 701] on div "Background" at bounding box center [160, 705] width 203 height 27
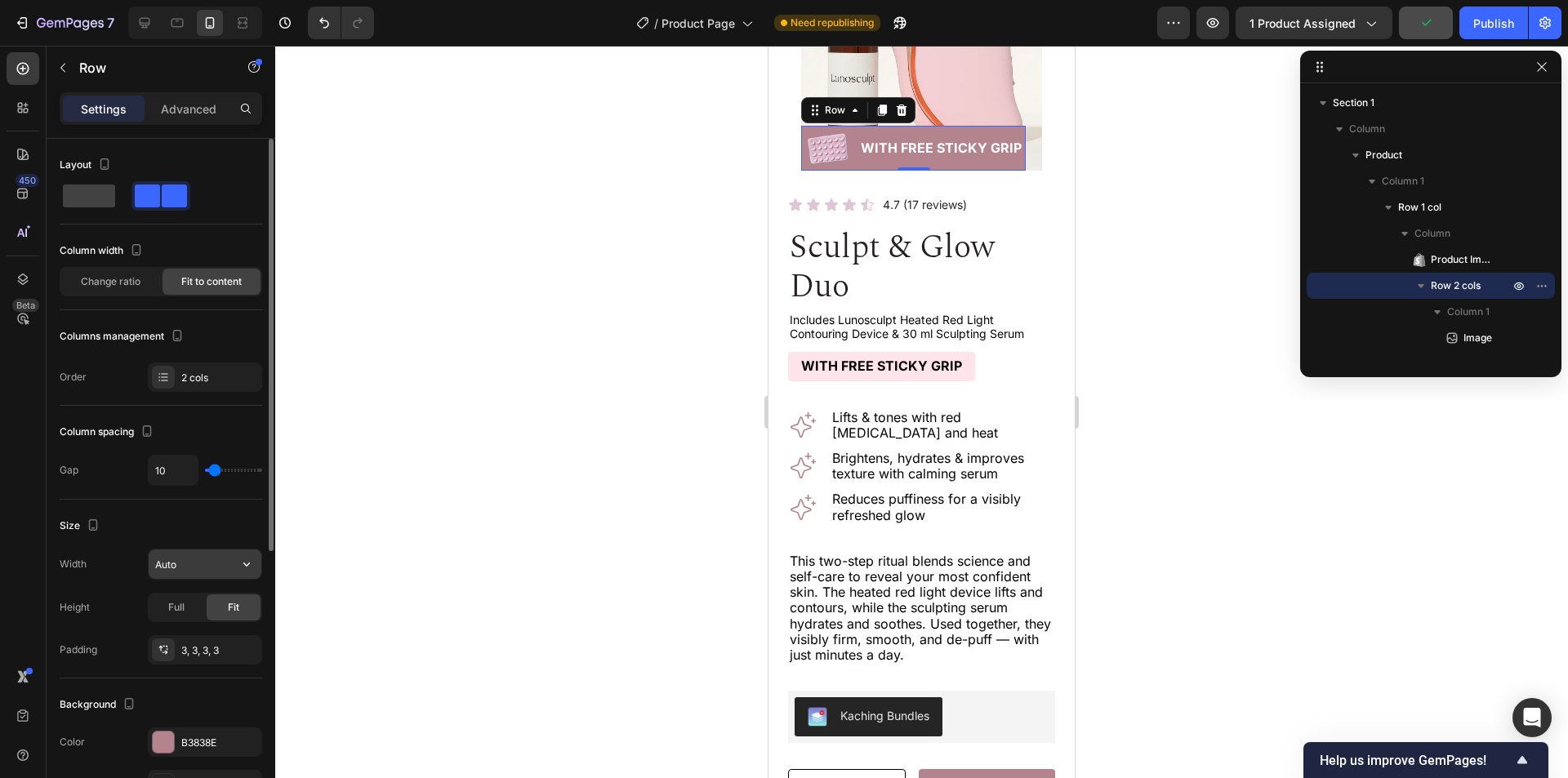
click at [251, 560] on icon "button" at bounding box center [246, 564] width 16 height 16
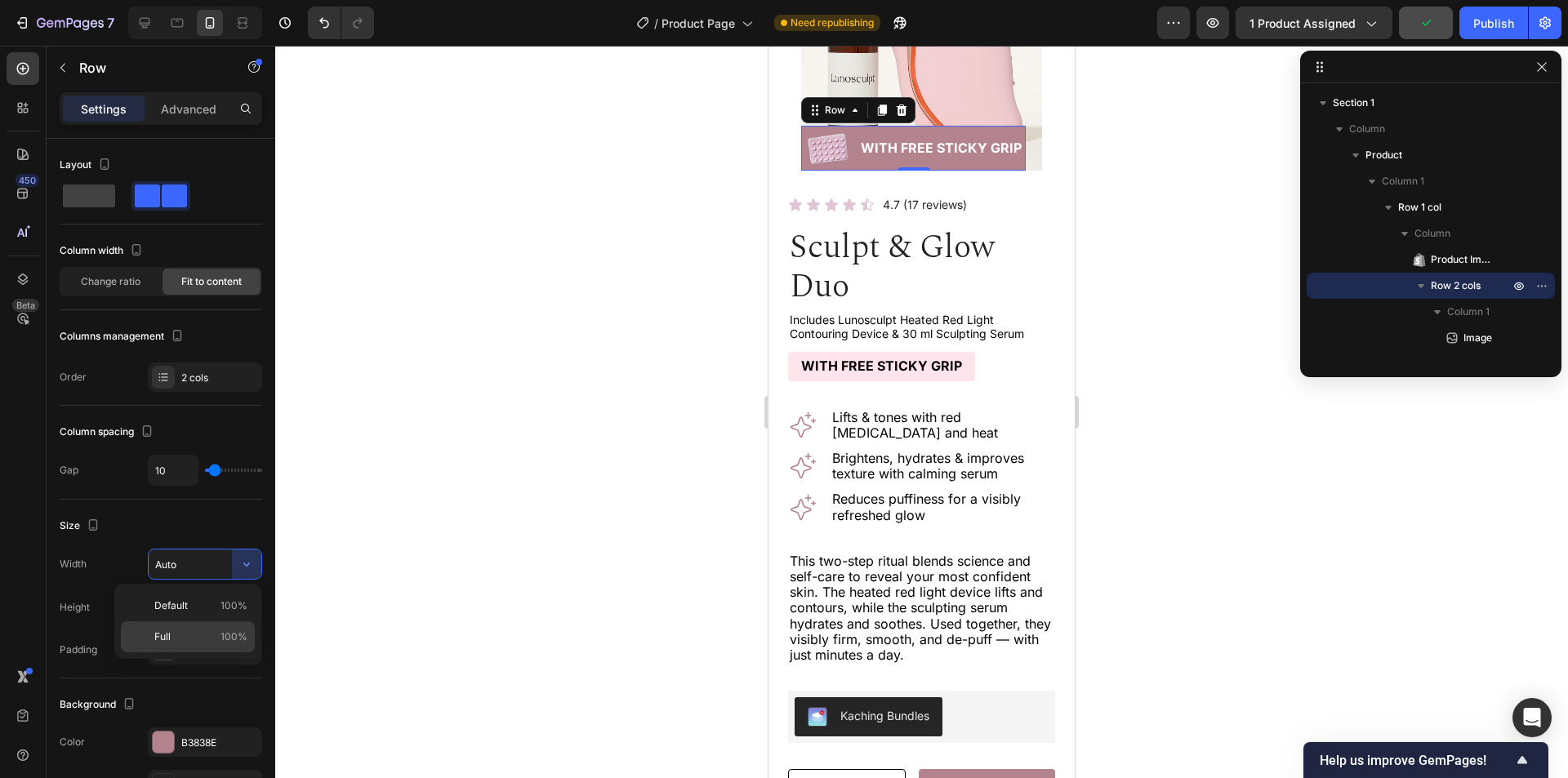
click at [241, 630] on span "100%" at bounding box center [234, 636] width 27 height 15
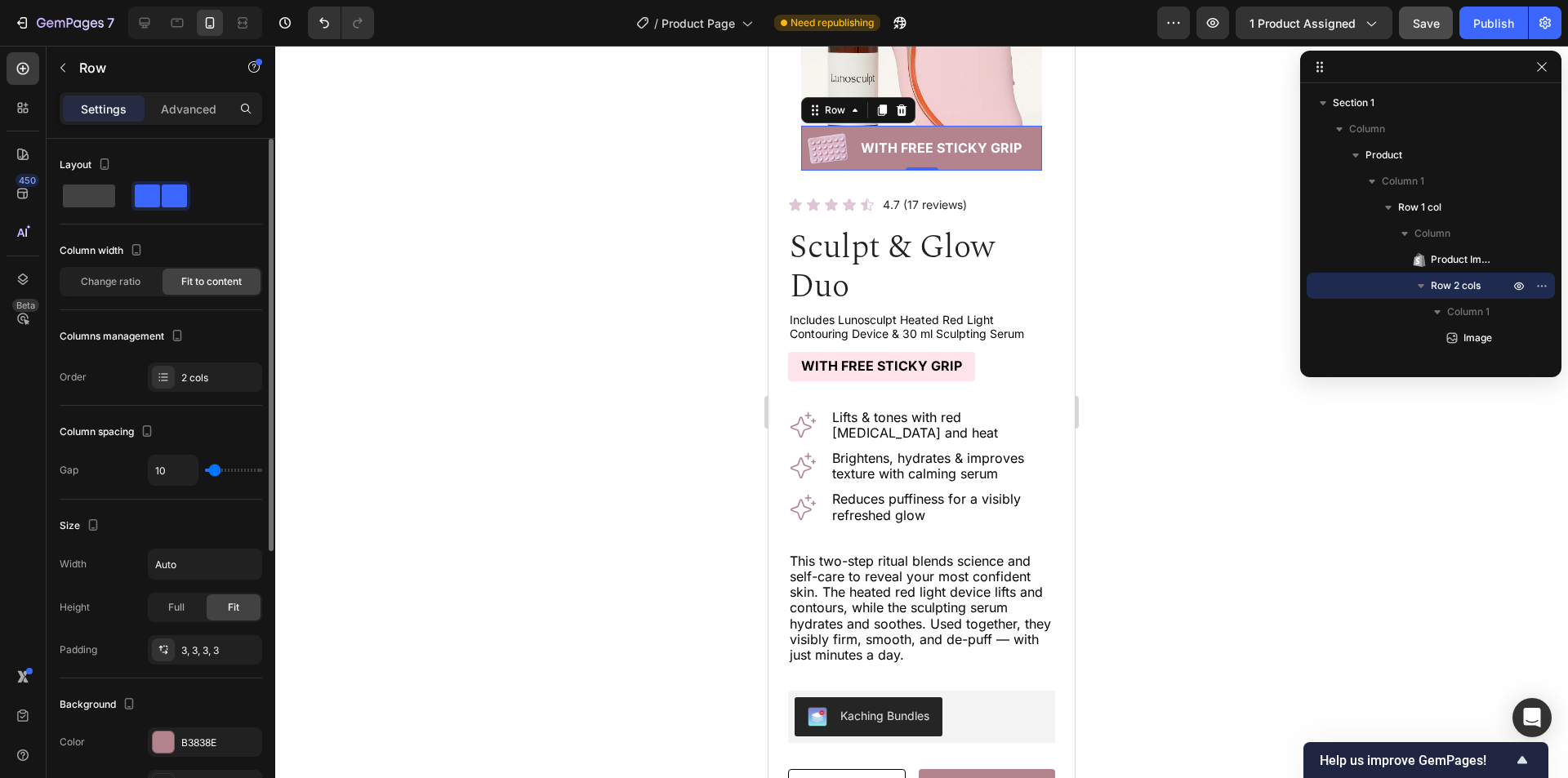
click at [187, 520] on div "Size" at bounding box center [160, 526] width 203 height 27
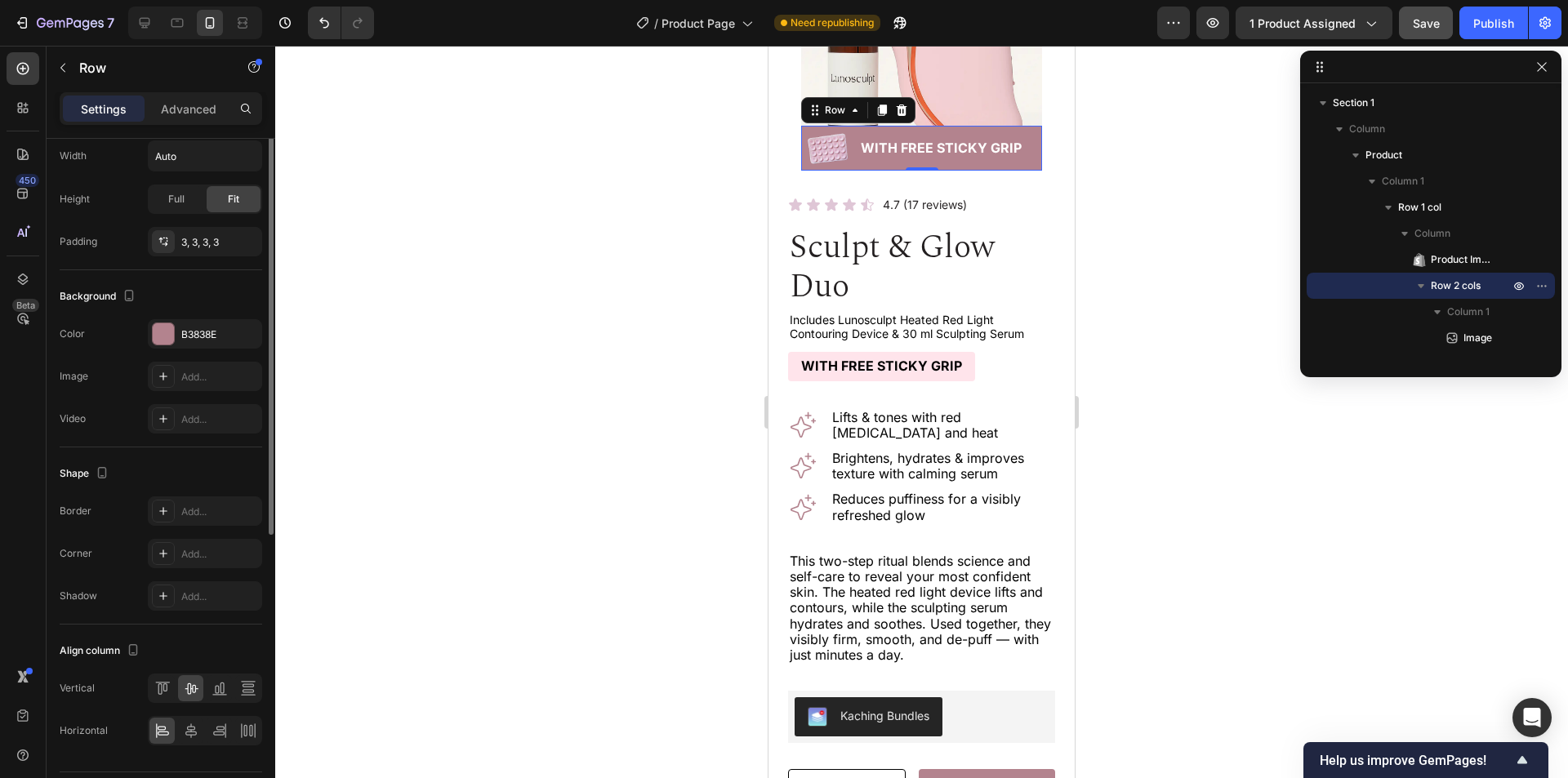
scroll to position [454, 0]
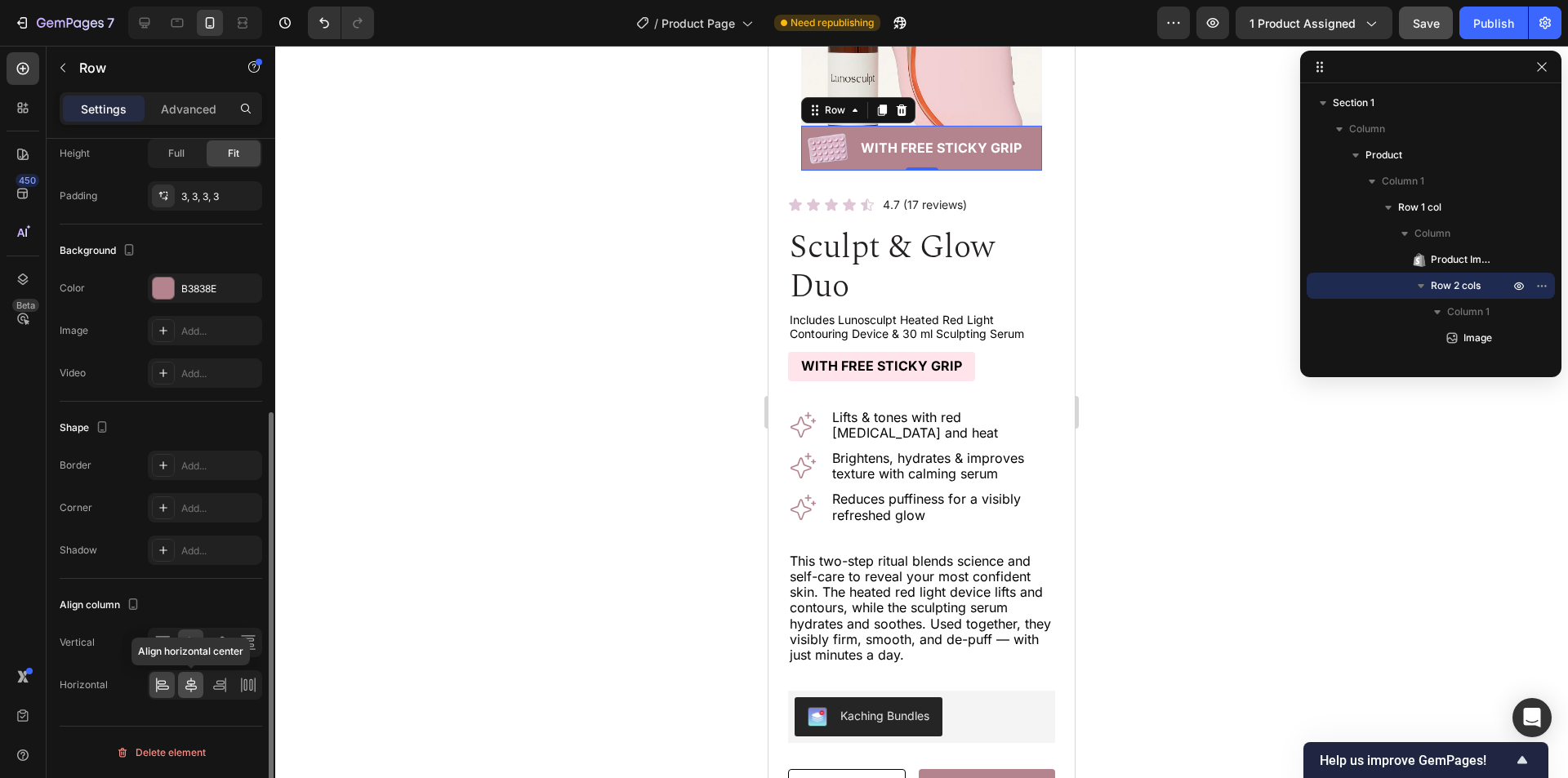
click at [192, 682] on icon at bounding box center [191, 685] width 16 height 16
click at [179, 22] on icon at bounding box center [177, 23] width 16 height 16
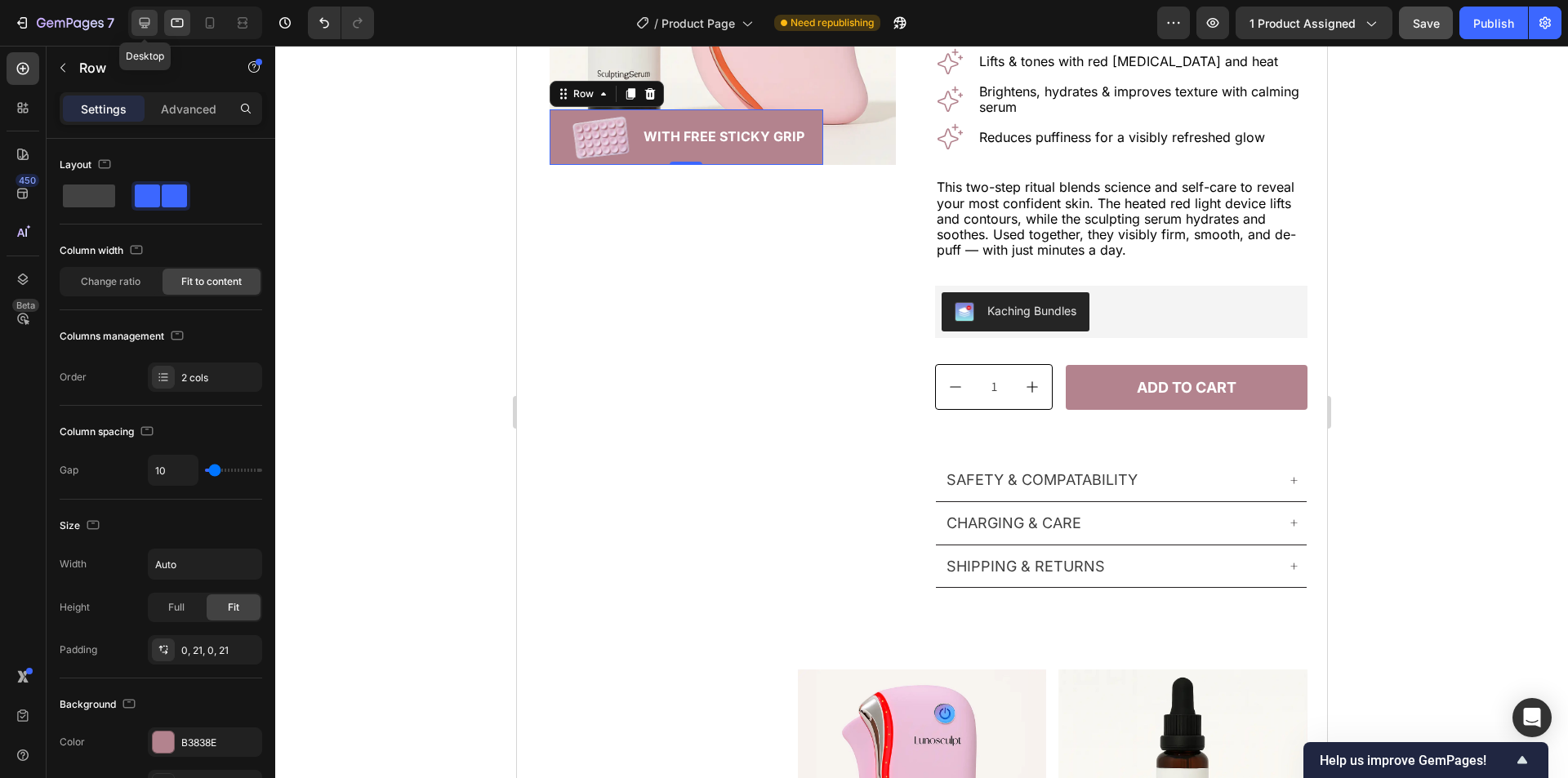
click at [142, 18] on icon at bounding box center [145, 23] width 11 height 11
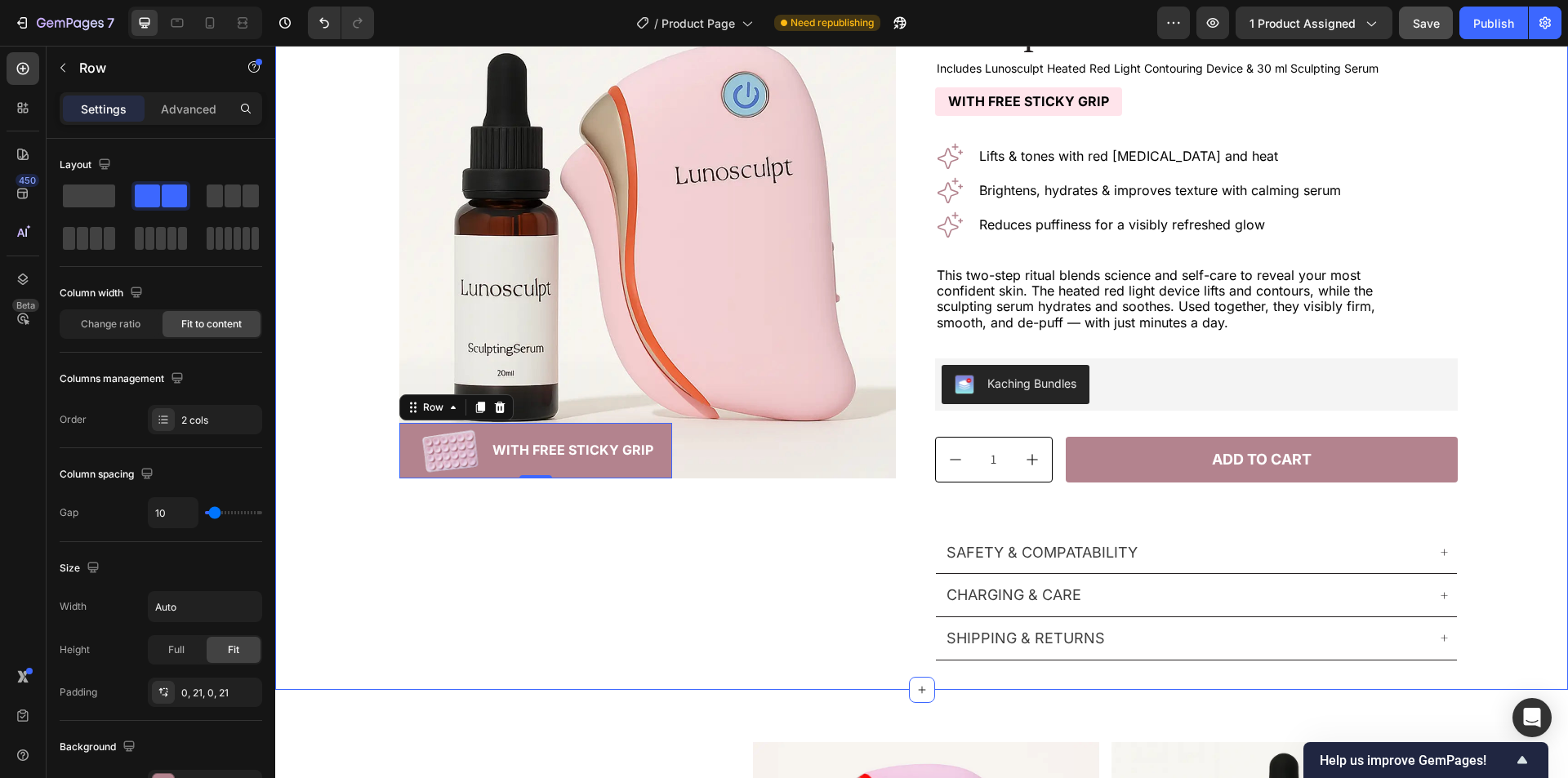
scroll to position [133, 0]
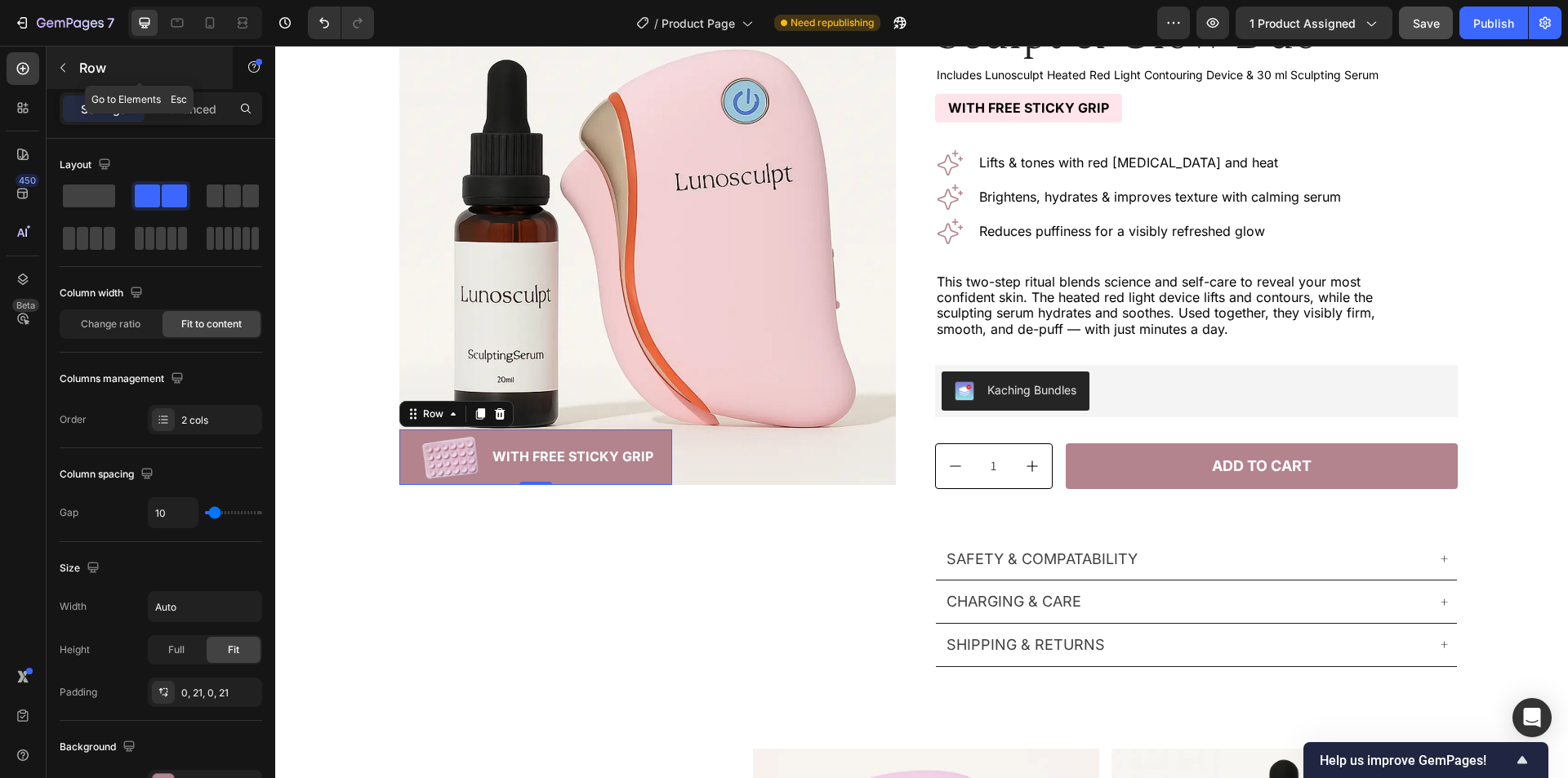
click at [59, 65] on icon "button" at bounding box center [63, 67] width 13 height 13
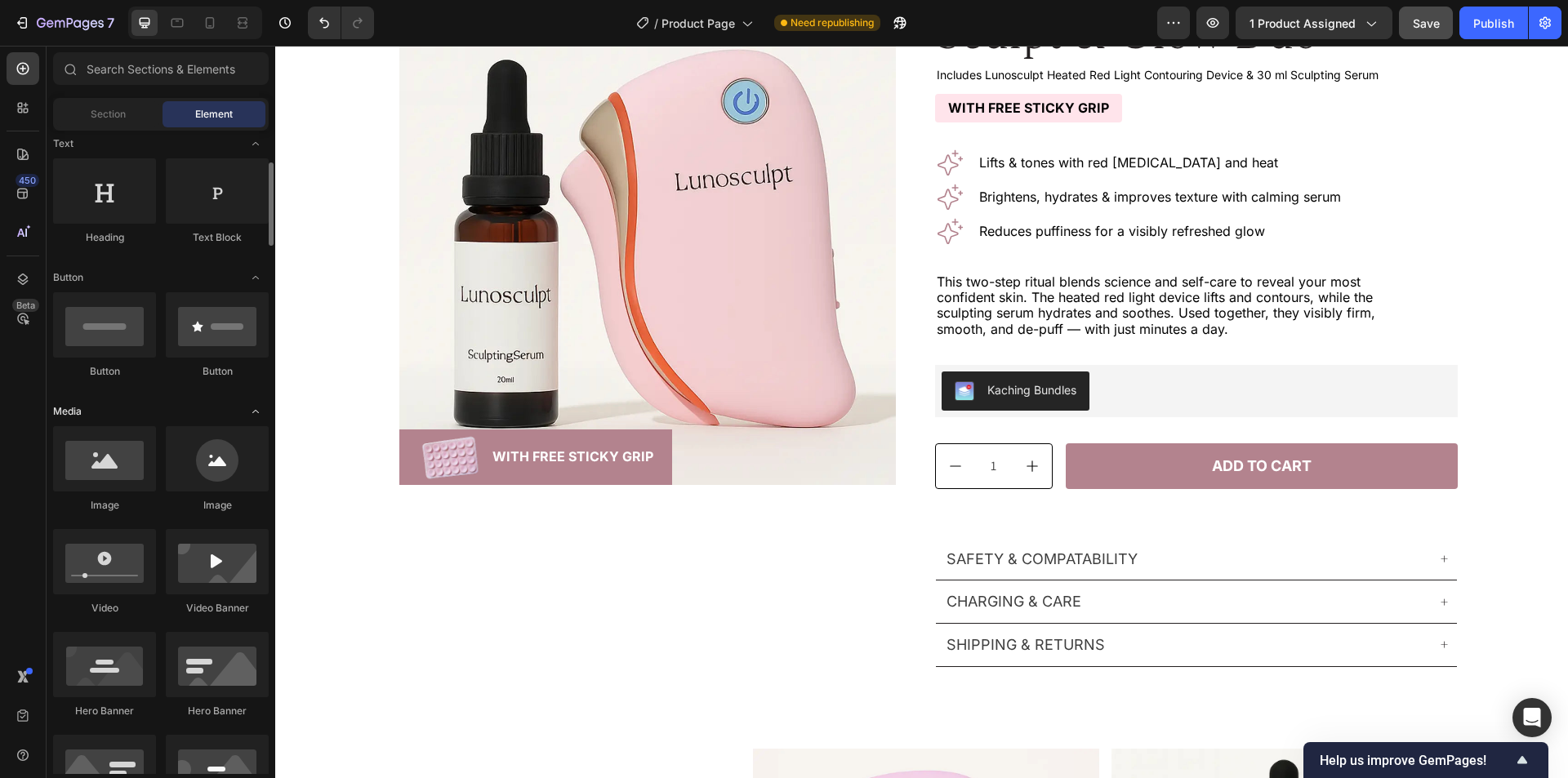
scroll to position [0, 0]
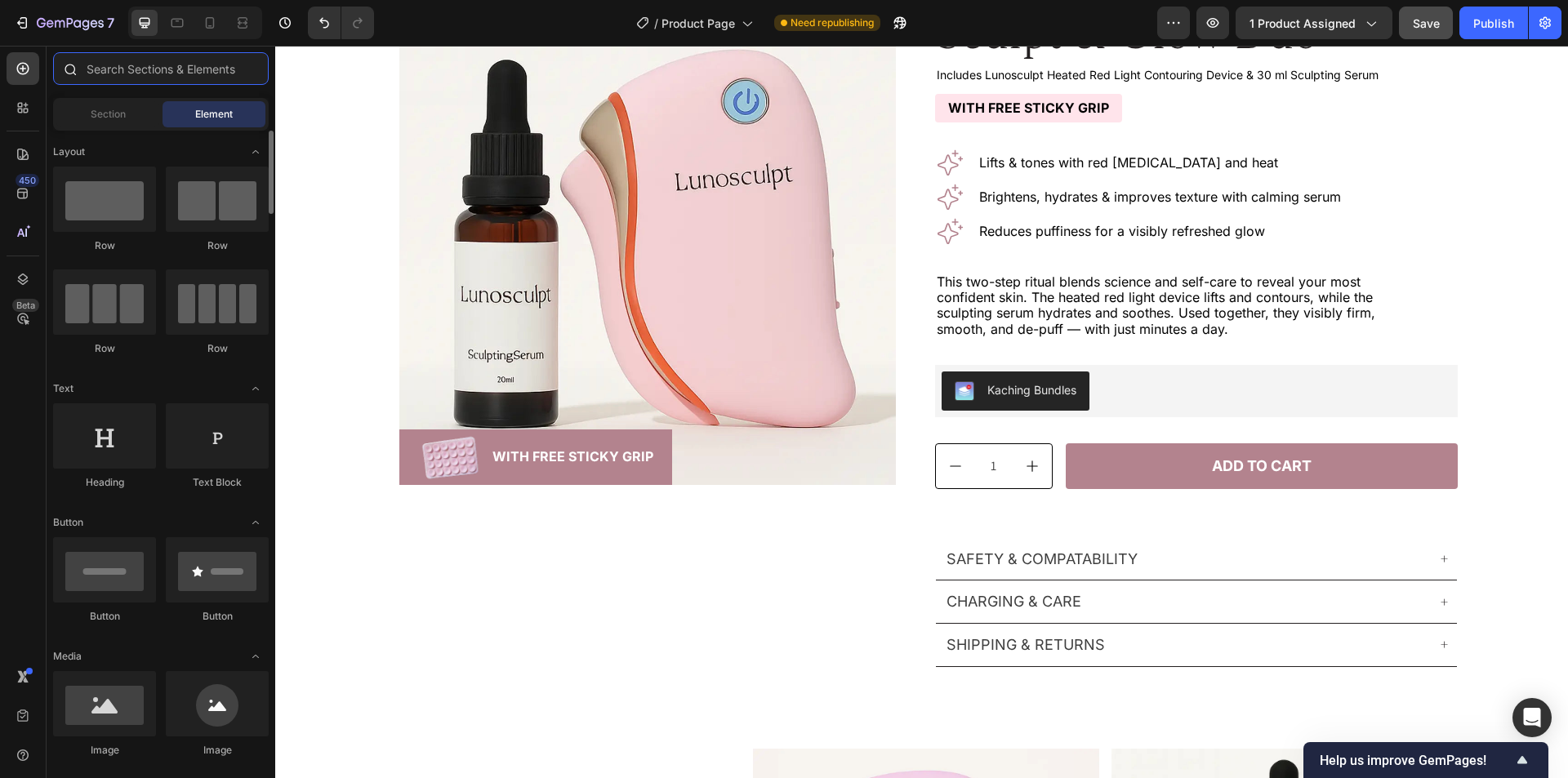
click at [174, 69] on input "text" at bounding box center [161, 68] width 216 height 33
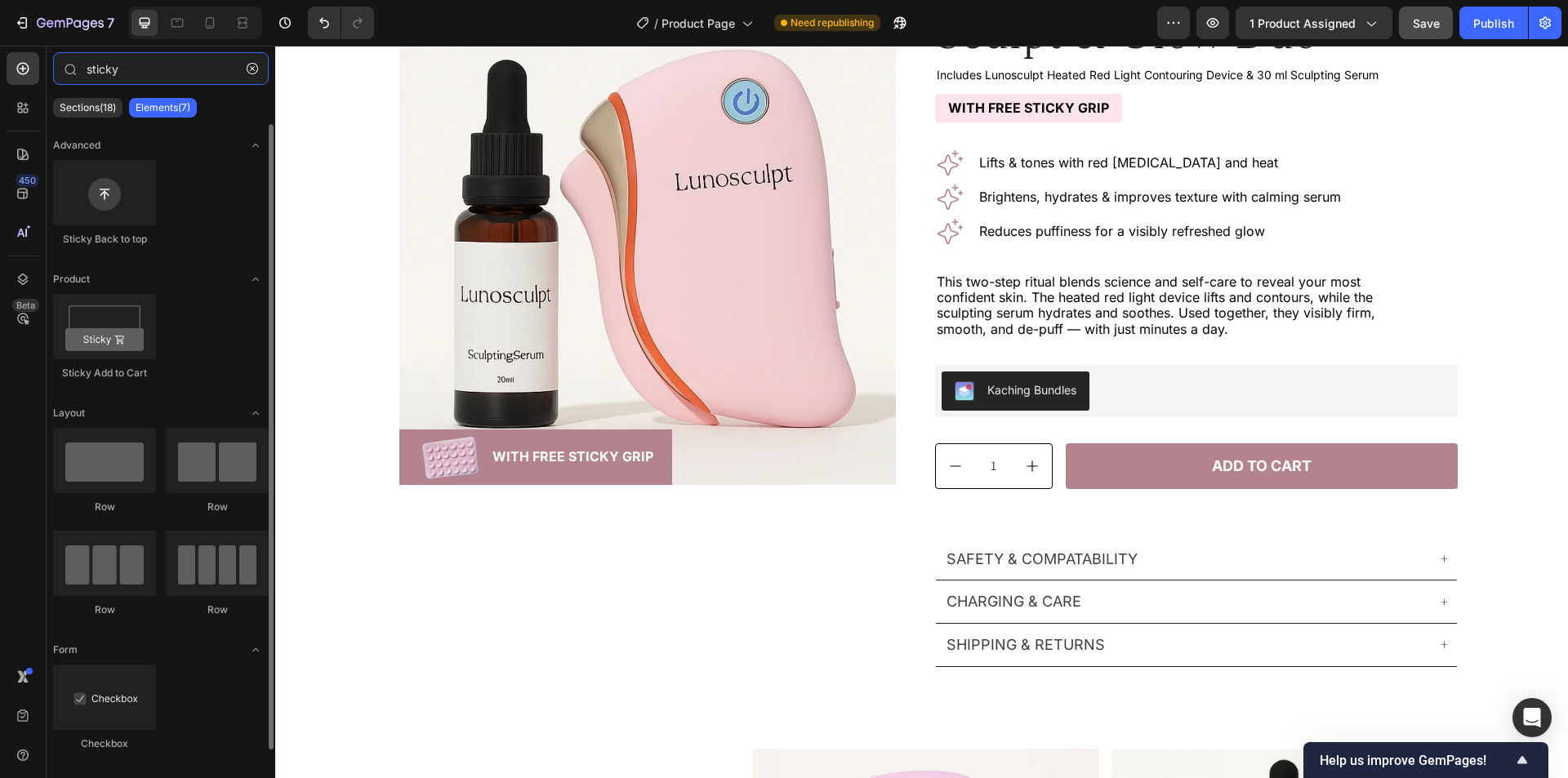
type input "sticky"
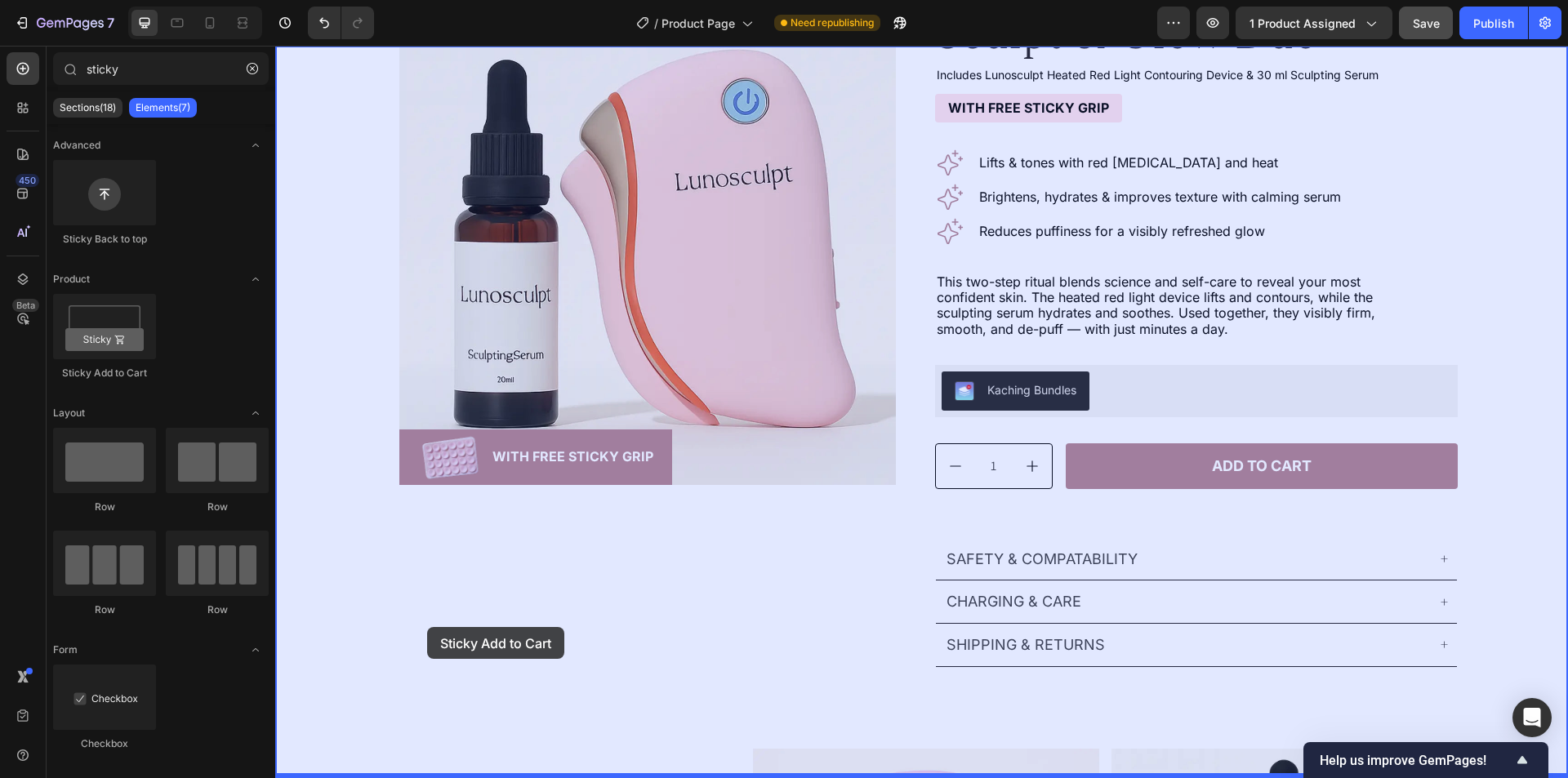
drag, startPoint x: 404, startPoint y: 406, endPoint x: 427, endPoint y: 628, distance: 223.2
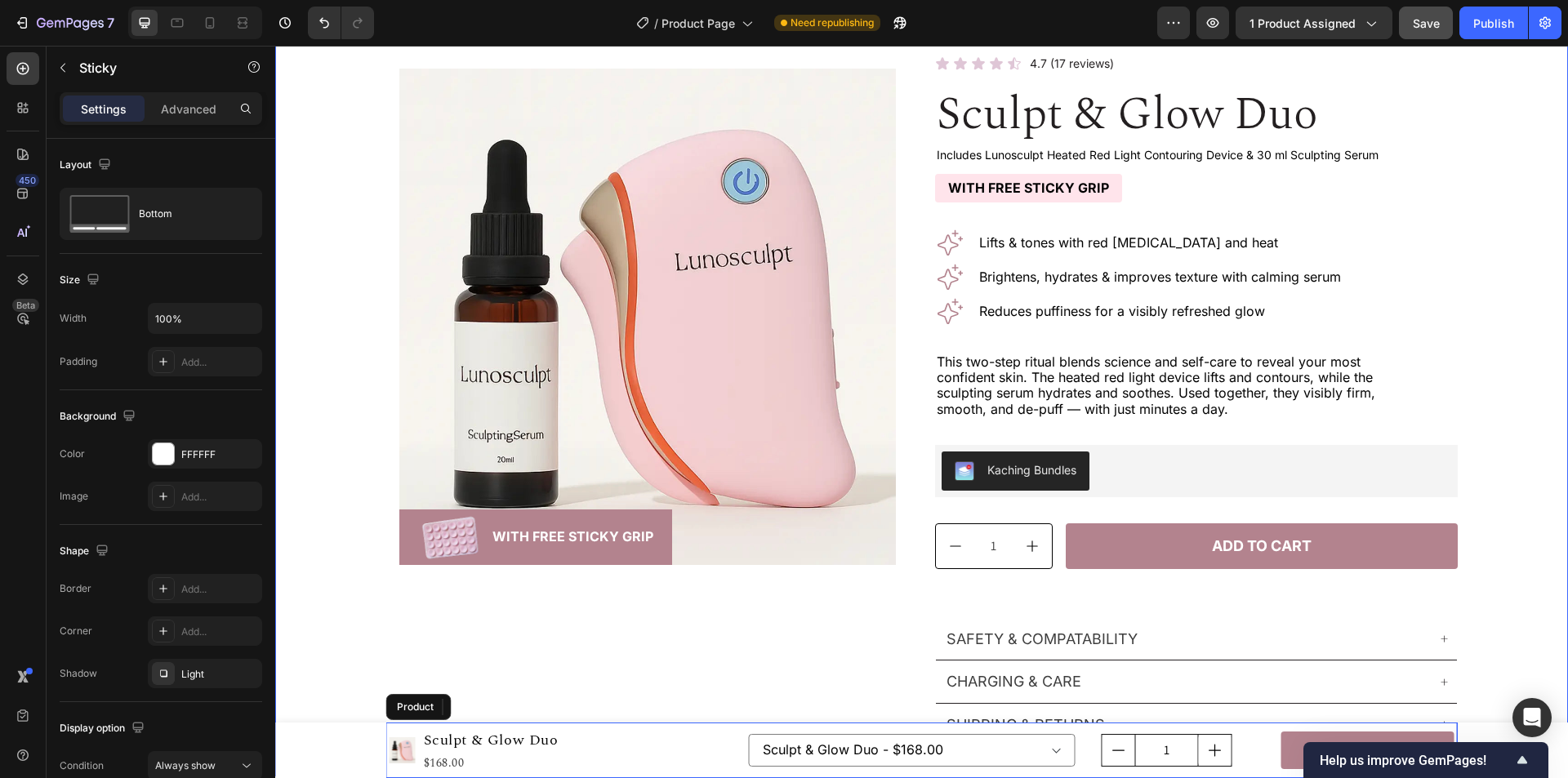
scroll to position [51, 0]
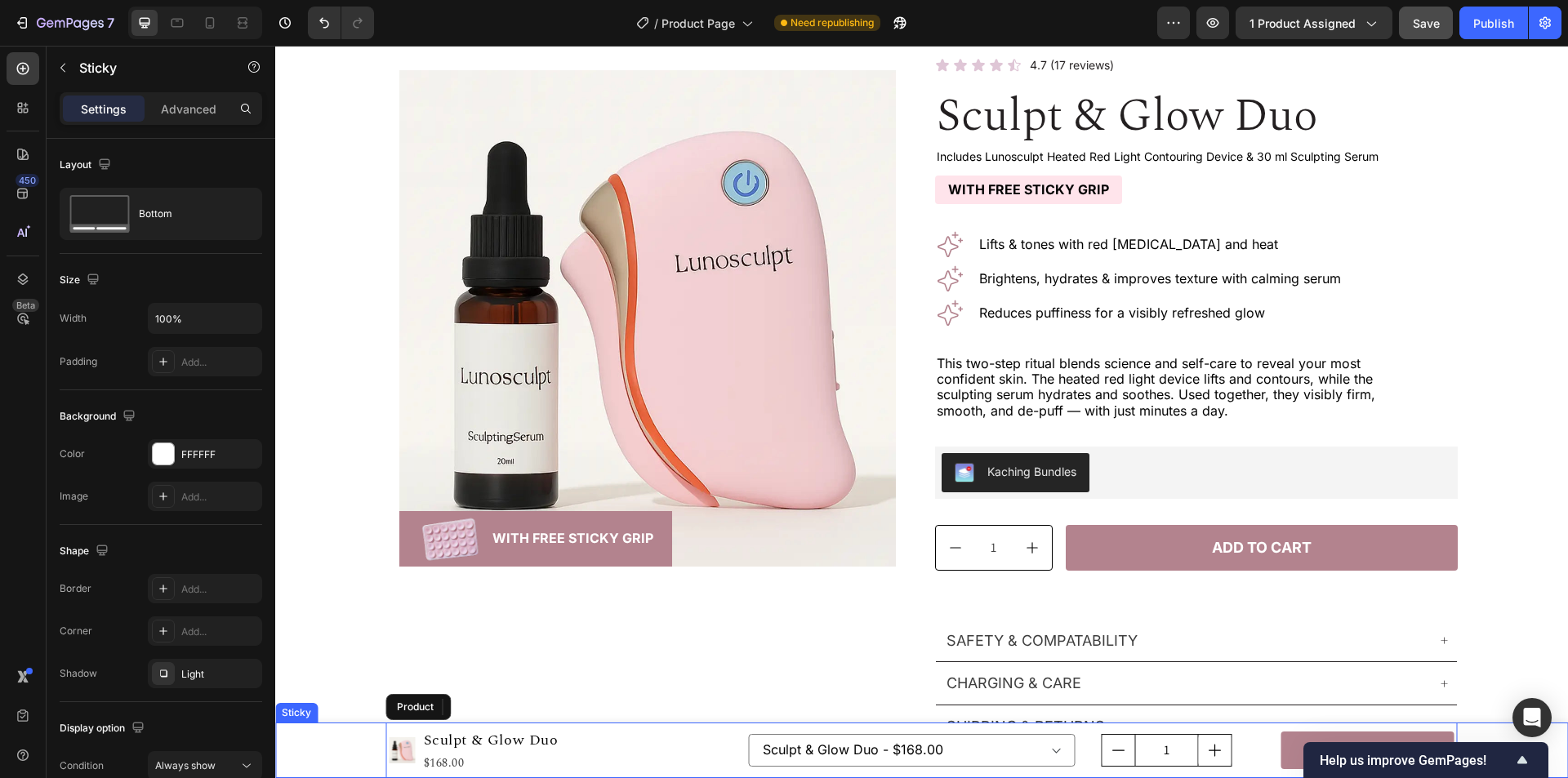
click at [329, 765] on div "Product Images Sculpt & Glow Duo Product Title $168.00 Product Price Product Pr…" at bounding box center [922, 750] width 1293 height 56
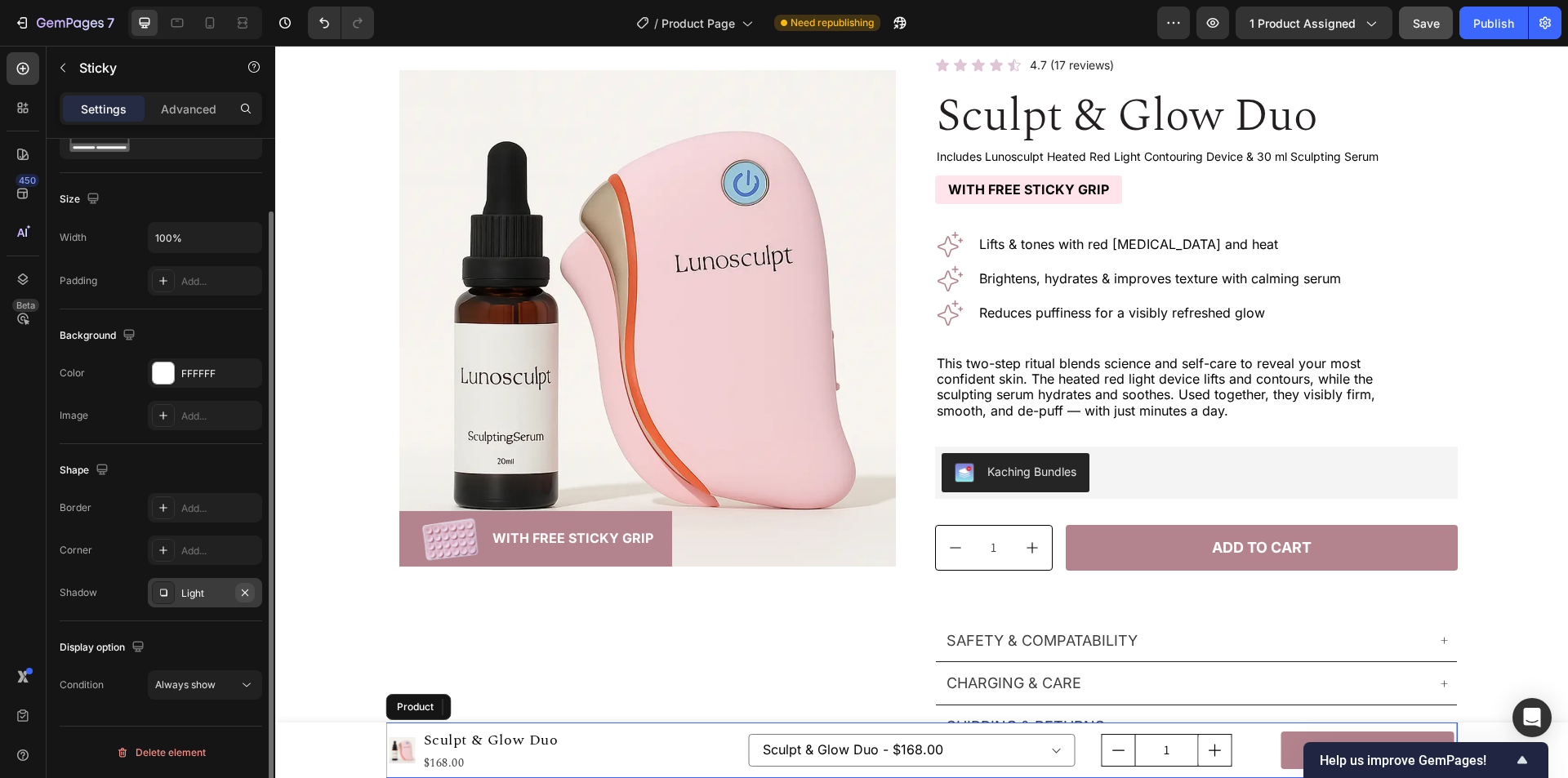
click at [246, 597] on icon "button" at bounding box center [244, 592] width 13 height 13
click at [205, 376] on div "FFFFFF" at bounding box center [205, 374] width 48 height 15
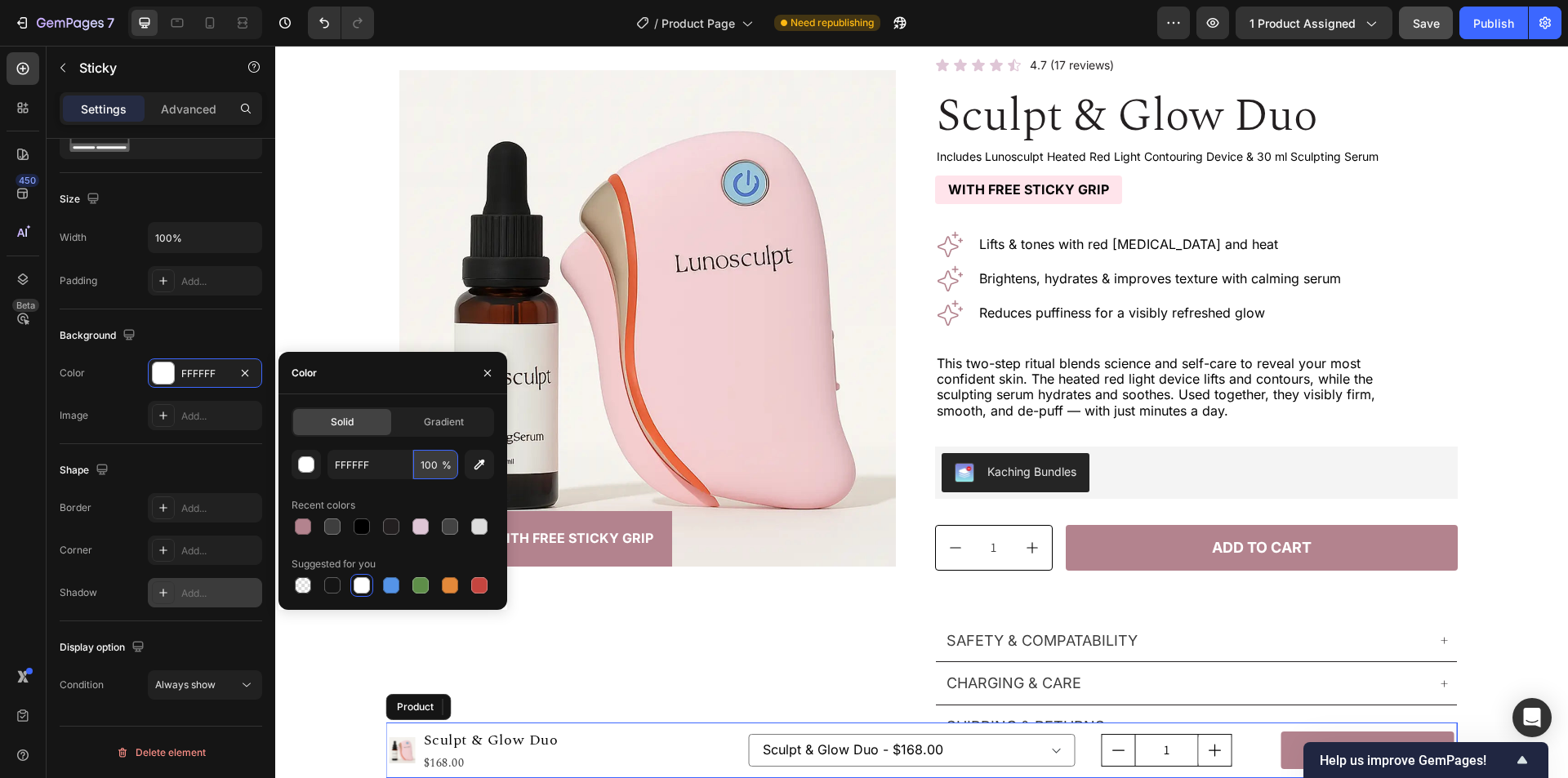
click at [419, 463] on input "100" at bounding box center [436, 464] width 45 height 29
click at [382, 463] on input "FFFFFF" at bounding box center [370, 464] width 85 height 29
paste input "#"
type input "#FFFFFF"
click at [406, 493] on div "Recent colors" at bounding box center [392, 505] width 203 height 27
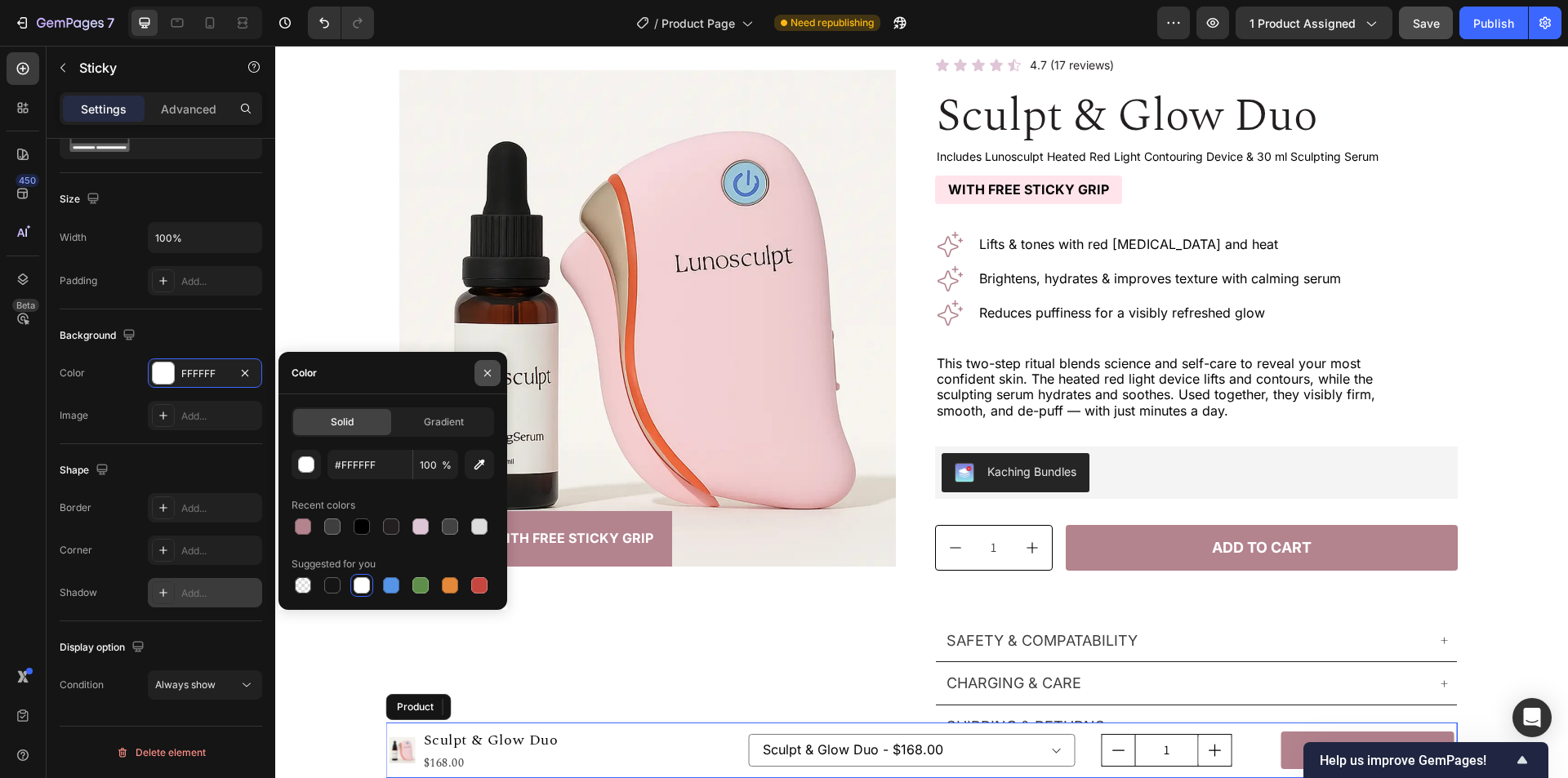
click at [484, 376] on icon "button" at bounding box center [487, 373] width 13 height 13
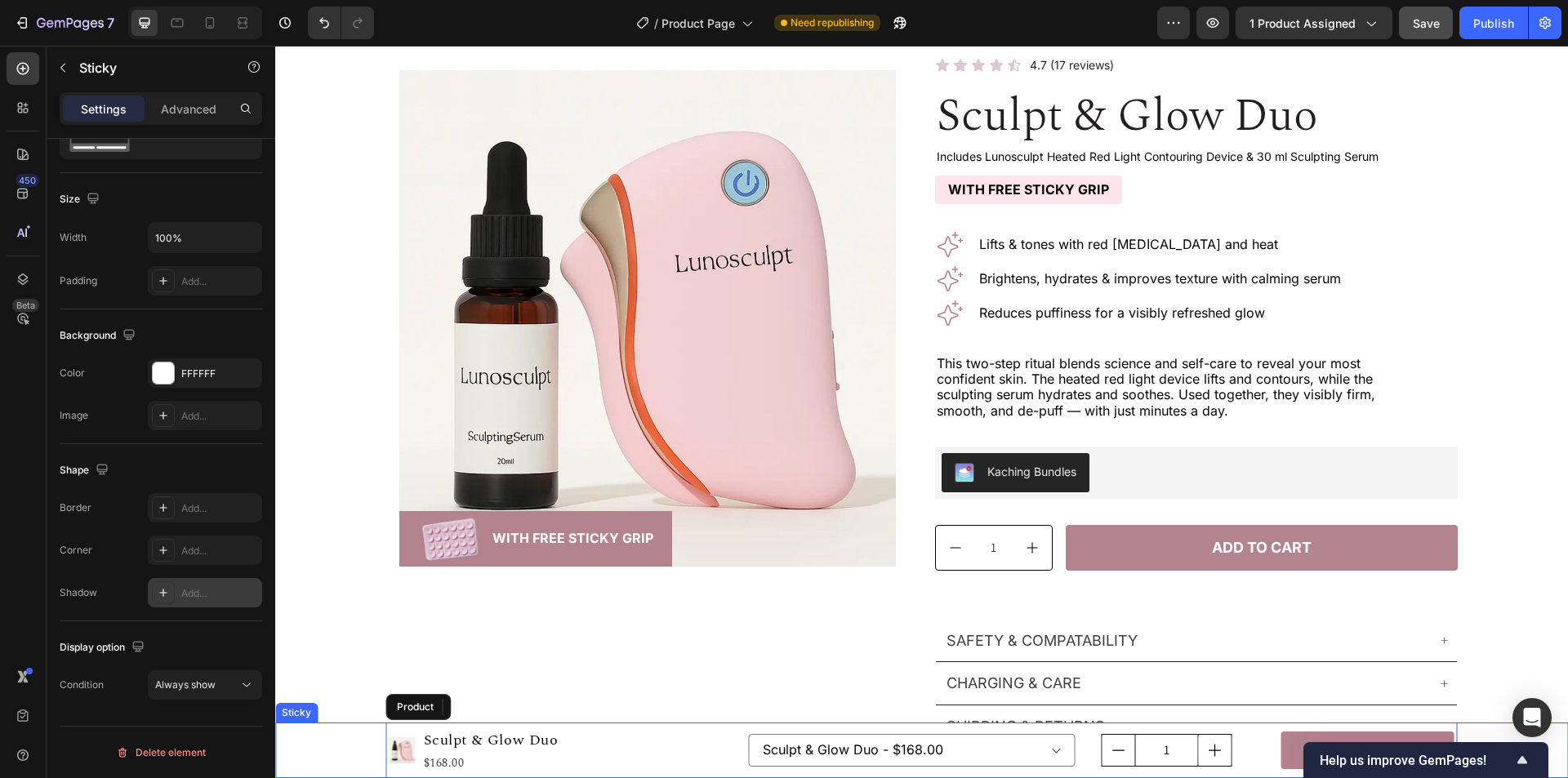
click at [354, 741] on div "Product Images Sculpt & Glow Duo Product Title $168.00 Product Price Product Pr…" at bounding box center [922, 750] width 1293 height 56
click at [208, 287] on div "Add..." at bounding box center [220, 281] width 77 height 15
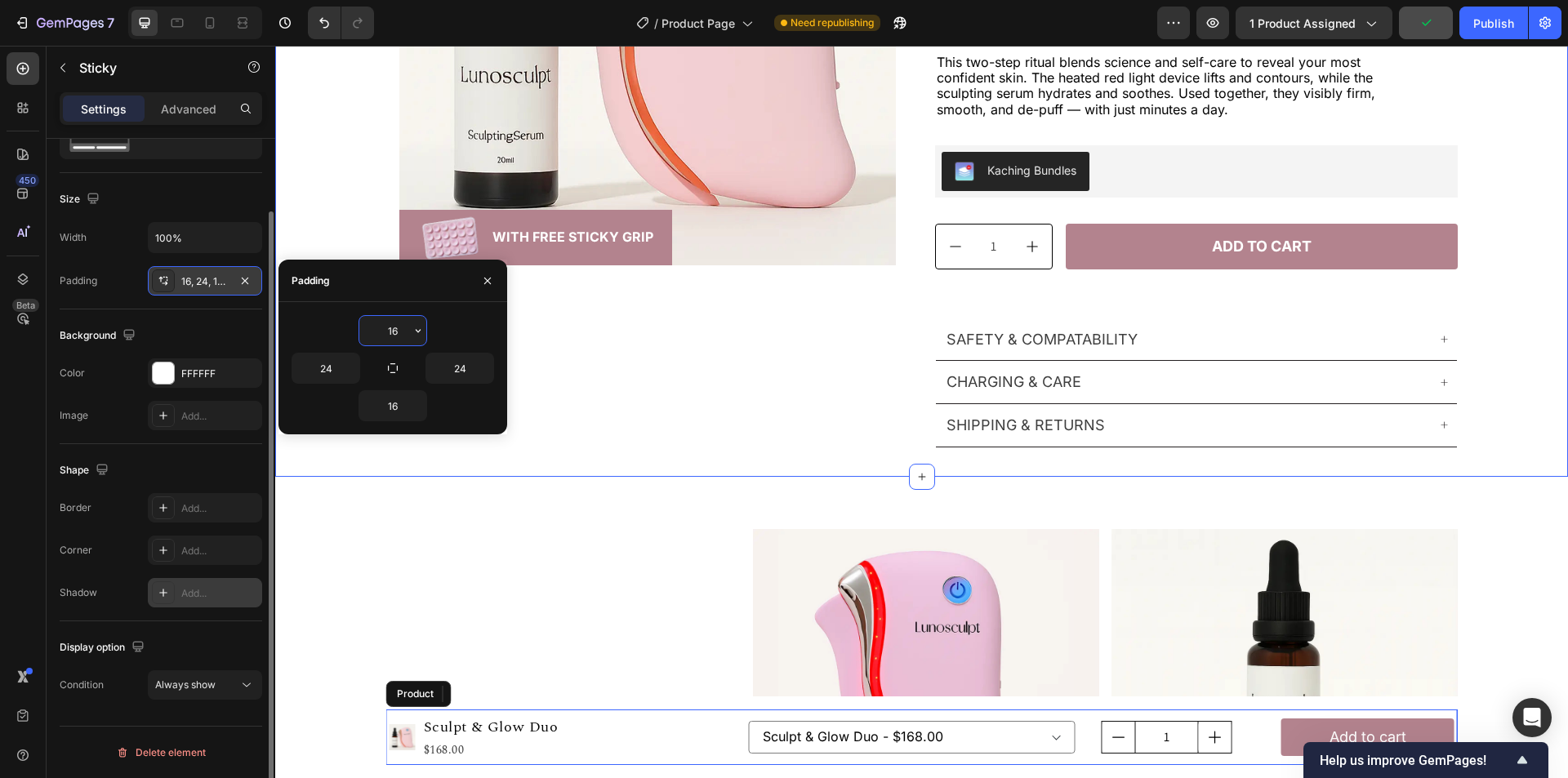
scroll to position [378, 0]
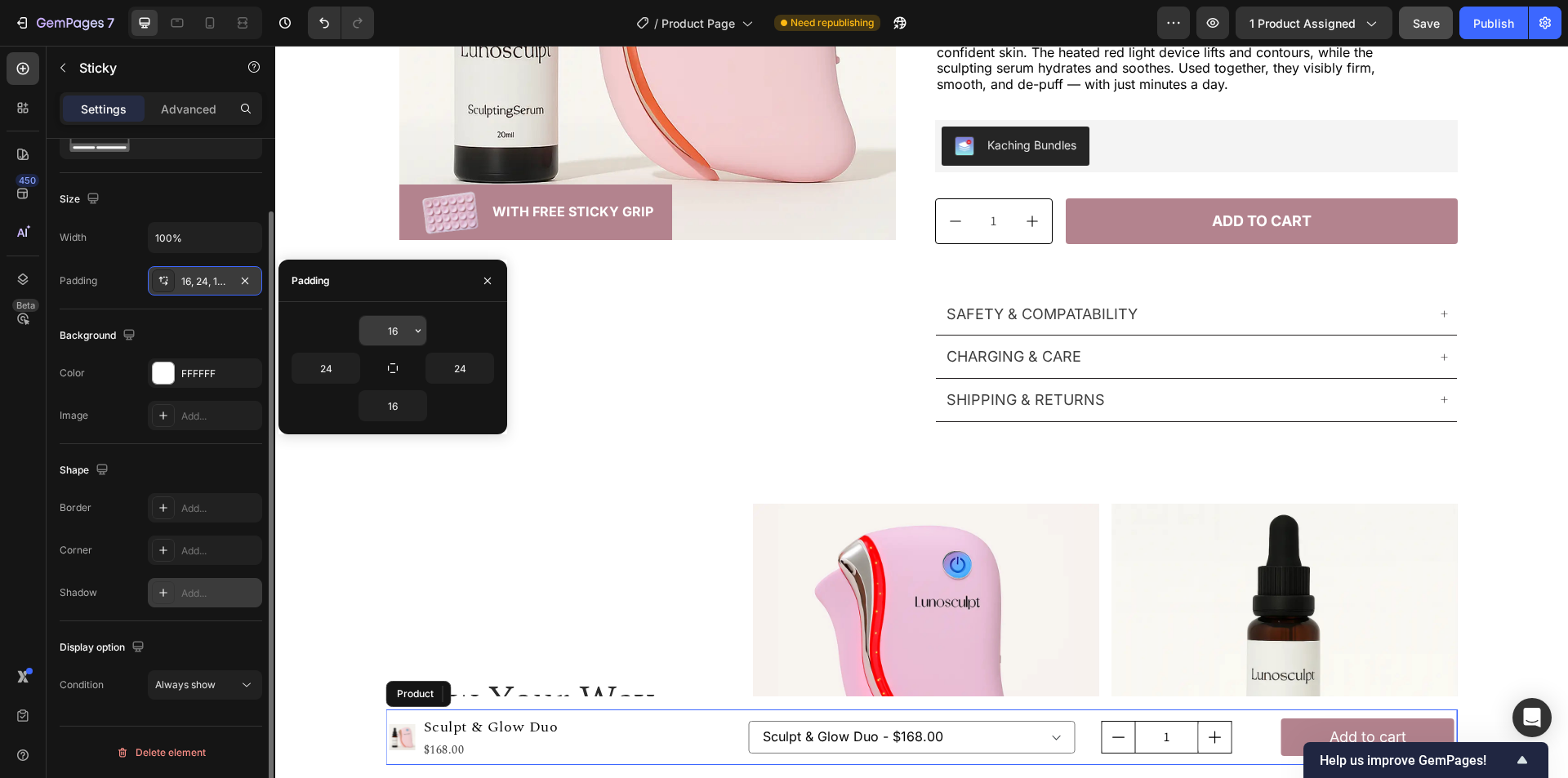
click at [393, 328] on input "16" at bounding box center [393, 330] width 67 height 29
type input "14"
click at [331, 407] on div "14" at bounding box center [392, 405] width 203 height 31
click at [216, 325] on div "Background" at bounding box center [160, 335] width 203 height 27
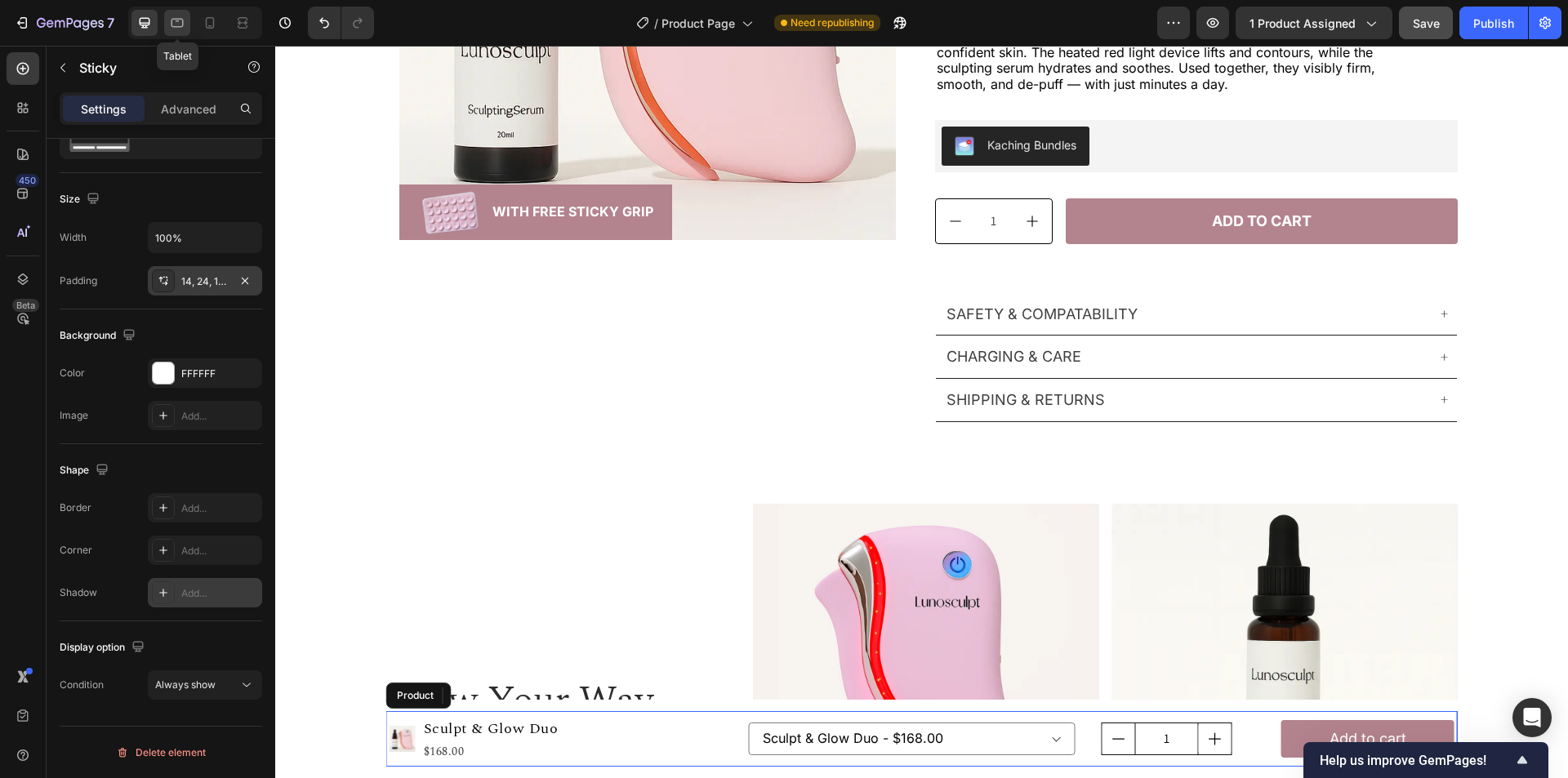
click at [182, 22] on icon at bounding box center [177, 23] width 16 height 16
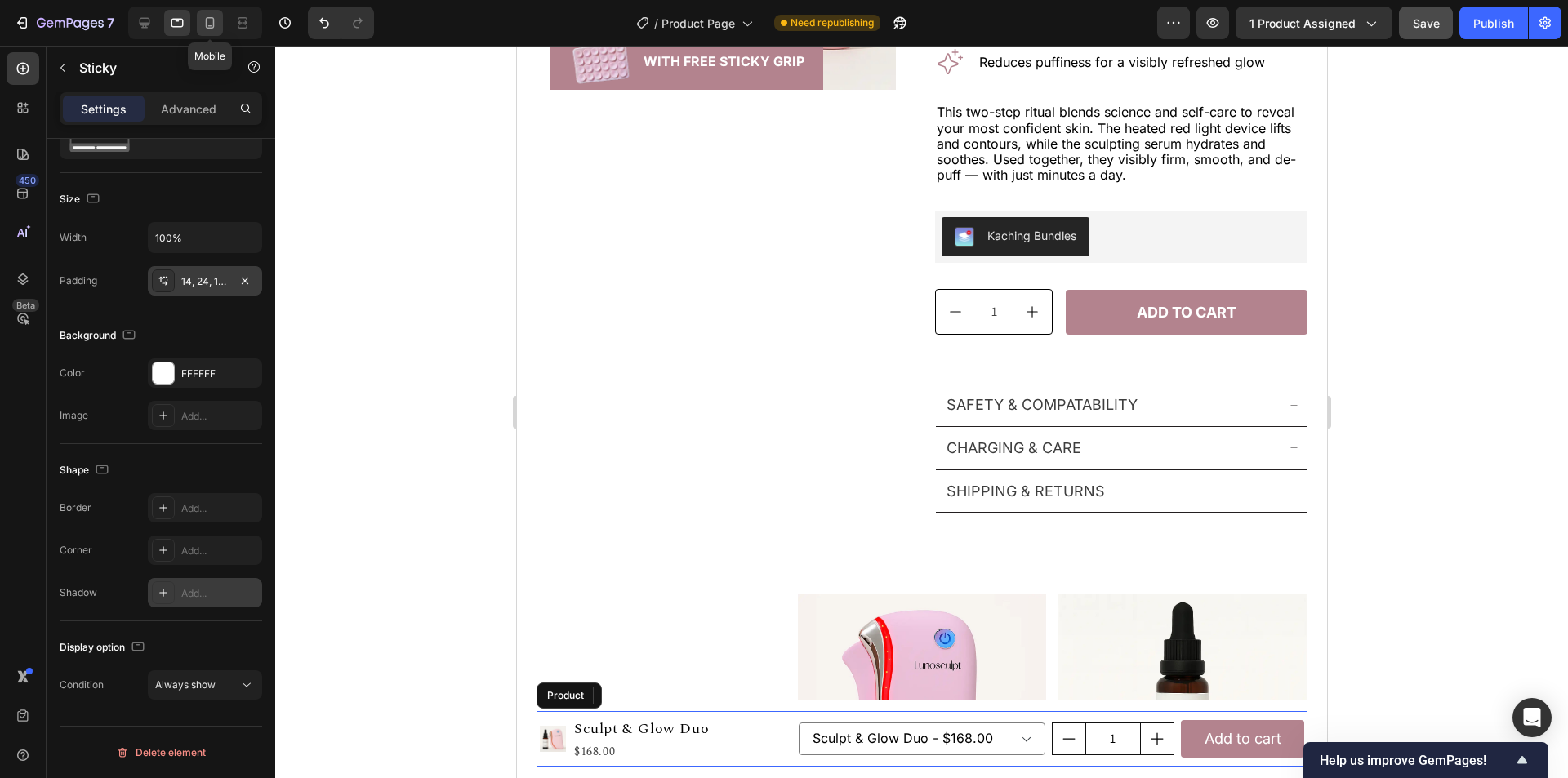
click at [213, 22] on icon at bounding box center [210, 22] width 9 height 12
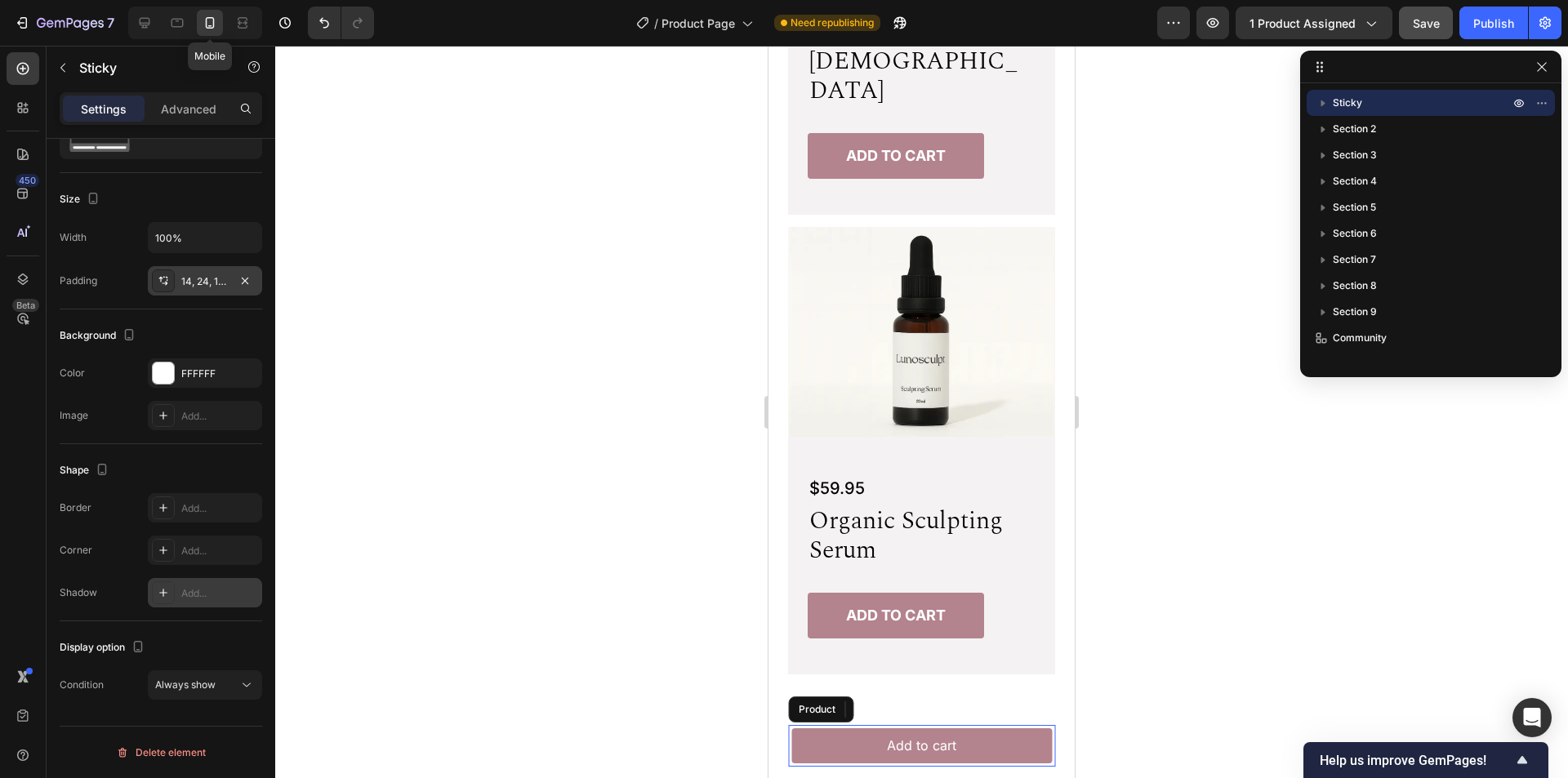
scroll to position [1586, 0]
click at [175, 27] on icon at bounding box center [178, 23] width 12 height 9
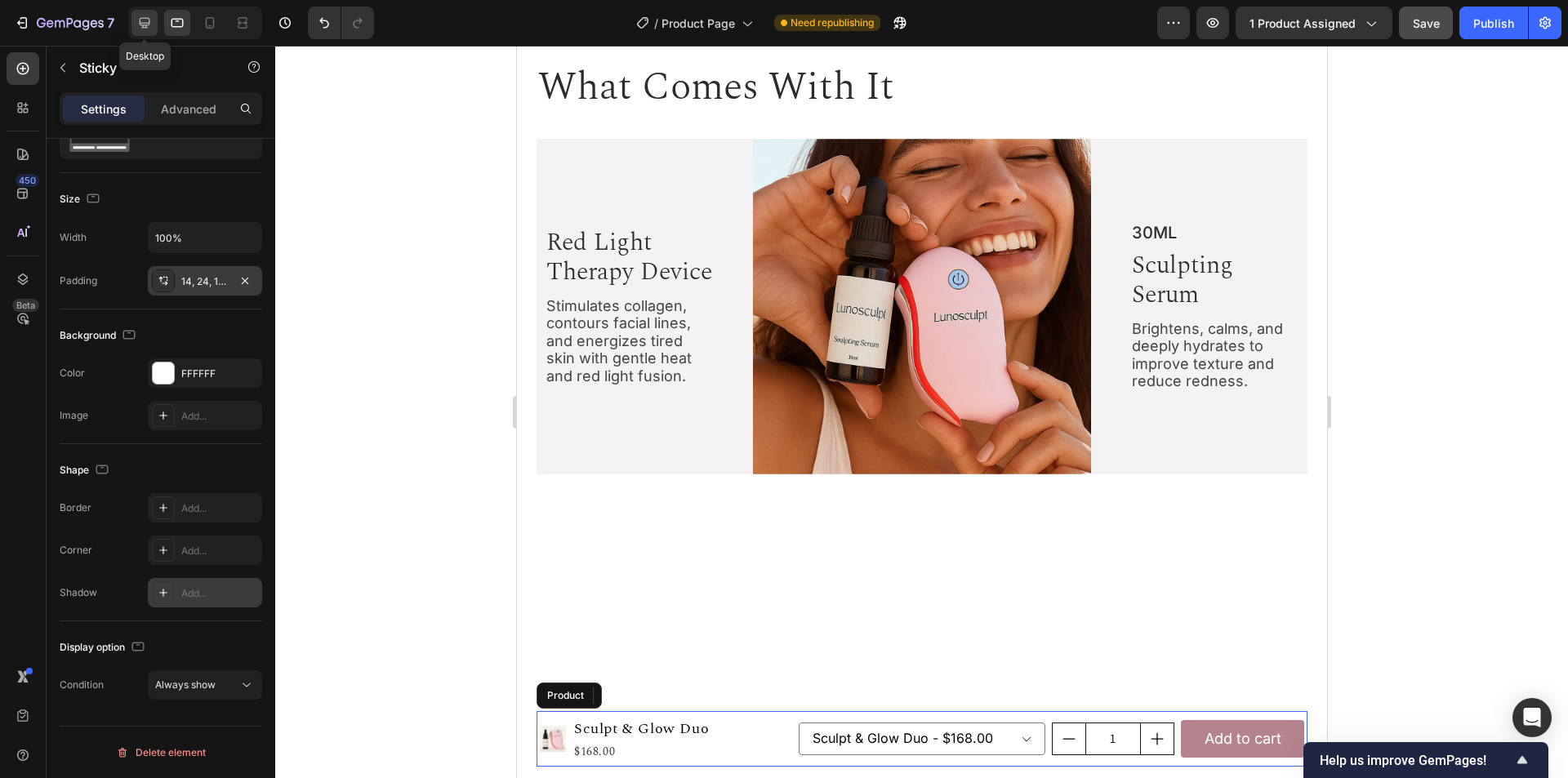
click at [139, 27] on icon at bounding box center [144, 23] width 16 height 16
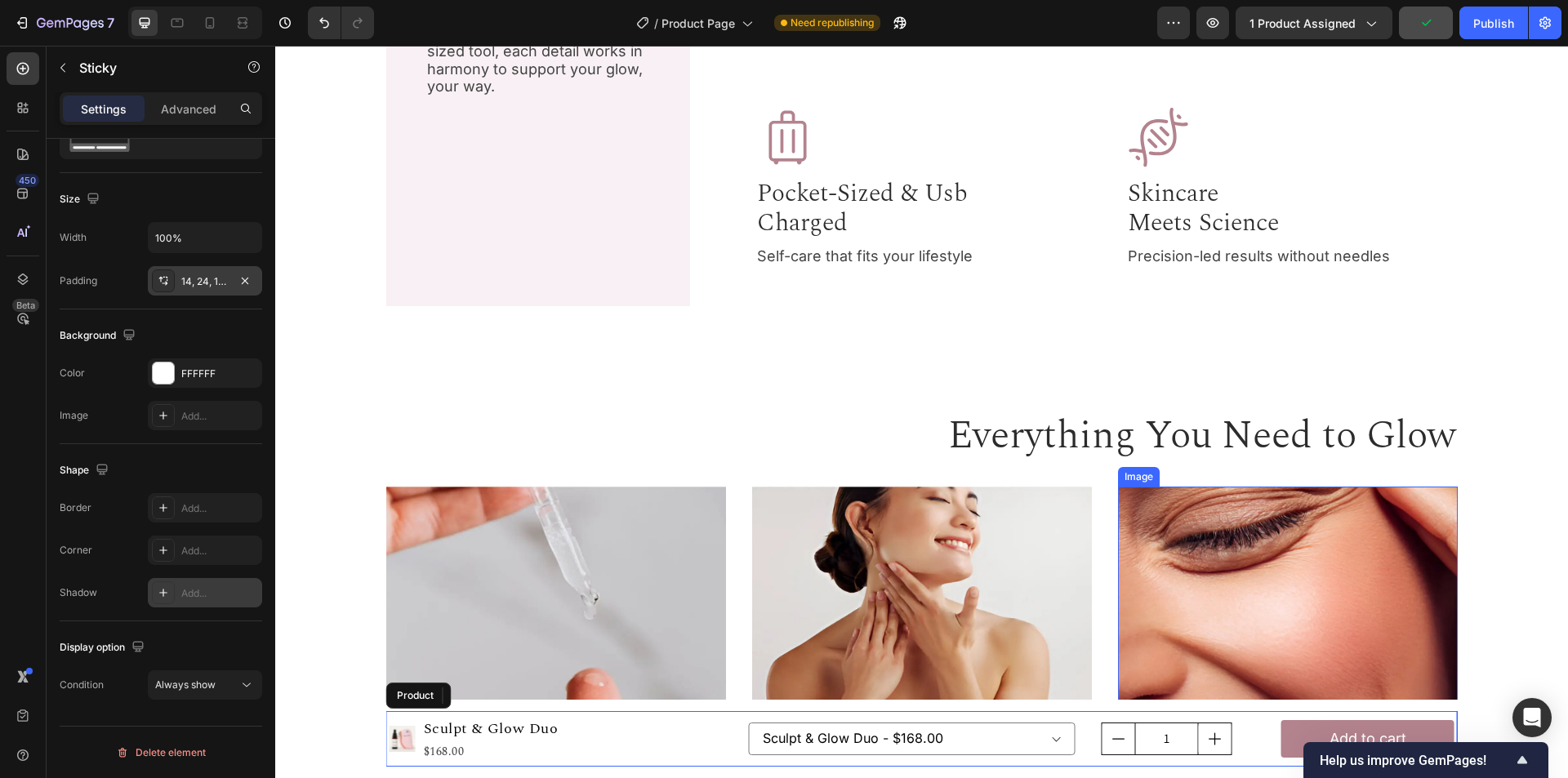
scroll to position [2867, 0]
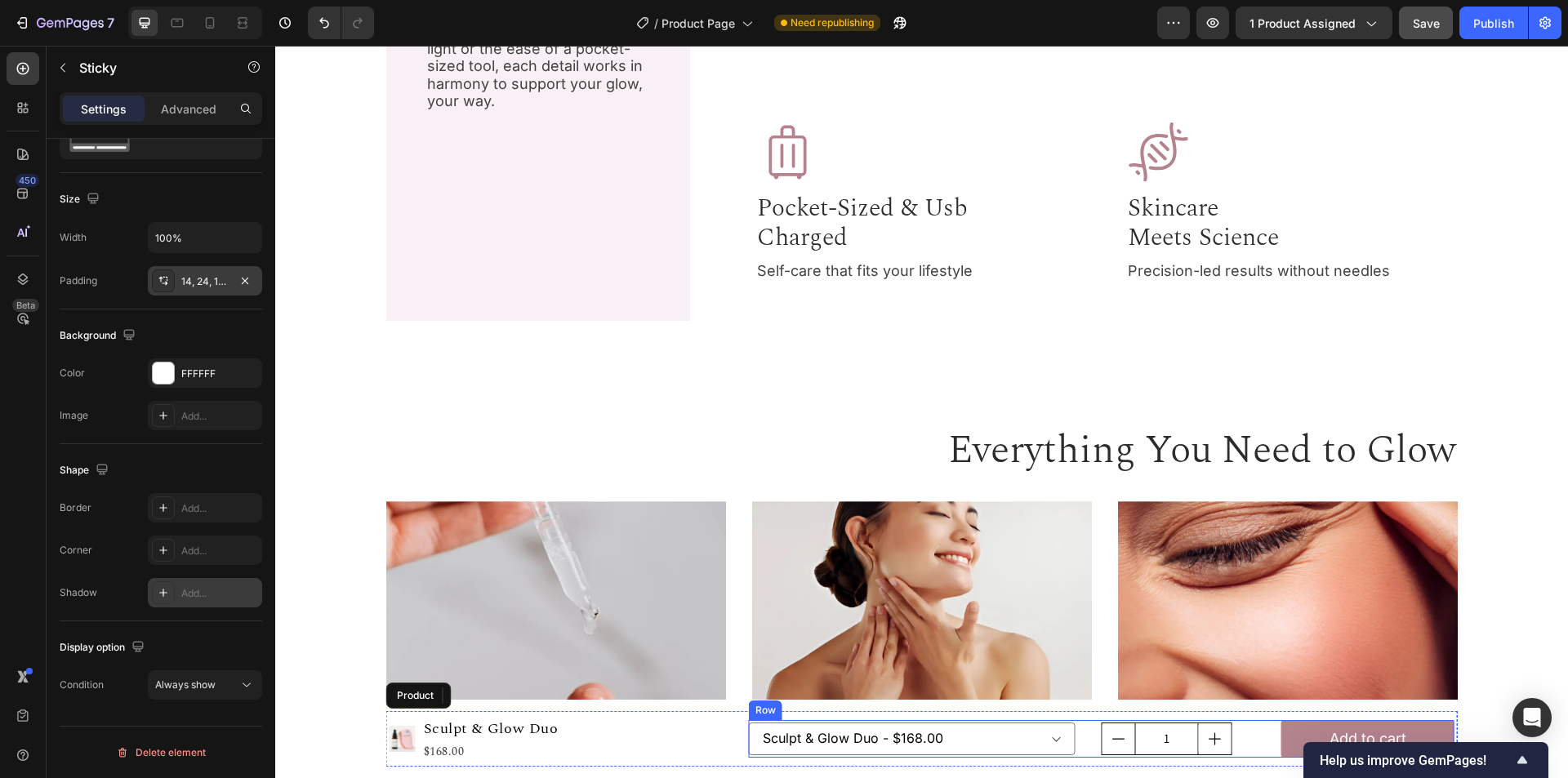
click at [1271, 726] on div "Sculpt & Glow Duo - $168.00 Lunosculpt - $150.00 Sculpting Serum - $59.95 Produ…" at bounding box center [1101, 739] width 706 height 37
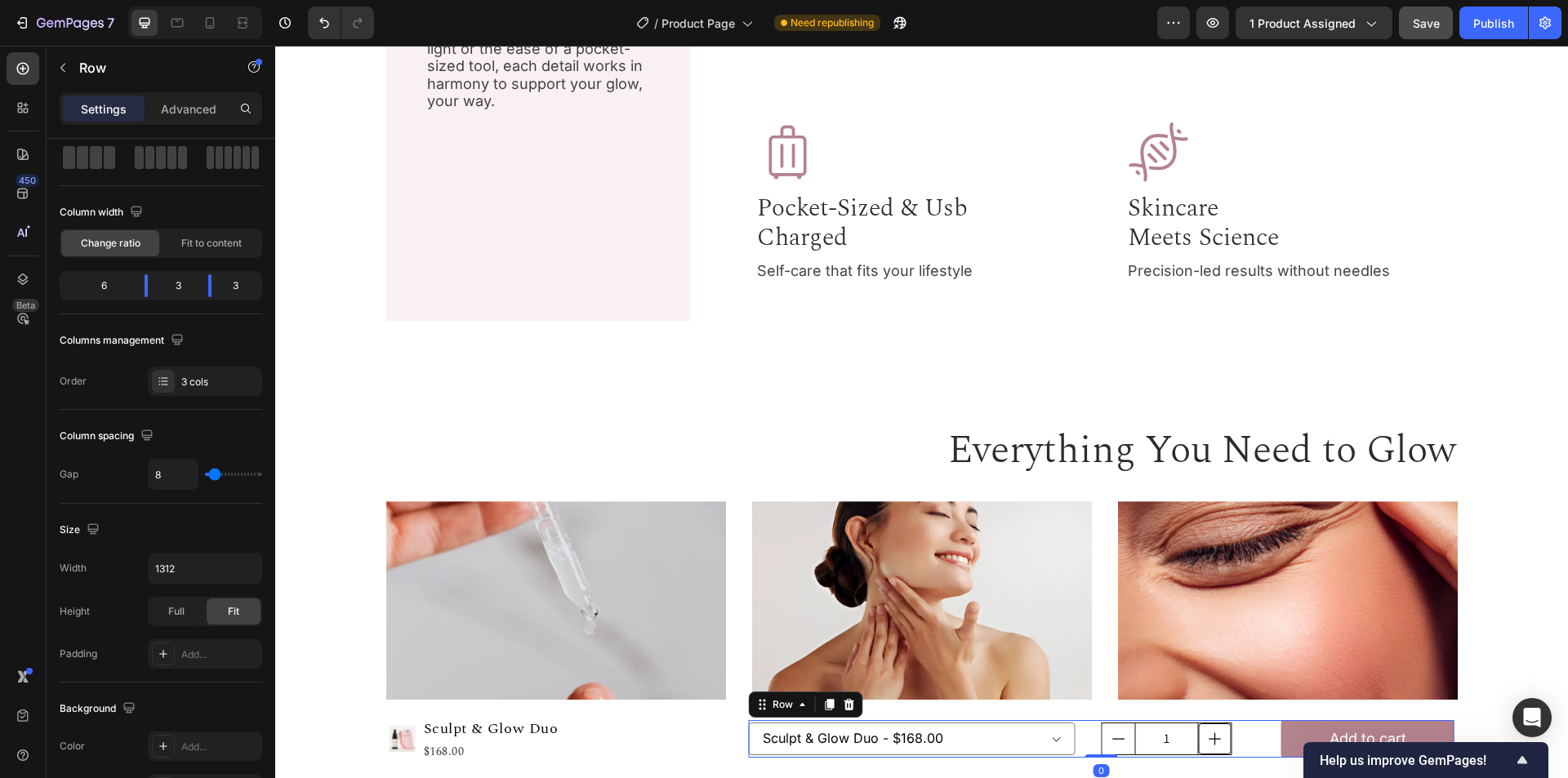
scroll to position [0, 0]
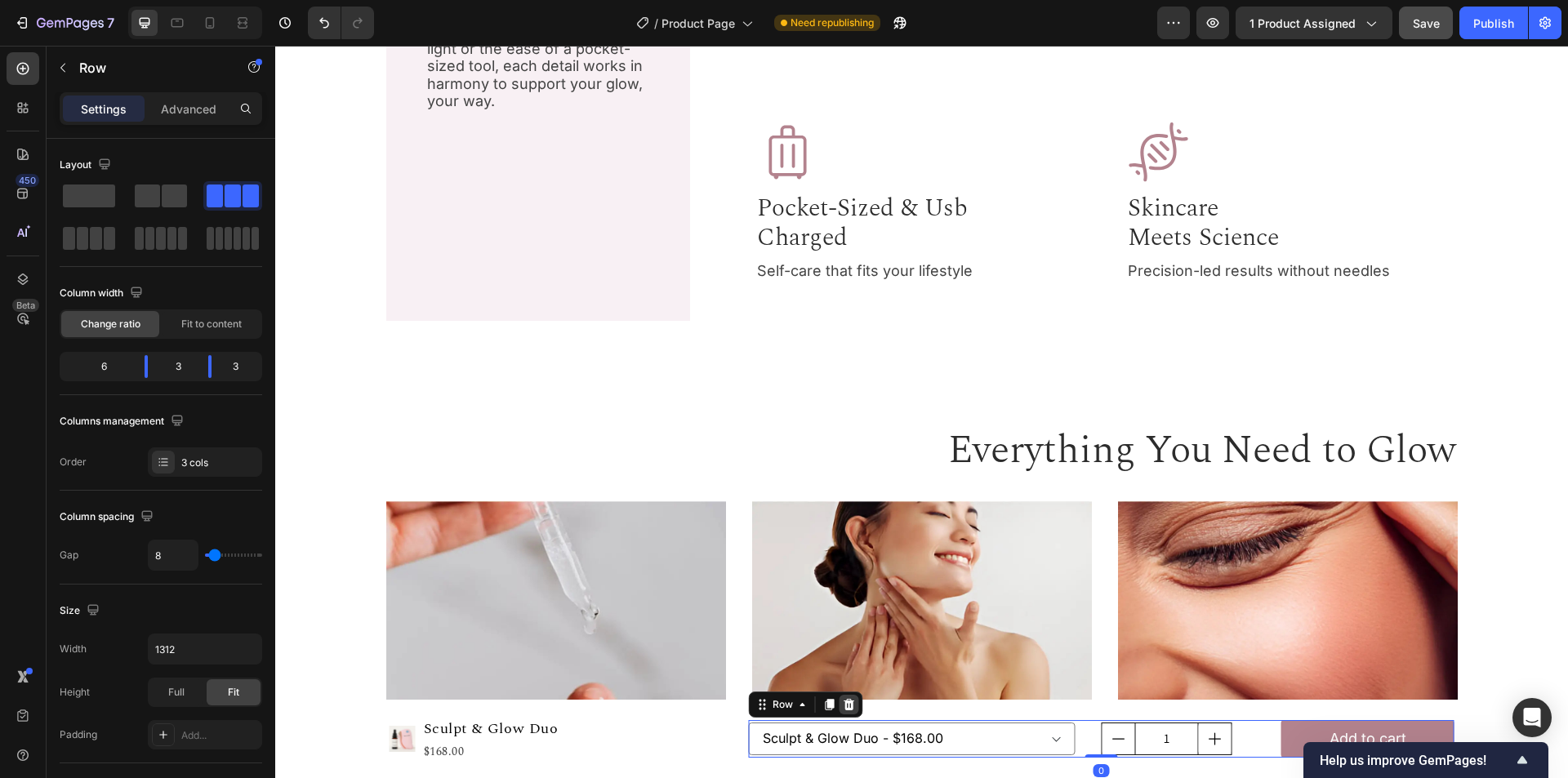
click at [846, 711] on icon at bounding box center [849, 705] width 11 height 12
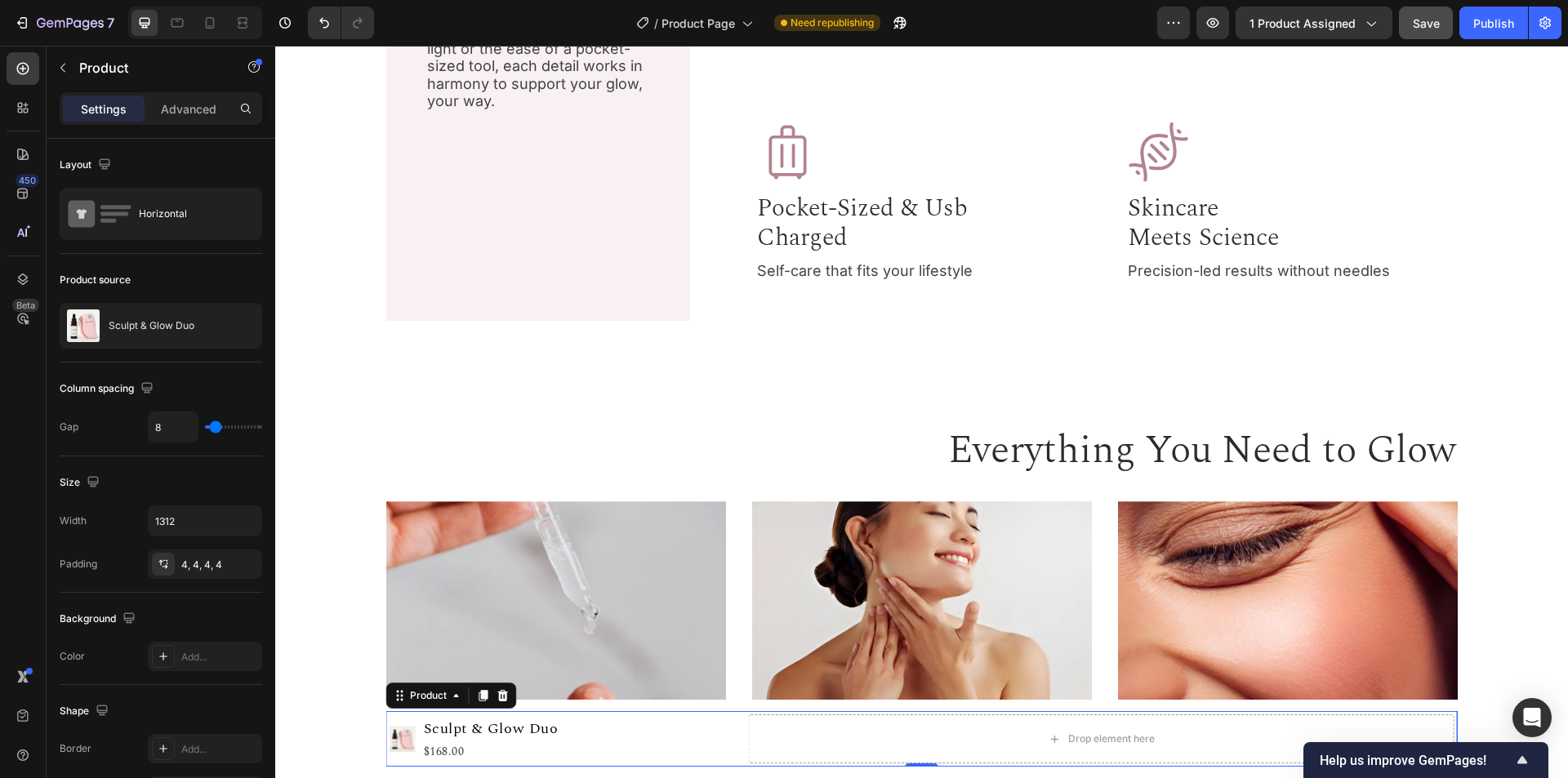
click at [740, 734] on div "Product Images Sculpt & Glow Duo Product Title $168.00 Product Price Product Pr…" at bounding box center [922, 739] width 1071 height 56
click at [738, 736] on div "Product Images Sculpt & Glow Duo Product Title $168.00 Product Price Product Pr…" at bounding box center [922, 739] width 1071 height 56
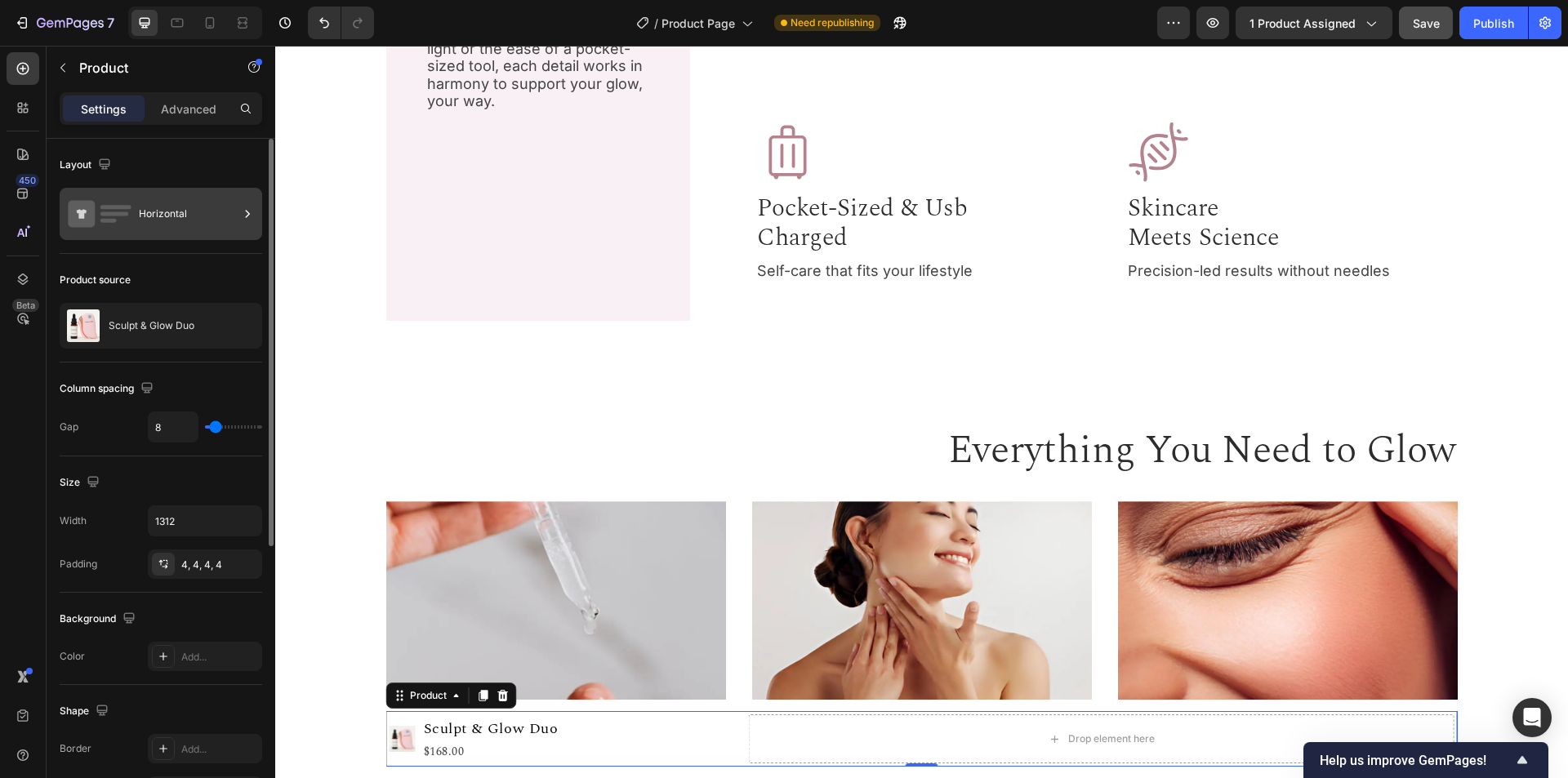
click at [164, 209] on div "Horizontal" at bounding box center [189, 213] width 100 height 37
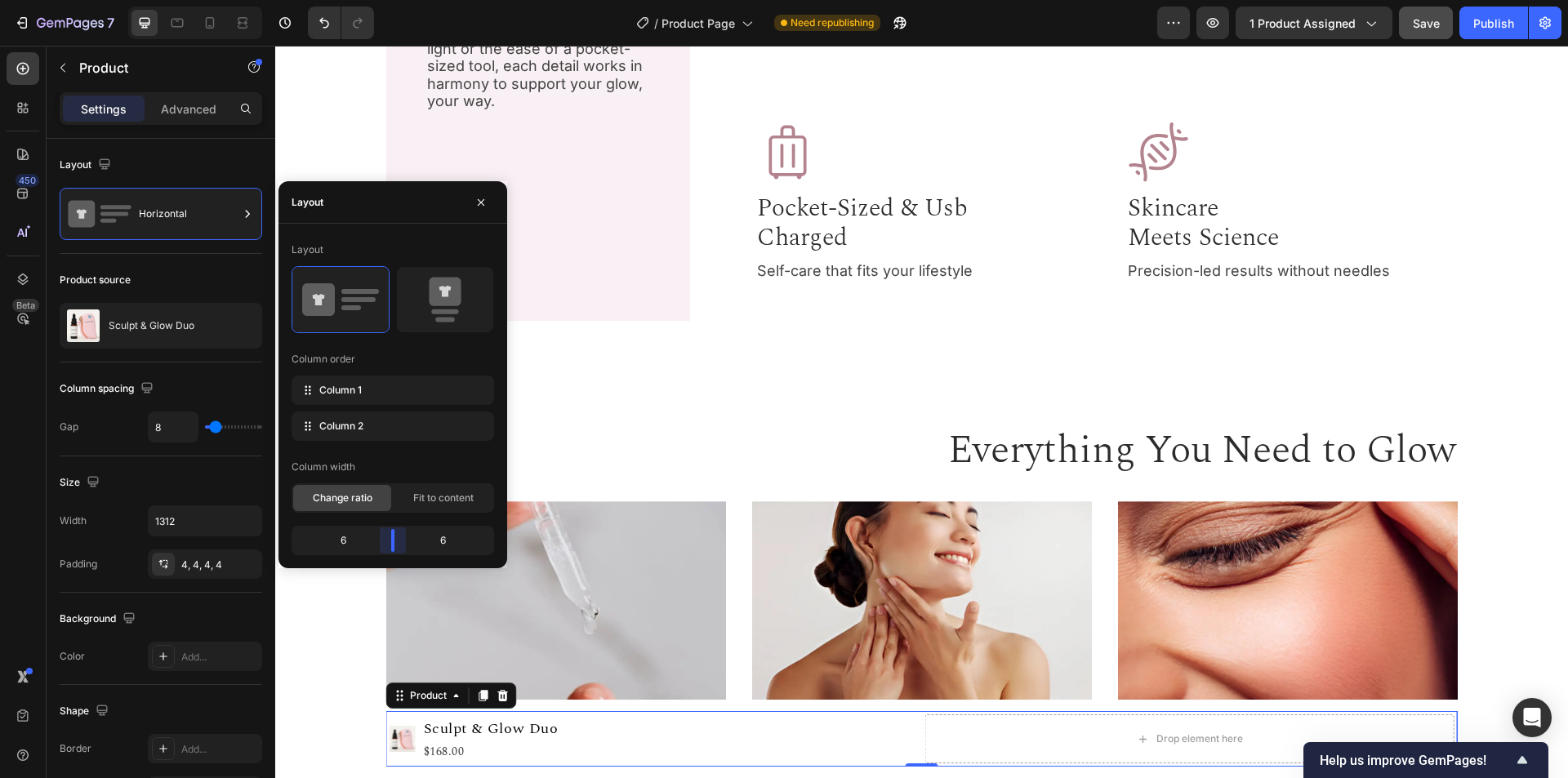
drag, startPoint x: 367, startPoint y: 542, endPoint x: 389, endPoint y: 542, distance: 22.0
click at [389, 0] on body "7 Version history / Product Page Need republishing Preview 1 product assigned S…" at bounding box center [784, 0] width 1568 height 0
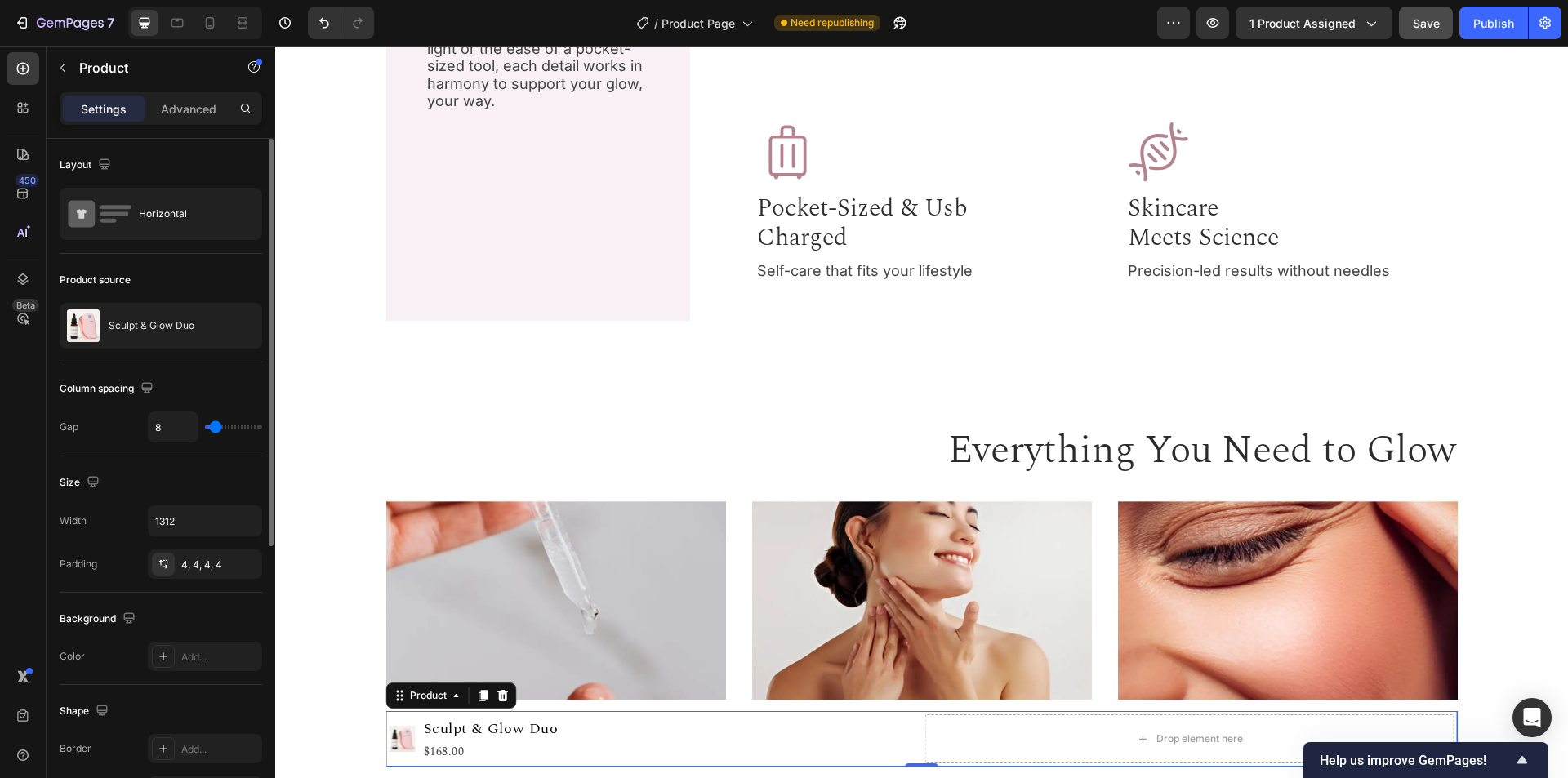
click at [218, 485] on div "Size" at bounding box center [160, 482] width 203 height 27
click at [248, 567] on icon "button" at bounding box center [244, 564] width 13 height 13
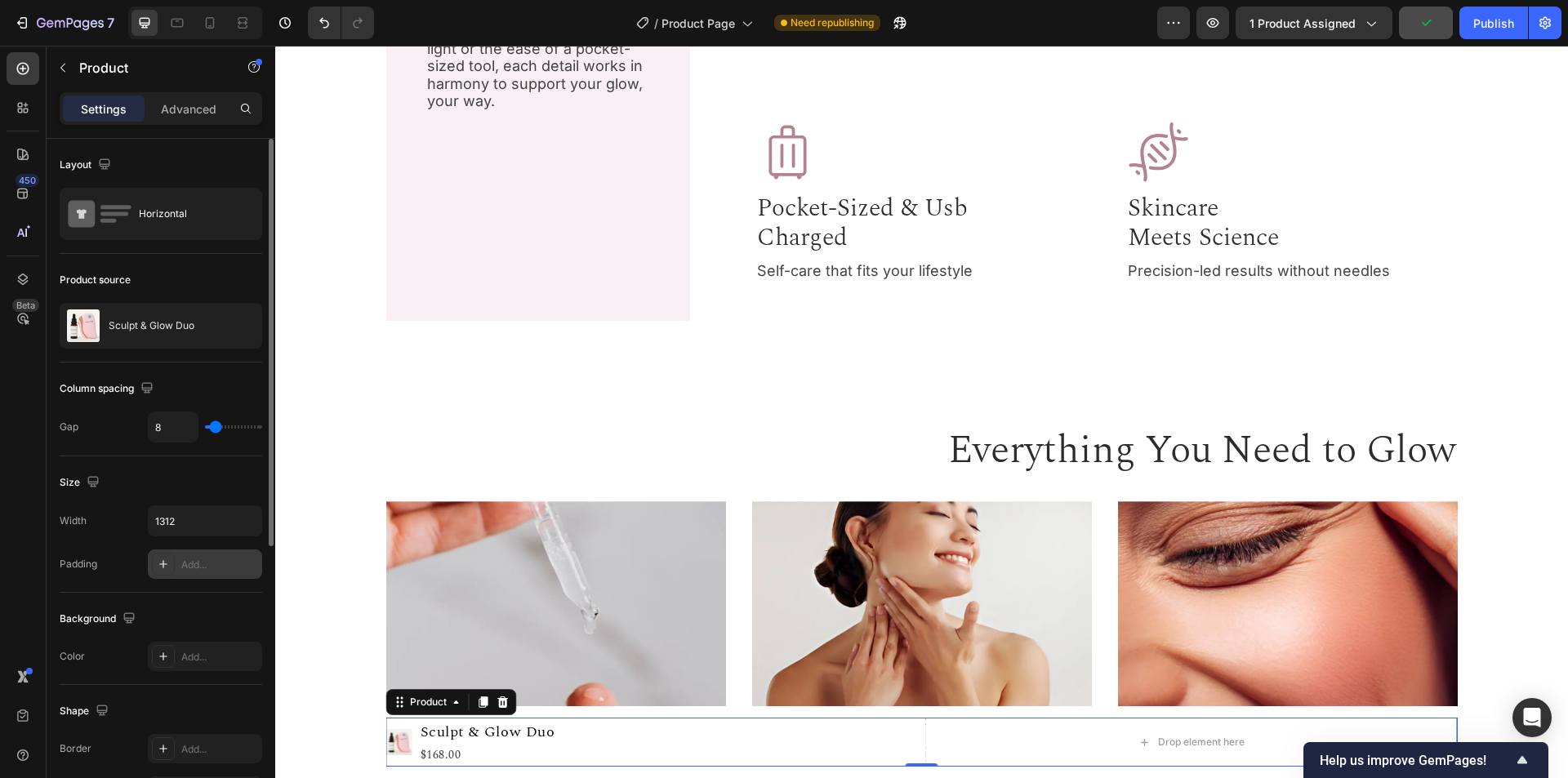
click at [205, 610] on div "Background" at bounding box center [160, 620] width 203 height 27
drag, startPoint x: 218, startPoint y: 425, endPoint x: 195, endPoint y: 428, distance: 23.2
type input "0"
click at [205, 426] on input "range" at bounding box center [234, 428] width 58 height 4
click at [205, 478] on div "Size" at bounding box center [160, 482] width 203 height 27
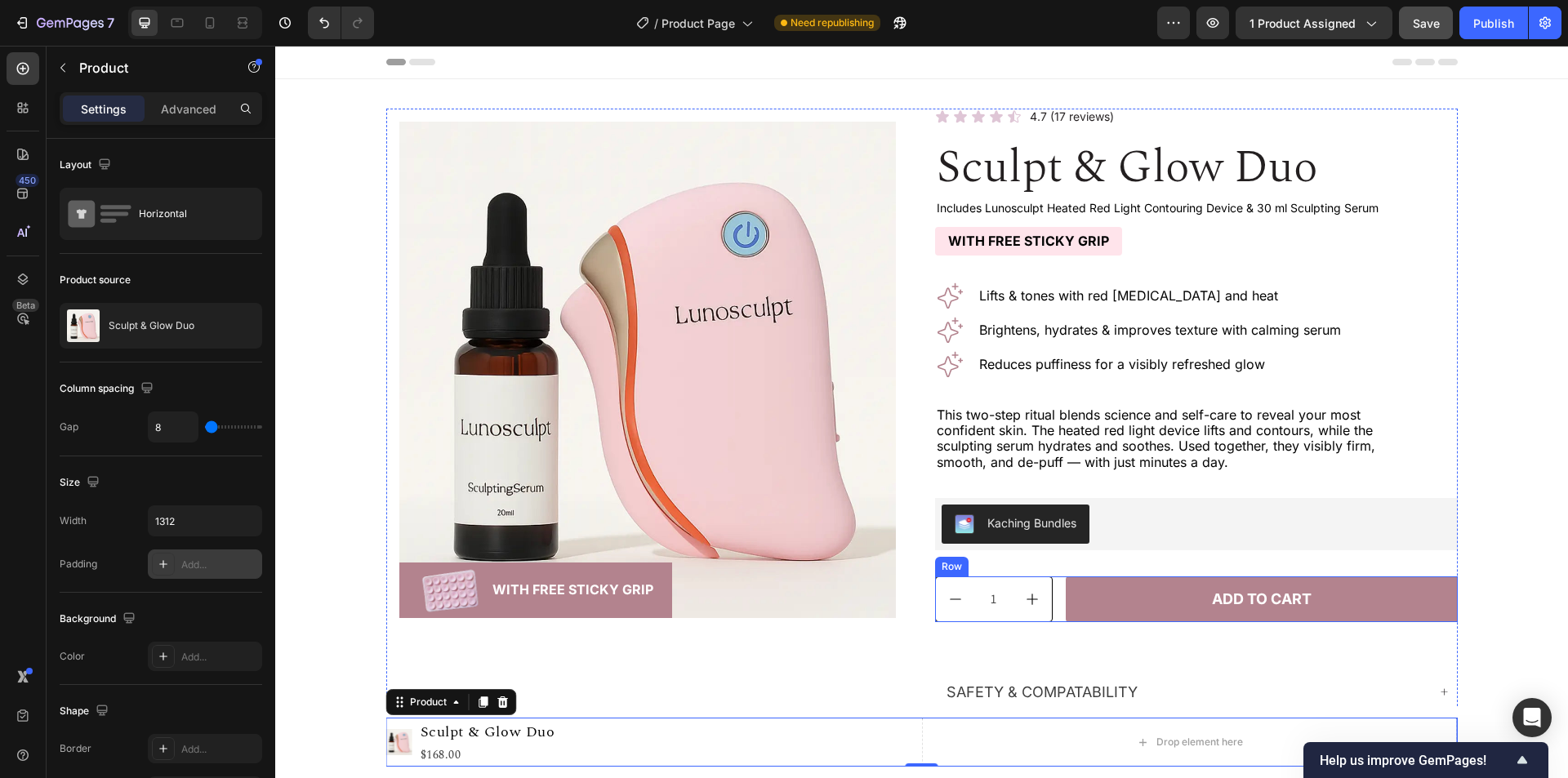
click at [1054, 590] on div "1 Product Quantity Add to cart Add to Cart Row" at bounding box center [1196, 599] width 522 height 46
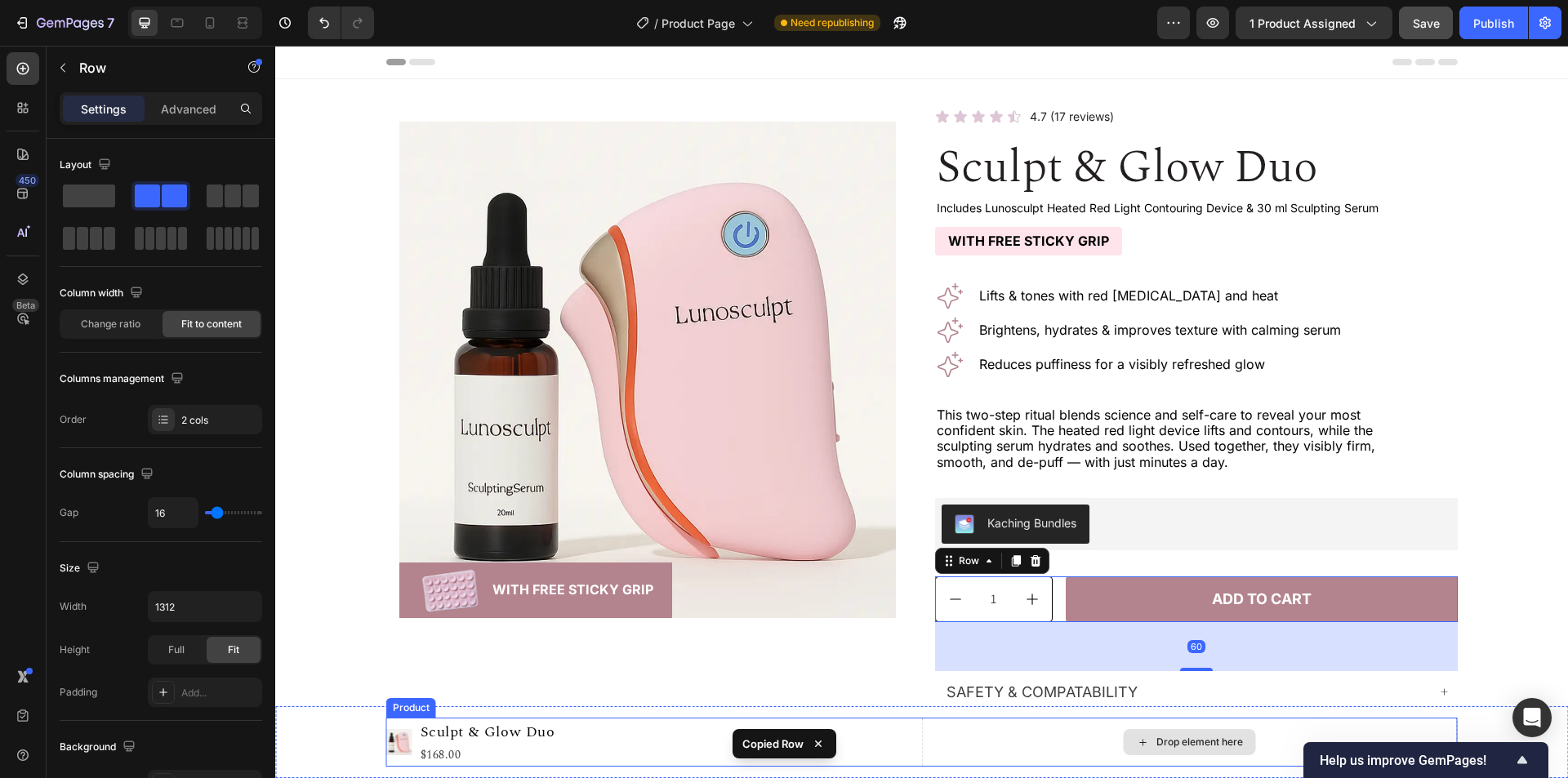
click at [992, 731] on div "Drop element here" at bounding box center [1190, 742] width 536 height 49
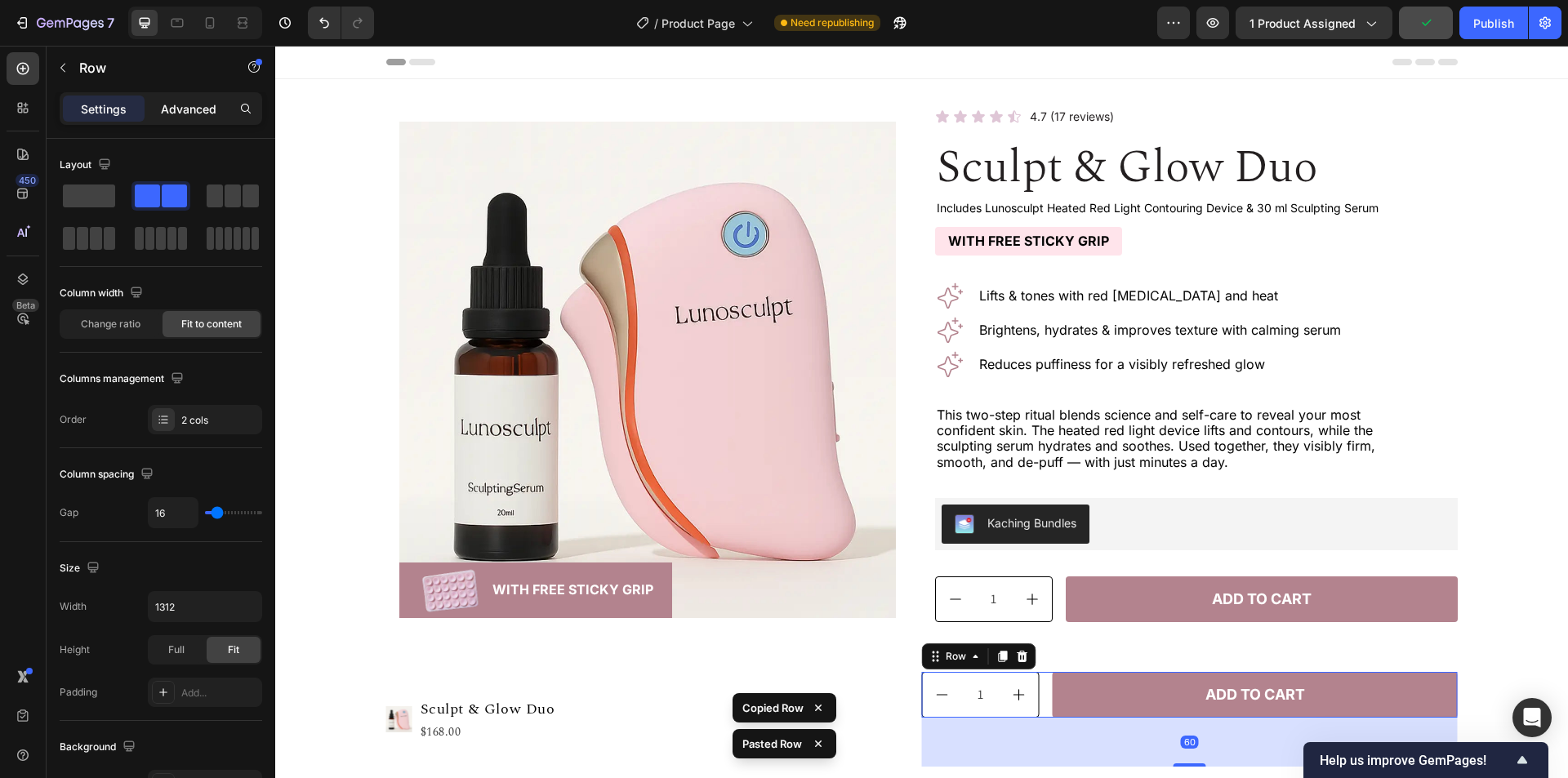
click at [202, 111] on p "Advanced" at bounding box center [189, 108] width 56 height 17
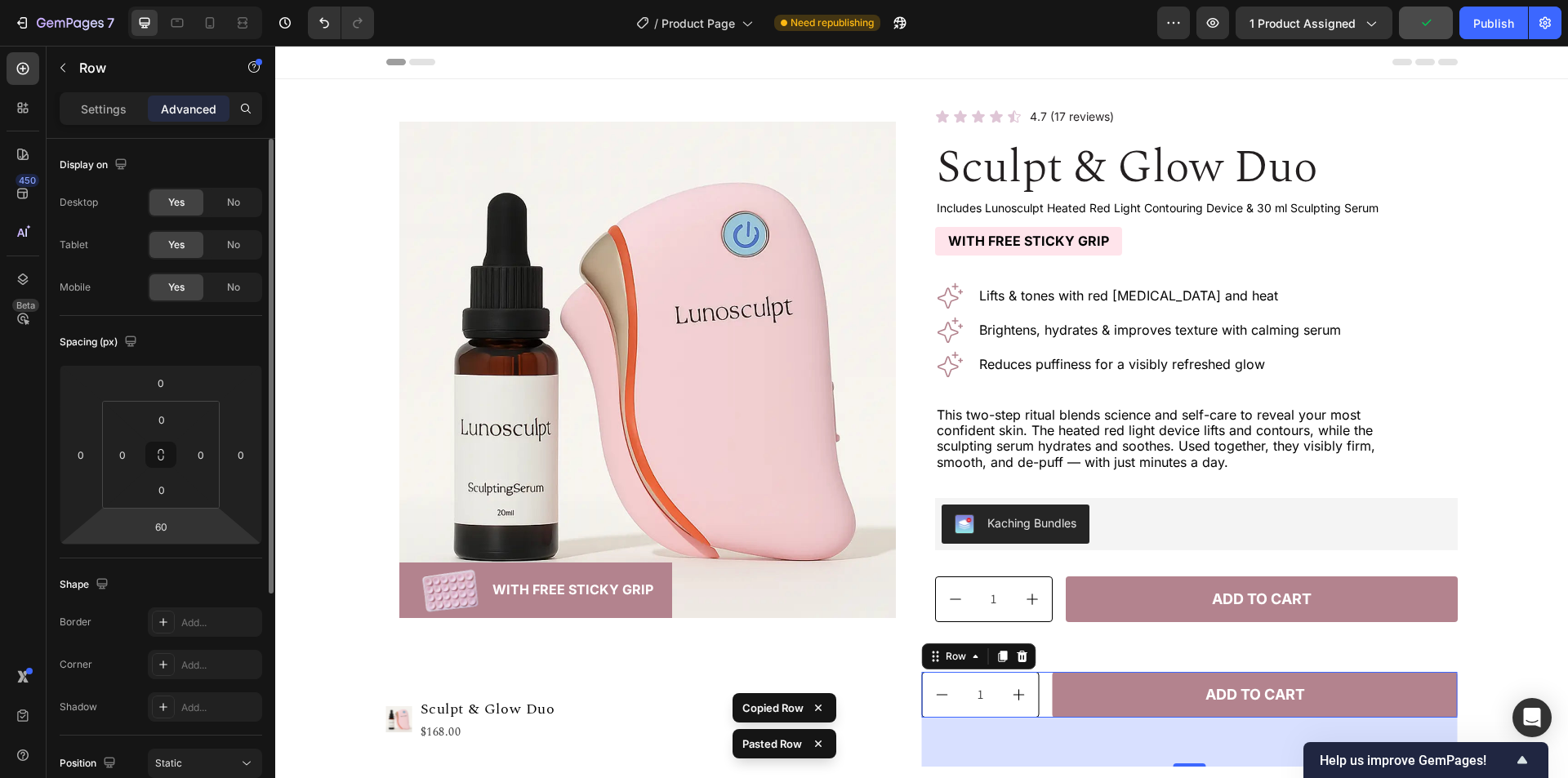
click at [236, 0] on html "7 Version history / Product Page Need republishing Preview 1 product assigned P…" at bounding box center [784, 0] width 1568 height 0
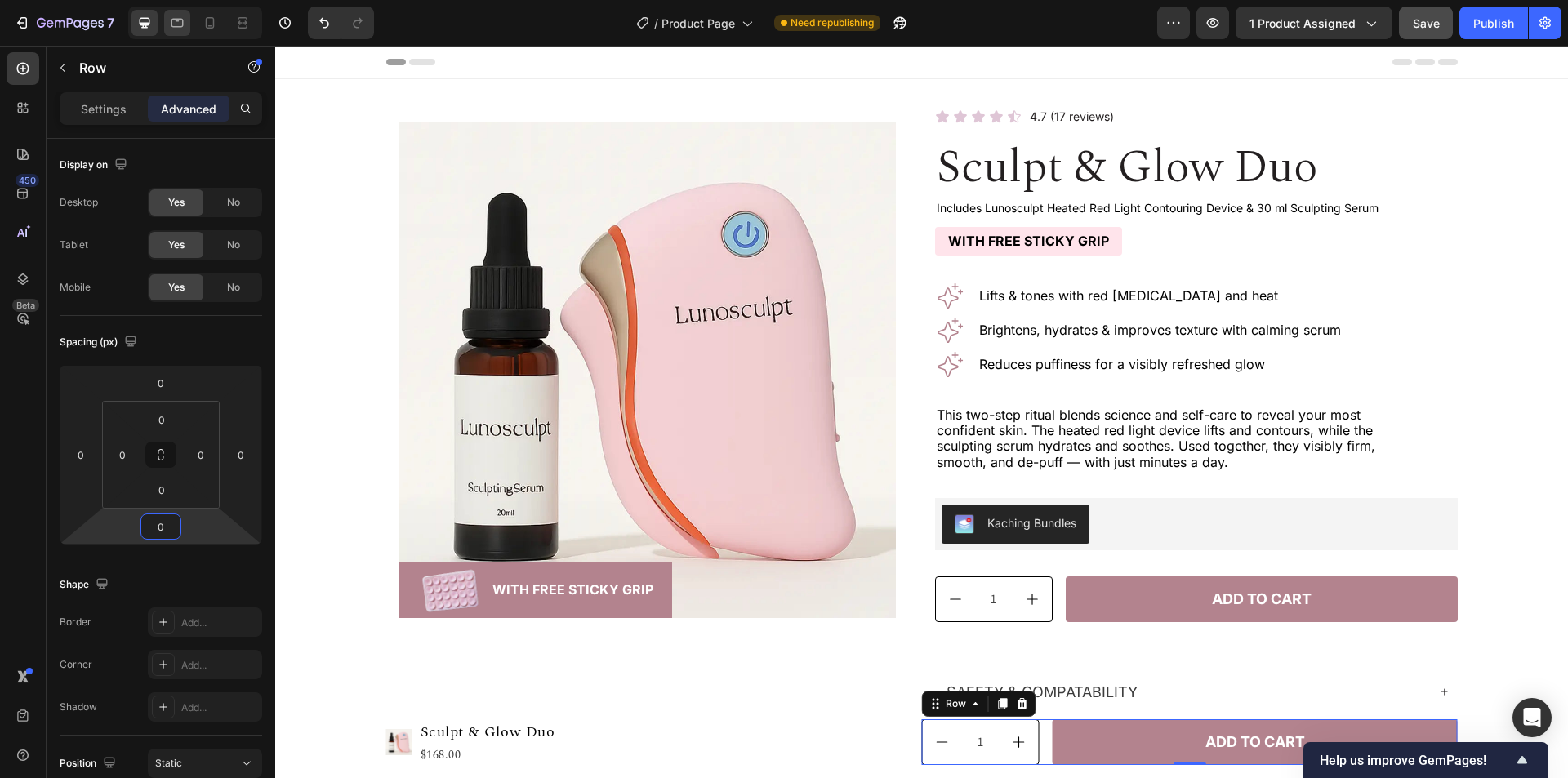
click at [170, 19] on icon at bounding box center [177, 23] width 16 height 16
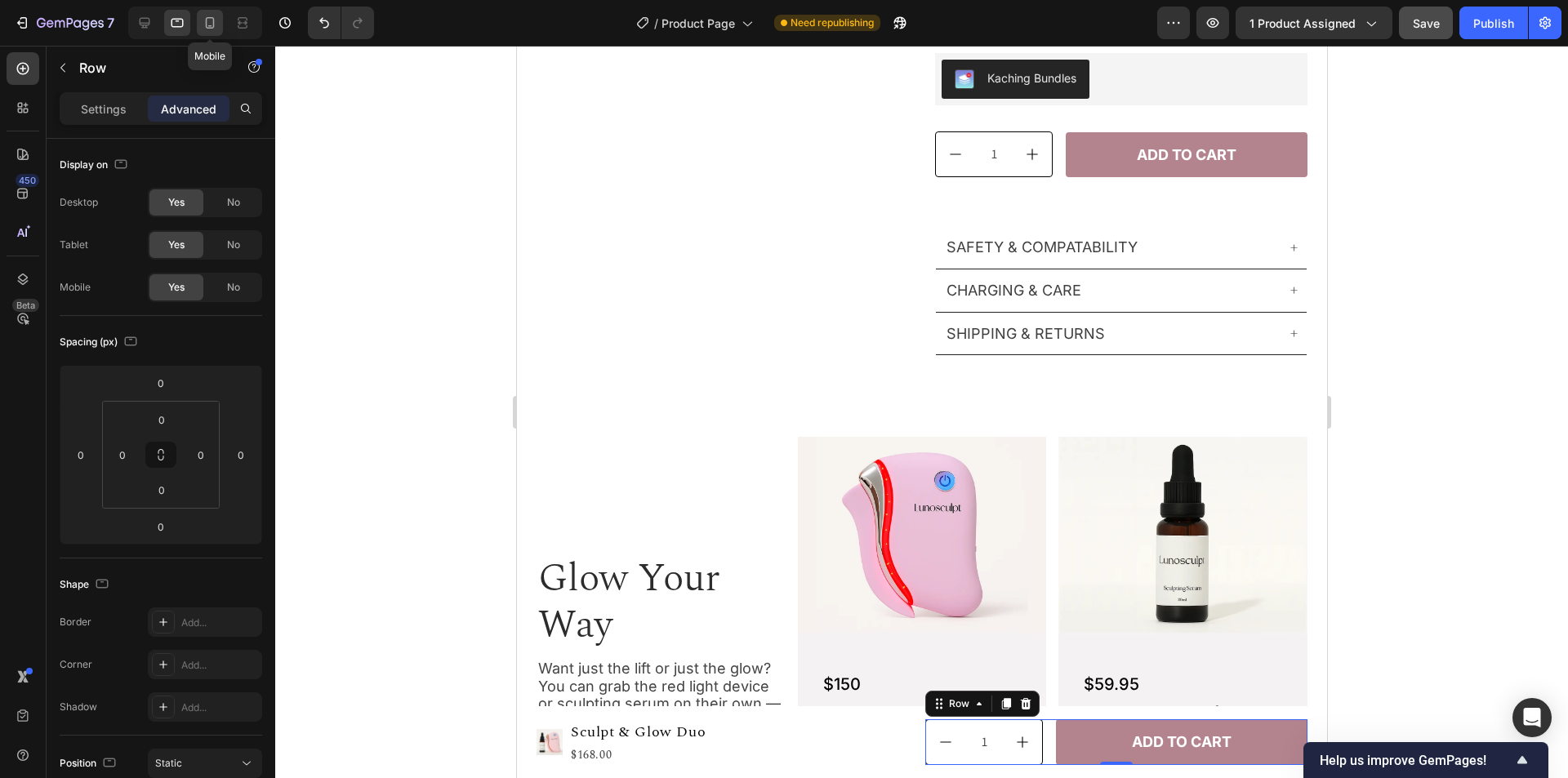
scroll to position [617, 0]
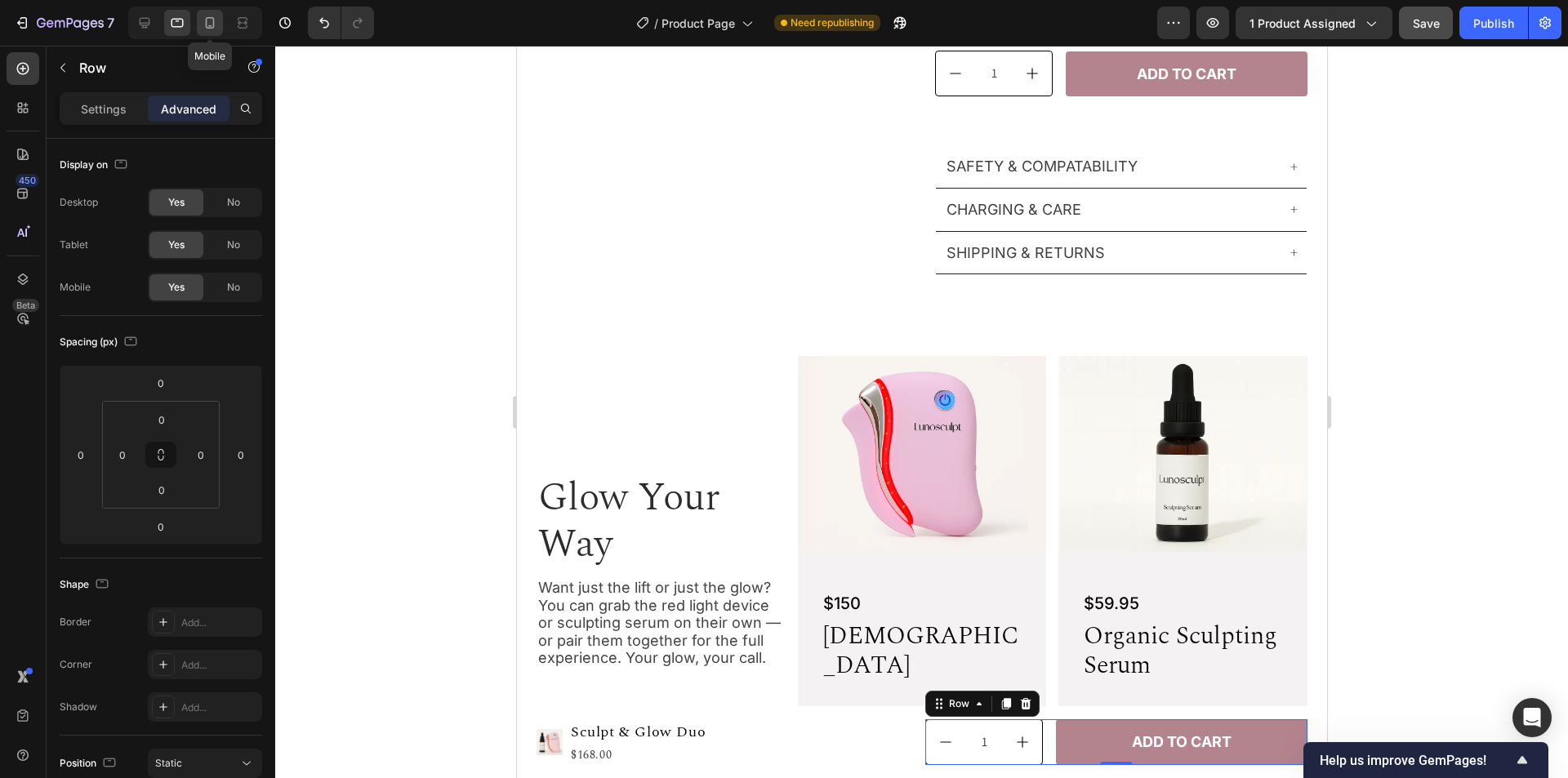
click at [211, 21] on icon at bounding box center [210, 23] width 16 height 16
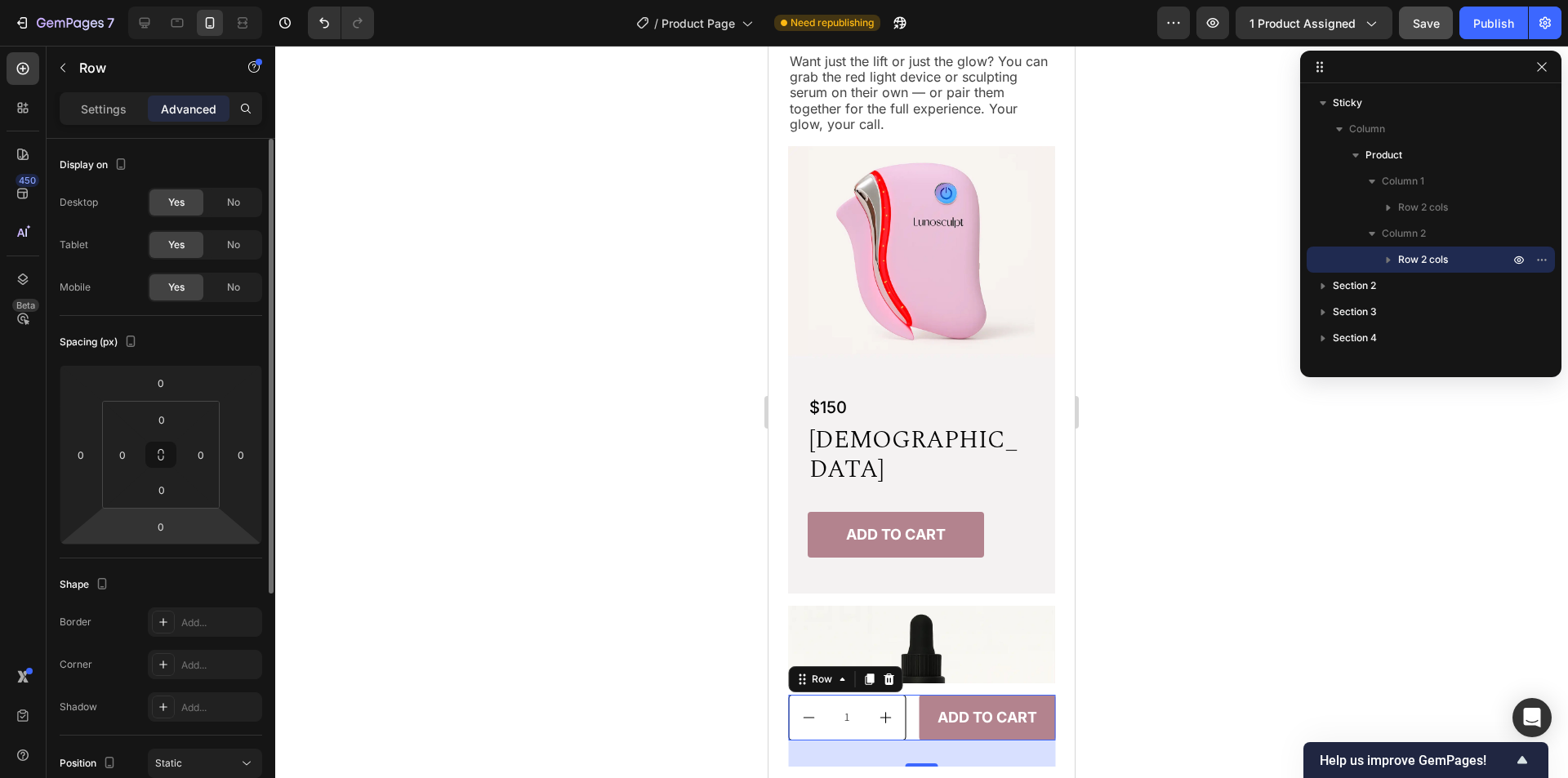
scroll to position [1208, 0]
click at [214, 0] on html "7 Version history / Product Page Need republishing Preview 1 product assigned S…" at bounding box center [784, 0] width 1568 height 0
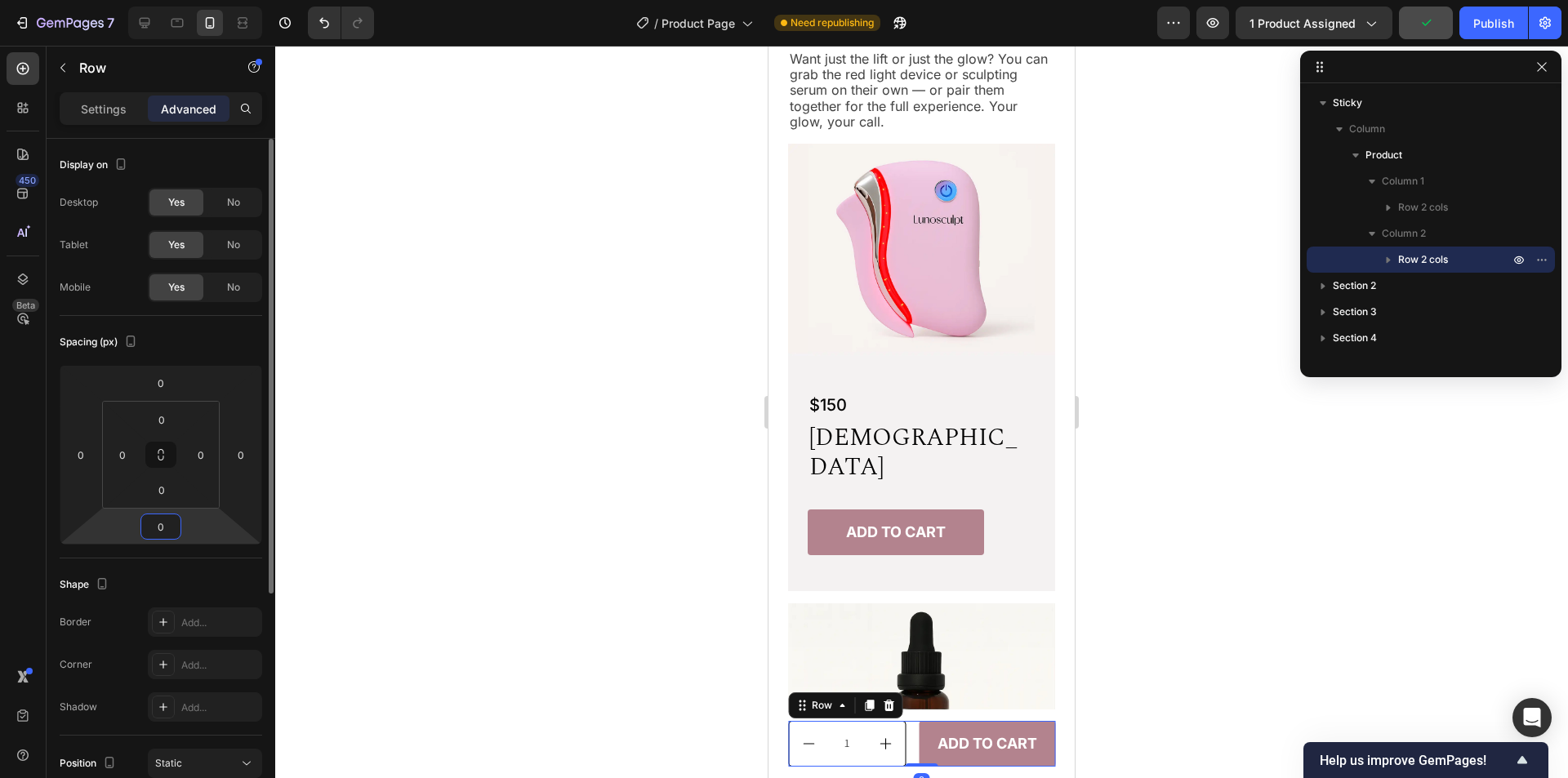
type input "0"
click at [226, 577] on div "Shape" at bounding box center [160, 585] width 203 height 27
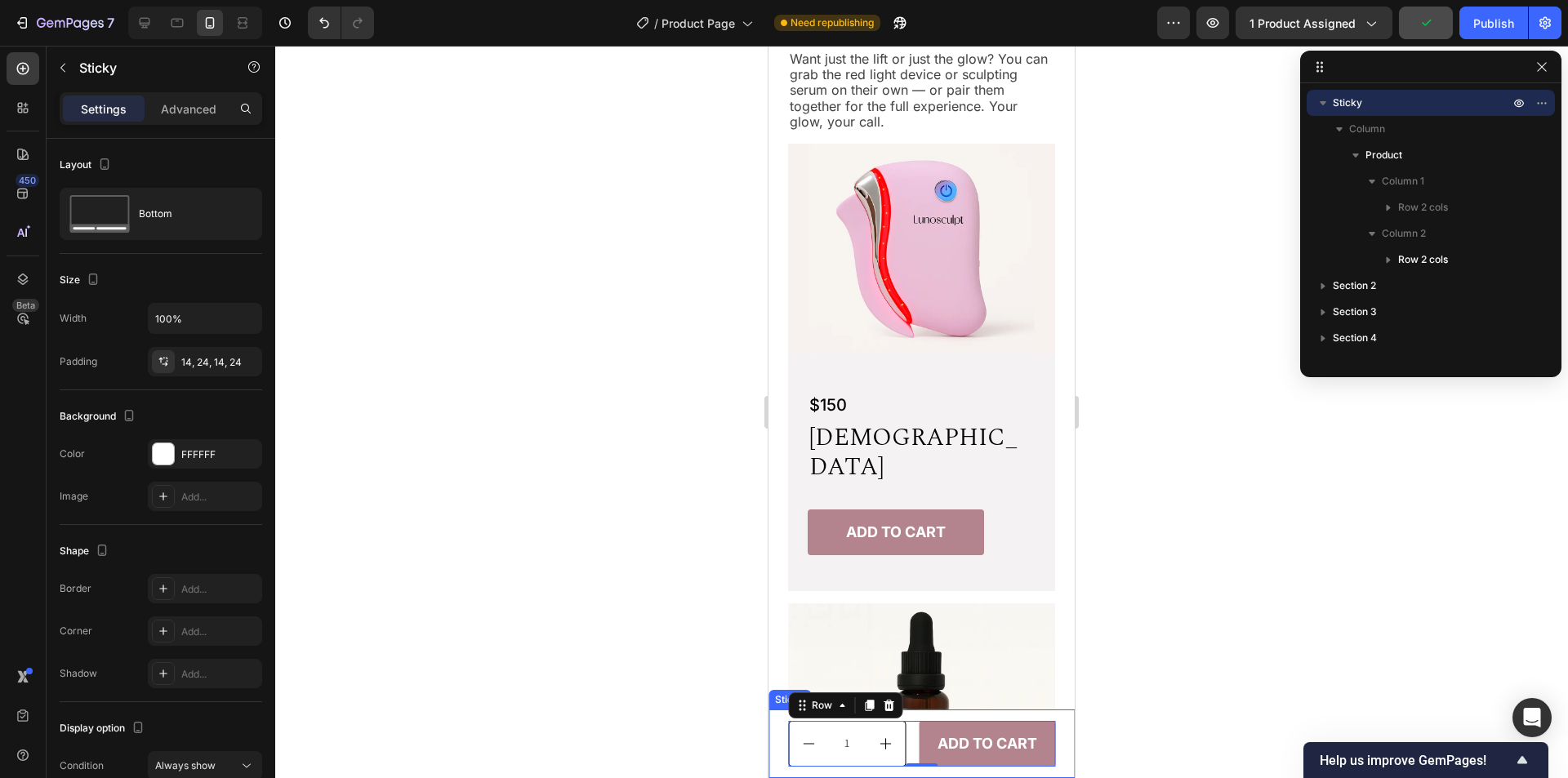
click at [1051, 721] on div "Product Images Sculpt & Glow Duo Product Title $168.00 Product Price Product Pr…" at bounding box center [922, 743] width 306 height 68
click at [177, 22] on icon at bounding box center [177, 23] width 16 height 16
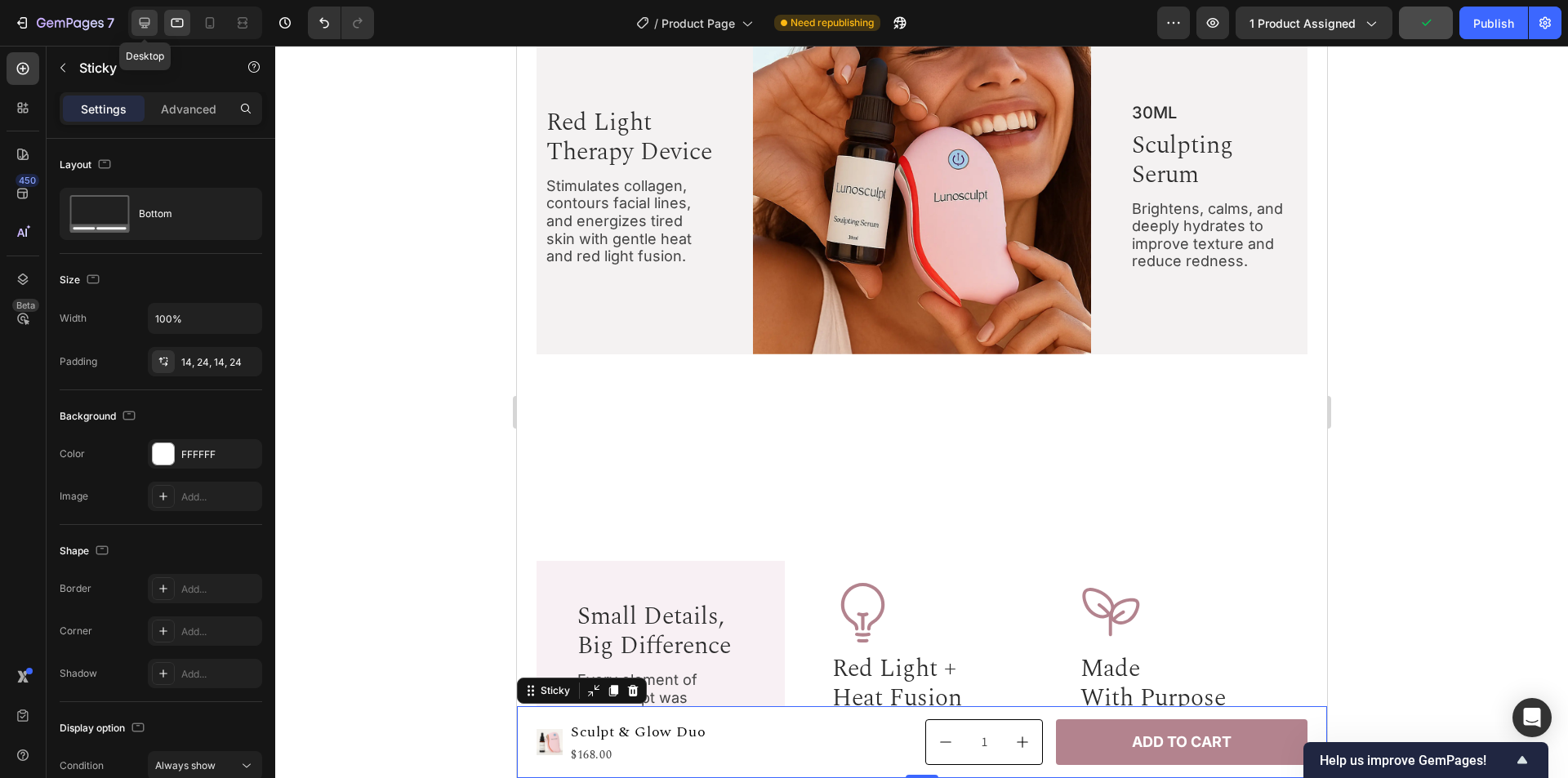
click at [140, 22] on icon at bounding box center [145, 23] width 11 height 11
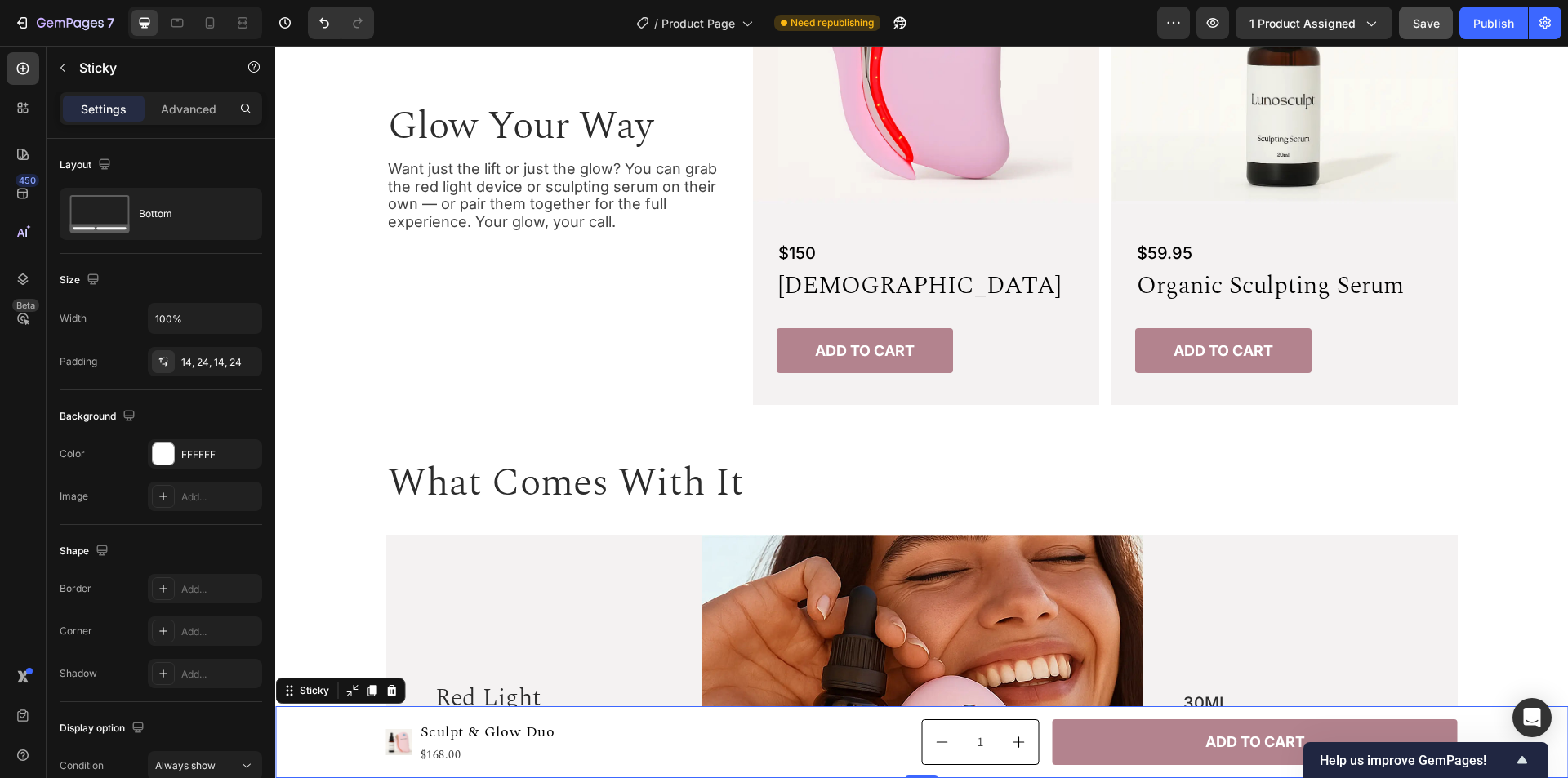
scroll to position [1297, 0]
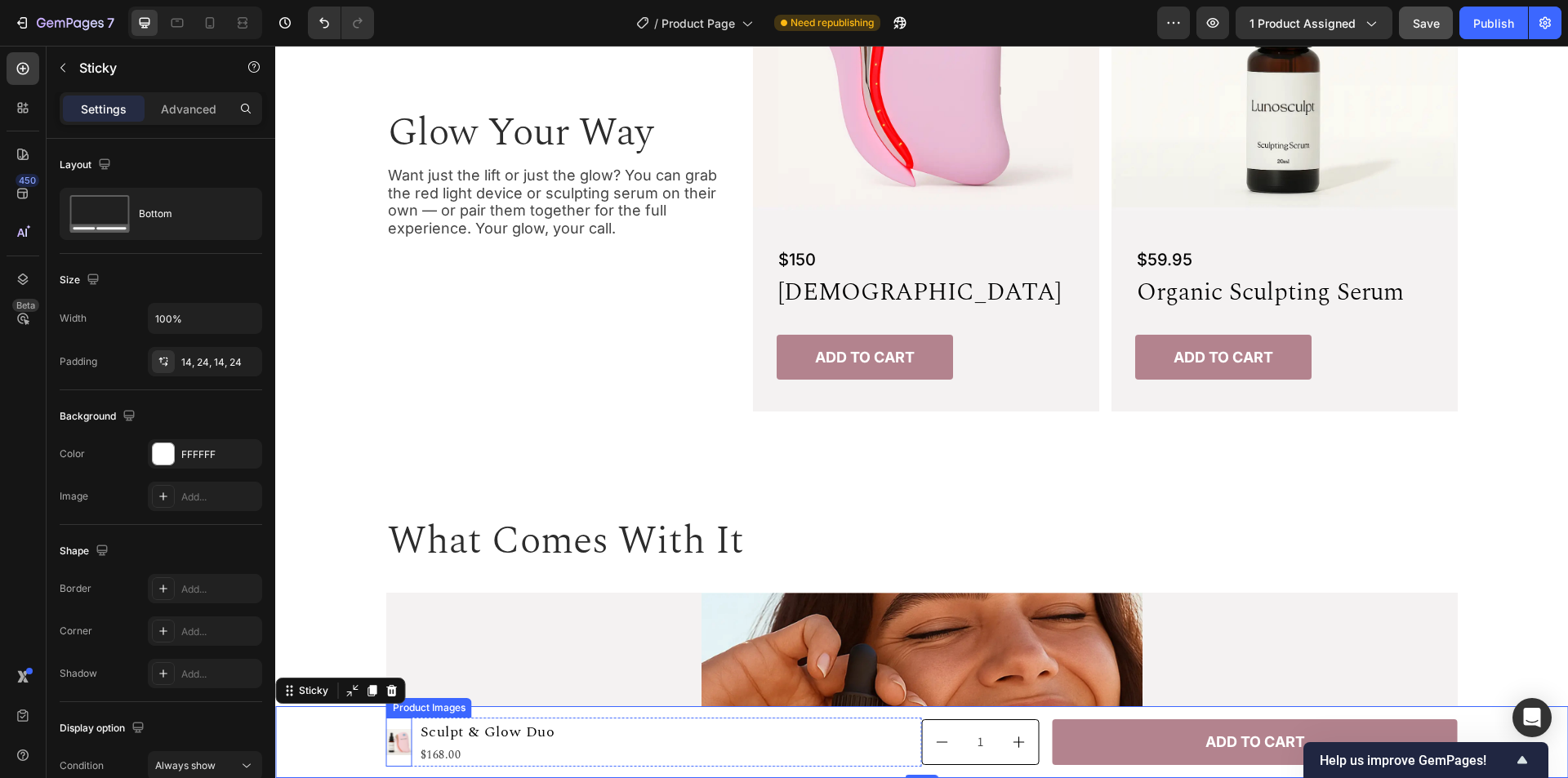
click at [393, 737] on img at bounding box center [399, 743] width 27 height 27
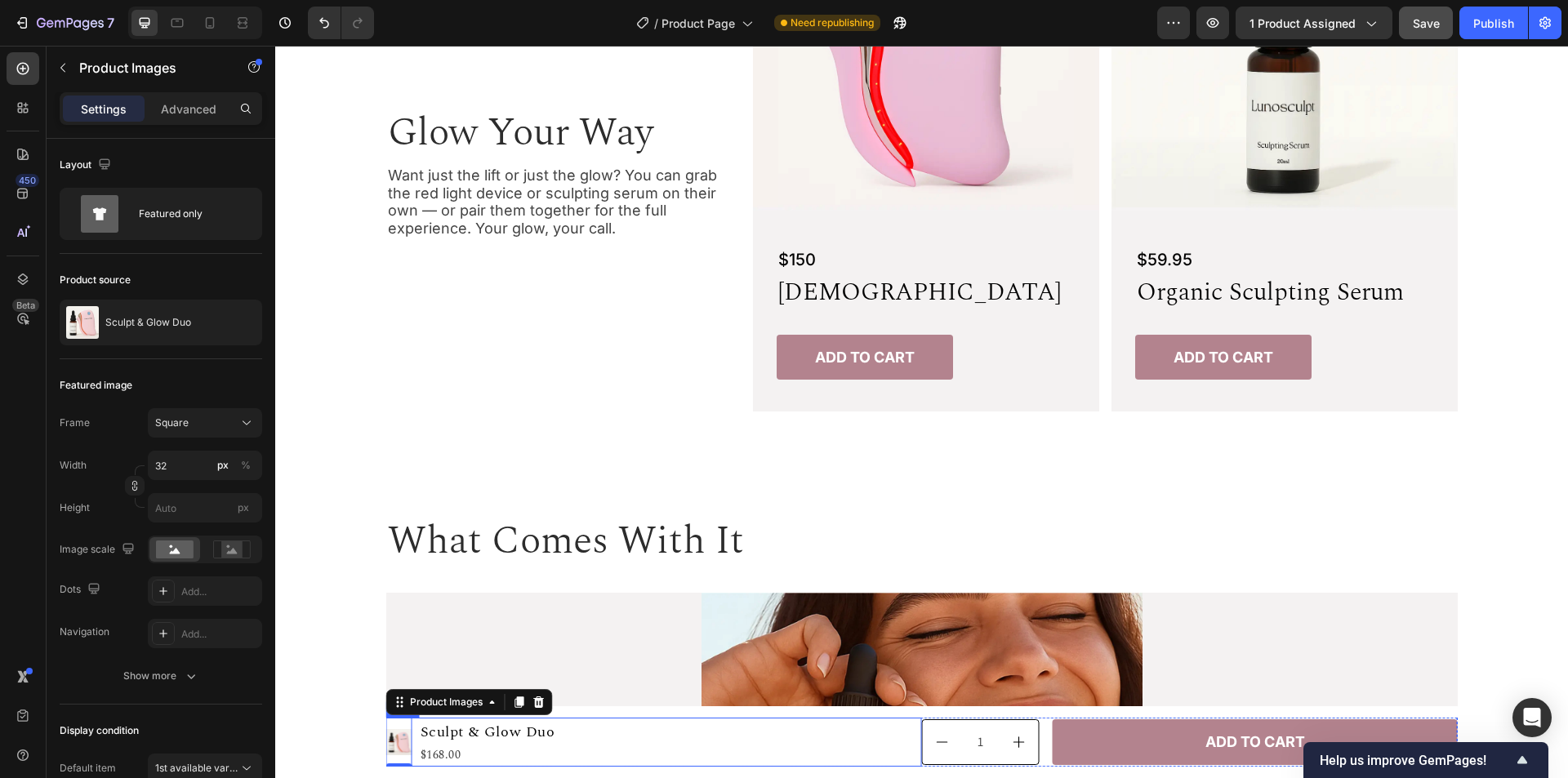
click at [702, 738] on div "Product Images 0 Sculpt & Glow Duo Product Title $168.00 Product Price Product …" at bounding box center [653, 742] width 536 height 49
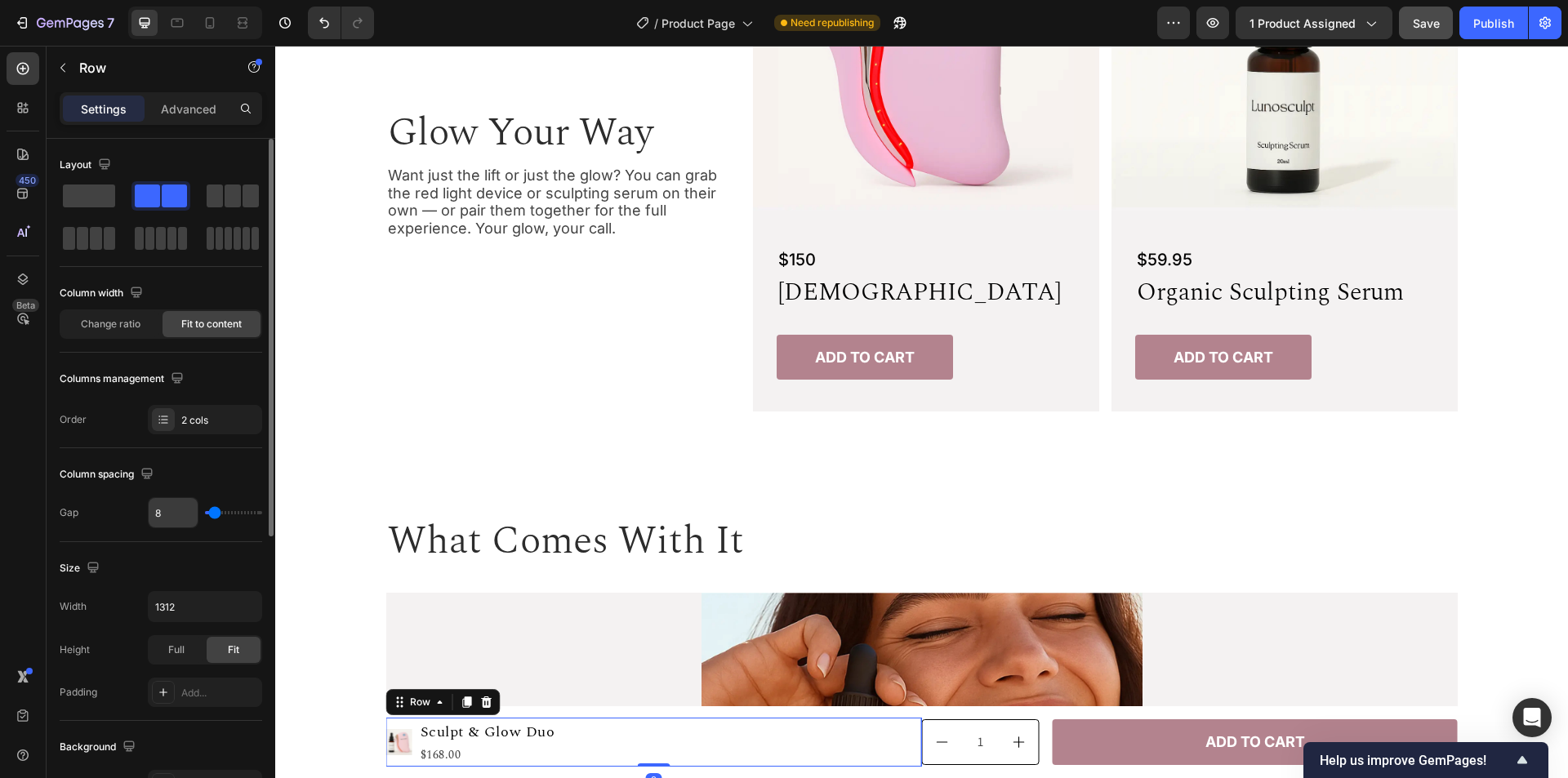
click at [174, 521] on input "8" at bounding box center [173, 512] width 49 height 29
type input "24"
click at [392, 741] on img at bounding box center [399, 743] width 27 height 27
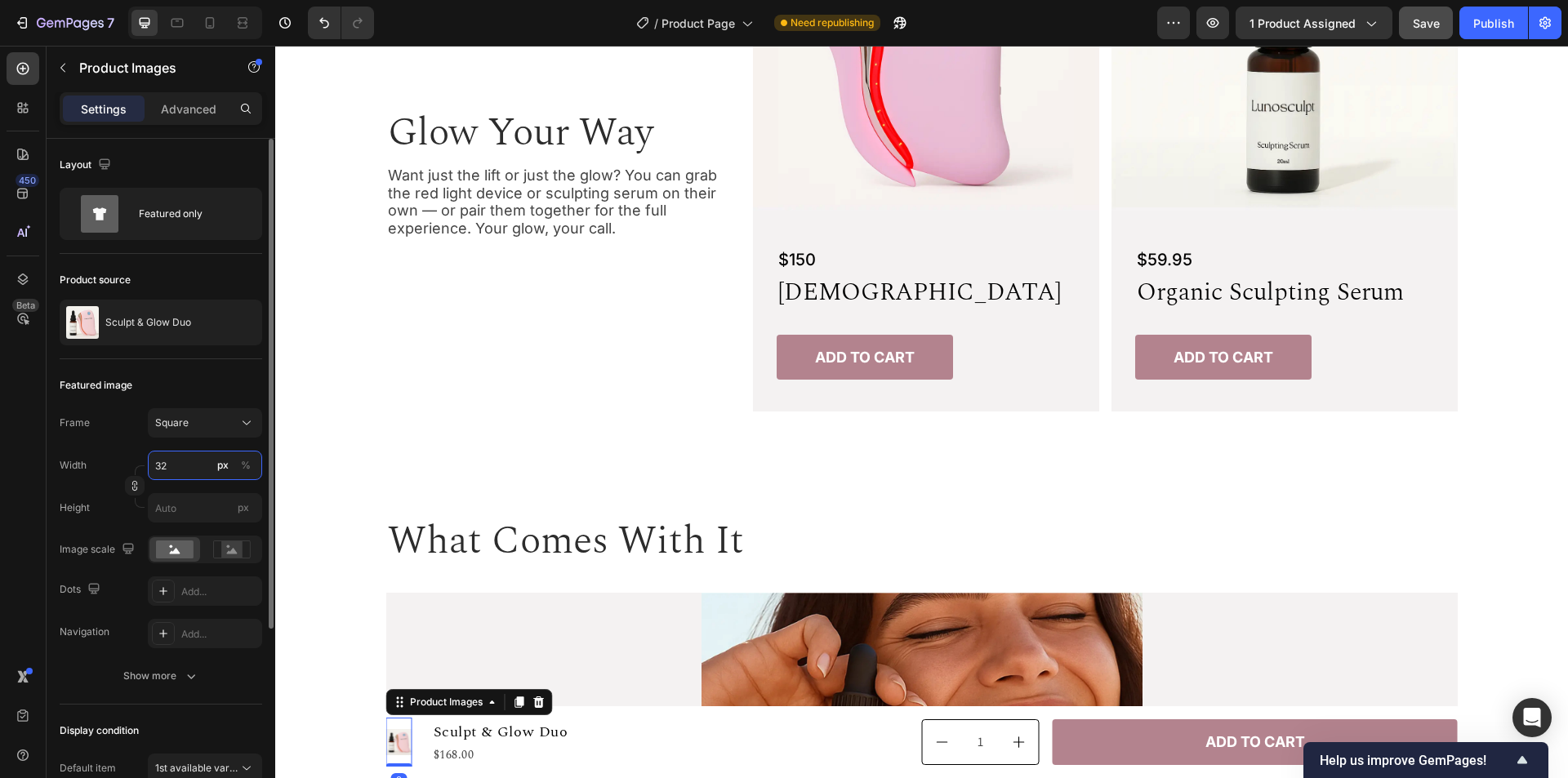
click at [188, 472] on input "32" at bounding box center [205, 465] width 114 height 29
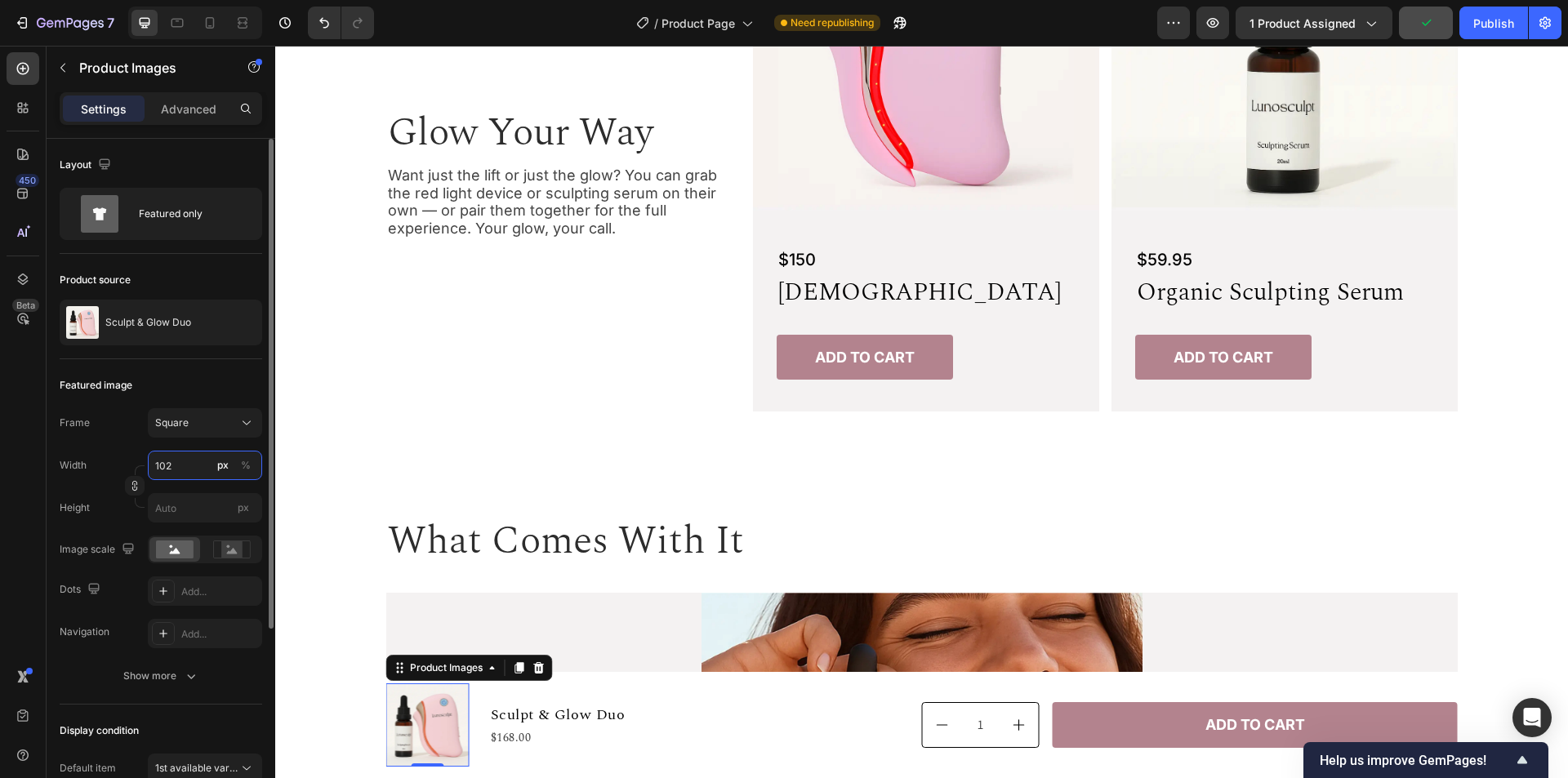
type input "102"
click at [207, 374] on div "Featured image" at bounding box center [160, 386] width 203 height 27
click at [601, 716] on h1 "Sculpt & Glow Duo" at bounding box center [559, 714] width 138 height 26
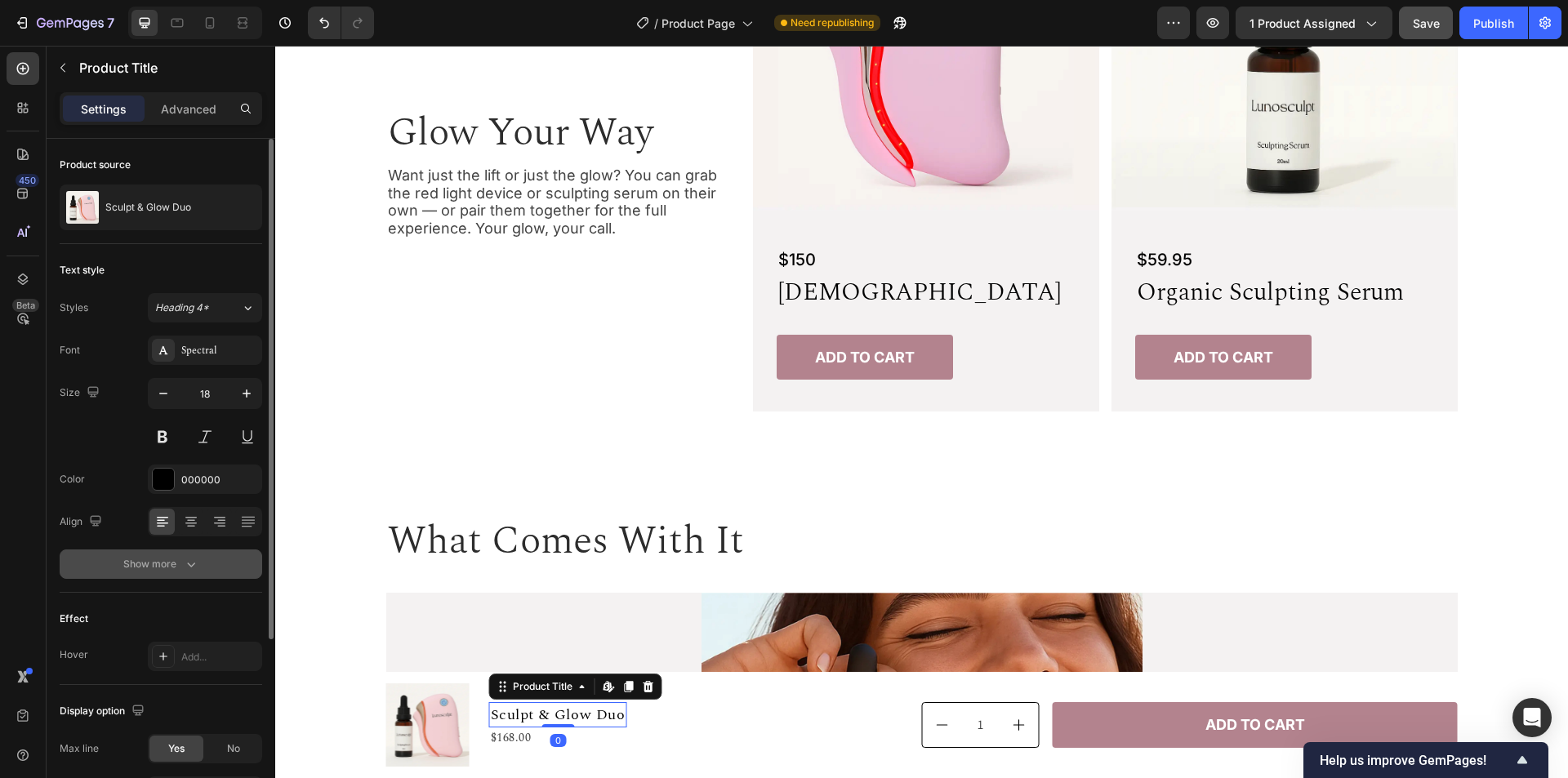
click at [174, 565] on div "Show more" at bounding box center [161, 564] width 76 height 16
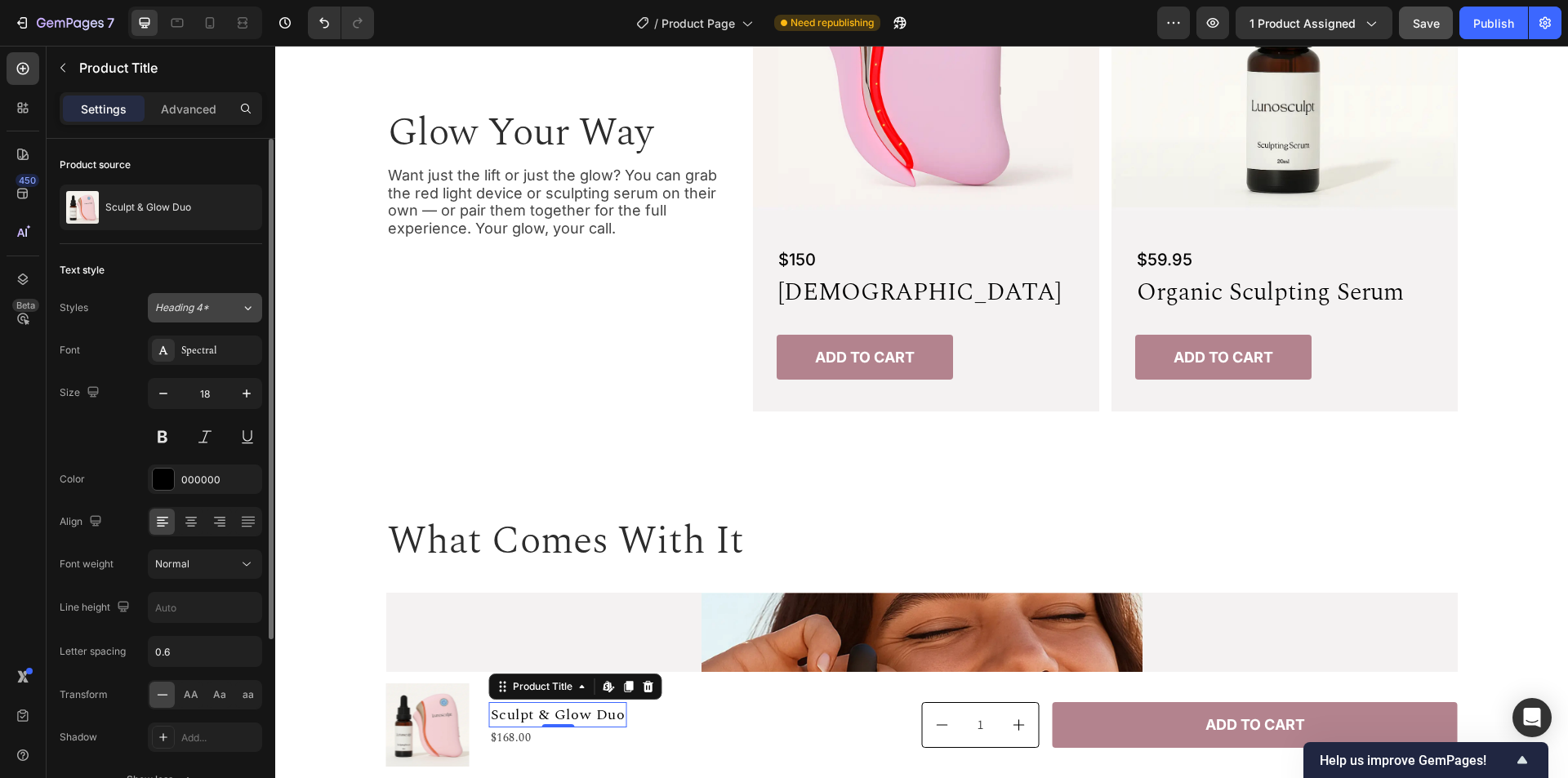
click at [233, 305] on div "Heading 4*" at bounding box center [197, 308] width 86 height 15
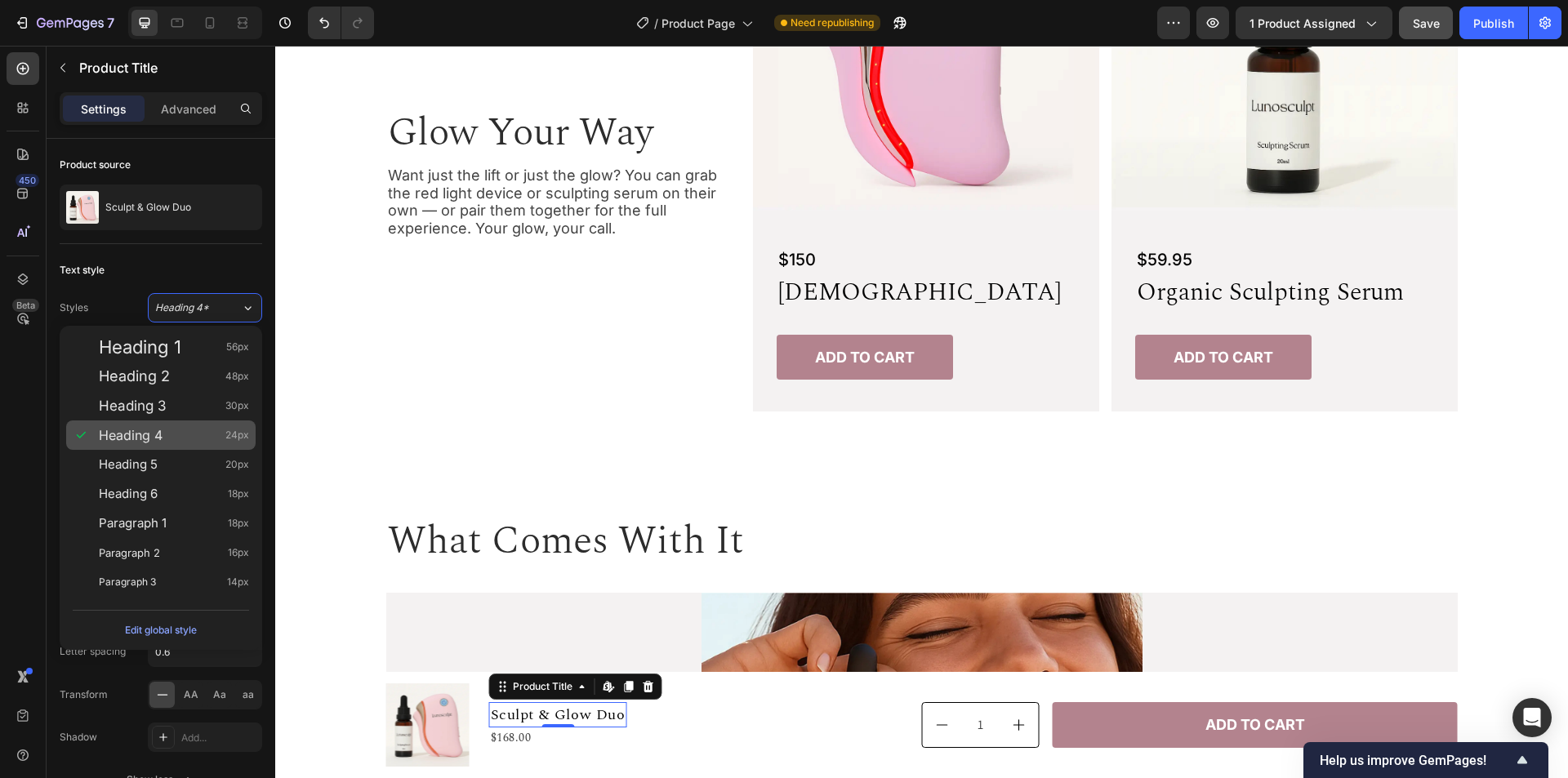
click at [205, 439] on div "Heading 4 24px" at bounding box center [174, 435] width 151 height 16
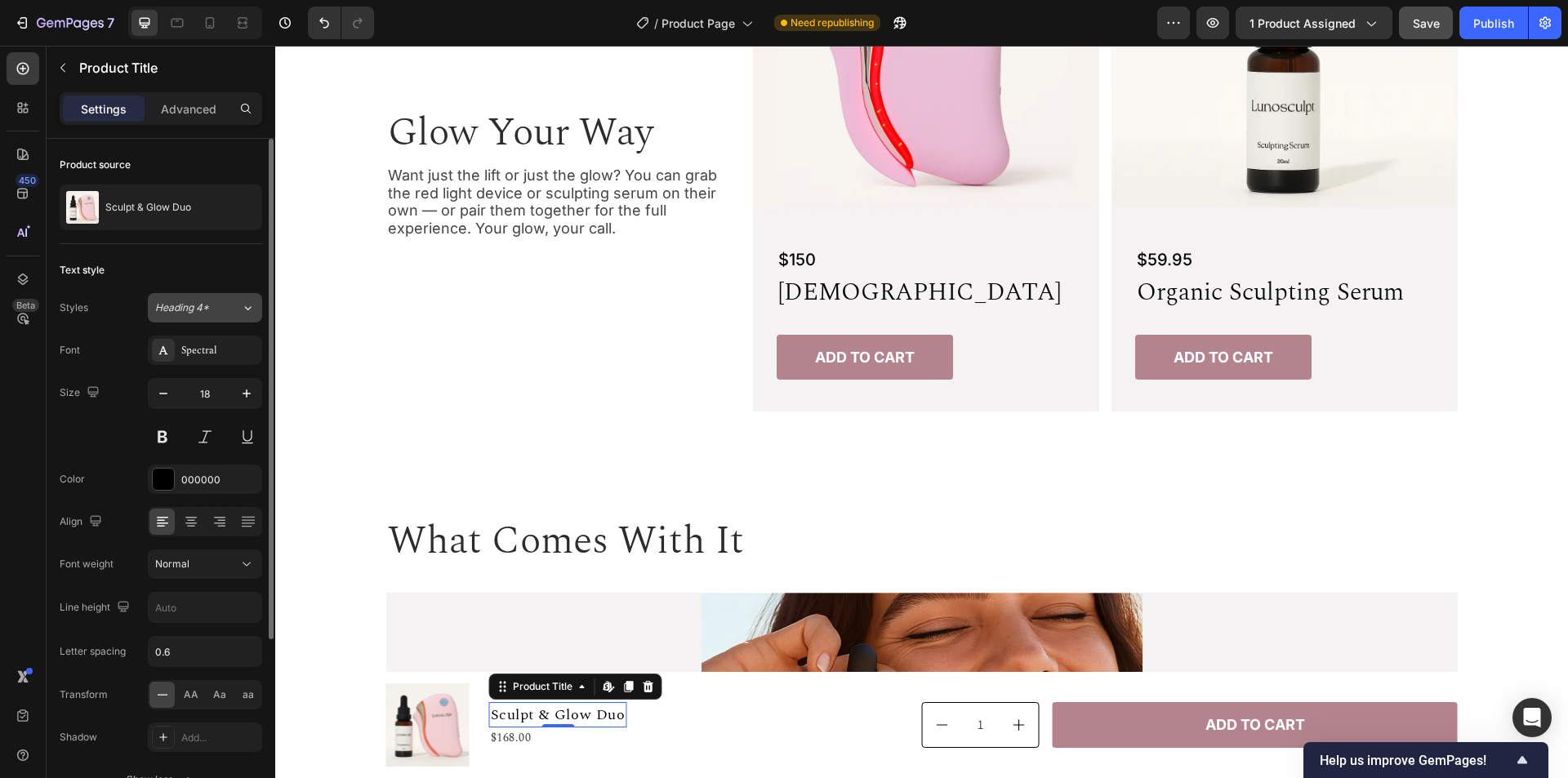
click at [224, 304] on div "Heading 4*" at bounding box center [197, 308] width 86 height 15
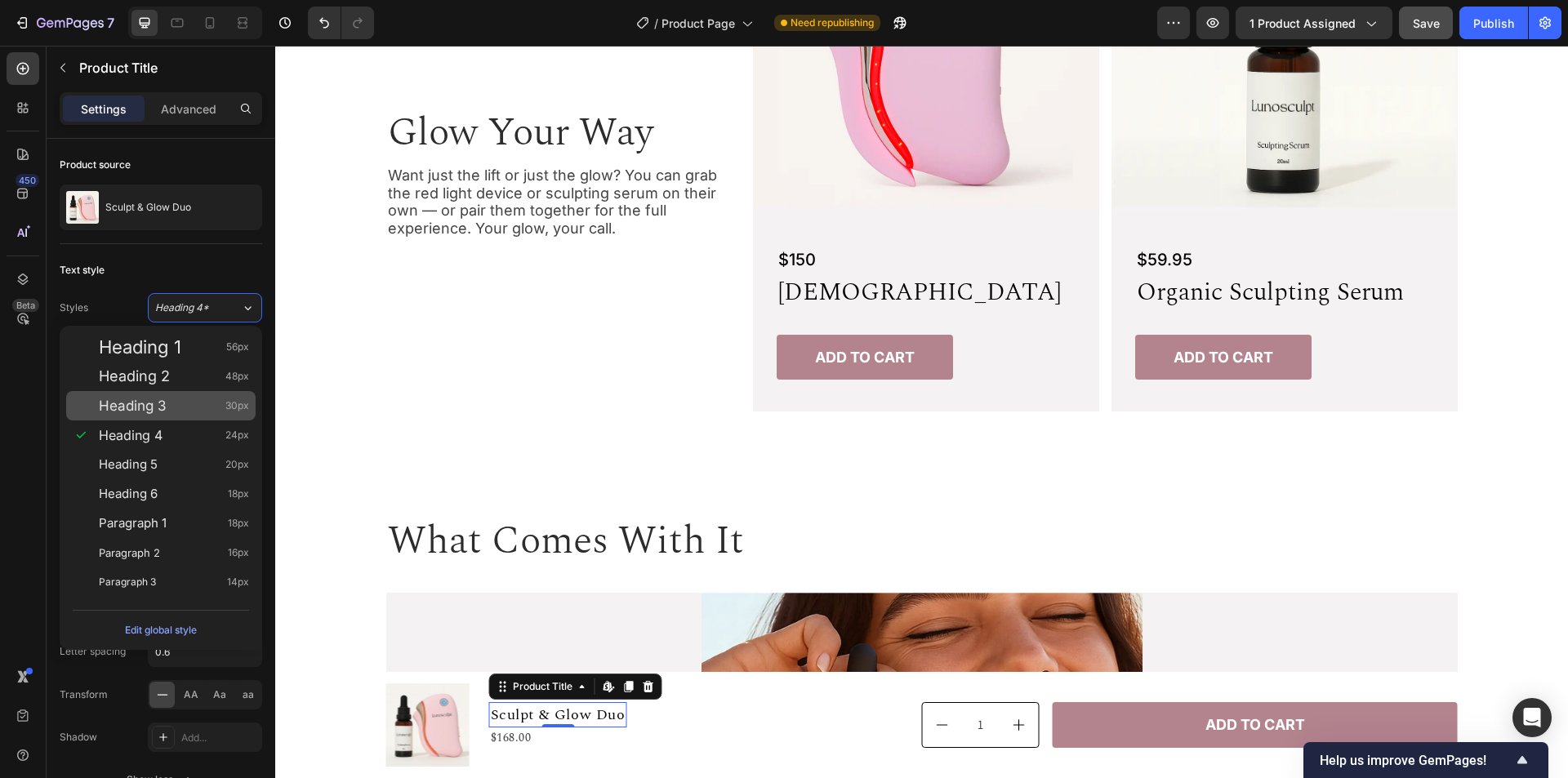
click at [216, 407] on div "Heading 3 30px" at bounding box center [174, 405] width 151 height 16
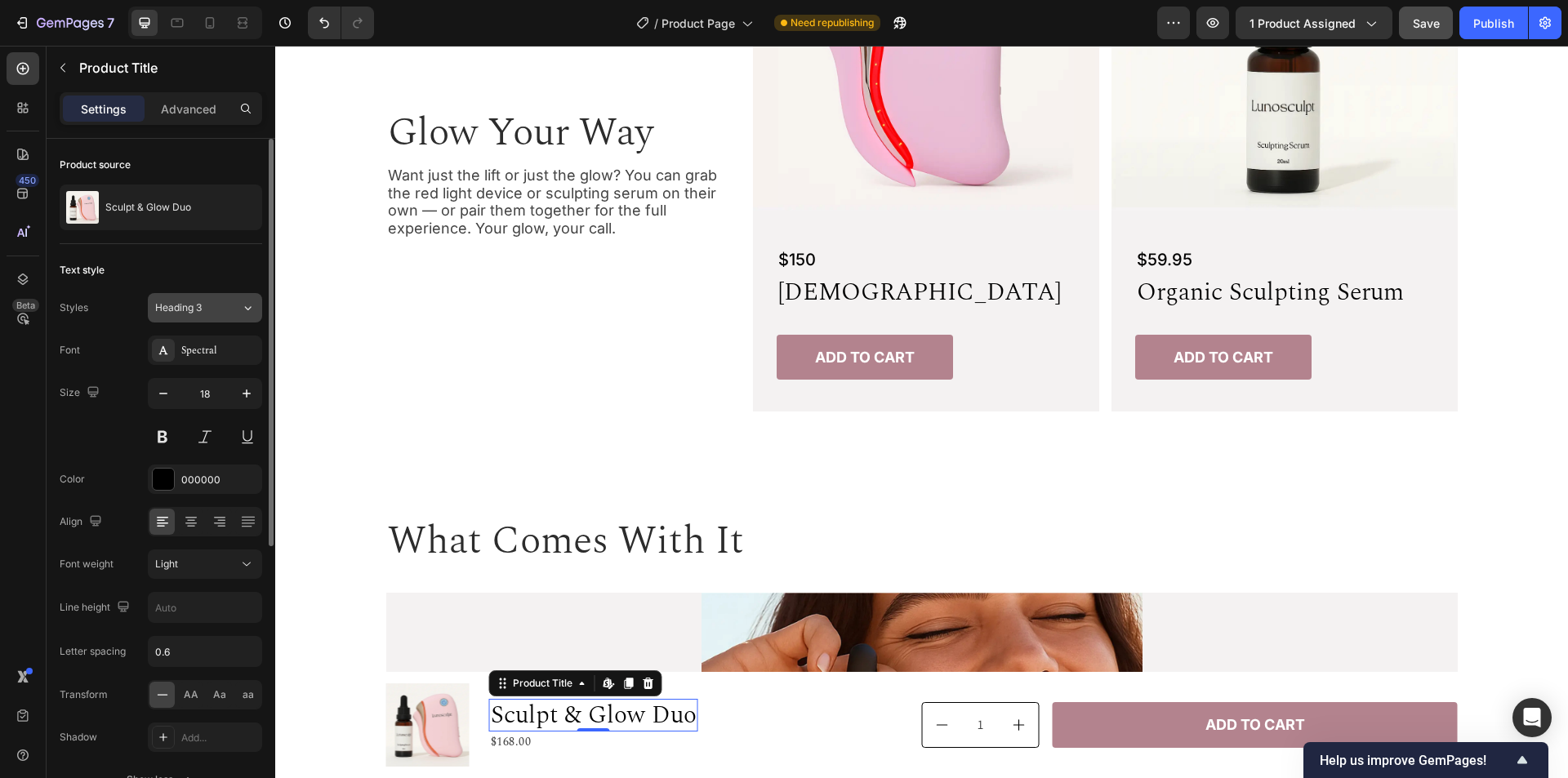
click at [228, 307] on div "Heading 3" at bounding box center [197, 308] width 86 height 15
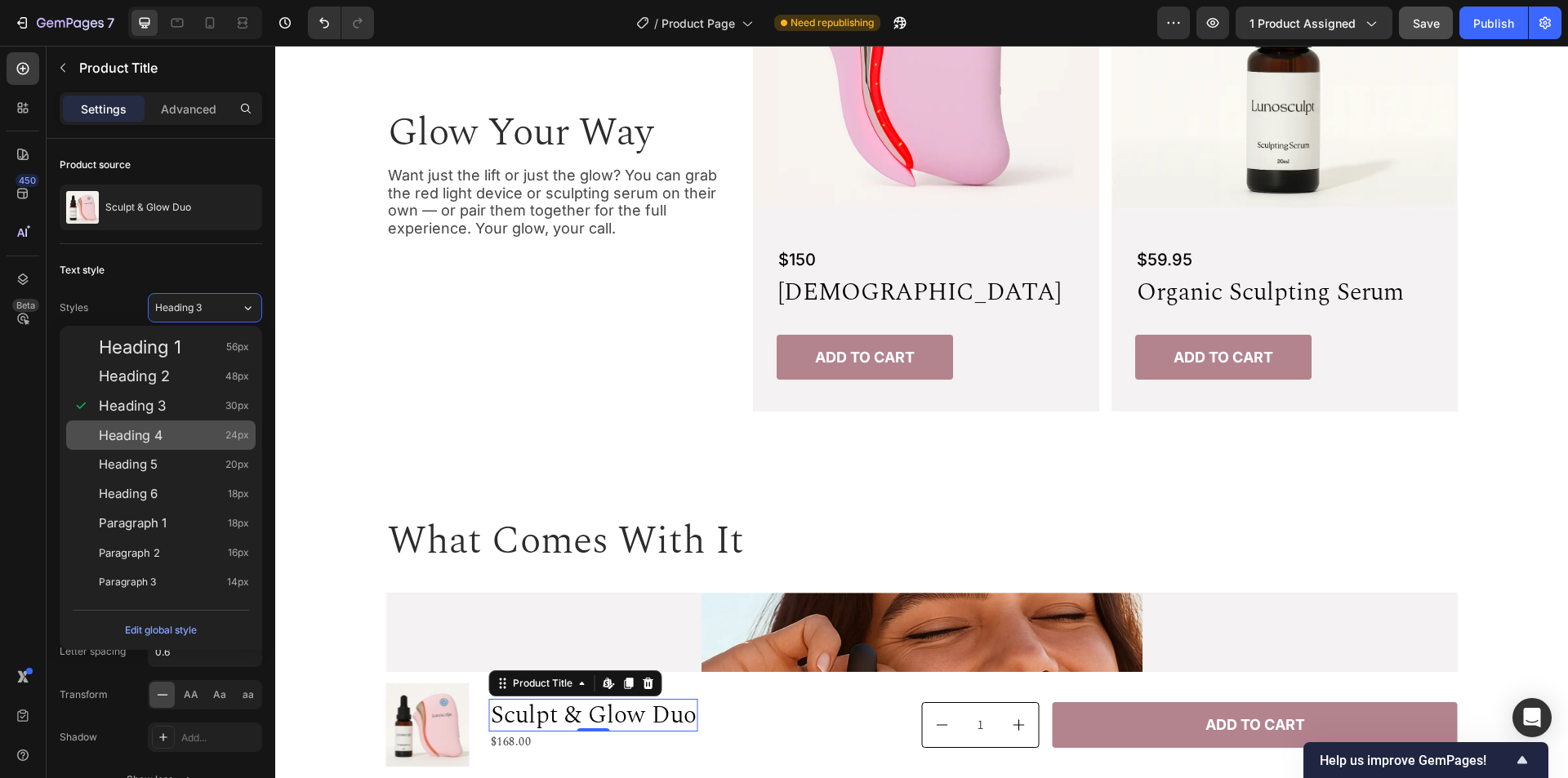
click at [205, 434] on div "Heading 4 24px" at bounding box center [174, 435] width 151 height 16
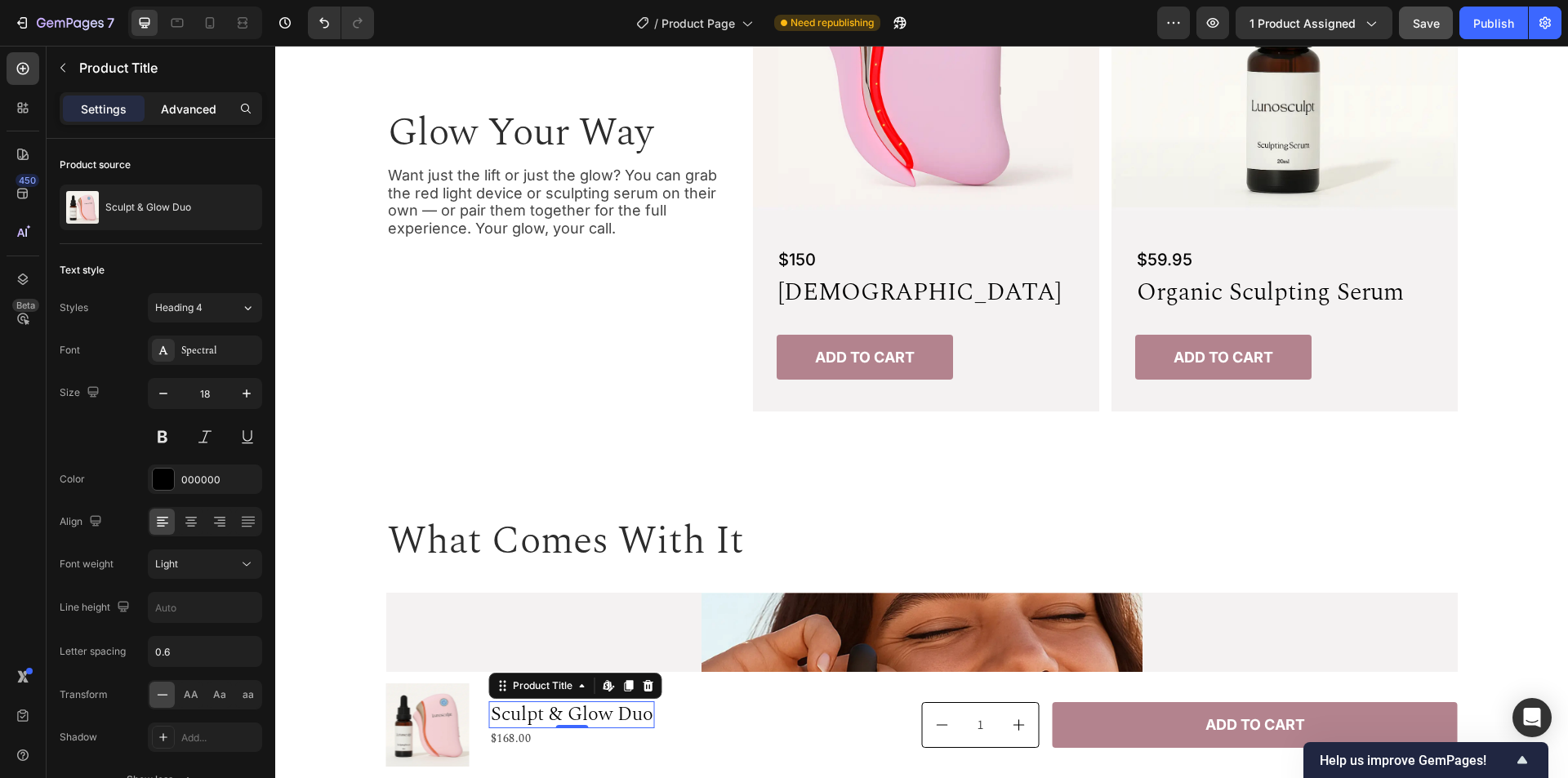
click at [195, 104] on p "Advanced" at bounding box center [189, 108] width 56 height 17
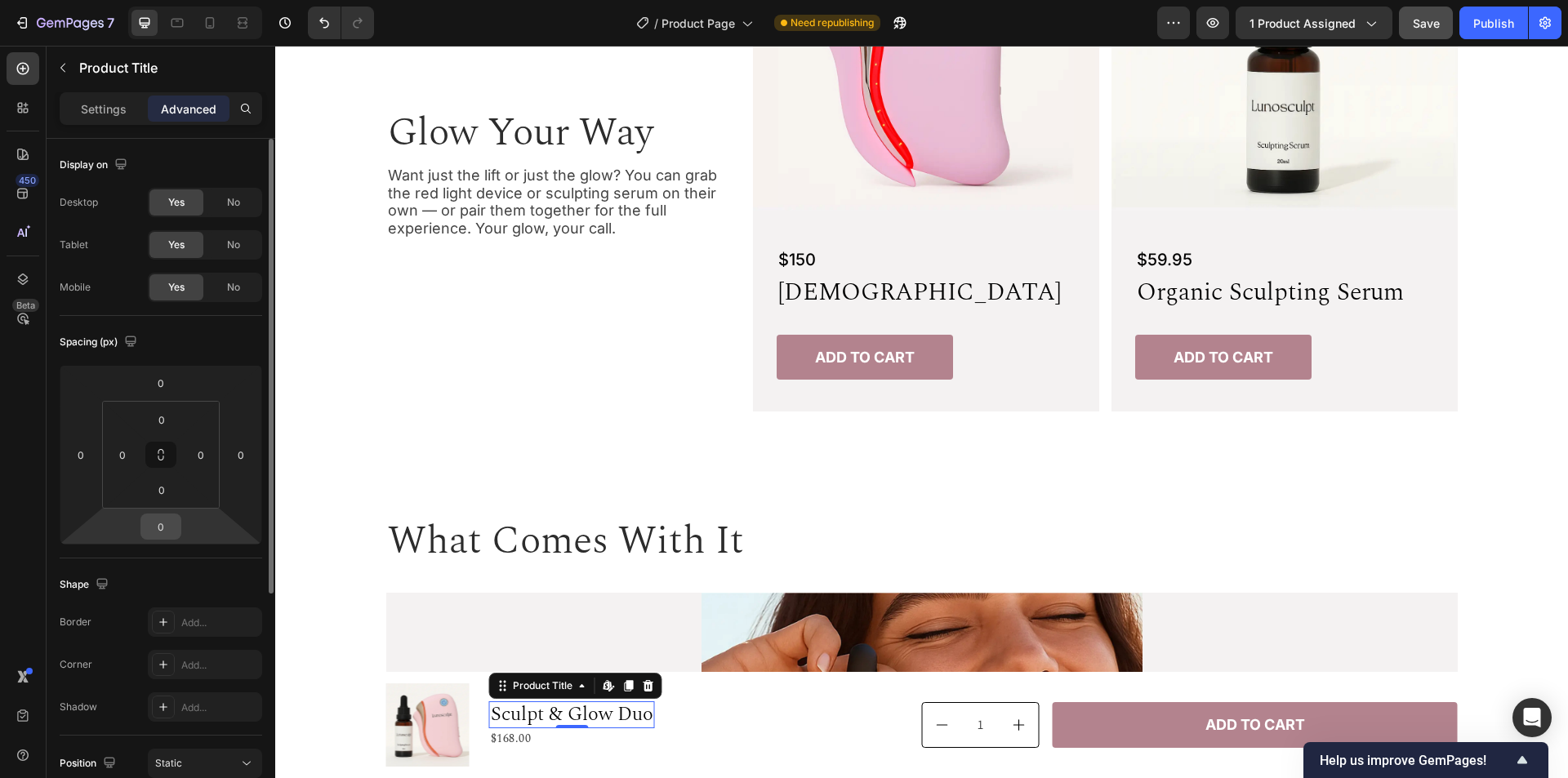
click at [167, 533] on input "0" at bounding box center [160, 527] width 33 height 25
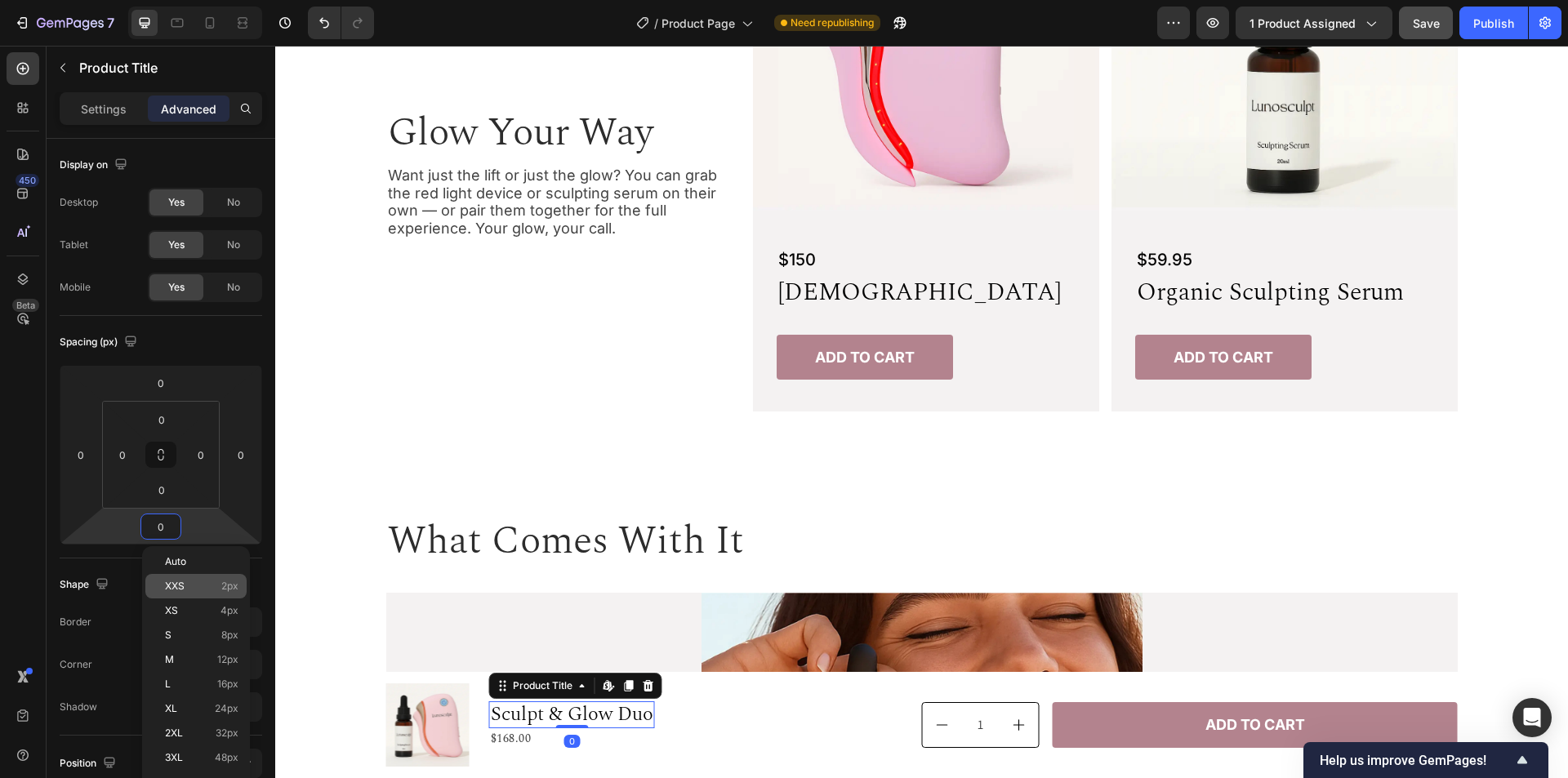
click at [186, 583] on p "XXS 2px" at bounding box center [201, 586] width 73 height 12
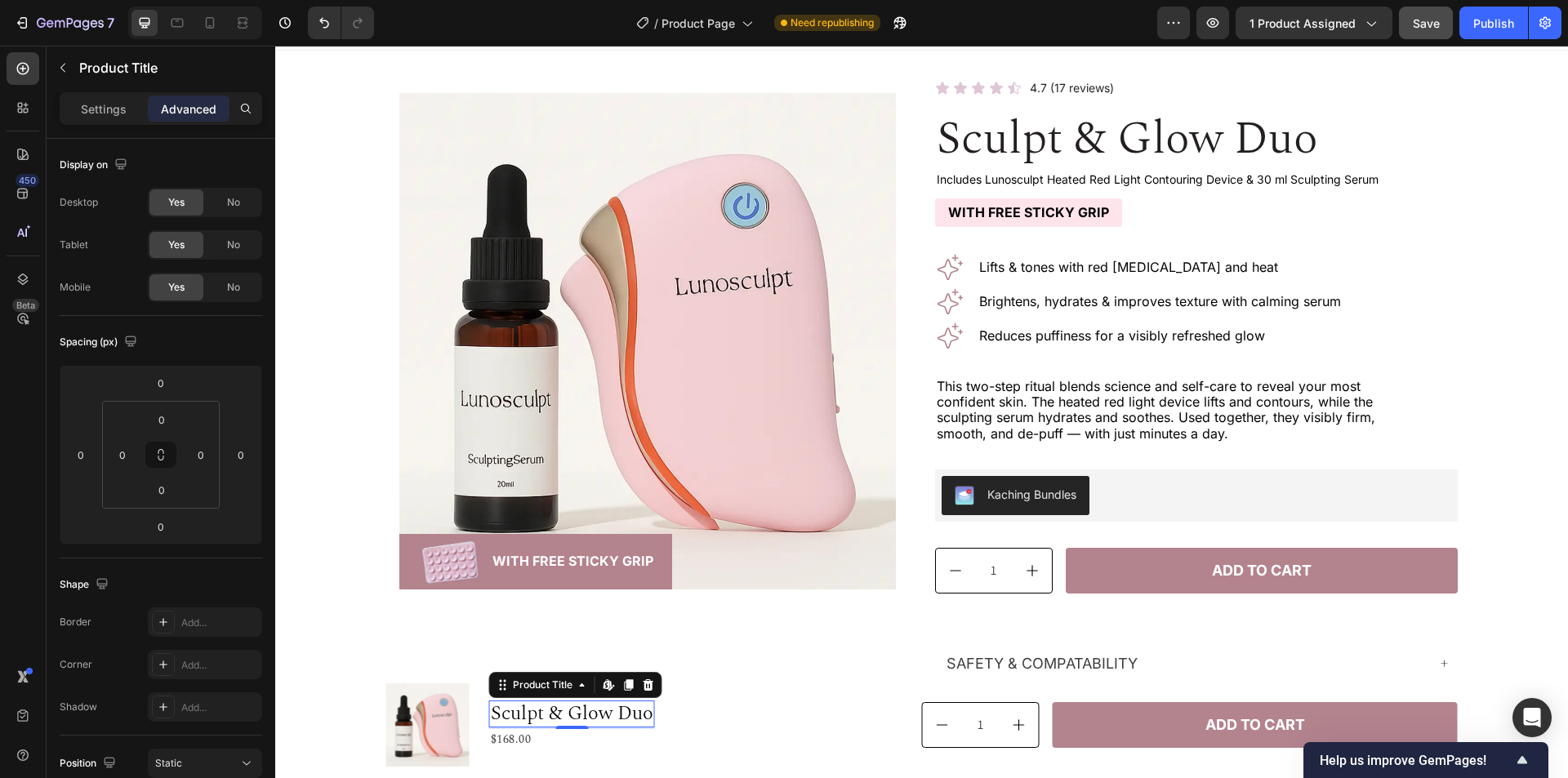
scroll to position [0, 0]
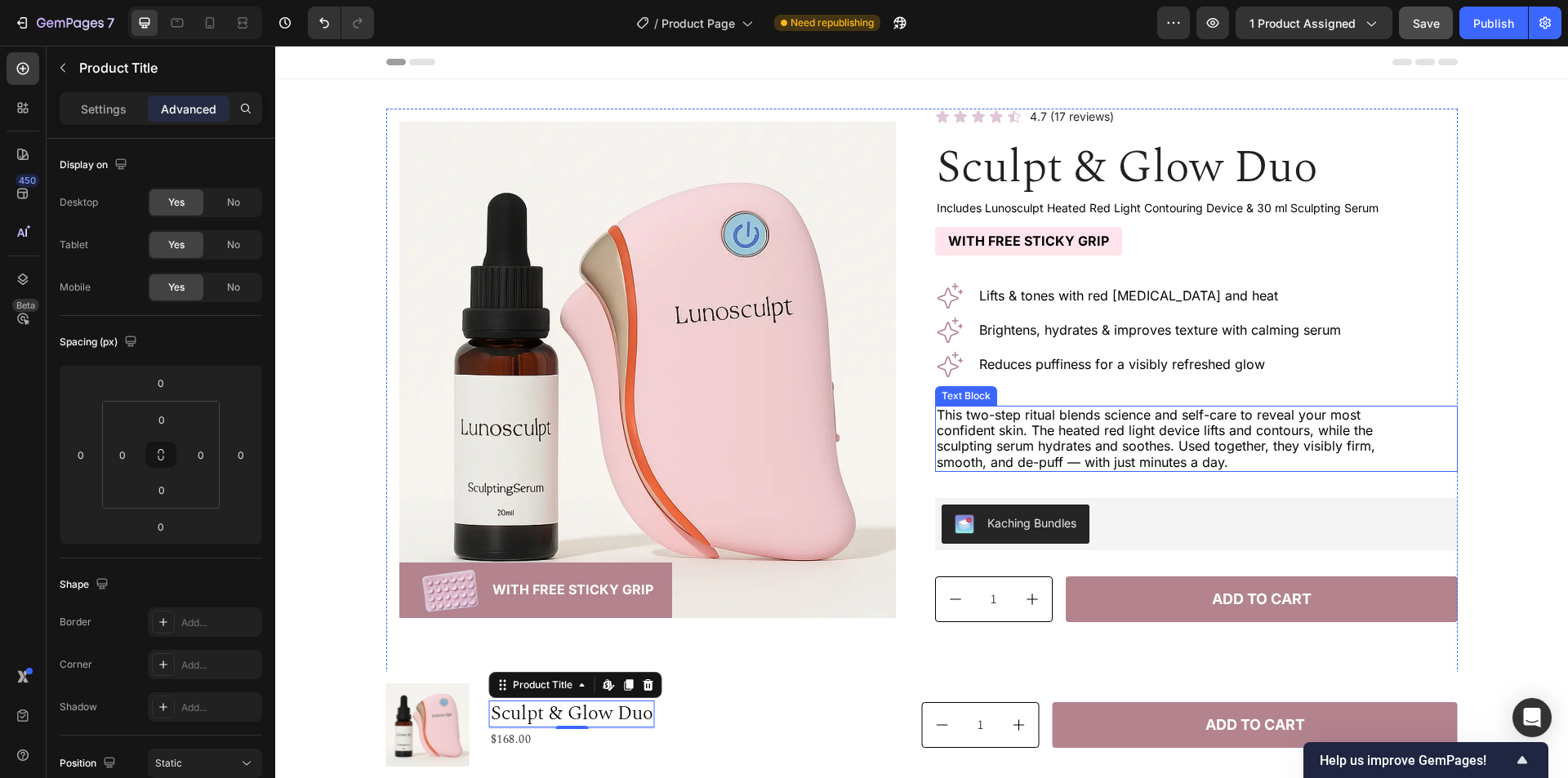
click at [1232, 443] on p "This two-step ritual blends science and self-care to reveal your most confident…" at bounding box center [1160, 438] width 446 height 63
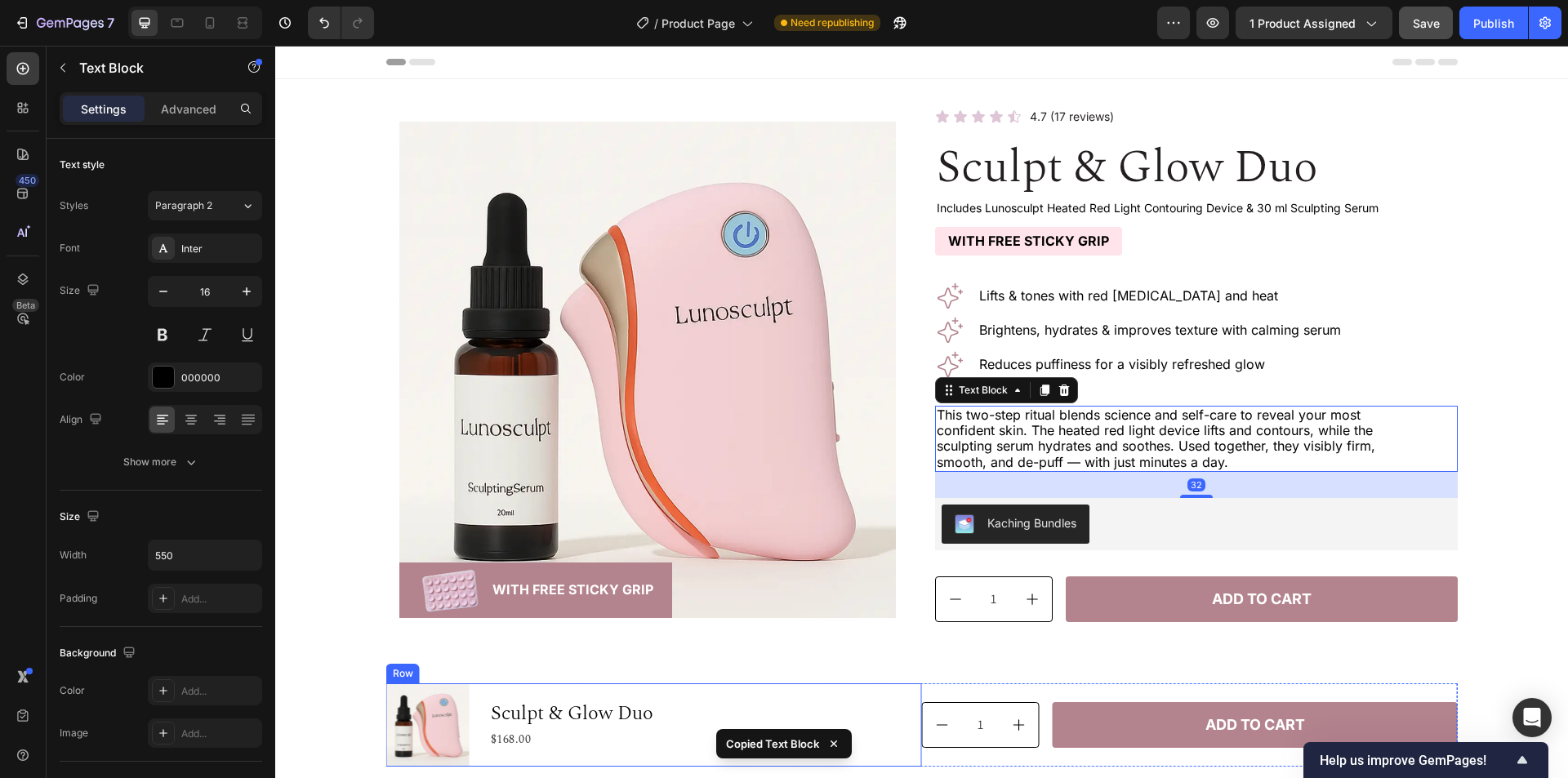
click at [660, 715] on div "Product Images Sculpt & Glow Duo Product Title $168.00 Product Price Product Pr…" at bounding box center [653, 725] width 536 height 83
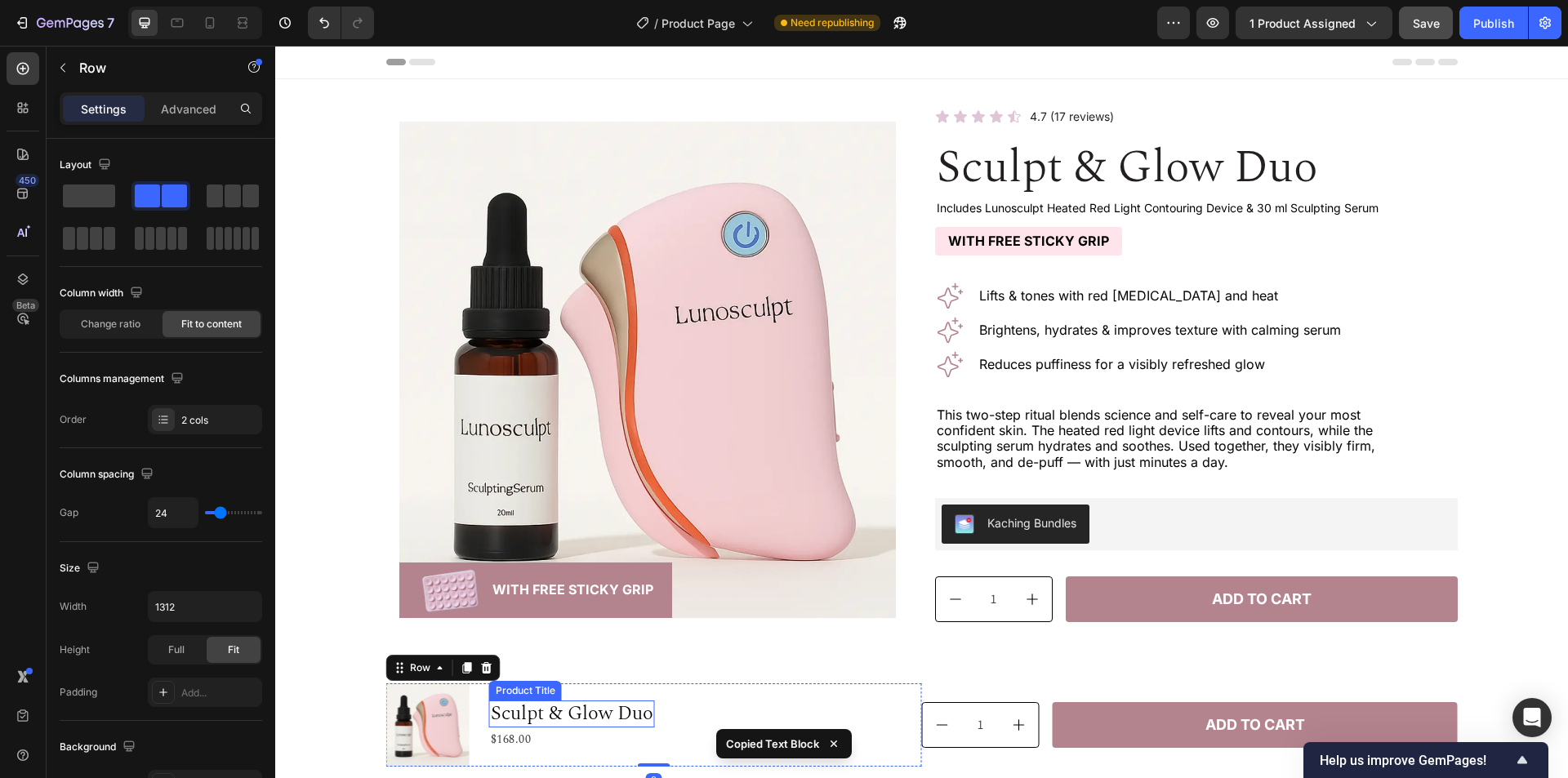
click at [622, 713] on h1 "Sculpt & Glow Duo" at bounding box center [572, 714] width 166 height 27
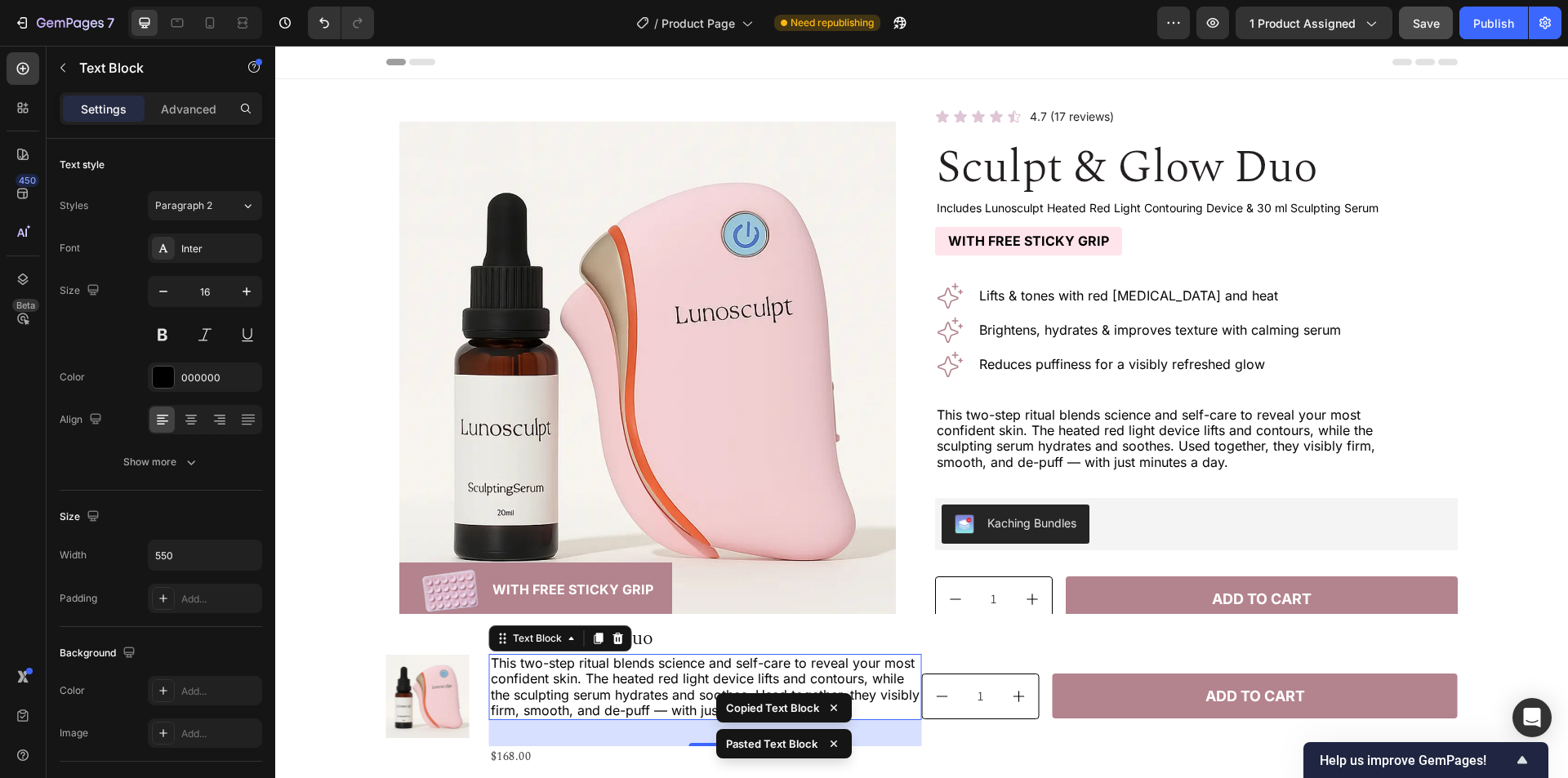
click at [765, 682] on p "This two-step ritual blends science and self-care to reveal your most confident…" at bounding box center [705, 687] width 429 height 63
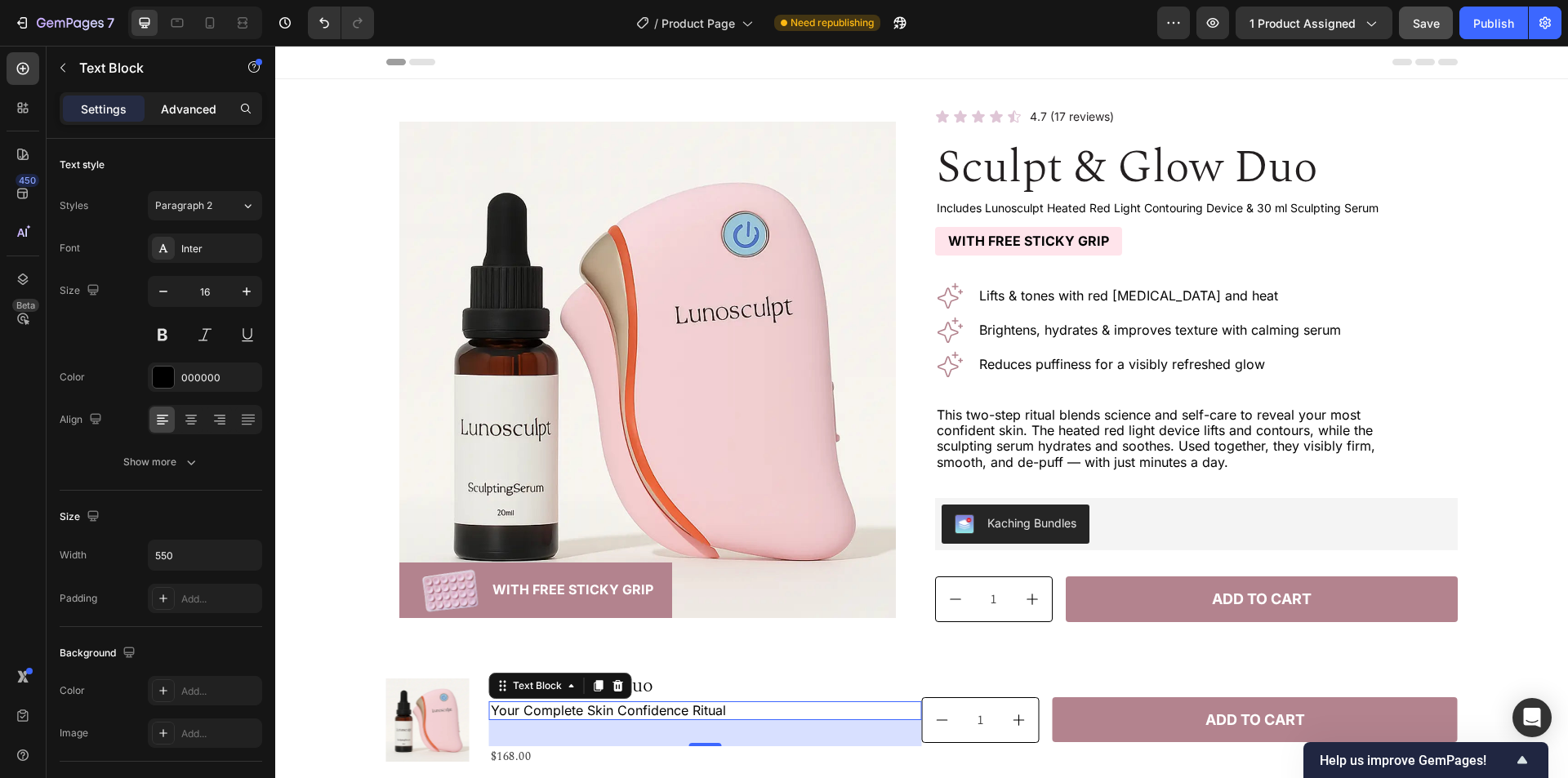
click at [186, 109] on p "Advanced" at bounding box center [189, 108] width 56 height 17
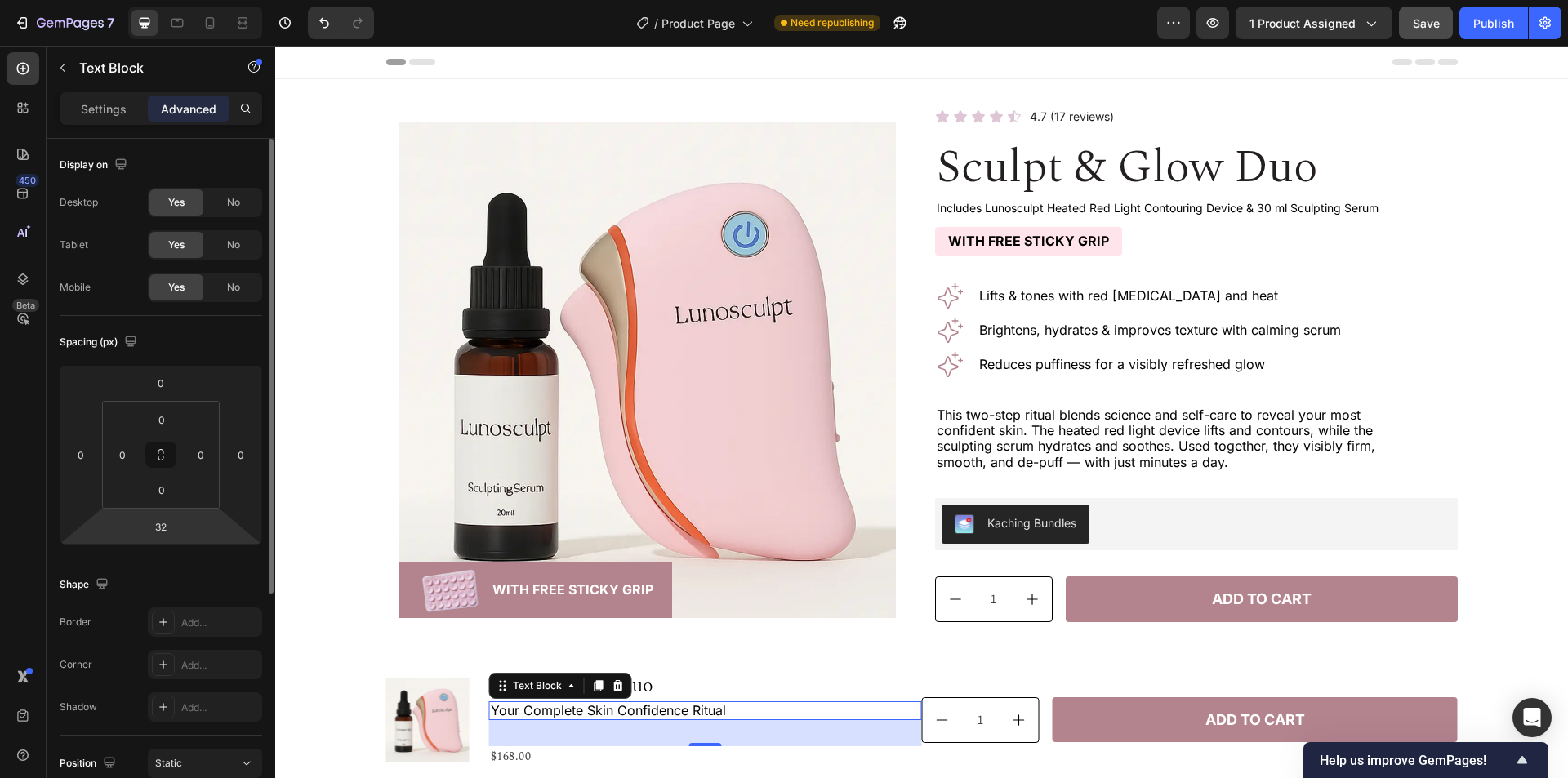
click at [210, 0] on html "7 Version history / Product Page Need republishing Preview 1 product assigned S…" at bounding box center [784, 0] width 1568 height 0
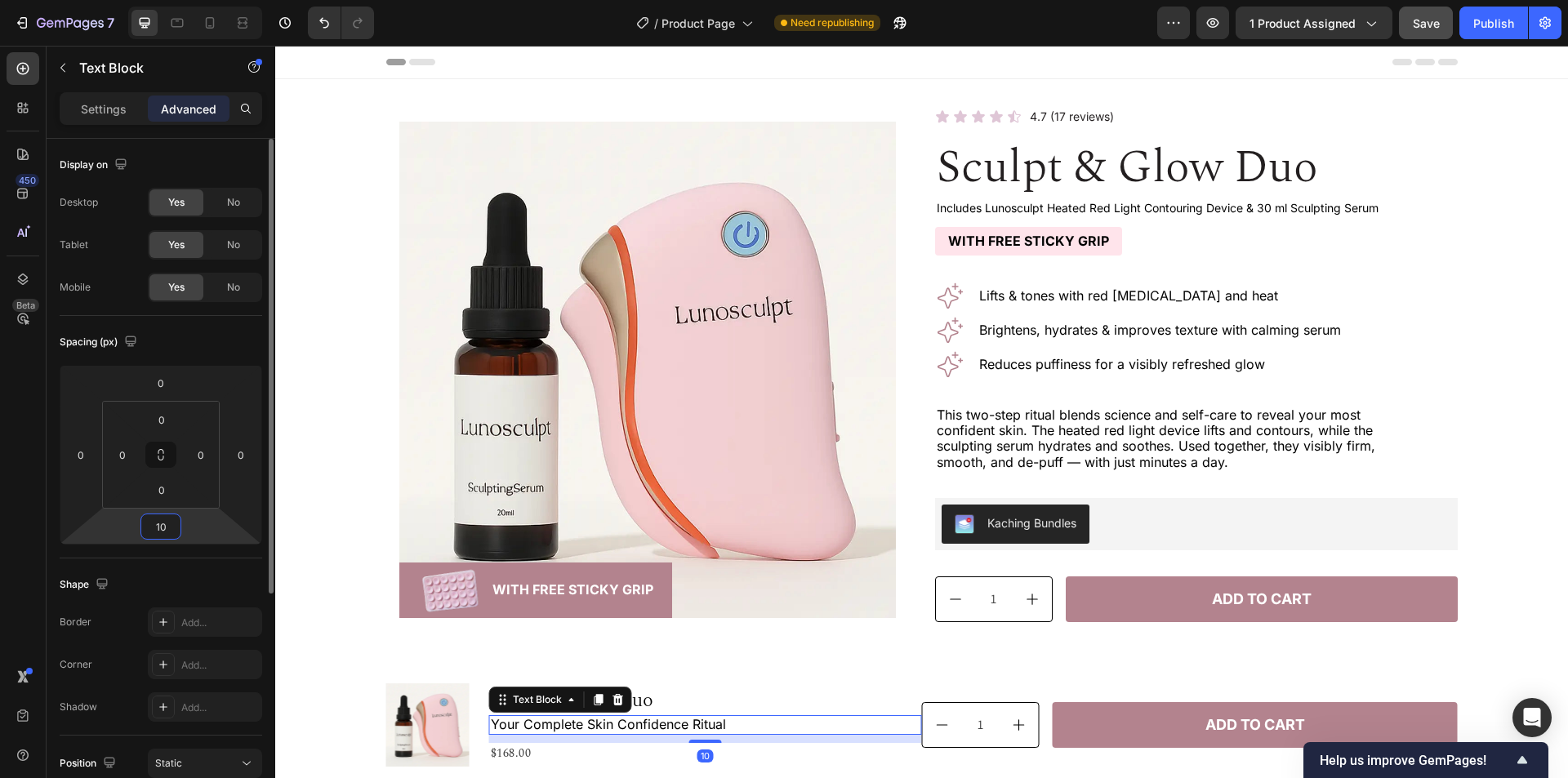
type input "10"
click at [200, 574] on div "Shape" at bounding box center [160, 585] width 203 height 27
click at [175, 24] on icon at bounding box center [177, 23] width 16 height 16
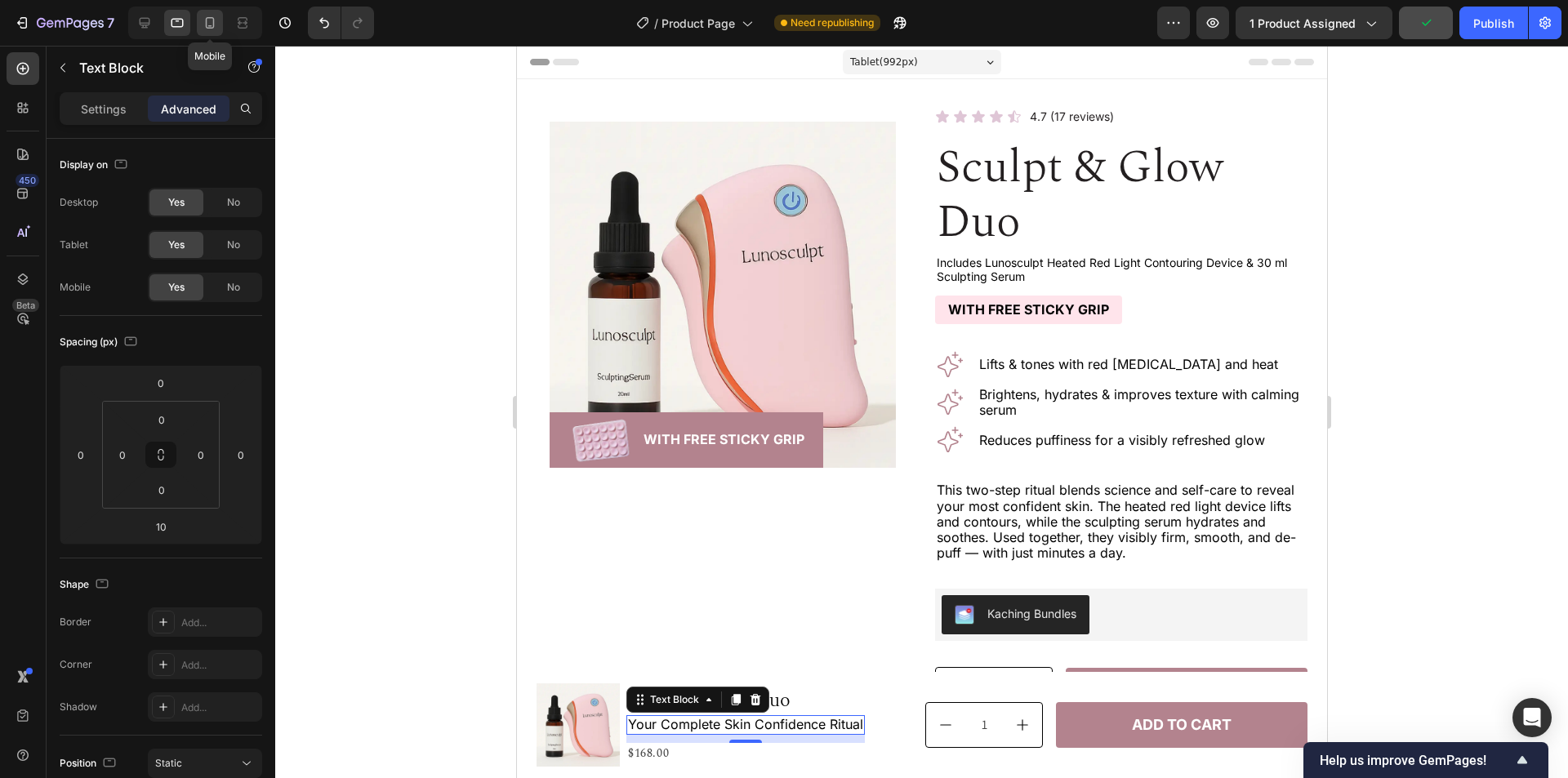
click at [211, 24] on icon at bounding box center [210, 23] width 16 height 16
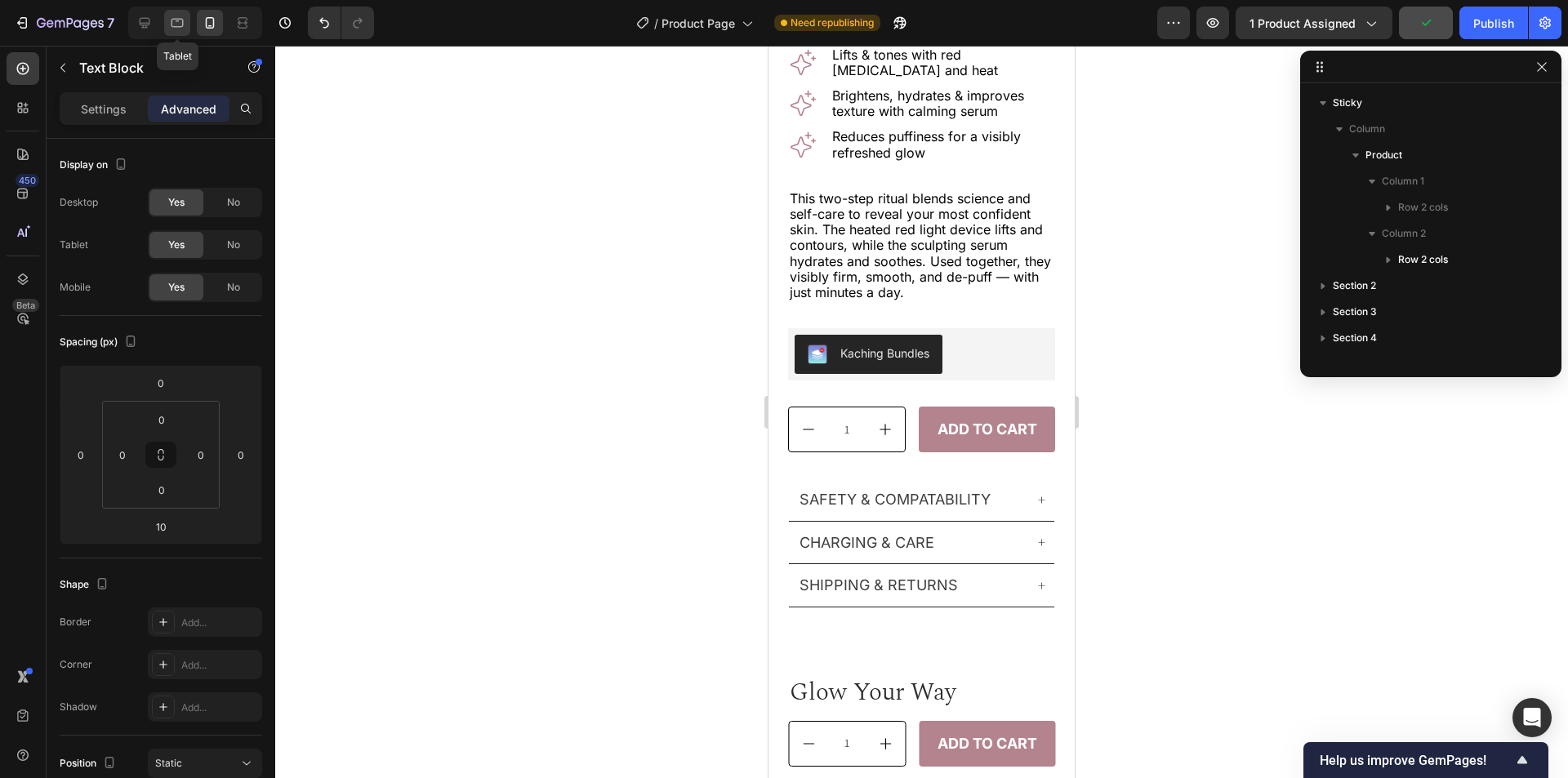
click at [174, 24] on icon at bounding box center [177, 23] width 16 height 16
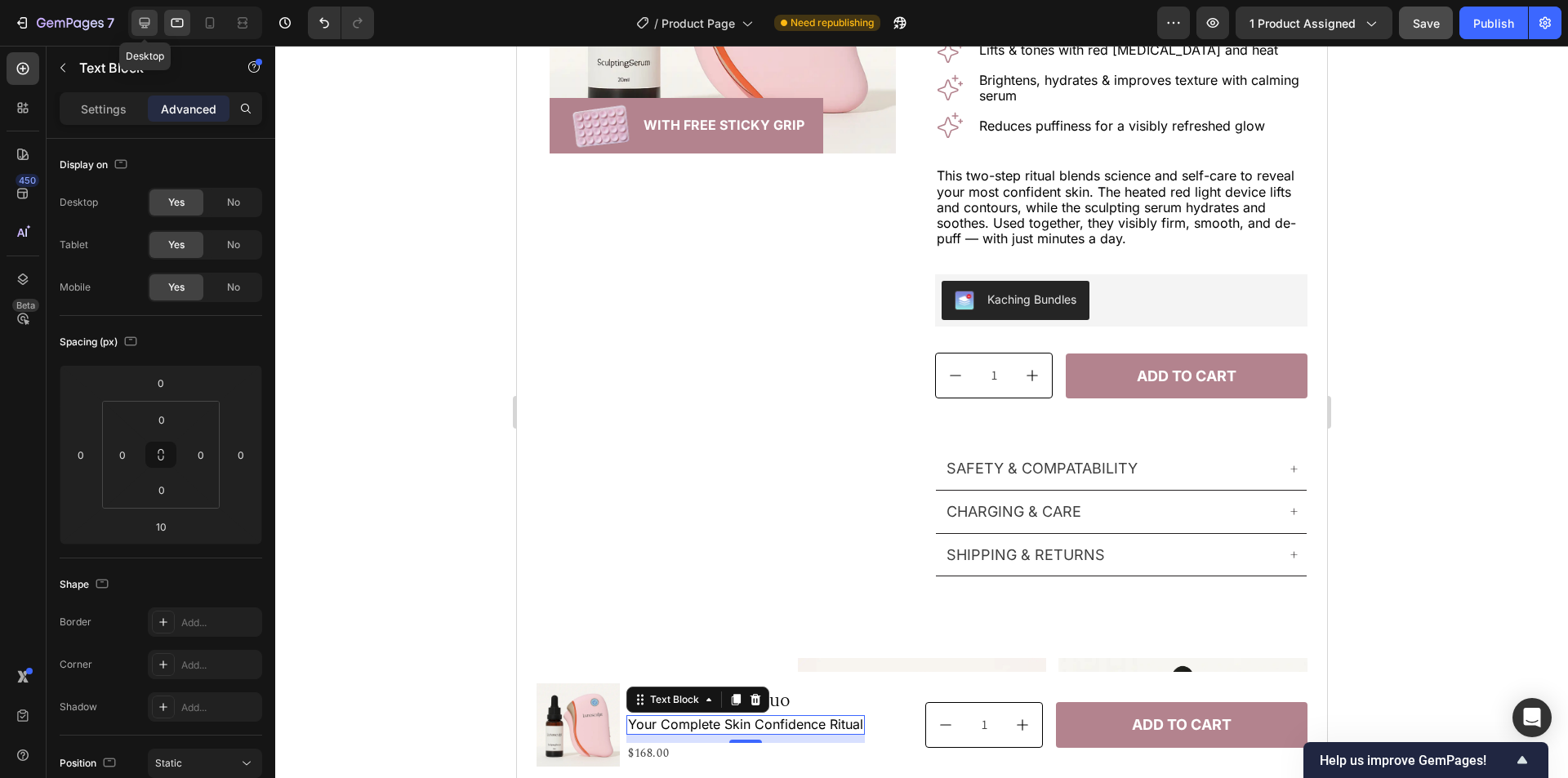
click at [143, 24] on icon at bounding box center [145, 23] width 11 height 11
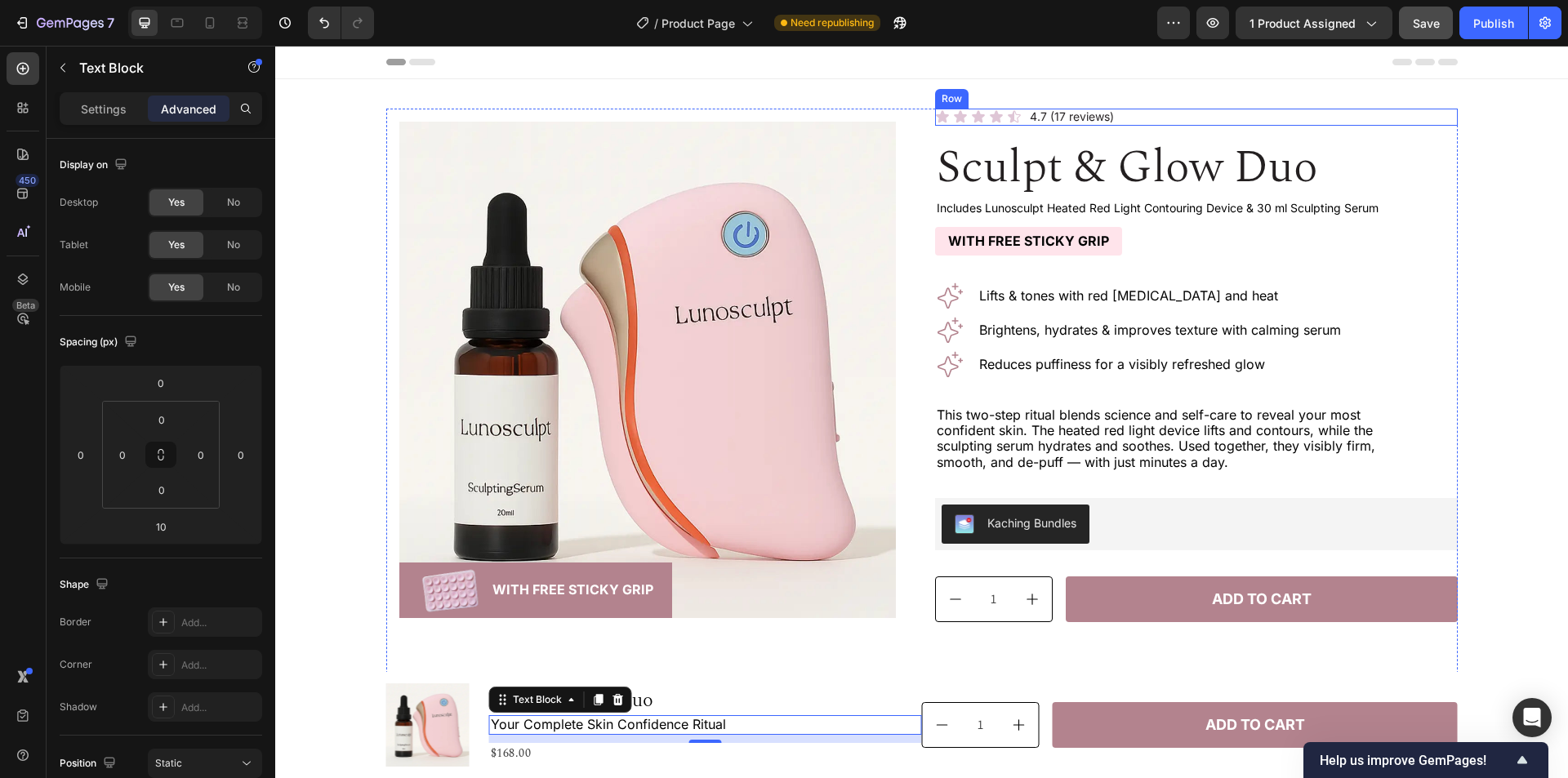
click at [1161, 117] on div "Icon Icon Icon Icon Icon Icon List 4.7 (17 reviews) Text Block Row" at bounding box center [1196, 117] width 522 height 17
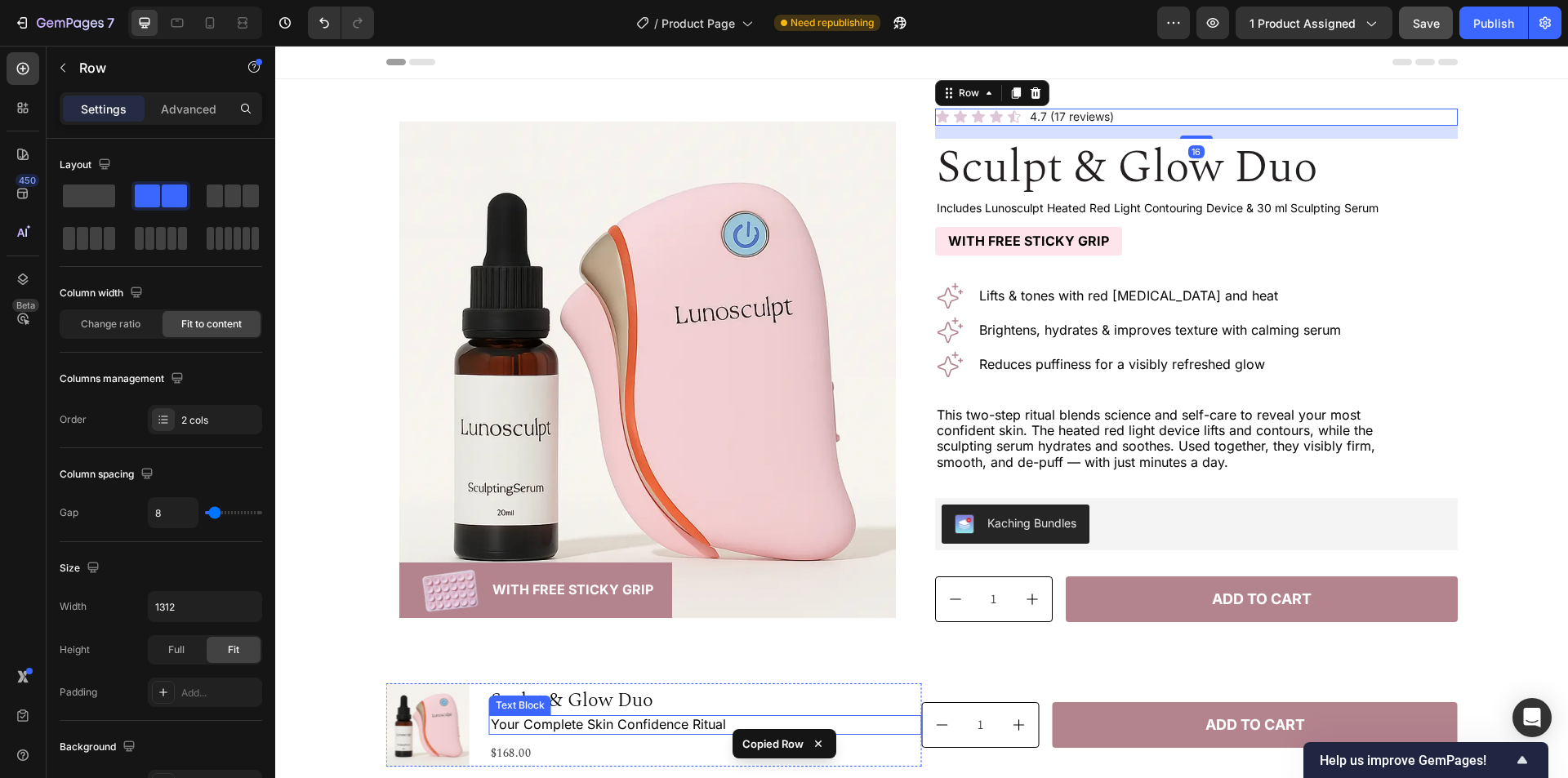
click at [670, 722] on p "Your Complete Skin Confidence Ritual" at bounding box center [705, 725] width 429 height 16
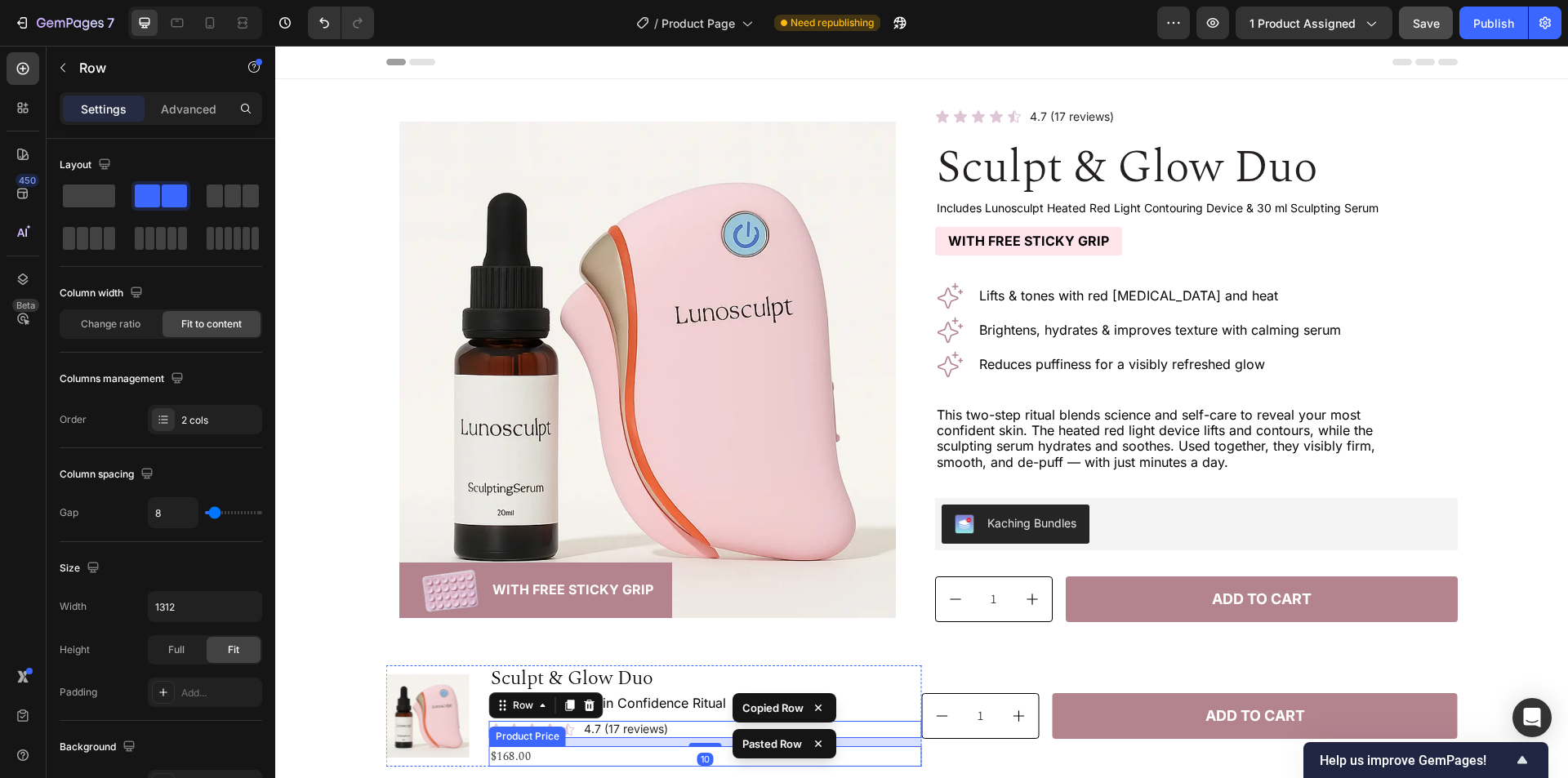
click at [606, 752] on div "$168.00" at bounding box center [706, 756] width 433 height 20
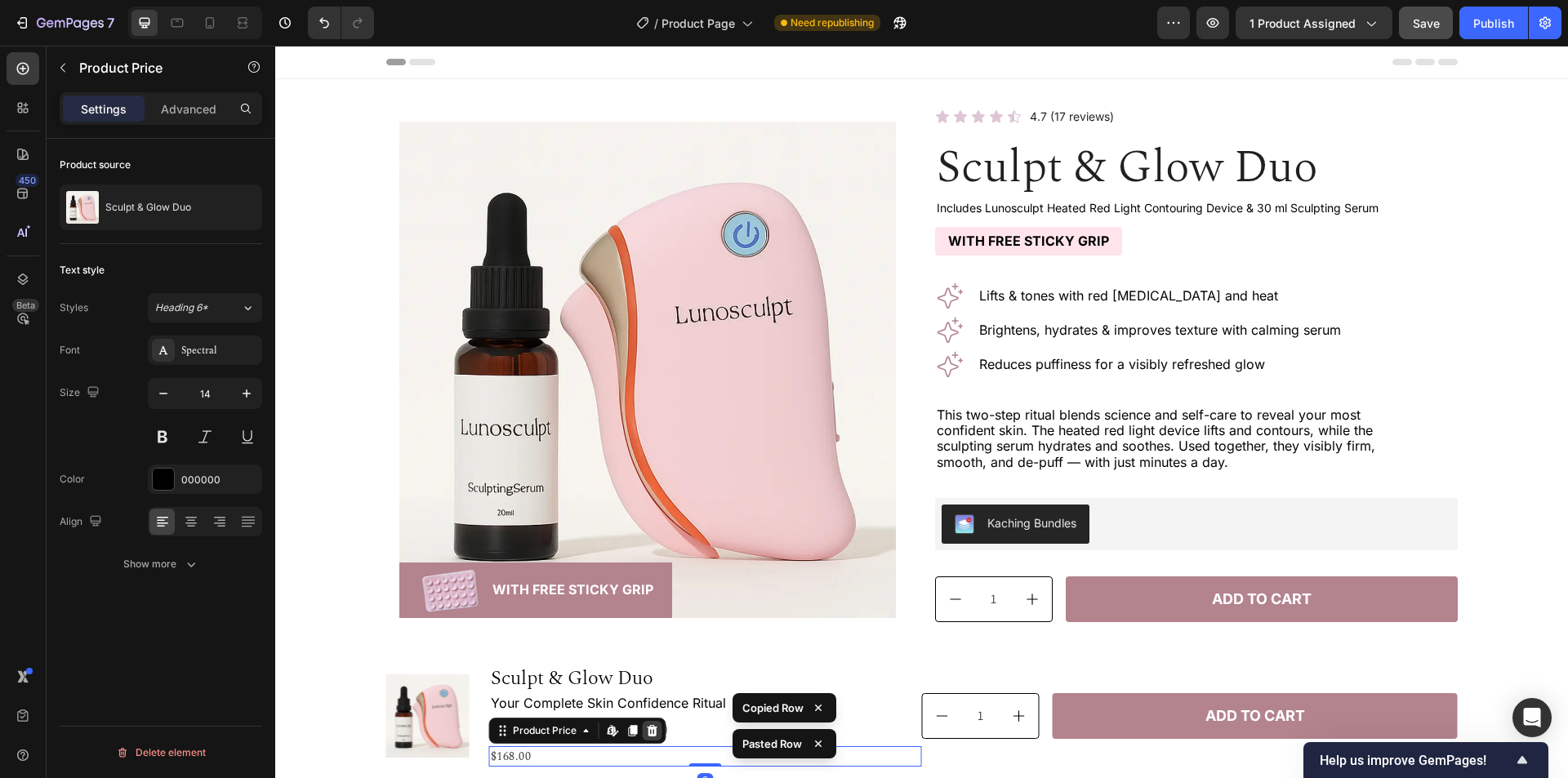
click at [647, 734] on icon at bounding box center [653, 730] width 11 height 12
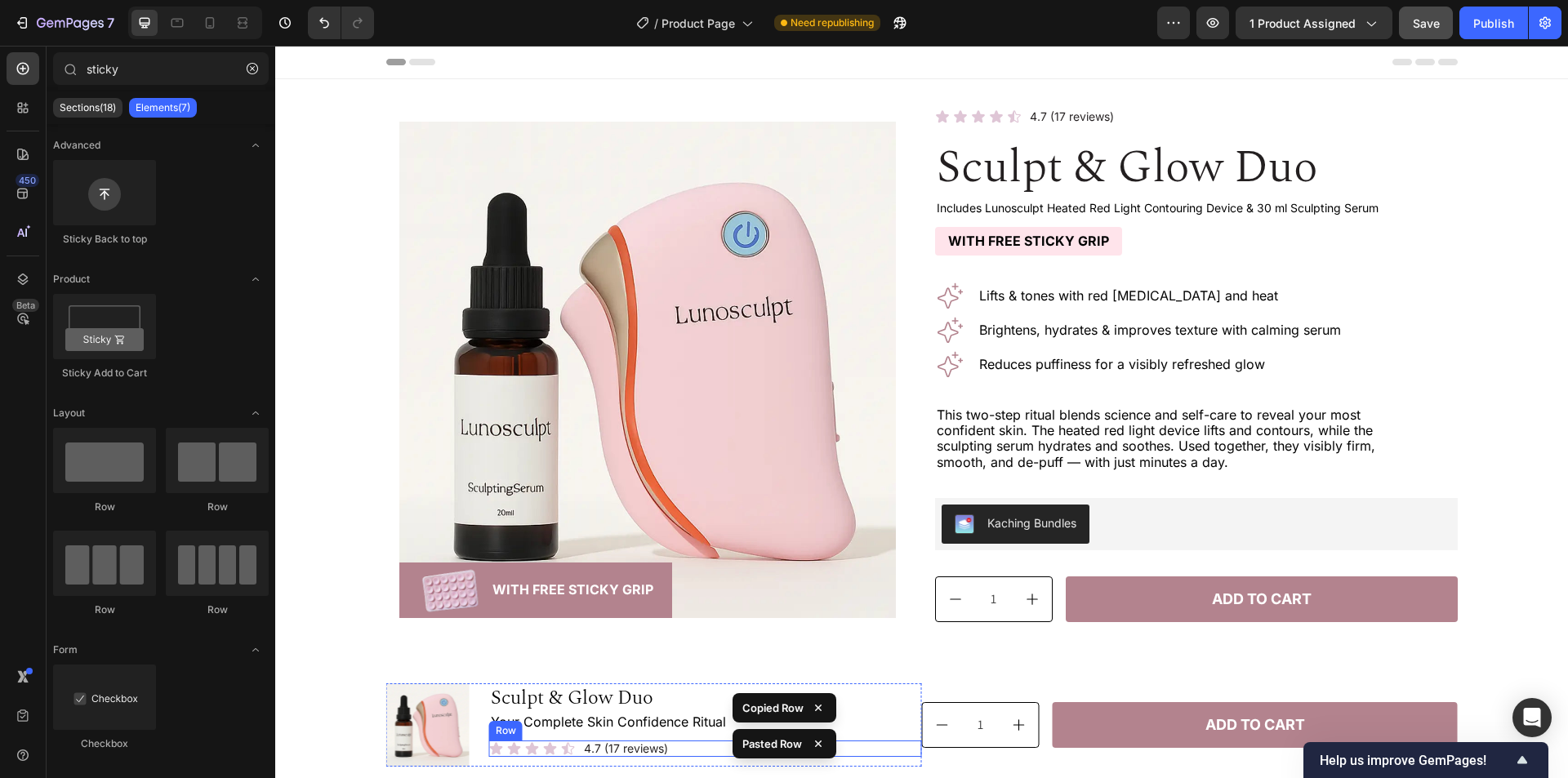
click at [696, 746] on div "Icon Icon Icon Icon Icon Icon List 4.7 (17 reviews) Text Block Row" at bounding box center [706, 749] width 433 height 17
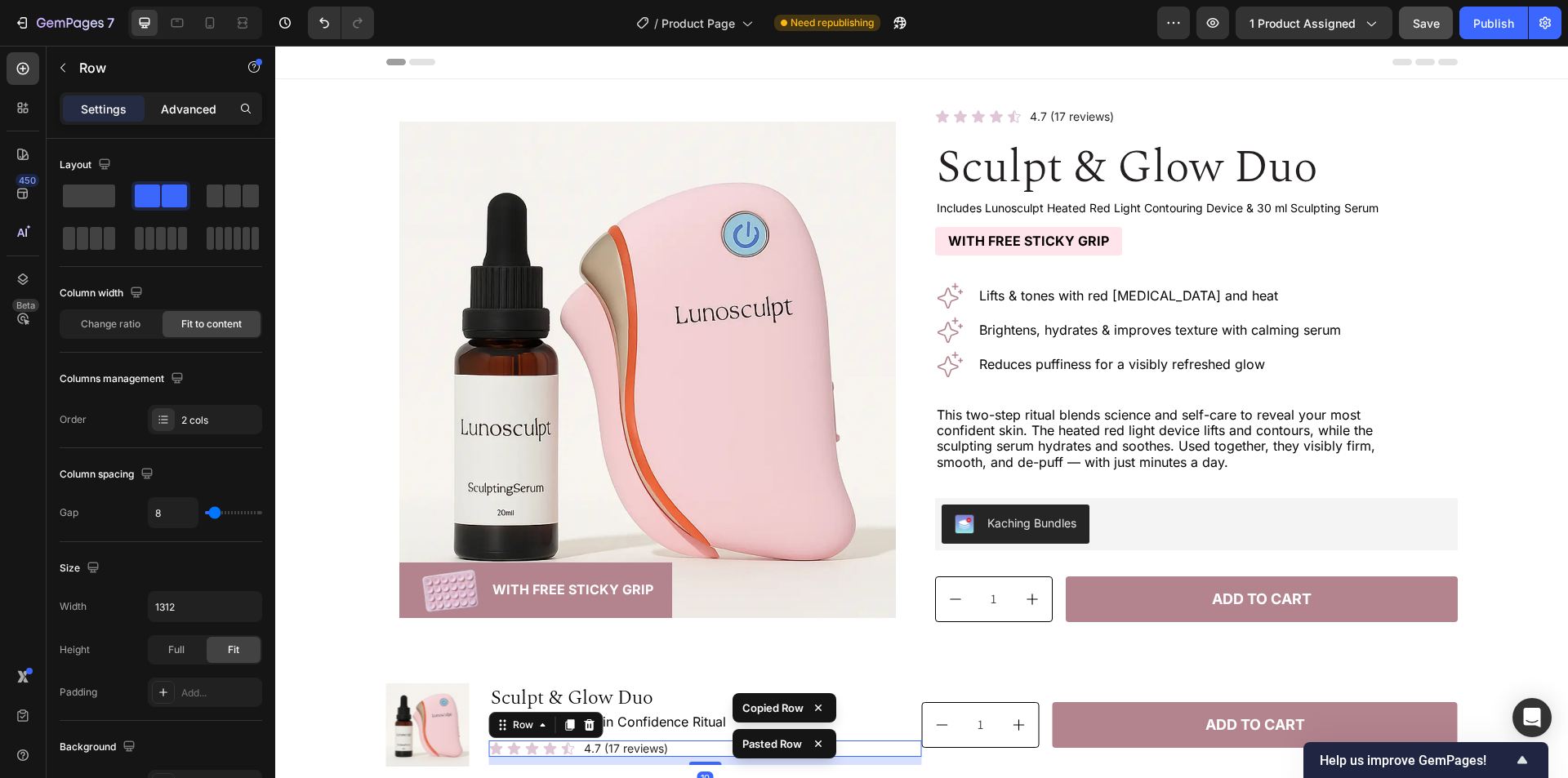
click at [187, 110] on p "Advanced" at bounding box center [189, 108] width 56 height 17
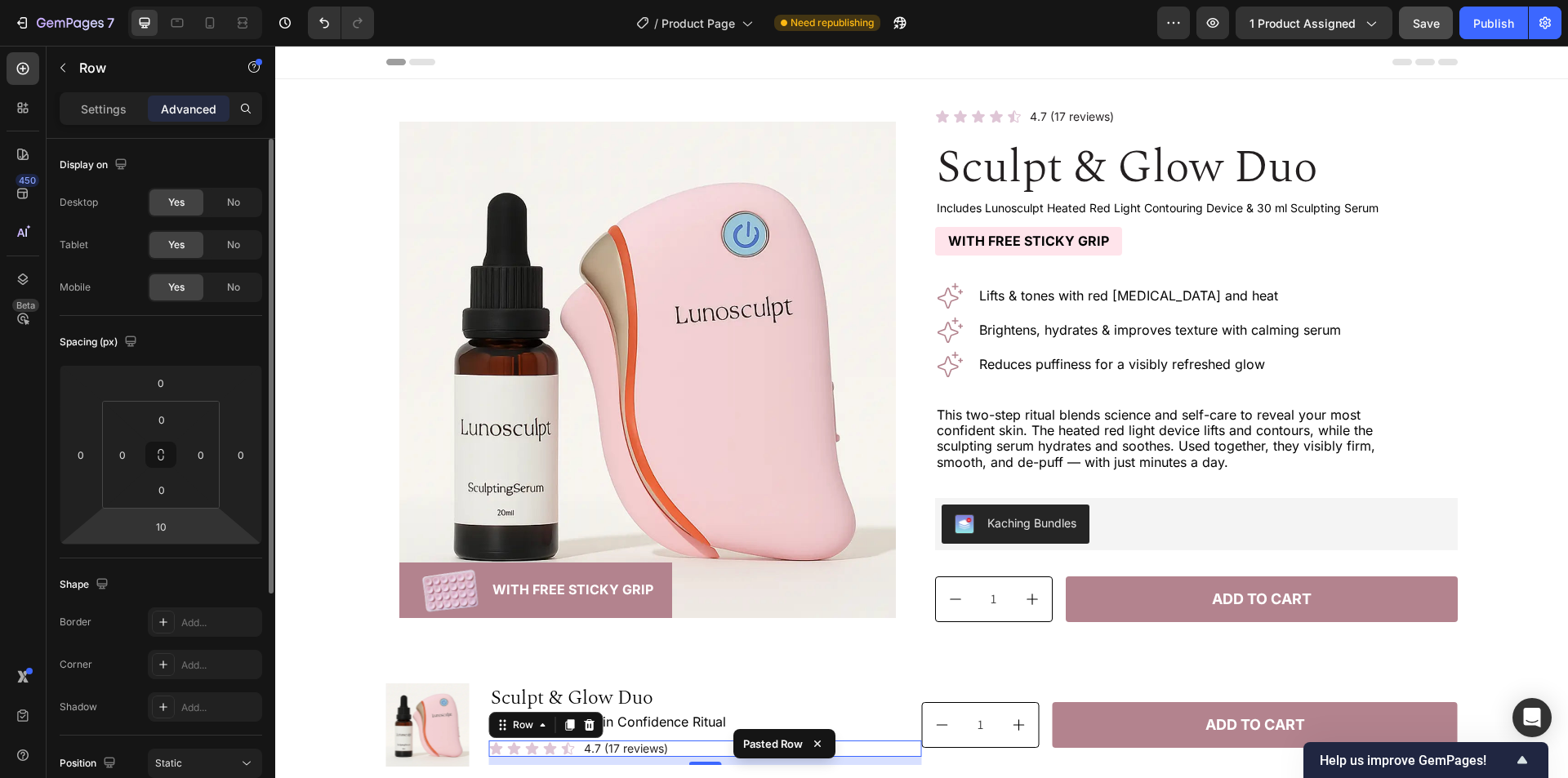
click at [230, 0] on html "7 Version history / Product Page Need republishing Preview 1 product assigned S…" at bounding box center [784, 0] width 1568 height 0
type input "0"
click at [224, 585] on div "Shape" at bounding box center [160, 585] width 203 height 27
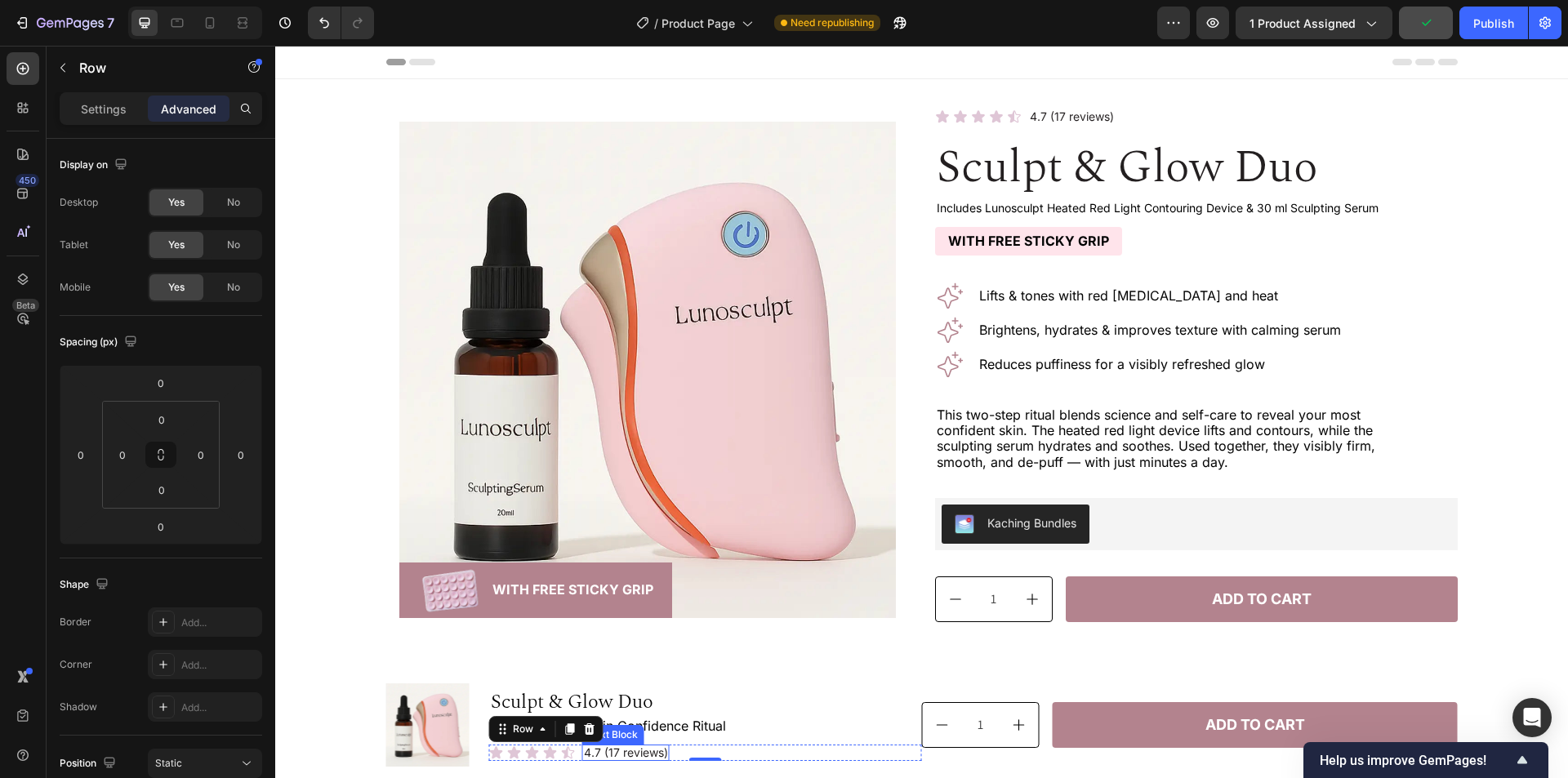
click at [636, 754] on p "4.7 (17 reviews)" at bounding box center [626, 753] width 84 height 14
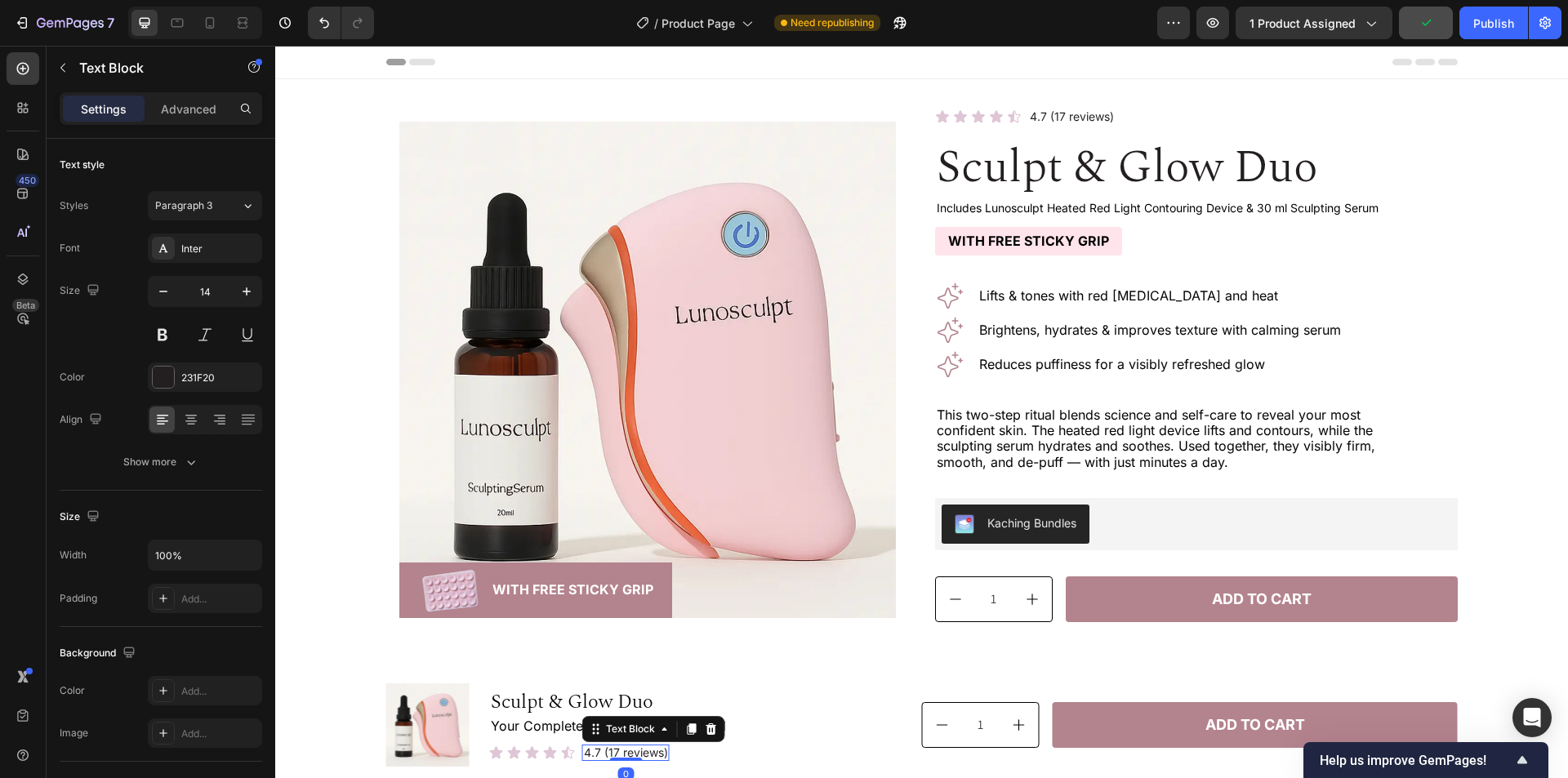
click at [616, 756] on p "4.7 (17 reviews)" at bounding box center [626, 753] width 84 height 14
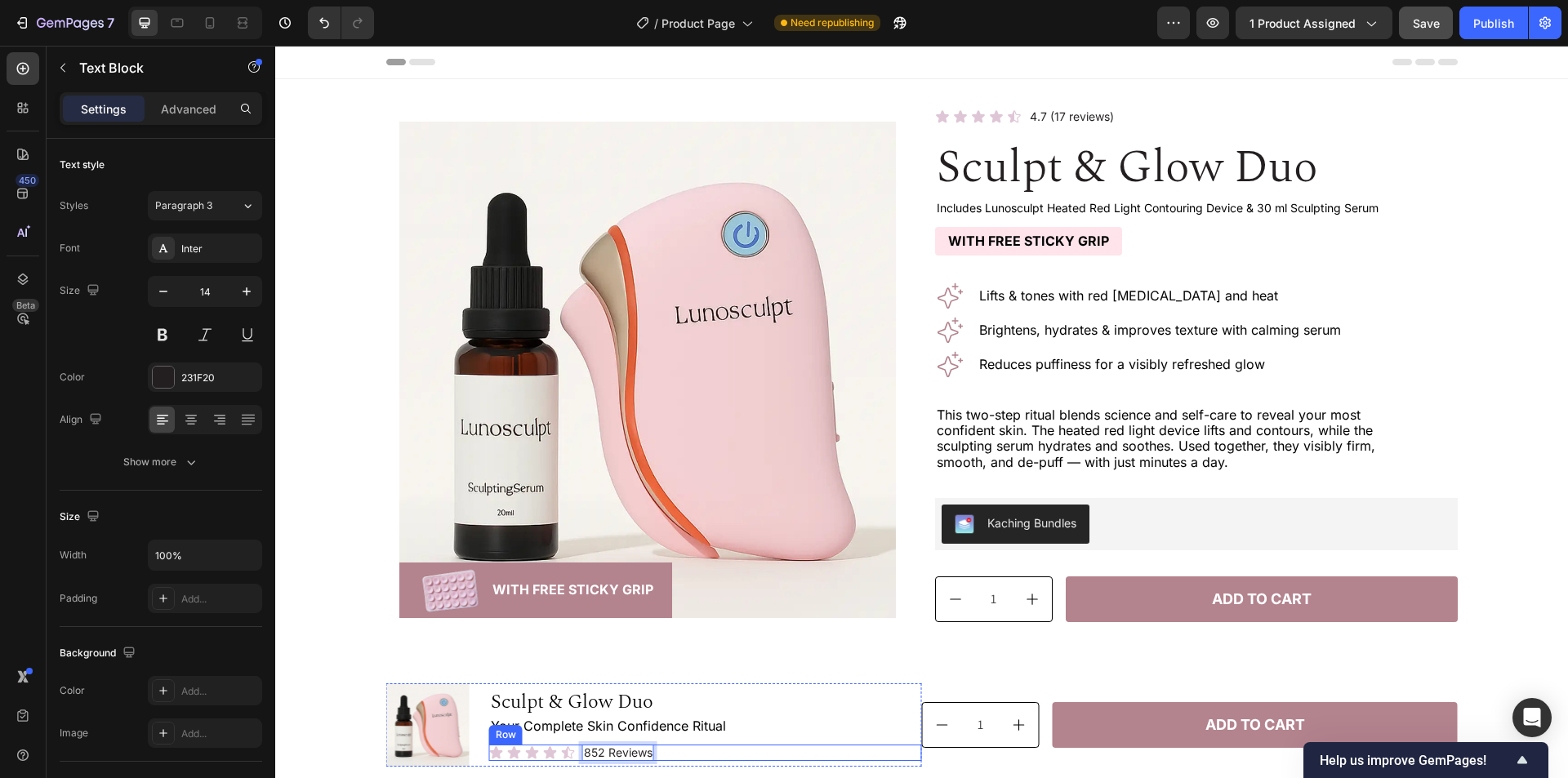
click at [711, 757] on div "Icon Icon Icon Icon Icon Icon List 852 Reviews Text Block 0 Row" at bounding box center [706, 752] width 433 height 17
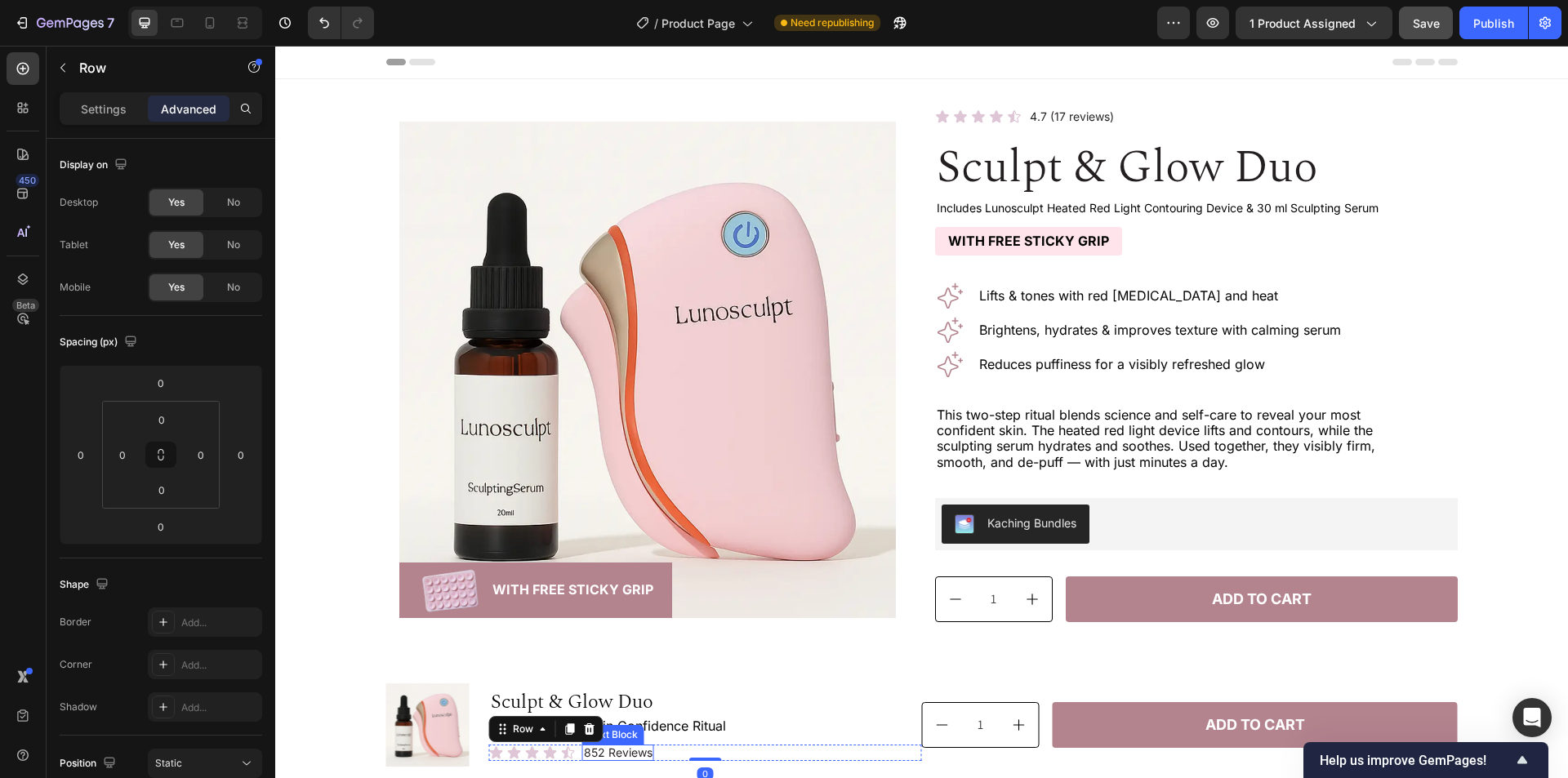
click at [627, 759] on p "852 Reviews" at bounding box center [618, 753] width 68 height 14
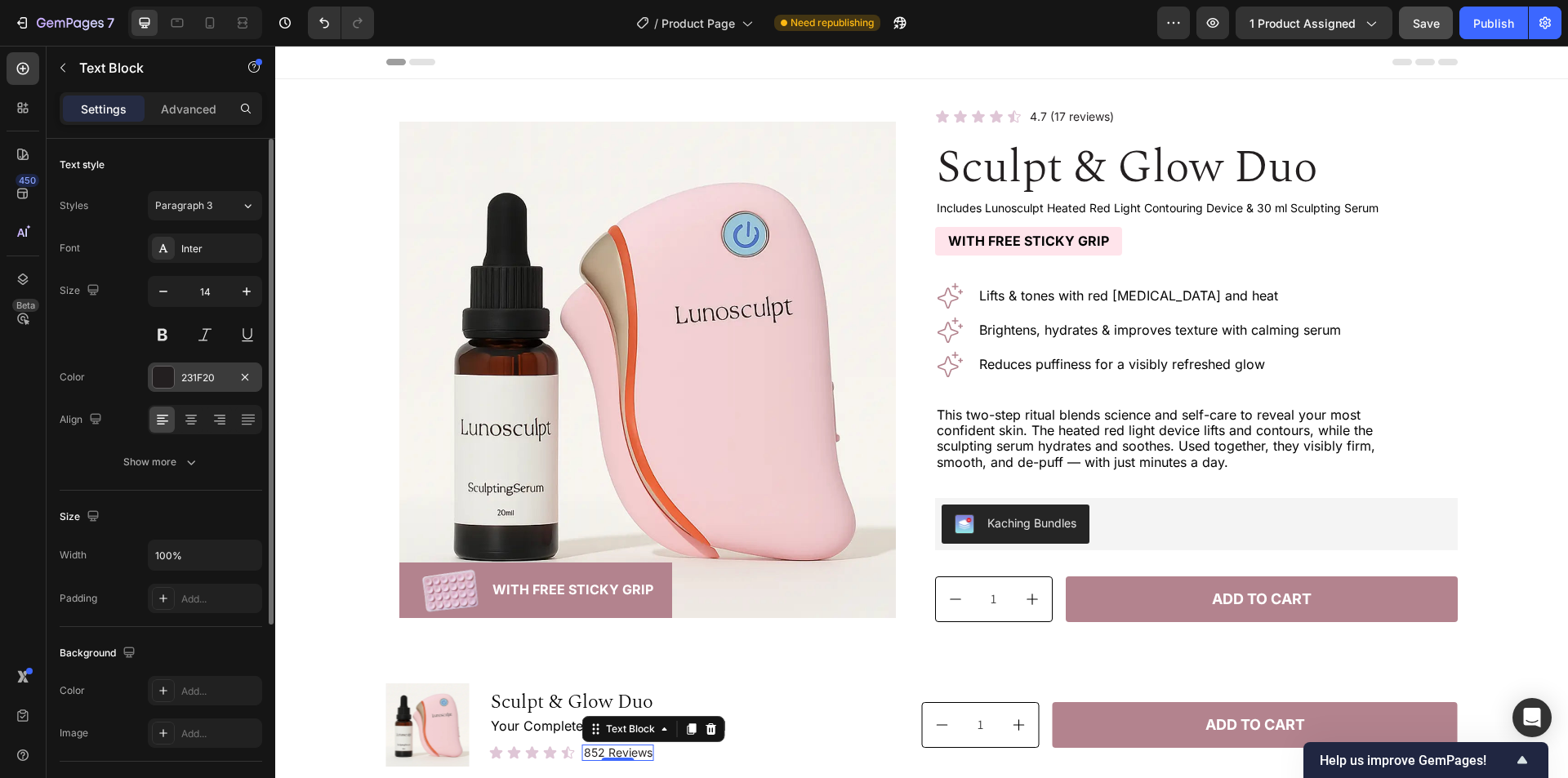
click at [182, 369] on div "231F20" at bounding box center [205, 377] width 114 height 29
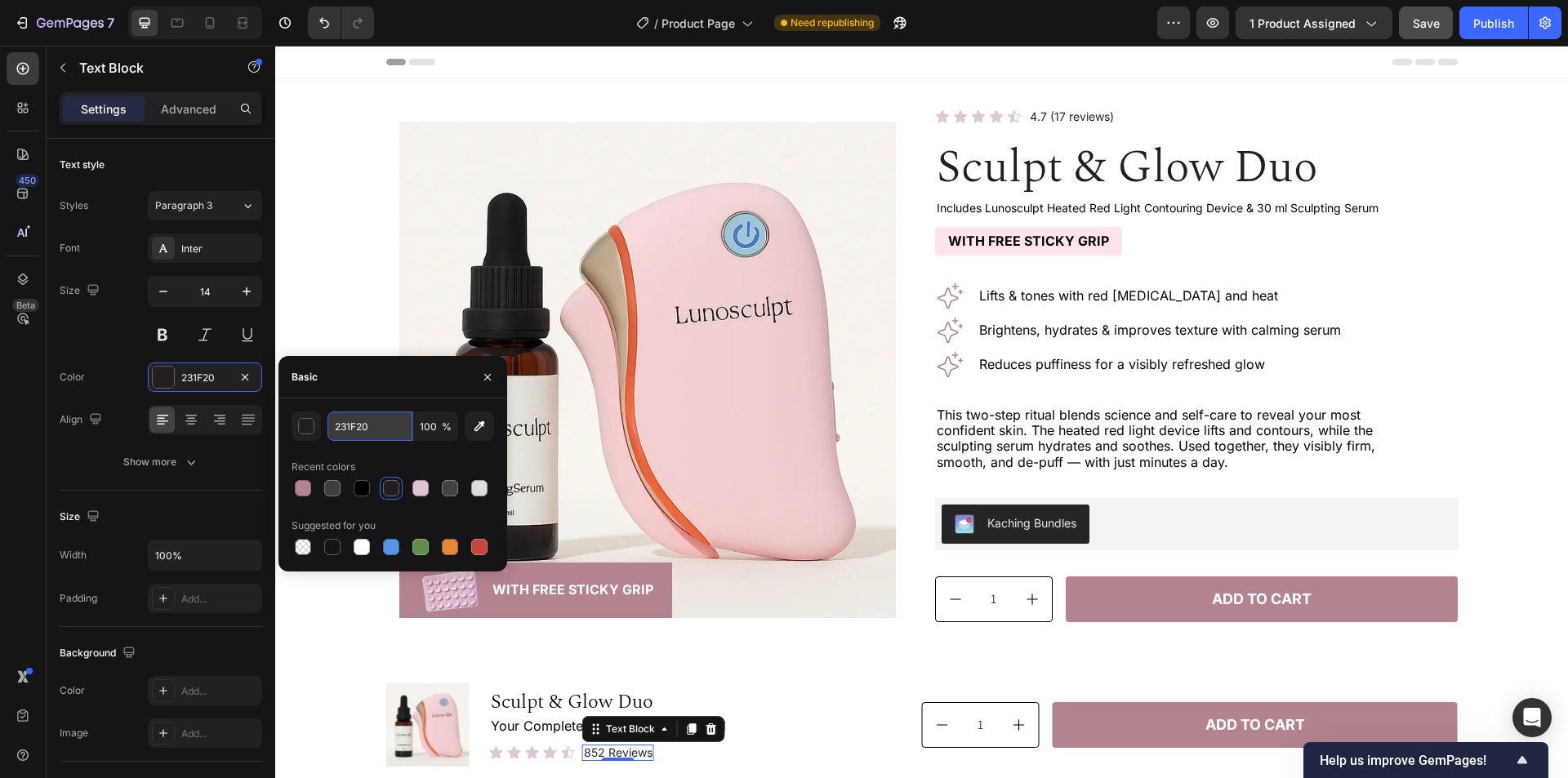
click at [380, 425] on input "231F20" at bounding box center [370, 426] width 85 height 29
paste input "#3E3E3E"
type input "#3E3E3E"
click at [393, 374] on div "Basic" at bounding box center [393, 377] width 228 height 42
click at [486, 374] on icon "button" at bounding box center [487, 377] width 13 height 13
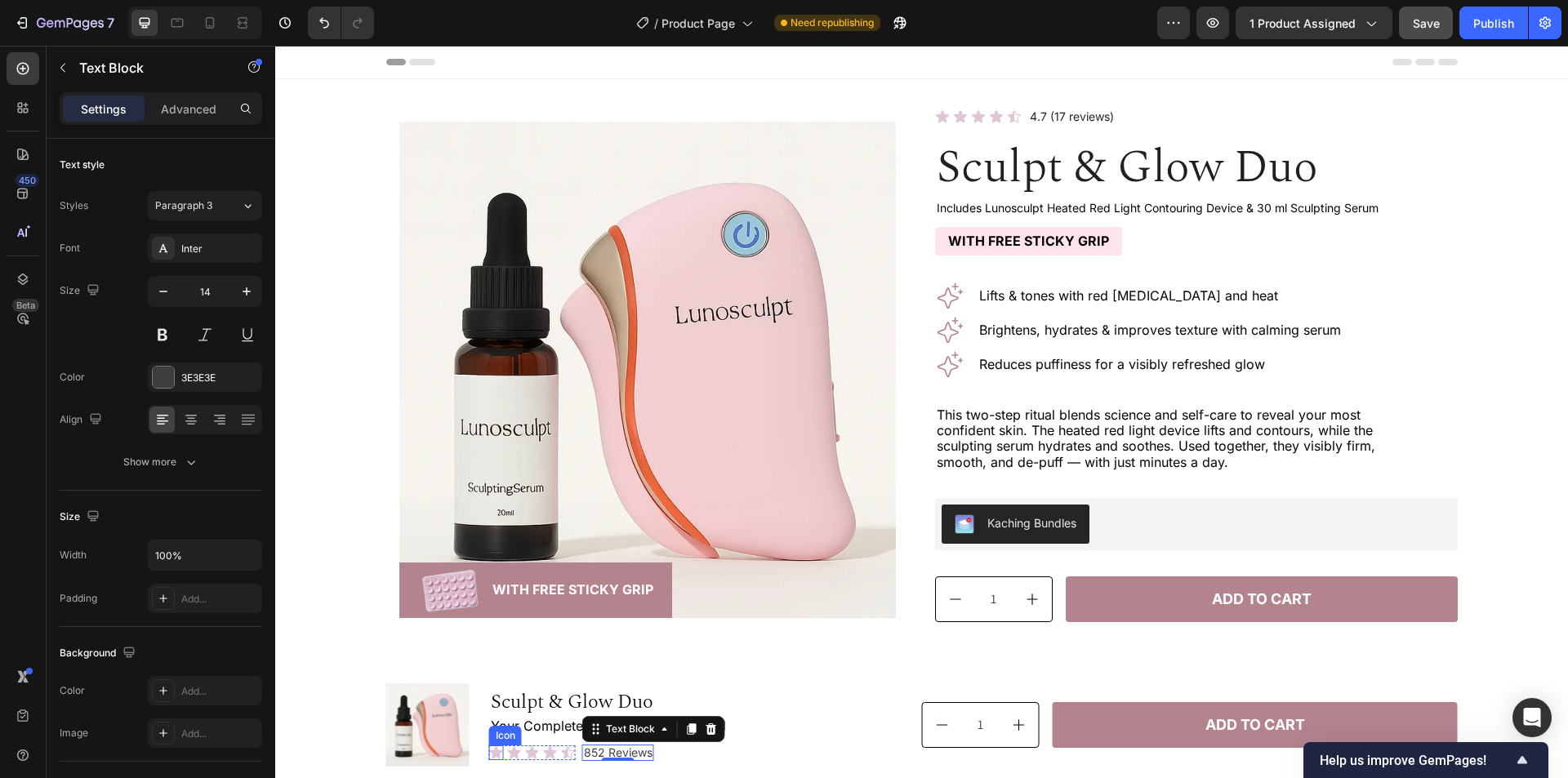
click at [490, 755] on div "Icon" at bounding box center [497, 752] width 15 height 15
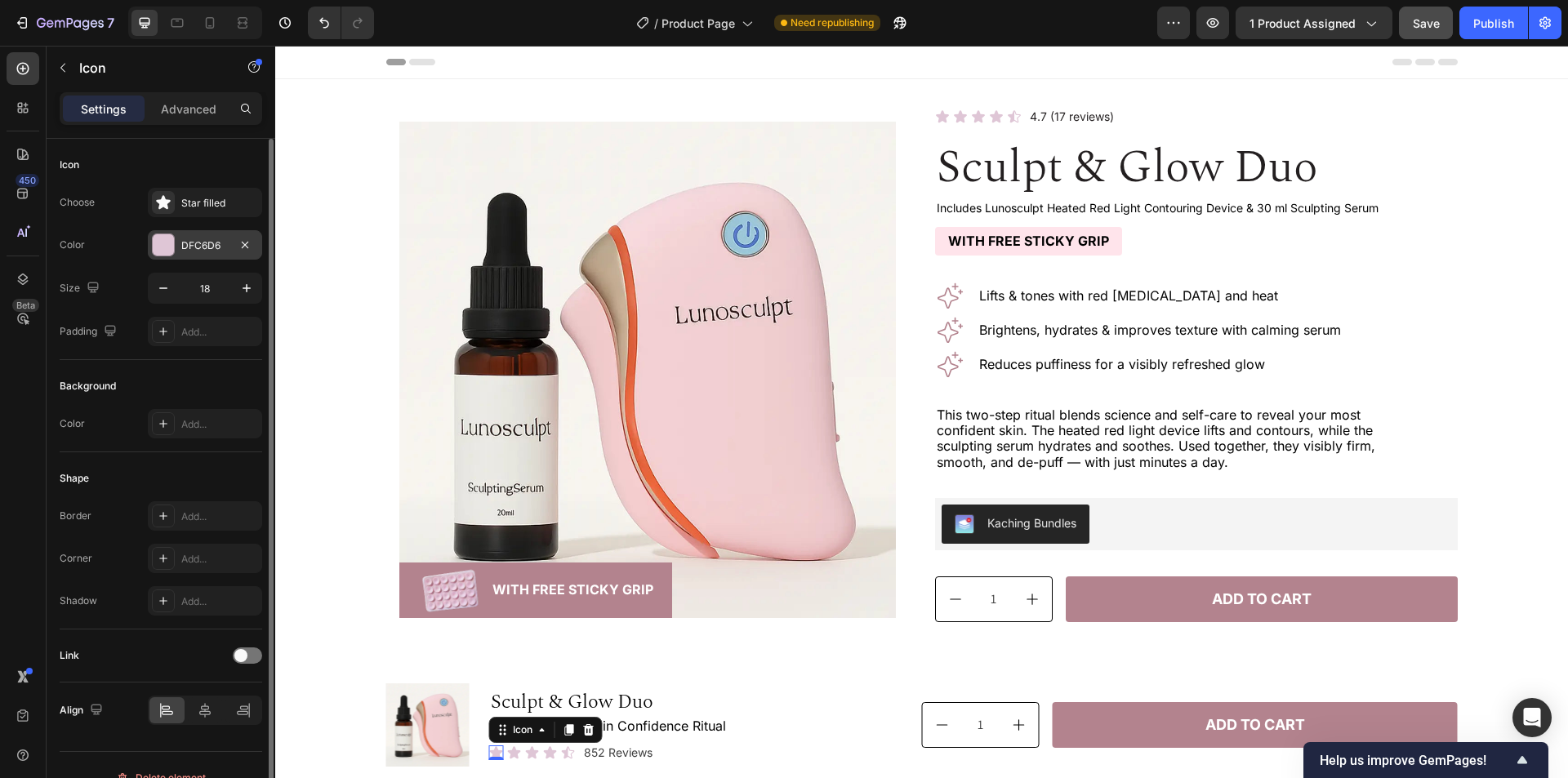
click at [205, 238] on div "DFC6D6" at bounding box center [205, 245] width 48 height 15
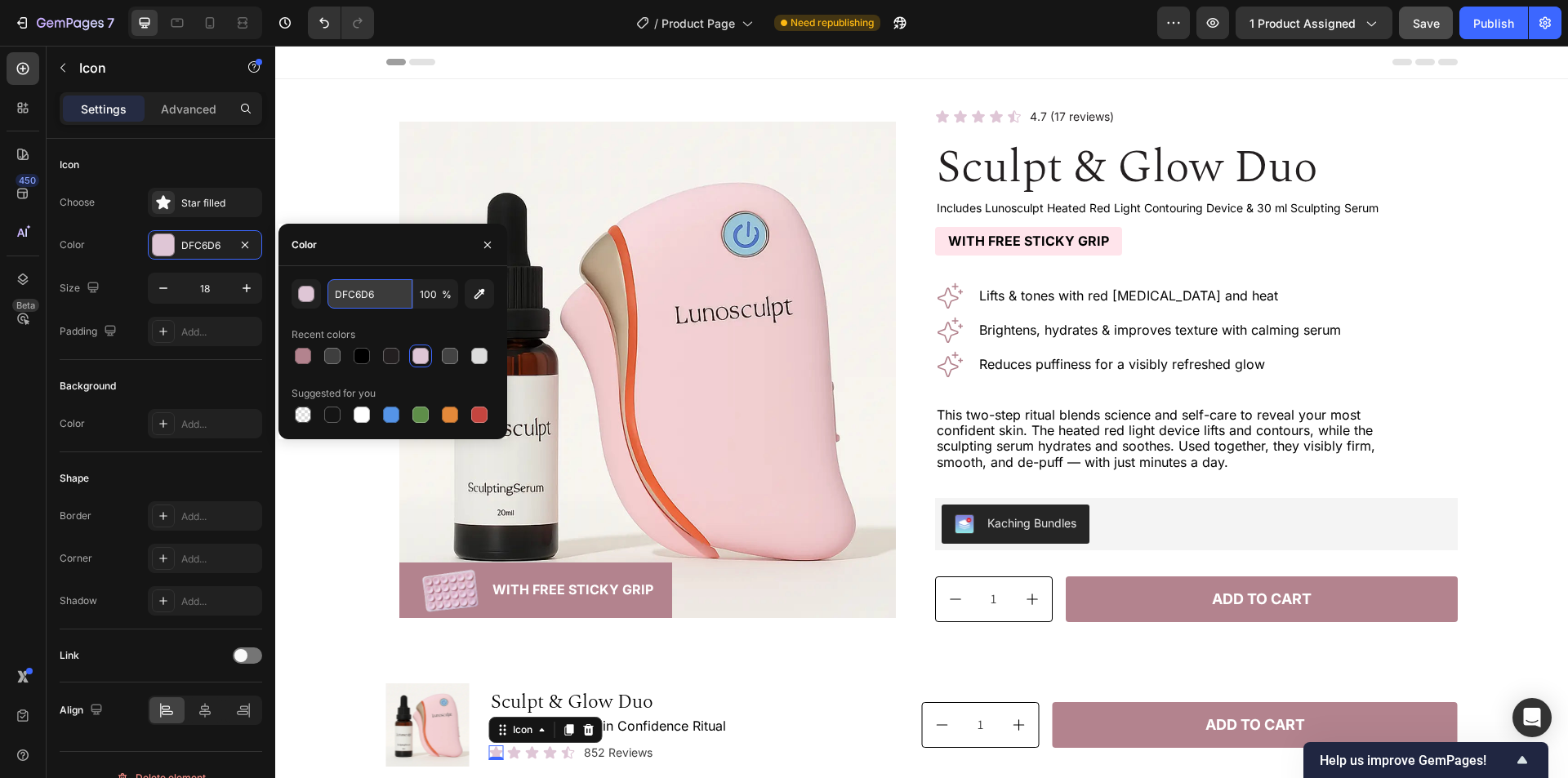
click at [376, 283] on input "DFC6D6" at bounding box center [370, 294] width 85 height 29
paste input "#B3838E"
type input "#B3838E"
click at [406, 328] on div "Recent colors" at bounding box center [392, 335] width 203 height 27
click at [491, 244] on icon "button" at bounding box center [487, 244] width 13 height 13
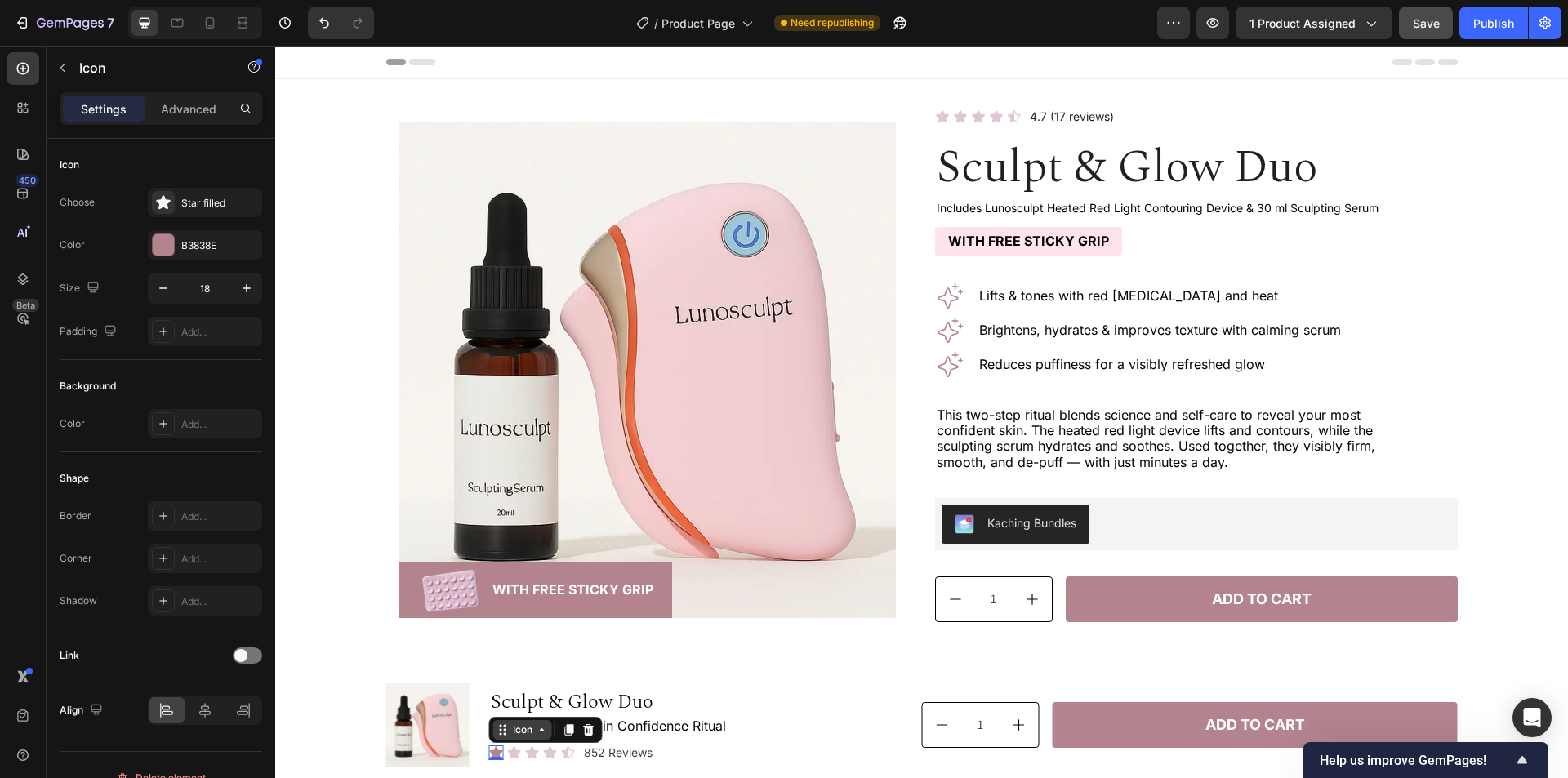
click at [516, 730] on div "Icon" at bounding box center [523, 730] width 27 height 0
click at [512, 730] on div "Icon" at bounding box center [523, 730] width 27 height 0
click at [509, 754] on div "Icon 0" at bounding box center [514, 752] width 15 height 15
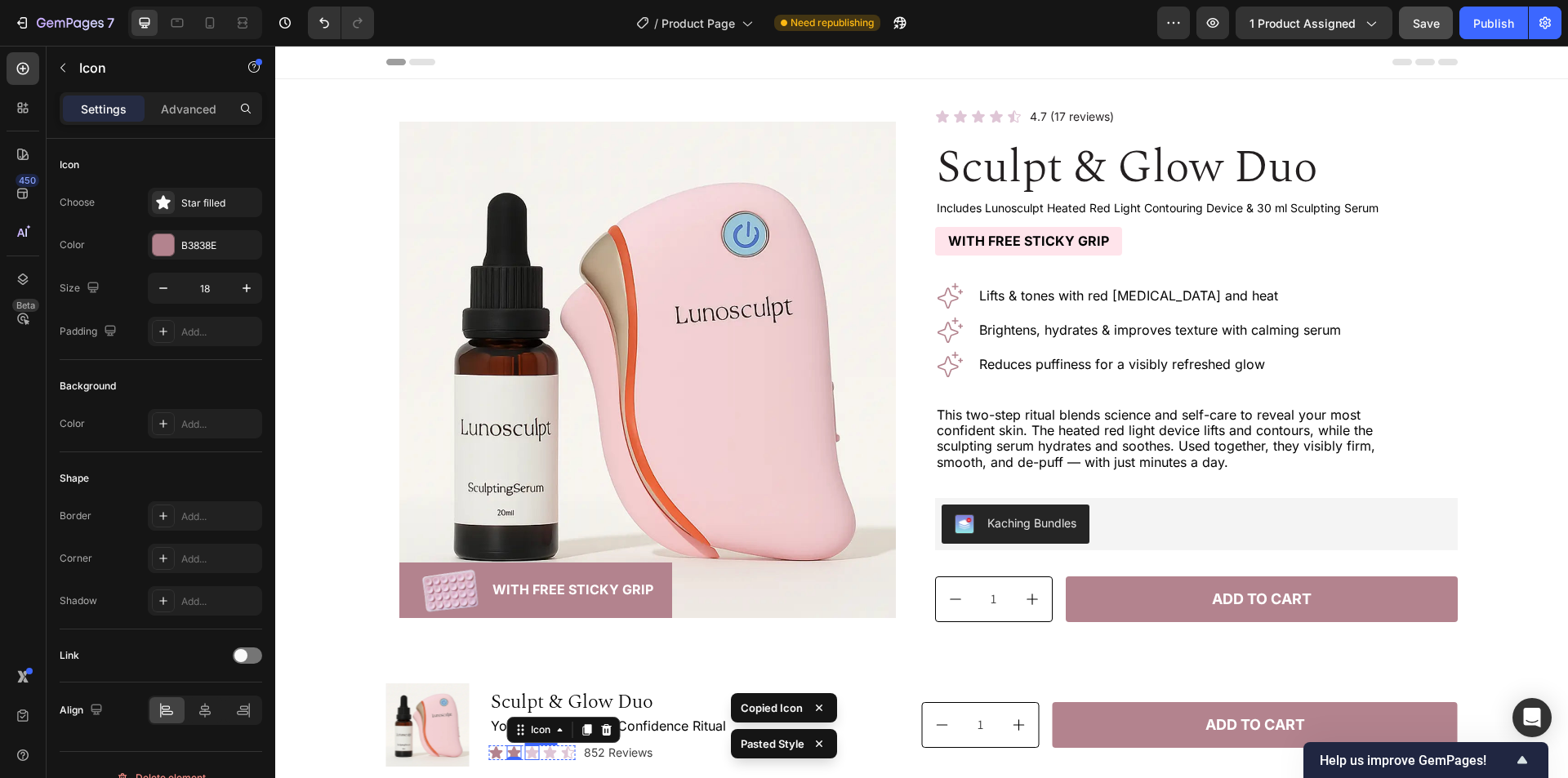
click at [526, 754] on div "Icon" at bounding box center [532, 752] width 15 height 15
click at [545, 754] on div "Icon" at bounding box center [551, 752] width 15 height 15
click at [561, 754] on div "Icon" at bounding box center [568, 752] width 15 height 15
click at [597, 730] on div "Icon" at bounding box center [595, 730] width 27 height 0
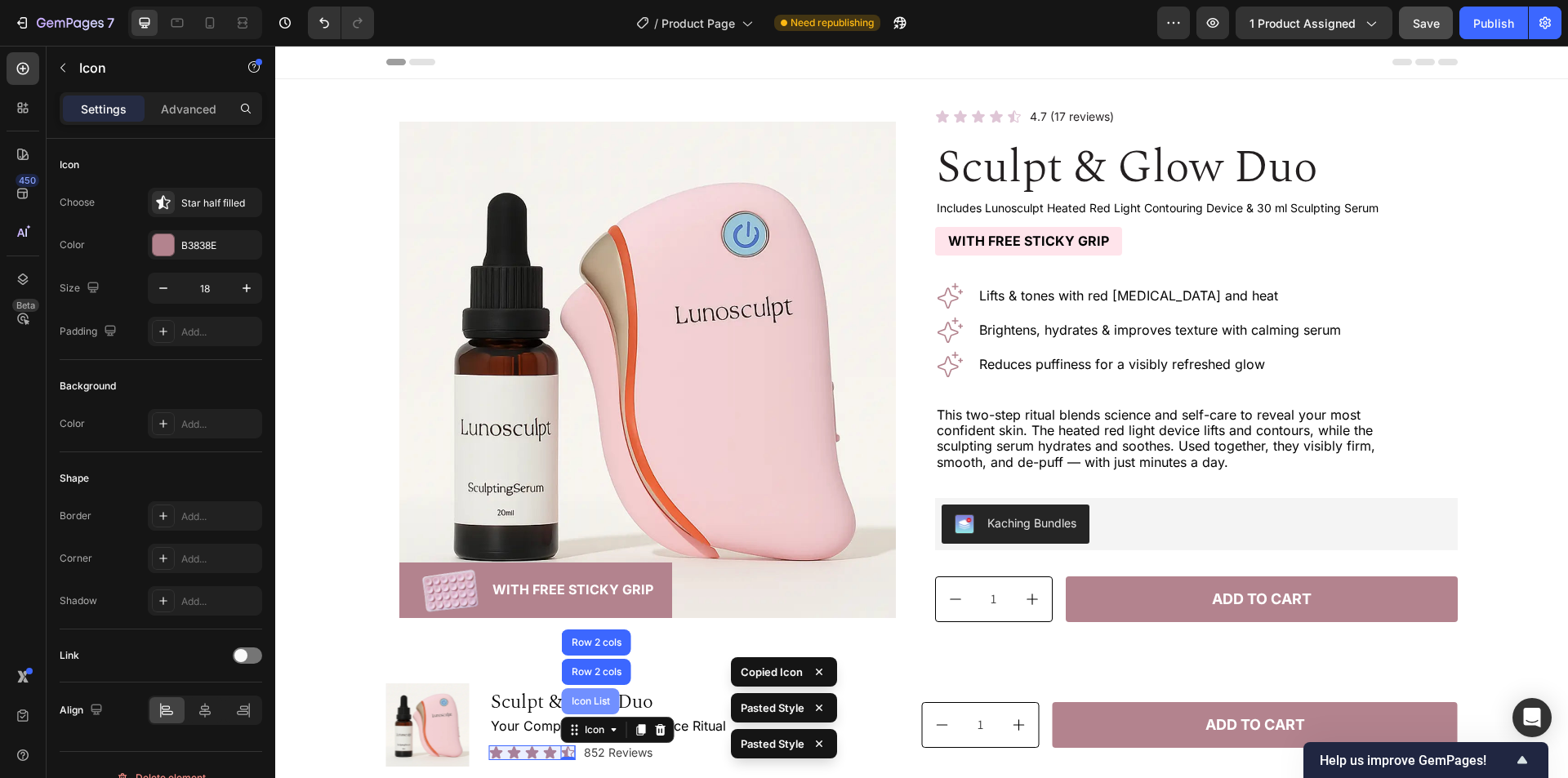
click at [590, 703] on div "Icon List" at bounding box center [591, 701] width 45 height 10
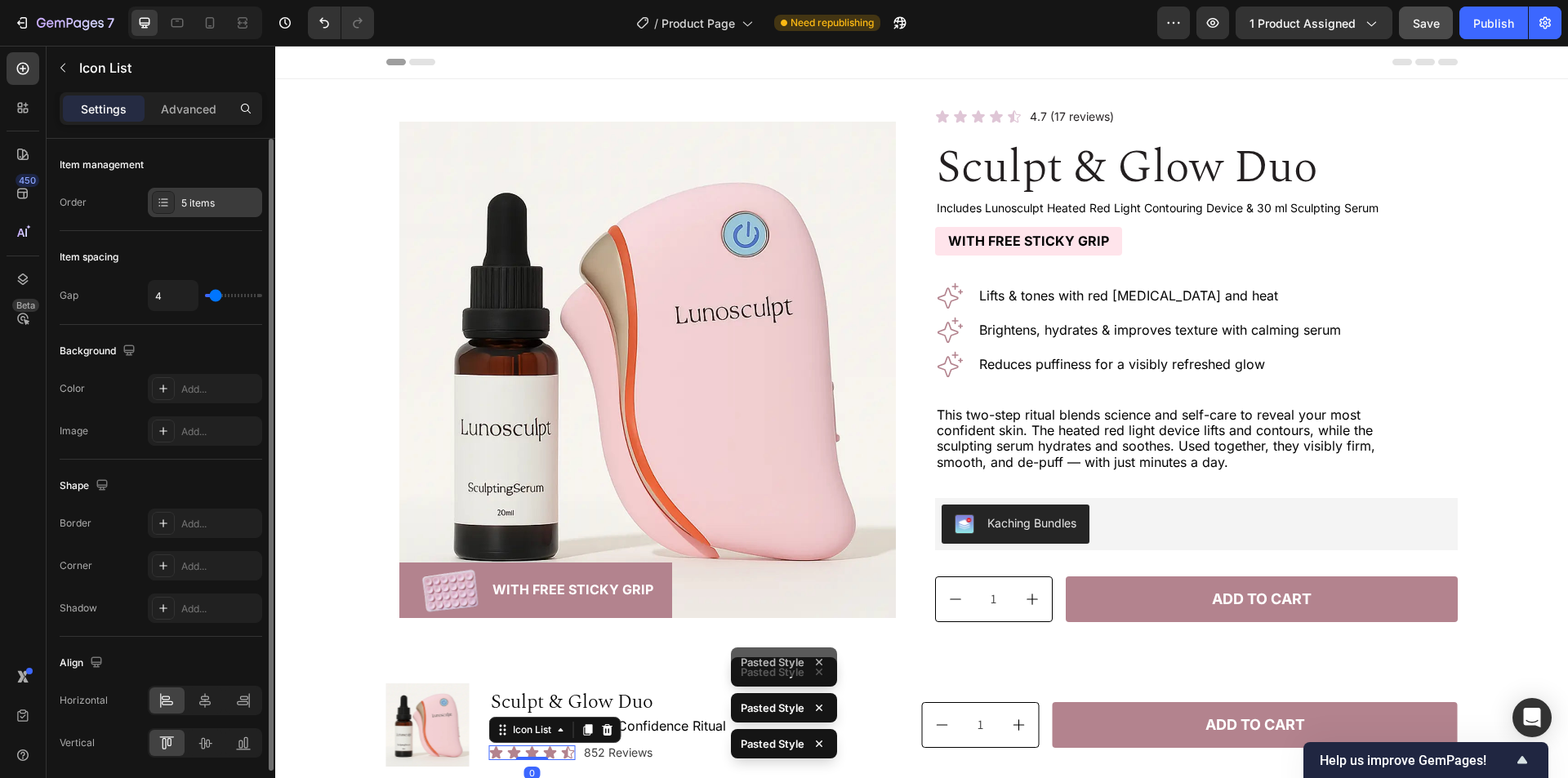
click at [213, 203] on div "5 items" at bounding box center [220, 203] width 77 height 15
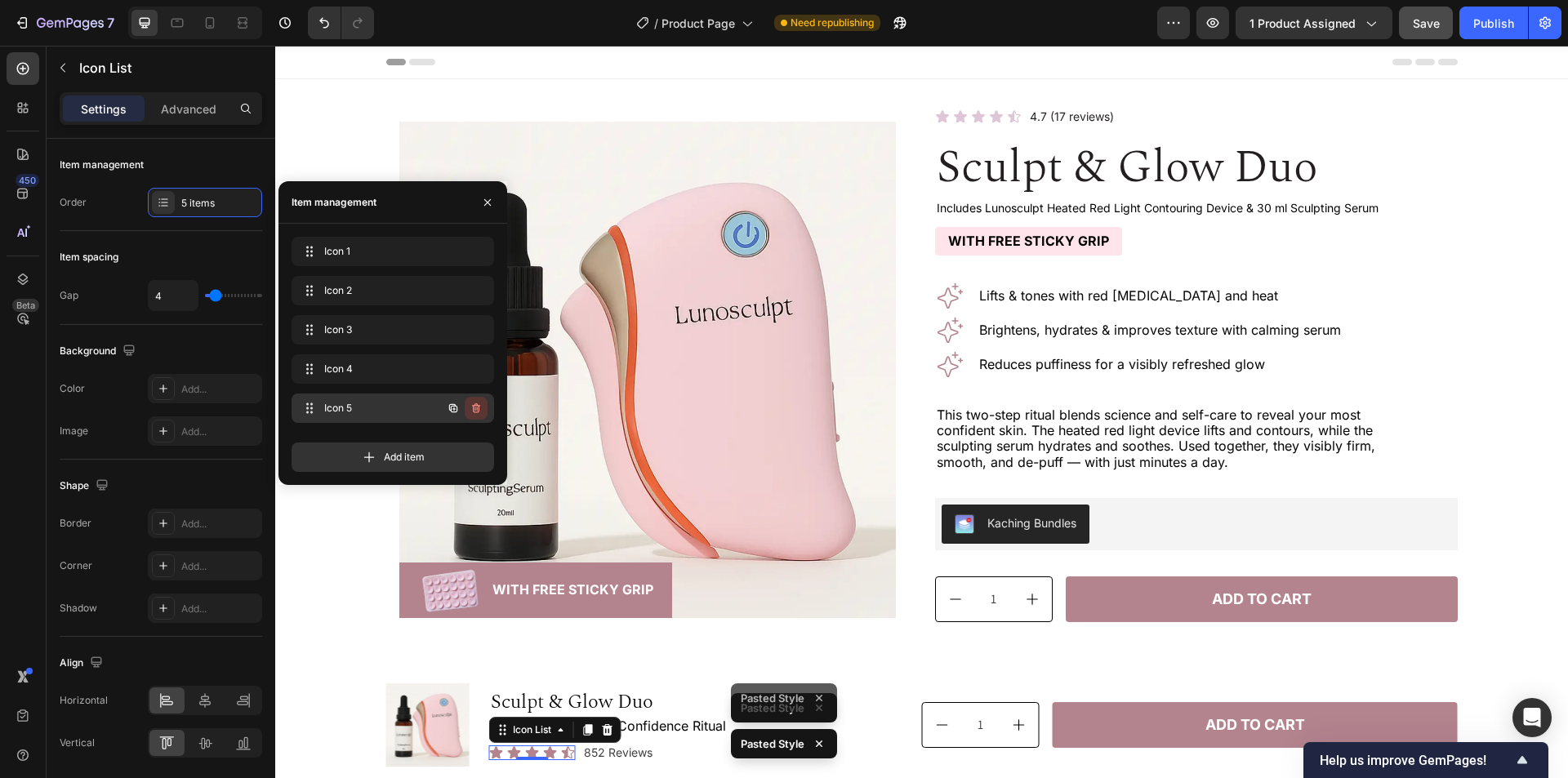
click at [480, 411] on icon "button" at bounding box center [475, 408] width 13 height 13
click at [469, 406] on div "Delete" at bounding box center [465, 408] width 30 height 15
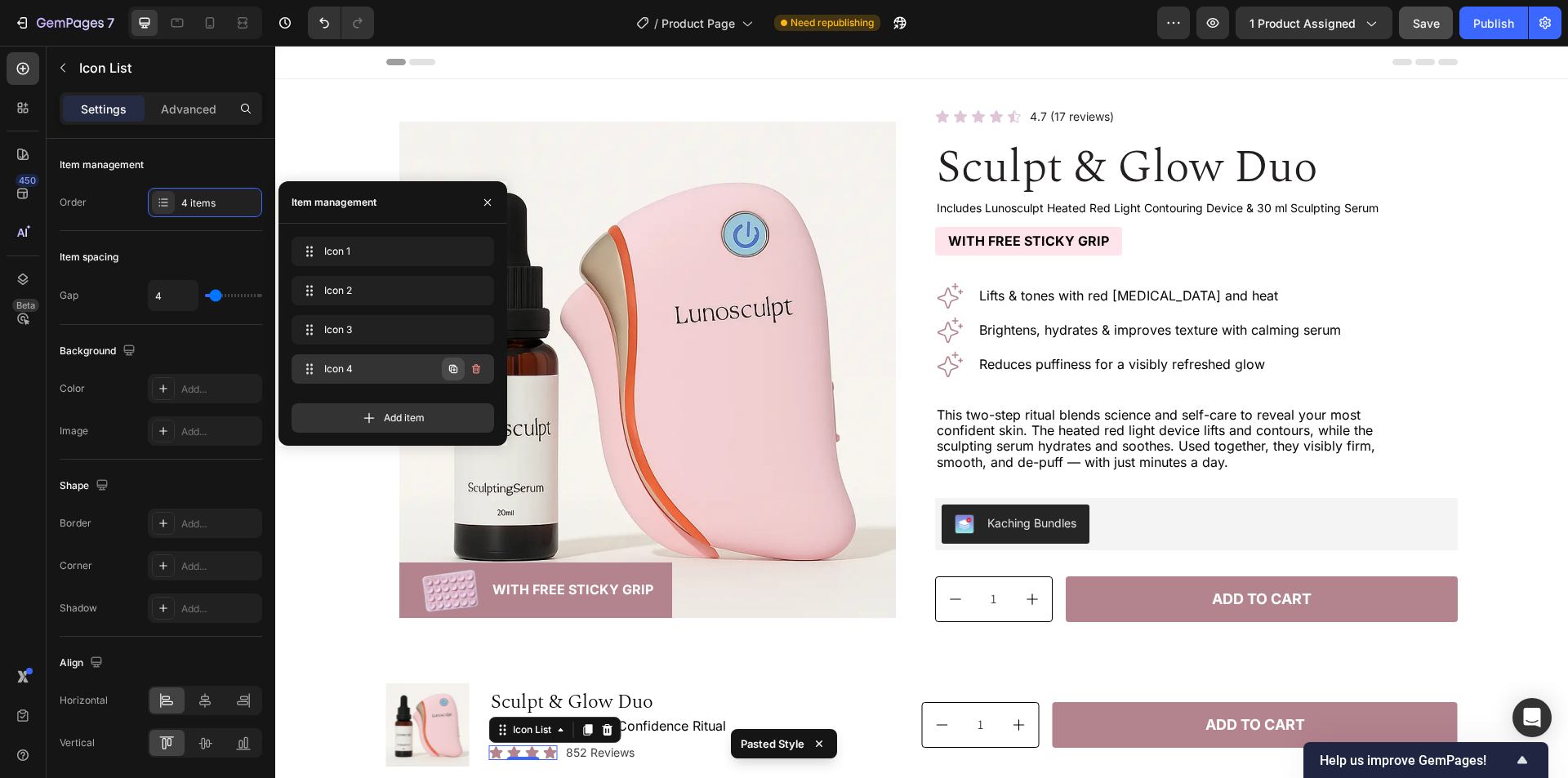
click at [454, 367] on icon "button" at bounding box center [452, 368] width 8 height 8
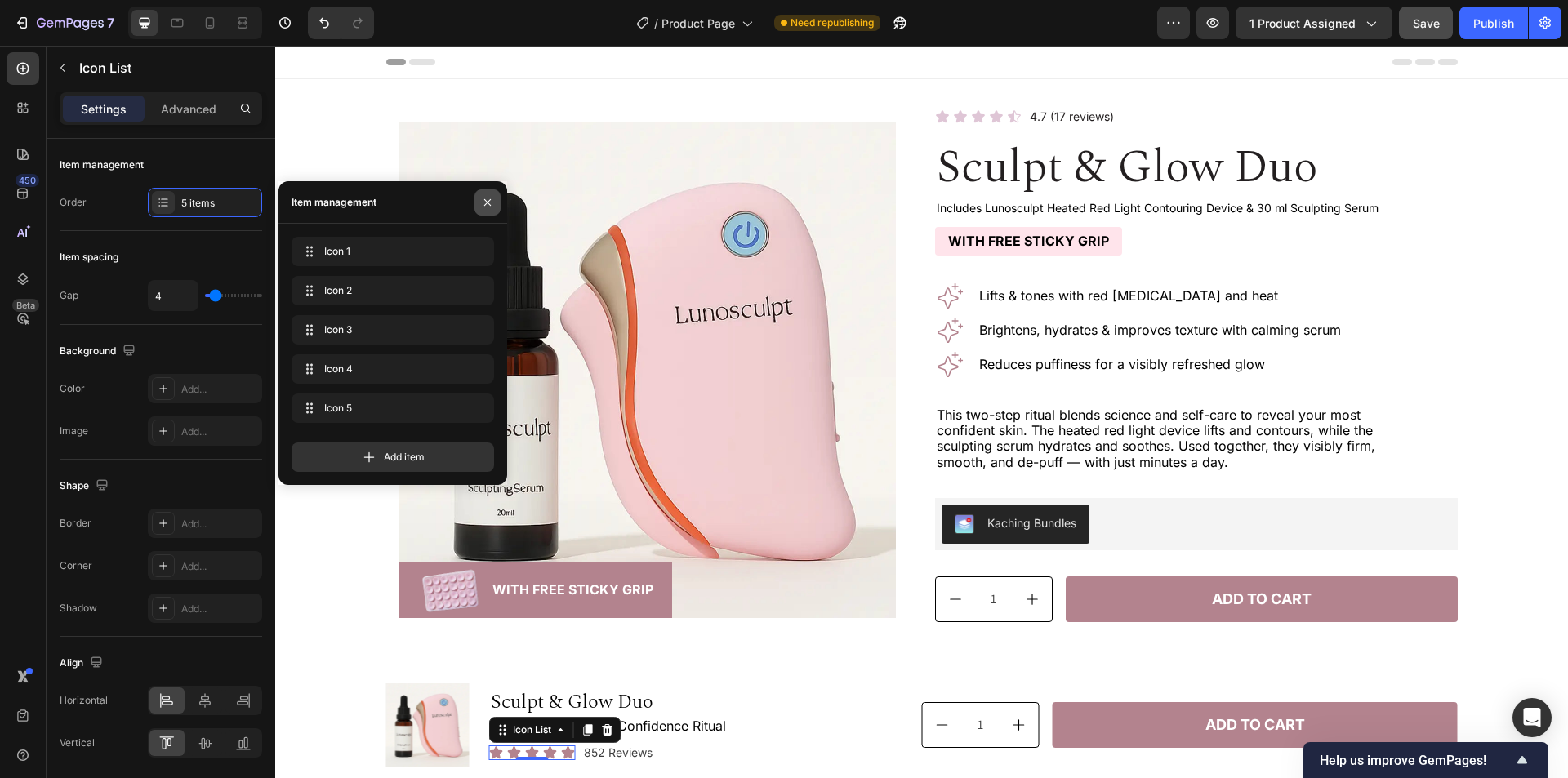
click at [490, 203] on icon "button" at bounding box center [487, 202] width 13 height 13
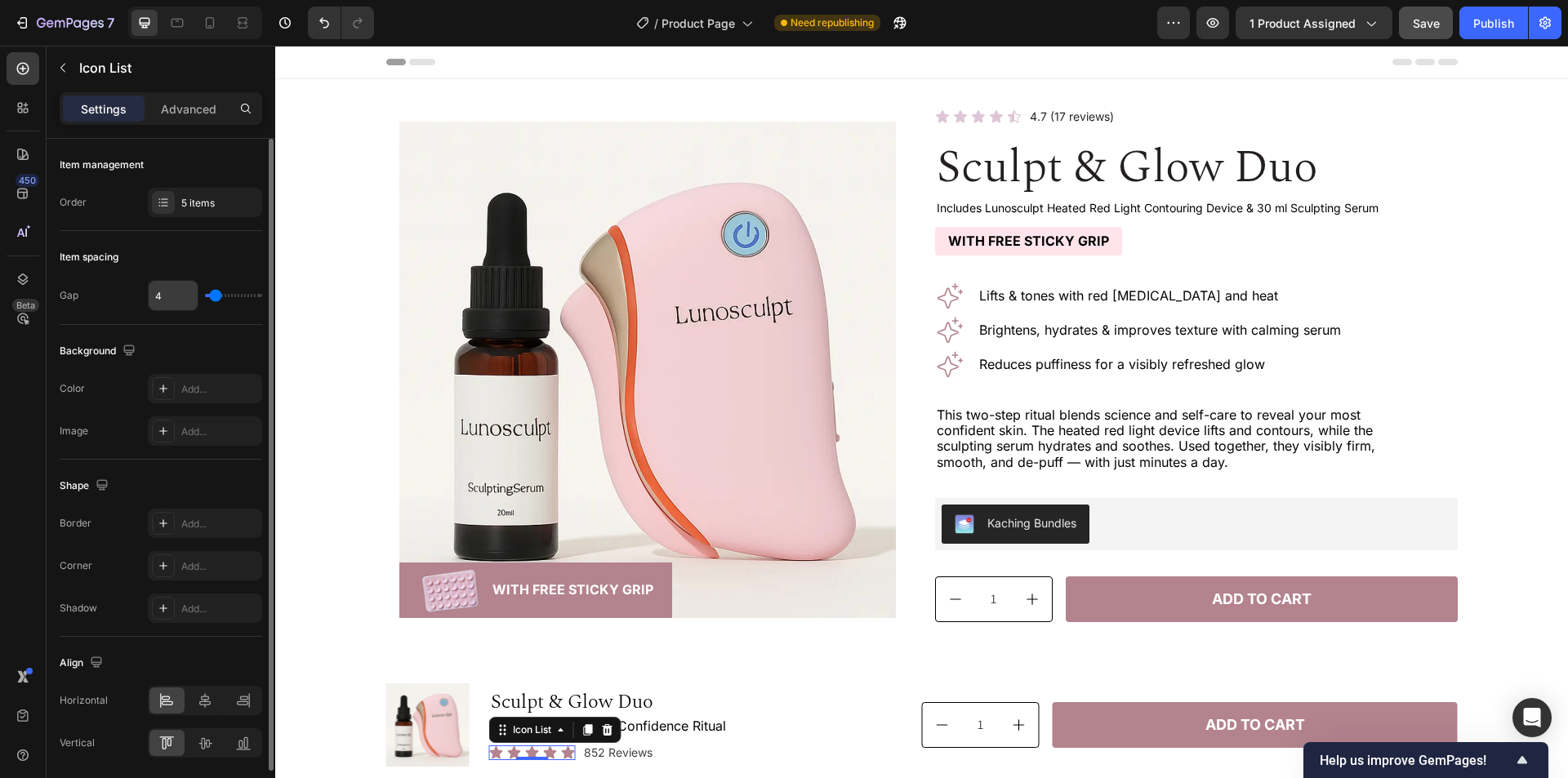
click at [182, 290] on input "4" at bounding box center [173, 295] width 49 height 29
type input "2"
click at [200, 355] on div "Background" at bounding box center [160, 351] width 203 height 27
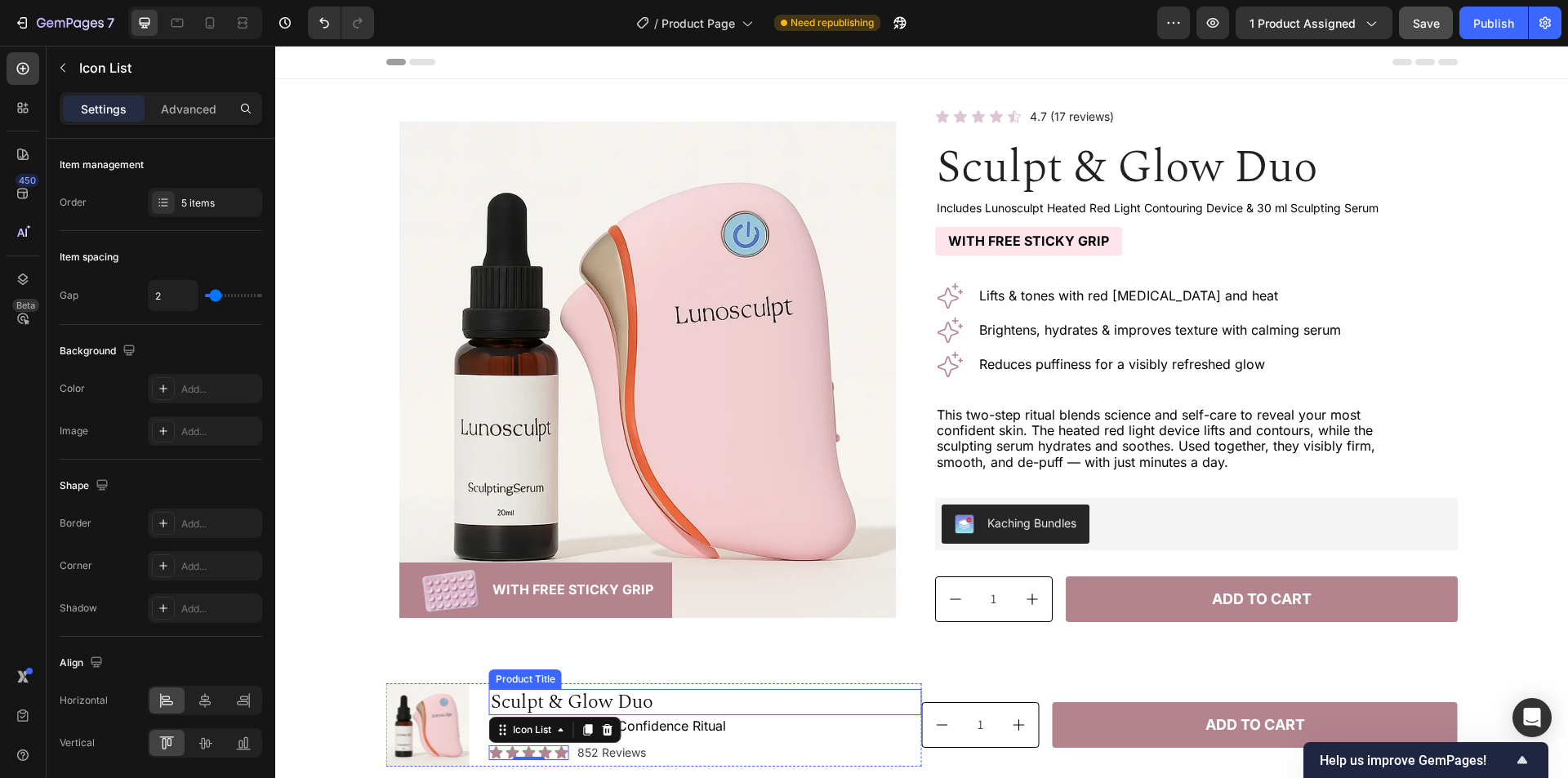
click at [846, 728] on p "Your Complete Skin Confidence Ritual" at bounding box center [705, 727] width 429 height 16
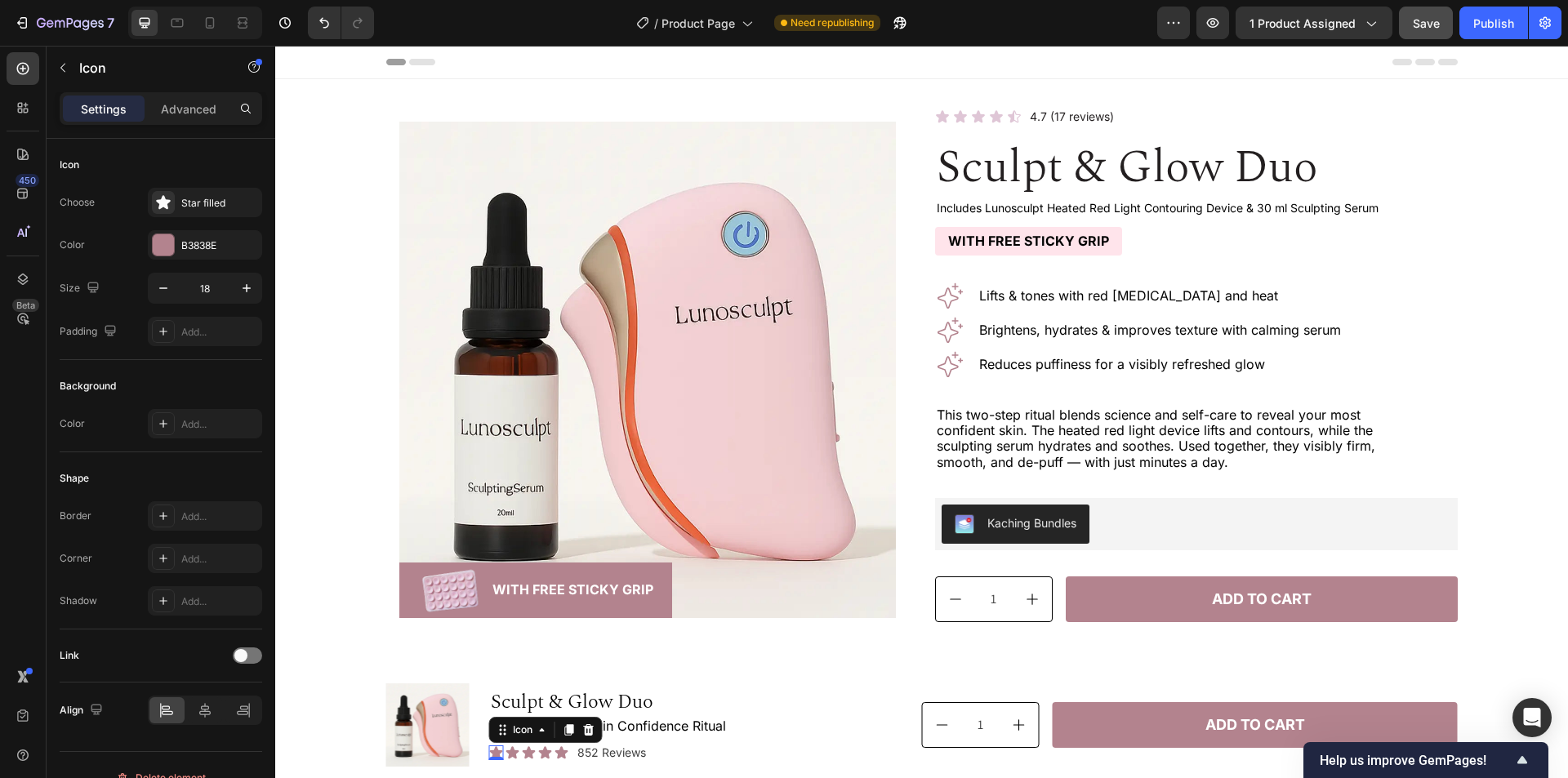
click at [490, 755] on div "Icon 0" at bounding box center [497, 752] width 15 height 15
click at [160, 292] on icon "button" at bounding box center [163, 288] width 16 height 16
click at [511, 730] on div "Icon" at bounding box center [523, 730] width 27 height 0
click at [512, 730] on div "Icon" at bounding box center [523, 730] width 27 height 0
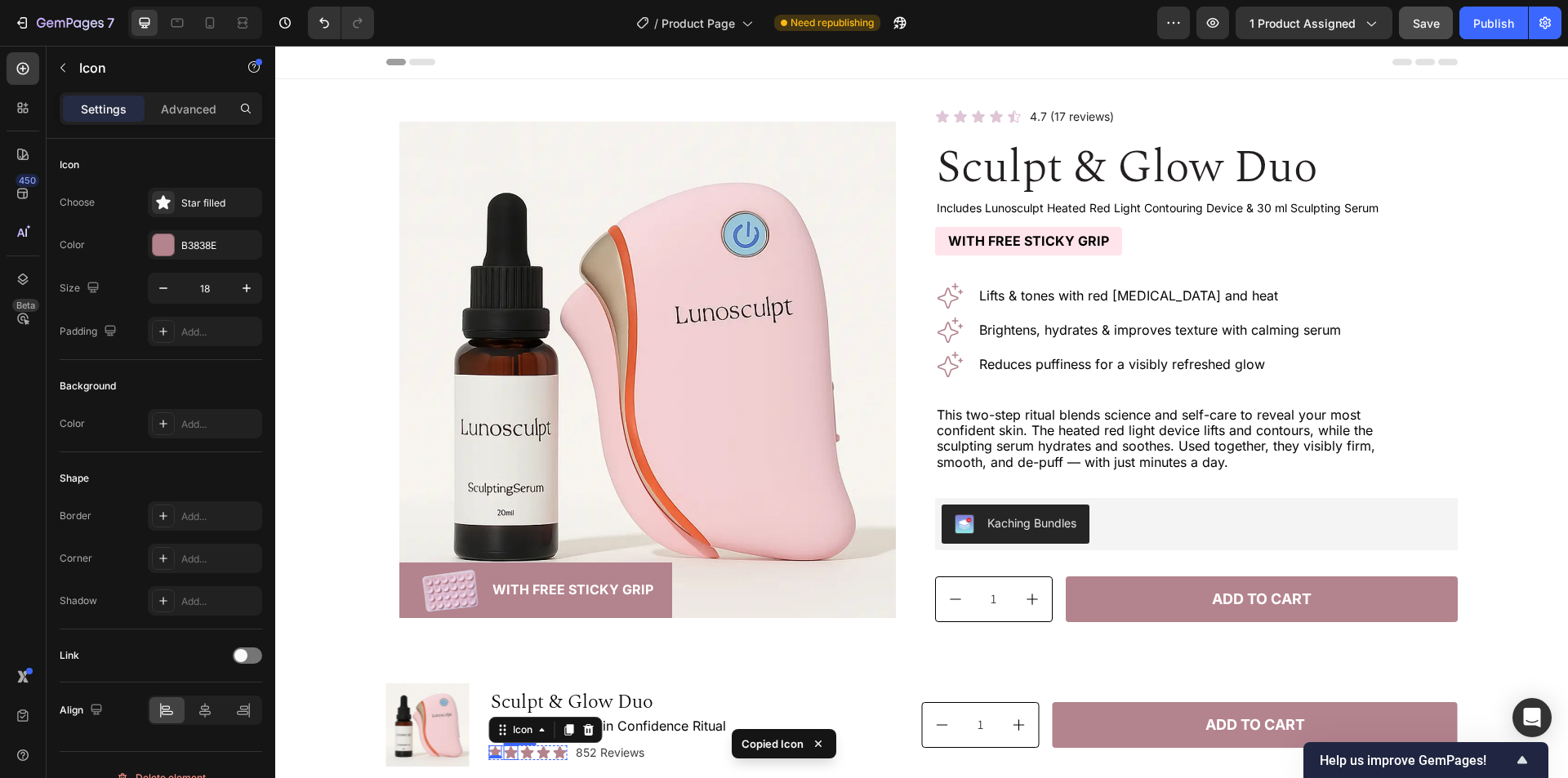
click at [507, 759] on div "Icon" at bounding box center [511, 752] width 15 height 15
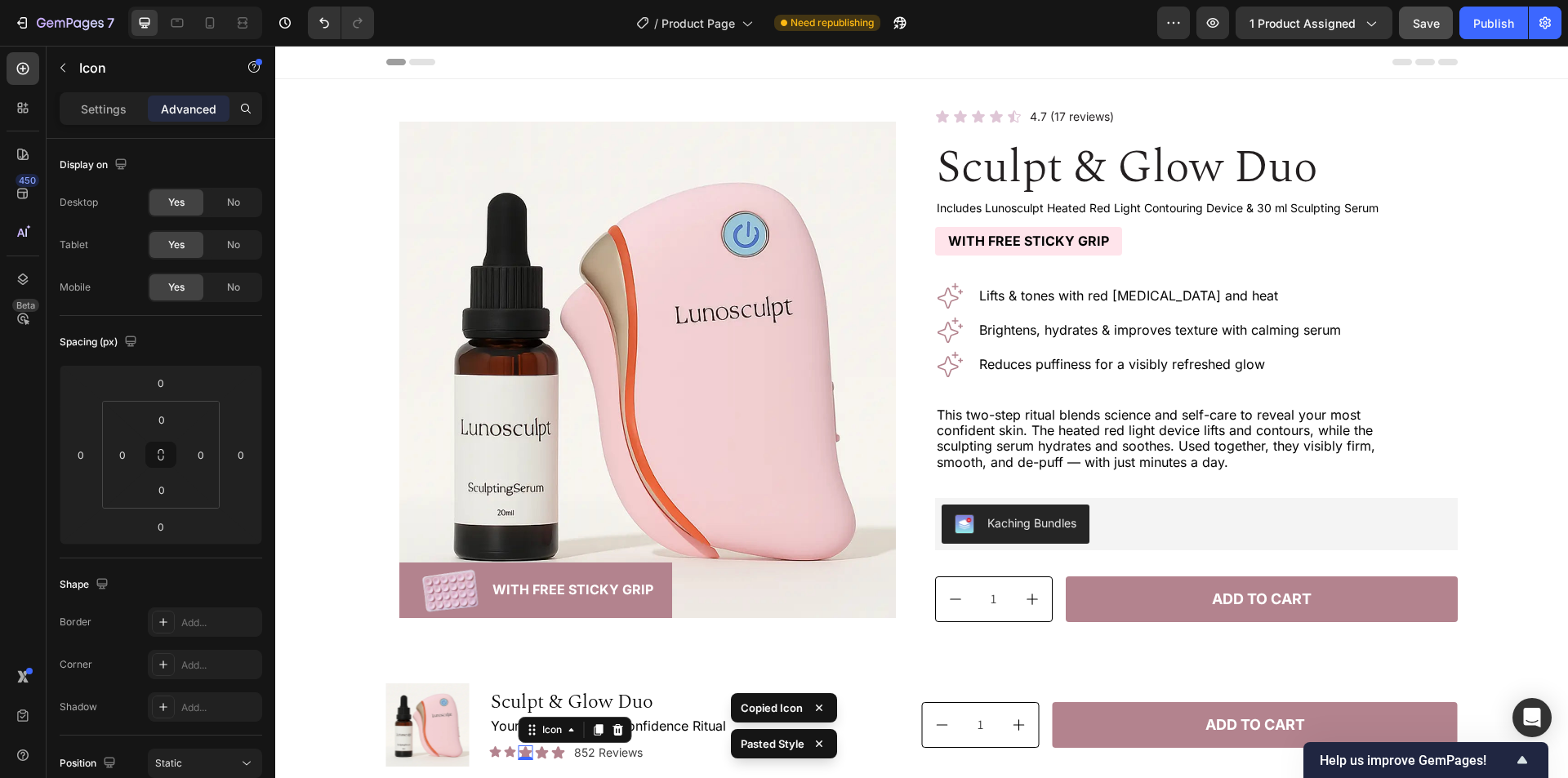
click at [520, 753] on icon at bounding box center [526, 752] width 13 height 12
click at [533, 753] on div "Icon" at bounding box center [540, 752] width 15 height 15
click at [548, 754] on div "Icon 0" at bounding box center [555, 752] width 15 height 15
click at [680, 757] on div "Icon Icon Icon Icon Icon 0 Icon List 852 Reviews Text Block Row" at bounding box center [706, 752] width 433 height 17
click at [940, 759] on div "1 Product Quantity Add to cart Add to Cart Row" at bounding box center [1190, 725] width 536 height 83
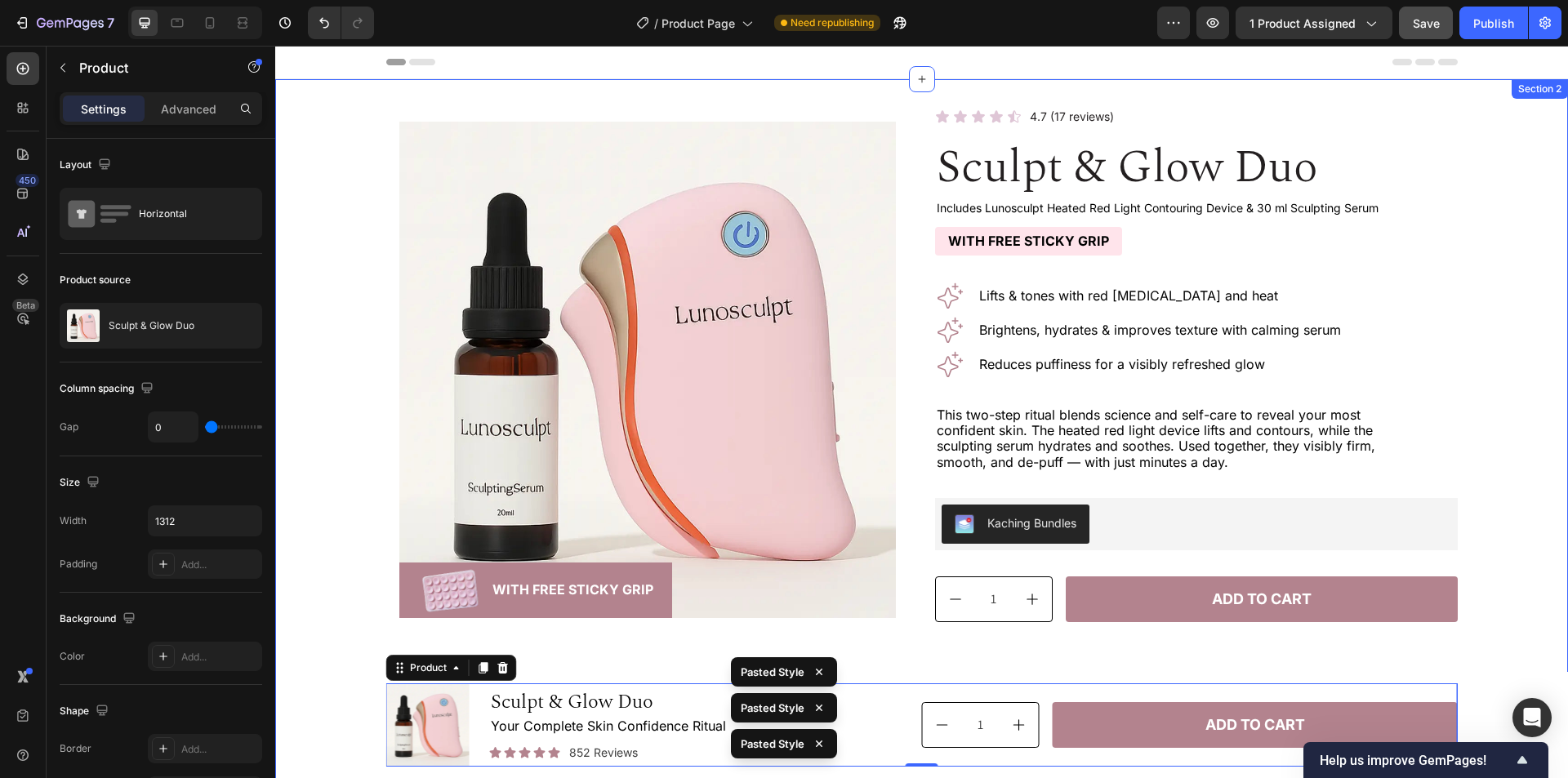
click at [313, 623] on div "Product Images Image With Free Sticky Grip Text Block Row Row Icon Icon Icon Ic…" at bounding box center [922, 454] width 1254 height 691
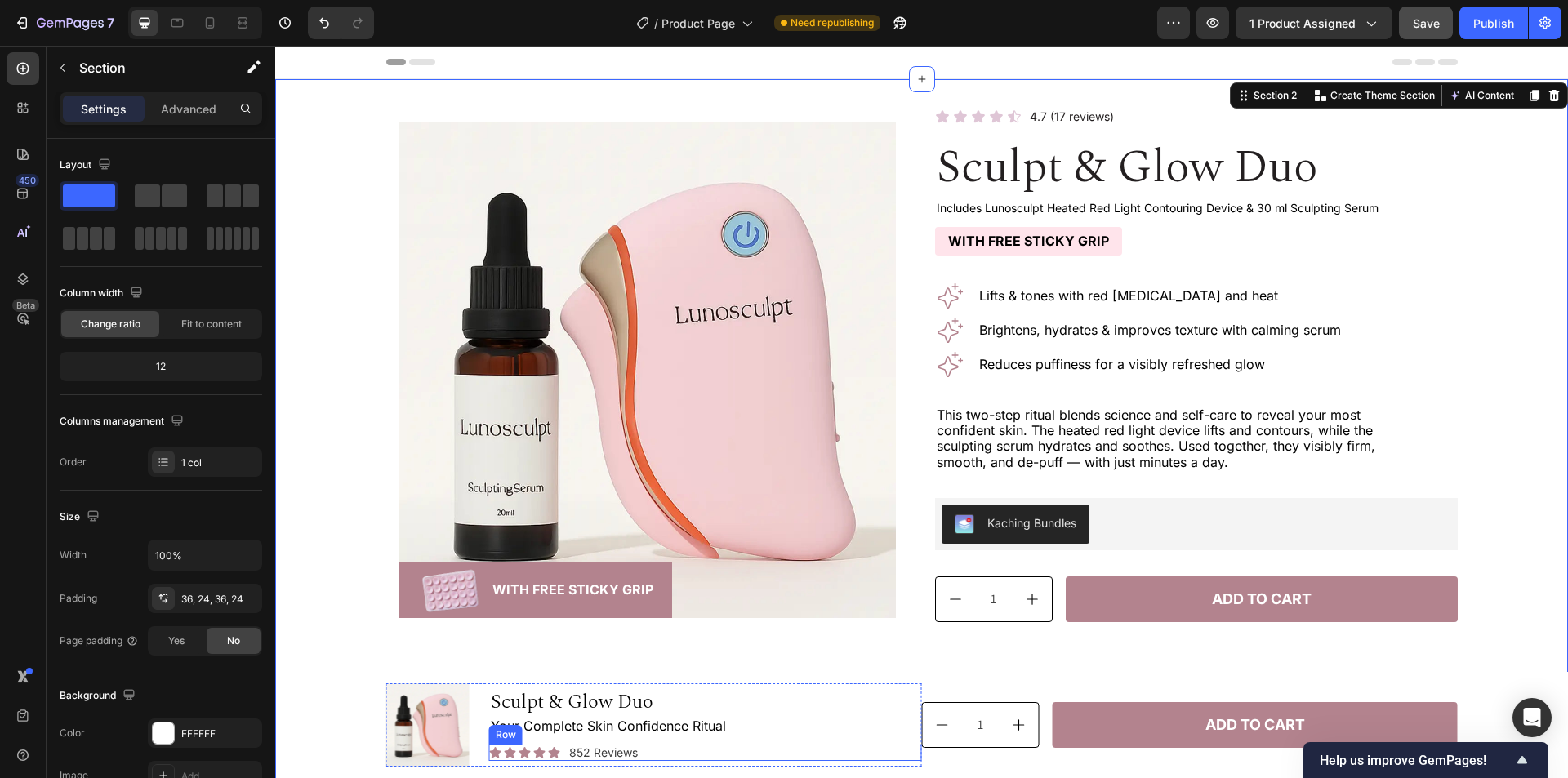
click at [657, 753] on div "Icon Icon Icon Icon Icon Icon List 852 Reviews Text Block Row" at bounding box center [706, 752] width 433 height 17
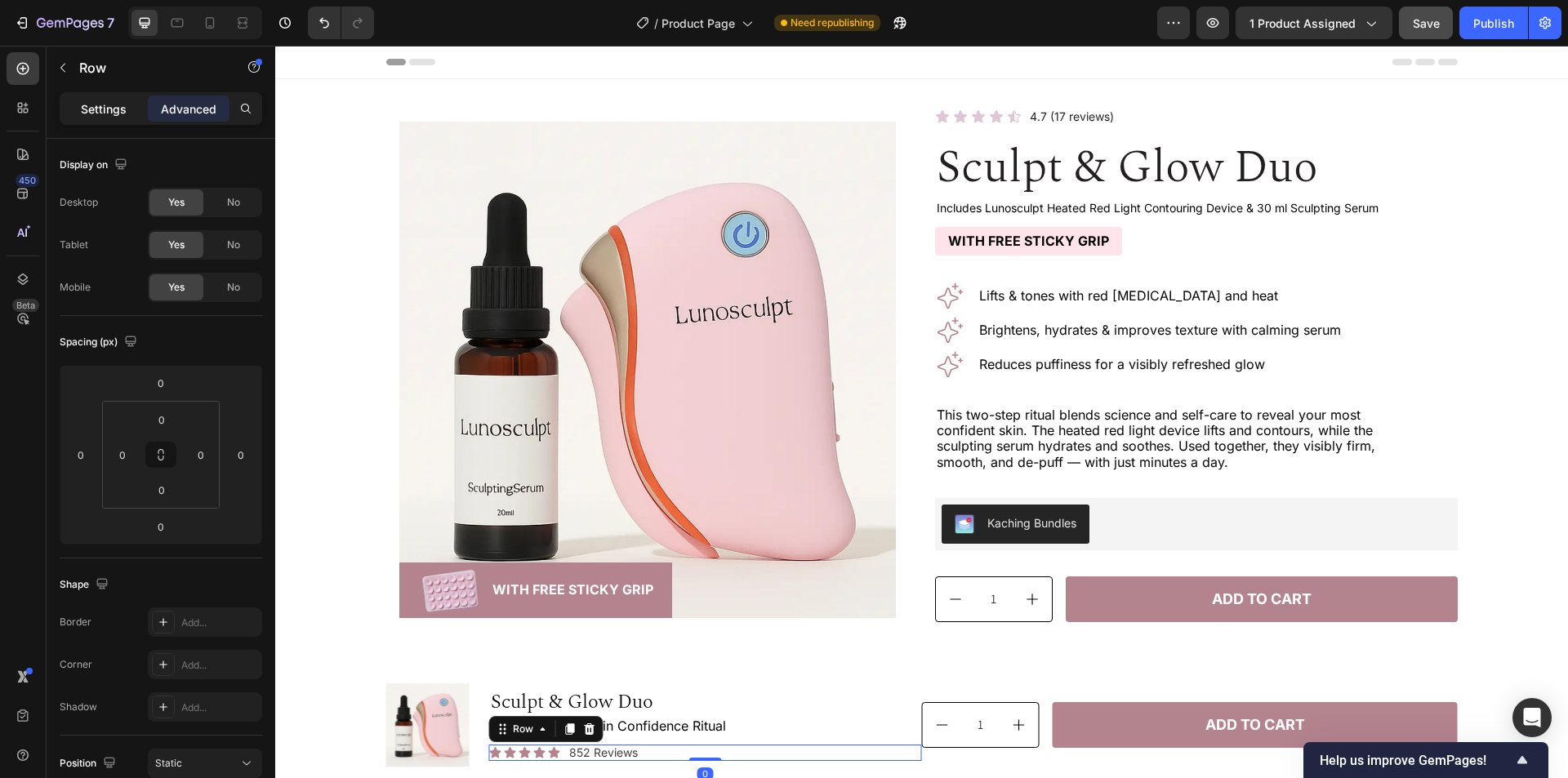
click at [79, 112] on div "Settings" at bounding box center [104, 109] width 81 height 27
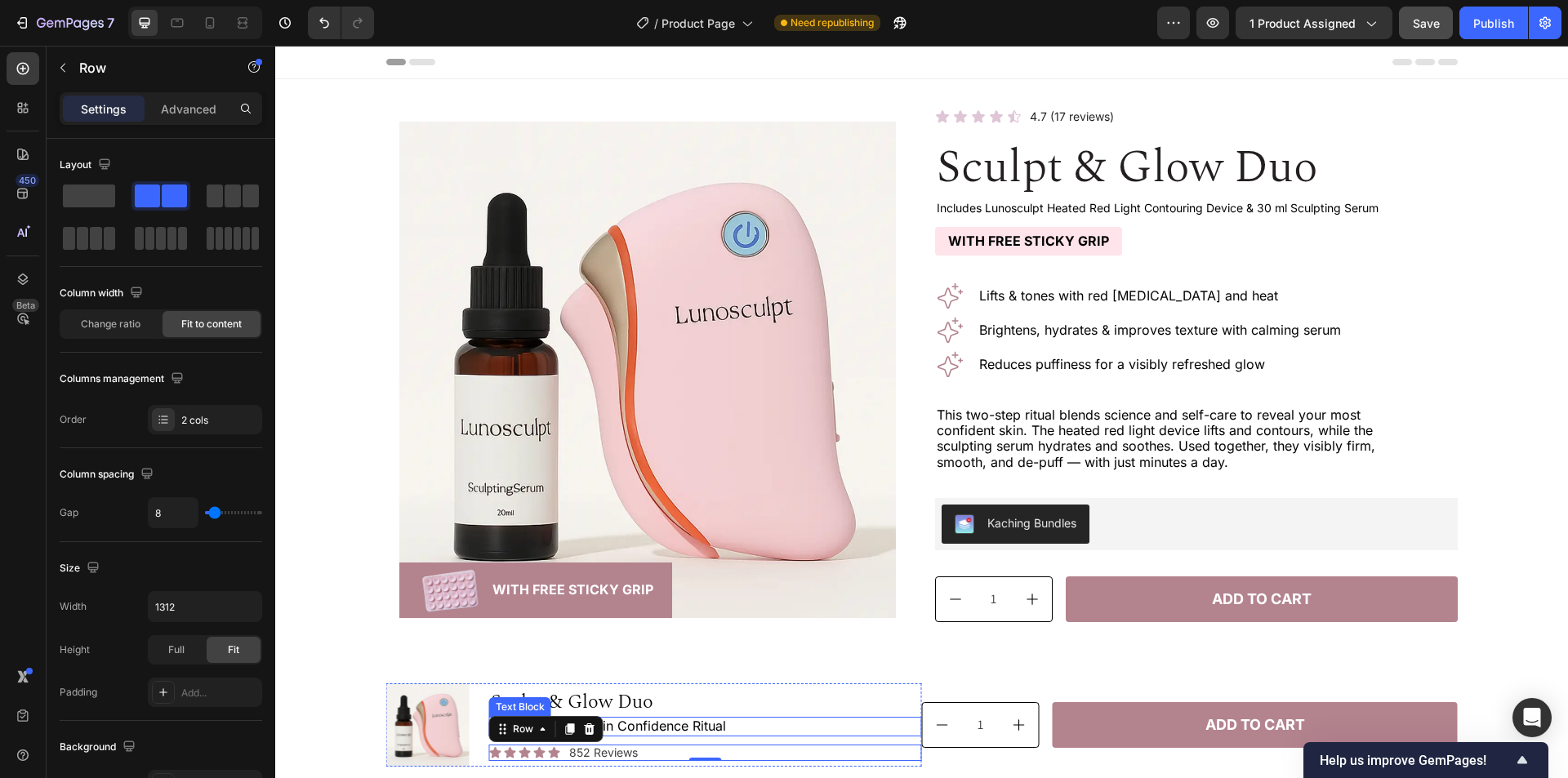
click at [789, 718] on div "Your Complete Skin Confidence Ritual" at bounding box center [706, 726] width 433 height 19
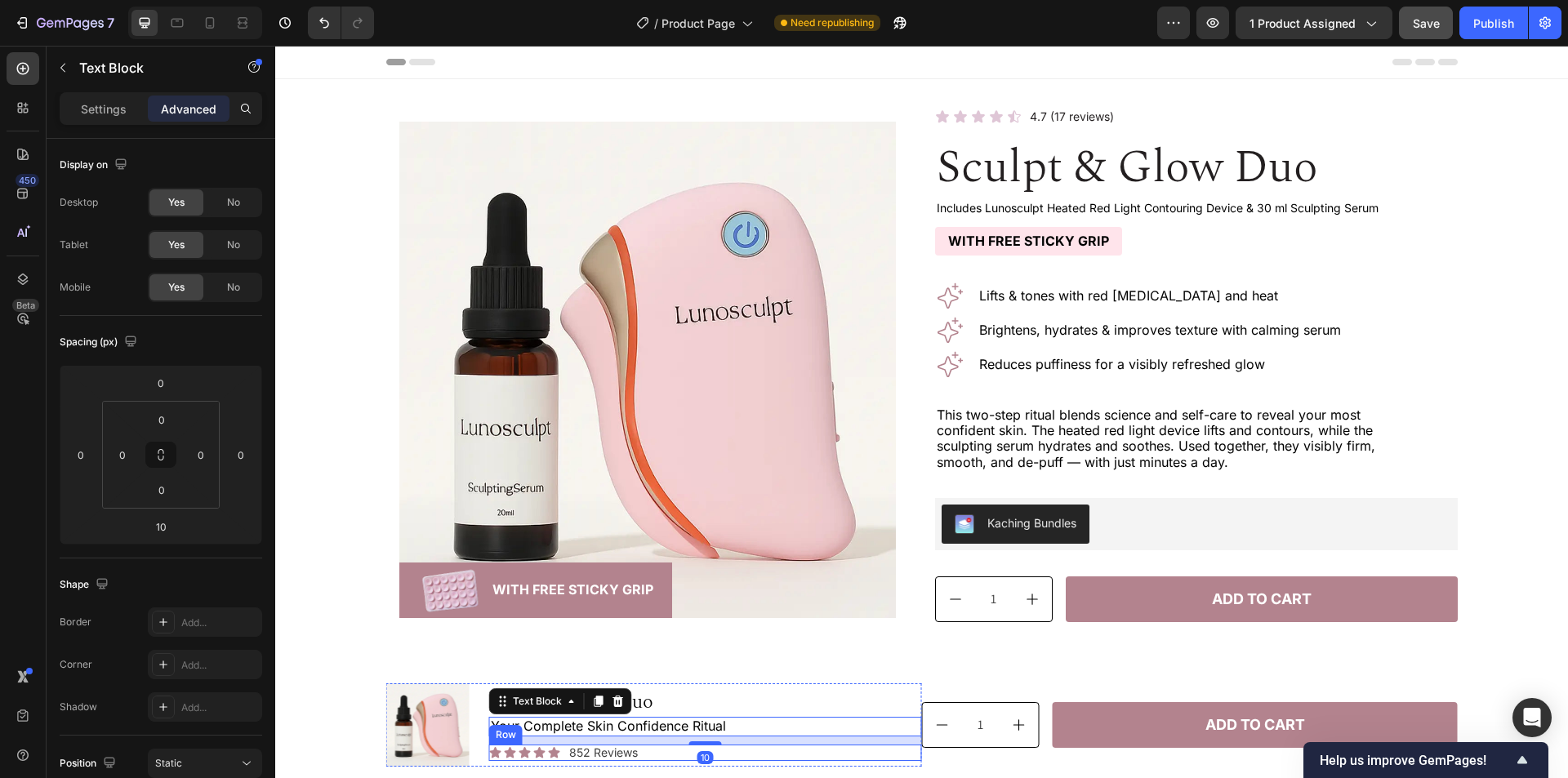
click at [785, 749] on div "Icon Icon Icon Icon Icon Icon List 852 Reviews Text Block Row" at bounding box center [706, 752] width 433 height 17
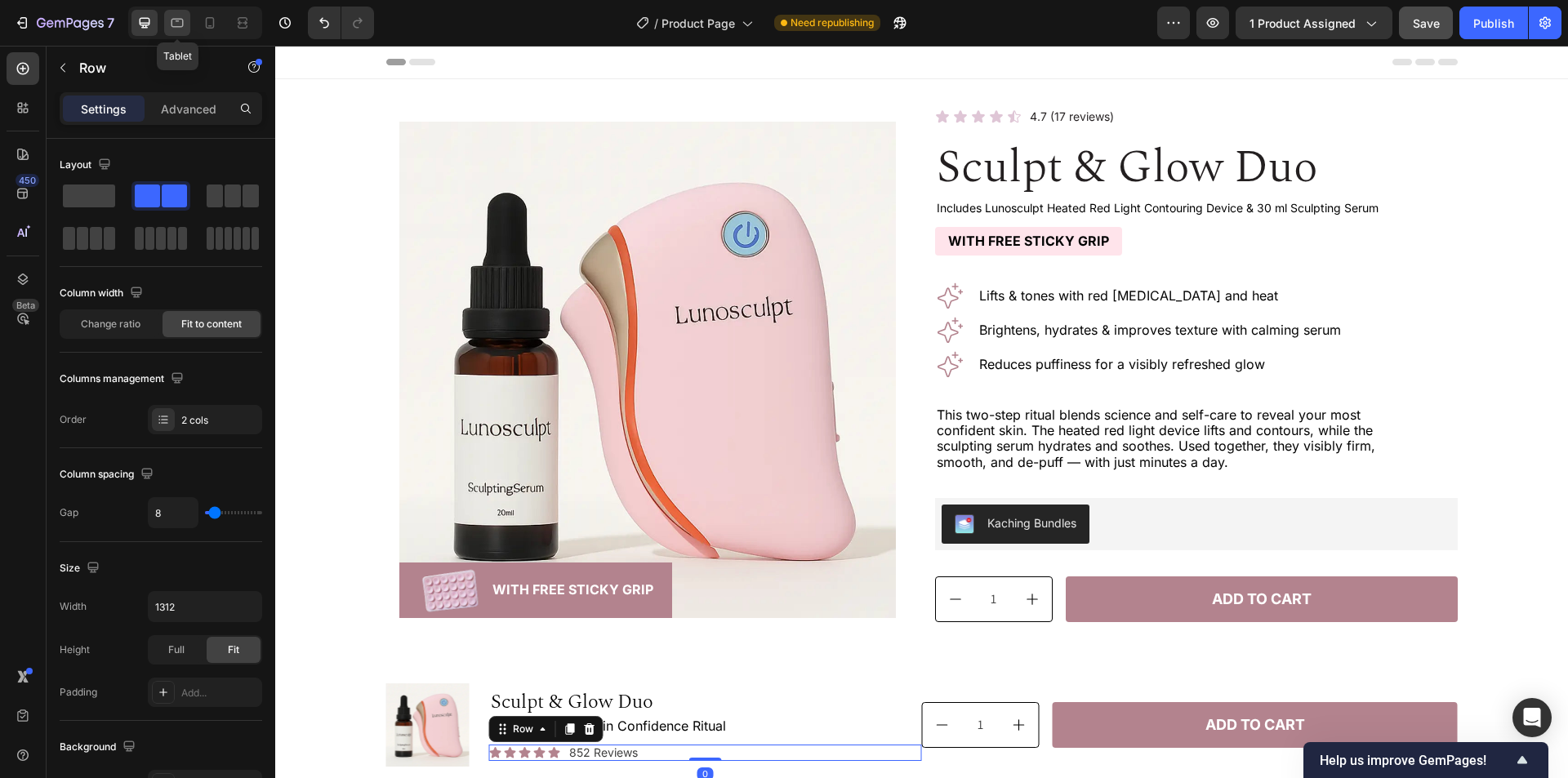
click at [175, 33] on div at bounding box center [177, 23] width 27 height 27
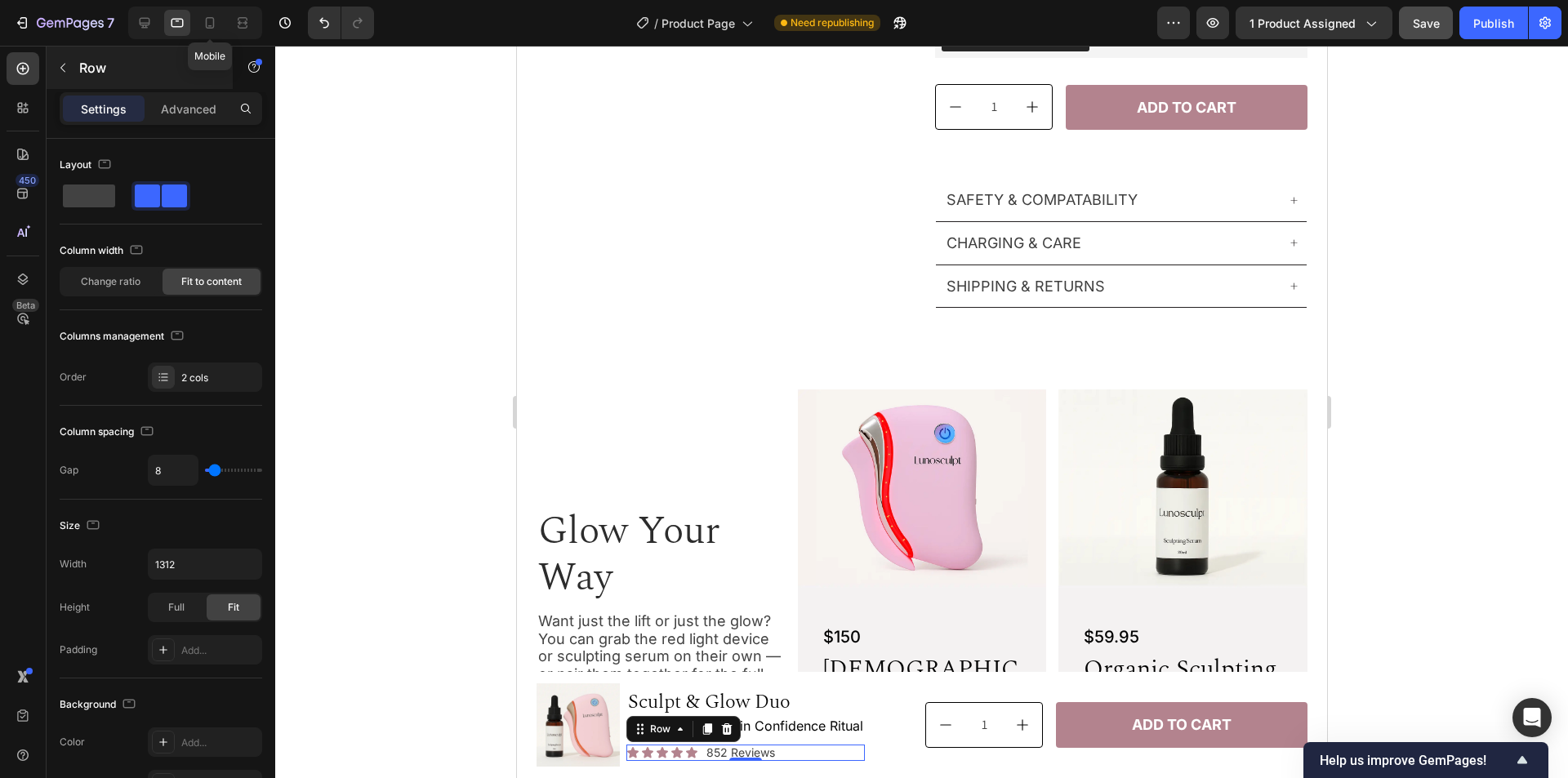
scroll to position [642, 0]
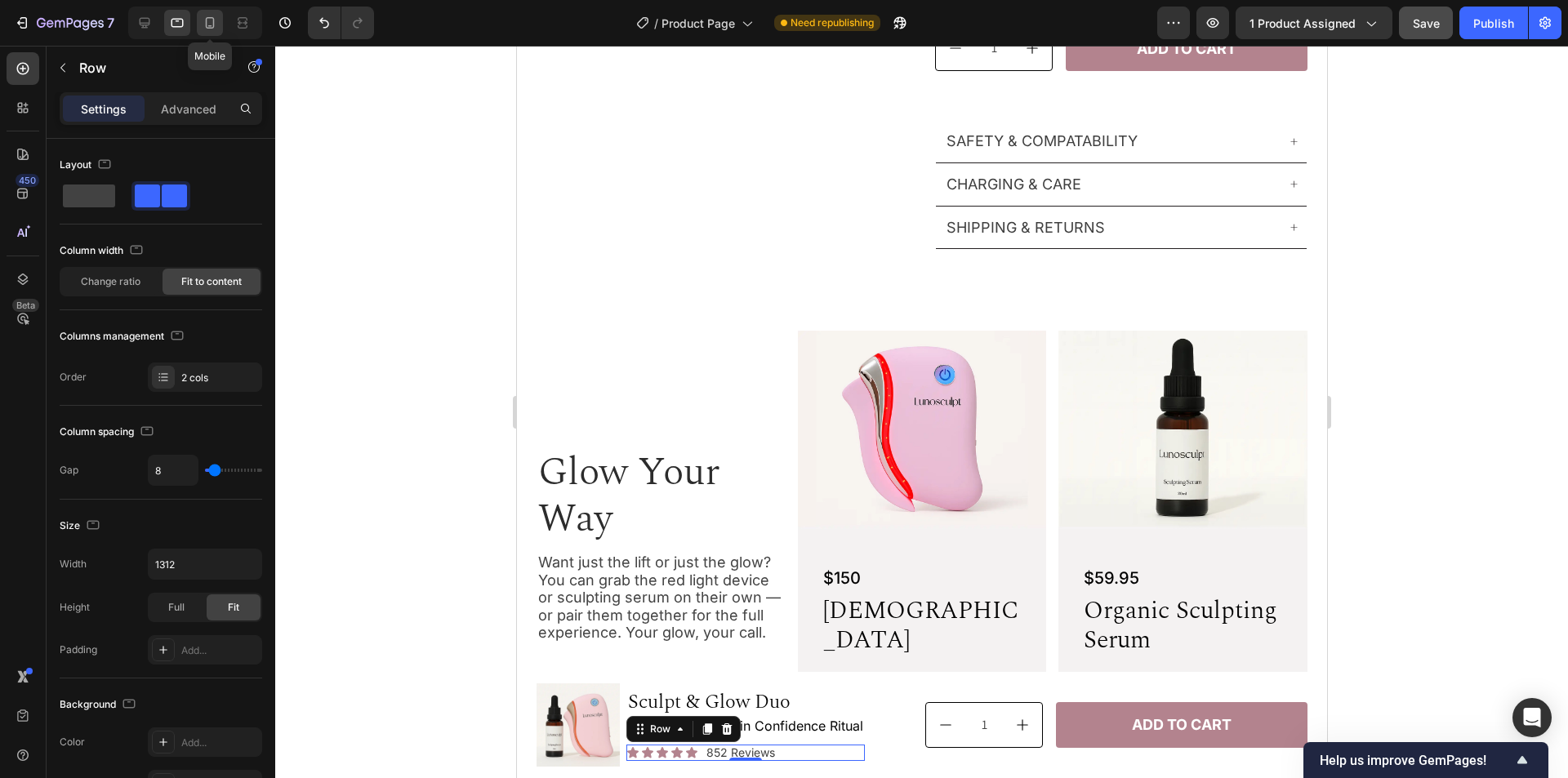
click at [217, 31] on div at bounding box center [210, 23] width 27 height 27
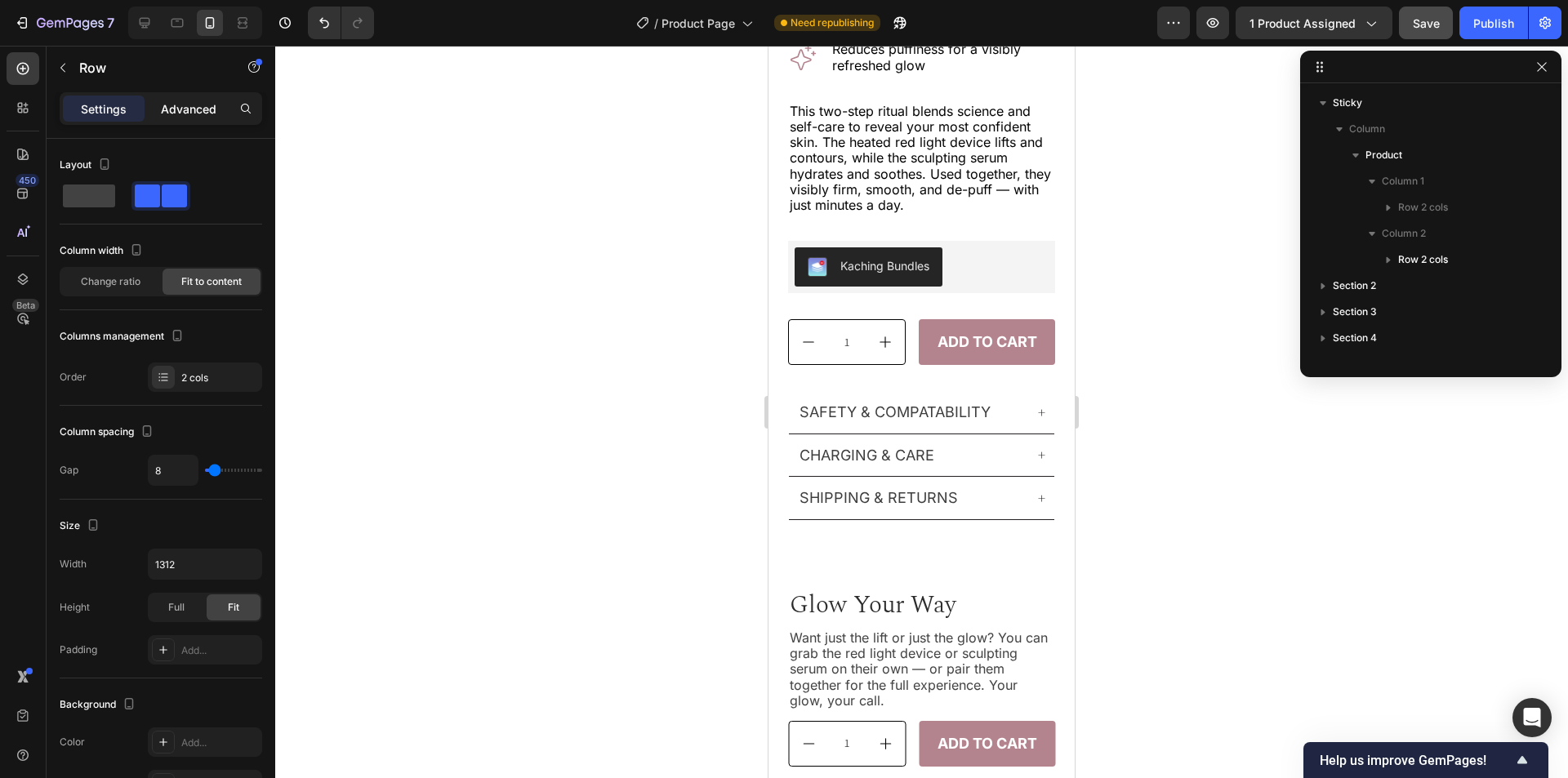
scroll to position [585, 0]
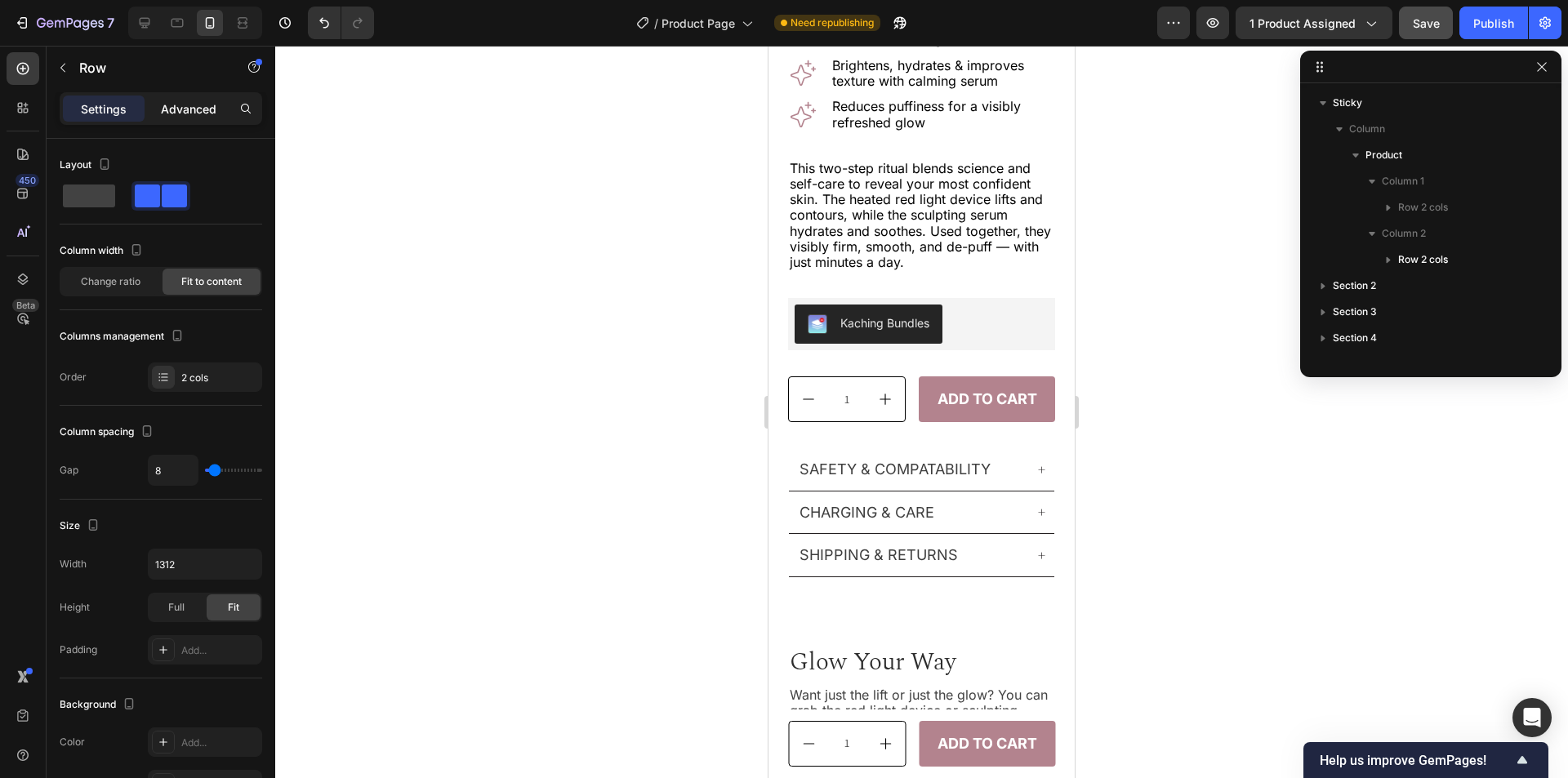
click at [184, 115] on p "Advanced" at bounding box center [189, 108] width 56 height 17
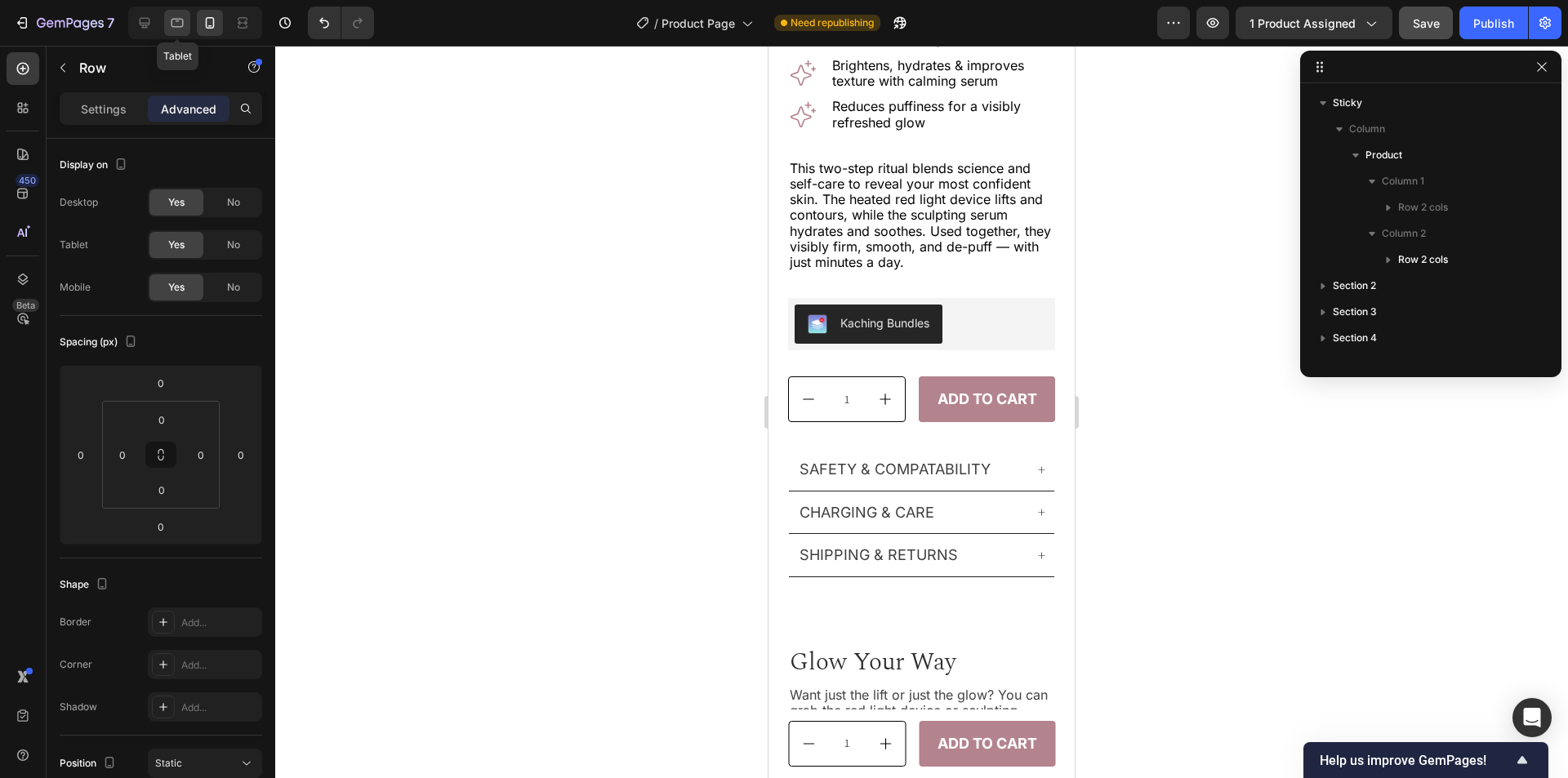
click at [172, 21] on icon at bounding box center [178, 23] width 12 height 9
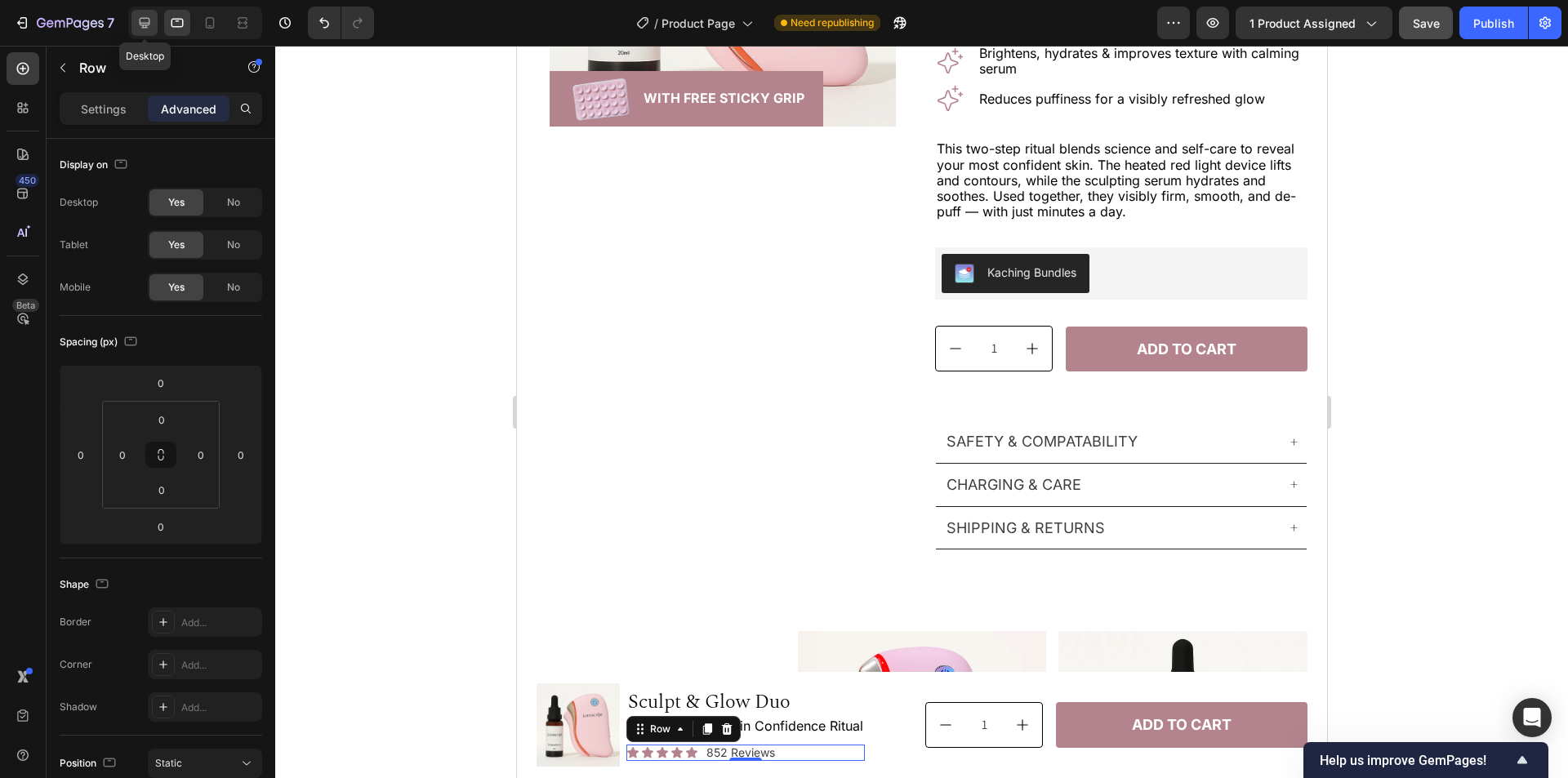
click at [143, 21] on icon at bounding box center [144, 23] width 16 height 16
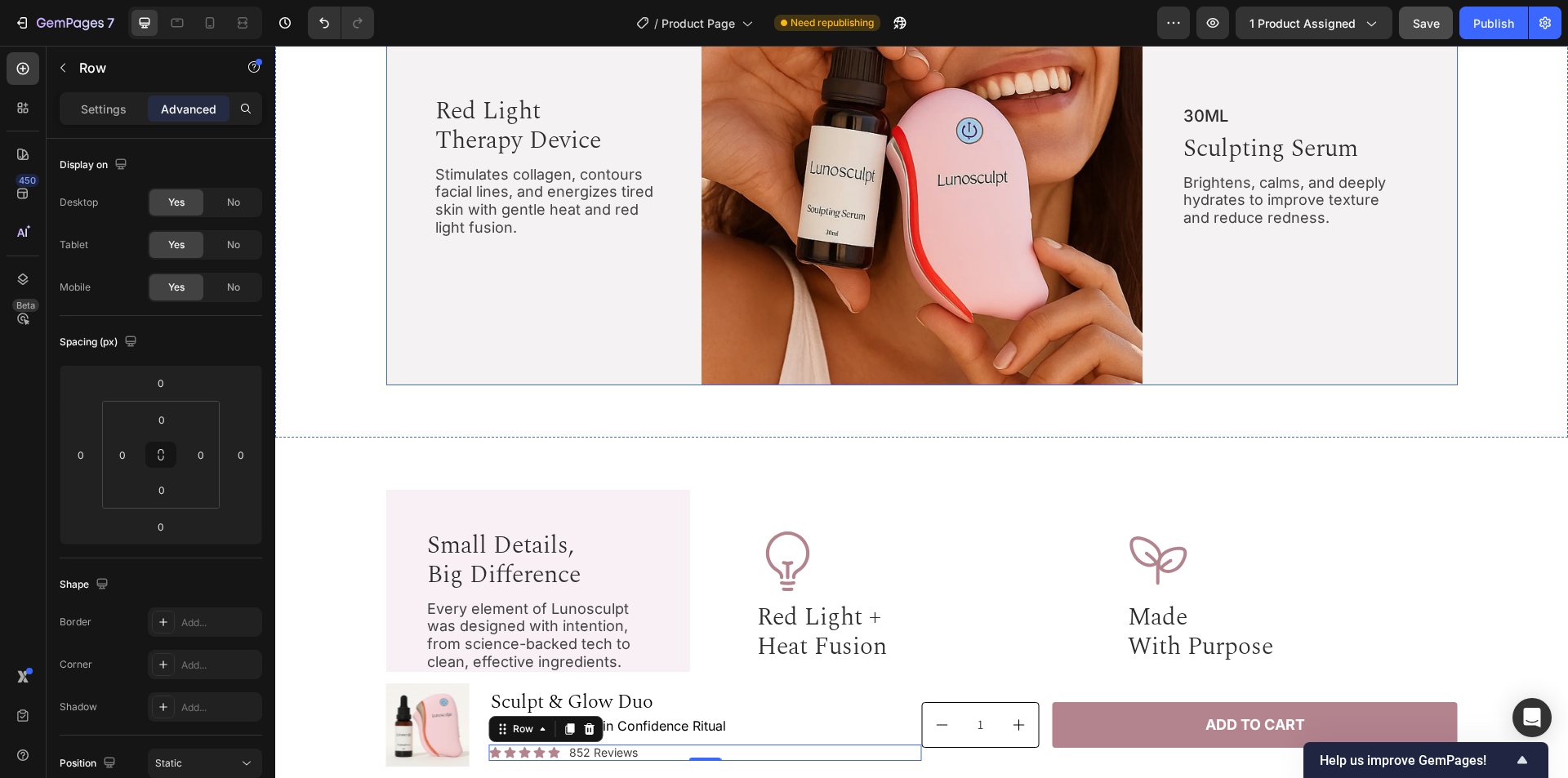
scroll to position [1608, 0]
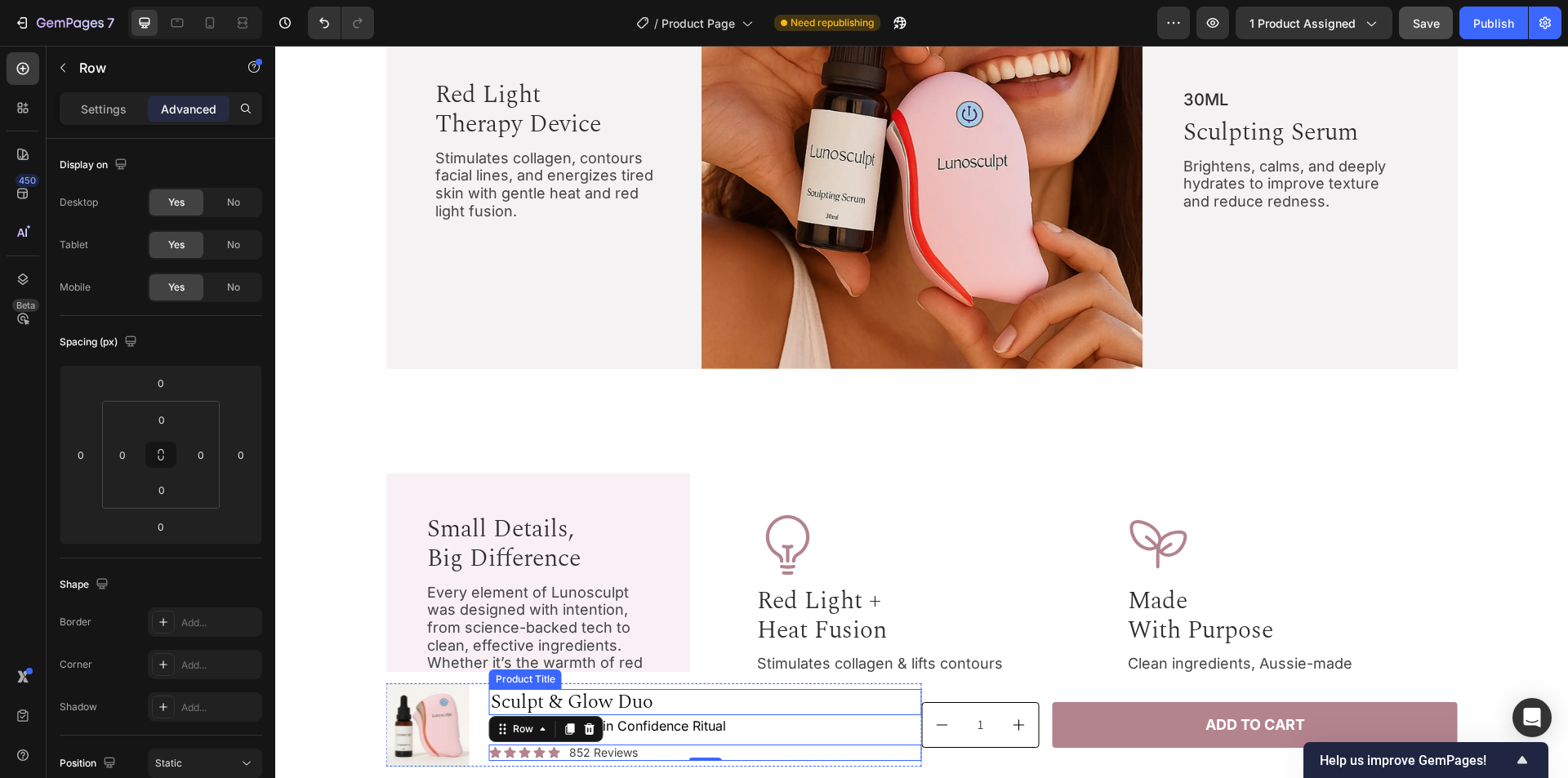
click at [800, 697] on h1 "Sculpt & Glow Duo" at bounding box center [706, 703] width 433 height 27
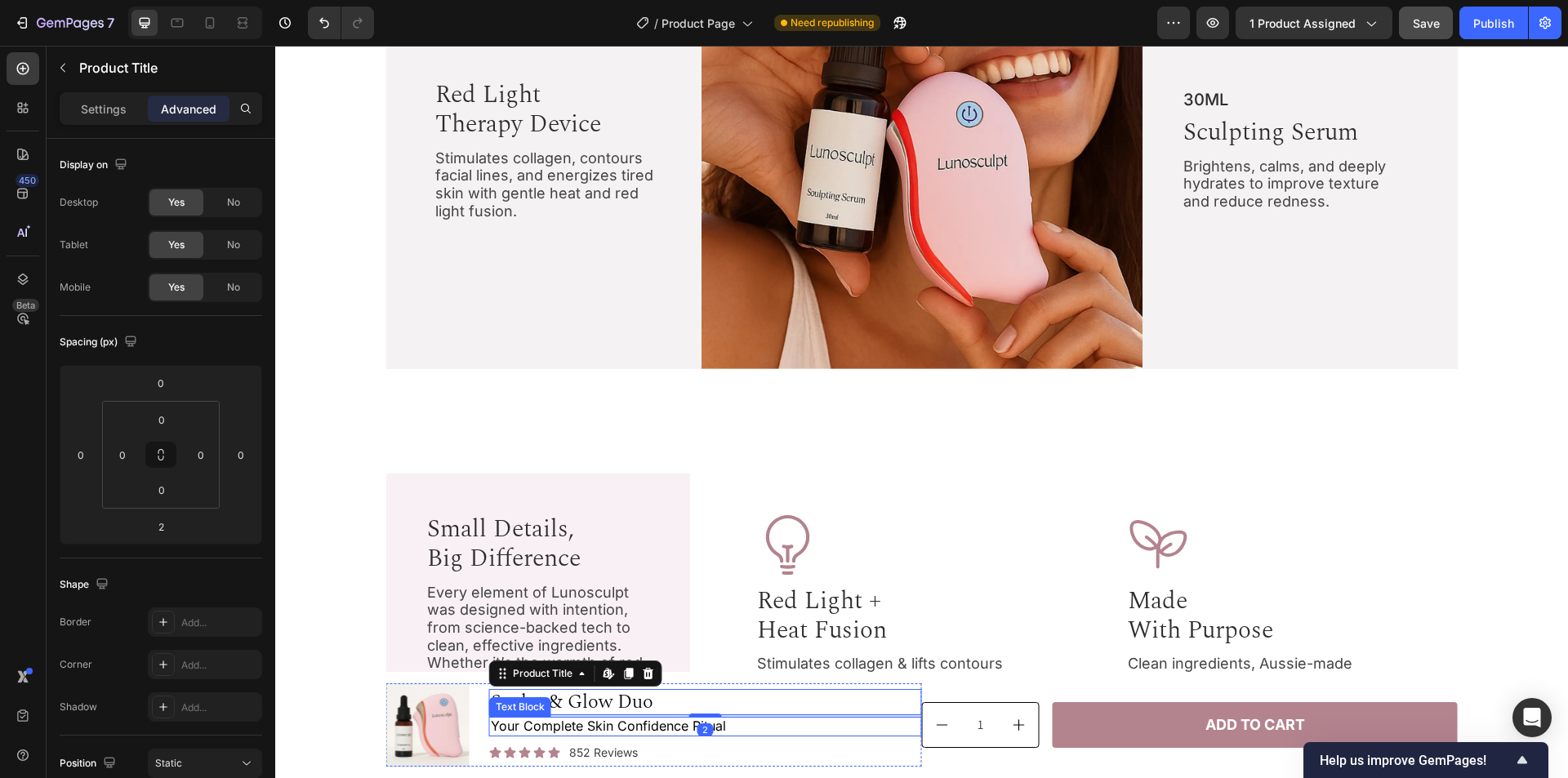
click at [807, 721] on p "Your Complete Skin Confidence Ritual" at bounding box center [705, 727] width 429 height 16
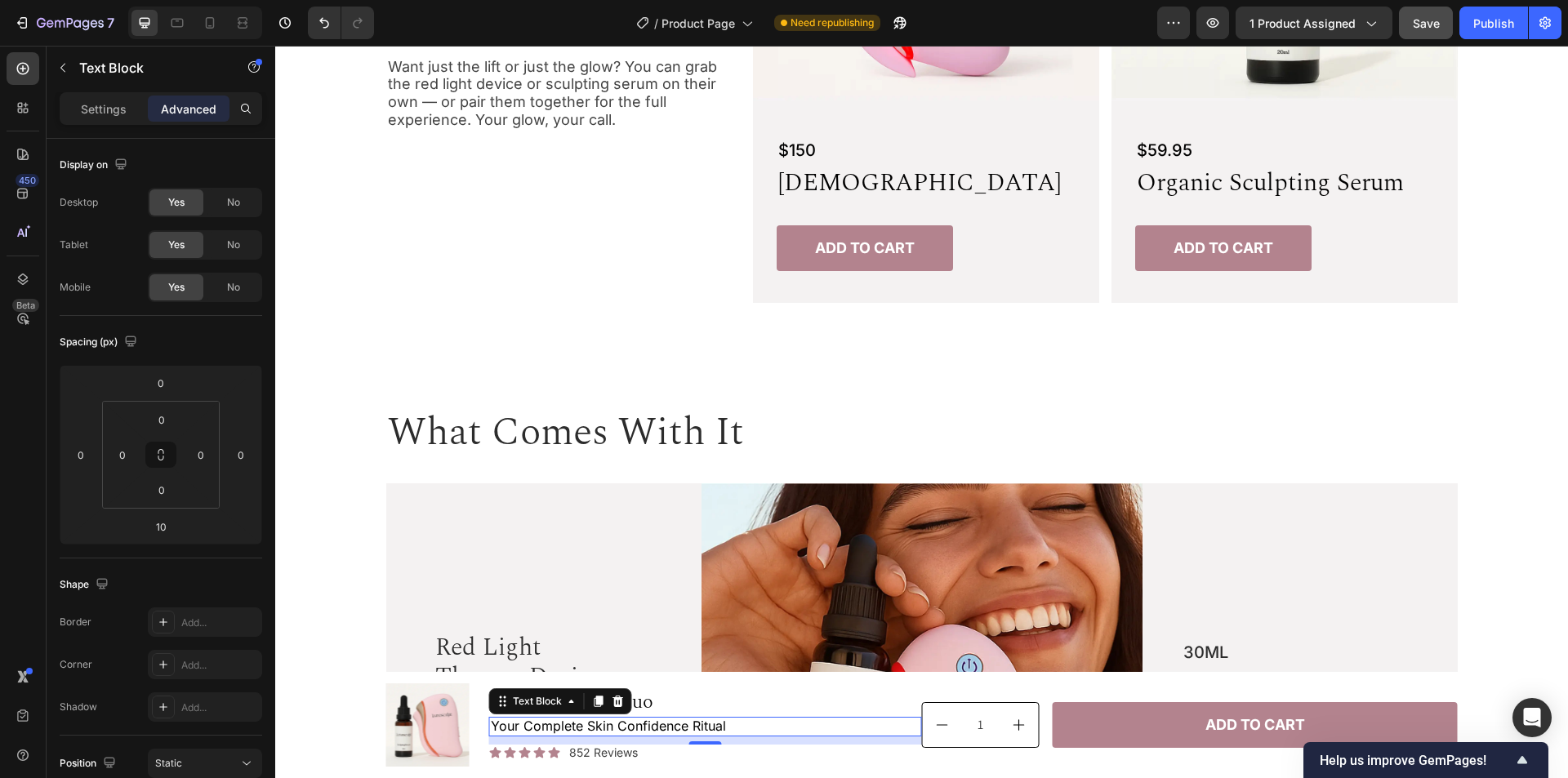
scroll to position [1037, 0]
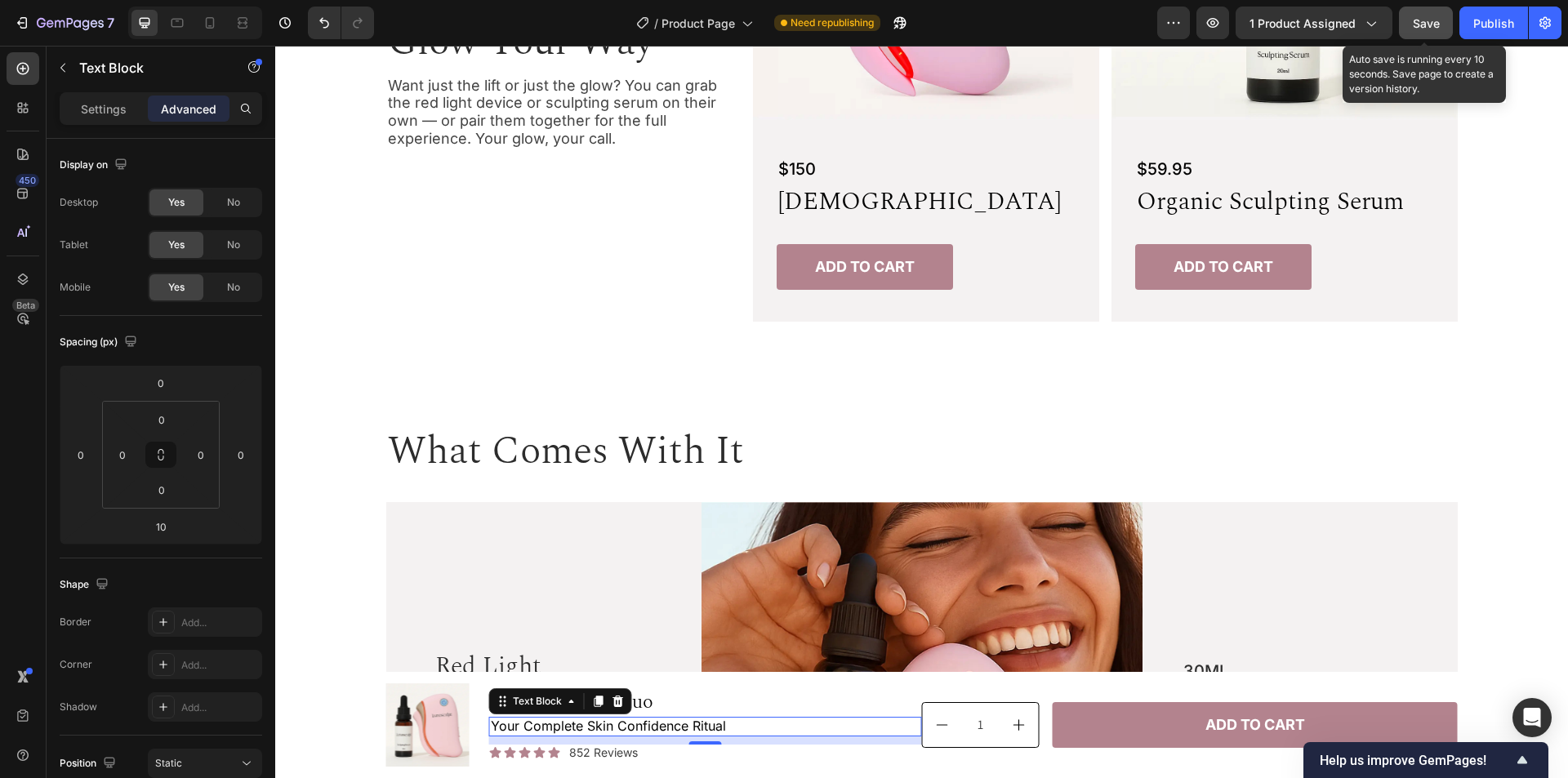
click at [1417, 23] on span "Save" at bounding box center [1426, 23] width 27 height 14
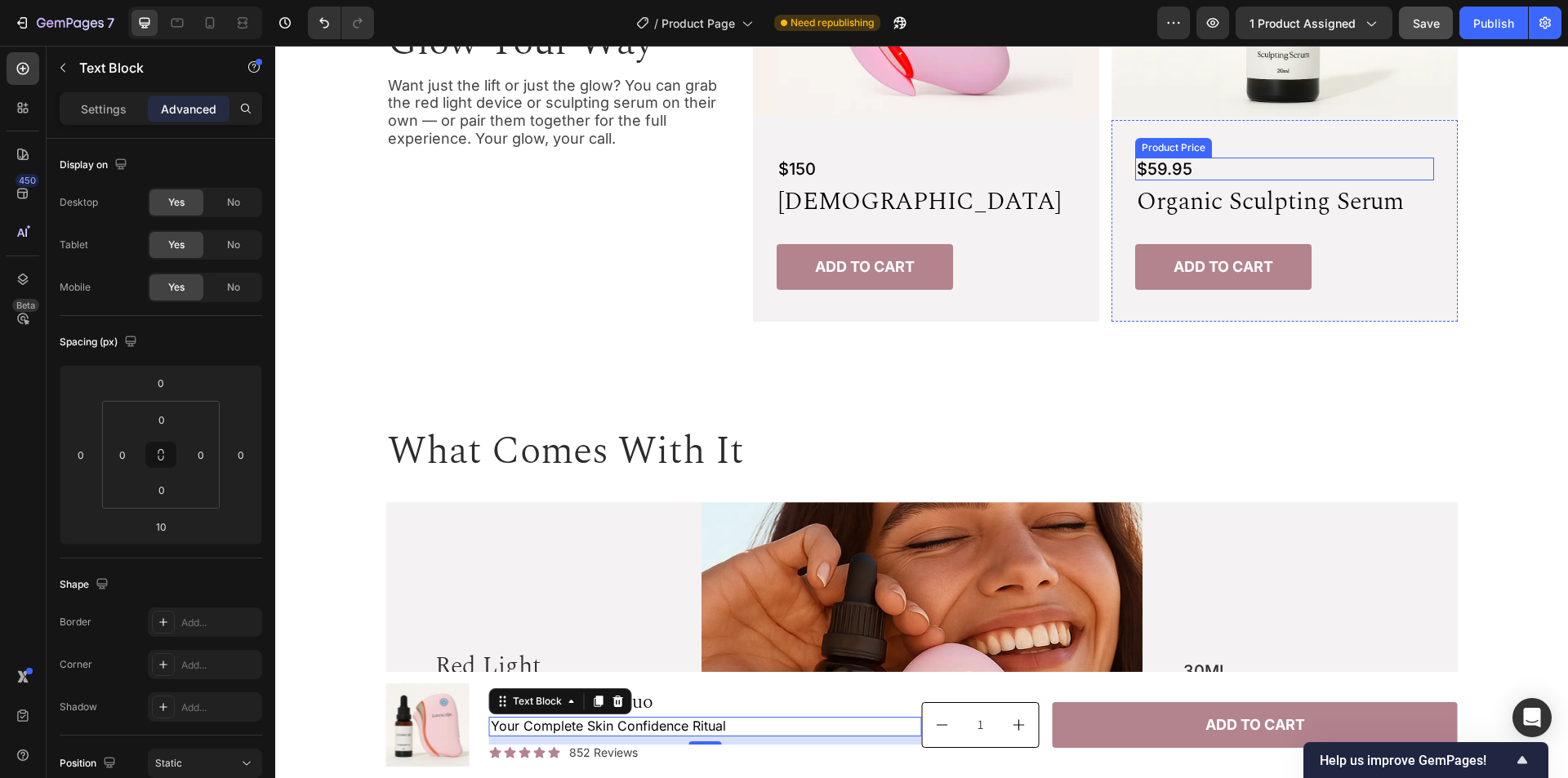
click at [1245, 171] on div "$59.95" at bounding box center [1285, 169] width 299 height 23
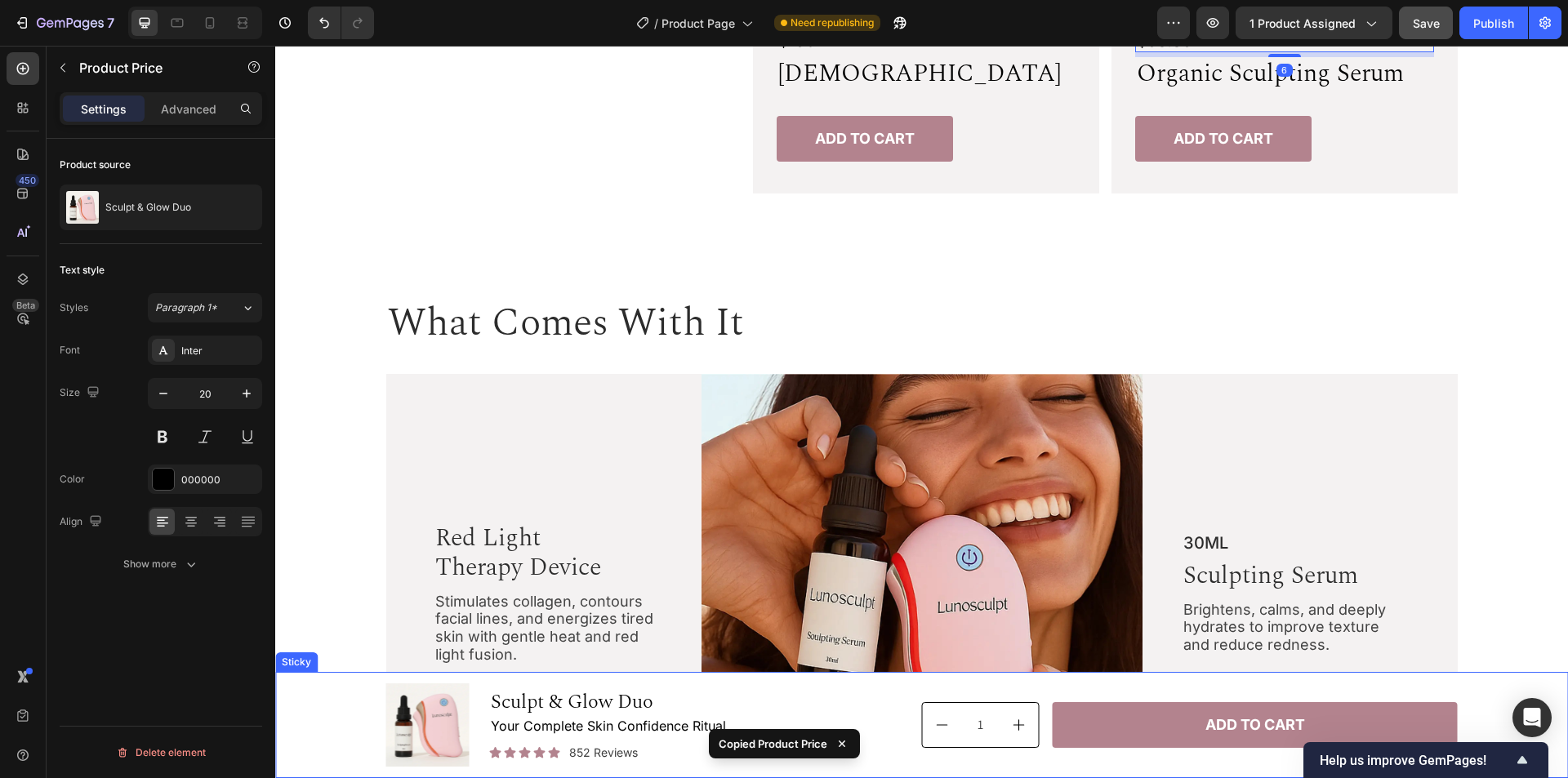
scroll to position [1445, 0]
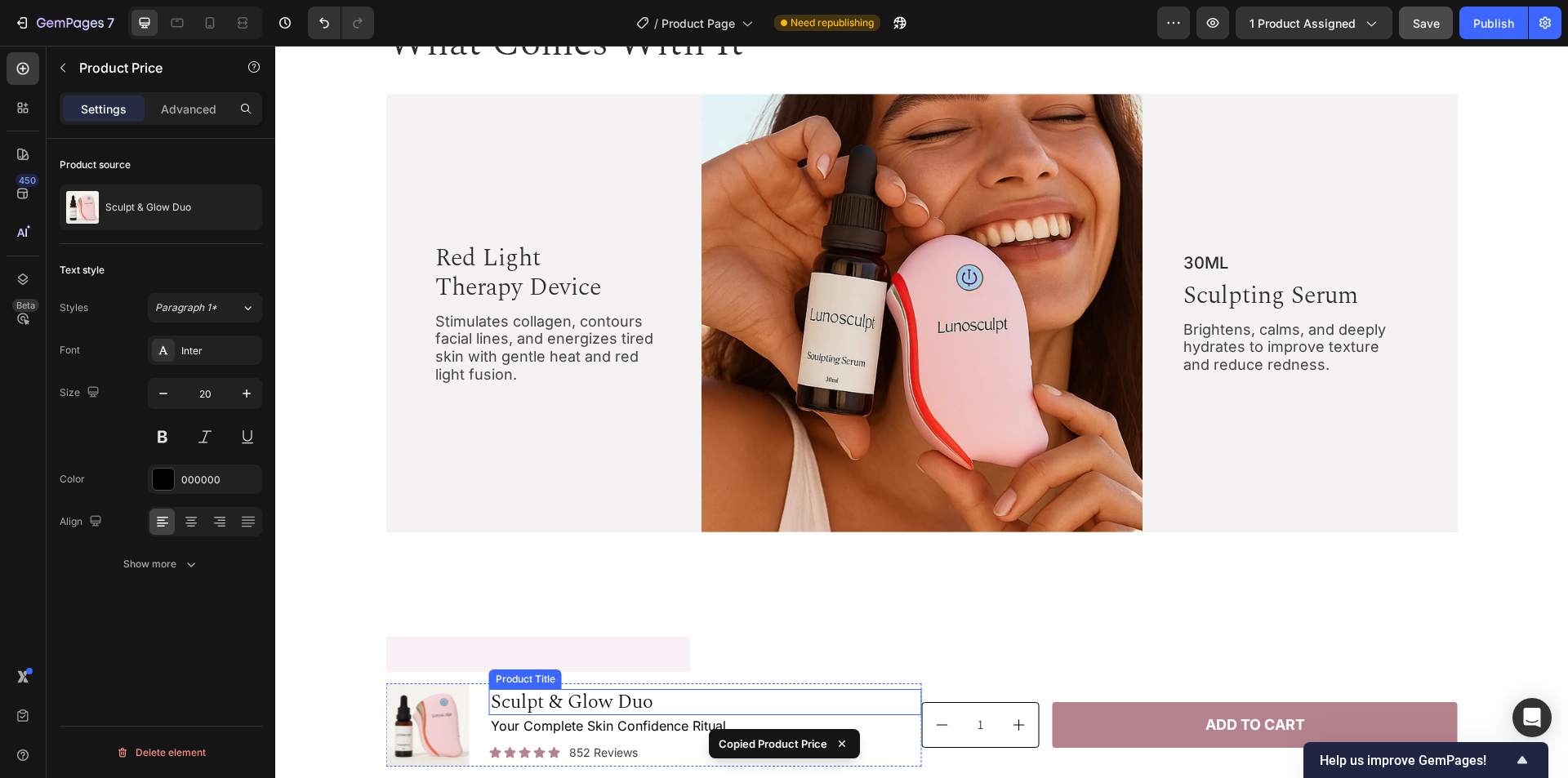
click at [644, 700] on h1 "Sculpt & Glow Duo" at bounding box center [706, 703] width 433 height 27
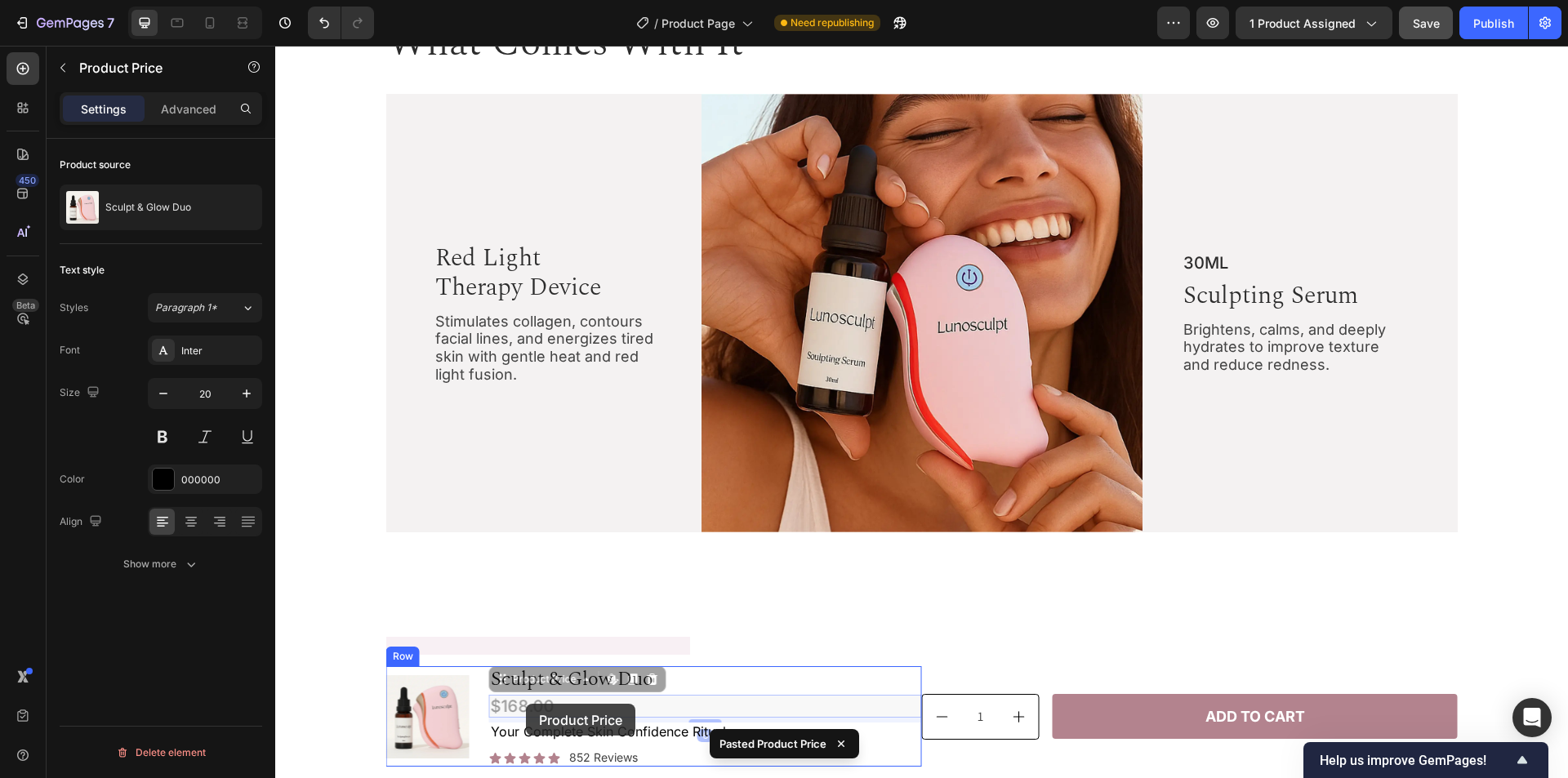
drag, startPoint x: 553, startPoint y: 682, endPoint x: 526, endPoint y: 704, distance: 34.8
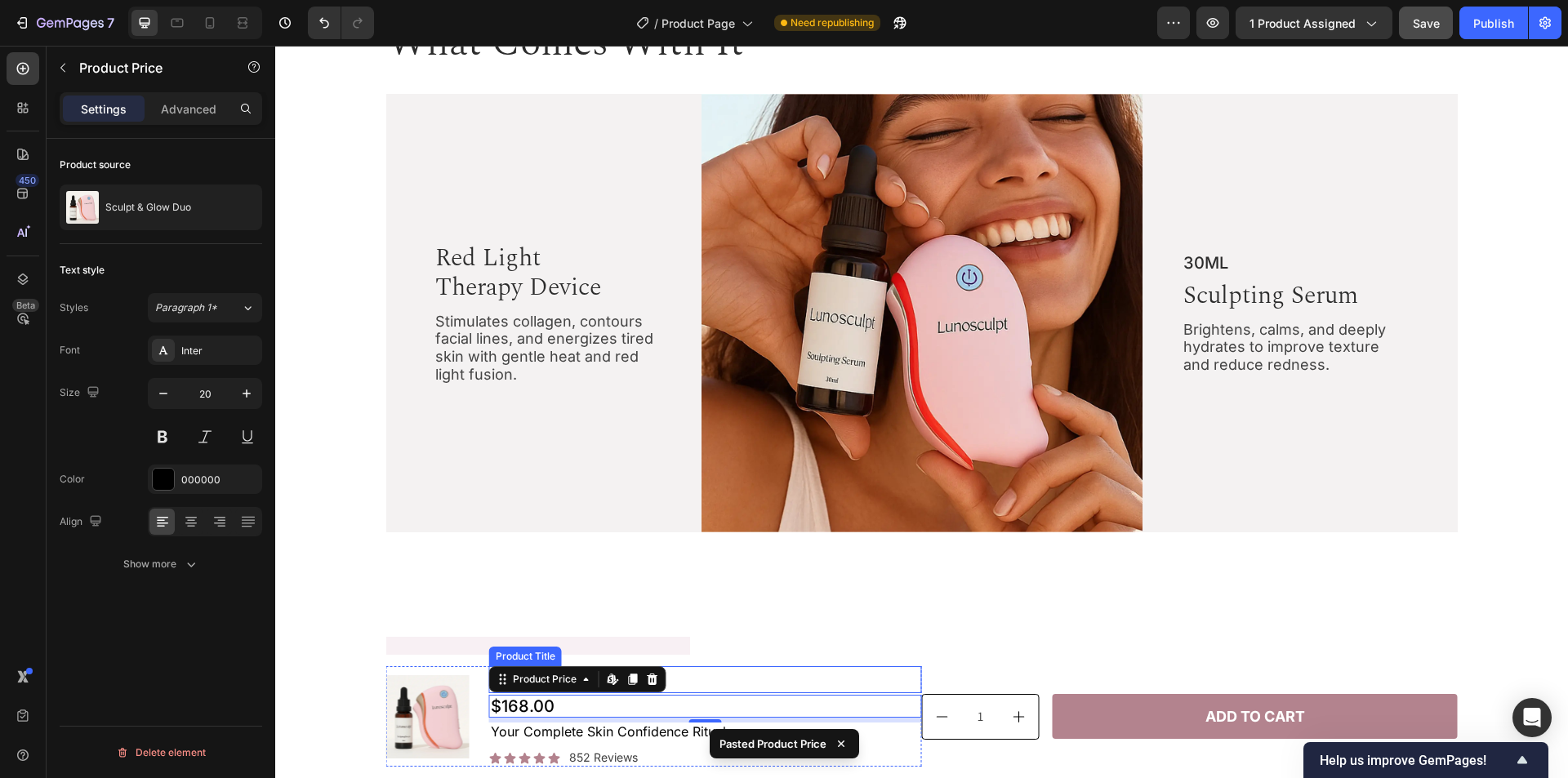
click at [718, 679] on h1 "Sculpt & Glow Duo" at bounding box center [706, 680] width 433 height 27
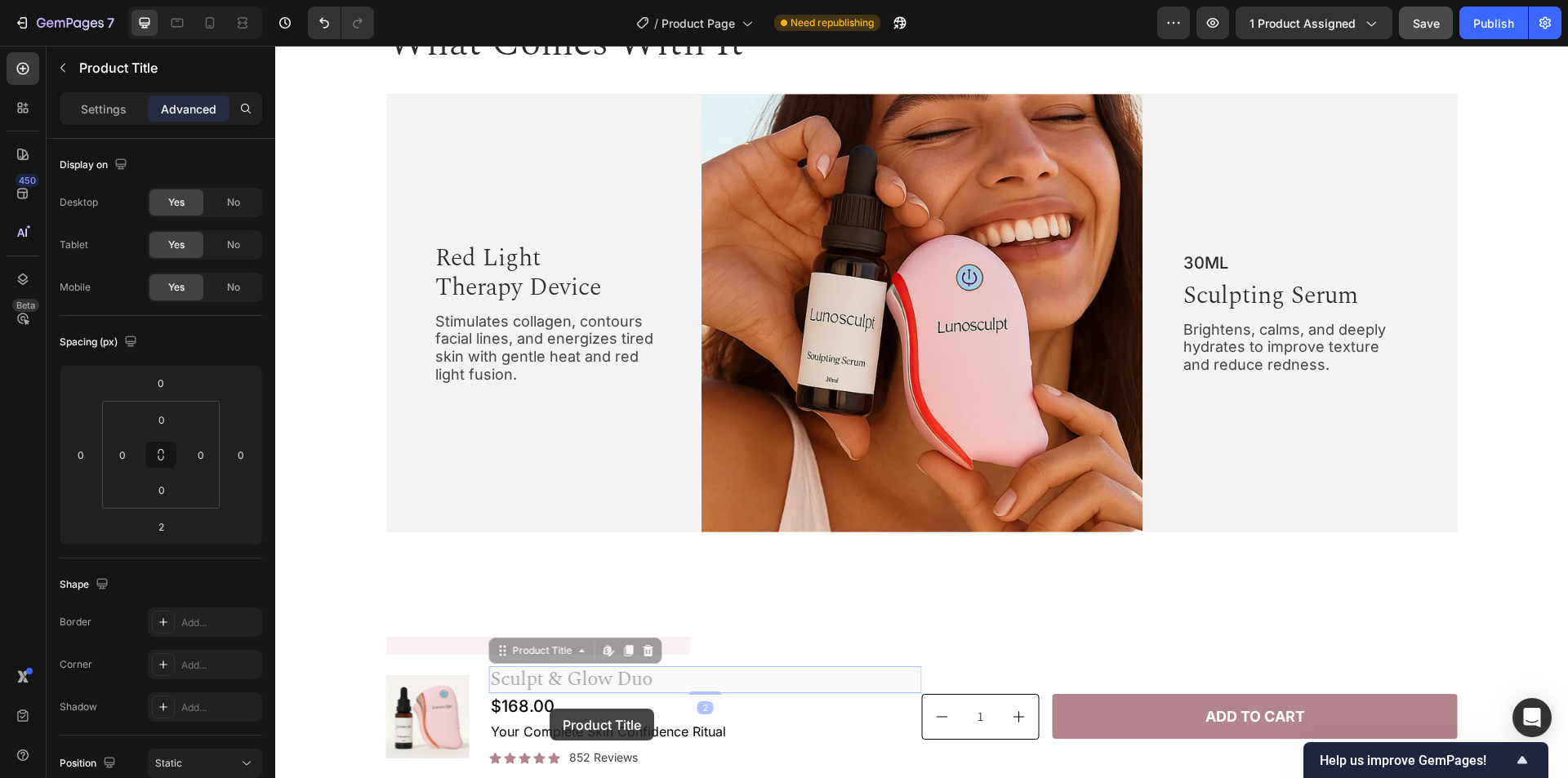
drag, startPoint x: 526, startPoint y: 652, endPoint x: 550, endPoint y: 709, distance: 61.8
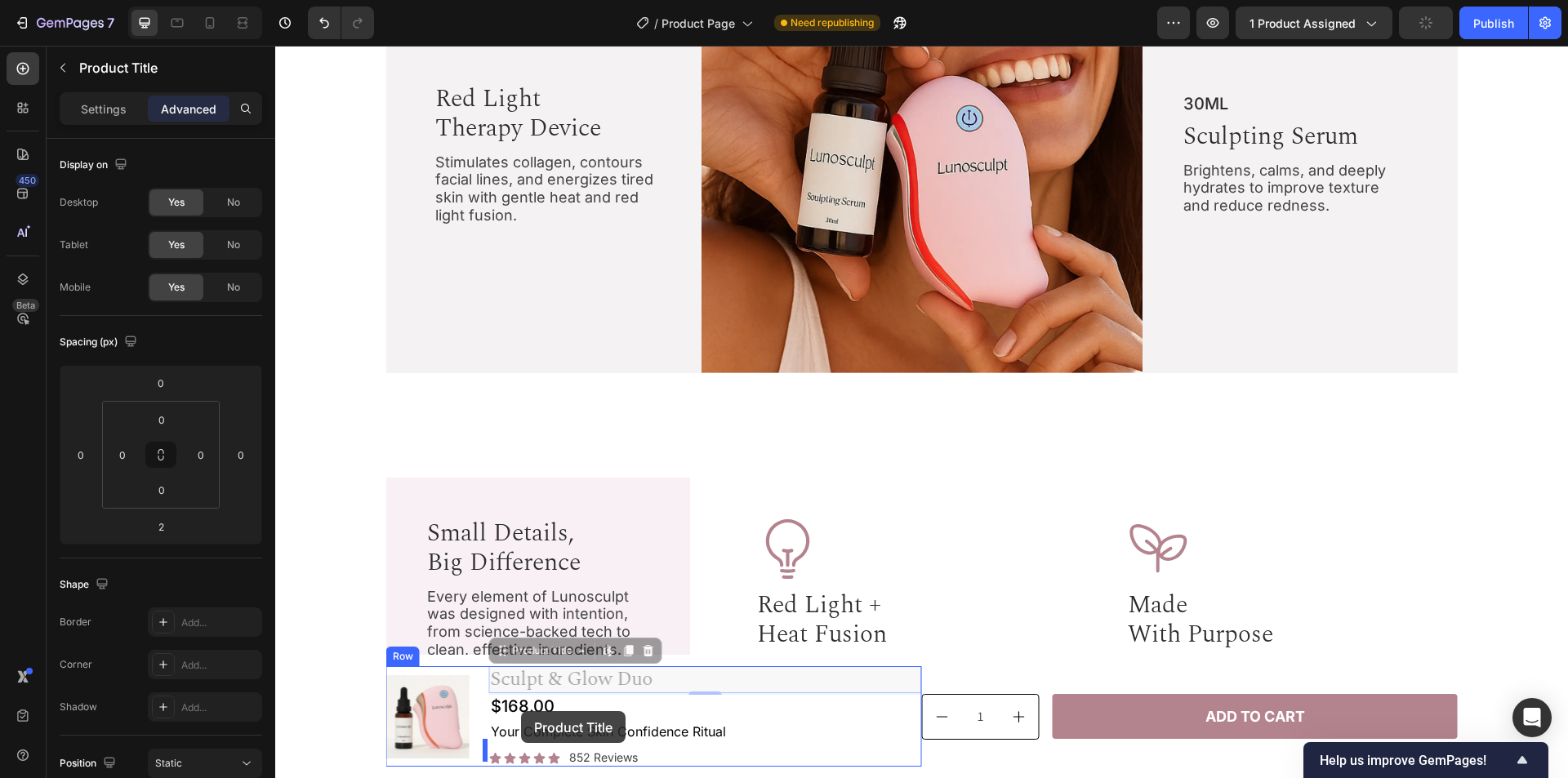
scroll to position [1649, 0]
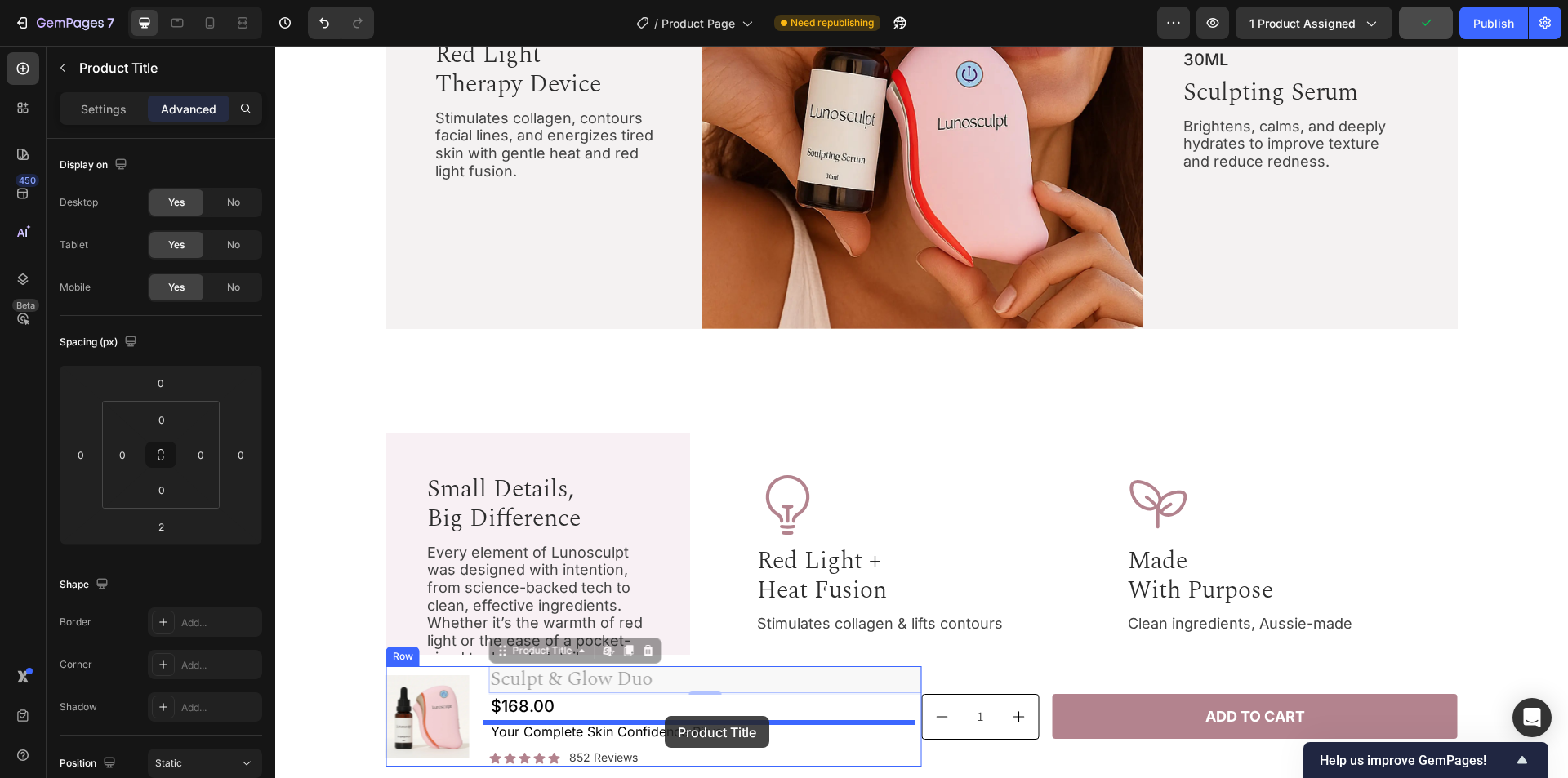
drag, startPoint x: 498, startPoint y: 654, endPoint x: 665, endPoint y: 716, distance: 178.1
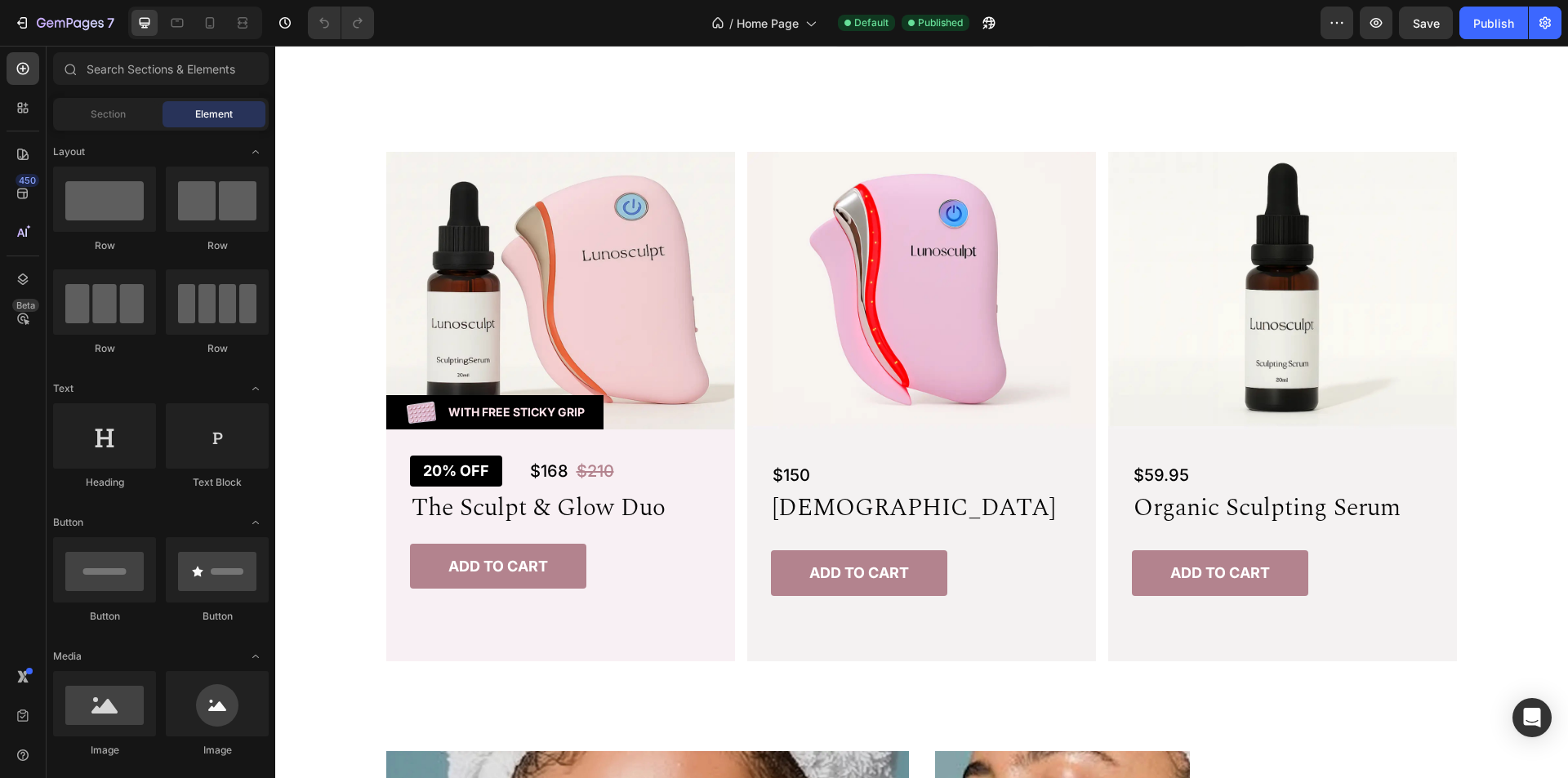
scroll to position [817, 0]
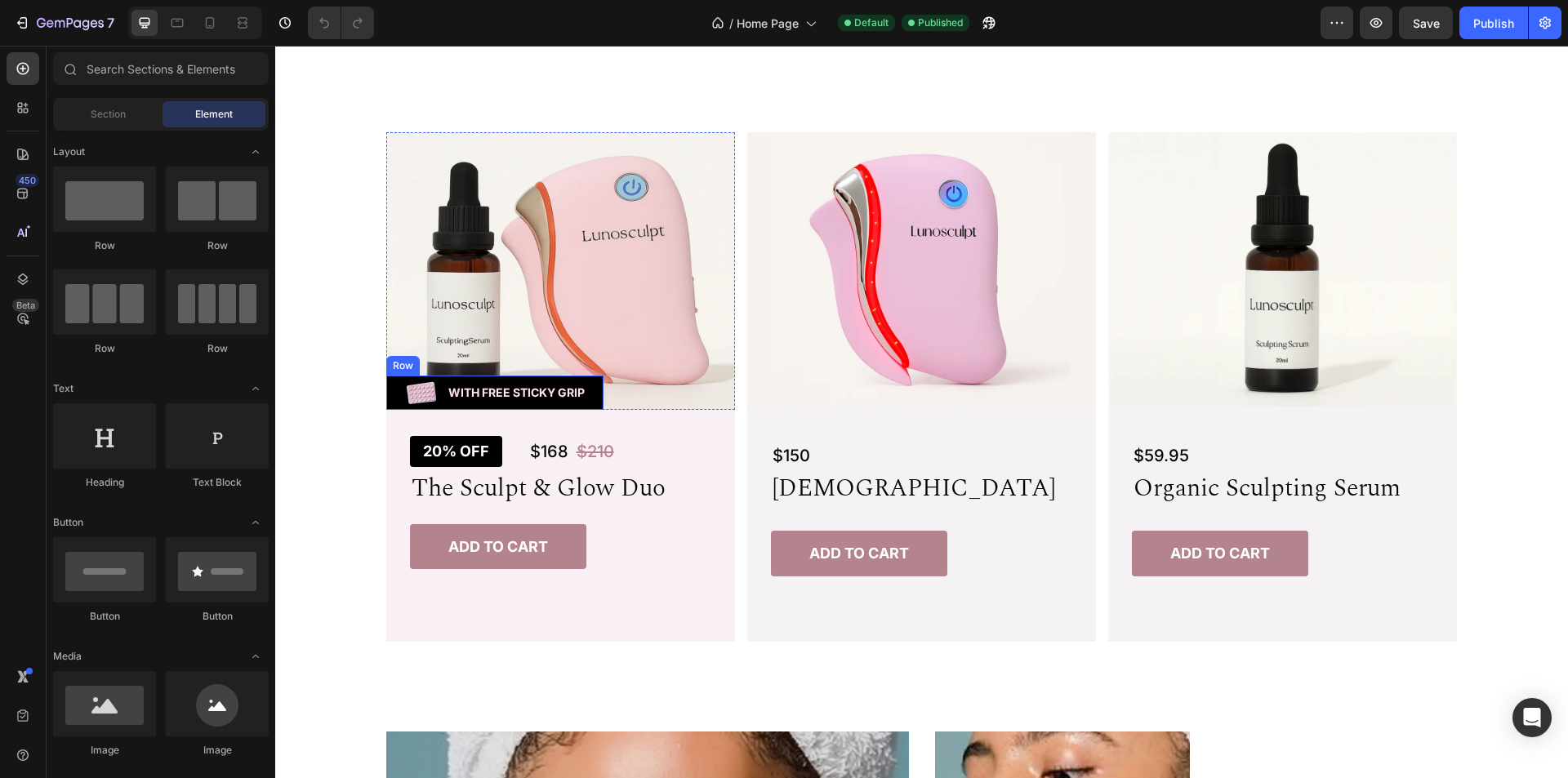
click at [595, 385] on div "Image With Free Sticky Grip Text Block Row" at bounding box center [494, 392] width 217 height 35
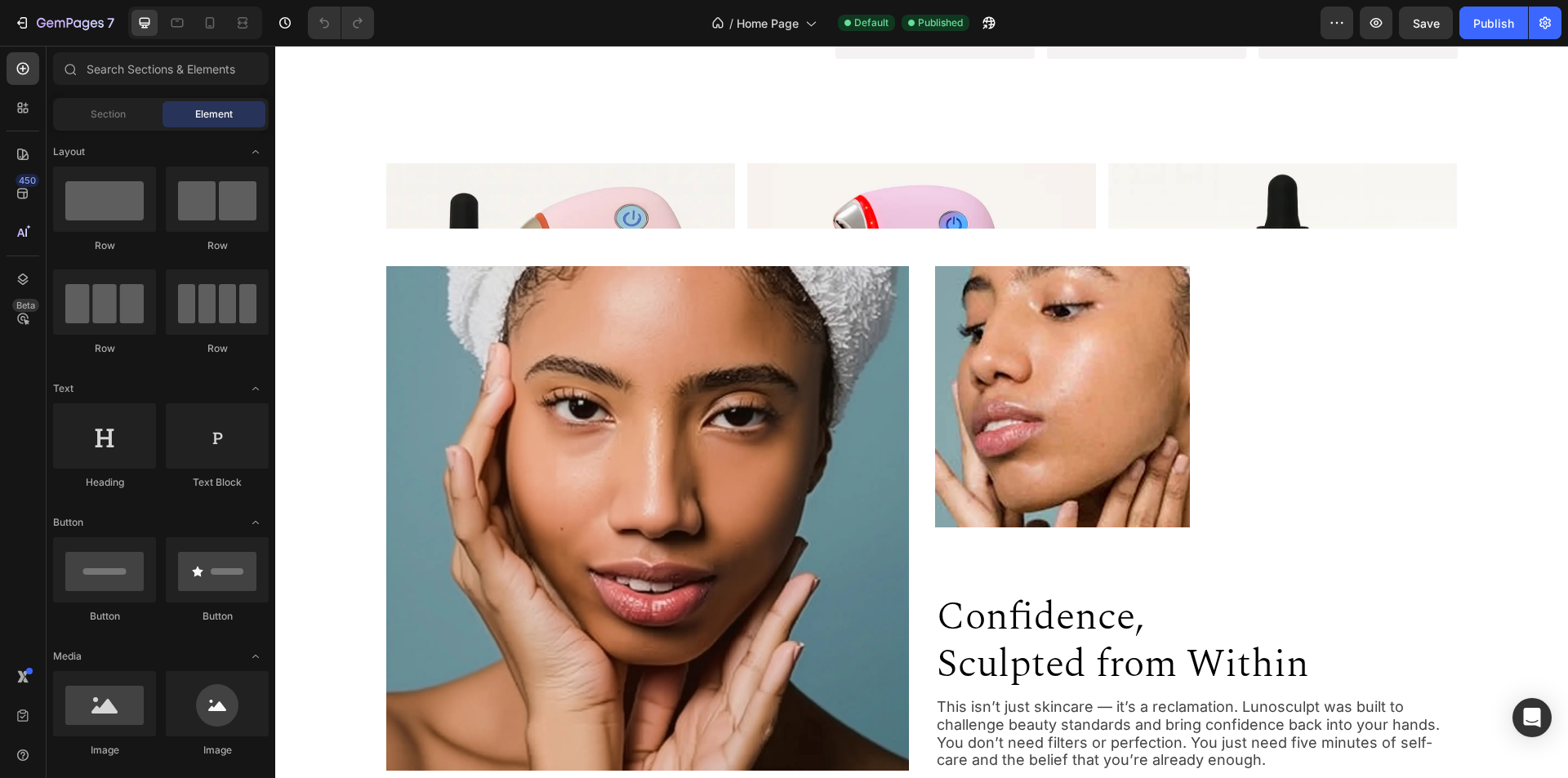
scroll to position [735, 0]
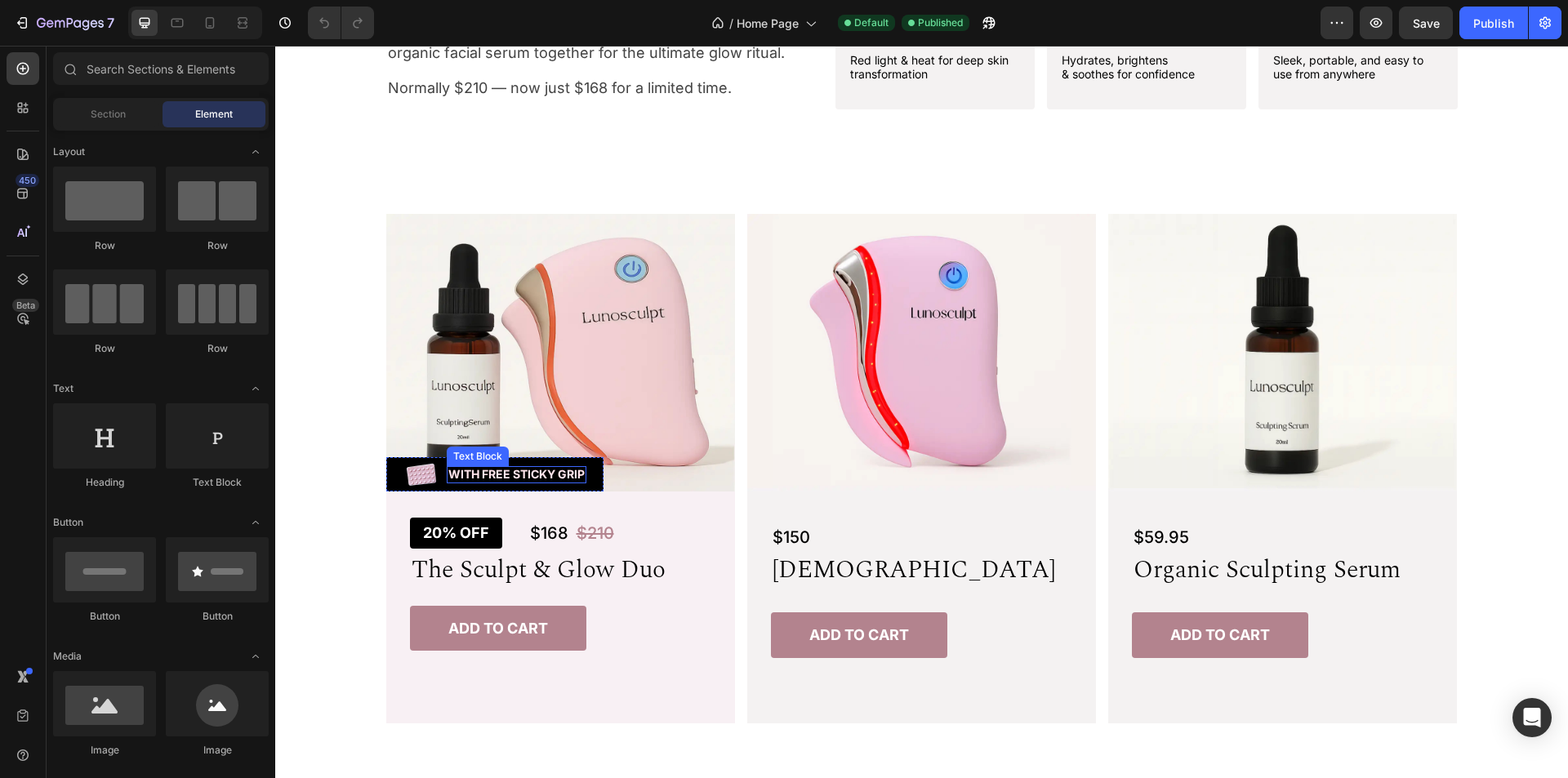
click at [568, 474] on p "With Free Sticky Grip" at bounding box center [516, 475] width 136 height 14
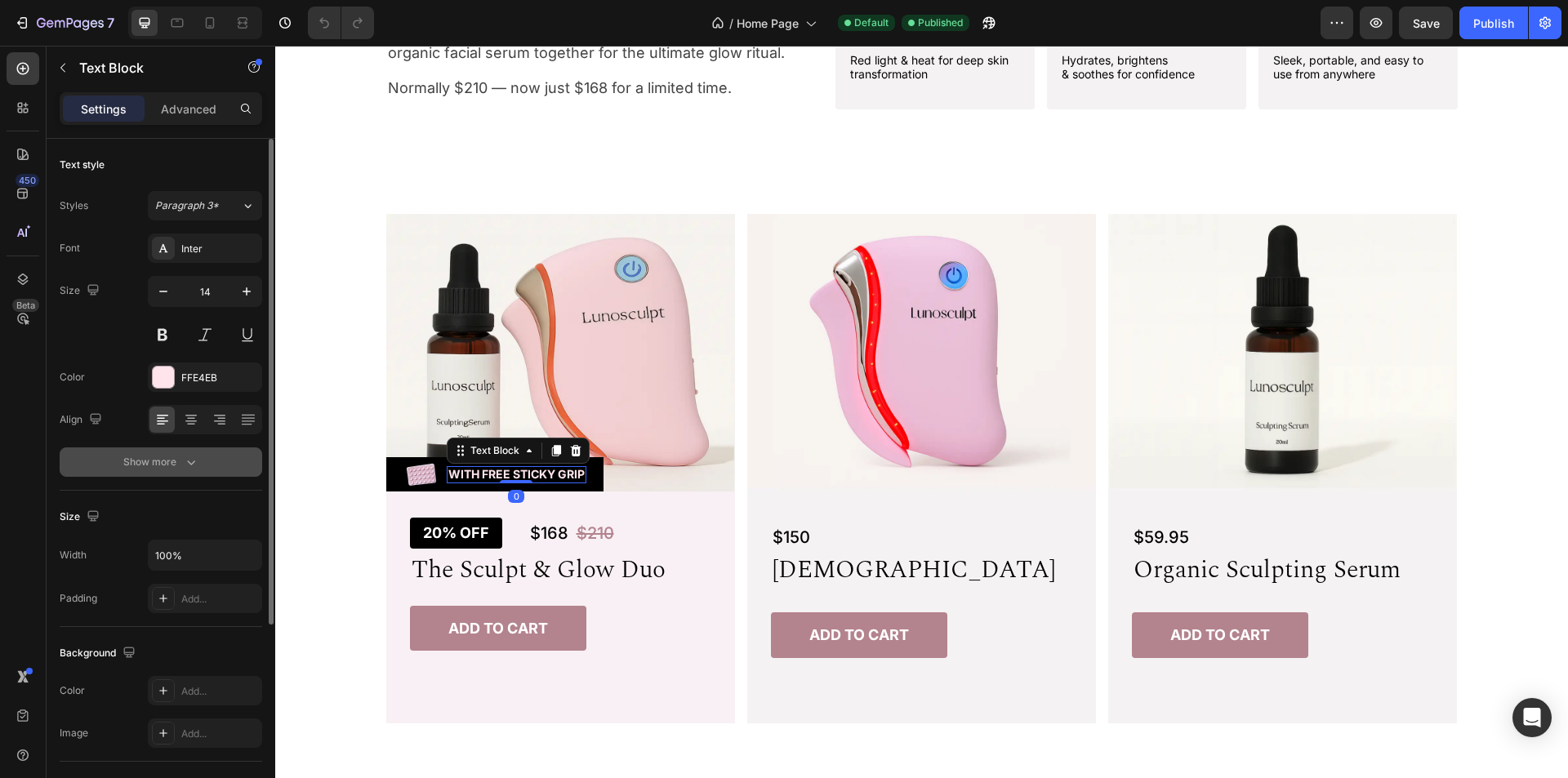
click at [153, 458] on div "Show more" at bounding box center [161, 462] width 76 height 16
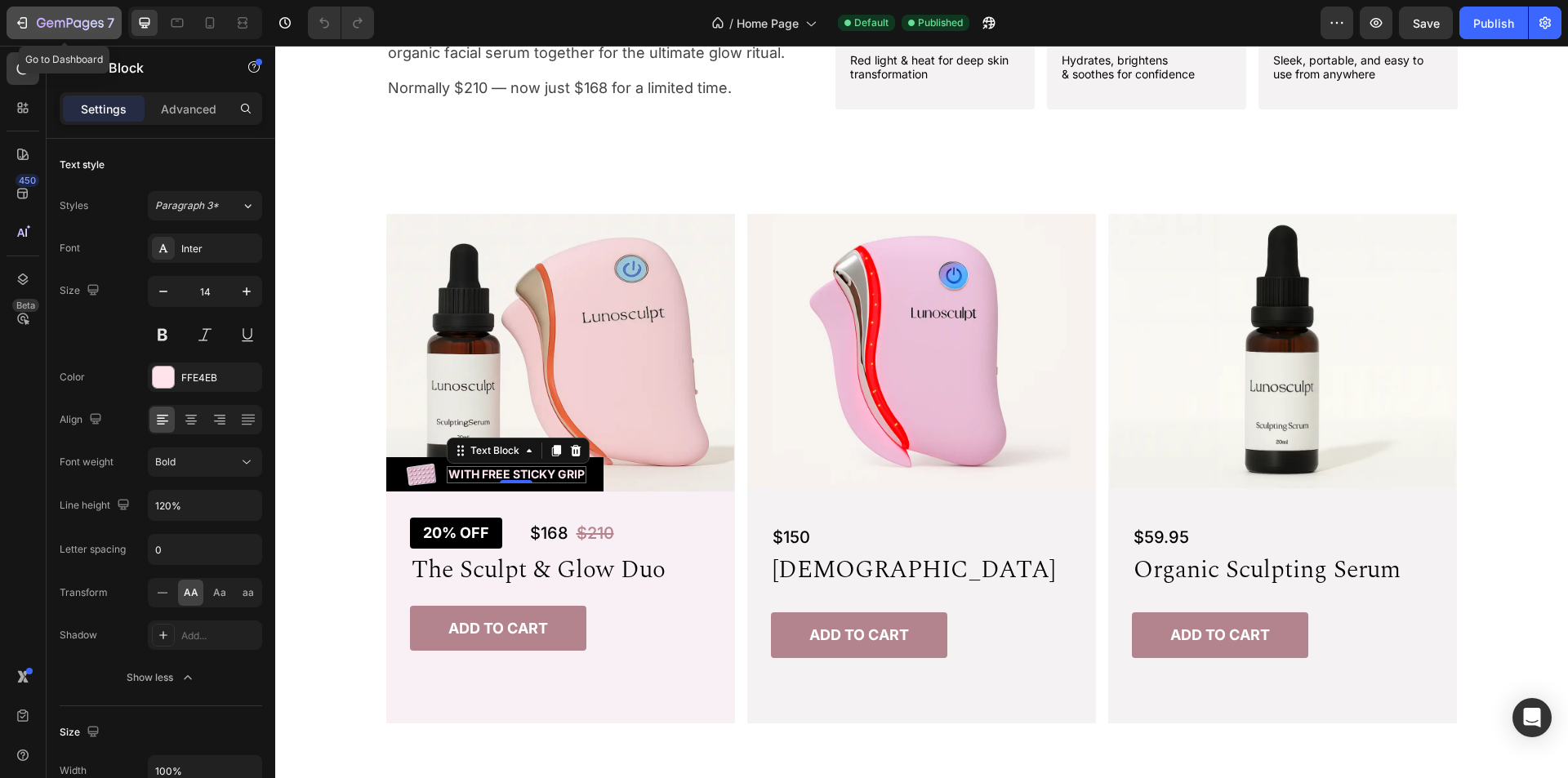
click at [81, 20] on icon "button" at bounding box center [77, 23] width 7 height 7
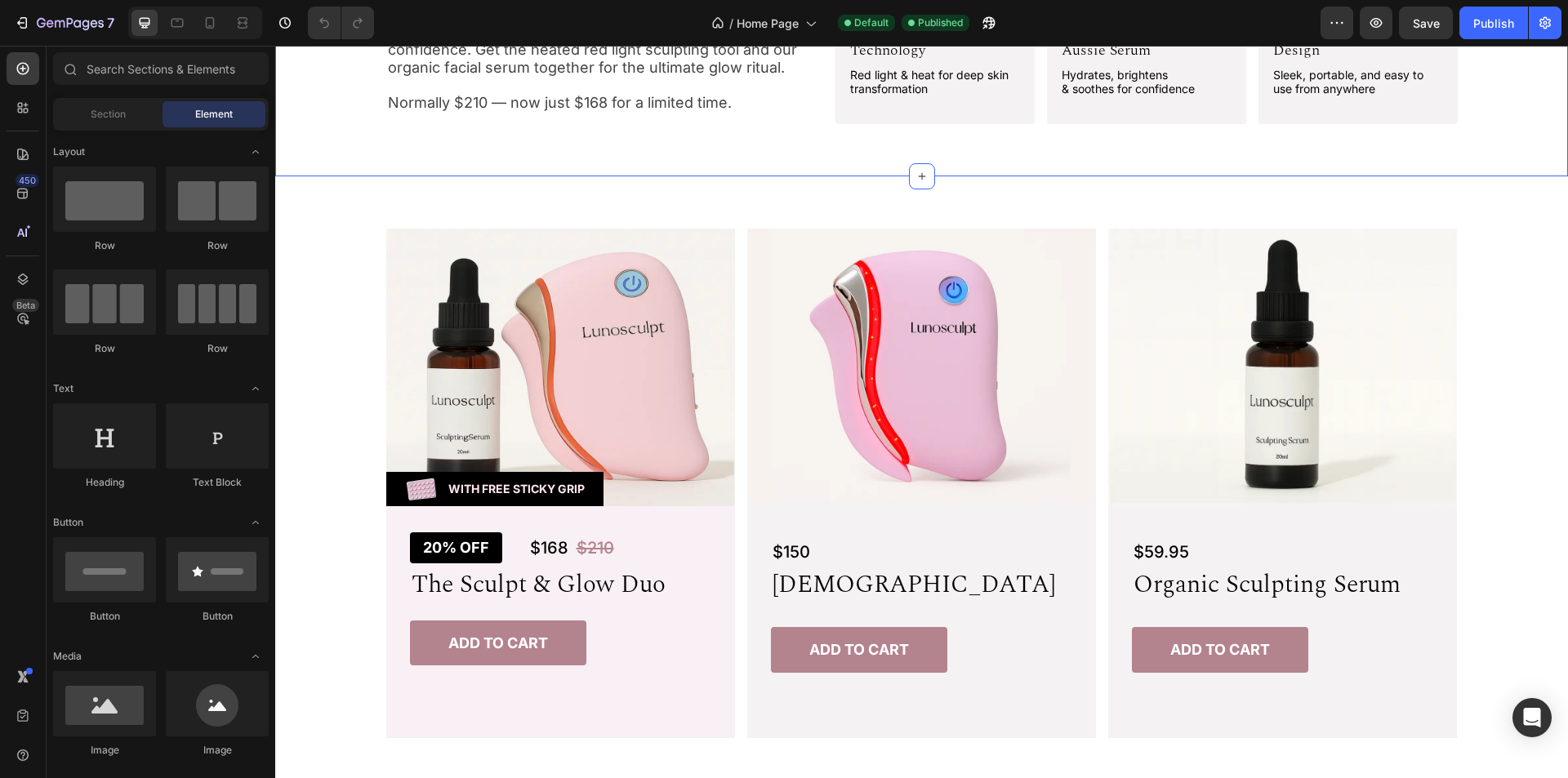
scroll to position [735, 0]
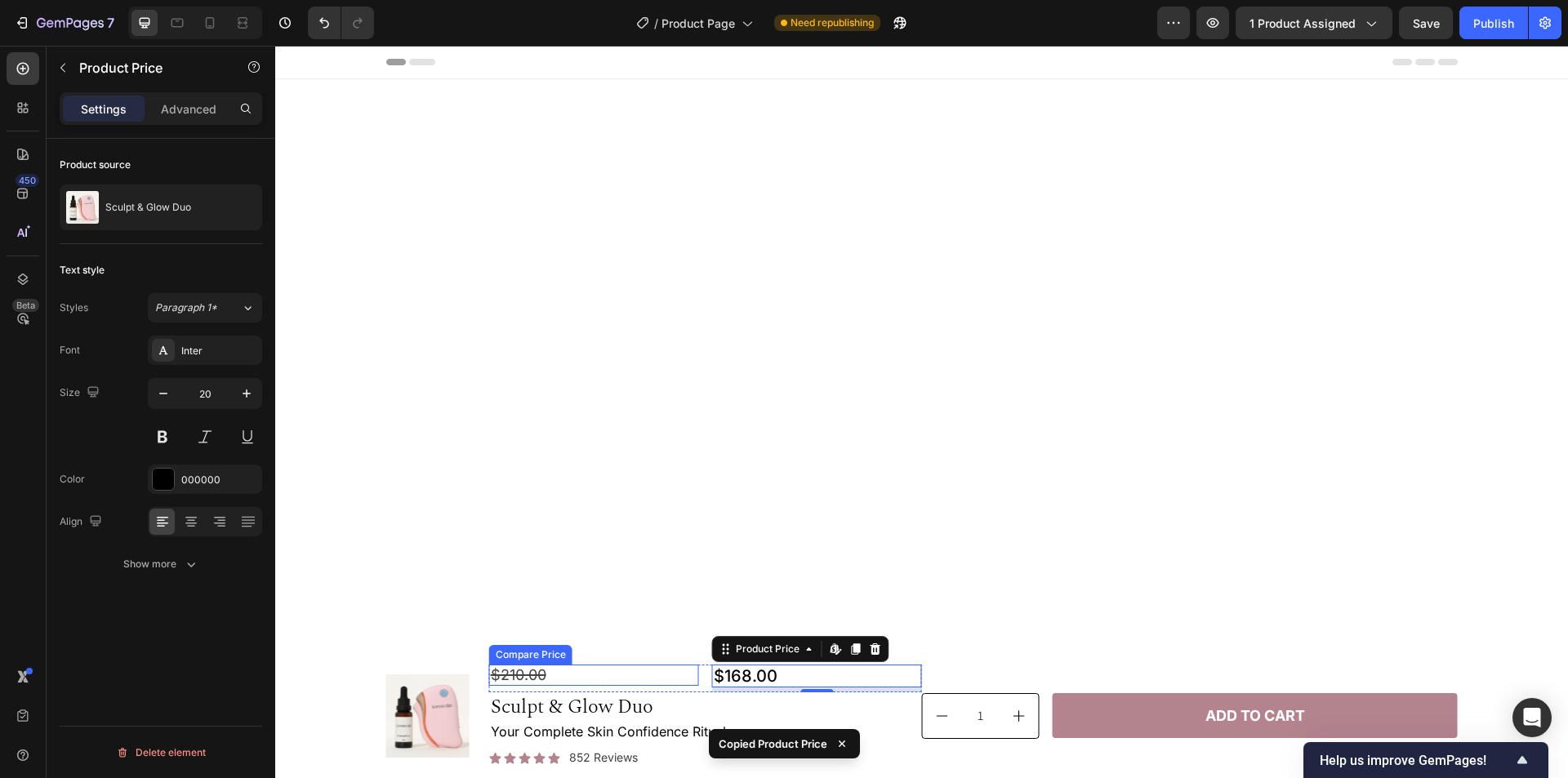
scroll to position [1649, 0]
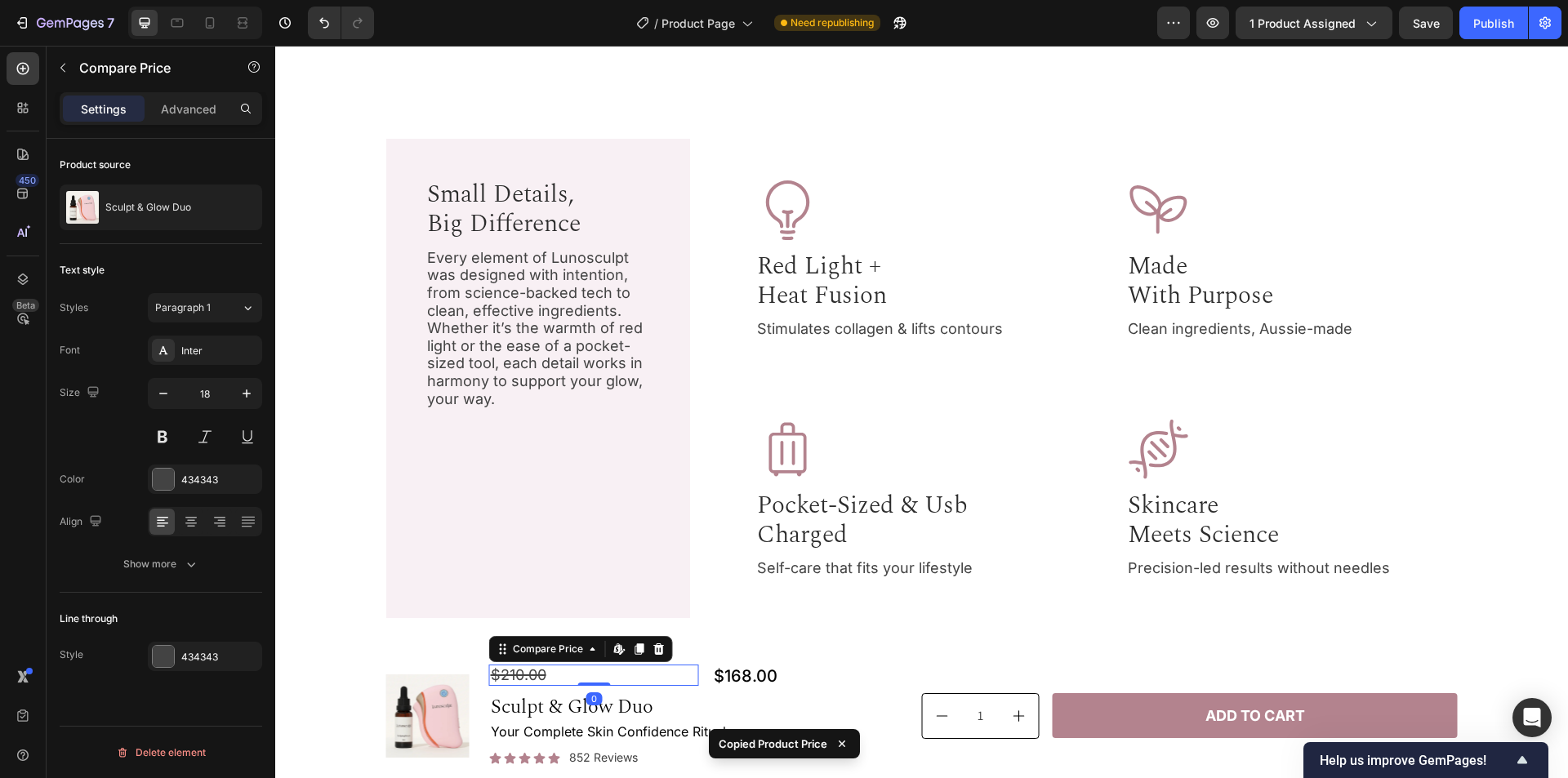
click at [565, 679] on div "$210.00" at bounding box center [594, 675] width 210 height 21
type input "20"
drag, startPoint x: 588, startPoint y: 690, endPoint x: 637, endPoint y: 678, distance: 50.4
click at [589, 678] on div "$210.00 Compare Price Edit content in Shopify 0 Compare Price Edit content in S…" at bounding box center [594, 676] width 210 height 23
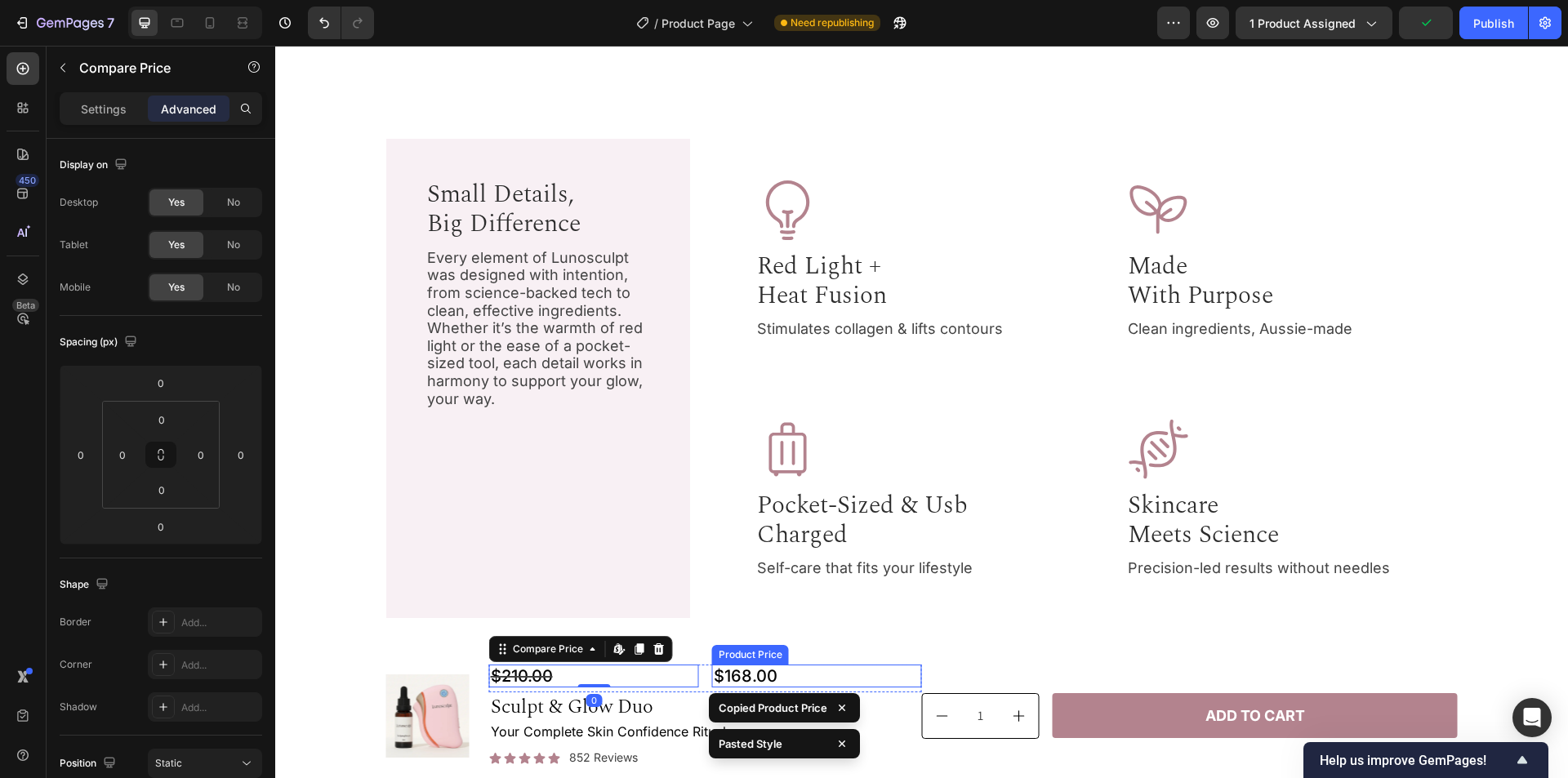
click at [817, 668] on div "$168.00" at bounding box center [816, 676] width 210 height 23
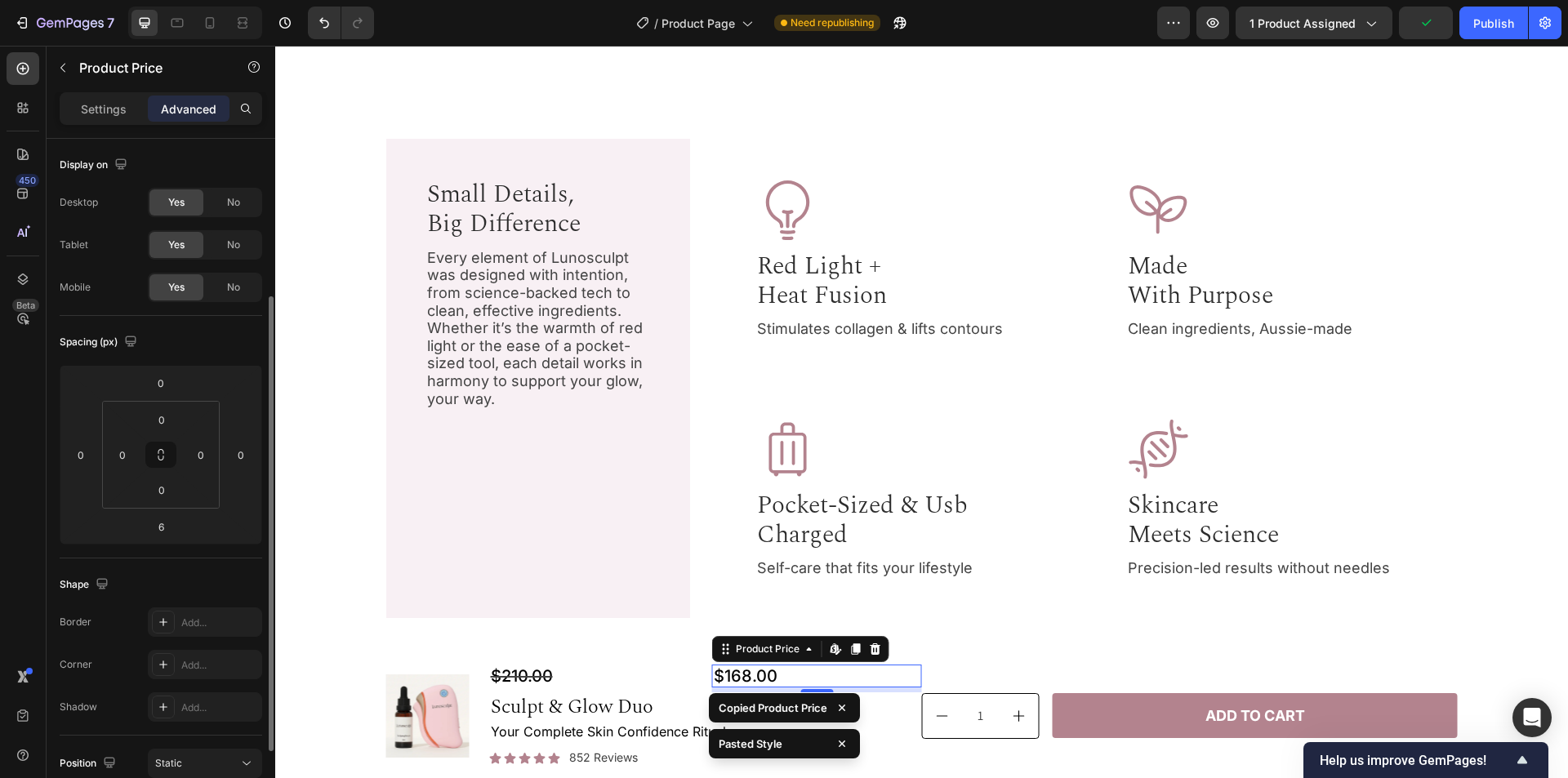
scroll to position [95, 0]
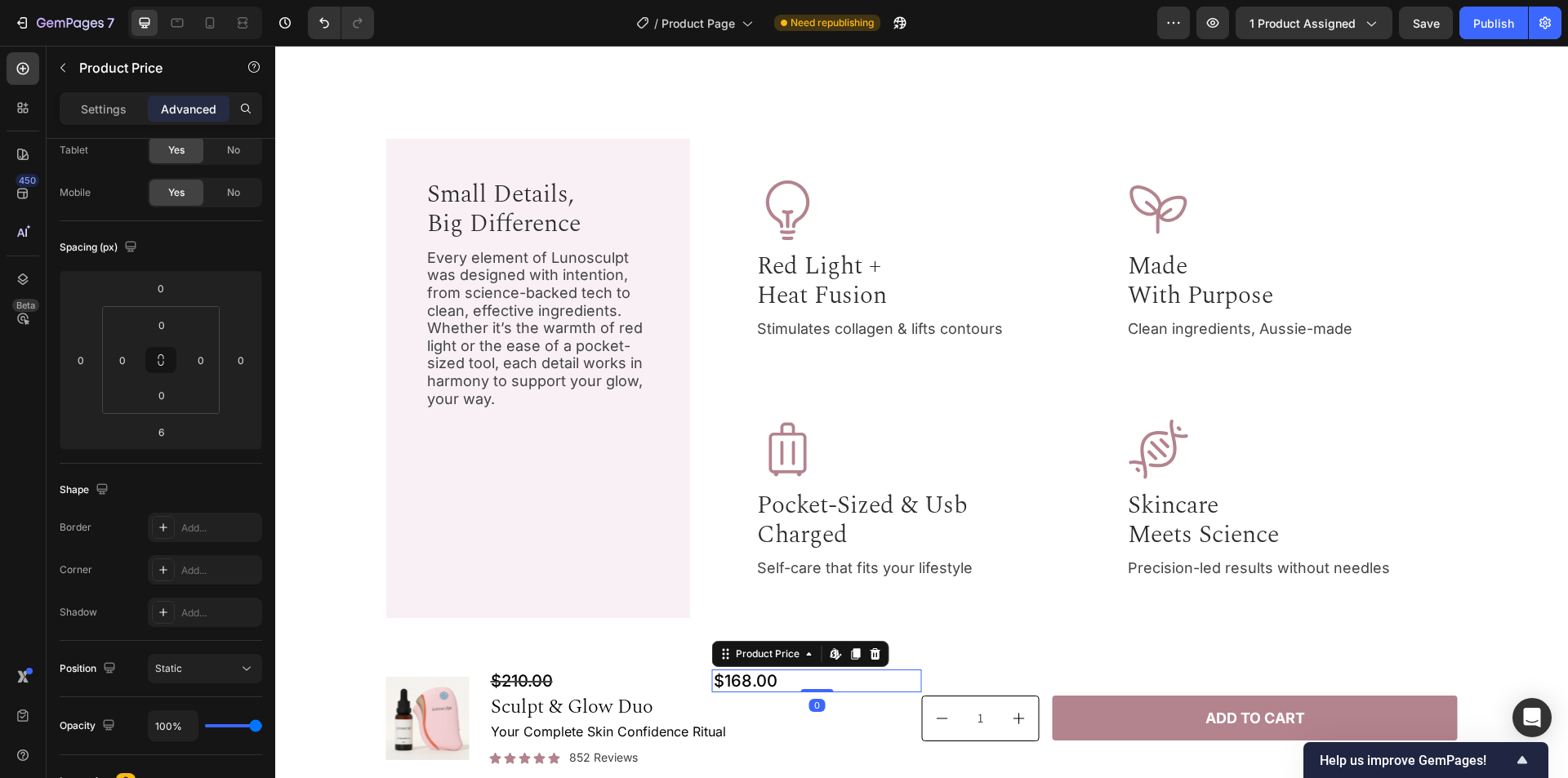
drag, startPoint x: 812, startPoint y: 690, endPoint x: 812, endPoint y: 679, distance: 11.0
click at [812, 679] on div "$168.00 Product Price Edit content in Shopify 0 Product Price Edit content in S…" at bounding box center [816, 682] width 210 height 23
type input "0"
click at [172, 22] on icon at bounding box center [178, 23] width 12 height 9
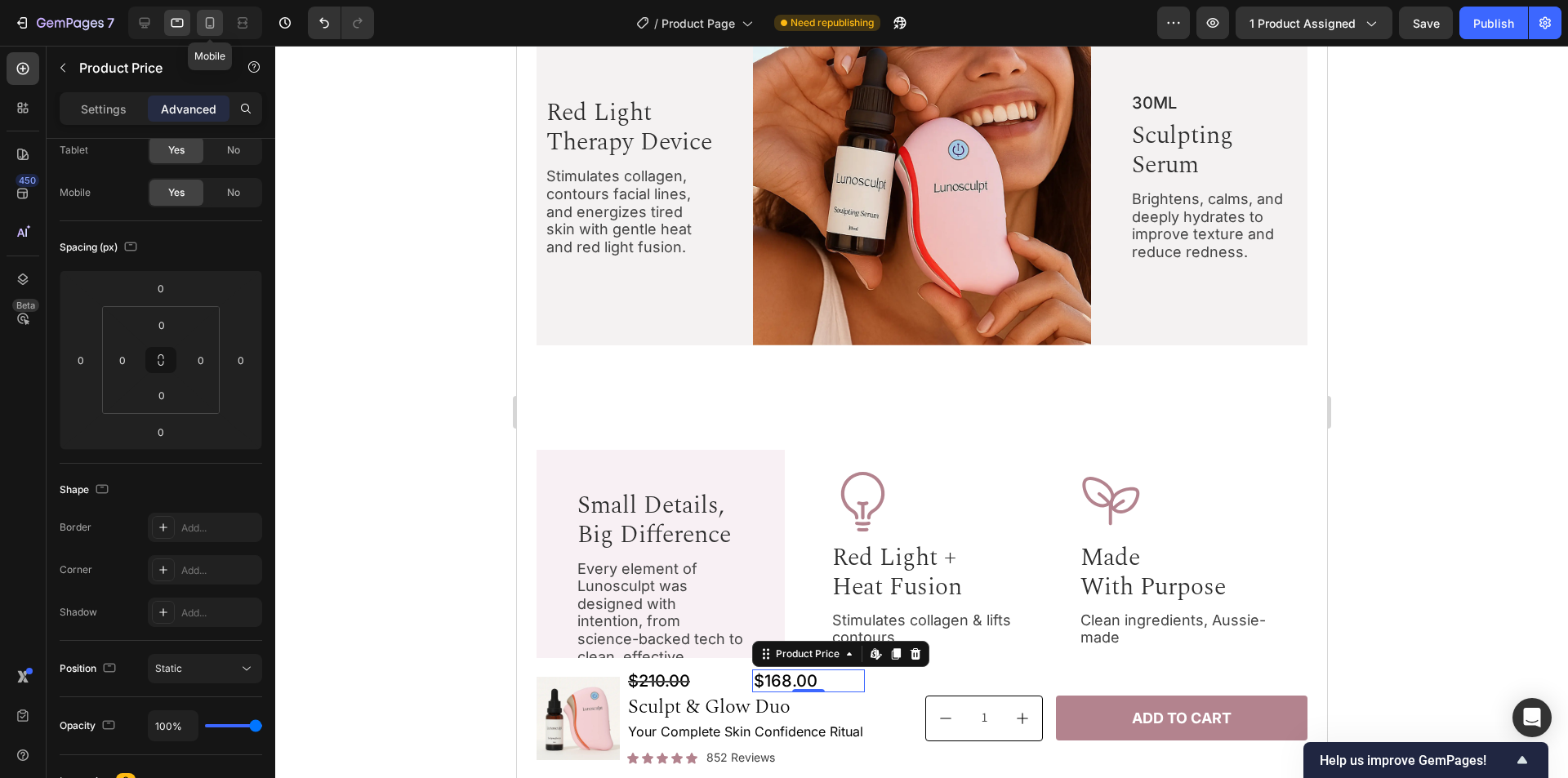
click at [206, 27] on icon at bounding box center [210, 22] width 9 height 12
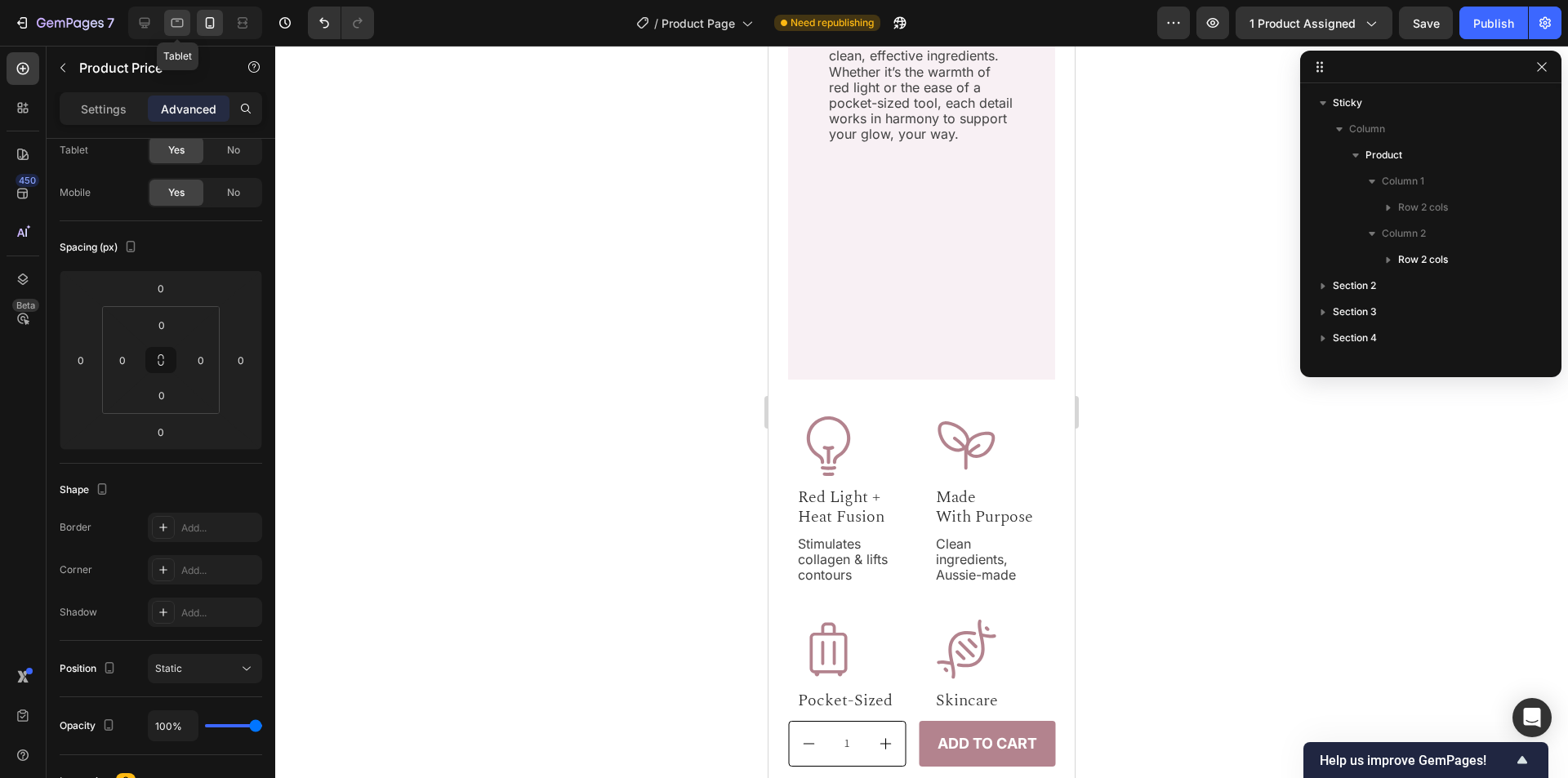
click at [165, 27] on div at bounding box center [177, 23] width 27 height 27
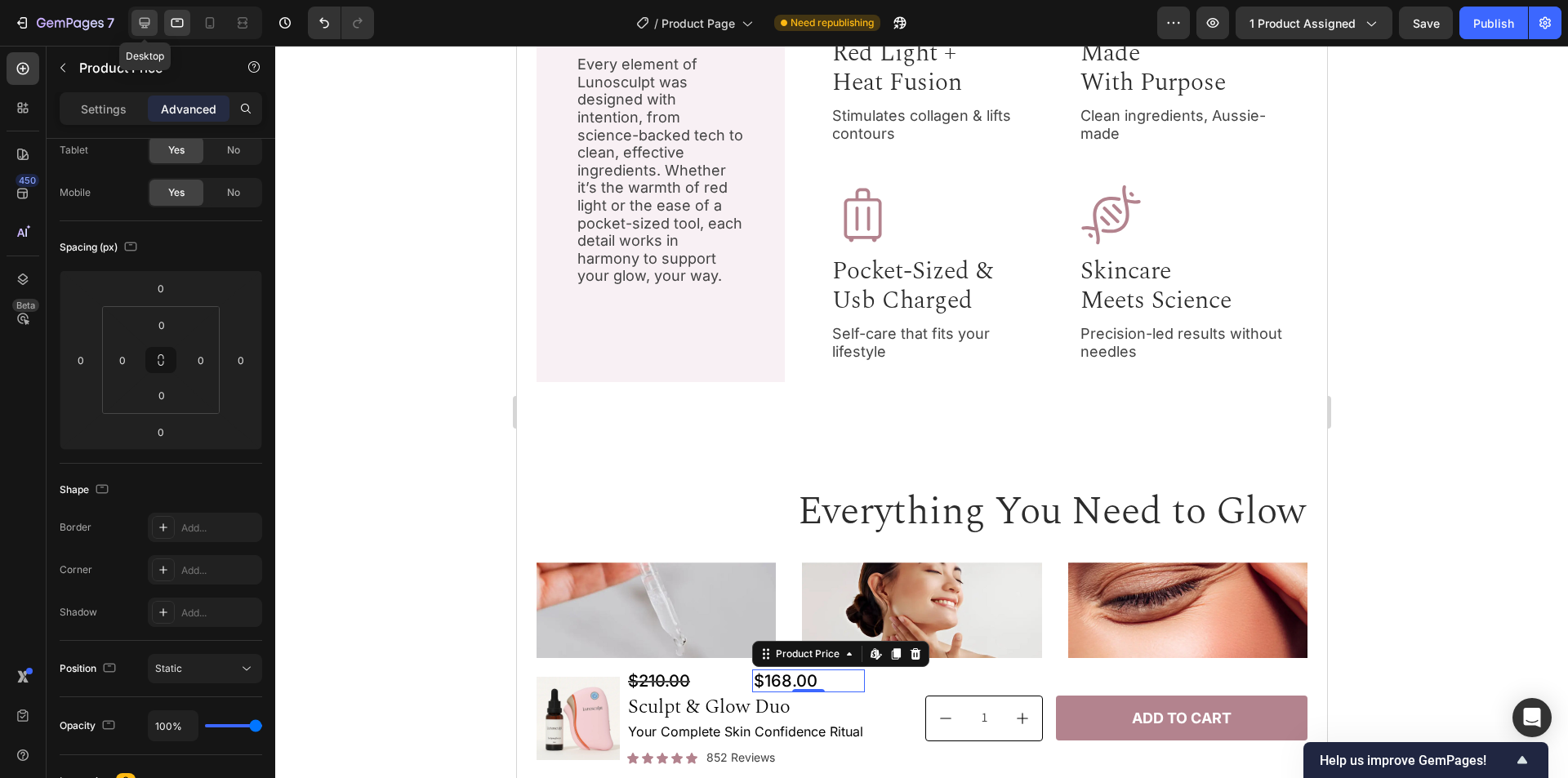
click at [142, 27] on icon at bounding box center [144, 23] width 16 height 16
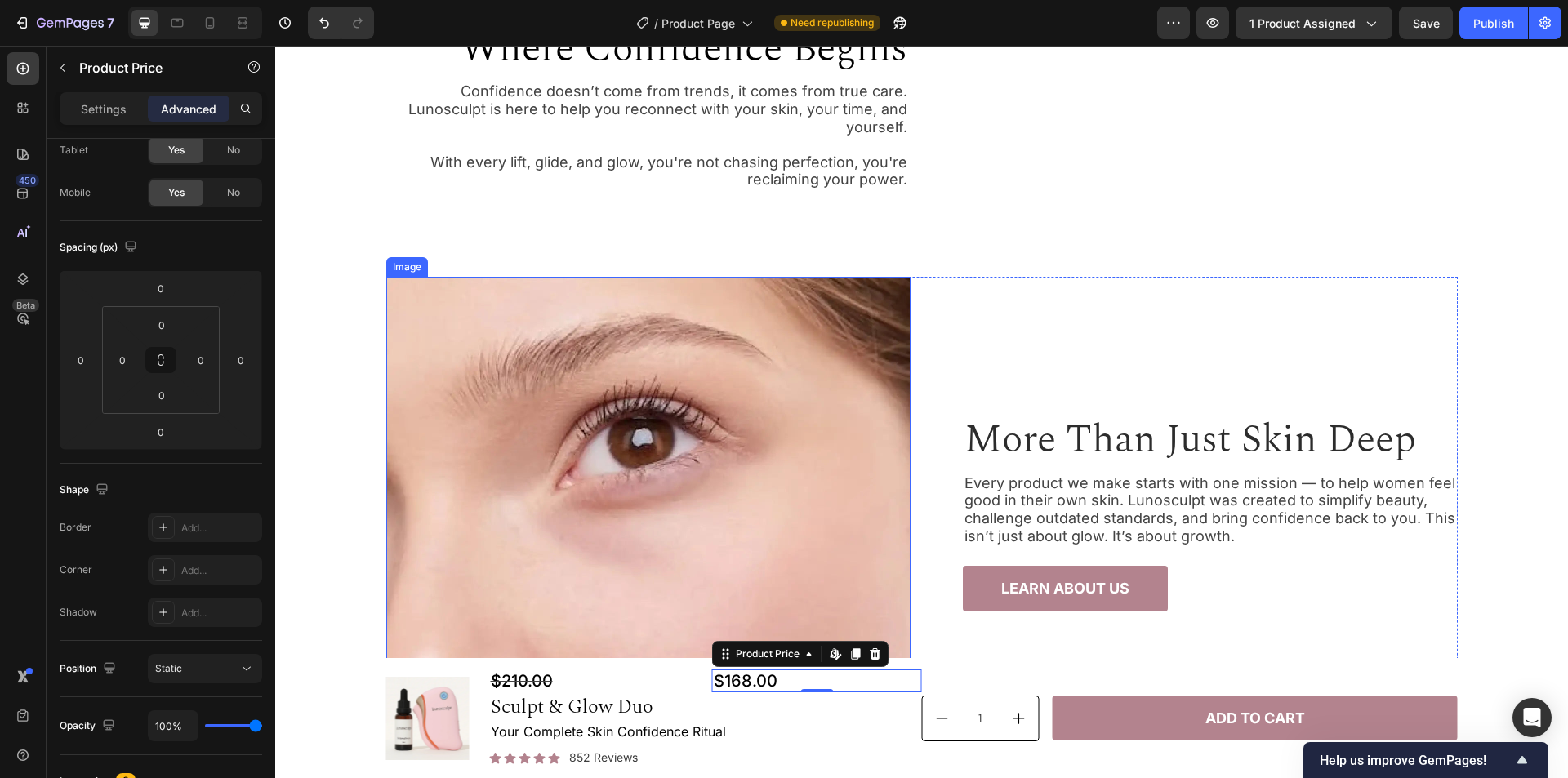
scroll to position [3119, 0]
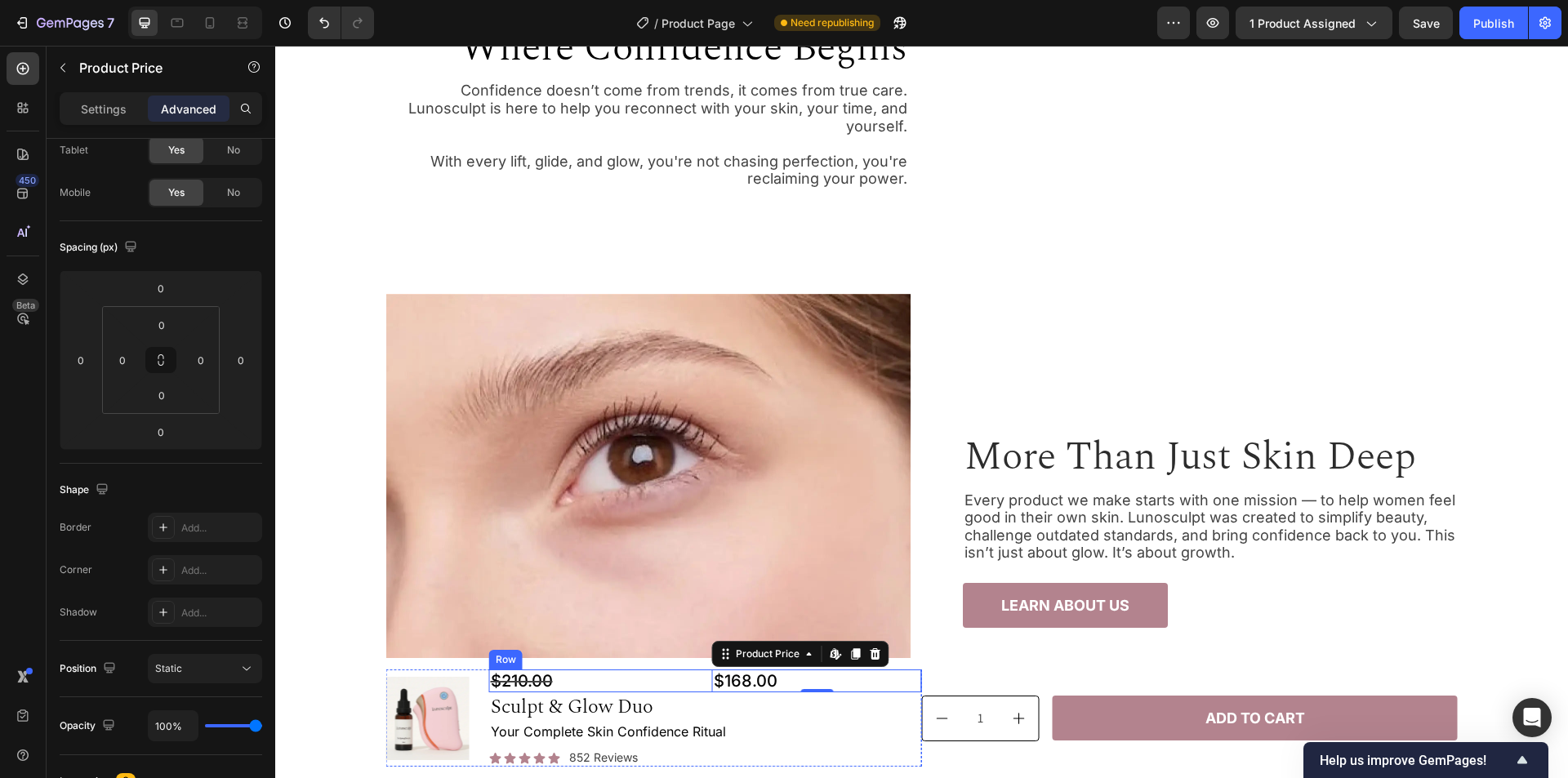
click at [697, 681] on div "$210.00 Compare Price Compare Price $168.00 Product Price Edit content in Shopi…" at bounding box center [706, 682] width 433 height 23
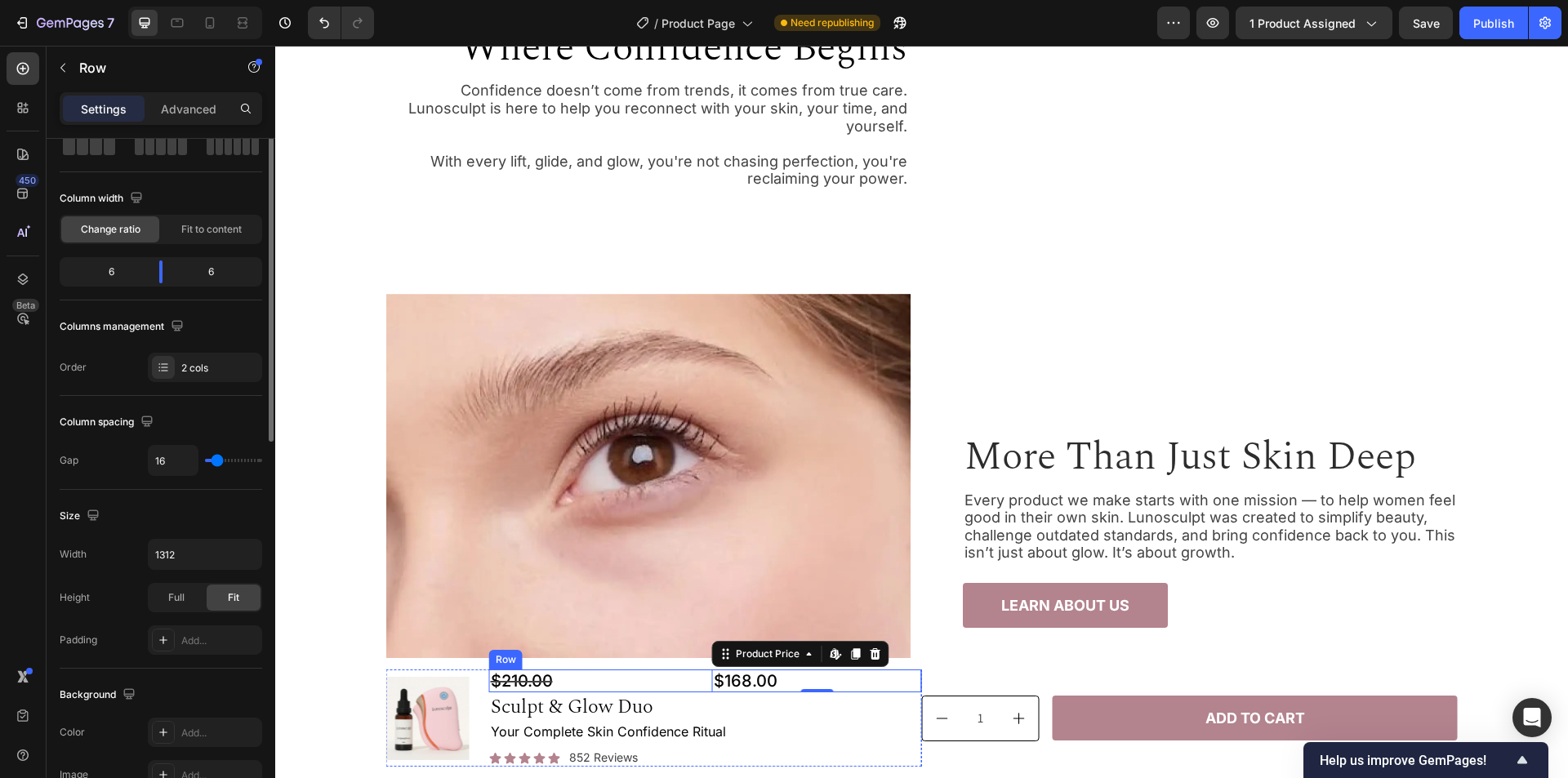
scroll to position [0, 0]
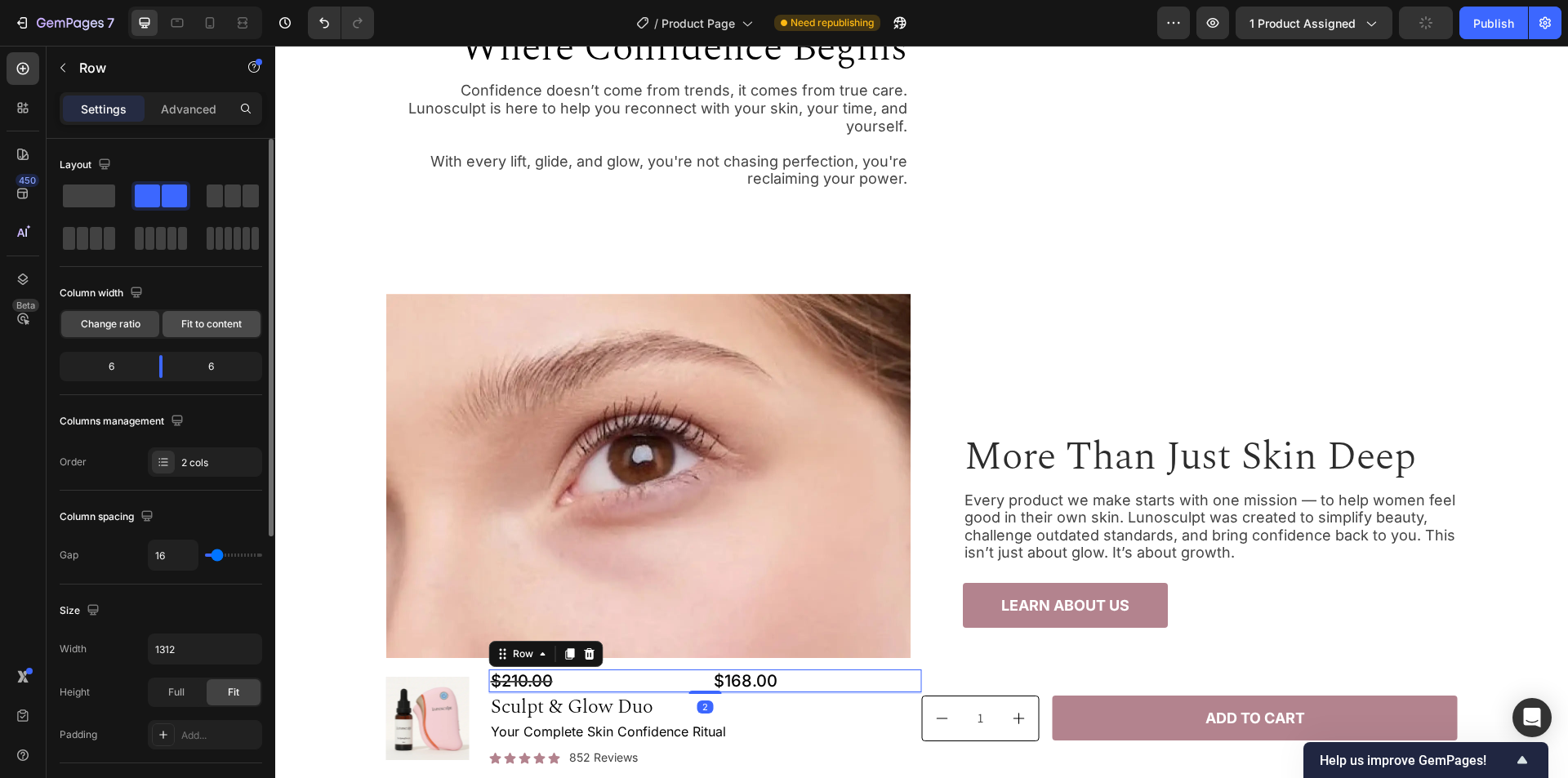
click at [190, 322] on span "Fit to content" at bounding box center [212, 324] width 60 height 15
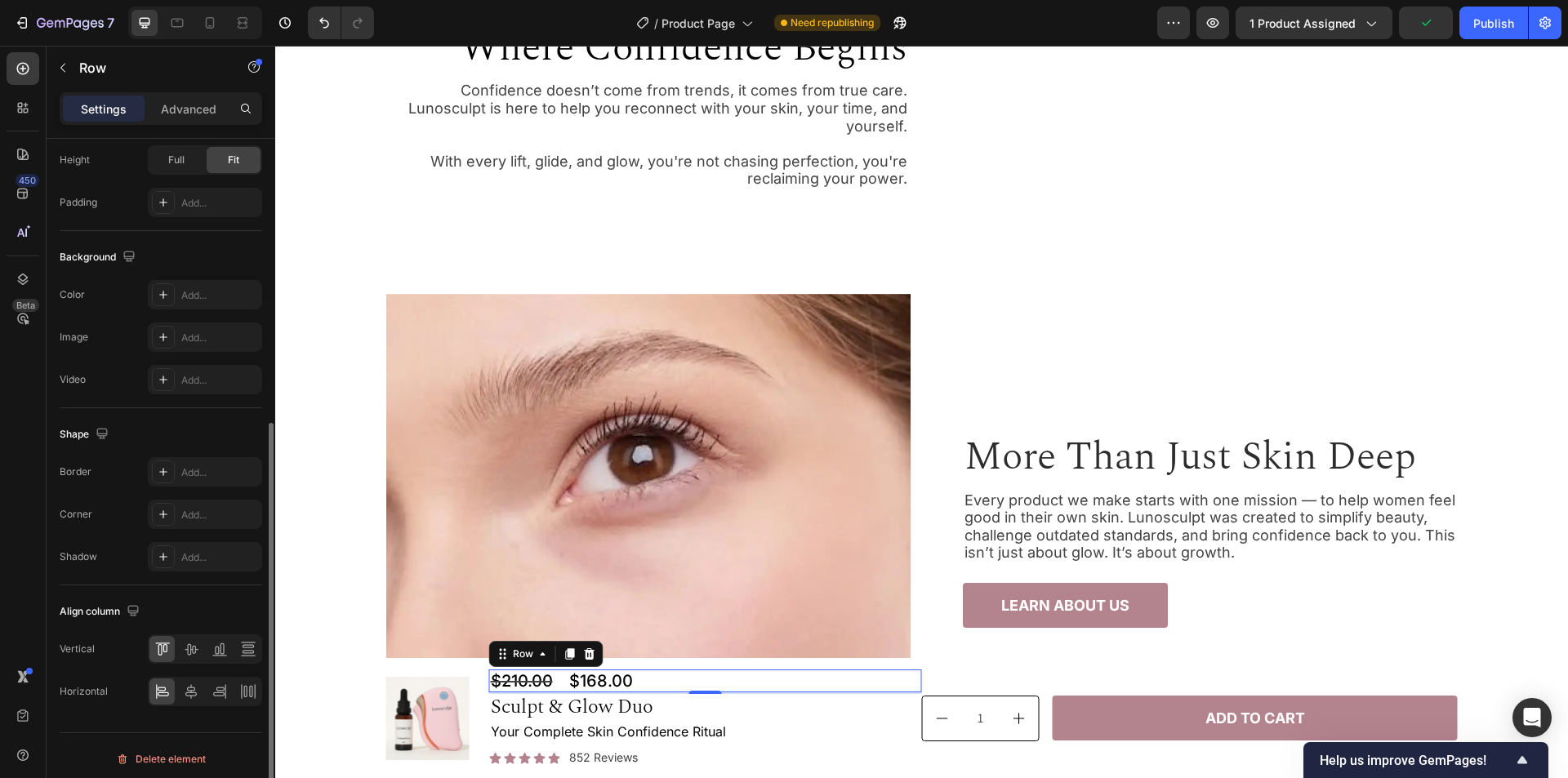
scroll to position [497, 0]
click at [192, 635] on icon at bounding box center [191, 643] width 16 height 16
click at [844, 682] on div "$210.00 Compare Price Compare Price $168.00 Product Price Product Price Row 2" at bounding box center [706, 682] width 433 height 23
click at [189, 119] on div "Advanced" at bounding box center [189, 109] width 81 height 27
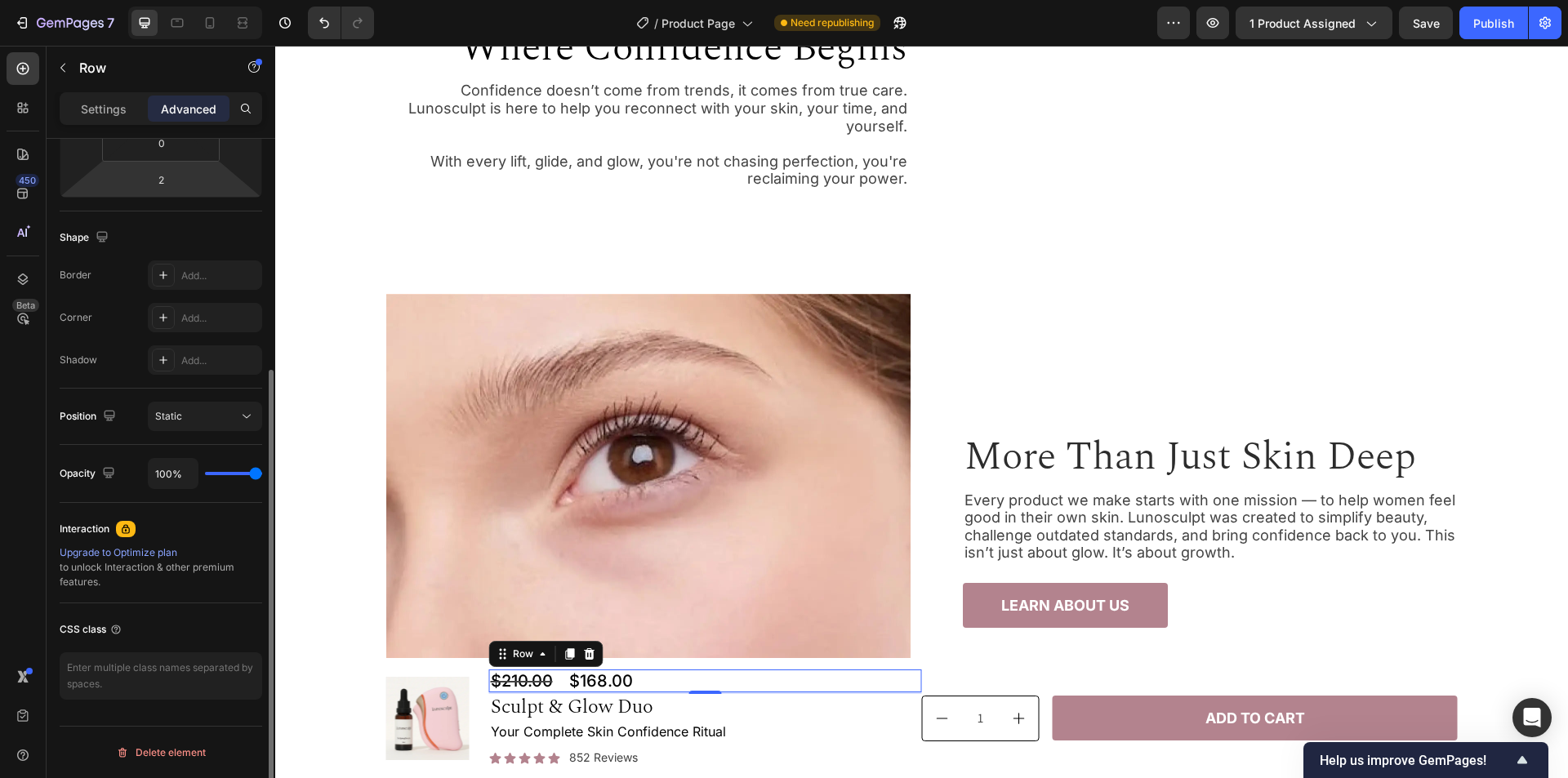
scroll to position [0, 0]
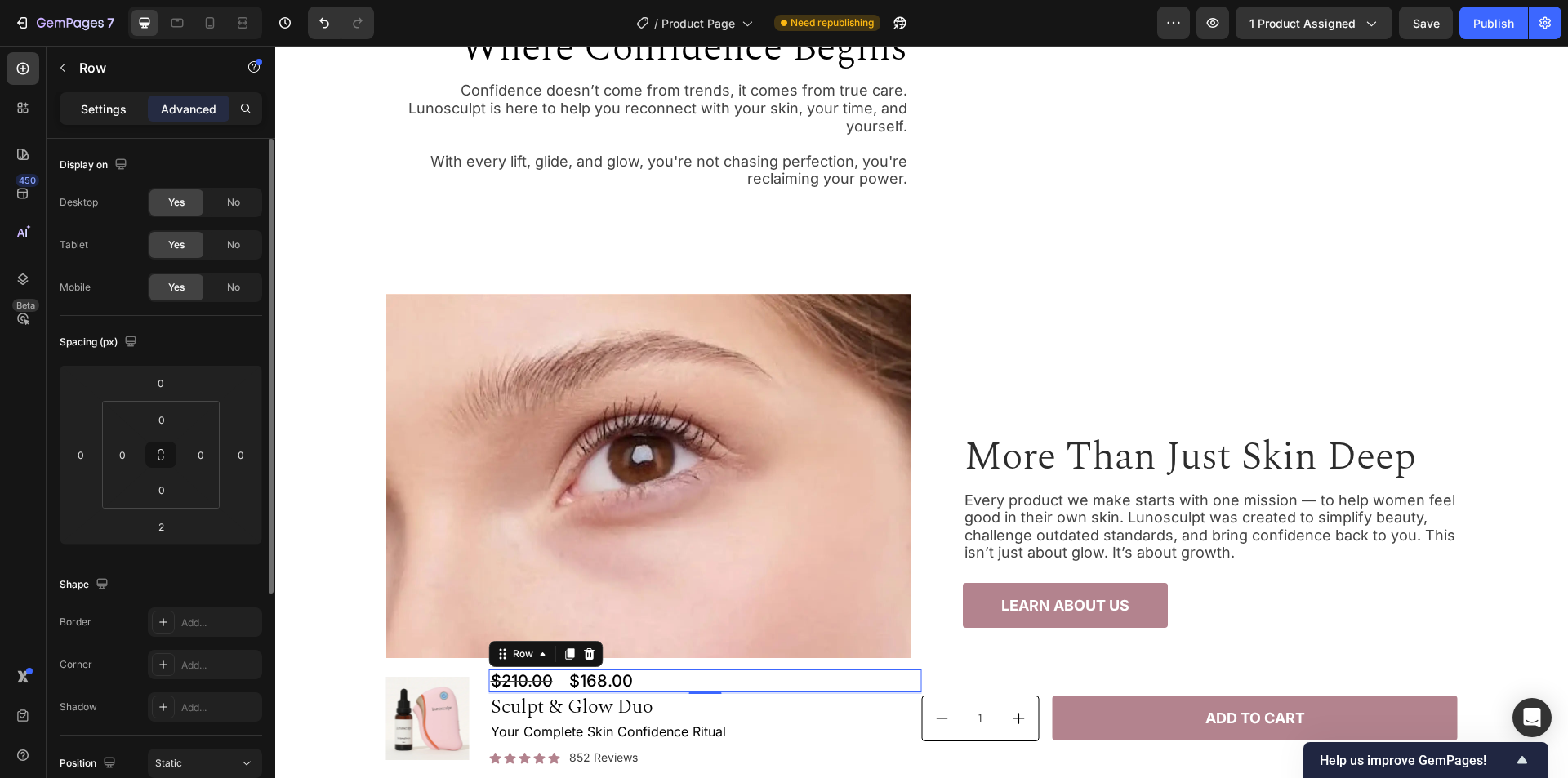
click at [90, 119] on div "Settings" at bounding box center [104, 109] width 81 height 27
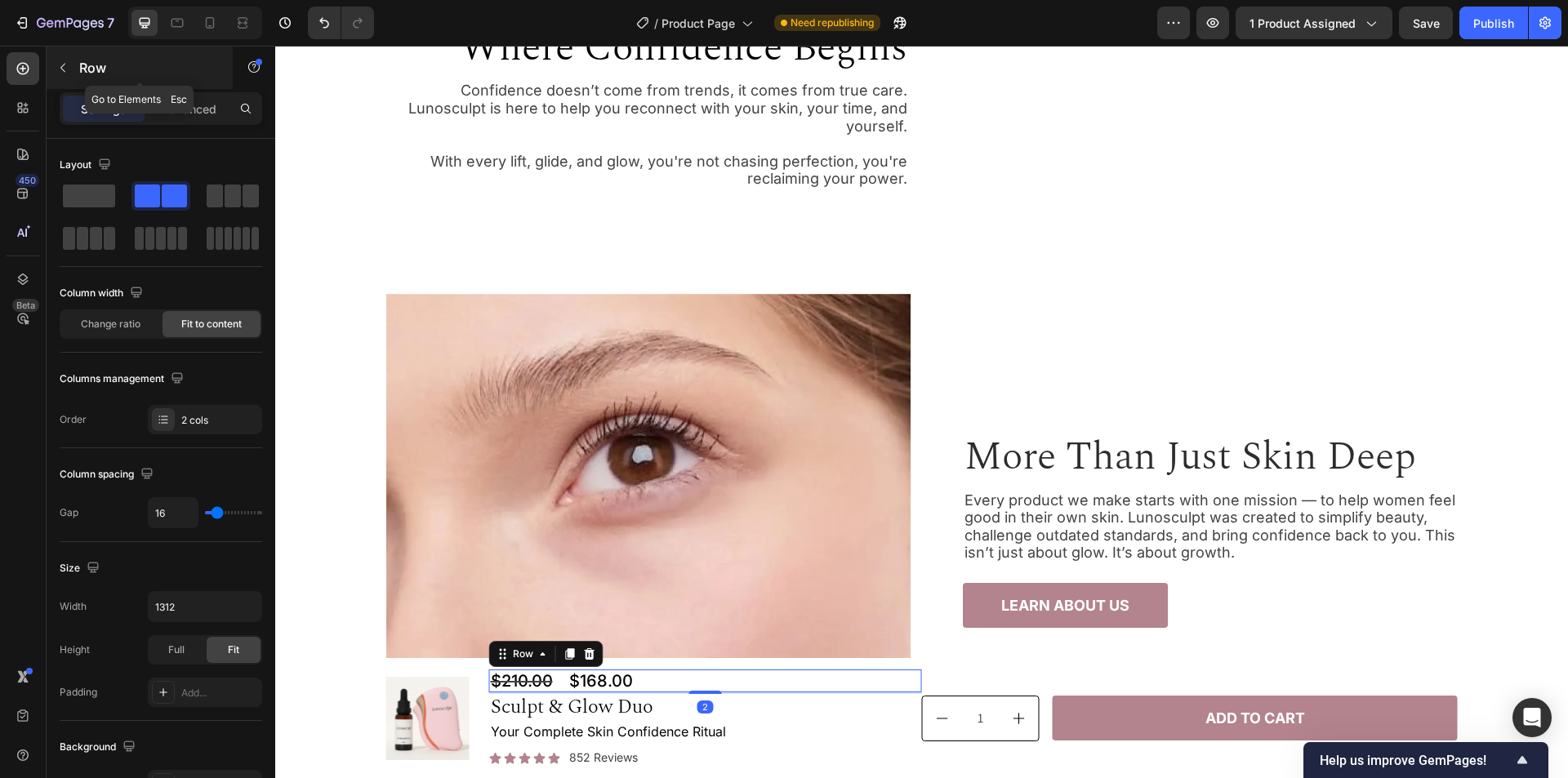
click at [58, 65] on icon "button" at bounding box center [63, 67] width 13 height 13
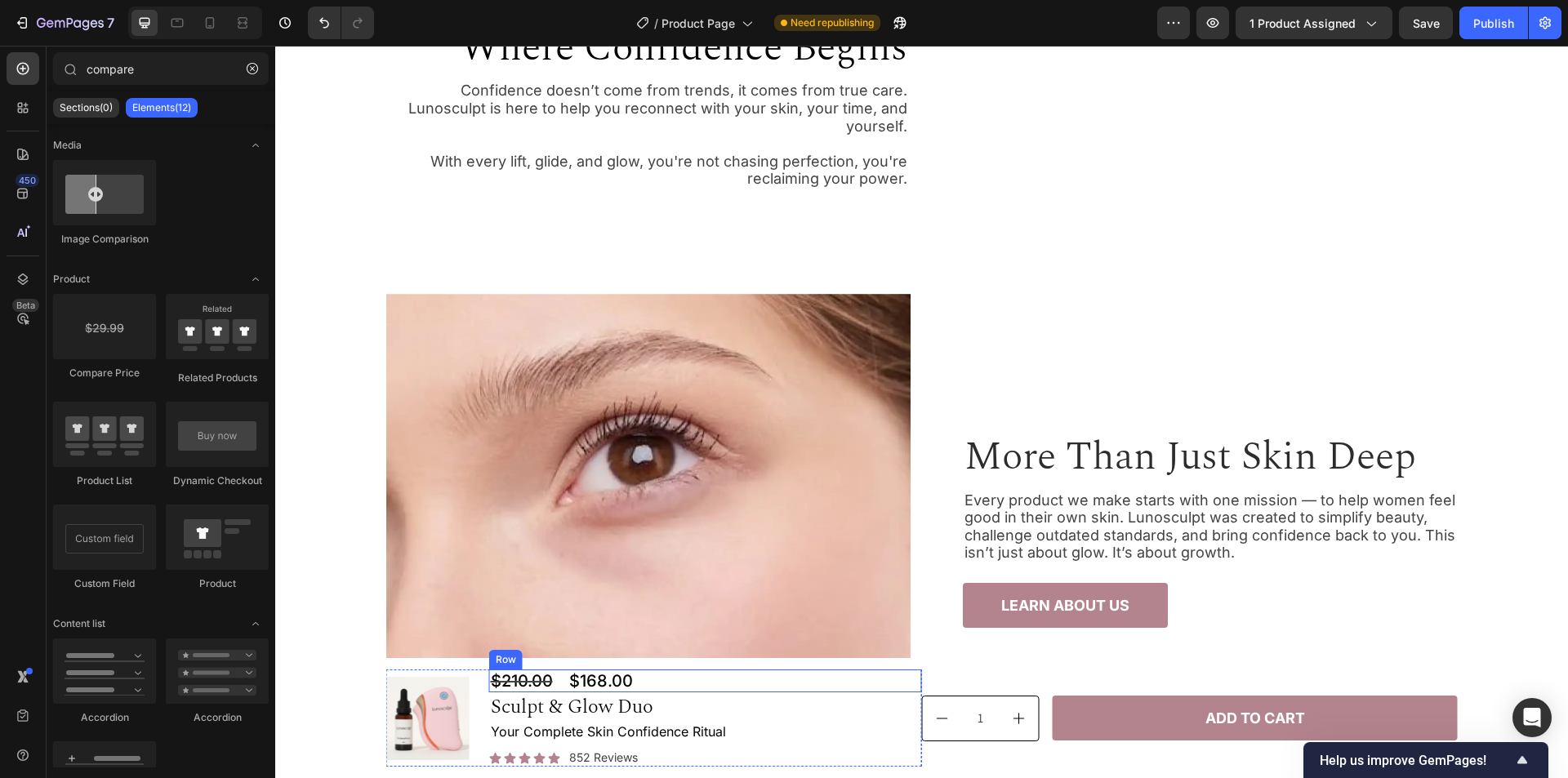
click at [681, 680] on div "$210.00 Compare Price Compare Price $168.00 Product Price Product Price Row" at bounding box center [706, 682] width 433 height 23
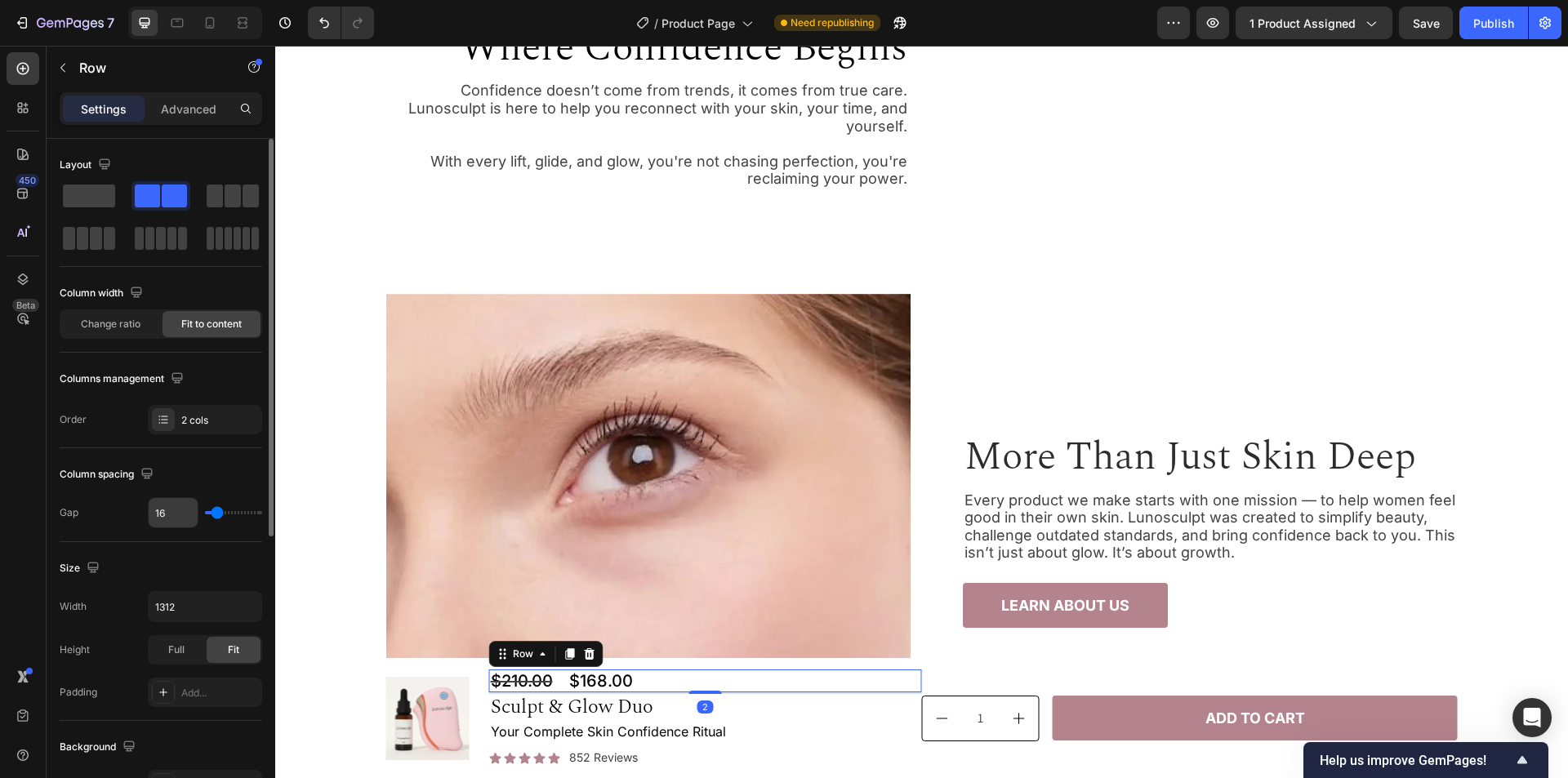
click at [174, 512] on input "16" at bounding box center [173, 512] width 49 height 29
type input "5"
click at [185, 557] on div "Size" at bounding box center [160, 568] width 203 height 27
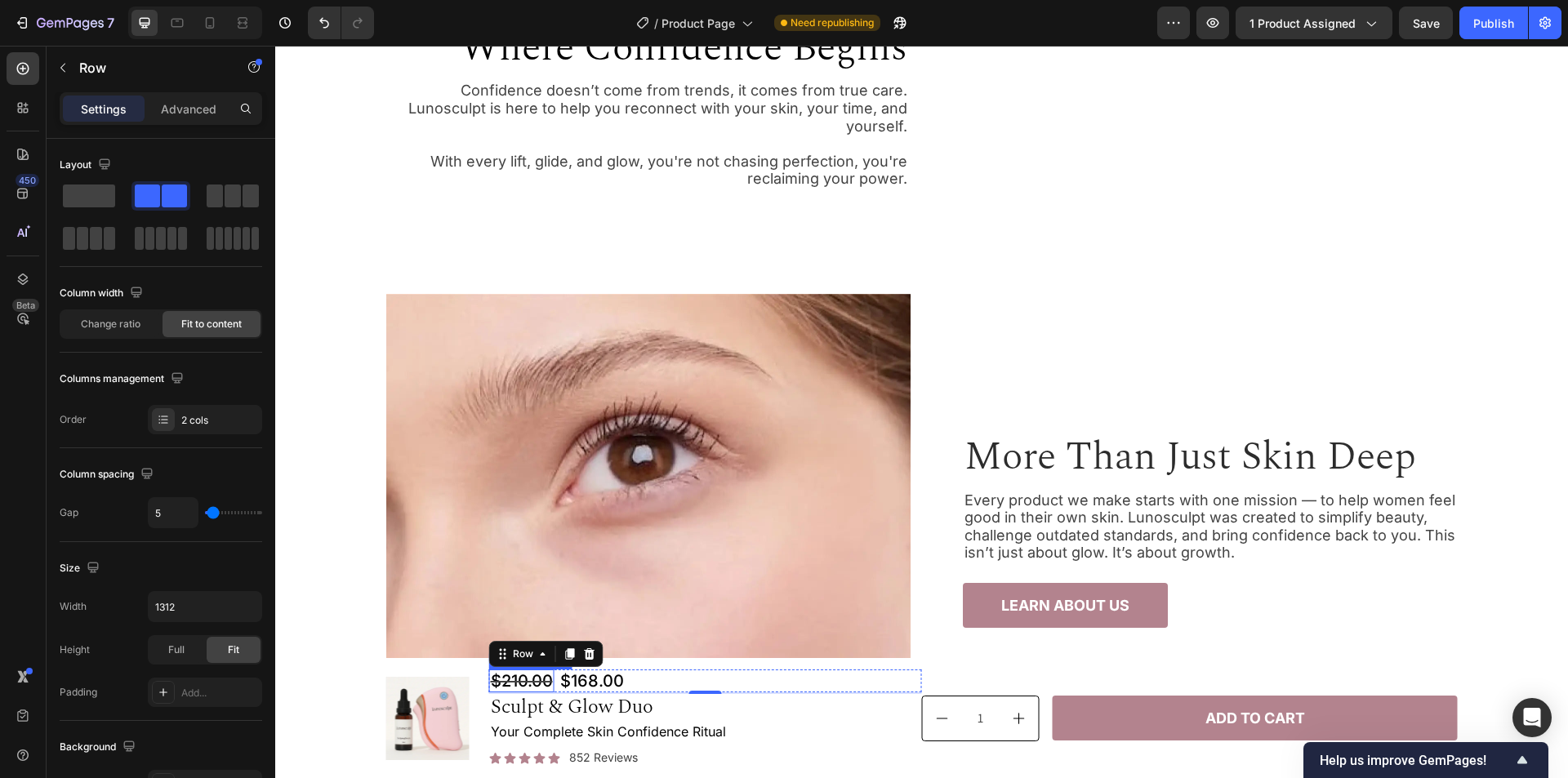
click at [521, 686] on div "$210.00" at bounding box center [522, 682] width 66 height 23
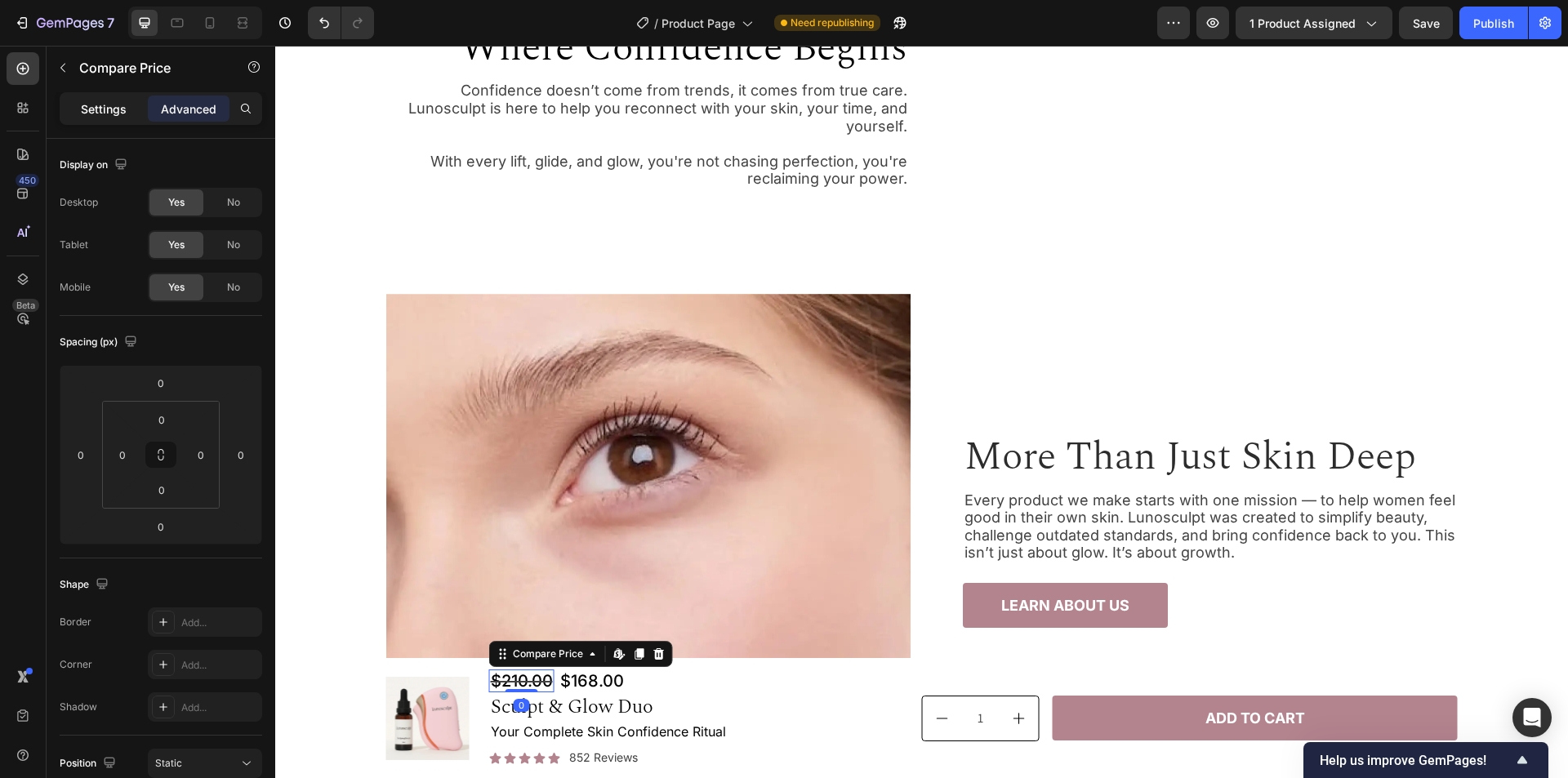
click at [117, 110] on p "Settings" at bounding box center [104, 108] width 46 height 17
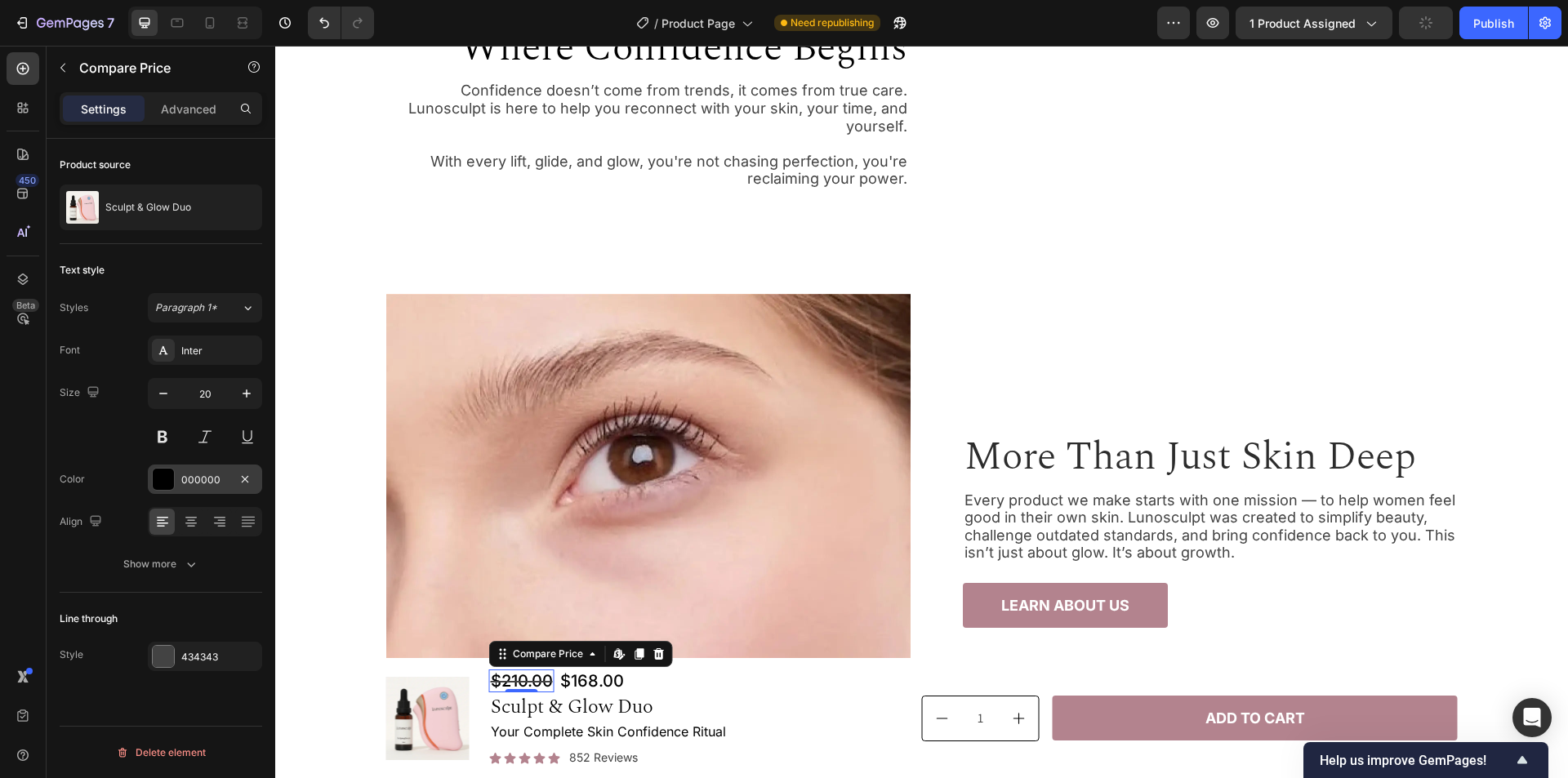
click at [192, 480] on div "000000" at bounding box center [205, 480] width 48 height 15
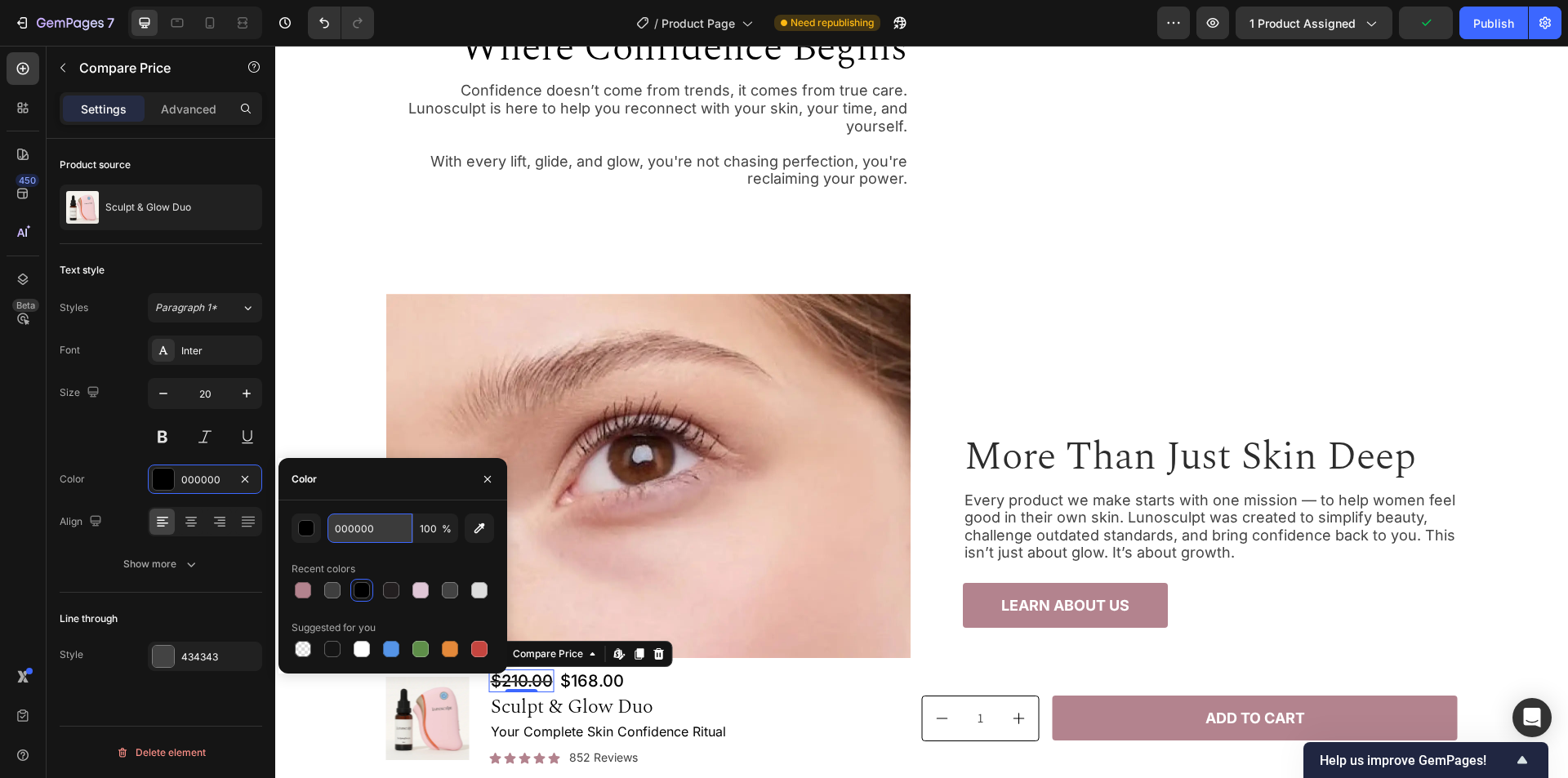
click at [391, 539] on input "000000" at bounding box center [370, 528] width 85 height 29
paste input "#3E3E3E"
click at [399, 489] on div "Color" at bounding box center [393, 480] width 228 height 42
type input "3E3E3E"
drag, startPoint x: 489, startPoint y: 480, endPoint x: 184, endPoint y: 443, distance: 307.2
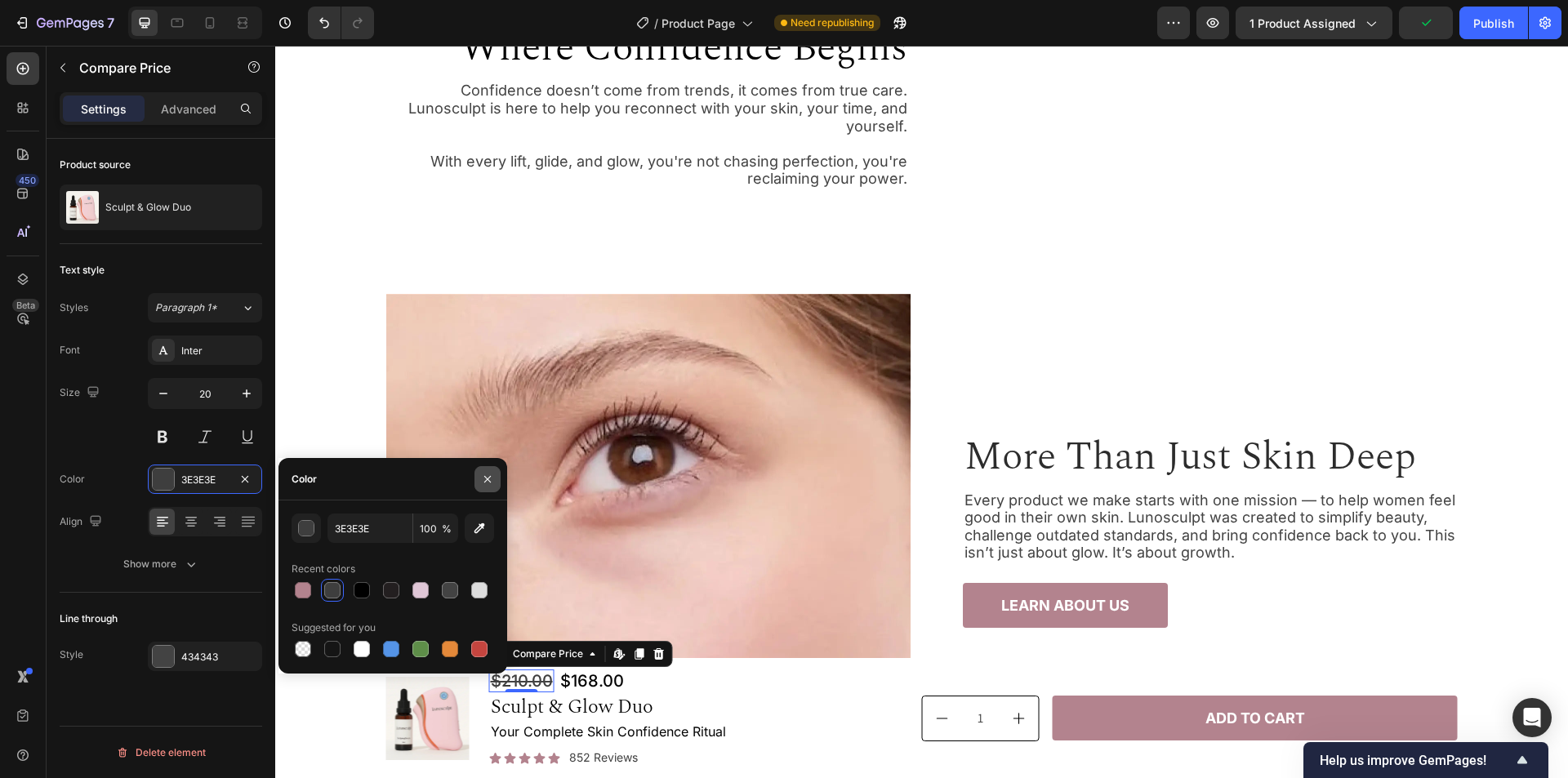
click at [489, 480] on icon "button" at bounding box center [487, 478] width 6 height 6
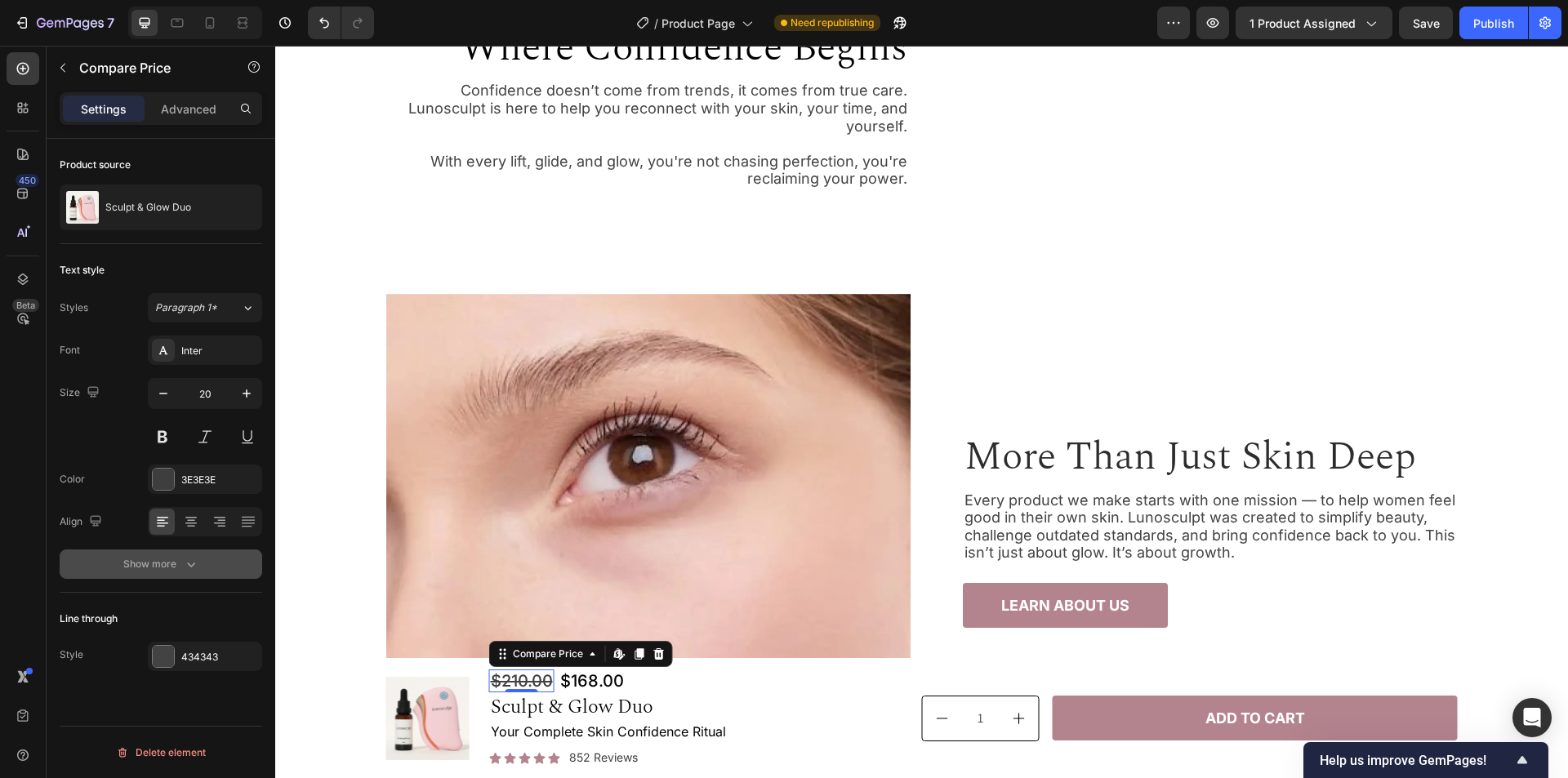
click at [184, 561] on icon "button" at bounding box center [191, 564] width 16 height 16
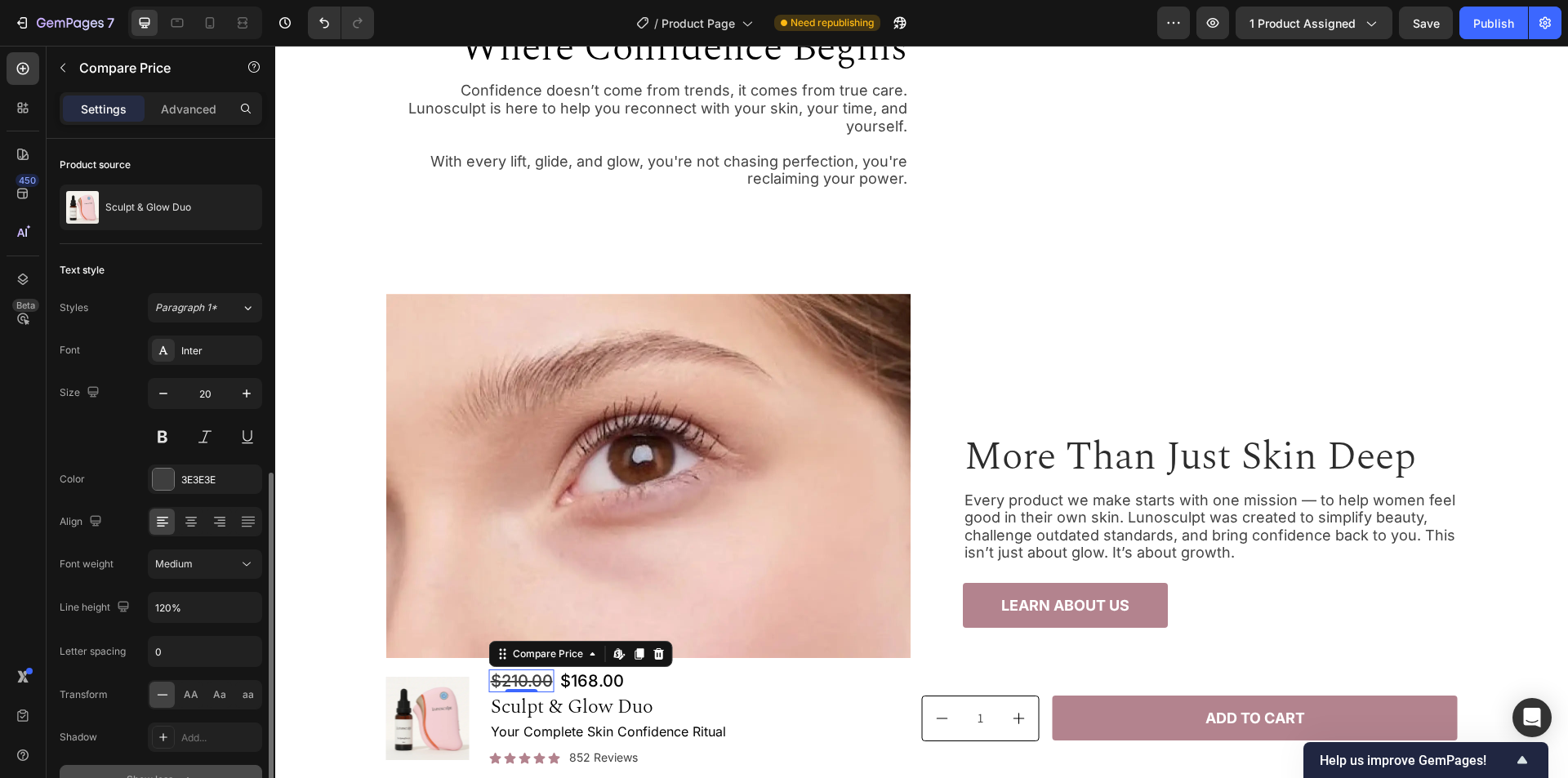
scroll to position [187, 0]
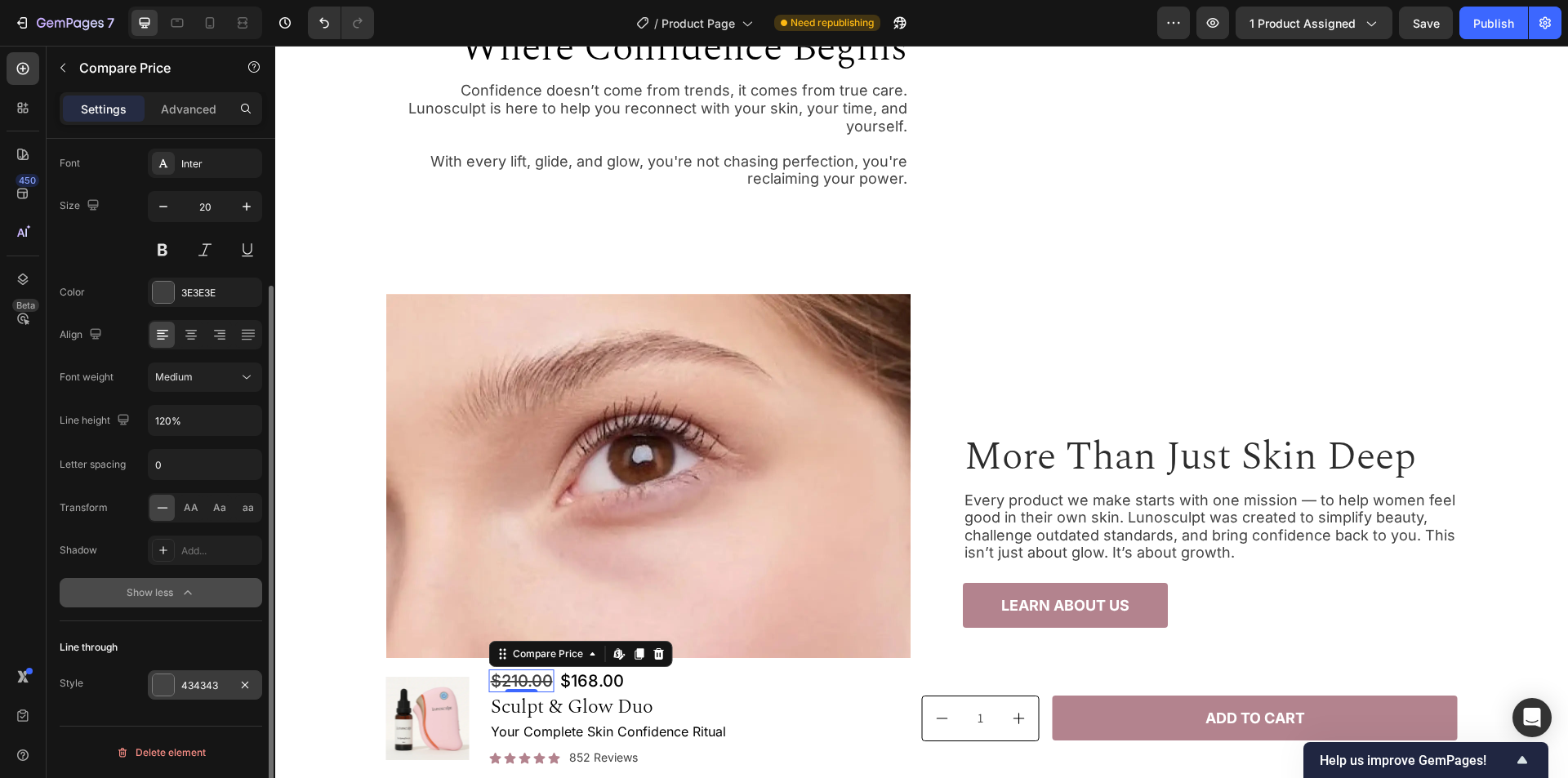
click at [195, 688] on div "434343" at bounding box center [205, 686] width 48 height 15
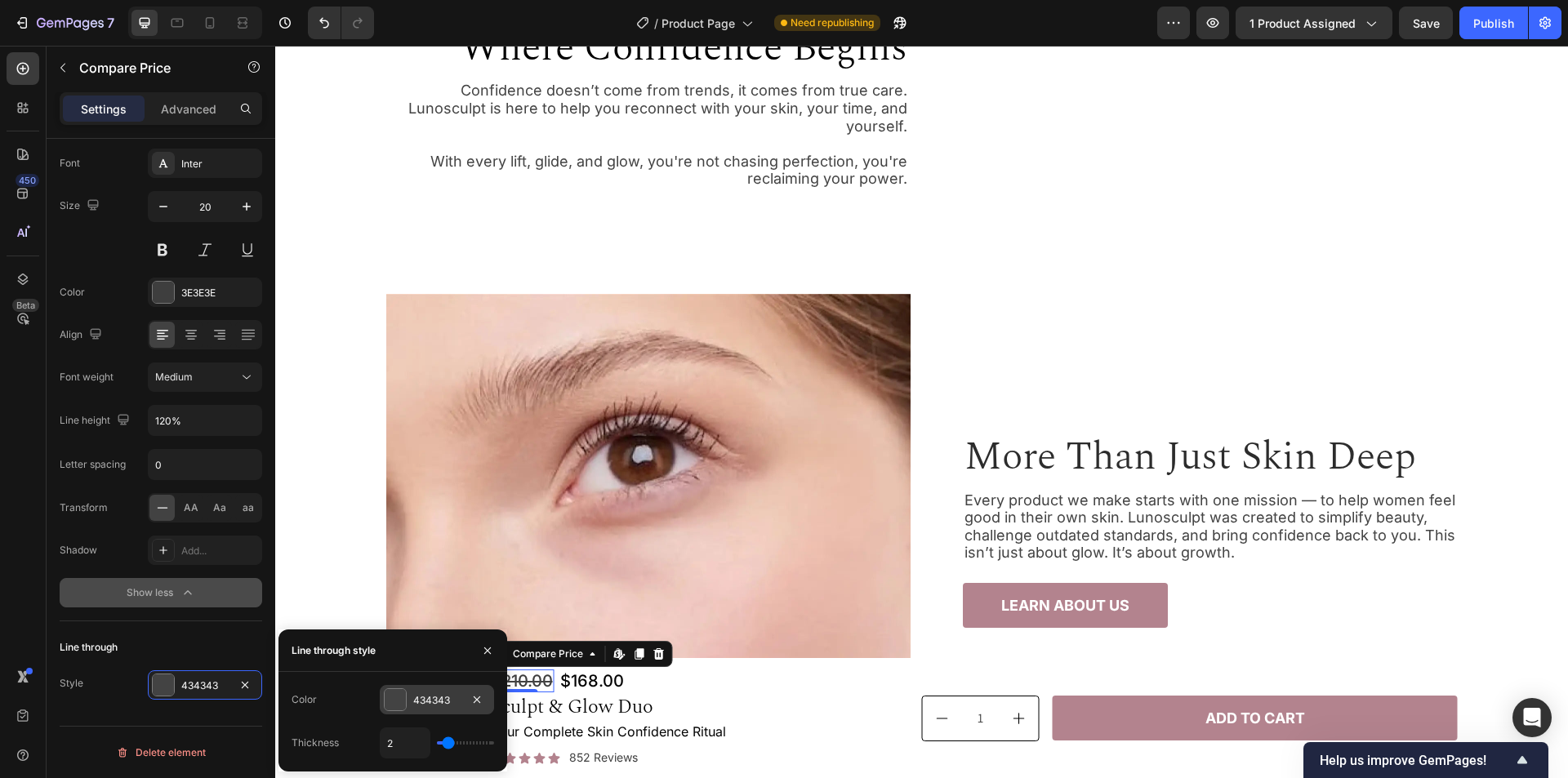
click at [435, 701] on div "434343" at bounding box center [437, 700] width 48 height 15
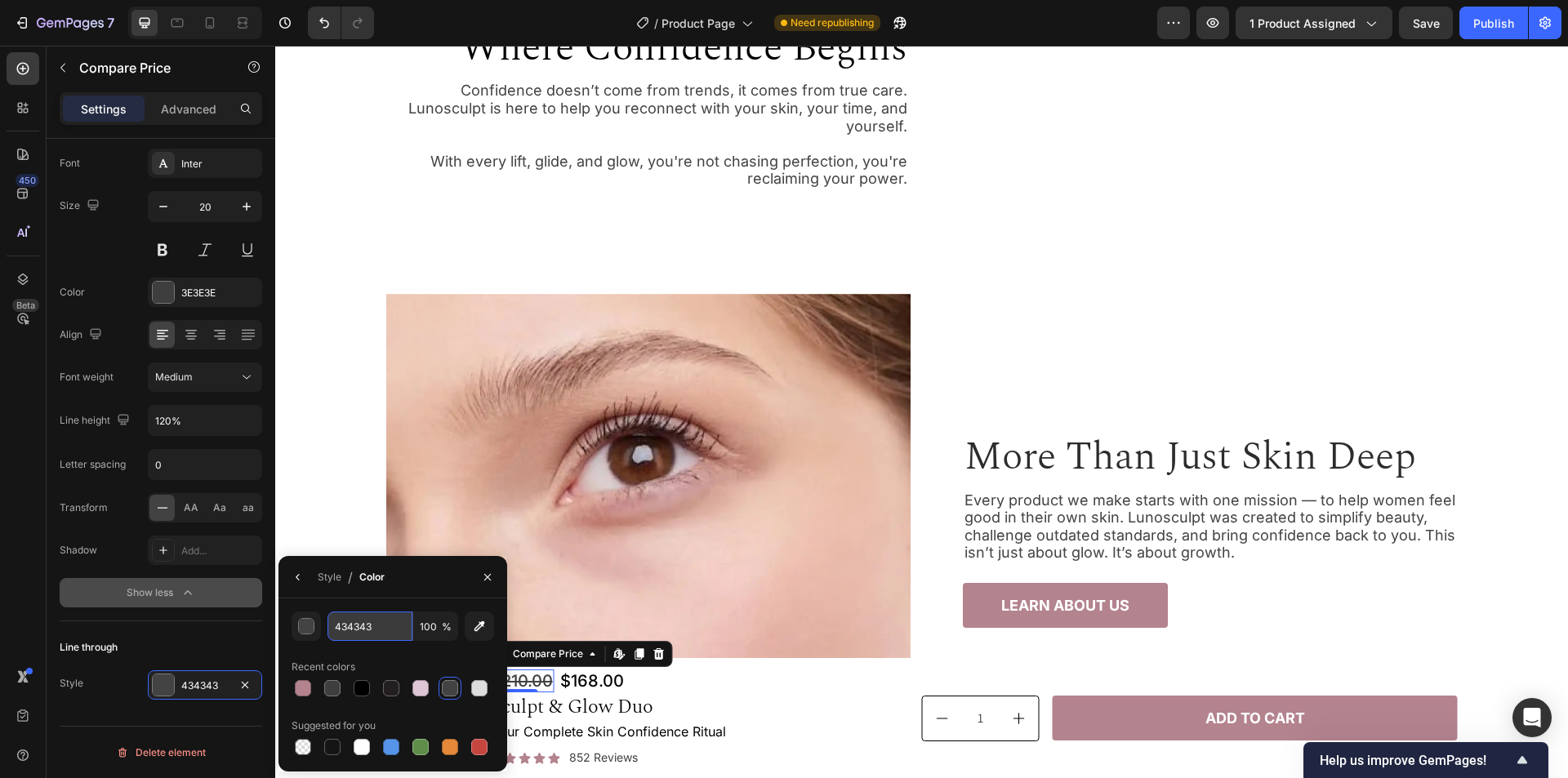
click at [400, 632] on input "434343" at bounding box center [370, 626] width 85 height 29
paste input "#3E3E3E"
type input "3E3E3E"
click at [433, 659] on div "Recent colors" at bounding box center [392, 667] width 203 height 27
click at [491, 575] on icon "button" at bounding box center [487, 577] width 13 height 13
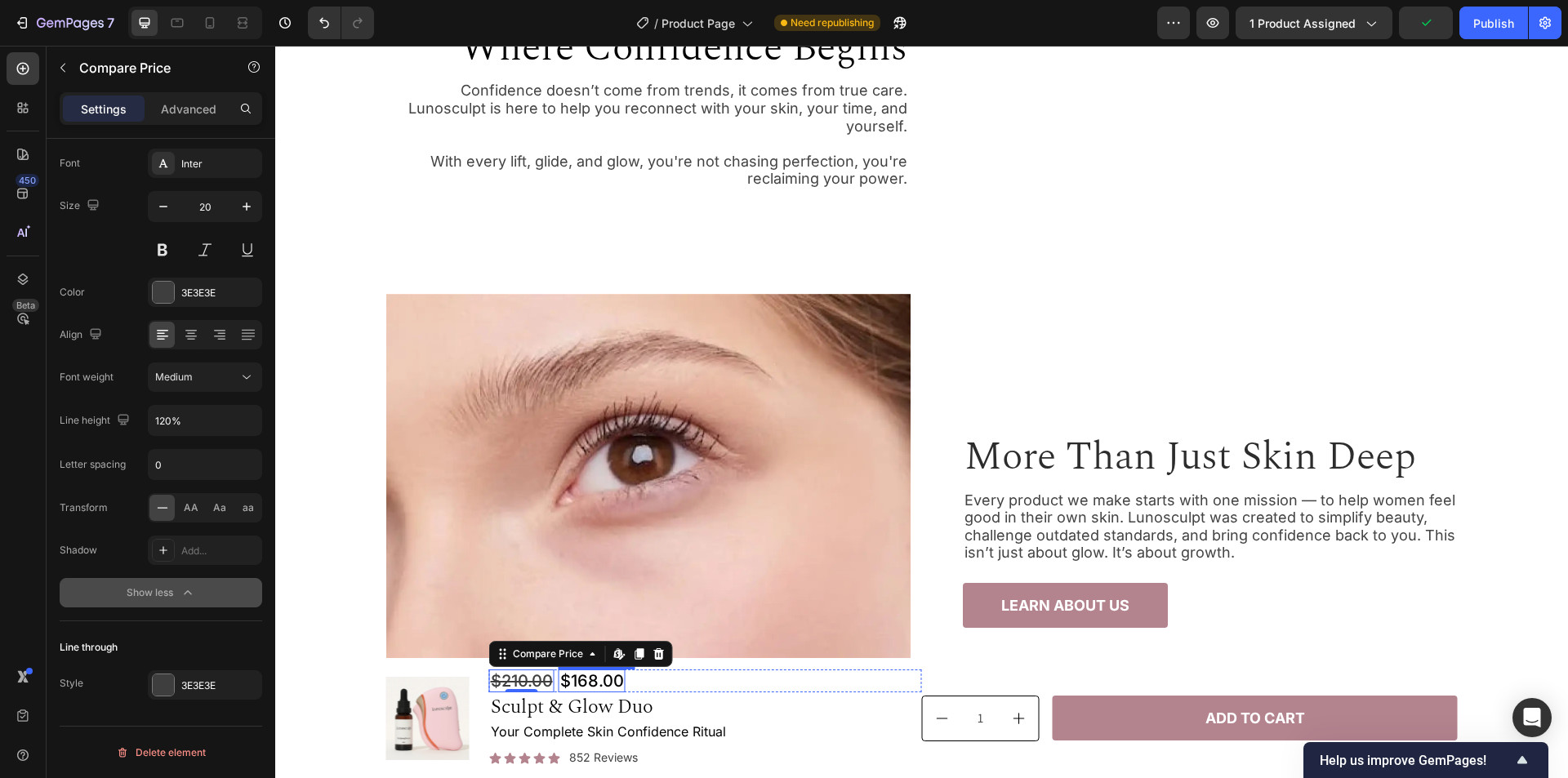
click at [575, 678] on div "$168.00" at bounding box center [592, 682] width 67 height 23
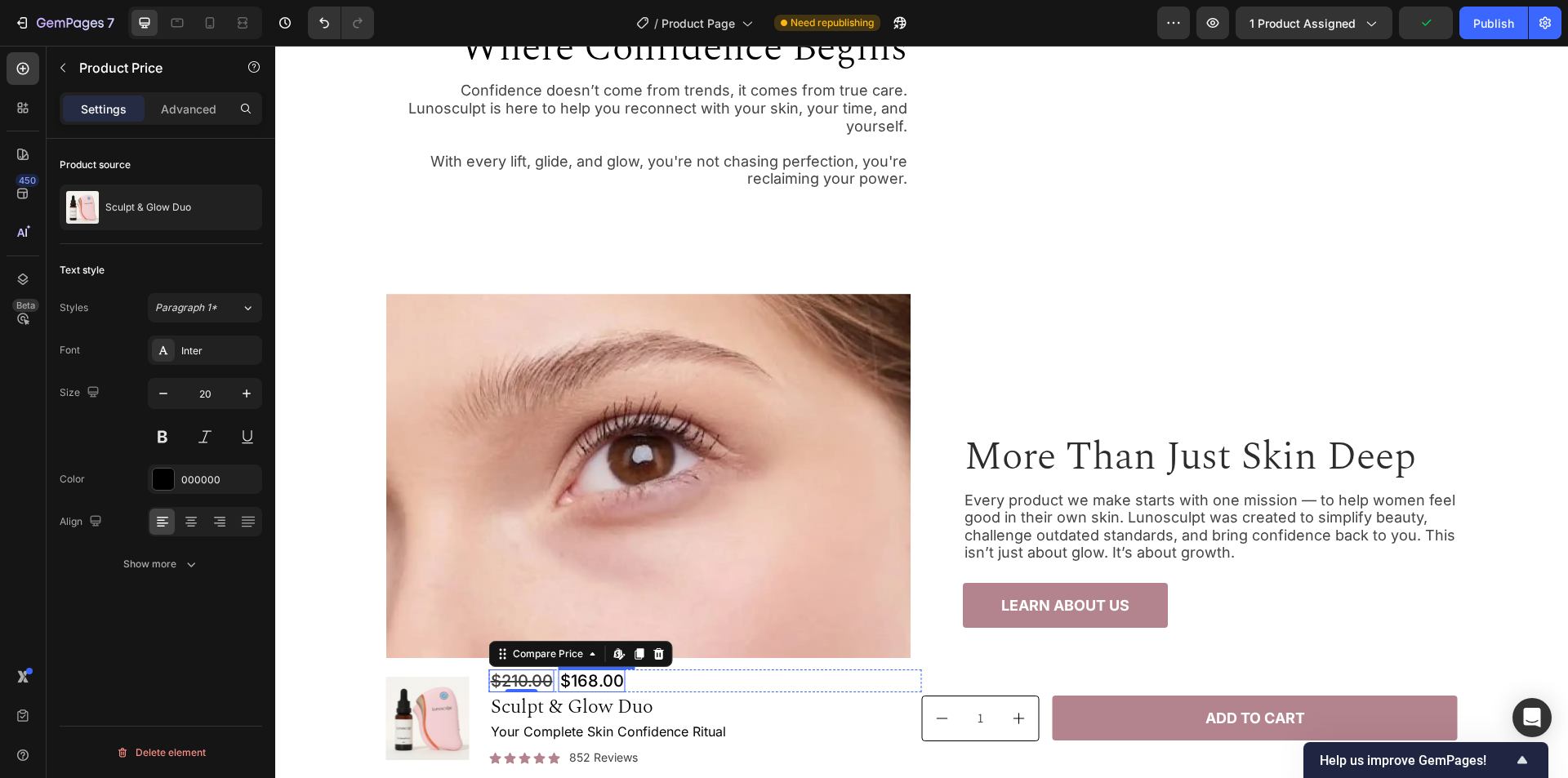
scroll to position [0, 0]
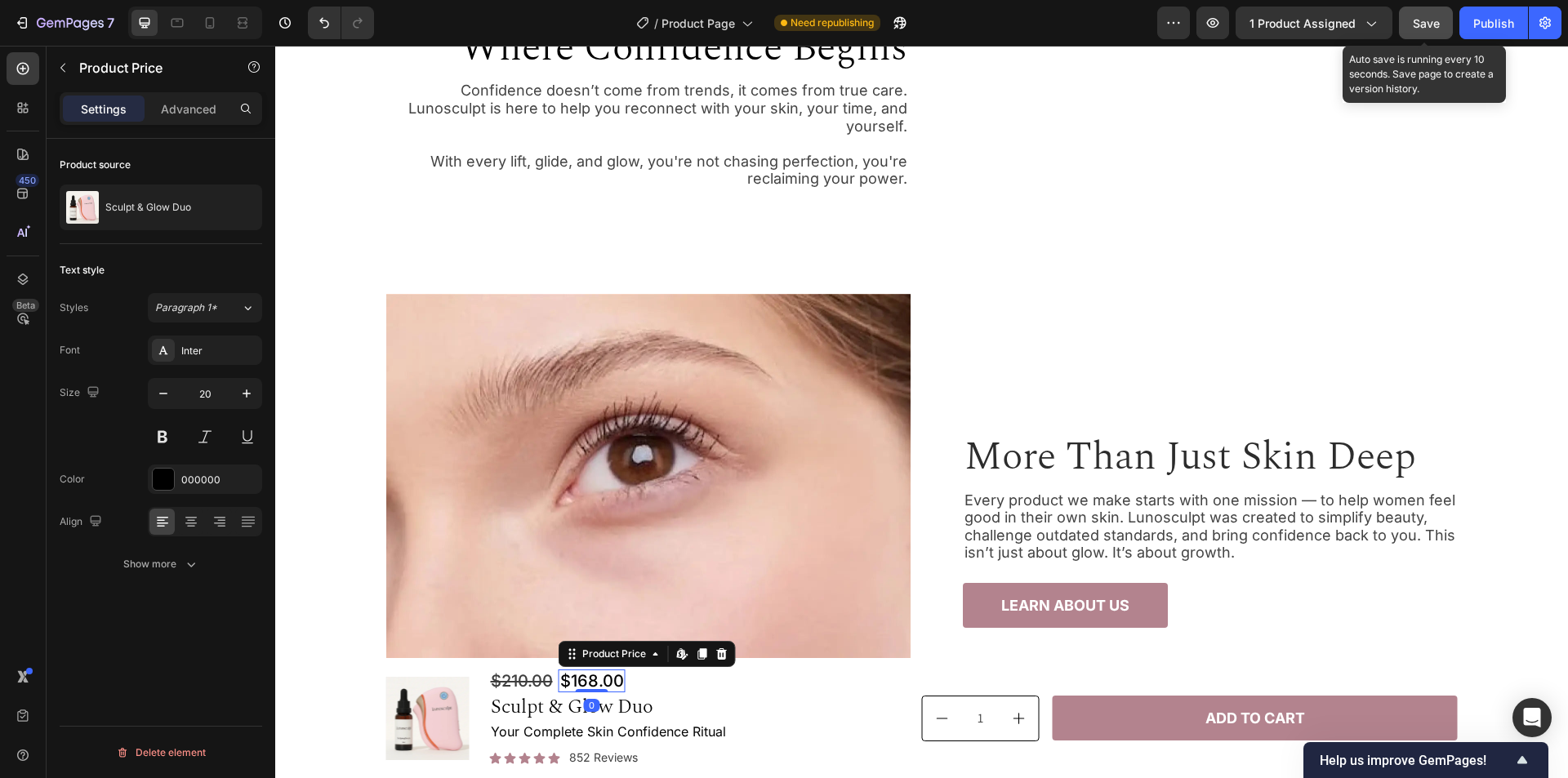
click at [1430, 26] on span "Save" at bounding box center [1426, 23] width 27 height 14
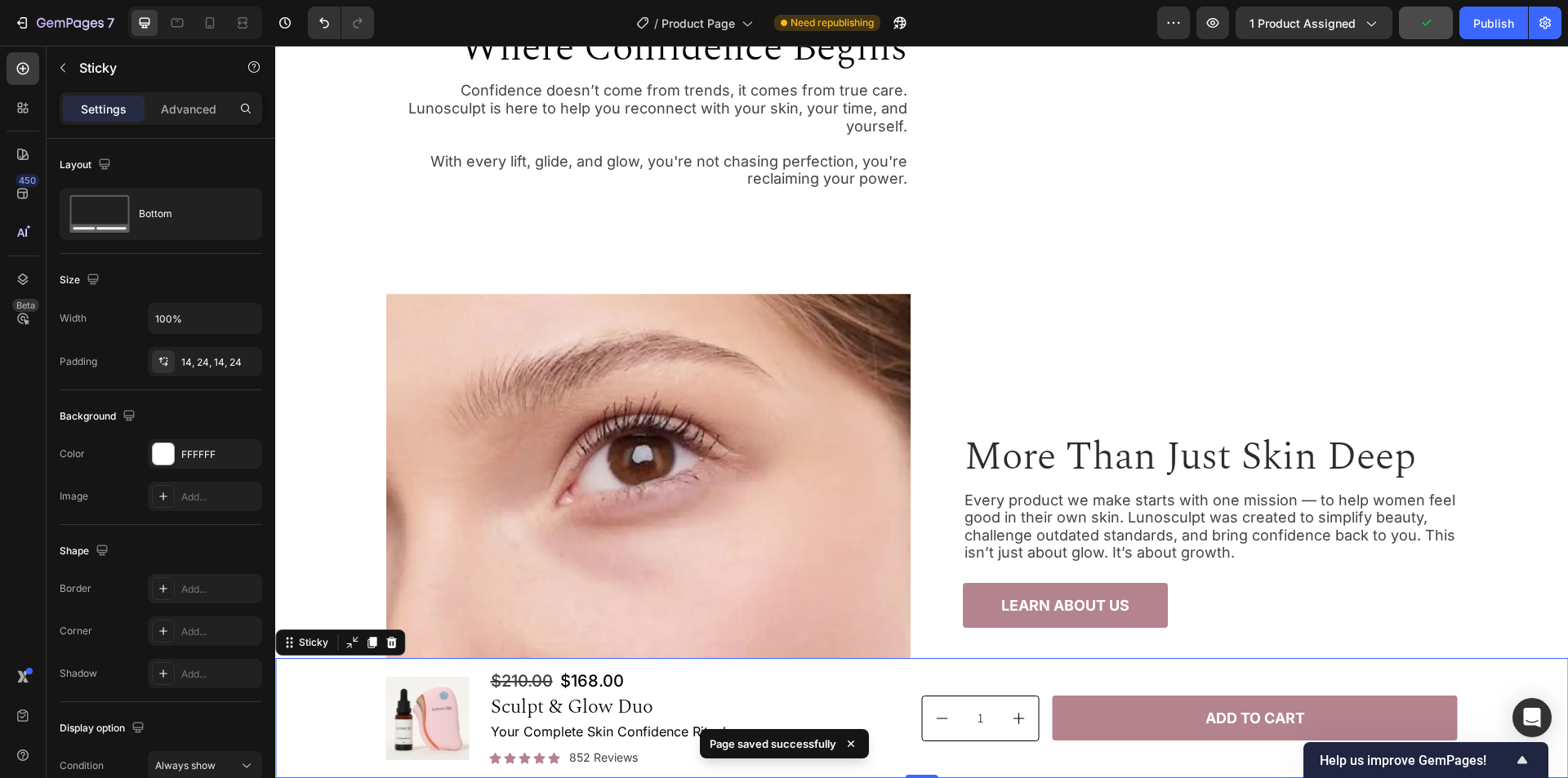
click at [317, 726] on div "Product Images $210.00 Compare Price Compare Price $168.00 Product Price Produc…" at bounding box center [922, 719] width 1254 height 97
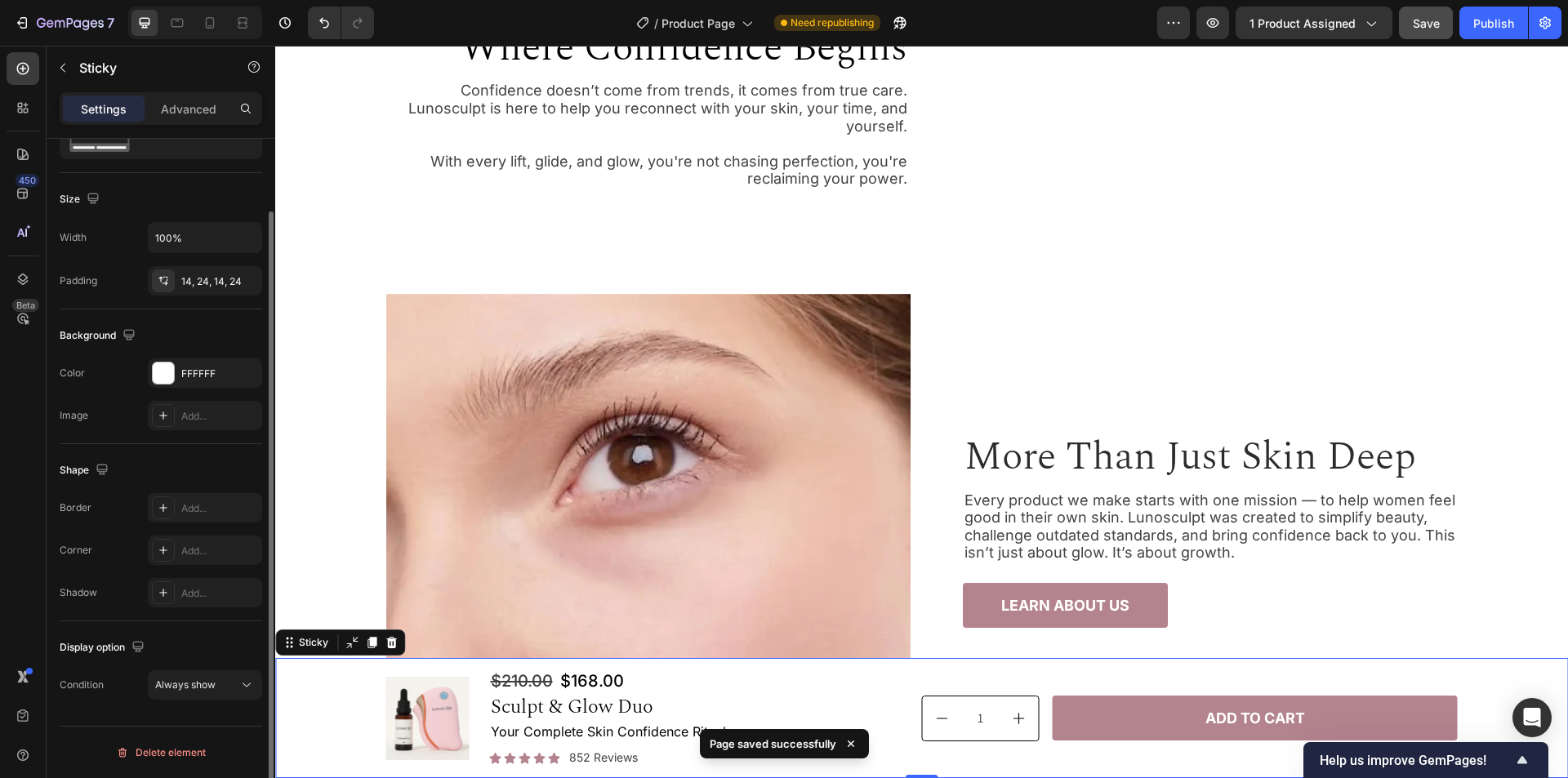
click at [189, 703] on div "Display option Condition Always show" at bounding box center [160, 666] width 203 height 91
click at [189, 684] on span "Always show" at bounding box center [185, 685] width 60 height 12
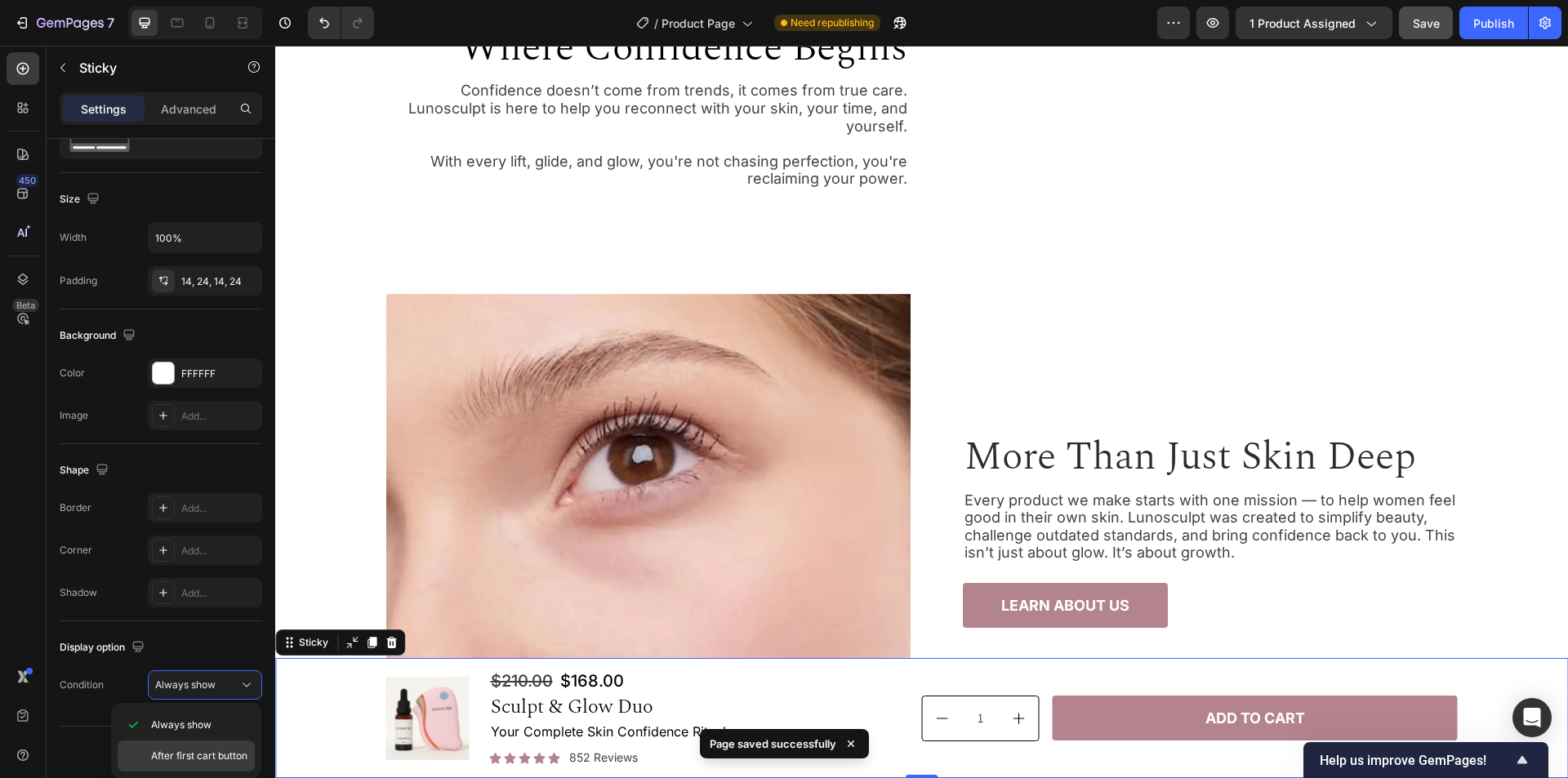
click at [190, 759] on span "After first cart button" at bounding box center [199, 756] width 97 height 15
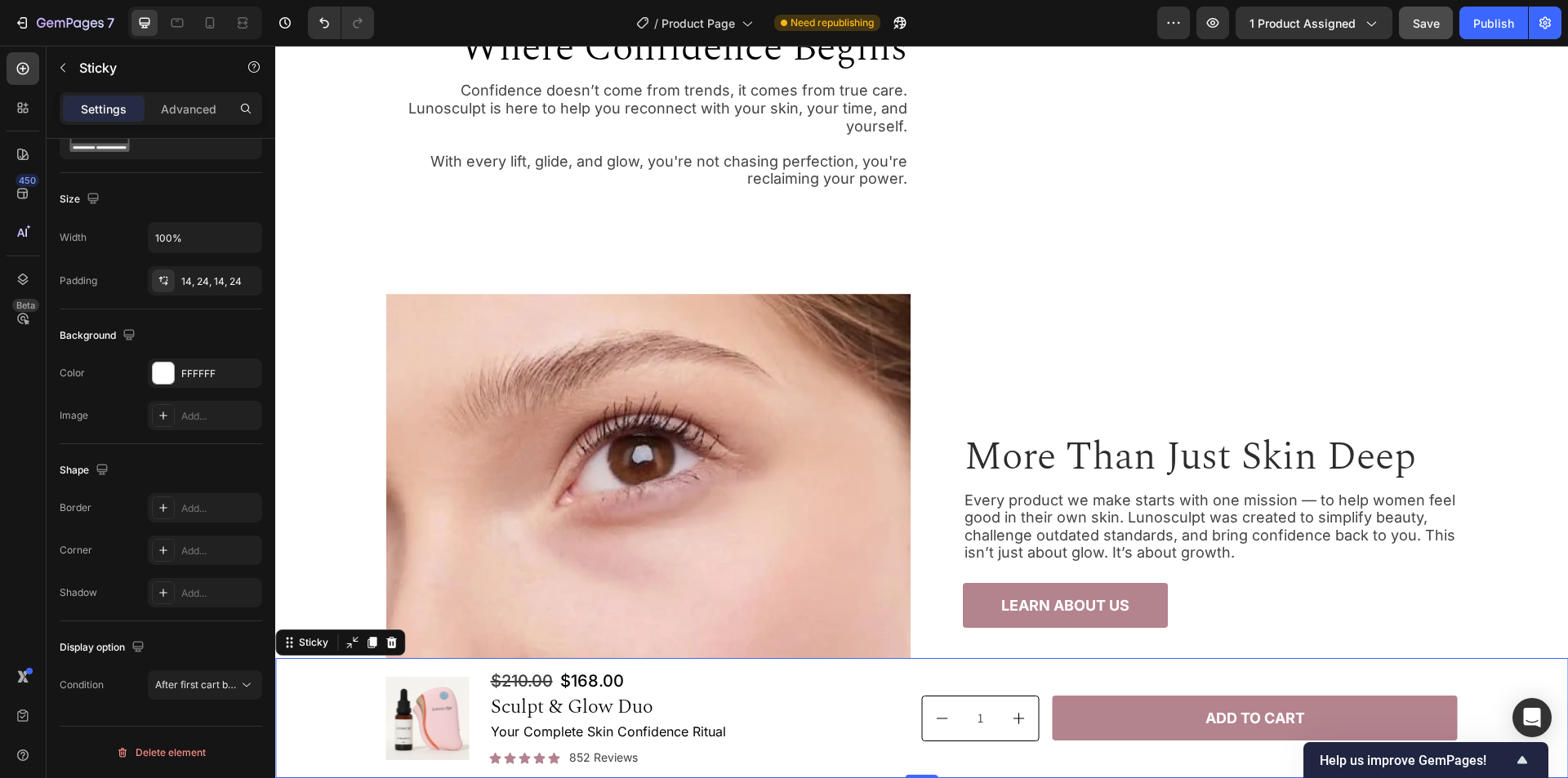
click at [322, 711] on div "Product Images $210.00 Compare Price Compare Price $168.00 Product Price Produc…" at bounding box center [922, 719] width 1254 height 97
click at [1487, 16] on div "Publish" at bounding box center [1494, 23] width 41 height 17
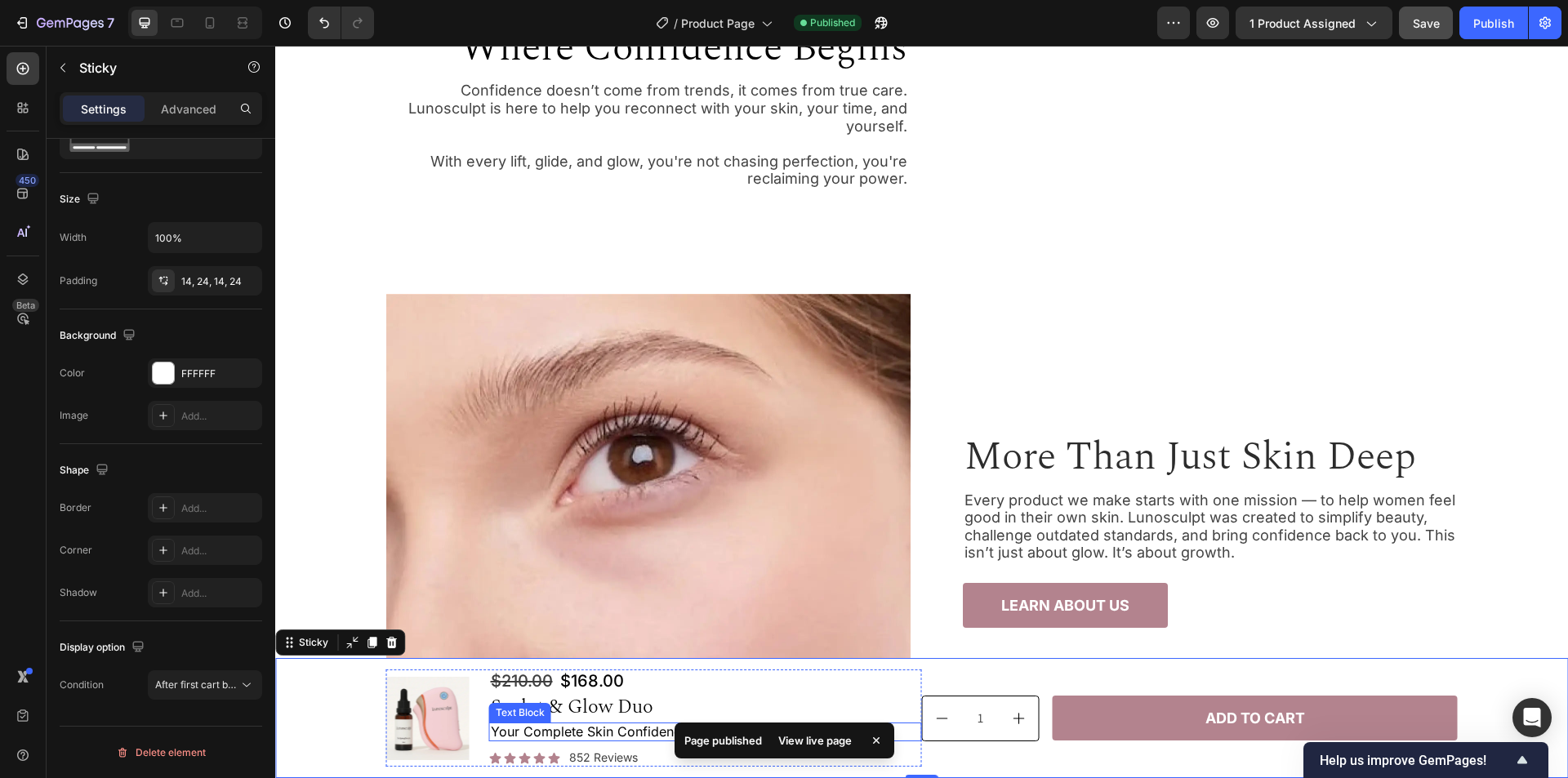
click at [622, 736] on p "Your Complete Skin Confidence Ritual" at bounding box center [705, 732] width 429 height 16
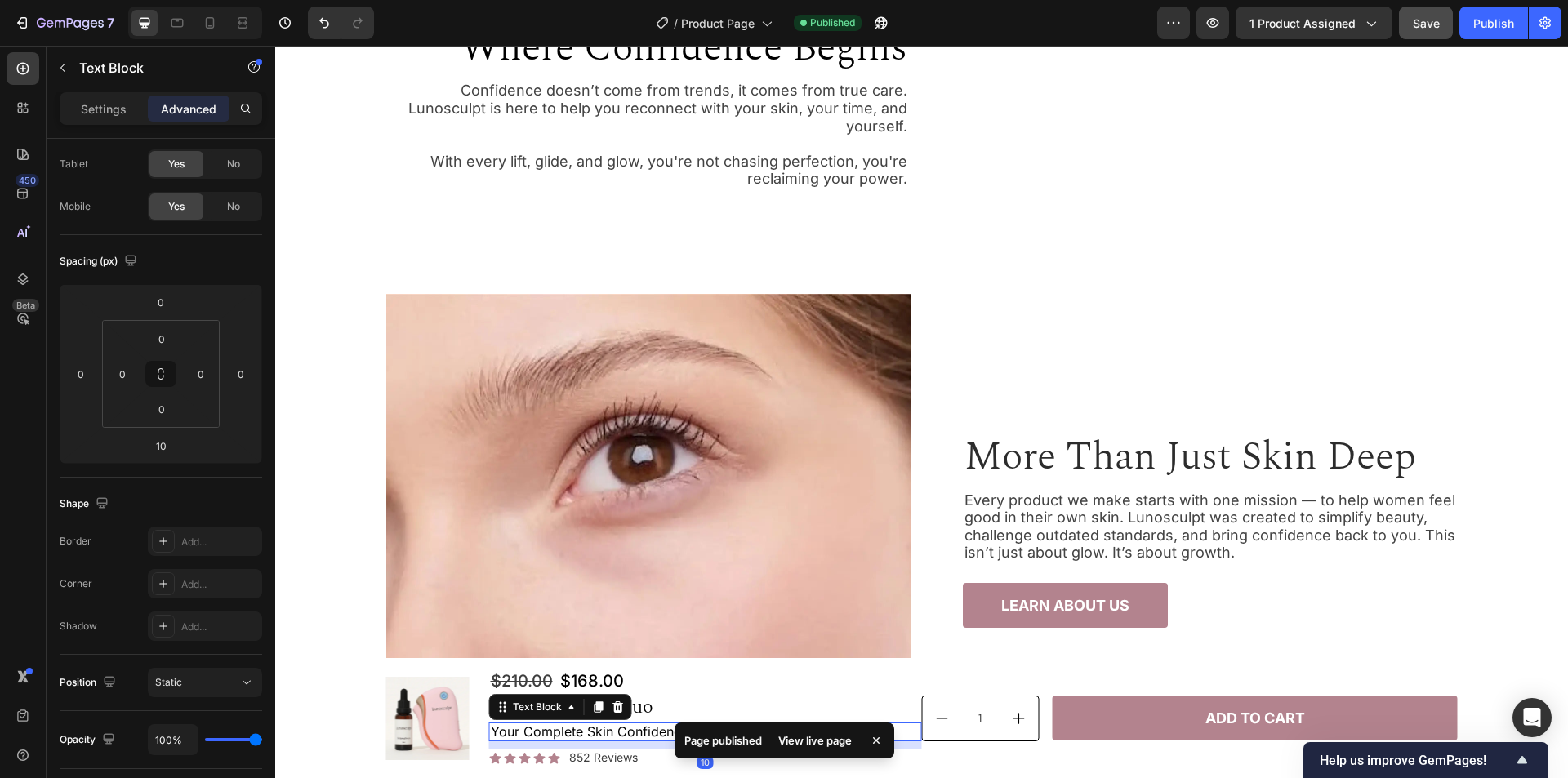
scroll to position [0, 0]
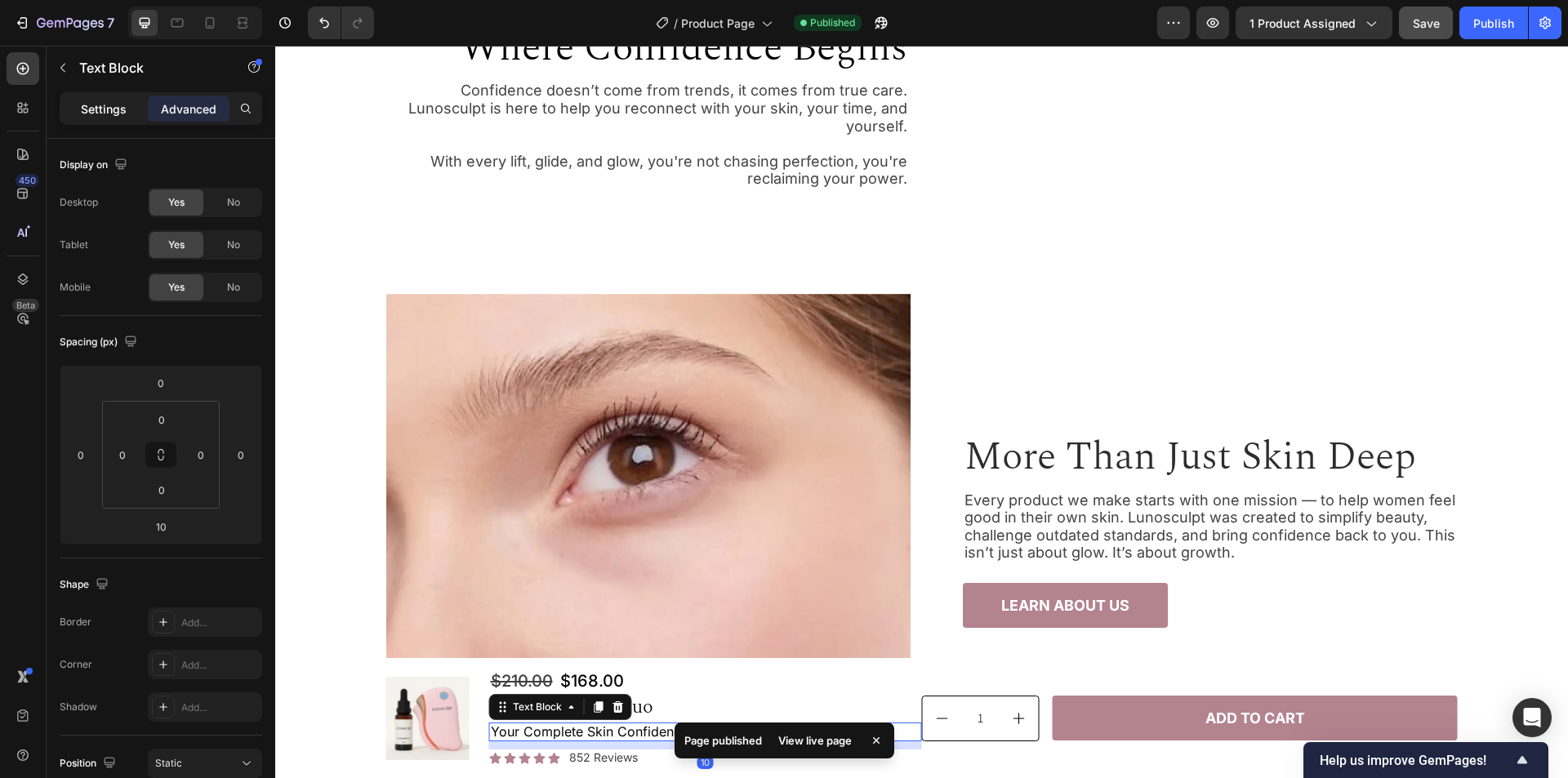
click at [100, 112] on p "Settings" at bounding box center [104, 108] width 46 height 17
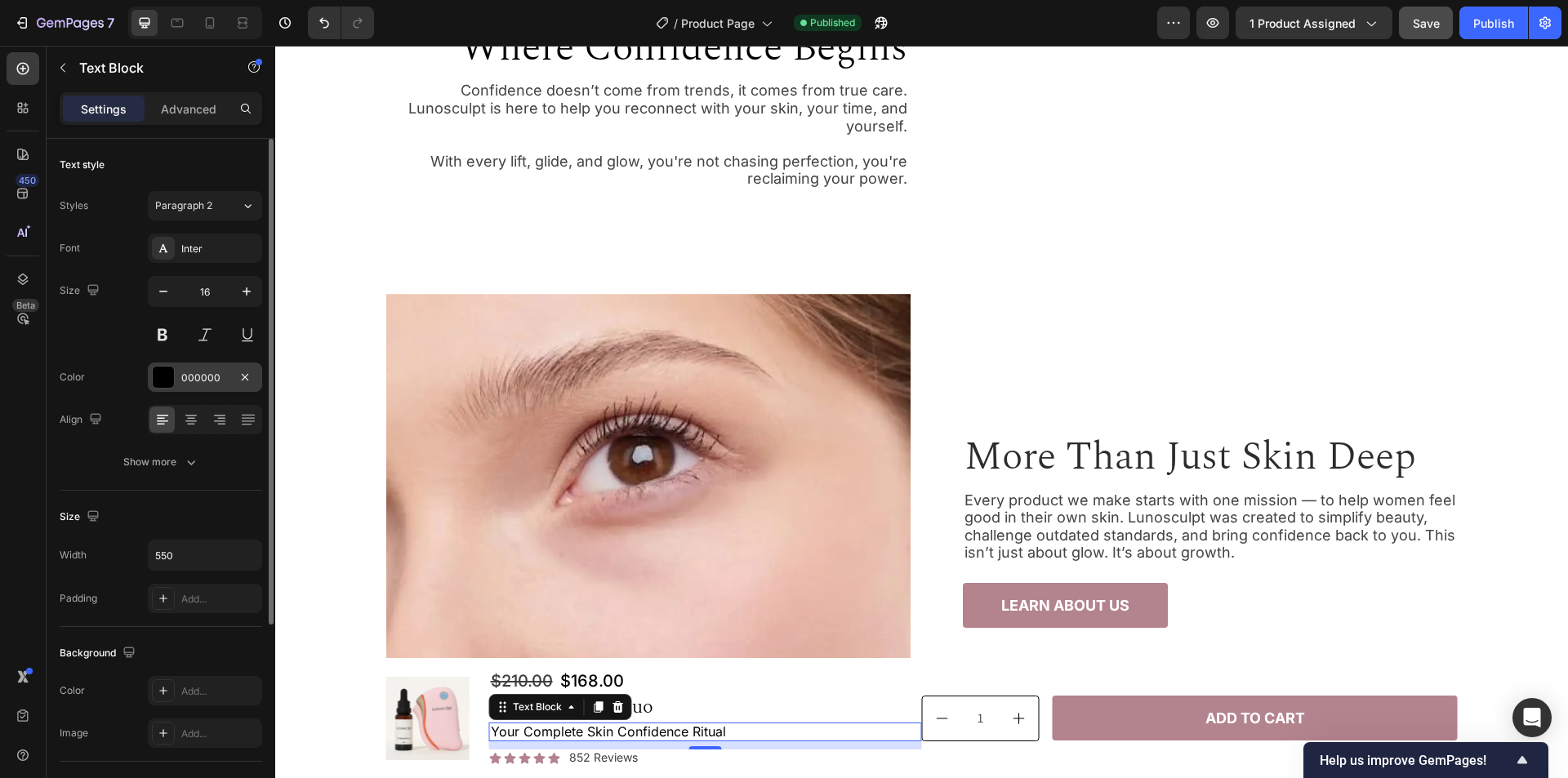
click at [195, 383] on div "000000" at bounding box center [205, 378] width 48 height 15
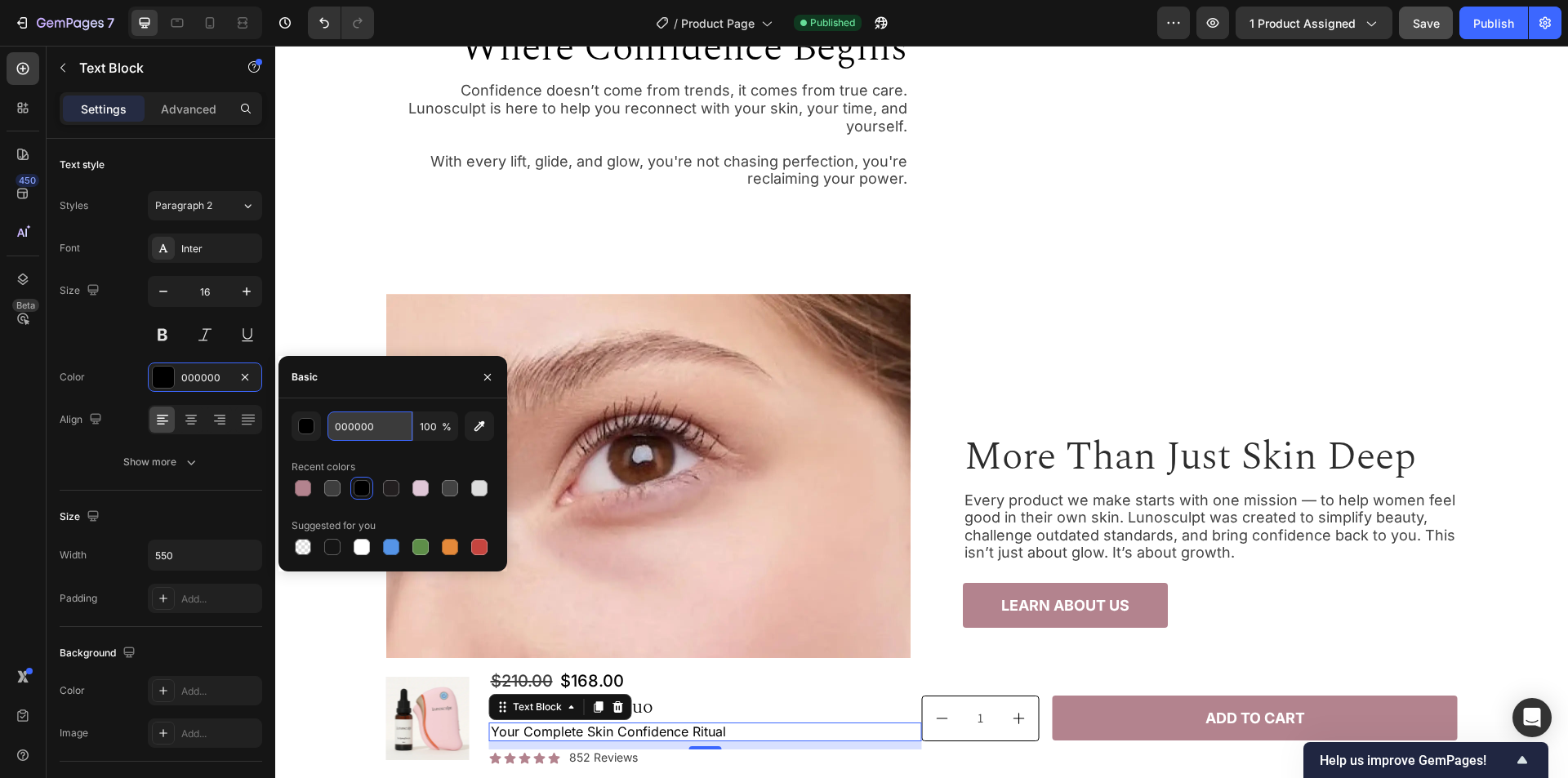
click at [375, 430] on input "000000" at bounding box center [370, 426] width 85 height 29
paste input "#3E3E3E"
click at [382, 389] on div "Basic" at bounding box center [393, 377] width 228 height 42
type input "3E3E3E"
drag, startPoint x: 494, startPoint y: 378, endPoint x: 220, endPoint y: 332, distance: 277.8
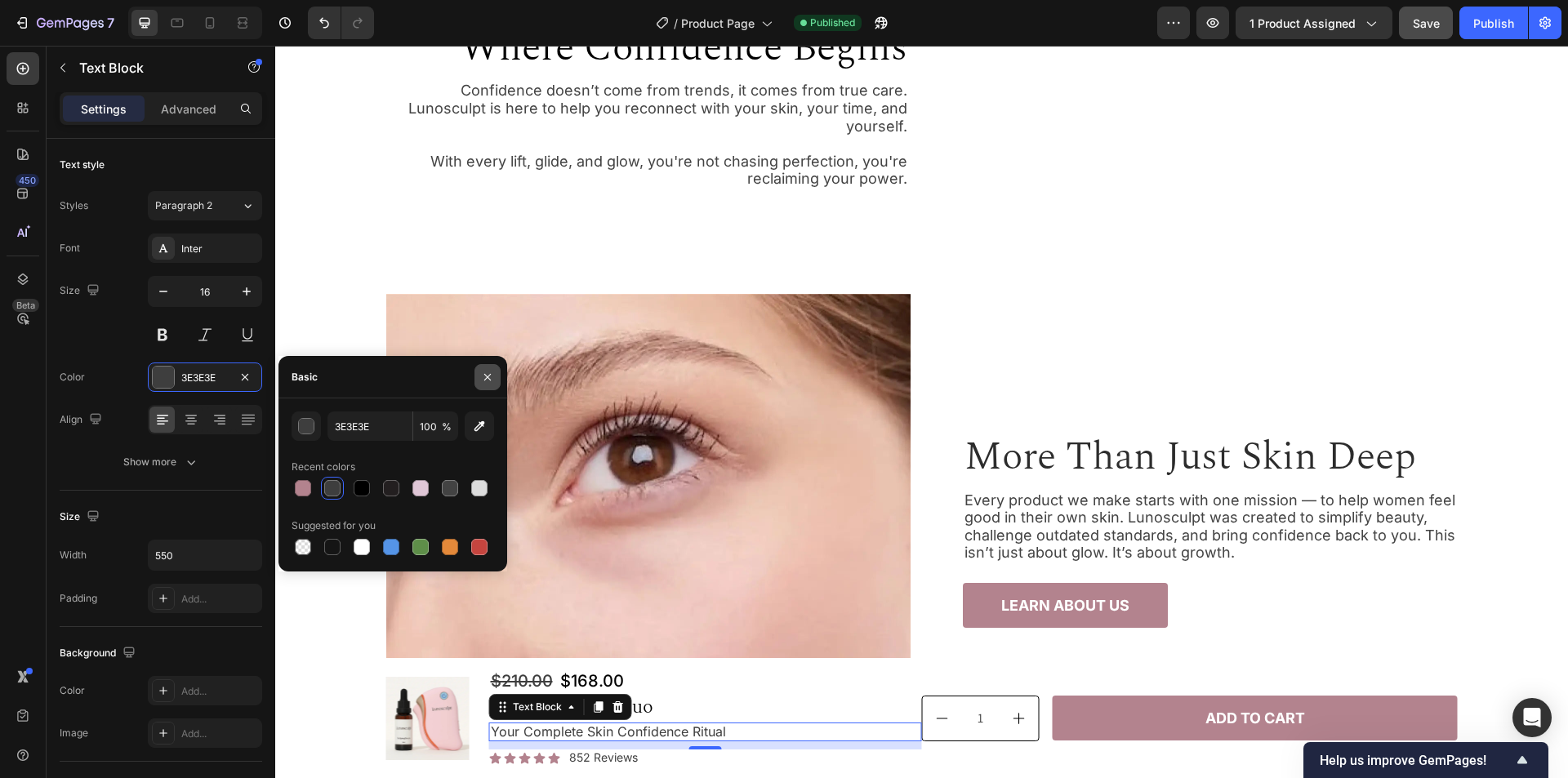
click at [494, 378] on button "button" at bounding box center [488, 377] width 27 height 27
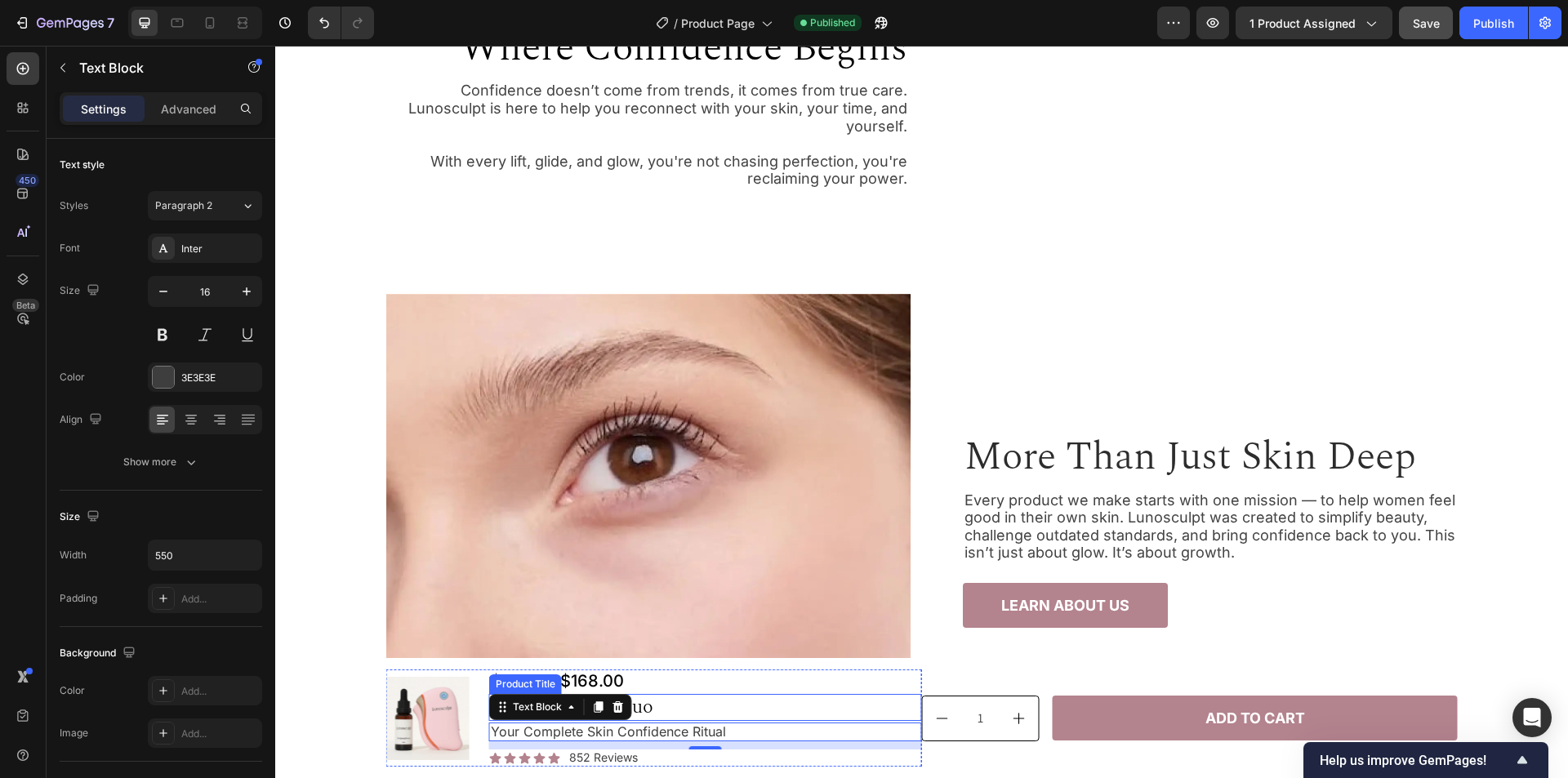
click at [729, 700] on h1 "Sculpt & Glow Duo" at bounding box center [706, 707] width 433 height 27
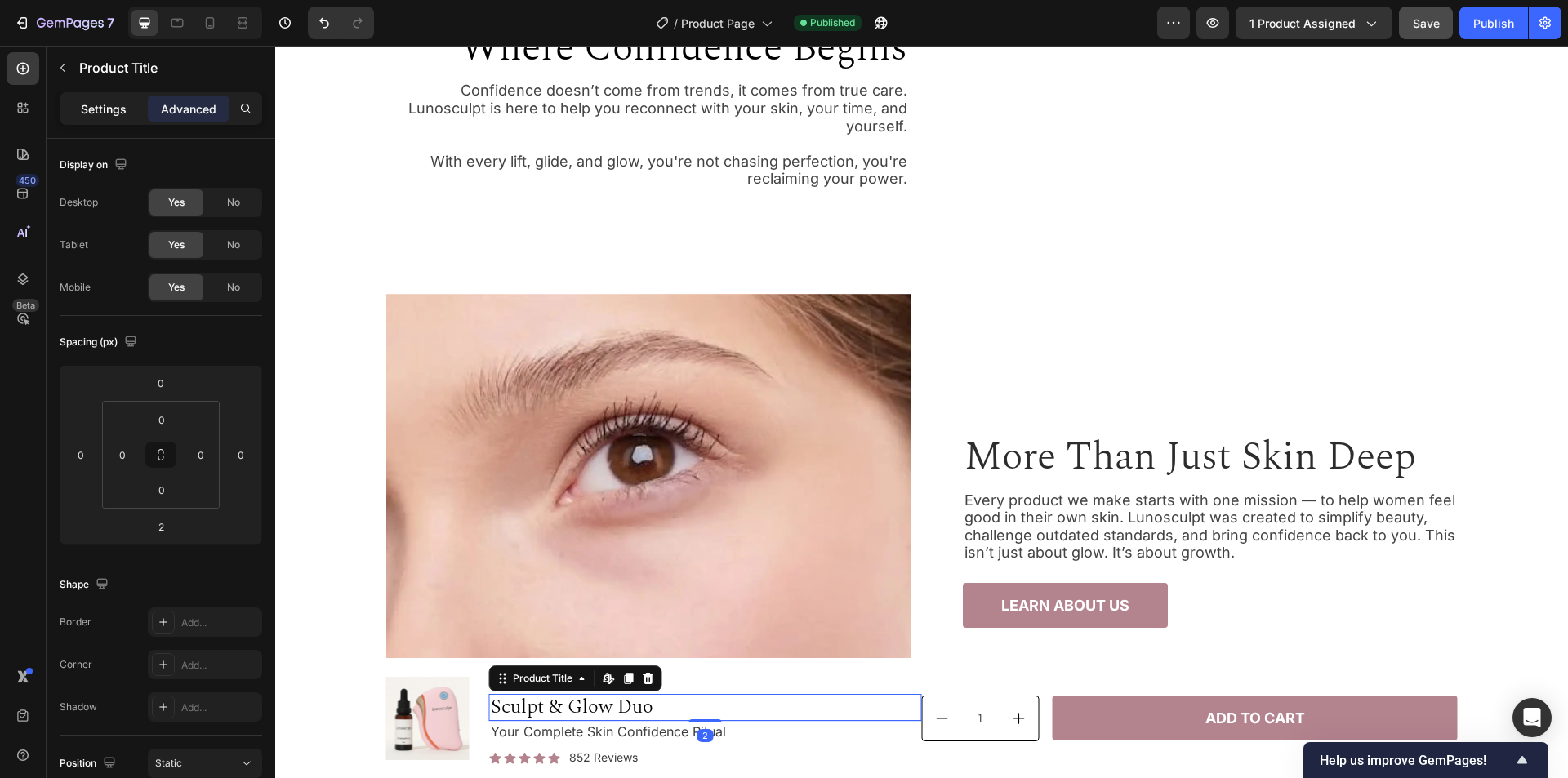
click at [98, 102] on p "Settings" at bounding box center [104, 108] width 46 height 17
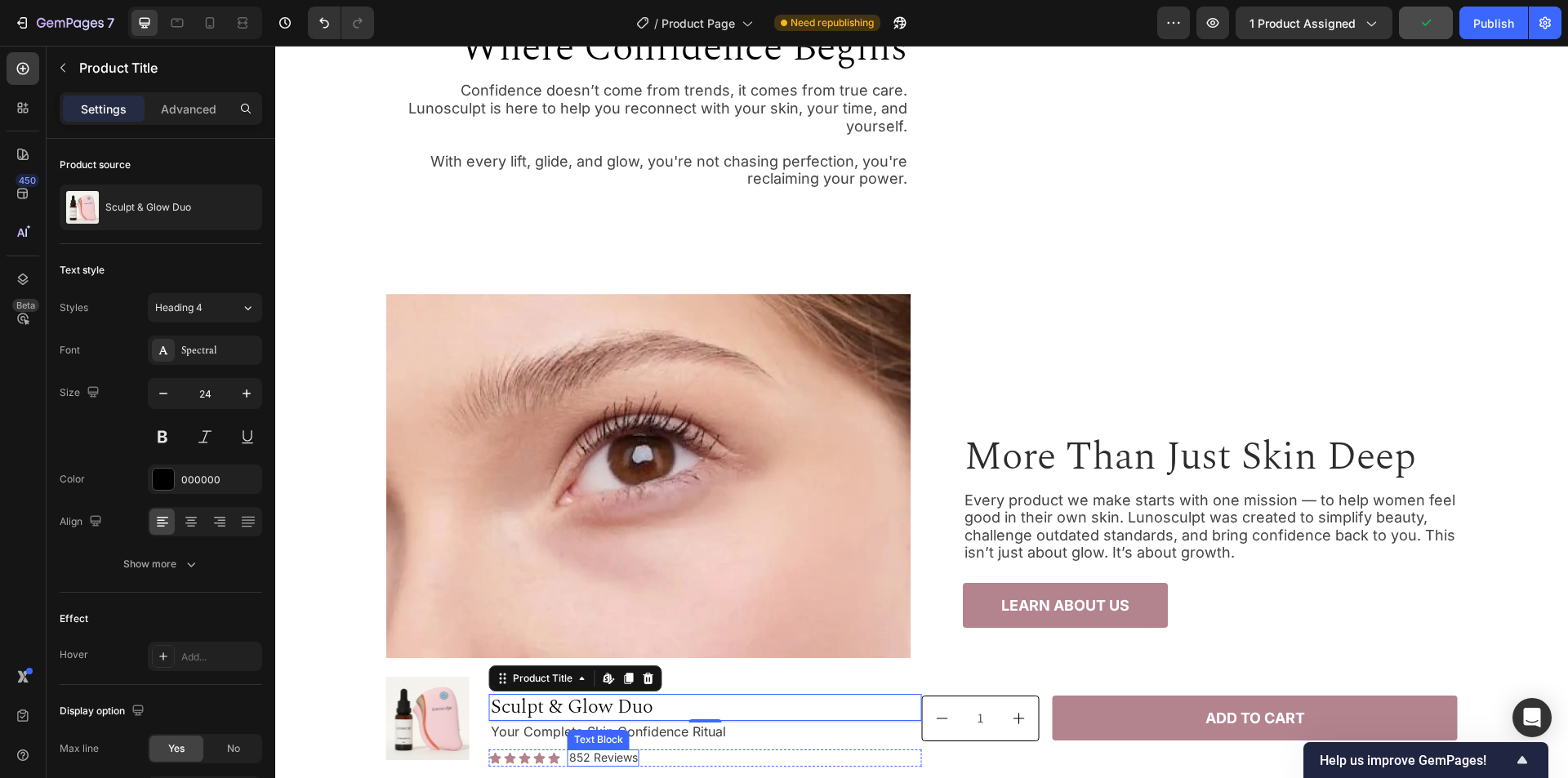
click at [607, 755] on p "852 Reviews" at bounding box center [603, 759] width 68 height 14
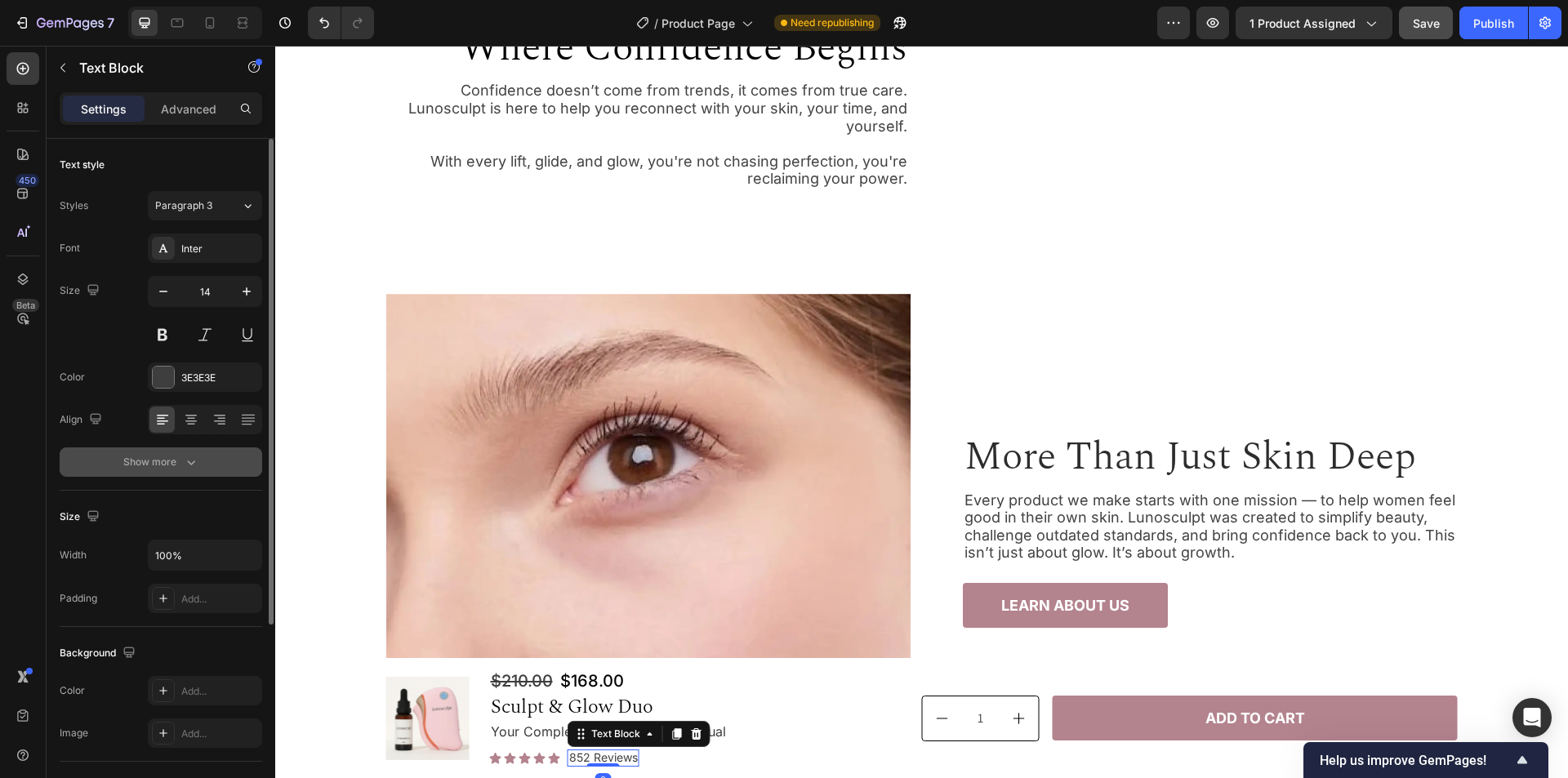
click at [140, 466] on div "Show more" at bounding box center [161, 462] width 76 height 16
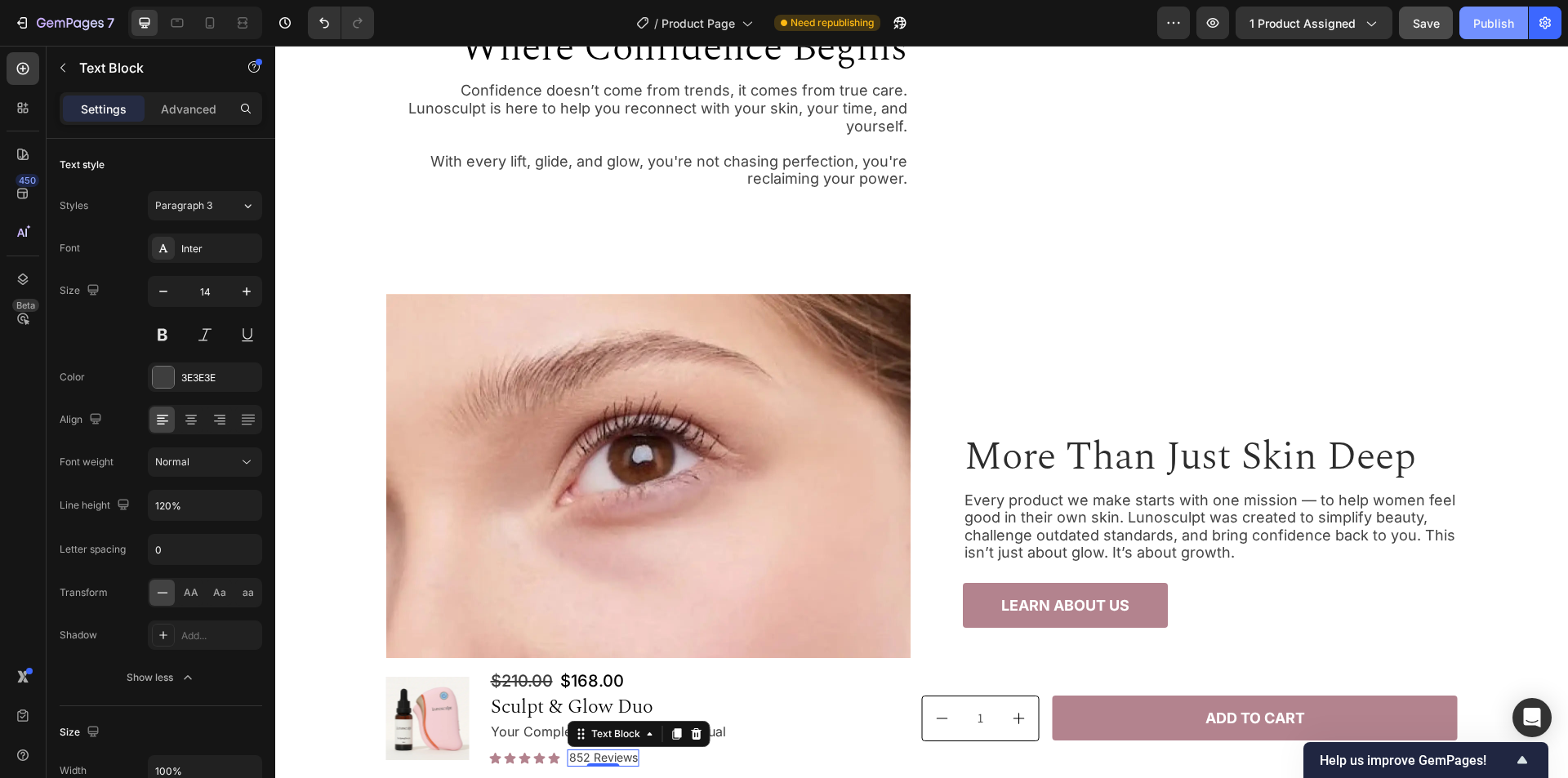
click at [1487, 11] on button "Publish" at bounding box center [1494, 22] width 68 height 33
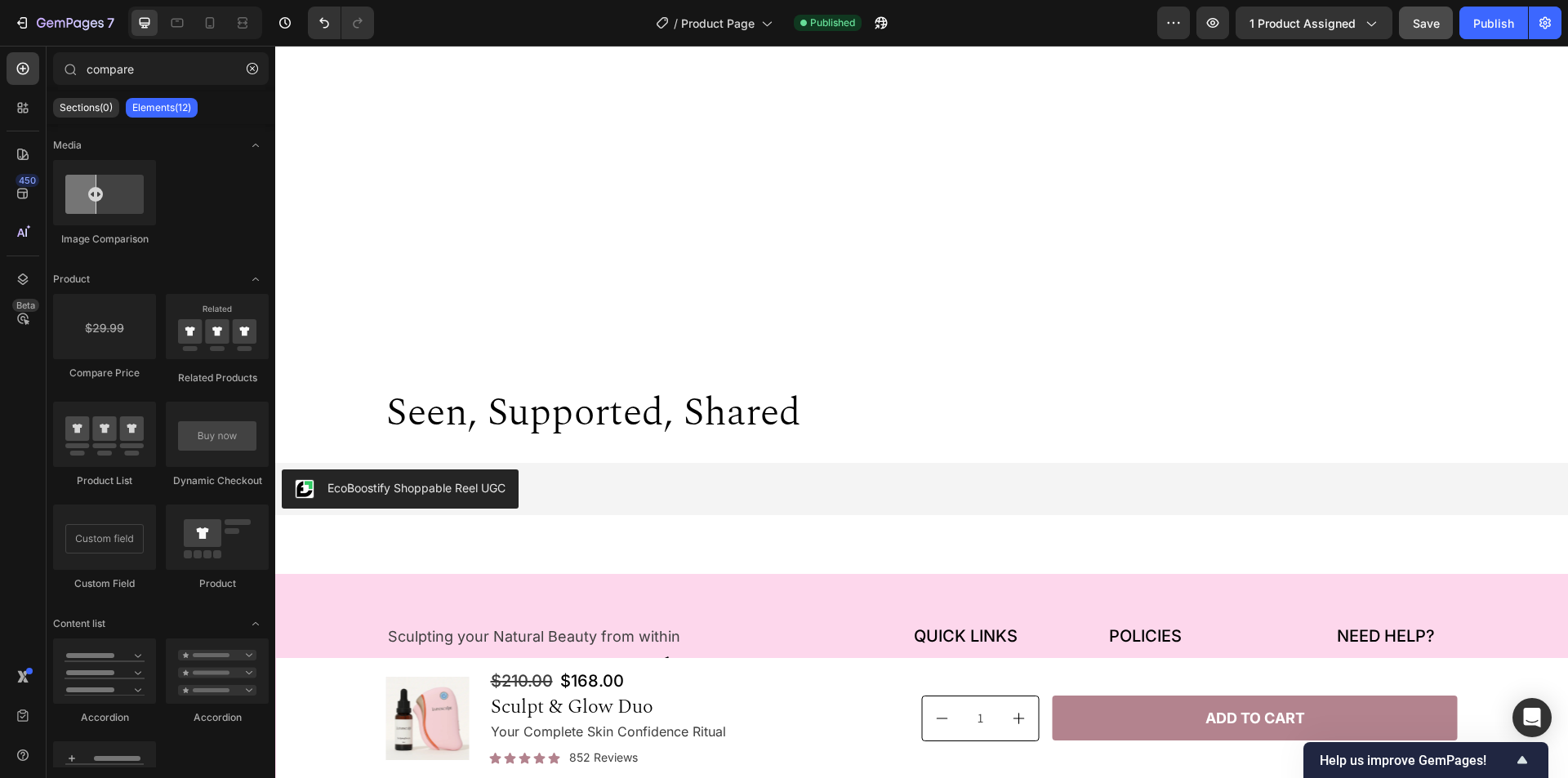
scroll to position [4901, 0]
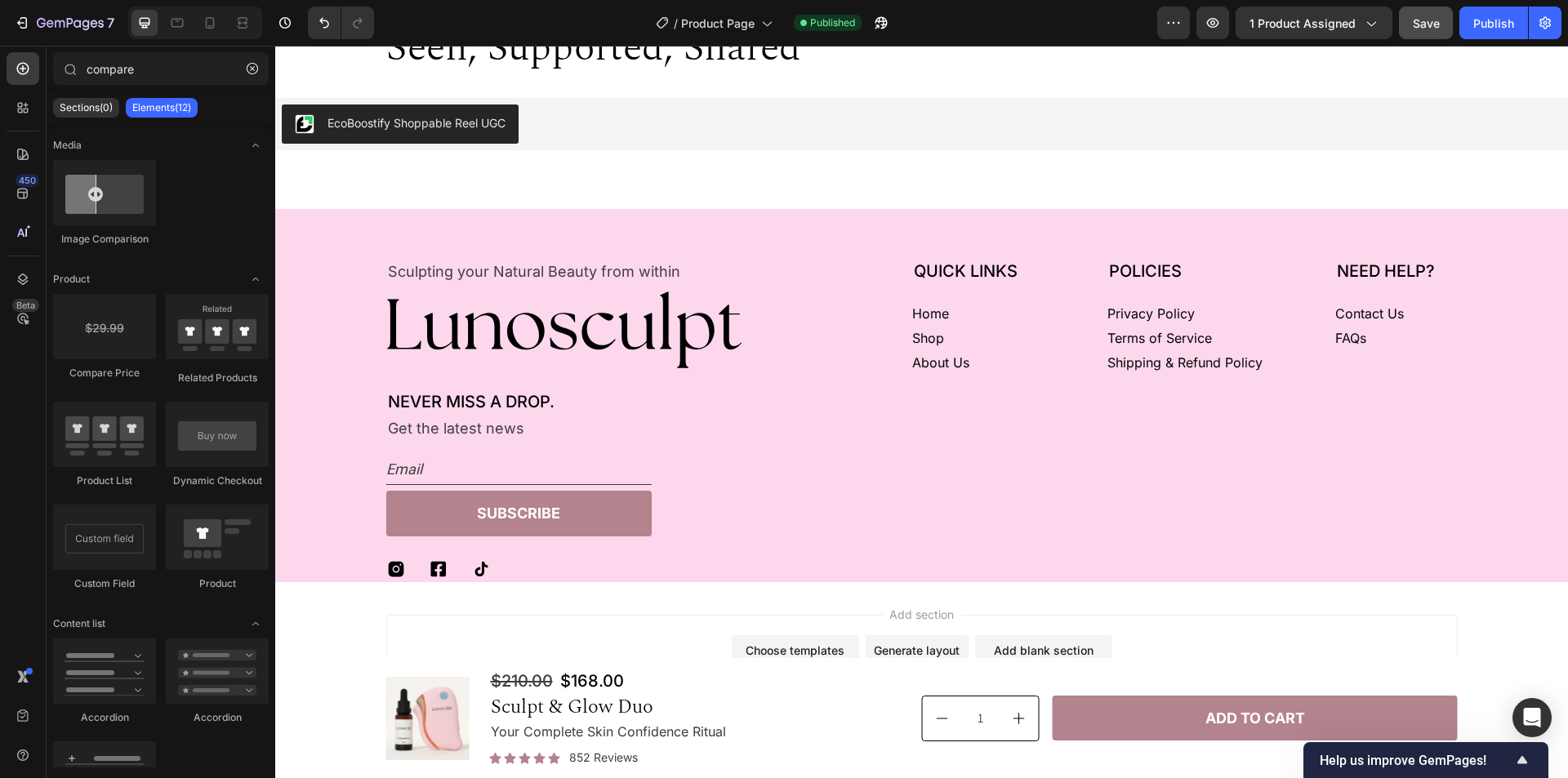
drag, startPoint x: 1566, startPoint y: 481, endPoint x: 1788, endPoint y: 749, distance: 348.0
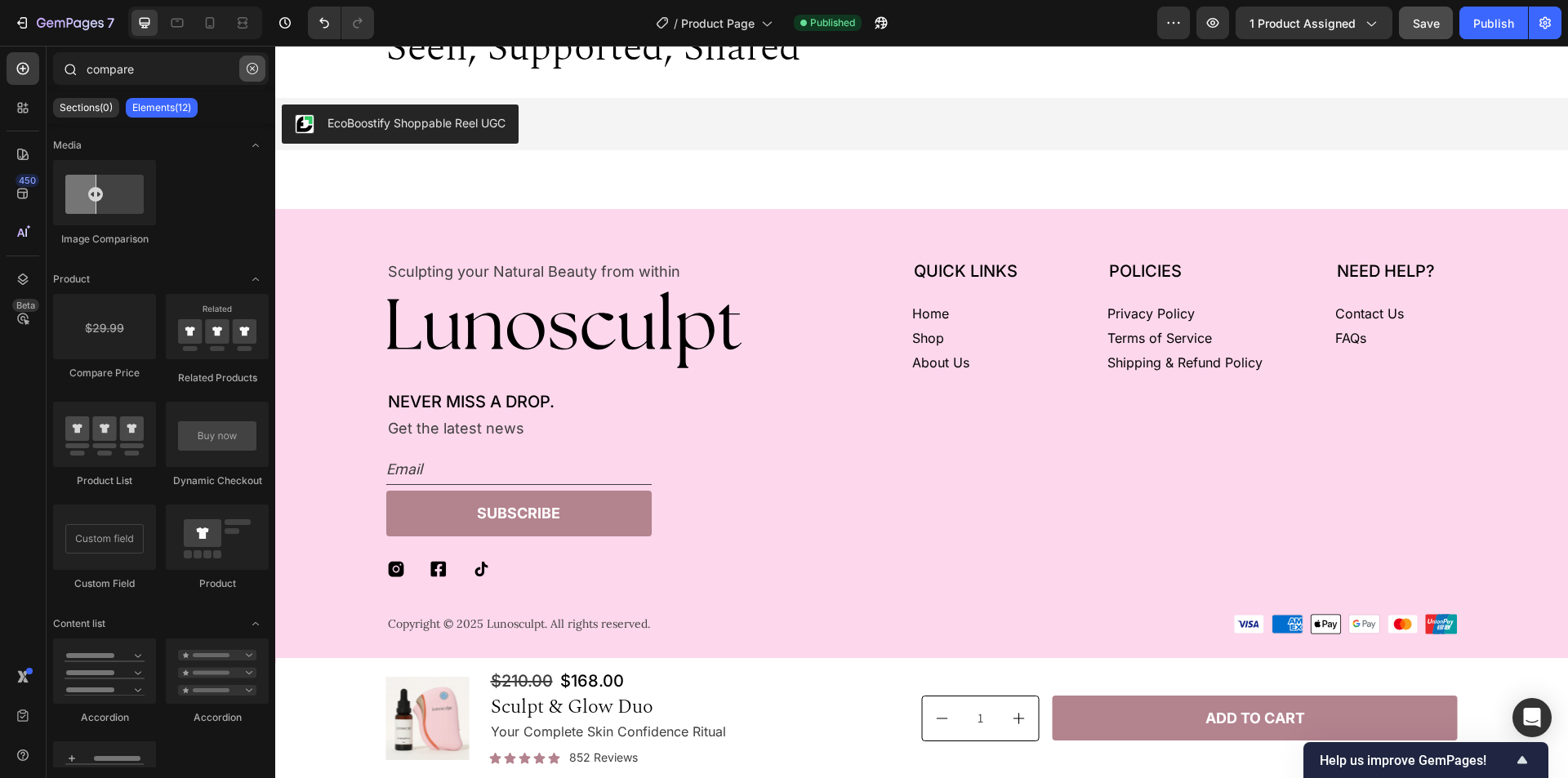
click at [252, 69] on icon "button" at bounding box center [252, 68] width 12 height 12
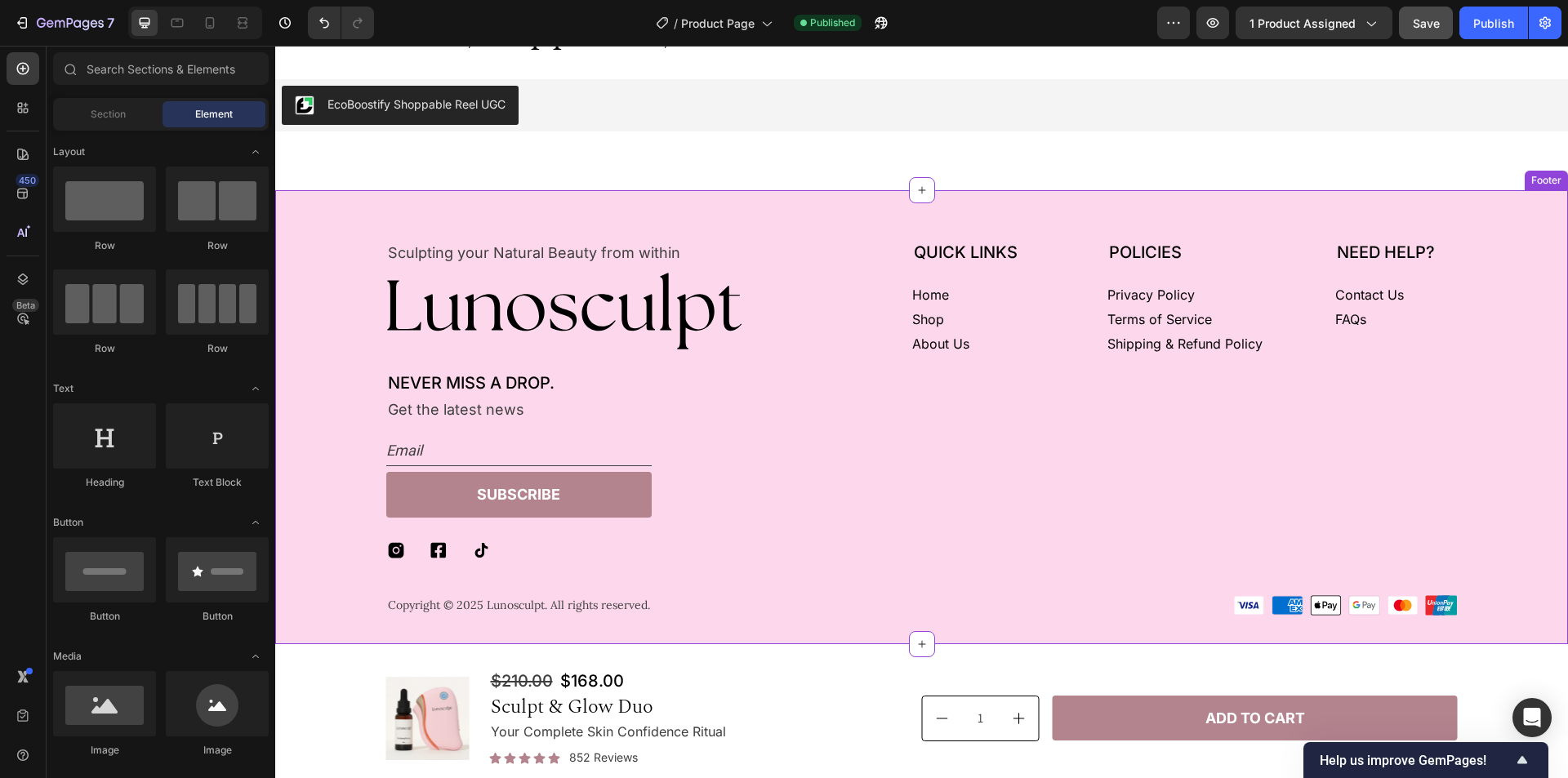
scroll to position [4982, 0]
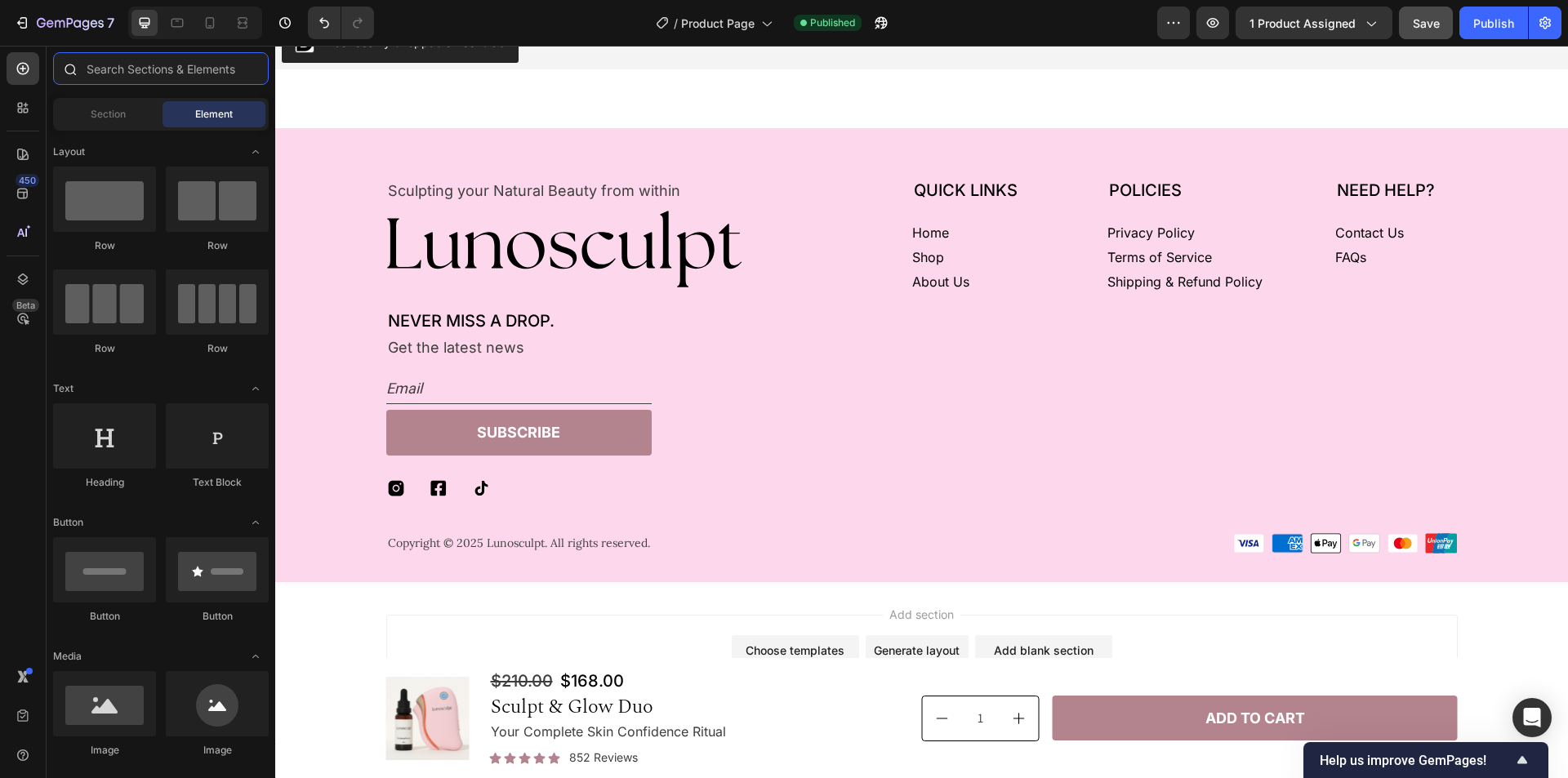
click at [143, 76] on input "text" at bounding box center [161, 68] width 216 height 33
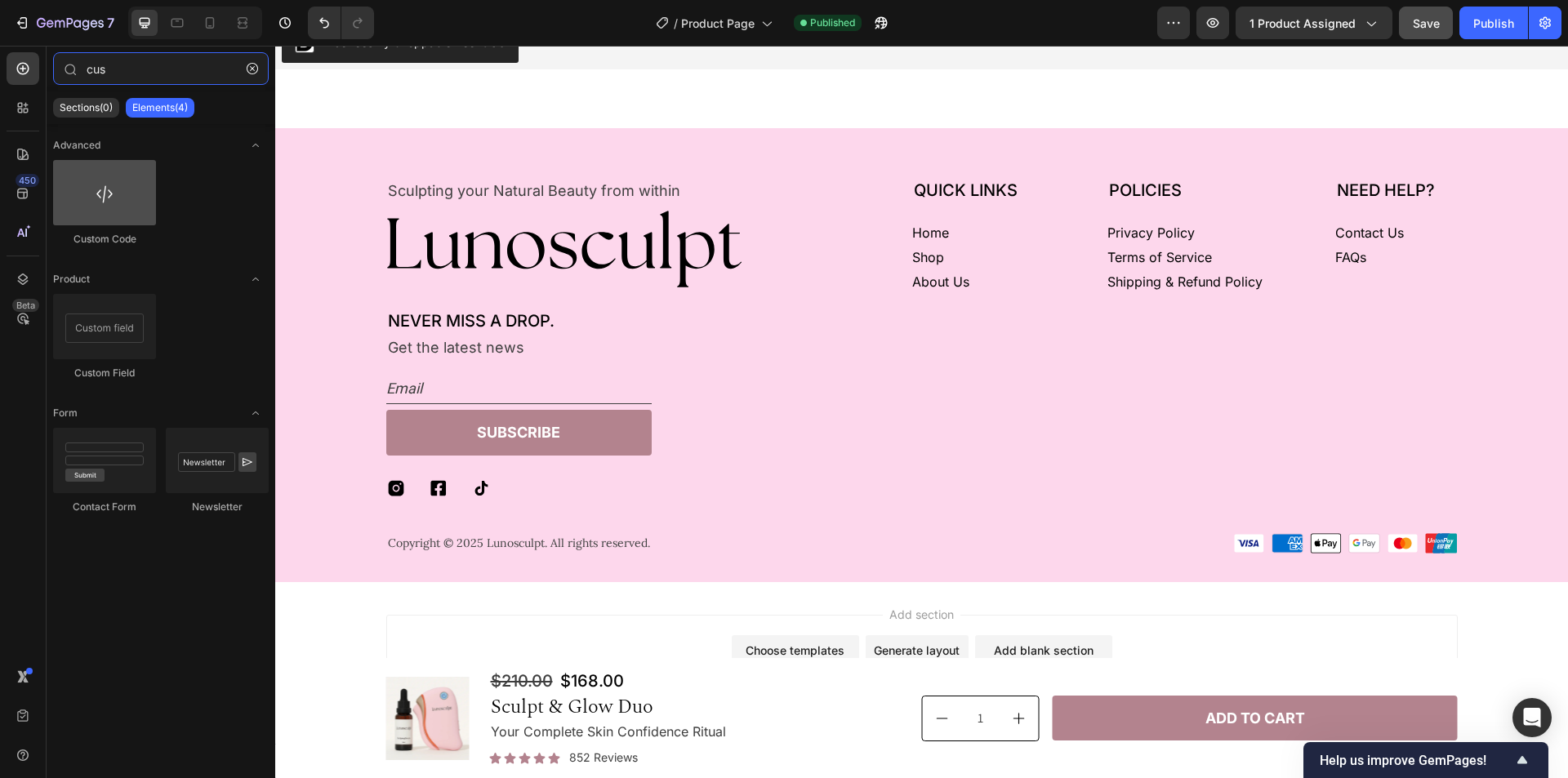
type input "cus"
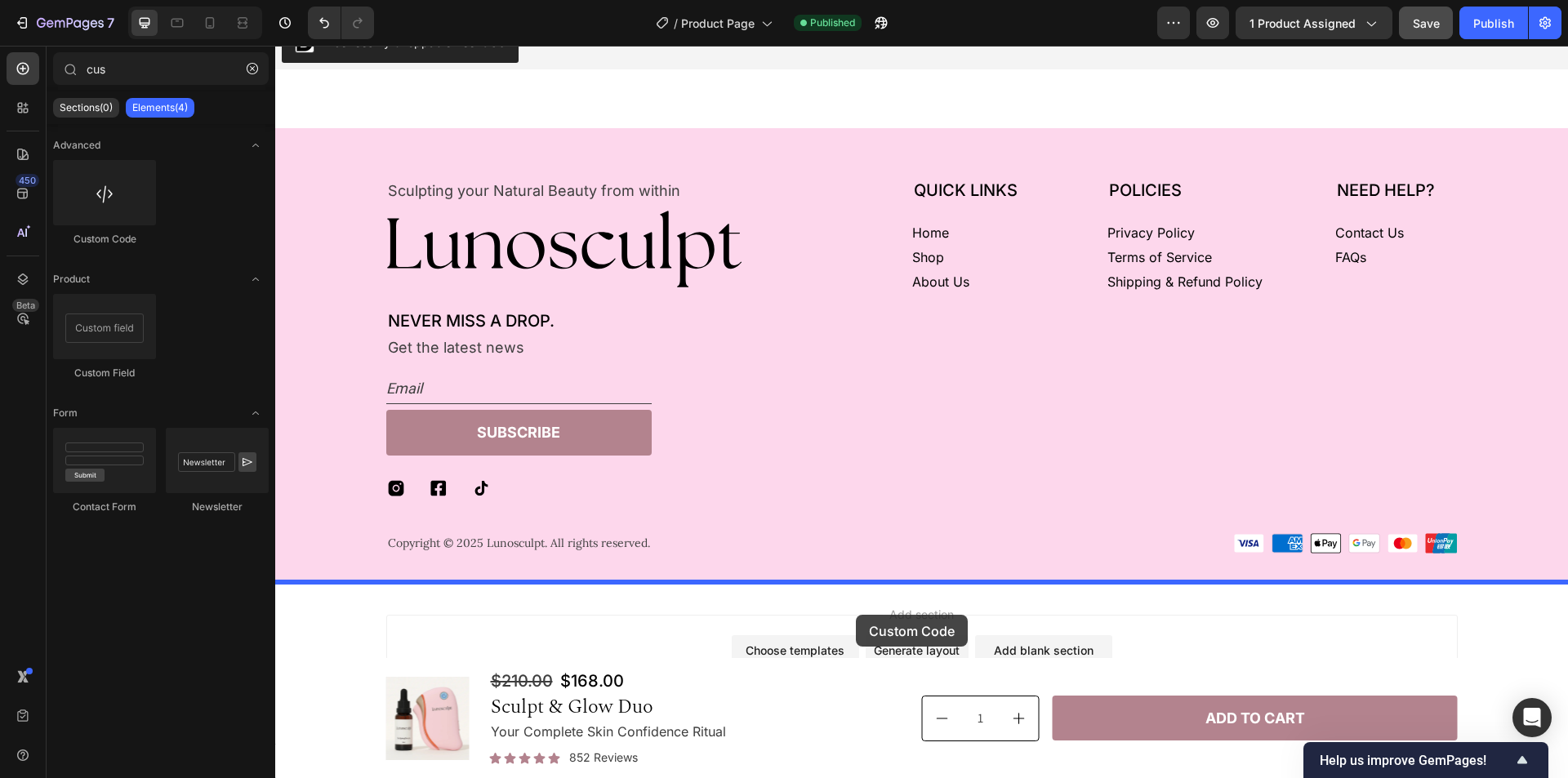
drag, startPoint x: 373, startPoint y: 253, endPoint x: 856, endPoint y: 615, distance: 603.6
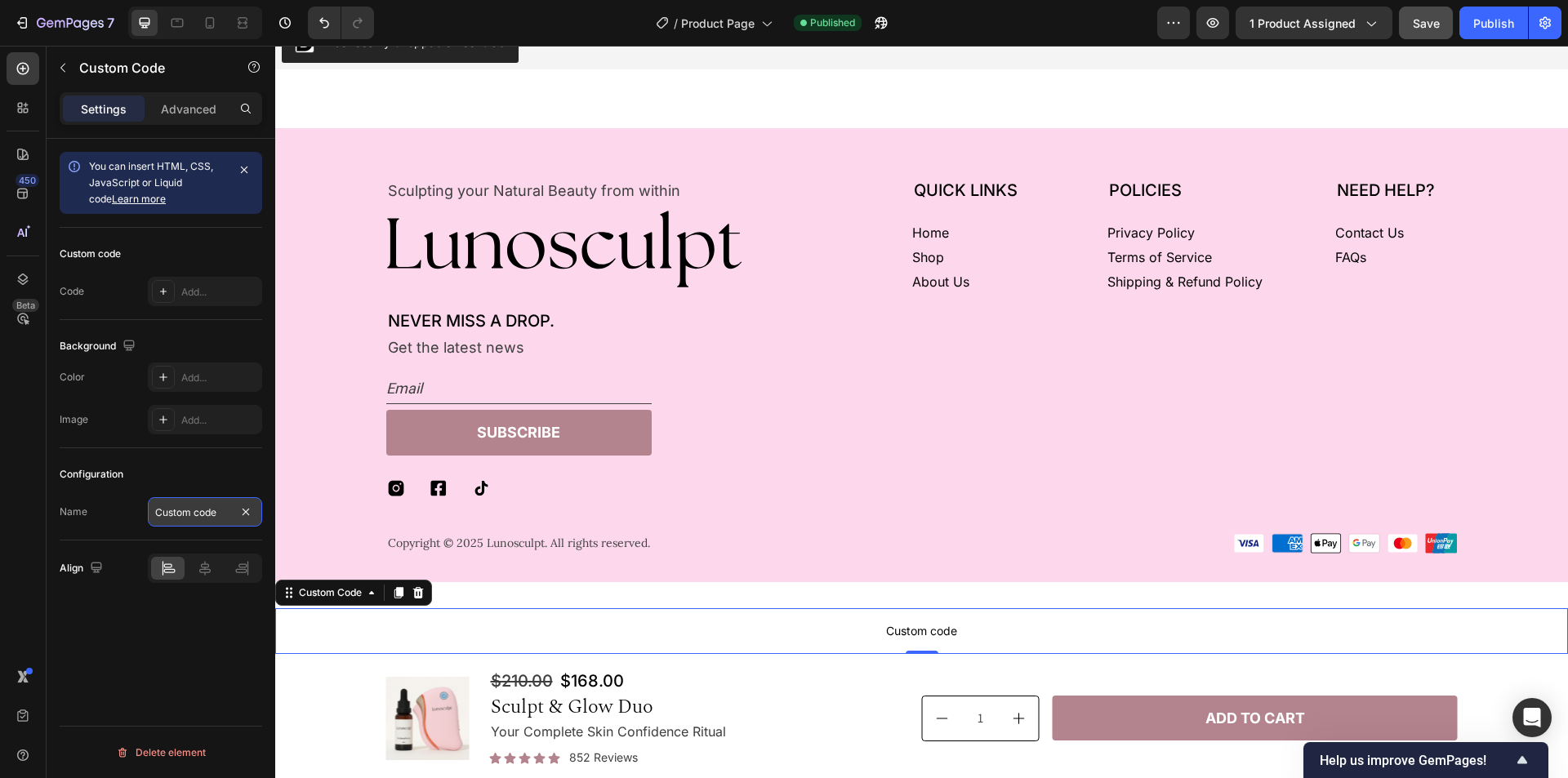
click at [225, 520] on input "Custom code" at bounding box center [205, 512] width 114 height 29
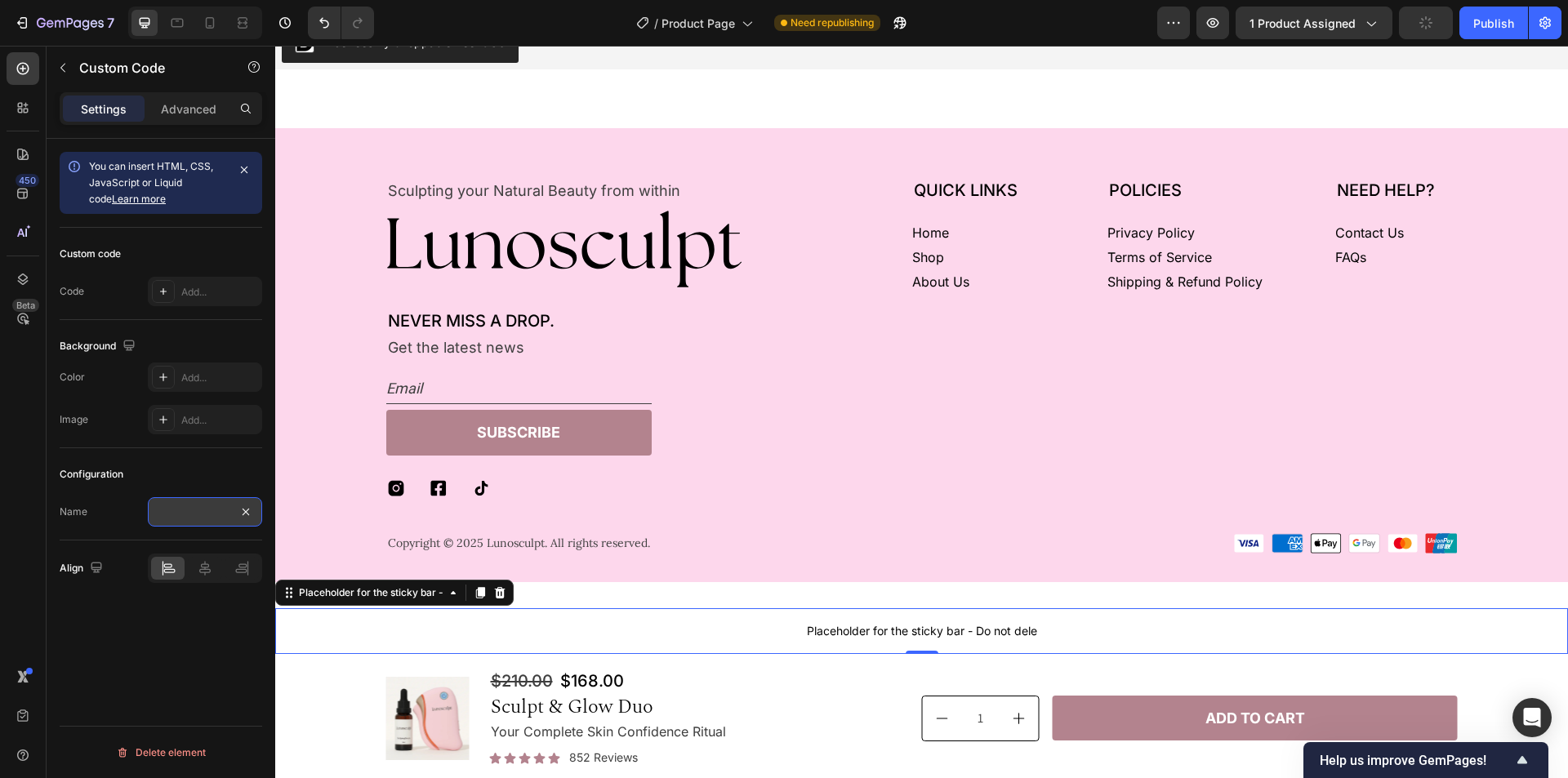
scroll to position [0, 134]
type input "Placeholder for the sticky bar - Do not delete"
click at [209, 637] on div "You can insert HTML, CSS, JavaScript or Liquid code Learn more Custom code Code…" at bounding box center [161, 481] width 228 height 686
click at [1384, 594] on div "Placeholder for the sticky bar - Do not delete Placeholder for the sticky bar -…" at bounding box center [922, 631] width 1293 height 98
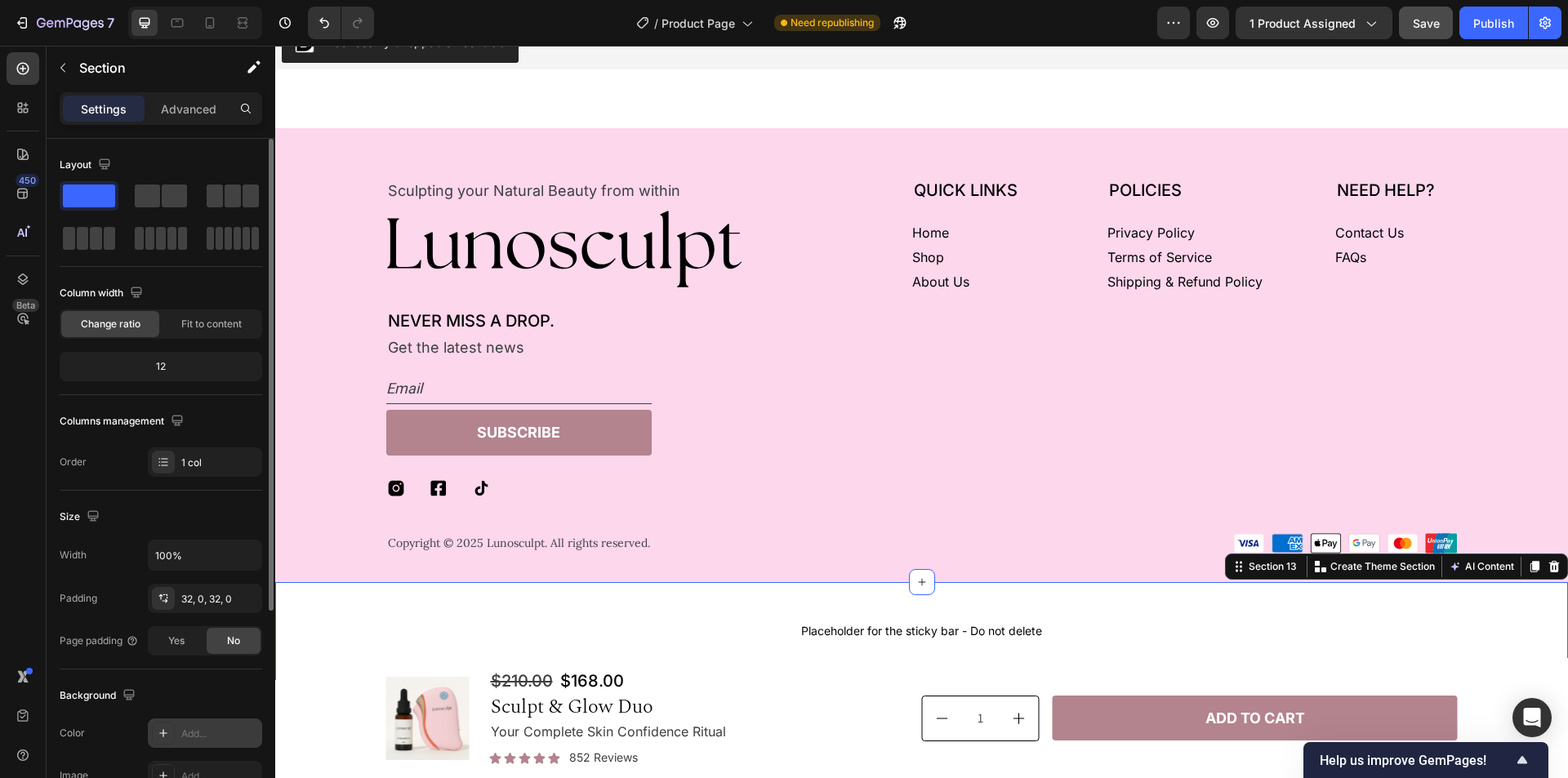
click at [203, 736] on div "Add..." at bounding box center [220, 734] width 77 height 15
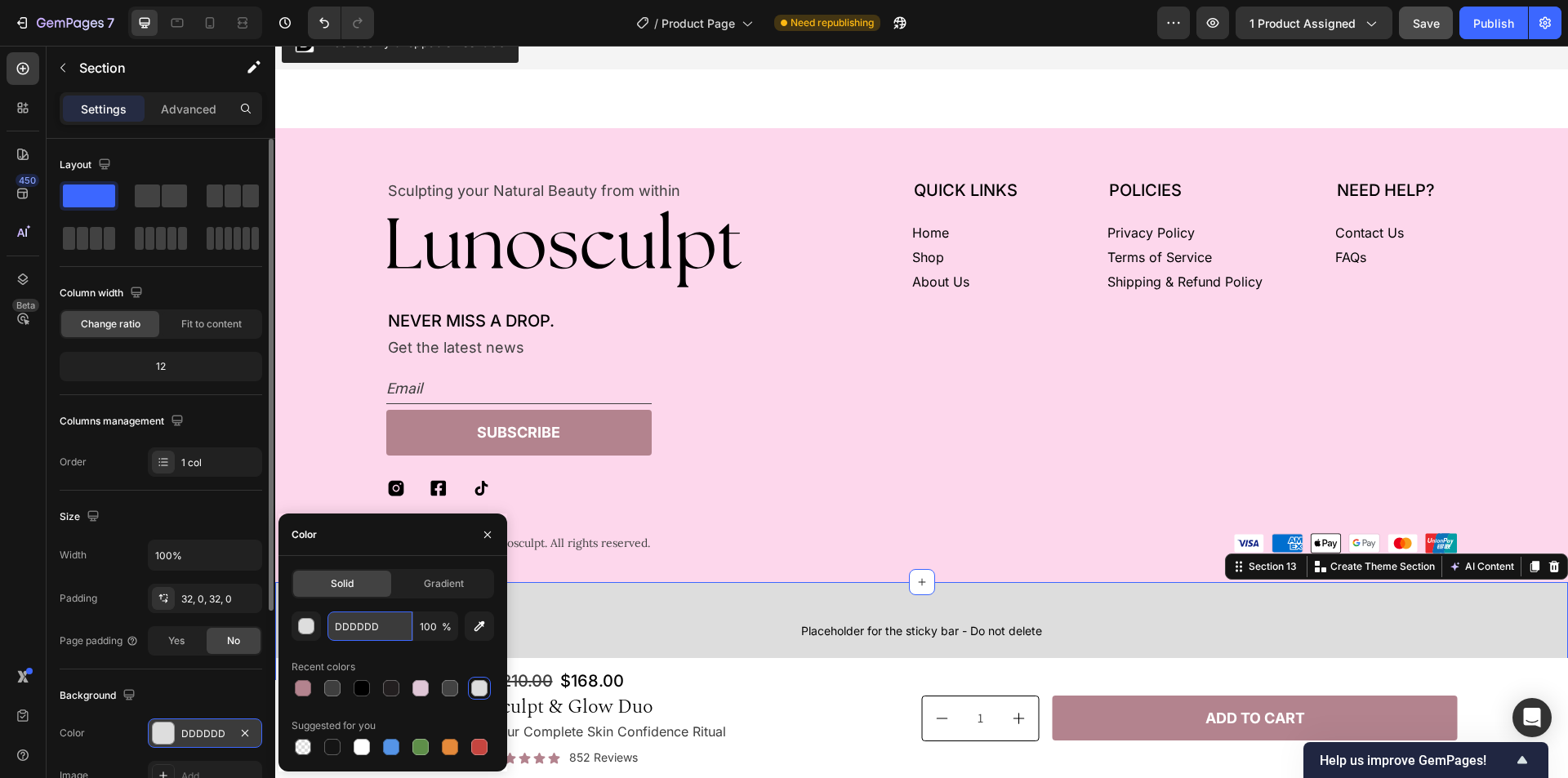
click at [398, 628] on input "DDDDDD" at bounding box center [370, 626] width 85 height 29
paste input "#FDD7EC"
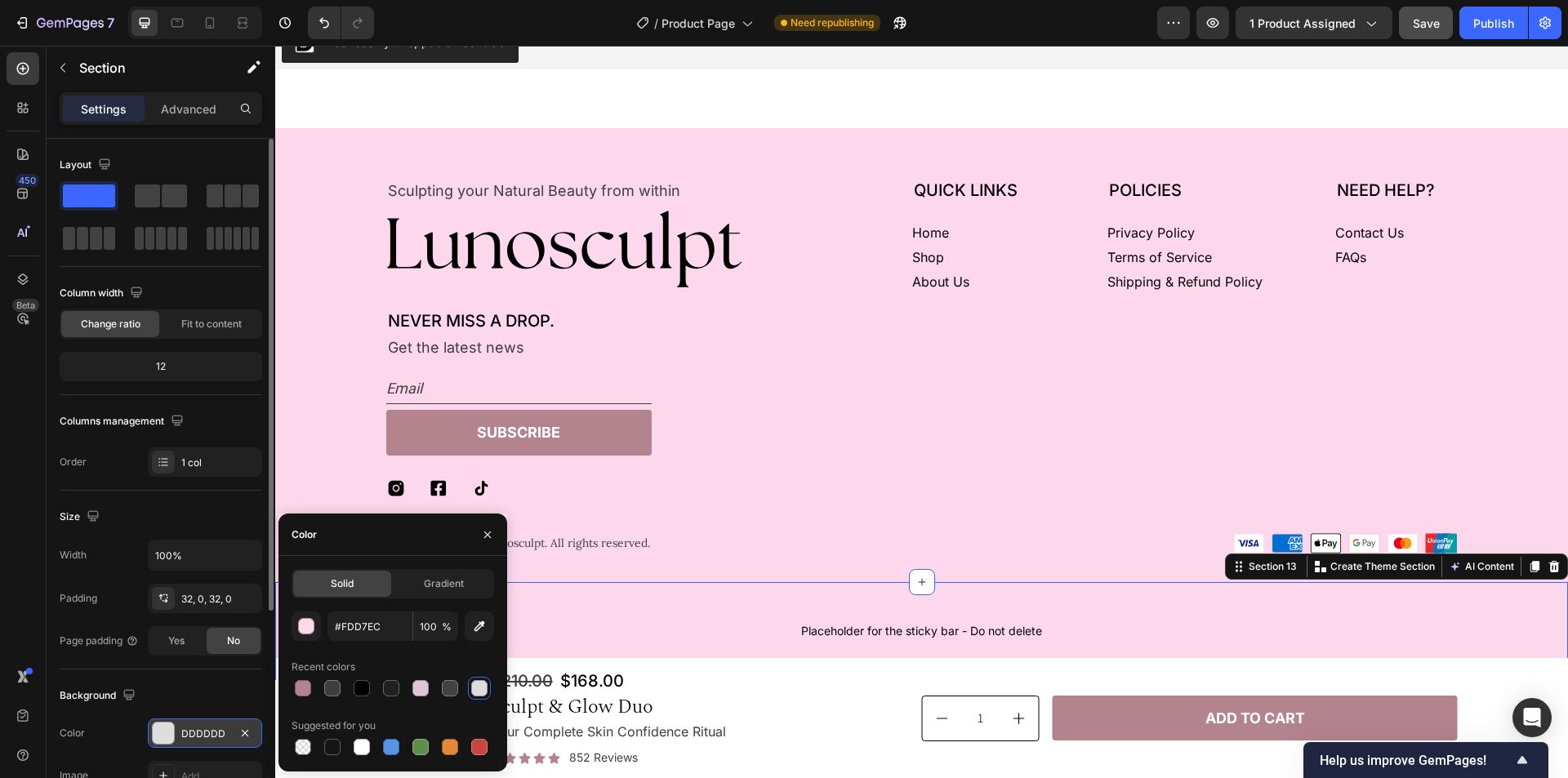
click at [421, 654] on div "Recent colors" at bounding box center [392, 667] width 203 height 27
type input "FDD7EC"
click at [487, 537] on icon "button" at bounding box center [487, 535] width 13 height 13
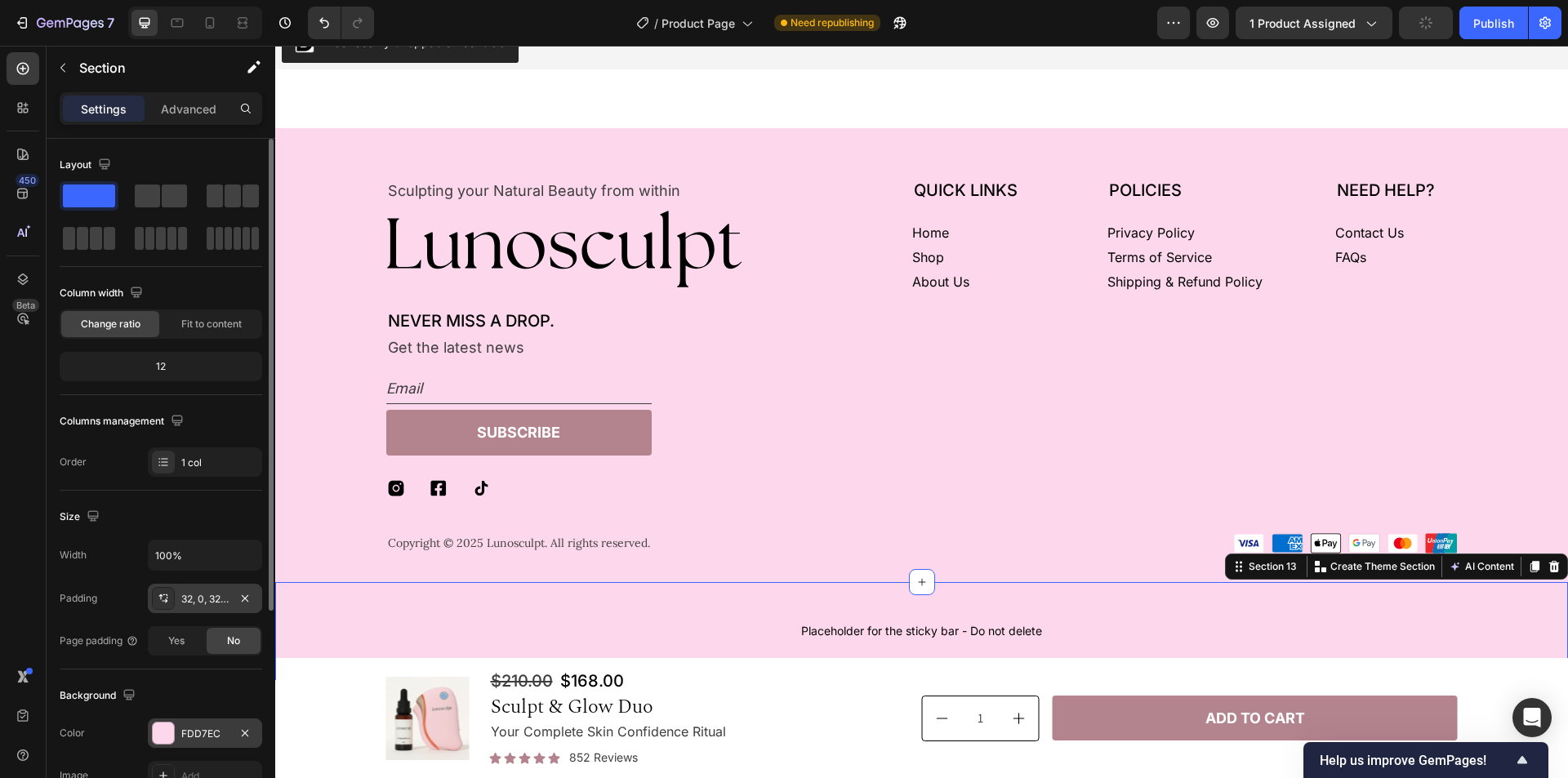
click at [198, 605] on div "32, 0, 32, 0" at bounding box center [205, 599] width 48 height 15
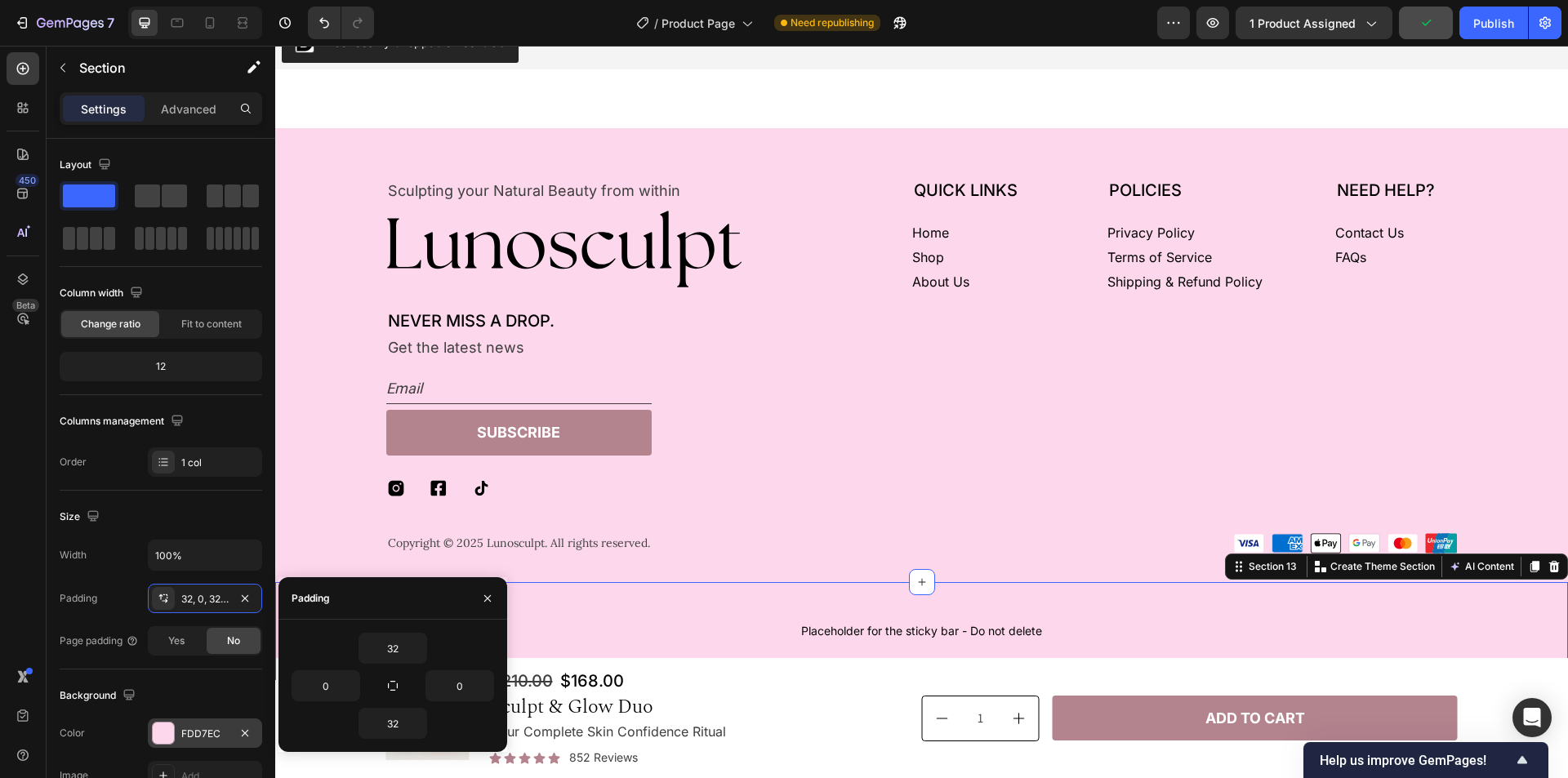
click at [386, 698] on div "0" at bounding box center [342, 685] width 101 height 31
click at [387, 692] on button "button" at bounding box center [393, 686] width 23 height 23
type input "32"
click at [377, 646] on input "32" at bounding box center [393, 648] width 67 height 29
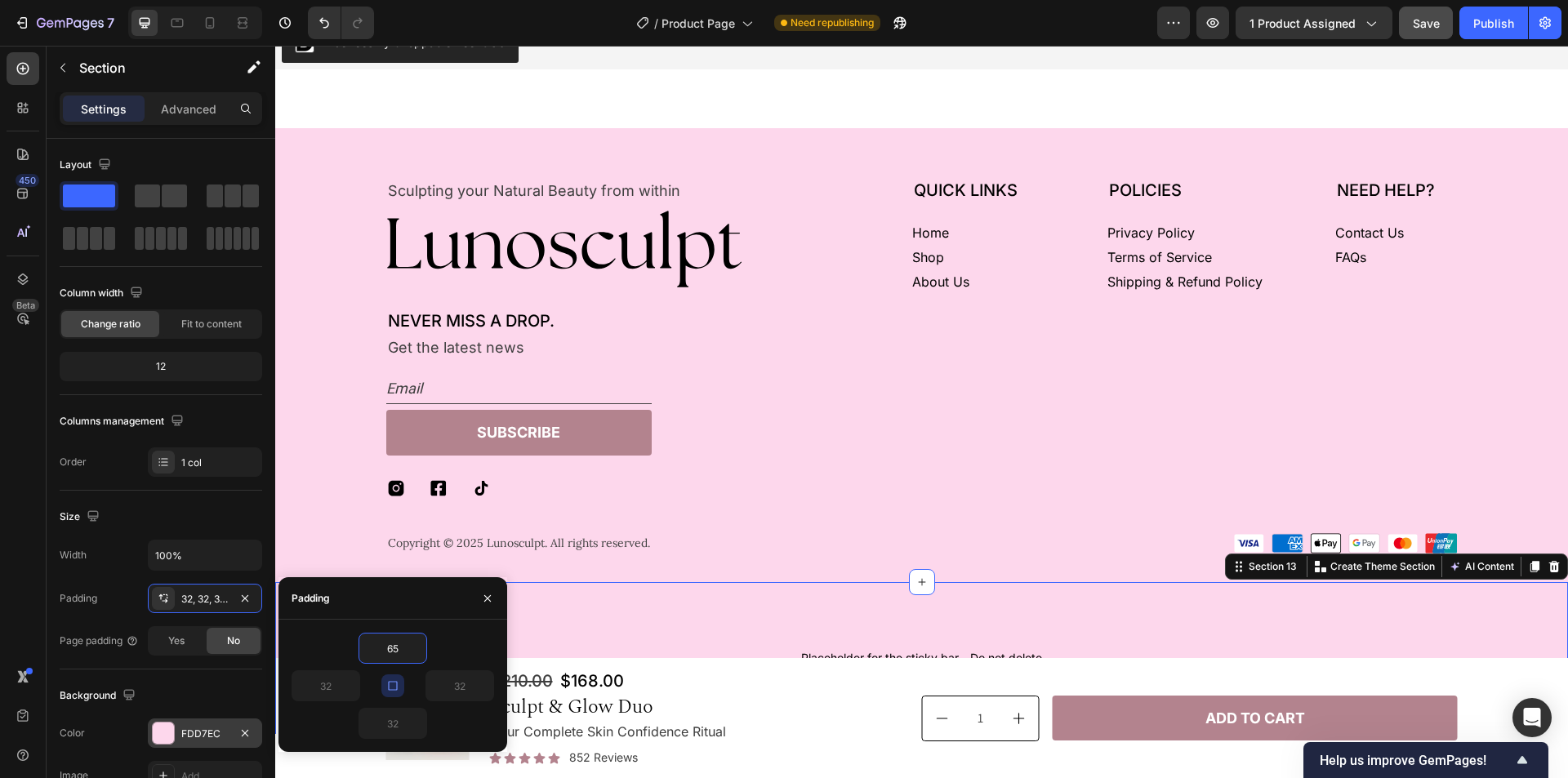
type input "65"
click at [458, 649] on div "65" at bounding box center [392, 648] width 203 height 31
type input "65"
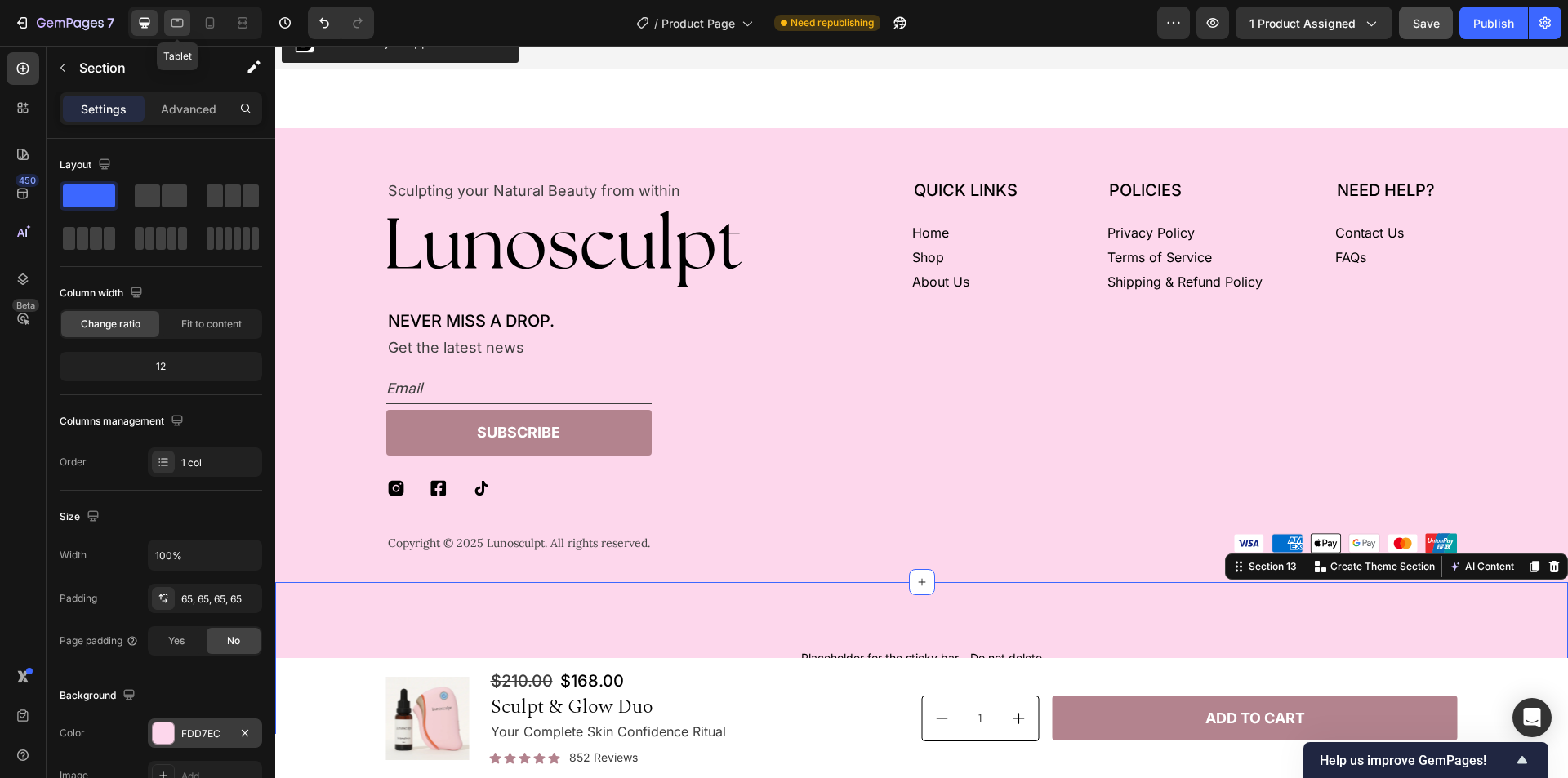
click at [177, 27] on icon at bounding box center [178, 23] width 12 height 9
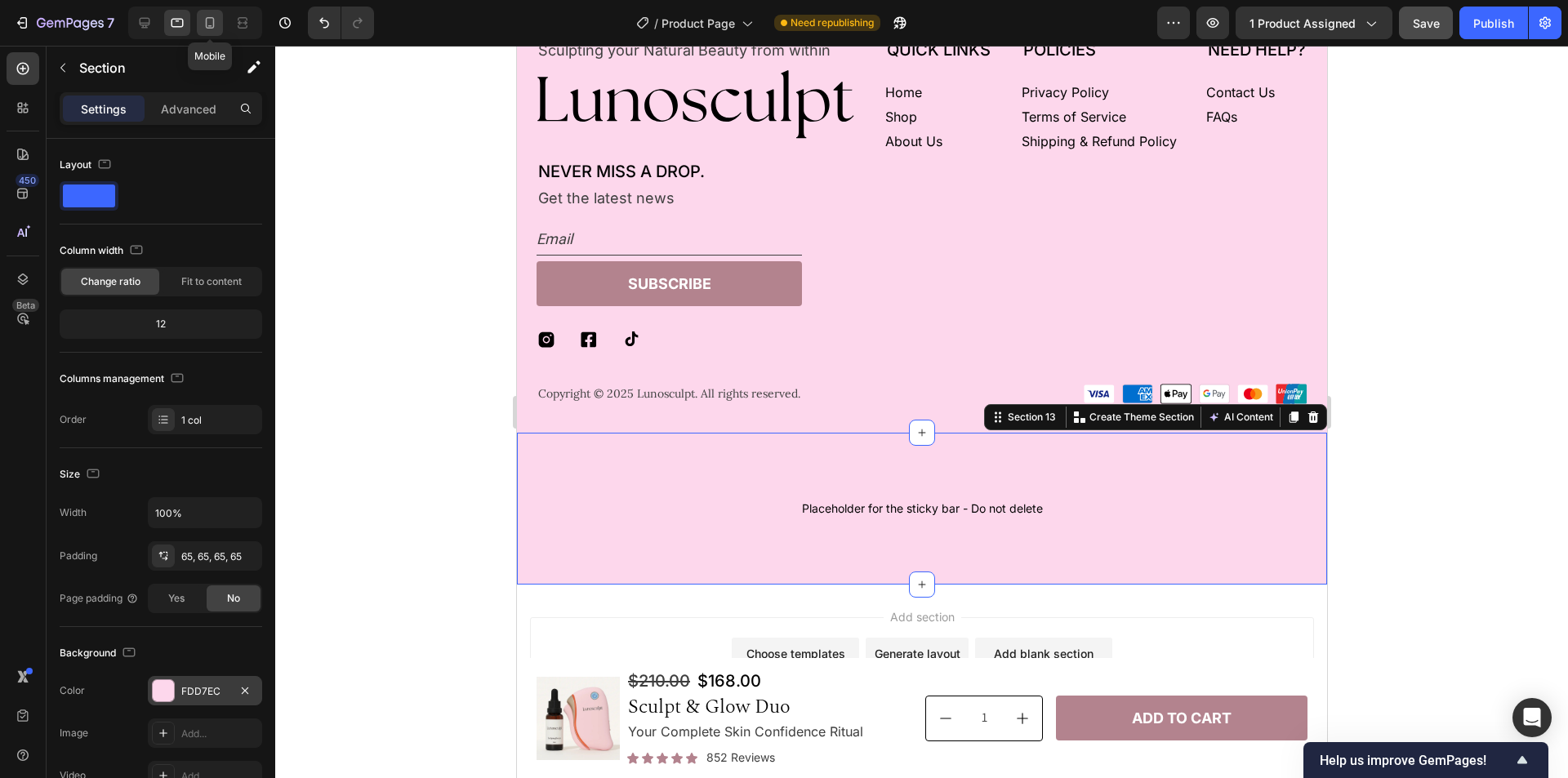
click at [212, 22] on icon at bounding box center [210, 23] width 16 height 16
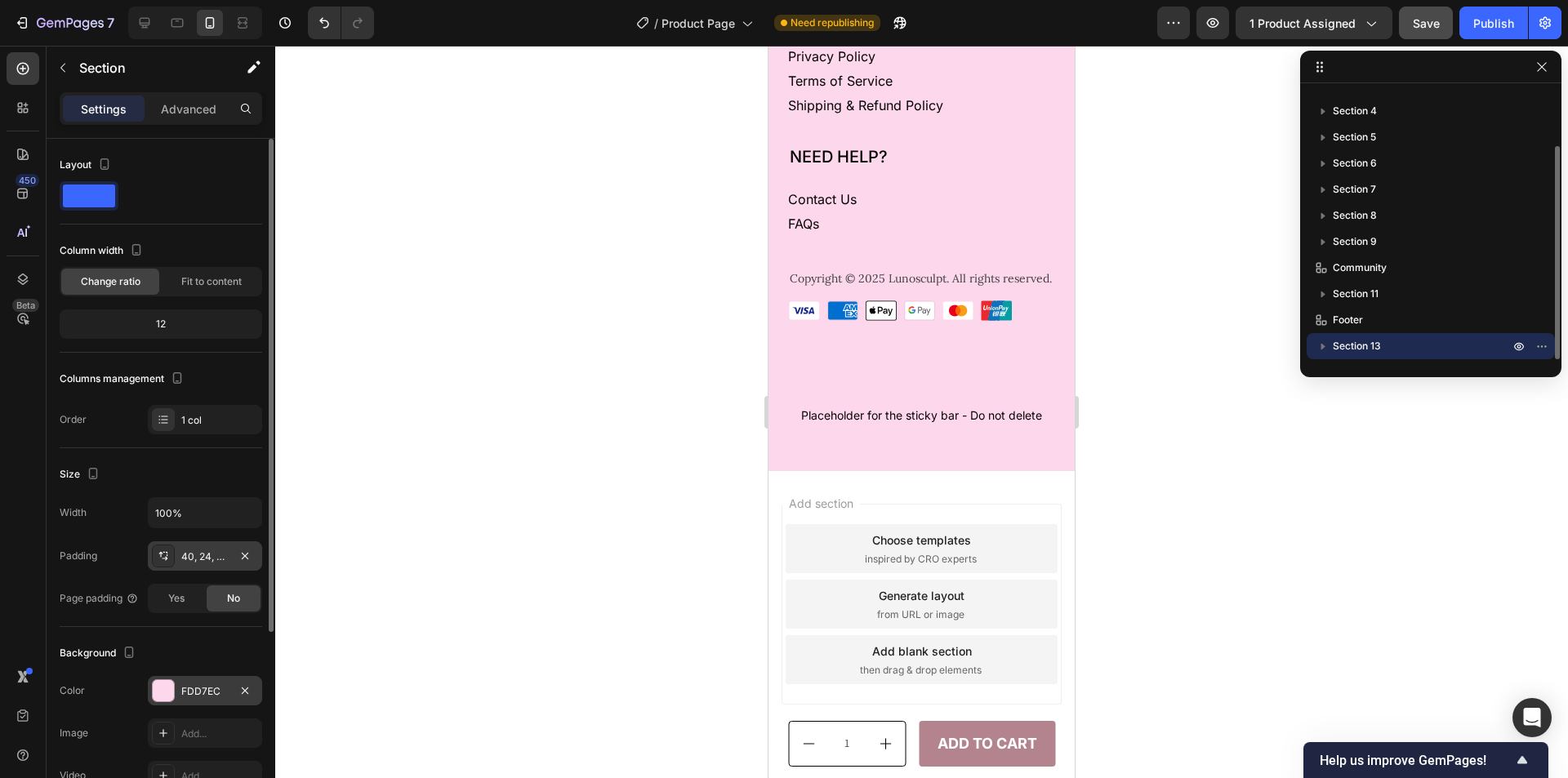
scroll to position [5640, 0]
click at [214, 558] on div "40, 24, 40, 24" at bounding box center [205, 557] width 48 height 15
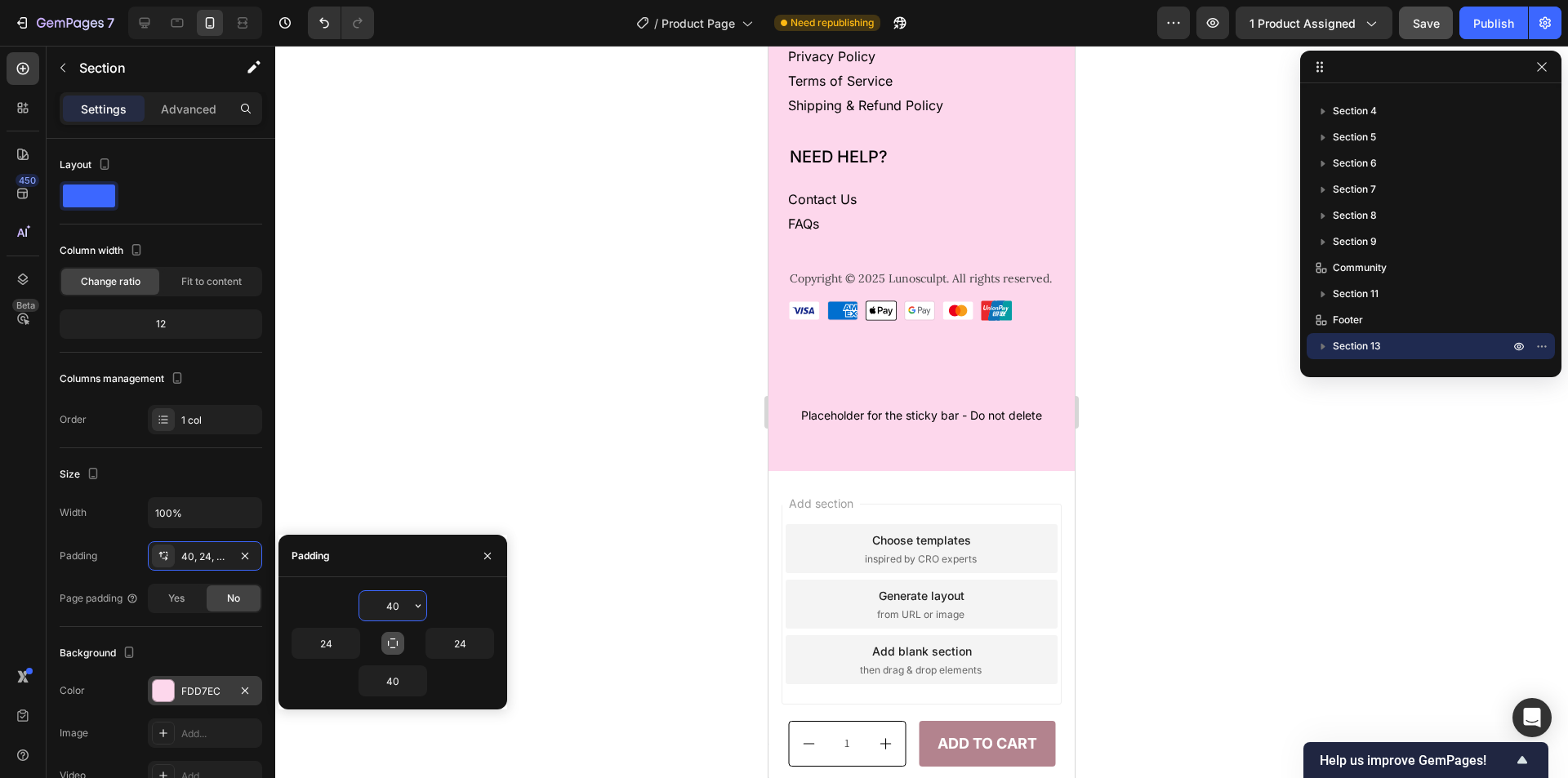
click at [394, 648] on icon "button" at bounding box center [392, 643] width 10 height 10
type input "40"
click at [383, 610] on input "40" at bounding box center [393, 605] width 67 height 29
type input "42"
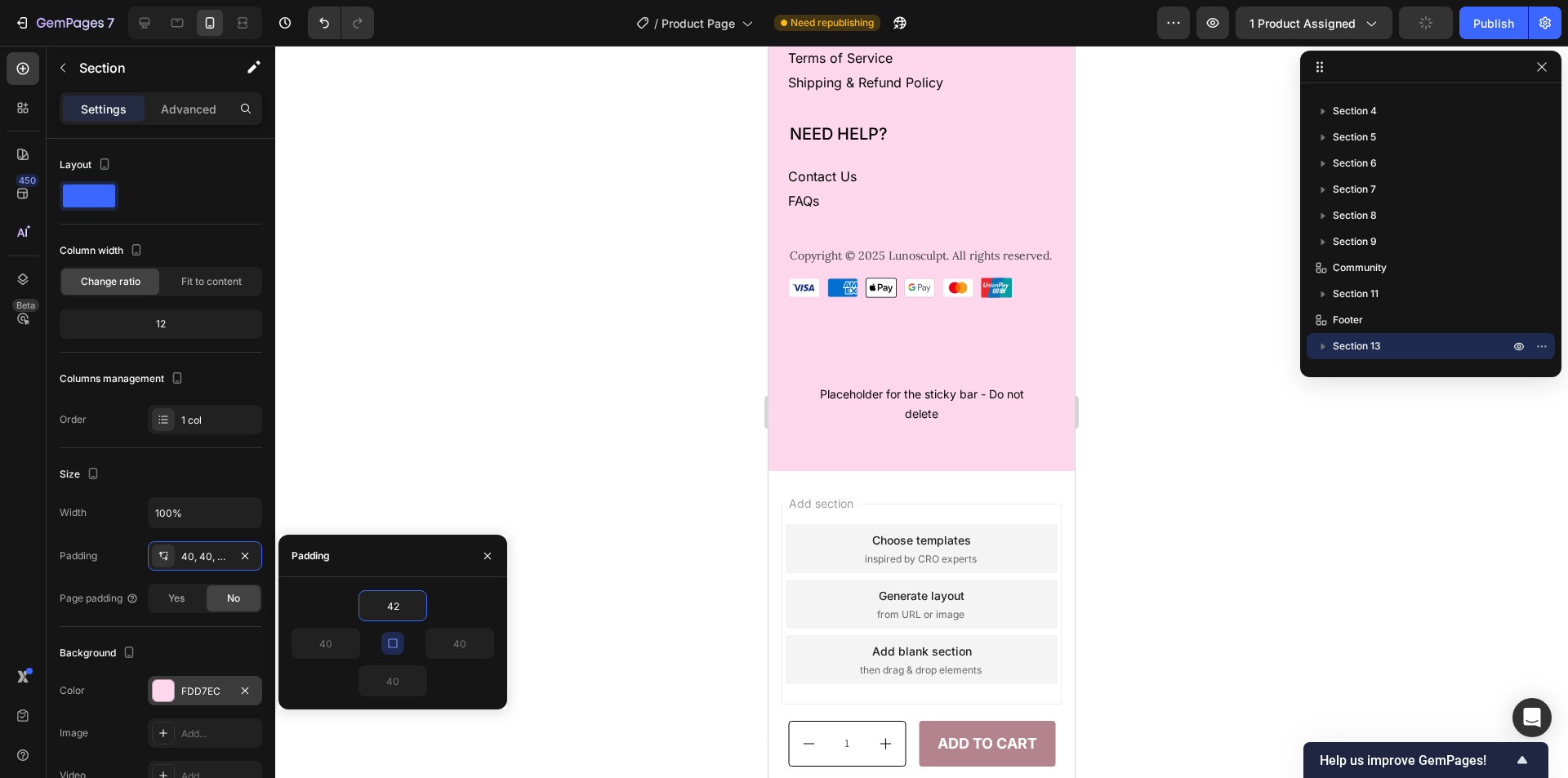
click at [461, 601] on div "42" at bounding box center [392, 605] width 203 height 31
type input "42"
click at [483, 559] on icon "button" at bounding box center [487, 556] width 13 height 13
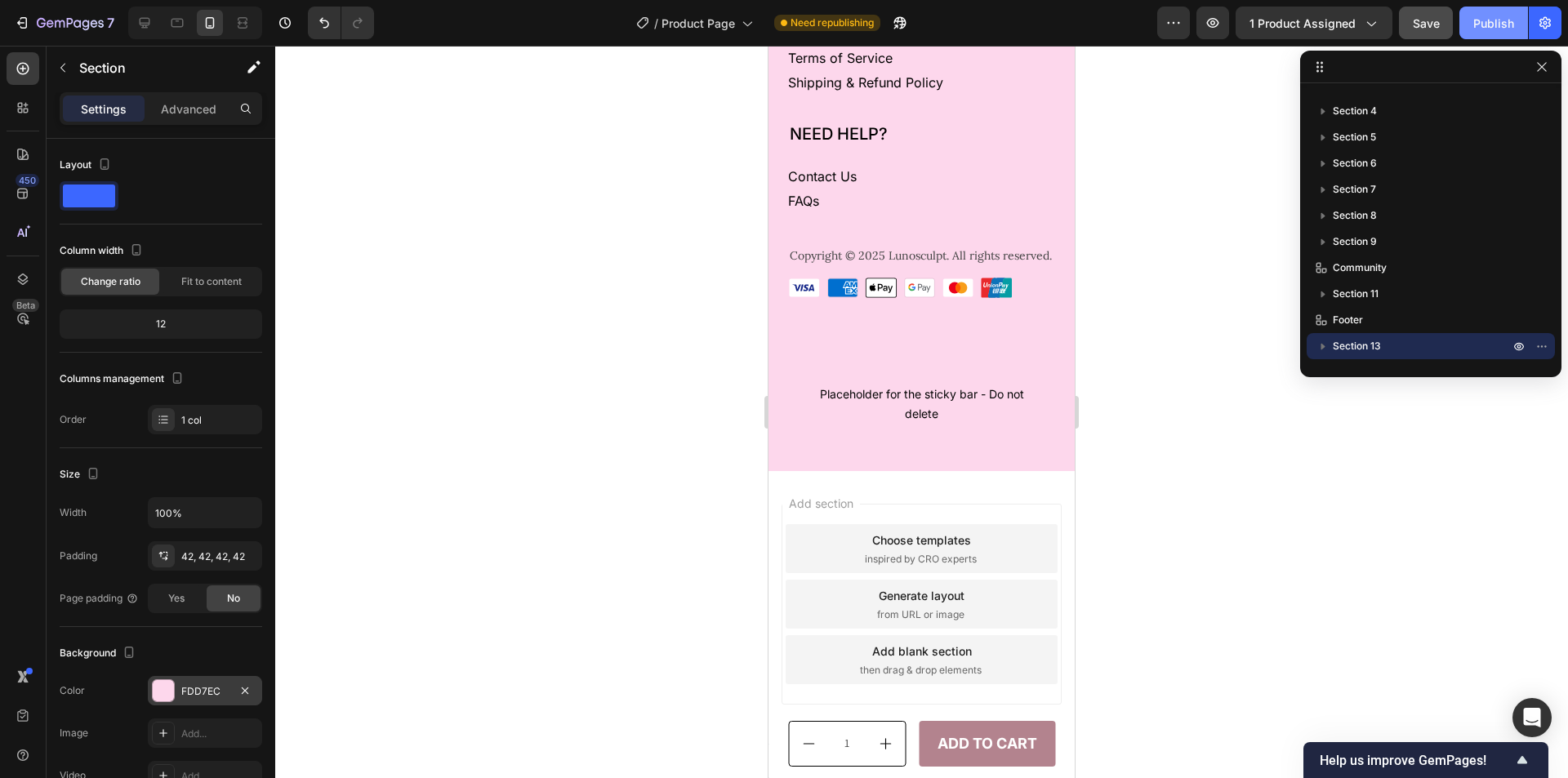
click at [1484, 23] on div "Publish" at bounding box center [1494, 23] width 41 height 17
click at [181, 19] on icon at bounding box center [178, 23] width 12 height 9
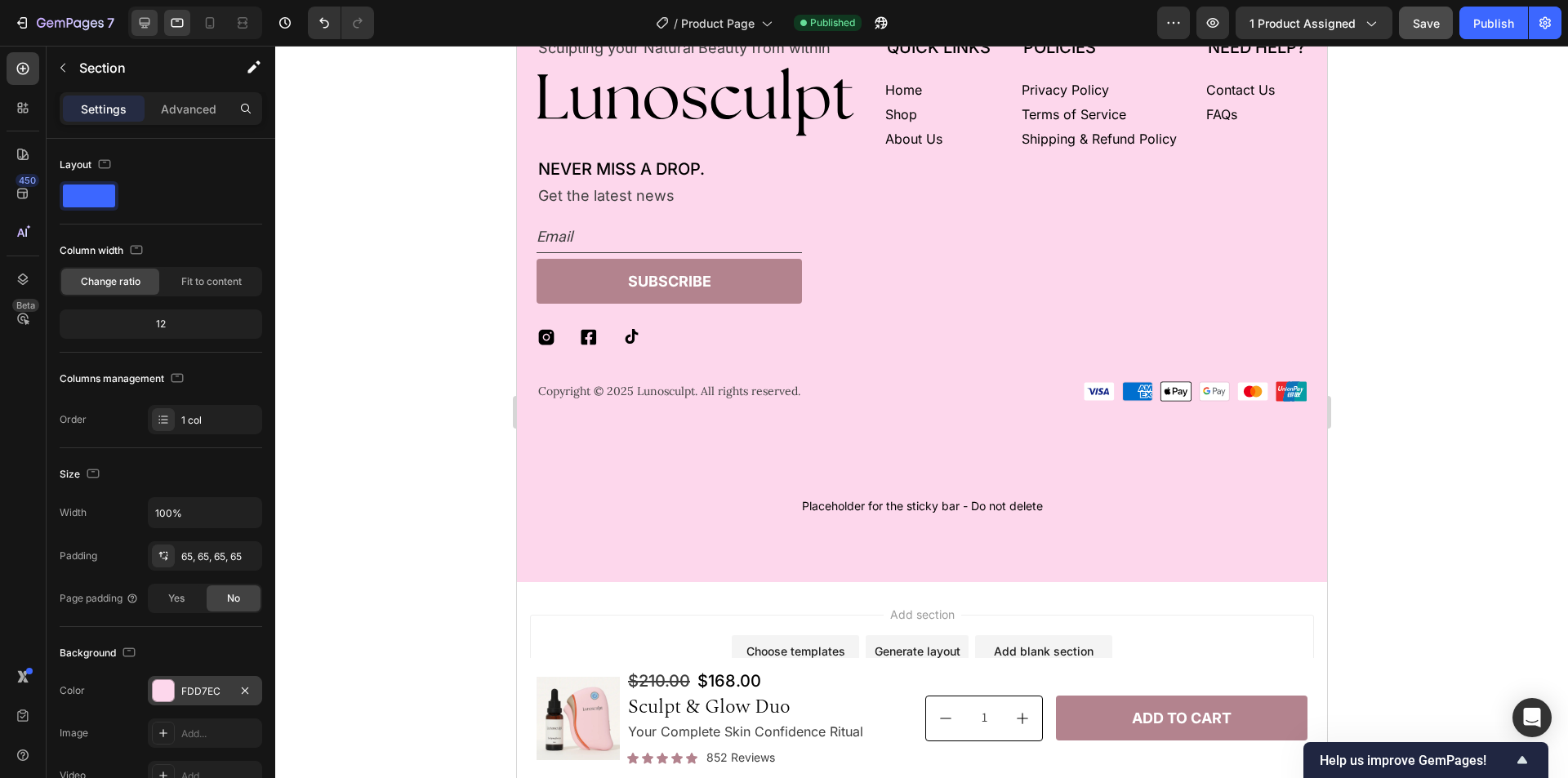
scroll to position [5122, 0]
click at [147, 22] on icon at bounding box center [144, 23] width 16 height 16
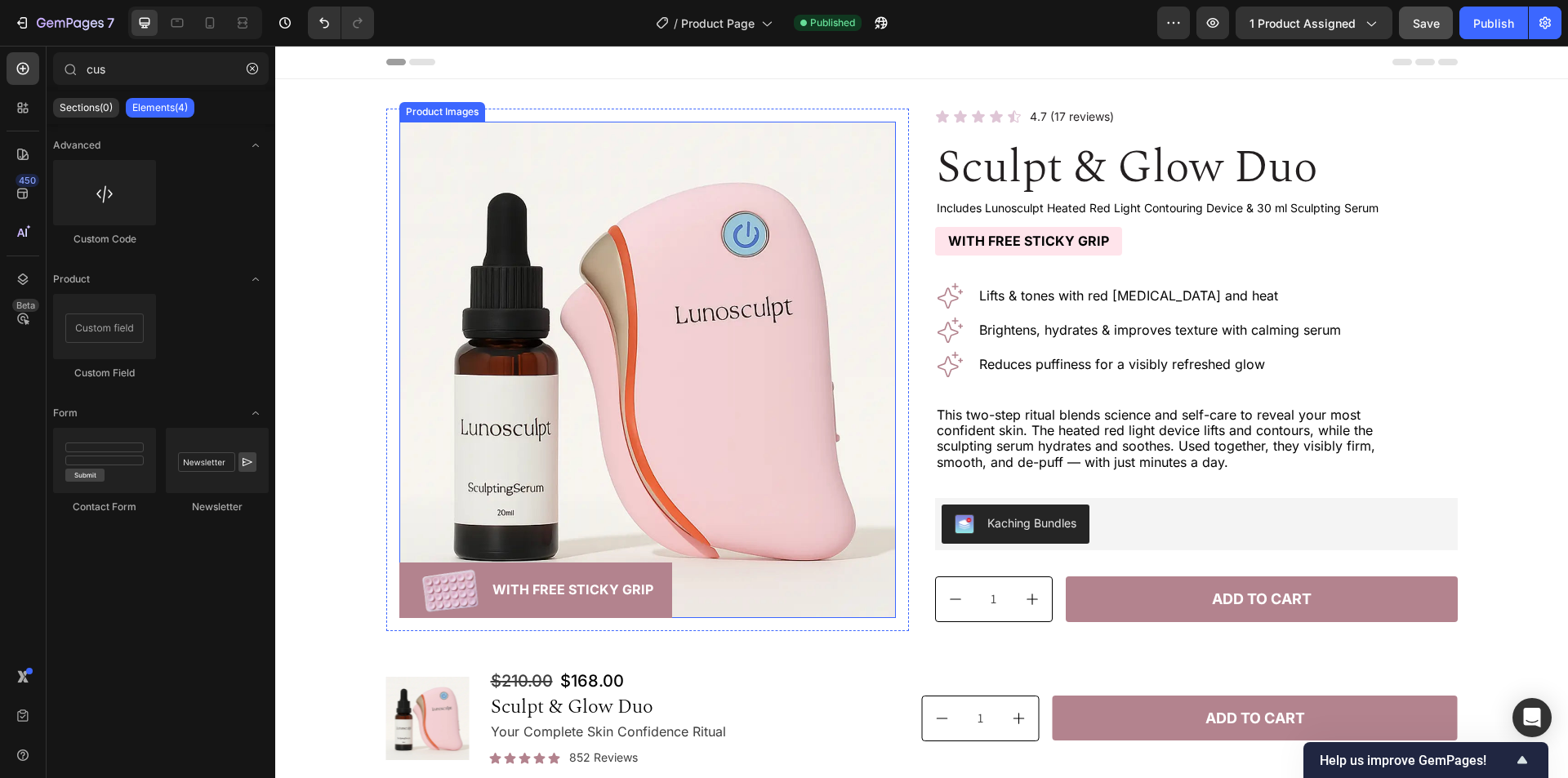
click at [602, 137] on img at bounding box center [647, 369] width 497 height 497
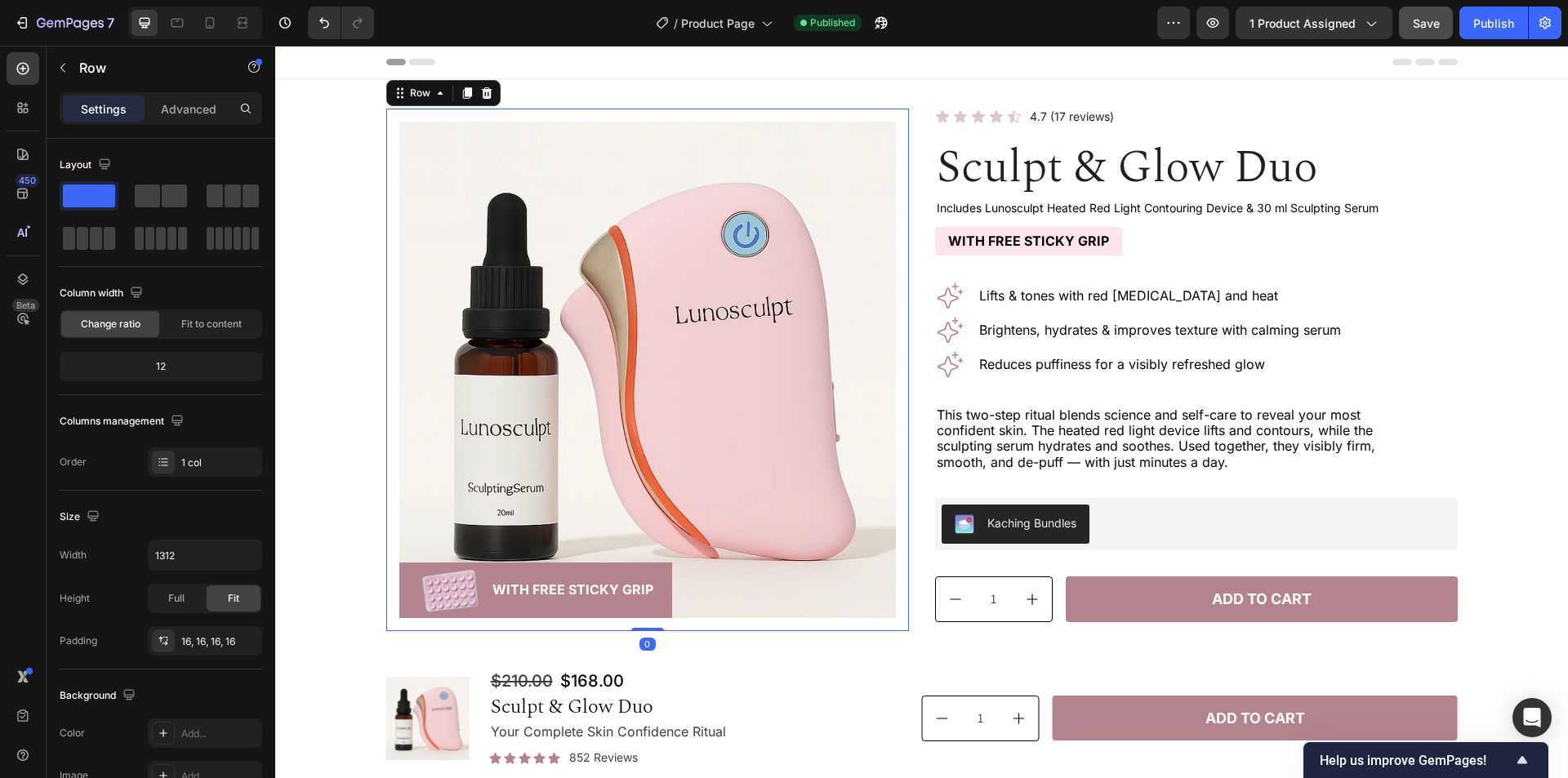
click at [661, 112] on div "Product Images Image With Free Sticky Grip Text Block Row Row 0" at bounding box center [647, 370] width 522 height 522
click at [248, 646] on icon "button" at bounding box center [244, 641] width 13 height 13
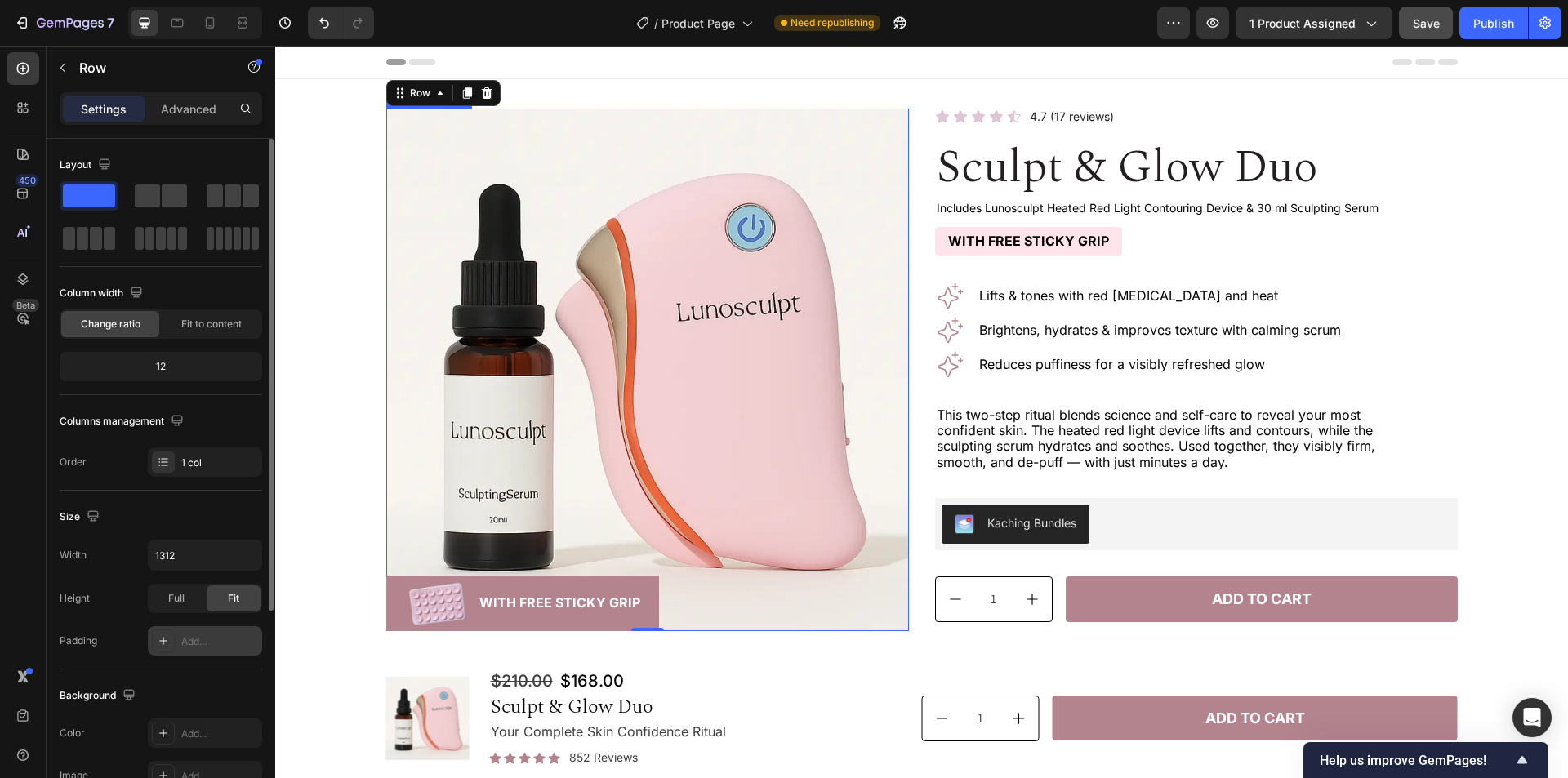
click at [688, 278] on img at bounding box center [647, 370] width 522 height 522
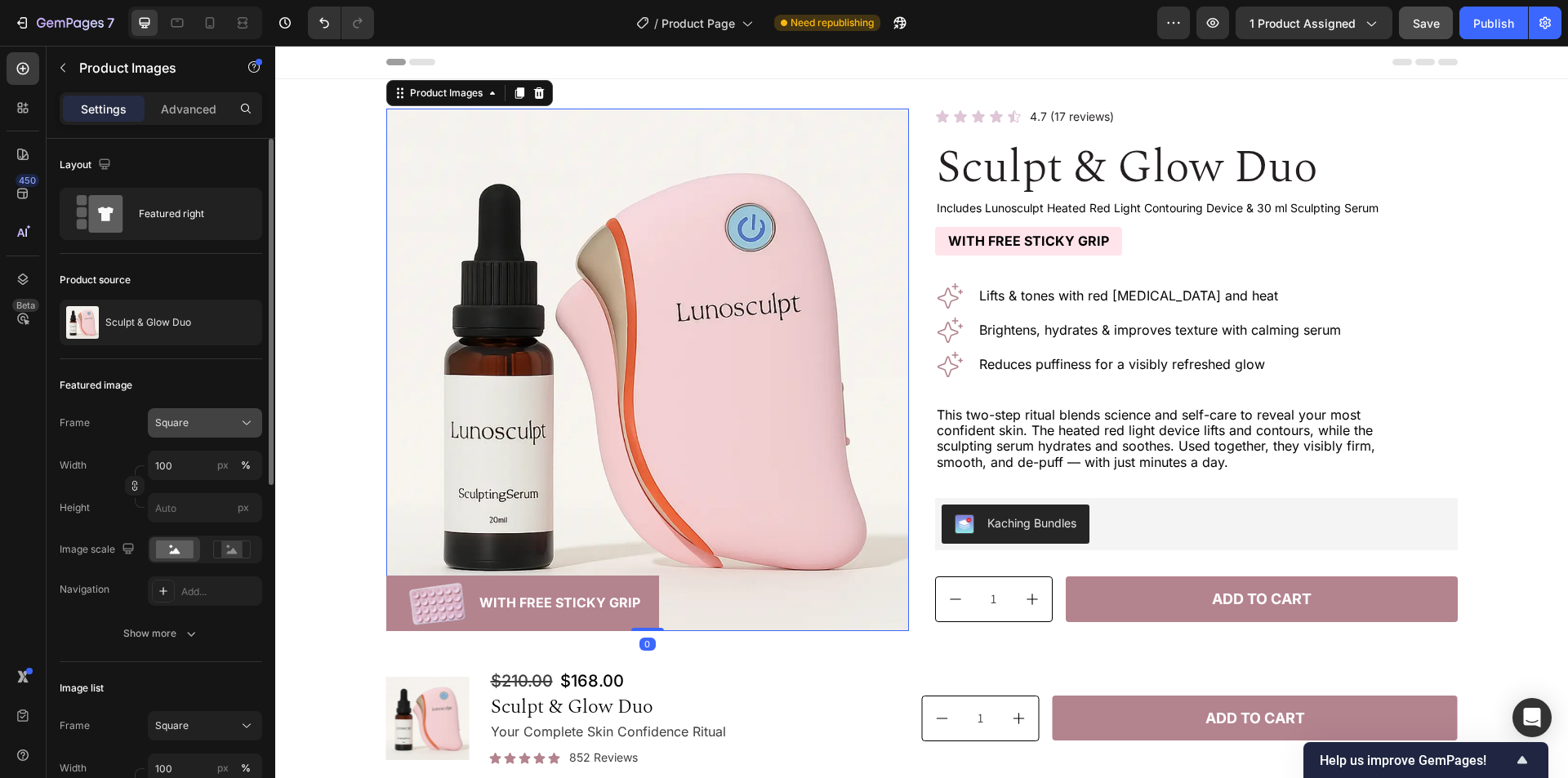
click at [240, 430] on icon at bounding box center [246, 423] width 16 height 16
click at [220, 576] on div "Custom" at bounding box center [190, 584] width 131 height 29
click at [222, 467] on div "px" at bounding box center [222, 466] width 12 height 15
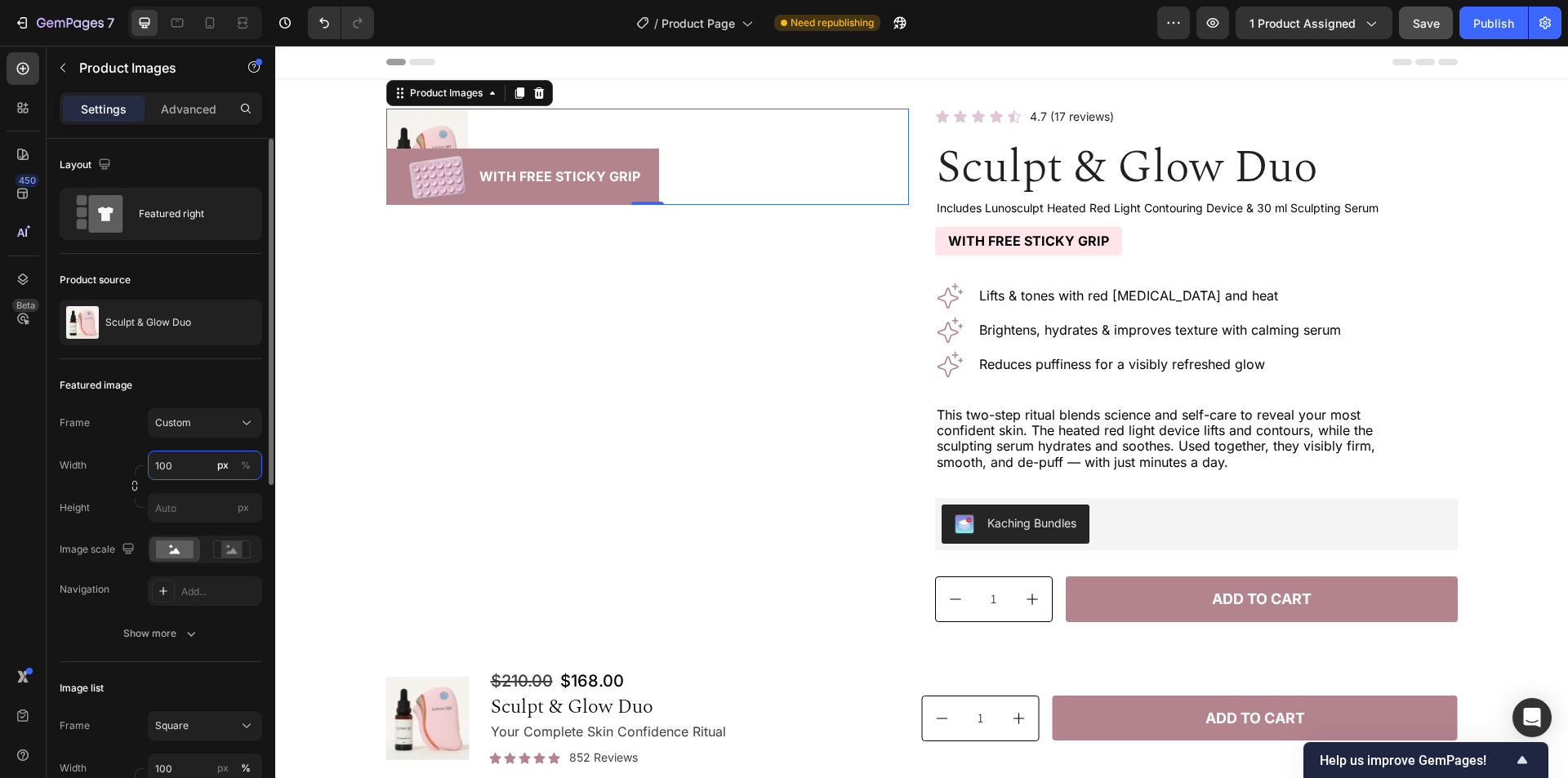
paste input "544"
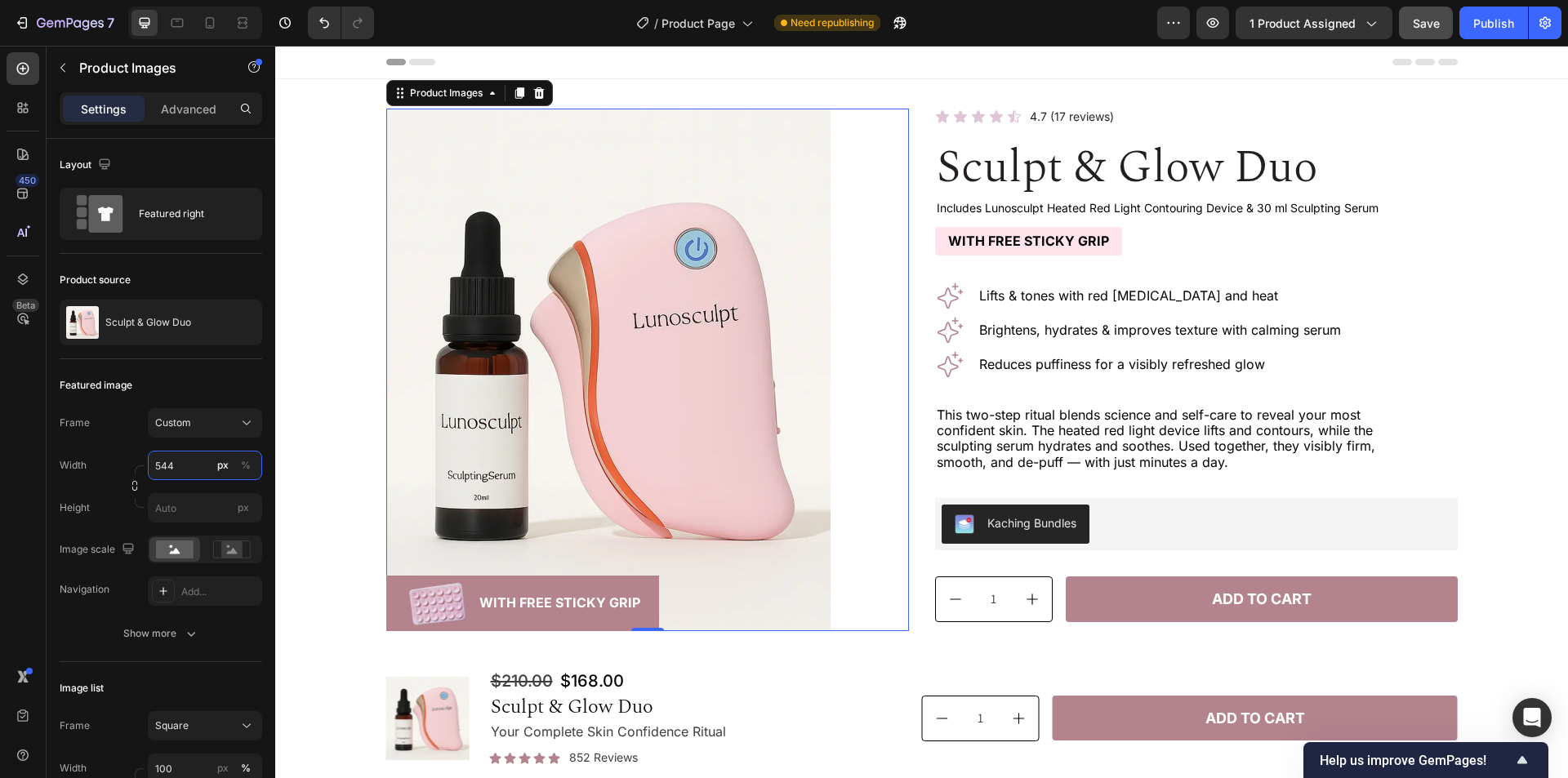
type input "544"
click at [209, 499] on input "px" at bounding box center [205, 507] width 114 height 29
paste input "640"
type input "640"
click at [132, 489] on icon "button" at bounding box center [135, 489] width 5 height 4
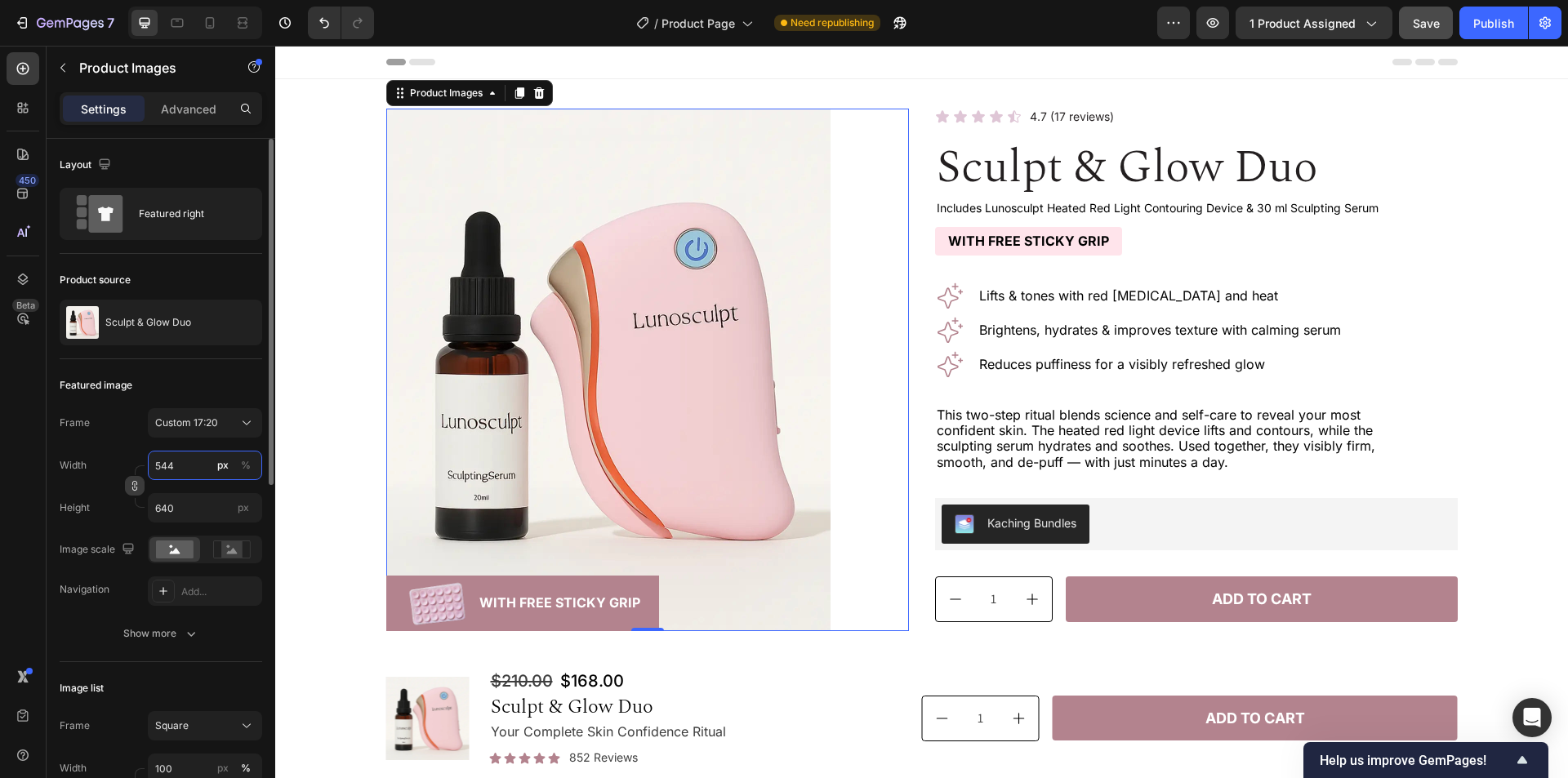
click at [194, 469] on input "544" at bounding box center [205, 465] width 114 height 29
click at [189, 504] on p "Full 100%" at bounding box center [201, 505] width 95 height 15
type input "100"
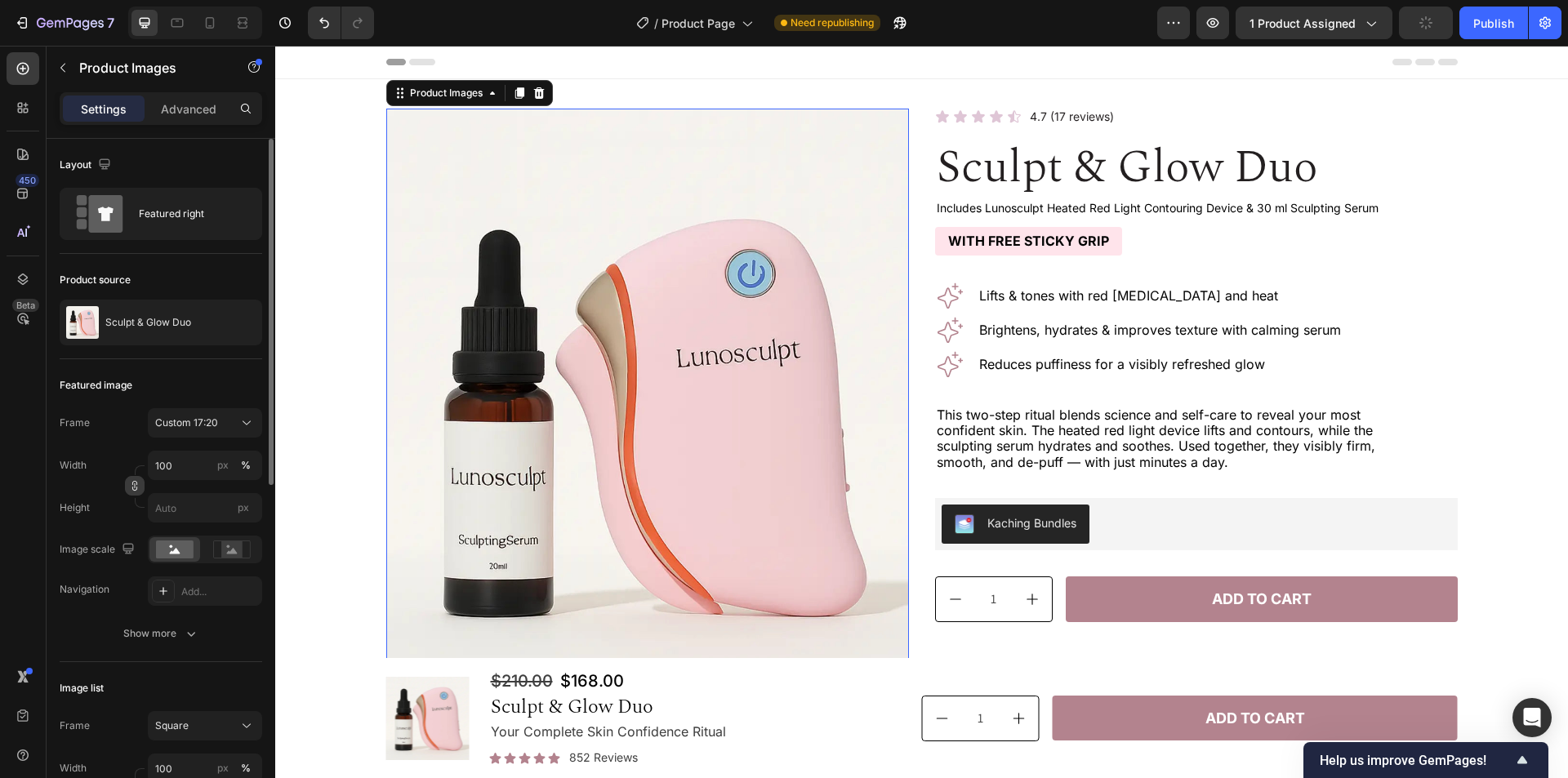
click at [86, 483] on div "Width 100 px % Height px" at bounding box center [160, 486] width 203 height 72
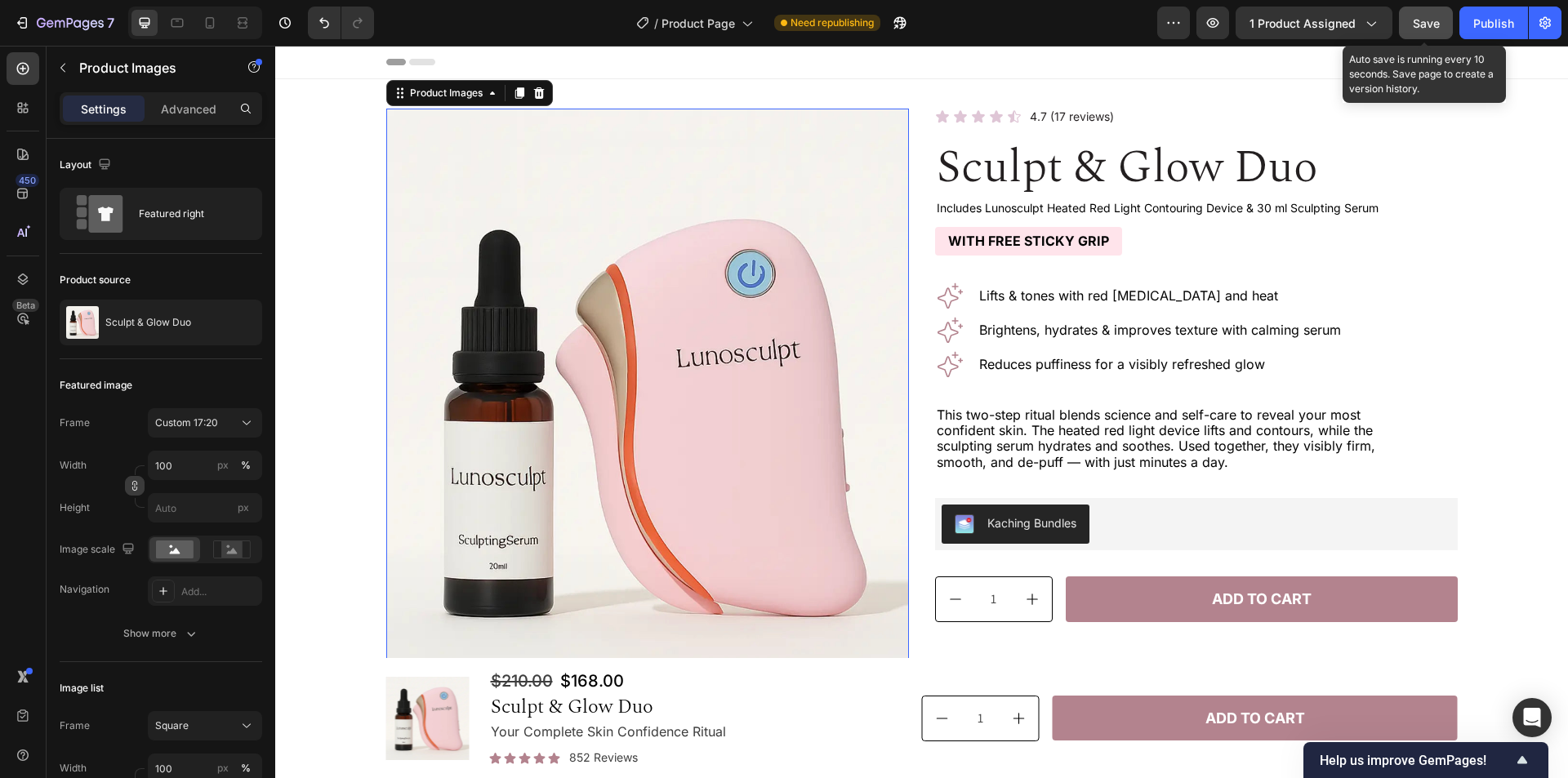
click at [1423, 27] on span "Save" at bounding box center [1426, 23] width 27 height 14
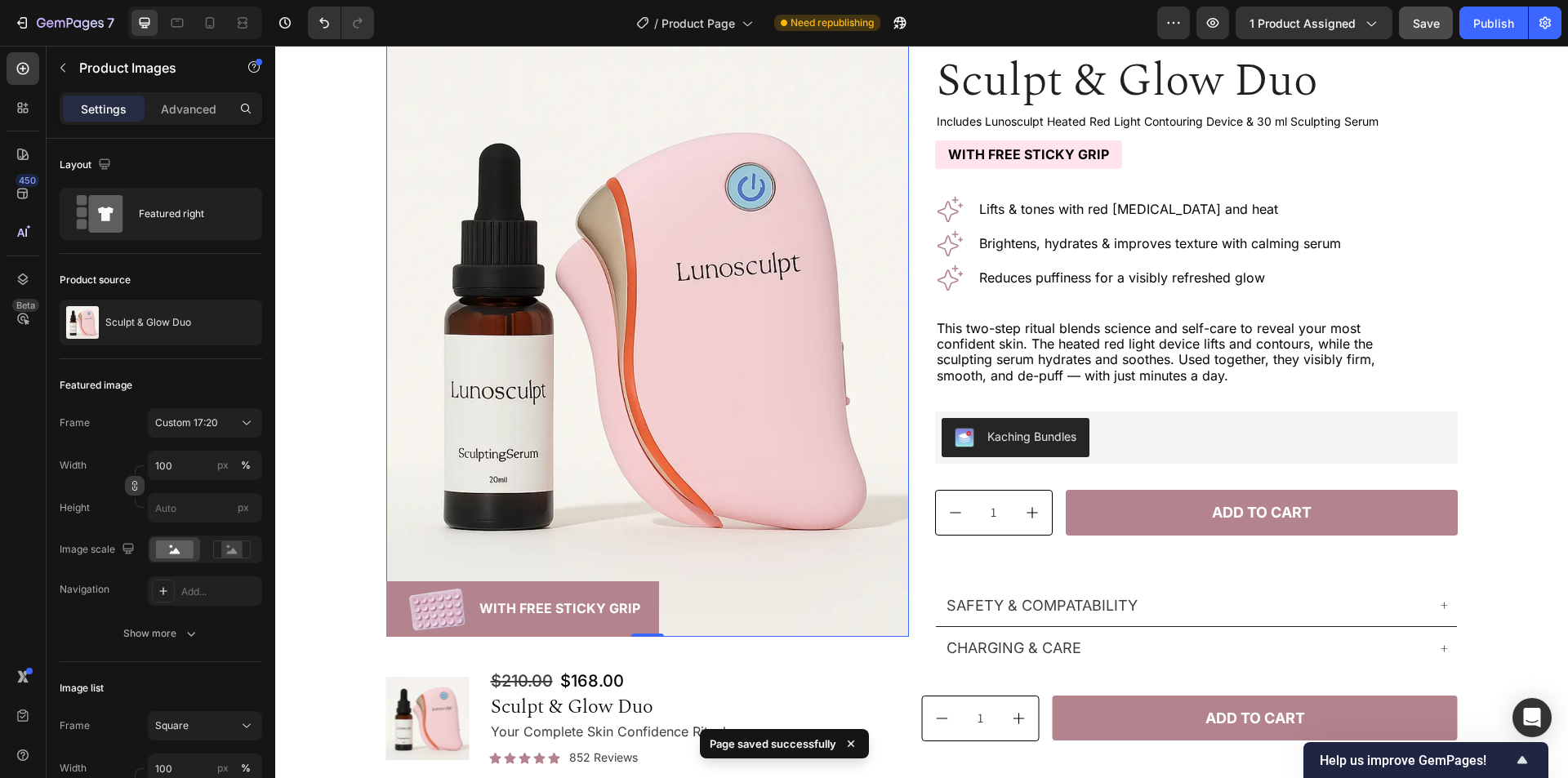
scroll to position [81, 0]
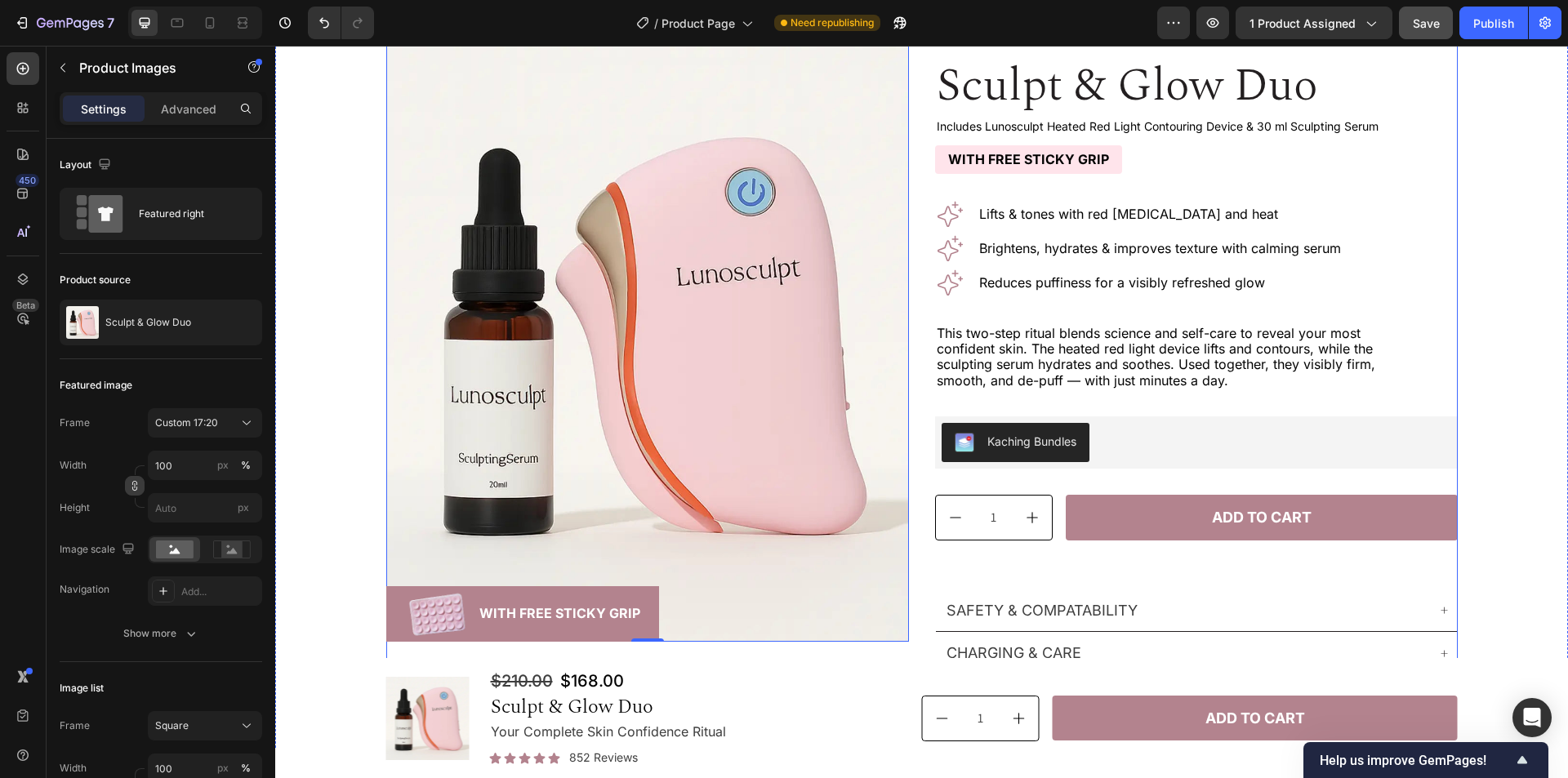
click at [917, 530] on div "Product Images 0 Image With Free Sticky Grip Text Block Row Row Icon Icon Icon …" at bounding box center [922, 372] width 1071 height 691
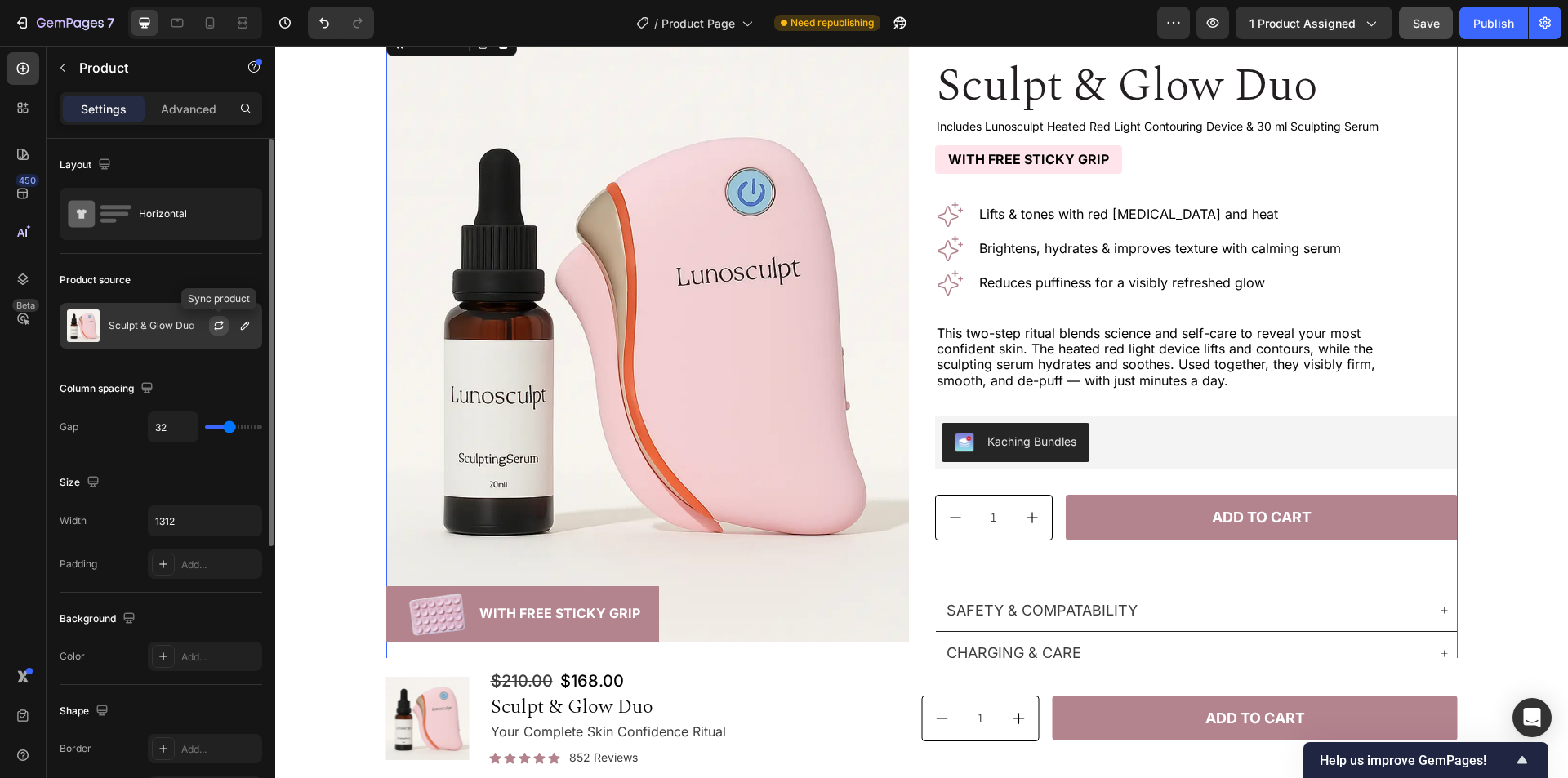
click at [216, 324] on icon "button" at bounding box center [219, 326] width 13 height 13
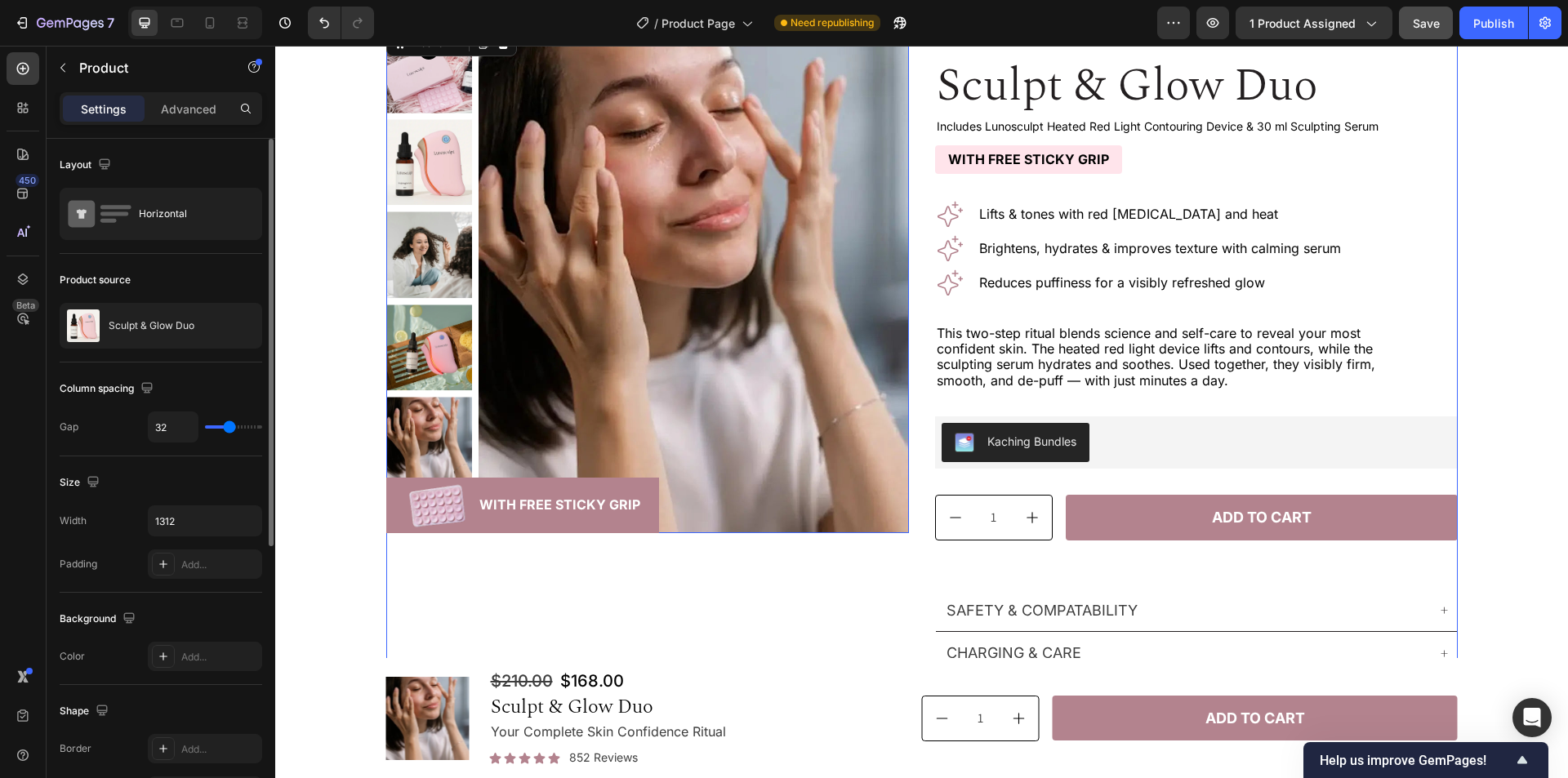
click at [469, 366] on div at bounding box center [647, 280] width 522 height 506
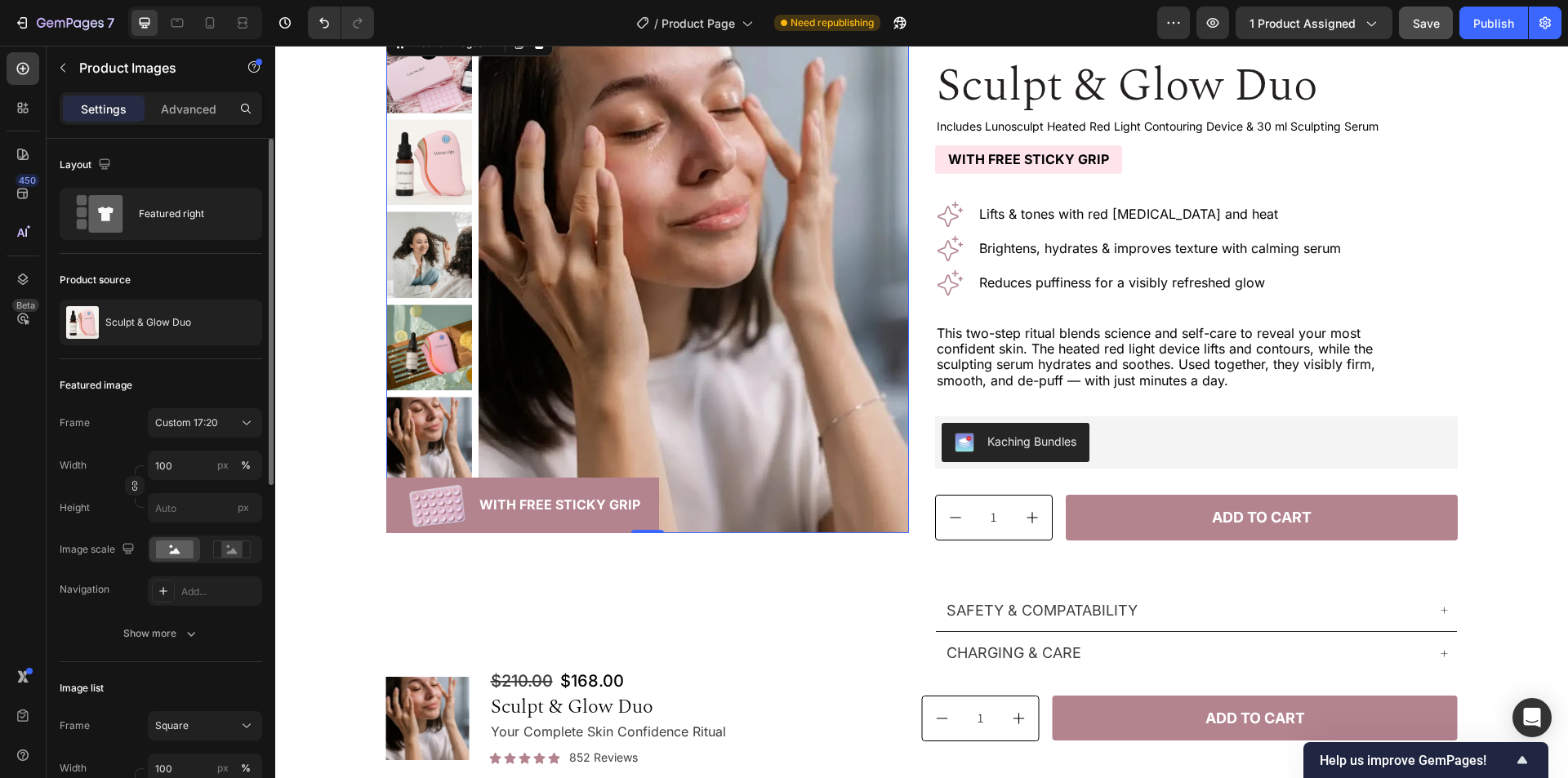
click at [803, 437] on img at bounding box center [694, 280] width 430 height 506
click at [151, 633] on div "Show more" at bounding box center [161, 634] width 76 height 16
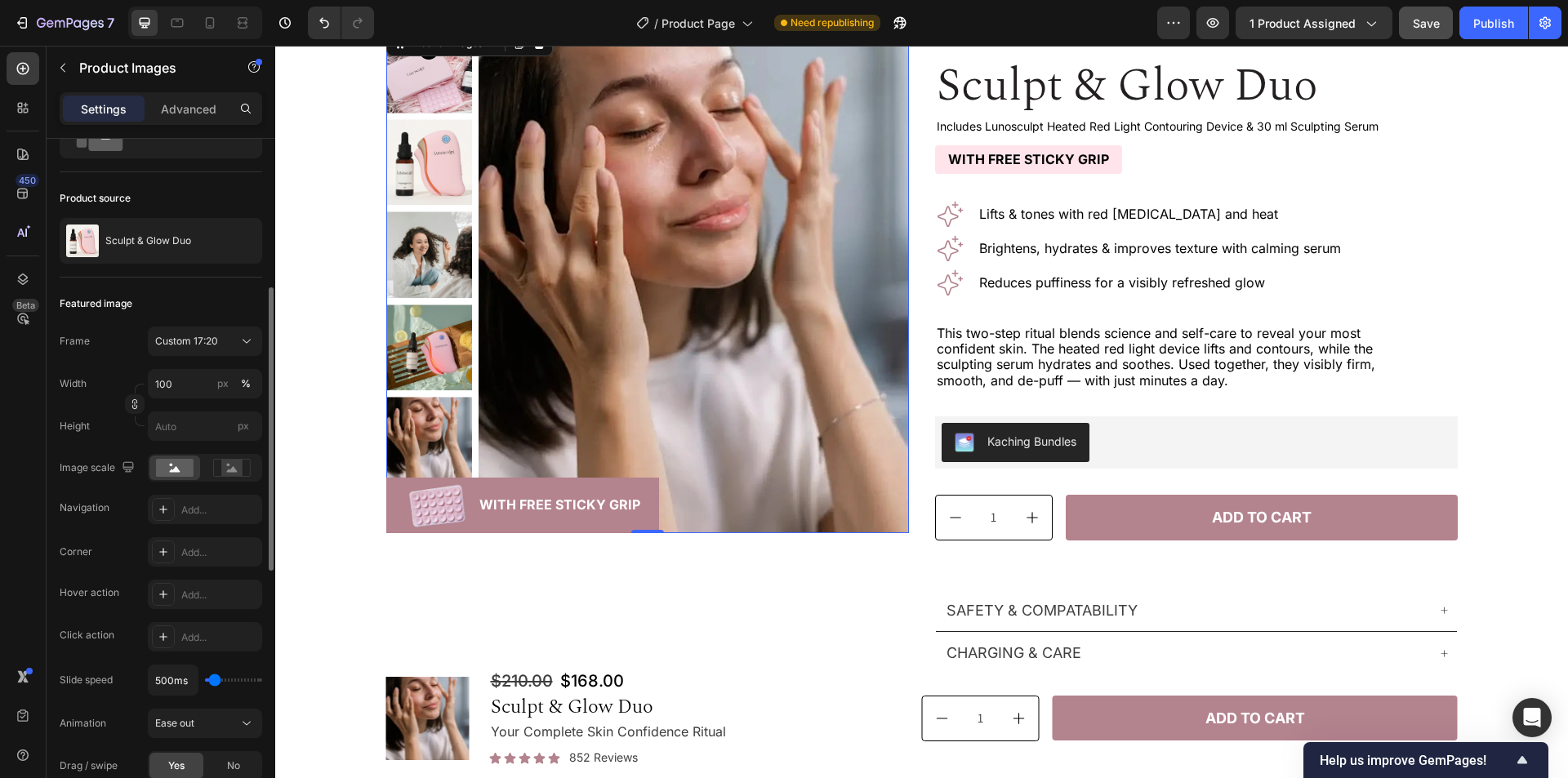
scroll to position [164, 0]
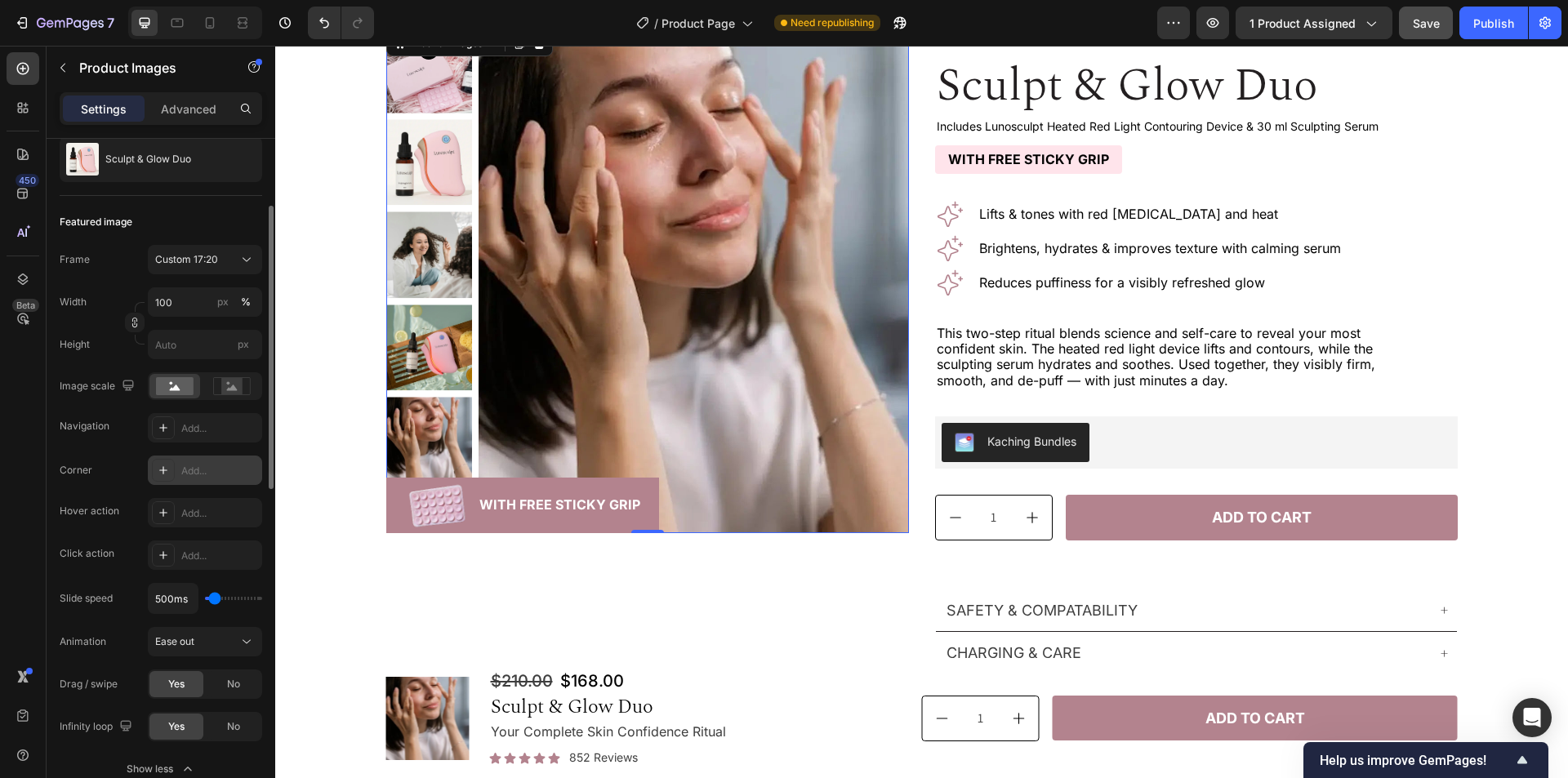
click at [216, 474] on div "Add..." at bounding box center [220, 471] width 77 height 15
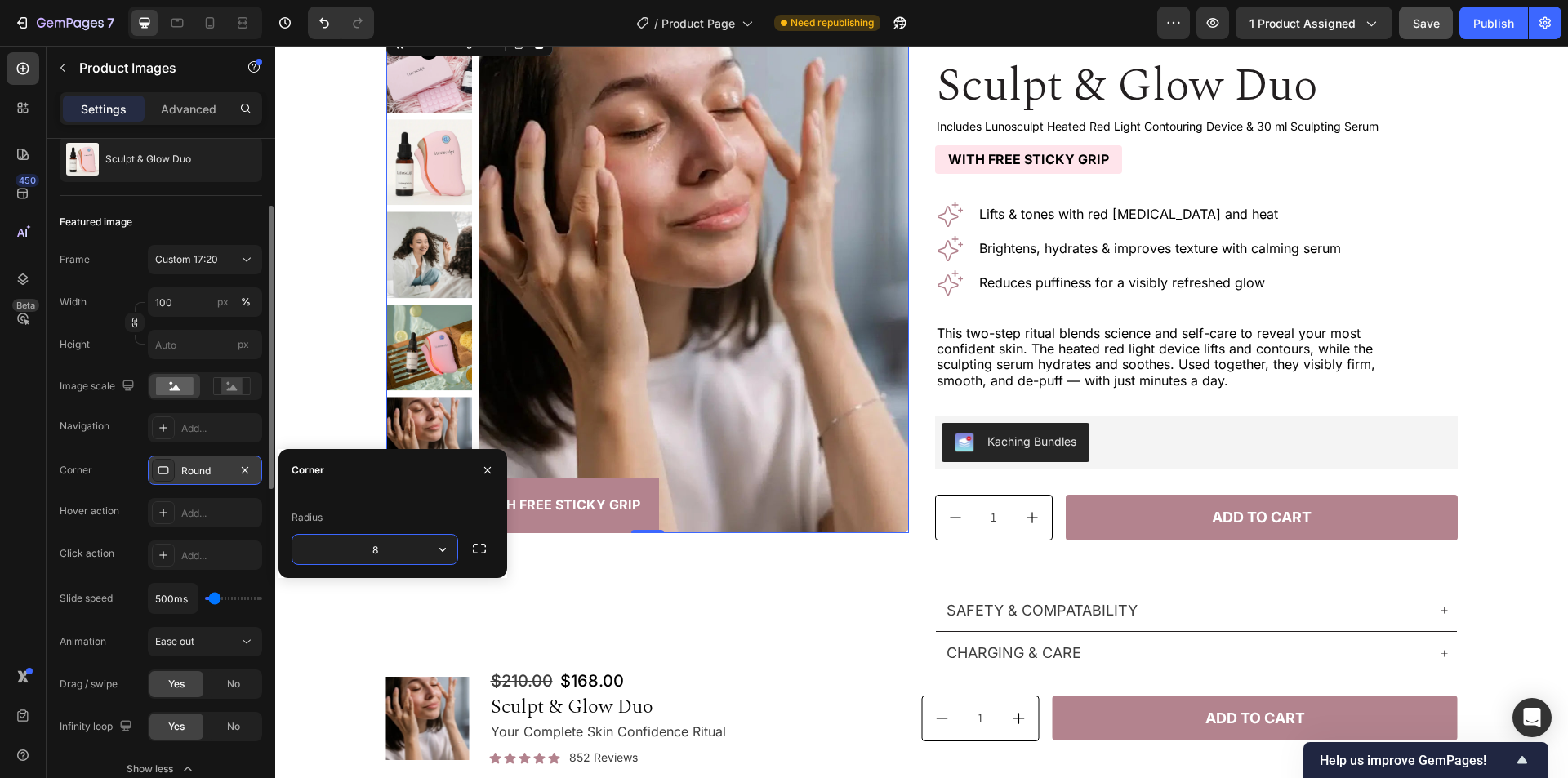
type input "2"
click at [19, 563] on div "450 Beta" at bounding box center [22, 356] width 33 height 608
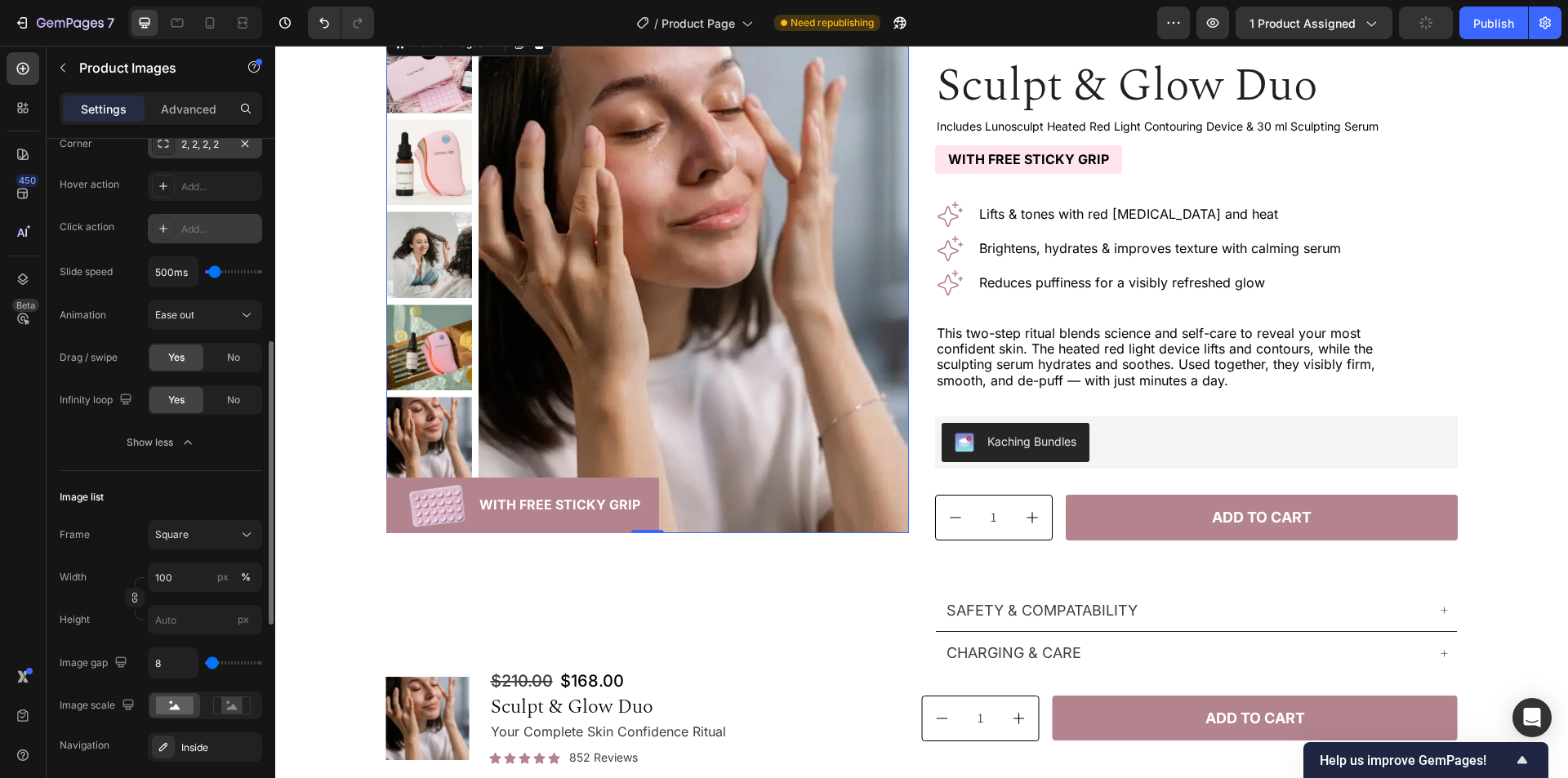
scroll to position [572, 0]
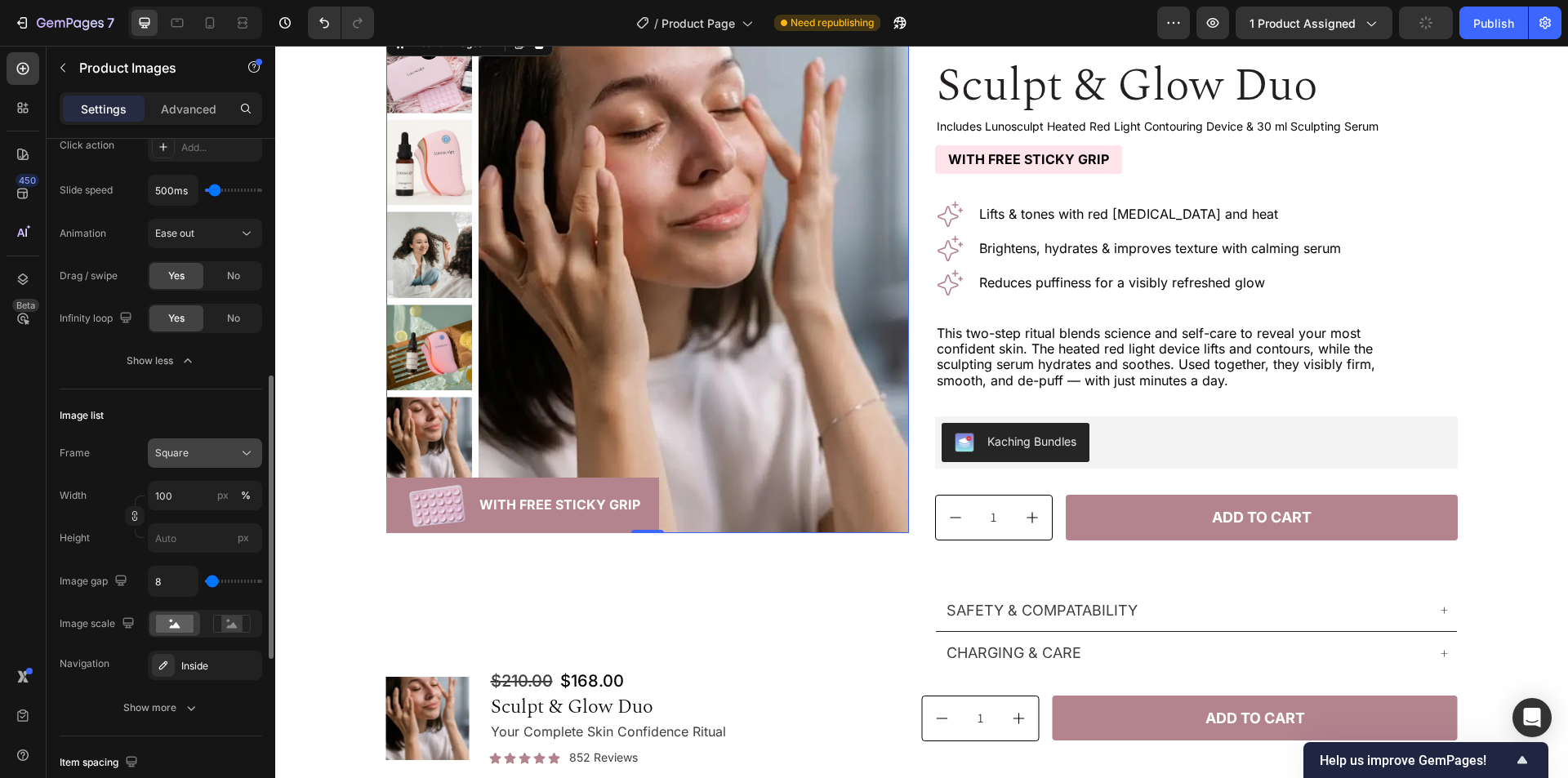
click at [207, 448] on div "Square" at bounding box center [195, 453] width 80 height 15
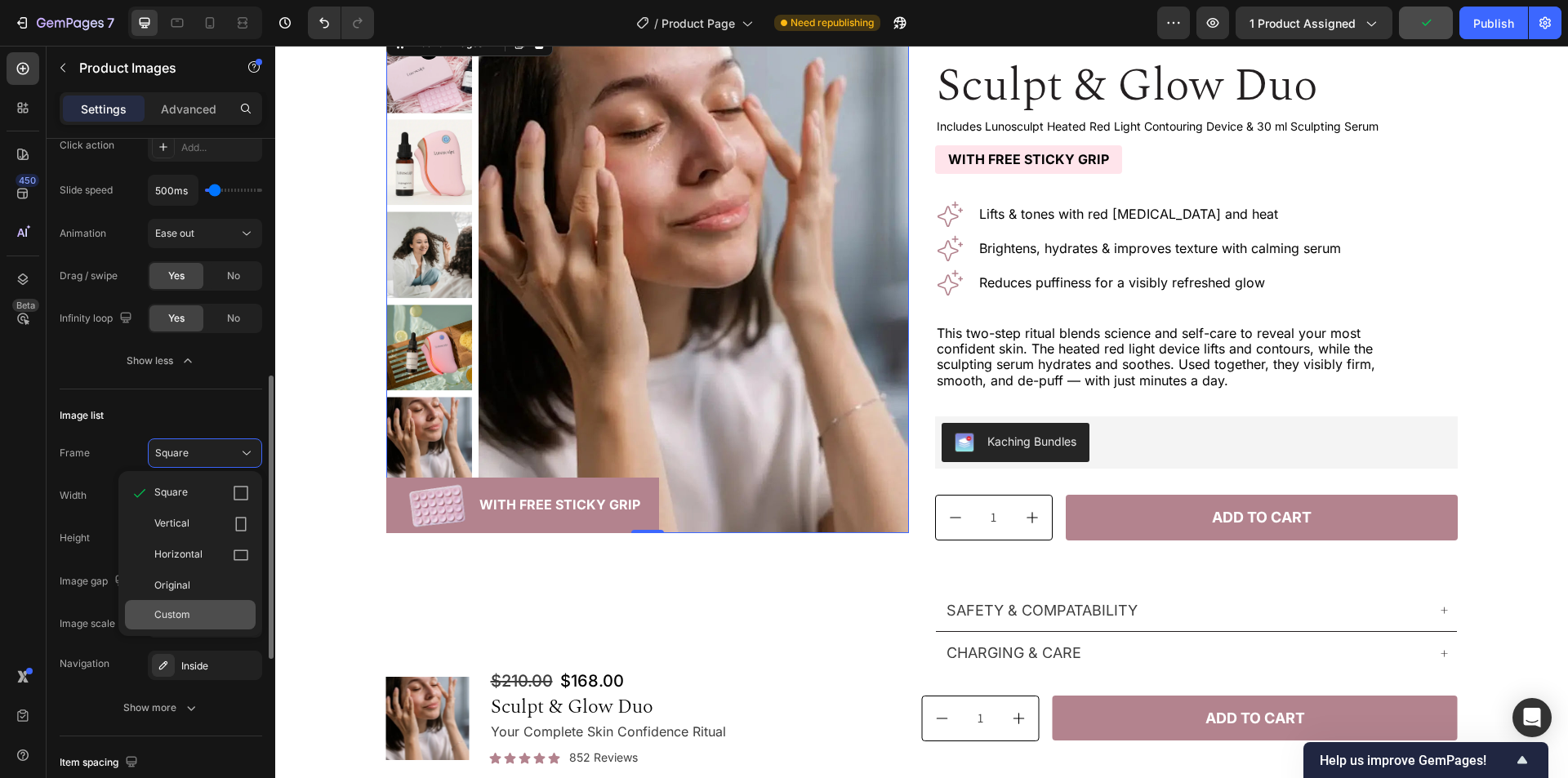
click at [196, 606] on div "Custom" at bounding box center [190, 614] width 131 height 29
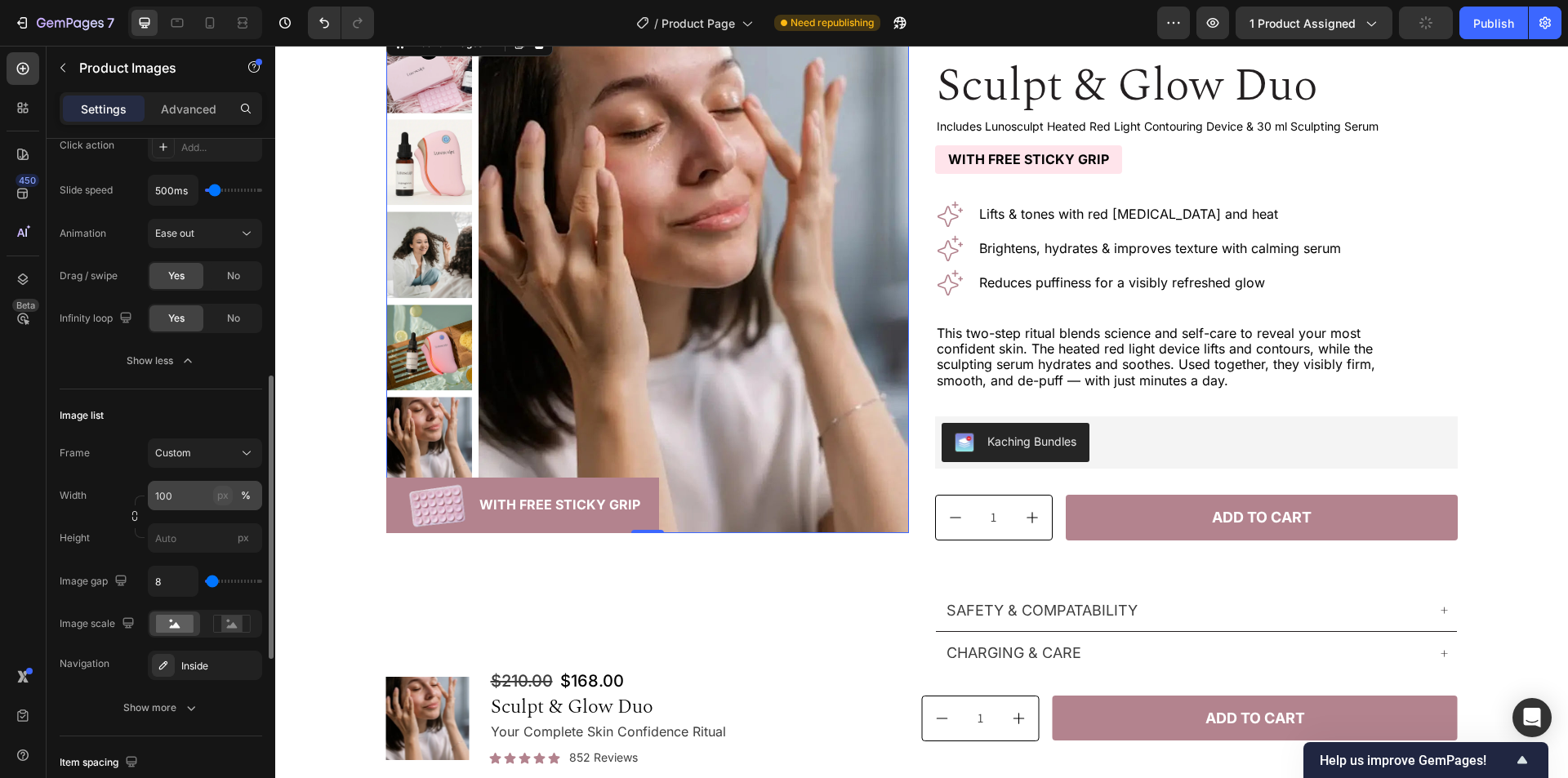
click at [227, 499] on div "px" at bounding box center [222, 496] width 12 height 15
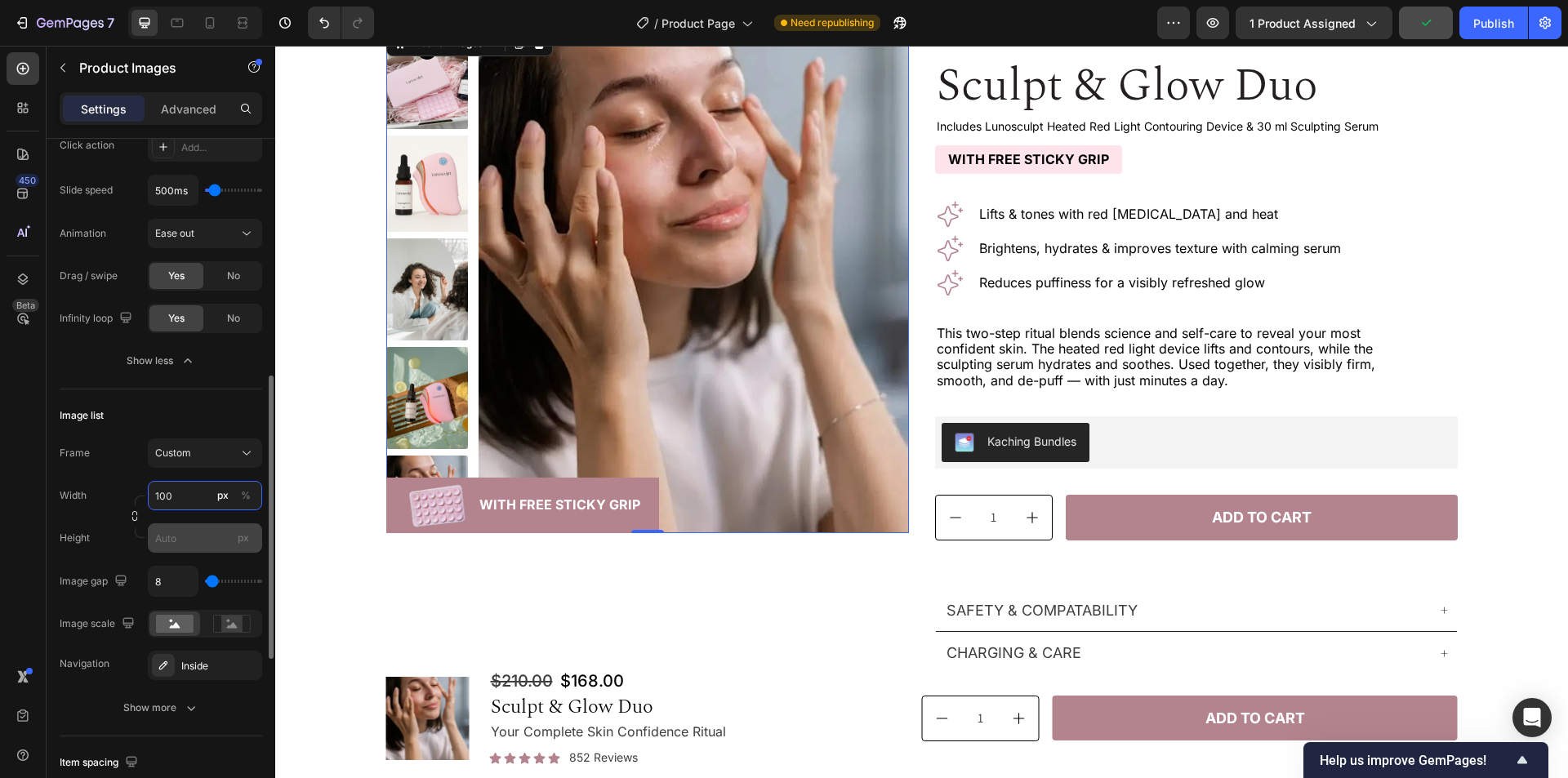
paste input "8"
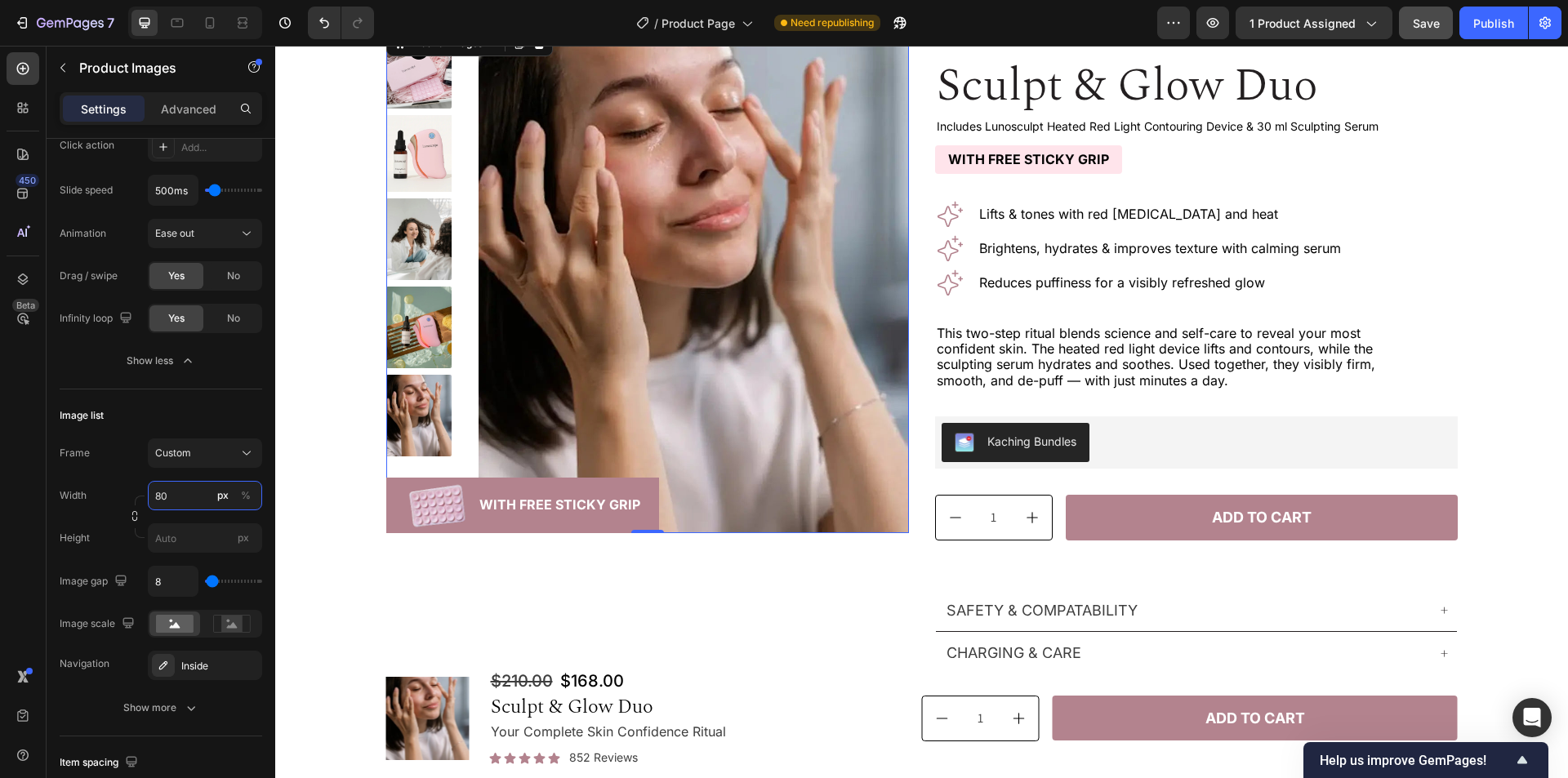
type input "80"
click at [184, 537] on input "px" at bounding box center [205, 537] width 114 height 29
paste input "100"
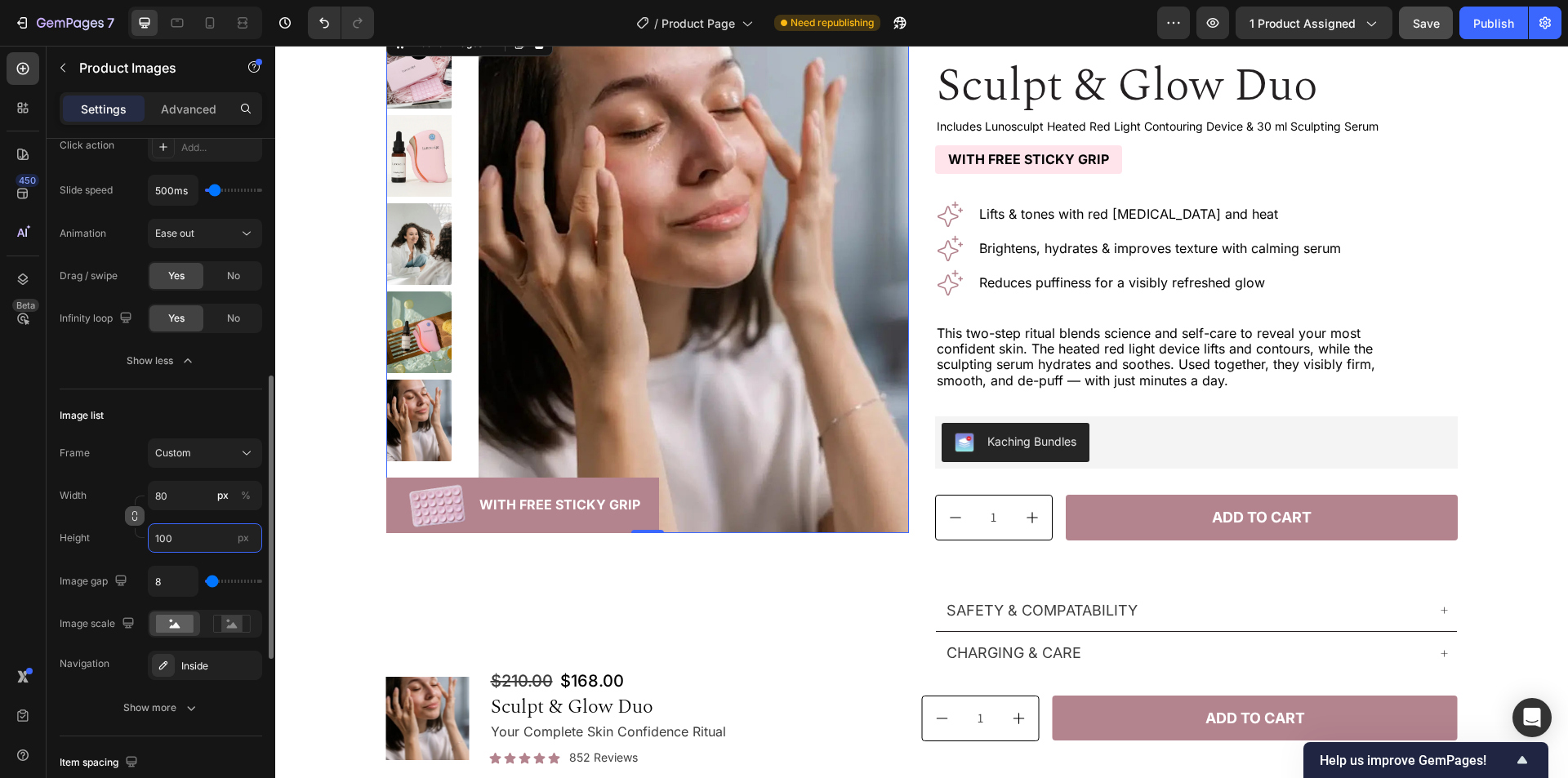
type input "100"
click at [135, 516] on icon "button" at bounding box center [135, 516] width 12 height 12
click at [165, 578] on input "8" at bounding box center [173, 581] width 49 height 29
type input "1"
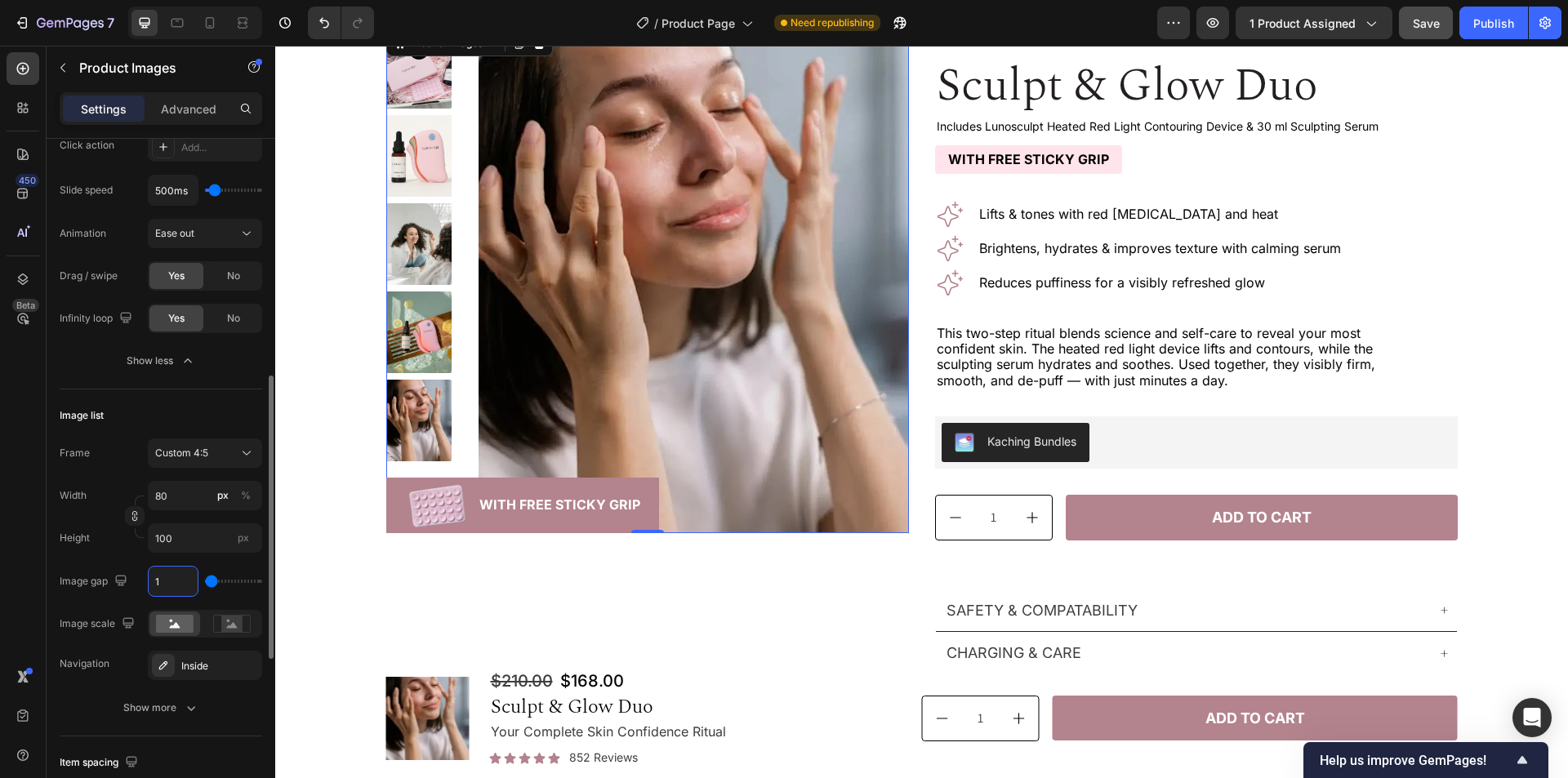
type input "16"
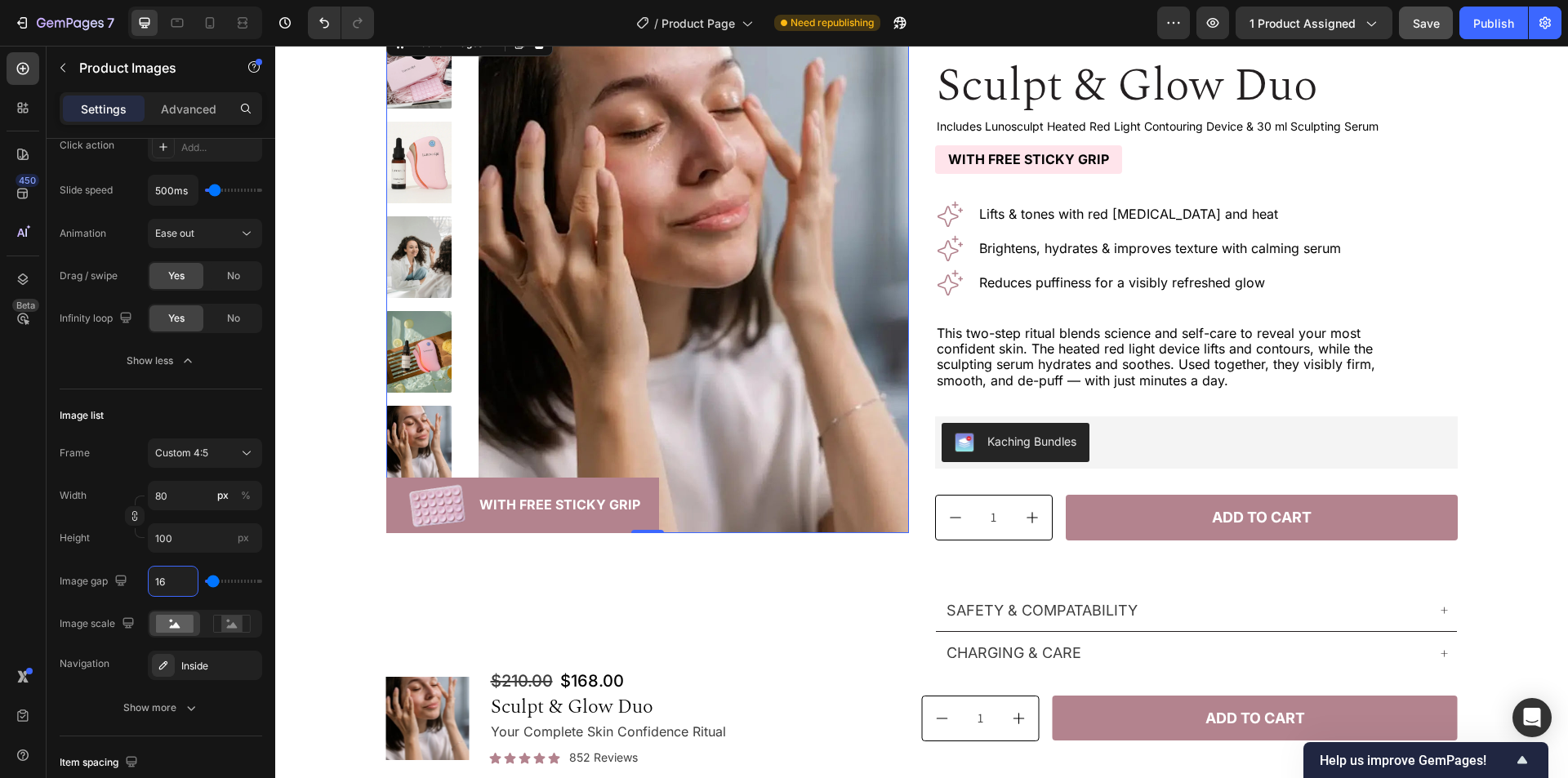
type input "16"
click at [0, 593] on div "450 Beta" at bounding box center [23, 412] width 47 height 733
click at [174, 710] on div "Show more" at bounding box center [161, 708] width 76 height 16
click at [247, 666] on icon "button" at bounding box center [244, 666] width 13 height 13
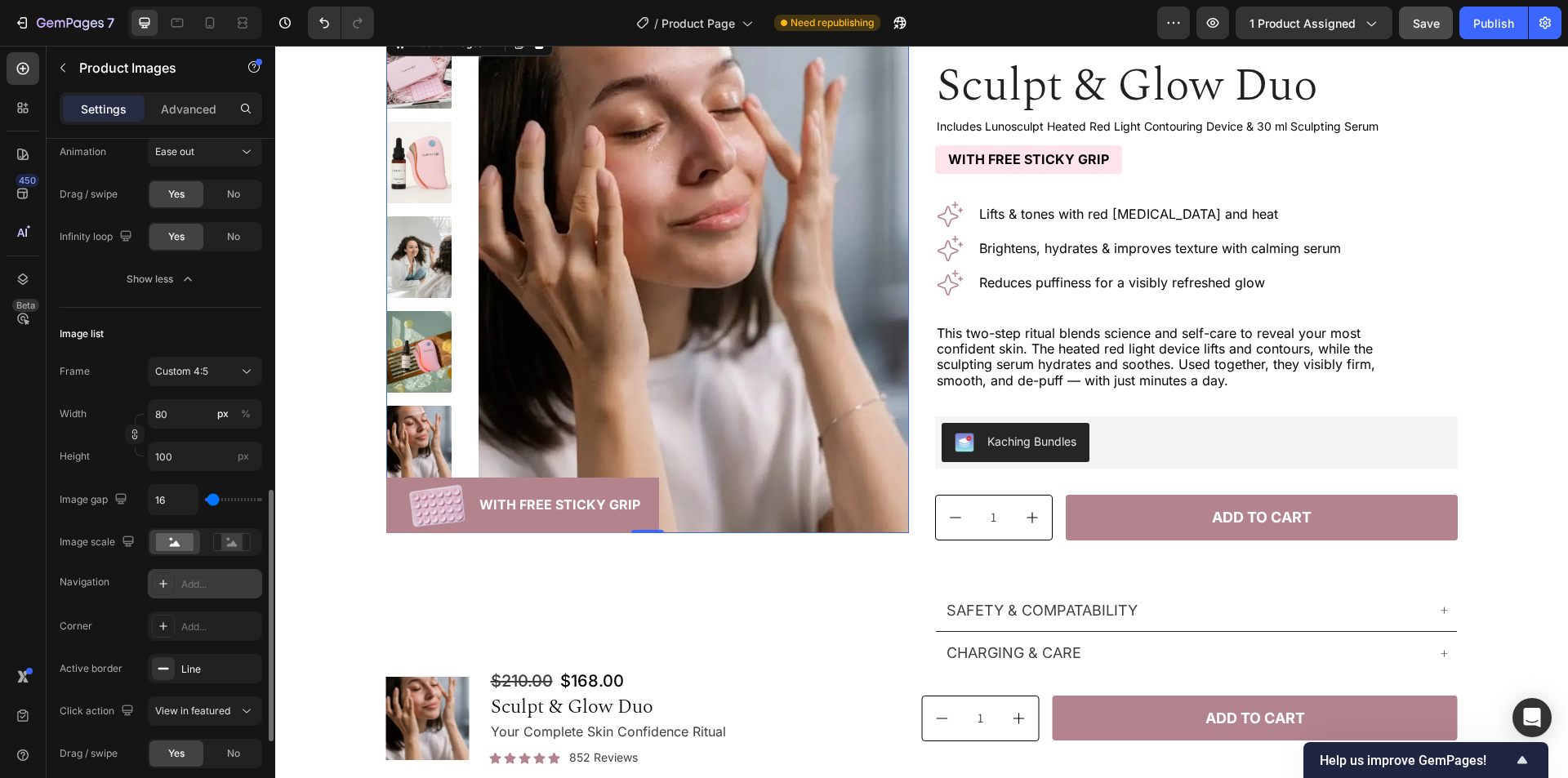
scroll to position [735, 0]
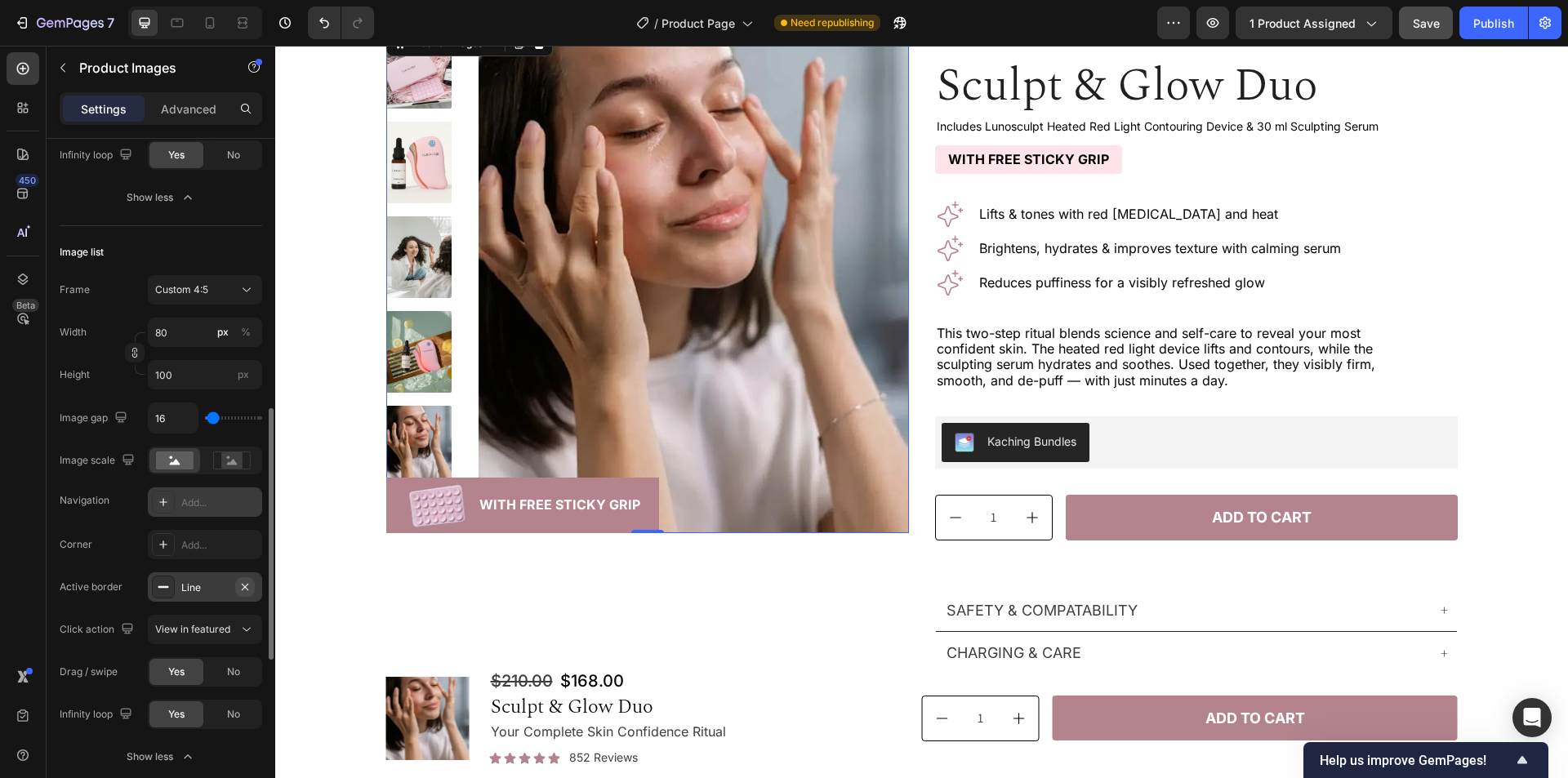
click at [243, 585] on icon "button" at bounding box center [244, 586] width 6 height 6
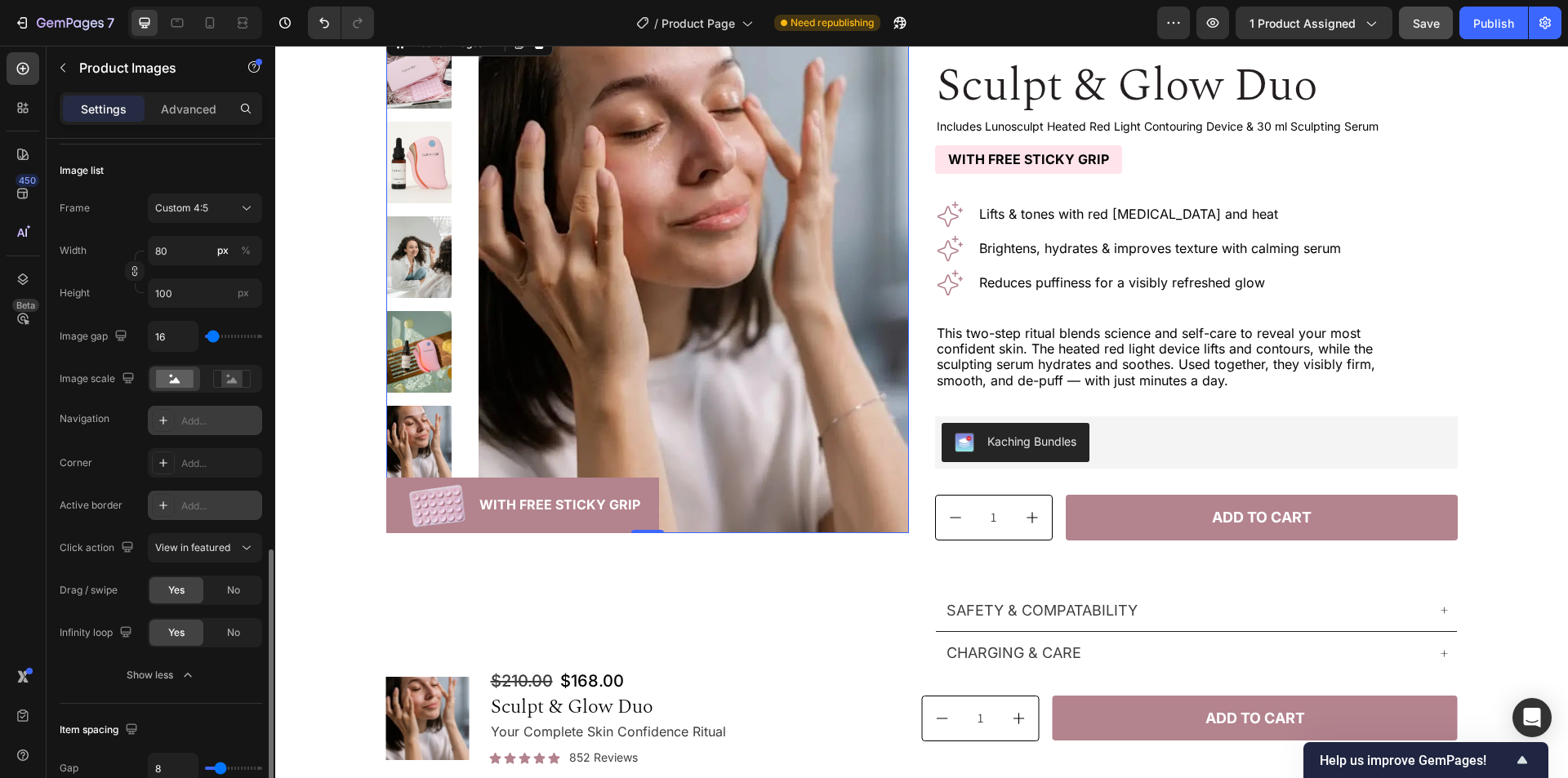
scroll to position [898, 0]
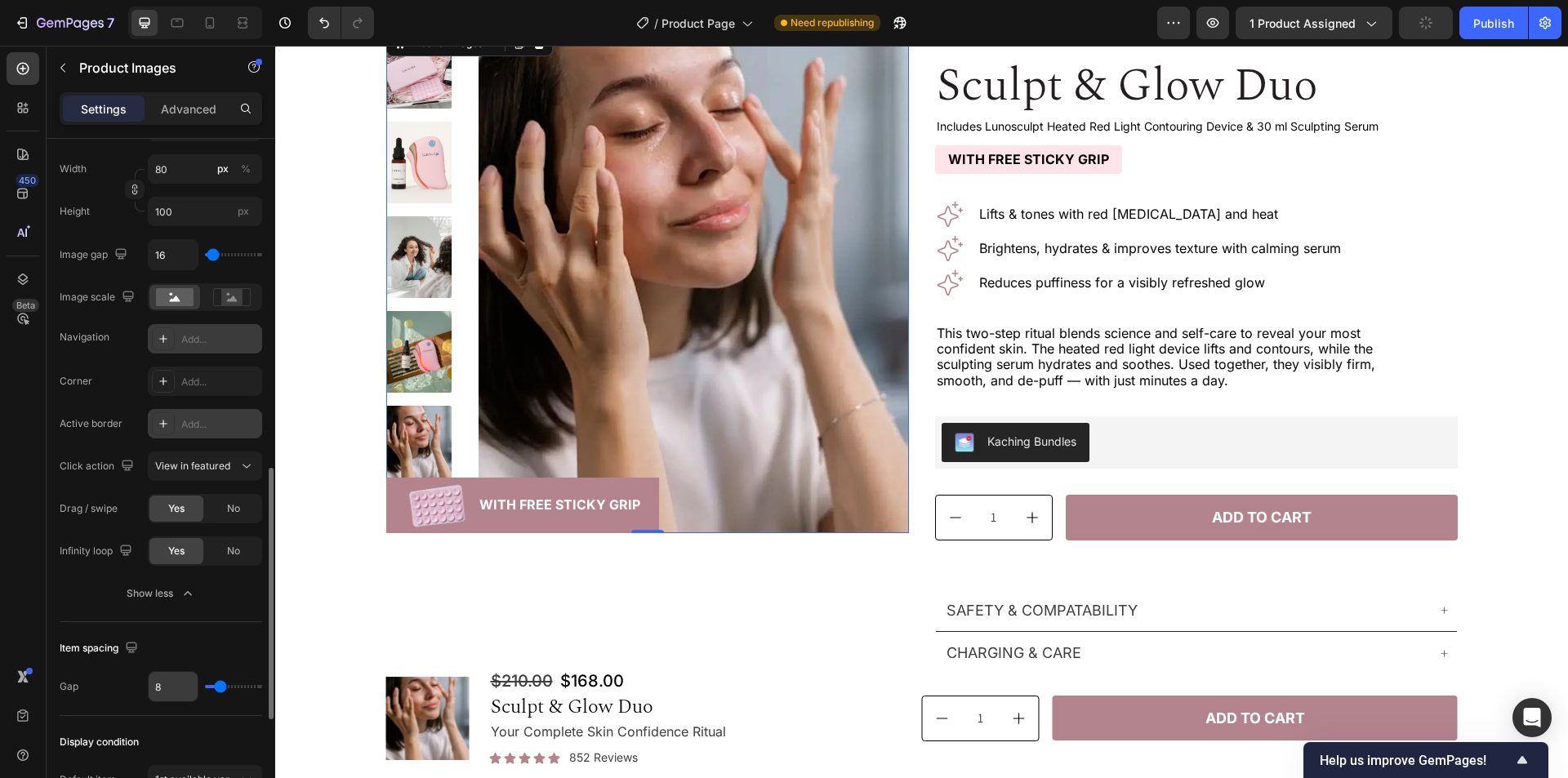
click at [174, 684] on input "8" at bounding box center [173, 686] width 49 height 29
type input "1"
type input "16"
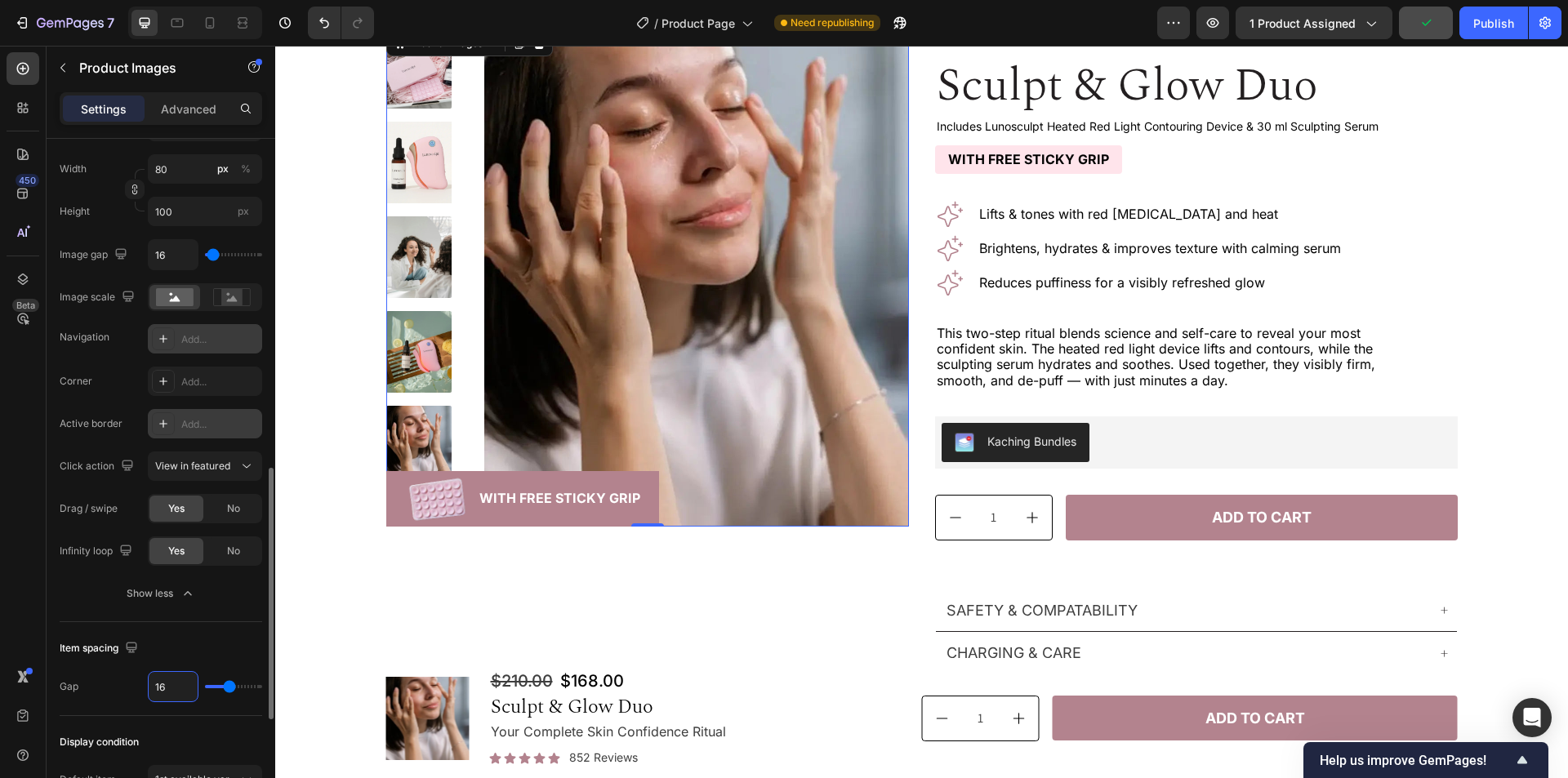
type input "16"
click at [211, 649] on div "Item spacing" at bounding box center [160, 649] width 203 height 27
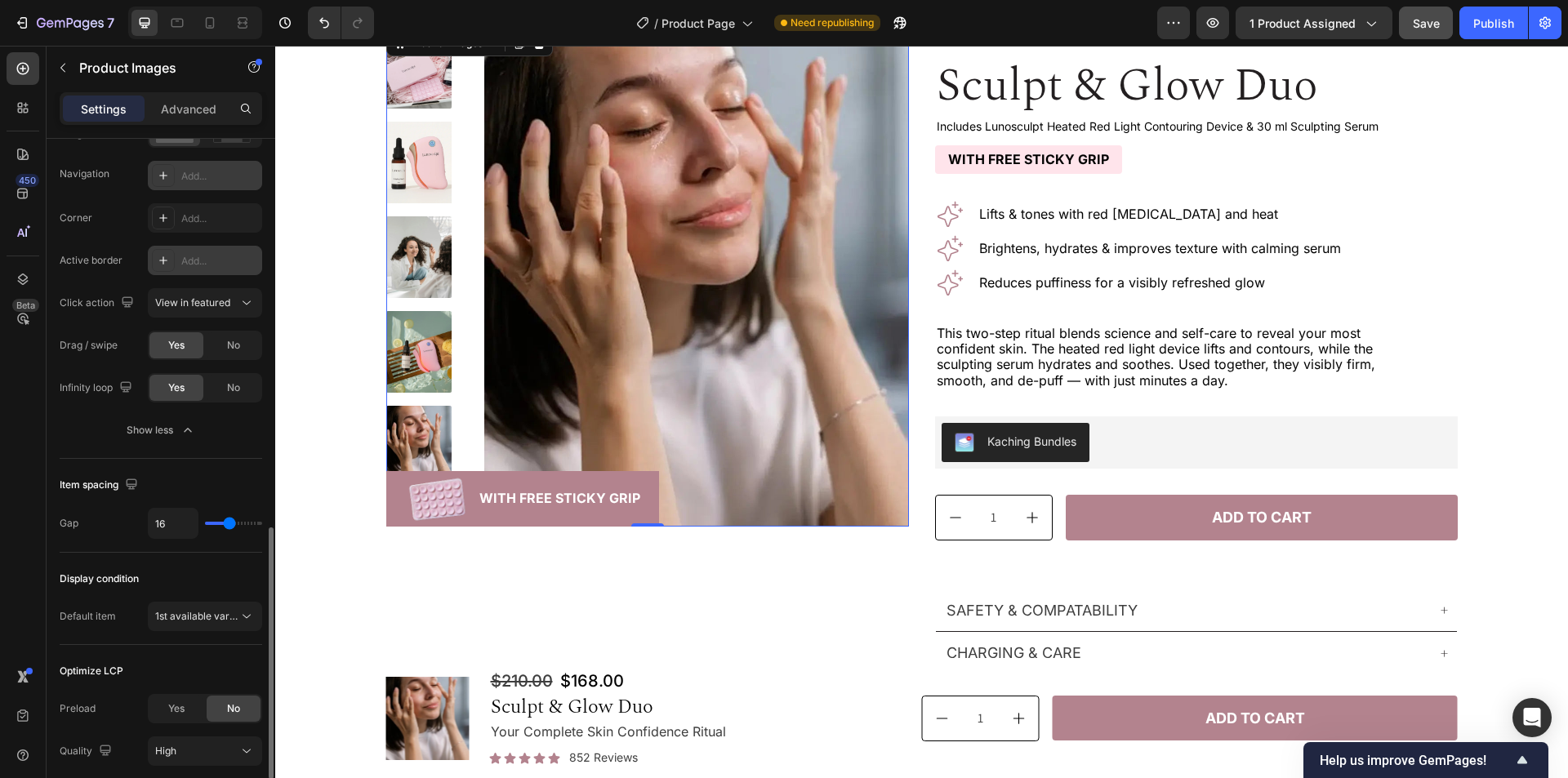
scroll to position [1144, 0]
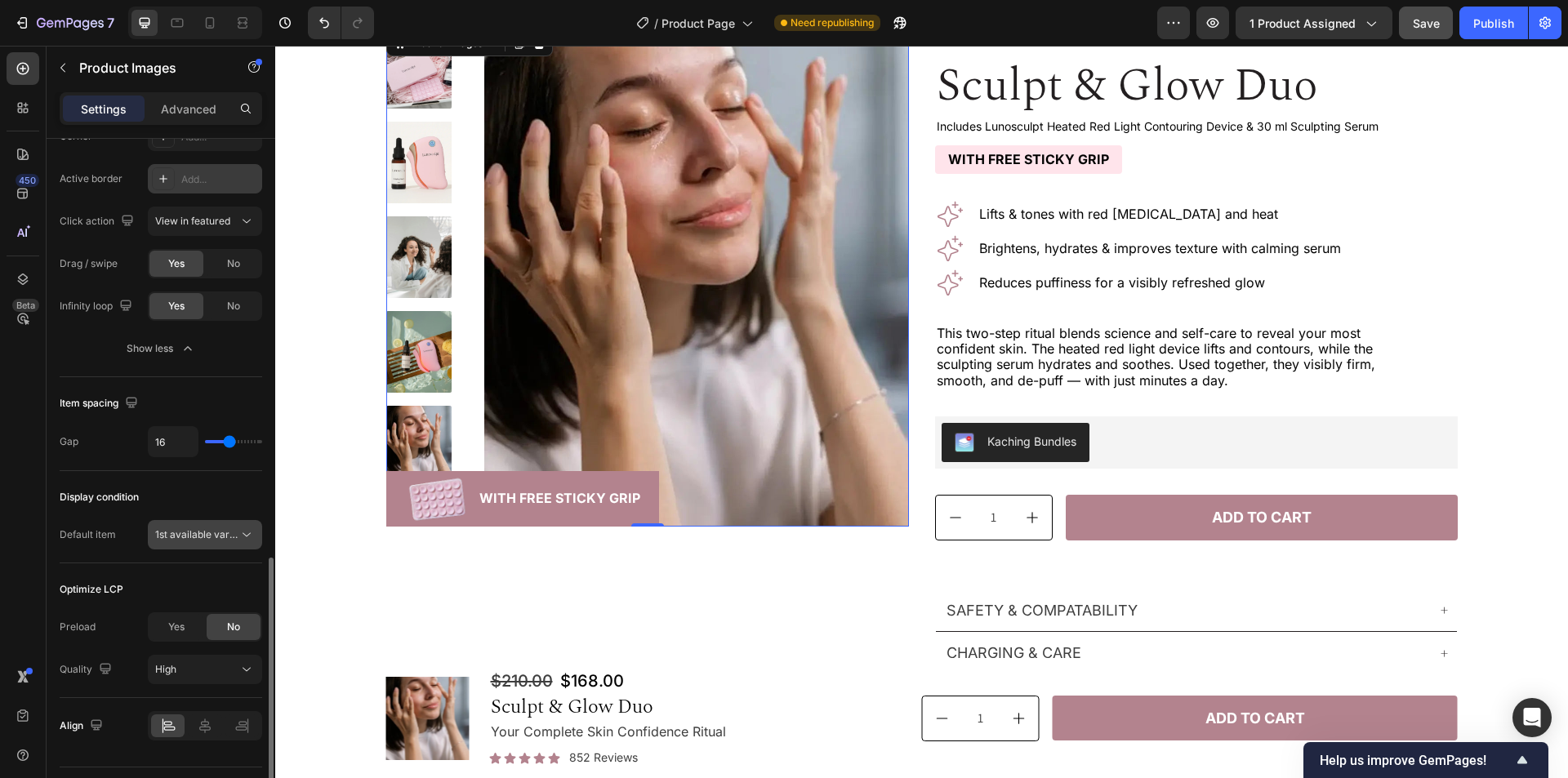
click at [207, 539] on span "1st available variant" at bounding box center [200, 535] width 91 height 12
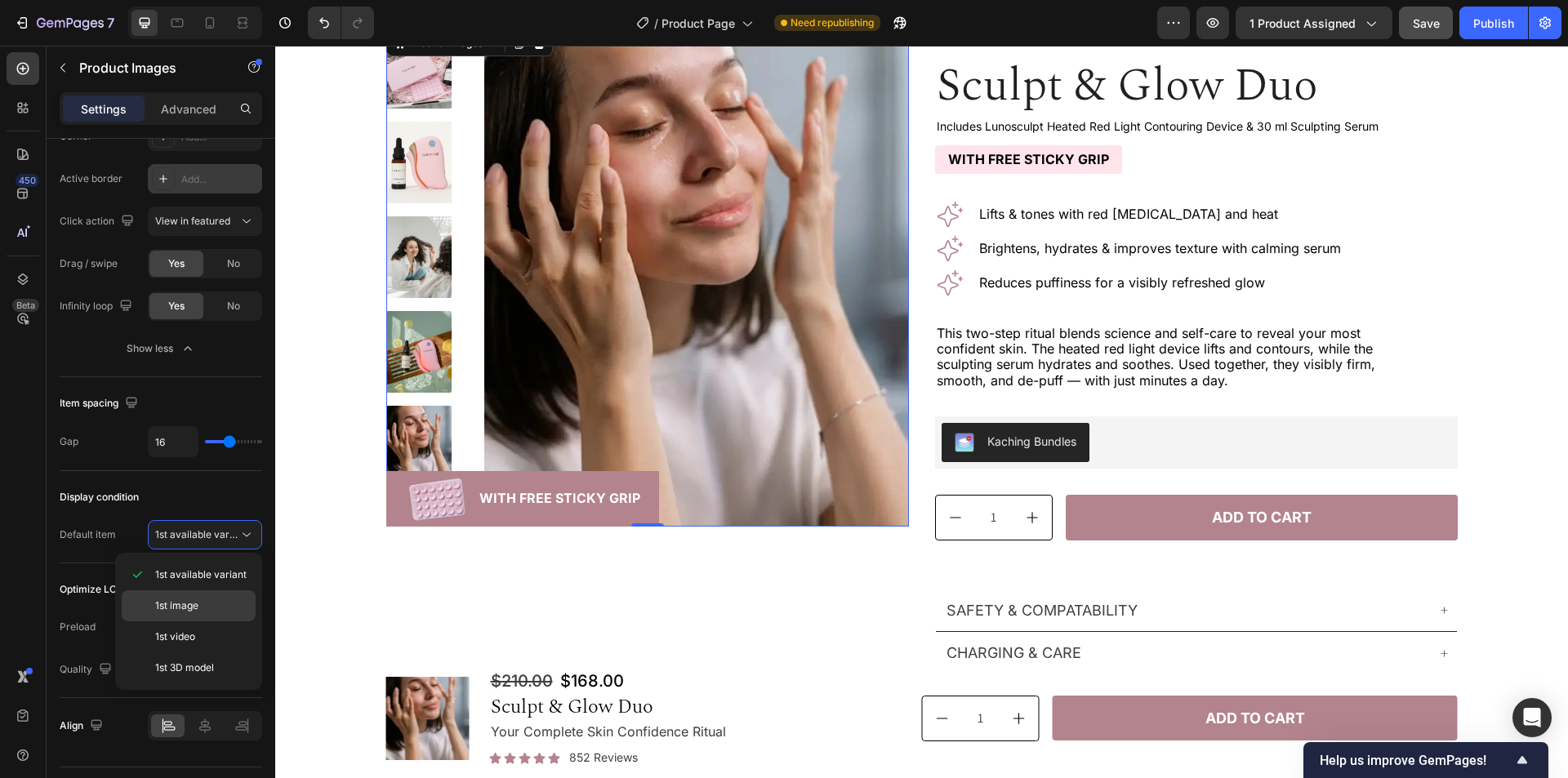
click at [188, 603] on span "1st image" at bounding box center [176, 605] width 43 height 15
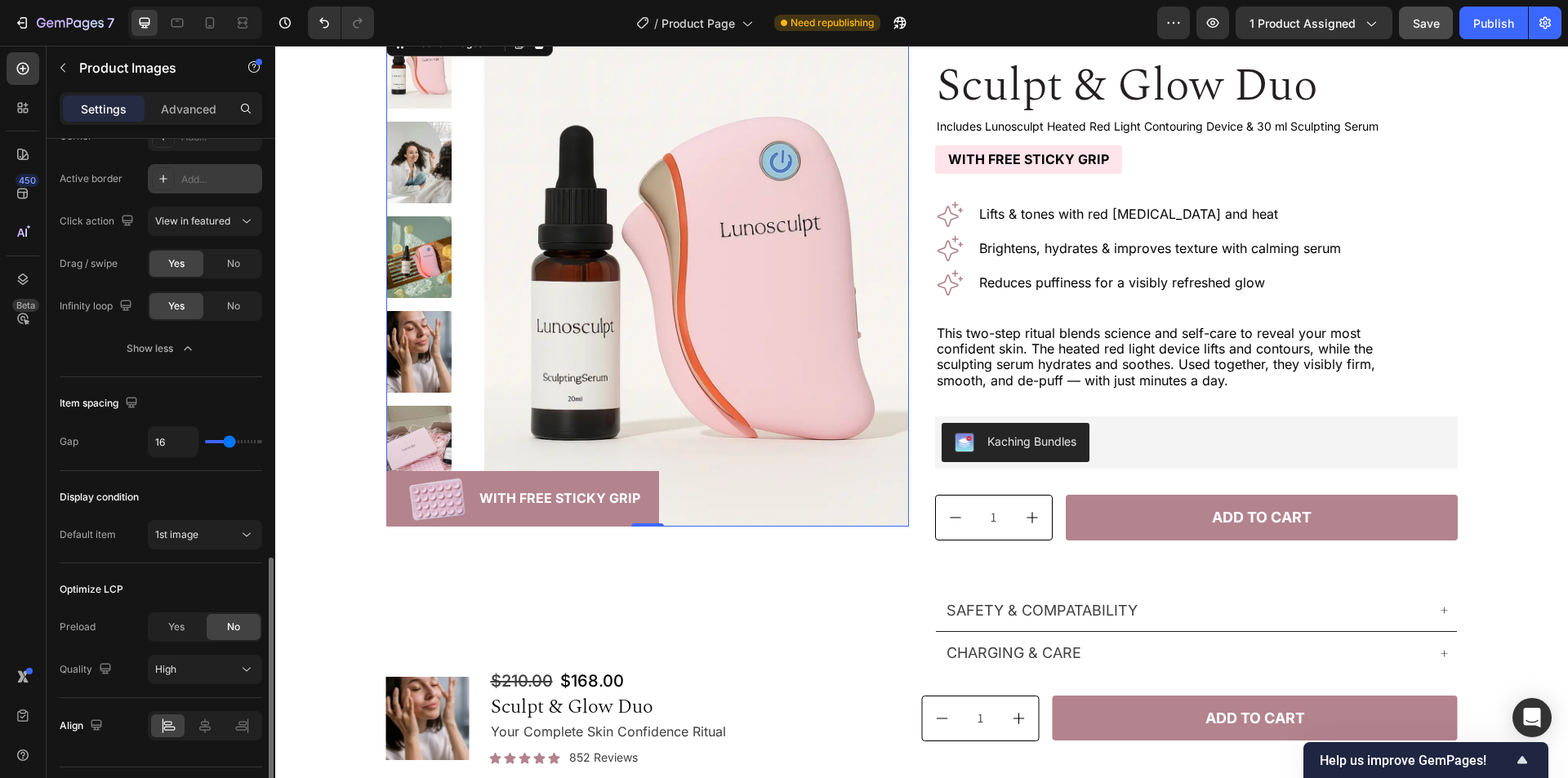
click at [167, 579] on div "Optimize LCP" at bounding box center [160, 589] width 203 height 27
click at [181, 622] on span "Yes" at bounding box center [176, 627] width 16 height 15
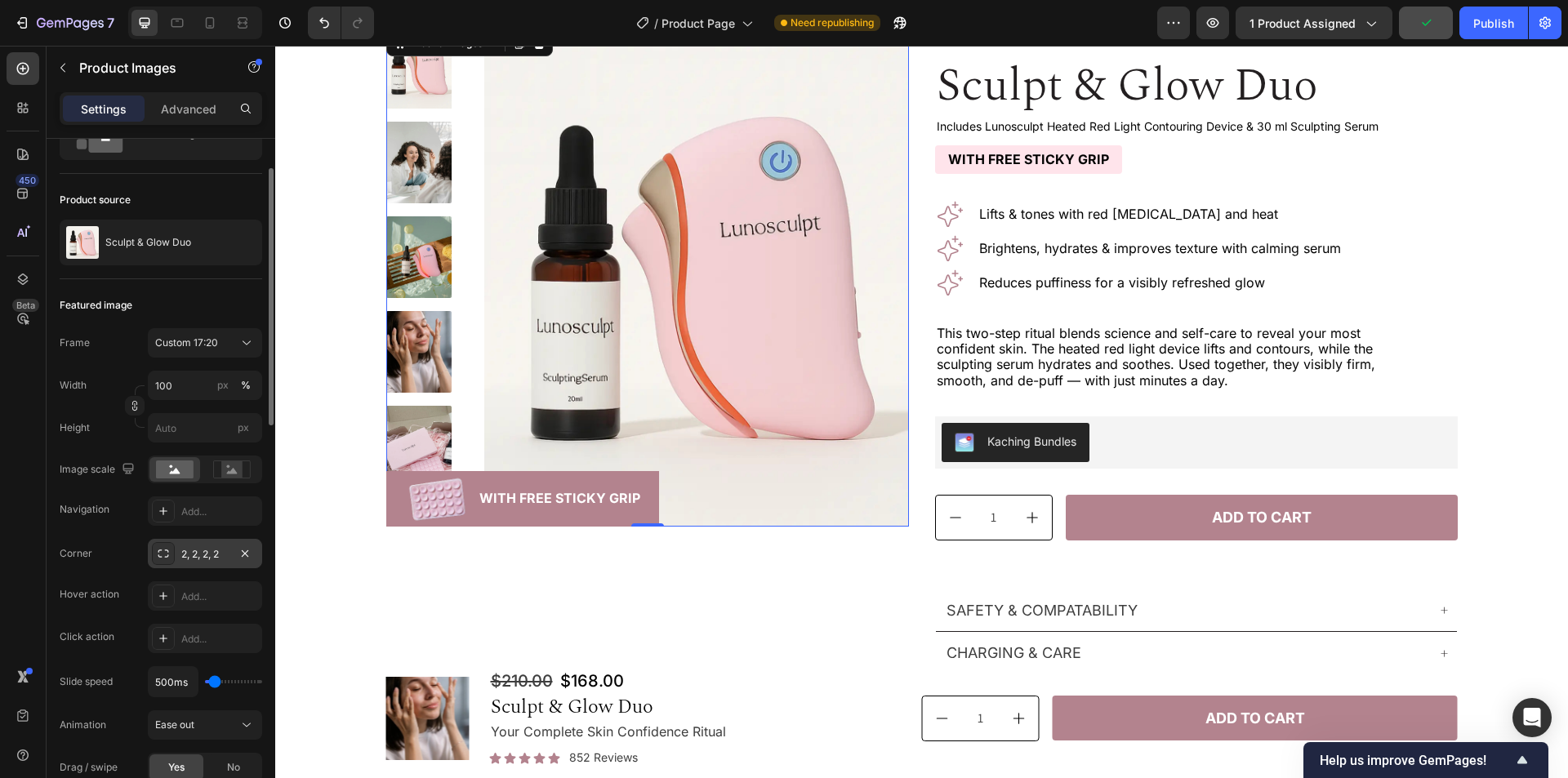
scroll to position [0, 0]
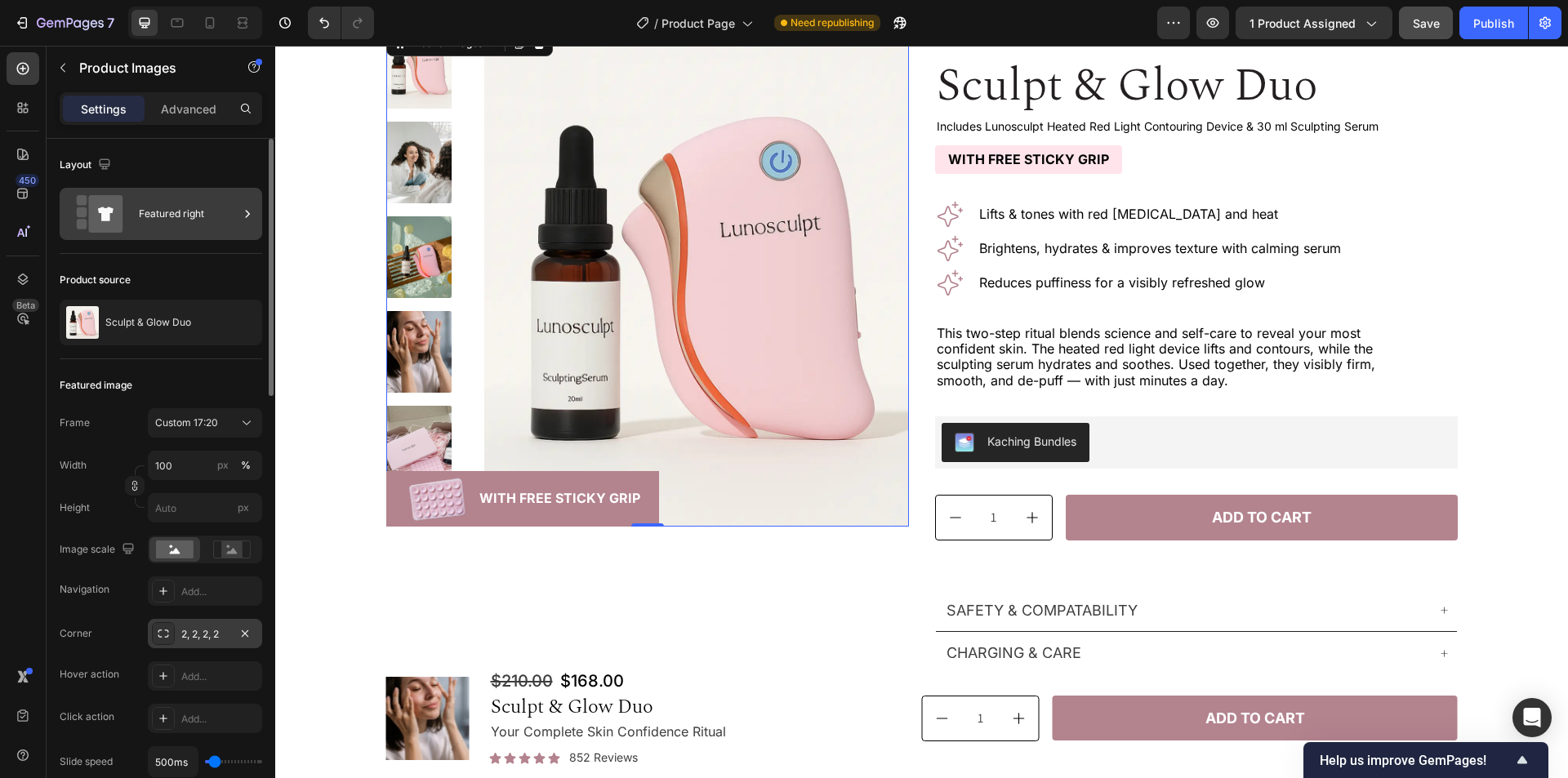
click at [162, 214] on div "Featured right" at bounding box center [189, 213] width 100 height 37
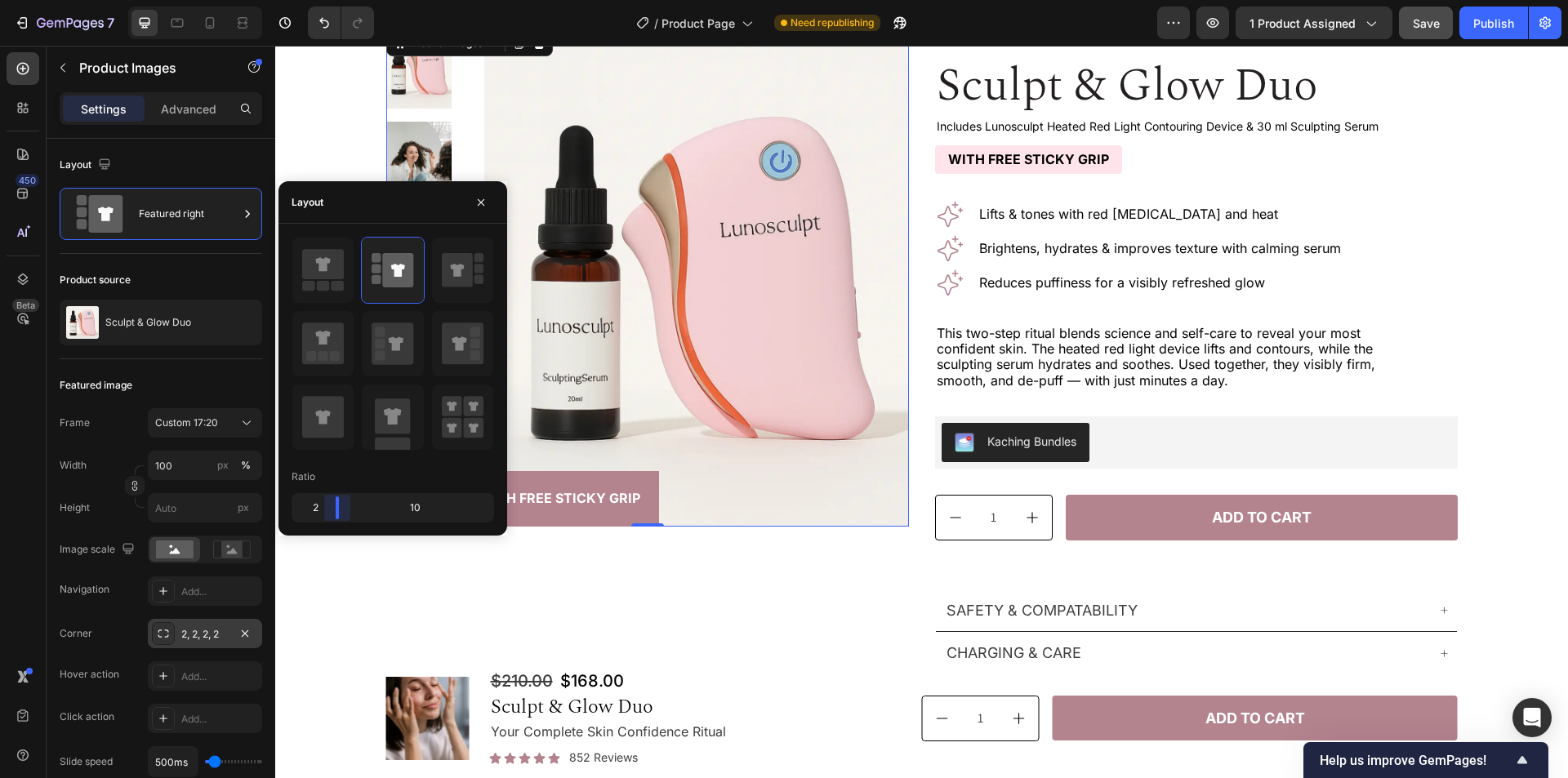
drag, startPoint x: 333, startPoint y: 512, endPoint x: 321, endPoint y: 510, distance: 12.2
click at [321, 0] on body "7 Version history / Product Page Need republishing Preview 1 product assigned S…" at bounding box center [784, 0] width 1568 height 0
click at [481, 206] on icon "button" at bounding box center [481, 202] width 13 height 13
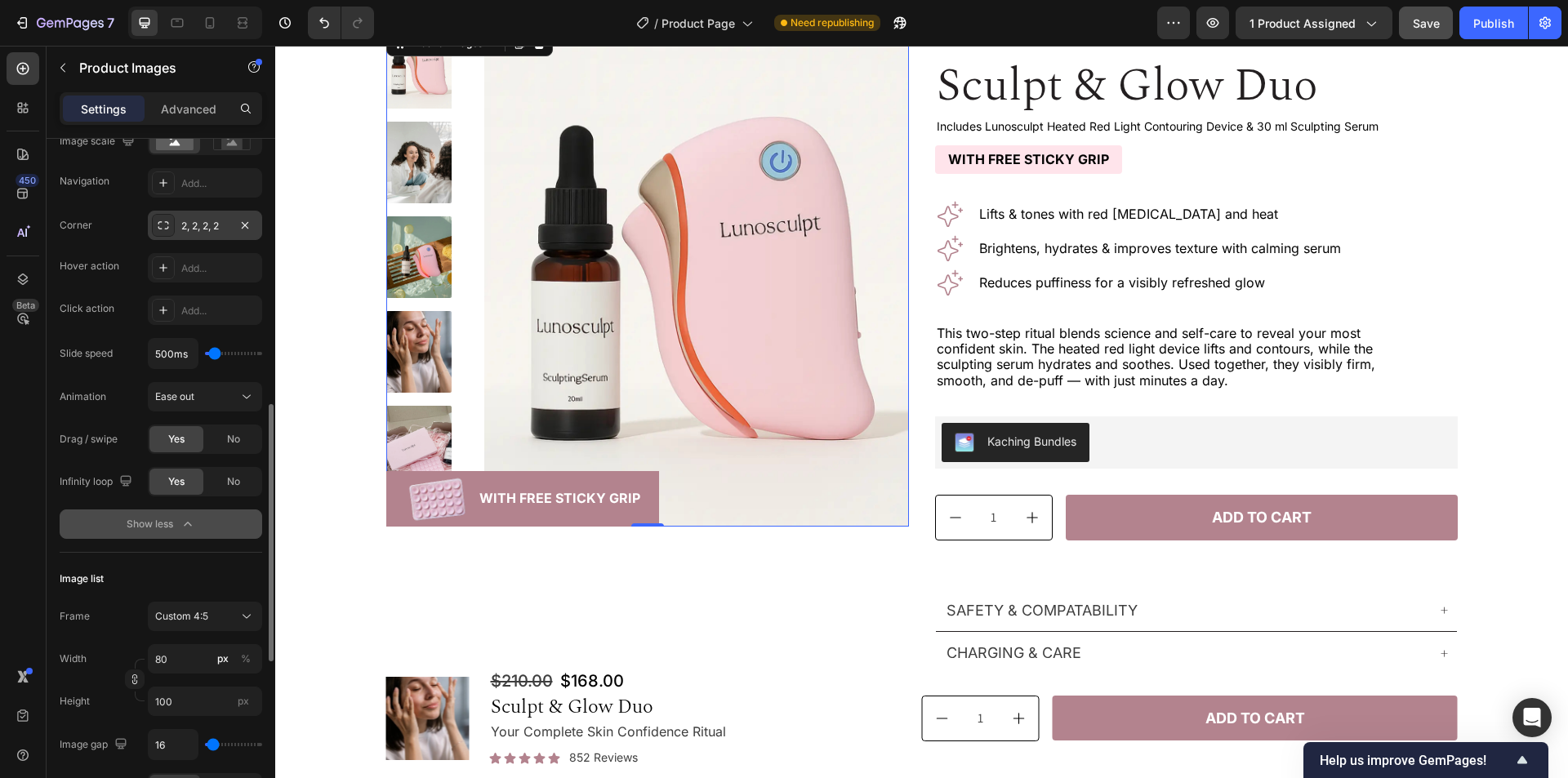
scroll to position [572, 0]
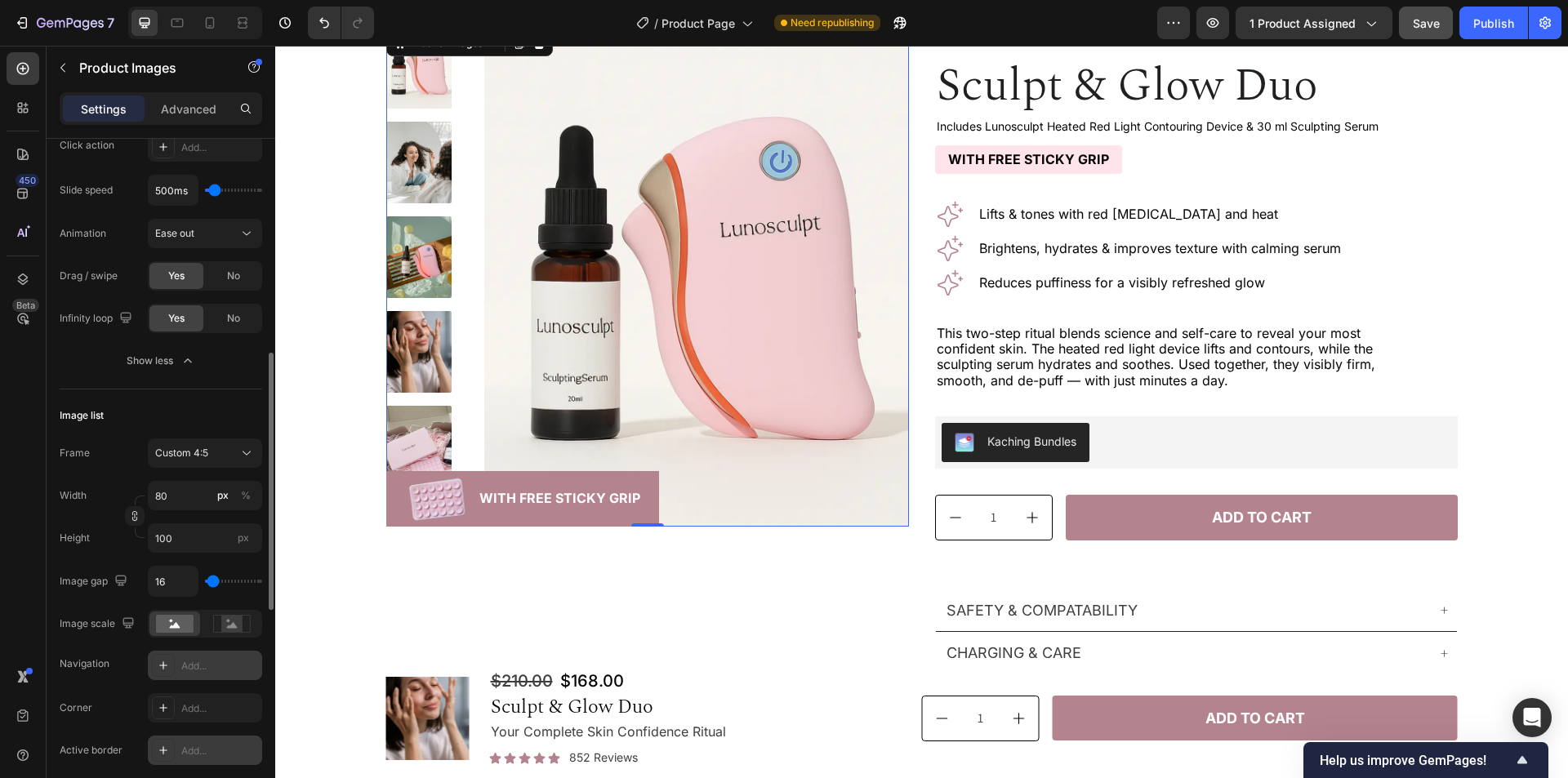
type input "0"
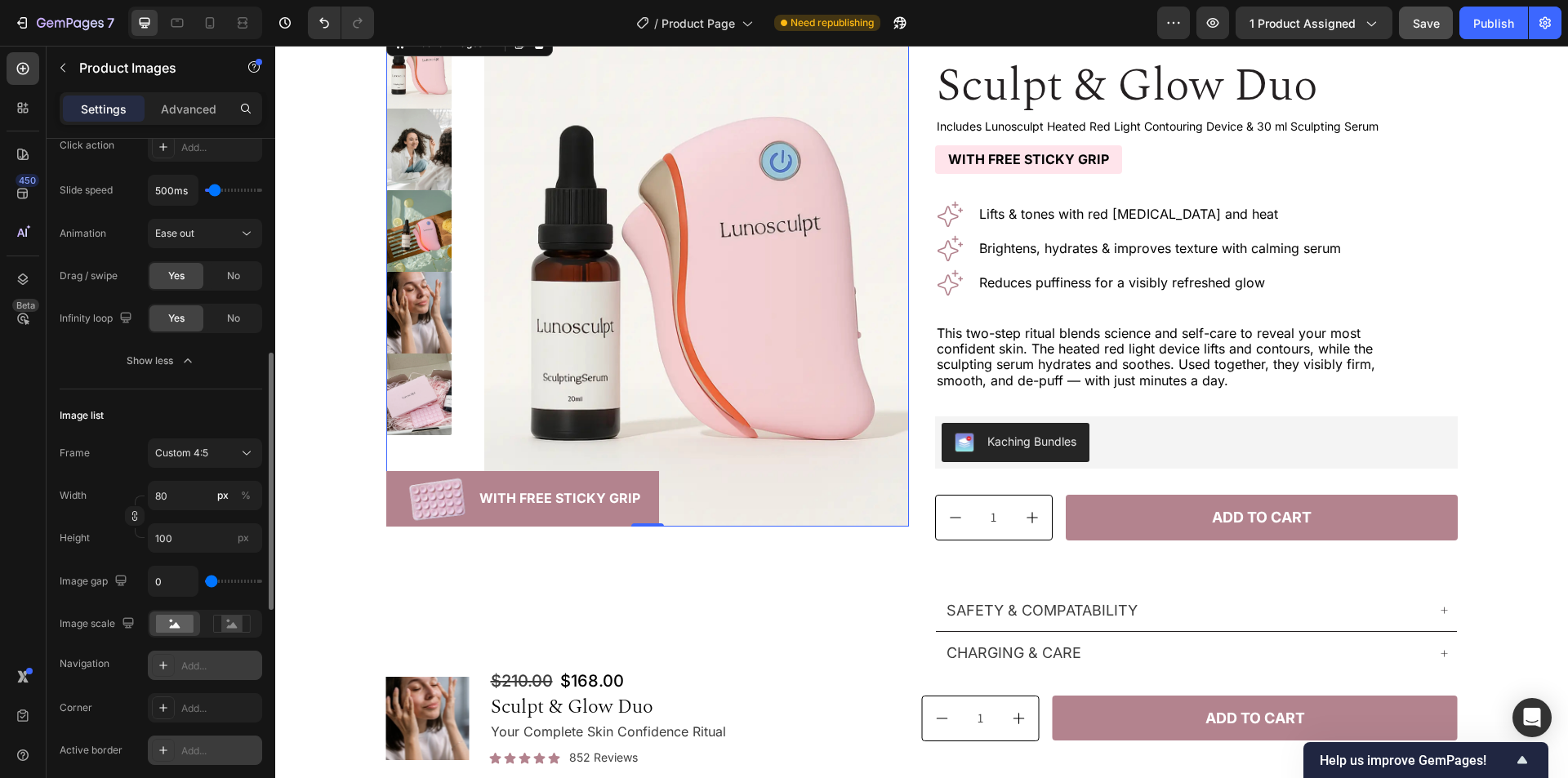
type input "37"
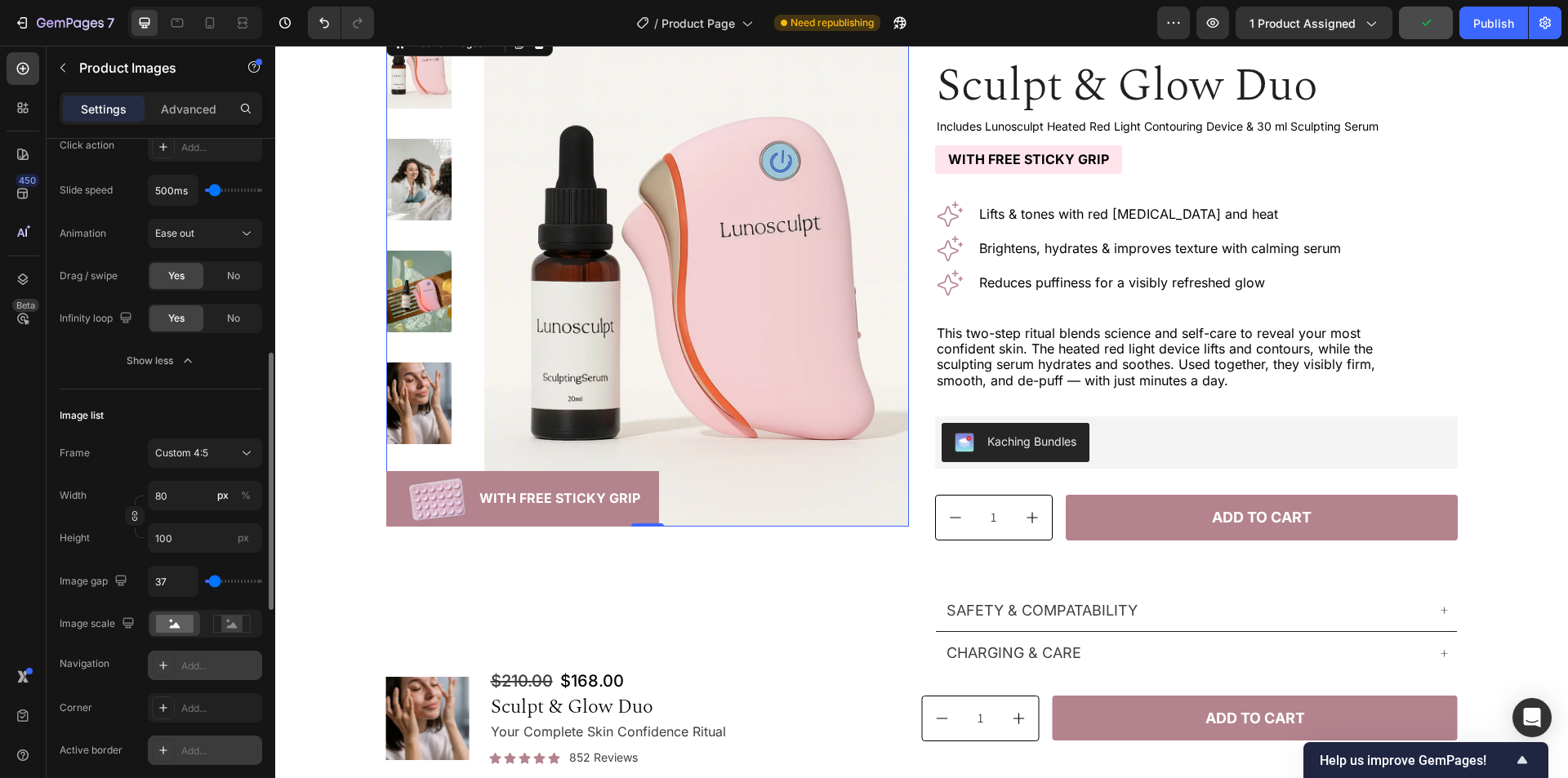
type input "19"
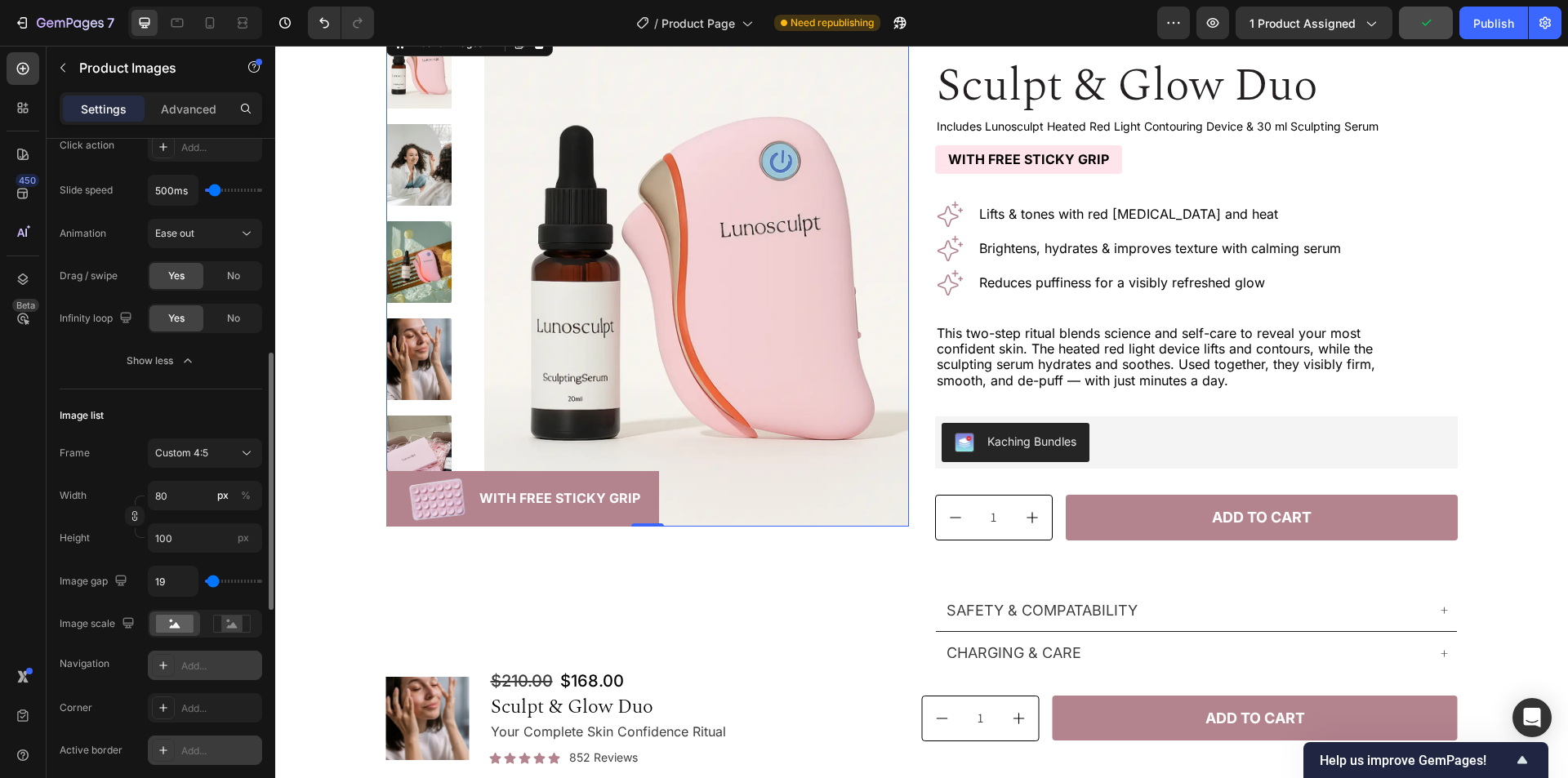
type input "0"
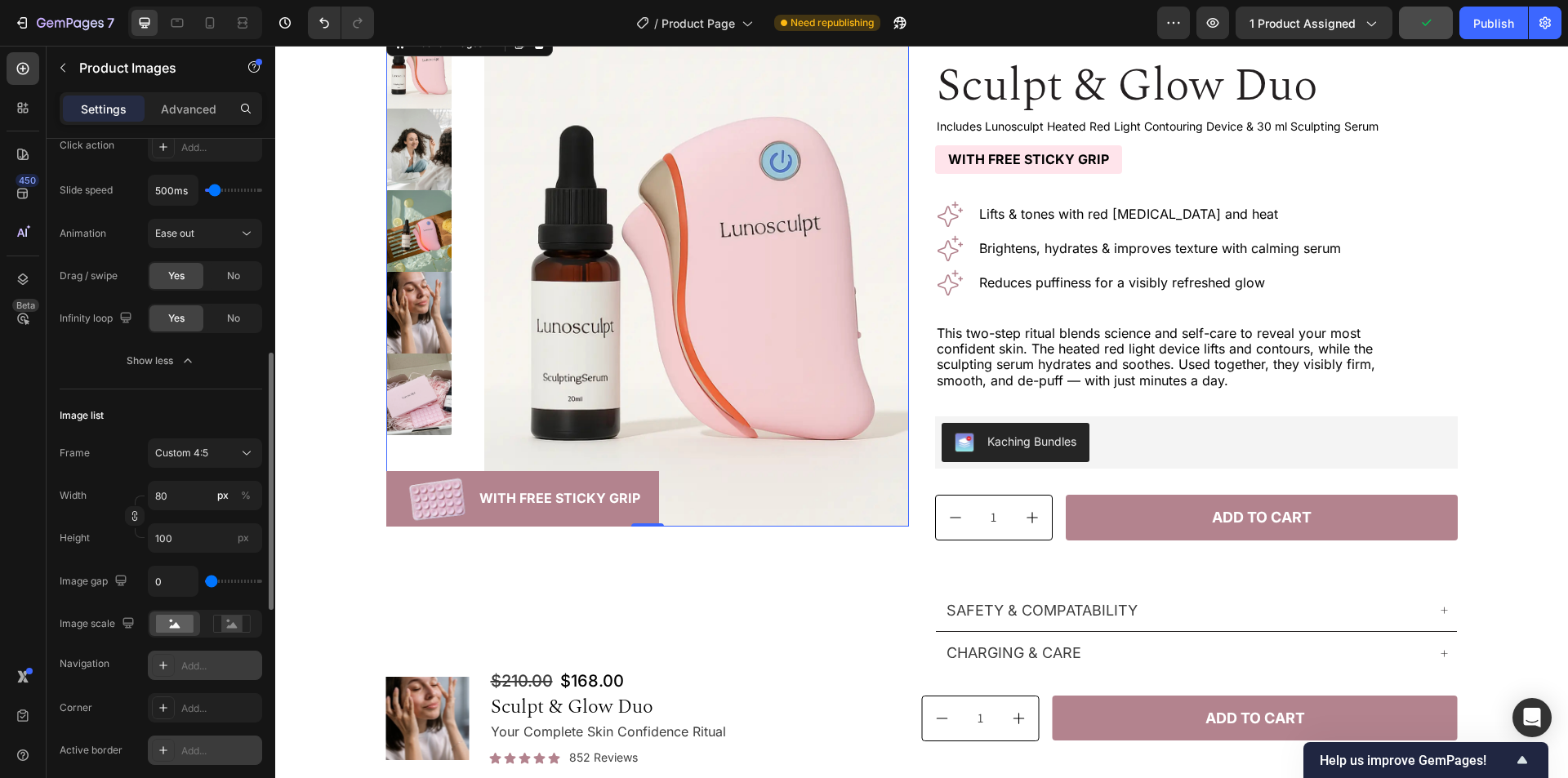
type input "0"
click at [210, 582] on input "range" at bounding box center [234, 582] width 58 height 4
click at [183, 582] on input "0" at bounding box center [173, 581] width 49 height 29
type input "1"
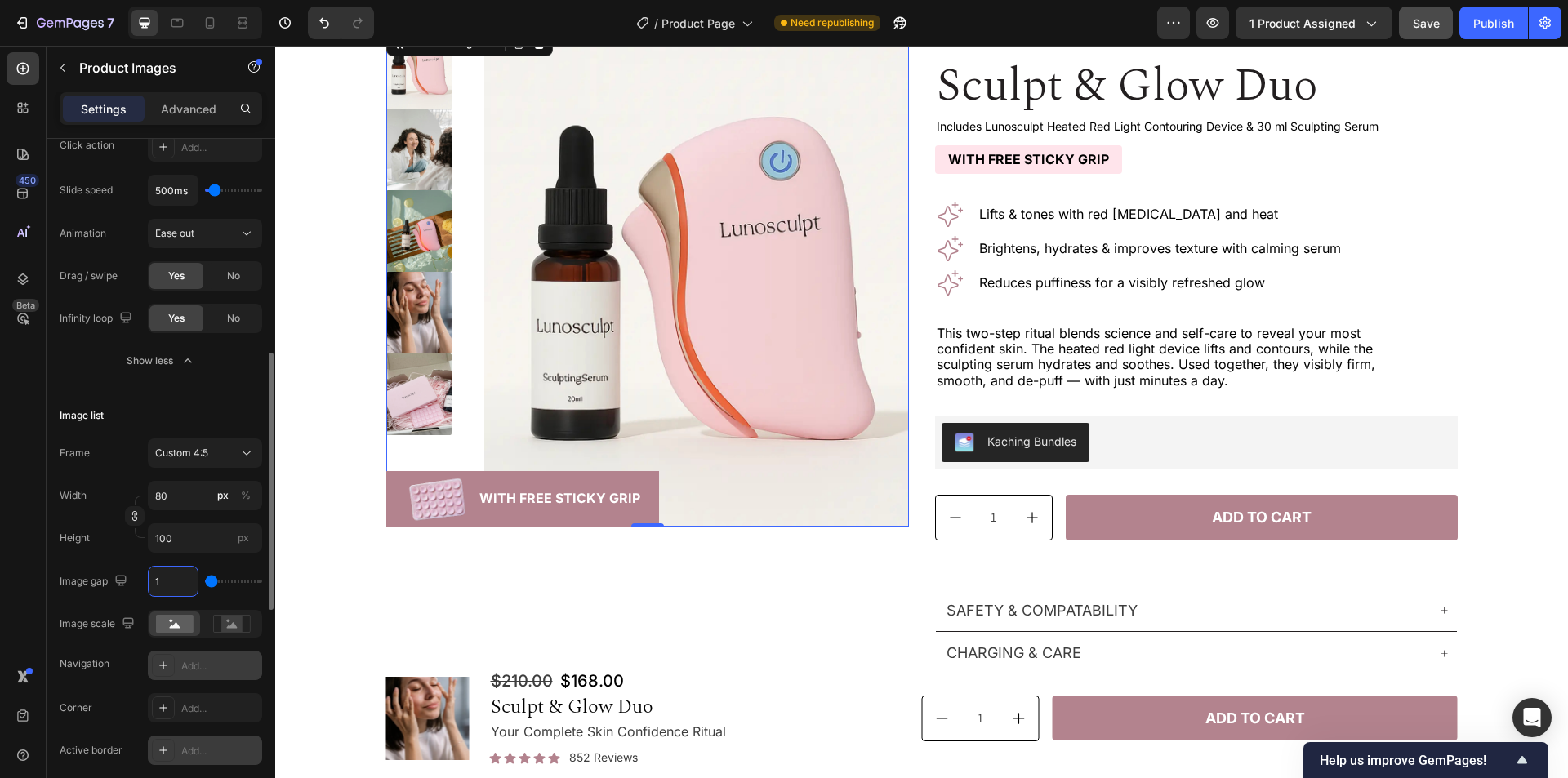
type input "16"
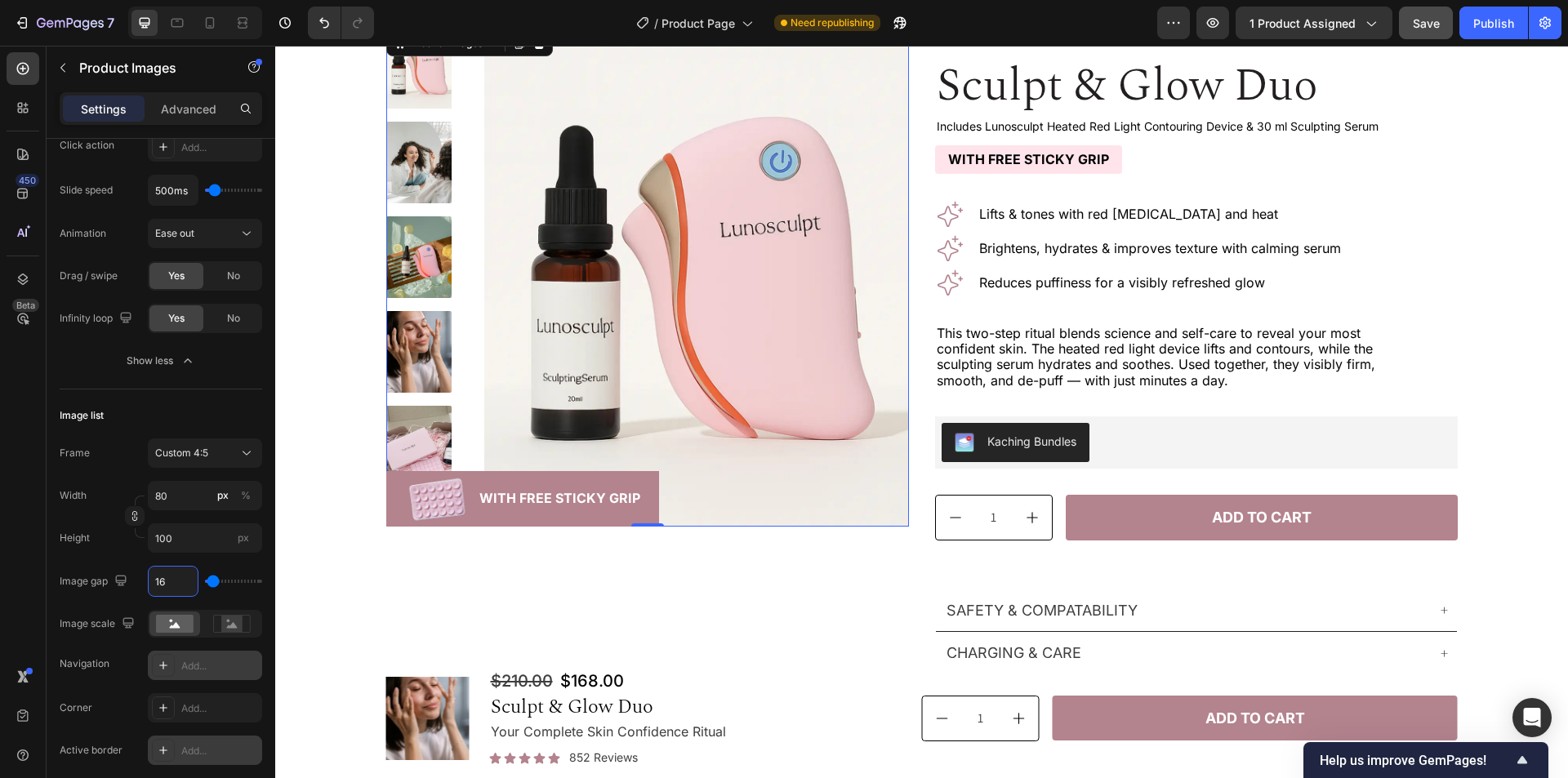
type input "16"
click at [5, 579] on div "450 Beta" at bounding box center [23, 412] width 47 height 733
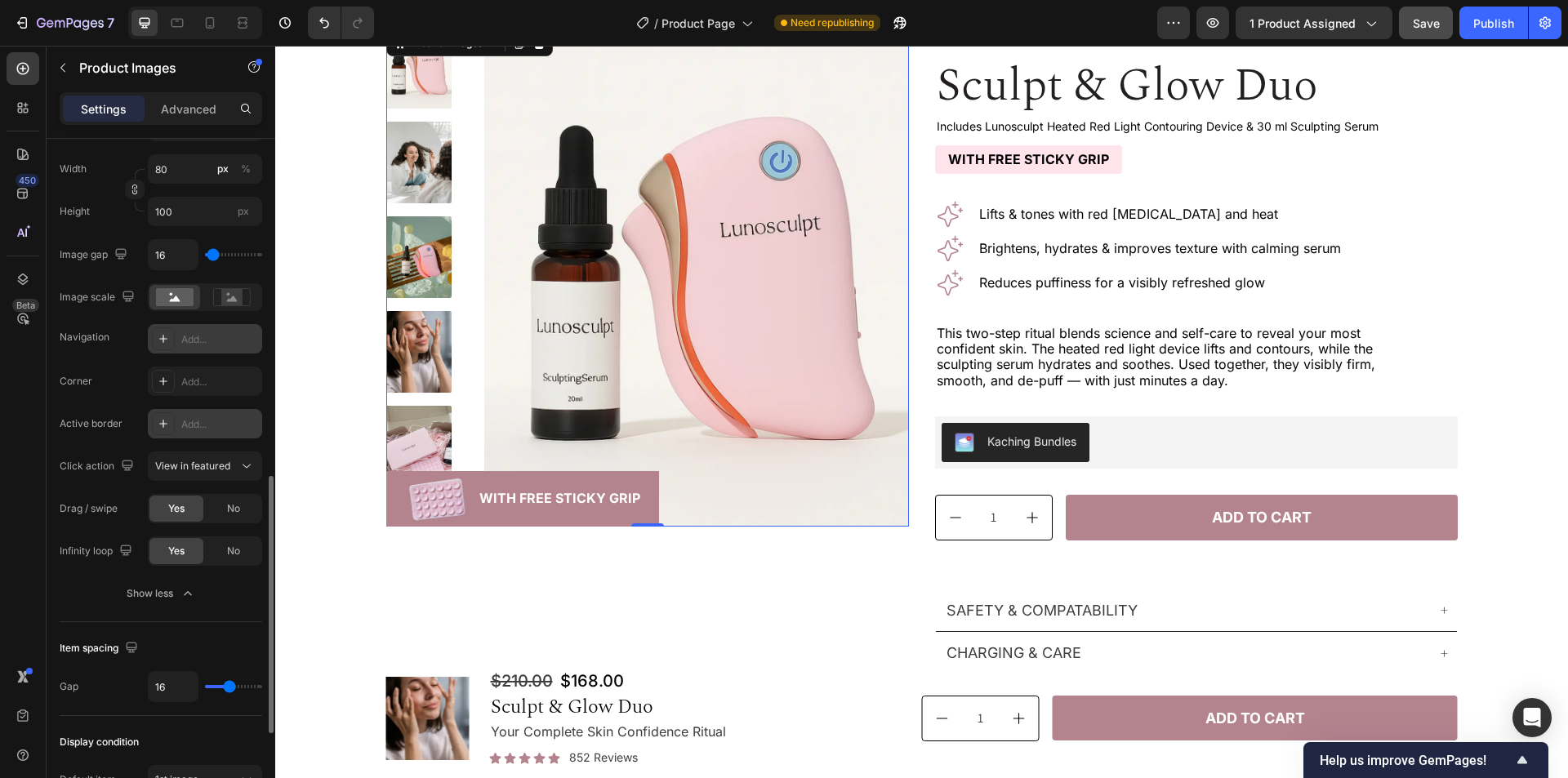
scroll to position [980, 0]
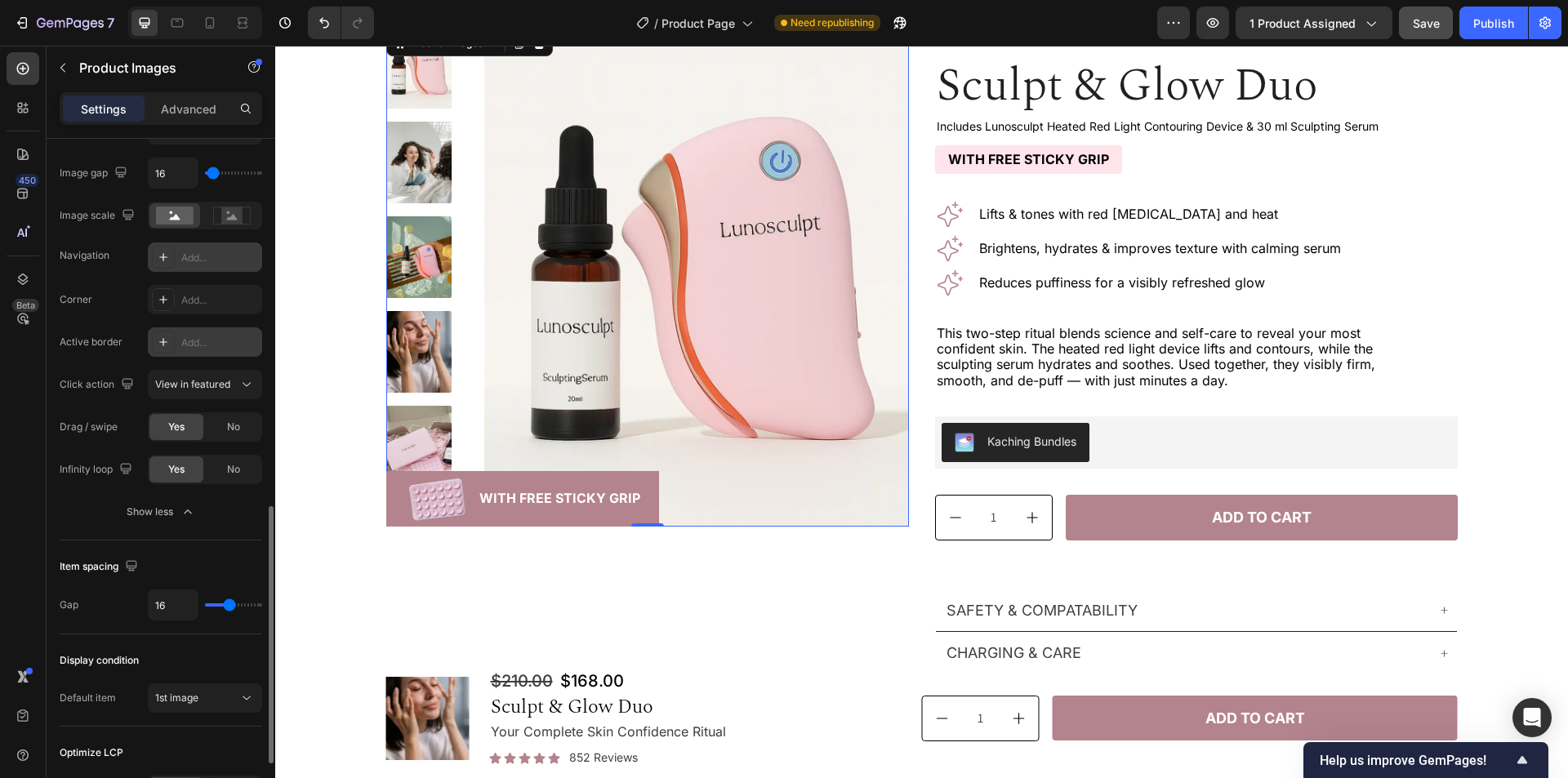
type input "7"
type input "4"
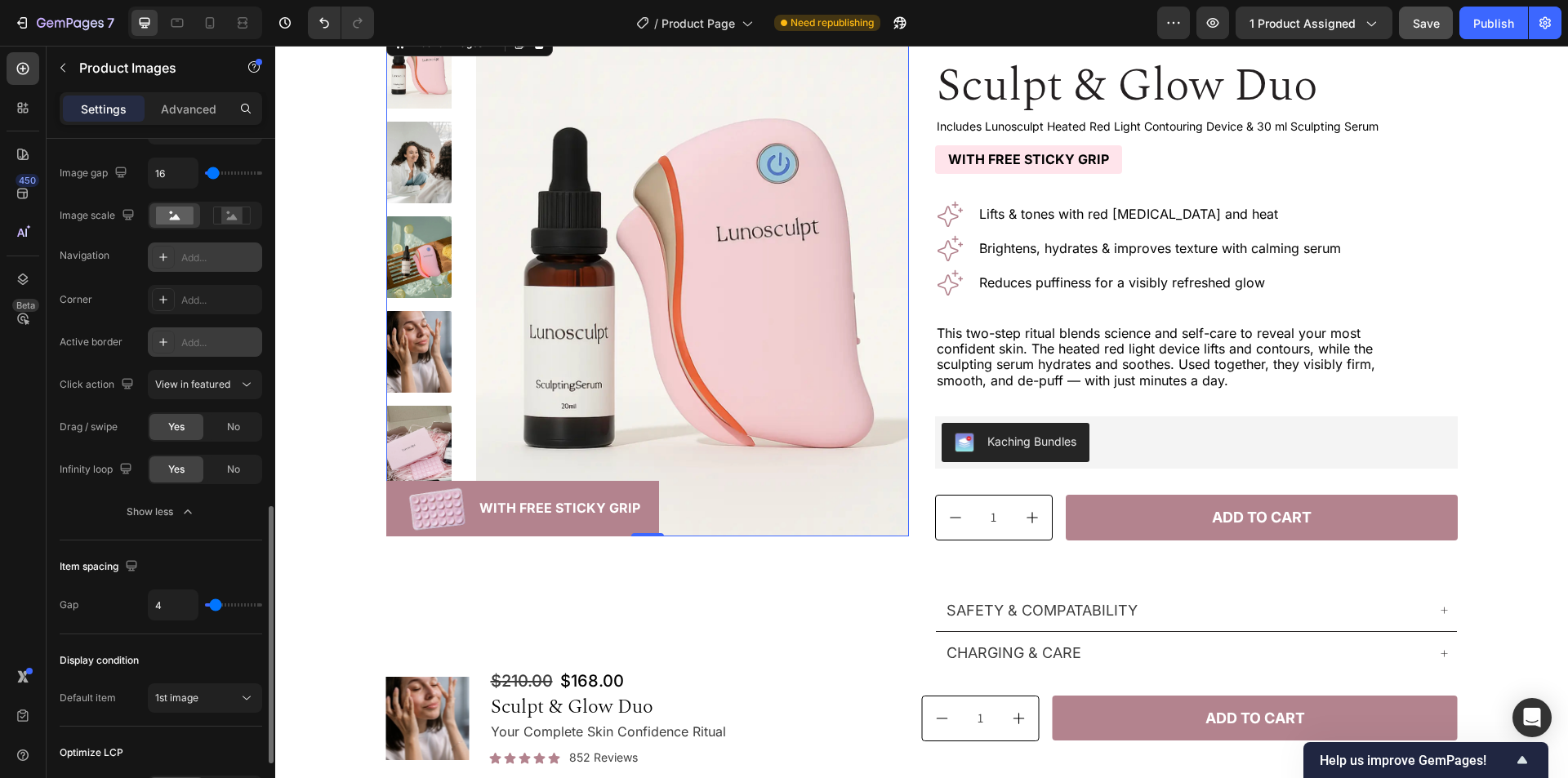
type input "3"
type input "2"
type input "1"
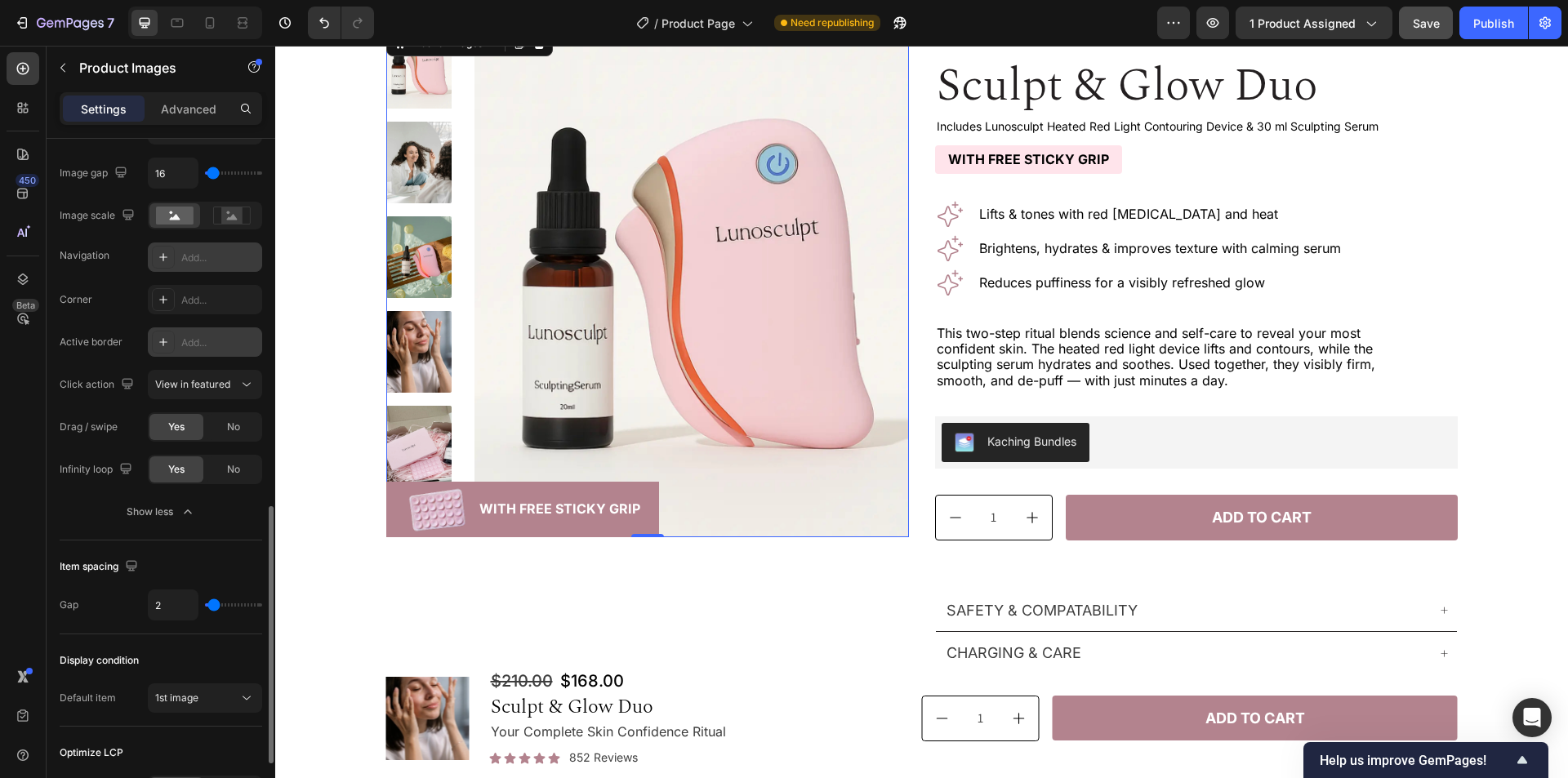
type input "1"
type input "0"
drag, startPoint x: 226, startPoint y: 607, endPoint x: 216, endPoint y: 643, distance: 37.4
type input "0"
click at [205, 606] on input "range" at bounding box center [234, 605] width 58 height 4
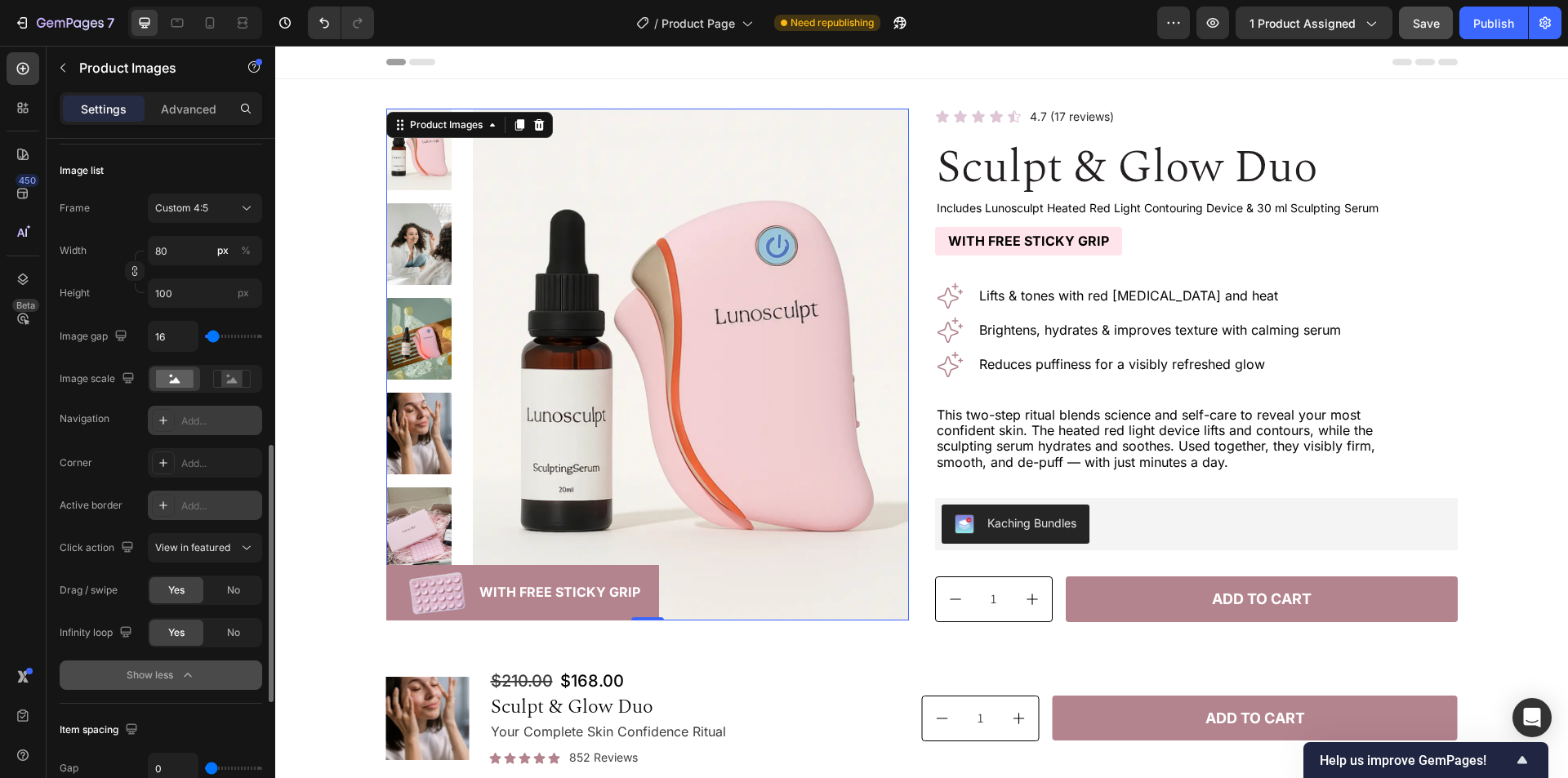
scroll to position [735, 0]
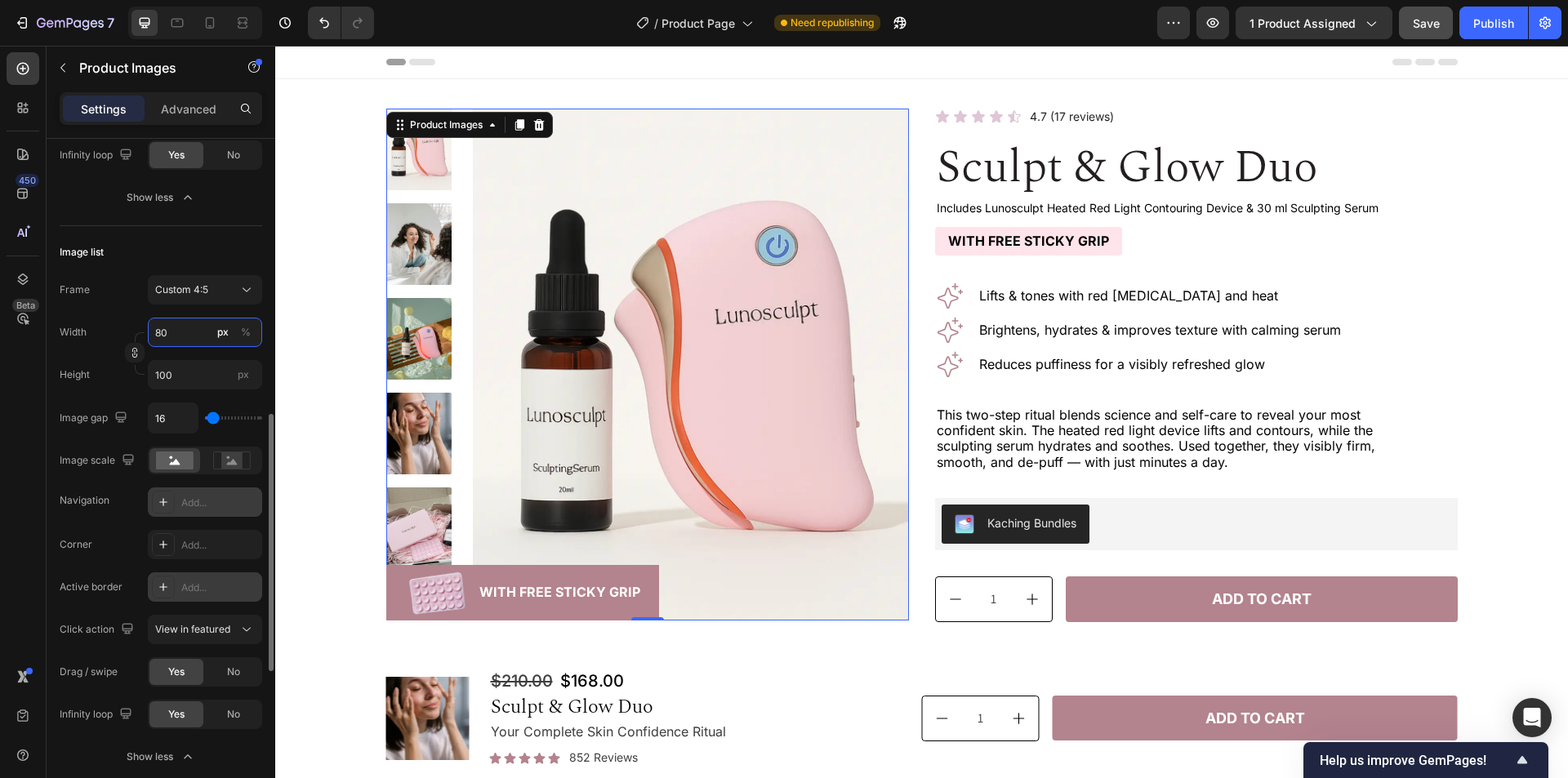
click at [188, 331] on input "80" at bounding box center [205, 332] width 114 height 29
click at [198, 368] on p "Full 100%" at bounding box center [201, 371] width 95 height 15
type input "100"
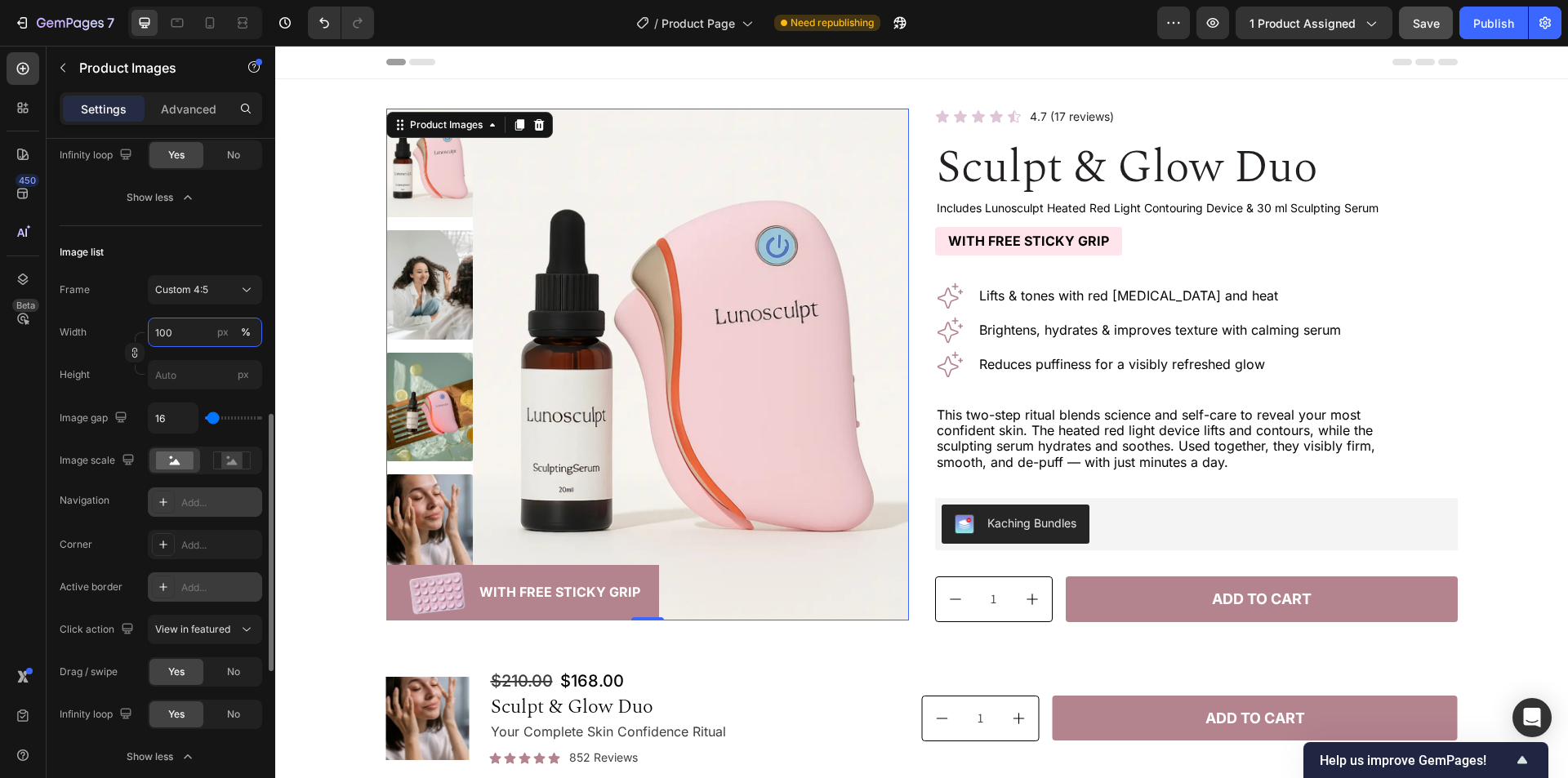
click at [203, 334] on input "100" at bounding box center [205, 332] width 114 height 29
click at [220, 332] on div "px" at bounding box center [222, 332] width 12 height 15
type input "125"
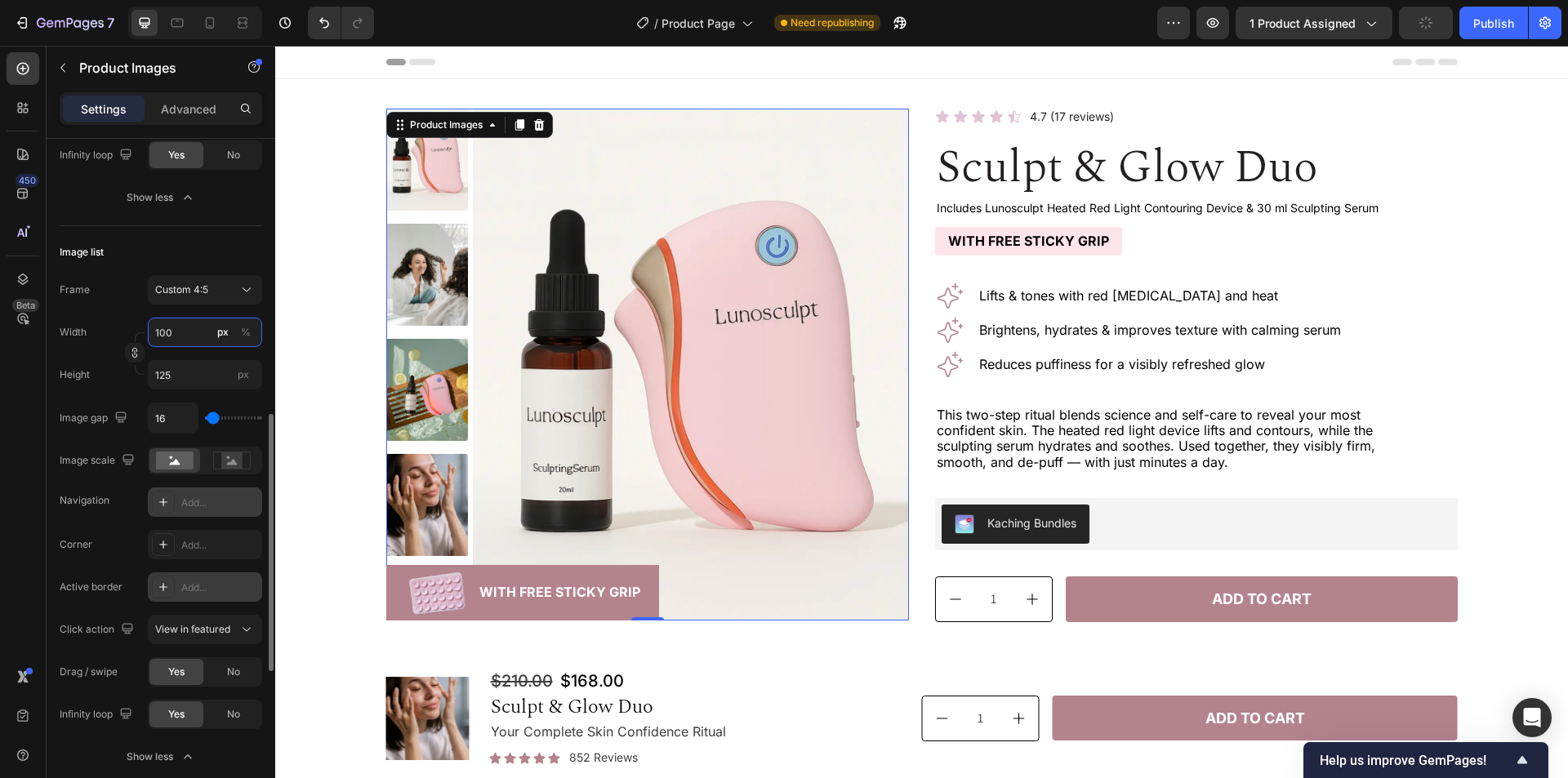
click at [169, 332] on input "100" at bounding box center [205, 332] width 114 height 29
drag, startPoint x: 165, startPoint y: 332, endPoint x: 116, endPoint y: 331, distance: 49.0
click at [116, 331] on div "Width 100 px %" at bounding box center [160, 332] width 203 height 29
type input "101"
type input "126"
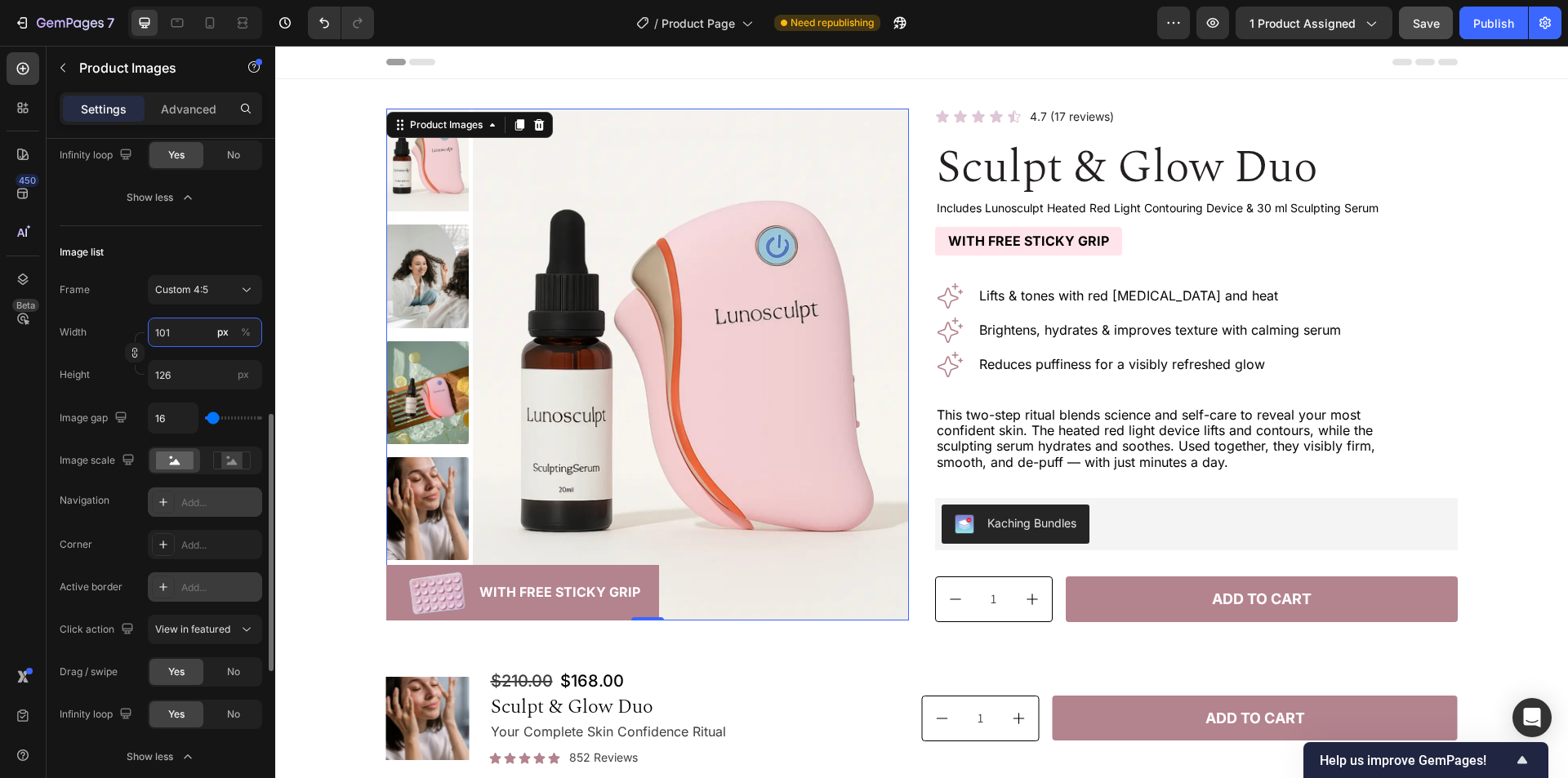
type input "102"
type input "128"
type input "103"
type input "129"
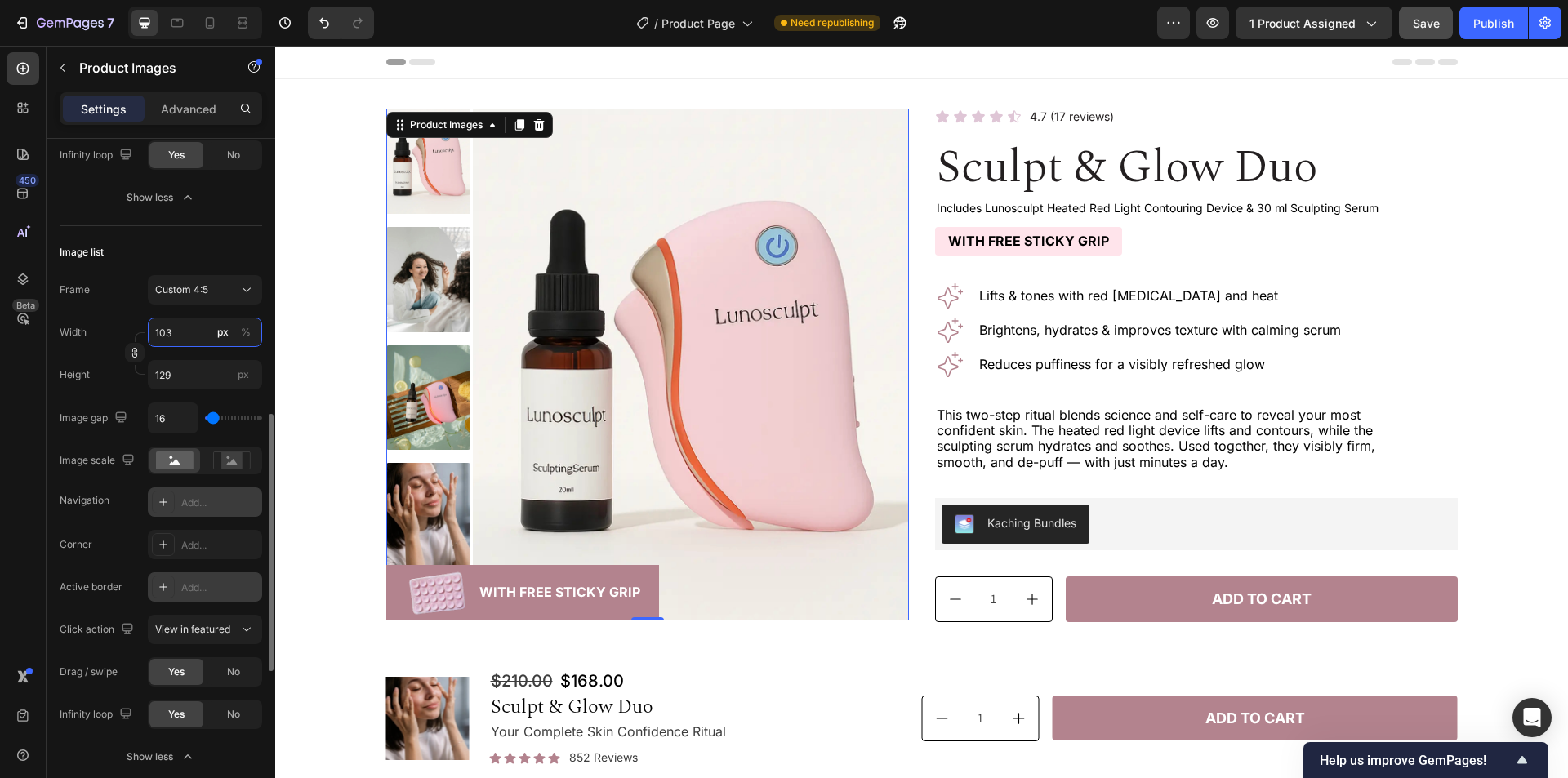
type input "104"
type input "130"
type input "105"
type input "131"
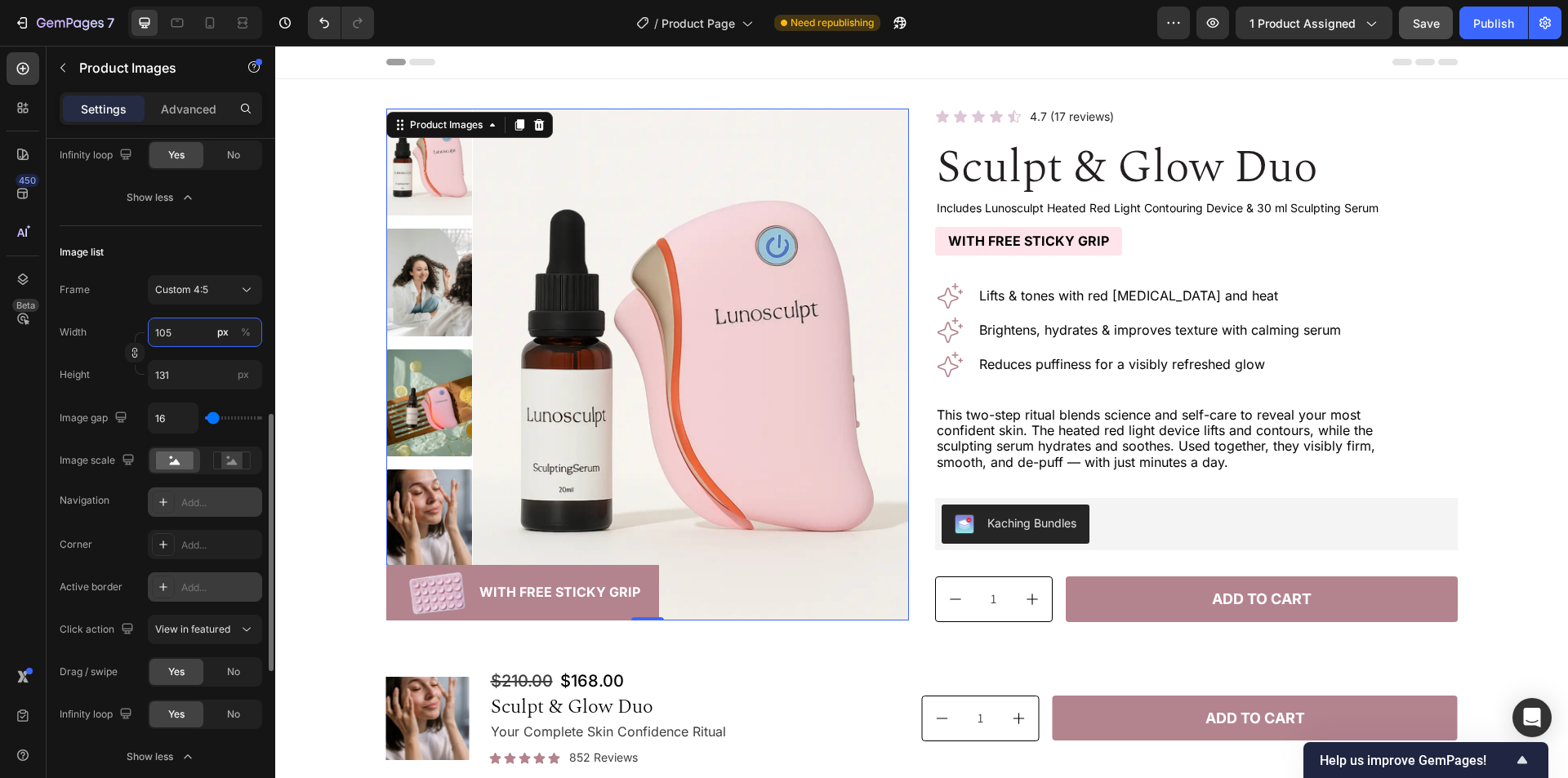
type input "106"
type input "133"
type input "107"
type input "134"
type input "90"
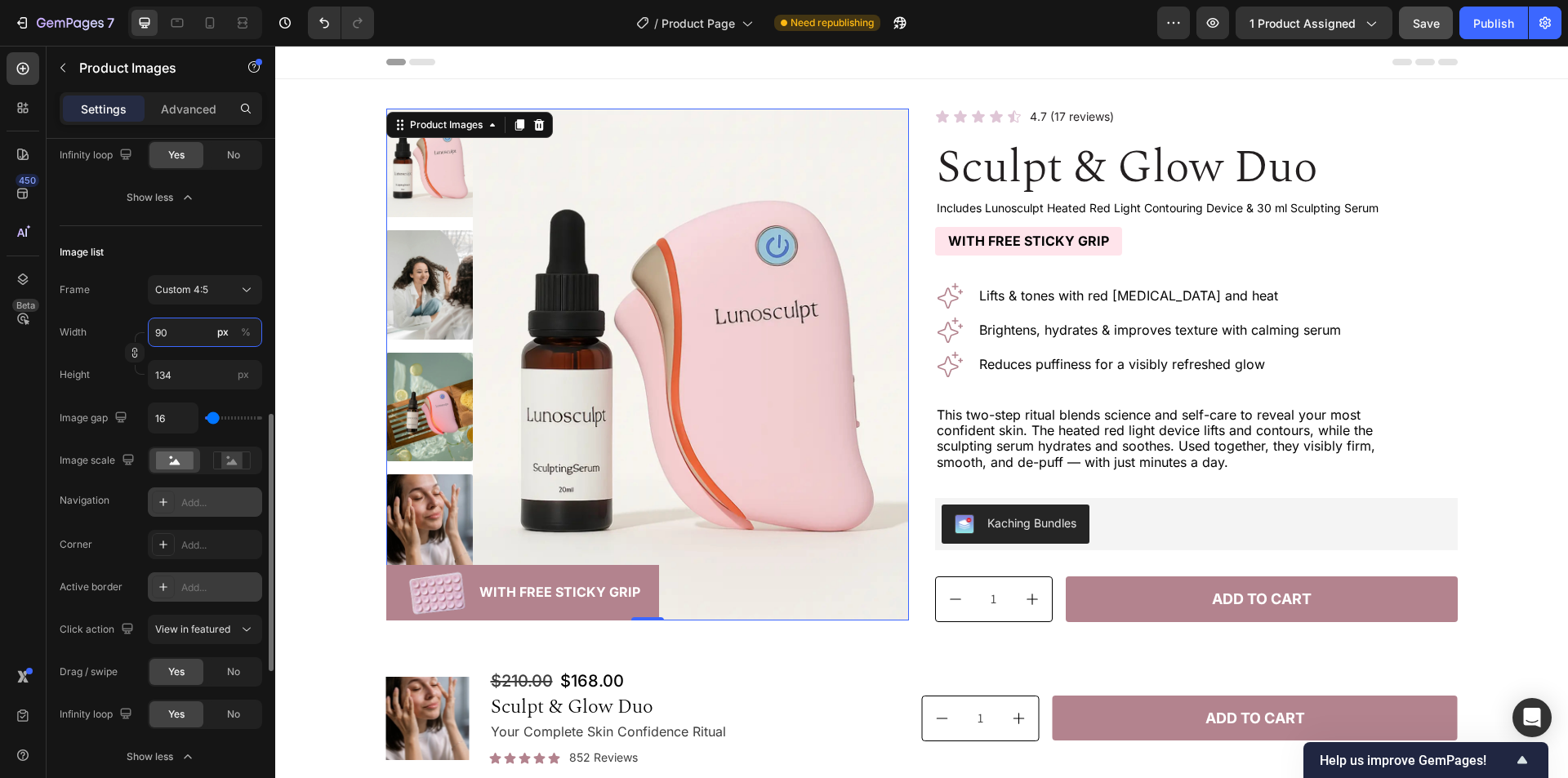
type input "113"
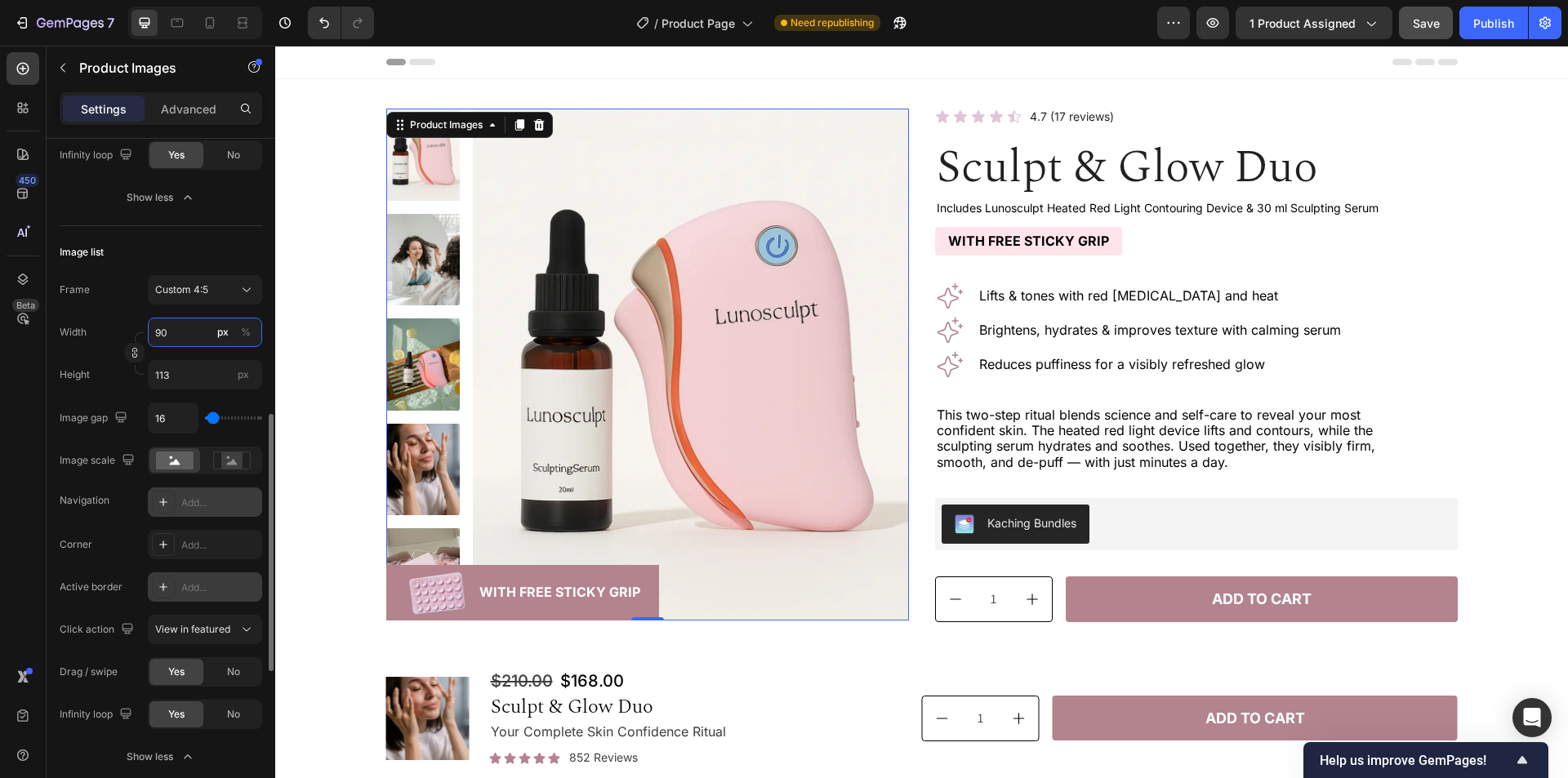
type input "90"
click at [208, 248] on div "Image list" at bounding box center [160, 252] width 203 height 27
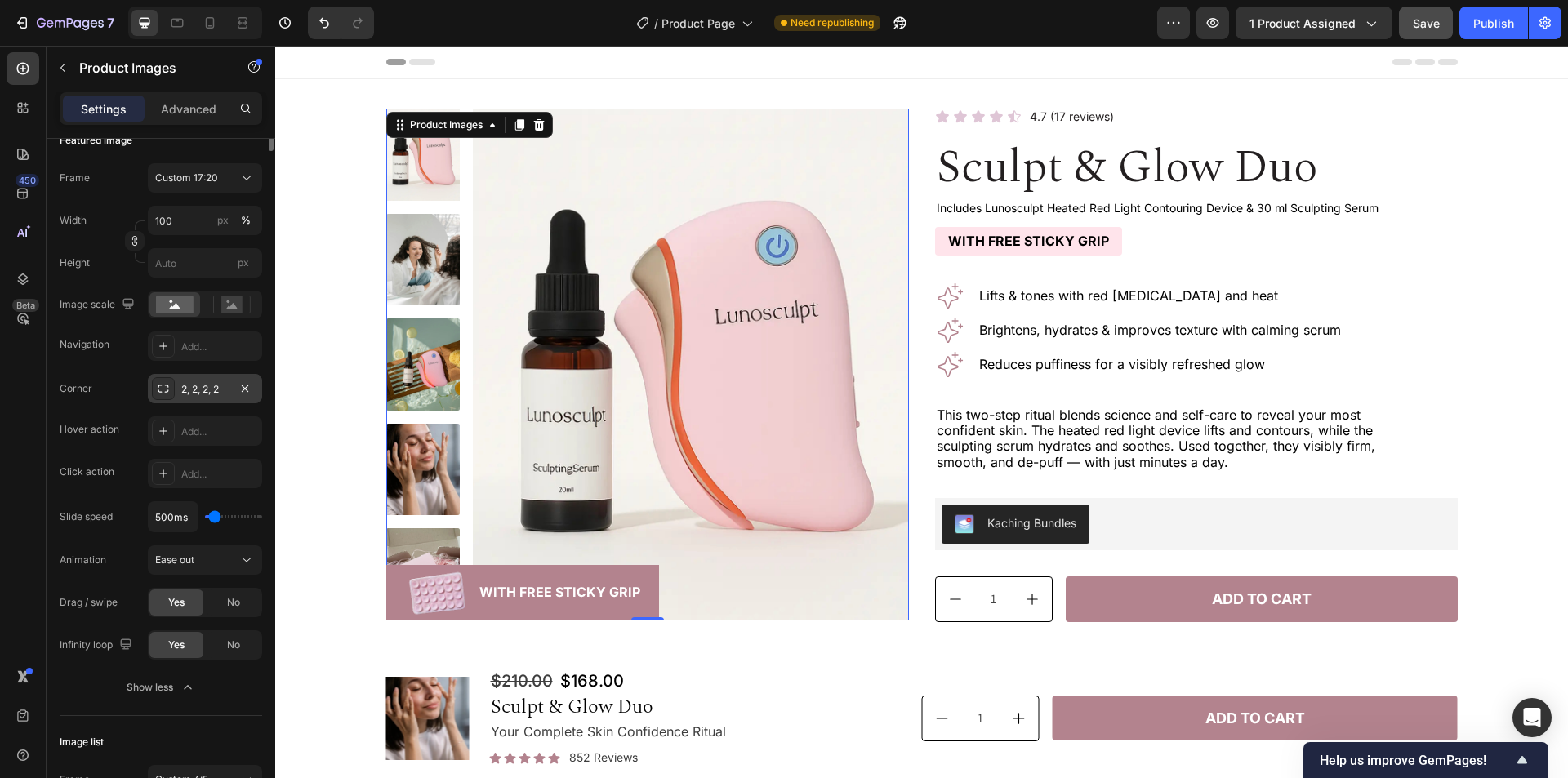
scroll to position [0, 0]
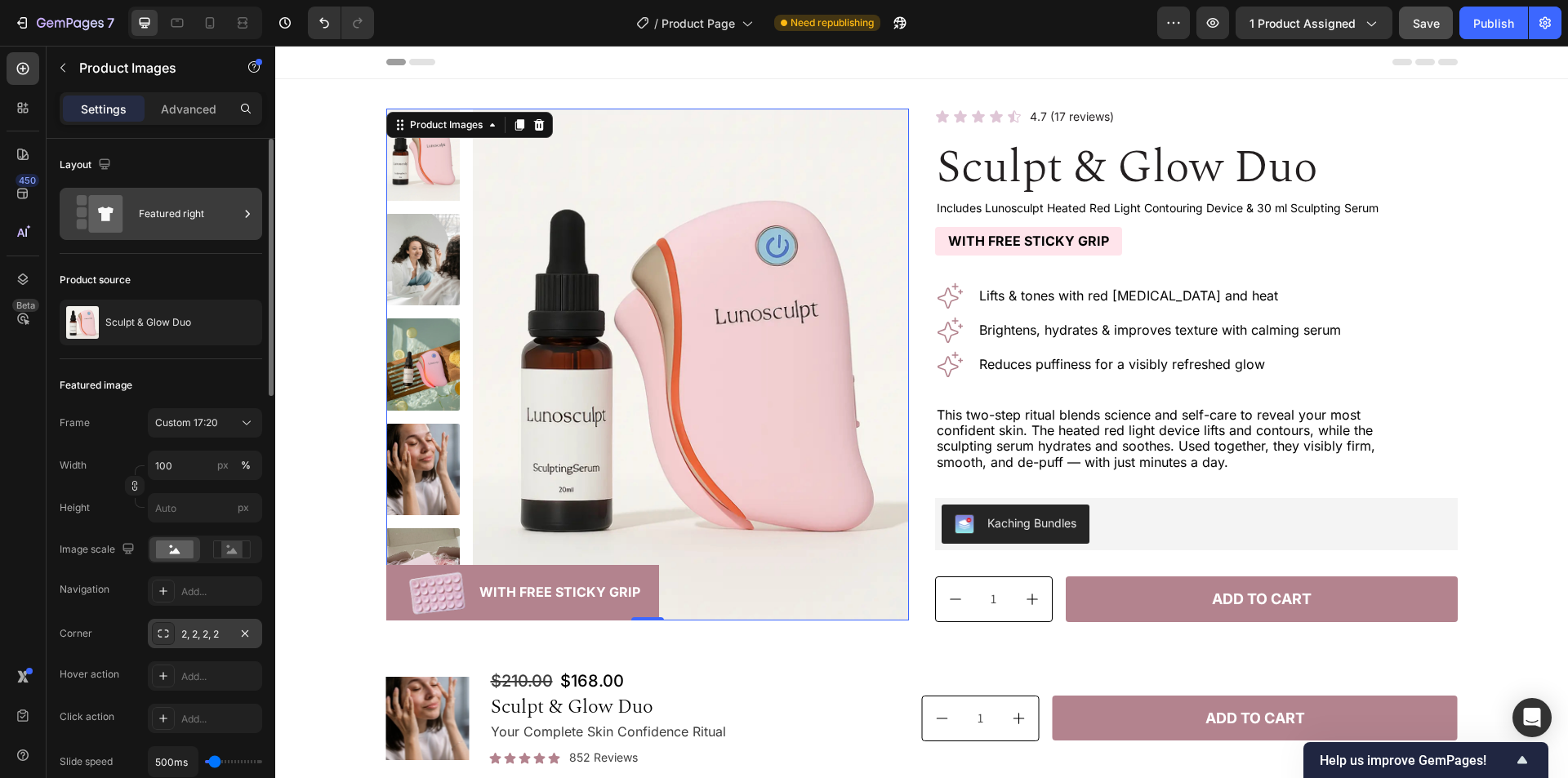
click at [180, 218] on div "Featured right" at bounding box center [189, 213] width 100 height 37
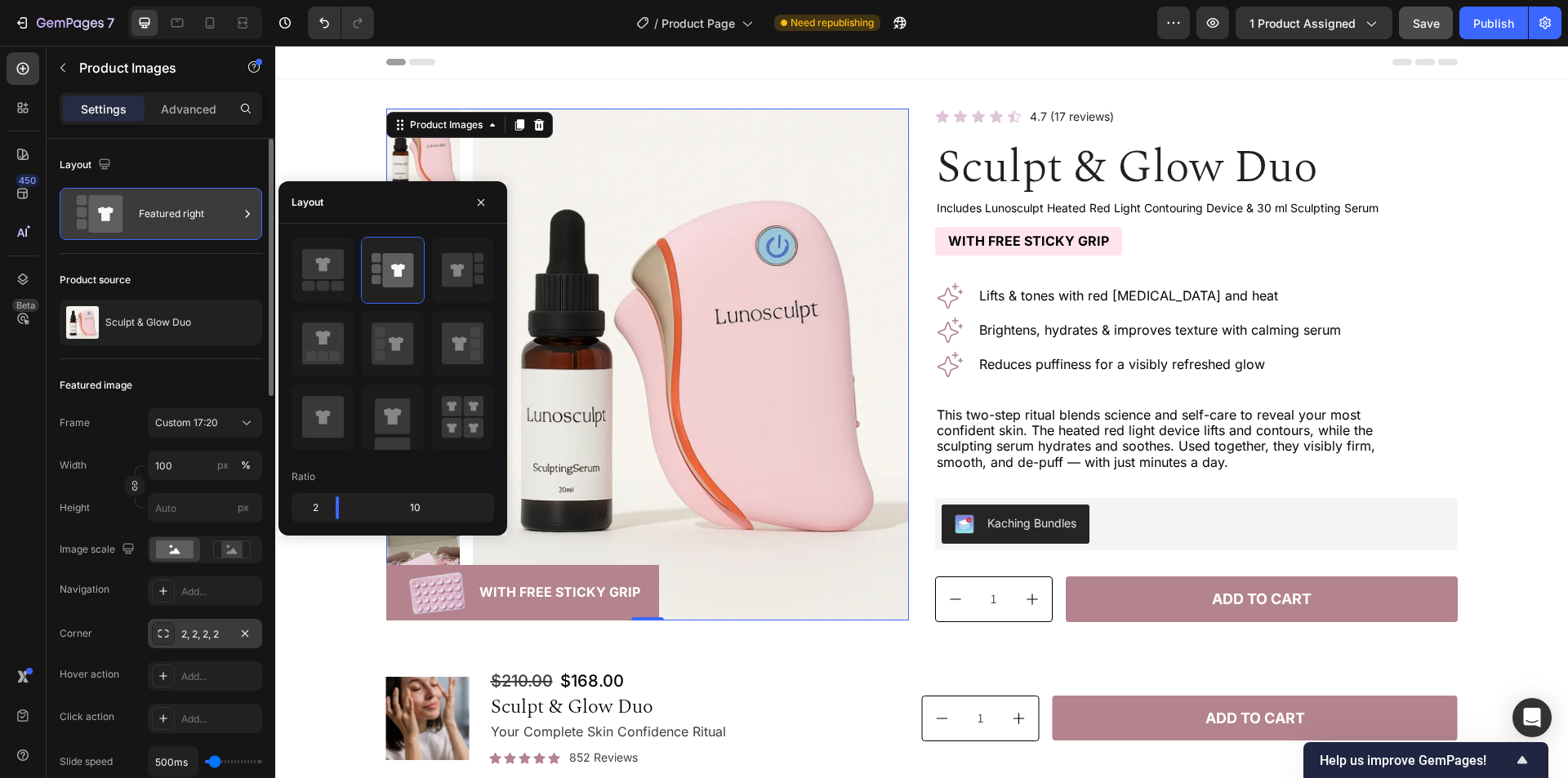
click at [180, 218] on div "Featured right" at bounding box center [189, 213] width 100 height 37
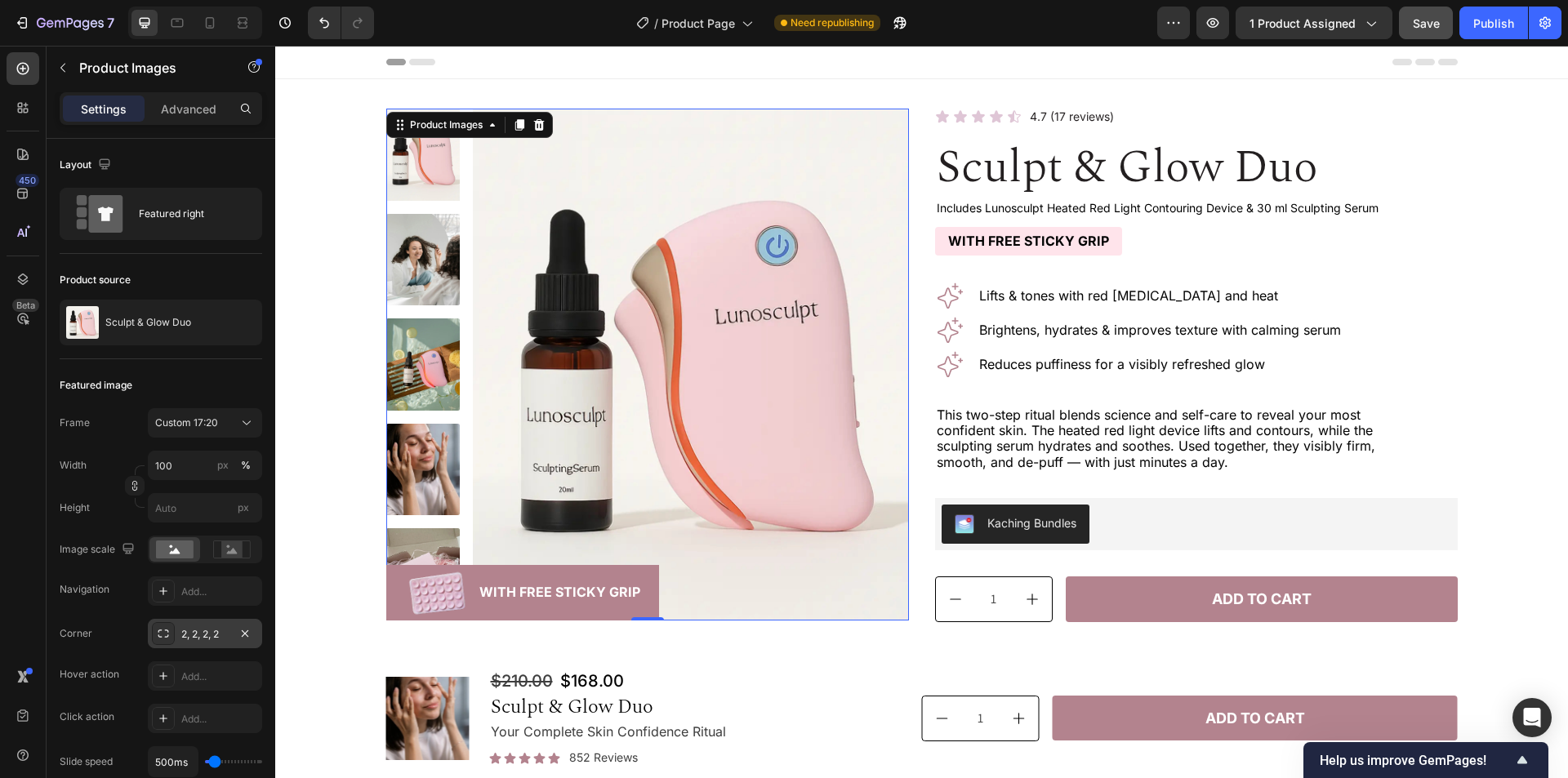
click at [1425, 30] on div "Save" at bounding box center [1426, 23] width 27 height 17
click at [641, 566] on div "Image With Free Sticky Grip Text Block Row" at bounding box center [522, 592] width 274 height 56
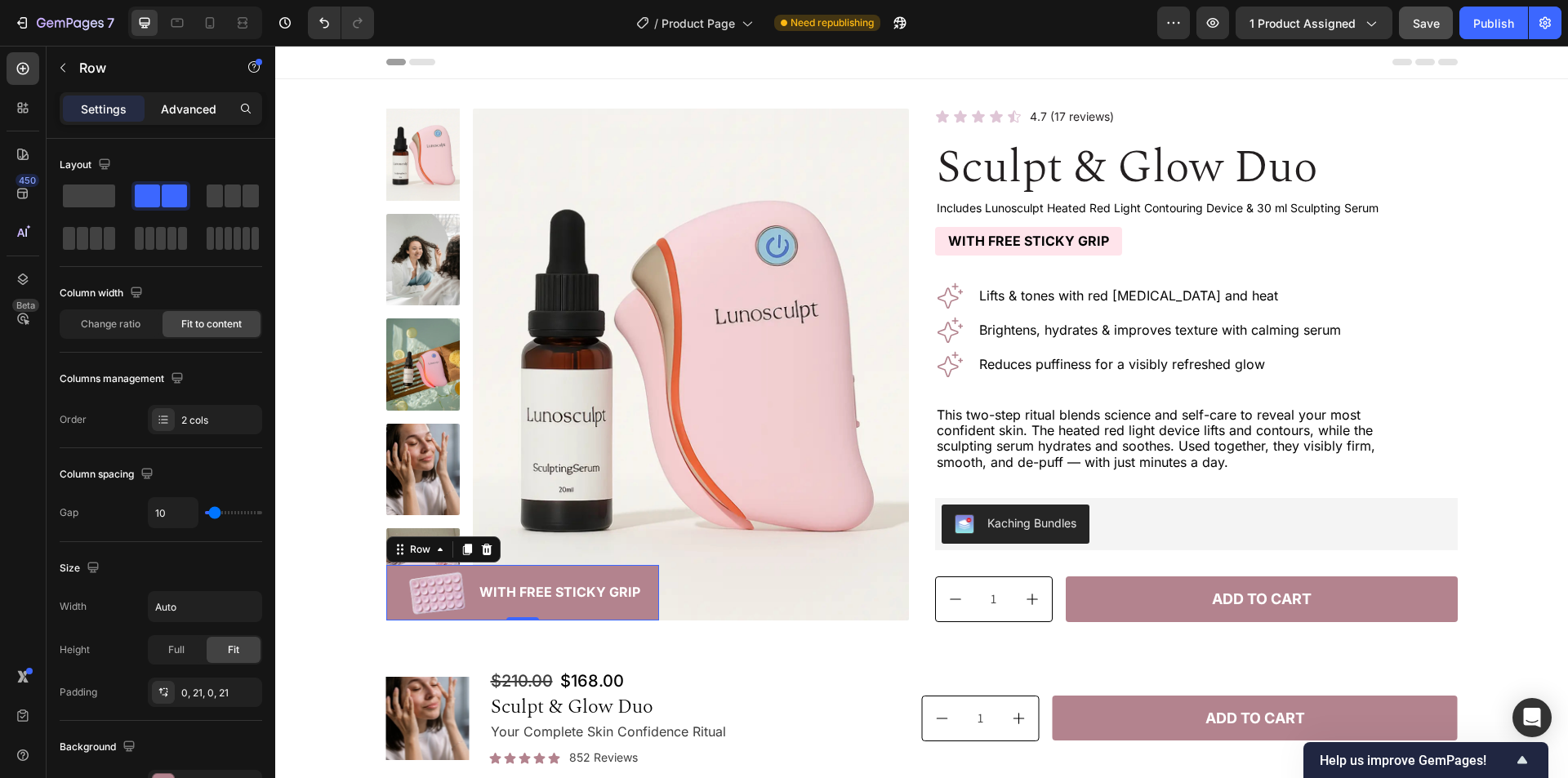
click at [199, 102] on p "Advanced" at bounding box center [189, 108] width 56 height 17
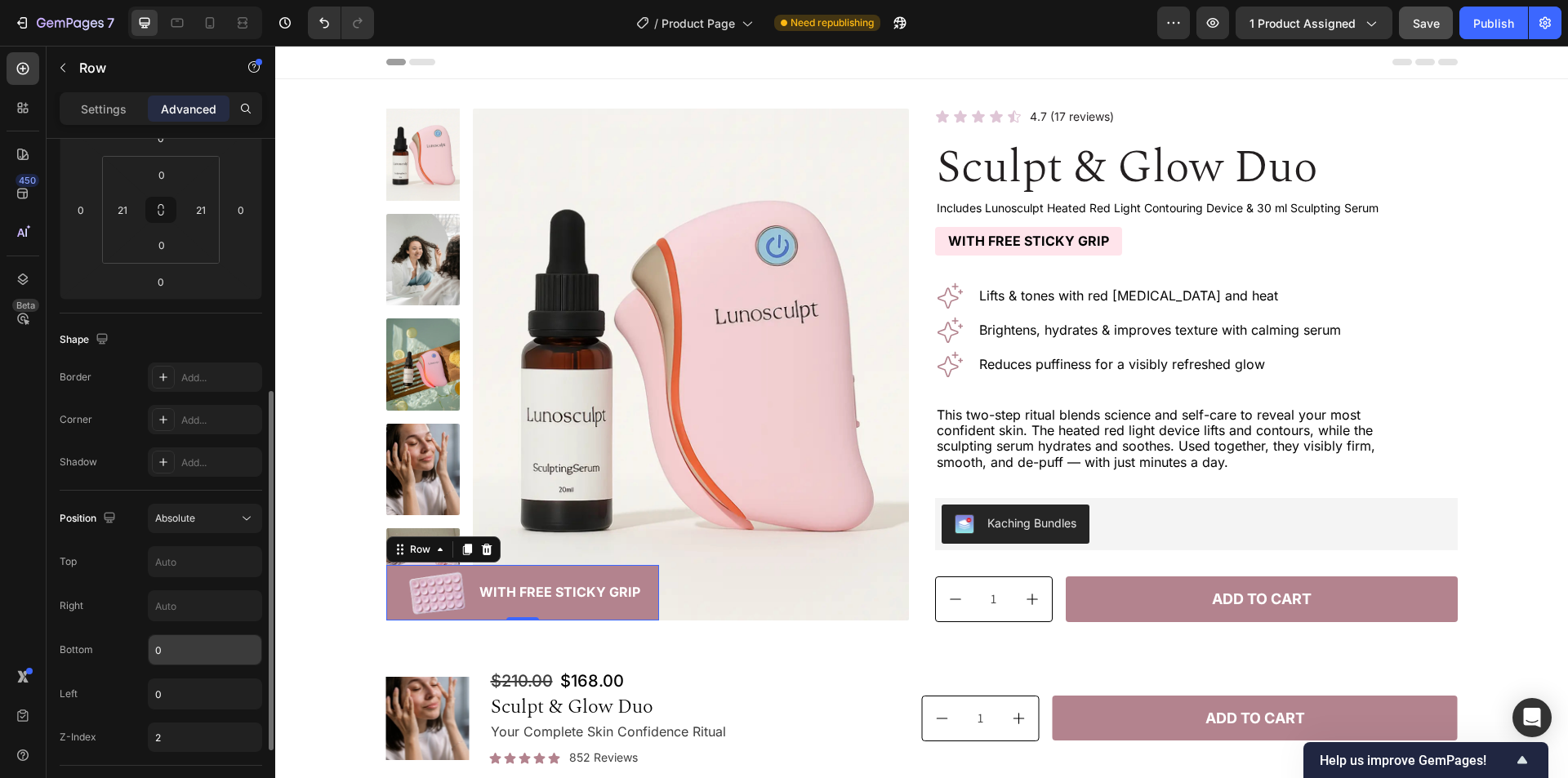
scroll to position [327, 0]
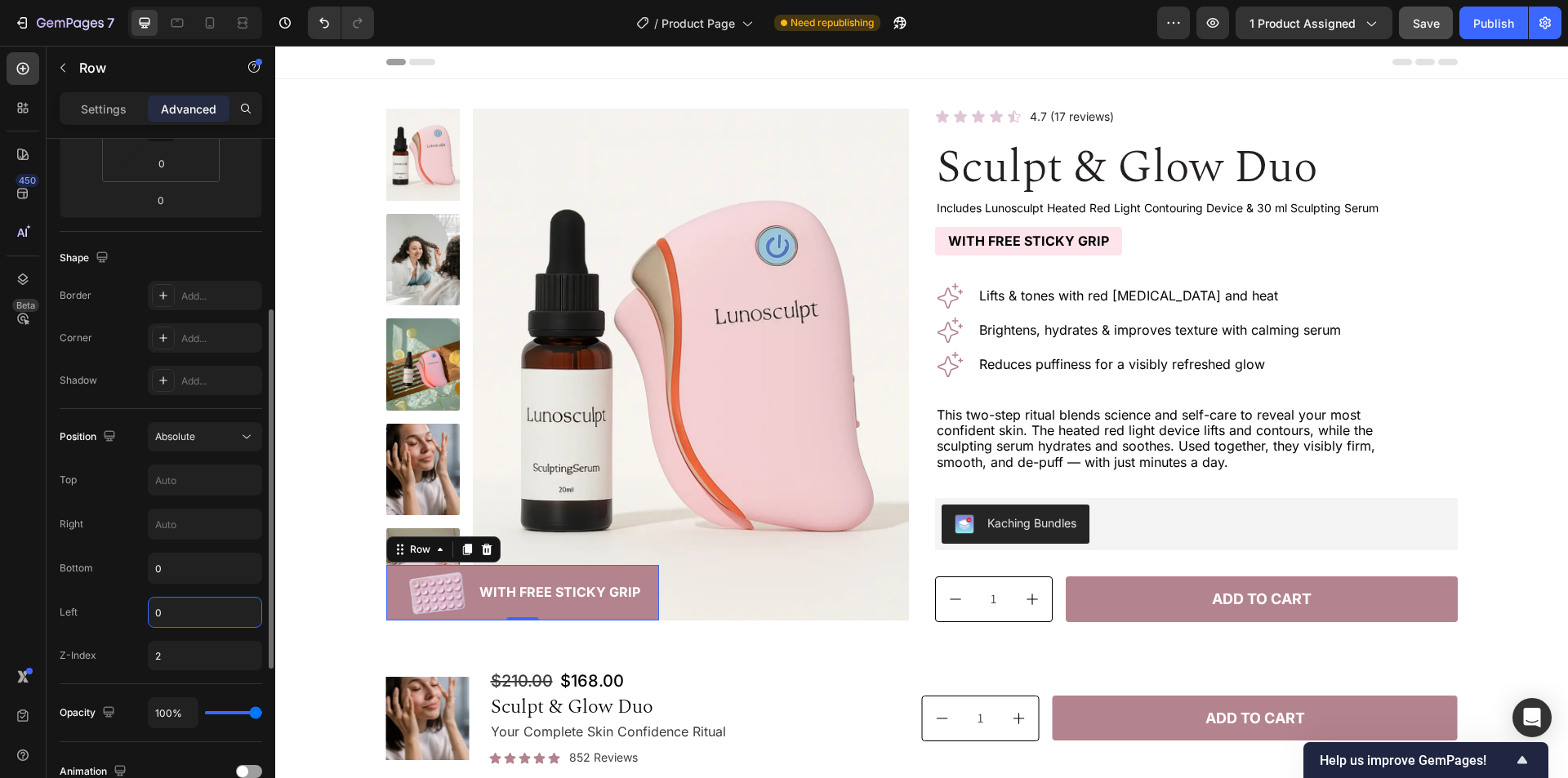
click at [193, 612] on input "0" at bounding box center [205, 612] width 112 height 29
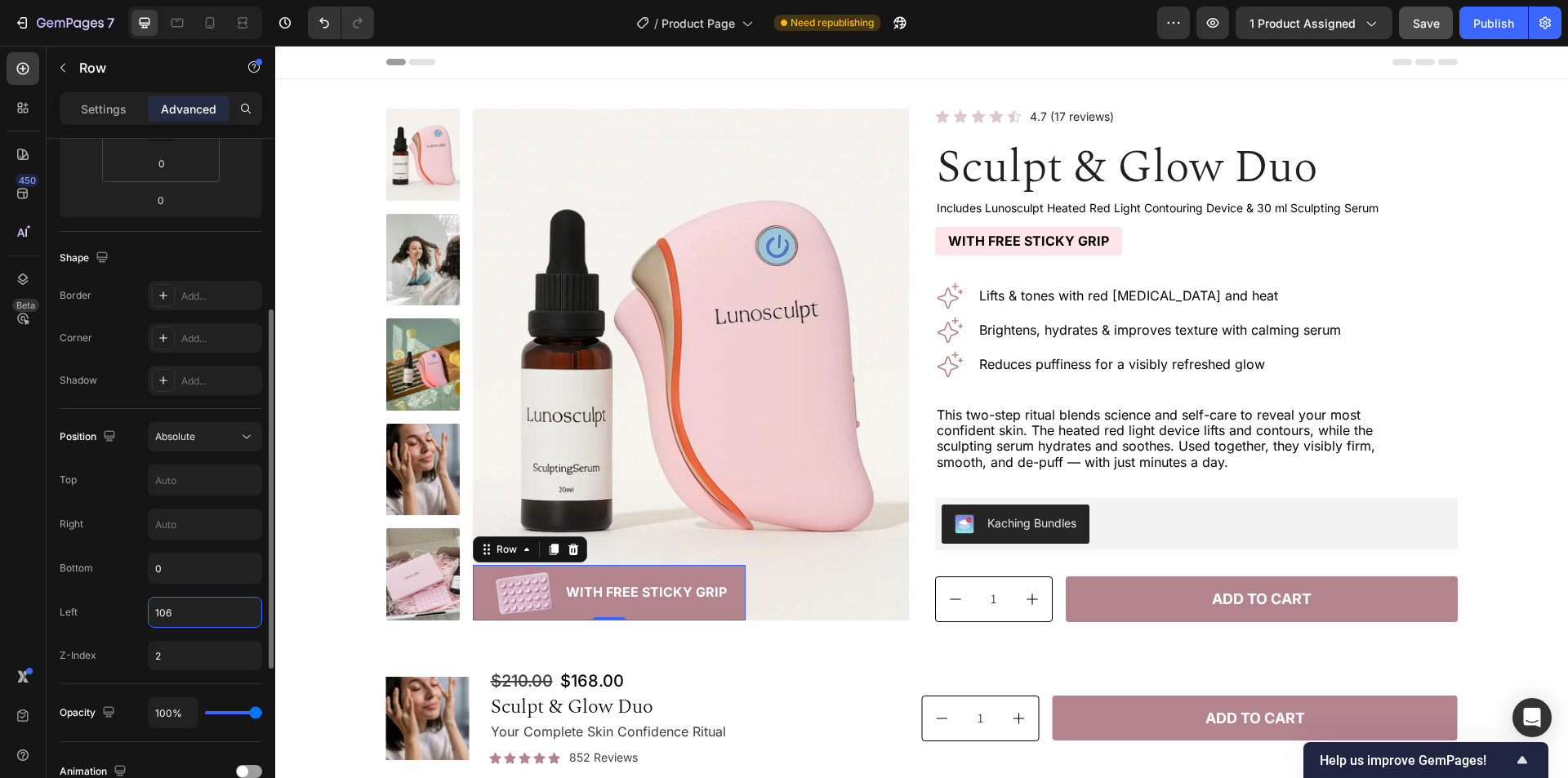
type input "106"
click at [102, 631] on div "Position Absolute Top Right Bottom 0 Left 106 Z-Index 2" at bounding box center [160, 546] width 203 height 248
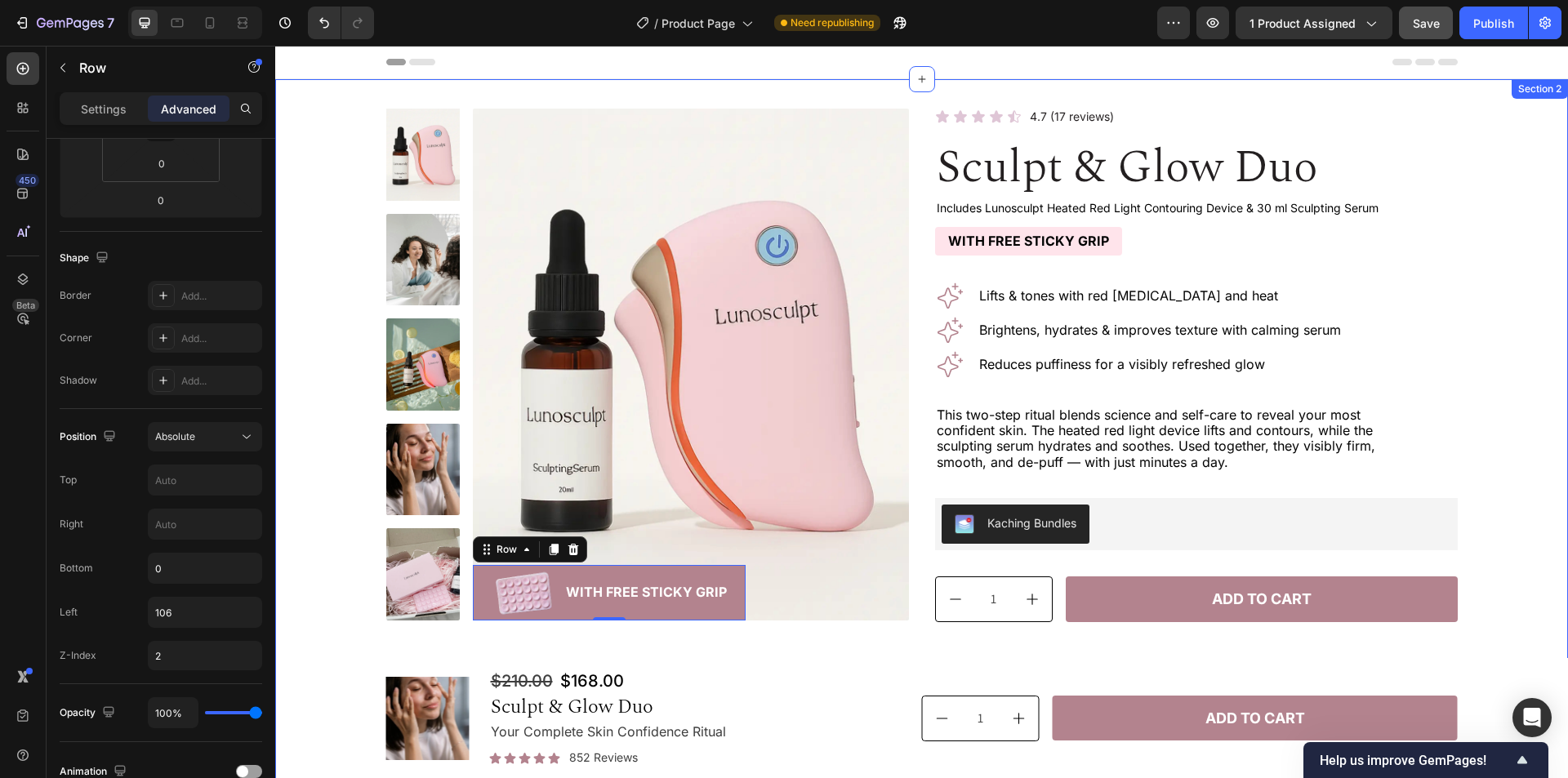
click at [359, 554] on div "Product Images Image With Free Sticky Grip Text Block Row 0 Row Icon Icon Icon …" at bounding box center [922, 454] width 1254 height 691
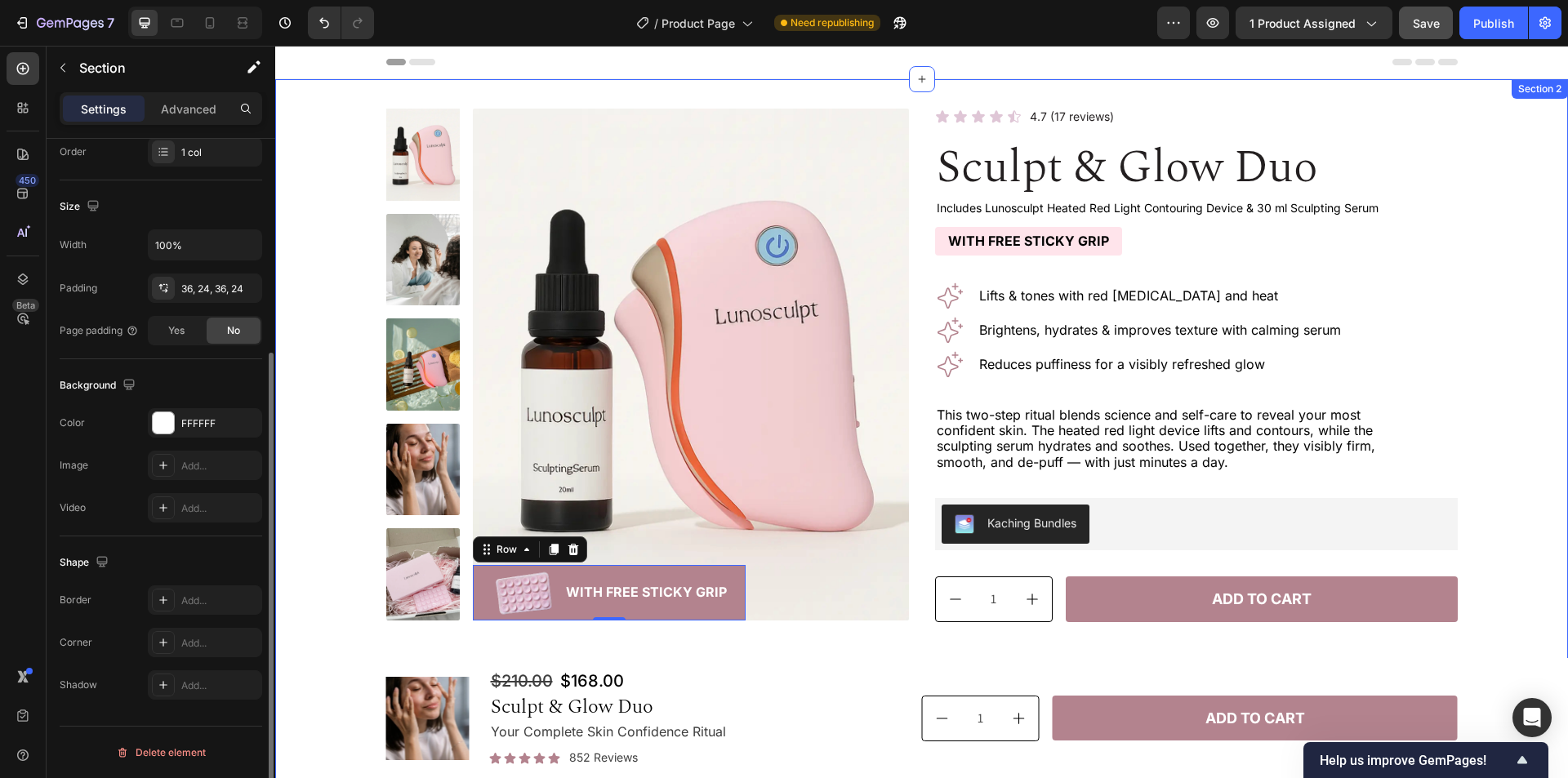
scroll to position [0, 0]
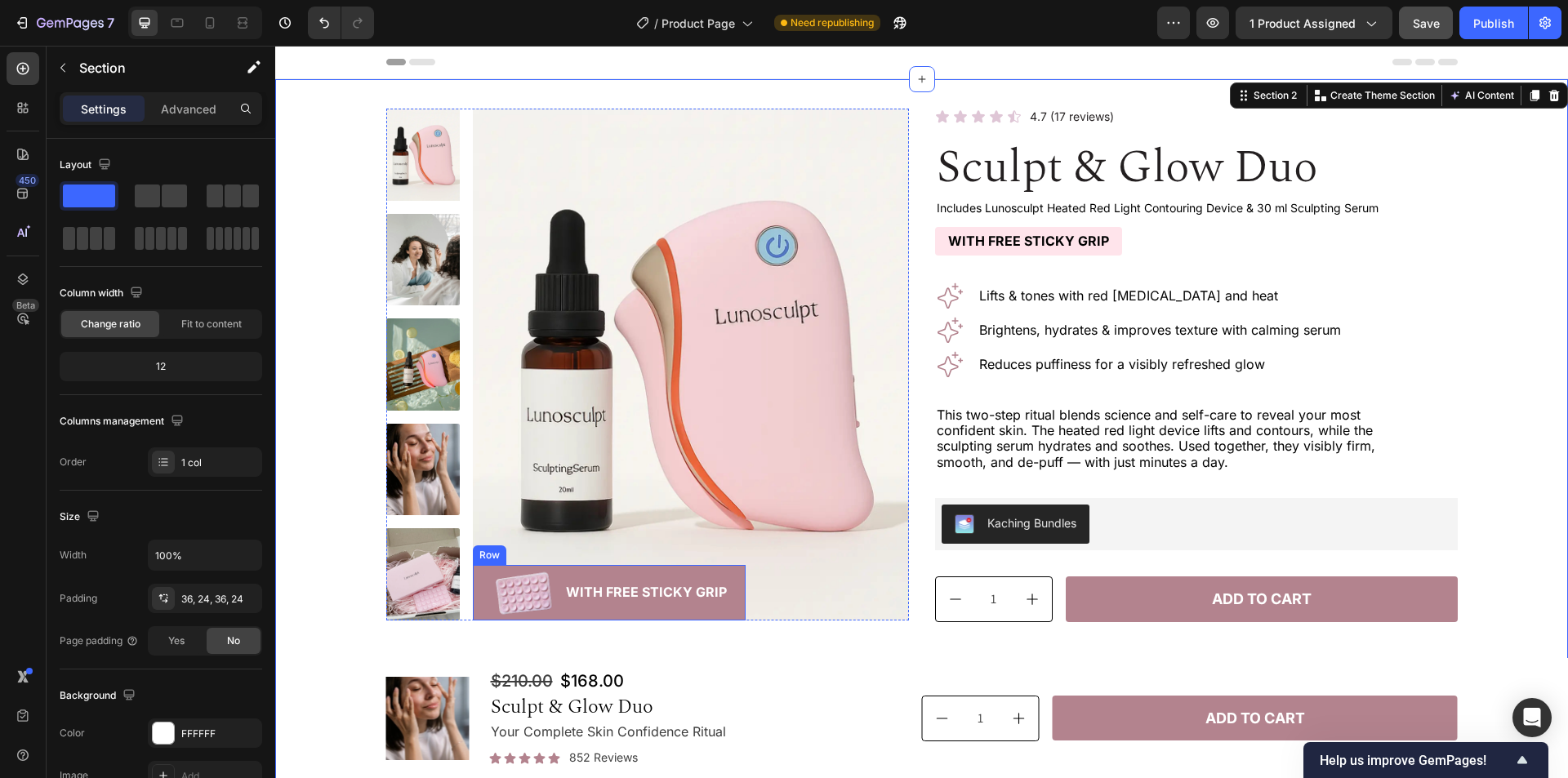
click at [473, 568] on div "Image With Free Sticky Grip Text Block Row" at bounding box center [609, 592] width 274 height 56
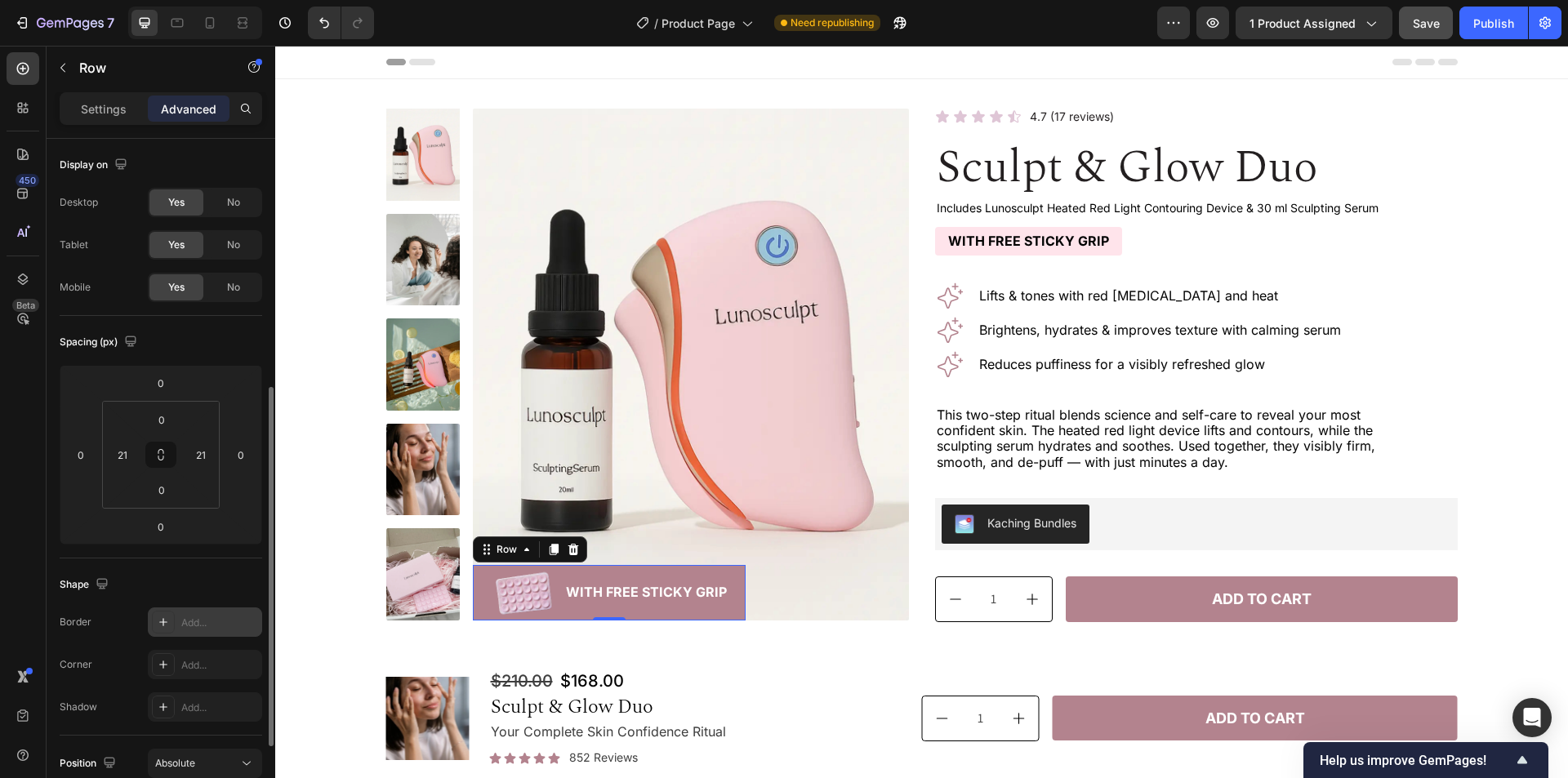
scroll to position [245, 0]
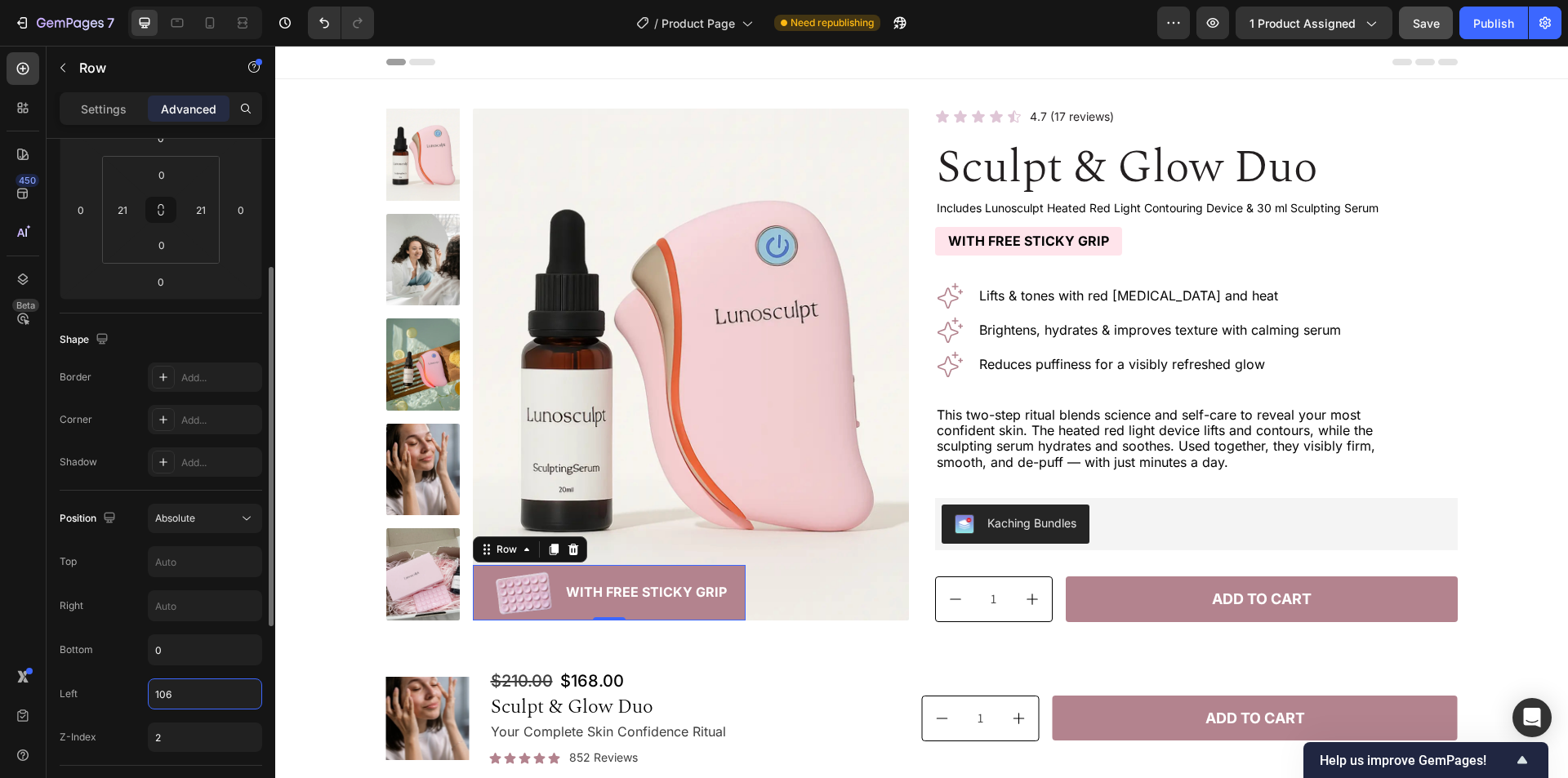
drag, startPoint x: 212, startPoint y: 693, endPoint x: 218, endPoint y: 684, distance: 10.8
click at [213, 691] on input "106" at bounding box center [205, 694] width 112 height 29
type input "107"
click at [16, 542] on div "450 Beta" at bounding box center [22, 356] width 33 height 608
click at [315, 505] on div "Product Images Image With Free Sticky Grip Text Block Row 0 Row Icon Icon Icon …" at bounding box center [922, 454] width 1254 height 691
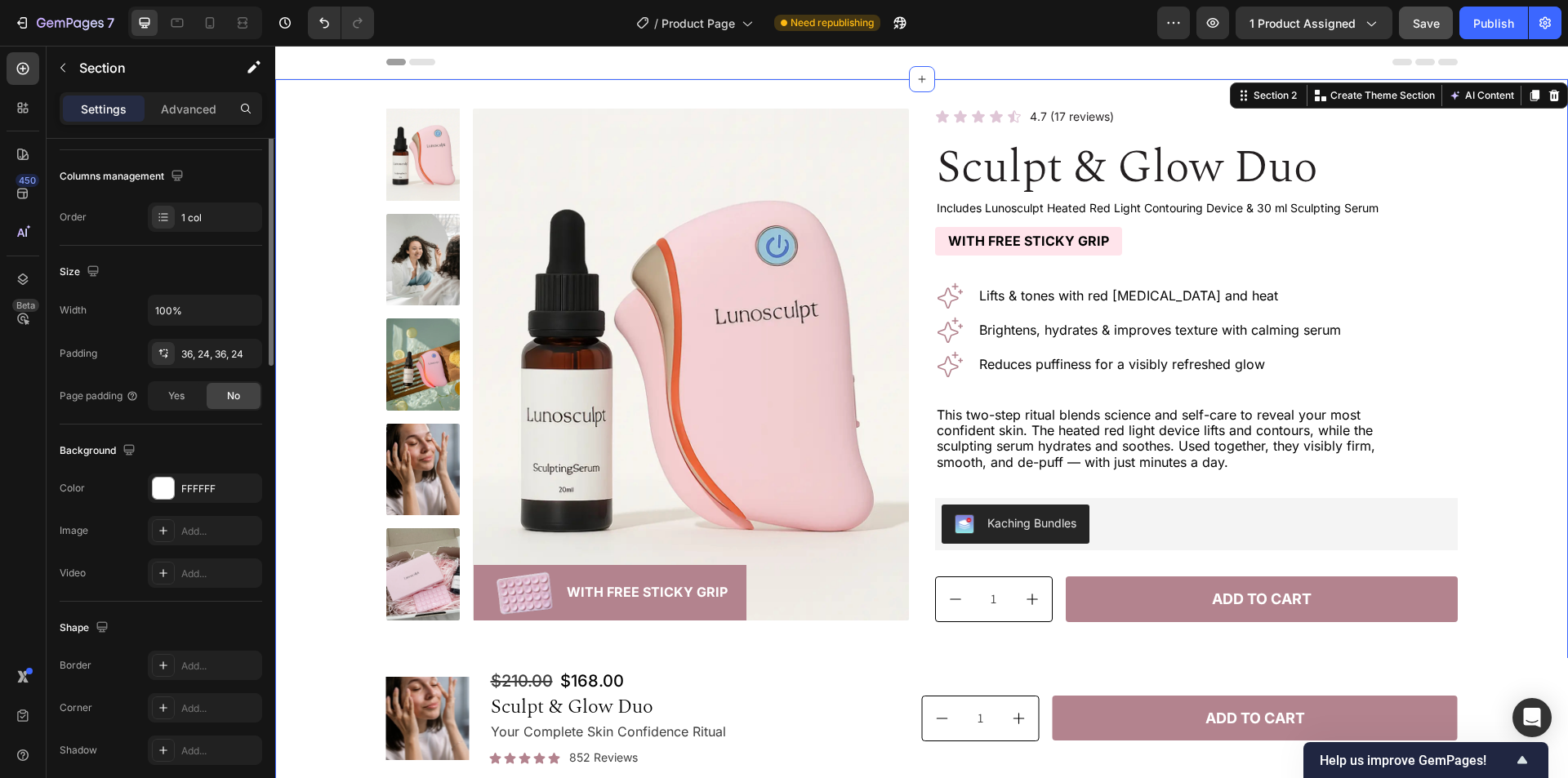
scroll to position [0, 0]
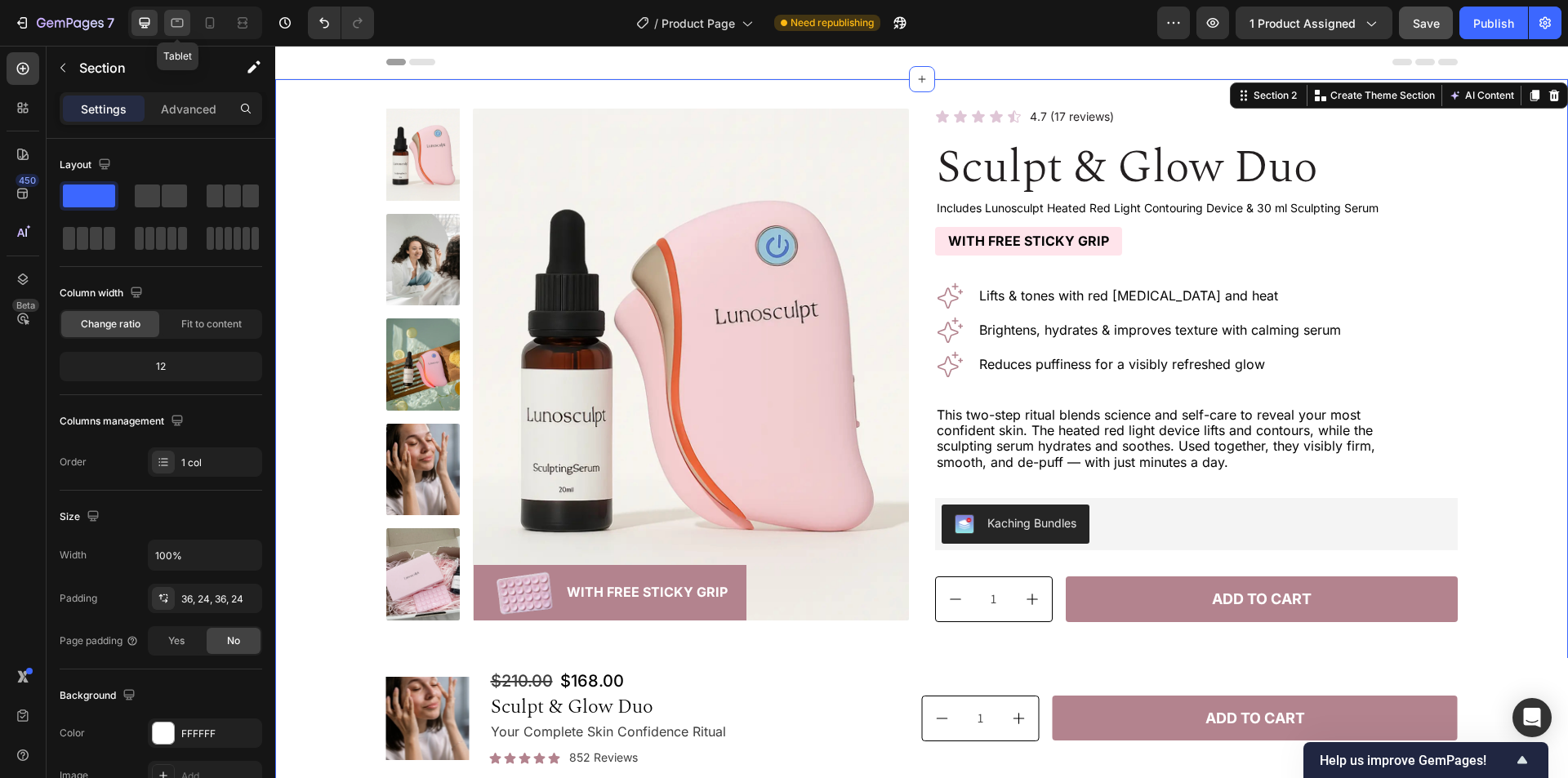
click at [179, 28] on icon at bounding box center [177, 23] width 16 height 16
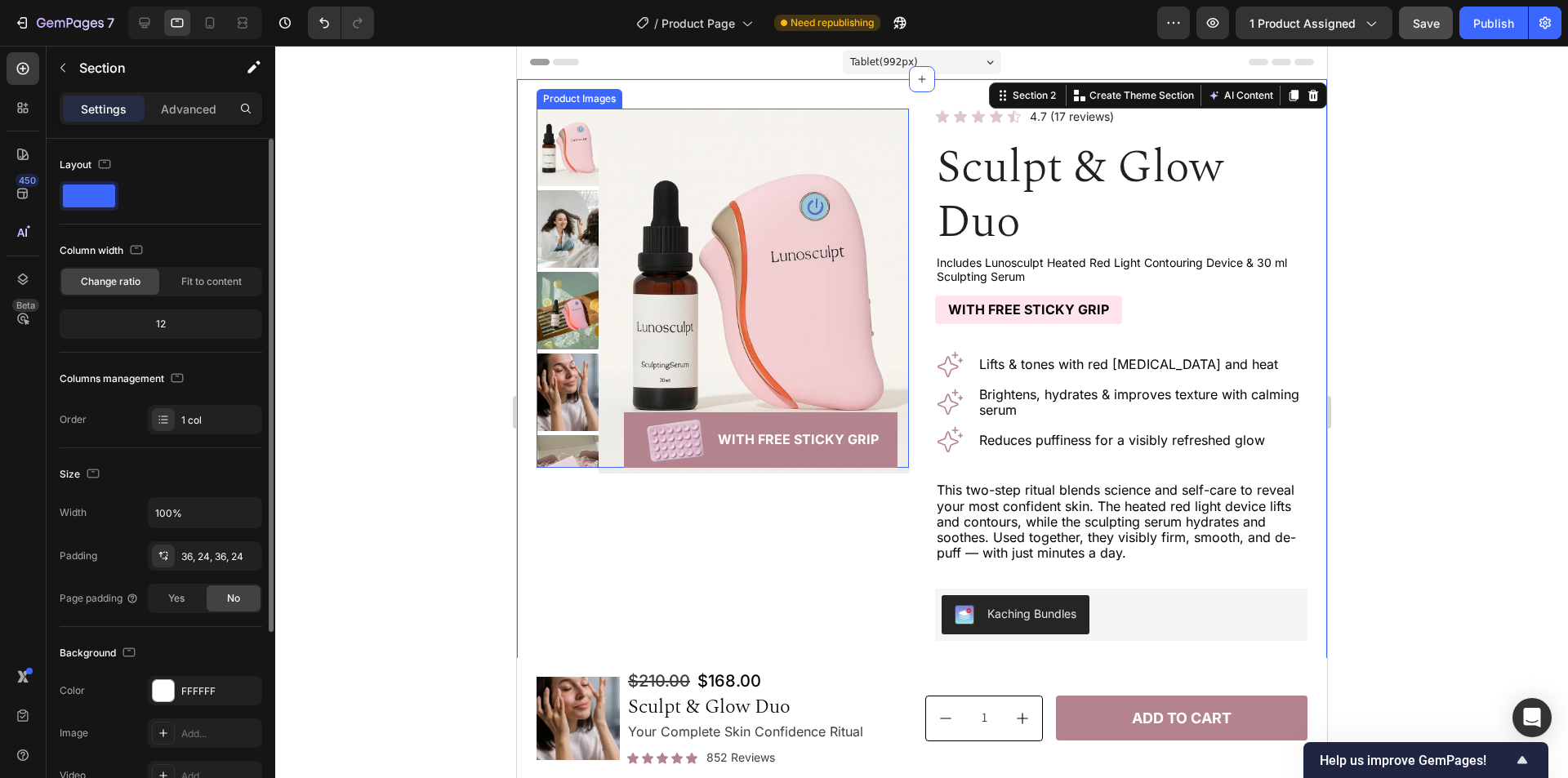
click at [609, 354] on img at bounding box center [753, 291] width 311 height 365
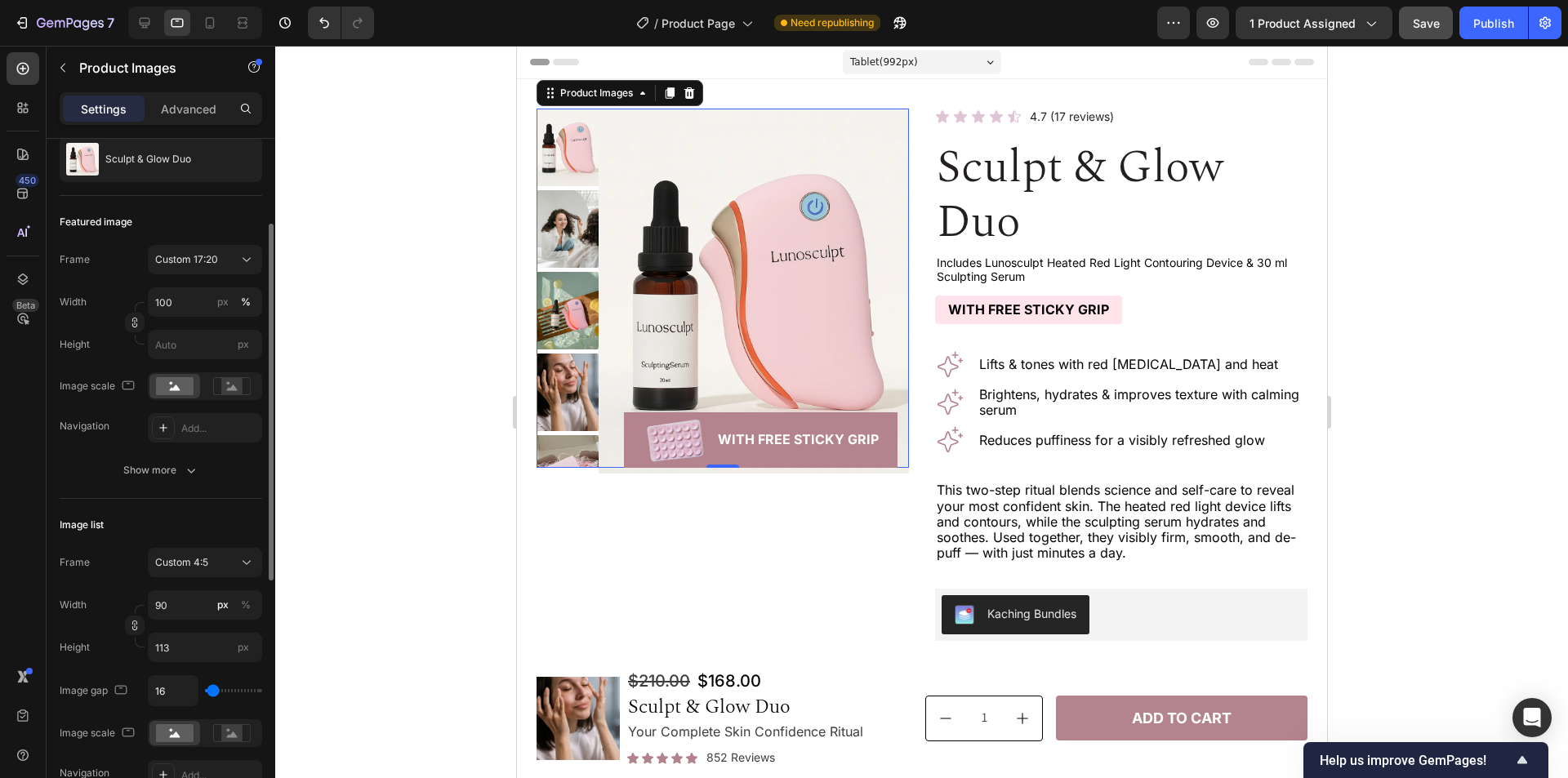
scroll to position [245, 0]
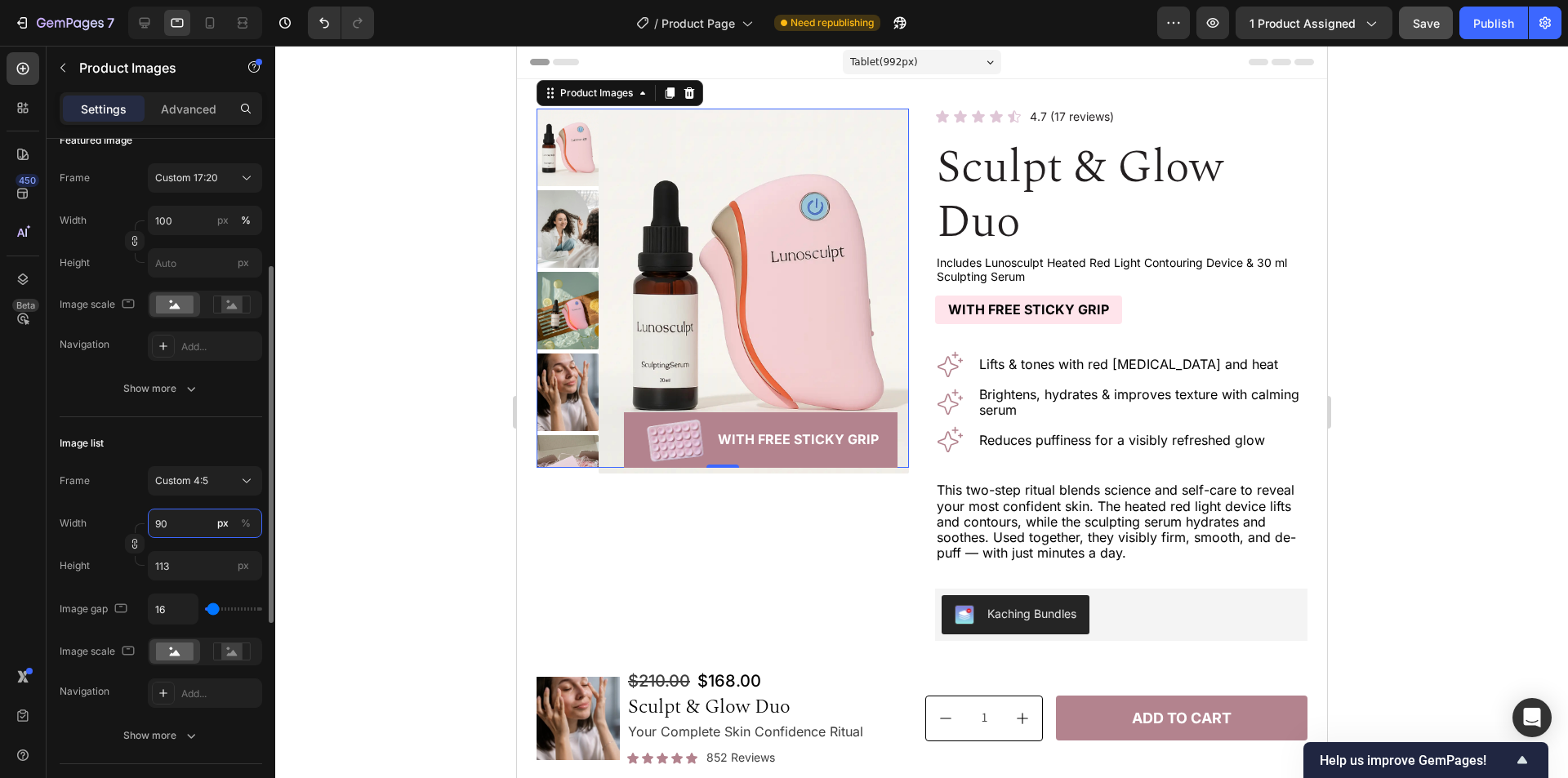
click at [174, 518] on input "90" at bounding box center [205, 523] width 114 height 29
click at [193, 562] on p "Full 100%" at bounding box center [201, 562] width 95 height 15
type input "100"
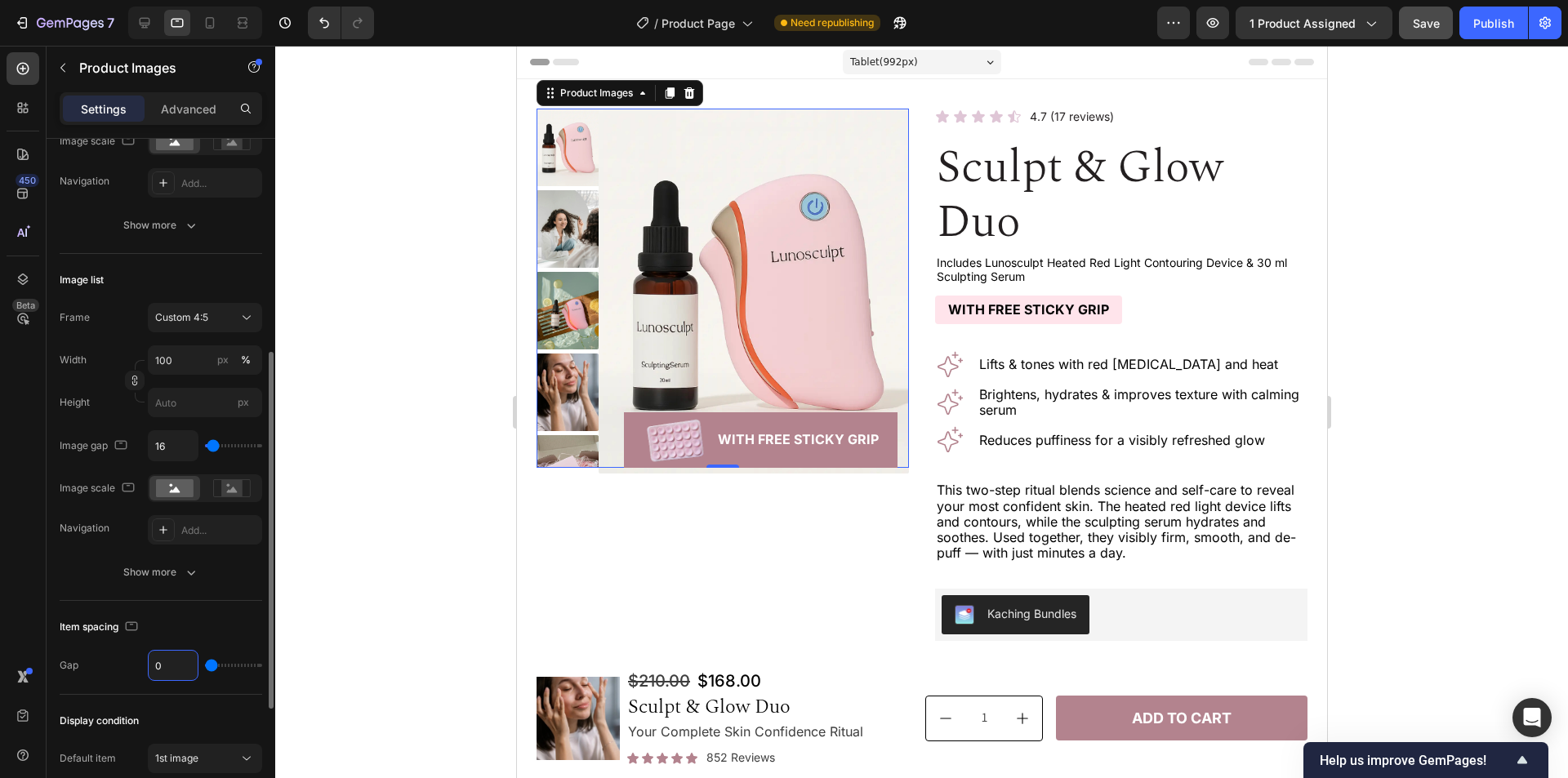
click at [181, 657] on input "0" at bounding box center [173, 665] width 49 height 29
type input "1"
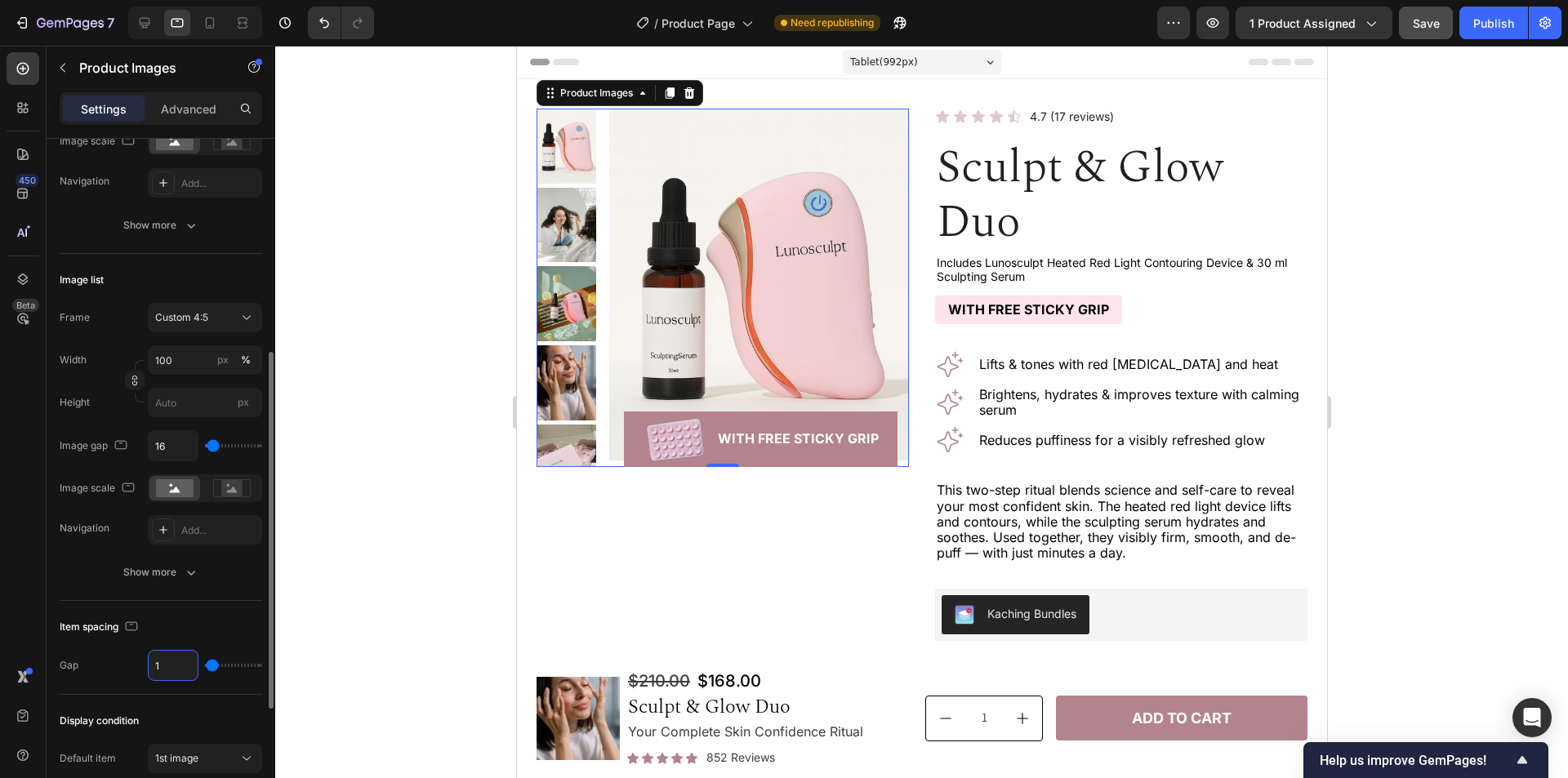
type input "16"
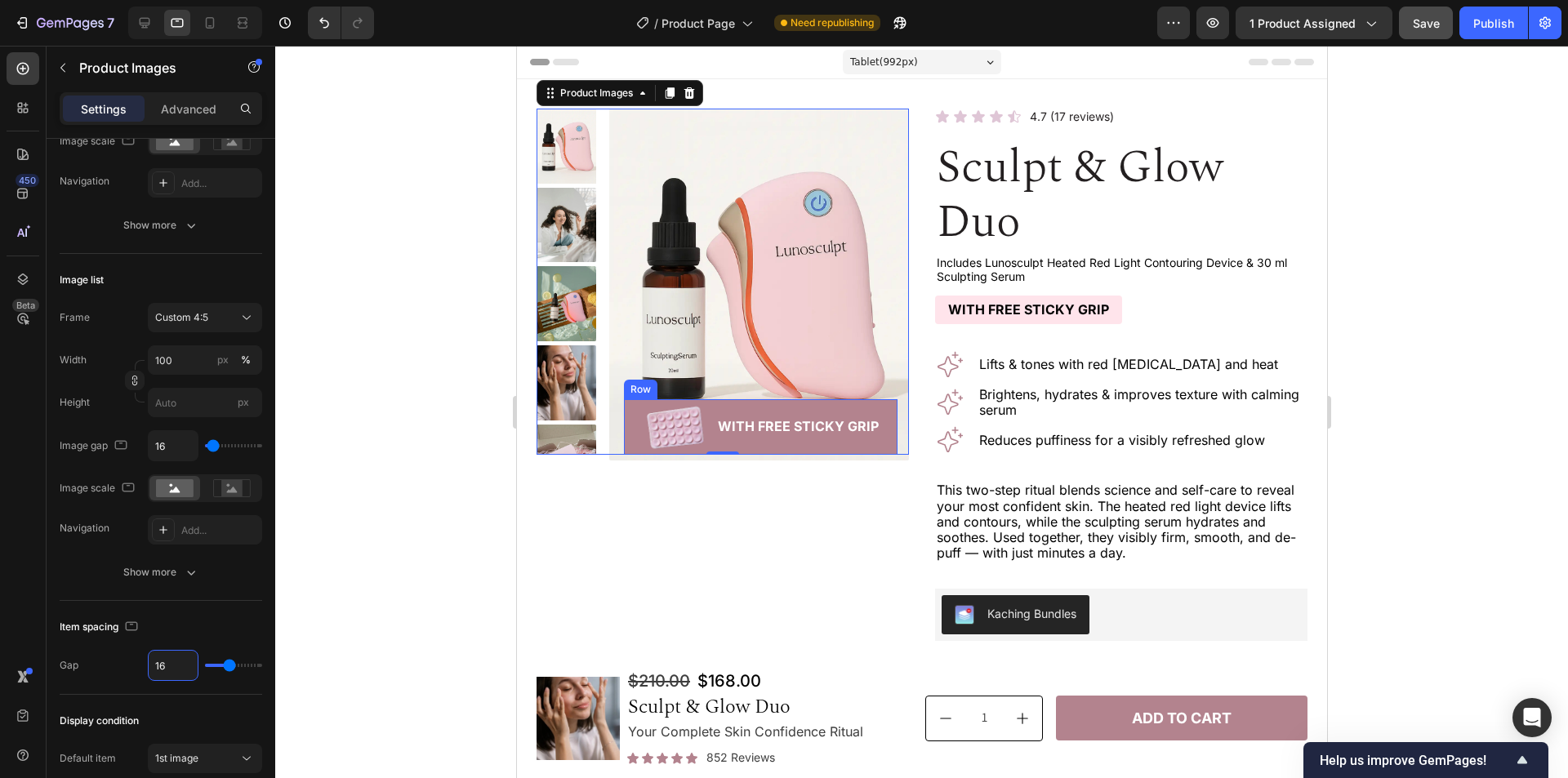
click at [630, 405] on div "Image With Free Sticky Grip Text Block Row" at bounding box center [760, 427] width 274 height 56
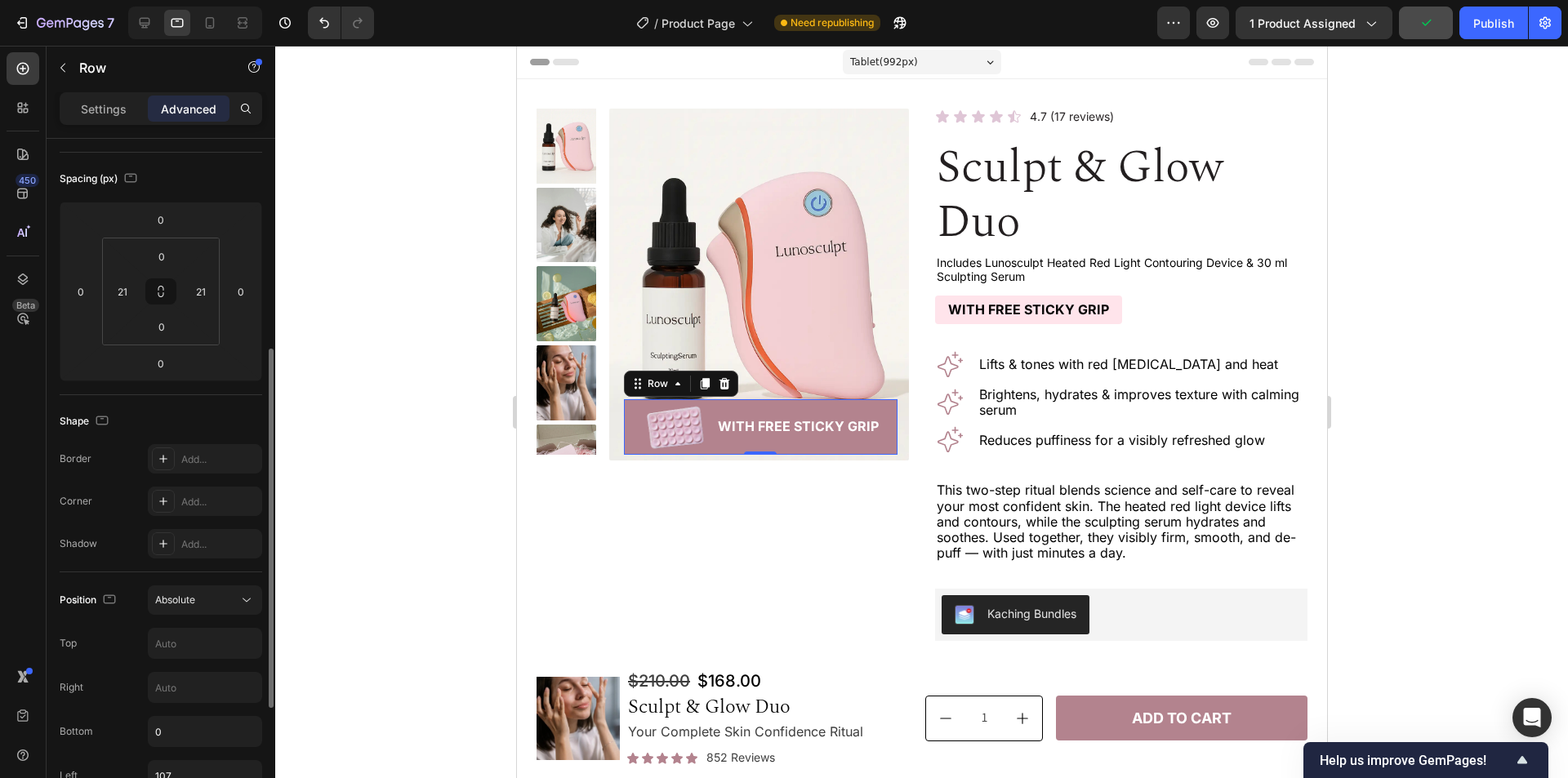
scroll to position [245, 0]
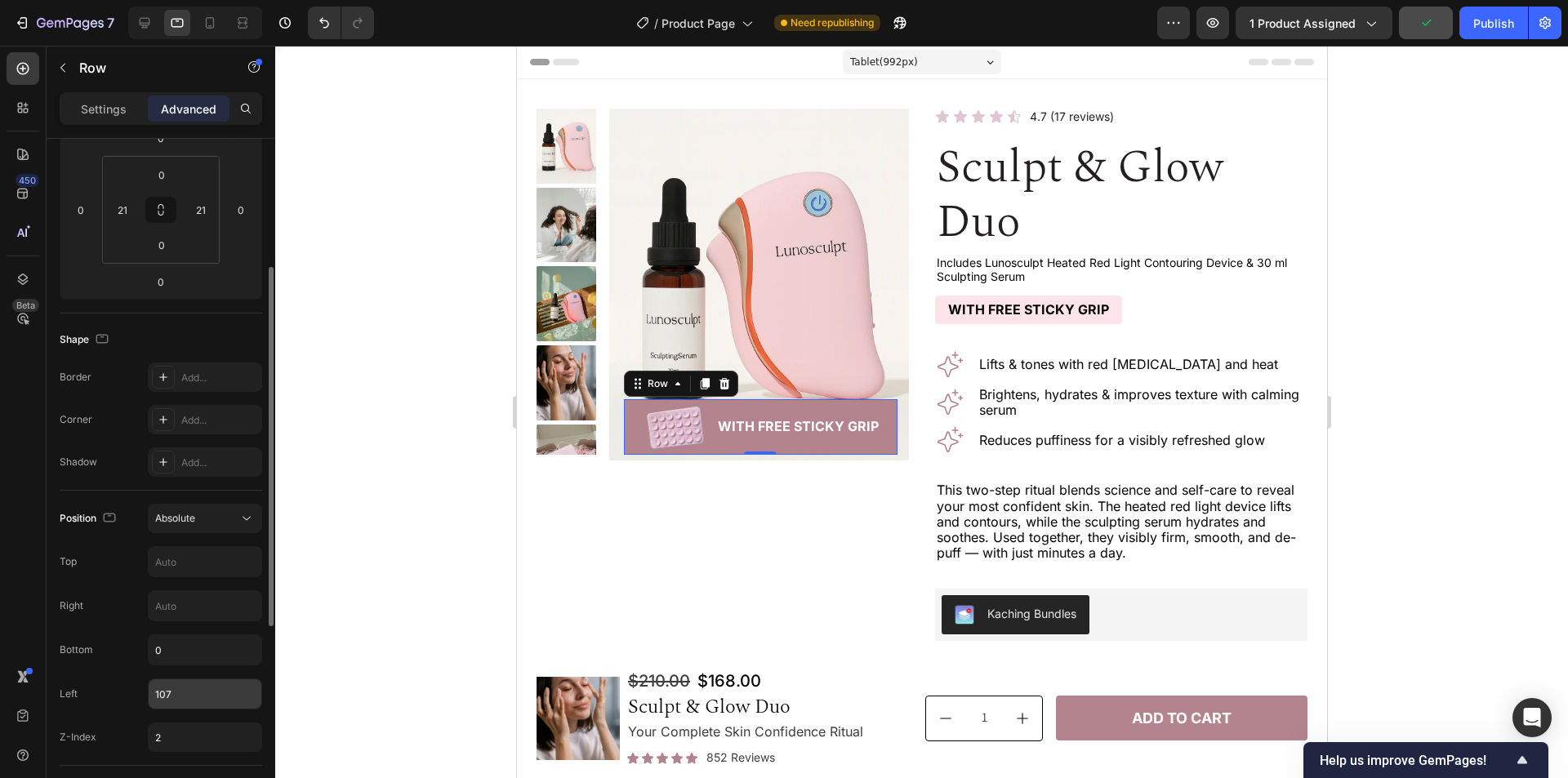
click at [195, 694] on input "107" at bounding box center [205, 694] width 112 height 29
type input "88"
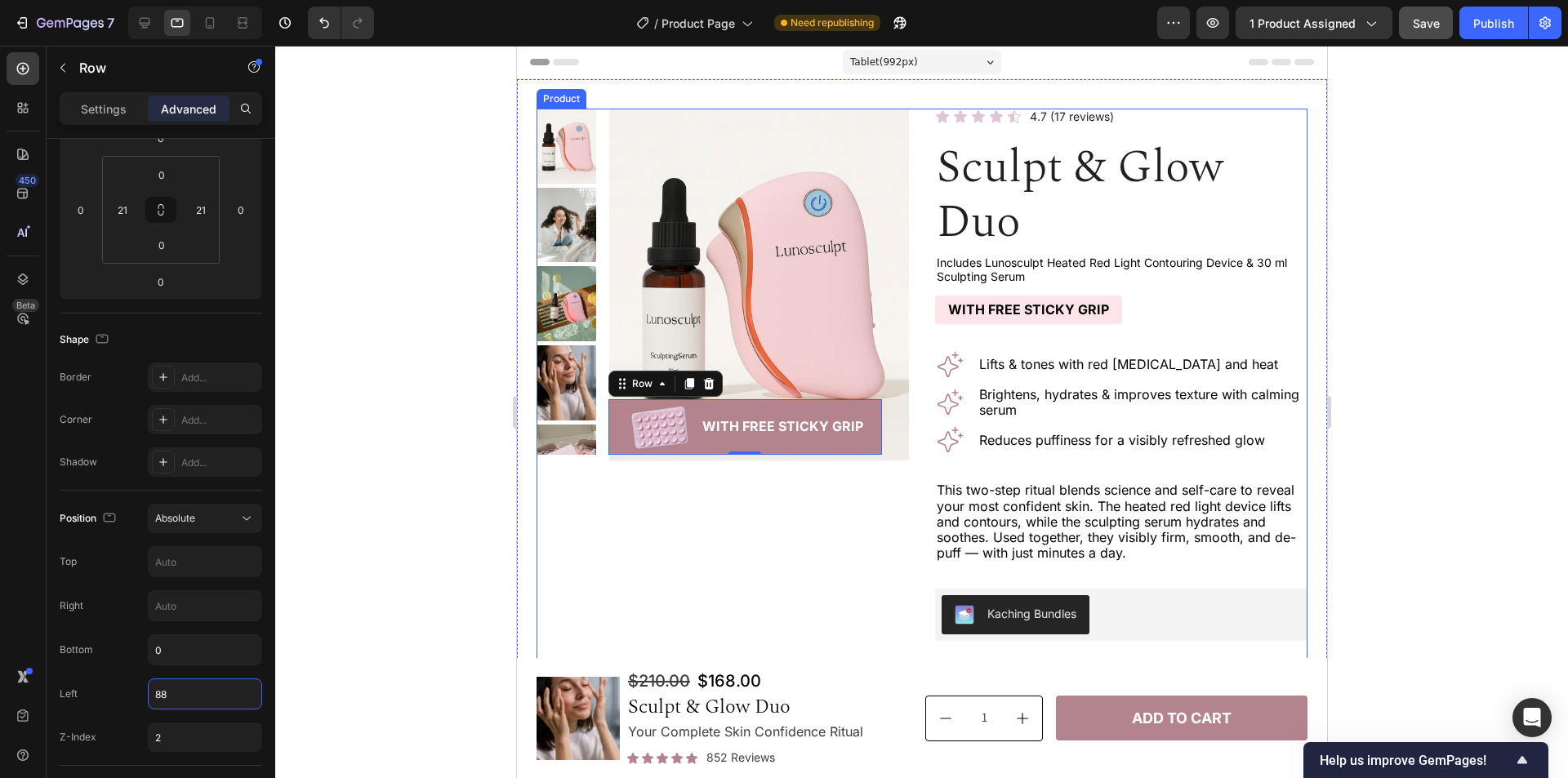
click at [613, 524] on div "Product Images Image With Free Sticky Grip Text Block Row 0 Row" at bounding box center [722, 500] width 373 height 782
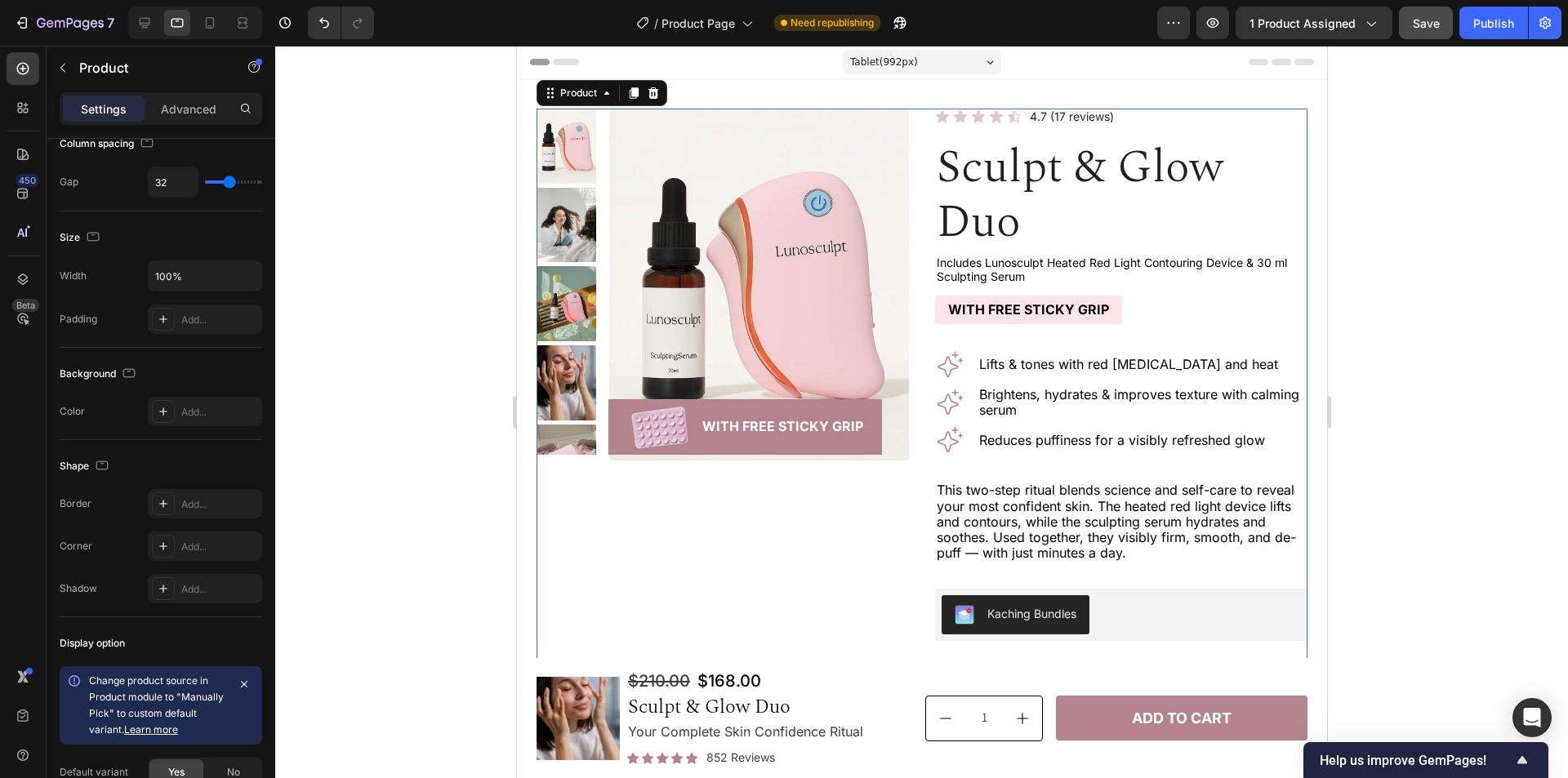
scroll to position [0, 0]
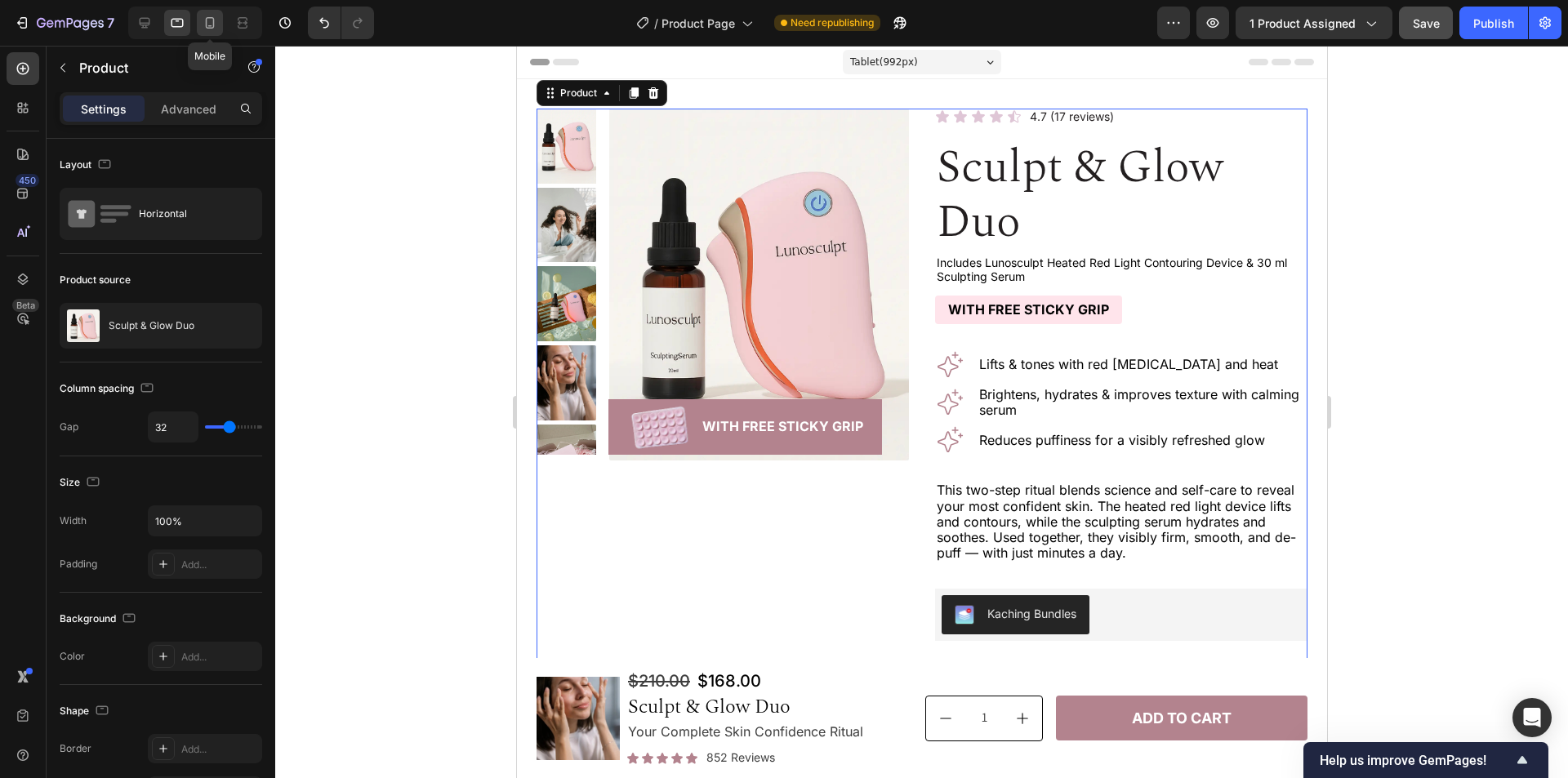
click at [205, 28] on icon at bounding box center [210, 23] width 16 height 16
type input "16"
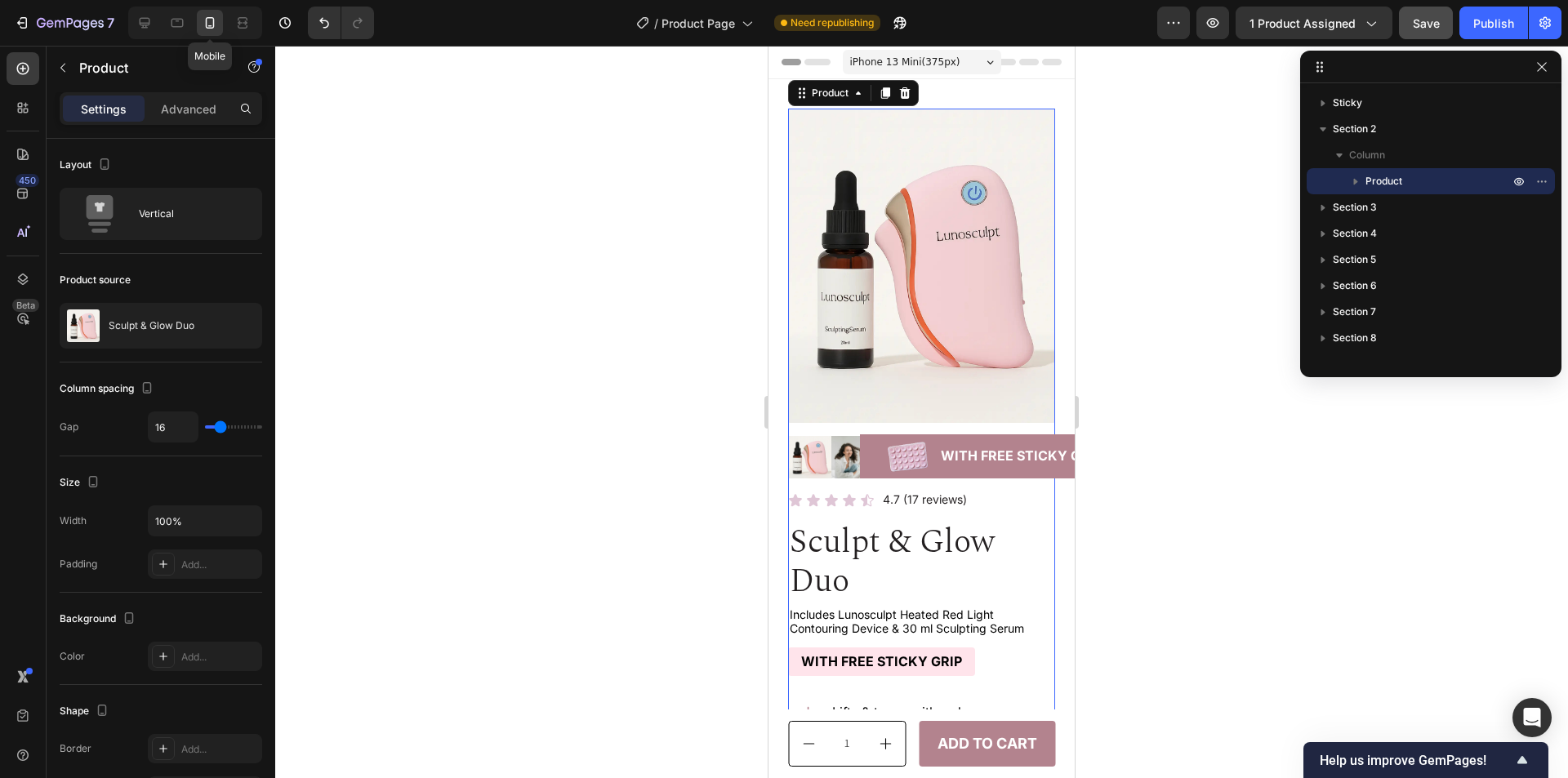
scroll to position [5, 0]
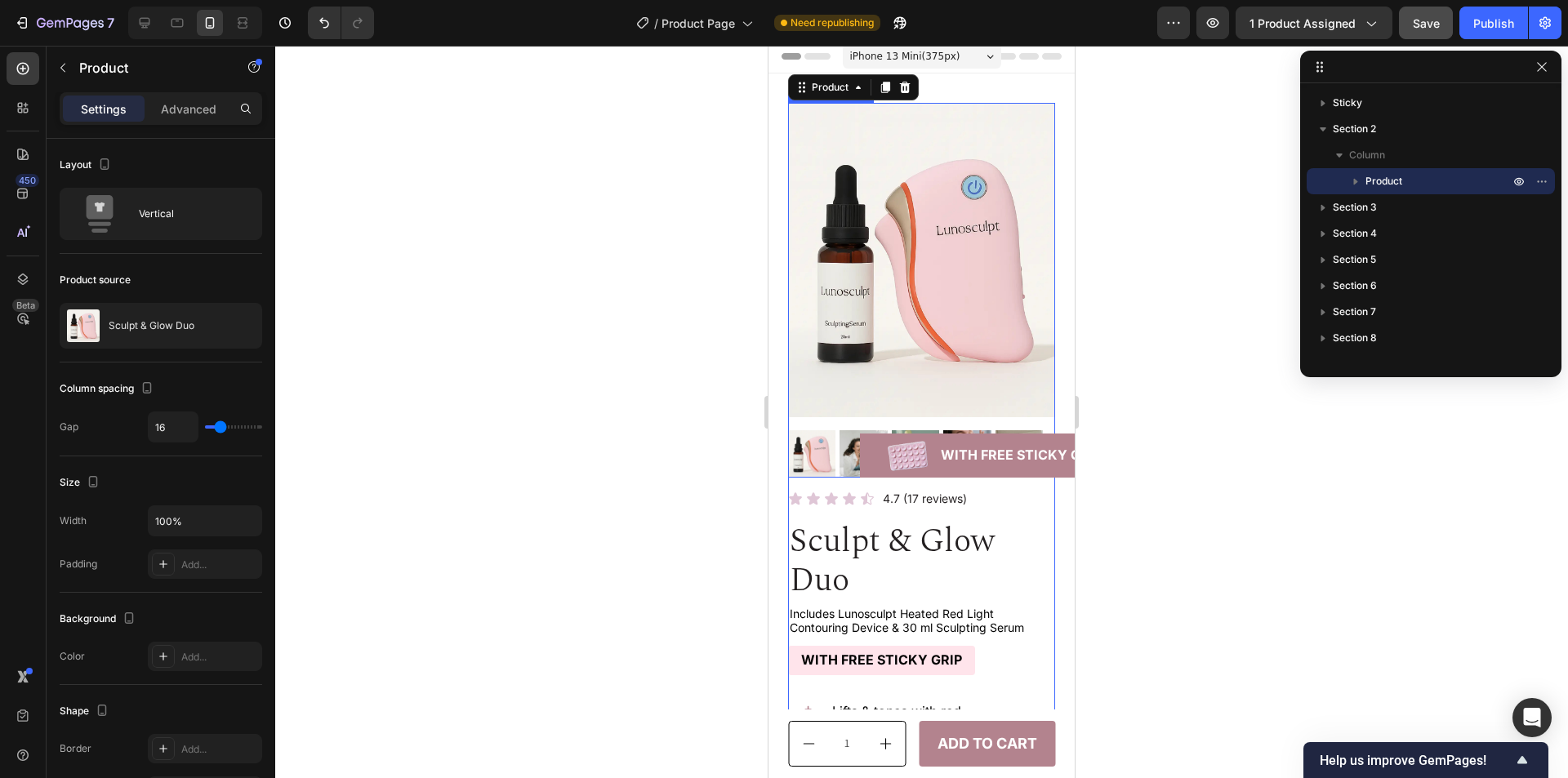
click at [884, 241] on img at bounding box center [922, 259] width 267 height 314
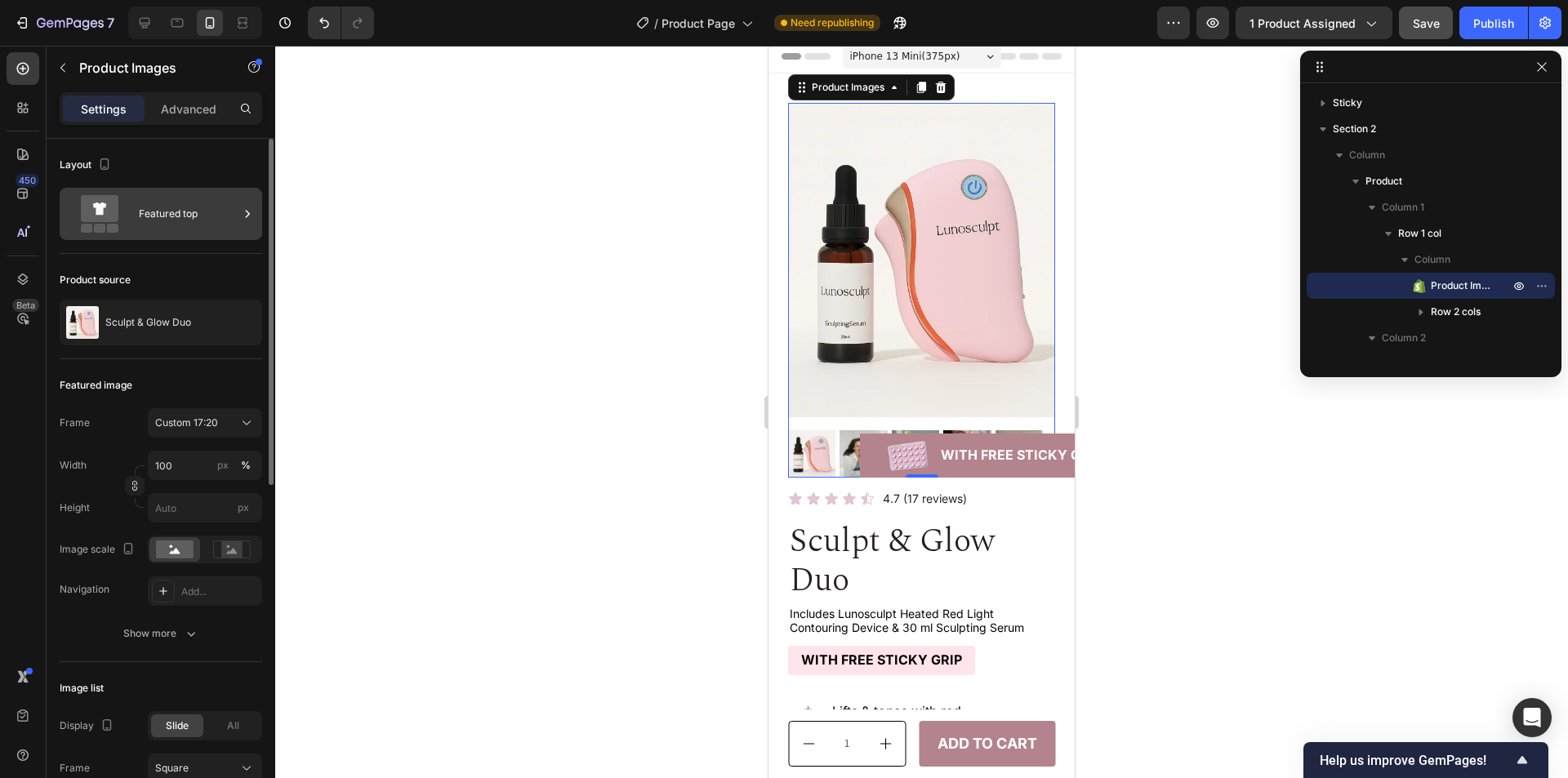
click at [154, 192] on div "Featured top" at bounding box center [160, 213] width 203 height 52
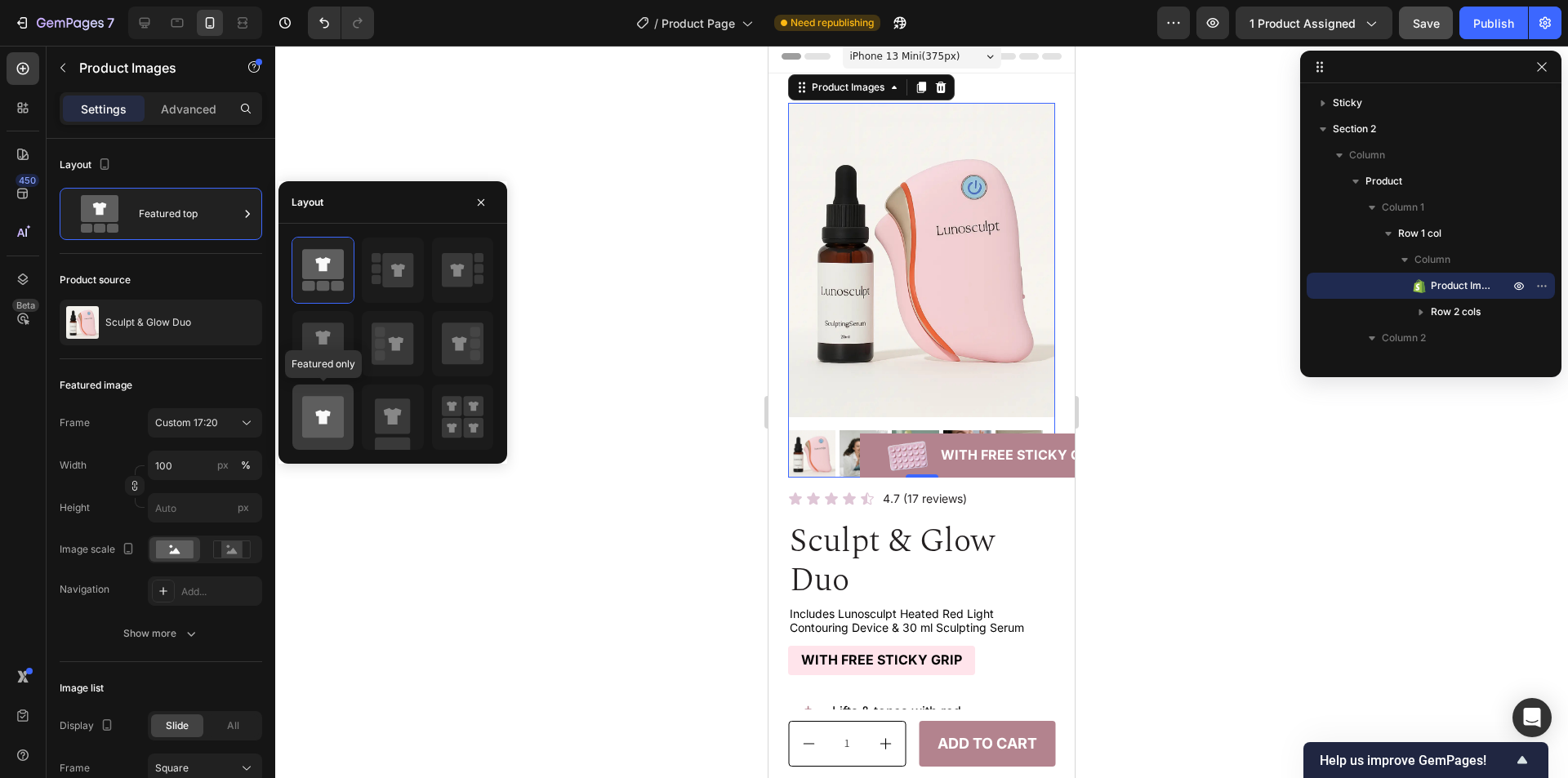
click at [328, 413] on icon at bounding box center [322, 417] width 15 height 14
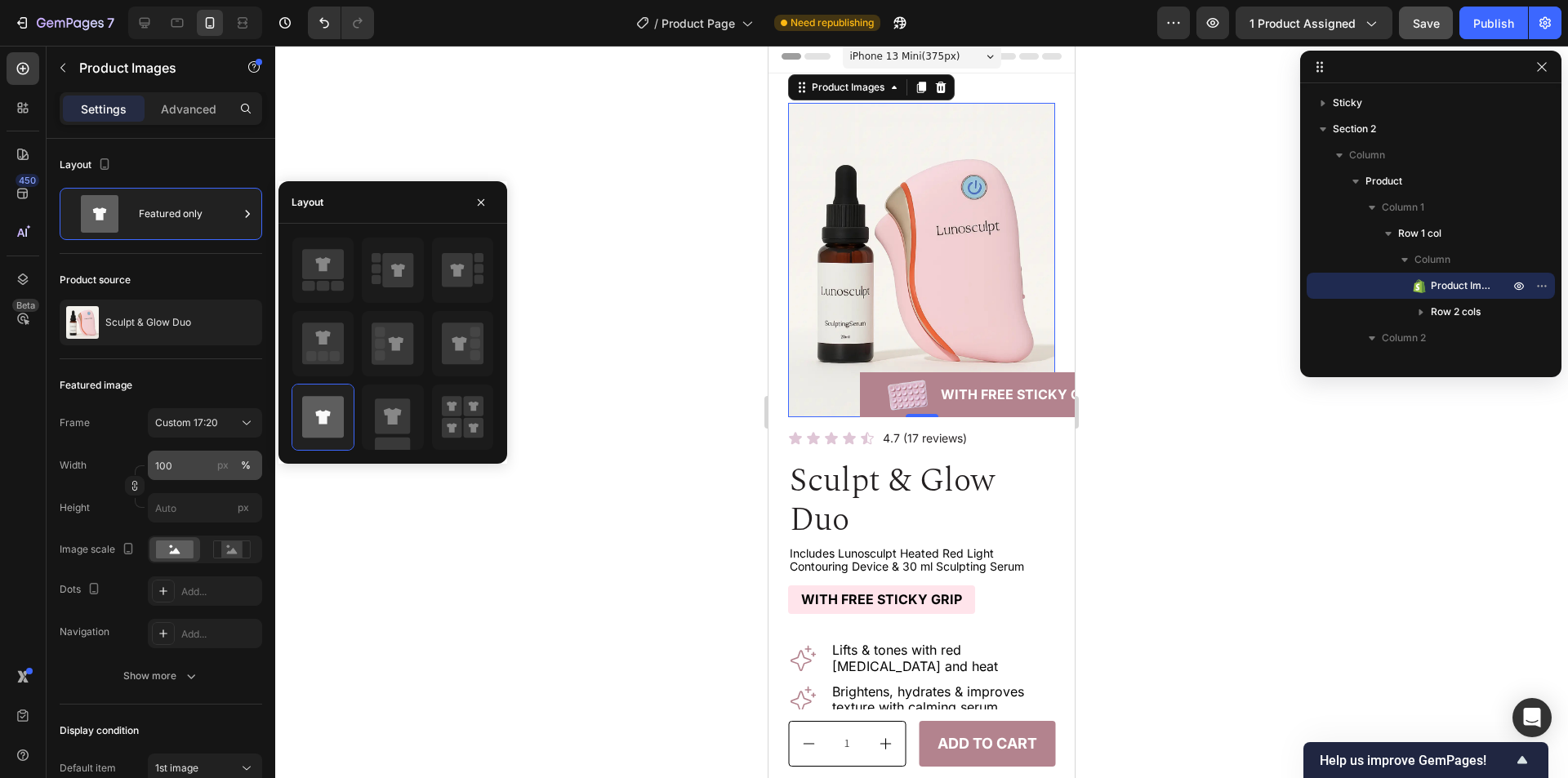
drag, startPoint x: 218, startPoint y: 469, endPoint x: 195, endPoint y: 464, distance: 23.5
click at [218, 469] on div "px" at bounding box center [222, 466] width 12 height 15
type input "118"
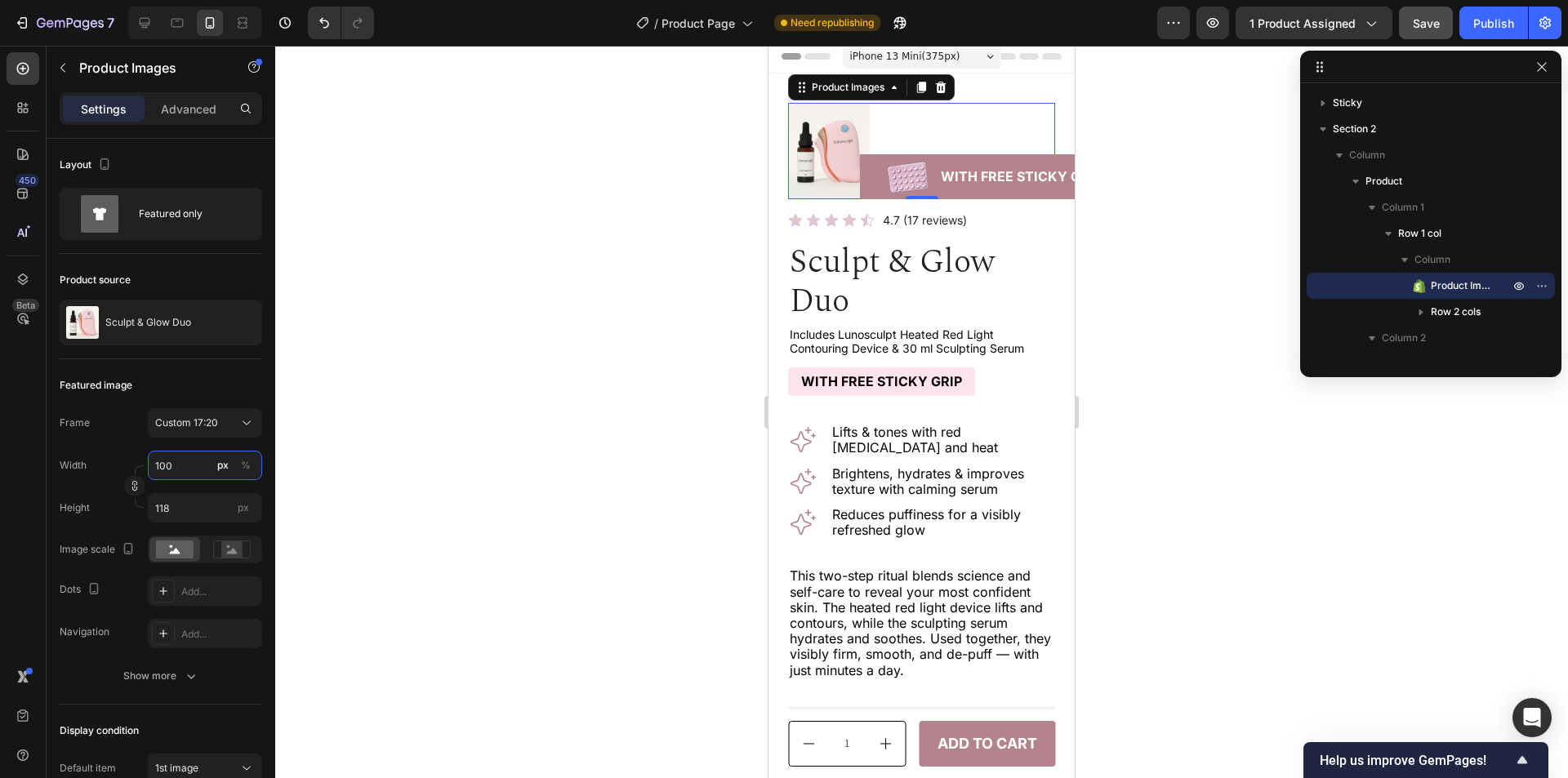
click at [195, 464] on input "100" at bounding box center [205, 465] width 114 height 29
click at [169, 462] on input "100" at bounding box center [205, 465] width 114 height 29
paste input "327"
type input "327"
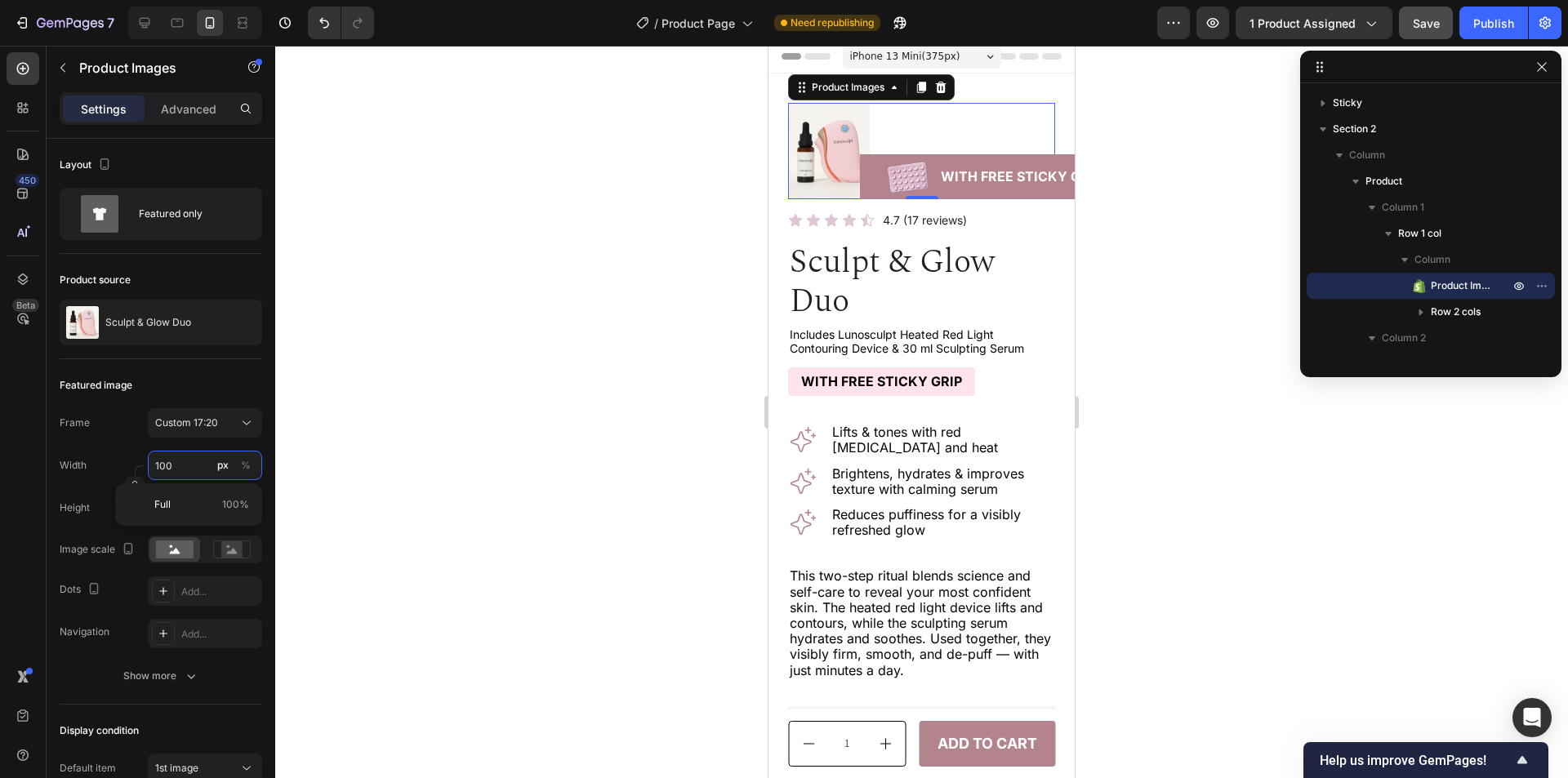
type input "385"
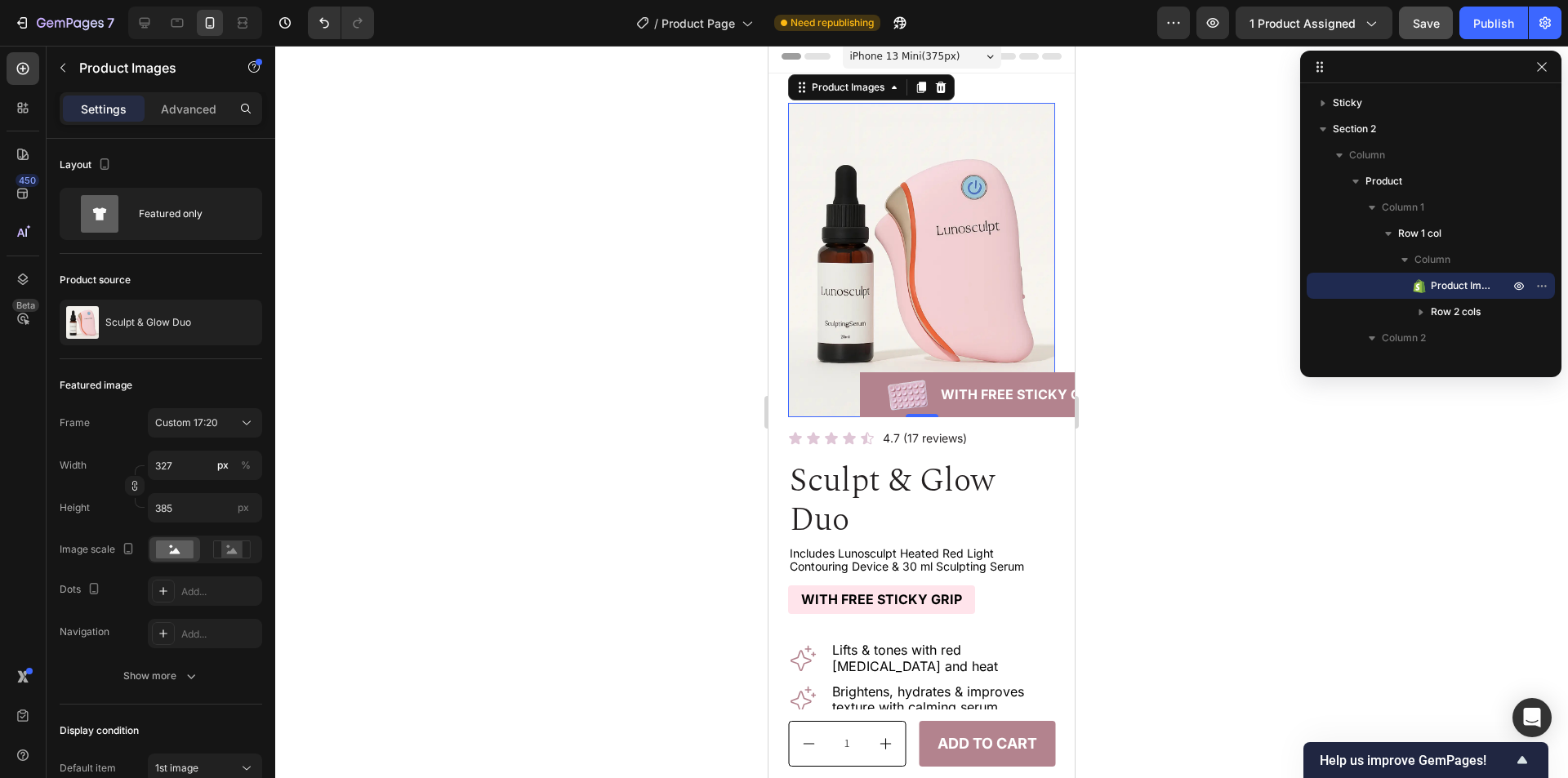
click at [109, 437] on div "Frame Custom 17:20 Width 327 px % Height 385 px" at bounding box center [160, 465] width 203 height 114
click at [137, 478] on button "button" at bounding box center [135, 486] width 19 height 19
click at [131, 485] on icon "button" at bounding box center [135, 485] width 12 height 12
click at [187, 474] on input "327" at bounding box center [205, 465] width 114 height 29
click at [212, 503] on p "Full 100%" at bounding box center [201, 505] width 95 height 15
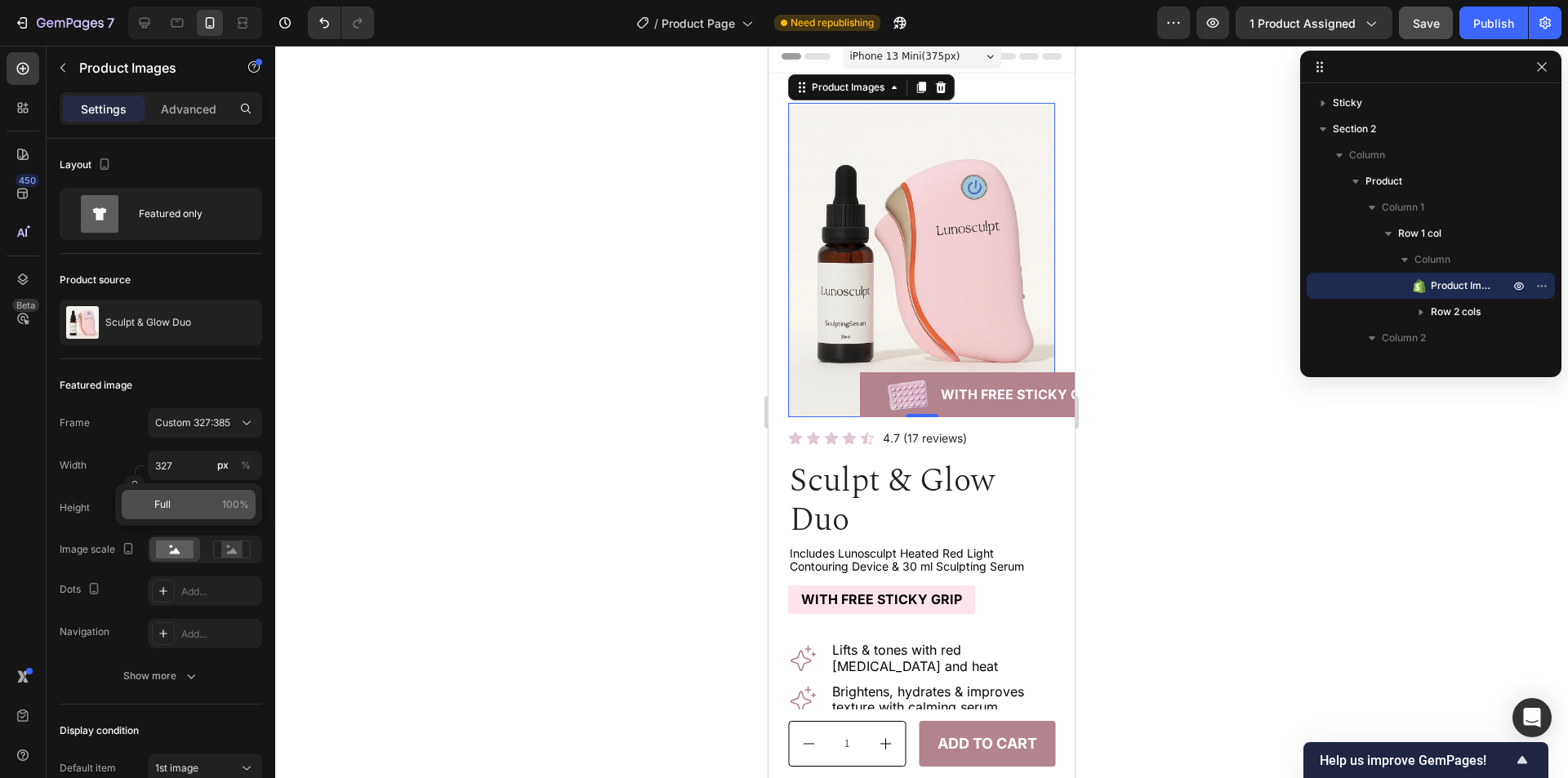
type input "100"
click at [875, 373] on div "Image With Free Sticky Grip Text Block Row" at bounding box center [993, 395] width 267 height 45
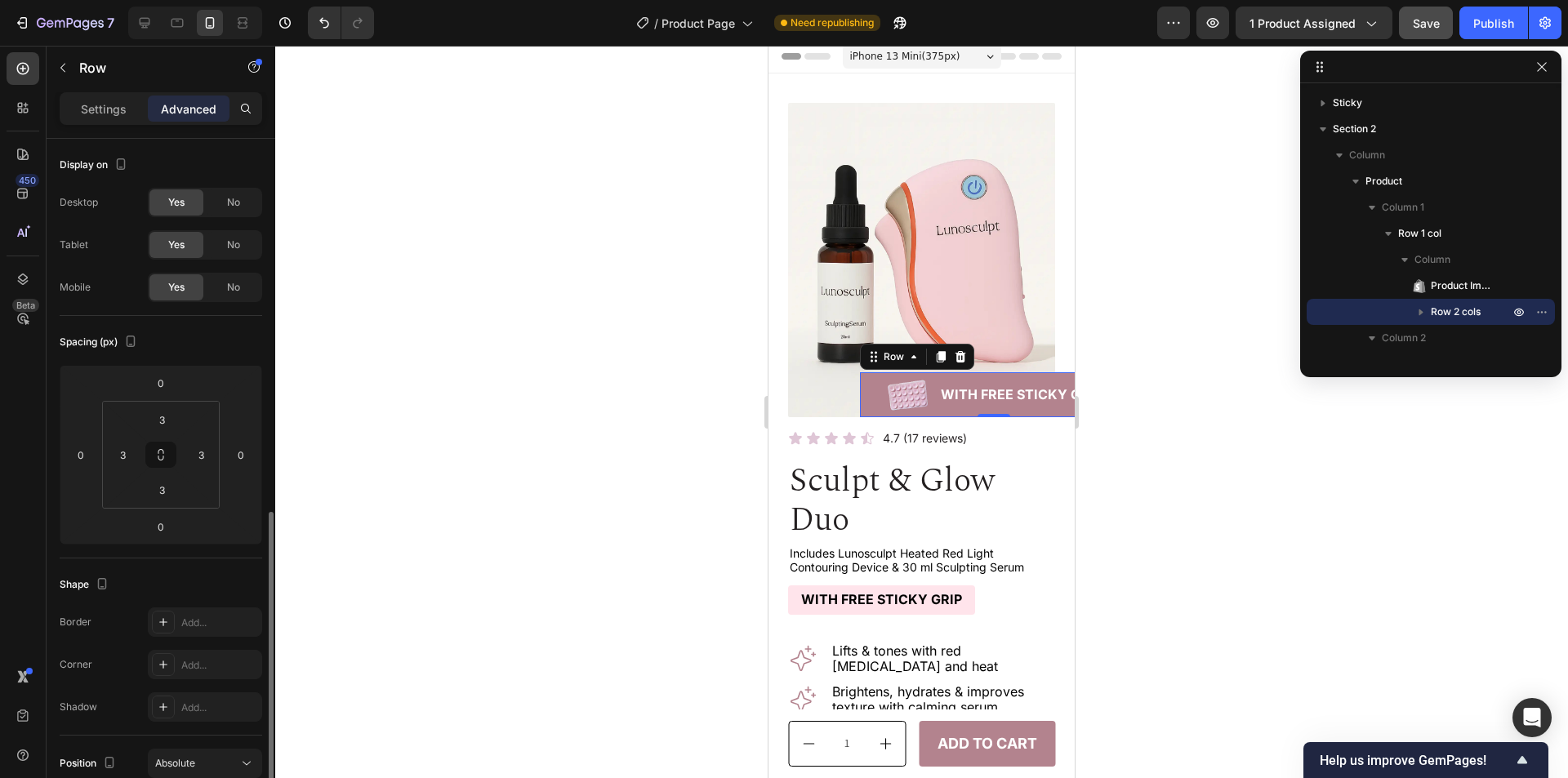
scroll to position [327, 0]
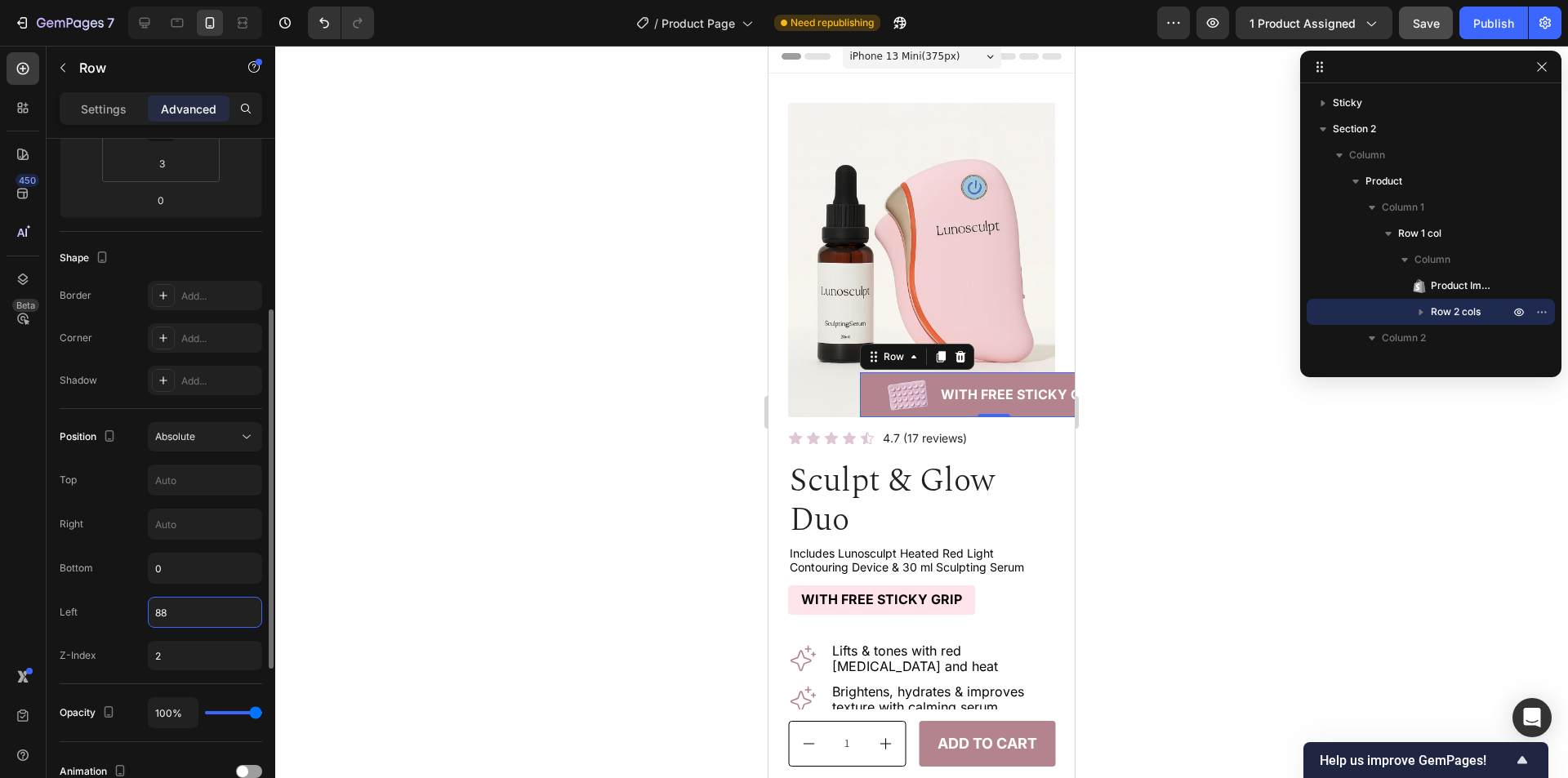
click at [200, 614] on input "88" at bounding box center [205, 612] width 112 height 29
type input "0"
click at [117, 606] on div "Left 0" at bounding box center [160, 612] width 203 height 31
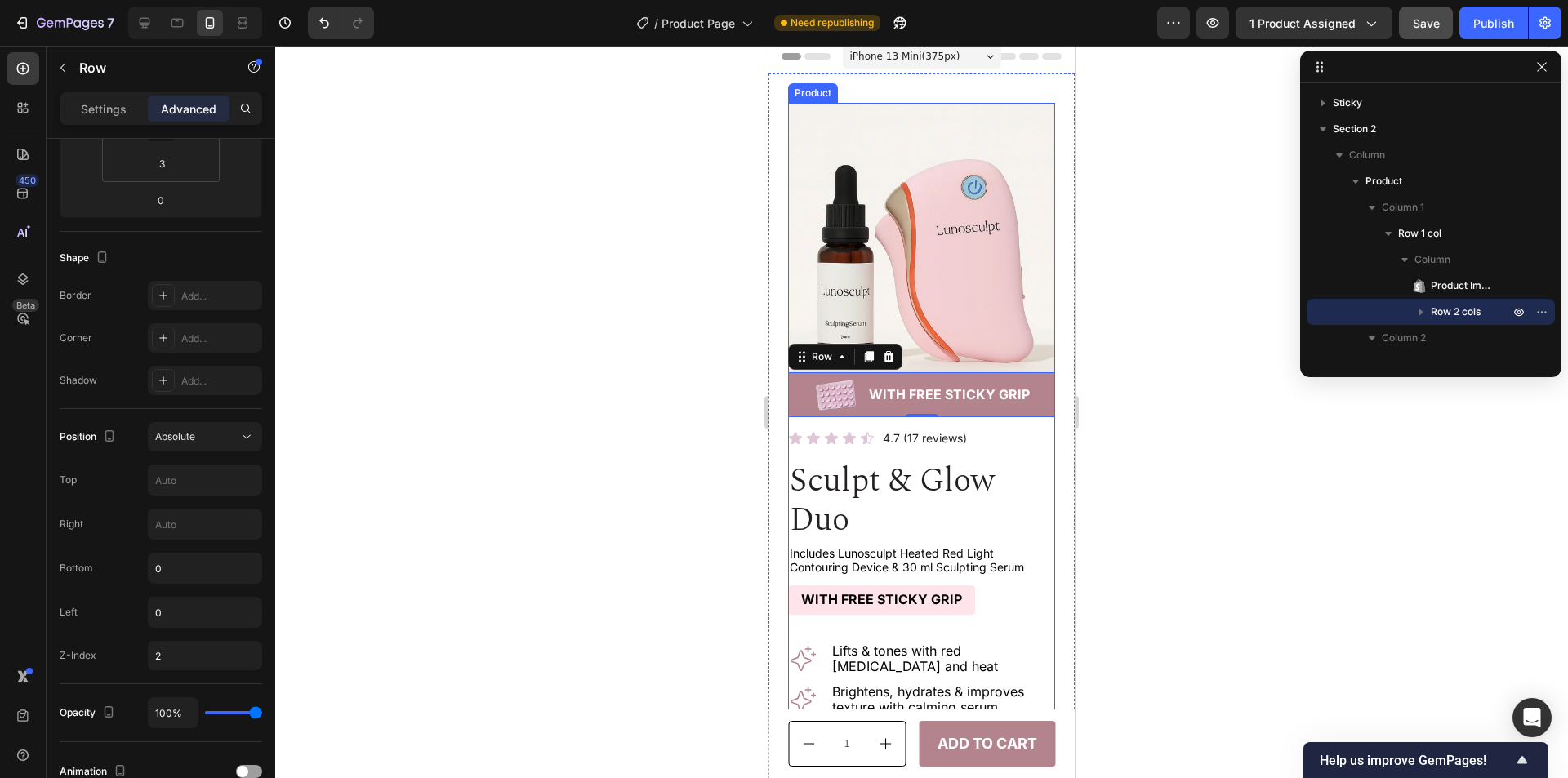
click at [886, 413] on div "Product Images Image With Free Sticky Grip Text Block Row 0 Row Icon Icon Icon …" at bounding box center [922, 653] width 267 height 1101
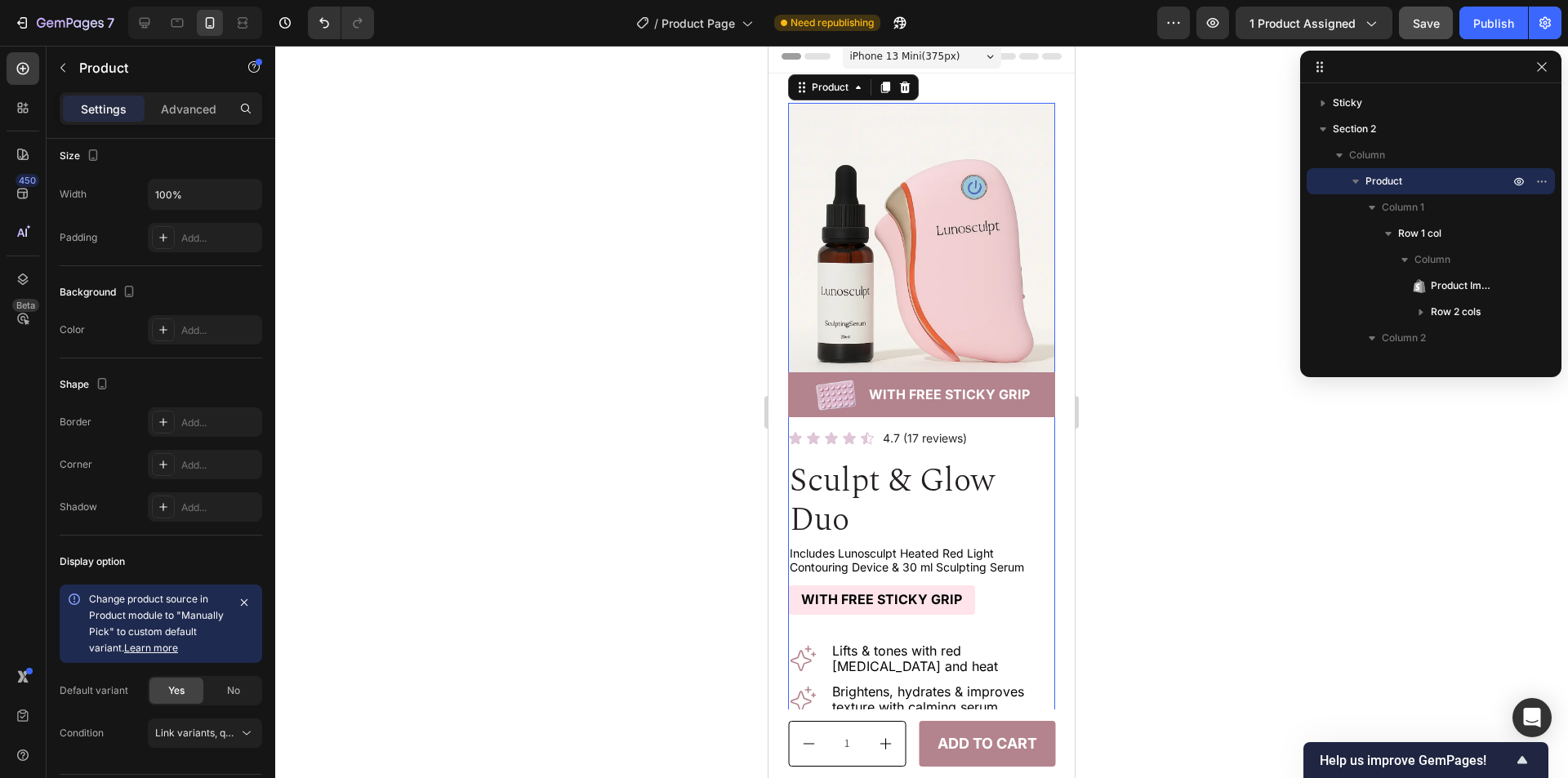
scroll to position [0, 0]
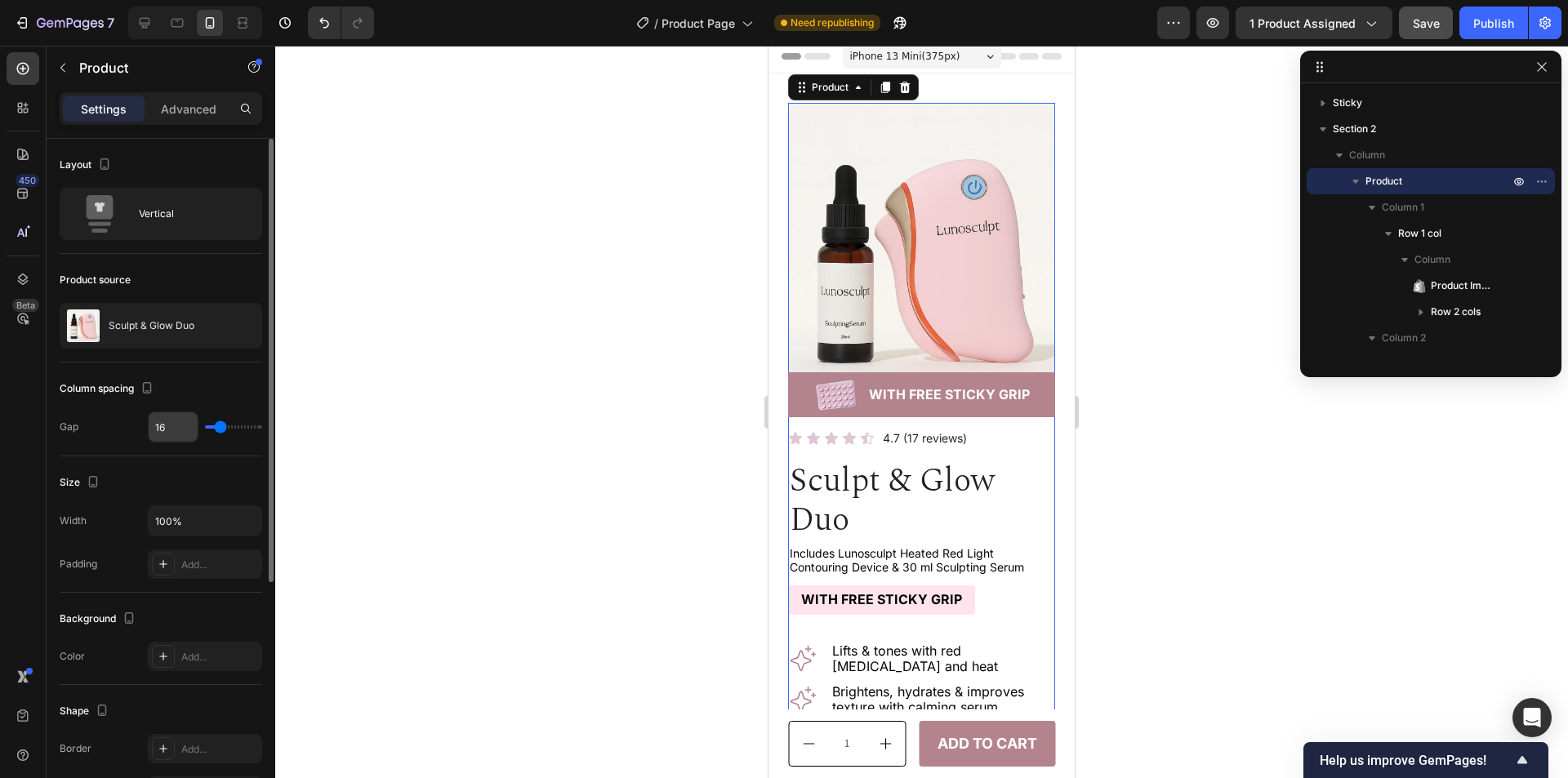
click at [168, 427] on input "16" at bounding box center [173, 427] width 49 height 29
type input "3"
type input "32"
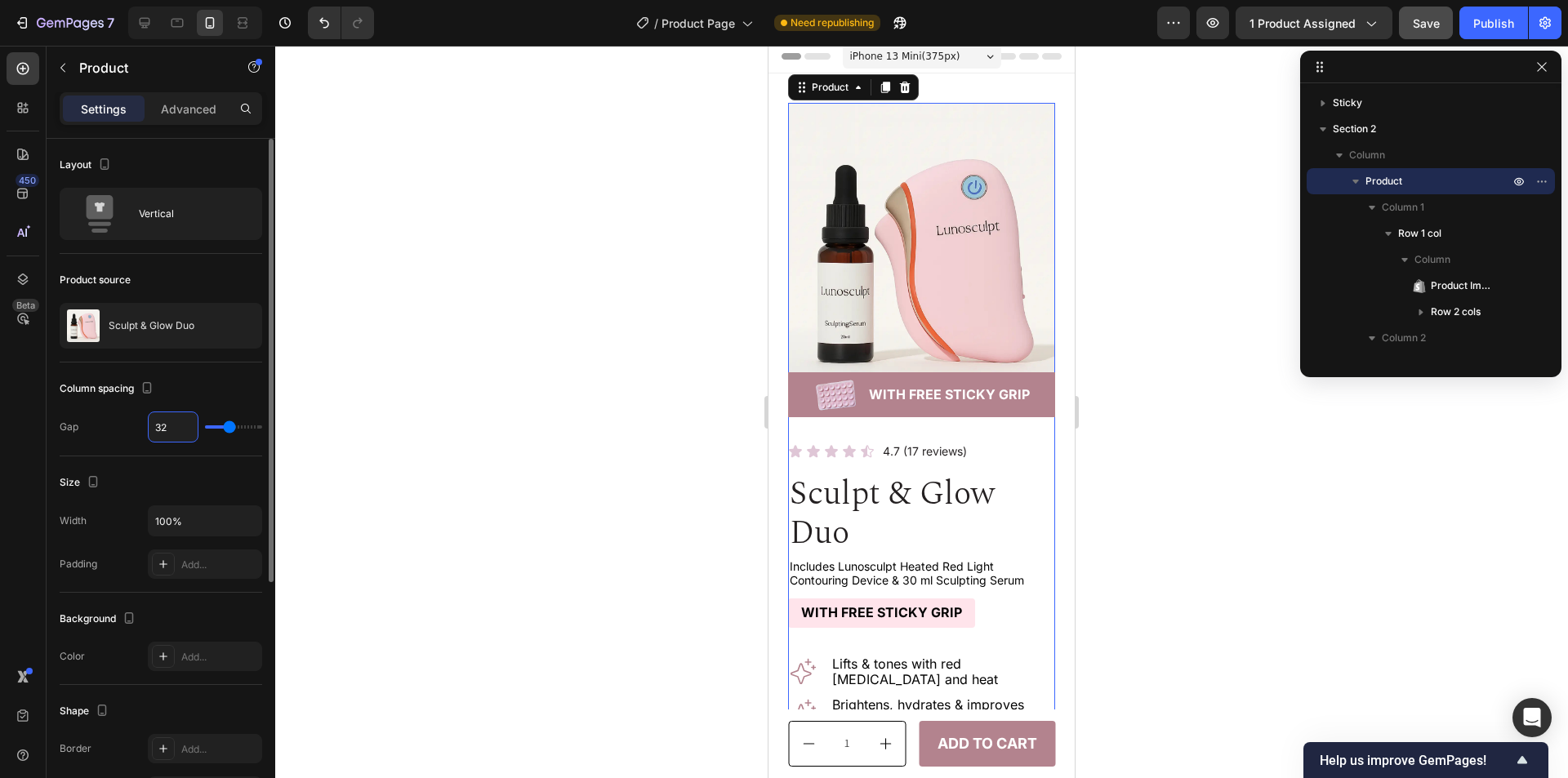
type input "32"
click at [210, 387] on div "Column spacing" at bounding box center [160, 389] width 203 height 27
click at [838, 106] on img at bounding box center [922, 259] width 267 height 314
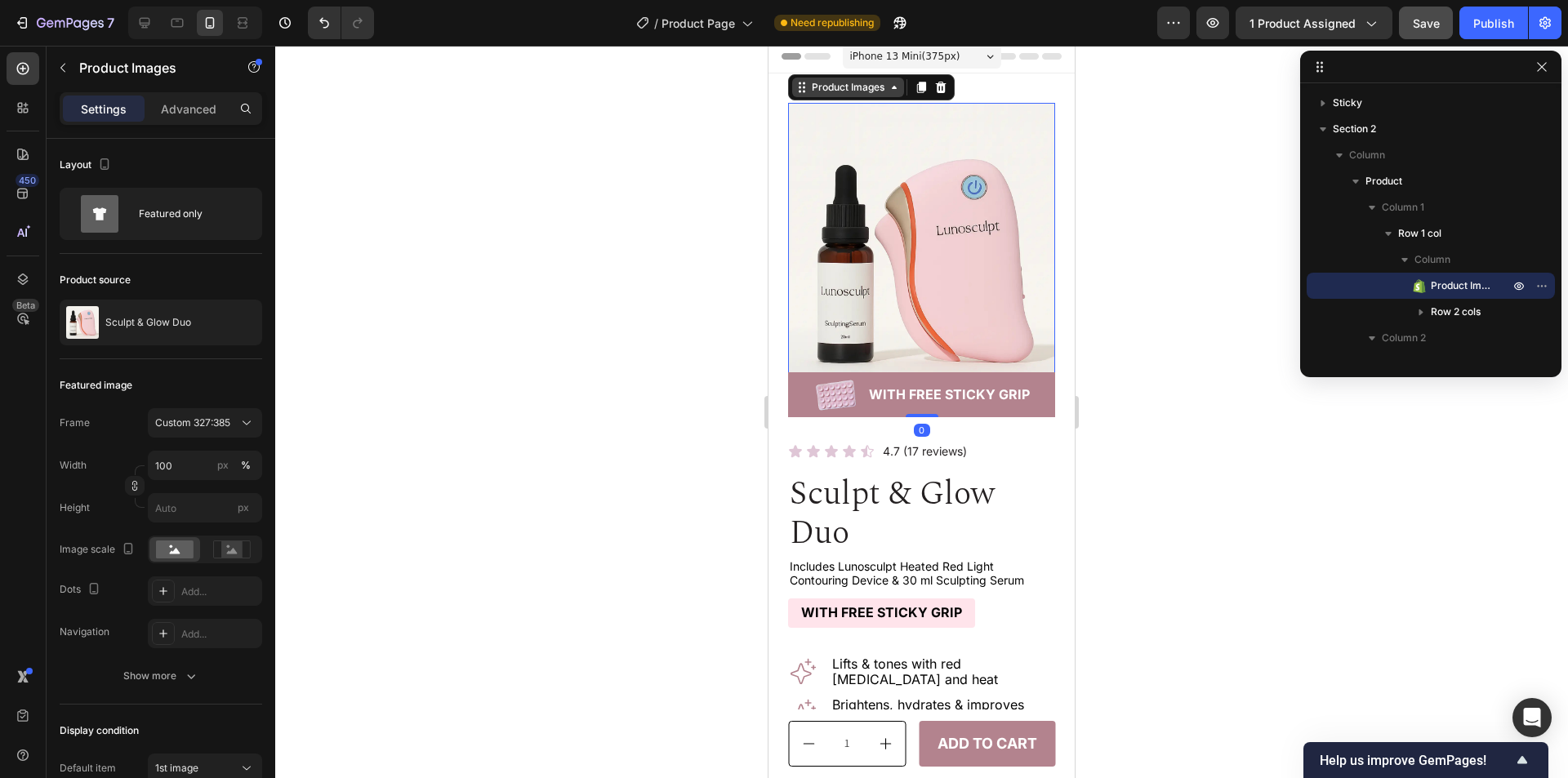
click at [854, 84] on div "Product Images" at bounding box center [847, 87] width 79 height 15
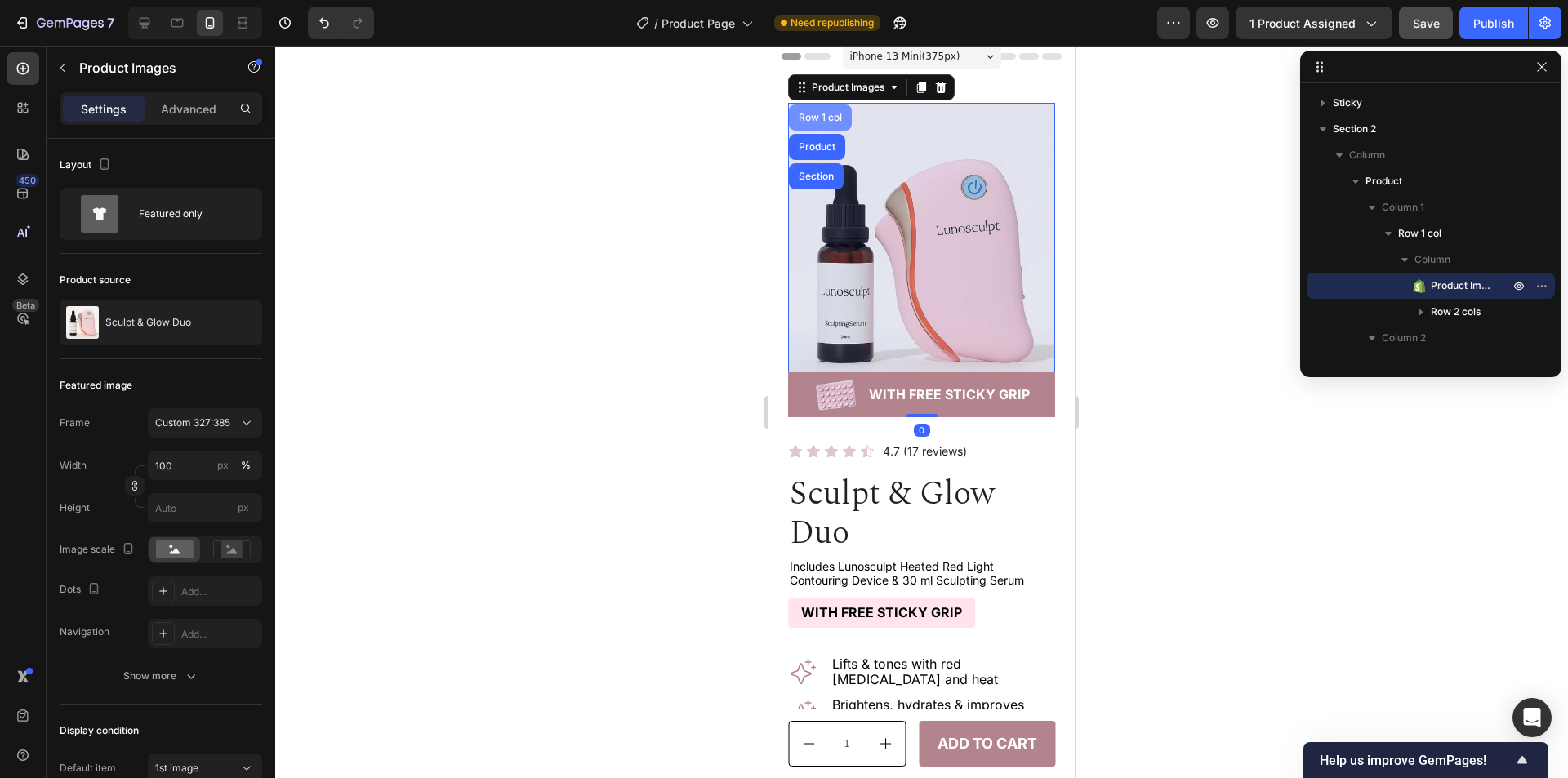
click at [830, 112] on div "Row 1 col" at bounding box center [820, 118] width 63 height 27
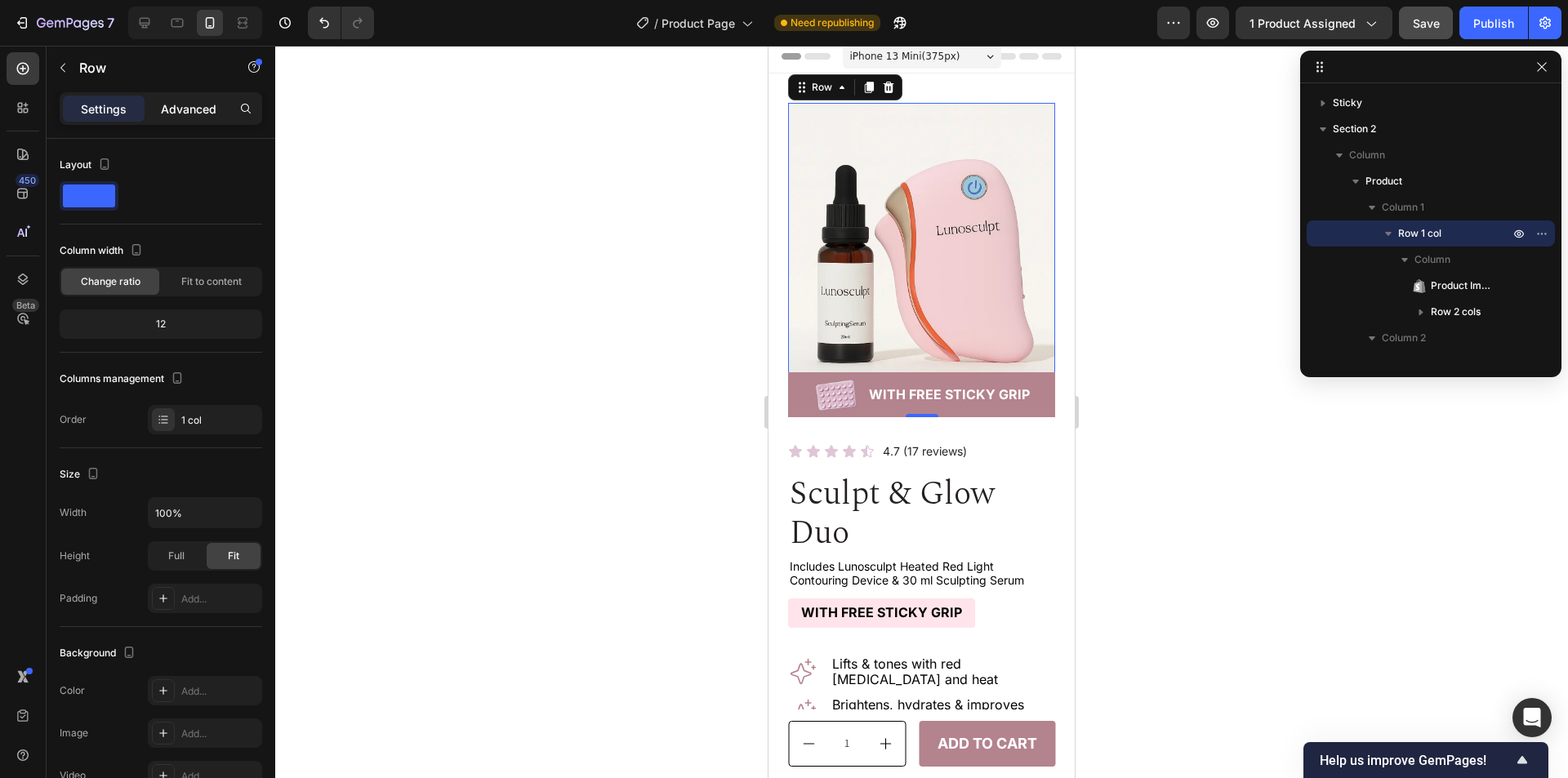
click at [197, 104] on p "Advanced" at bounding box center [189, 108] width 56 height 17
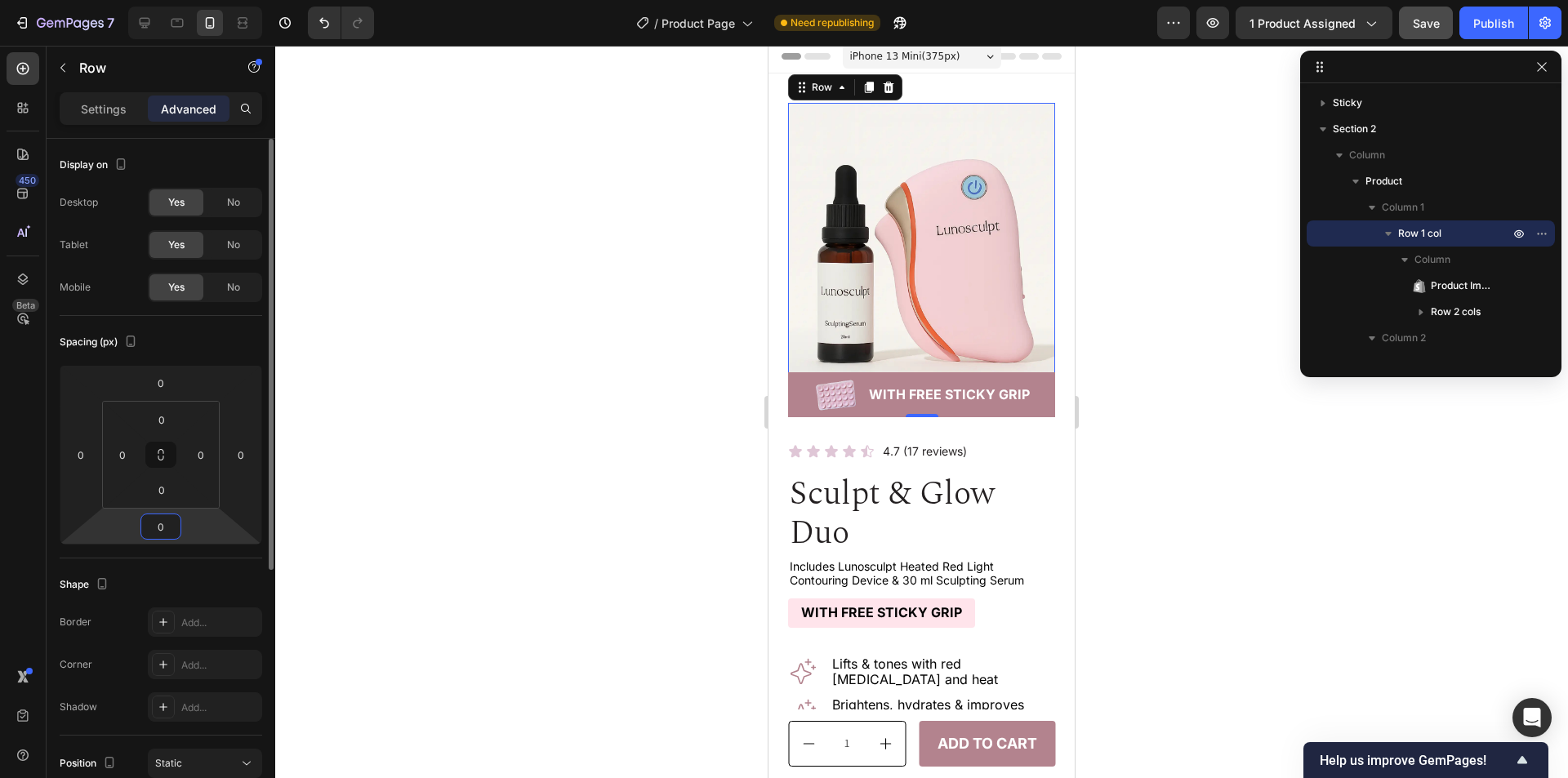
click at [159, 529] on input "0" at bounding box center [160, 527] width 33 height 25
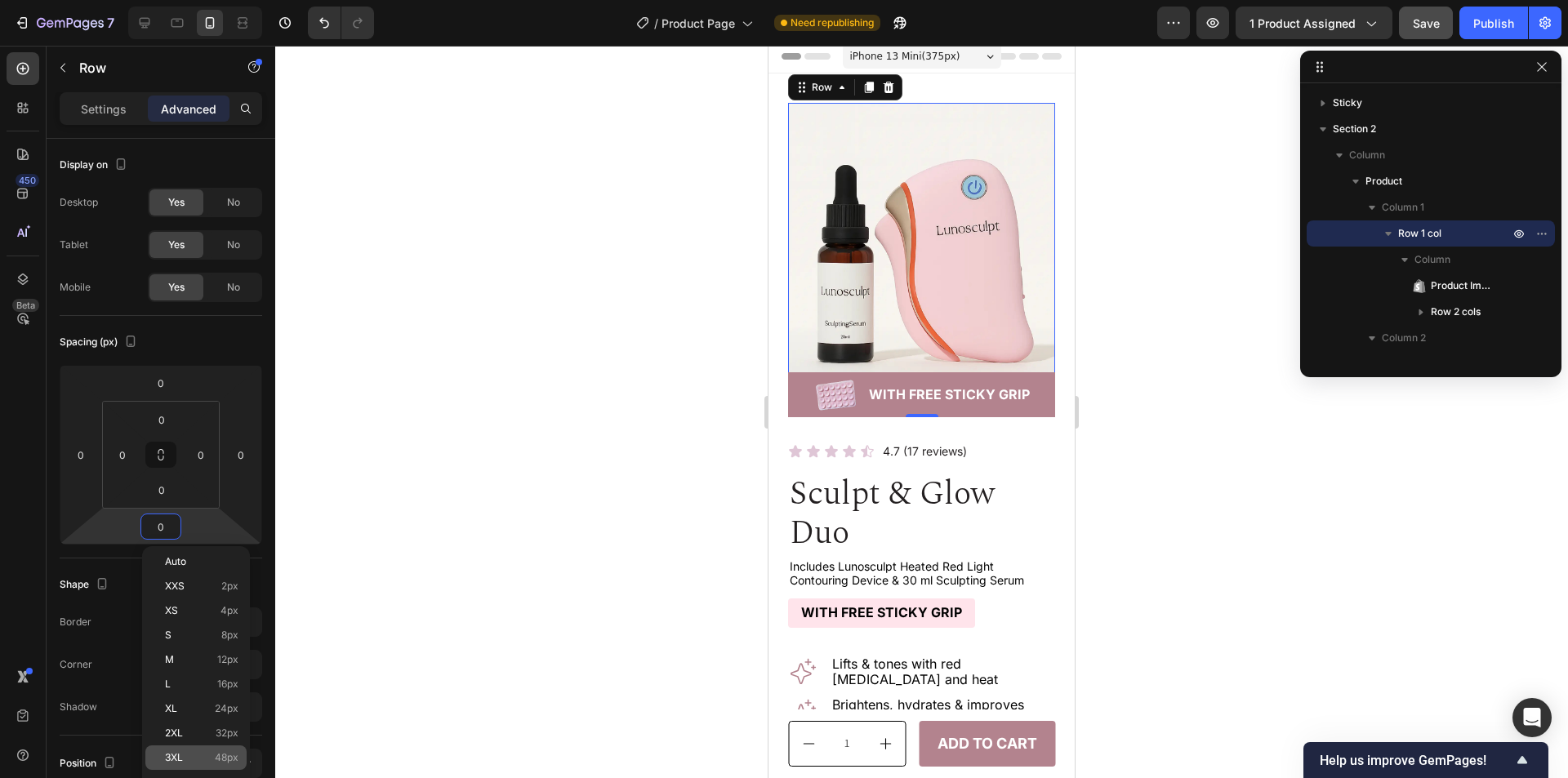
click at [209, 750] on div "3XL 48px" at bounding box center [196, 758] width 101 height 25
type input "48"
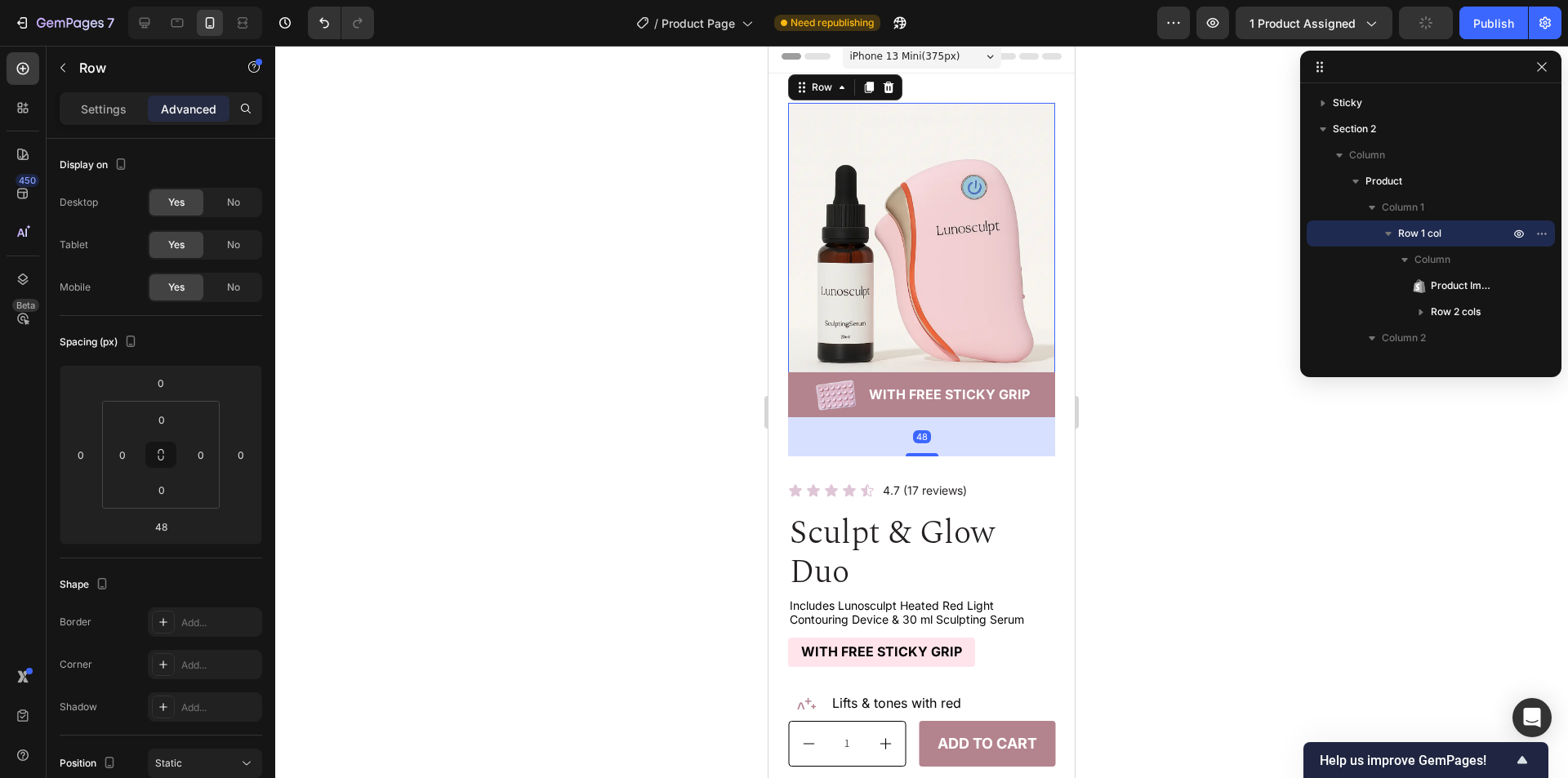
click at [1139, 528] on div at bounding box center [922, 412] width 1293 height 733
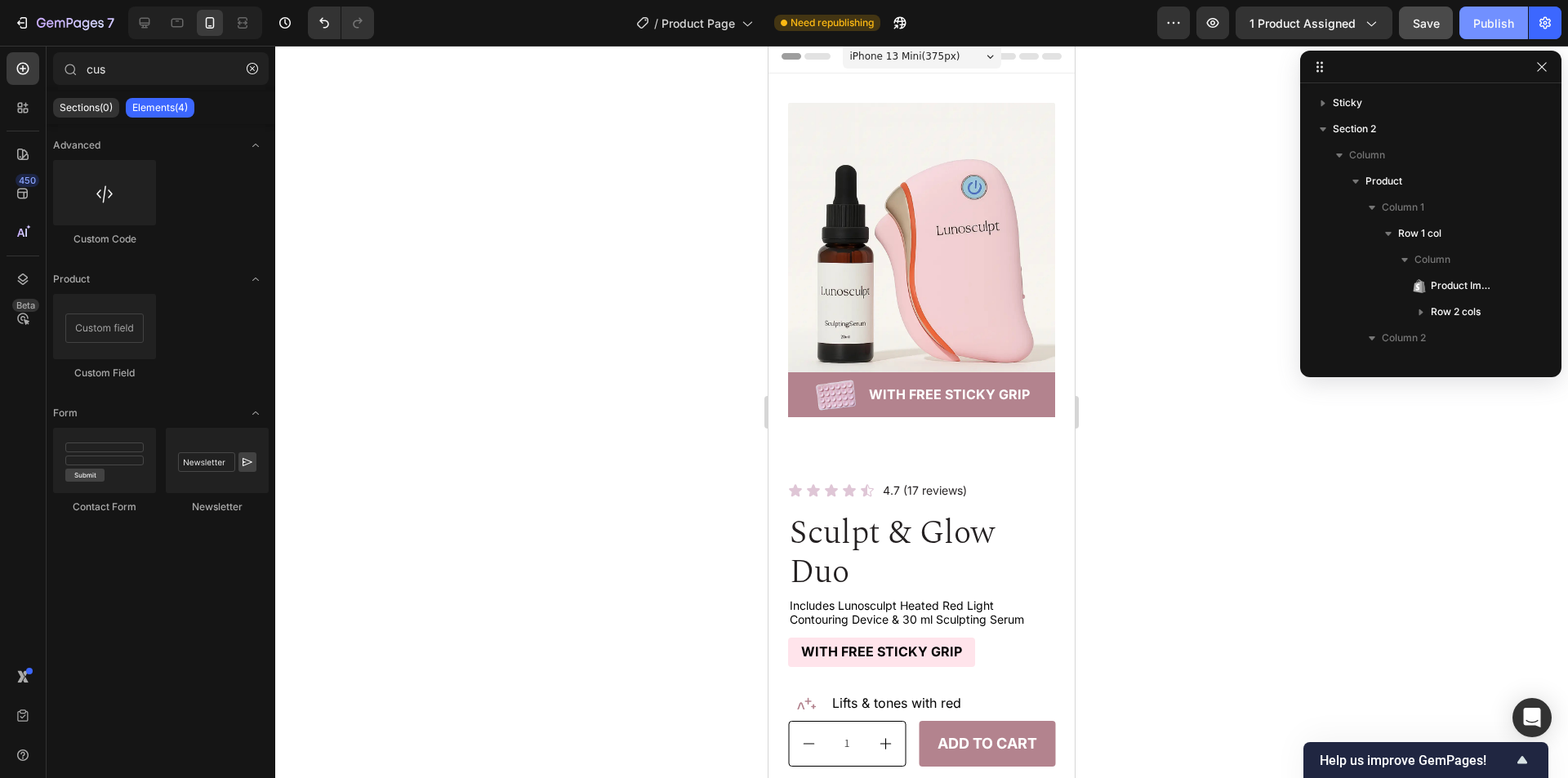
click at [1484, 20] on div "Publish" at bounding box center [1494, 23] width 41 height 17
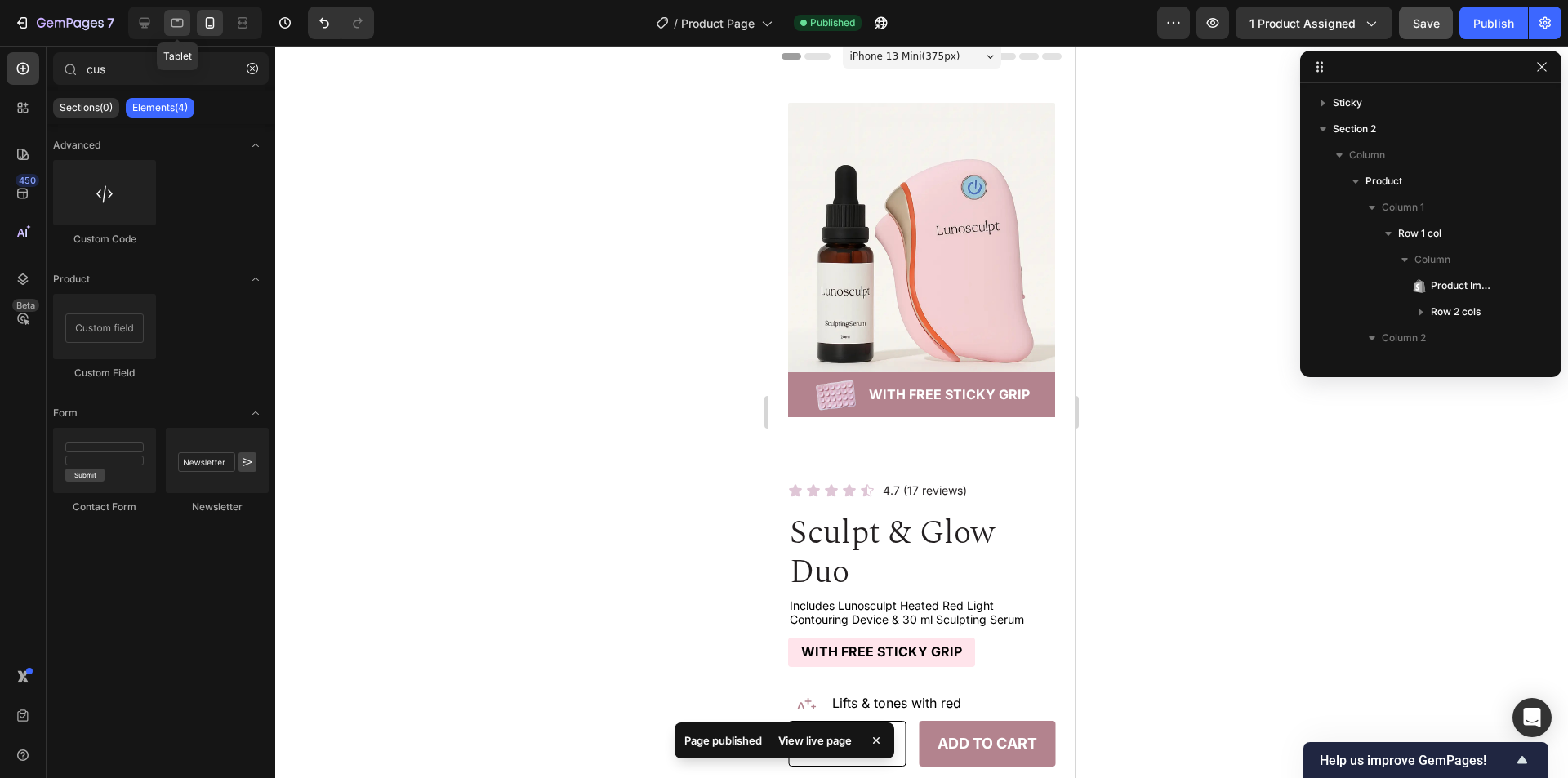
click at [174, 32] on div at bounding box center [177, 23] width 27 height 27
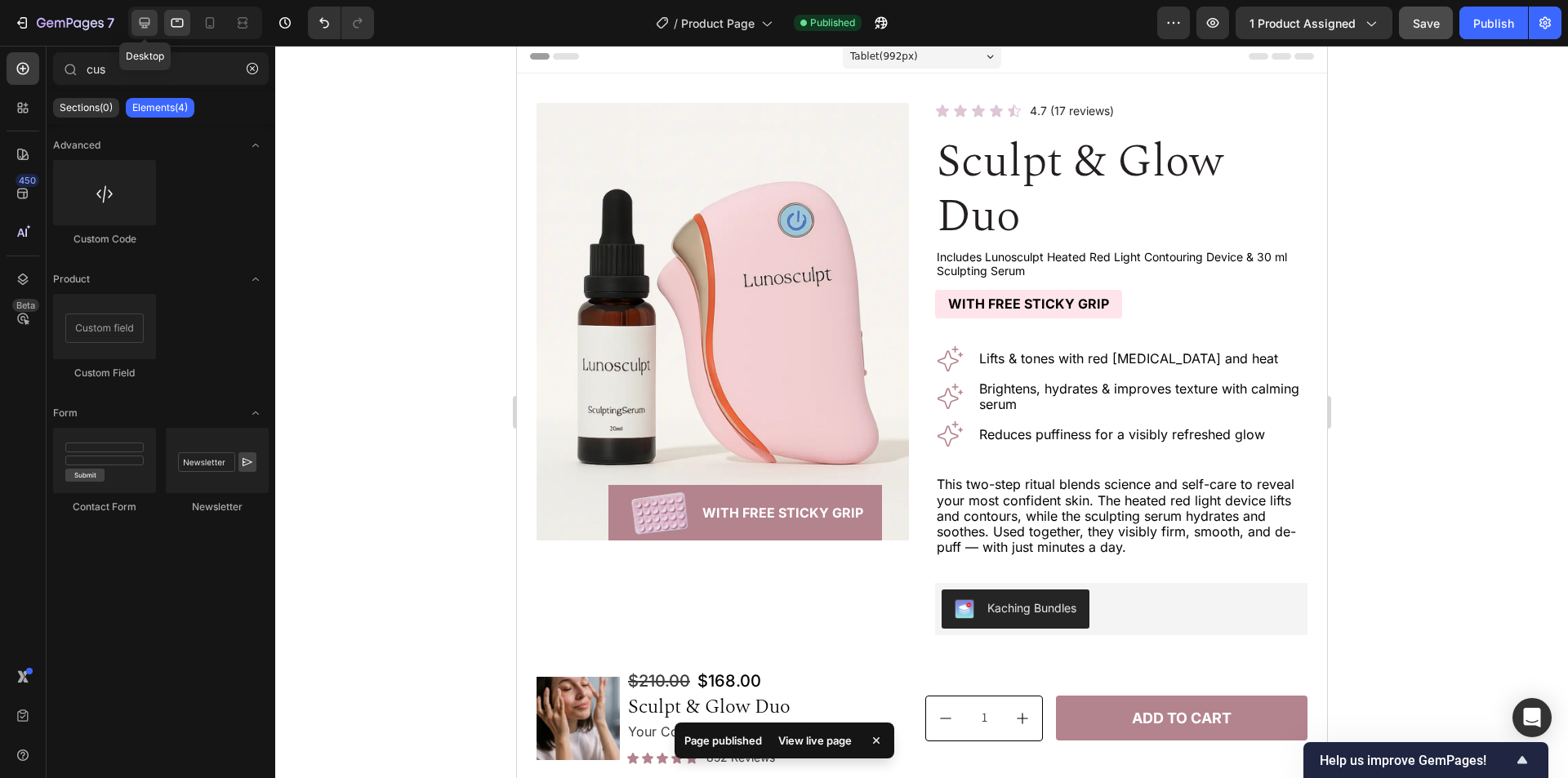
click at [147, 32] on div at bounding box center [145, 23] width 27 height 27
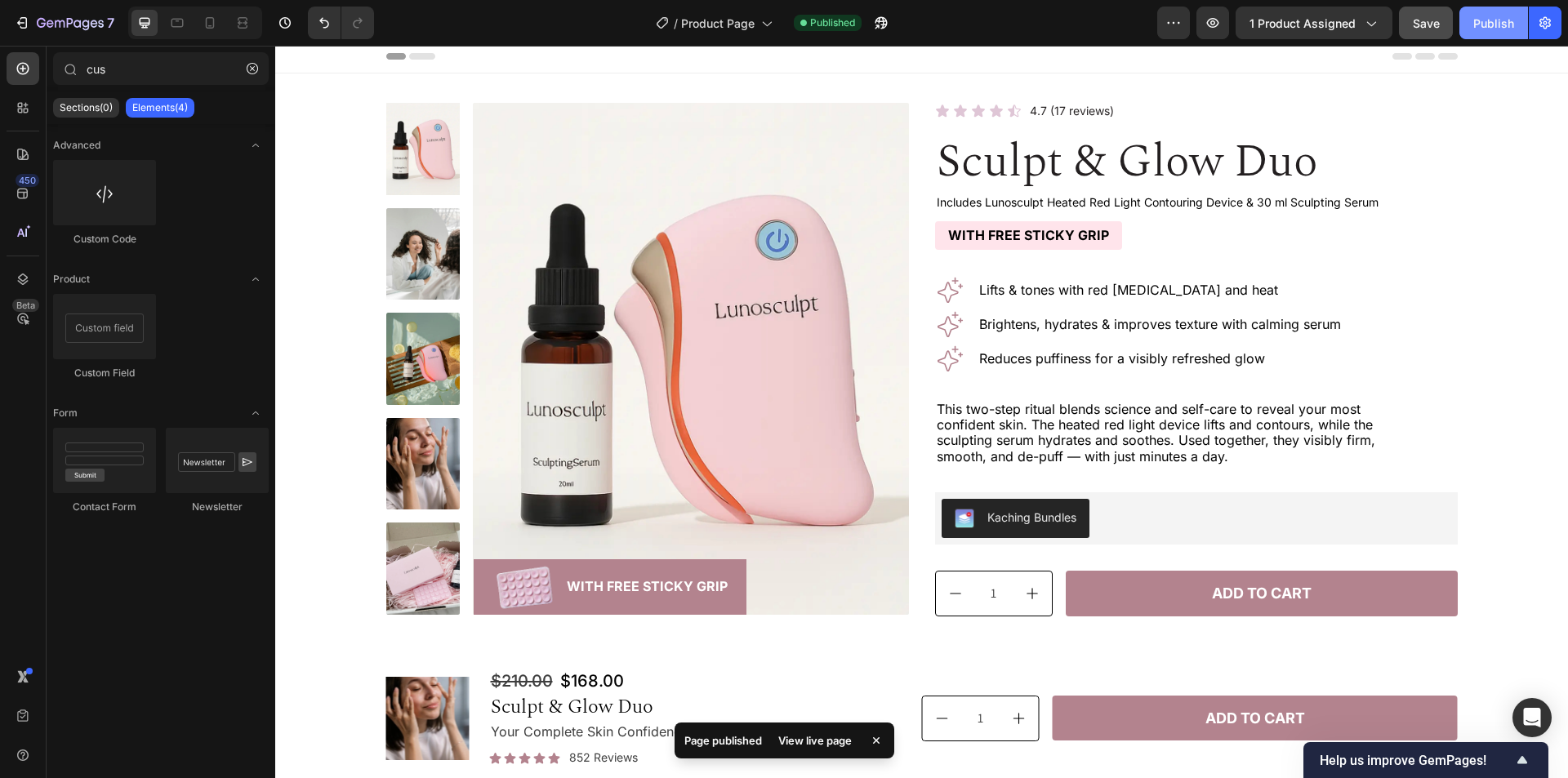
click at [1494, 19] on div "Publish" at bounding box center [1494, 23] width 41 height 17
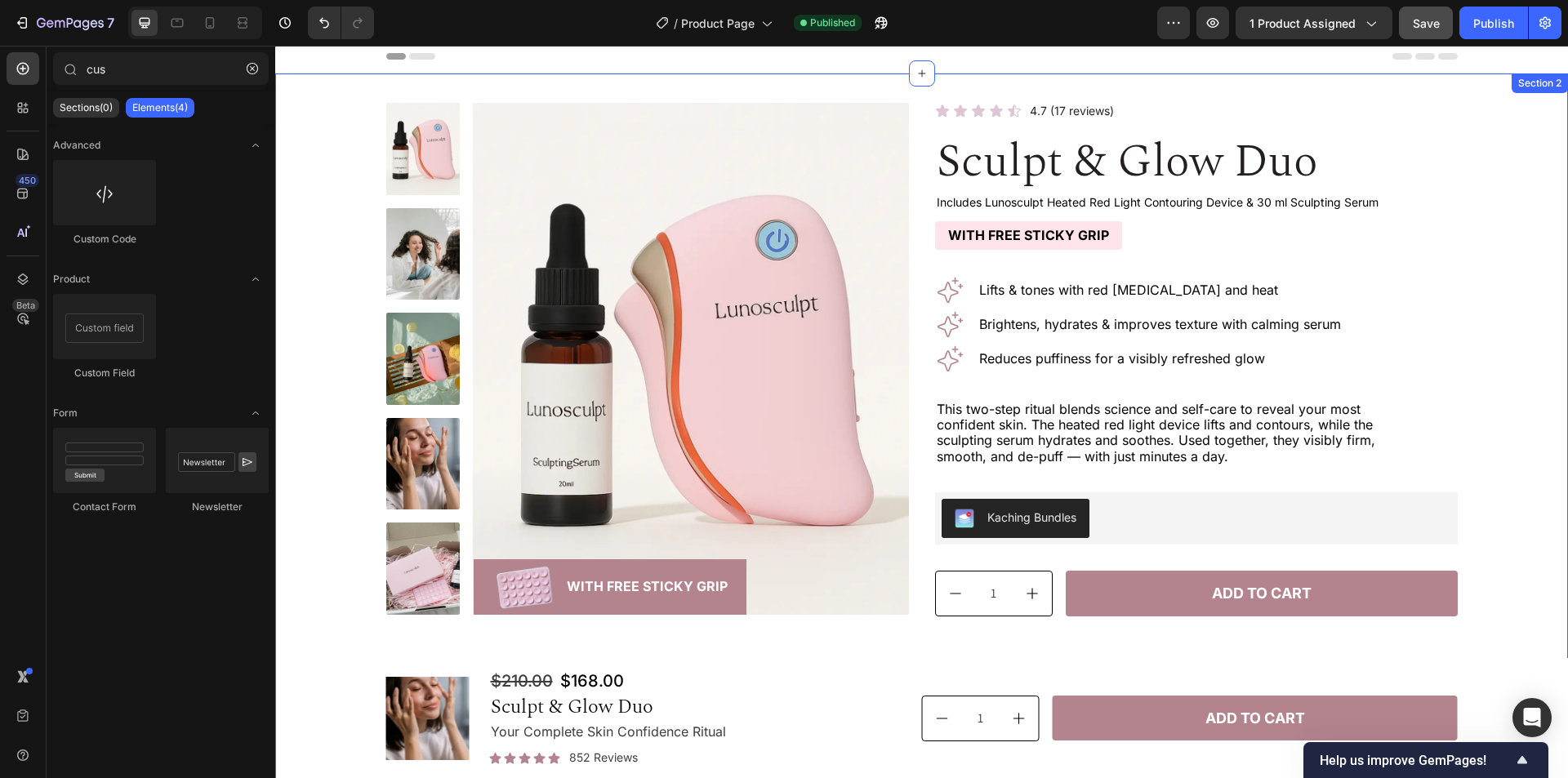
scroll to position [332, 0]
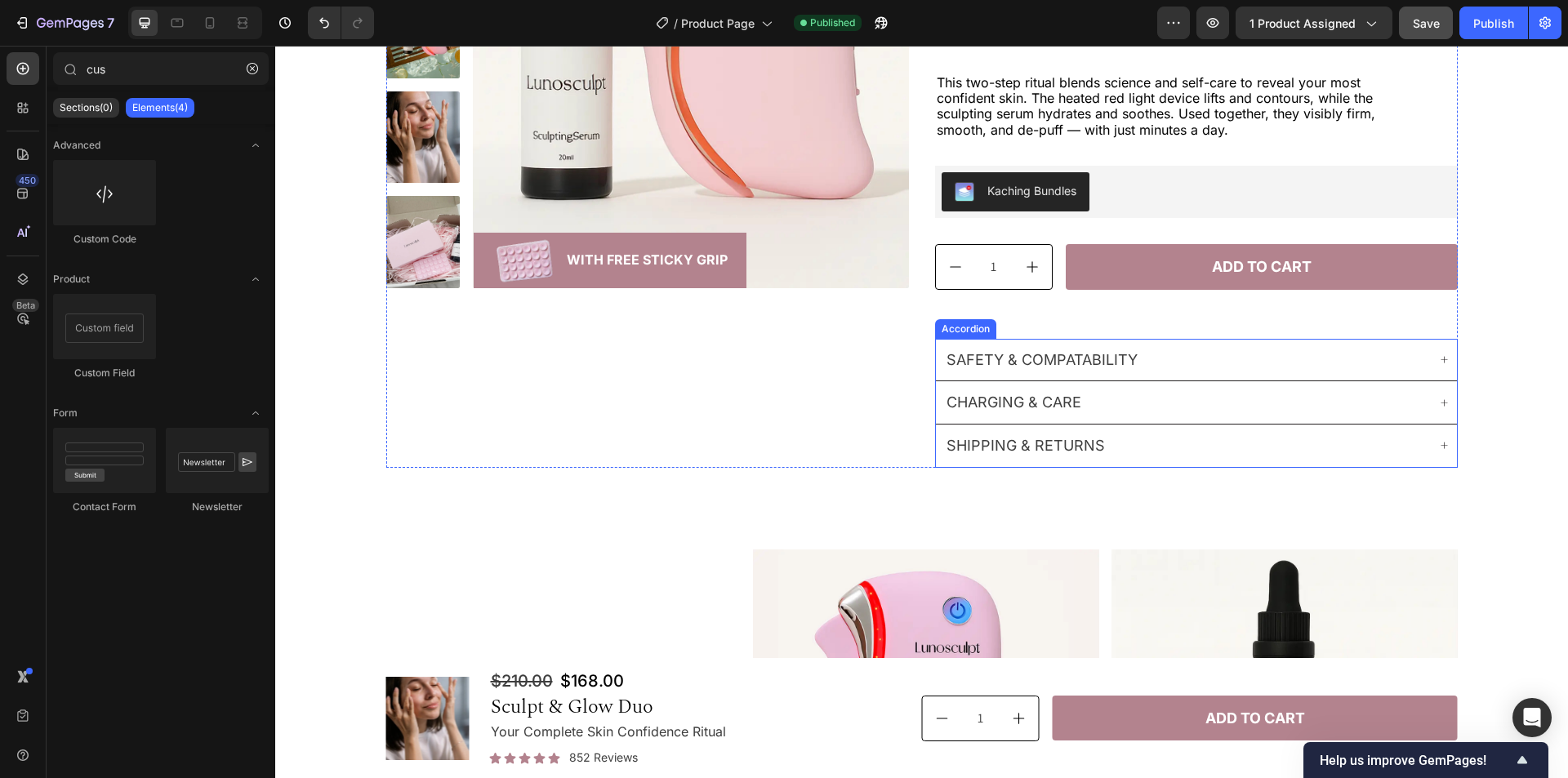
click at [958, 328] on div "Accordion" at bounding box center [966, 328] width 55 height 15
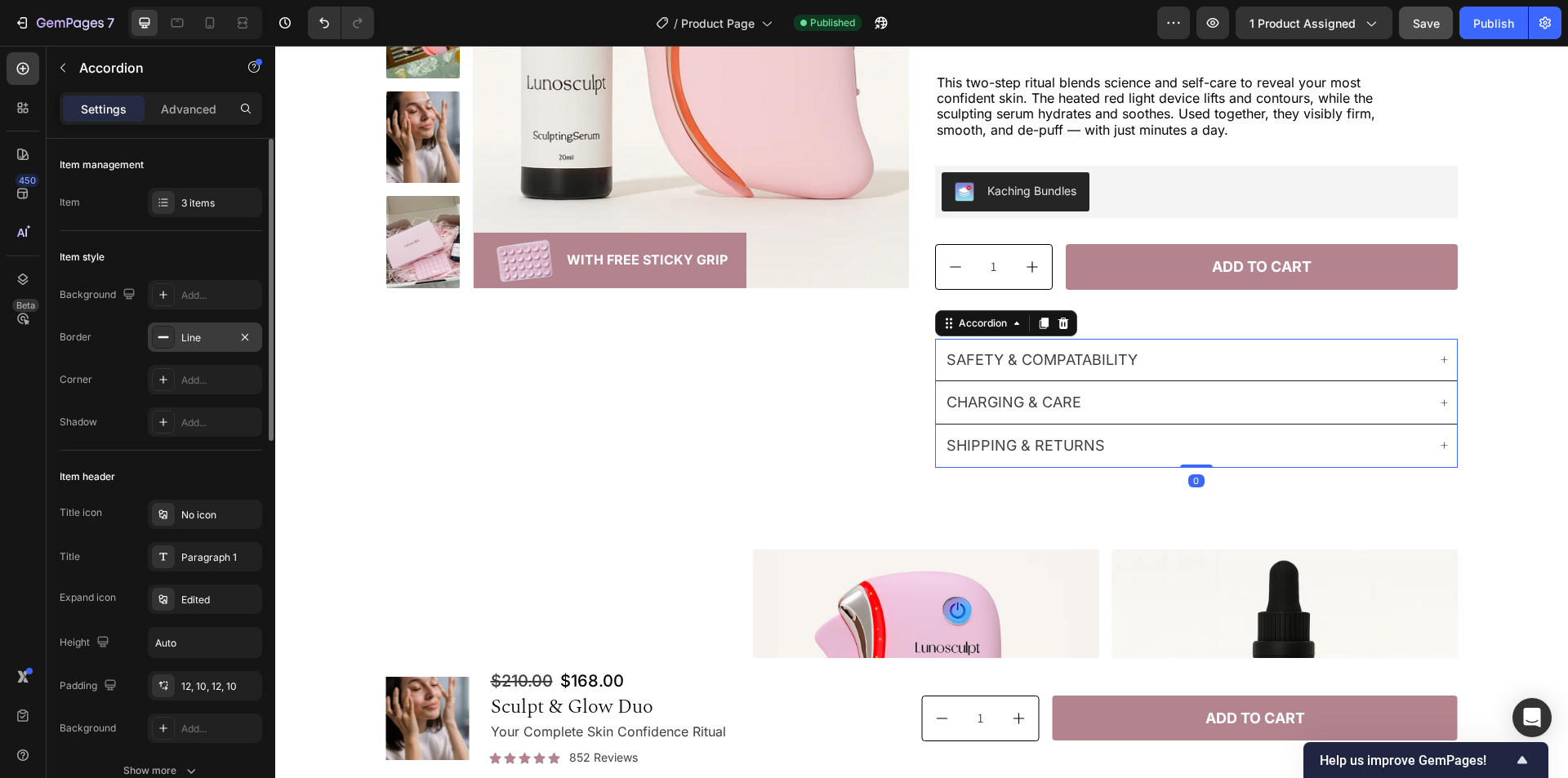
click at [188, 335] on div "Line" at bounding box center [205, 338] width 48 height 15
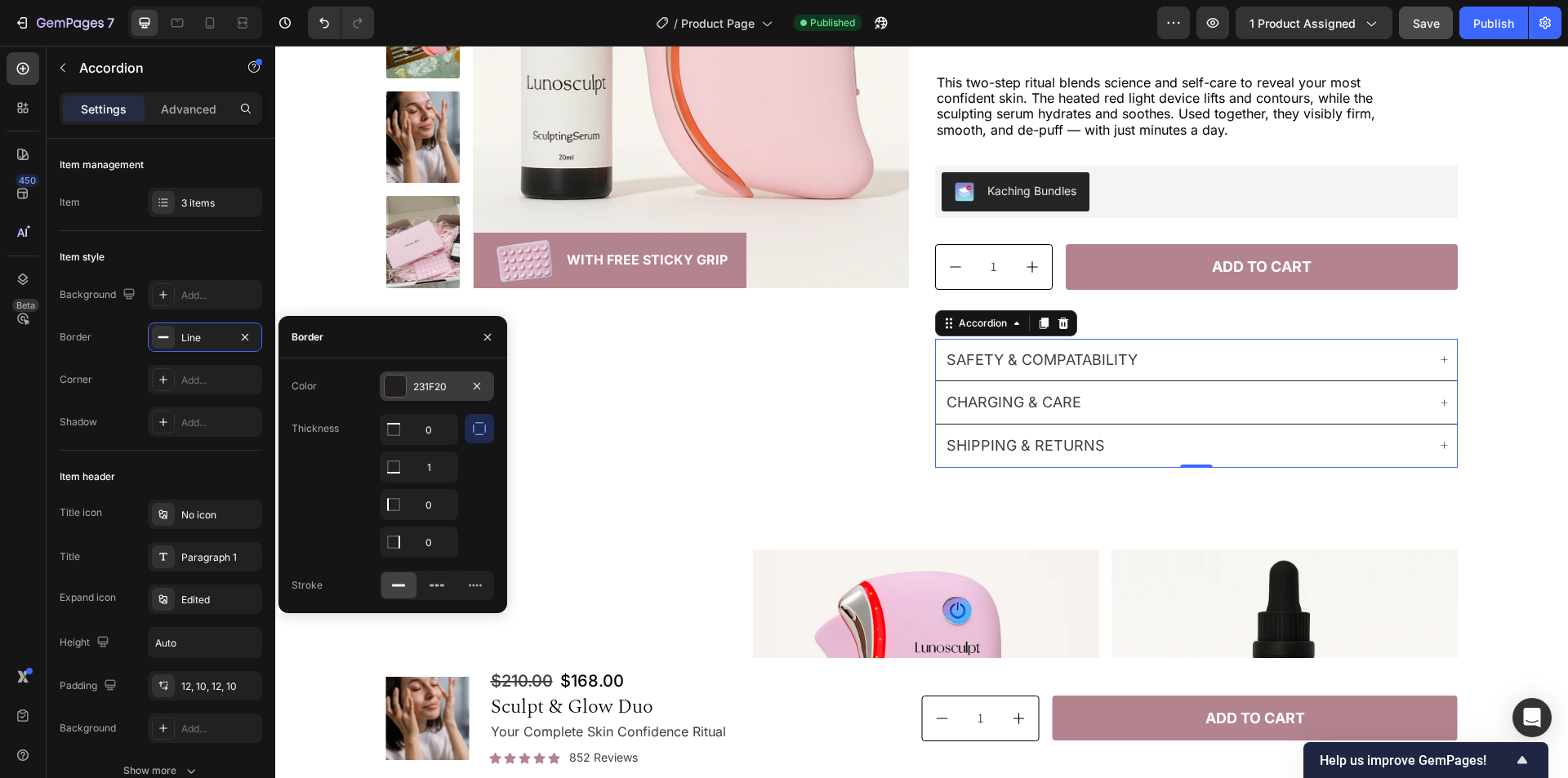
click at [434, 381] on div "231F20" at bounding box center [437, 387] width 48 height 15
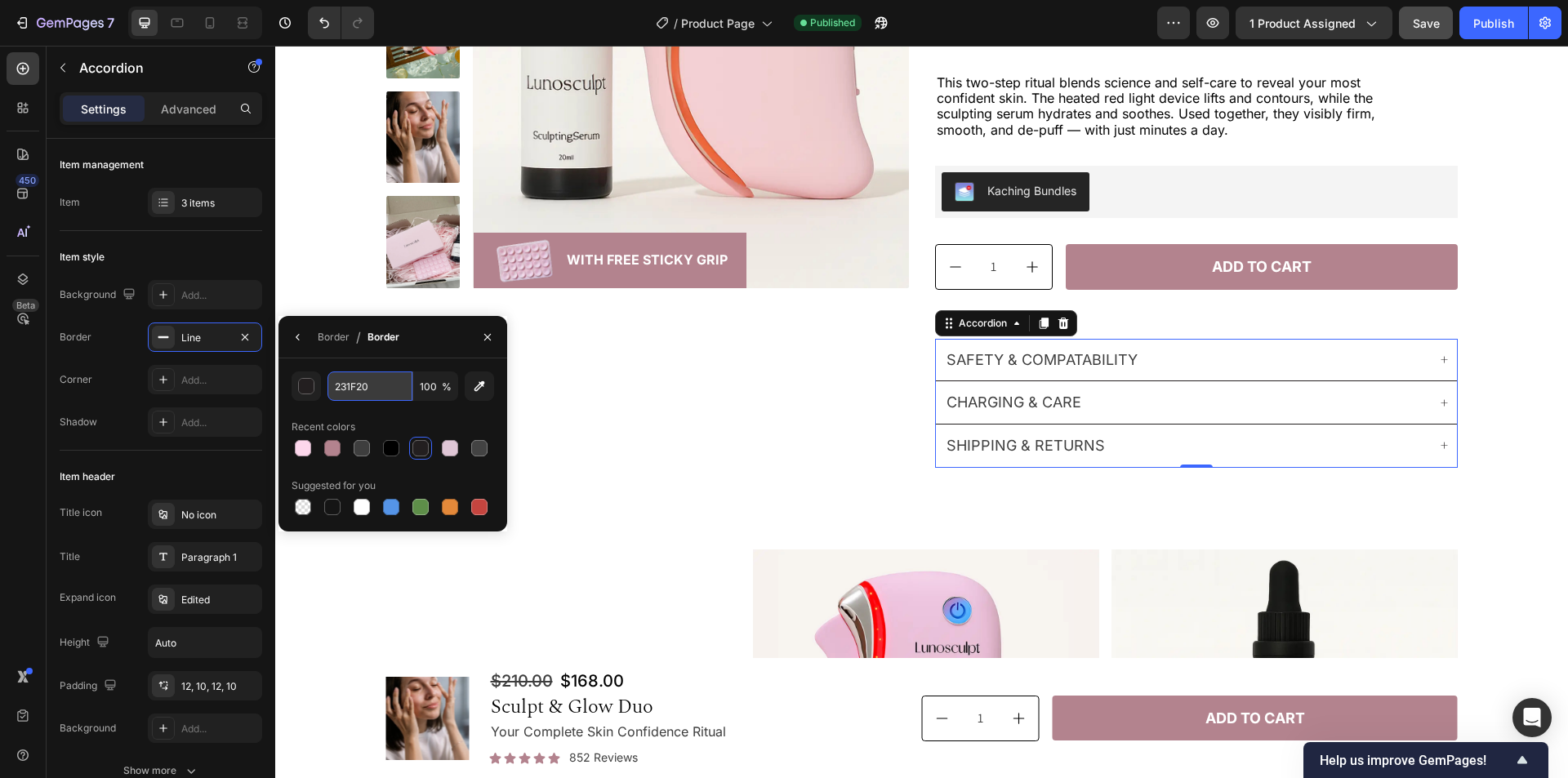
click at [379, 389] on input "231F20" at bounding box center [370, 386] width 85 height 29
paste input "#00000"
type input "000000"
type input "50"
click at [424, 418] on div "Recent colors" at bounding box center [392, 428] width 203 height 27
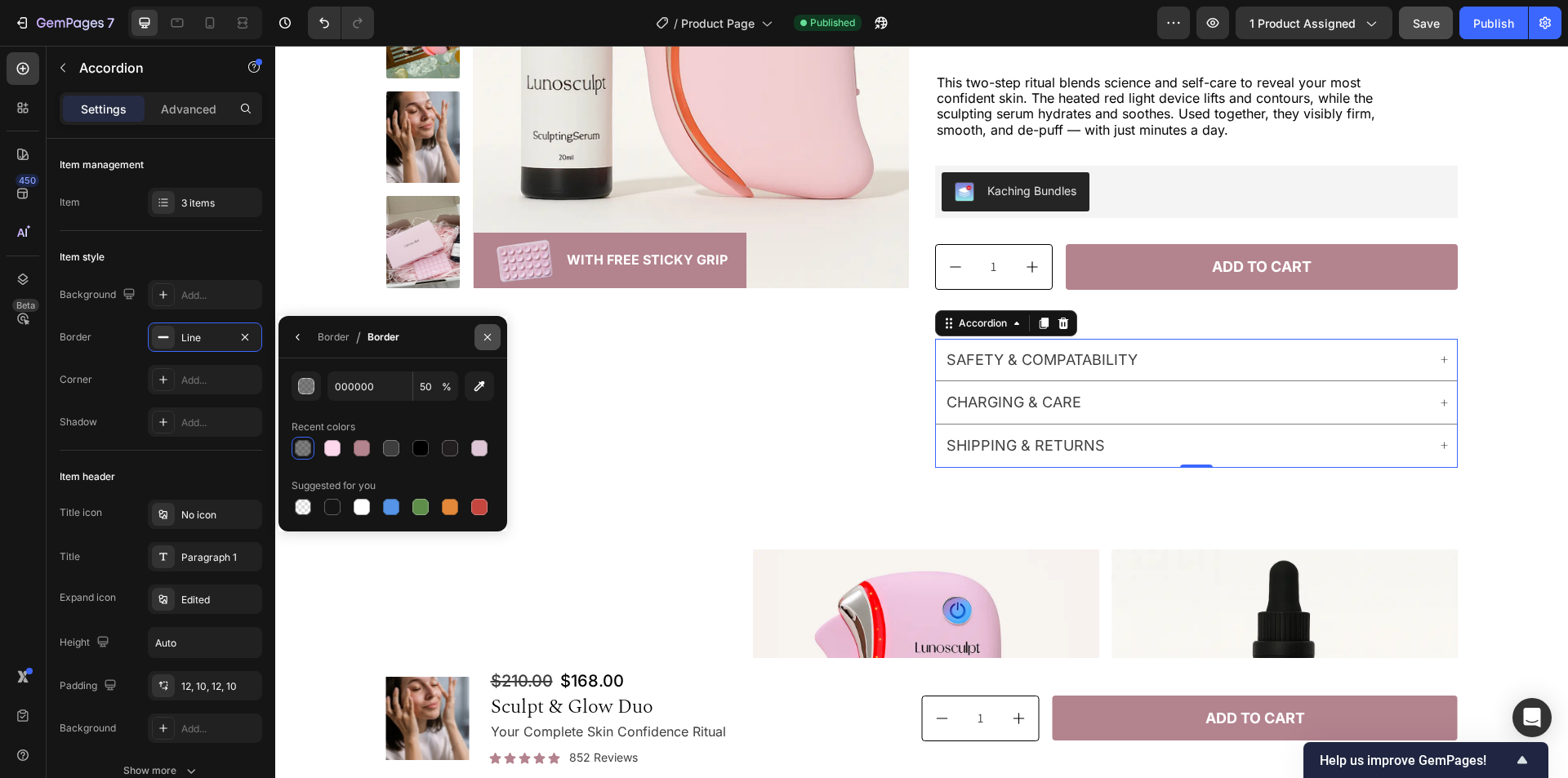
click at [486, 341] on icon "button" at bounding box center [487, 337] width 13 height 13
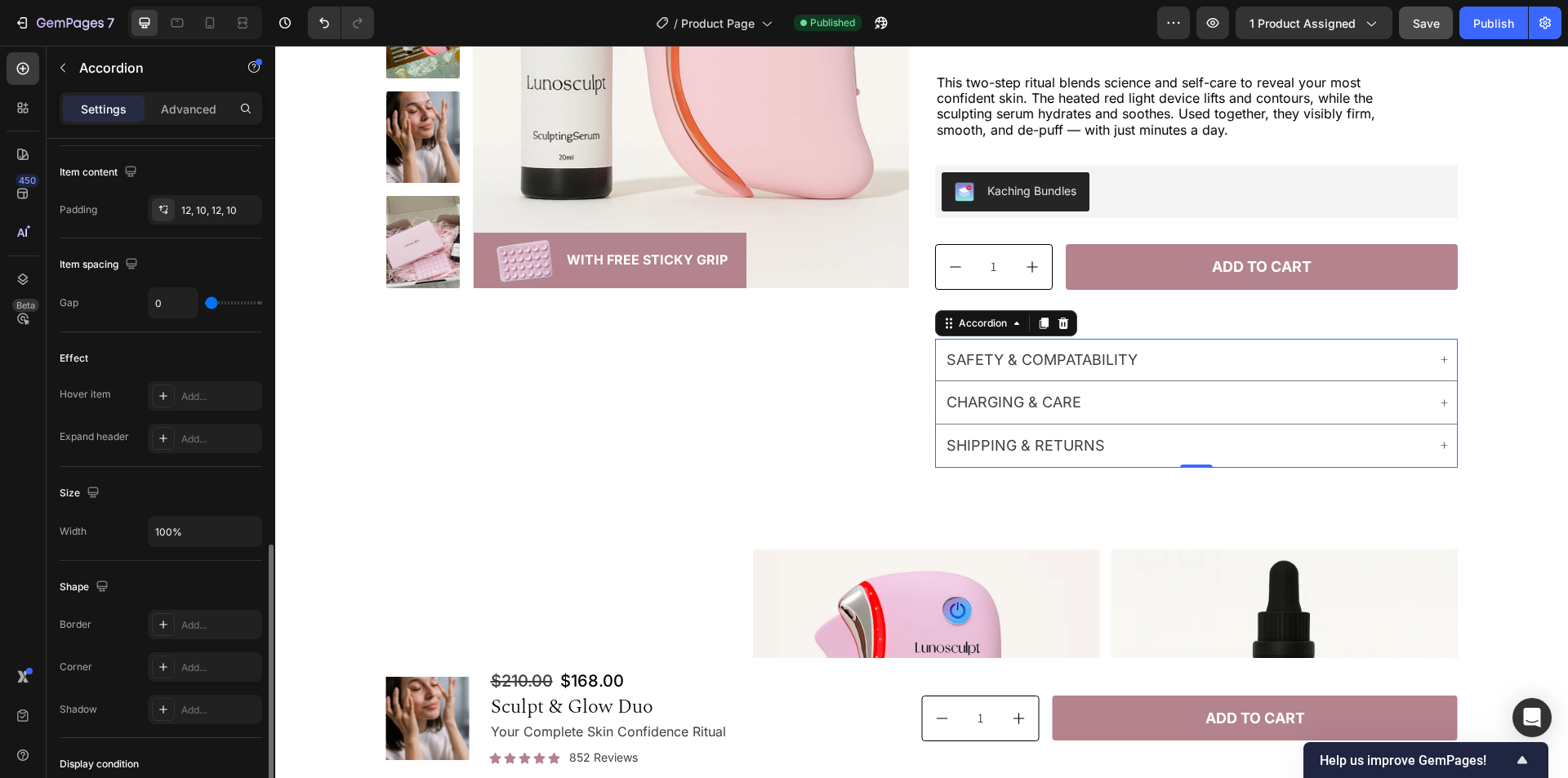
scroll to position [735, 0]
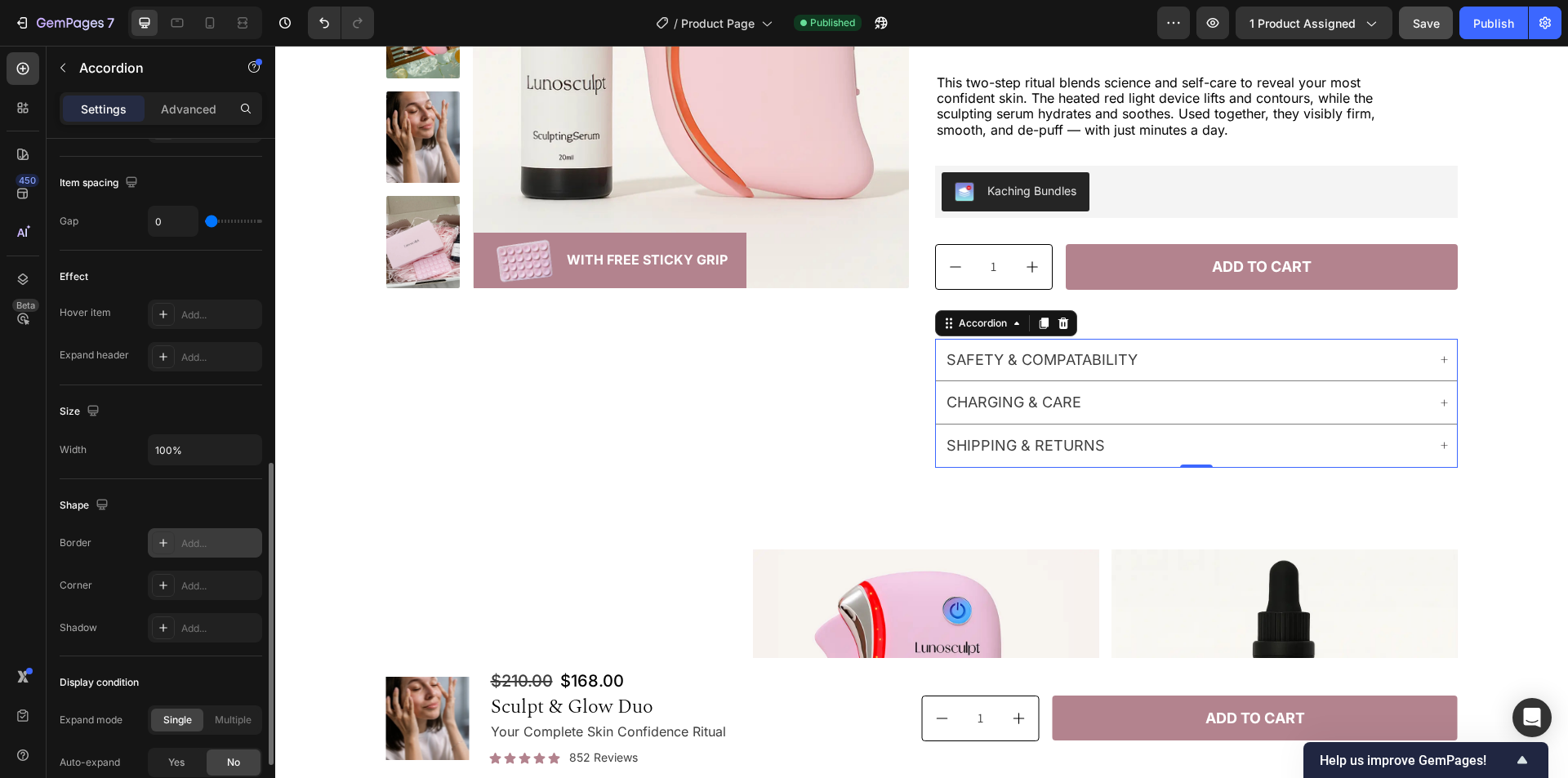
click at [212, 540] on div "Add..." at bounding box center [220, 543] width 77 height 15
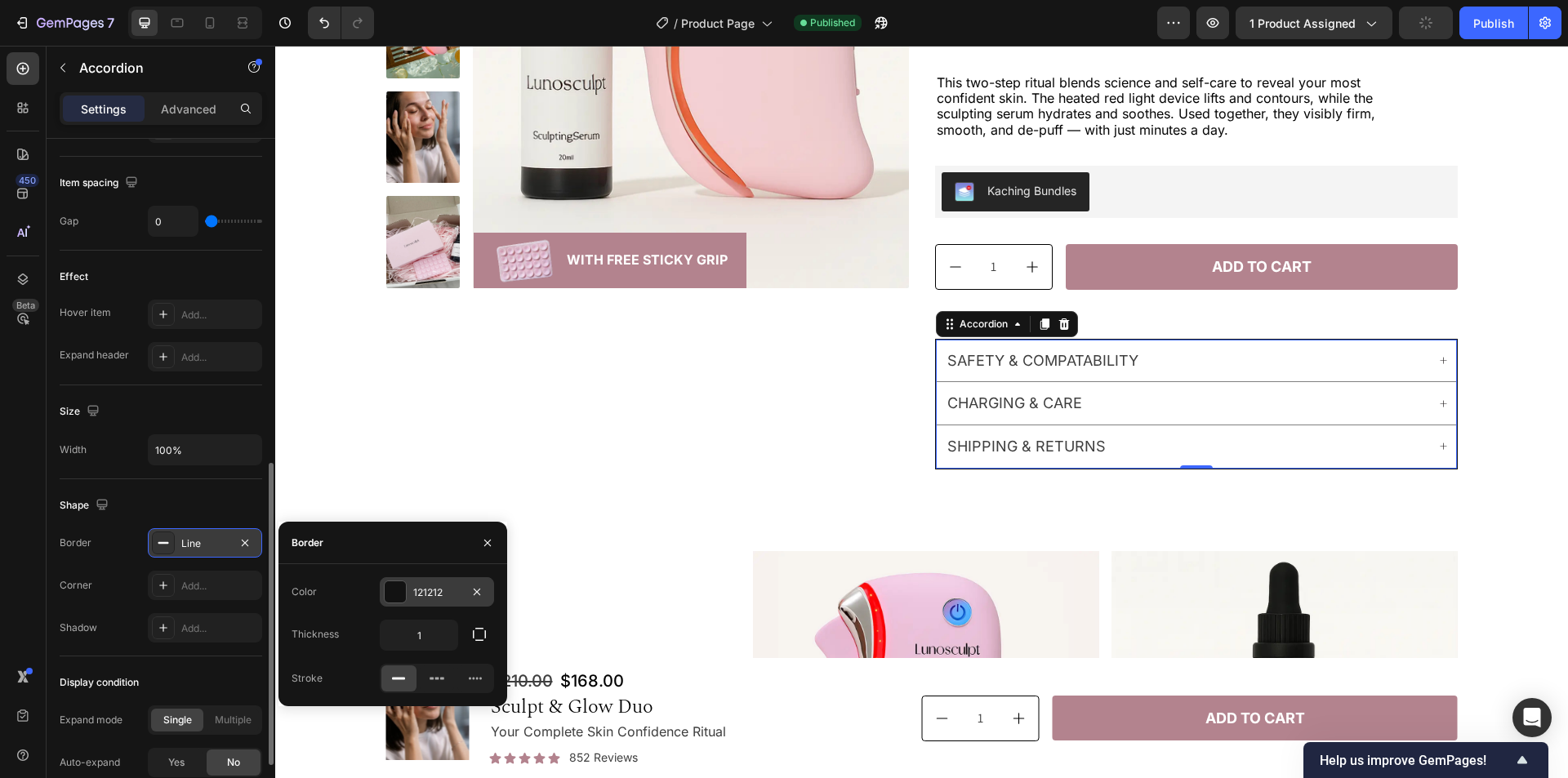
click at [448, 585] on div "121212" at bounding box center [437, 592] width 48 height 15
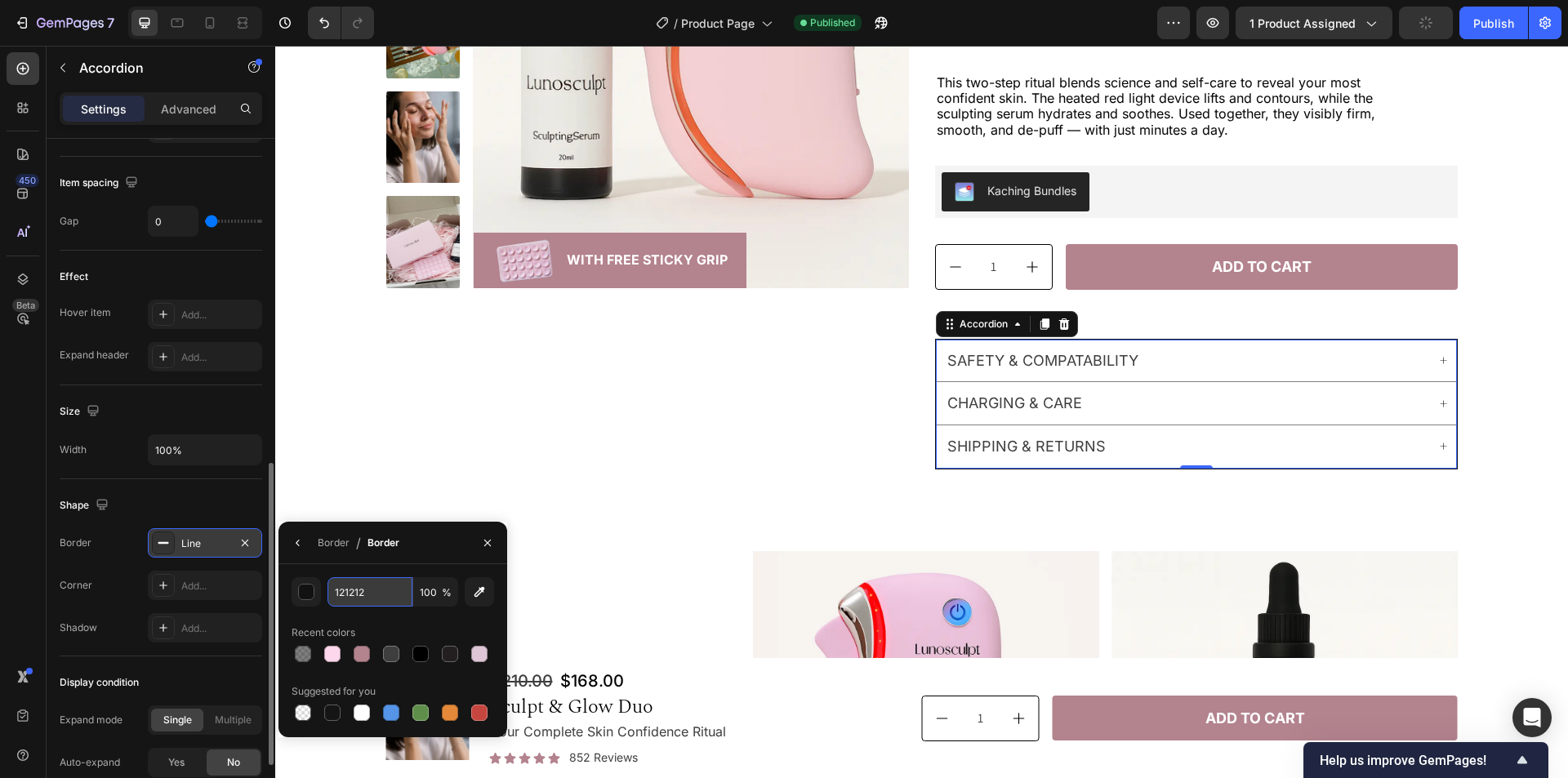
click at [364, 582] on input "121212" at bounding box center [370, 591] width 85 height 29
paste input "#000000"
click at [300, 650] on div at bounding box center [303, 654] width 16 height 16
type input "000000"
type input "50"
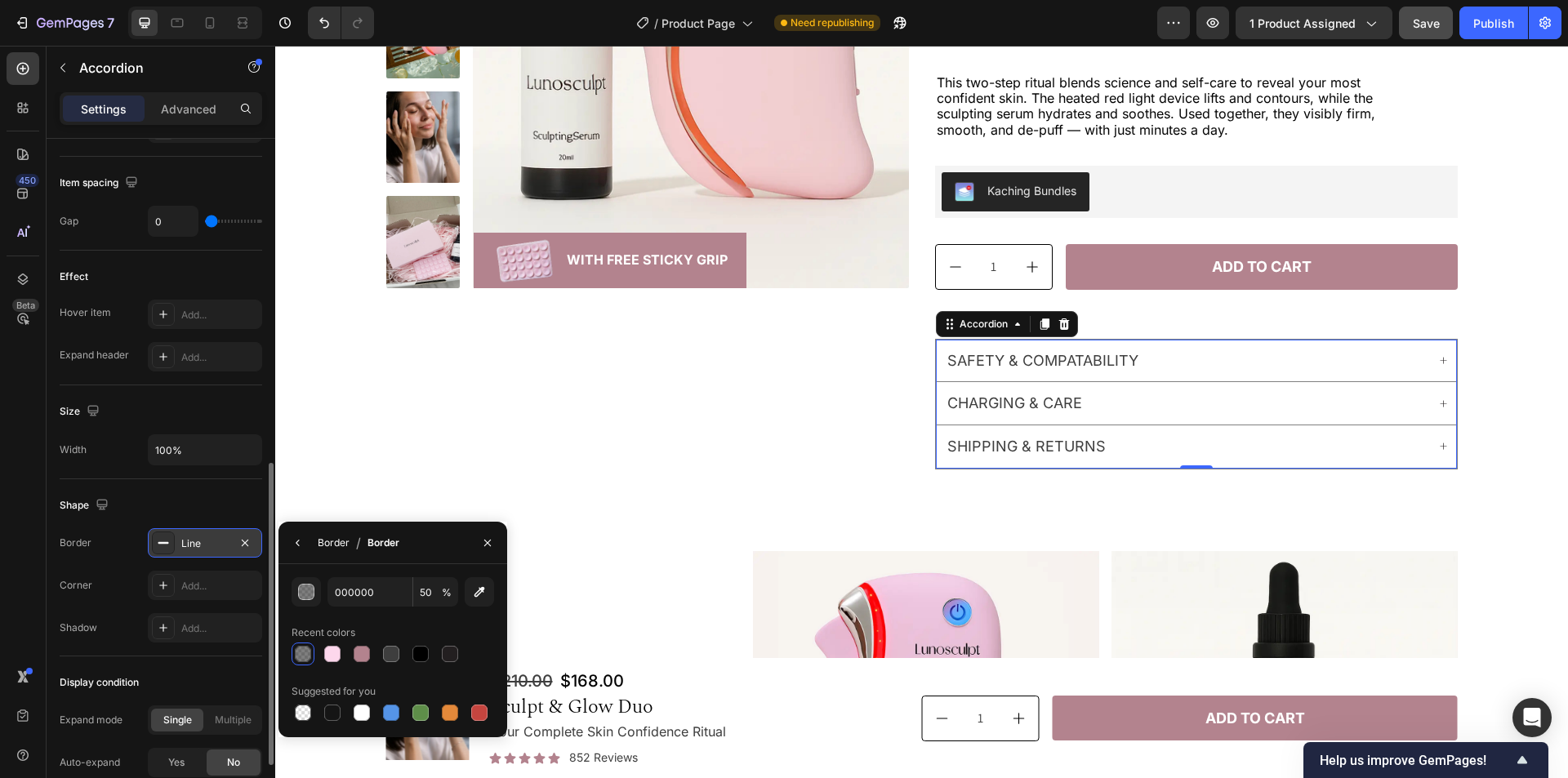
click at [326, 548] on div "Border" at bounding box center [334, 543] width 32 height 15
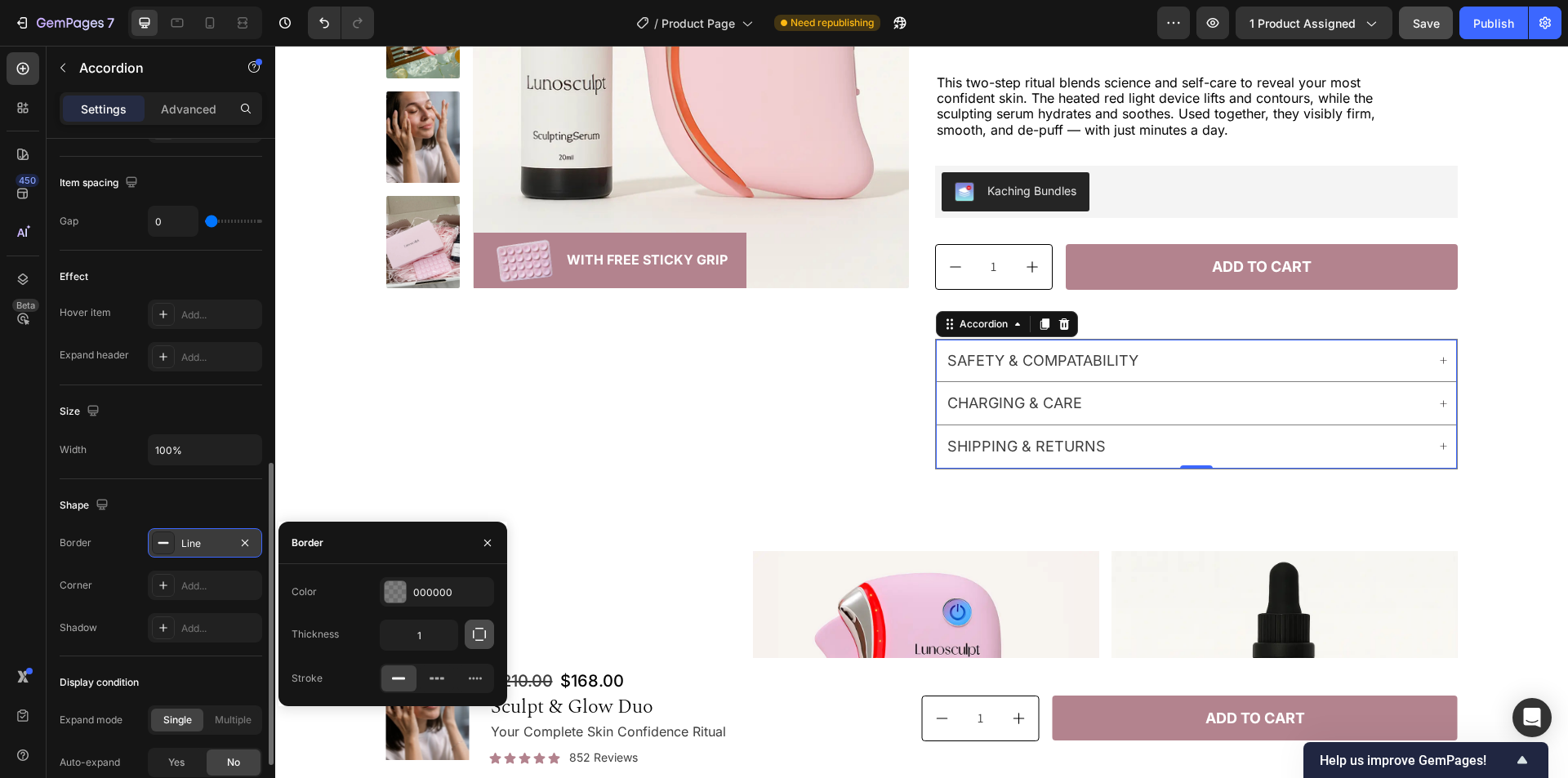
click at [480, 638] on icon "button" at bounding box center [479, 635] width 16 height 16
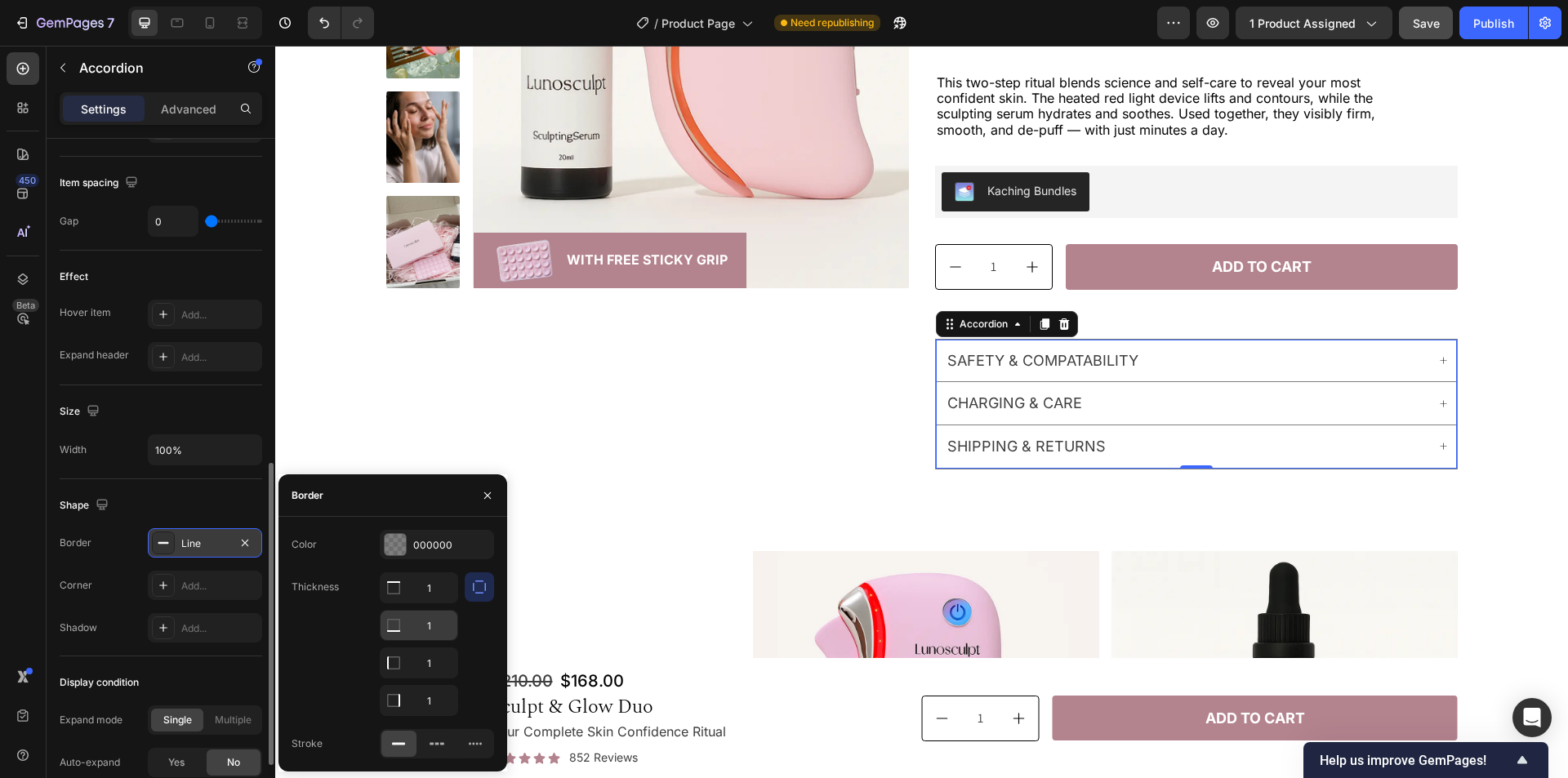
click at [441, 623] on input "1" at bounding box center [419, 625] width 77 height 29
type input "0"
click at [474, 649] on div at bounding box center [479, 644] width 29 height 143
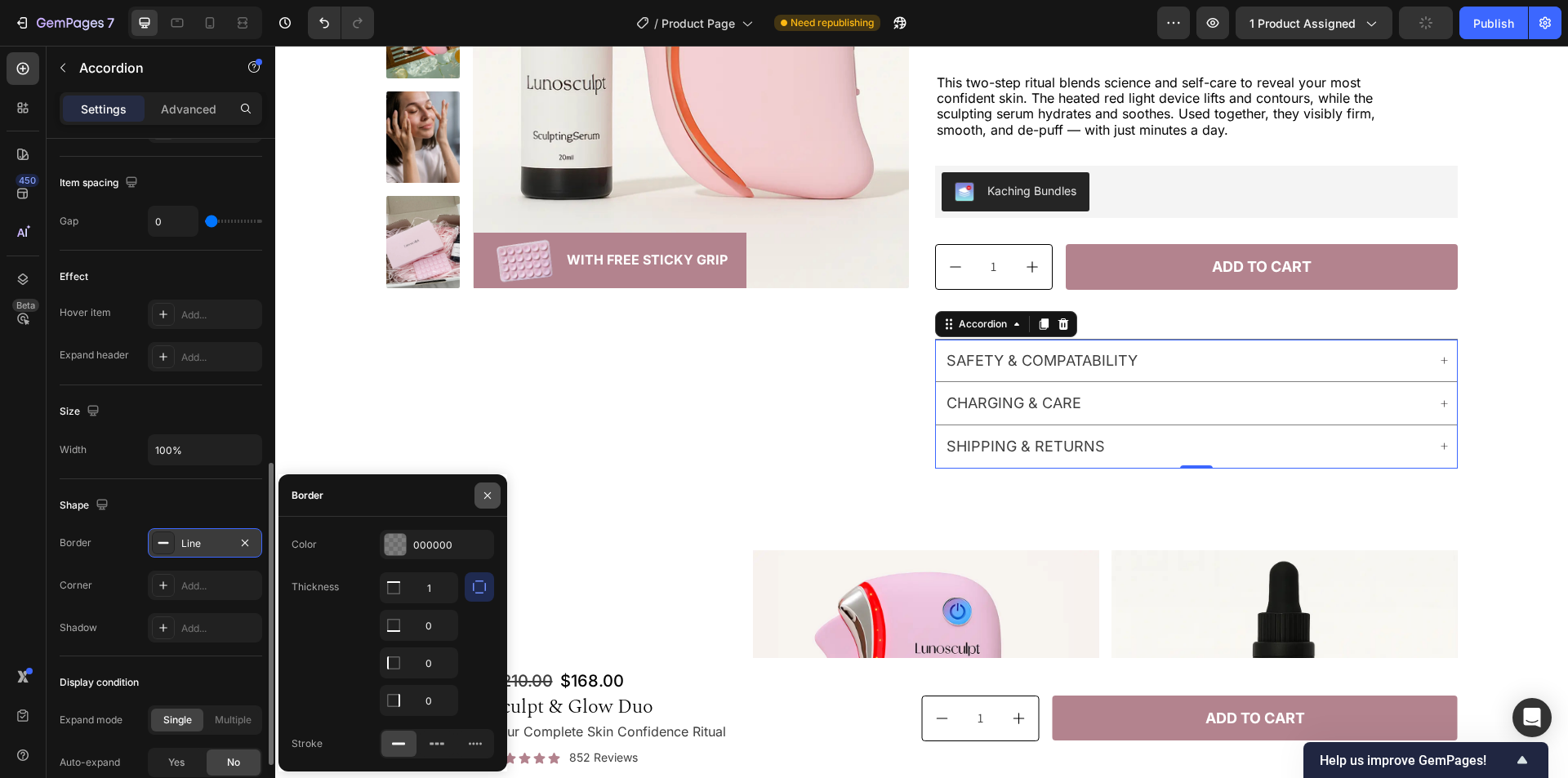
click at [490, 496] on icon "button" at bounding box center [487, 496] width 13 height 13
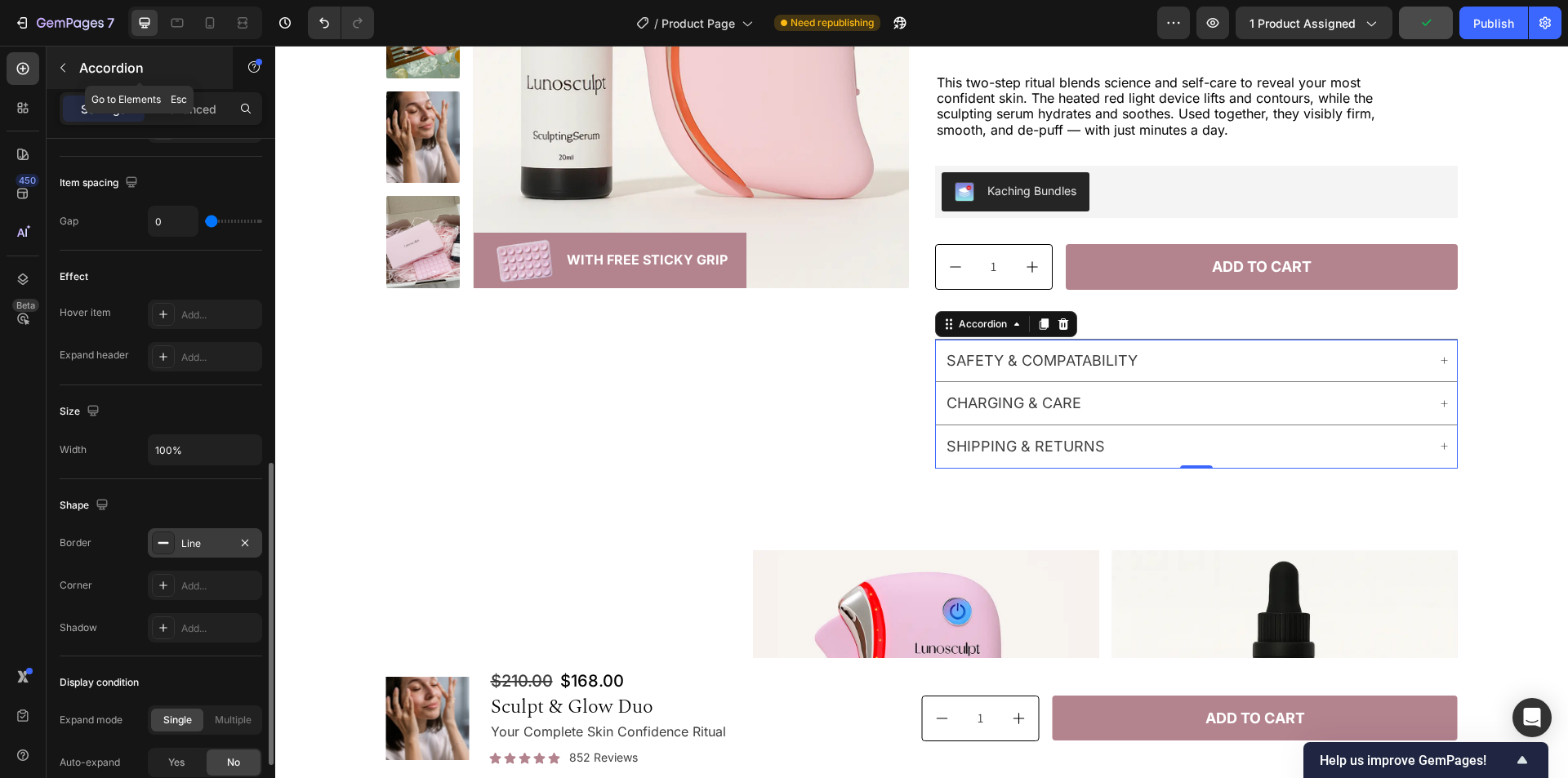
click at [62, 68] on icon "button" at bounding box center [63, 67] width 13 height 13
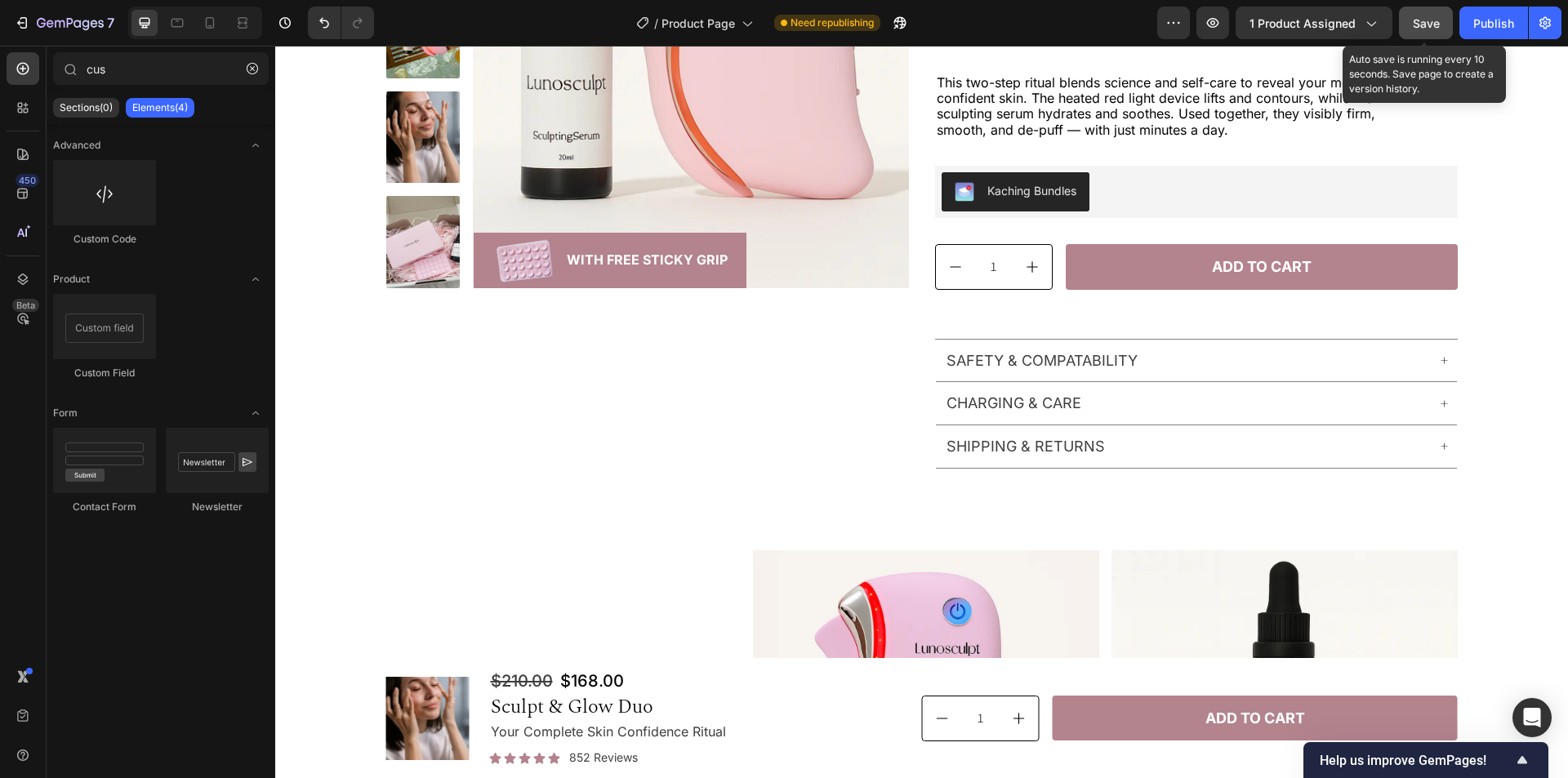
click at [1441, 25] on button "Save" at bounding box center [1425, 22] width 54 height 33
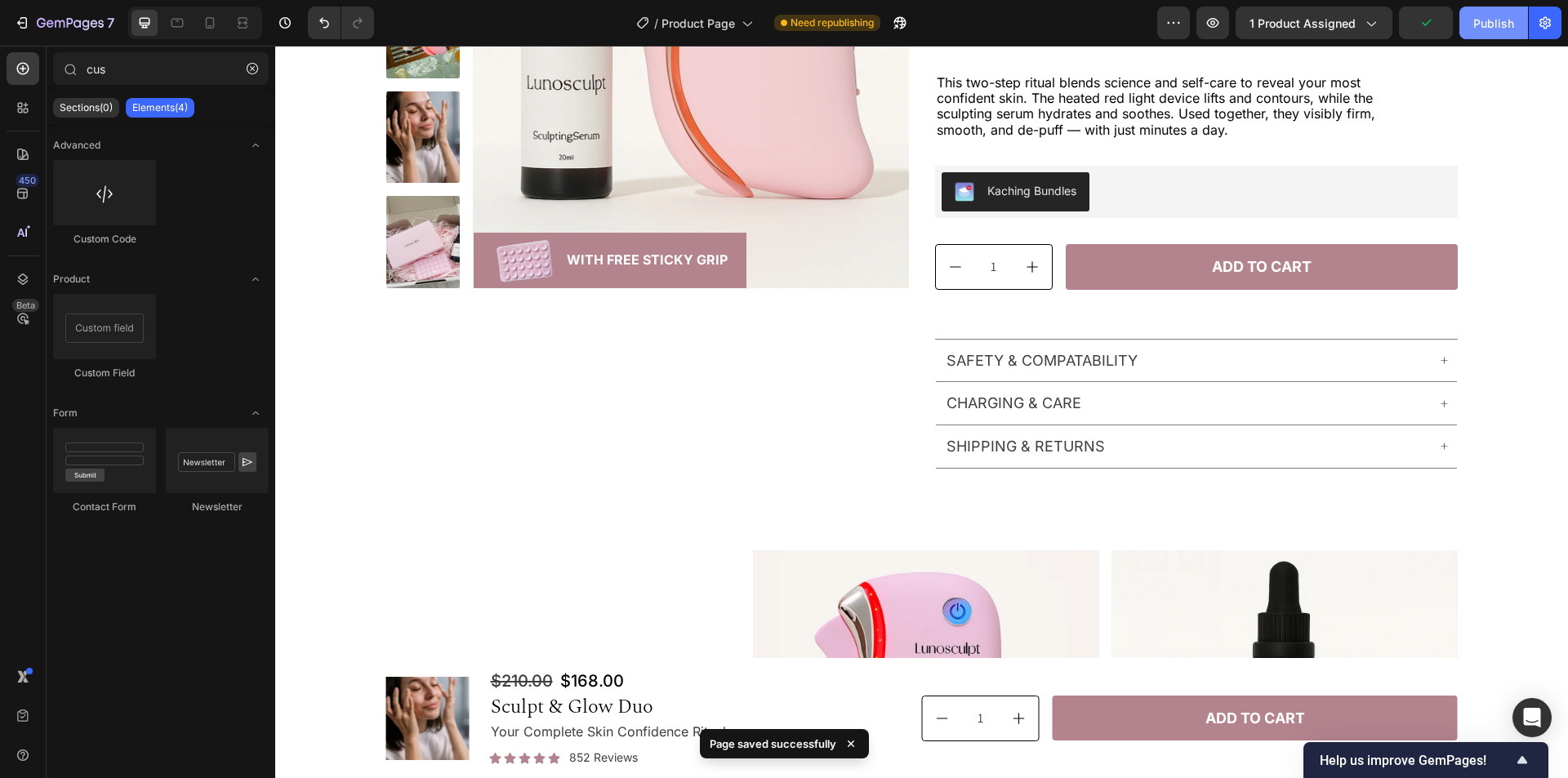
click at [1495, 16] on div "Publish" at bounding box center [1494, 23] width 41 height 17
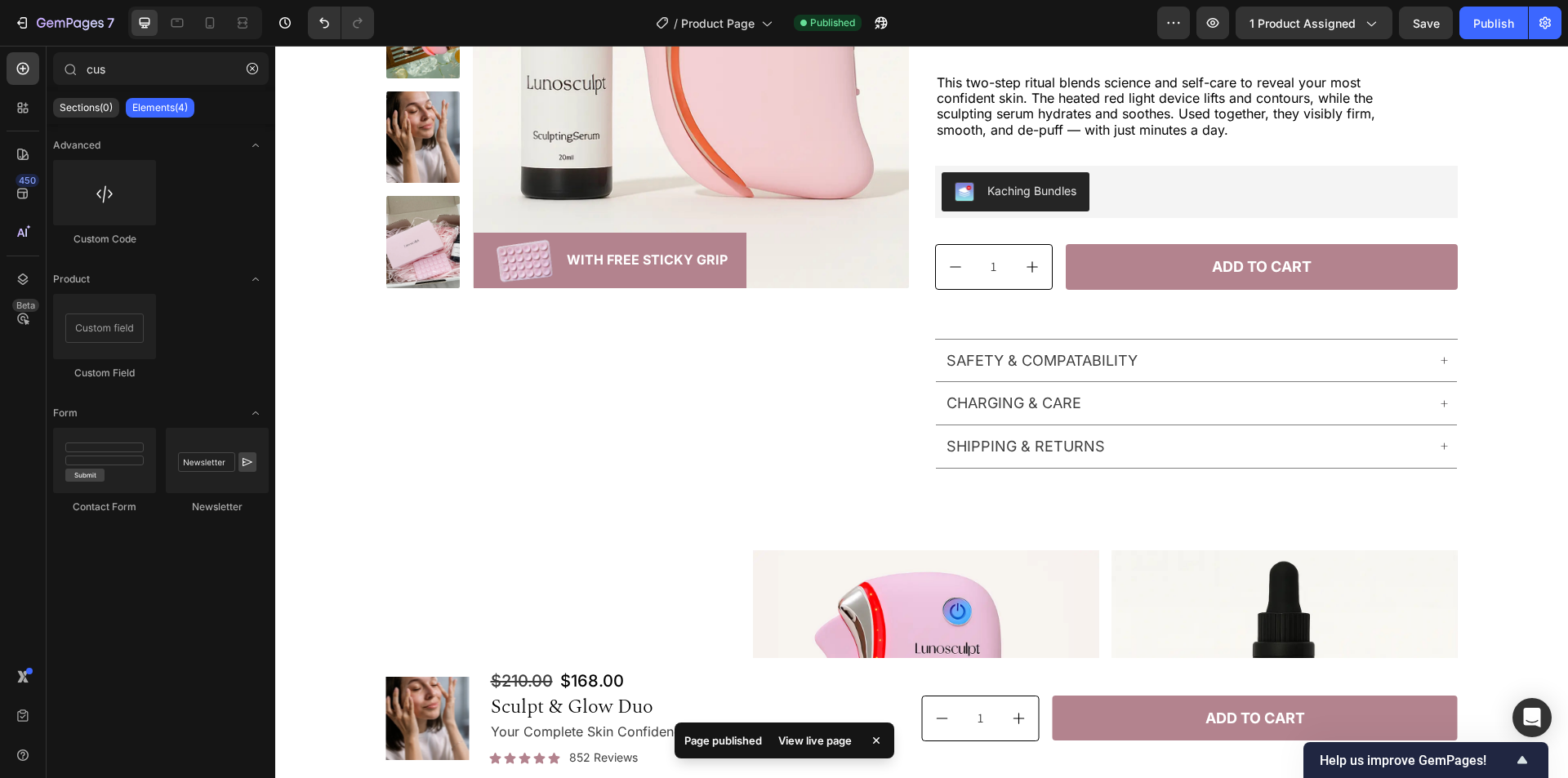
click at [810, 740] on div "View live page" at bounding box center [815, 741] width 93 height 23
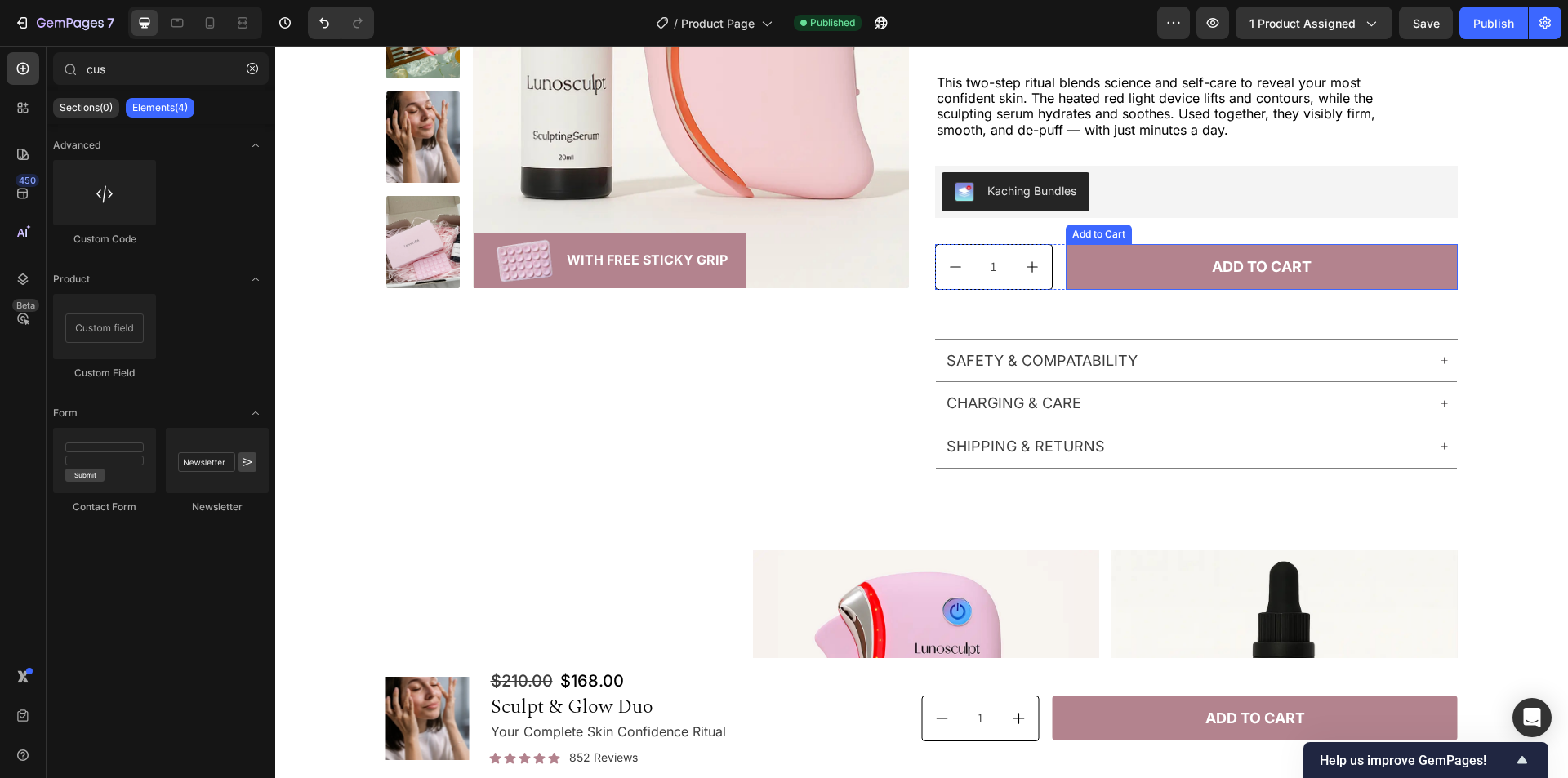
click at [1086, 234] on div "Add to Cart" at bounding box center [1099, 234] width 59 height 15
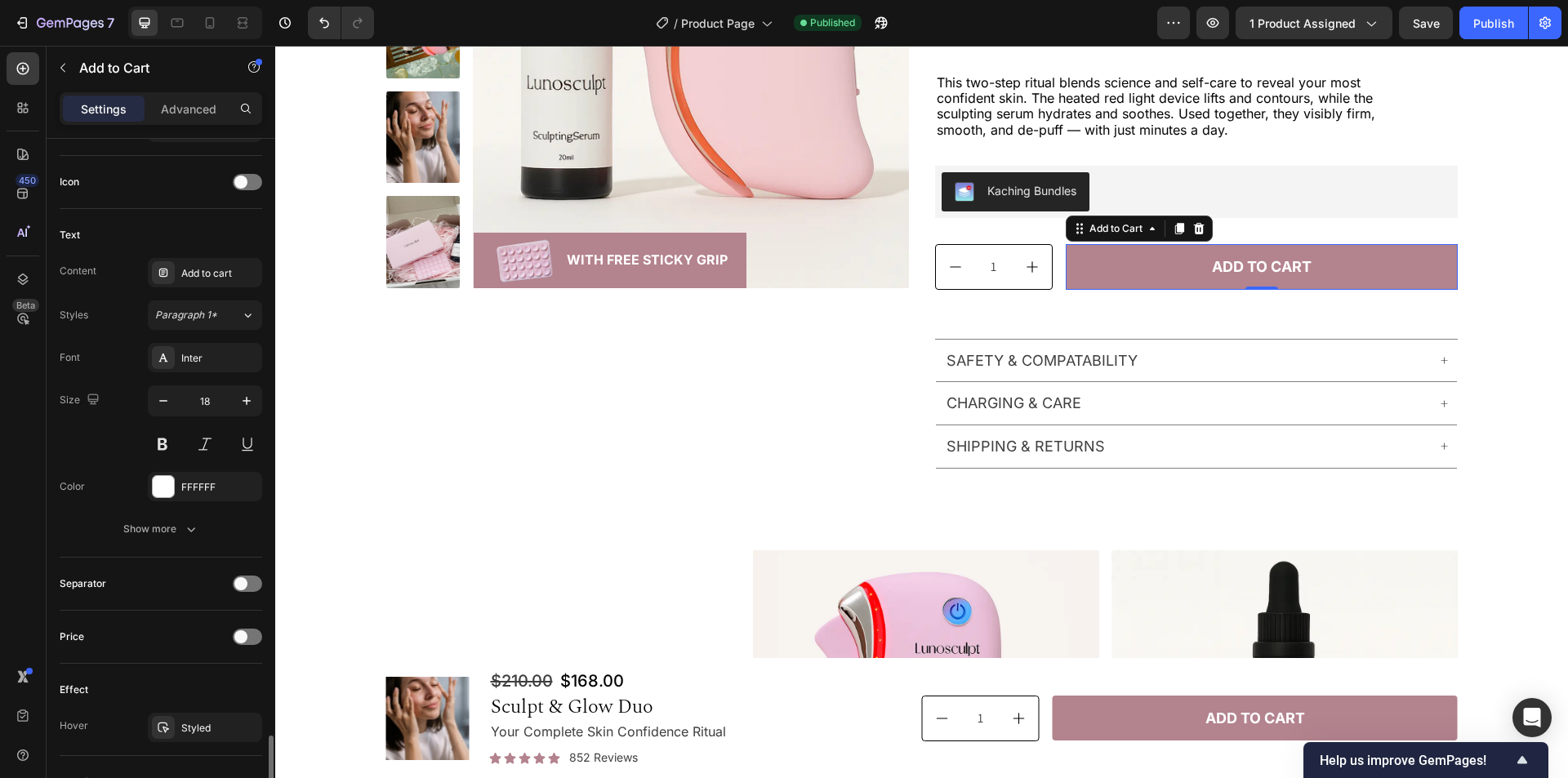
scroll to position [898, 0]
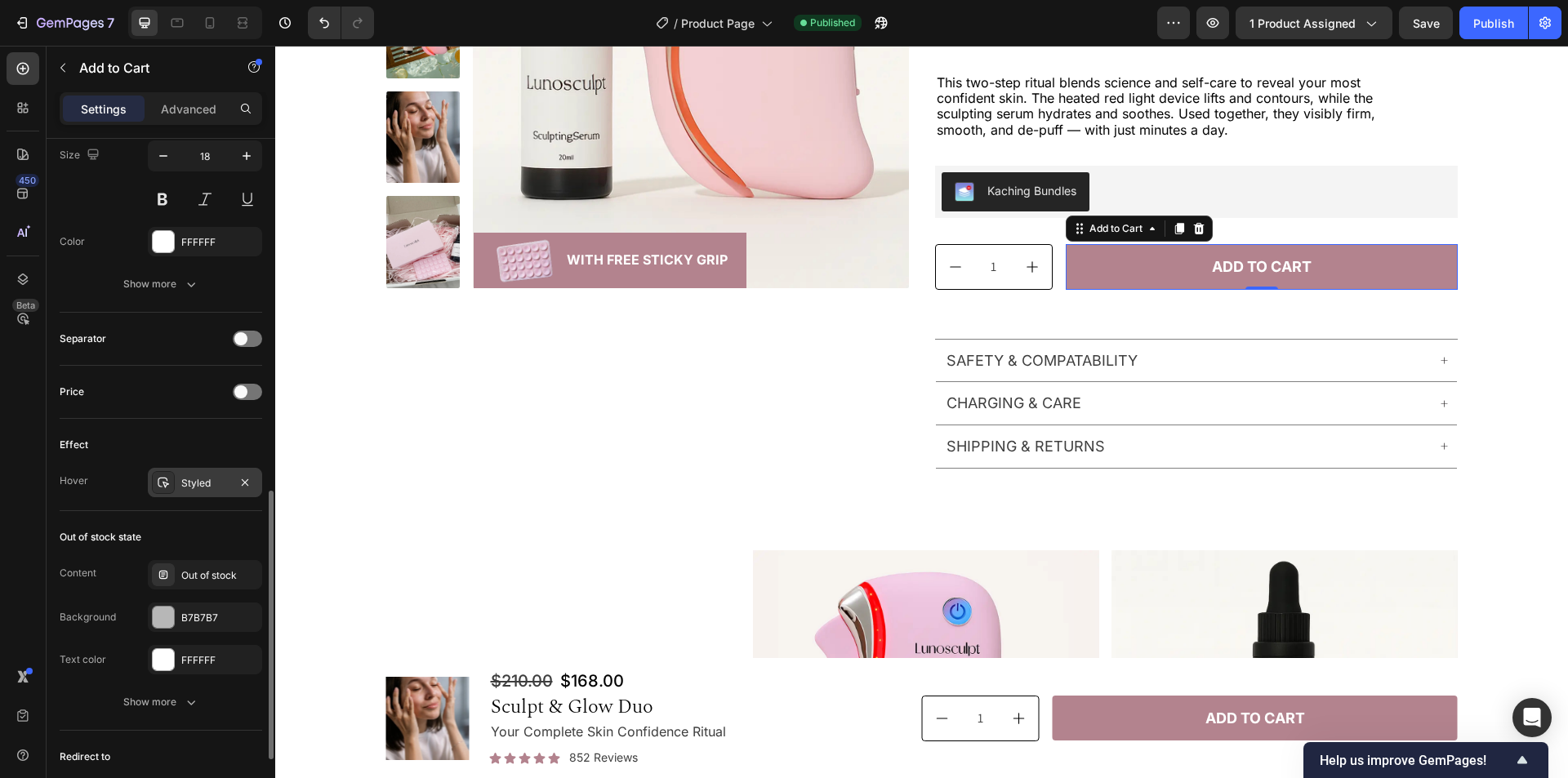
click at [192, 482] on div "Styled" at bounding box center [205, 483] width 48 height 15
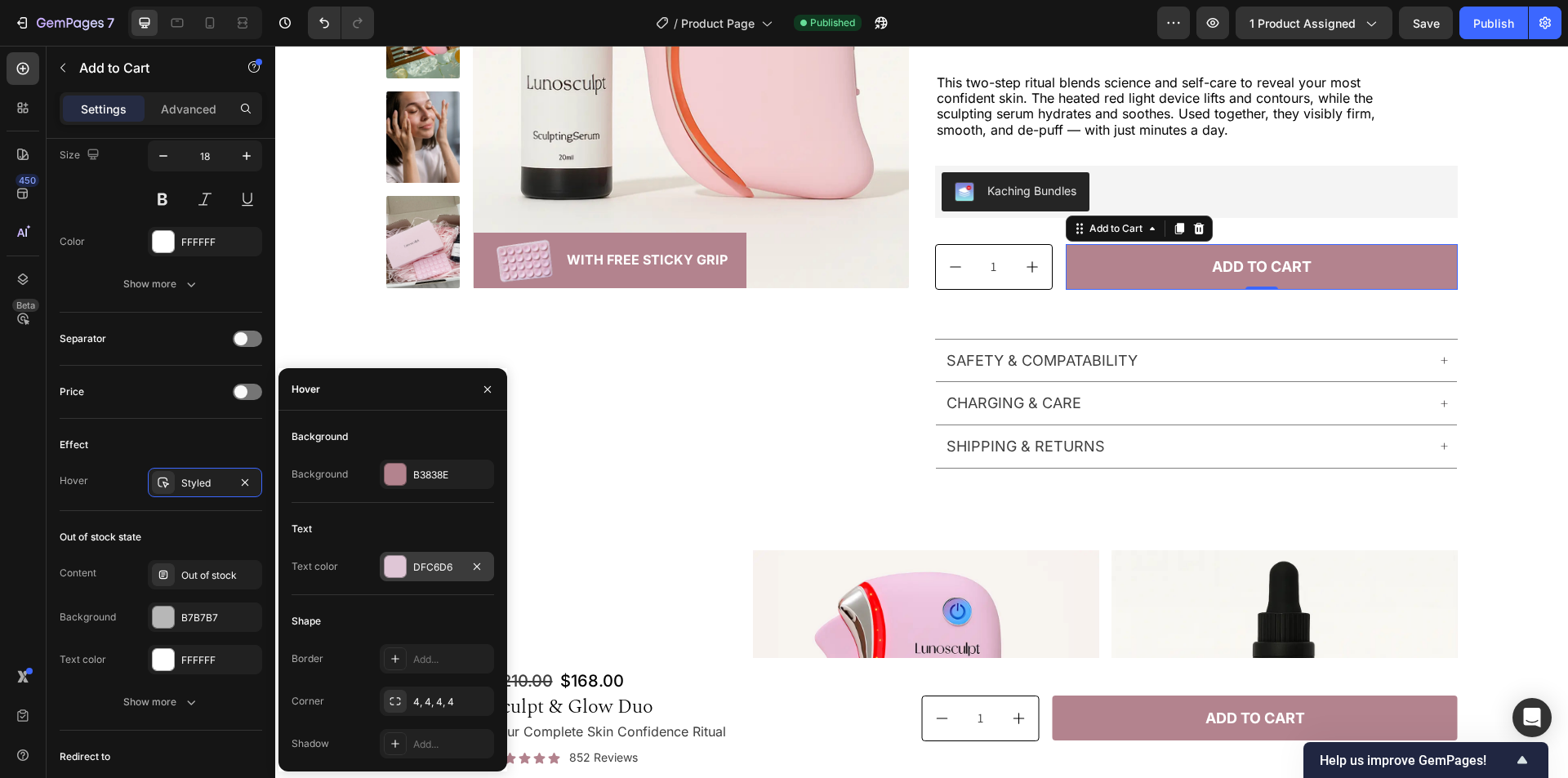
click at [438, 568] on div "DFC6D6" at bounding box center [437, 567] width 48 height 15
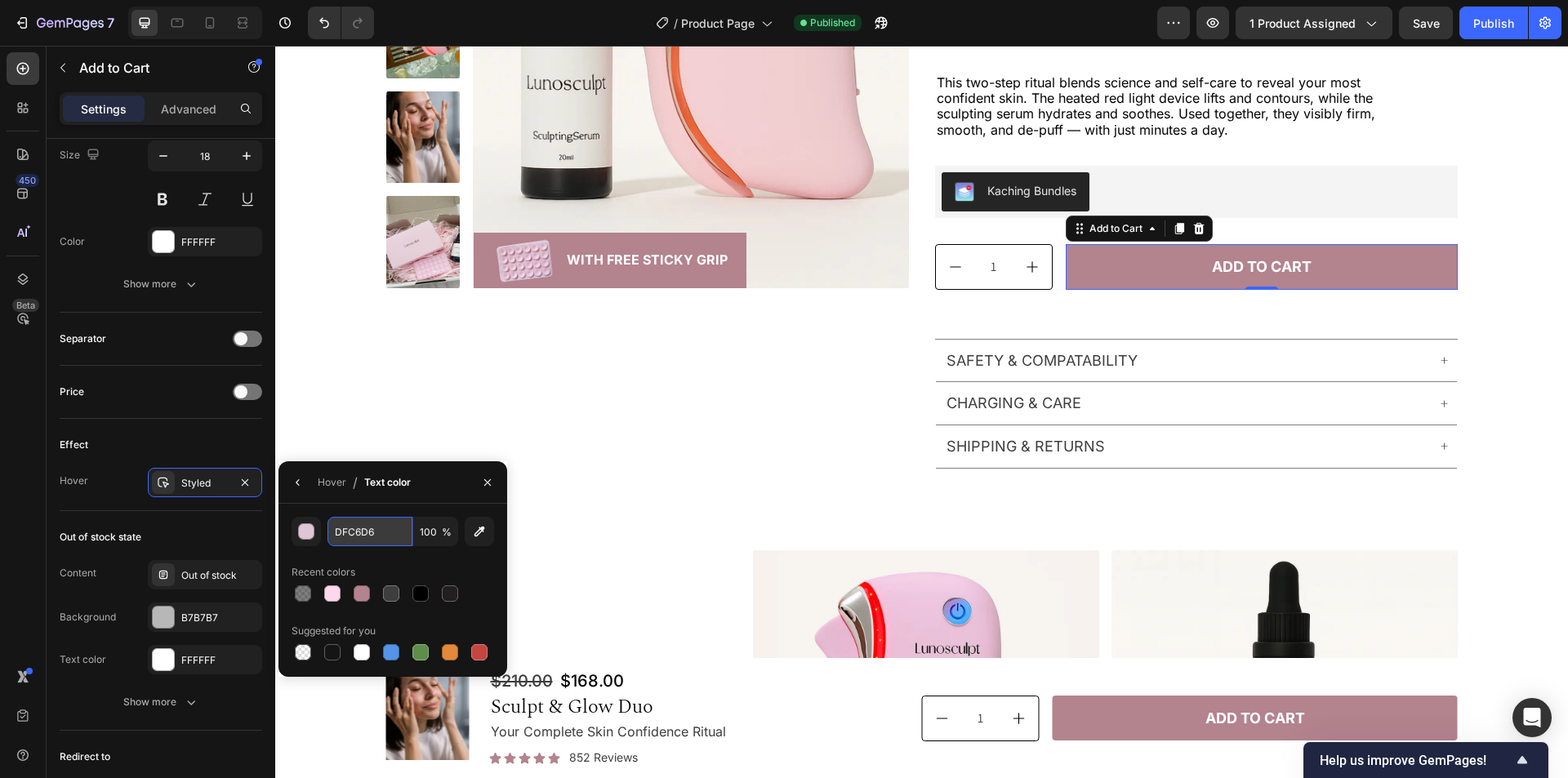
click at [394, 538] on input "DFC6D6" at bounding box center [370, 531] width 85 height 29
click at [322, 481] on div "Hover" at bounding box center [332, 482] width 28 height 15
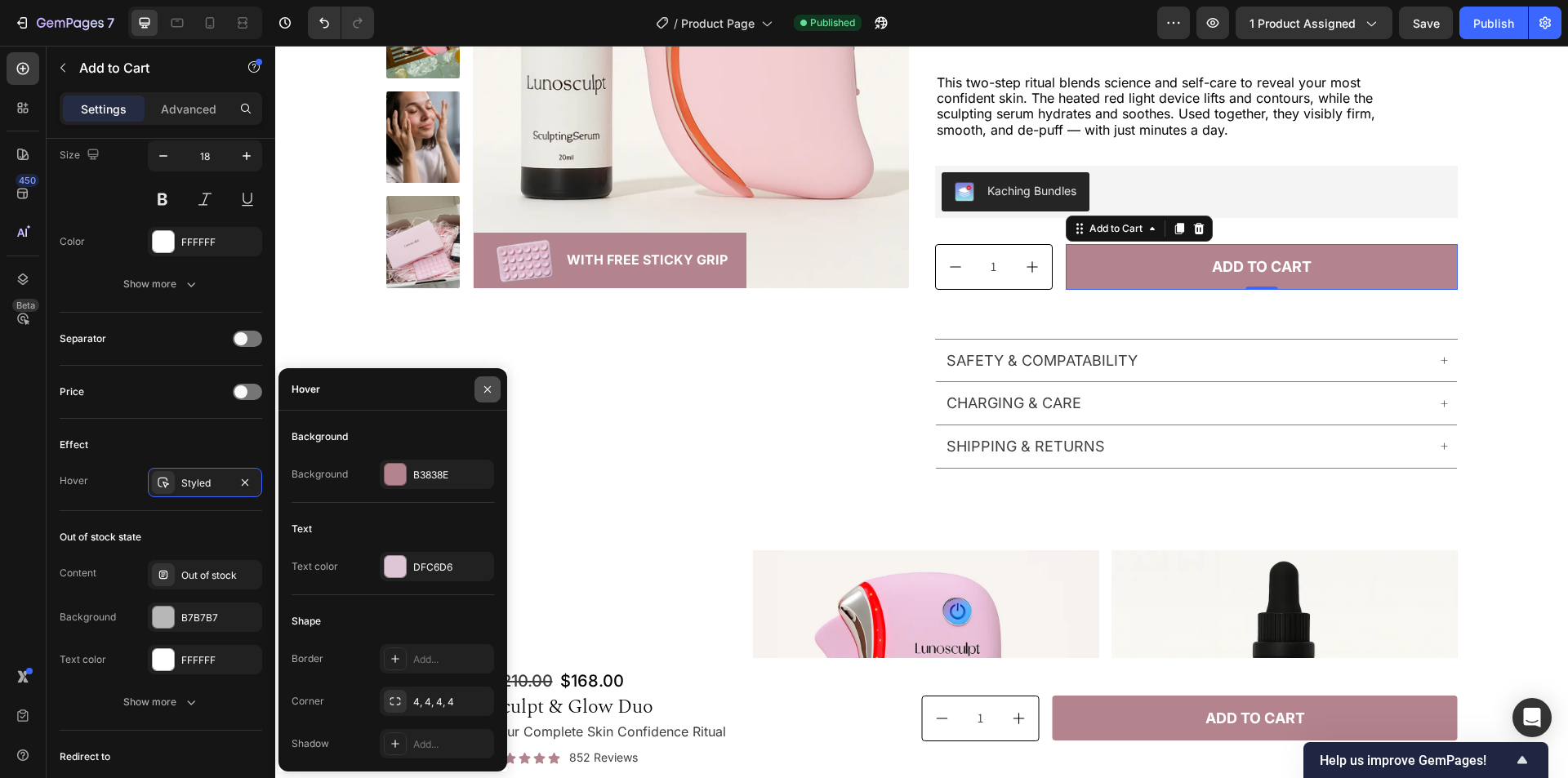
drag, startPoint x: 487, startPoint y: 386, endPoint x: 241, endPoint y: 341, distance: 250.1
click at [487, 386] on icon "button" at bounding box center [487, 389] width 13 height 13
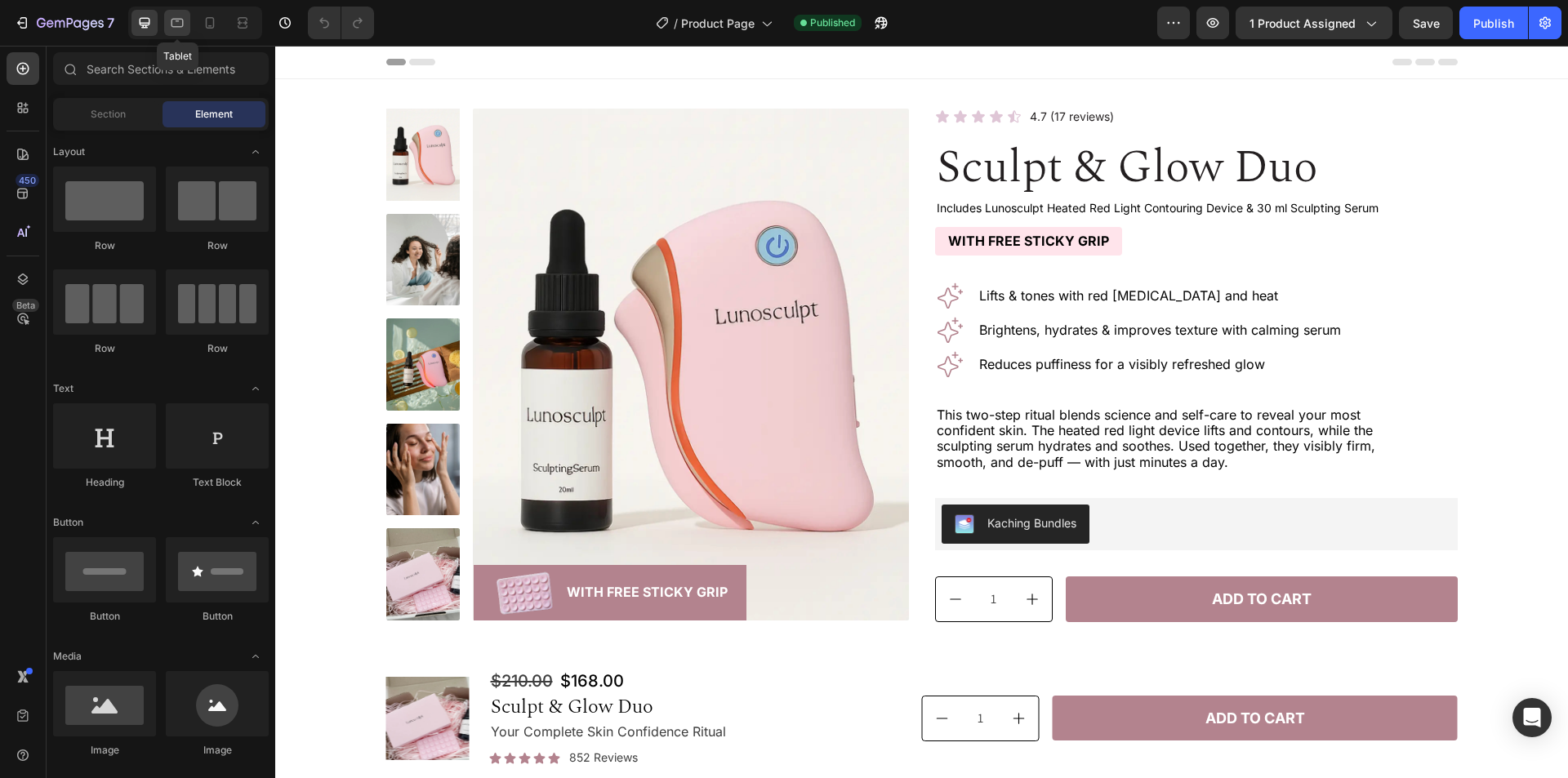
click at [174, 27] on icon at bounding box center [178, 23] width 12 height 9
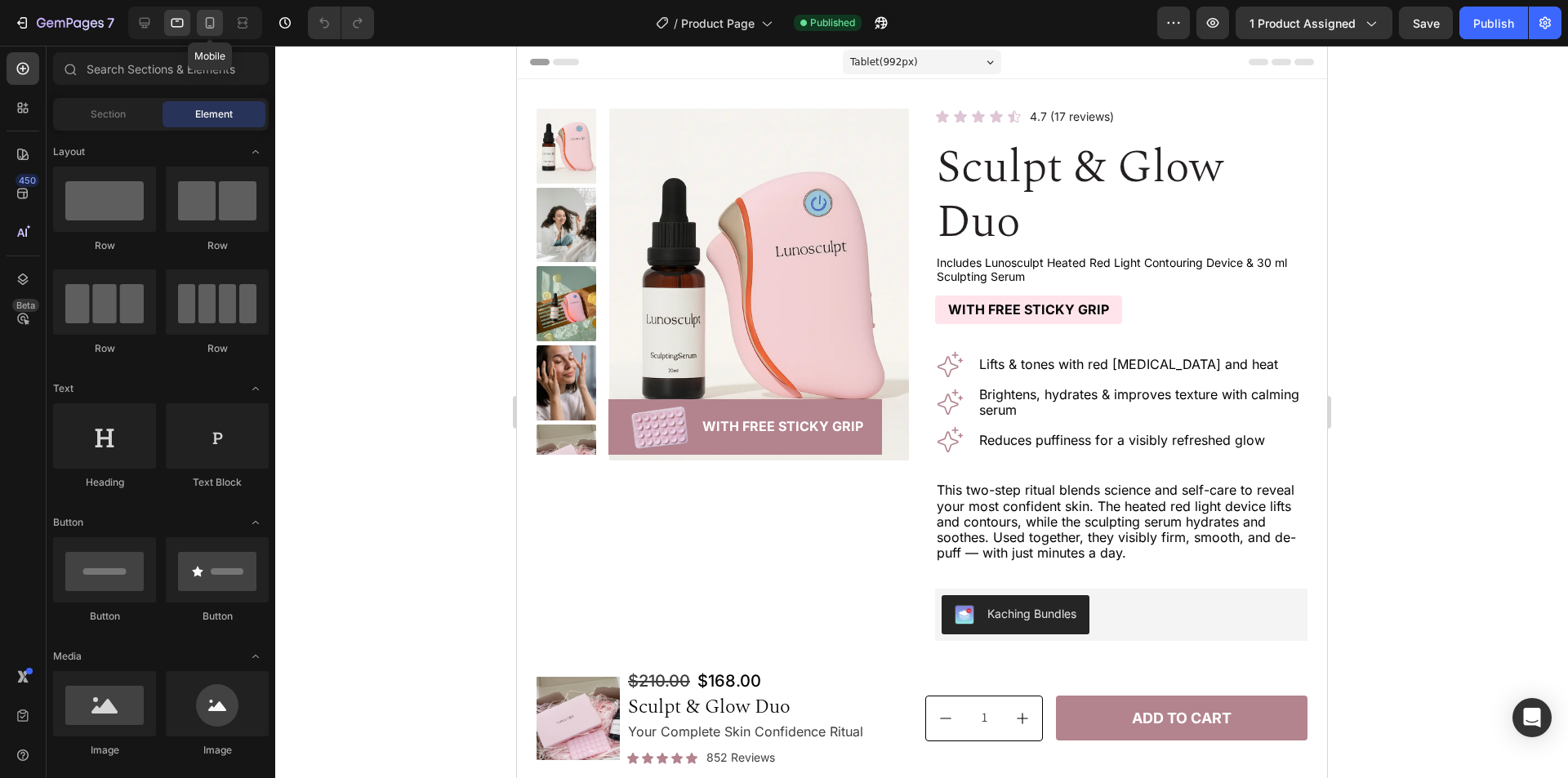
click at [211, 27] on icon at bounding box center [210, 27] width 4 height 2
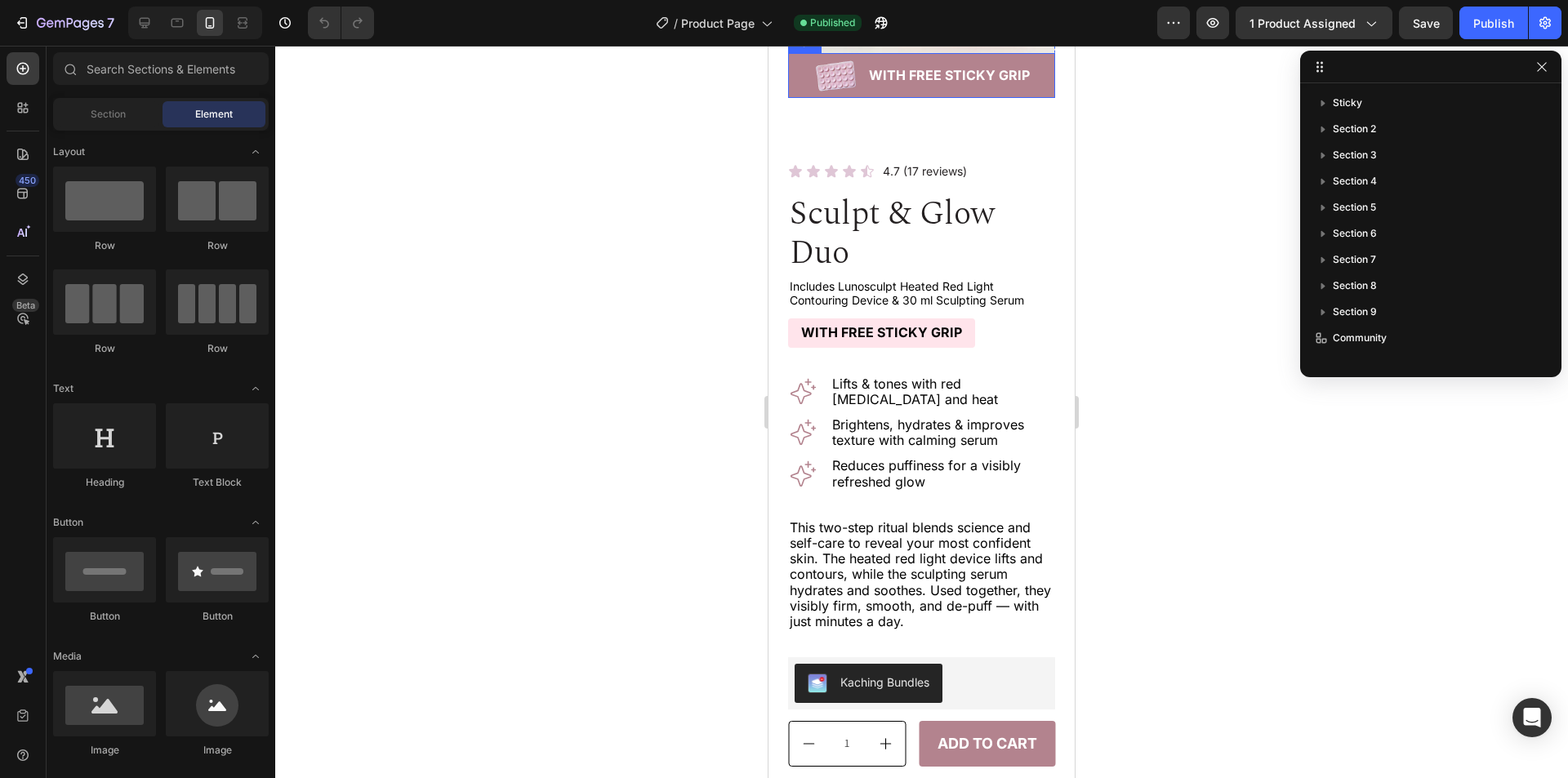
scroll to position [327, 0]
click at [143, 17] on icon at bounding box center [144, 23] width 16 height 16
